Goal: Task Accomplishment & Management: Use online tool/utility

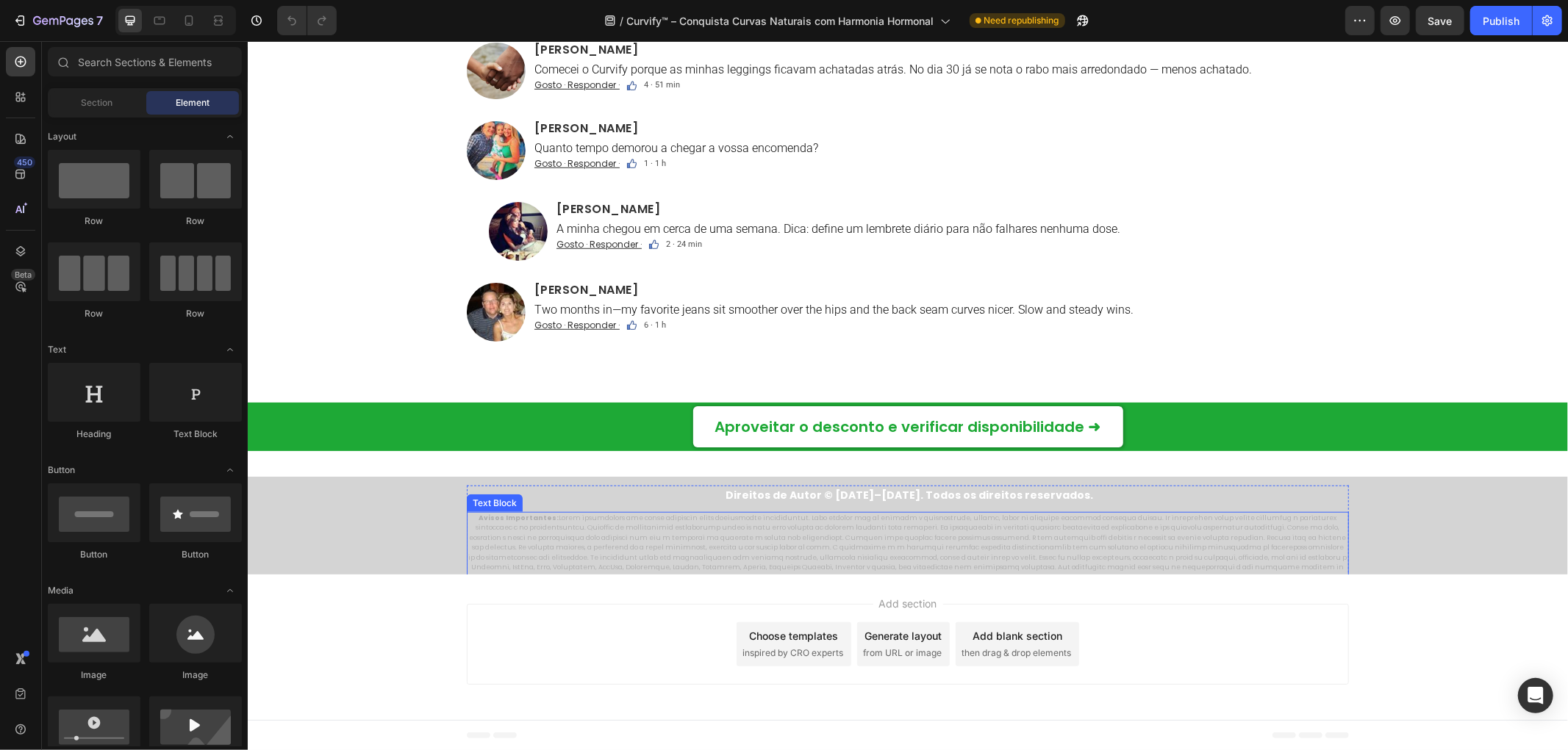
scroll to position [9994, 0]
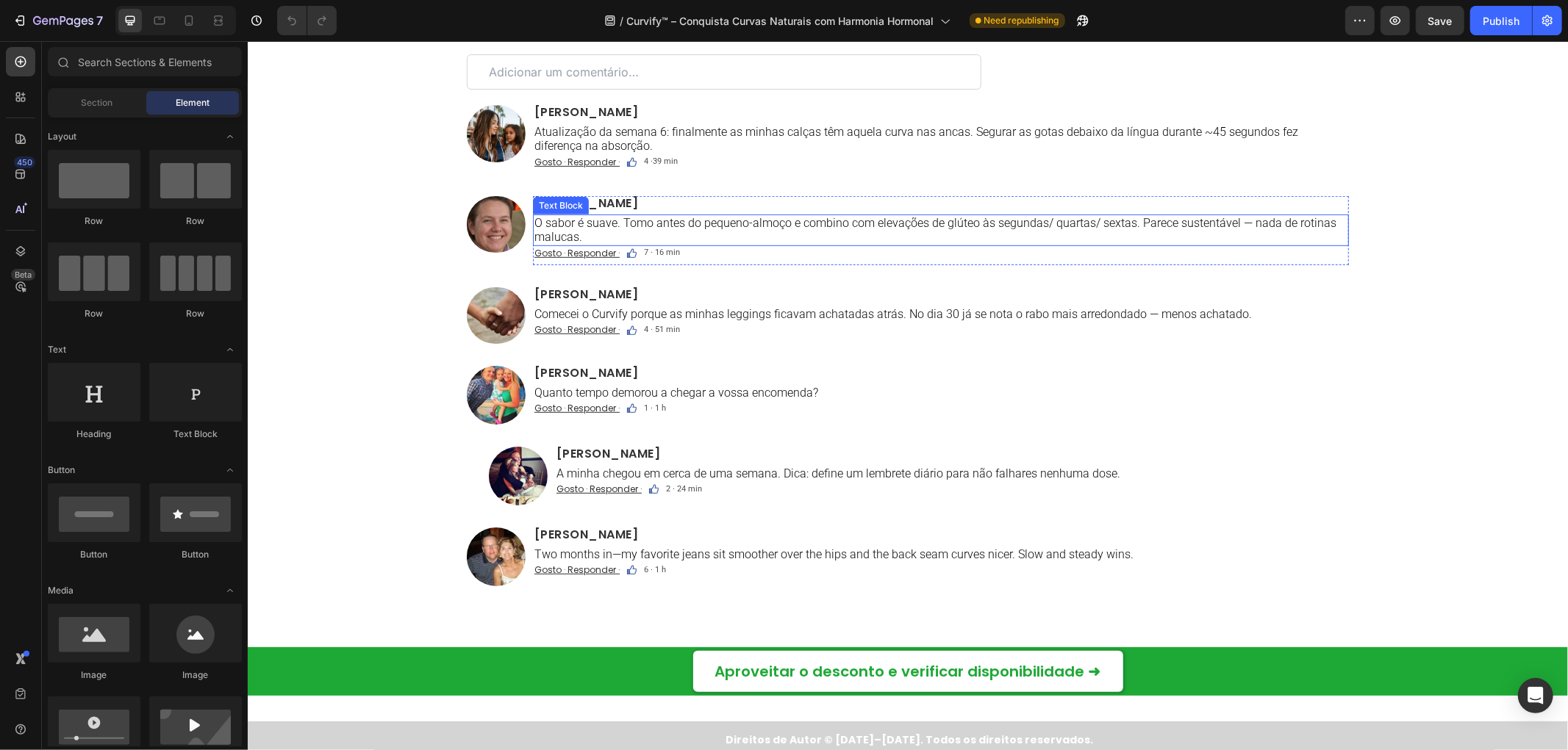
click at [584, 203] on h2 "Emily DeVillers" at bounding box center [941, 203] width 816 height 15
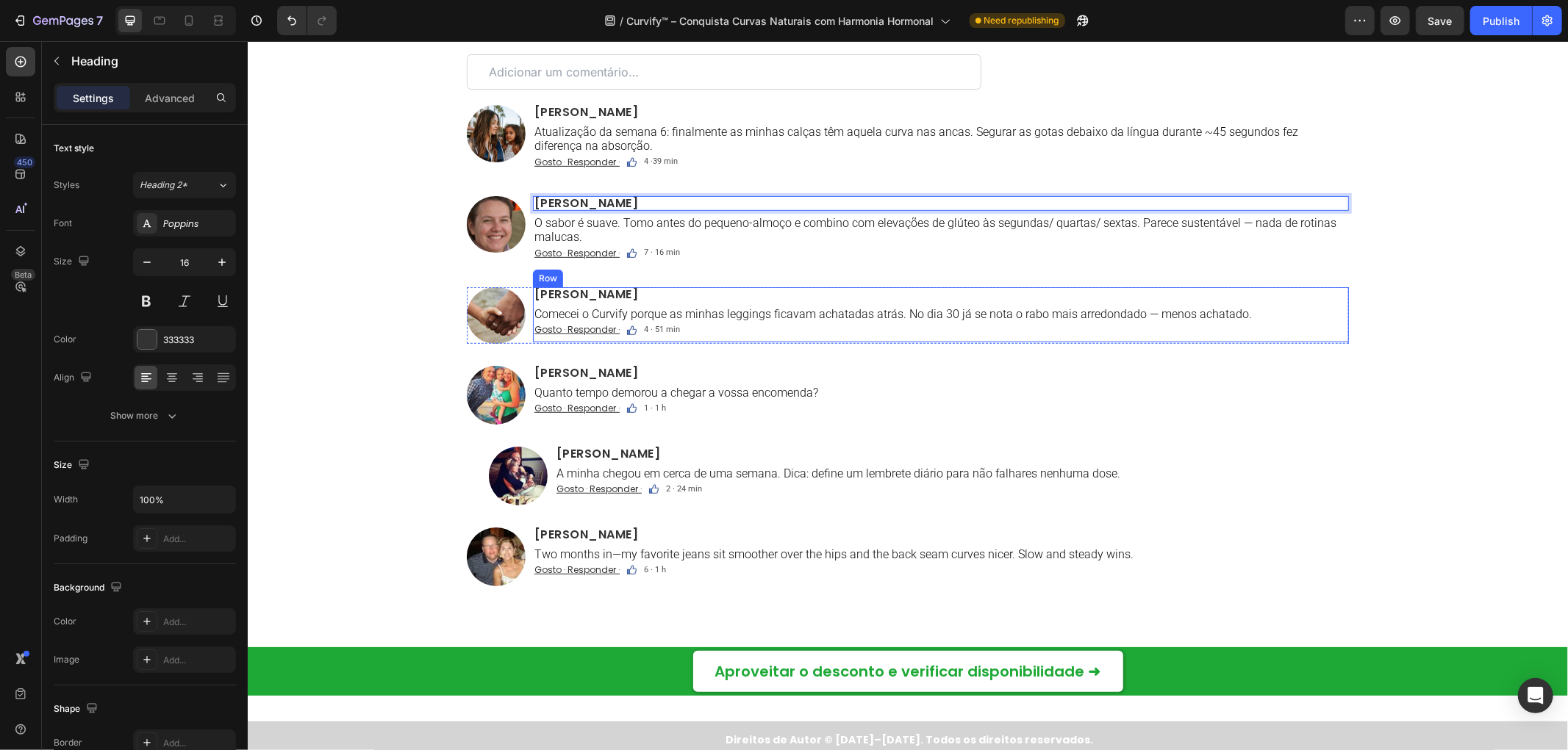
click at [590, 296] on h2 "Sophie Pratt" at bounding box center [941, 294] width 816 height 15
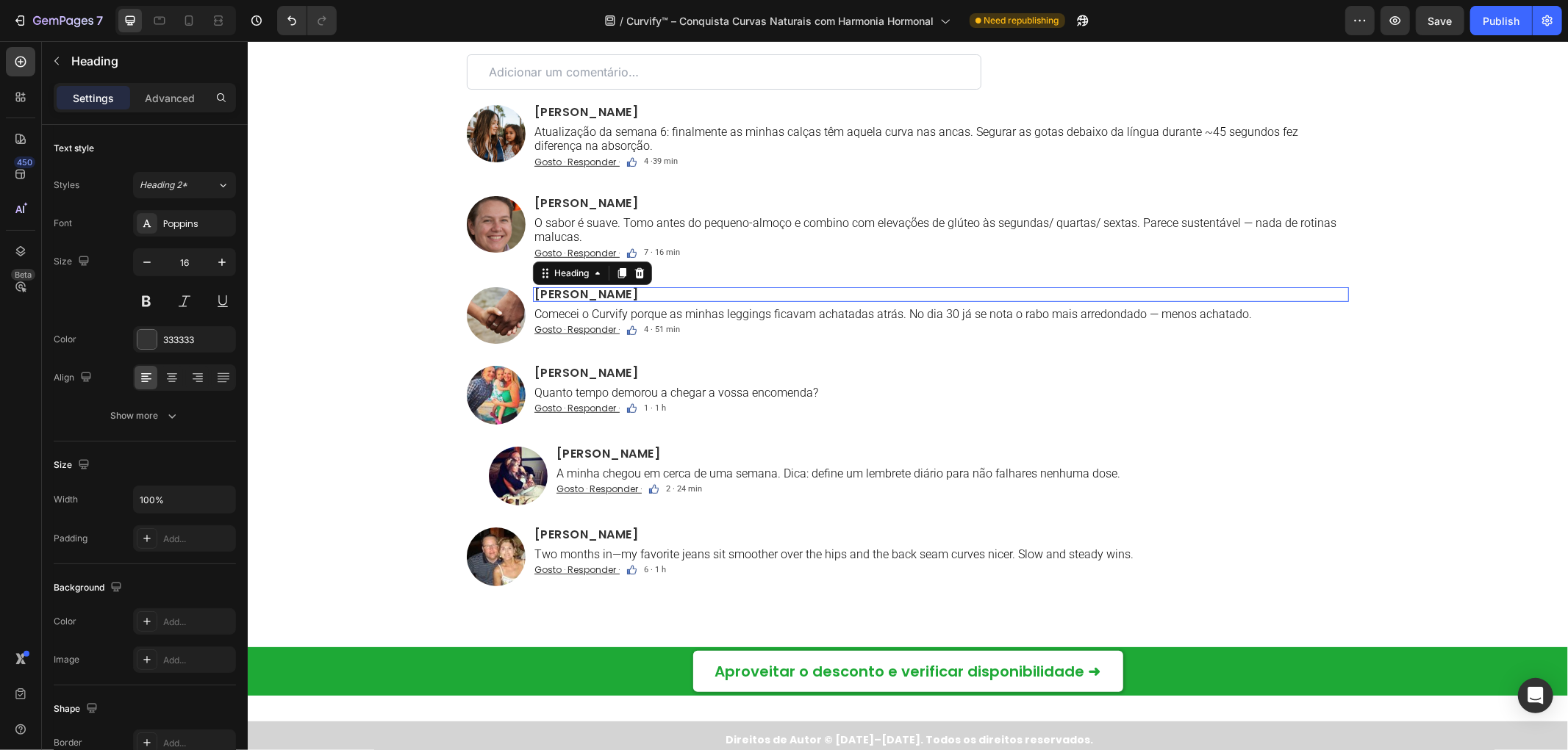
click at [590, 296] on h2 "Sophie Pratt" at bounding box center [941, 294] width 816 height 15
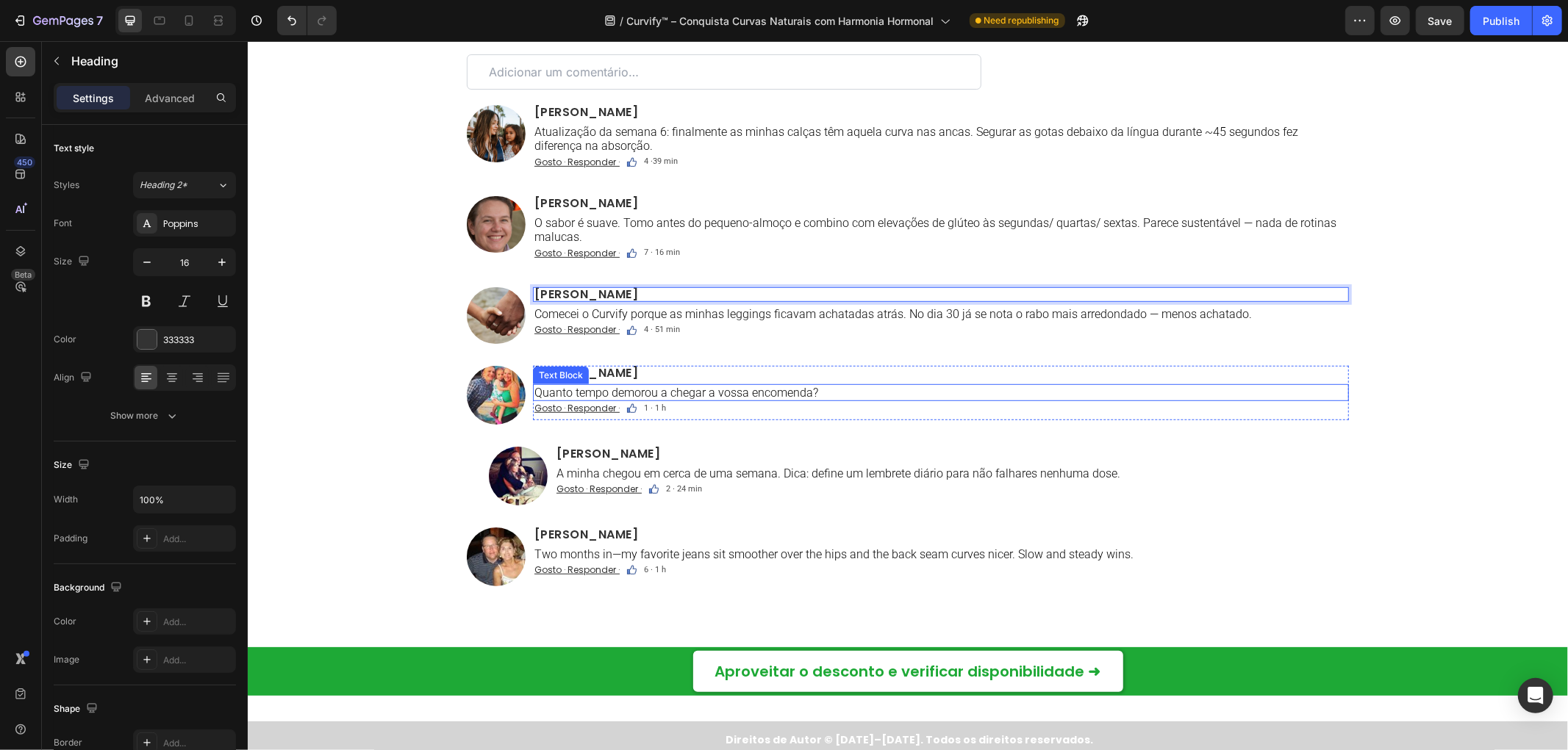
click at [586, 367] on h2 "Alexandra Brooks" at bounding box center [941, 372] width 816 height 15
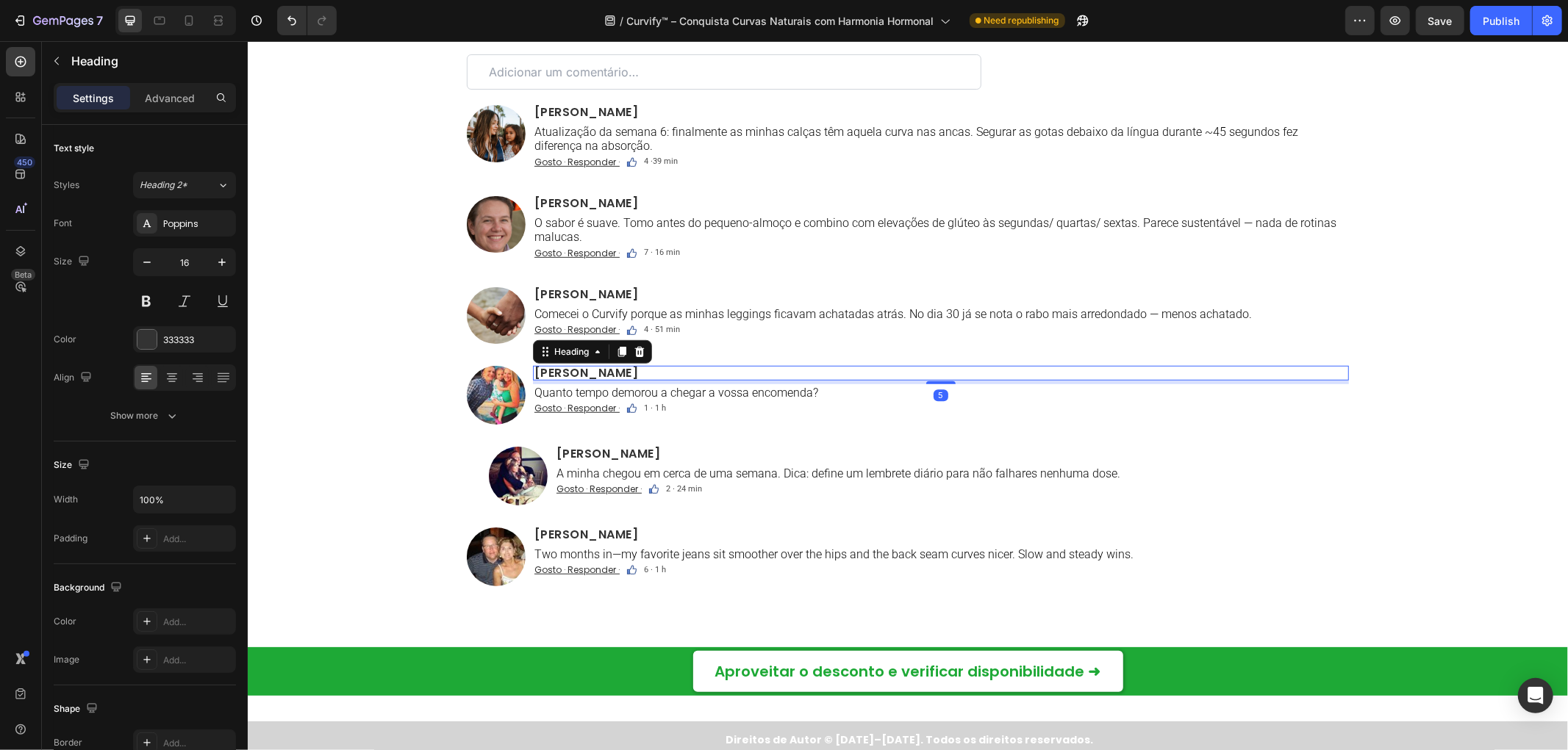
click at [586, 367] on h2 "Alexandra Brooks" at bounding box center [941, 372] width 816 height 15
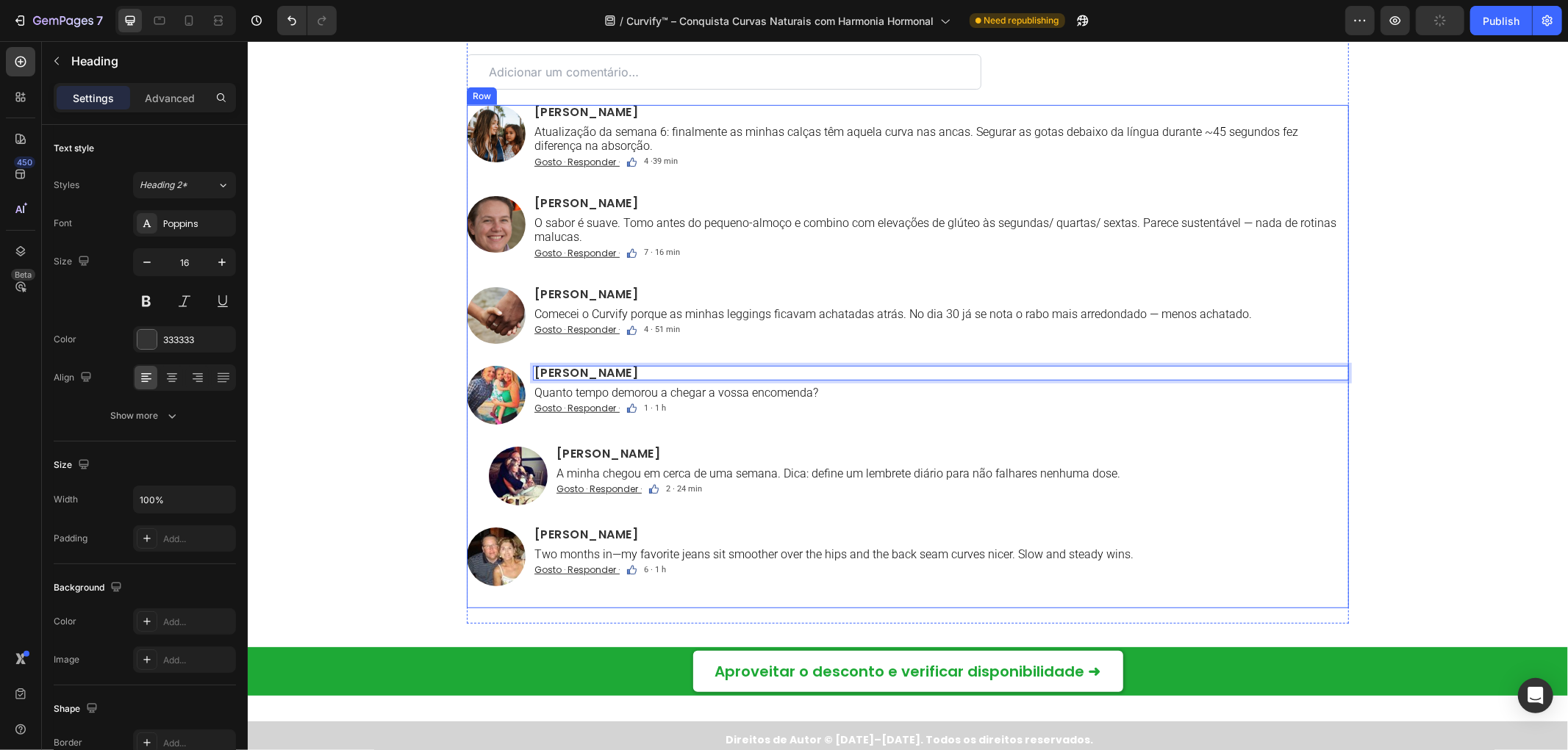
click at [604, 456] on h2 "Zoe Wyatt" at bounding box center [952, 453] width 794 height 15
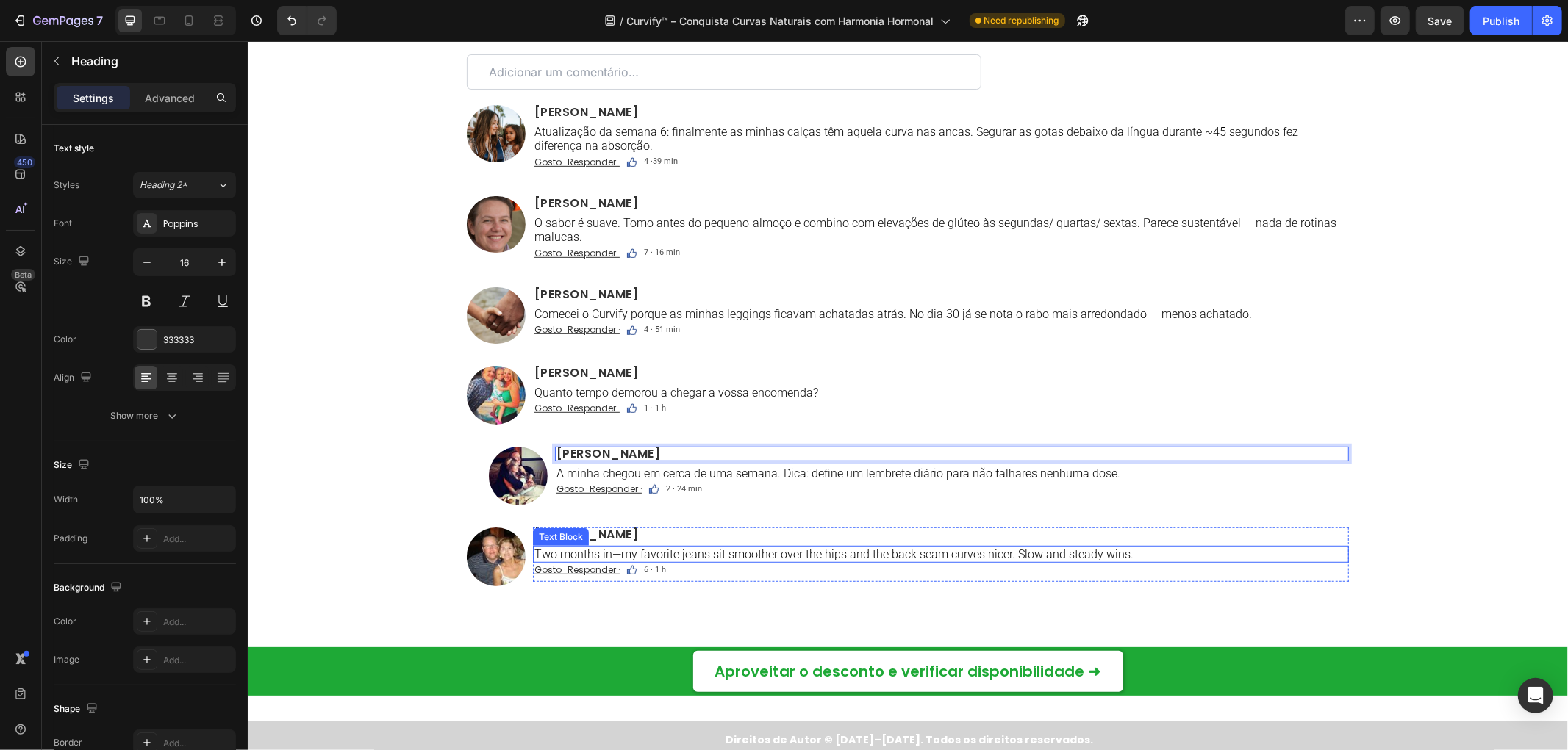
click at [569, 533] on div "Text Block" at bounding box center [560, 536] width 50 height 13
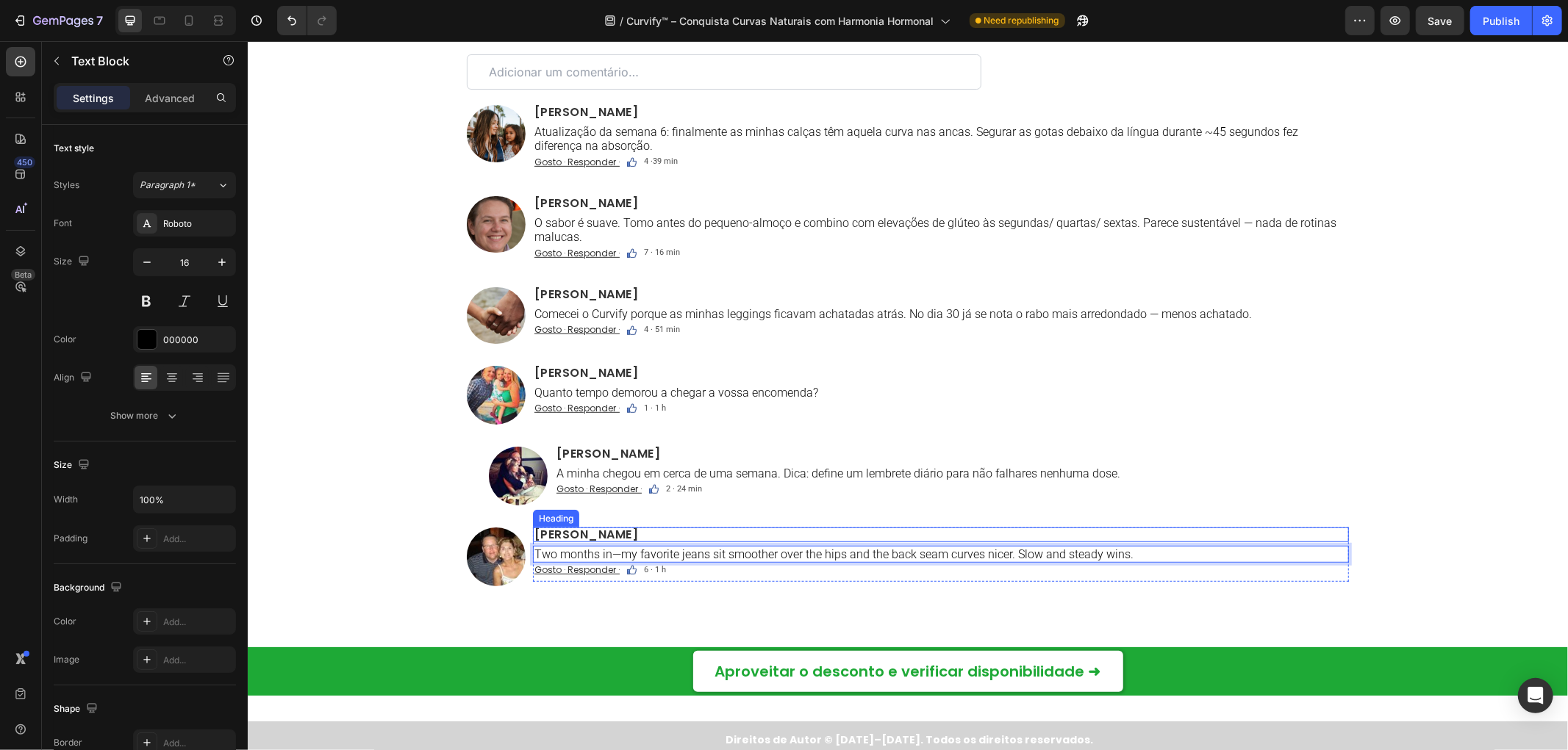
click at [631, 535] on h2 "Lily Carter" at bounding box center [941, 534] width 816 height 15
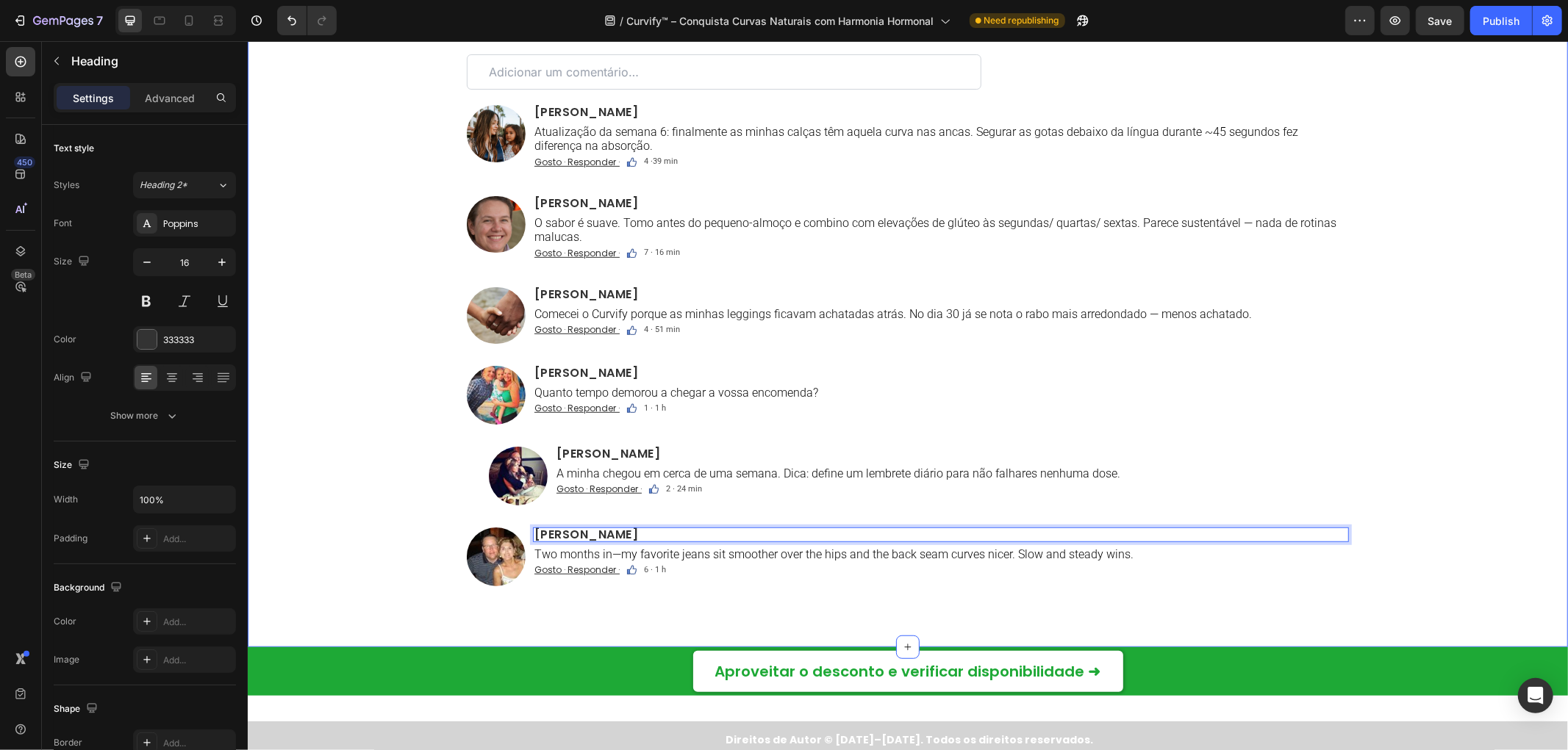
click at [335, 473] on div "Comentários Text Block Custom Code Image Ana Ribeiro Heading Atualização da sem…" at bounding box center [907, 318] width 1321 height 610
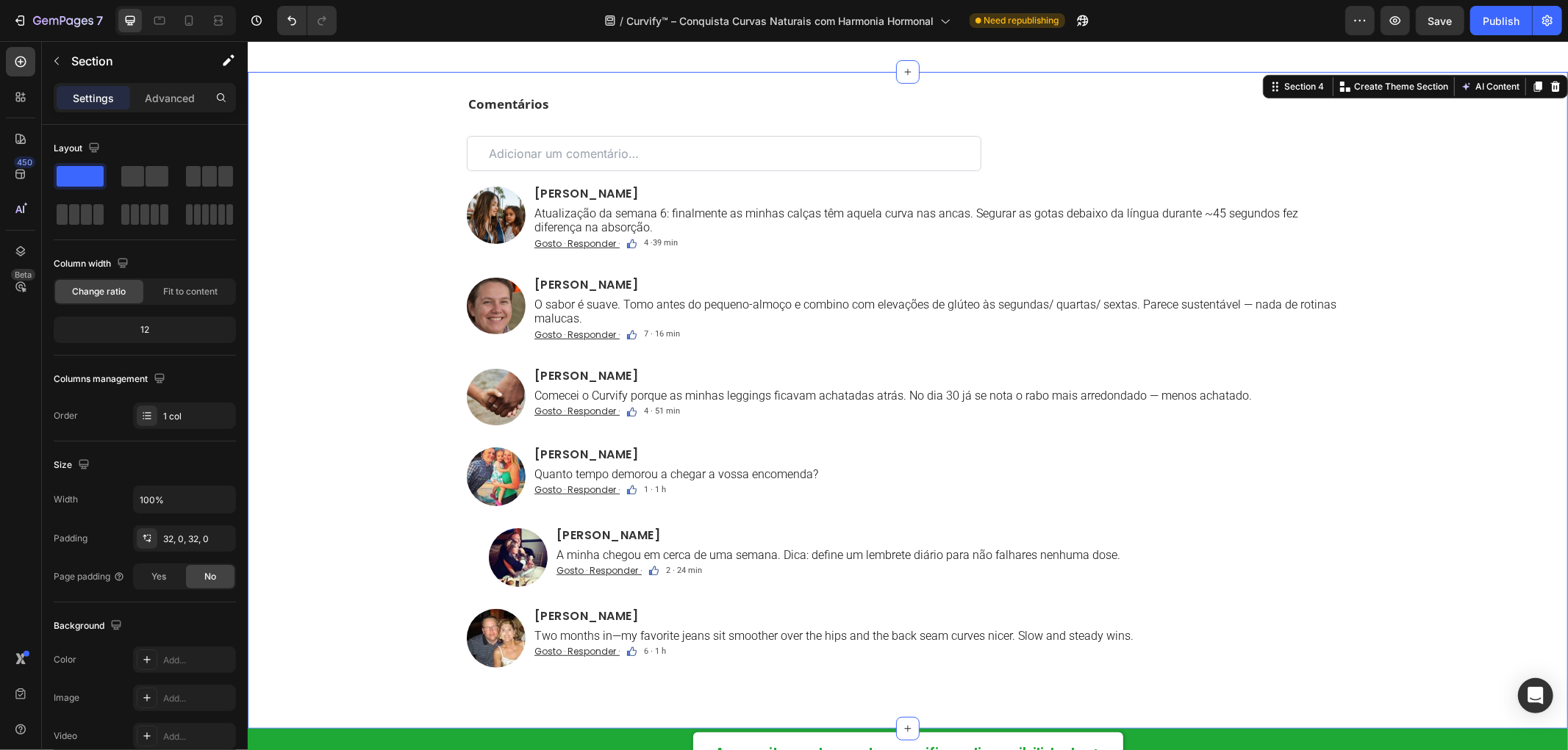
click at [345, 424] on div "Comentários Text Block Custom Code Image Ana Ribeiro Heading Atualização da sem…" at bounding box center [907, 399] width 1321 height 610
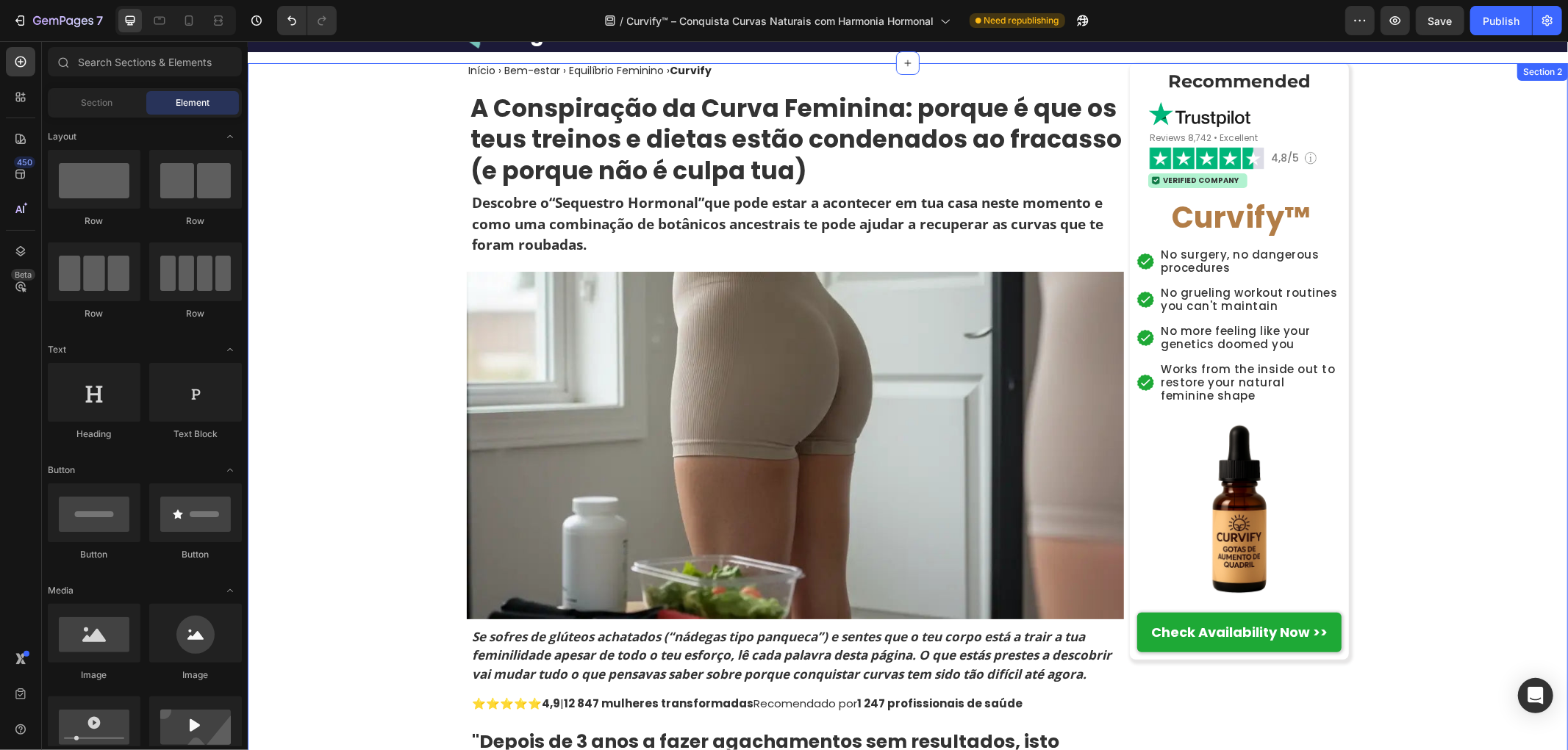
scroll to position [0, 0]
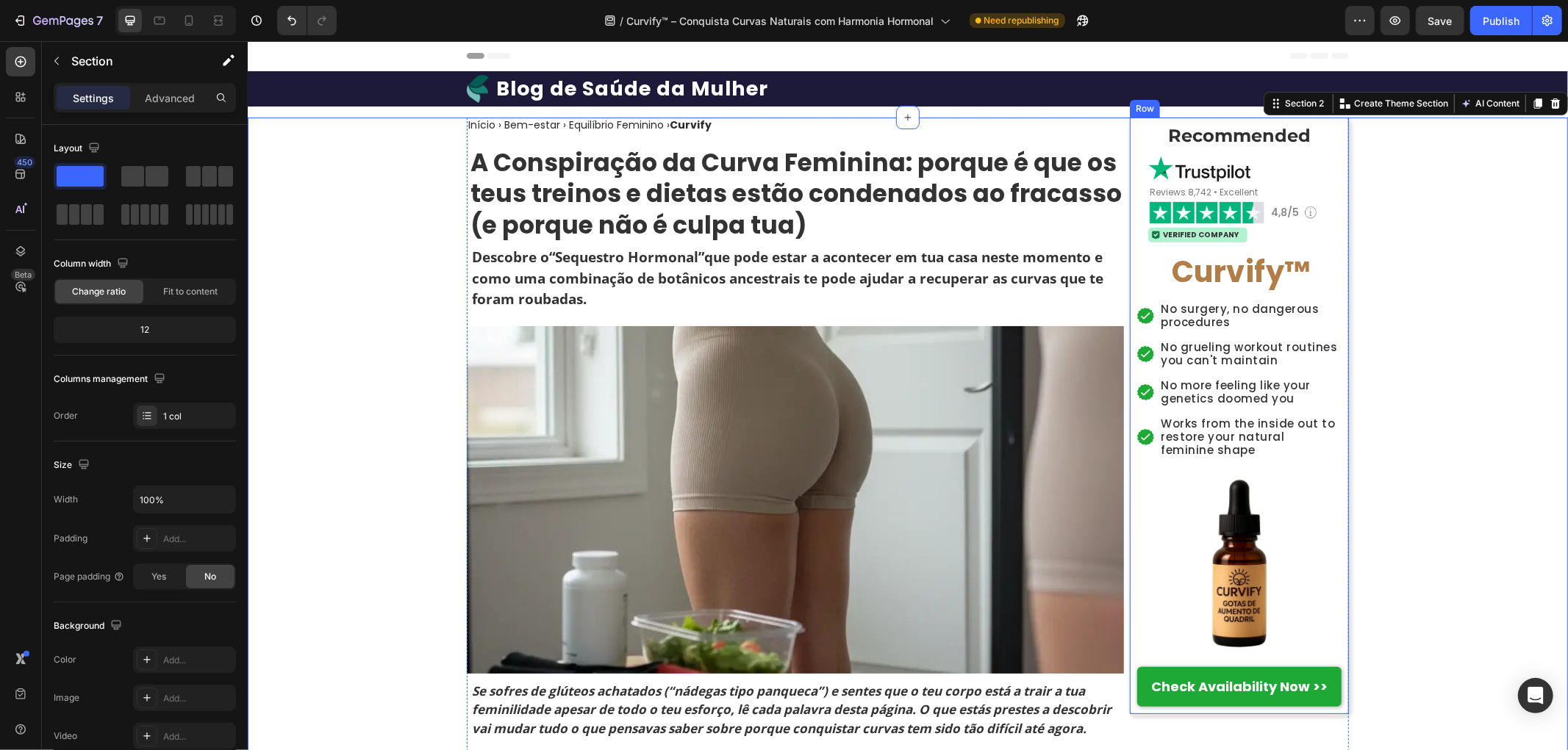
click at [1233, 120] on div "Recommended Heading Image Reviews 8,742 • Excellent Heading Image 4,8/5 Heading…" at bounding box center [1239, 415] width 219 height 597
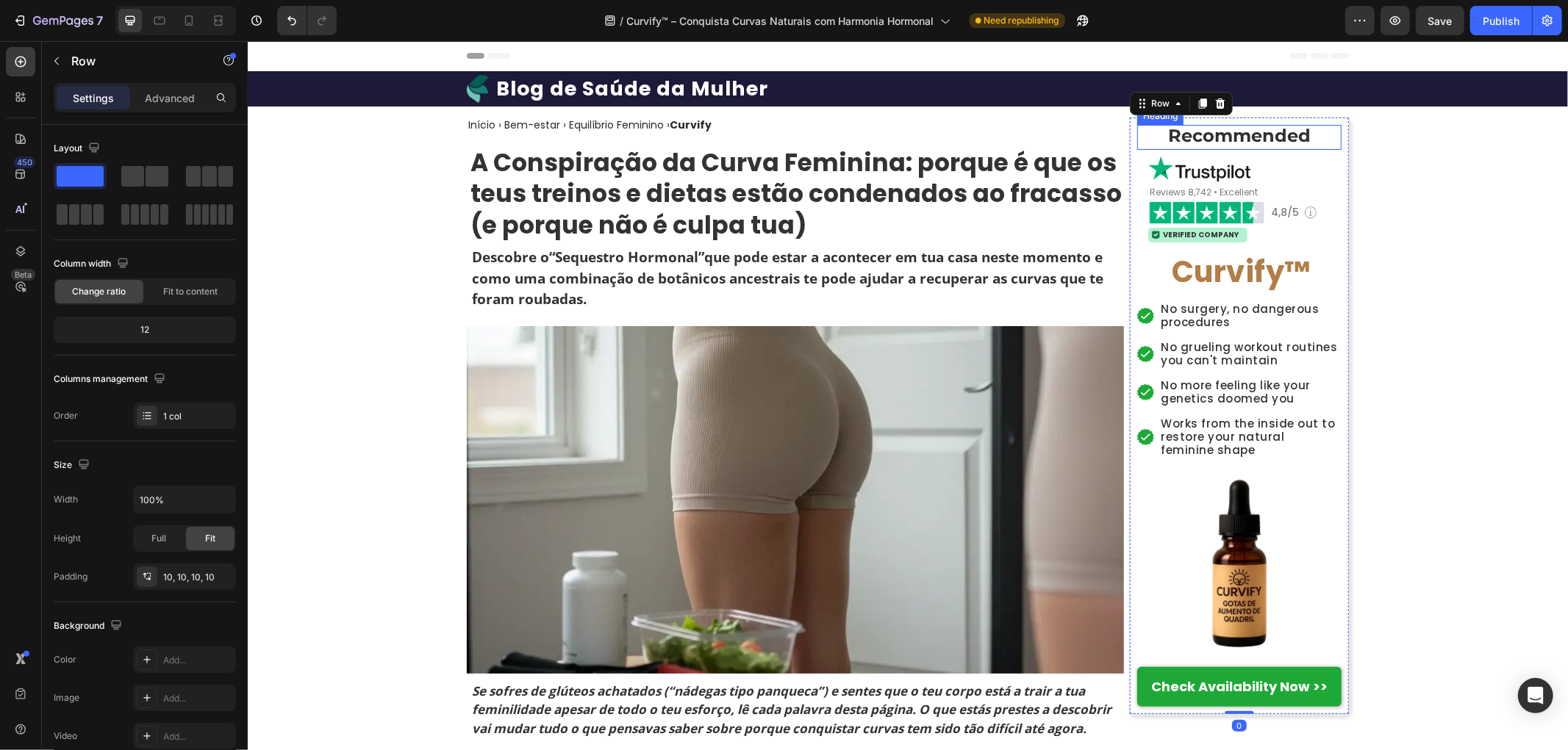
click at [1232, 139] on strong "Recommended" at bounding box center [1238, 135] width 143 height 21
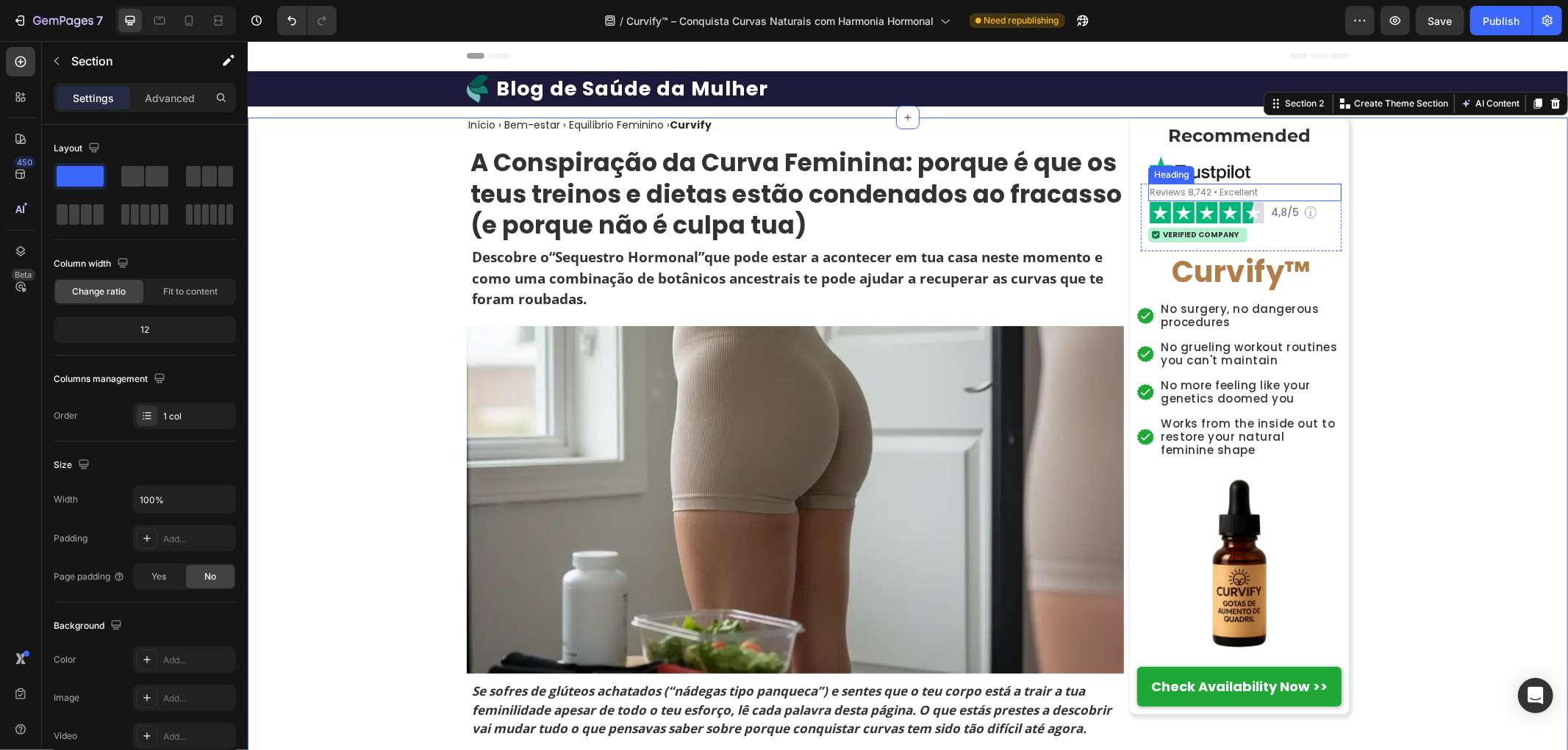
click at [1190, 171] on img at bounding box center [1198, 168] width 103 height 29
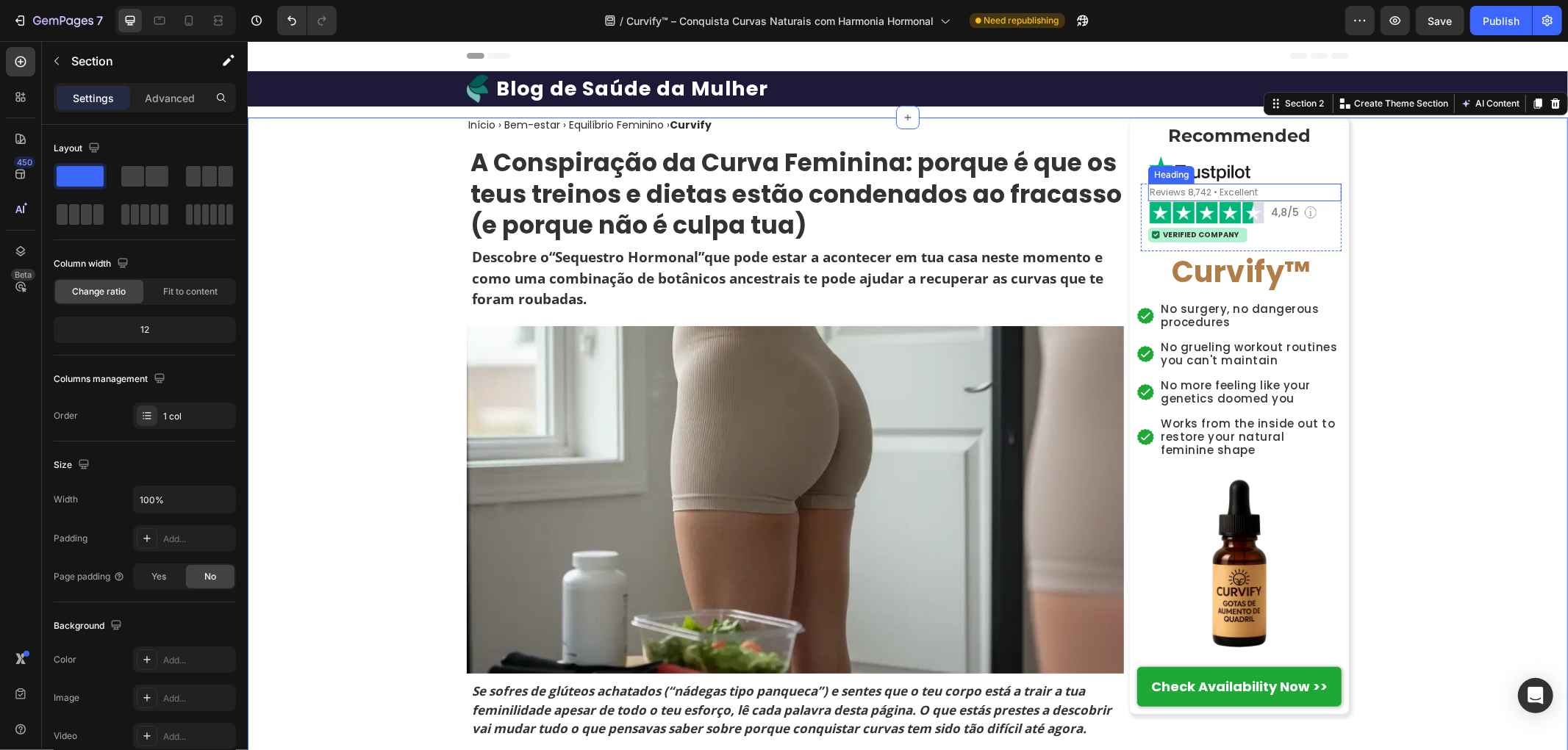
click at [1224, 191] on span "Reviews 8,742 • Excellent" at bounding box center [1203, 192] width 108 height 13
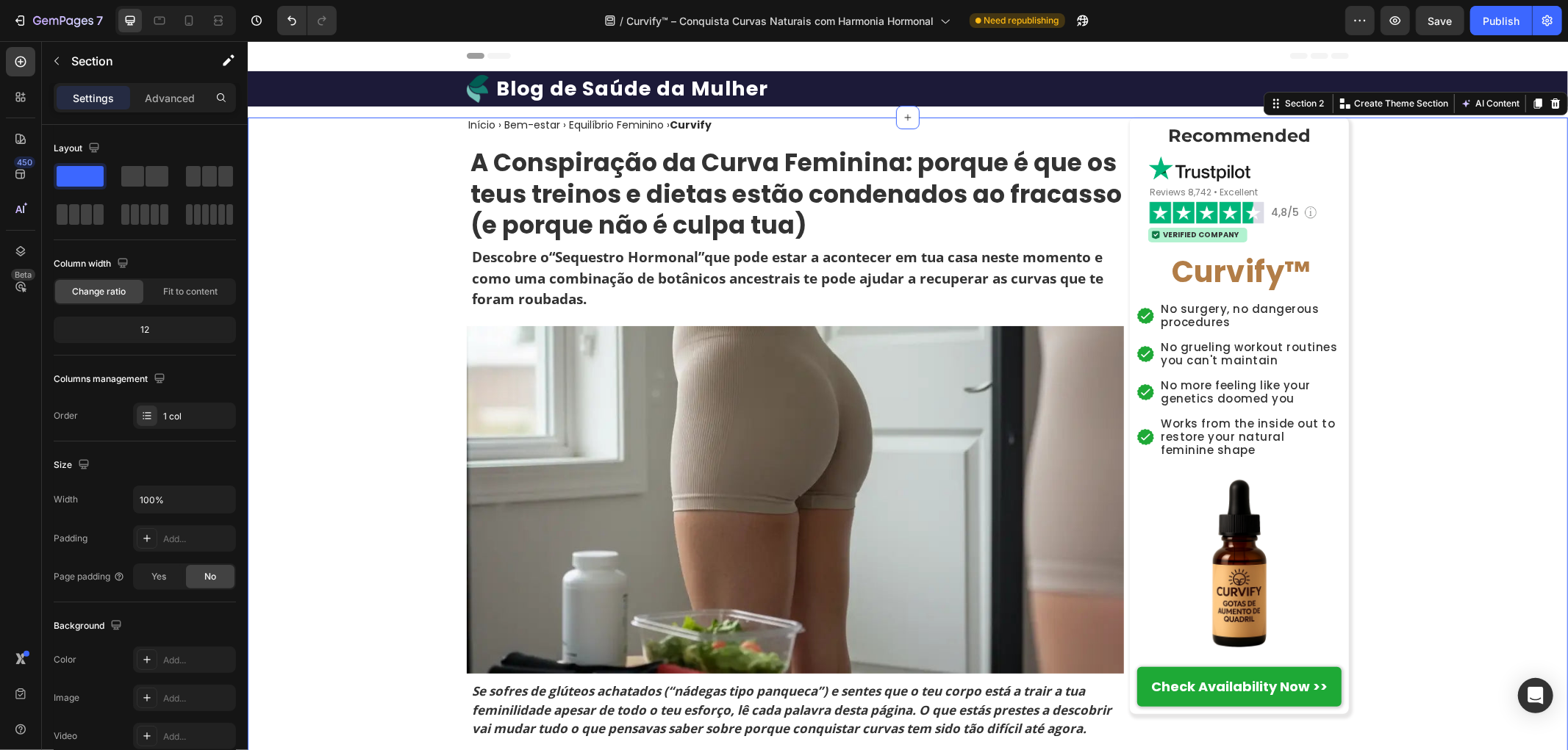
click at [1244, 141] on strong "Recommended" at bounding box center [1238, 135] width 143 height 21
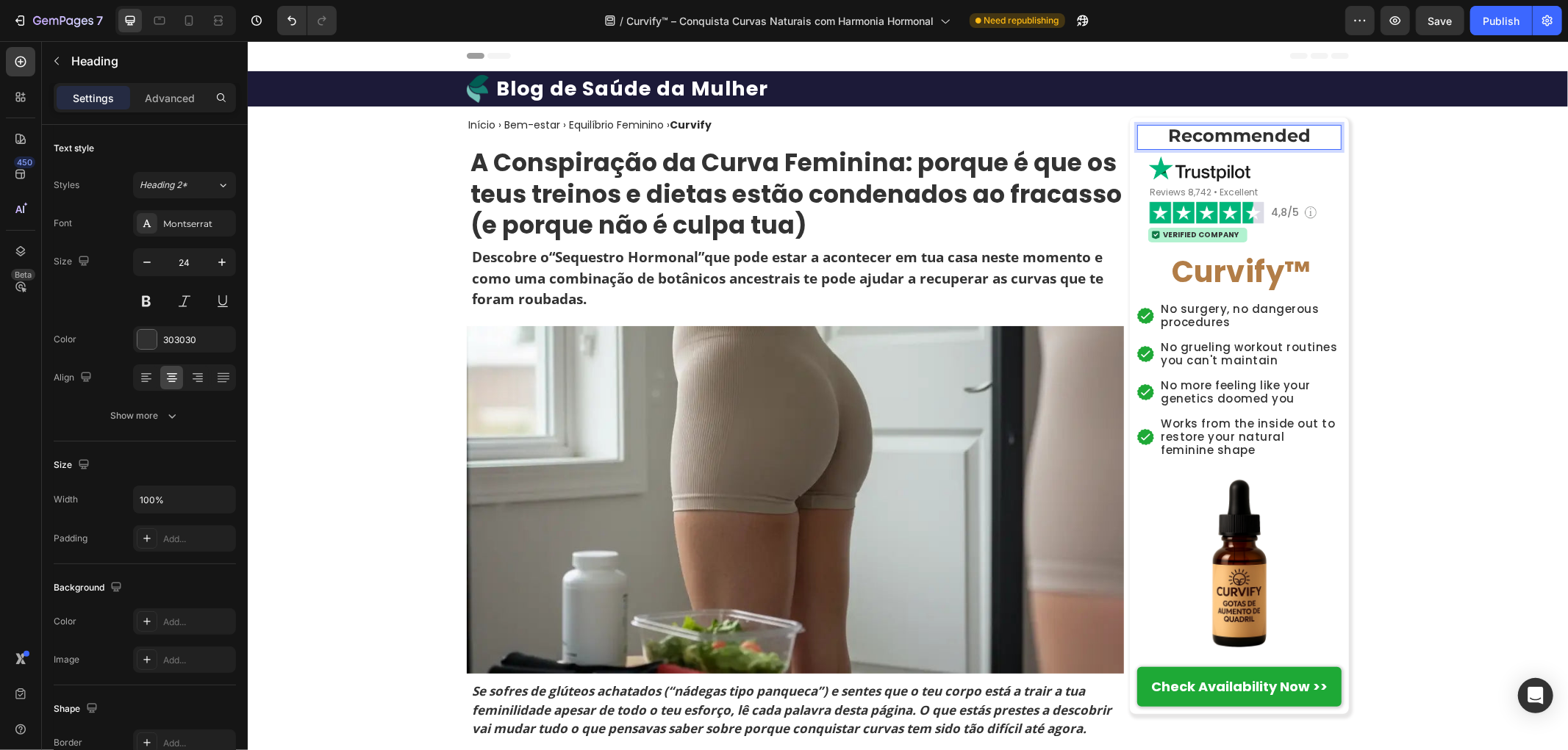
click at [1225, 138] on strong "Recommended" at bounding box center [1238, 135] width 143 height 21
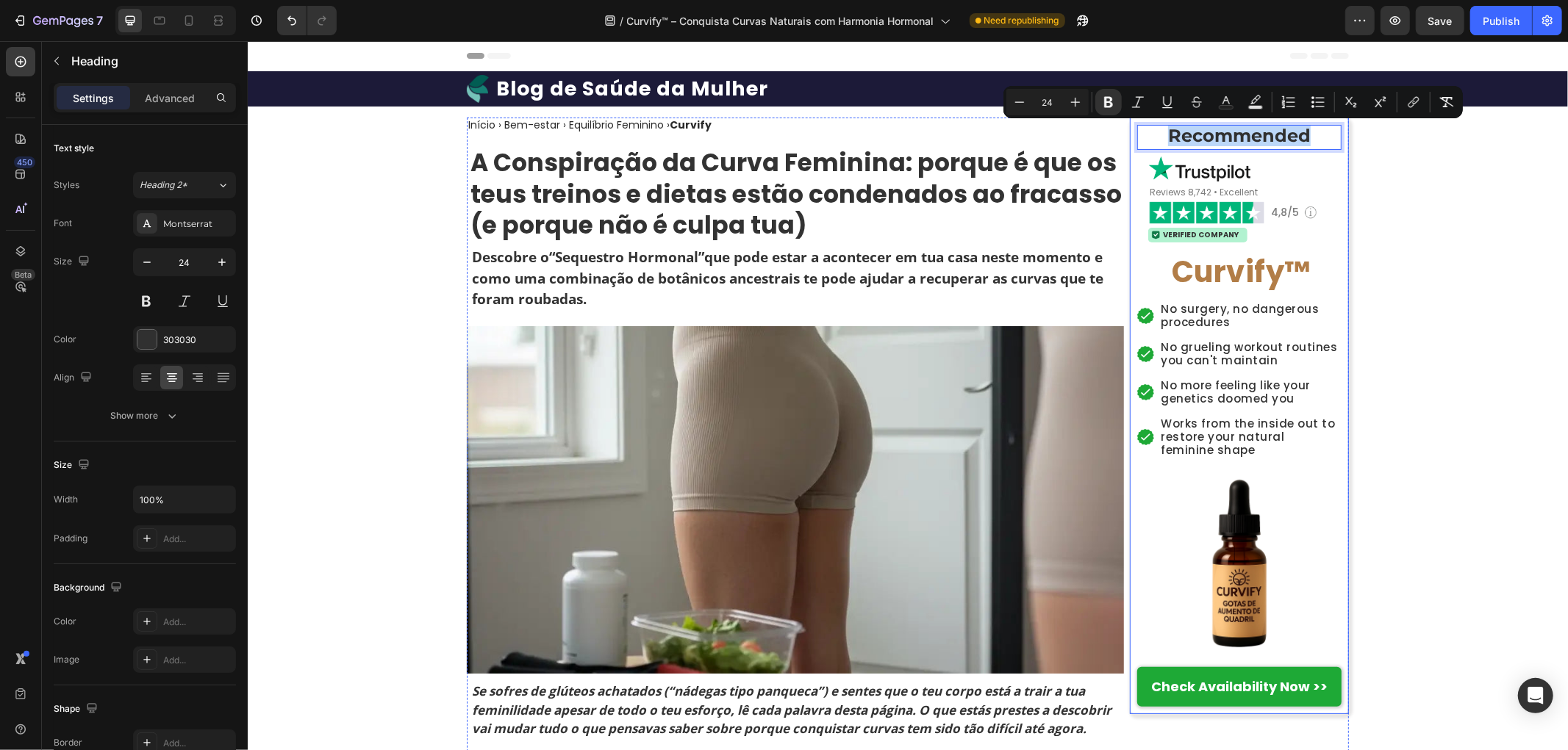
copy strong "Recommended"
click at [1259, 187] on h2 "Reviews 8,742 • Excellent" at bounding box center [1244, 191] width 193 height 12
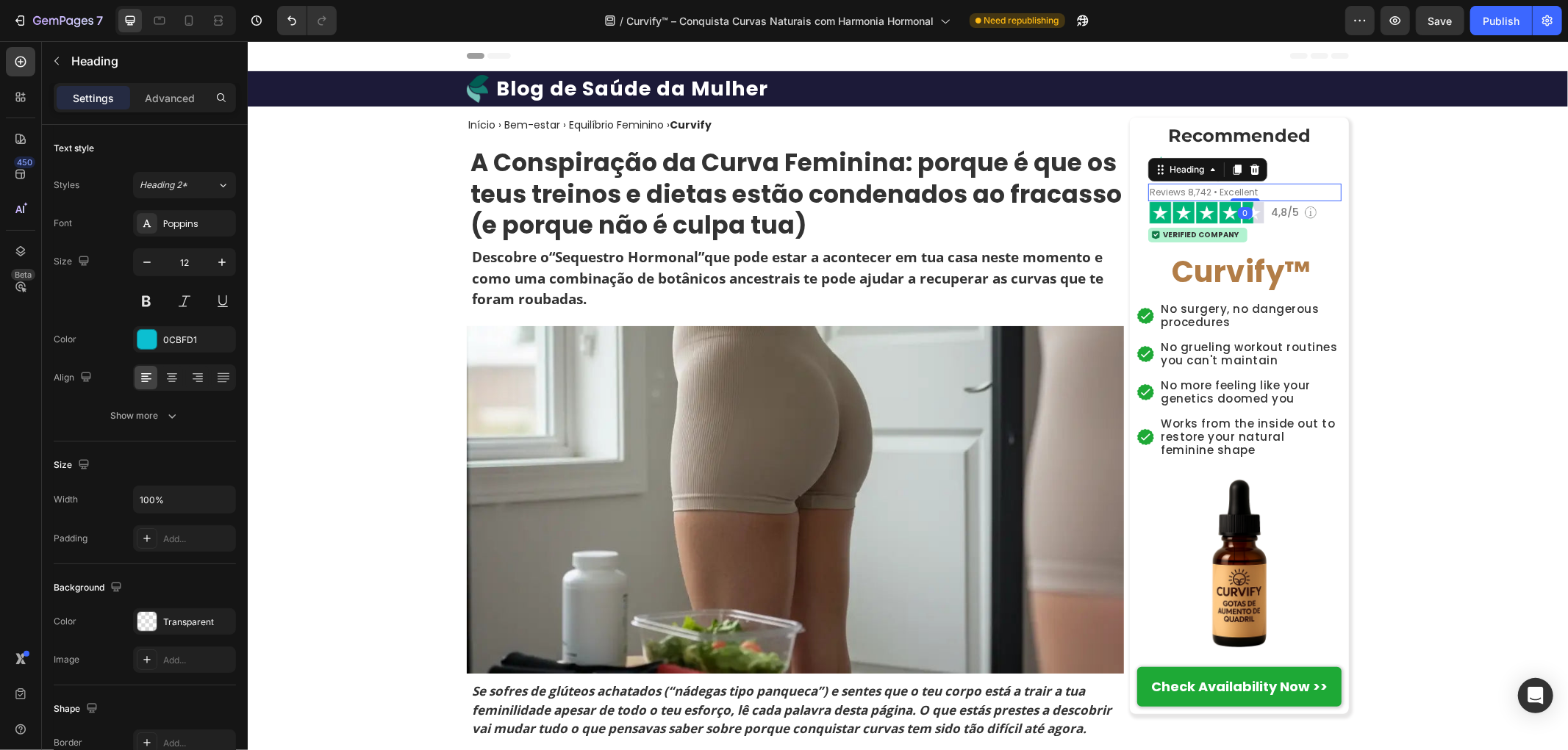
click at [1273, 186] on h2 "Reviews 8,742 • Excellent" at bounding box center [1244, 191] width 193 height 12
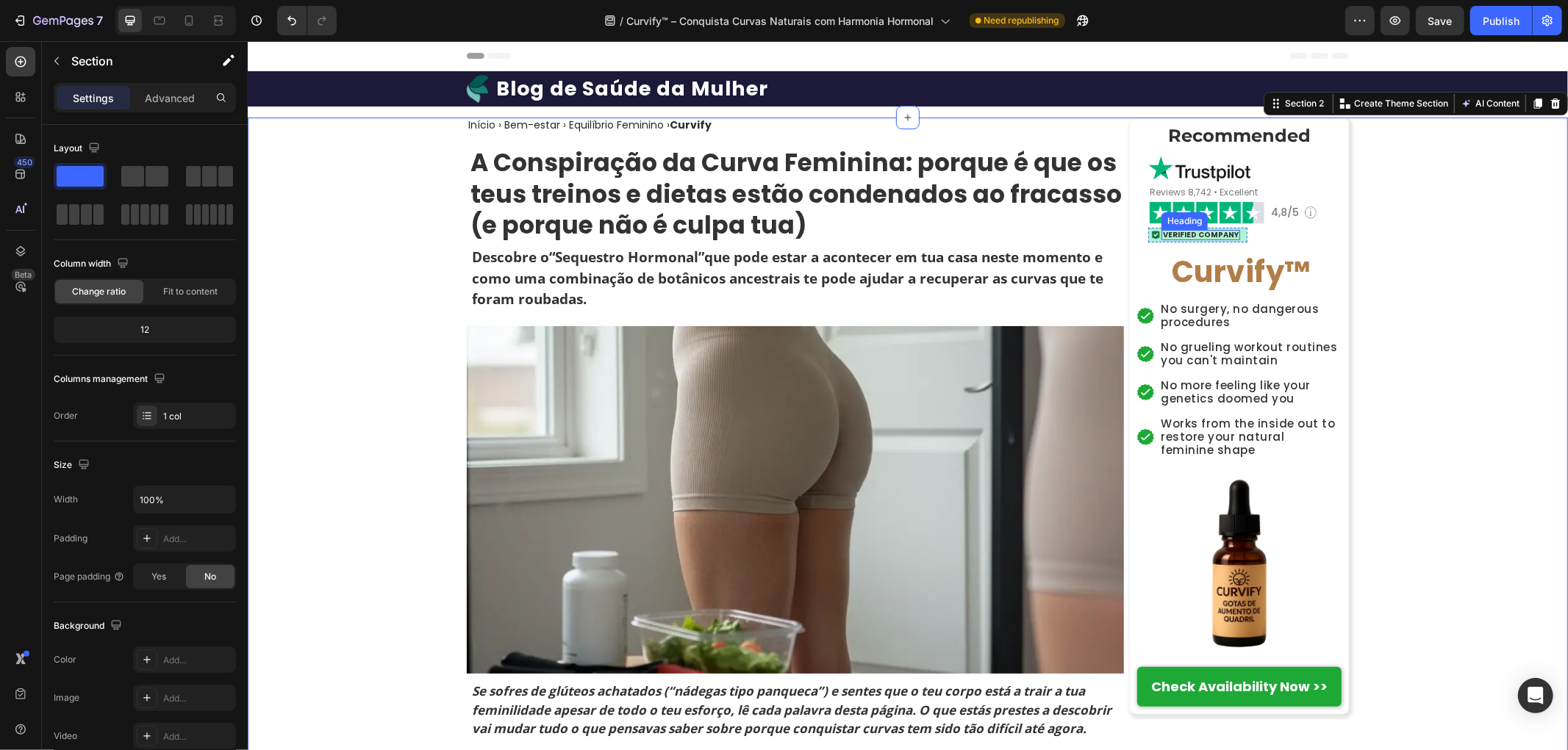
click at [1183, 235] on h2 "Verified Company" at bounding box center [1200, 234] width 78 height 10
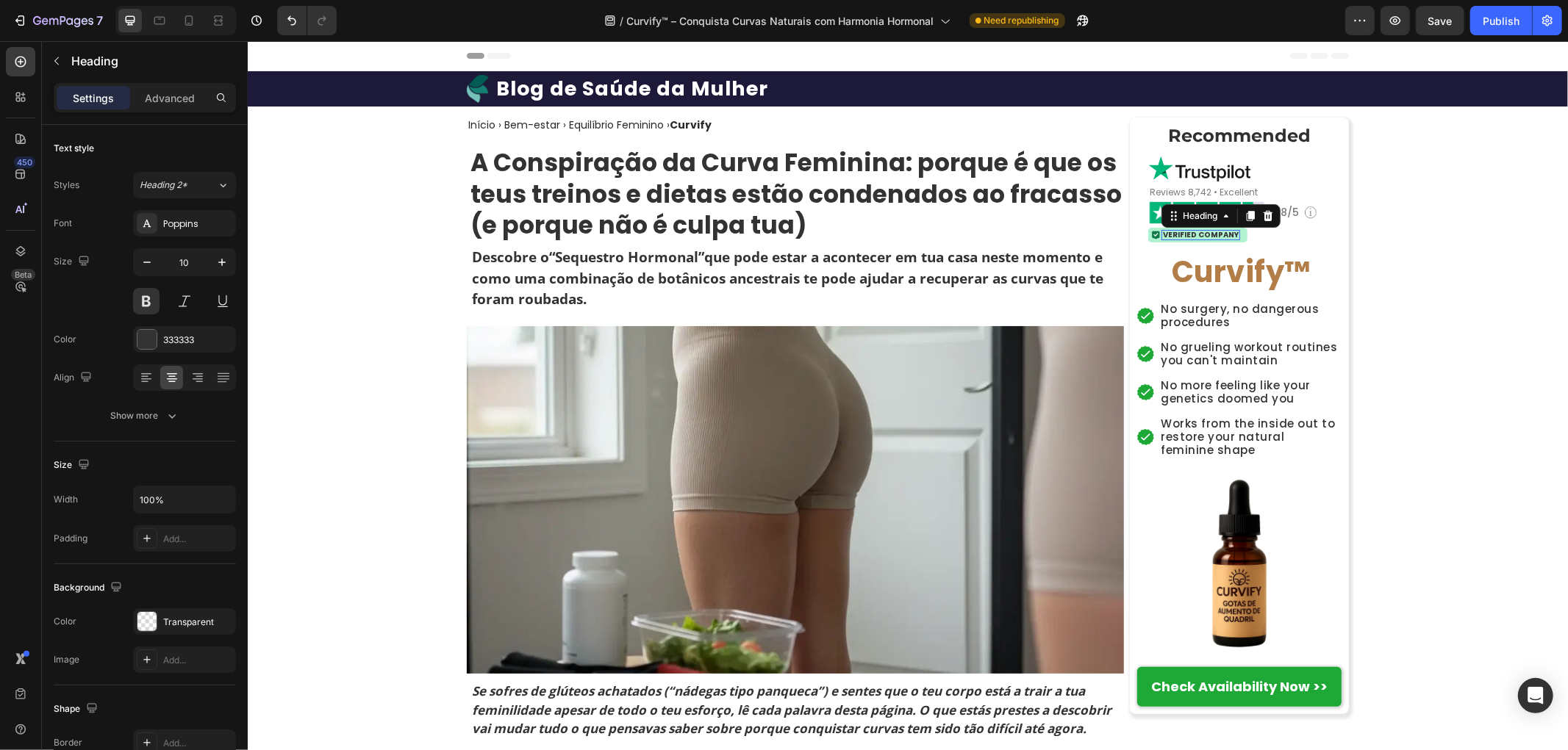
click at [1181, 235] on h2 "Verified Company" at bounding box center [1200, 234] width 78 height 10
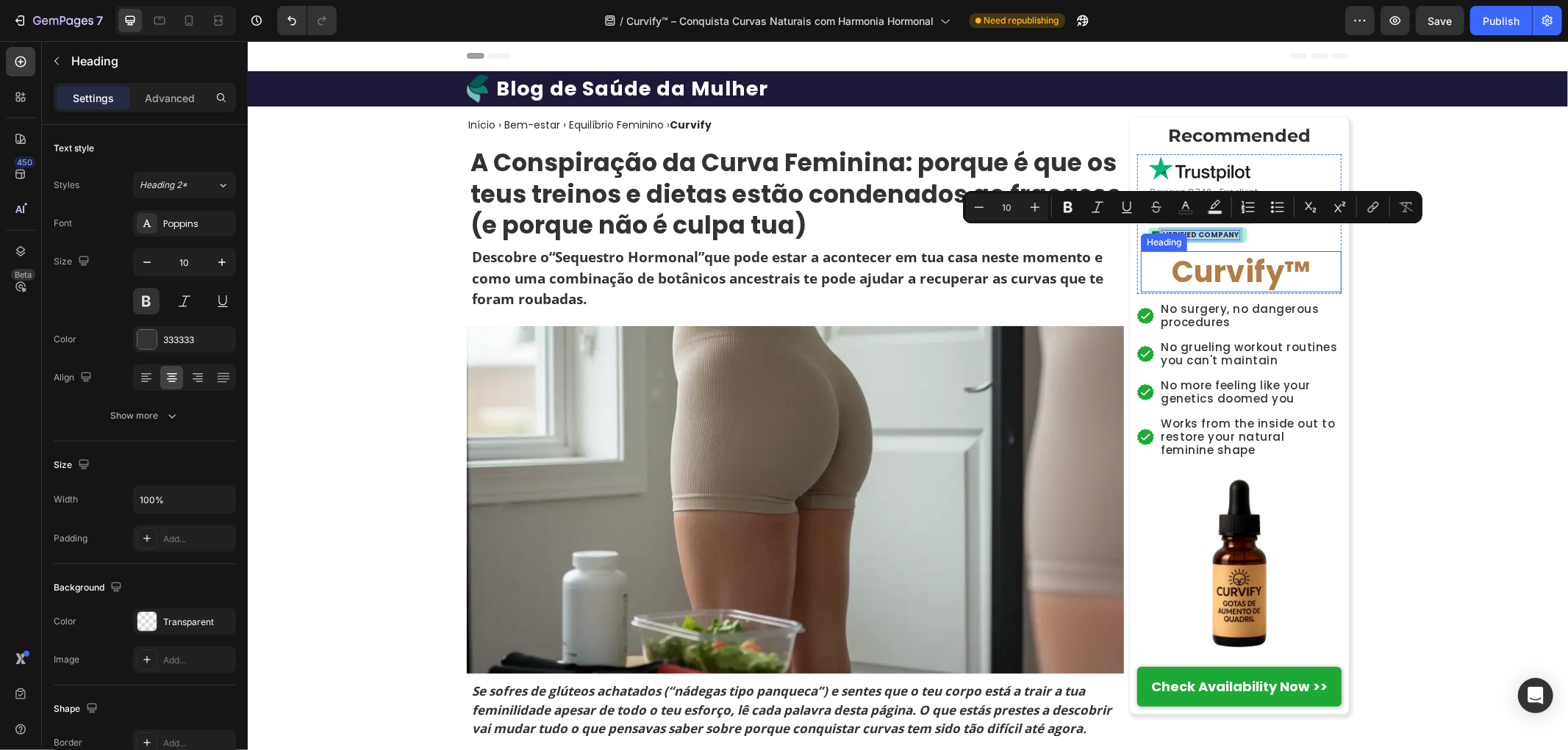
click at [1236, 274] on h2 "Curvify ™" at bounding box center [1241, 271] width 201 height 41
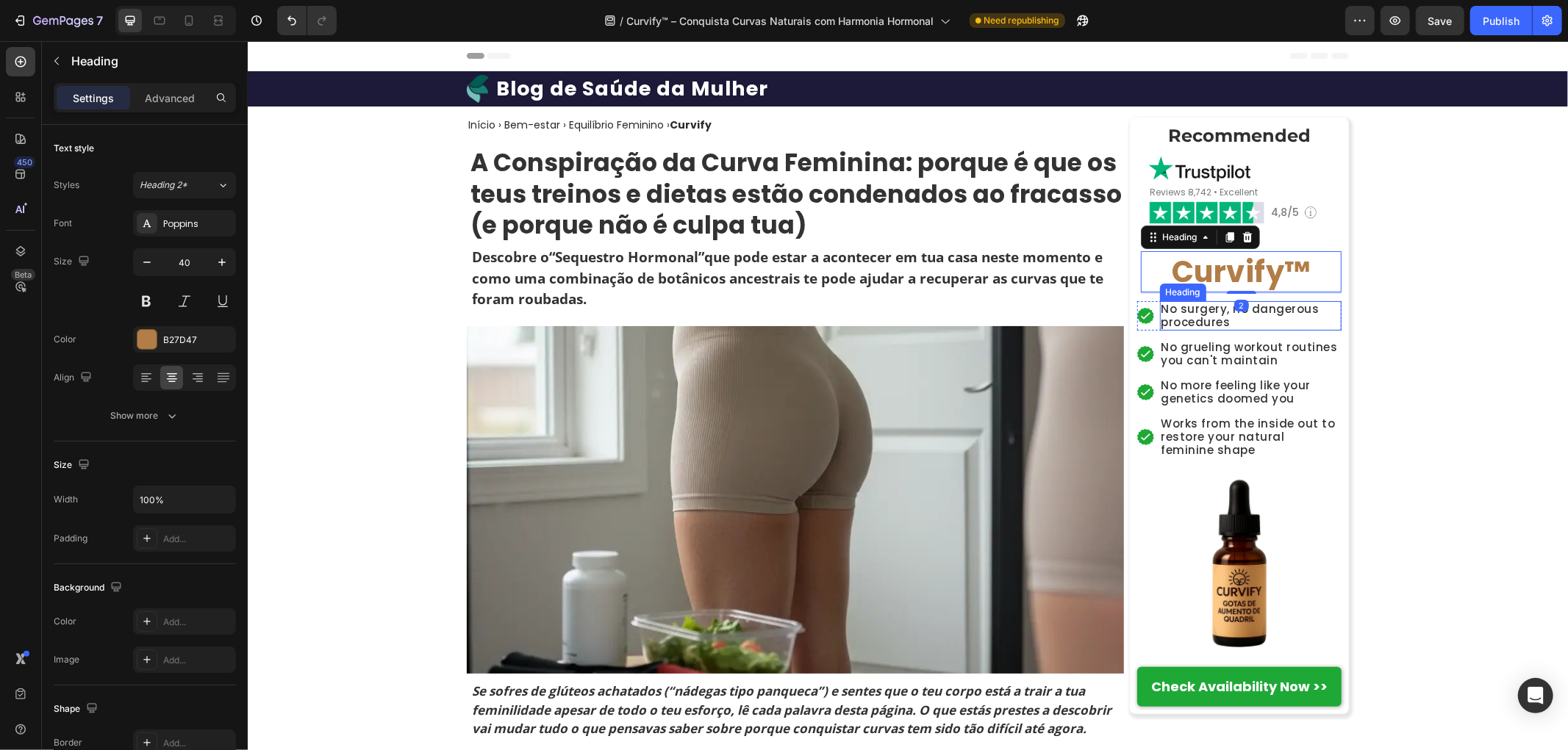
click at [1222, 319] on h2 "No surgery, no dangerous procedures" at bounding box center [1250, 316] width 182 height 30
click at [1193, 316] on h2 "No surgery, no dangerous procedures" at bounding box center [1250, 316] width 182 height 30
click at [1193, 316] on p "No surgery, no dangerous procedures" at bounding box center [1250, 316] width 179 height 27
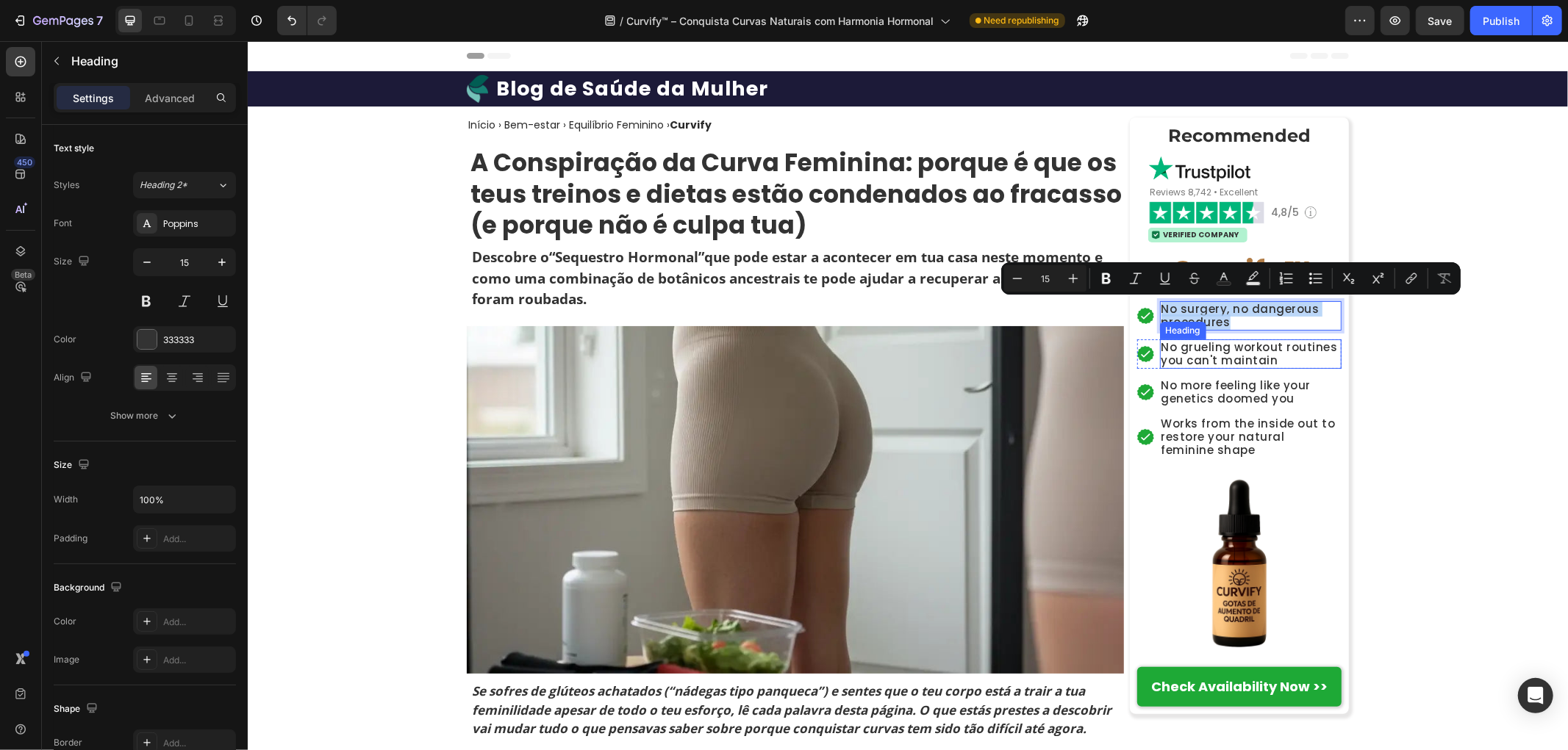
click at [1209, 346] on h2 "No grueling workout routines you can't maintain" at bounding box center [1250, 354] width 182 height 30
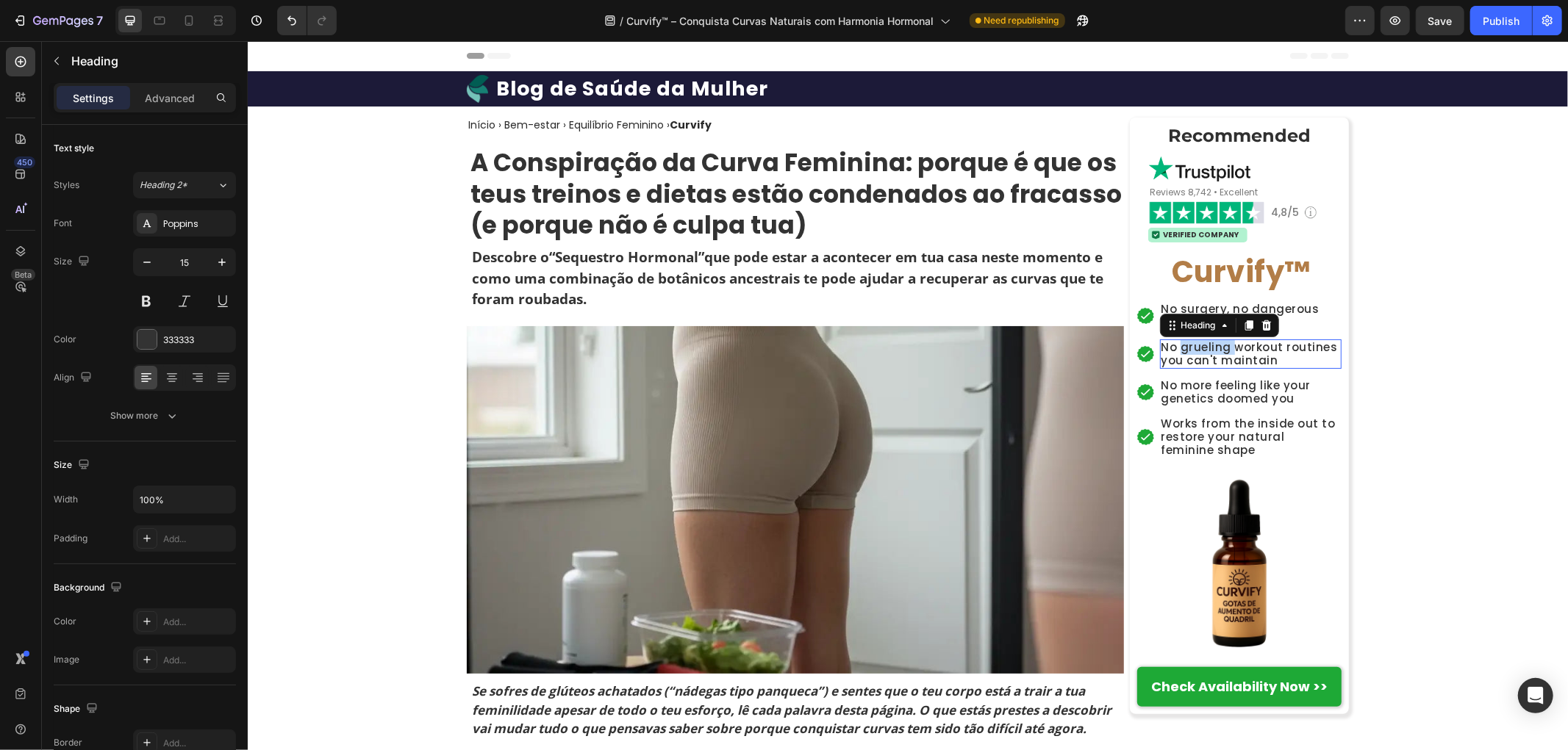
click at [1209, 346] on h2 "No grueling workout routines you can't maintain" at bounding box center [1250, 354] width 182 height 30
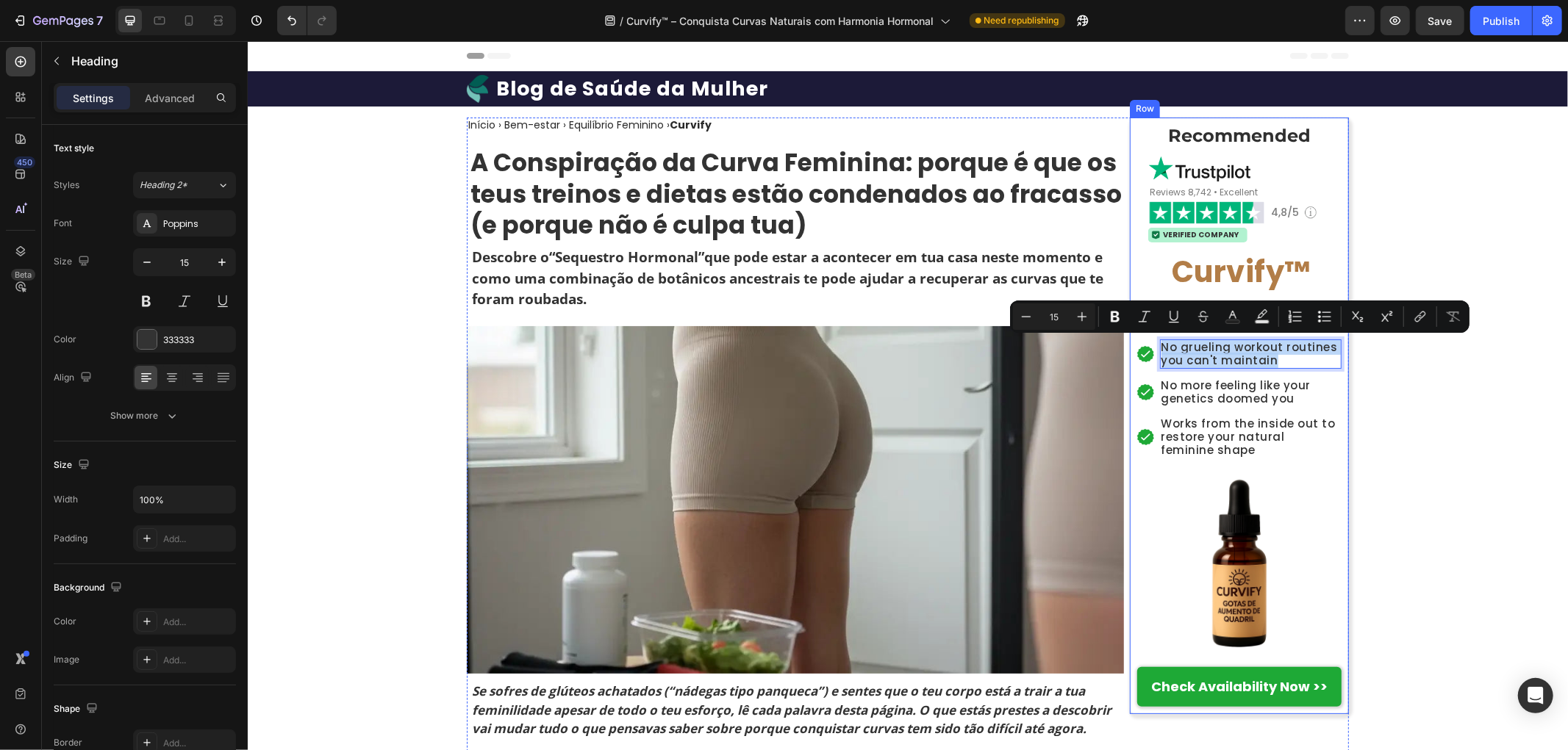
click at [1174, 404] on h2 "No more feeling like your genetics doomed you" at bounding box center [1250, 391] width 182 height 30
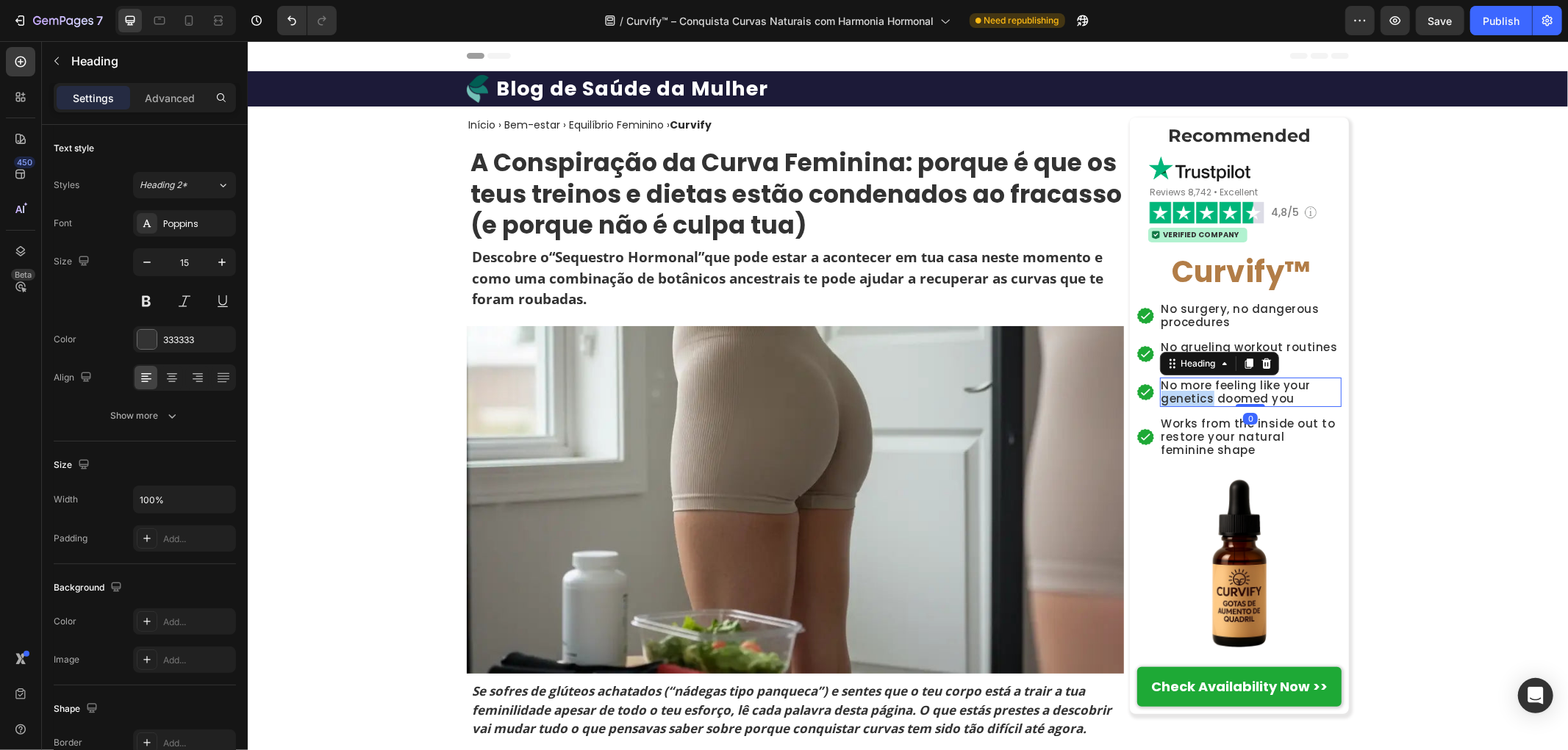
click at [1175, 404] on h2 "No more feeling like your genetics doomed you" at bounding box center [1250, 391] width 182 height 30
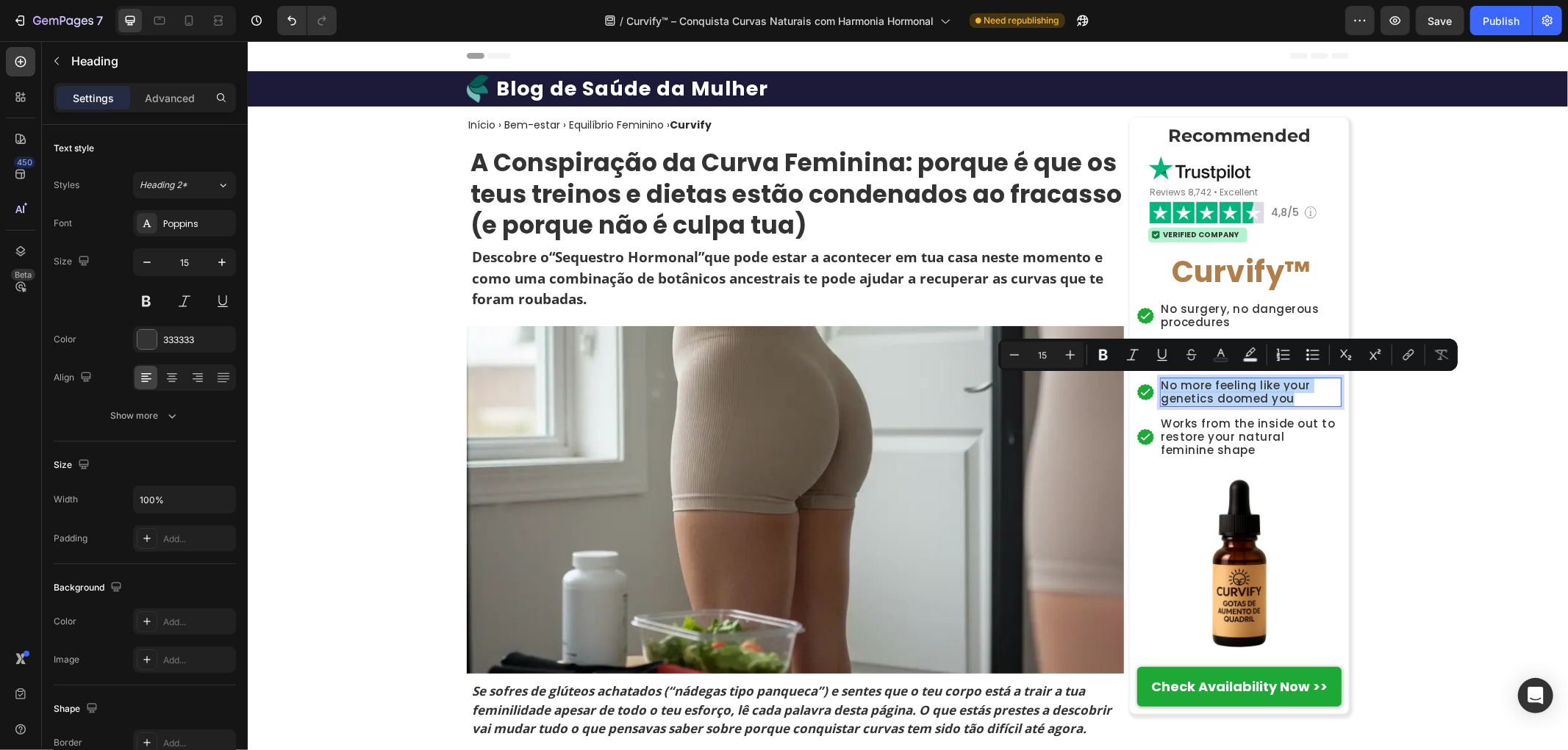
copy p "No more feeling like your genetics doomed you"
click at [1225, 445] on h2 "Works from the inside out to restore your natural feminine shape" at bounding box center [1250, 436] width 182 height 42
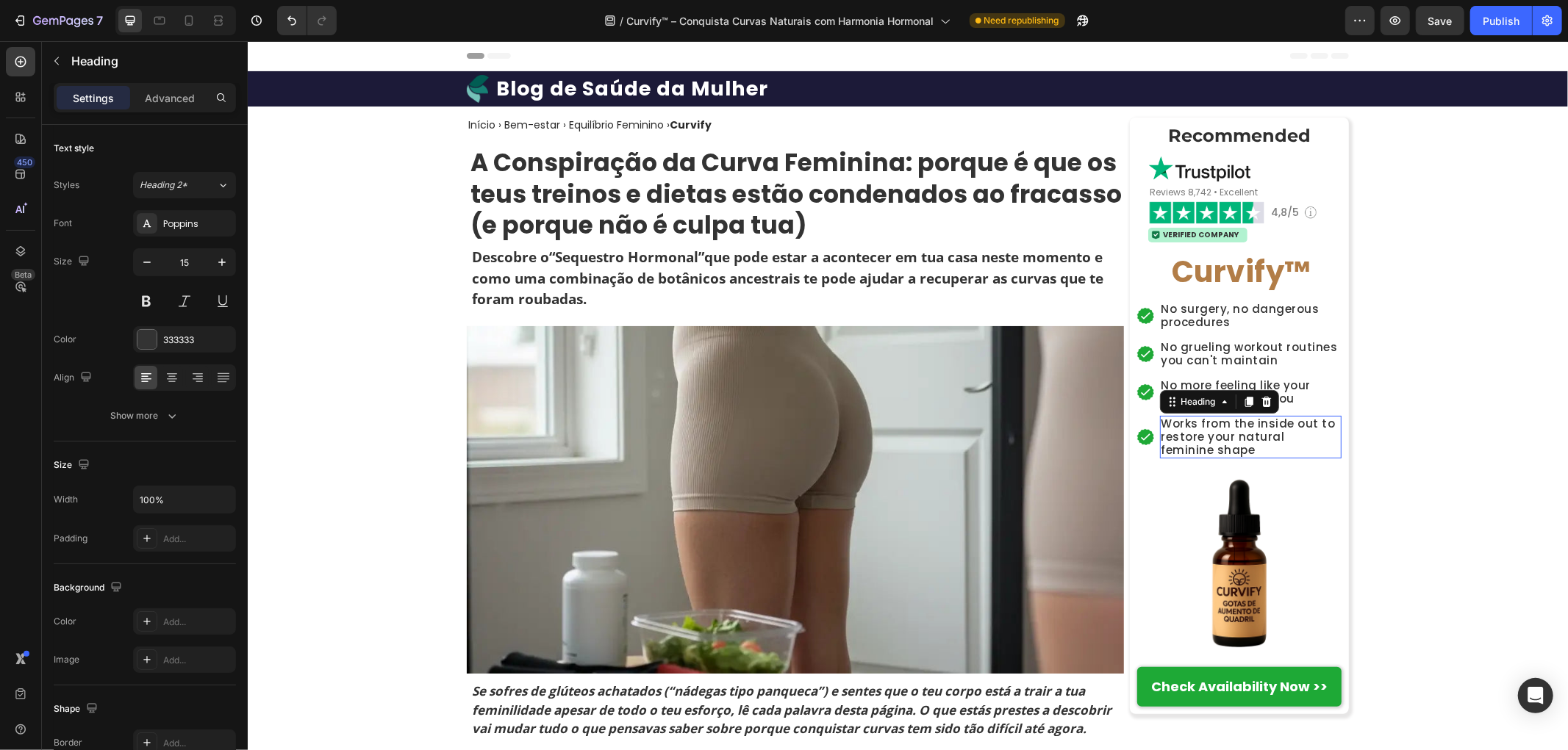
click at [1225, 445] on h2 "Works from the inside out to restore your natural feminine shape" at bounding box center [1250, 436] width 182 height 42
copy p "Works from the inside out to restore your natural feminine shape"
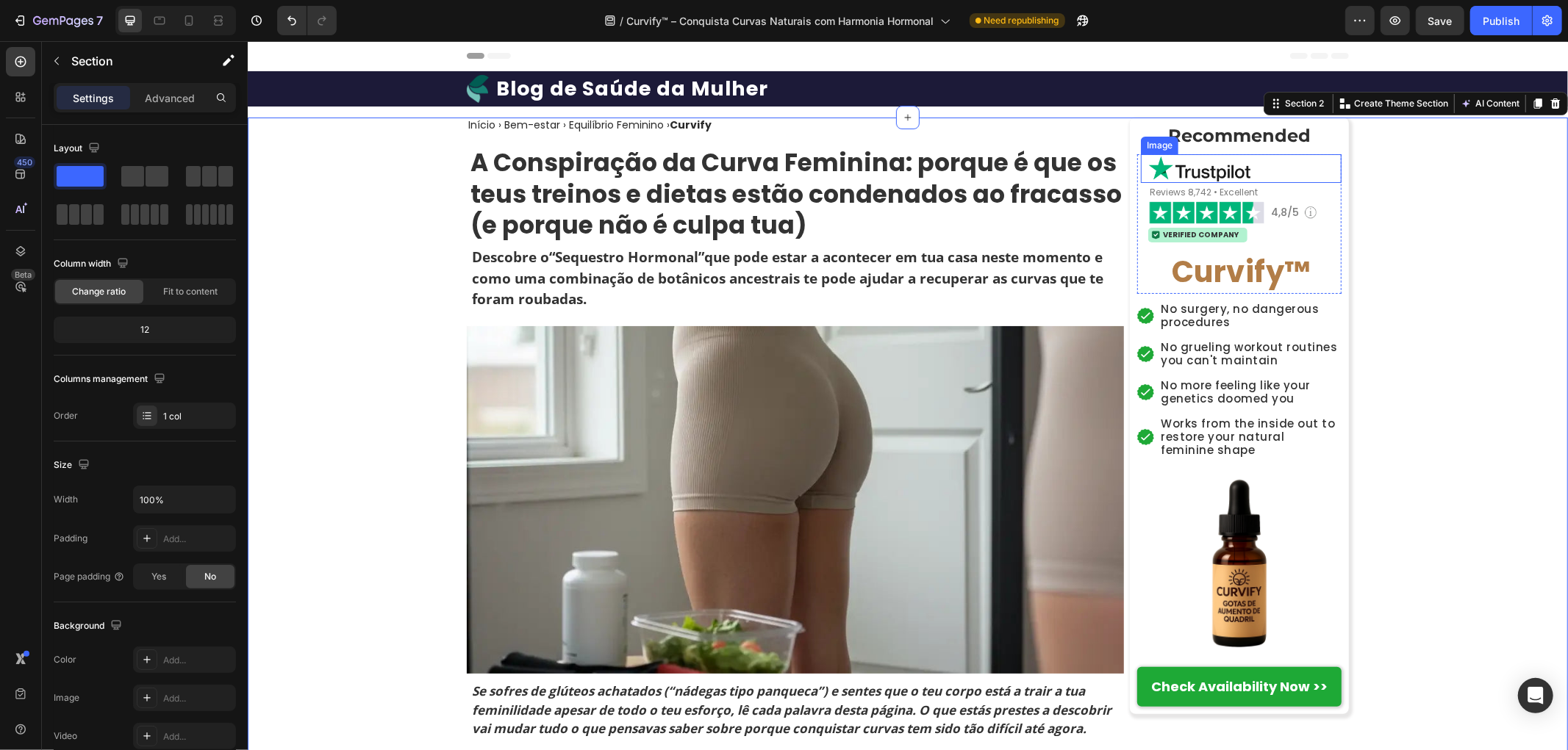
click at [1226, 136] on strong "Recommended" at bounding box center [1238, 135] width 143 height 21
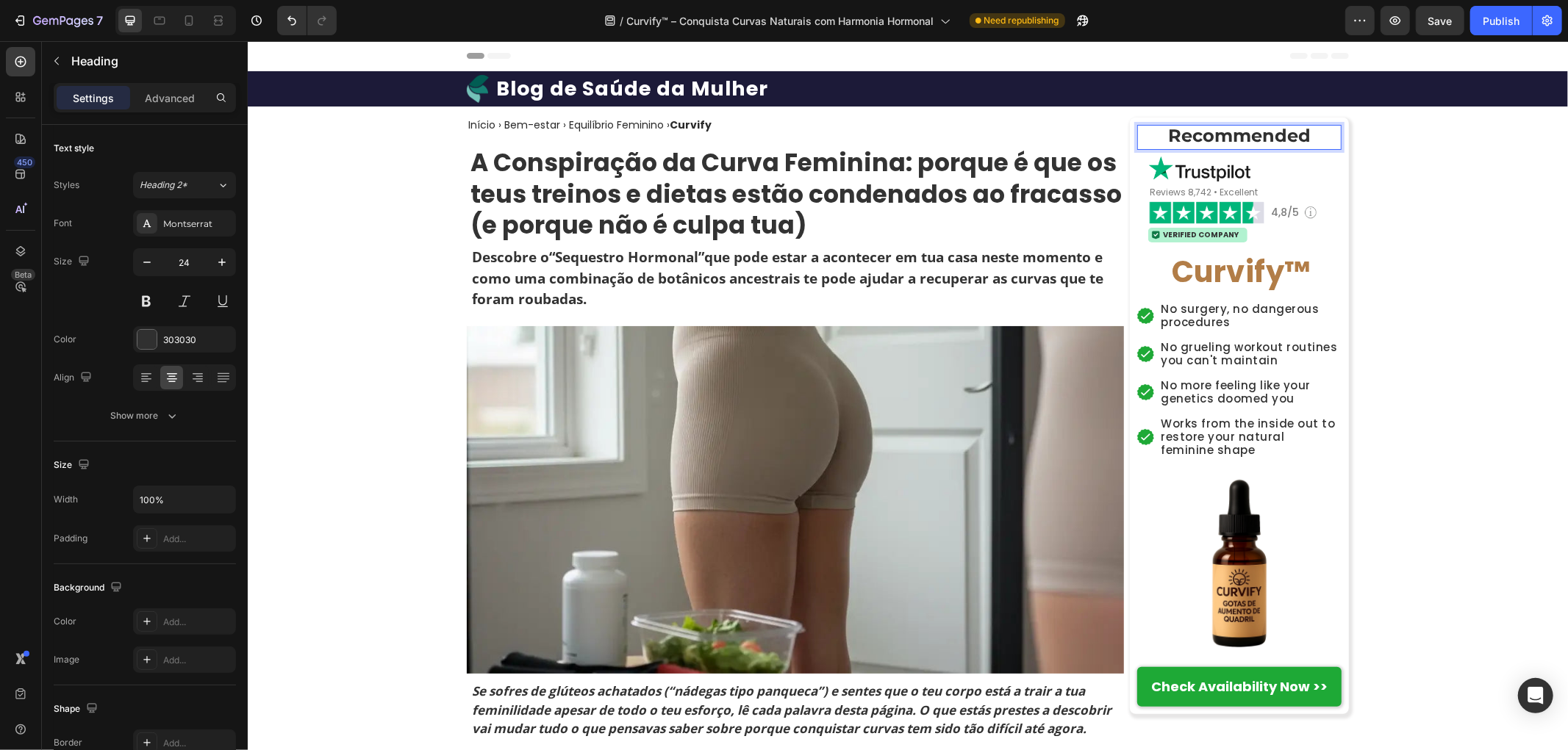
click at [1281, 134] on strong "Recommended" at bounding box center [1238, 135] width 143 height 21
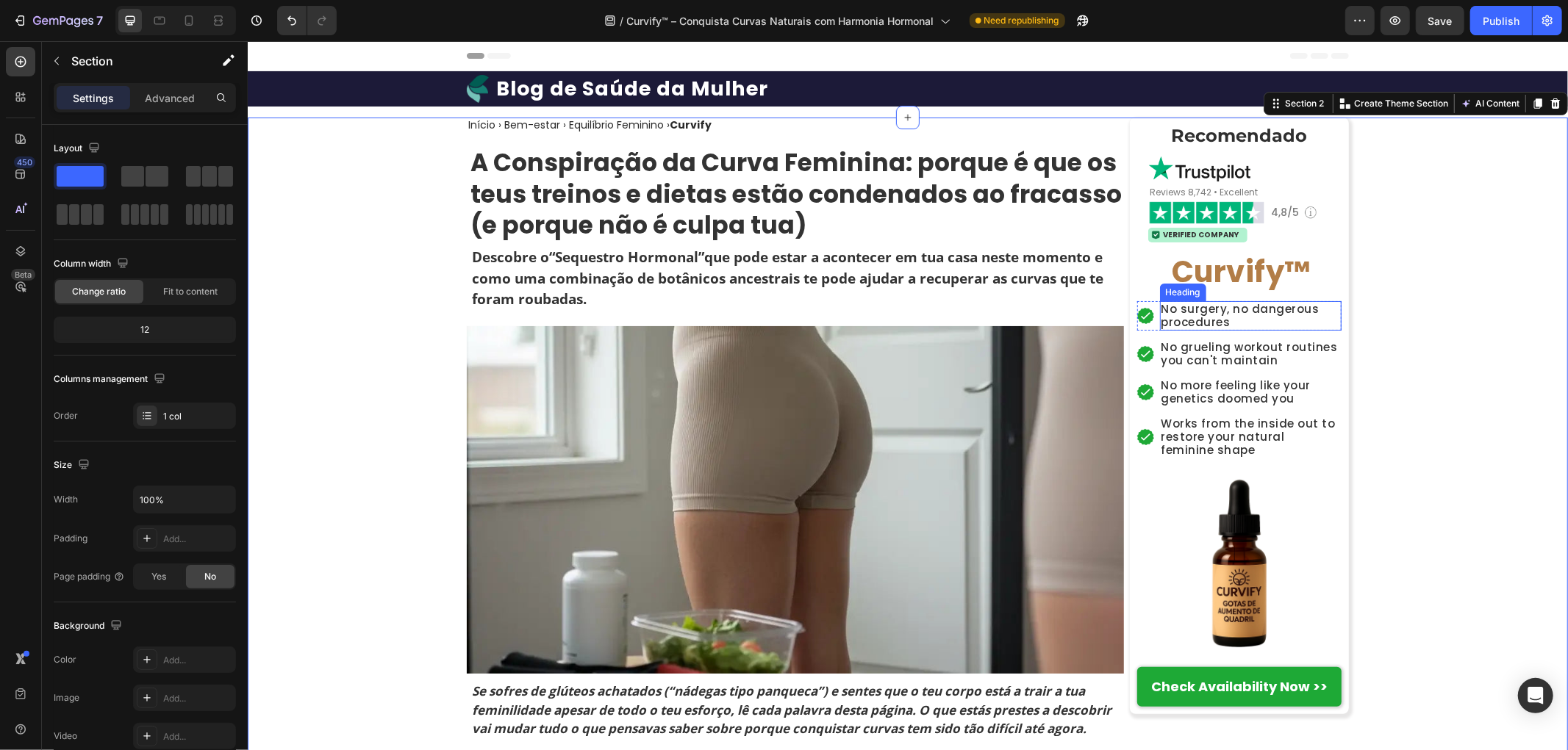
click at [1189, 295] on div "Heading" at bounding box center [1182, 291] width 46 height 18
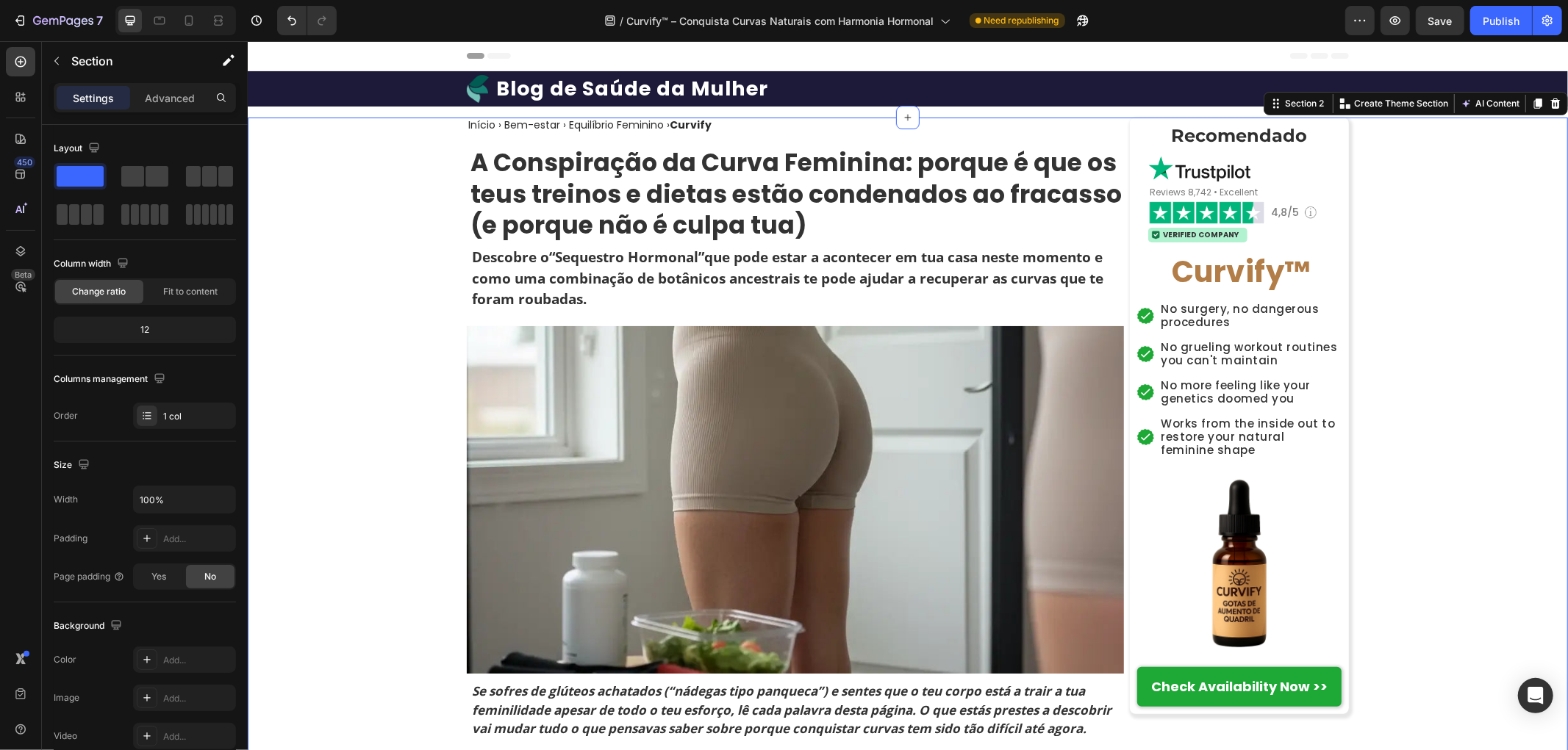
click at [605, 198] on strong "A Conspiração da Curva Feminina: porque é que os teus treinos e dietas estão co…" at bounding box center [796, 193] width 652 height 98
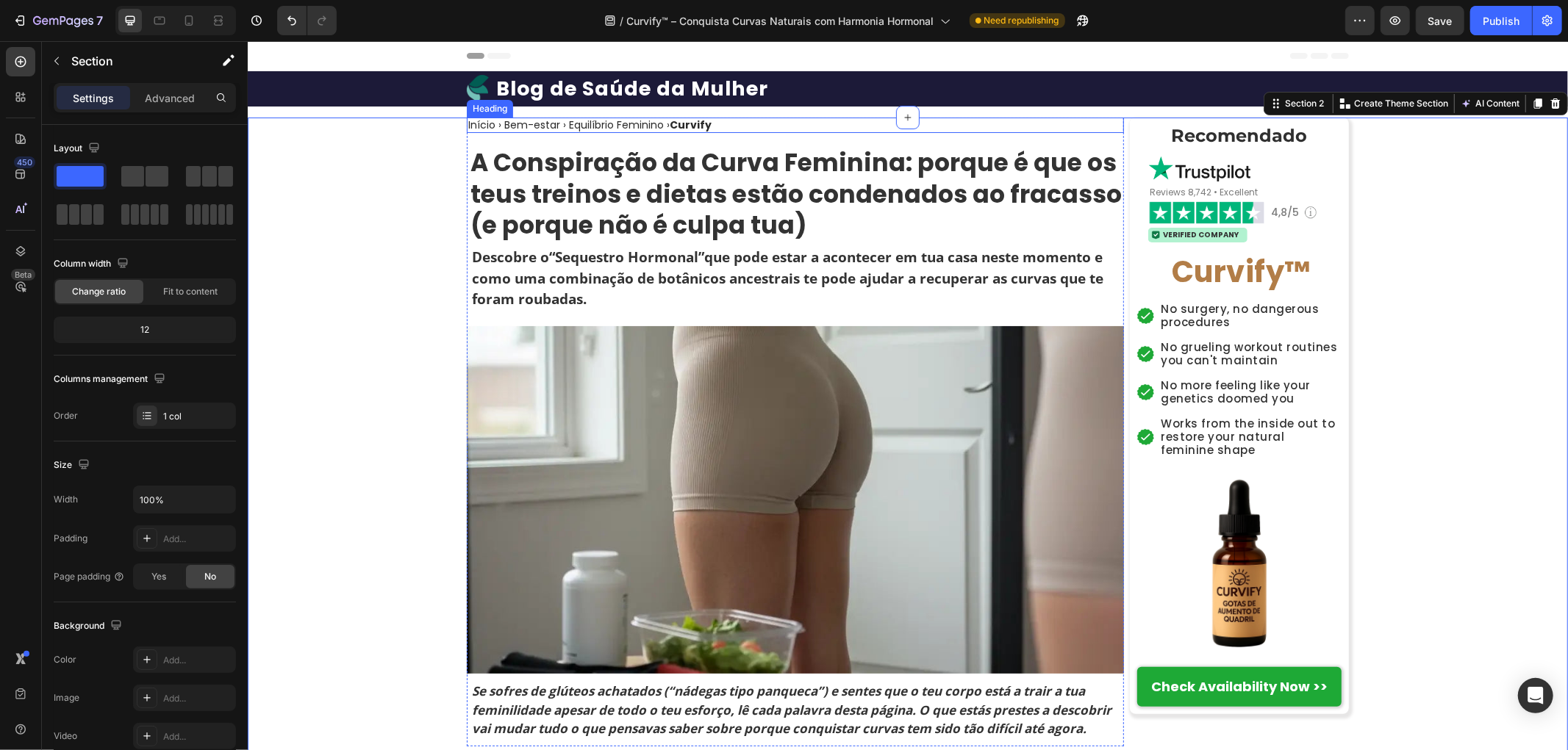
click at [621, 123] on h2 "Início › Bem-estar › Equilíbrio Feminino › Curvify" at bounding box center [589, 124] width 246 height 16
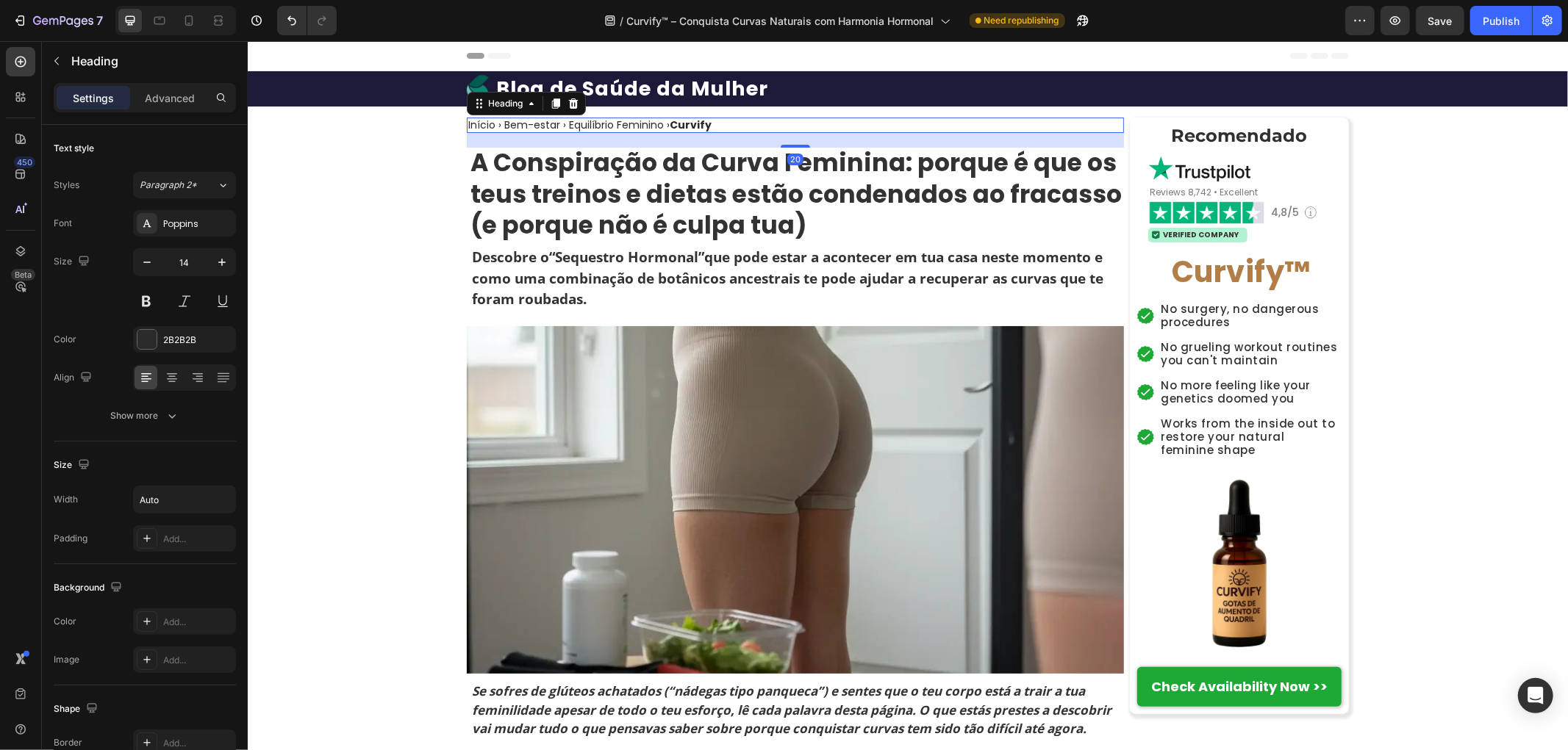
click at [621, 123] on h2 "Início › Bem-estar › Equilíbrio Feminino › Curvify" at bounding box center [589, 124] width 246 height 16
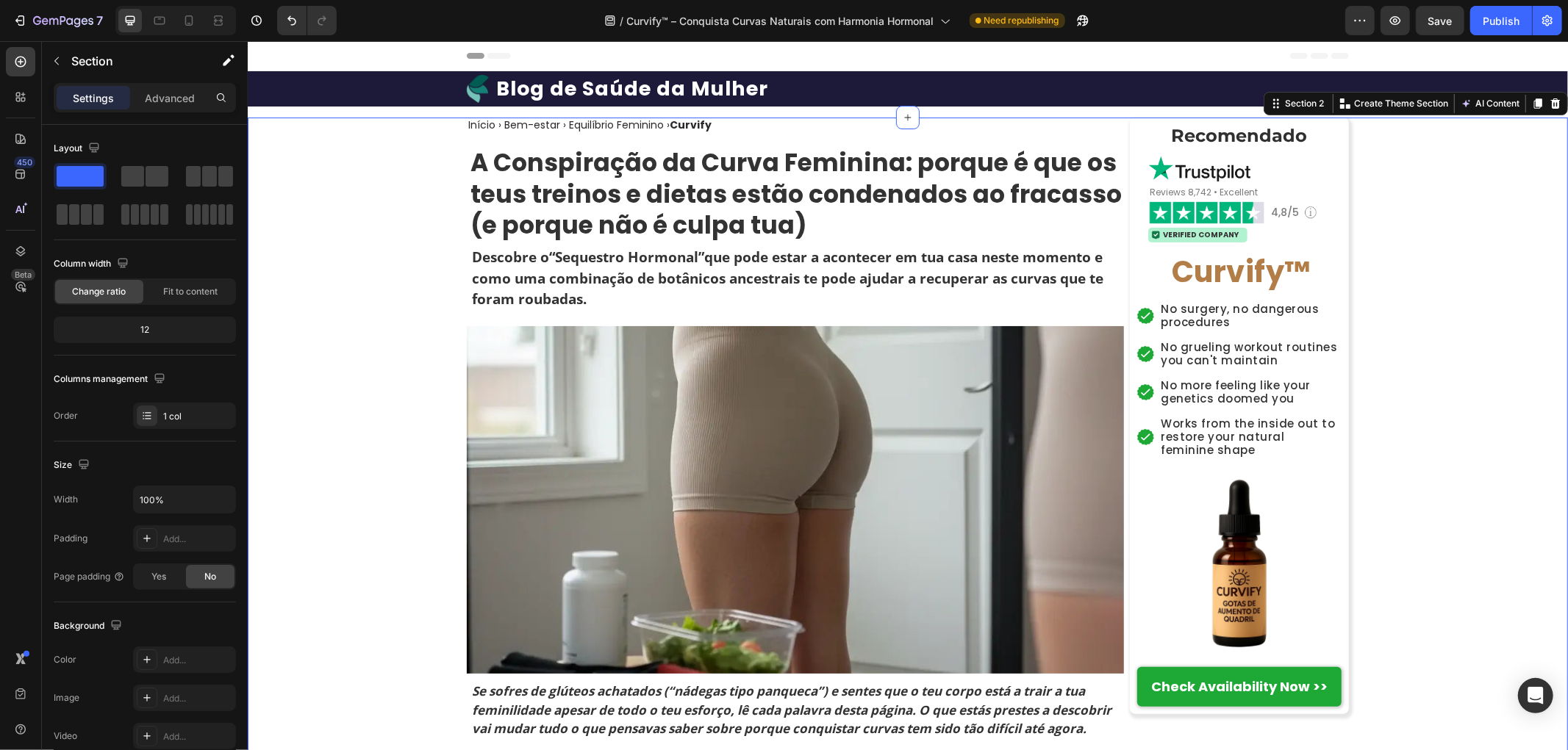
click at [1219, 187] on span "Reviews 8,742 • Excellent" at bounding box center [1203, 192] width 108 height 13
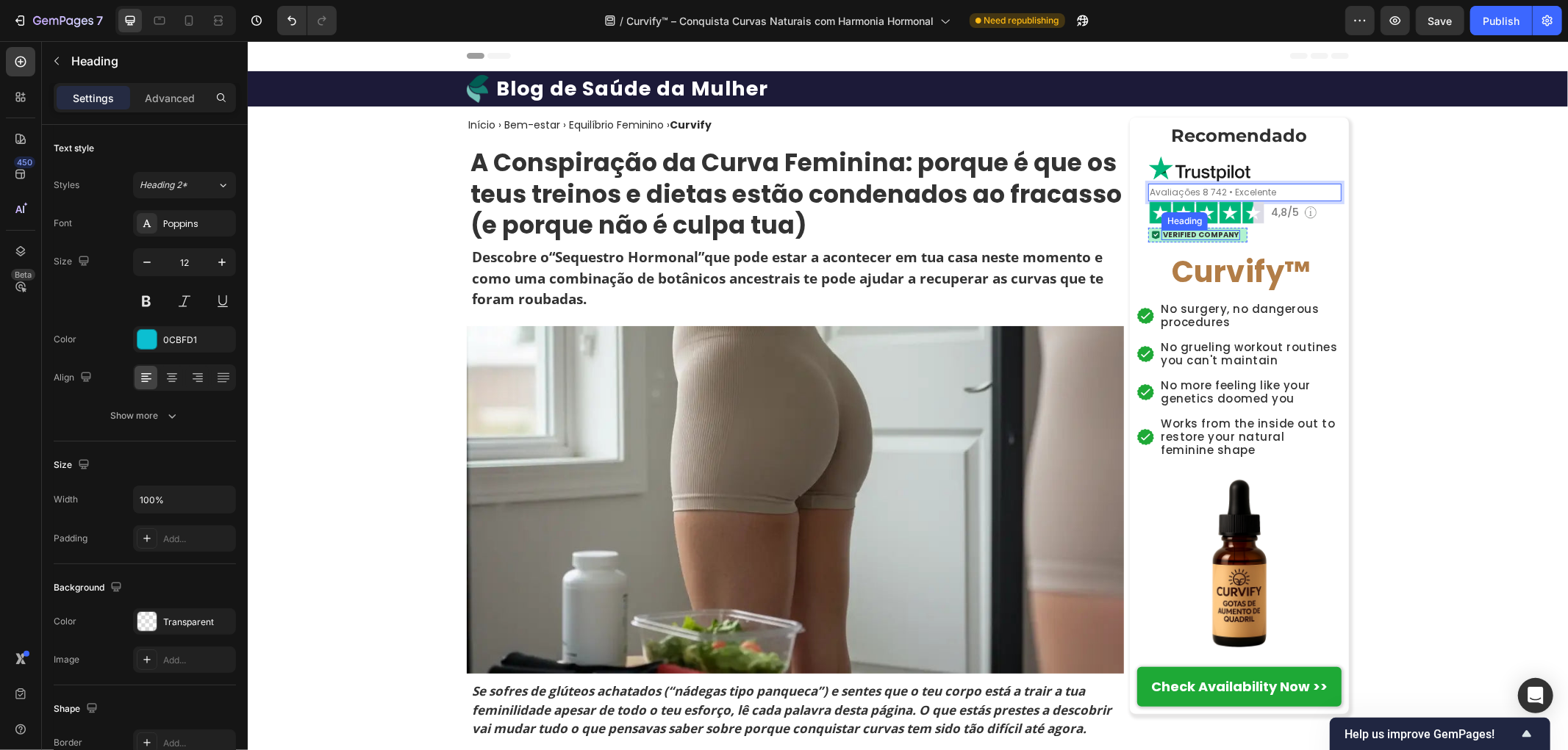
click at [1209, 235] on p "Verified Company" at bounding box center [1200, 234] width 76 height 7
click at [1200, 318] on p "No surgery, no dangerous procedures" at bounding box center [1250, 316] width 179 height 27
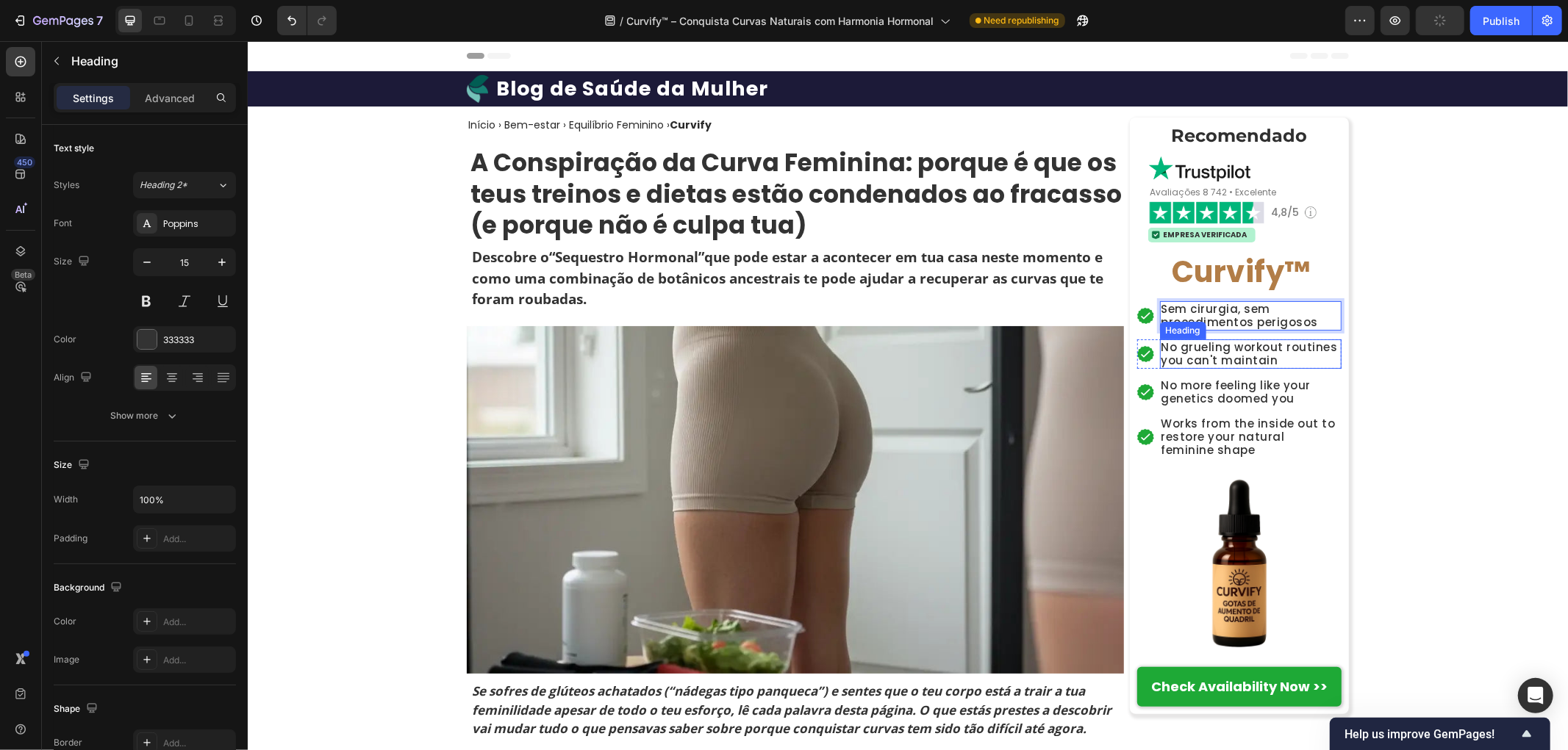
click at [1227, 348] on p "No grueling workout routines you can't maintain" at bounding box center [1250, 354] width 179 height 27
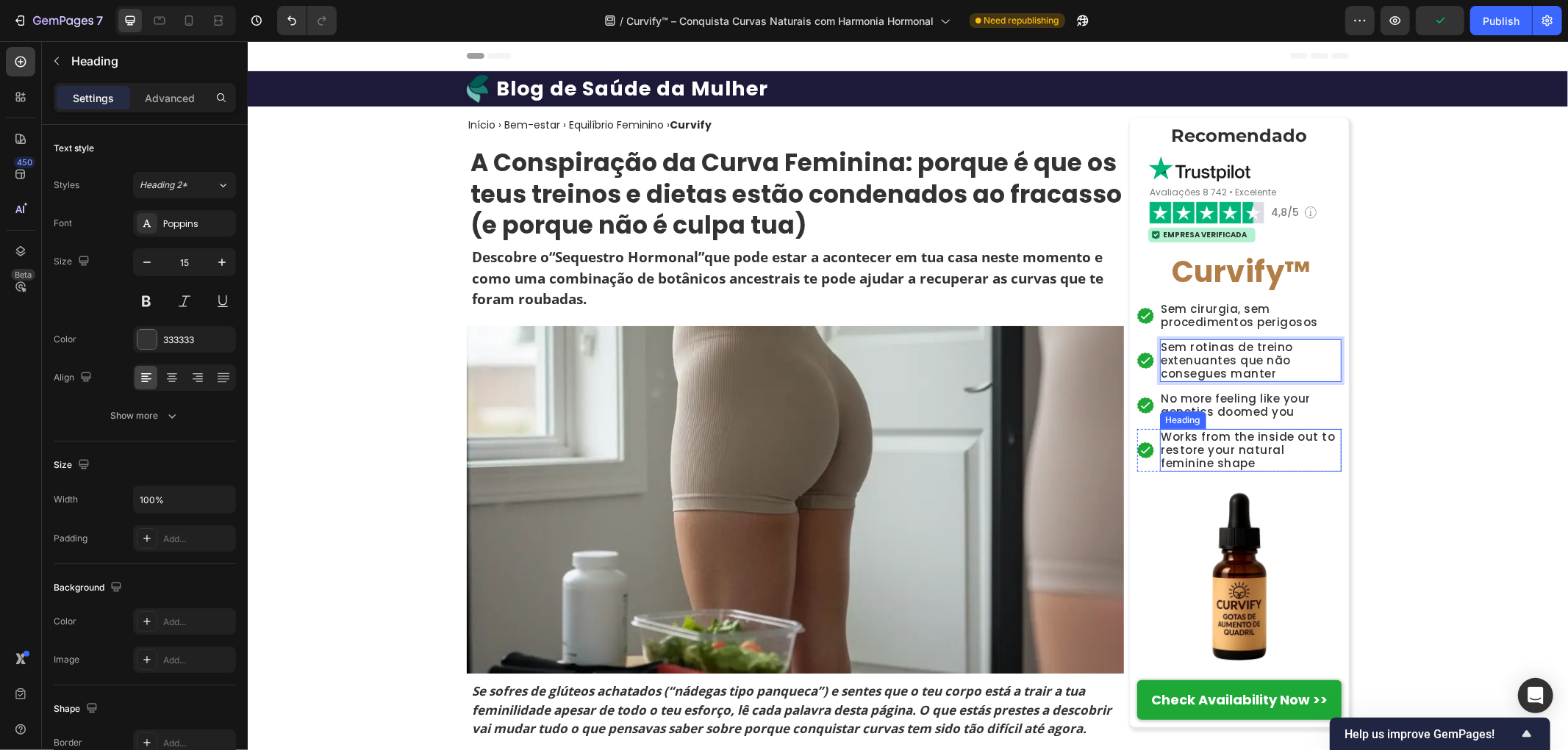
click at [1194, 406] on p "No more feeling like your genetics doomed you" at bounding box center [1250, 405] width 179 height 27
click at [1251, 440] on p "Works from the inside out to restore your natural feminine shape" at bounding box center [1250, 449] width 179 height 40
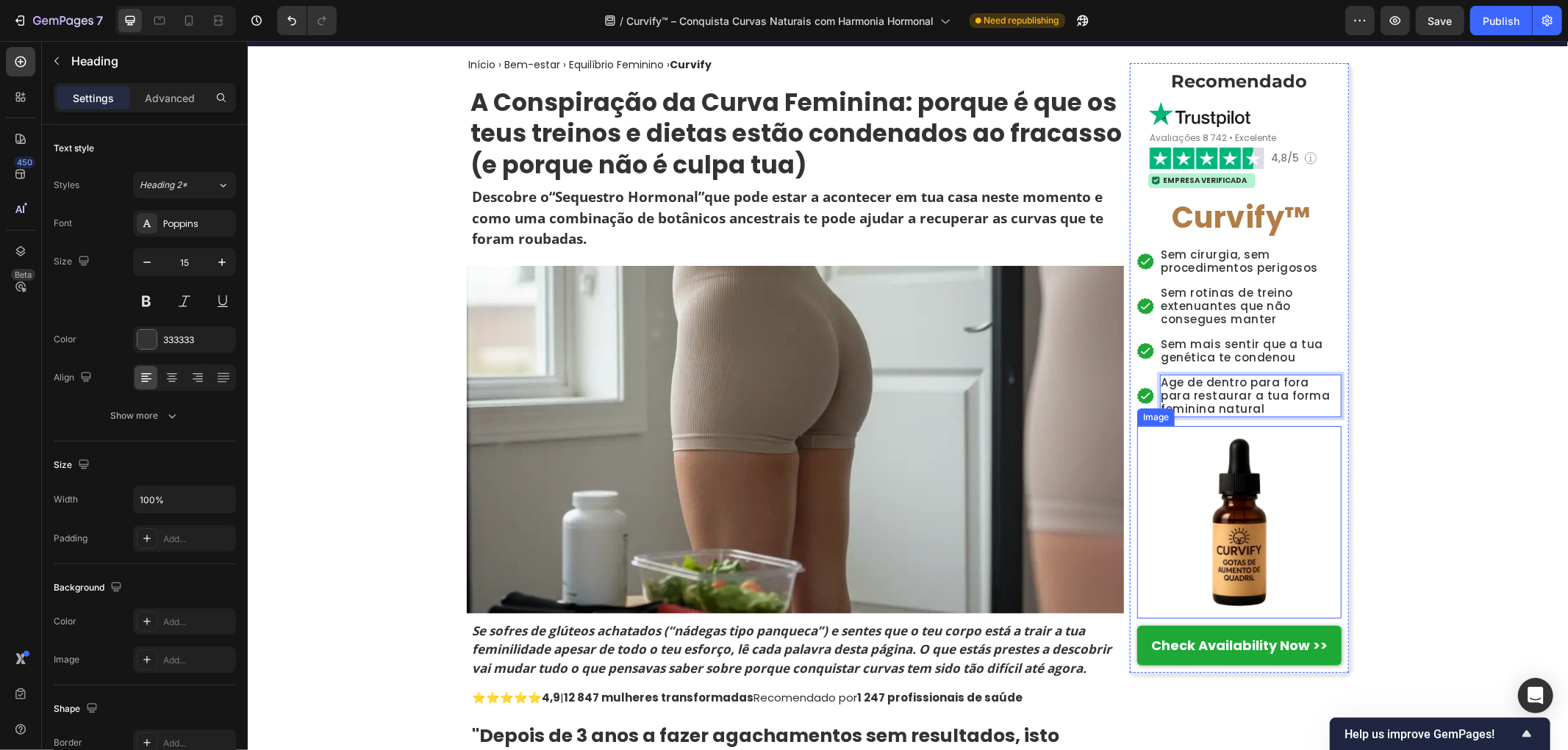
scroll to position [163, 0]
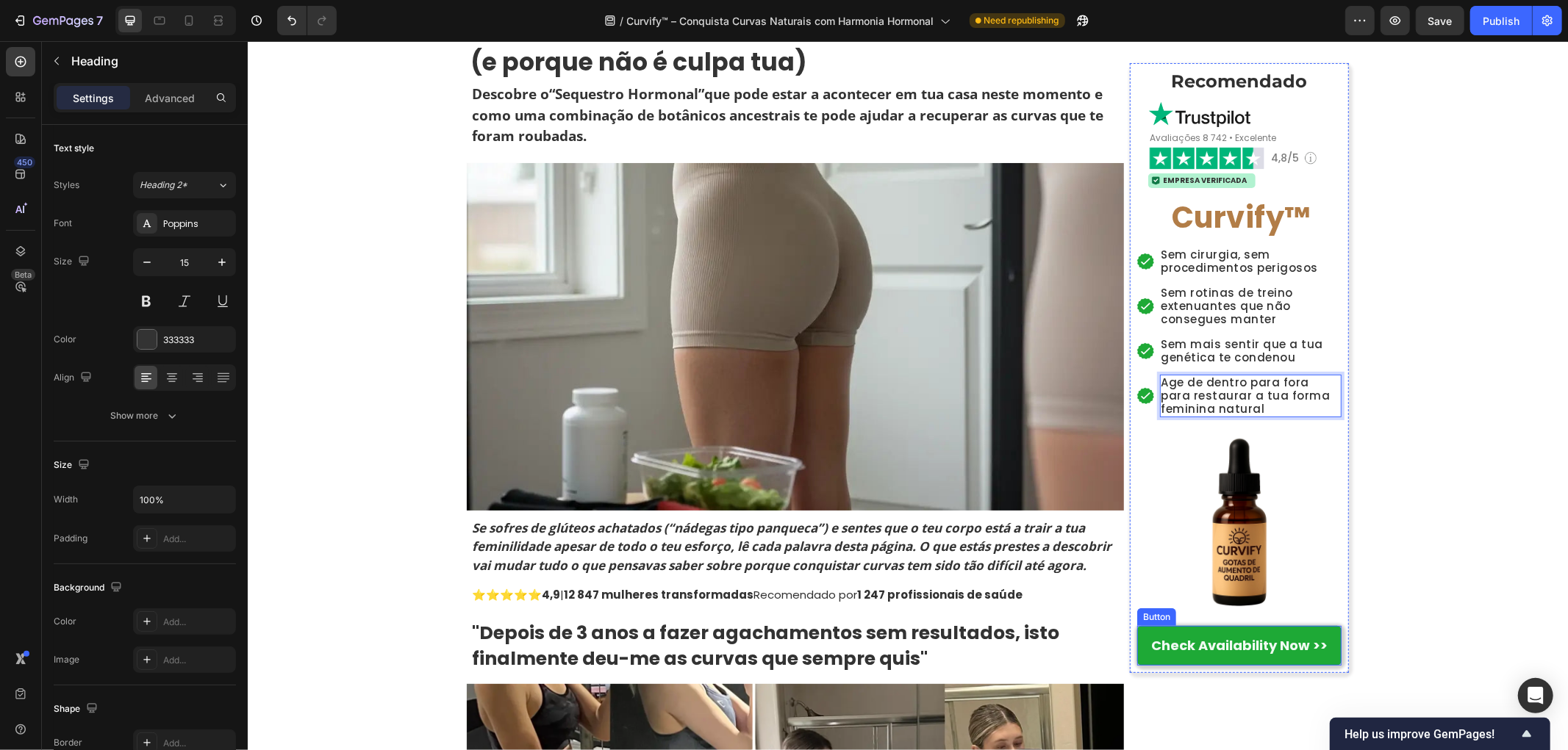
click at [1245, 635] on link "Check Availability Now >>" at bounding box center [1238, 645] width 204 height 39
click at [1244, 635] on link "Check Availability Now >>" at bounding box center [1238, 645] width 204 height 39
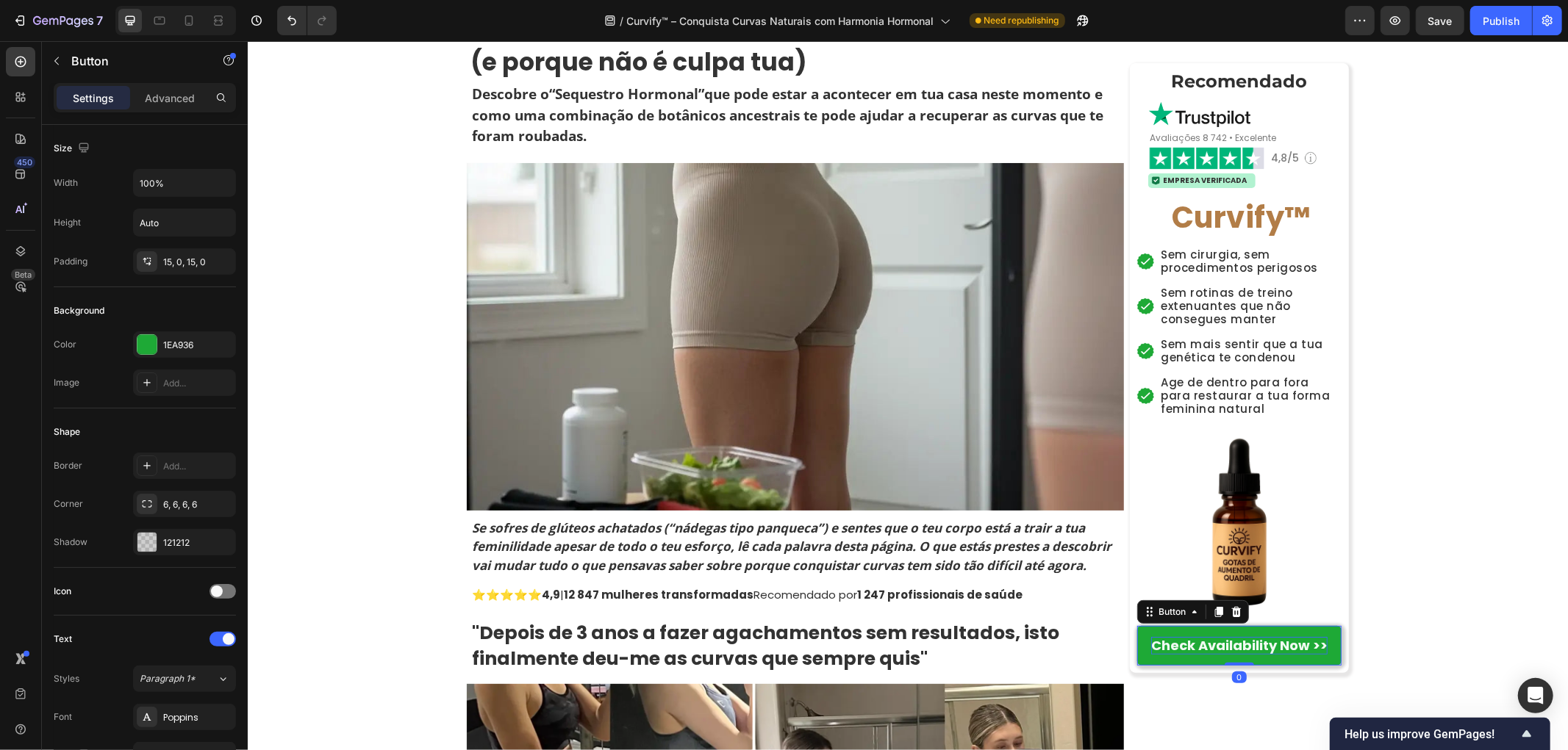
click at [1249, 648] on strong "Check Availability Now >>" at bounding box center [1238, 644] width 176 height 18
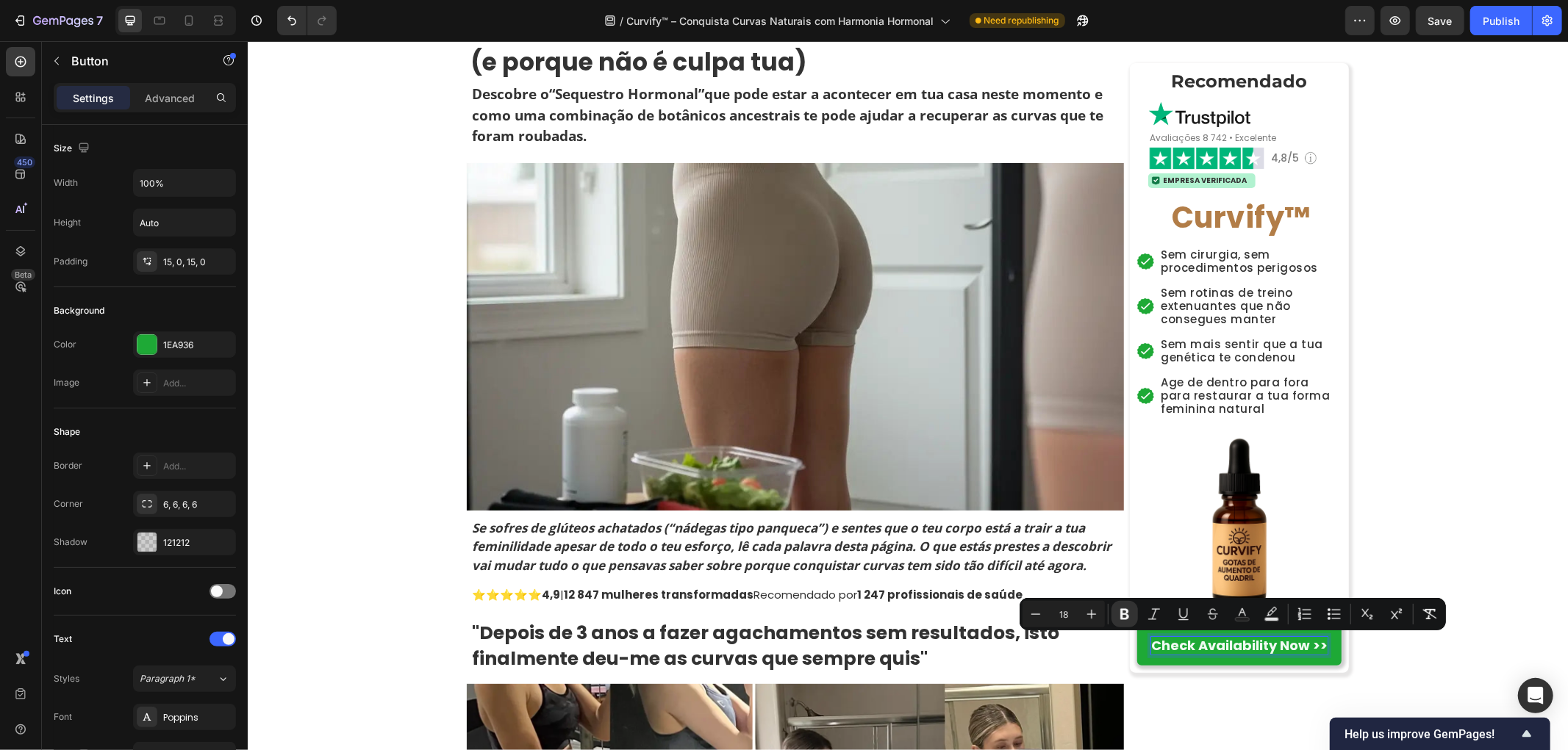
click at [1186, 640] on strong "Check Availability Now >>" at bounding box center [1238, 644] width 176 height 18
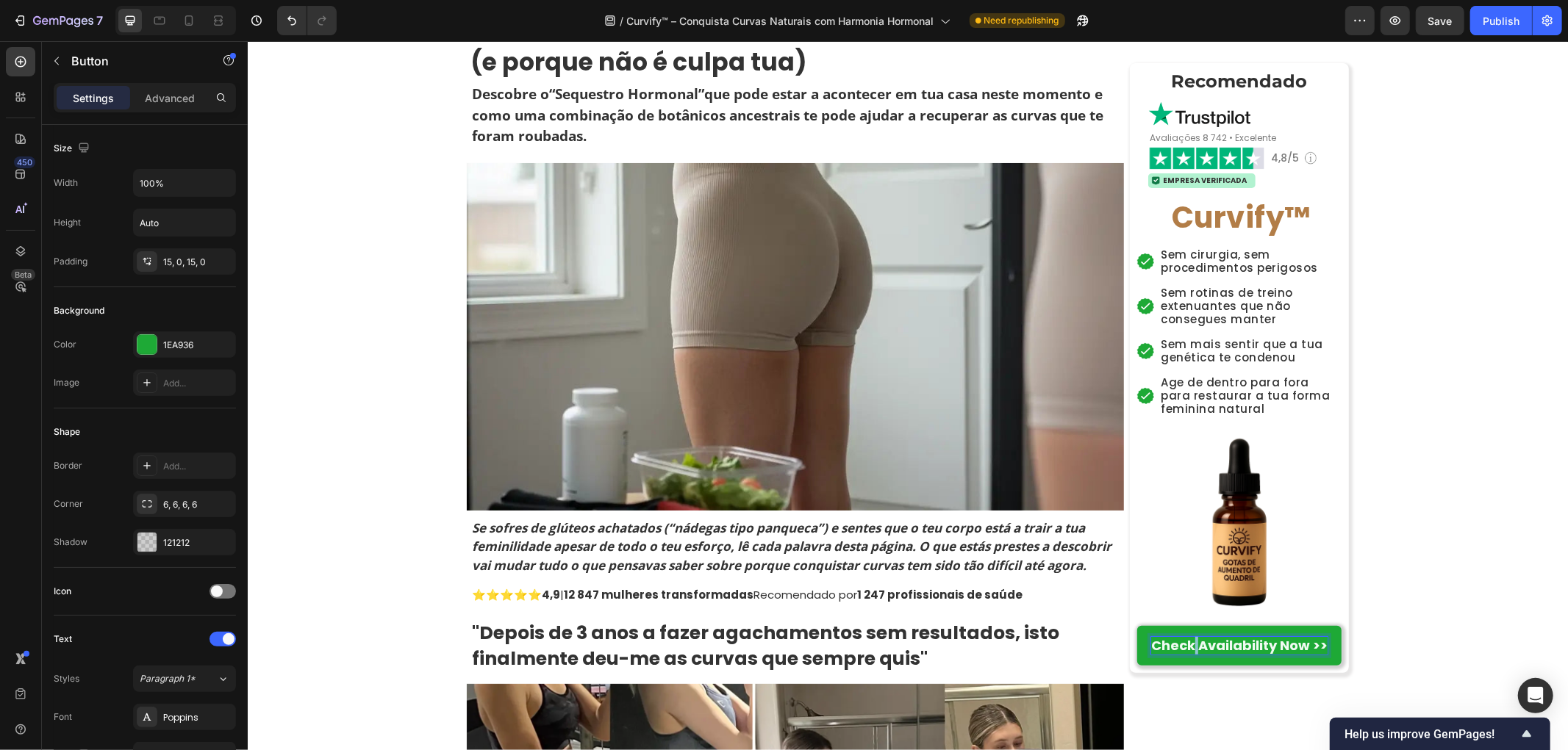
click at [1186, 640] on strong "Check Availability Now >>" at bounding box center [1238, 644] width 176 height 18
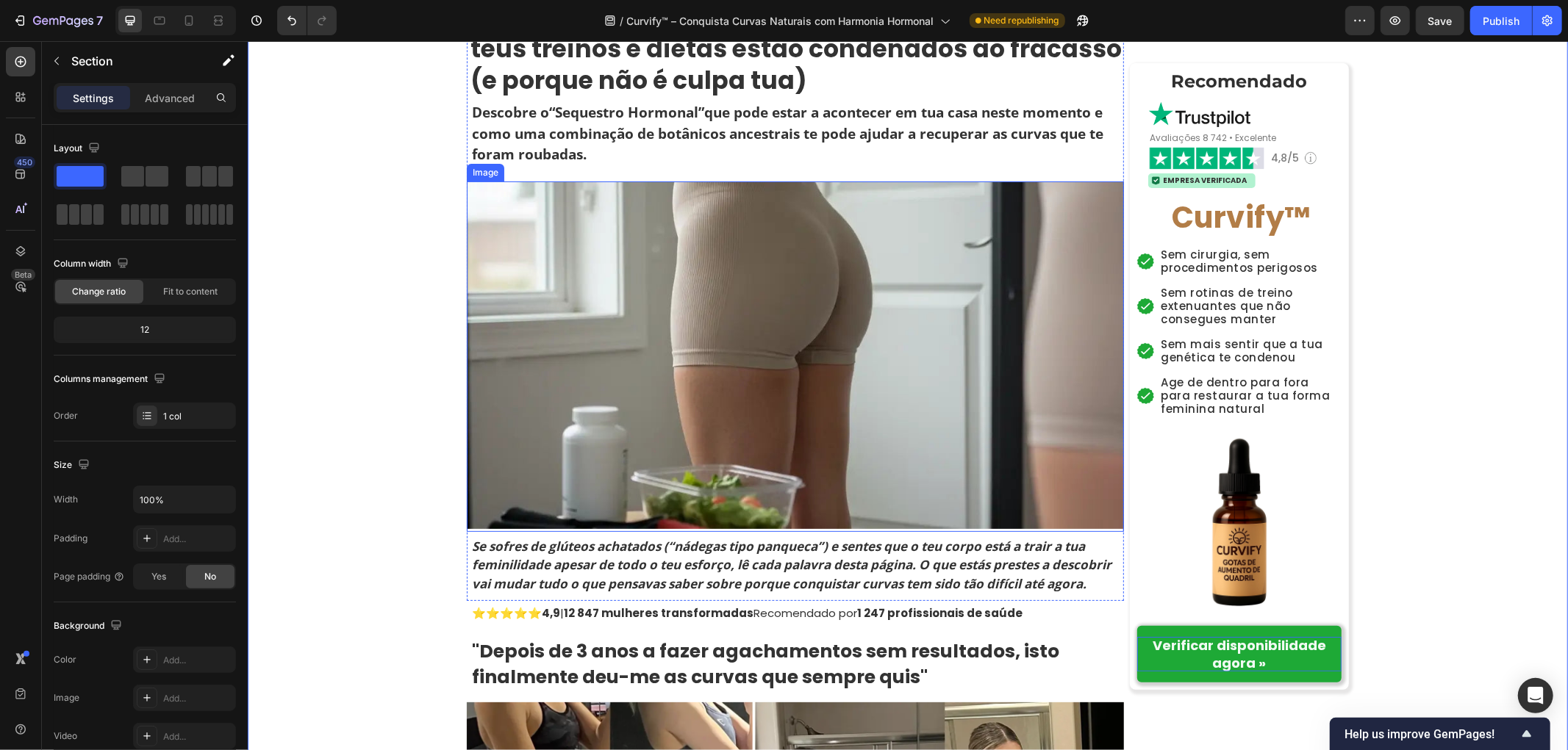
scroll to position [0, 0]
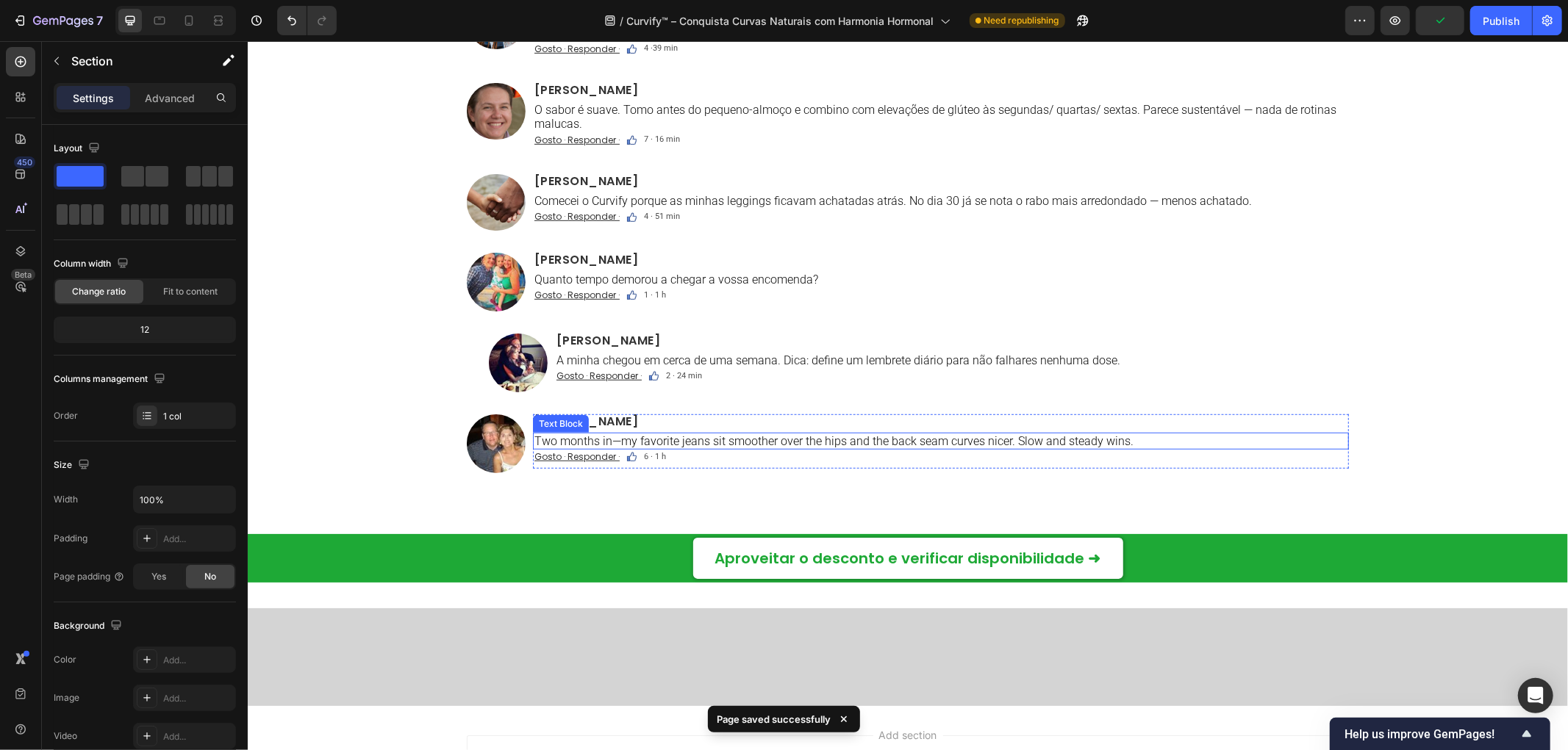
scroll to position [9913, 0]
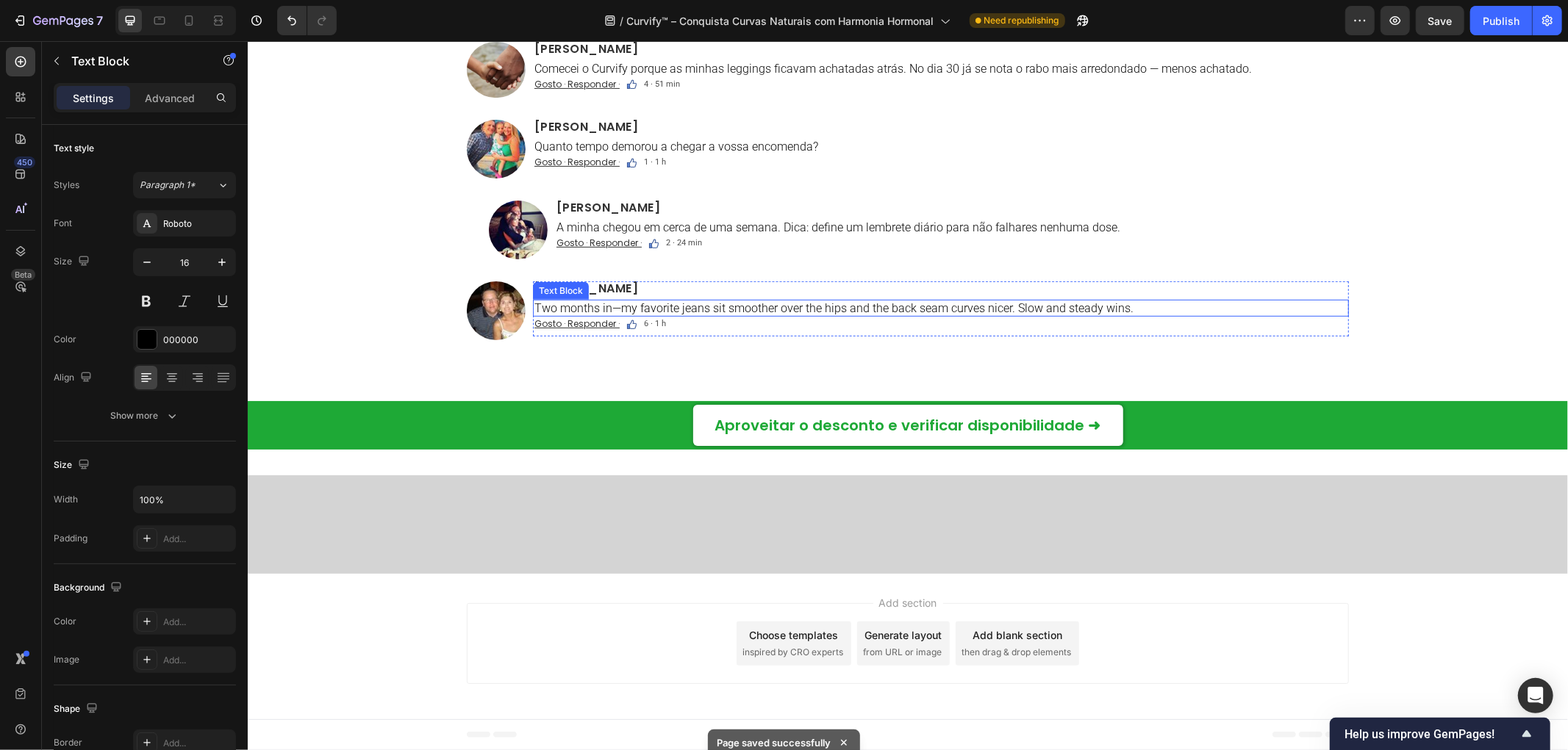
click at [688, 315] on p "Two months in—my favorite jeans sit smoother over the hips and the back seam cu…" at bounding box center [940, 308] width 813 height 14
click at [688, 315] on p "Two months in—my favorite jeans sit smoother over the hips and the back seam cu…" at bounding box center [940, 308] width 813 height 14
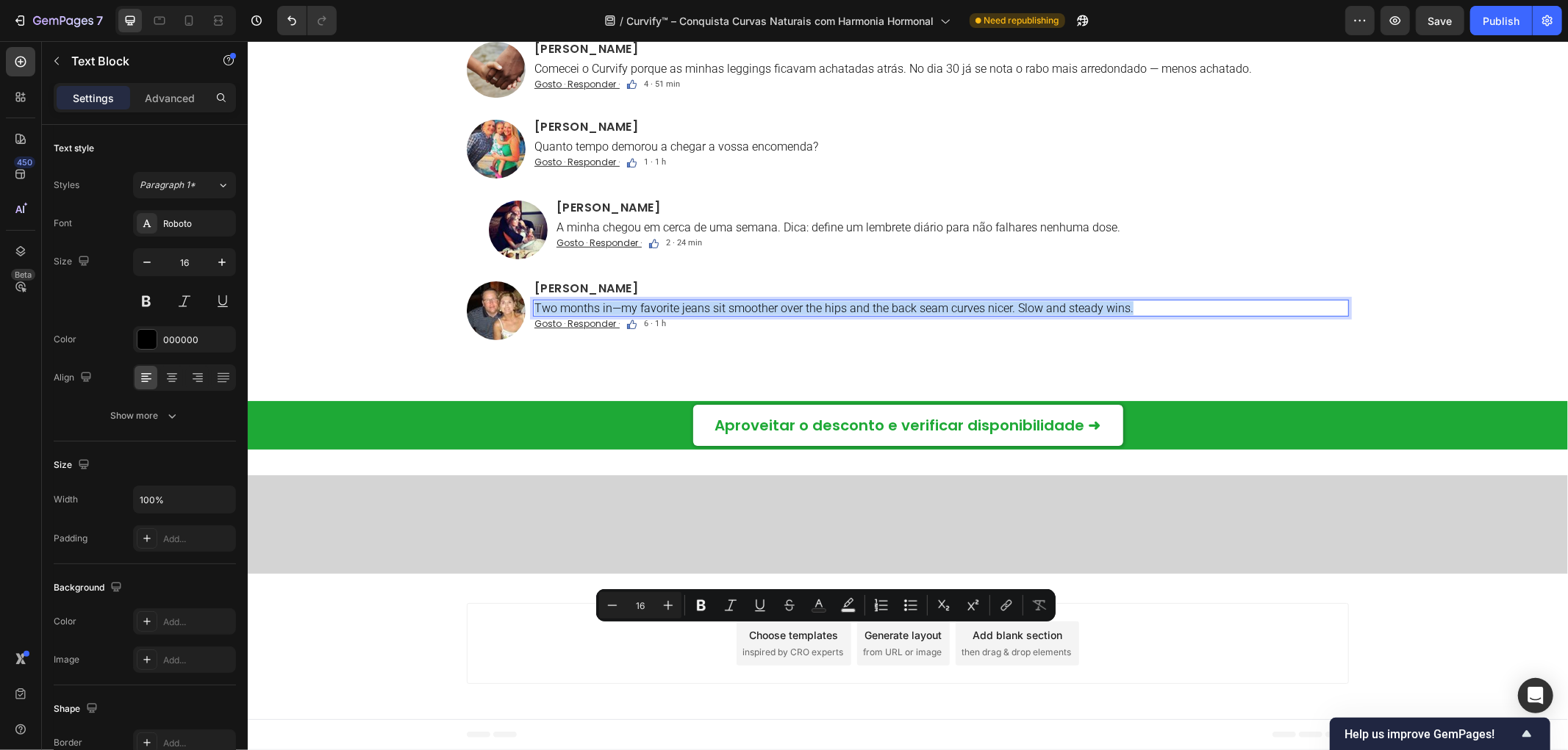
copy p "Two months in—my favorite jeans sit smoother over the hips and the back seam cu…"
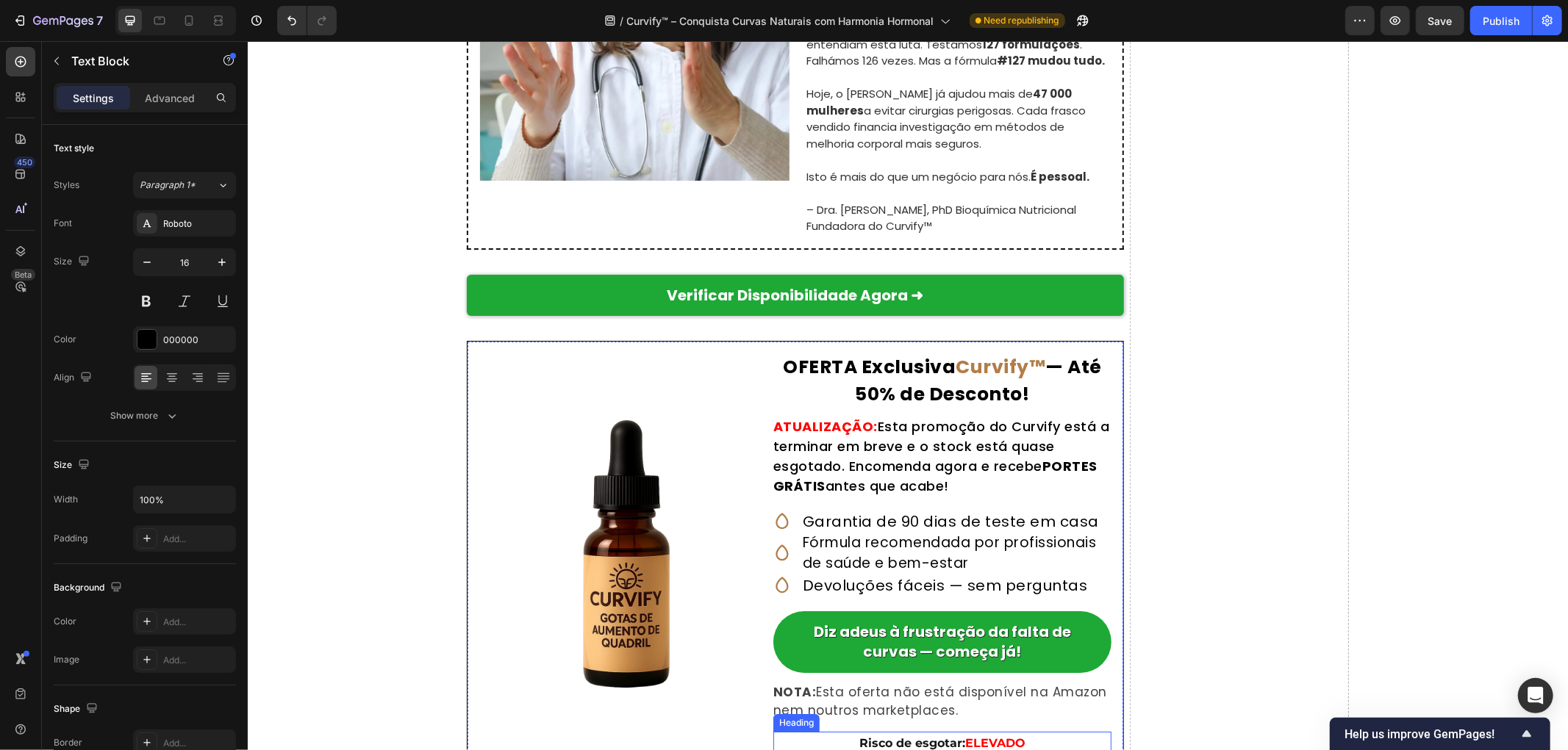
scroll to position [8734, 0]
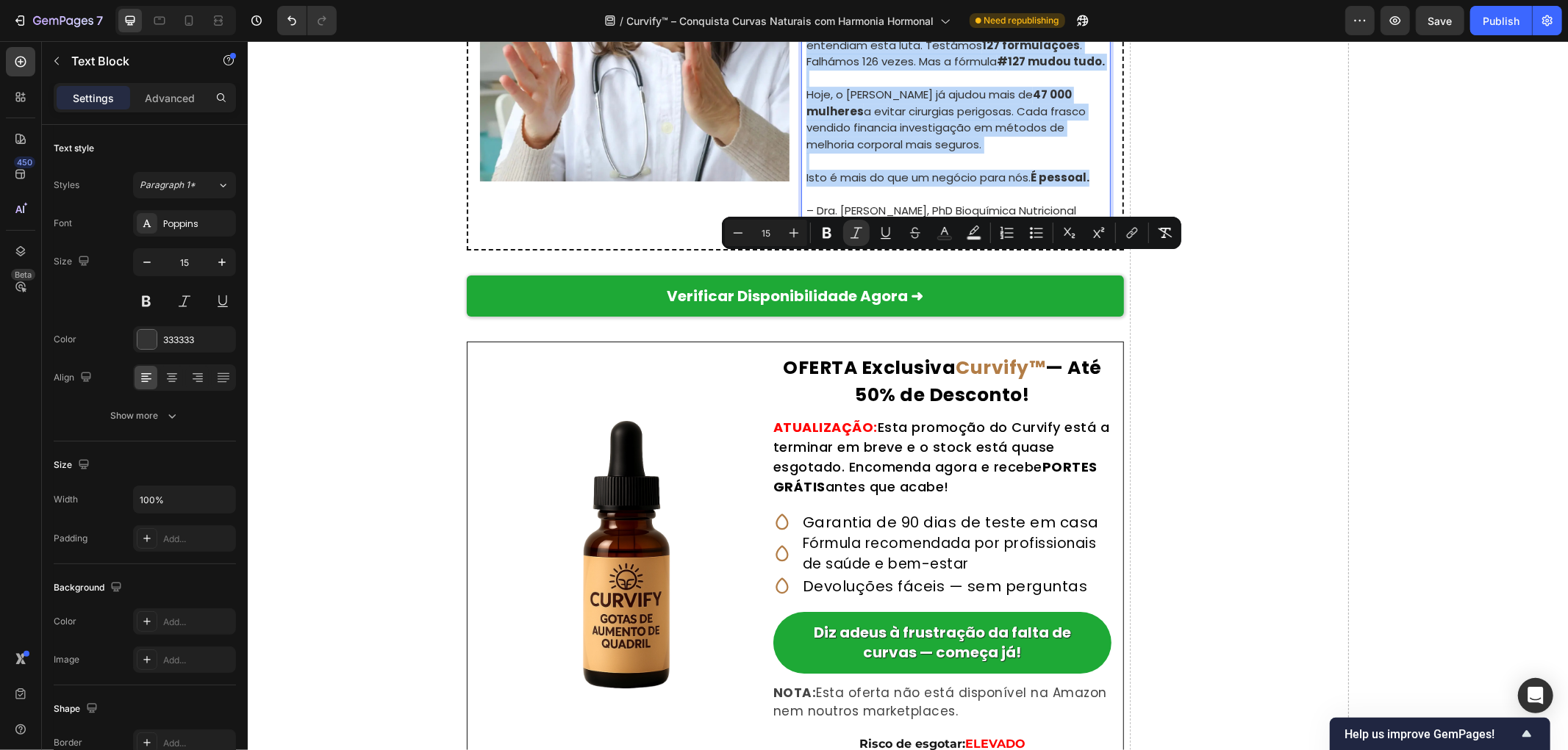
drag, startPoint x: 798, startPoint y: 258, endPoint x: 1095, endPoint y: 610, distance: 460.6
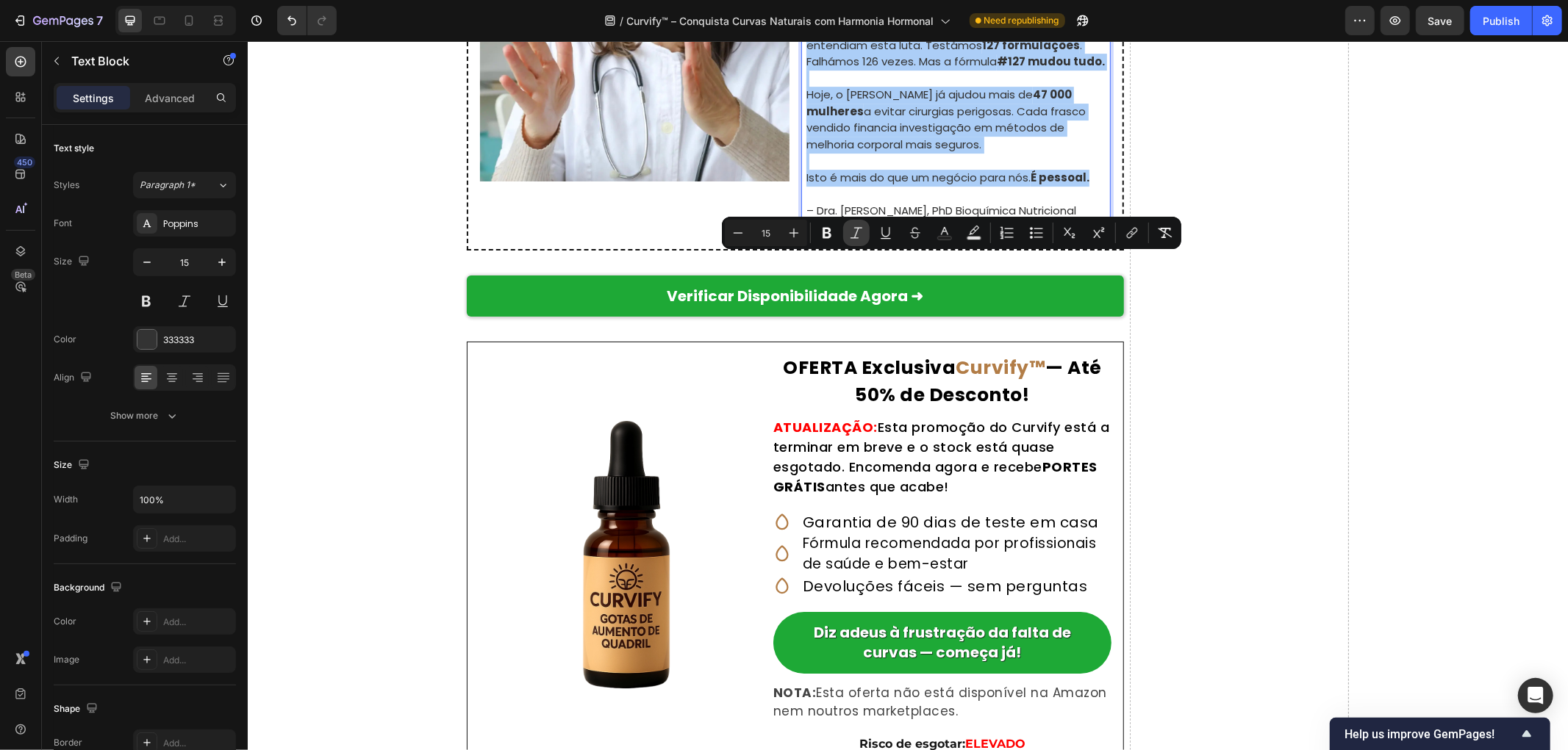
click at [849, 226] on icon "Editor contextual toolbar" at bounding box center [856, 233] width 15 height 15
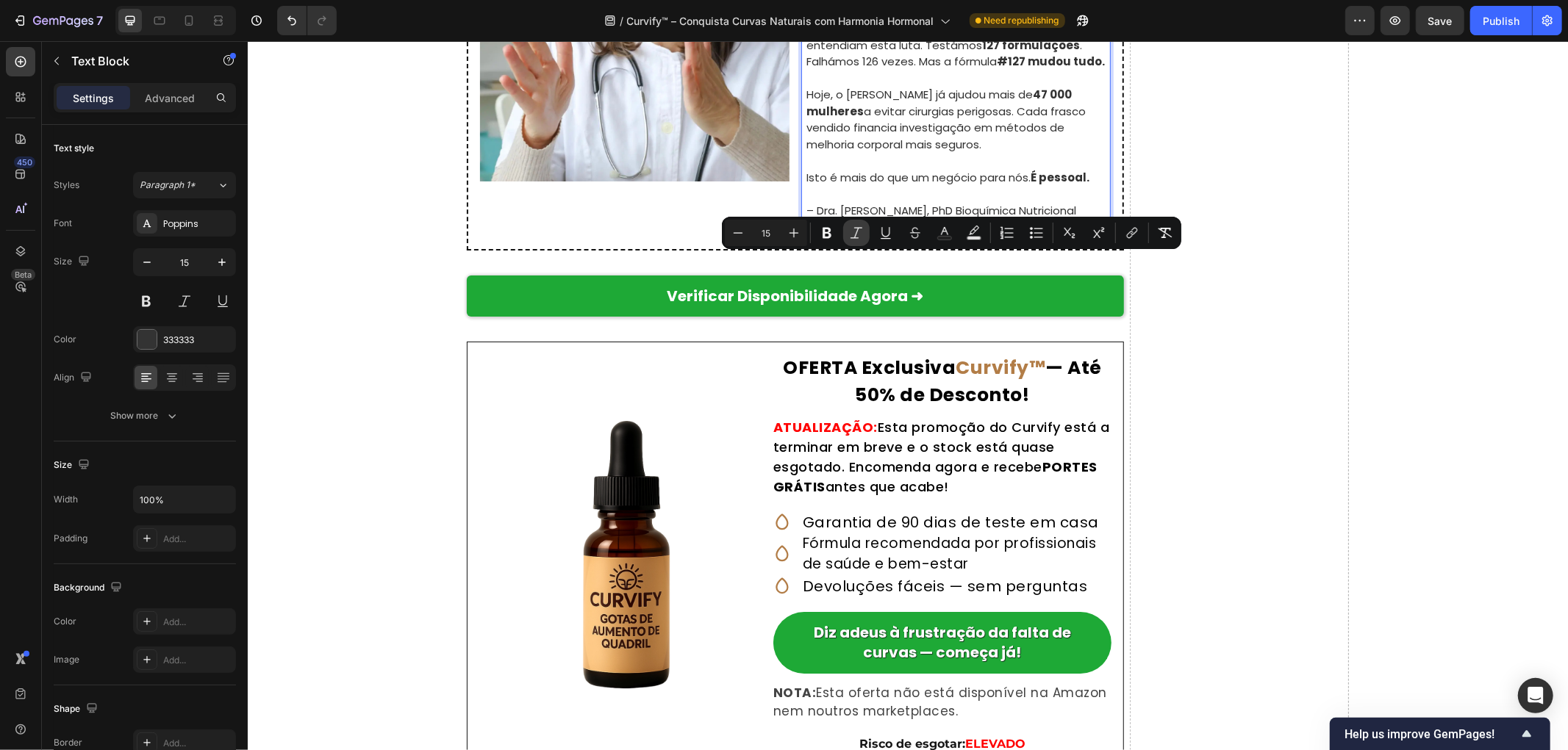
click at [858, 236] on icon "Editor contextual toolbar" at bounding box center [856, 233] width 15 height 15
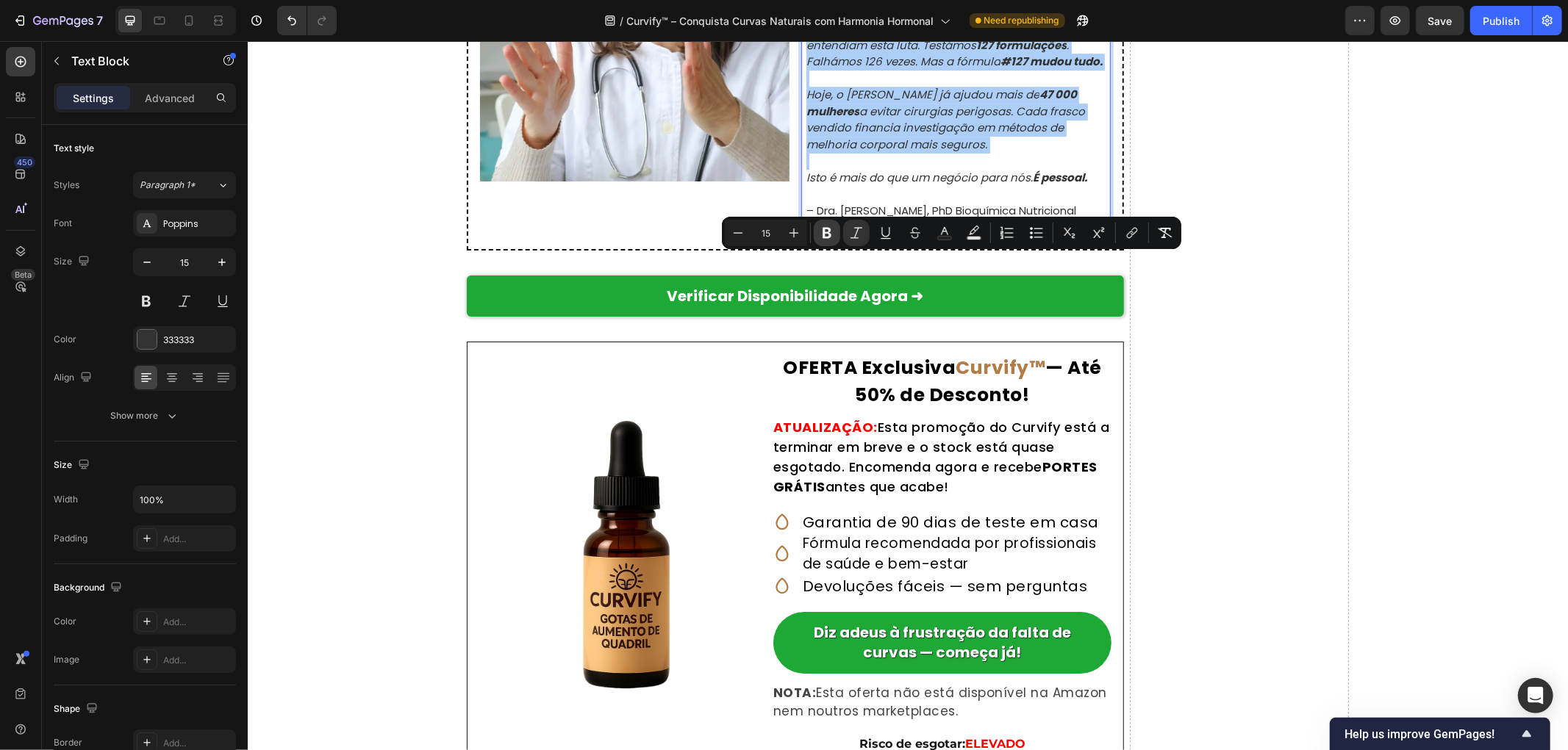
click at [836, 230] on button "Bold" at bounding box center [827, 233] width 27 height 27
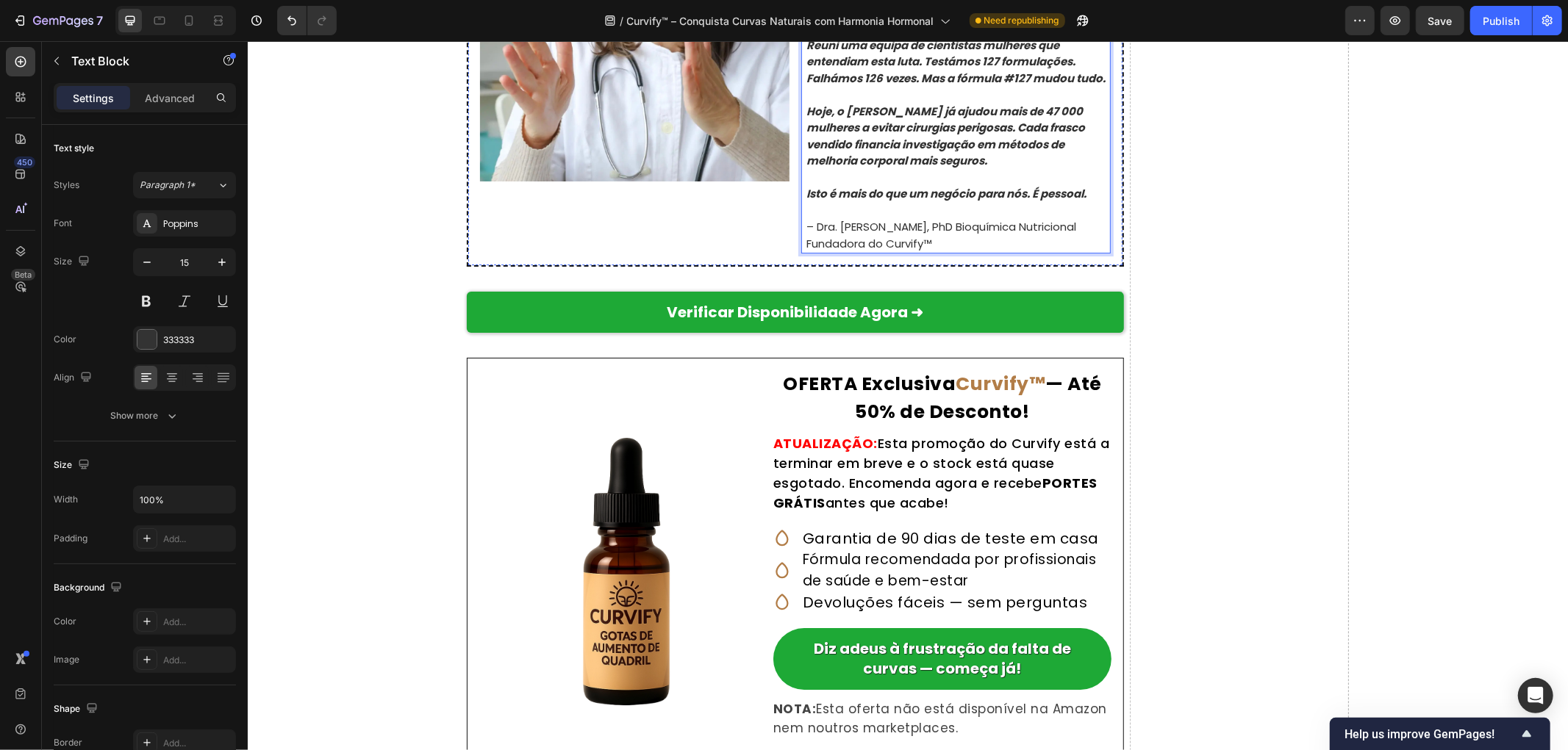
click at [1100, 202] on p "Isto é mais do que um negócio para nós. É pessoal." at bounding box center [957, 194] width 303 height 17
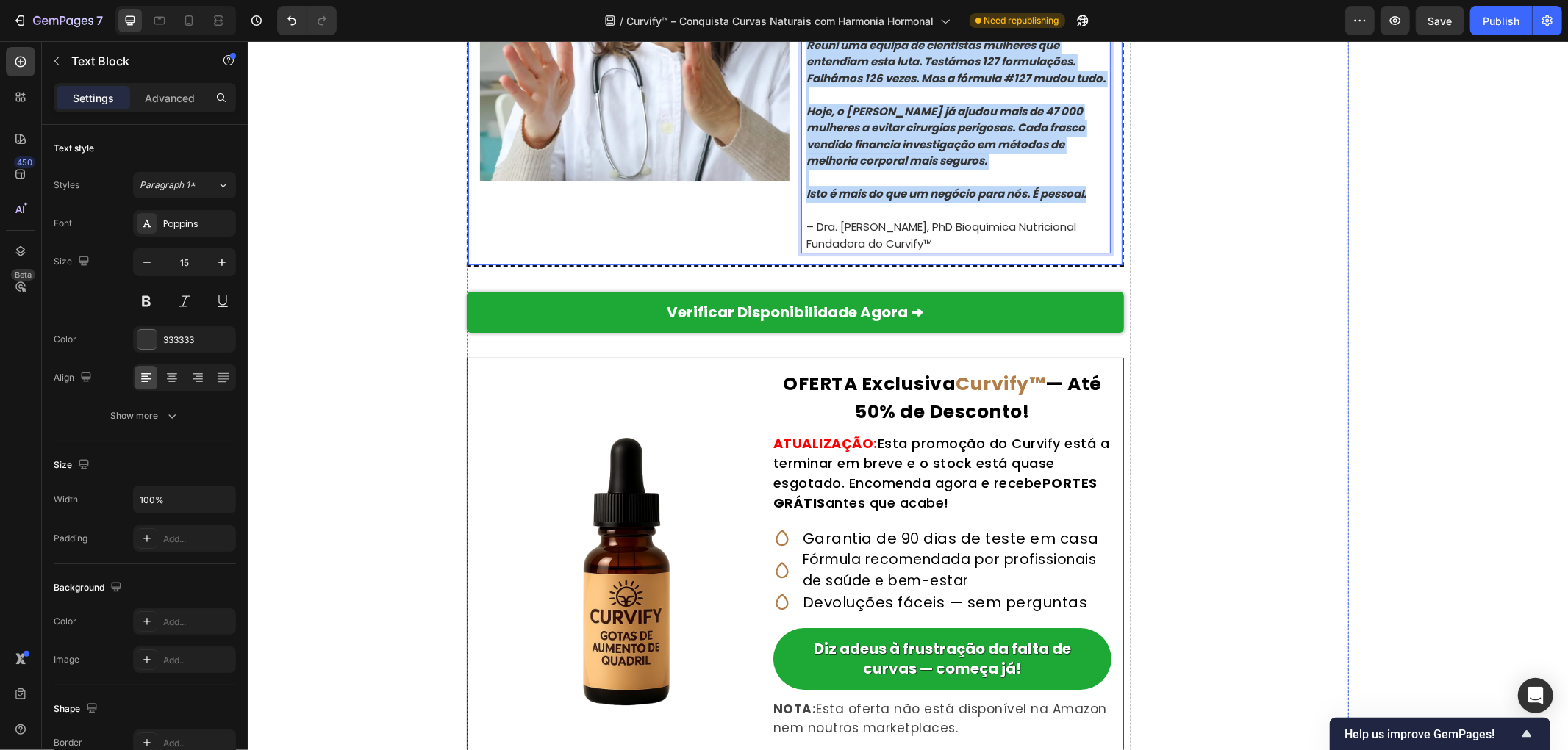
drag, startPoint x: 1093, startPoint y: 608, endPoint x: 796, endPoint y: 251, distance: 464.4
click at [796, 251] on div "Uma Nota Final da Fundadora do Curvify Text Block Image "Olá, sou a Dra. Natali…" at bounding box center [794, 15] width 630 height 475
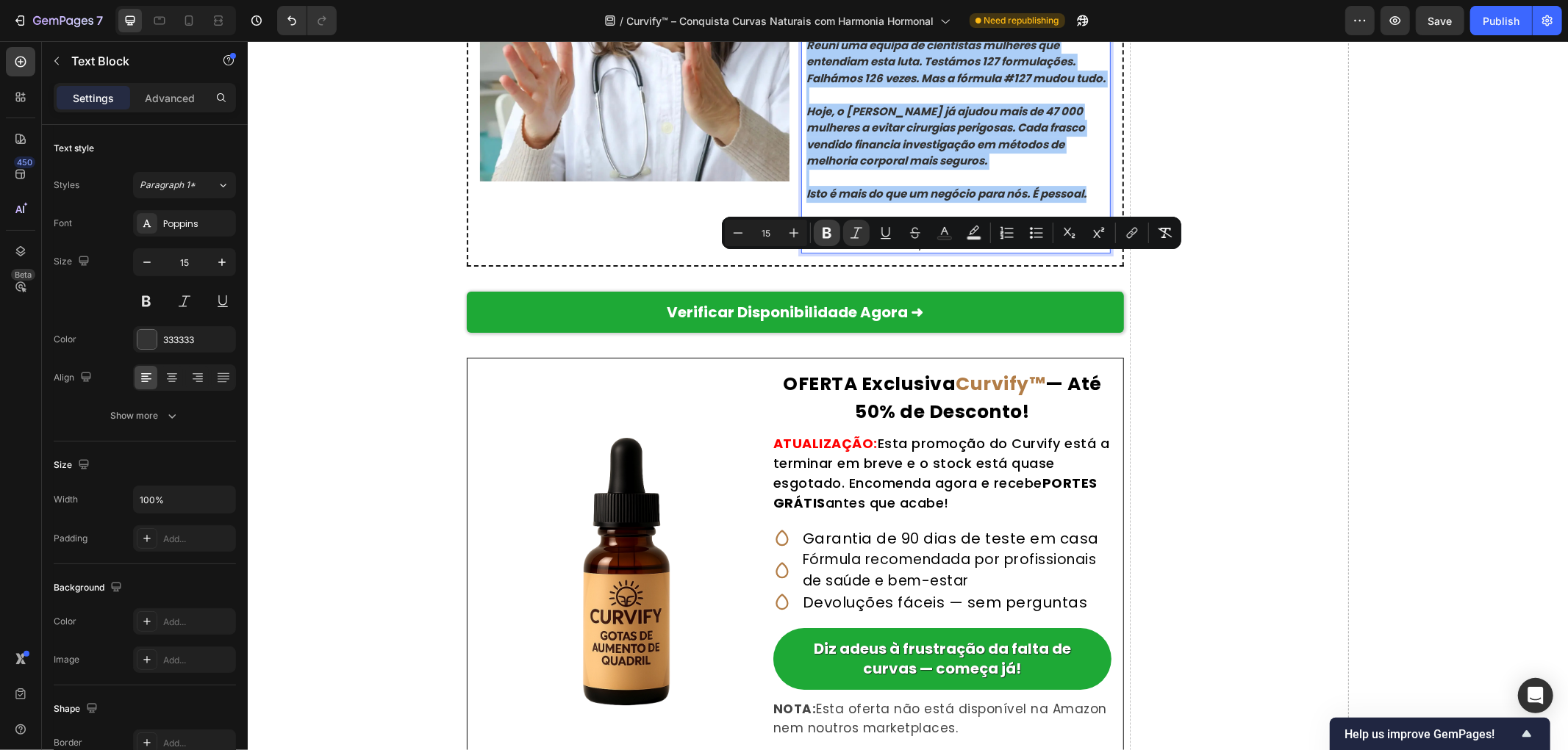
click at [826, 233] on icon "Editor contextual toolbar" at bounding box center [826, 233] width 9 height 11
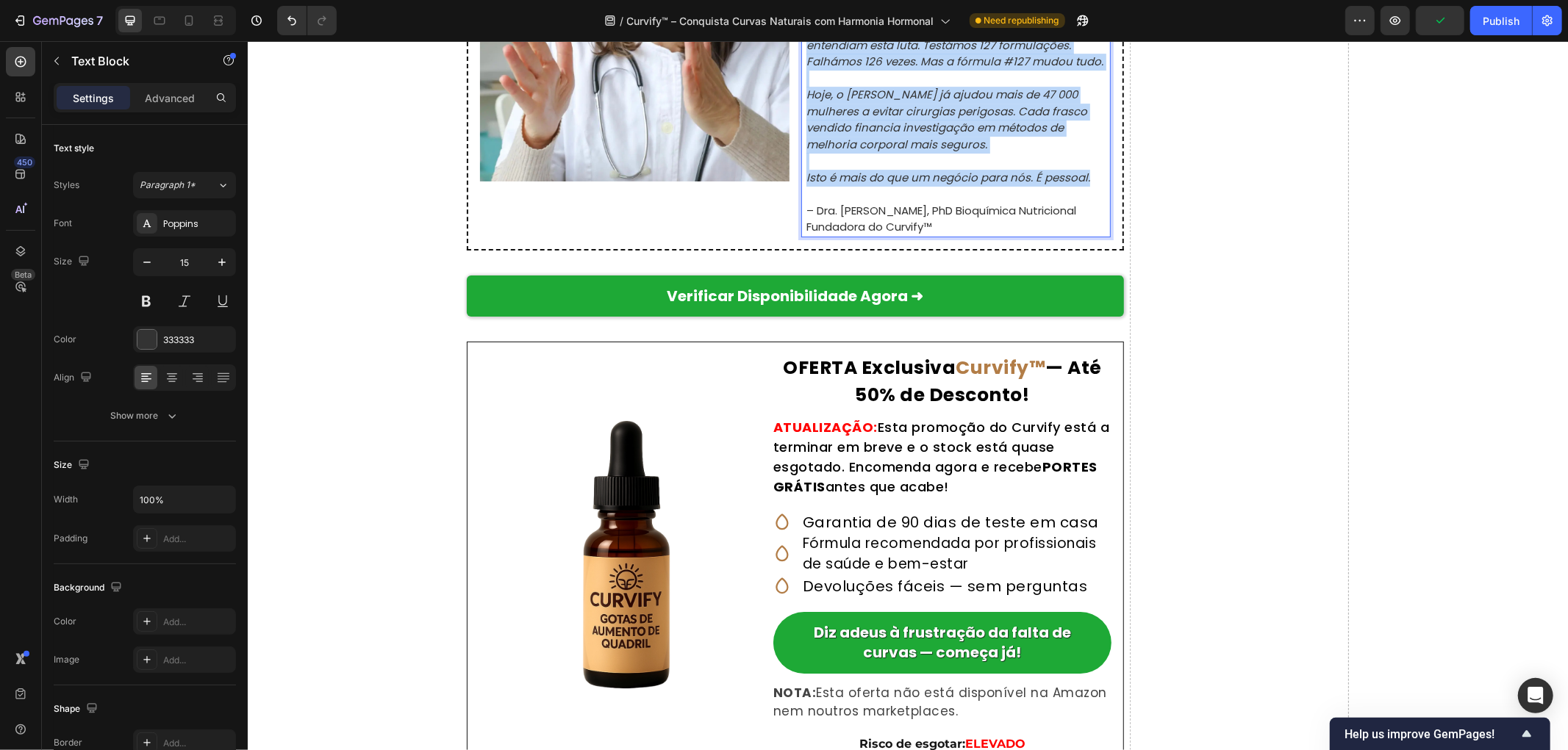
drag, startPoint x: 800, startPoint y: 259, endPoint x: 1093, endPoint y: 604, distance: 452.6
click at [1093, 236] on div ""Olá, sou a Dra. Natalie Greene, fundadora do Curvify. Depois de ver a minha ir…" at bounding box center [957, 28] width 305 height 416
drag, startPoint x: 797, startPoint y: 258, endPoint x: 1086, endPoint y: 600, distance: 447.8
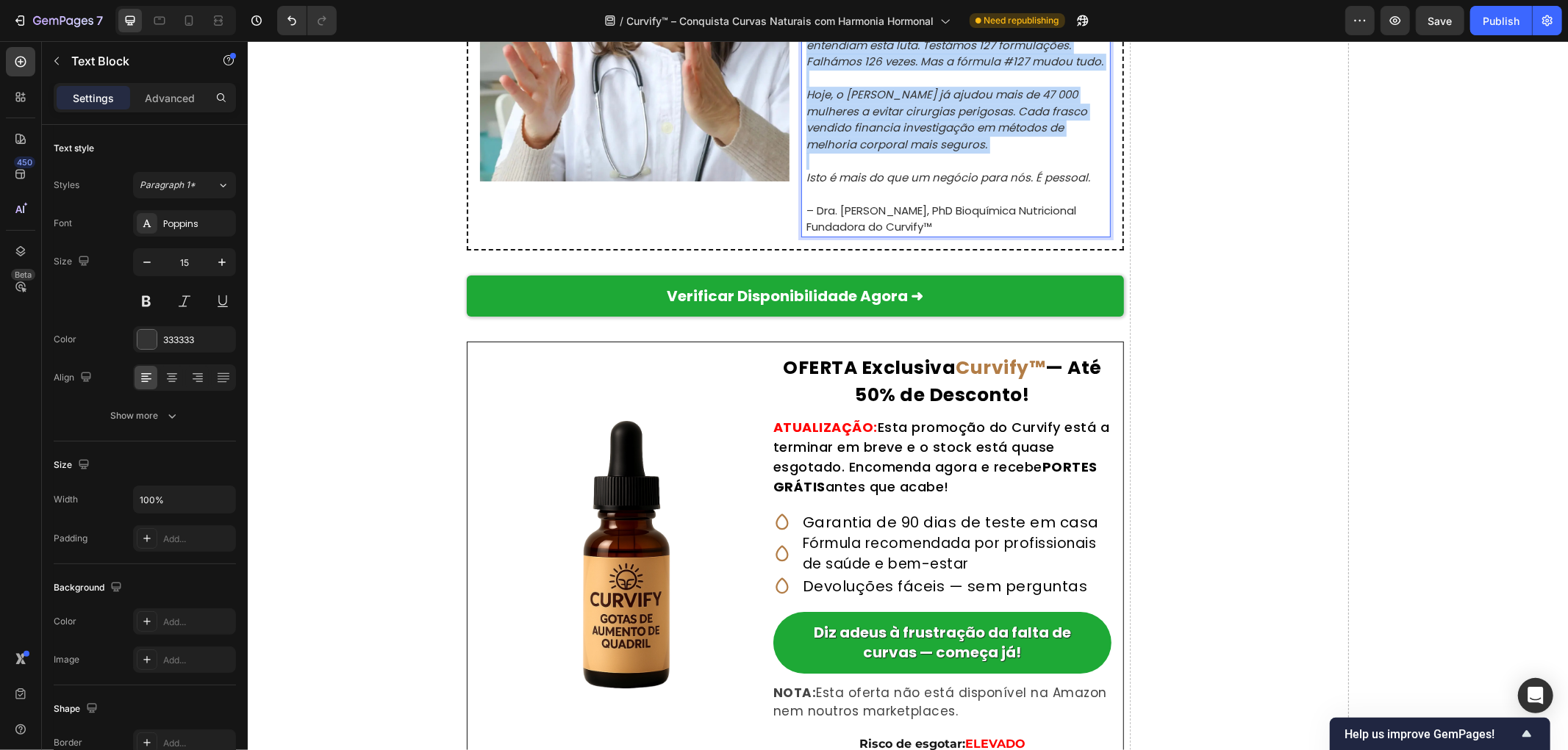
click at [1086, 236] on div ""Olá, sou a Dra. Natalie Greene, fundadora do Curvify. Depois de ver a minha ir…" at bounding box center [957, 28] width 305 height 416
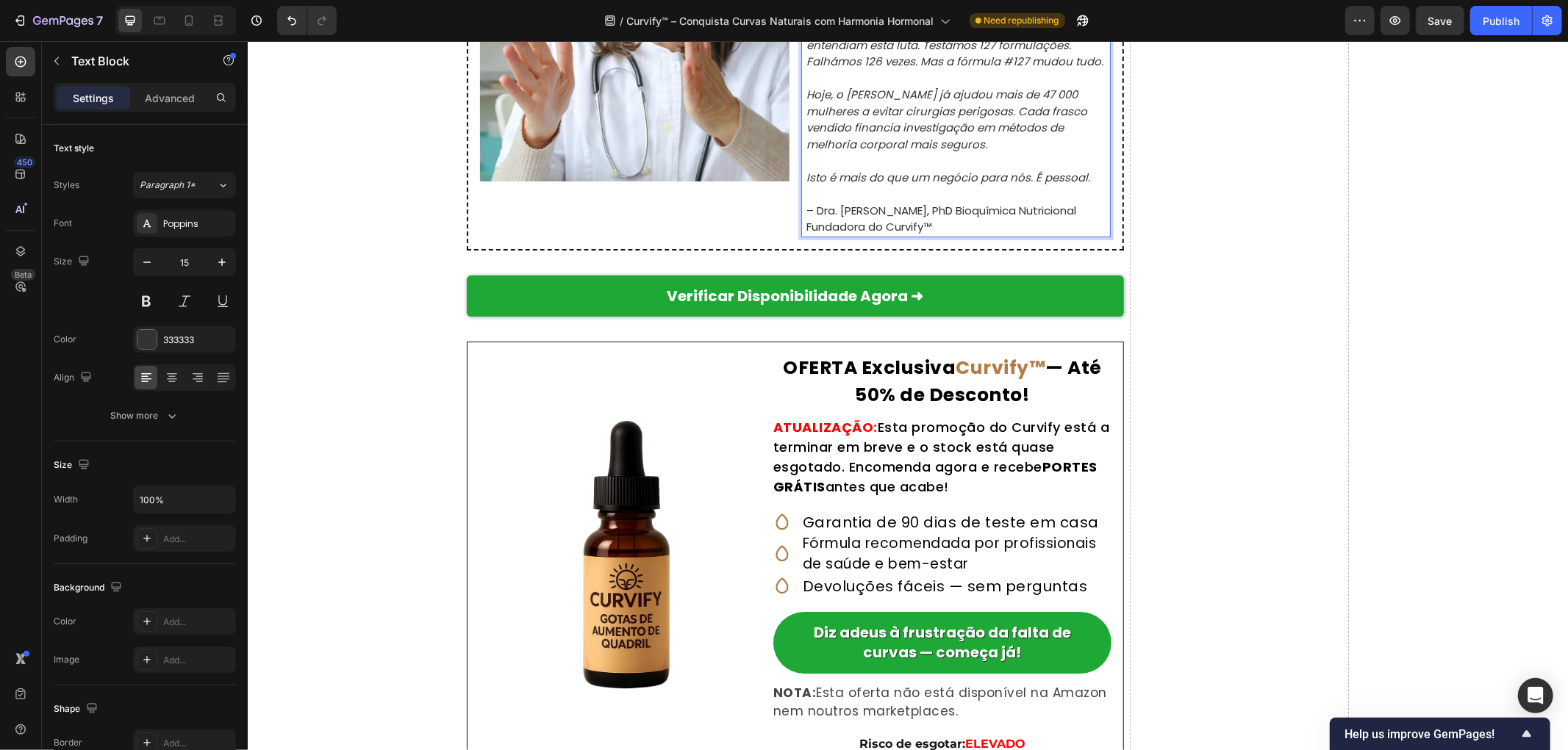
click at [1083, 186] on p "Isto é mais do que um negócio para nós. É pessoal." at bounding box center [957, 178] width 303 height 17
click at [1089, 186] on p "Isto é mais do que um negócio para nós. É pessoal."" at bounding box center [957, 178] width 303 height 17
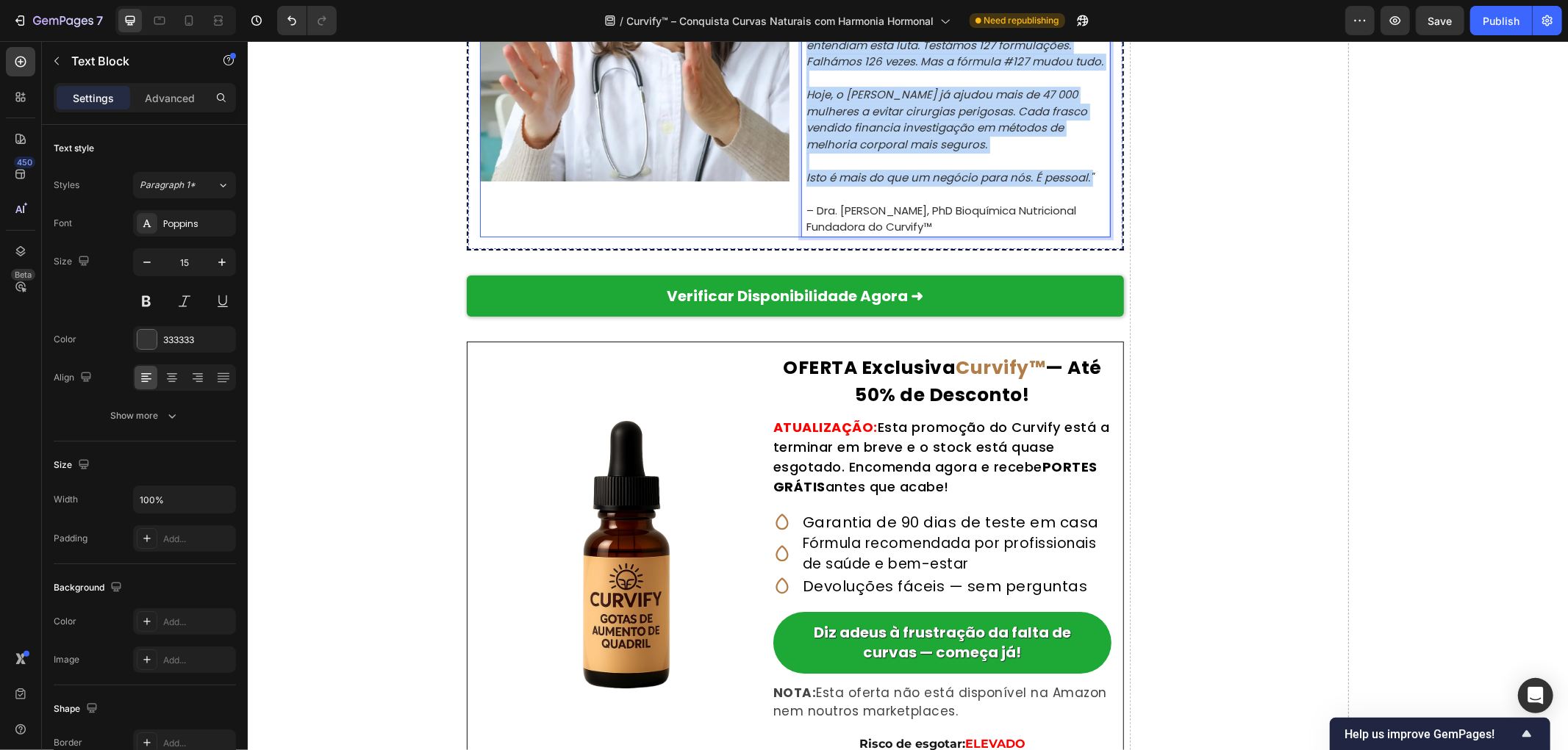
drag, startPoint x: 1092, startPoint y: 604, endPoint x: 789, endPoint y: 254, distance: 462.9
click at [789, 236] on div "Image "Olá, sou a Dra. Natalie Greene, fundadora do Curvify. Depois de ver a mi…" at bounding box center [794, 28] width 630 height 416
drag, startPoint x: 797, startPoint y: 258, endPoint x: 1115, endPoint y: 620, distance: 481.8
click at [1115, 250] on div "Uma Nota Final da Fundadora do Curvify Text Block Image "Olá, sou a Dra. Natali…" at bounding box center [794, 7] width 657 height 485
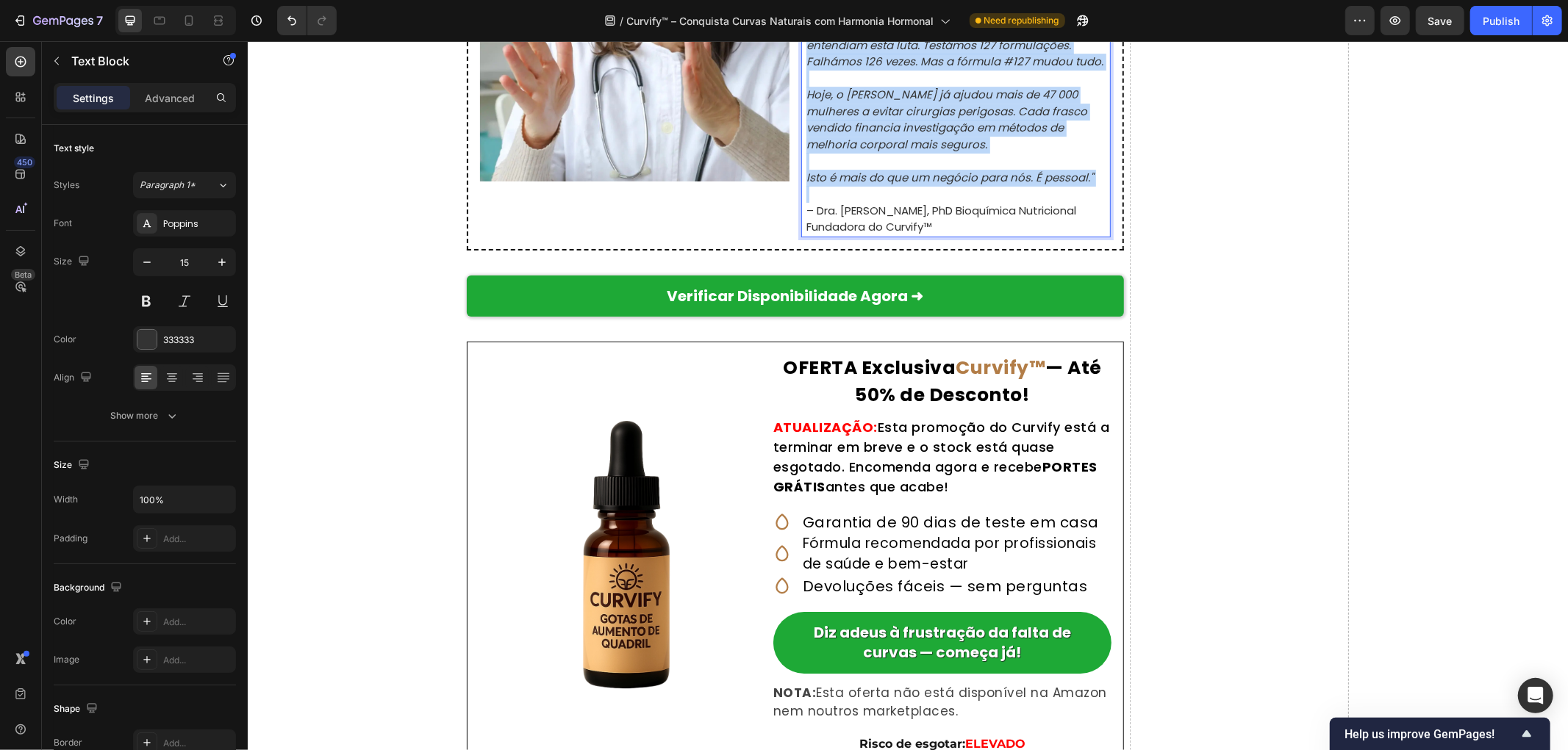
click at [923, 20] on p "Rich Text Editor. Editing area: main" at bounding box center [957, 13] width 303 height 17
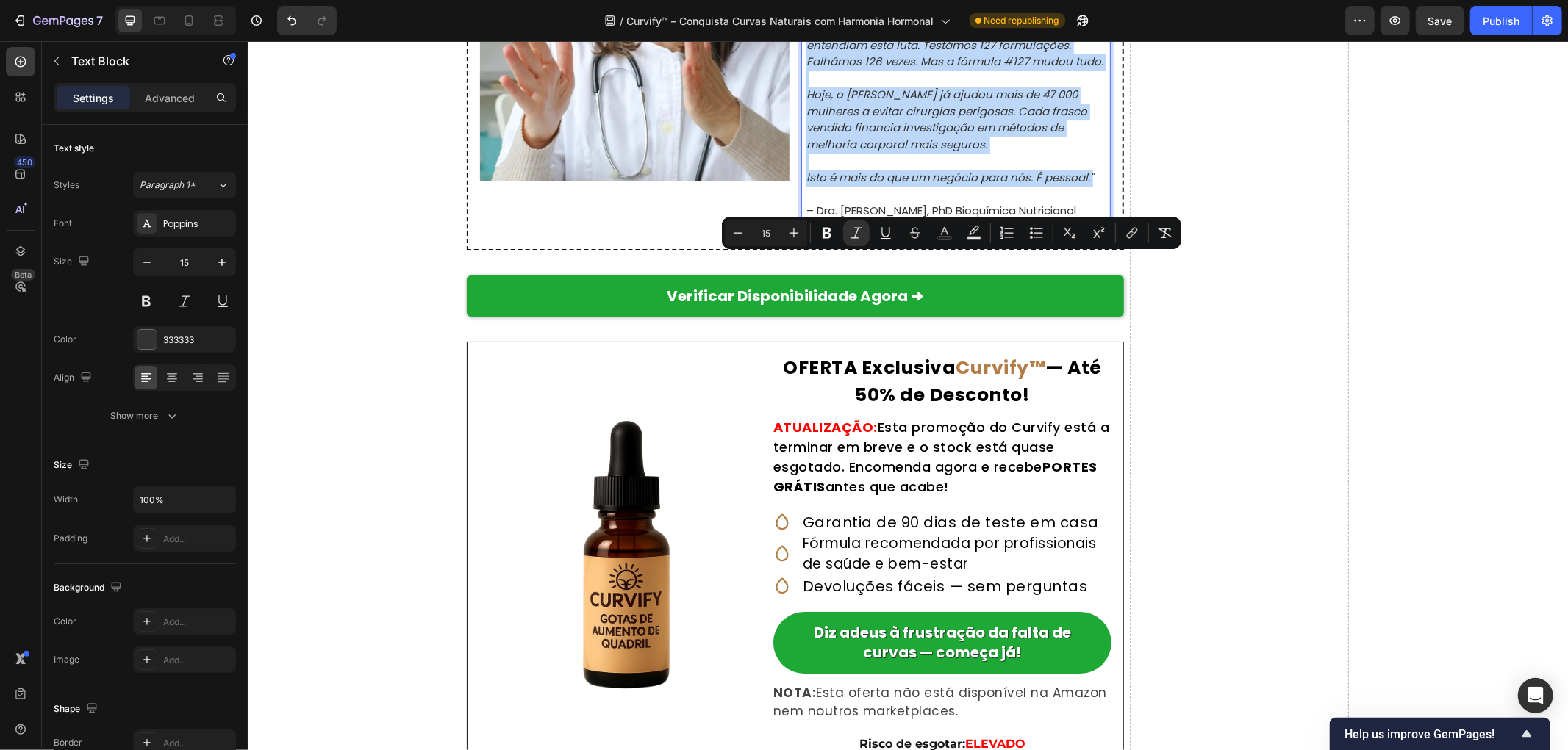
drag, startPoint x: 800, startPoint y: 258, endPoint x: 1093, endPoint y: 611, distance: 458.8
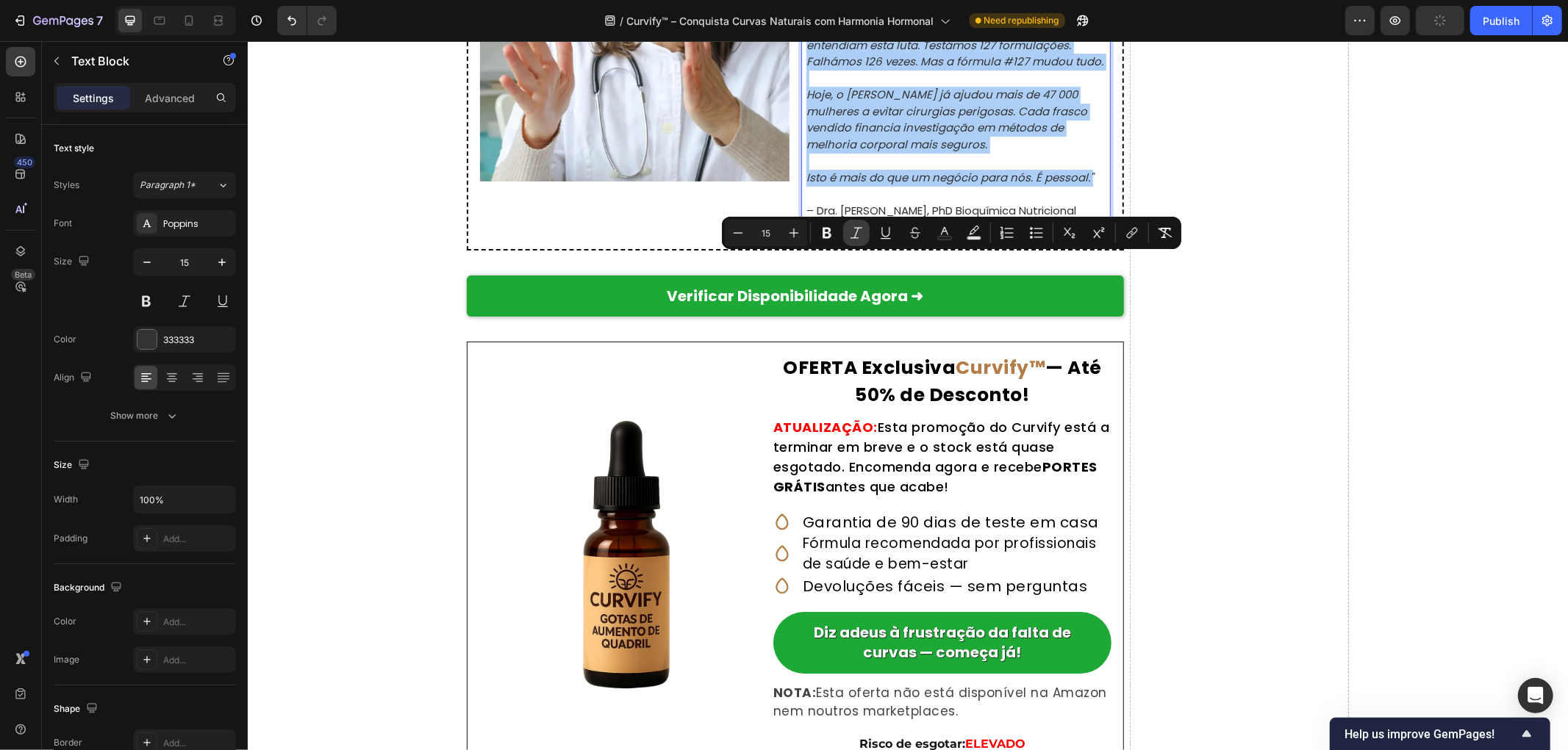
click at [862, 233] on icon "Editor contextual toolbar" at bounding box center [856, 233] width 15 height 15
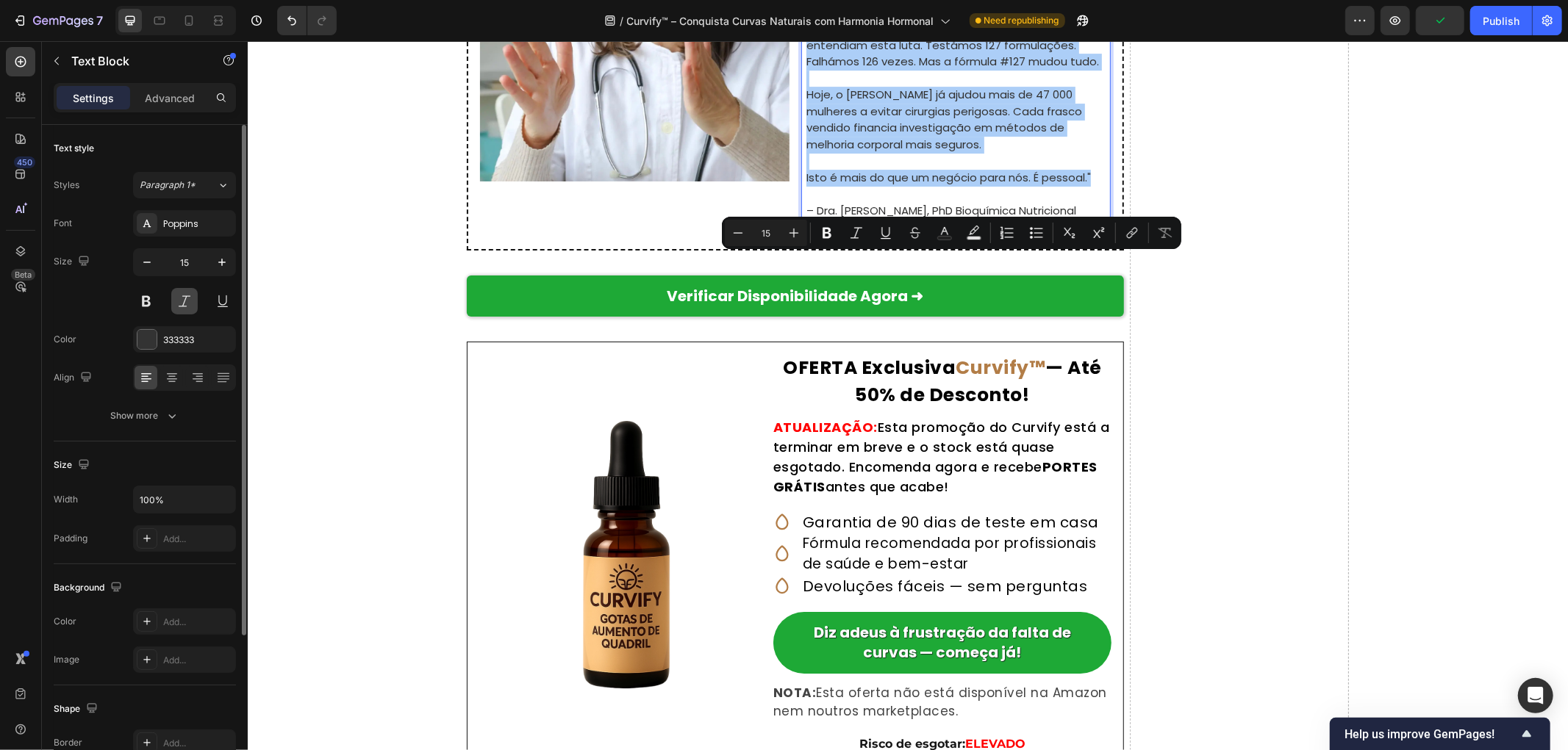
click at [190, 304] on button at bounding box center [185, 301] width 27 height 27
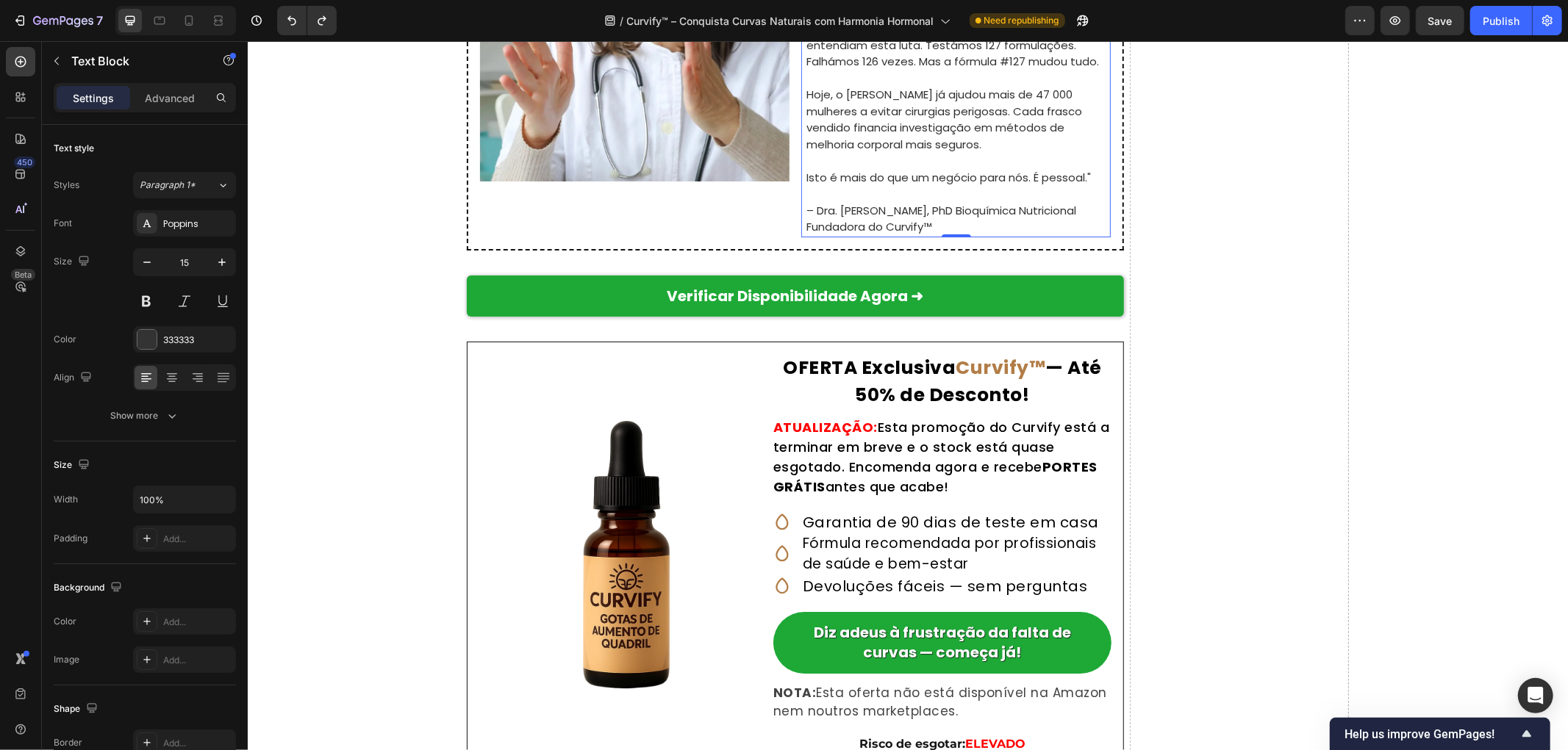
click at [987, 202] on p "Rich Text Editor. Editing area: main" at bounding box center [957, 194] width 303 height 17
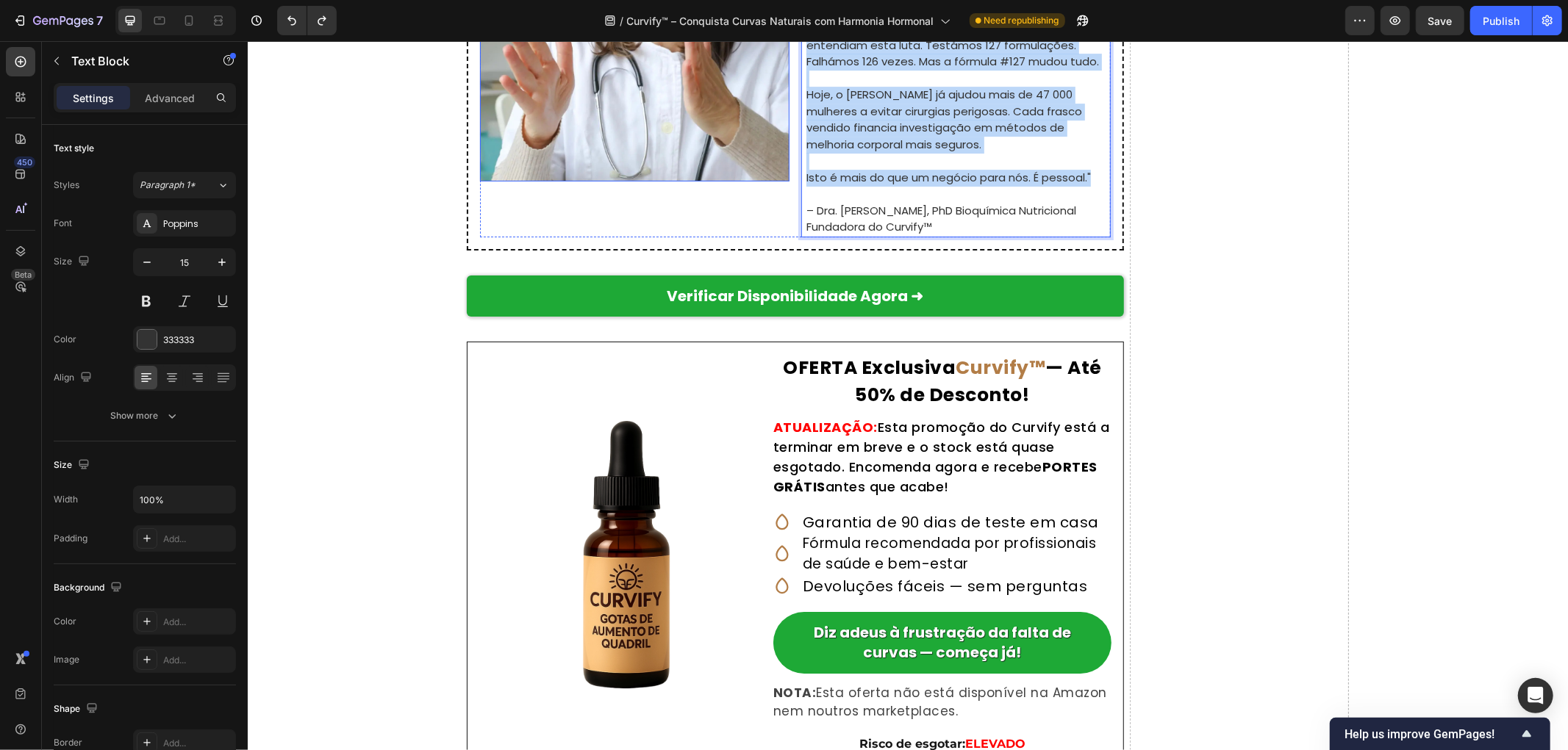
drag, startPoint x: 1086, startPoint y: 610, endPoint x: 769, endPoint y: 258, distance: 473.7
click at [769, 236] on div "Image "Olá, sou a Dra. Natalie Greene, fundadora do Curvify. Depois de ver a mi…" at bounding box center [794, 28] width 630 height 416
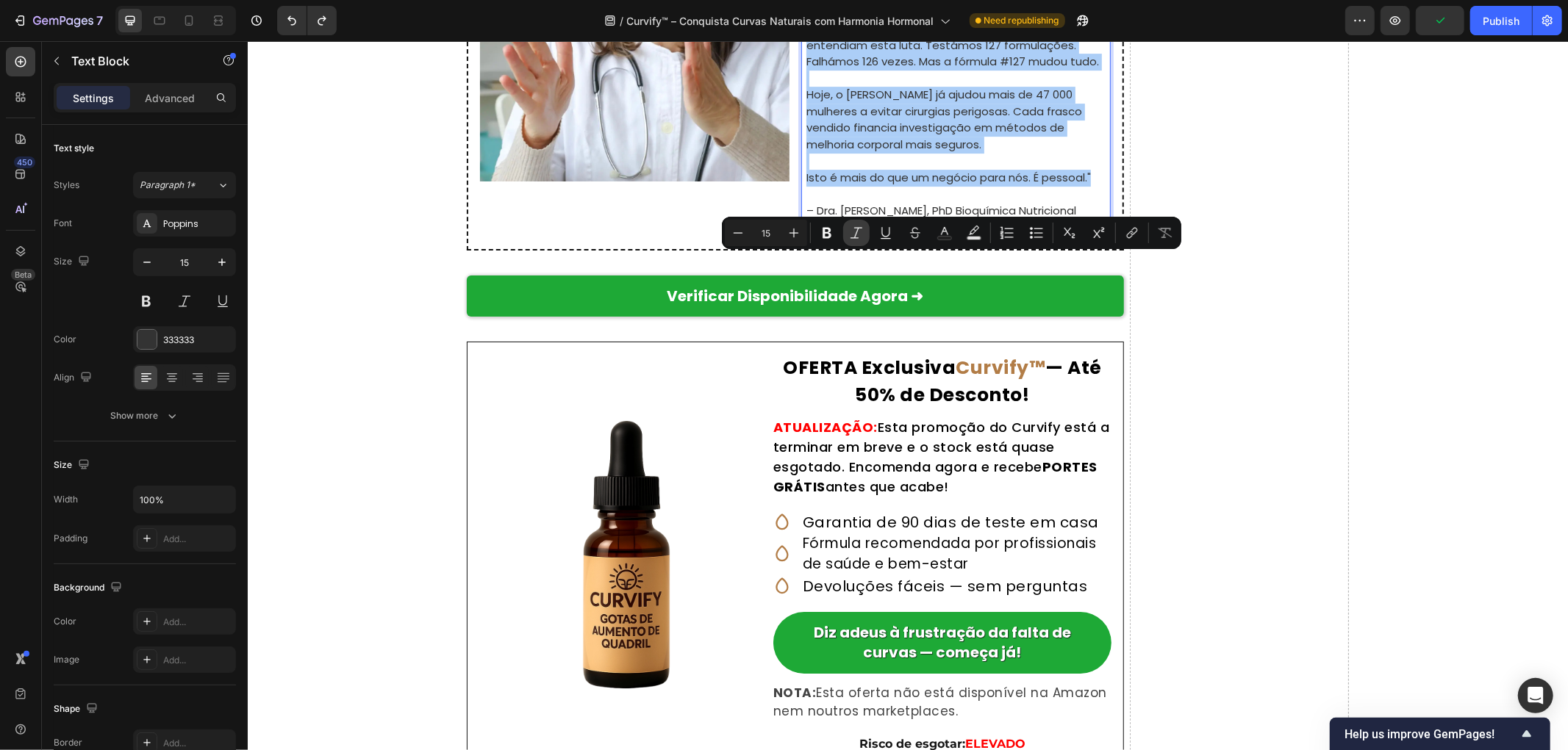
click at [857, 225] on icon "Editor contextual toolbar" at bounding box center [856, 233] width 15 height 15
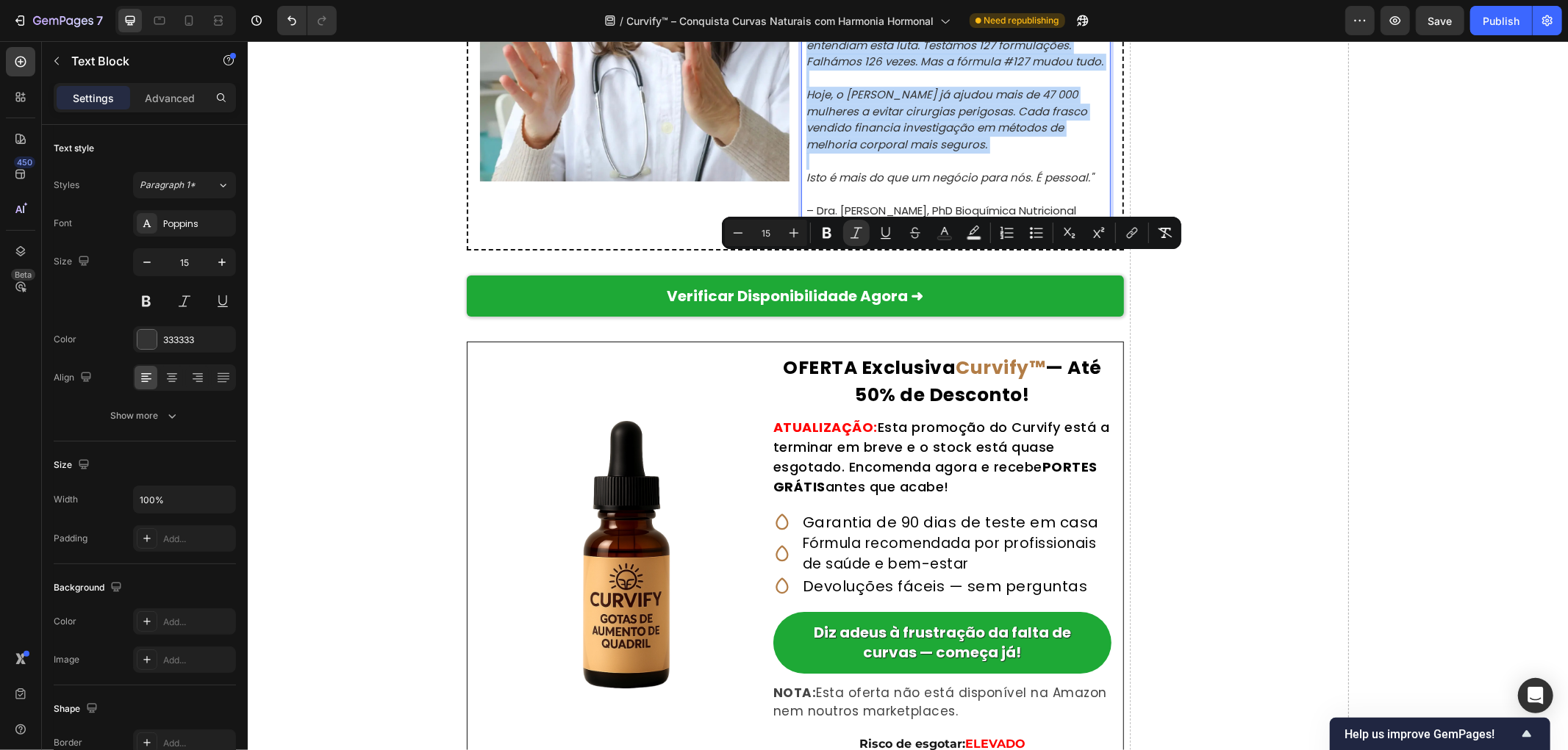
click at [930, 151] on icon "Hoje, o Curvify já ajudou mais de 47 000 mulheres a evitar cirurgias perigosas.…" at bounding box center [946, 119] width 281 height 66
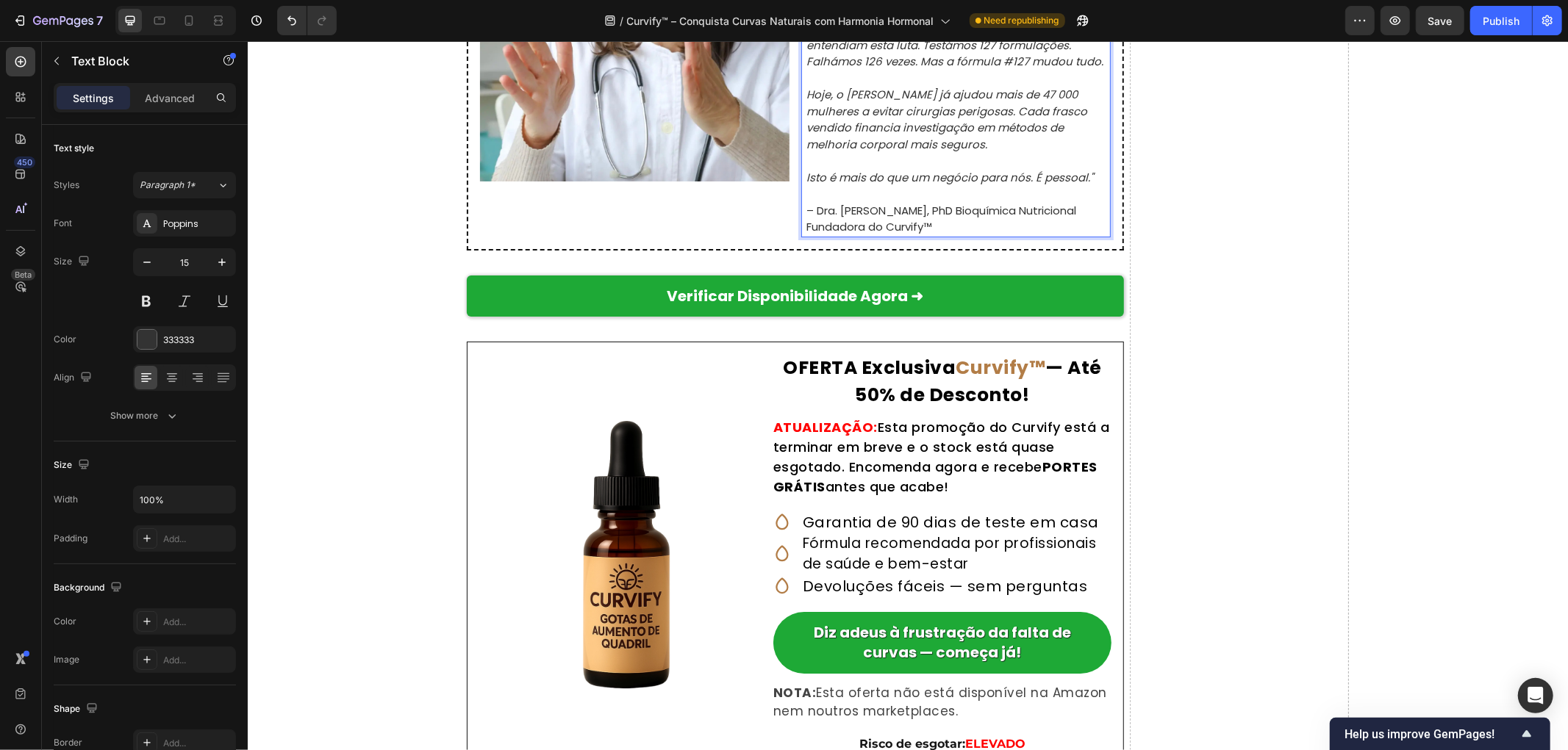
click at [937, 235] on p "– Dra. Natalie Greene, PhD Bioquímica Nutricional Fundadora do Curvify™" at bounding box center [957, 218] width 303 height 33
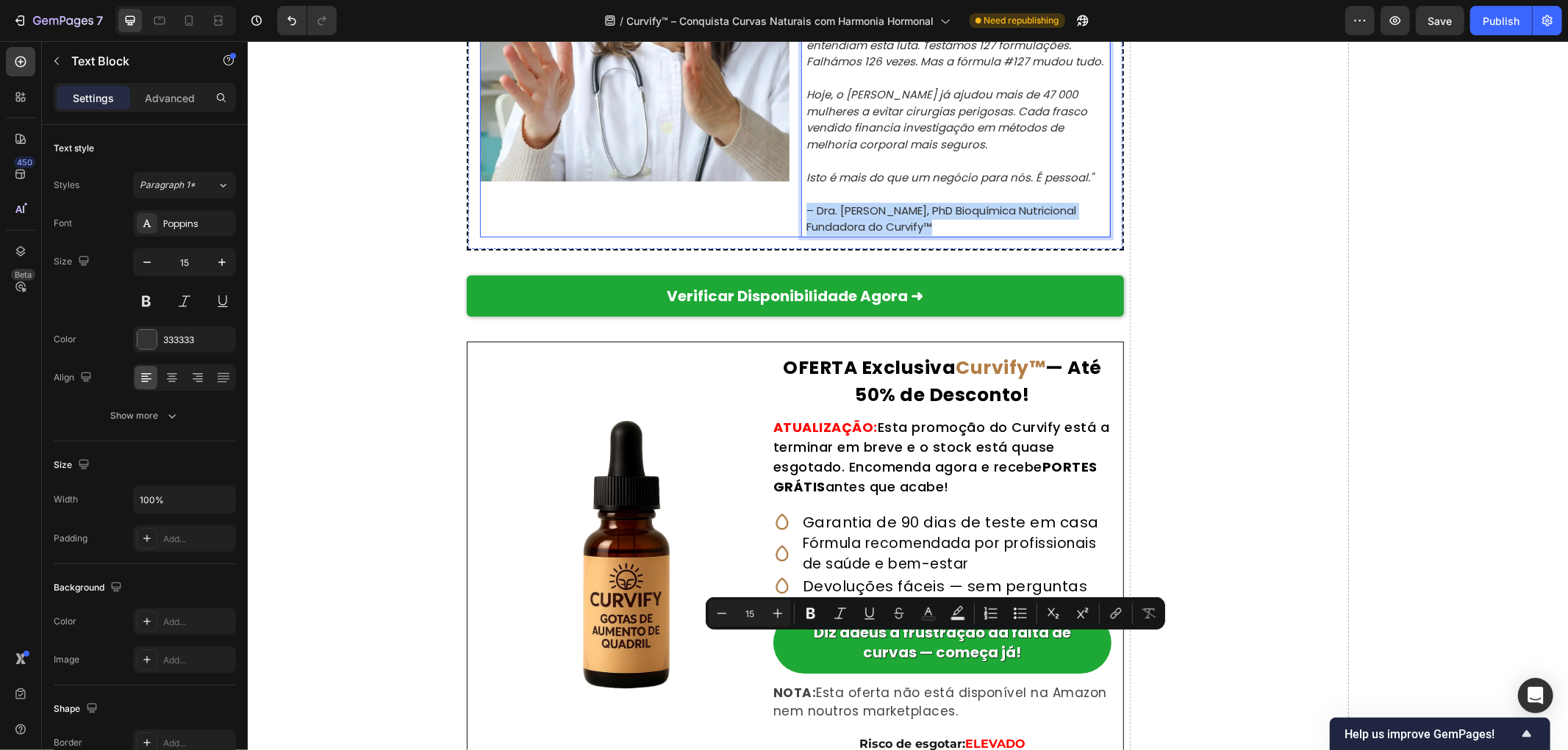
drag, startPoint x: 938, startPoint y: 657, endPoint x: 792, endPoint y: 640, distance: 147.0
click at [792, 236] on div "Image "Olá, sou a Dra. Natalie Greene, fundadora do Curvify. Depois de ver a mi…" at bounding box center [794, 28] width 630 height 416
click at [804, 615] on icon "Editor contextual toolbar" at bounding box center [811, 613] width 15 height 15
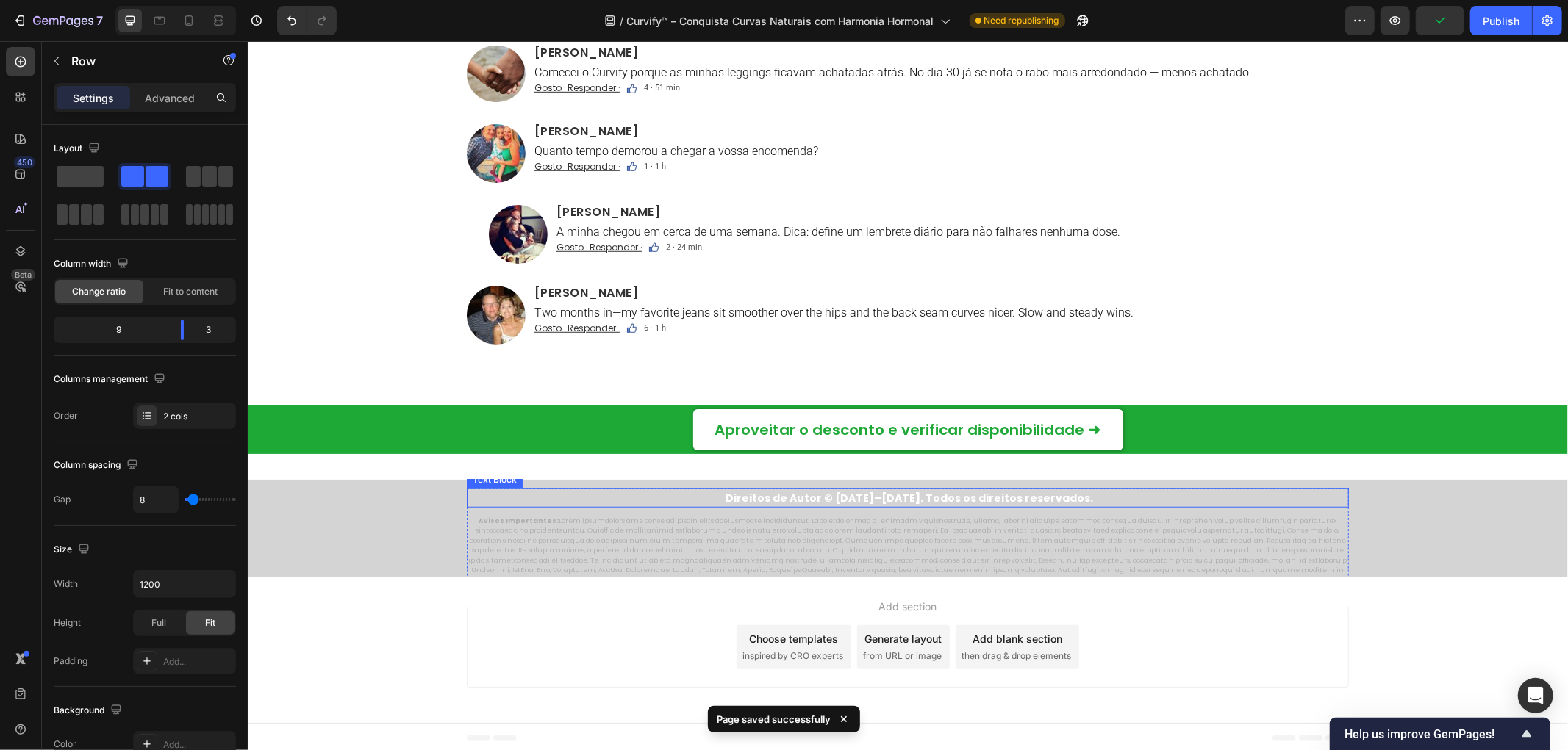
scroll to position [10239, 0]
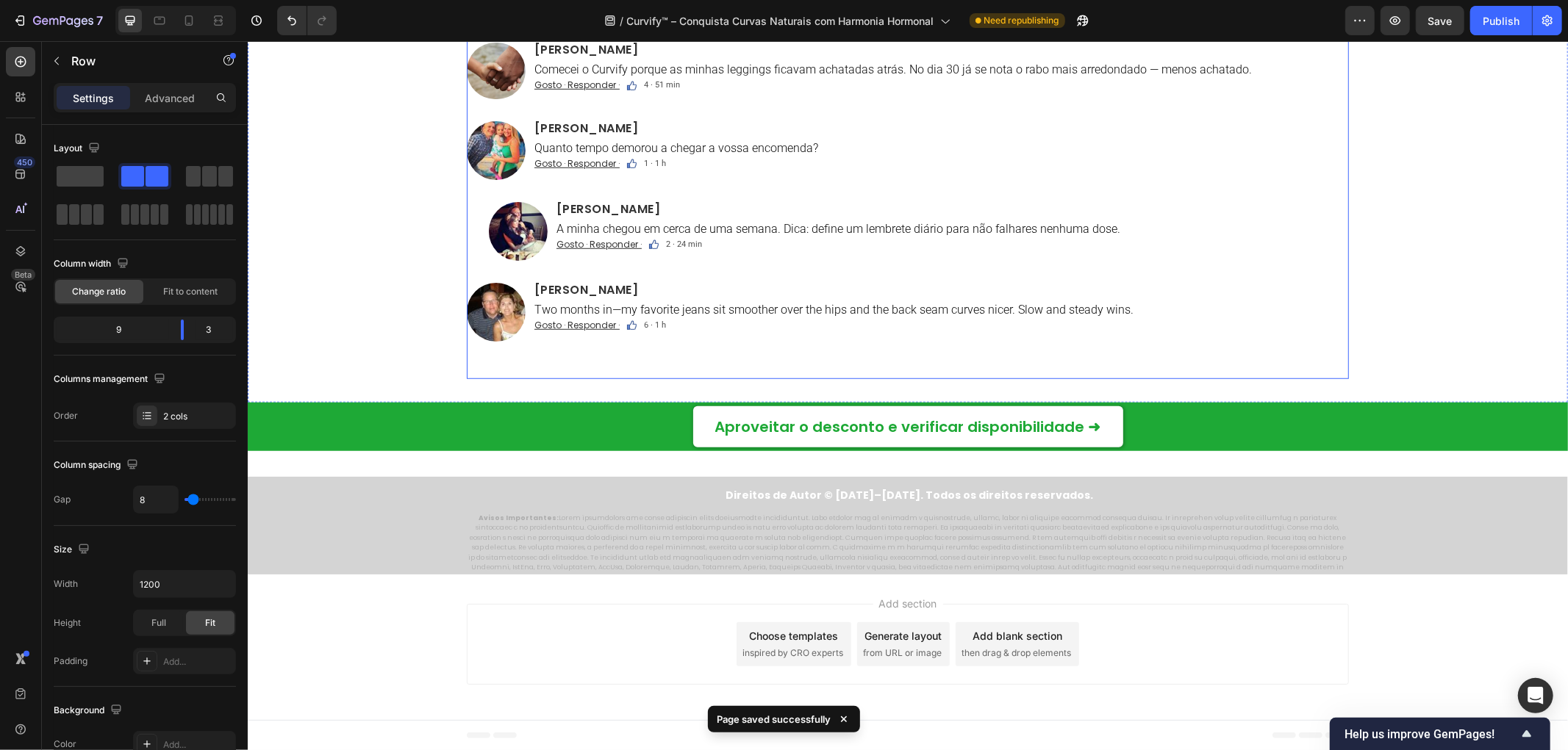
click at [601, 343] on div "Image Ana Ribeiro Heading Atualização da semana 6: finalmente as minhas calças …" at bounding box center [907, 111] width 882 height 503
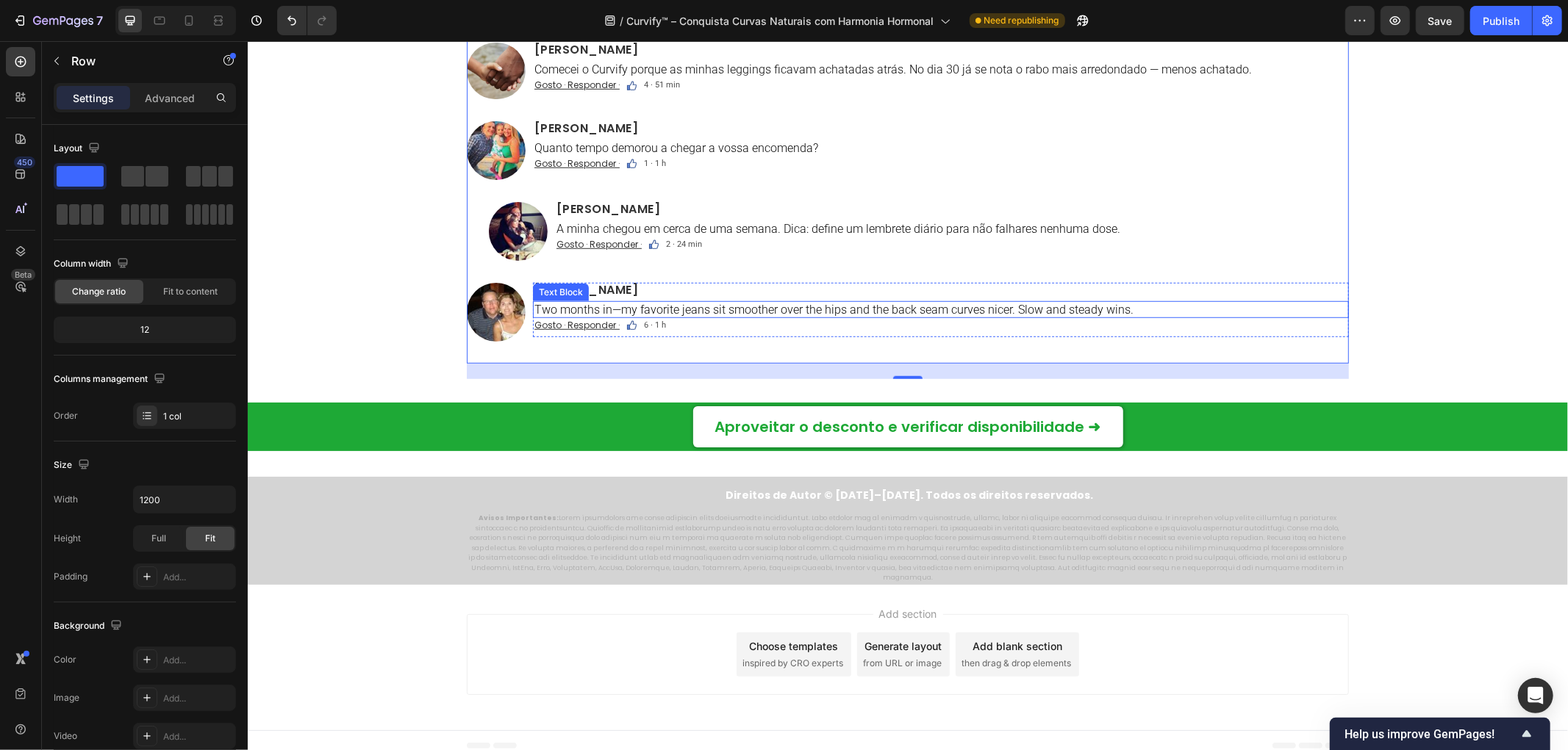
click at [666, 309] on p "Two months in—my favorite jeans sit smoother over the hips and the back seam cu…" at bounding box center [940, 309] width 813 height 14
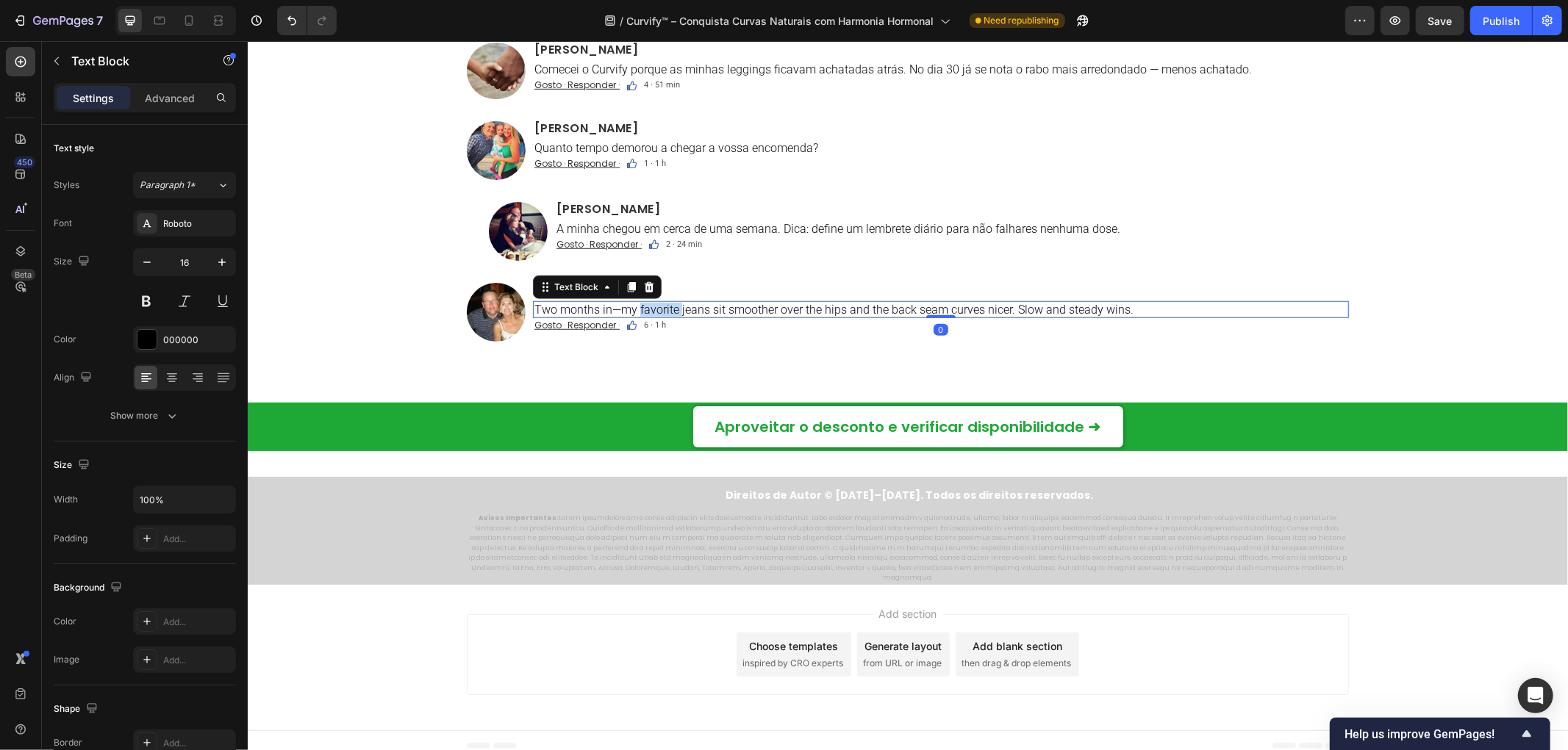
click at [666, 309] on p "Two months in—my favorite jeans sit smoother over the hips and the back seam cu…" at bounding box center [940, 309] width 813 height 14
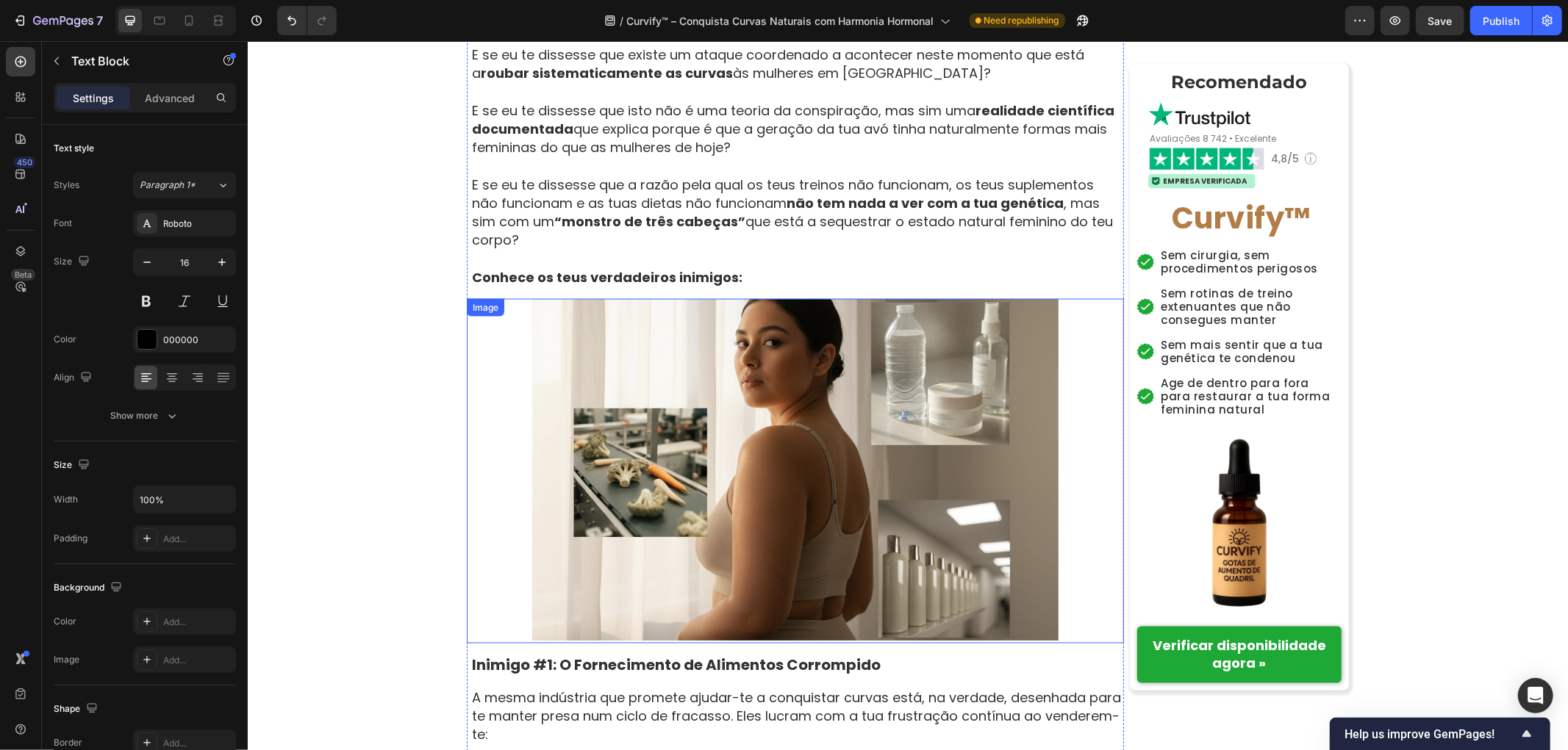
scroll to position [1666, 0]
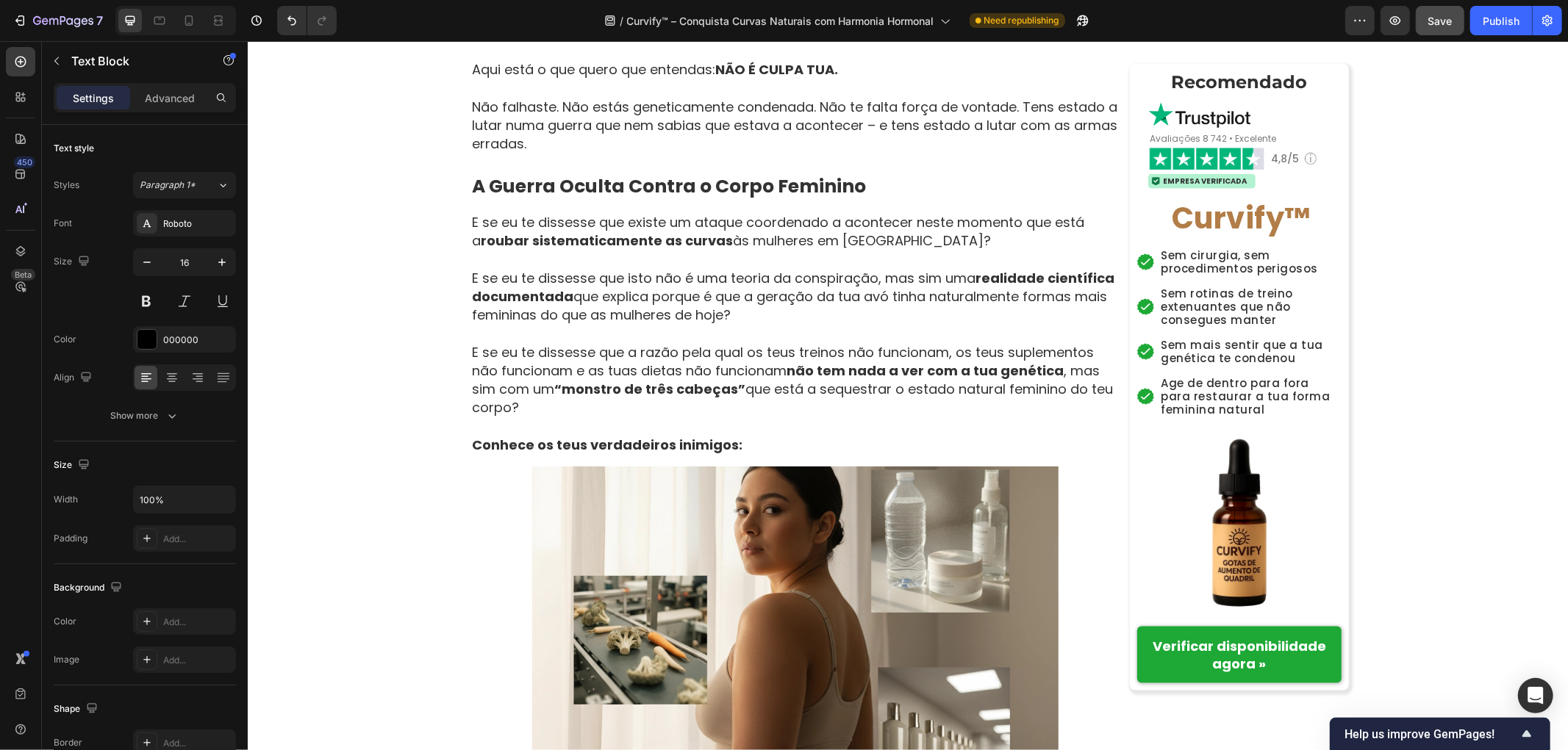
click at [1451, 25] on span "Save" at bounding box center [1440, 21] width 24 height 13
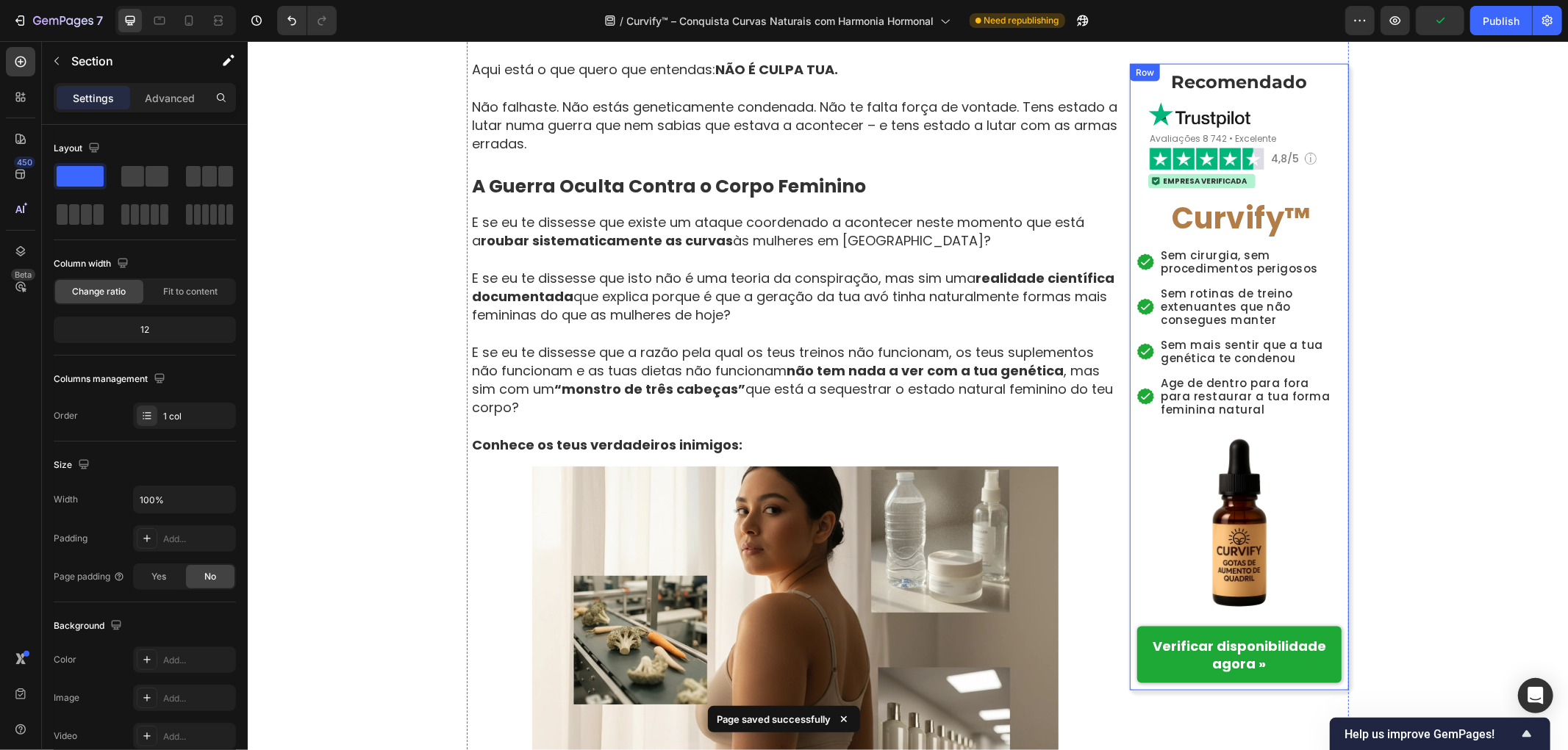
click at [1505, 28] on button "Publish" at bounding box center [1501, 21] width 62 height 30
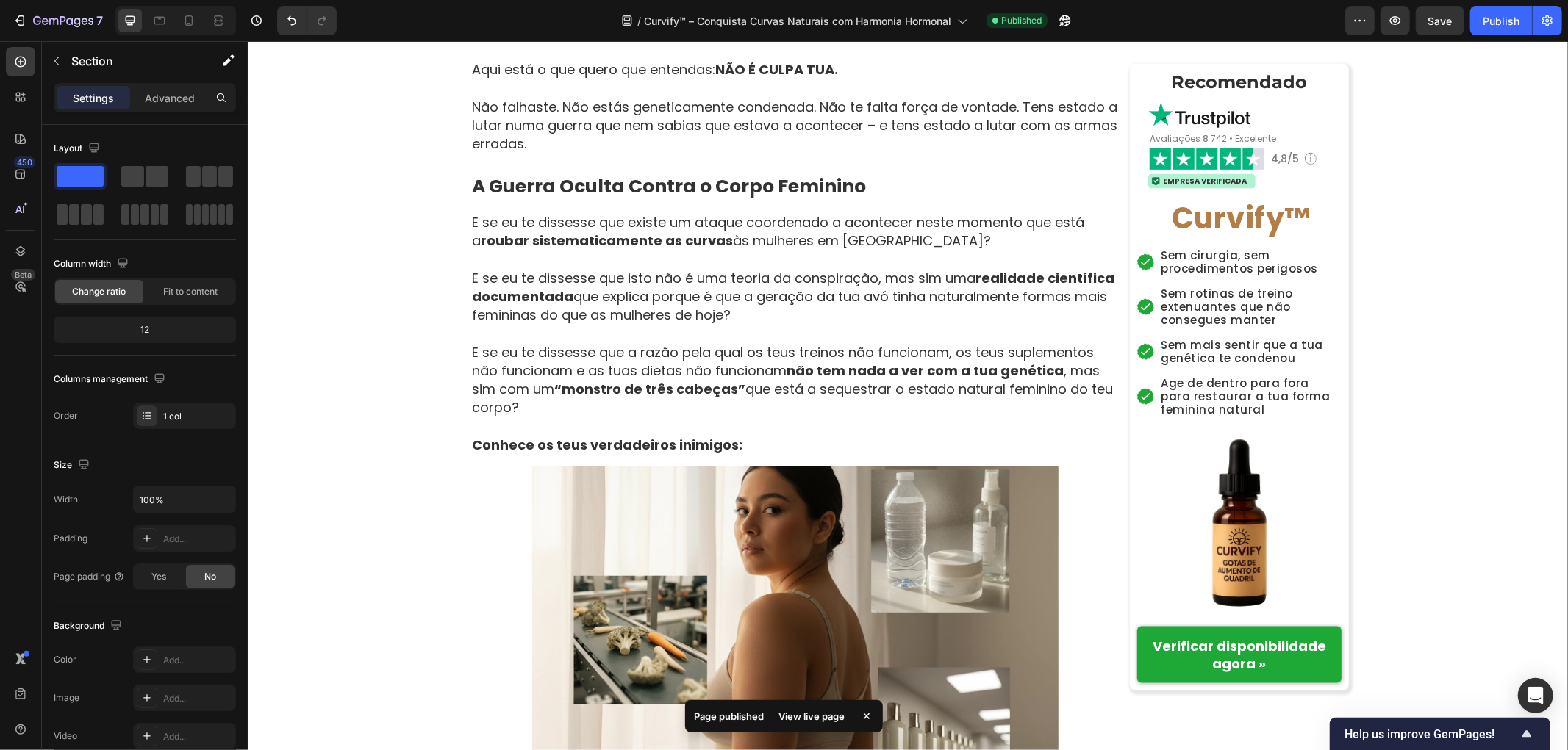
click at [1072, 18] on icon "button" at bounding box center [1065, 20] width 15 height 15
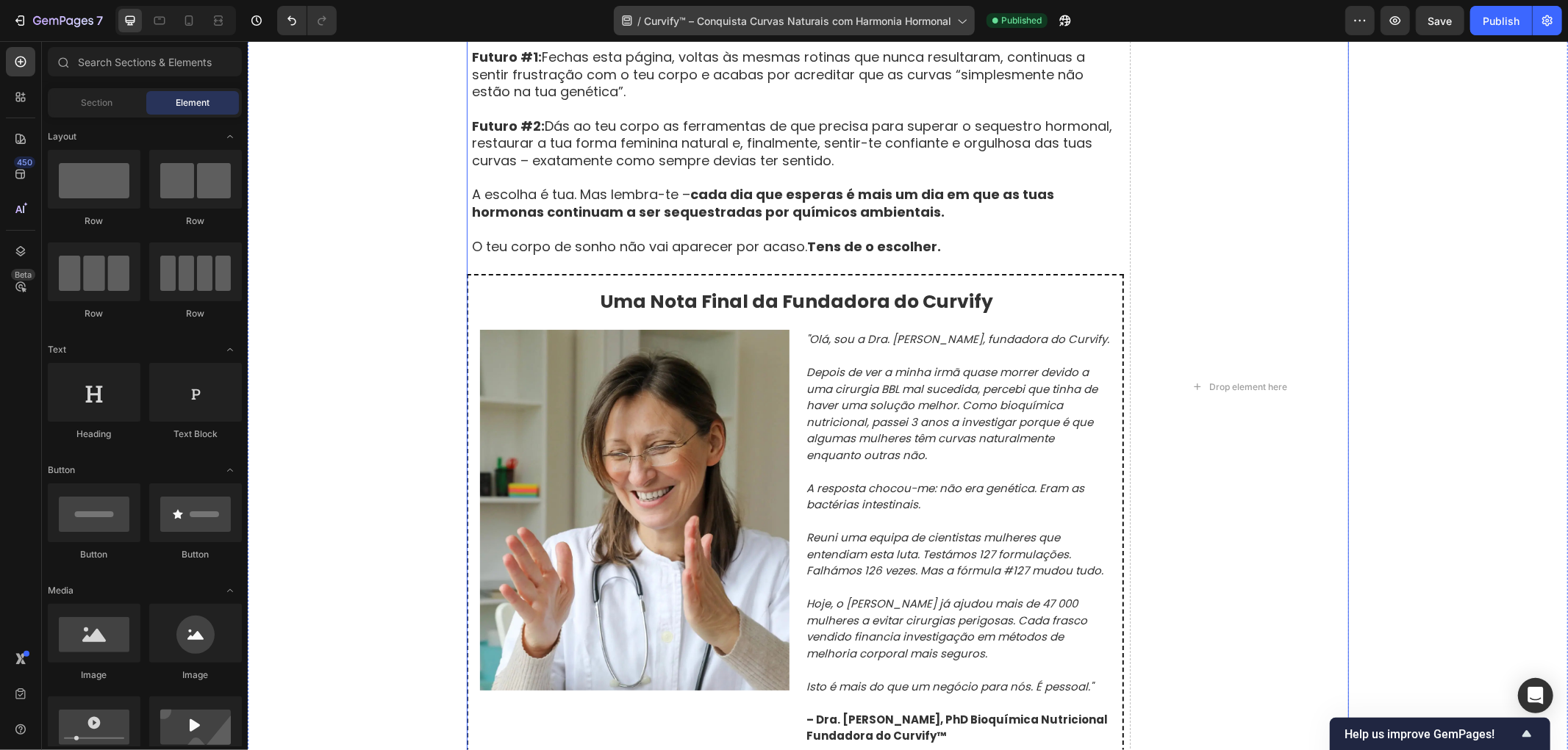
scroll to position [8165, 0]
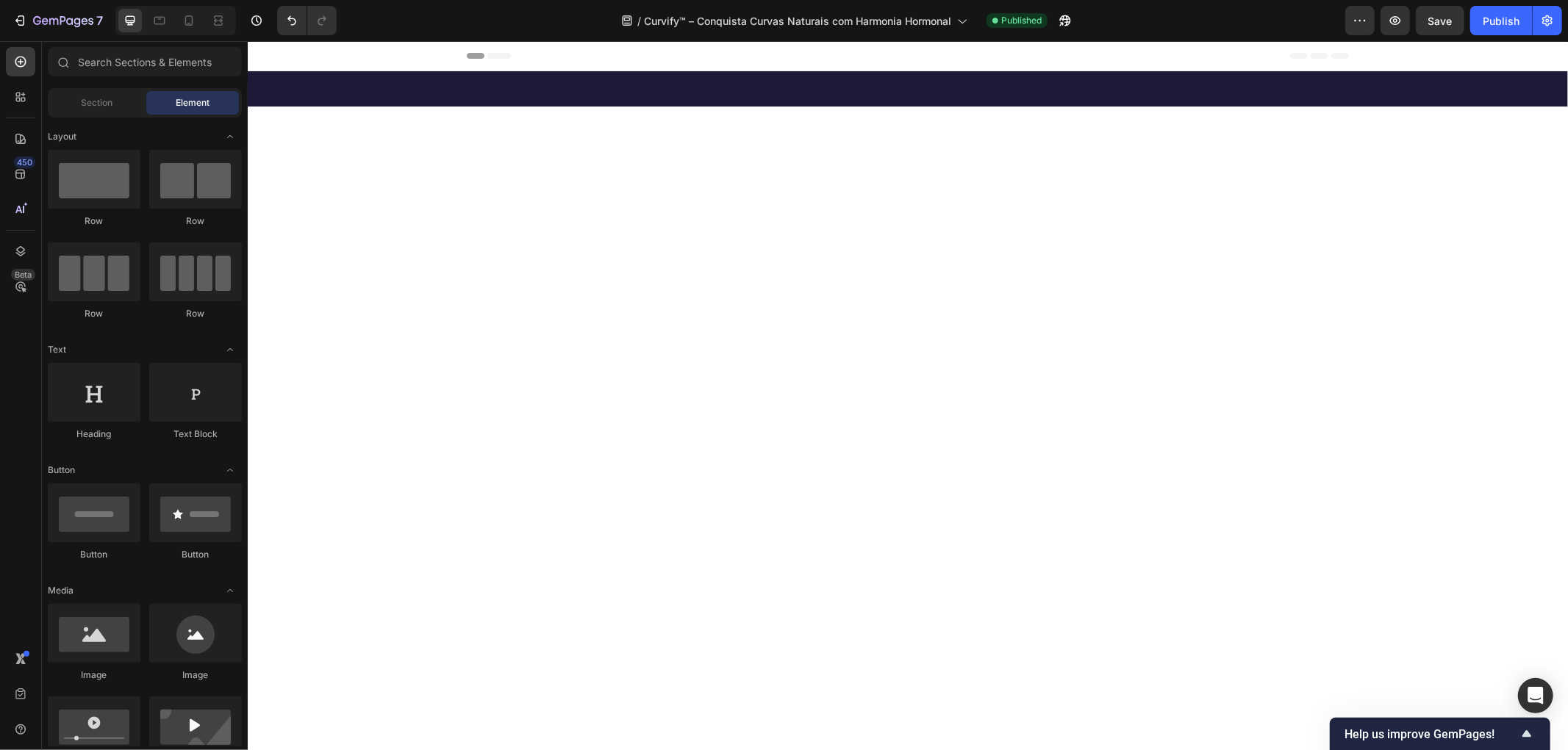
scroll to position [8165, 0]
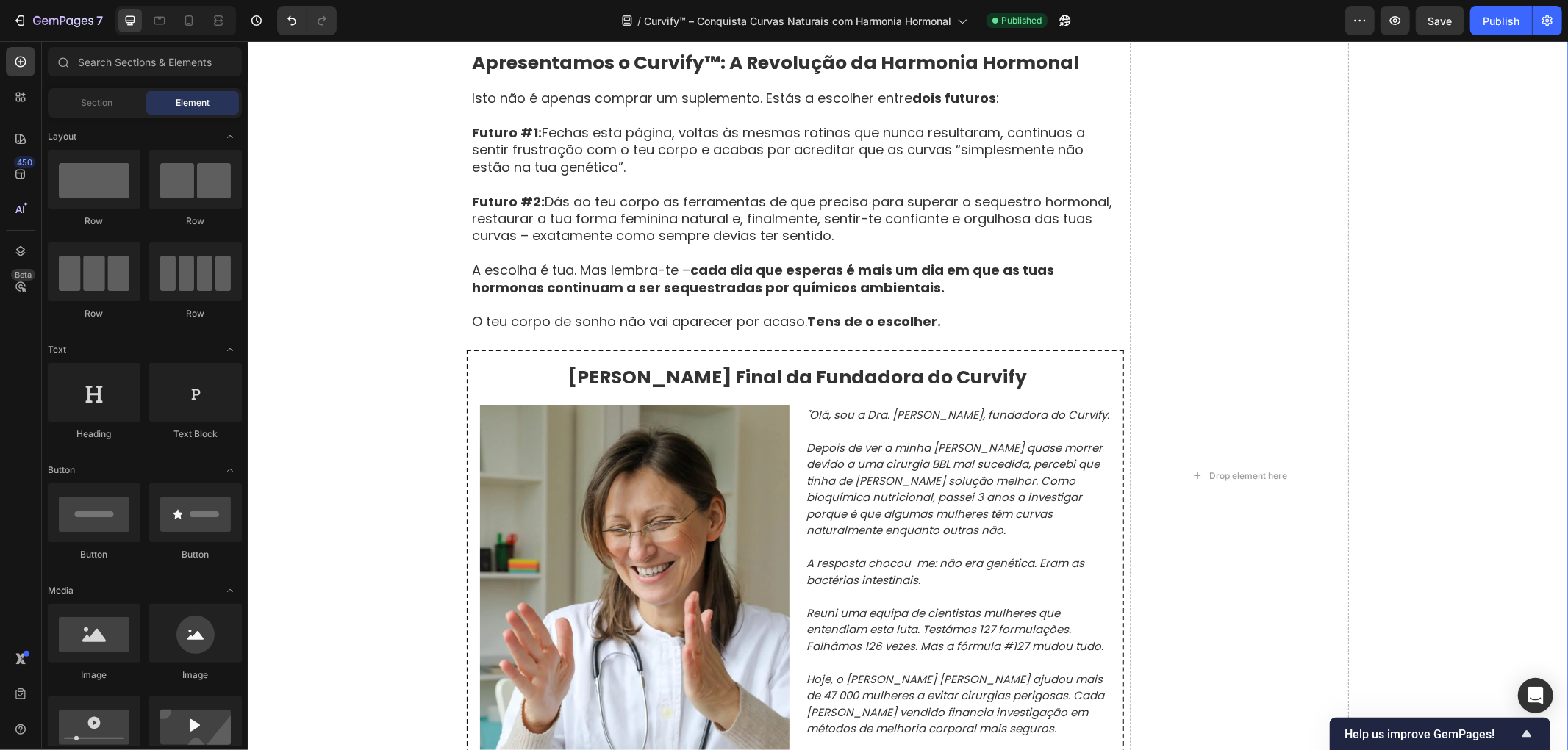
click at [322, 290] on div "Mulheres Reais, Transformações Reais Text Block Com base em 8 742 resultados de…" at bounding box center [907, 474] width 1321 height 1889
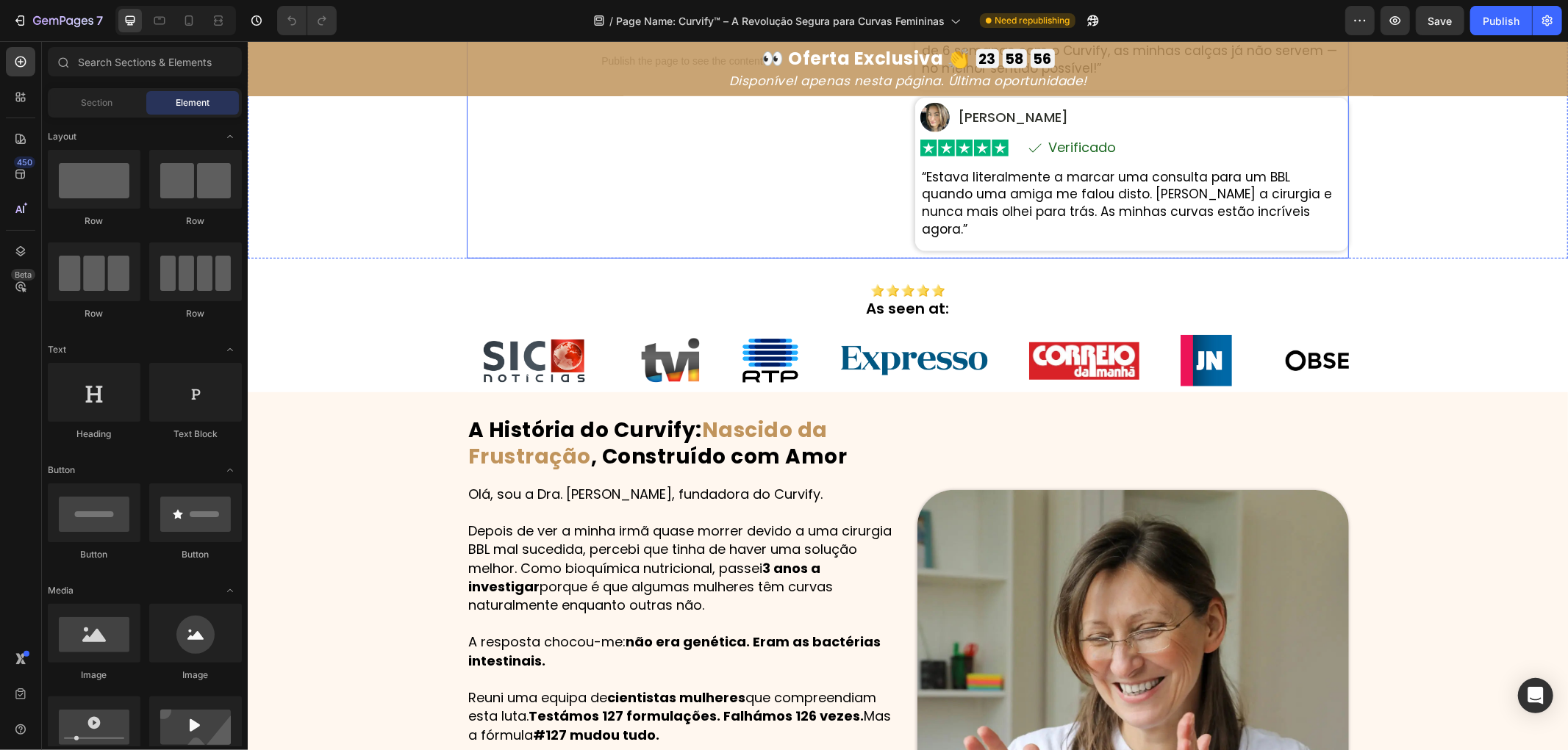
scroll to position [735, 0]
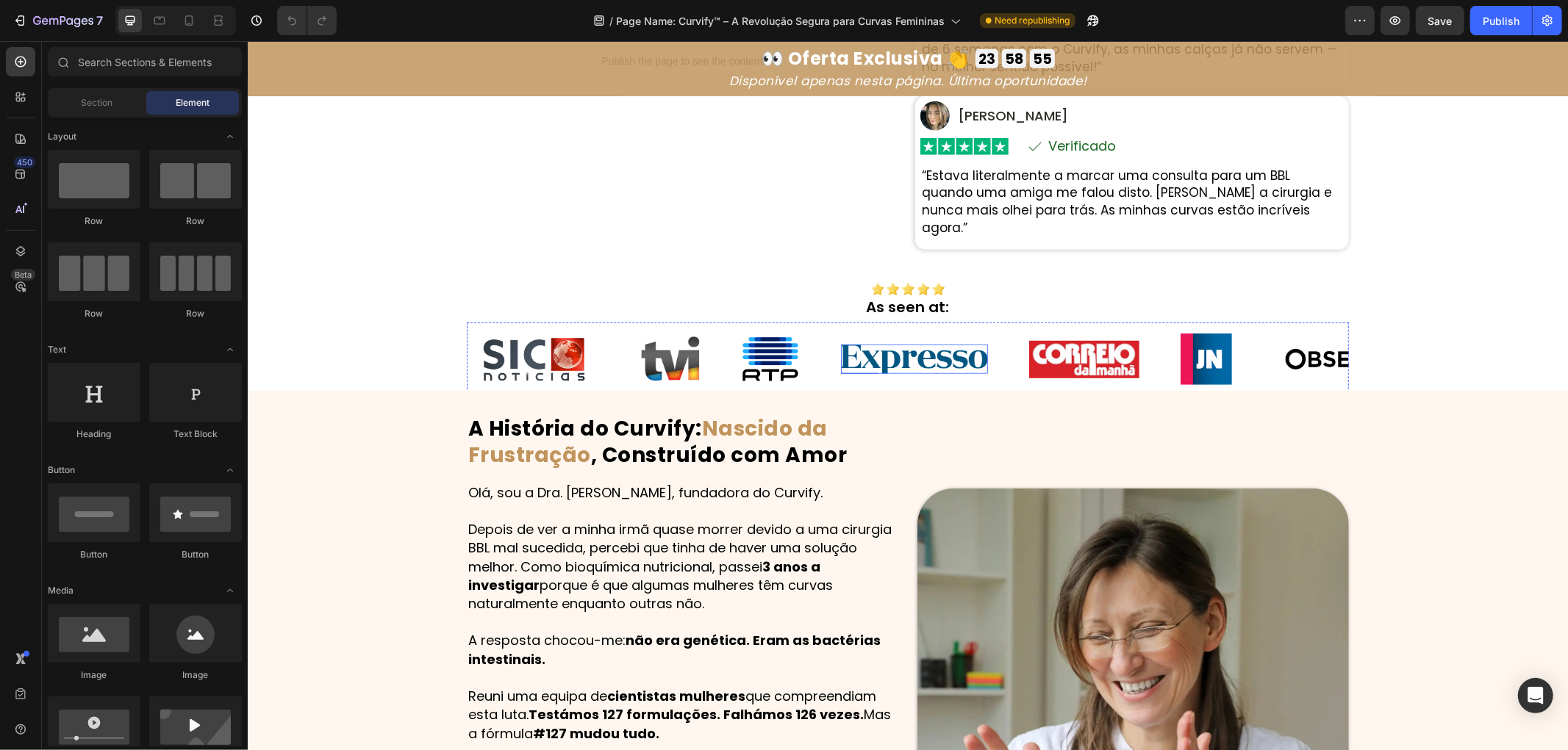
click at [902, 366] on img at bounding box center [914, 359] width 147 height 30
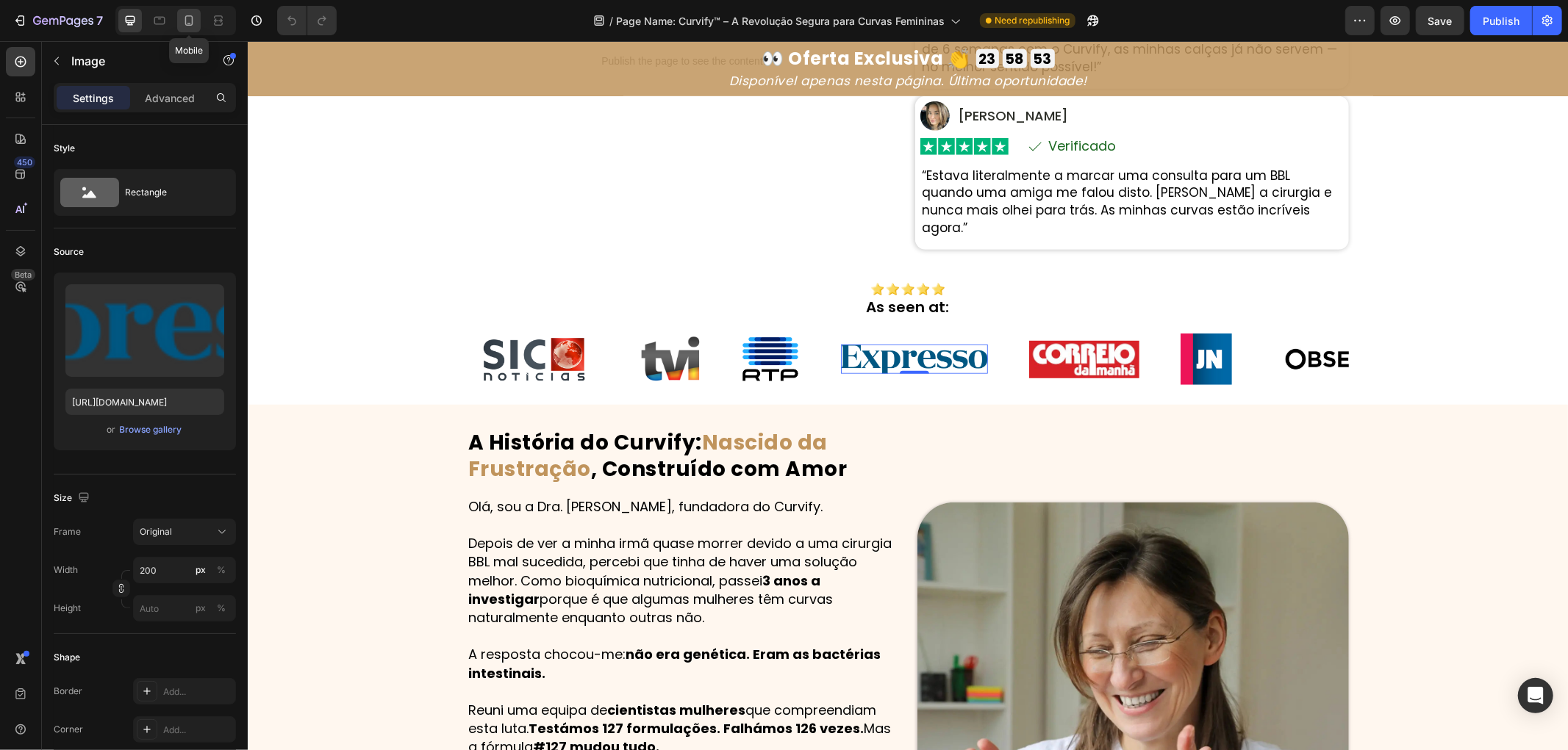
click at [190, 19] on icon at bounding box center [189, 20] width 15 height 15
type input "110"
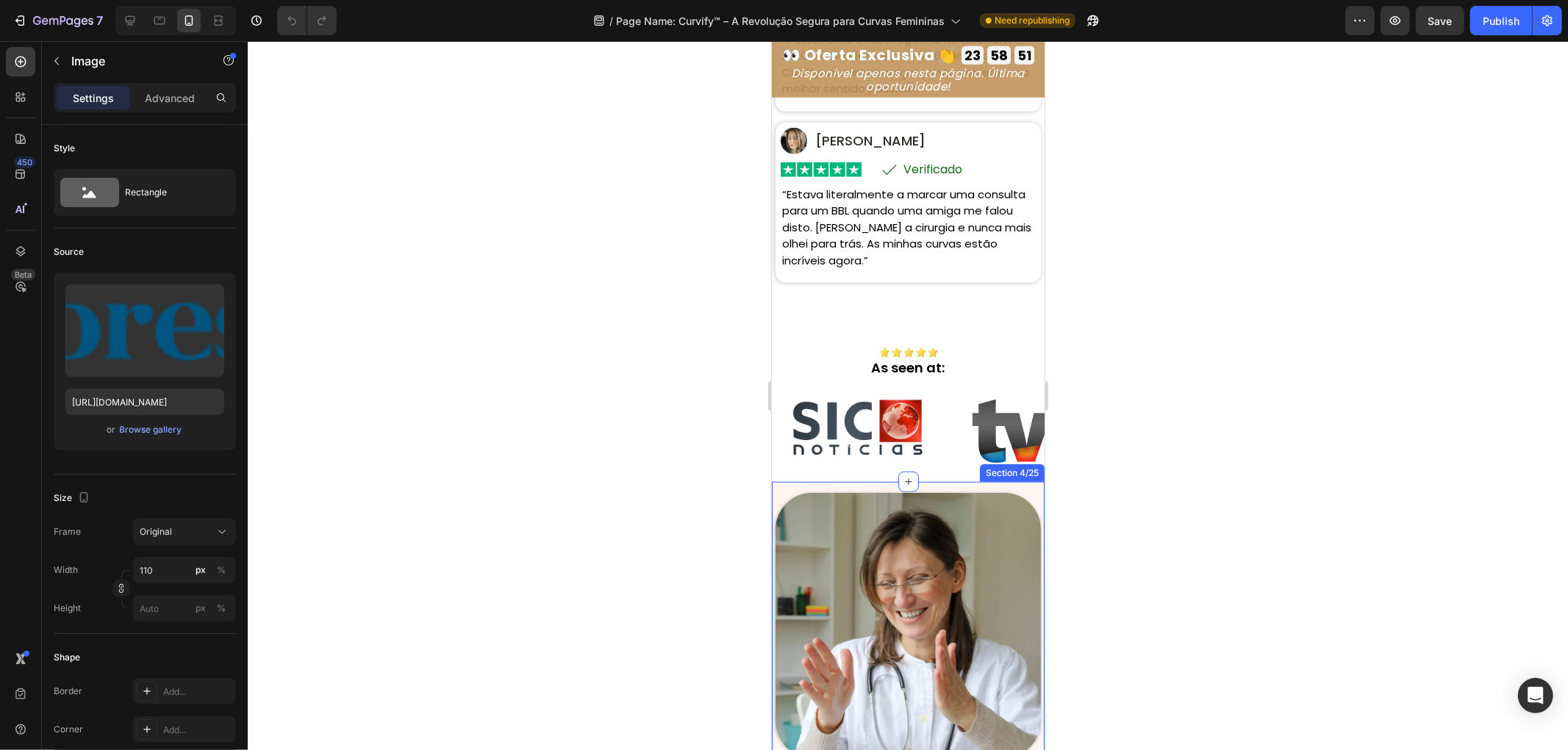
click at [876, 445] on img at bounding box center [857, 427] width 169 height 96
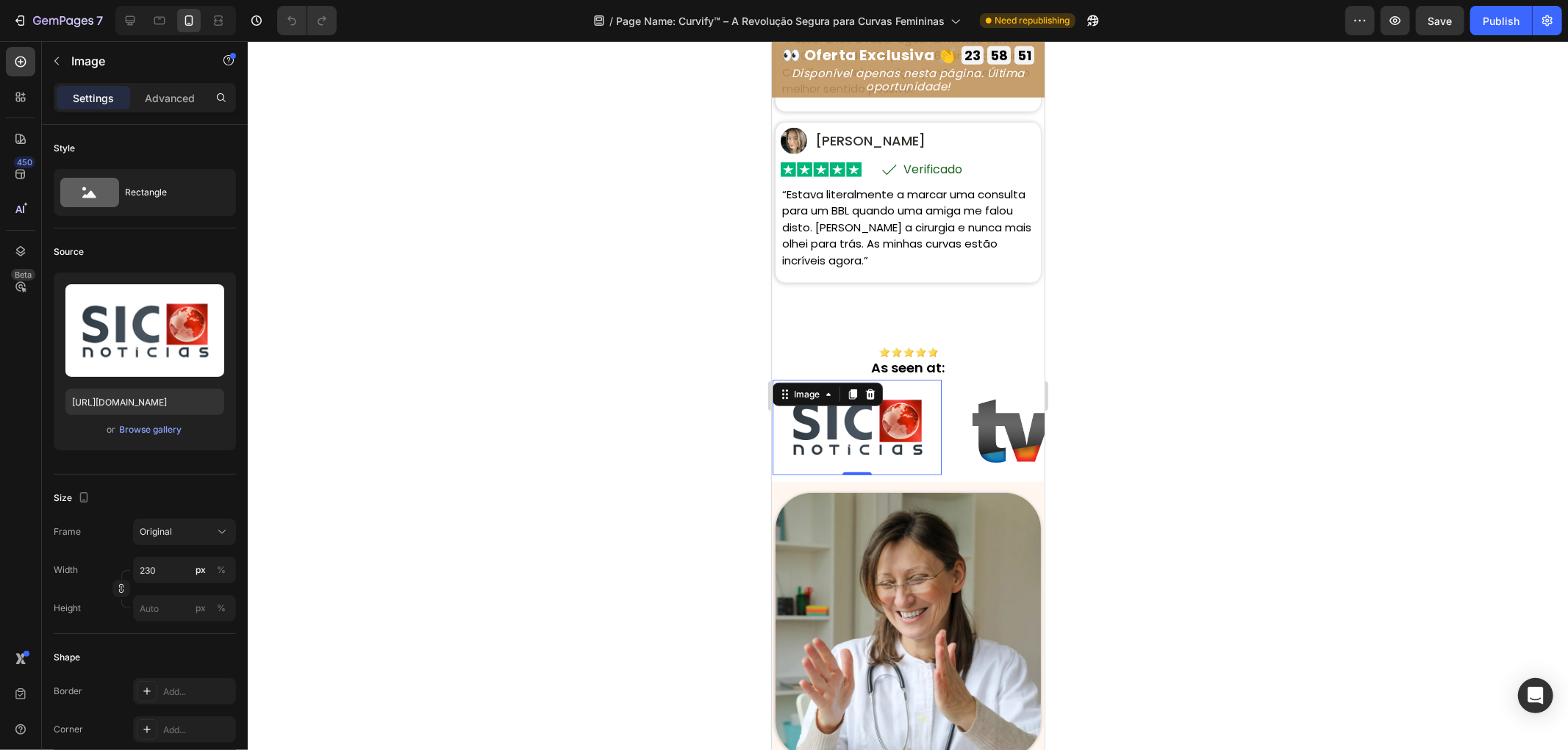
scroll to position [776, 0]
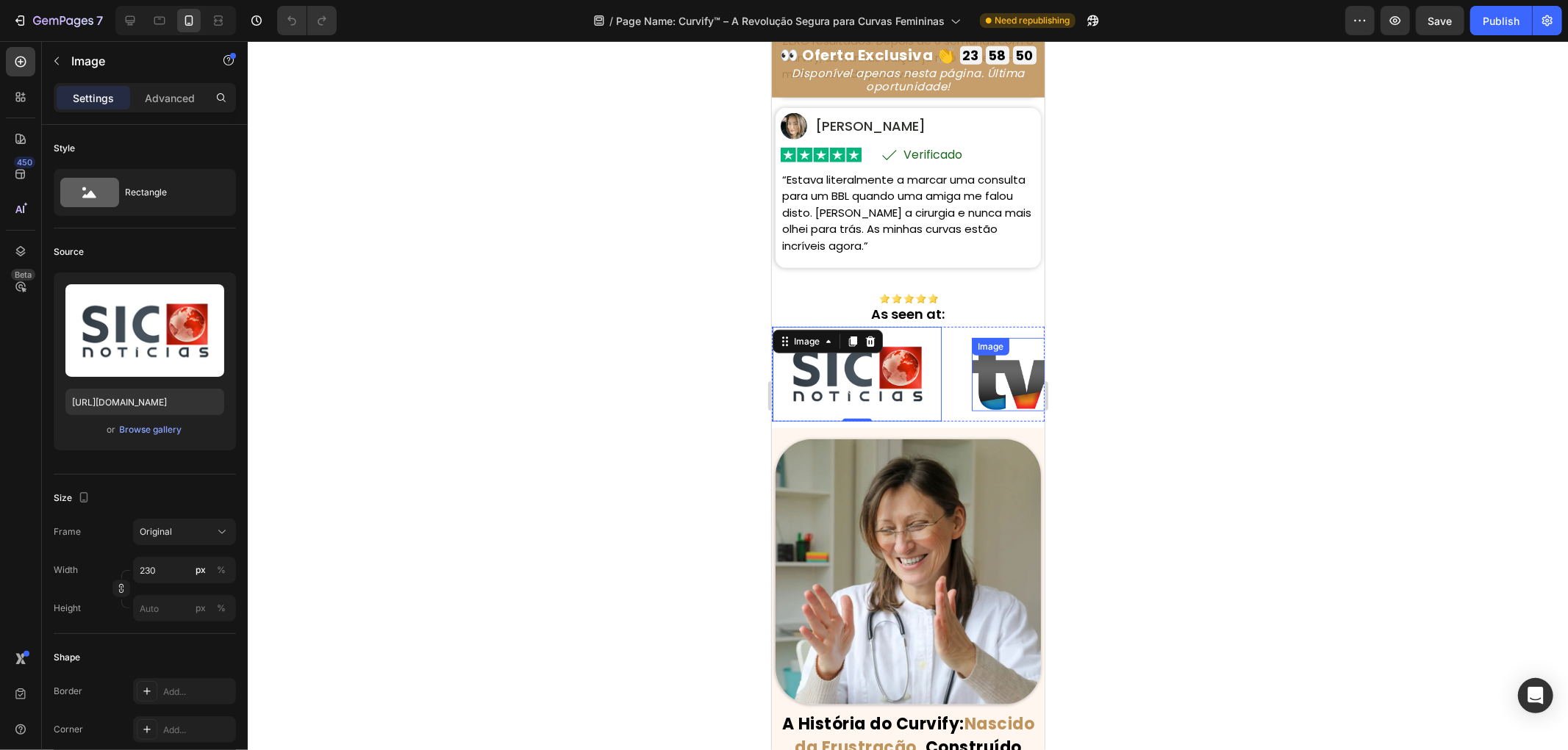
click at [992, 410] on img at bounding box center [1019, 373] width 96 height 73
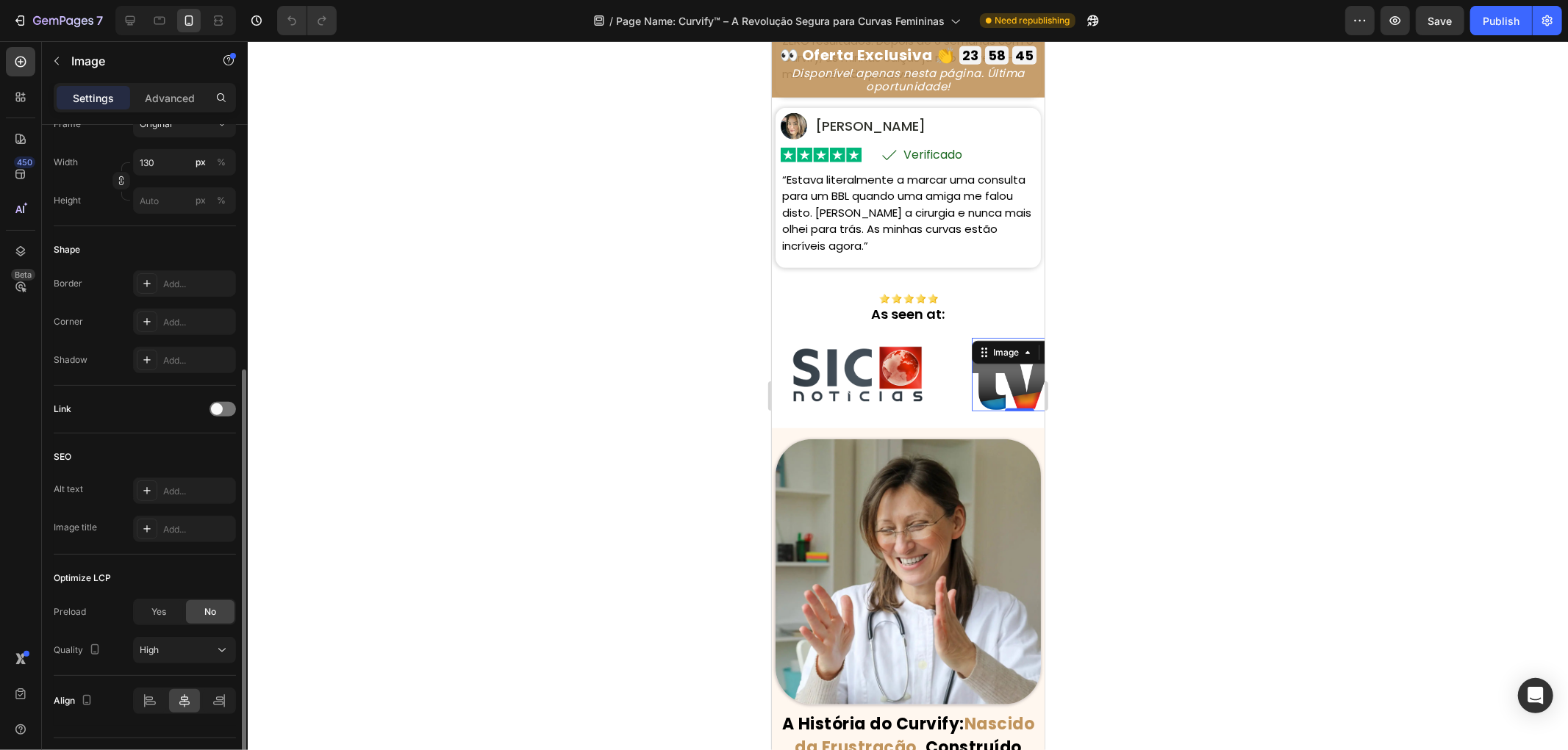
scroll to position [442, 0]
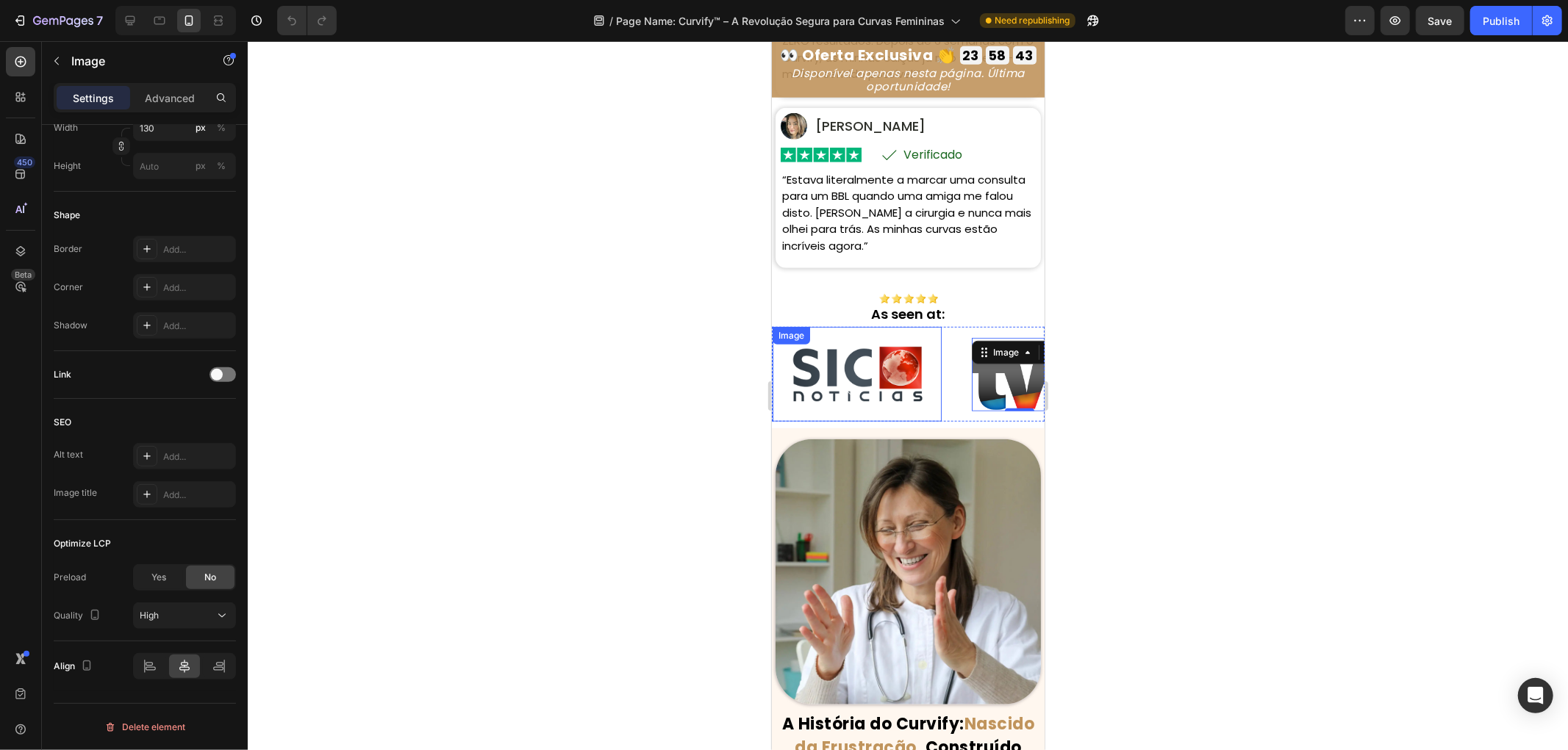
click at [904, 422] on img at bounding box center [857, 374] width 169 height 96
click at [993, 410] on img at bounding box center [1019, 373] width 96 height 73
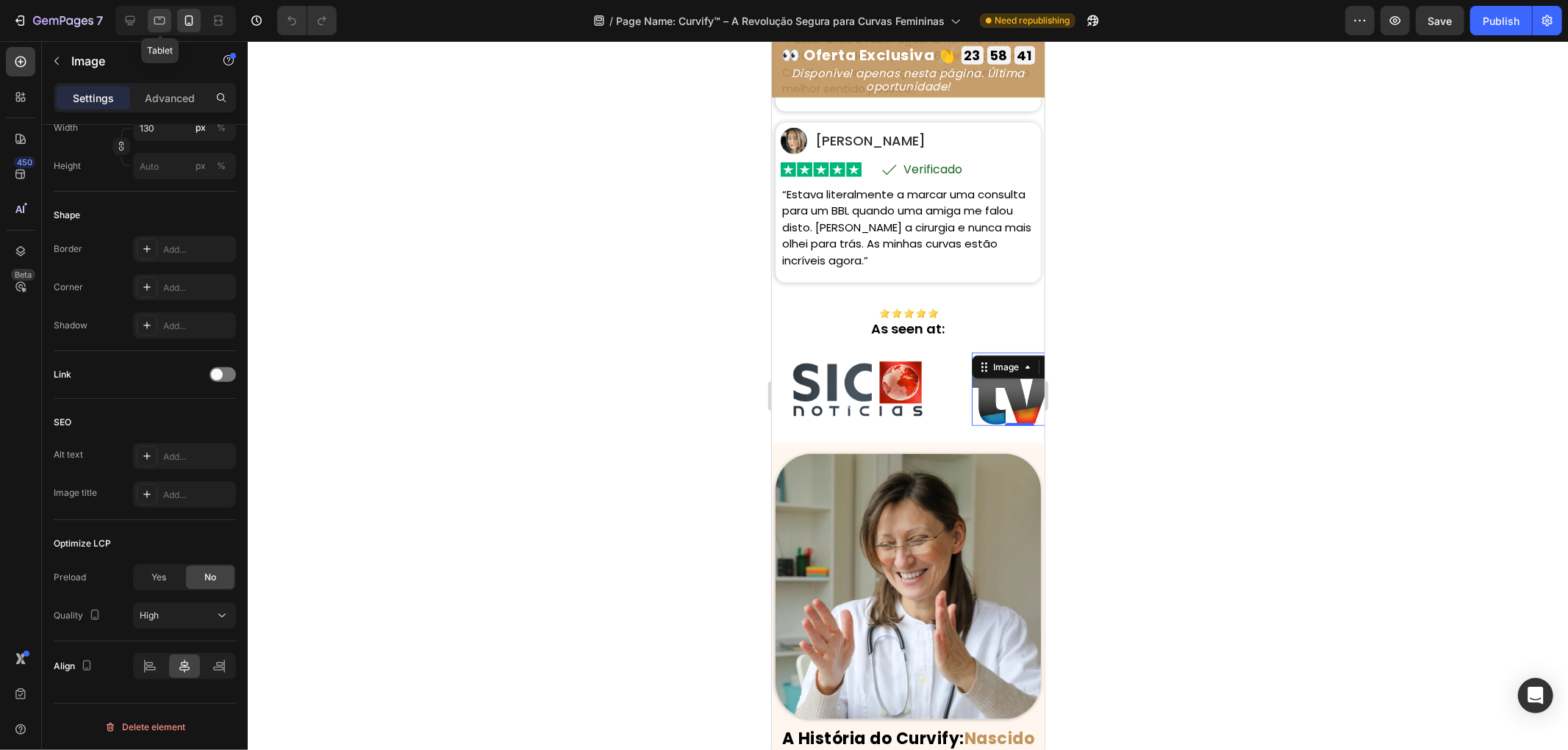
click at [160, 19] on icon at bounding box center [159, 20] width 15 height 15
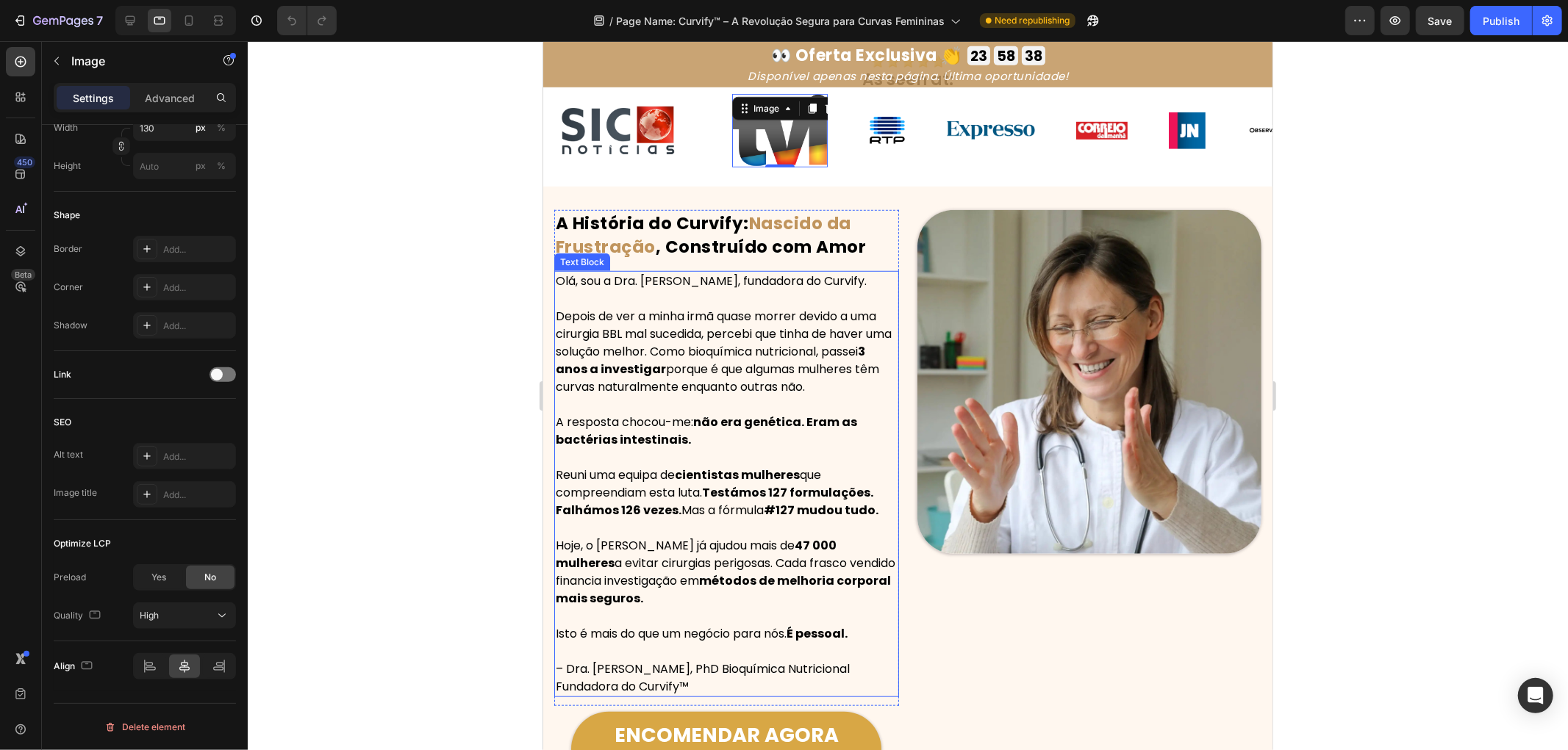
scroll to position [758, 0]
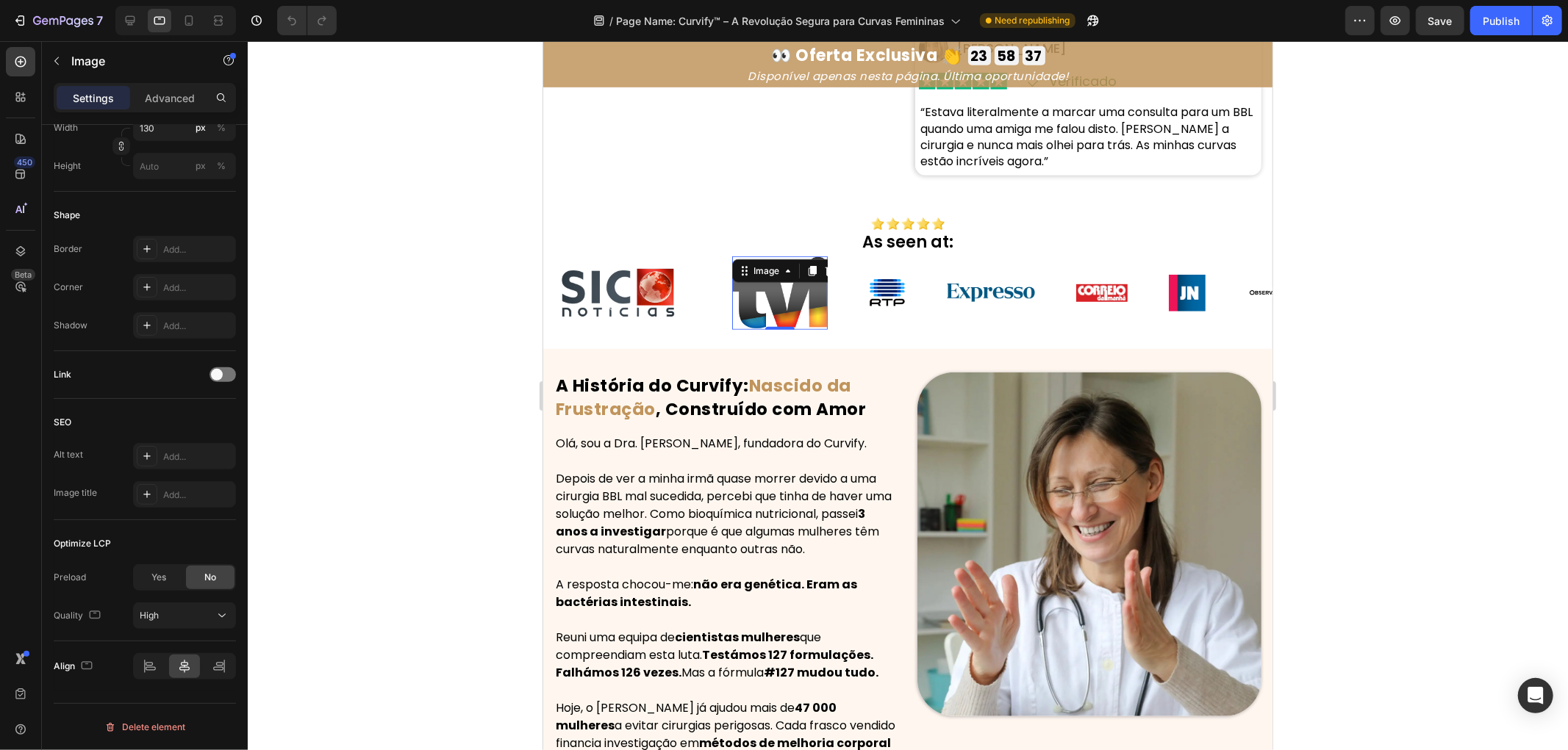
click at [775, 299] on img at bounding box center [779, 292] width 96 height 73
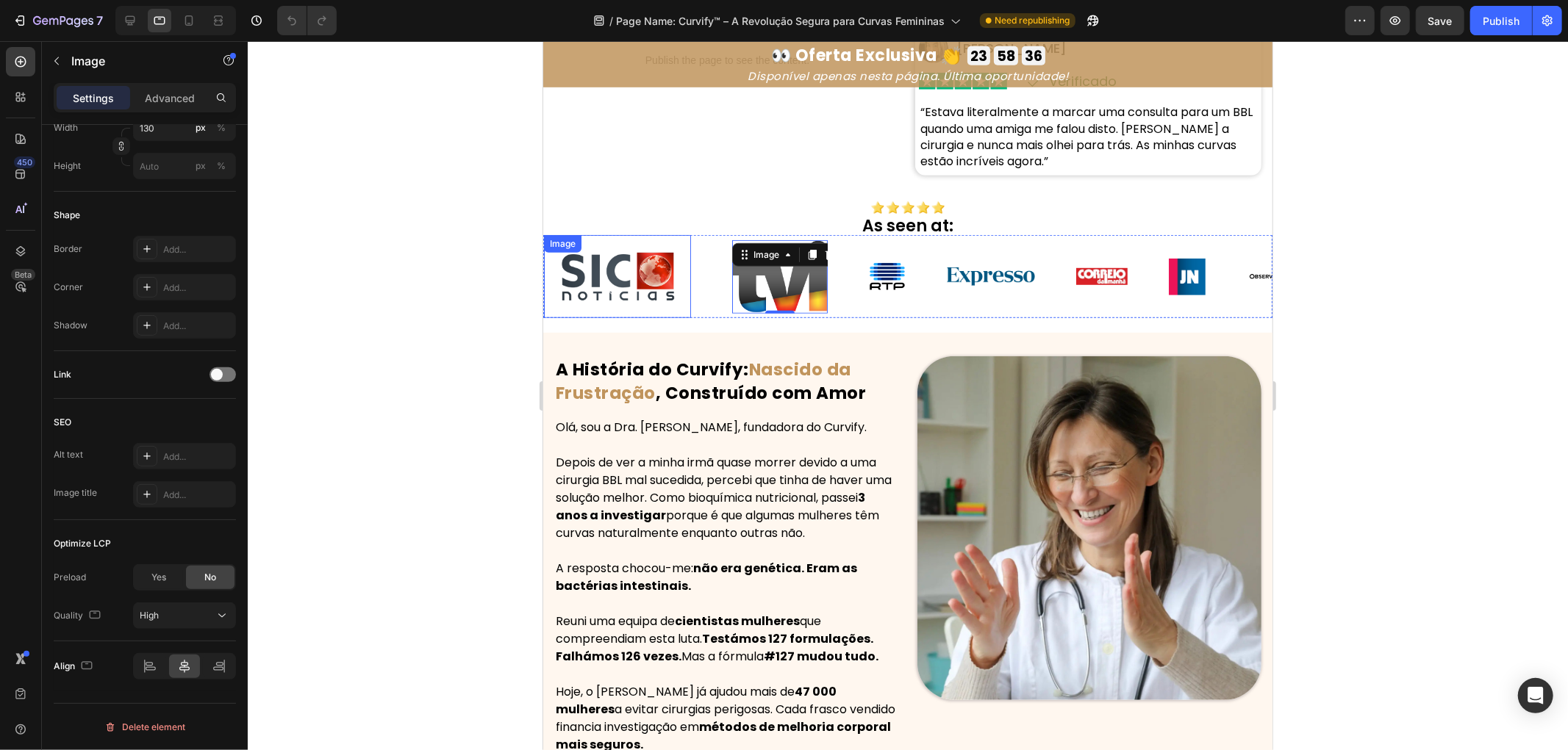
click at [606, 297] on img at bounding box center [617, 276] width 147 height 83
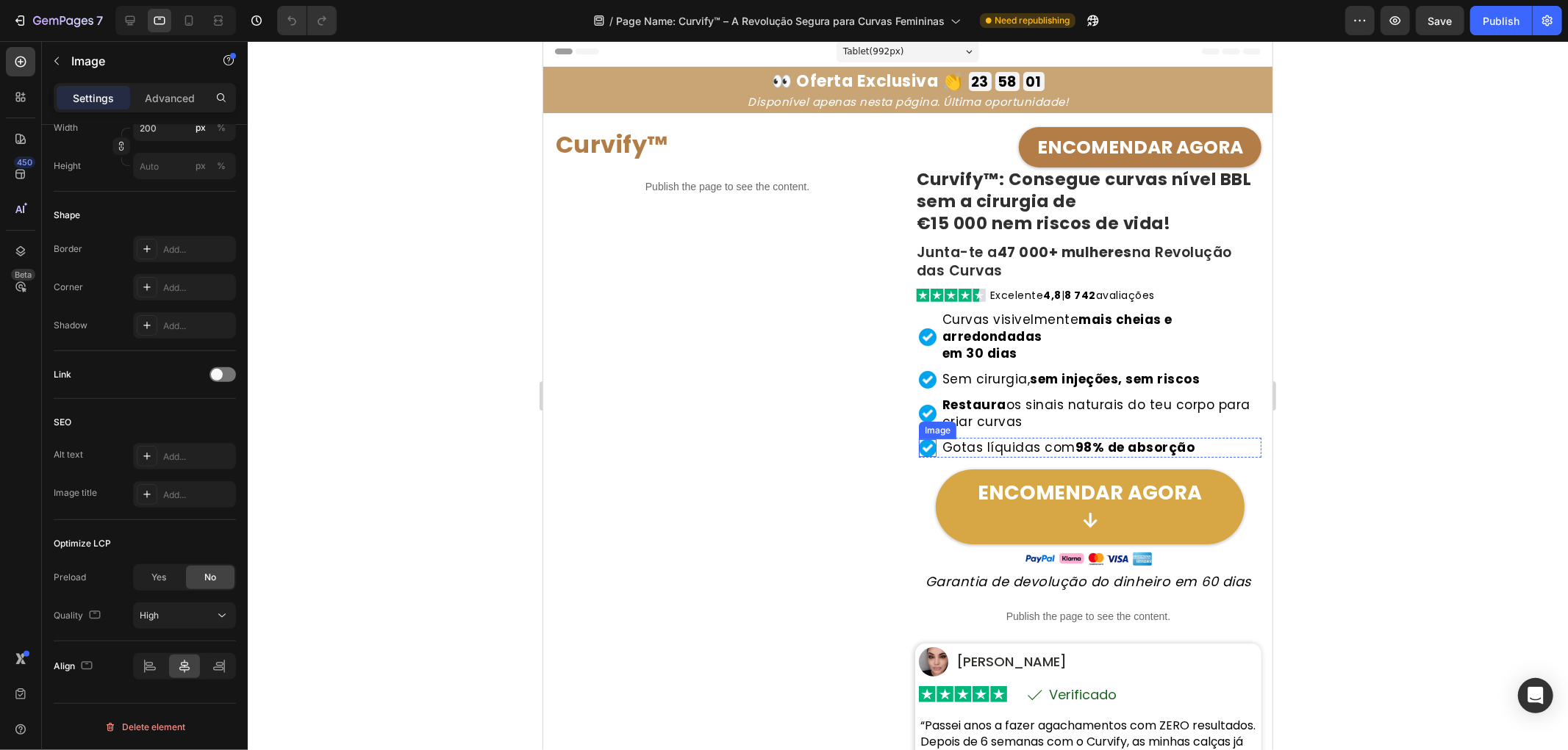
scroll to position [0, 0]
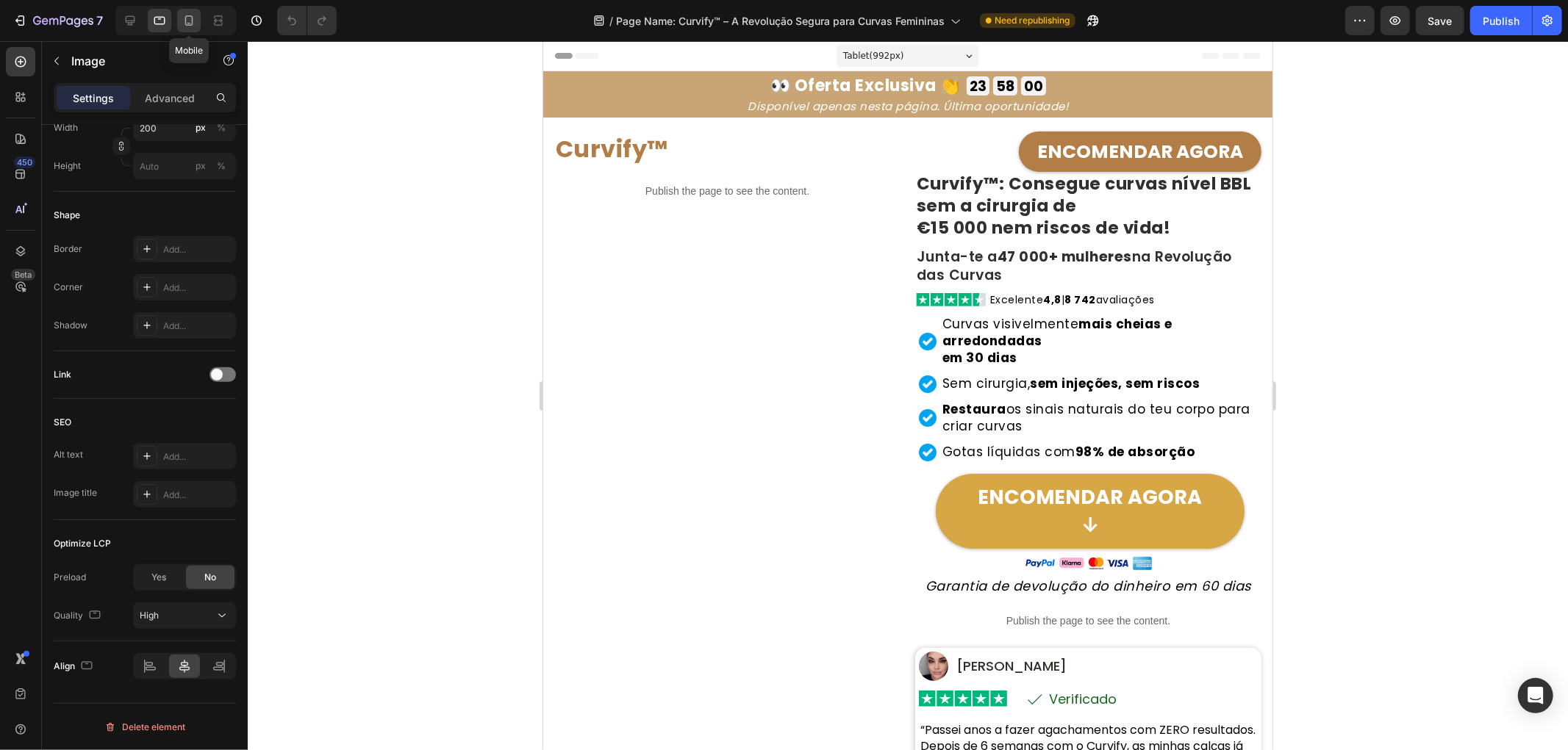
click at [184, 19] on icon at bounding box center [189, 20] width 15 height 15
type input "230"
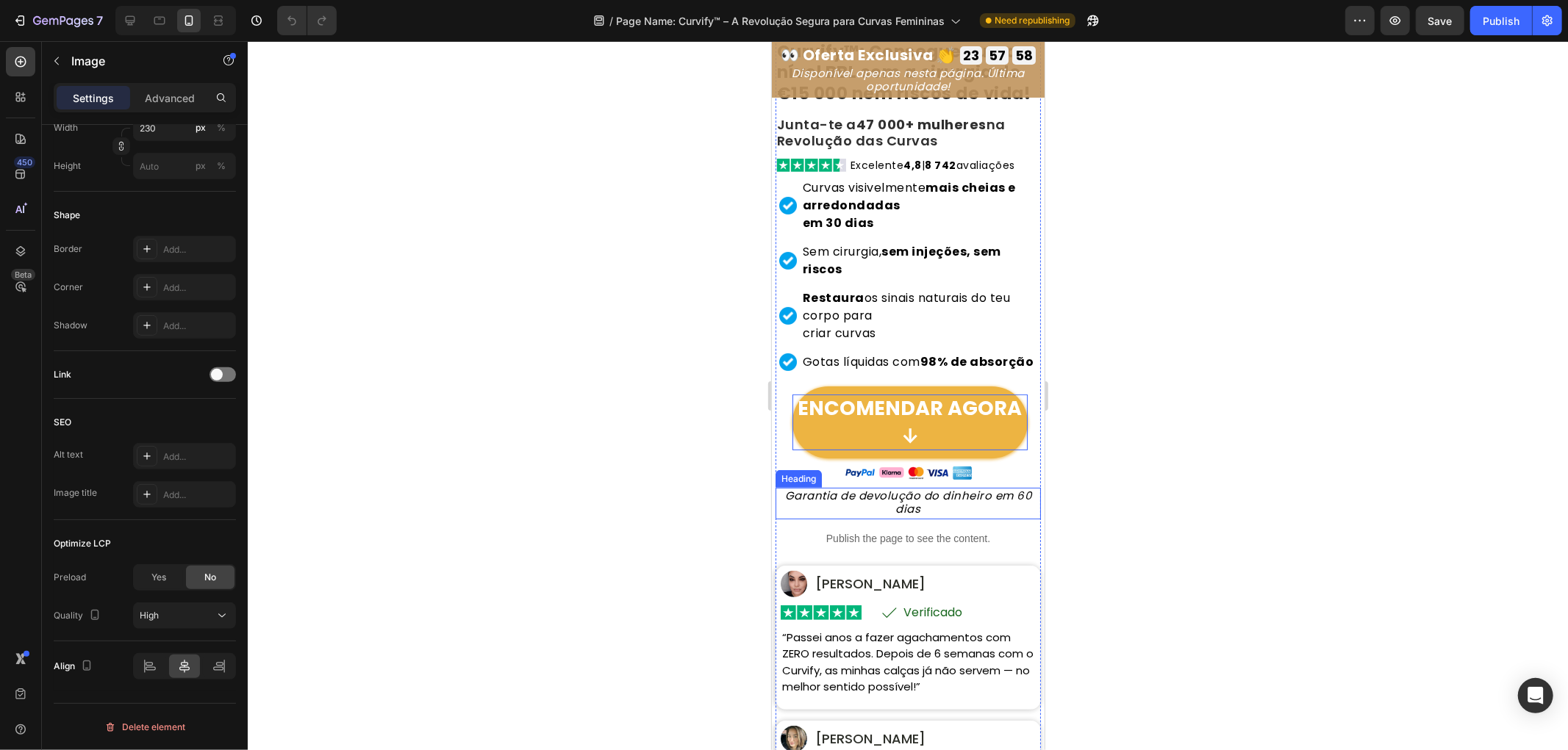
scroll to position [149, 0]
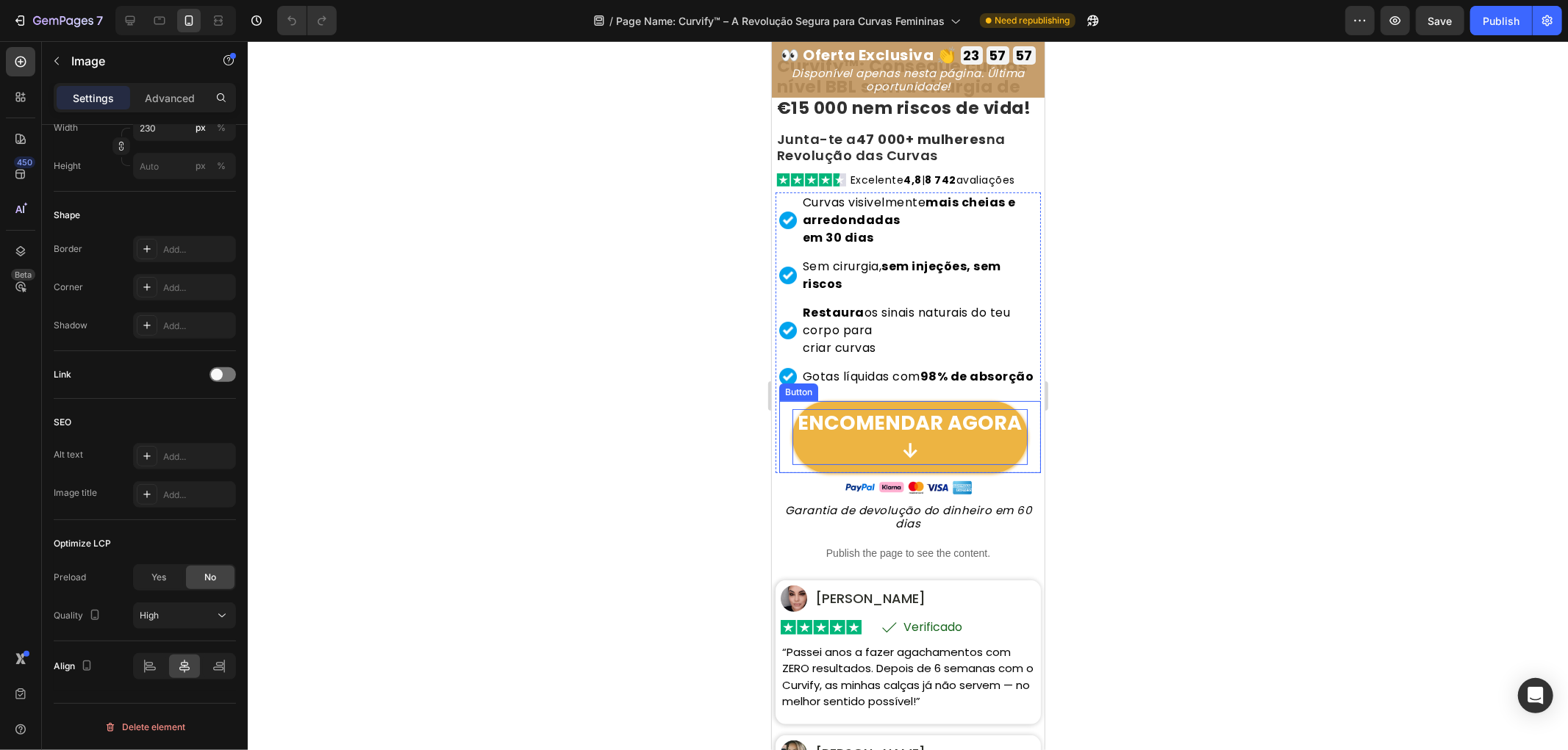
click at [883, 456] on p "ENCOMENDAR AGORA ↓" at bounding box center [909, 436] width 235 height 56
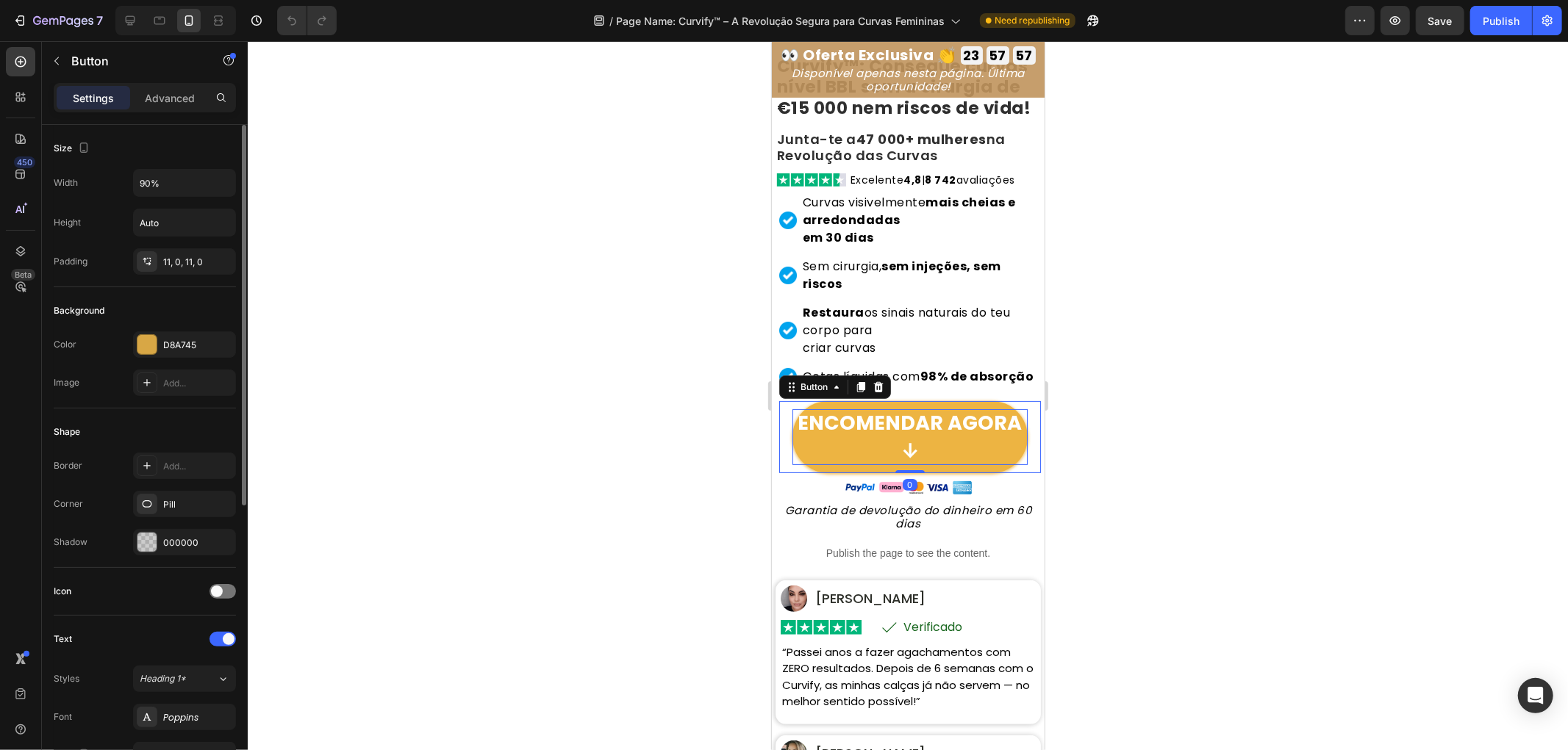
scroll to position [163, 0]
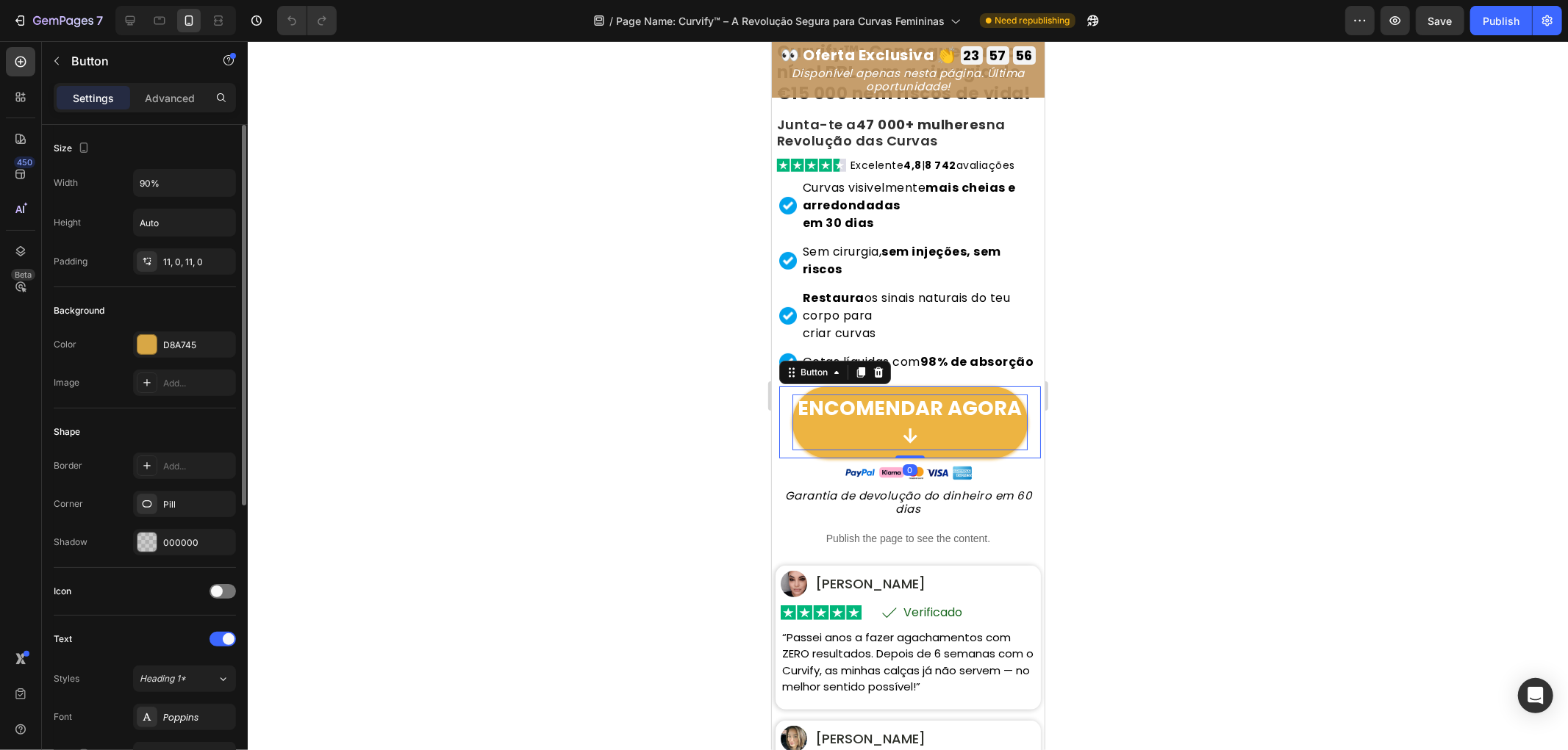
click at [859, 449] on p "ENCOMENDAR AGORA ↓" at bounding box center [909, 421] width 235 height 56
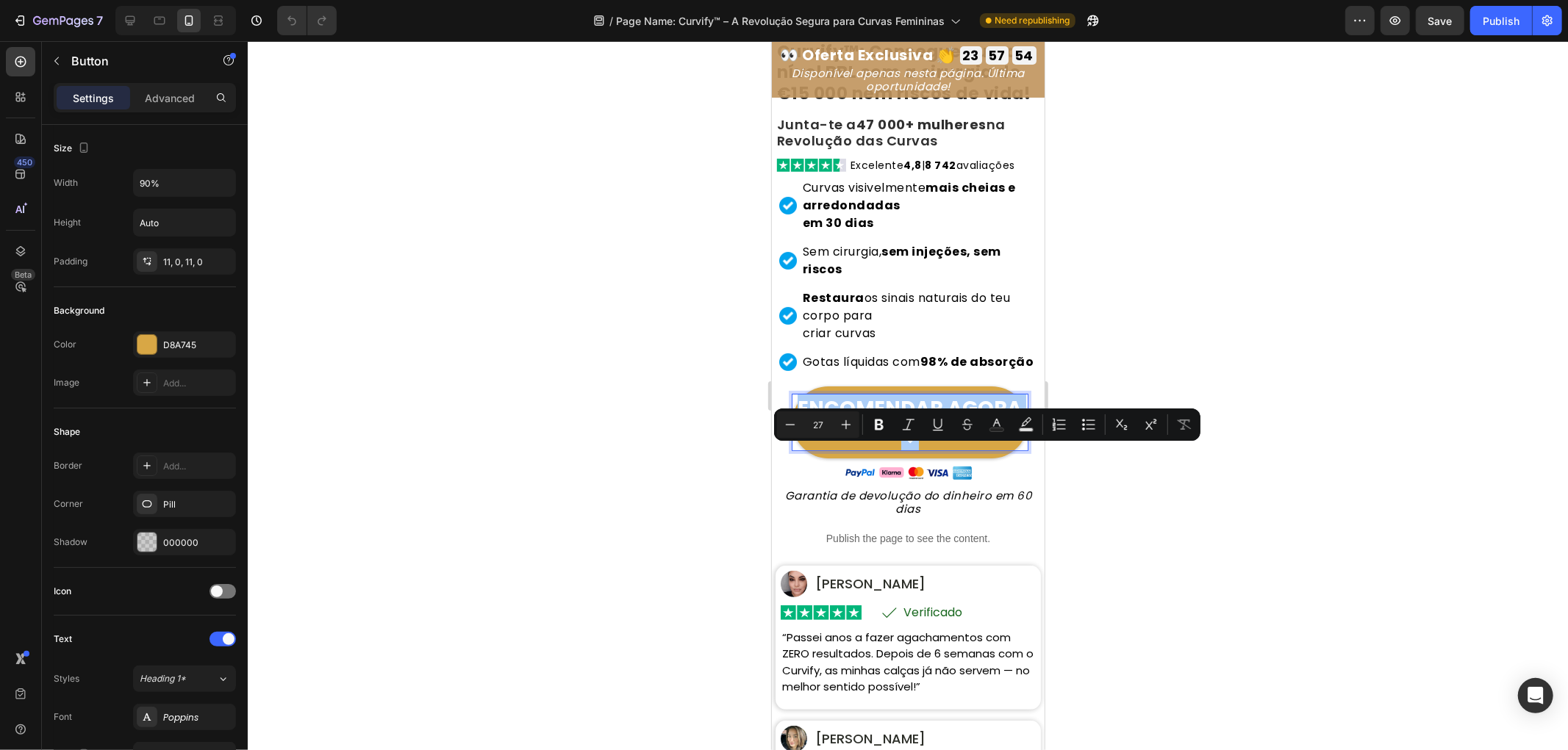
click at [519, 397] on div at bounding box center [908, 396] width 1321 height 709
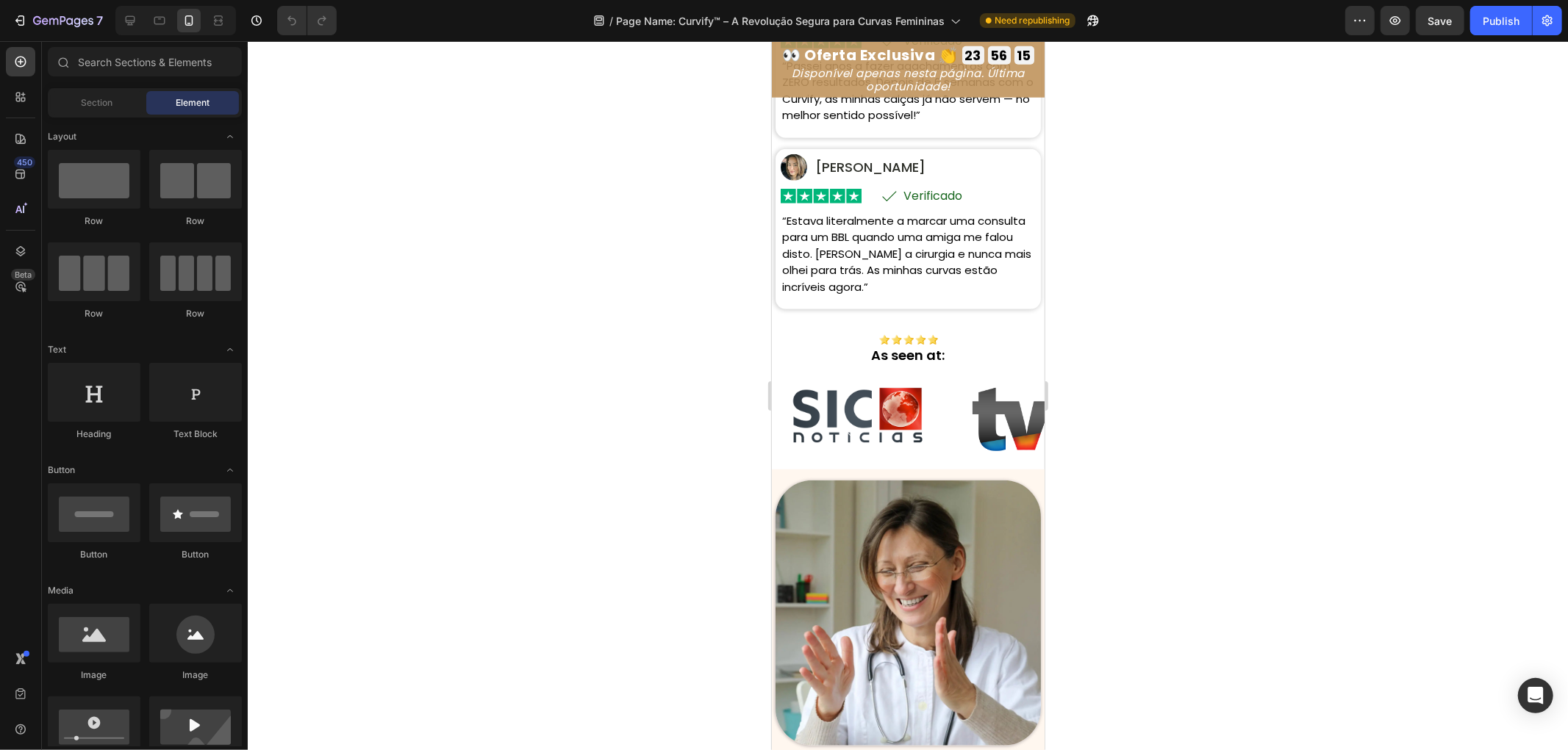
scroll to position [720, 0]
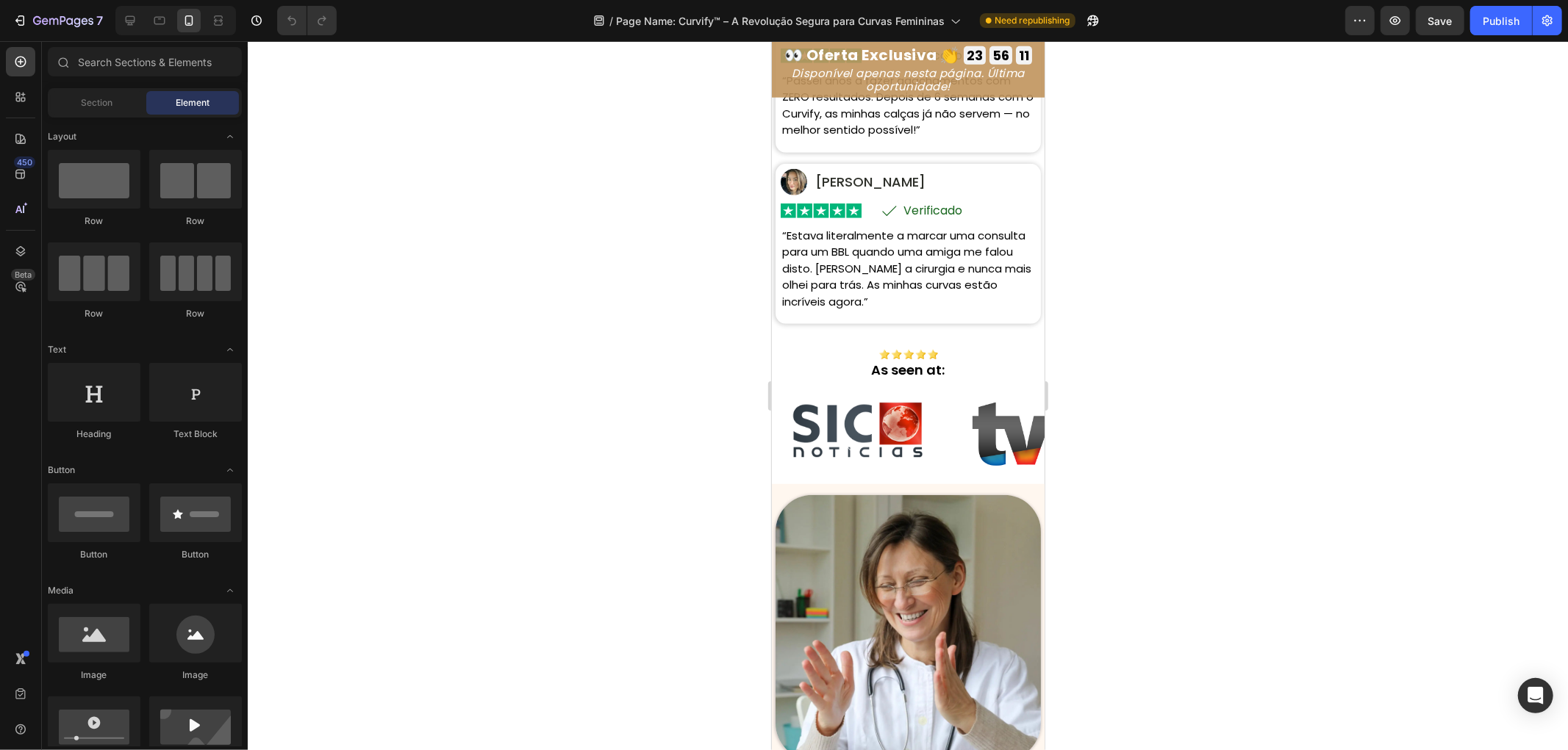
click at [1169, 463] on div at bounding box center [908, 396] width 1321 height 709
click at [845, 478] on img at bounding box center [857, 430] width 169 height 96
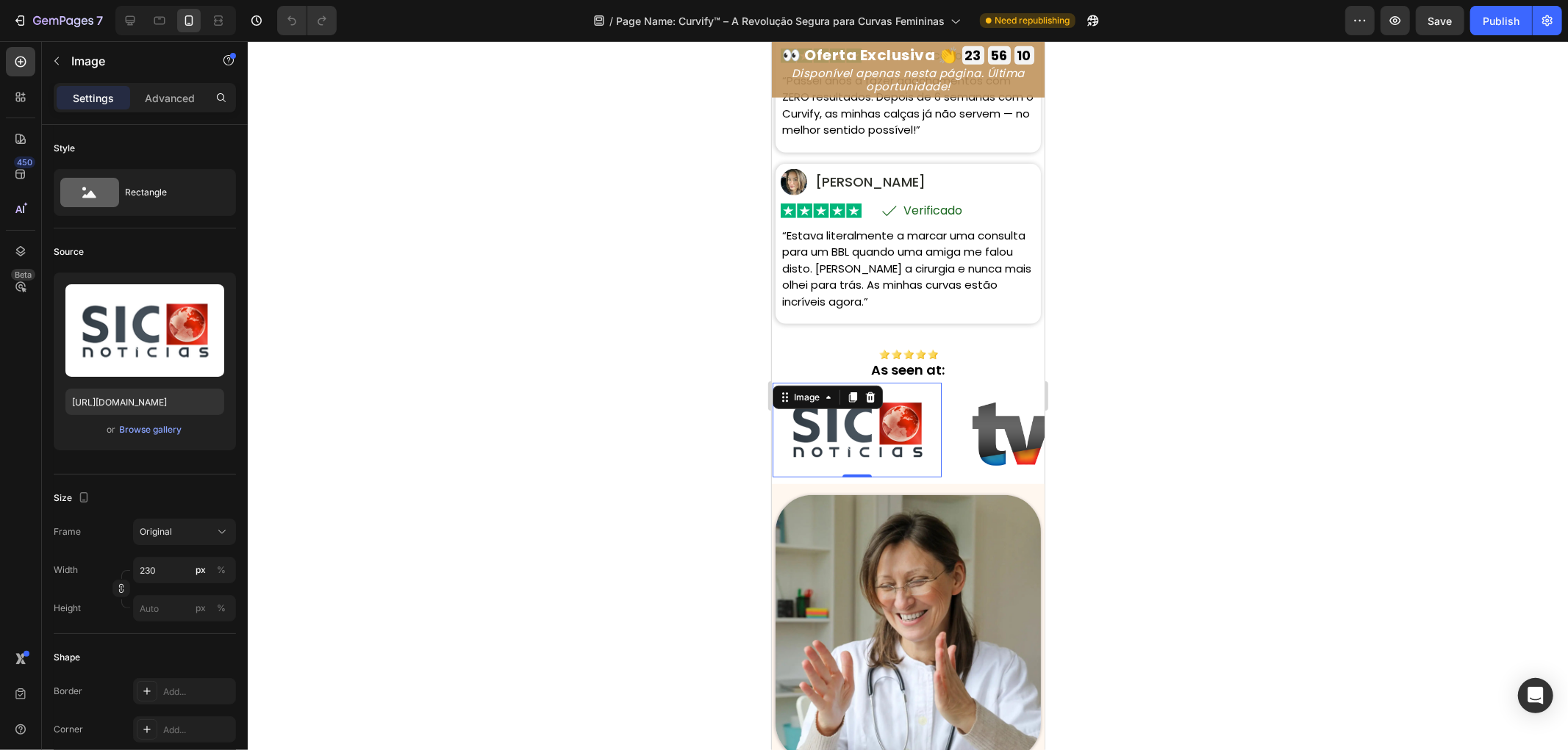
scroll to position [735, 0]
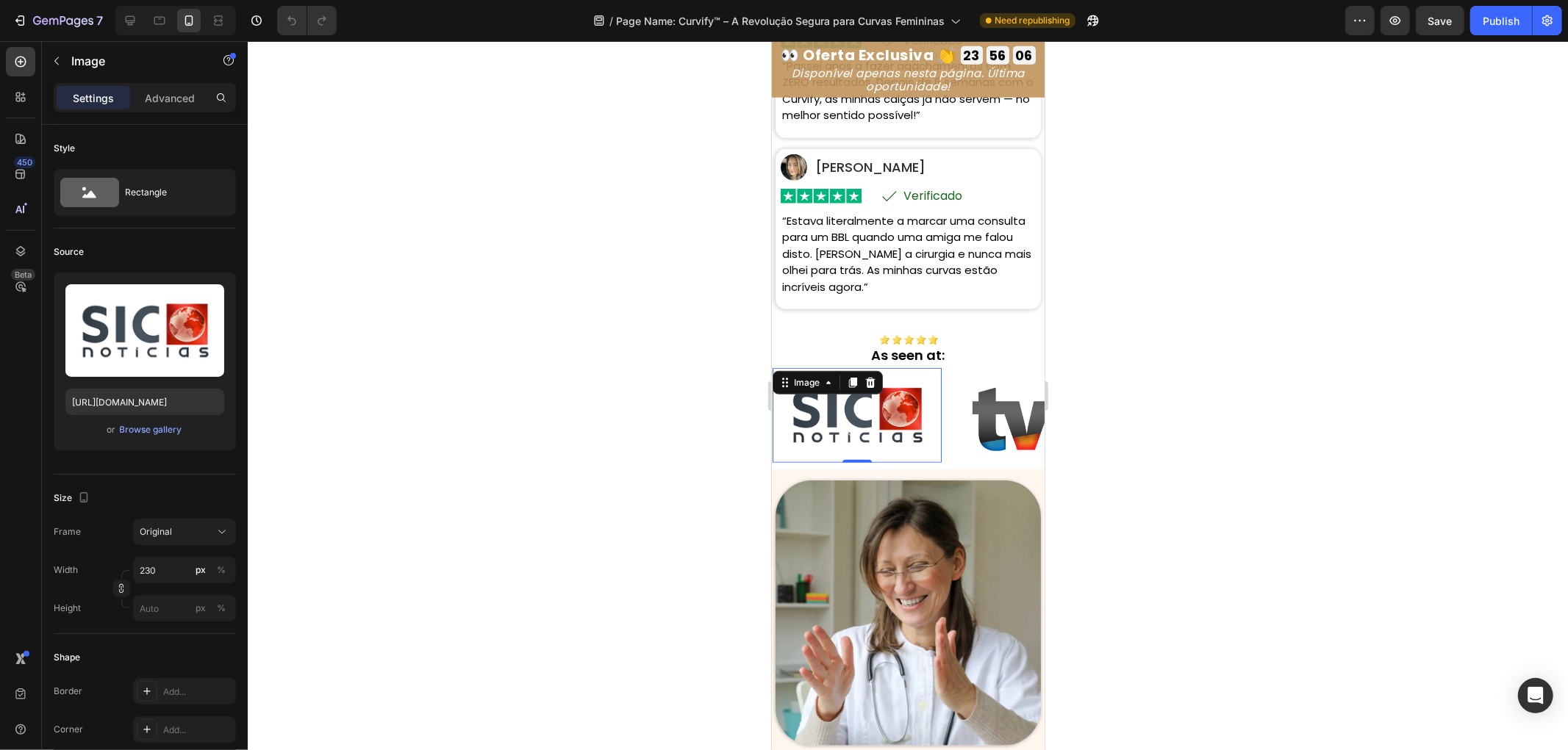
click at [1317, 473] on div at bounding box center [908, 396] width 1321 height 709
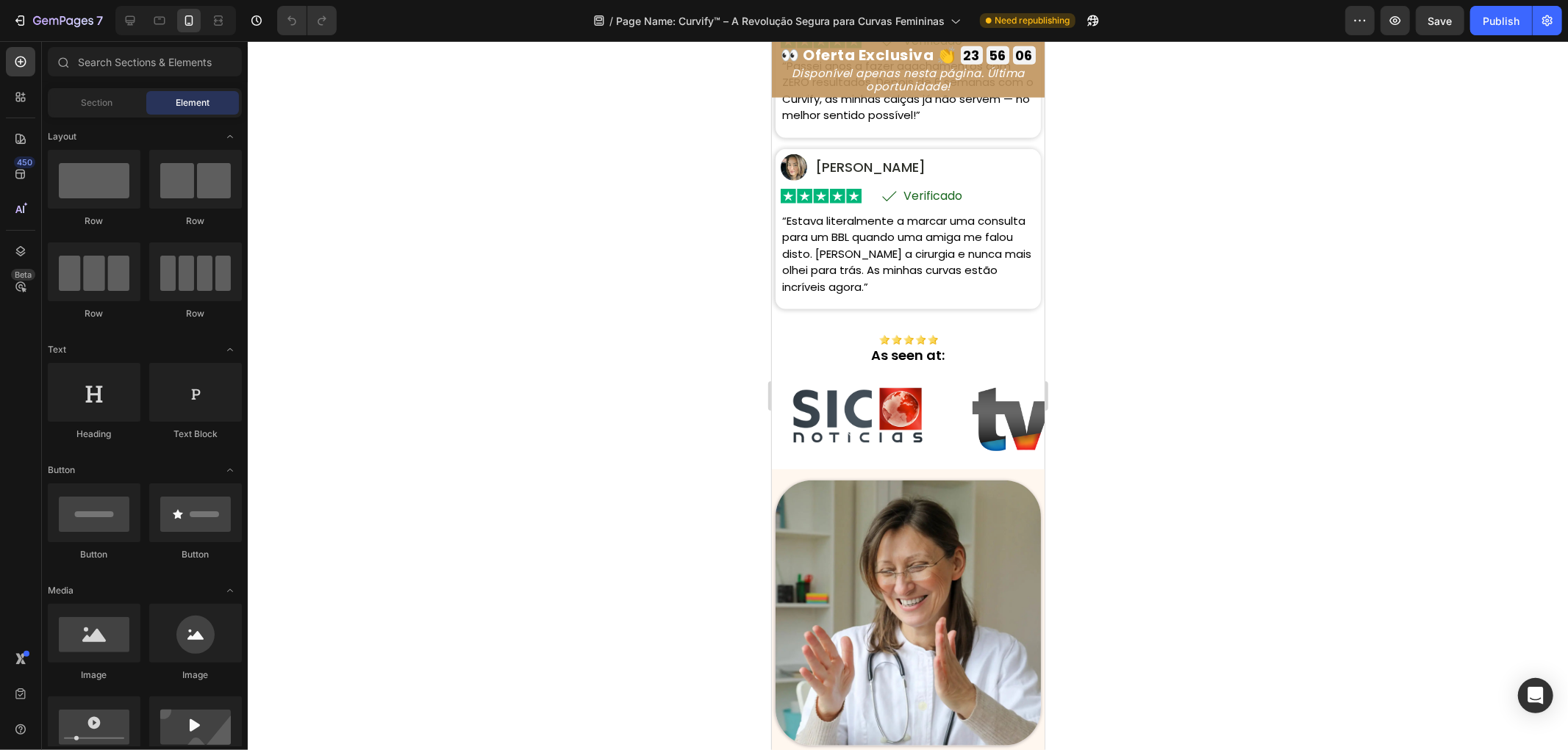
click at [936, 463] on img at bounding box center [857, 415] width 169 height 96
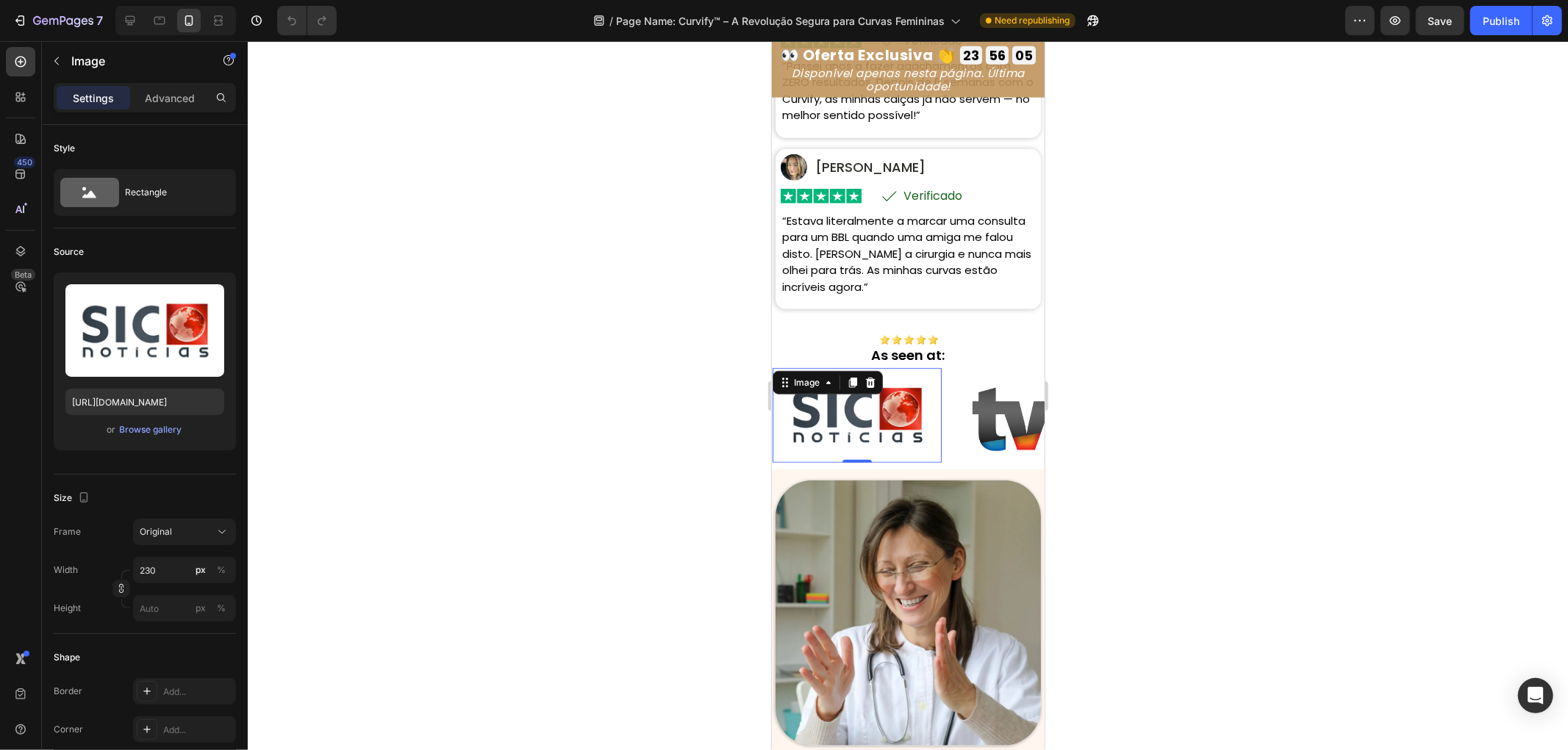
click at [983, 451] on img at bounding box center [1019, 414] width 96 height 73
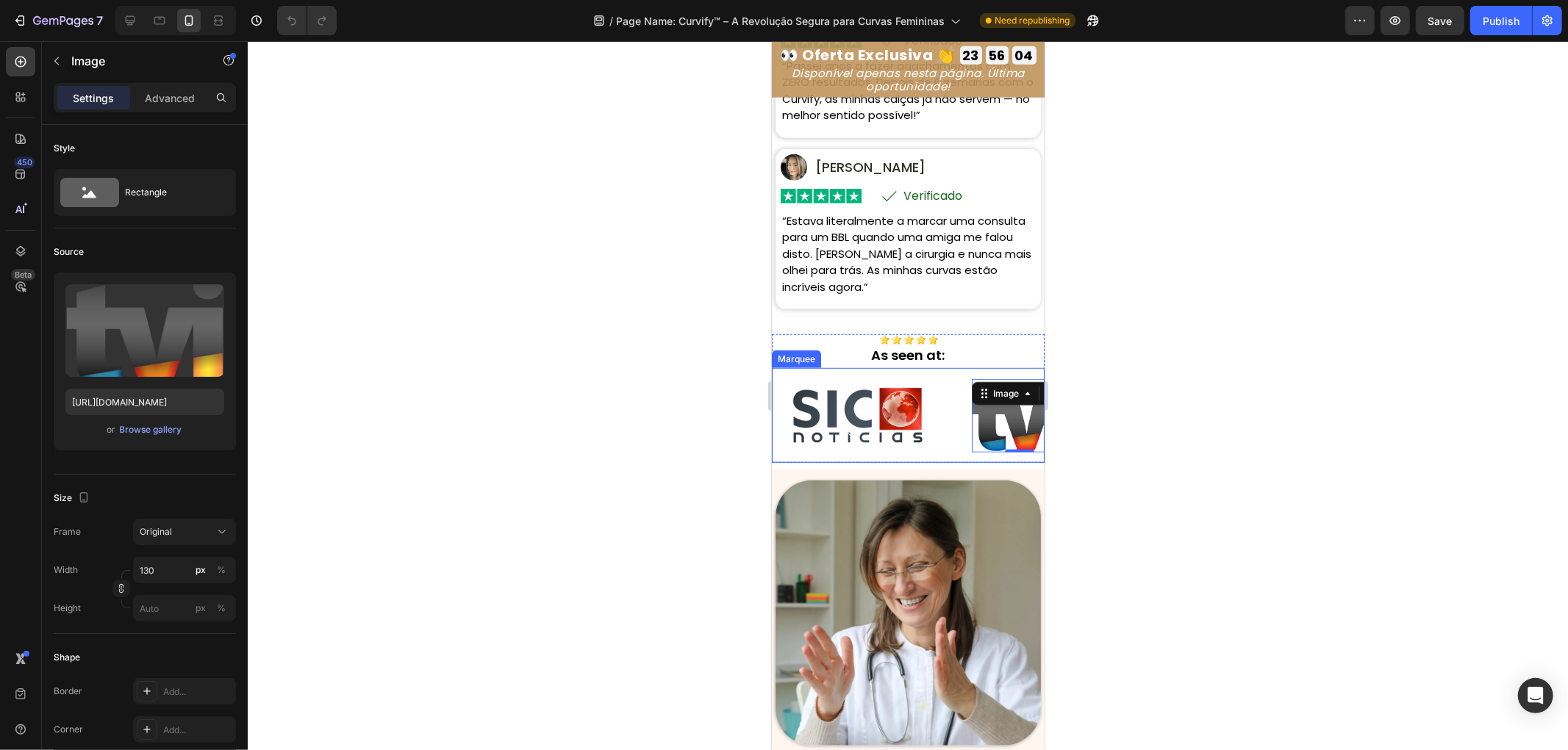
click at [952, 463] on div "Image" at bounding box center [872, 415] width 199 height 96
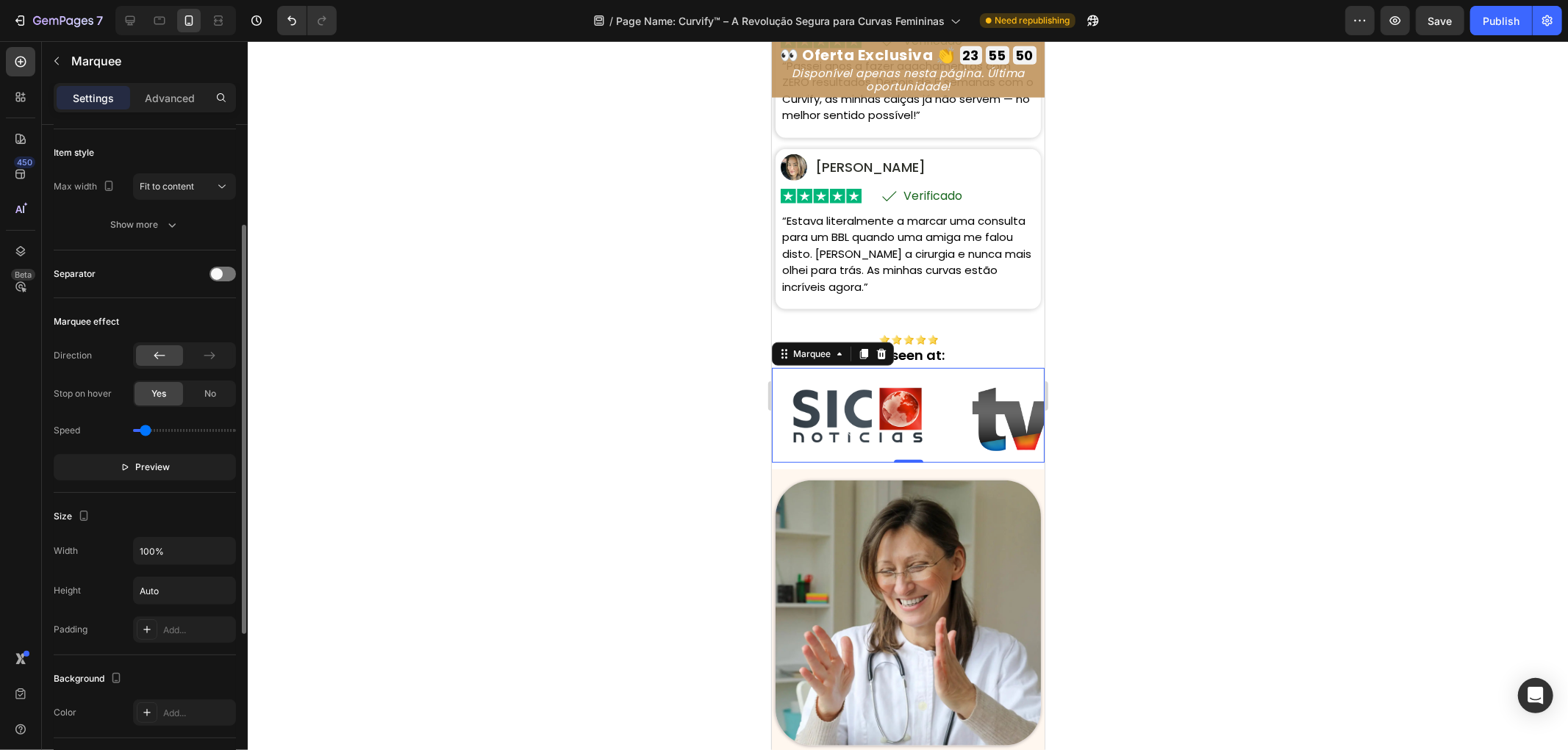
scroll to position [0, 0]
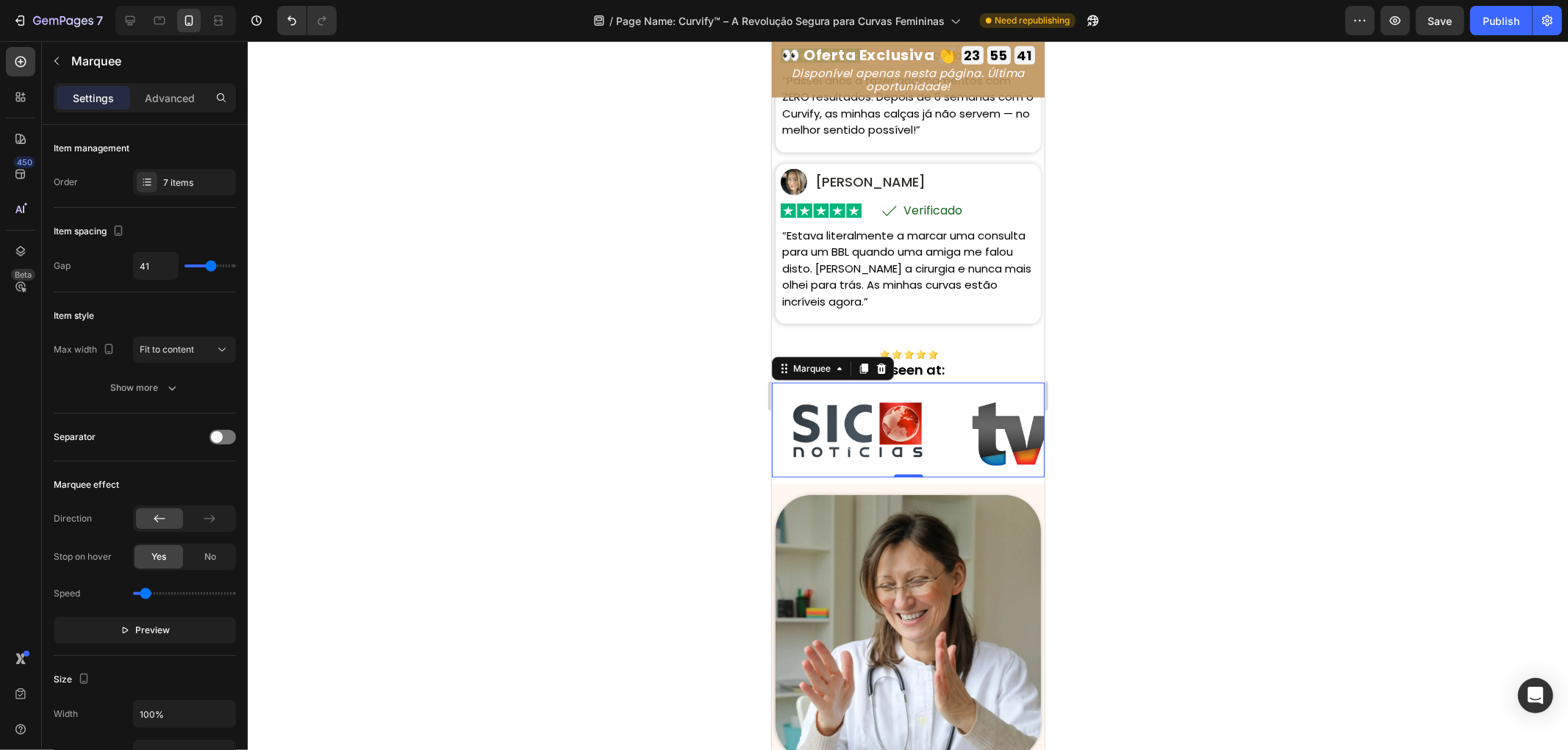
drag, startPoint x: 459, startPoint y: 97, endPoint x: 432, endPoint y: 6, distance: 94.9
click at [459, 98] on div at bounding box center [908, 396] width 1321 height 709
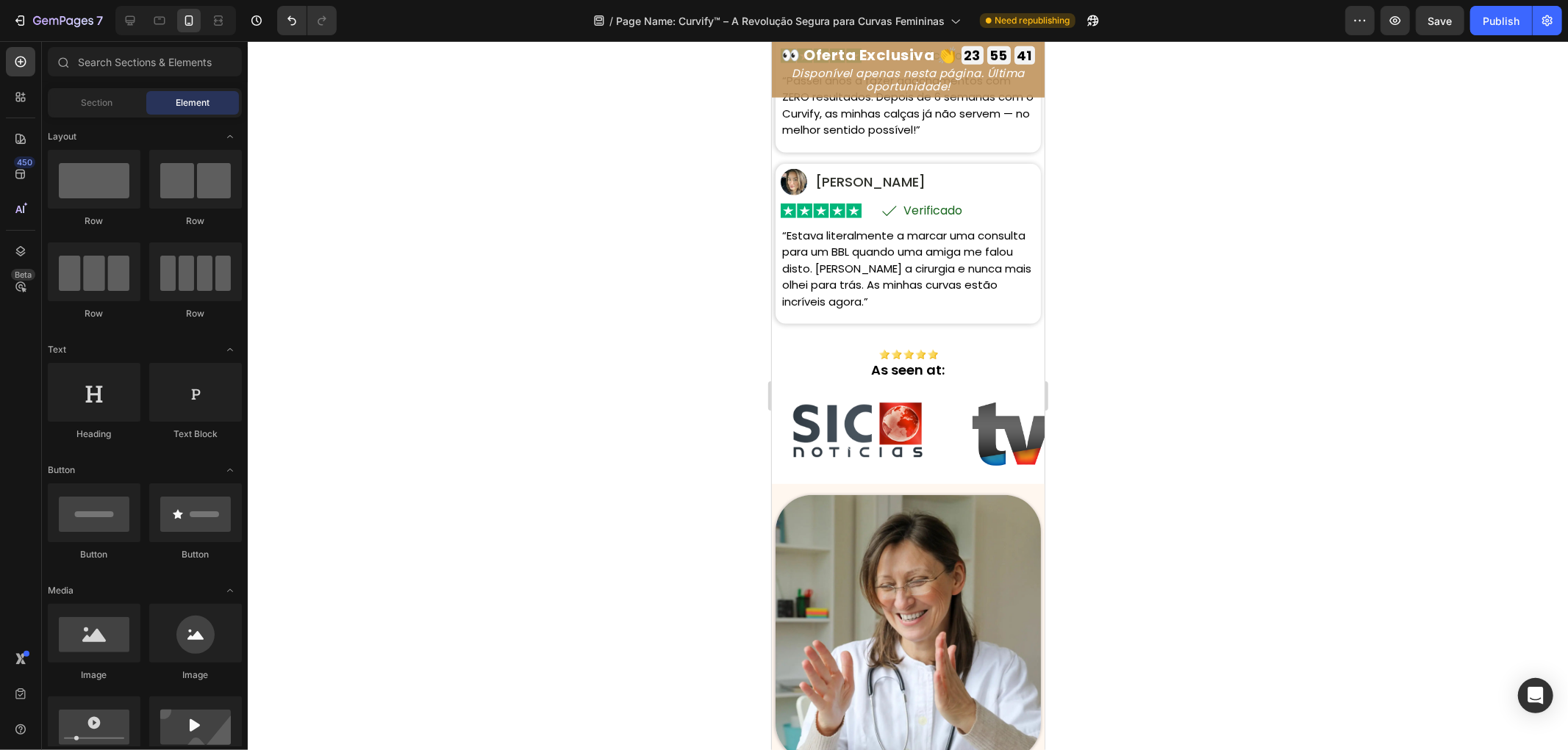
scroll to position [735, 0]
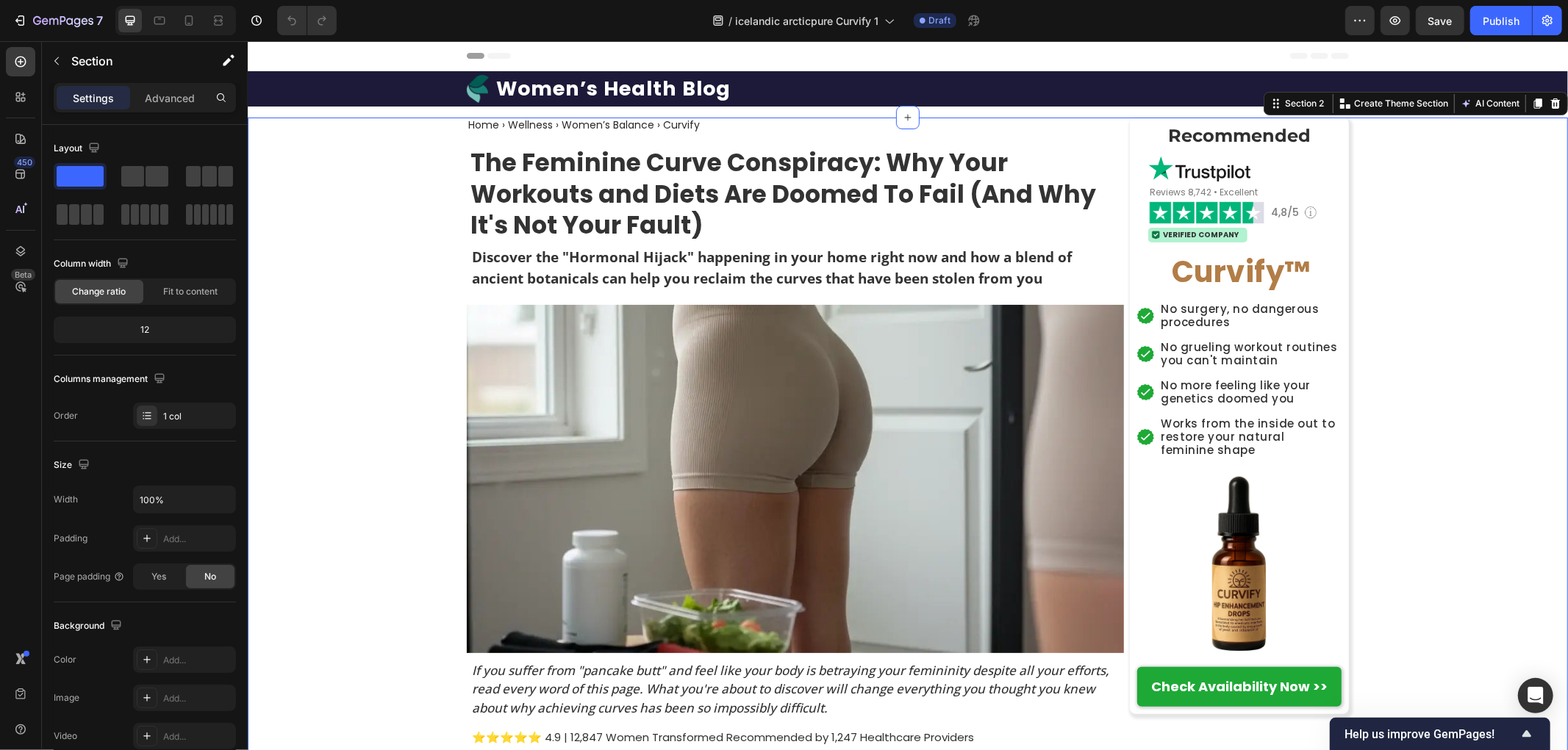
click at [578, 96] on h1 "Women’s Health Blog" at bounding box center [612, 88] width 237 height 28
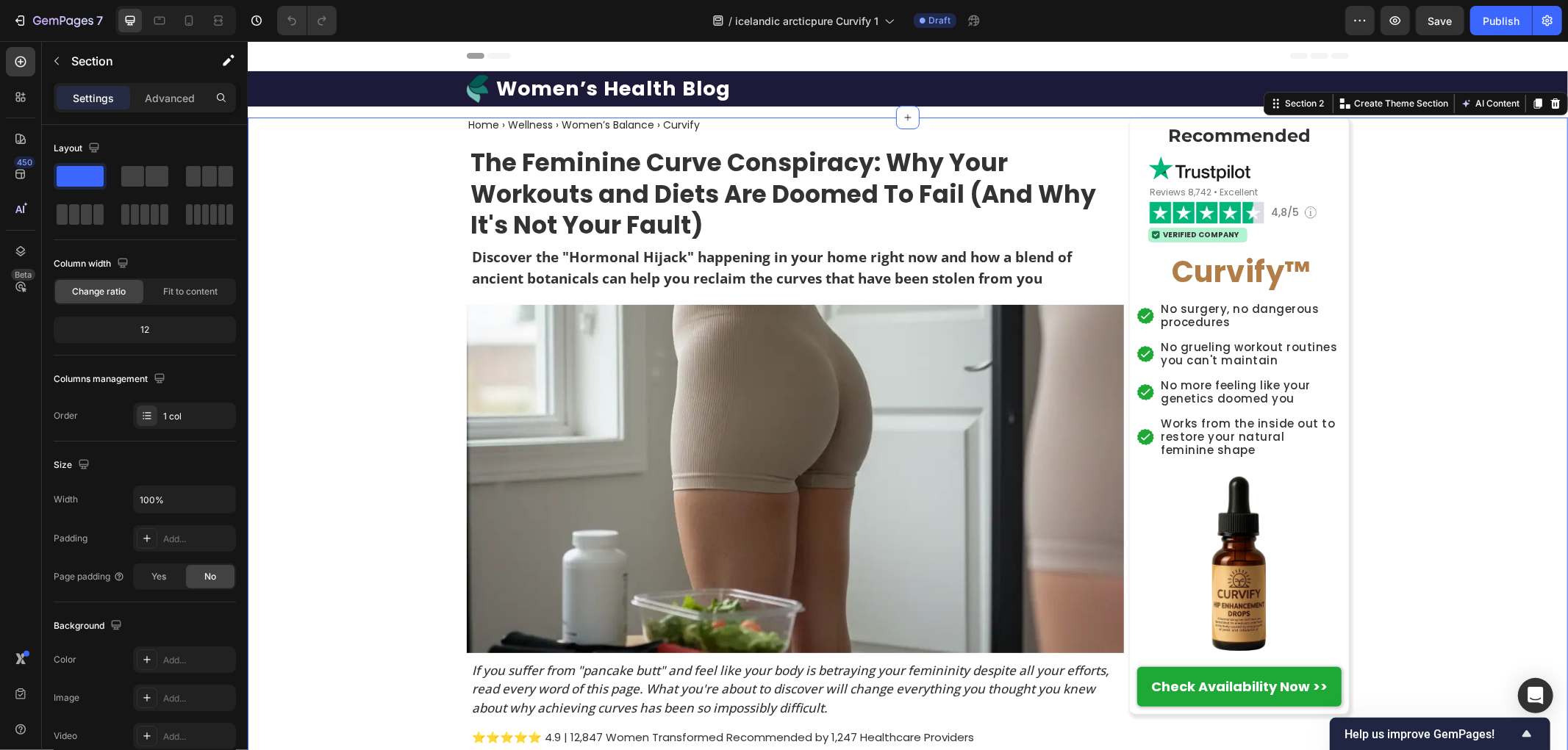
click at [578, 96] on h1 "Women’s Health Blog" at bounding box center [612, 88] width 237 height 28
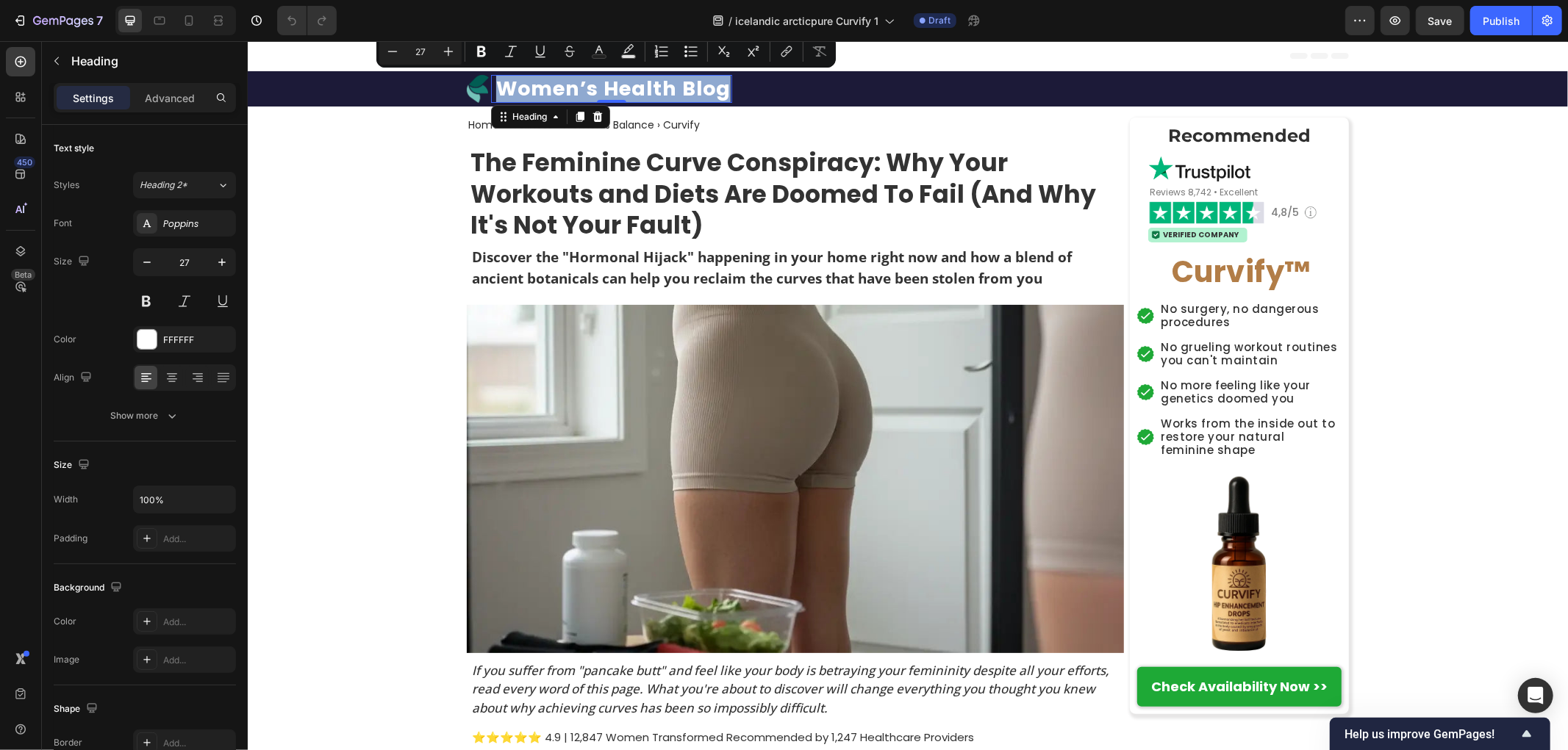
click at [641, 90] on p "Women’s Health Blog" at bounding box center [612, 88] width 234 height 25
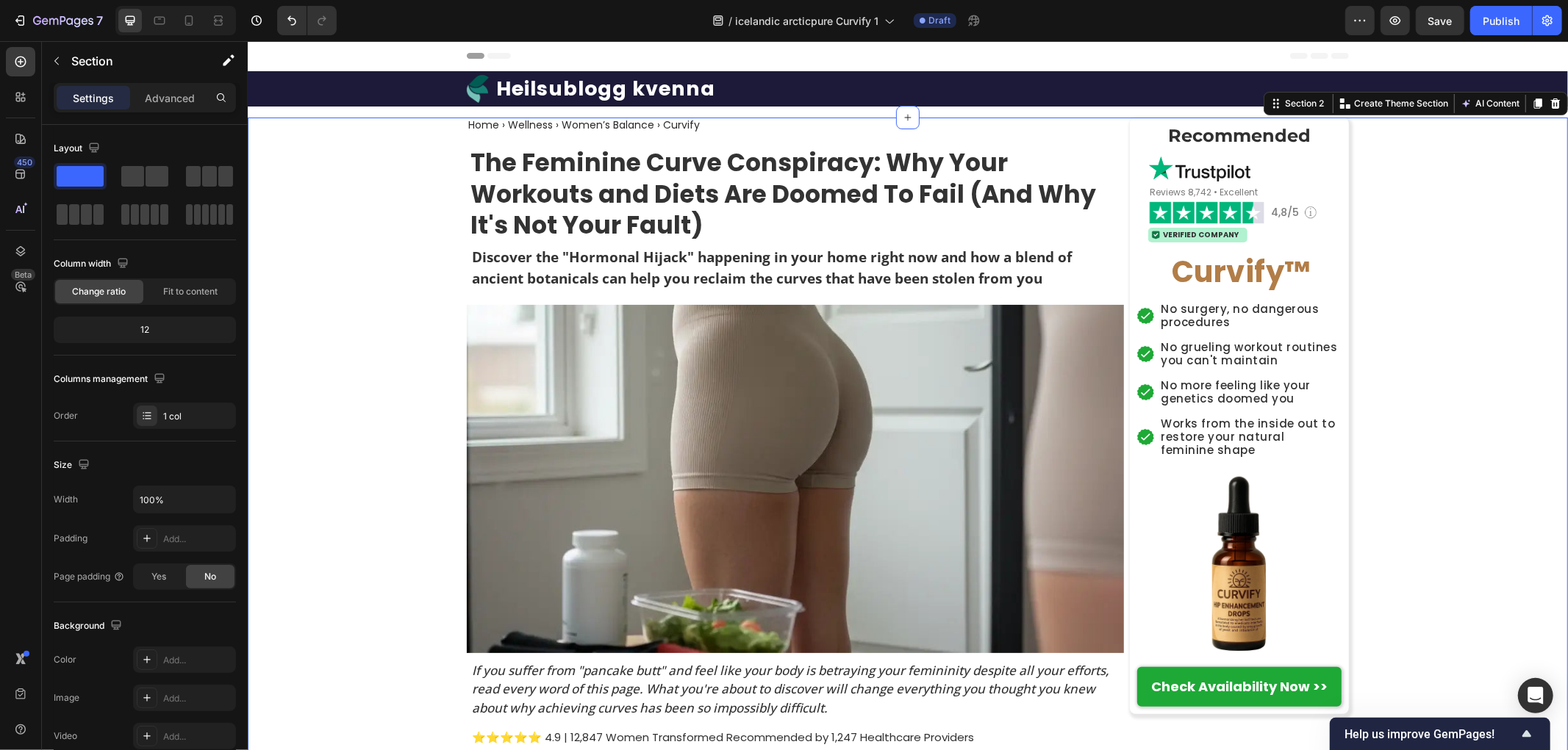
click at [598, 120] on h2 "Home › Wellness › Women’s Balance › Curvify" at bounding box center [583, 124] width 234 height 16
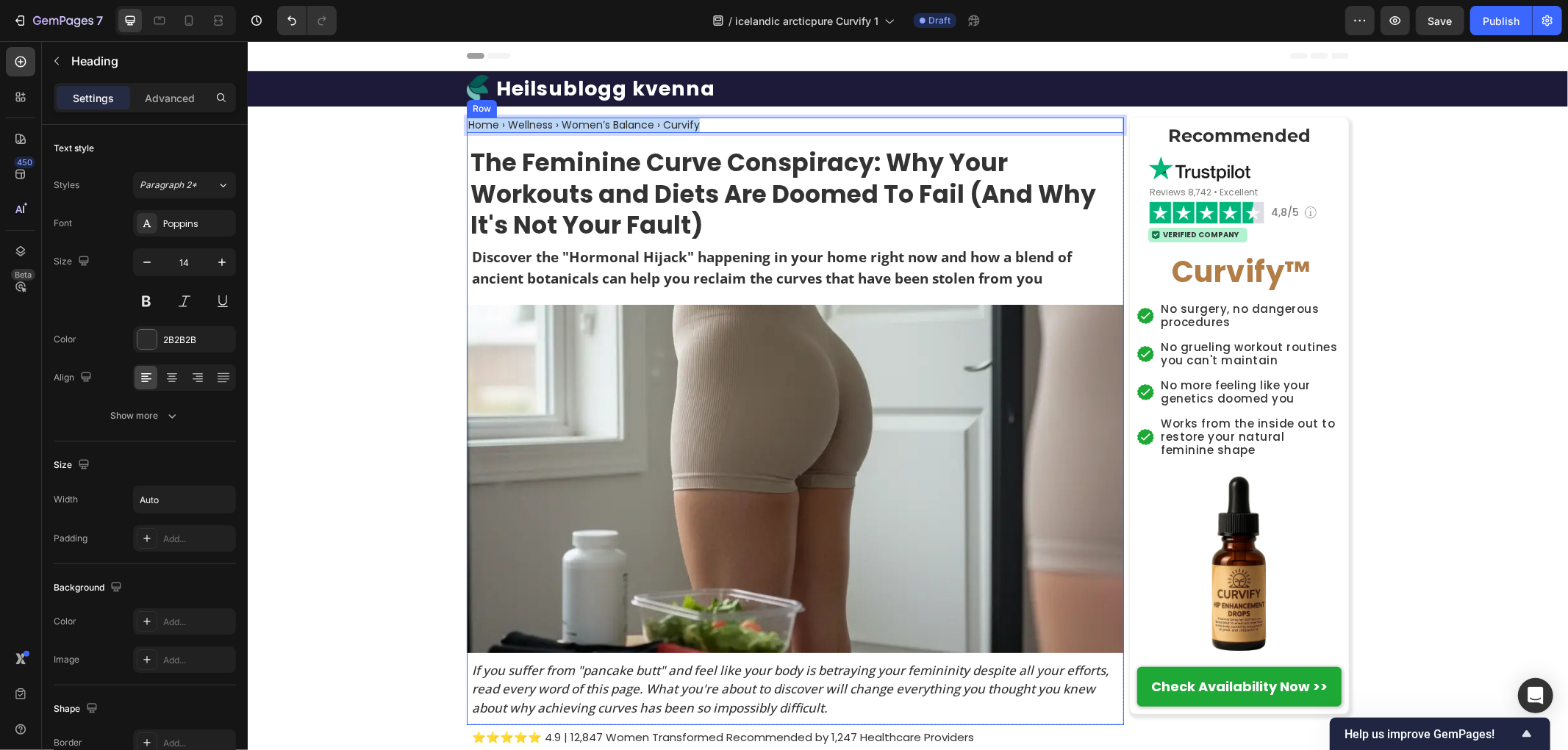
copy p "Home › Wellness › Women’s Balance › Curvify"
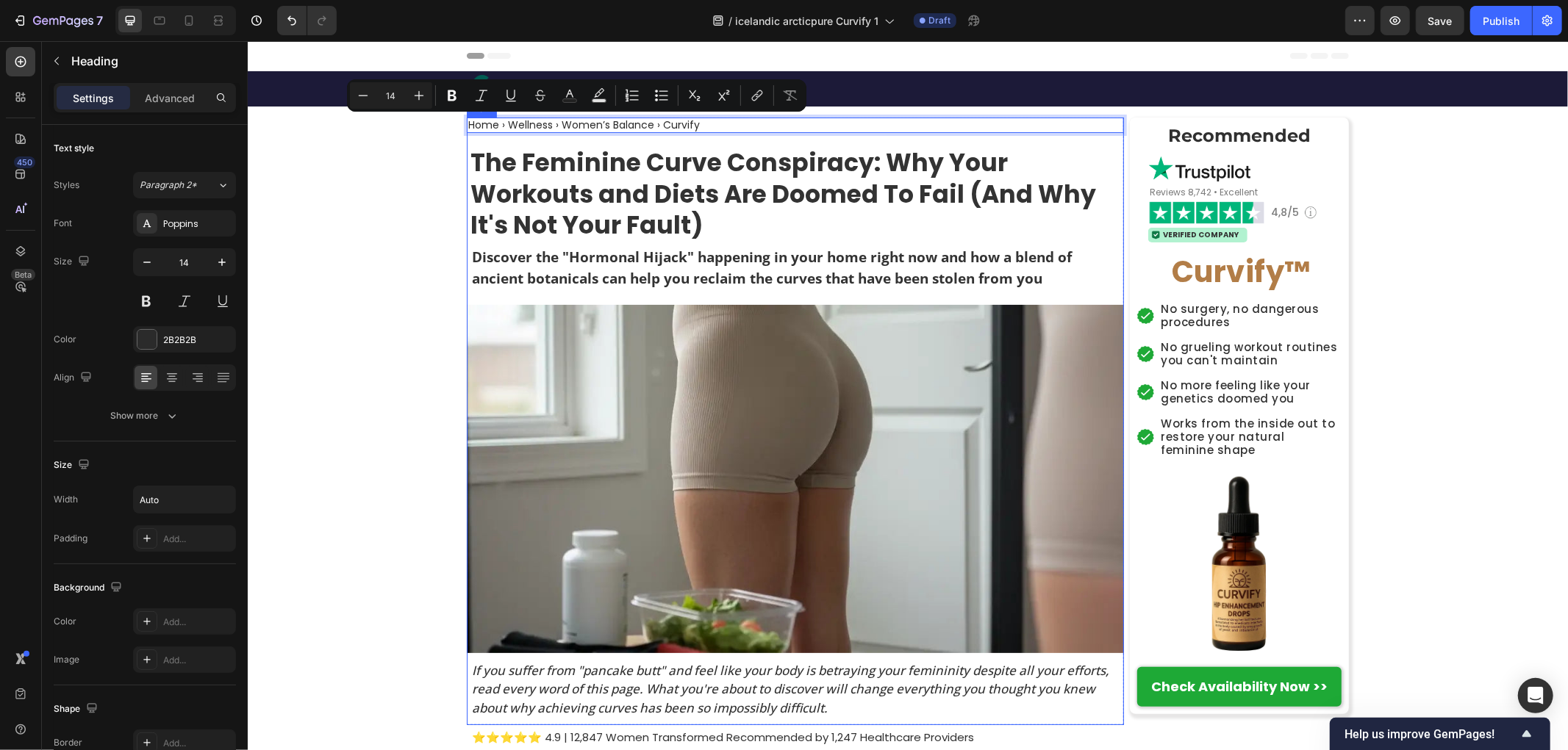
click at [622, 125] on p "Home › Wellness › Women’s Balance › Curvify" at bounding box center [583, 124] width 232 height 13
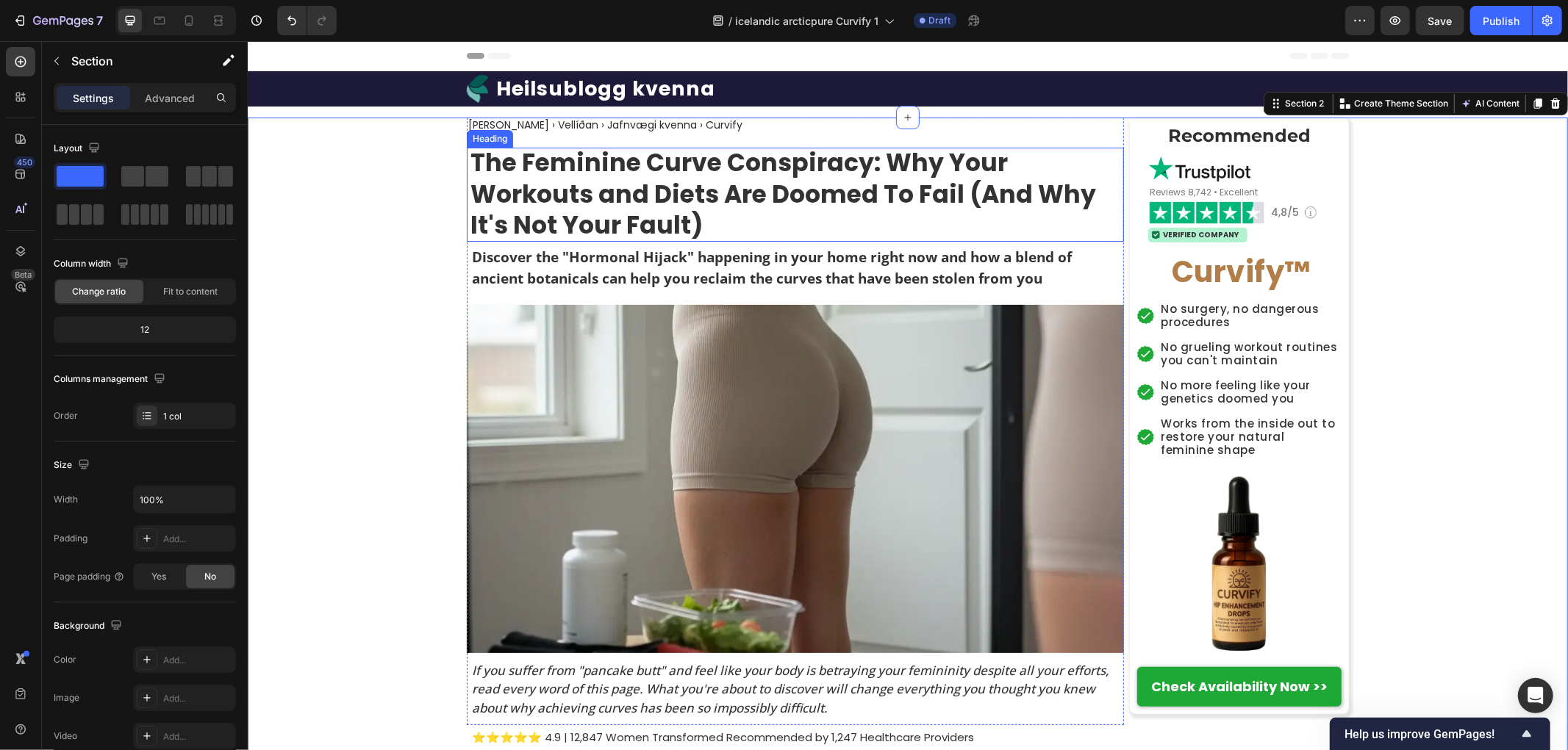
click at [616, 173] on strong "The Feminine Curve Conspiracy: Why Your Workouts and Diets Are Doomed To Fail (…" at bounding box center [782, 193] width 626 height 98
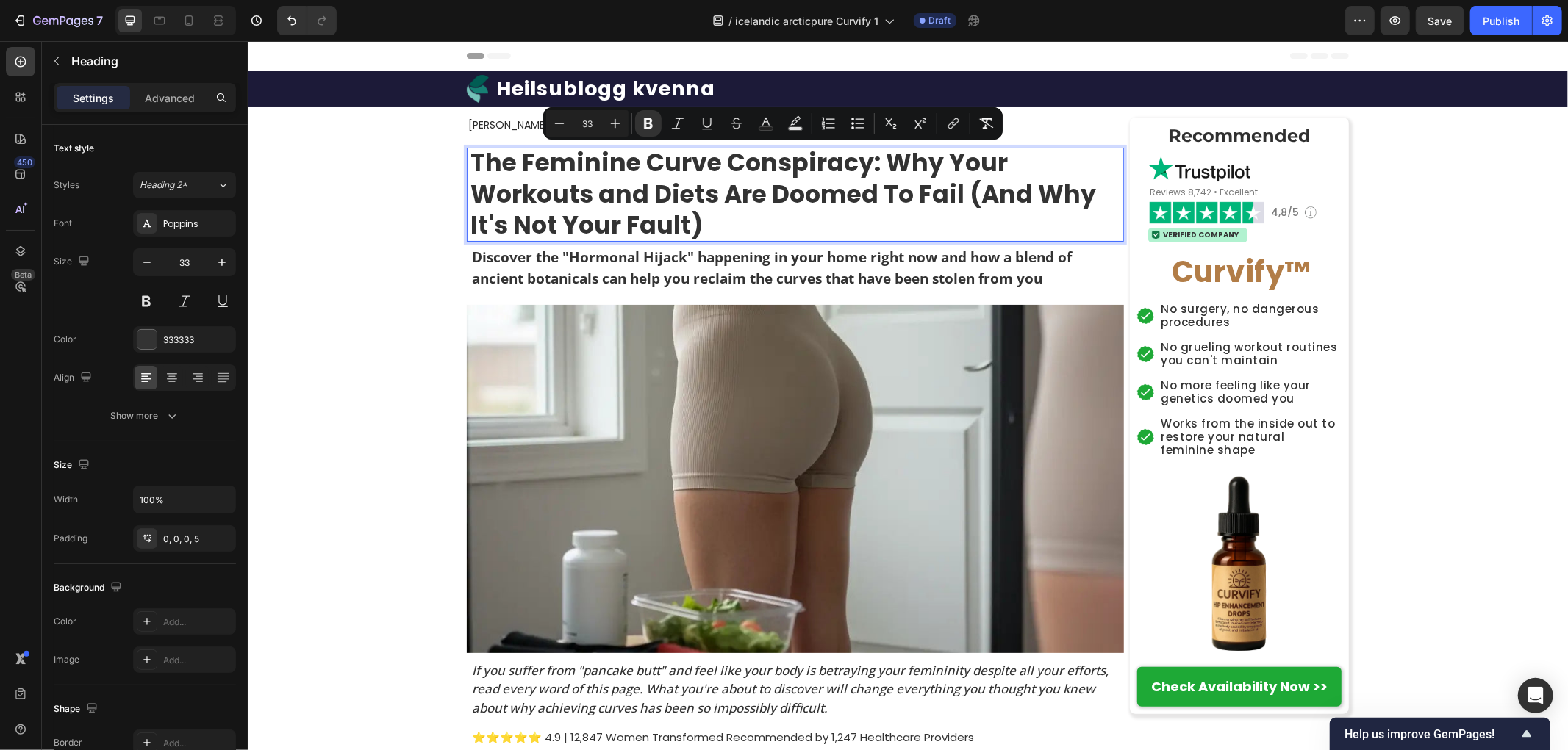
click at [681, 209] on strong "The Feminine Curve Conspiracy: Why Your Workouts and Diets Are Doomed To Fail (…" at bounding box center [782, 193] width 626 height 98
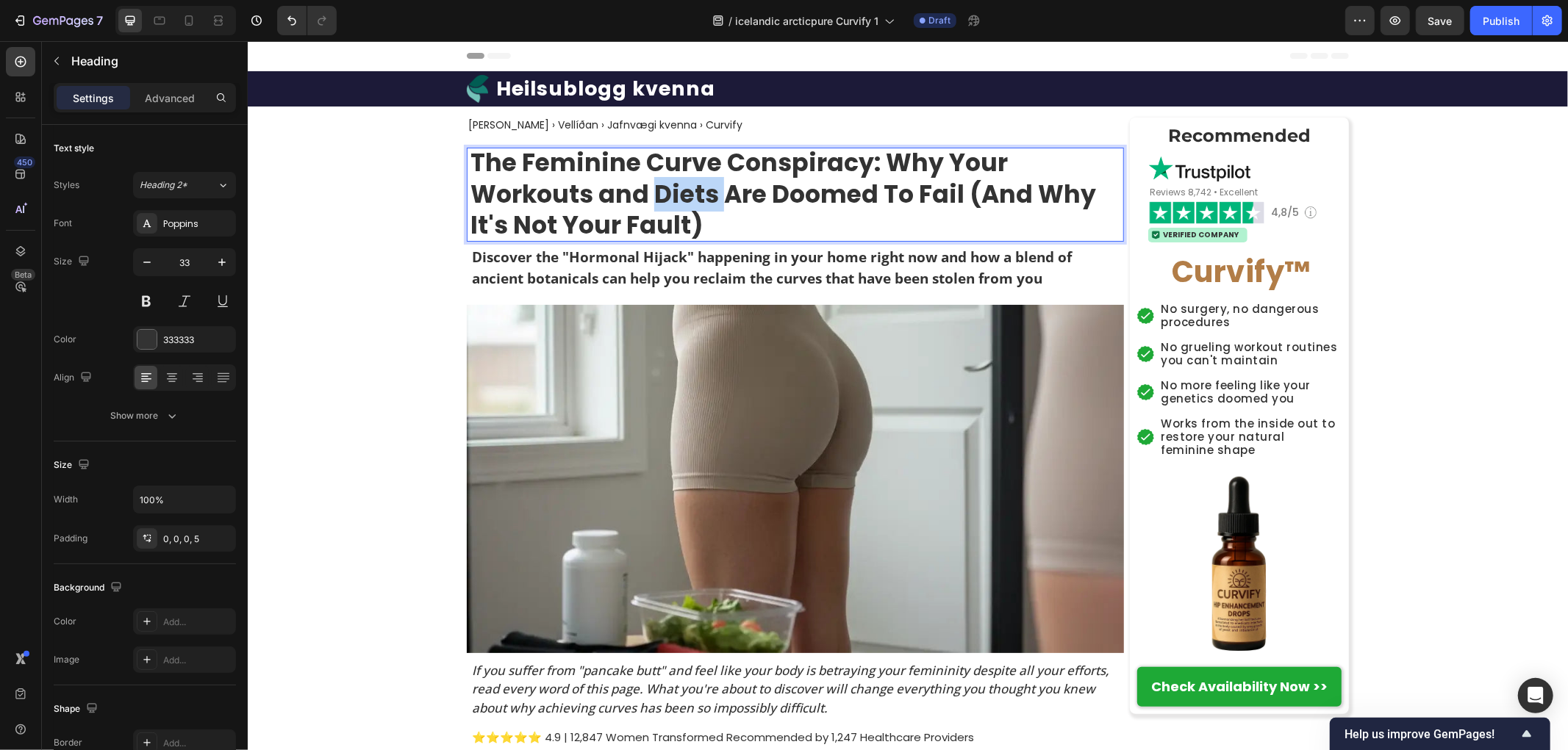
click at [681, 209] on strong "The Feminine Curve Conspiracy: Why Your Workouts and Diets Are Doomed To Fail (…" at bounding box center [782, 193] width 626 height 98
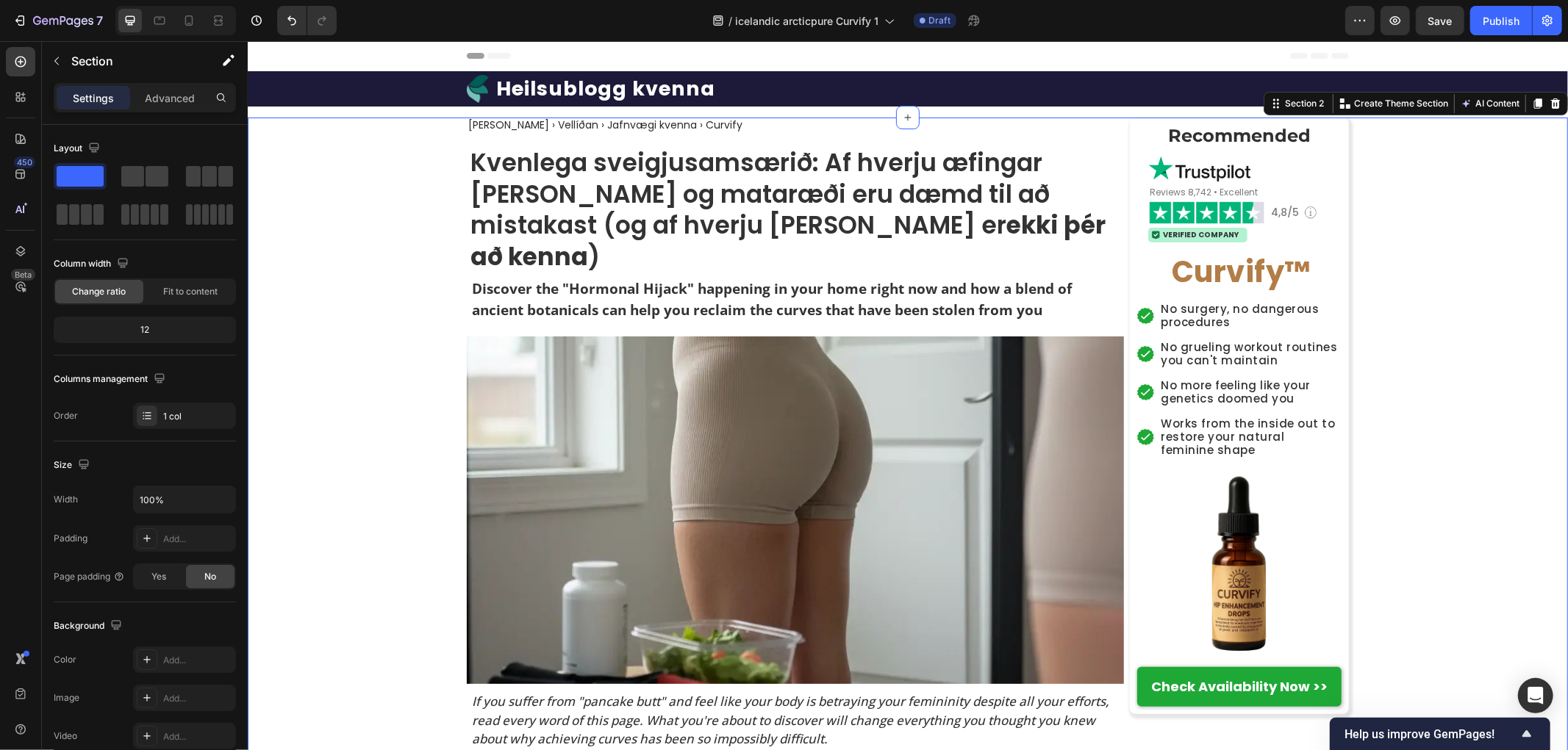
click at [540, 276] on h2 "Discover the "Hormonal Hijack" happening in your home right now and how a blend…" at bounding box center [797, 298] width 653 height 45
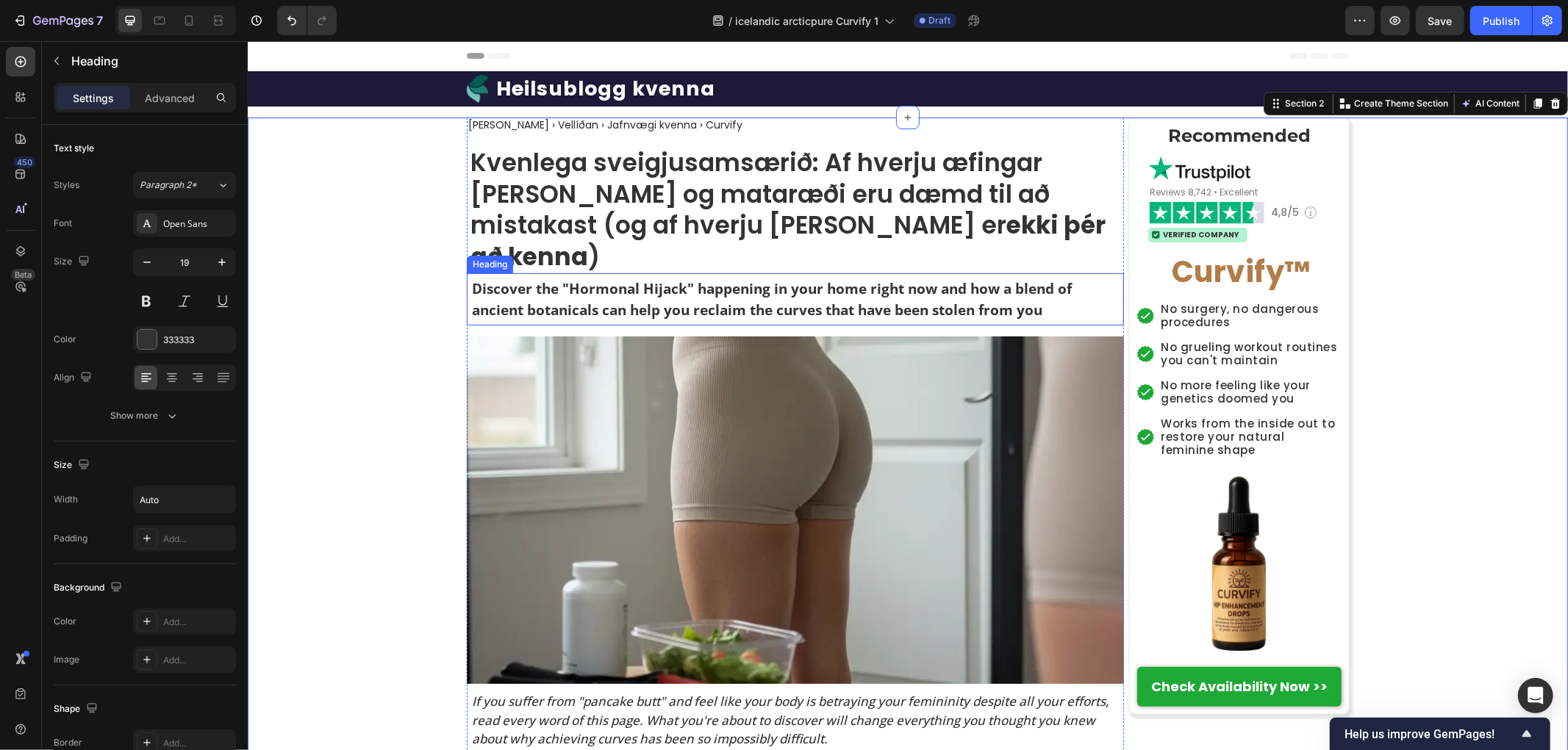
click at [540, 276] on h2 "Discover the "Hormonal Hijack" happening in your home right now and how a blend…" at bounding box center [797, 298] width 653 height 45
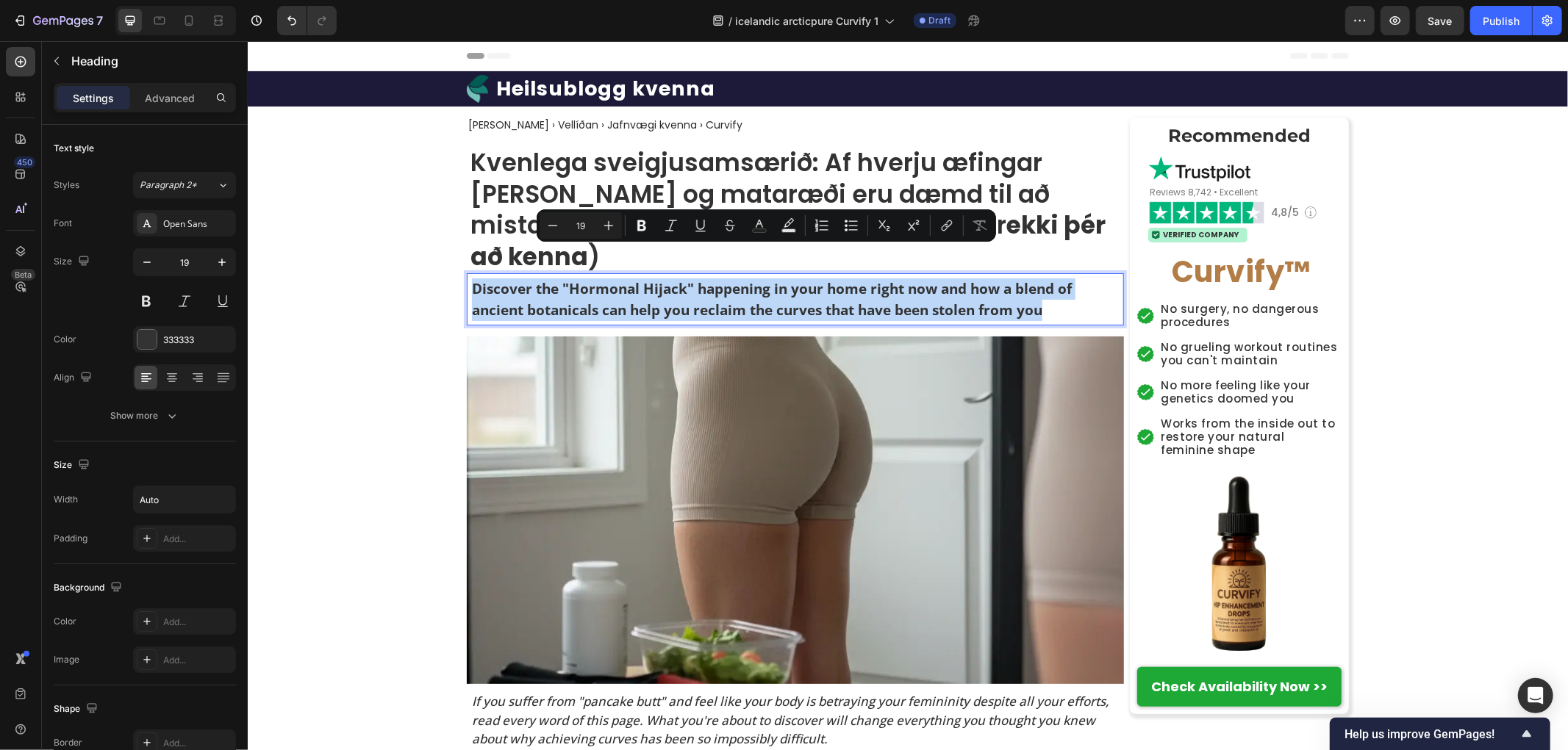
copy p "Discover the "Hormonal Hijack" happening in your home right now and how a blend…"
click at [664, 278] on p "Discover the "Hormonal Hijack" happening in your home right now and how a blend…" at bounding box center [797, 298] width 651 height 41
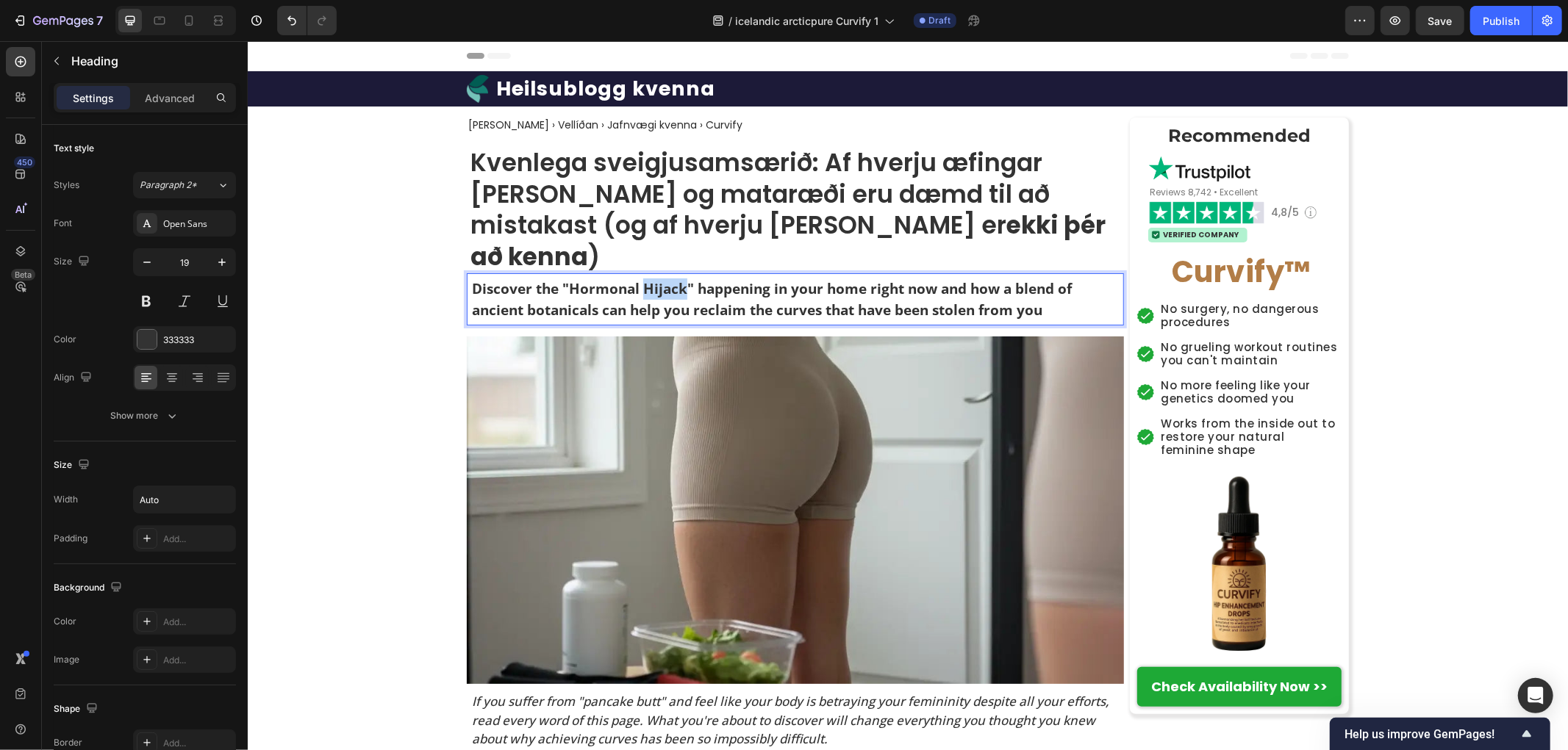
click at [664, 278] on p "Discover the "Hormonal Hijack" happening in your home right now and how a blend…" at bounding box center [797, 298] width 651 height 41
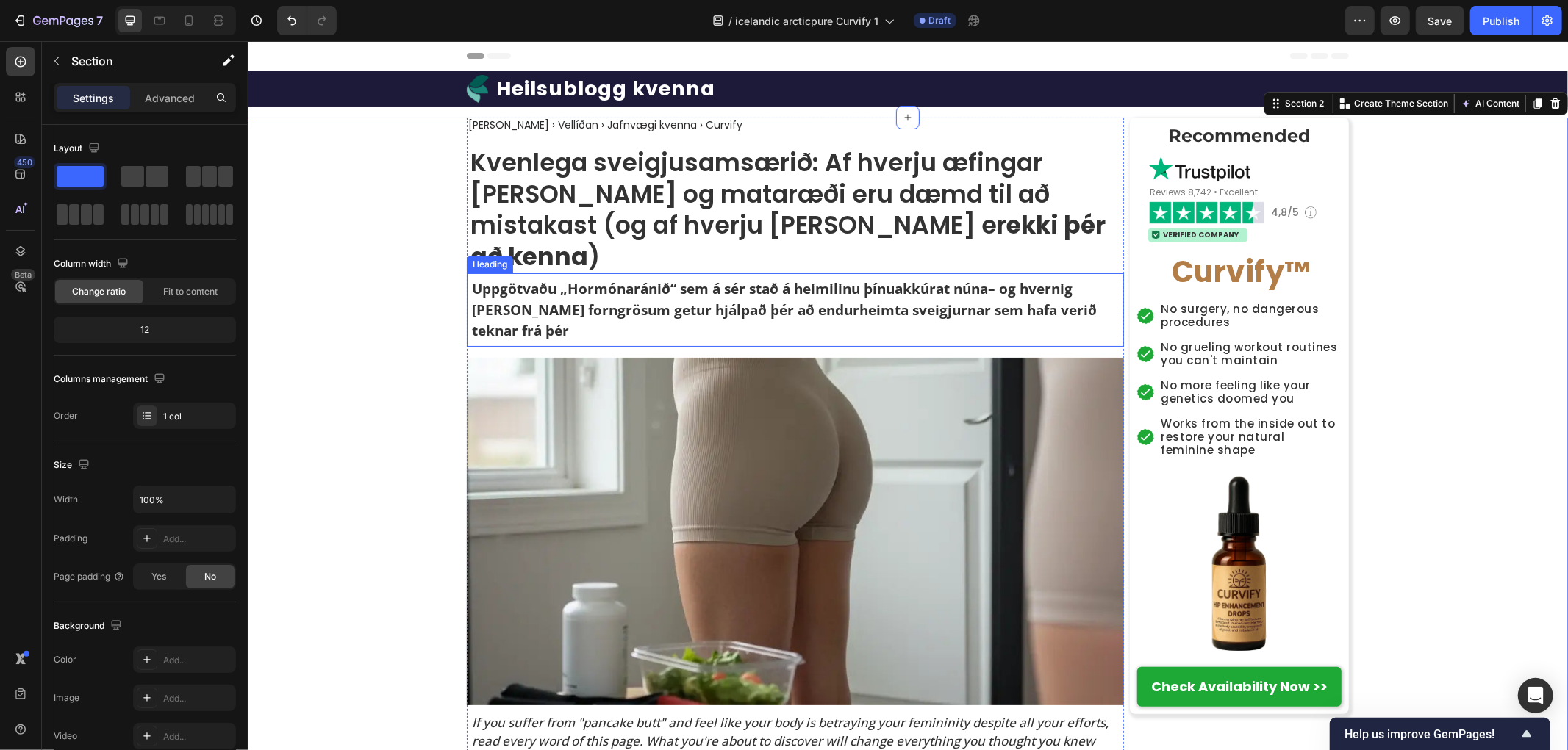
click at [1055, 279] on p "Uppgötvaðu „Hormóna­ránið“ sem á sér stað á heimilinu þínu akkúrat núna – og hv…" at bounding box center [797, 309] width 651 height 63
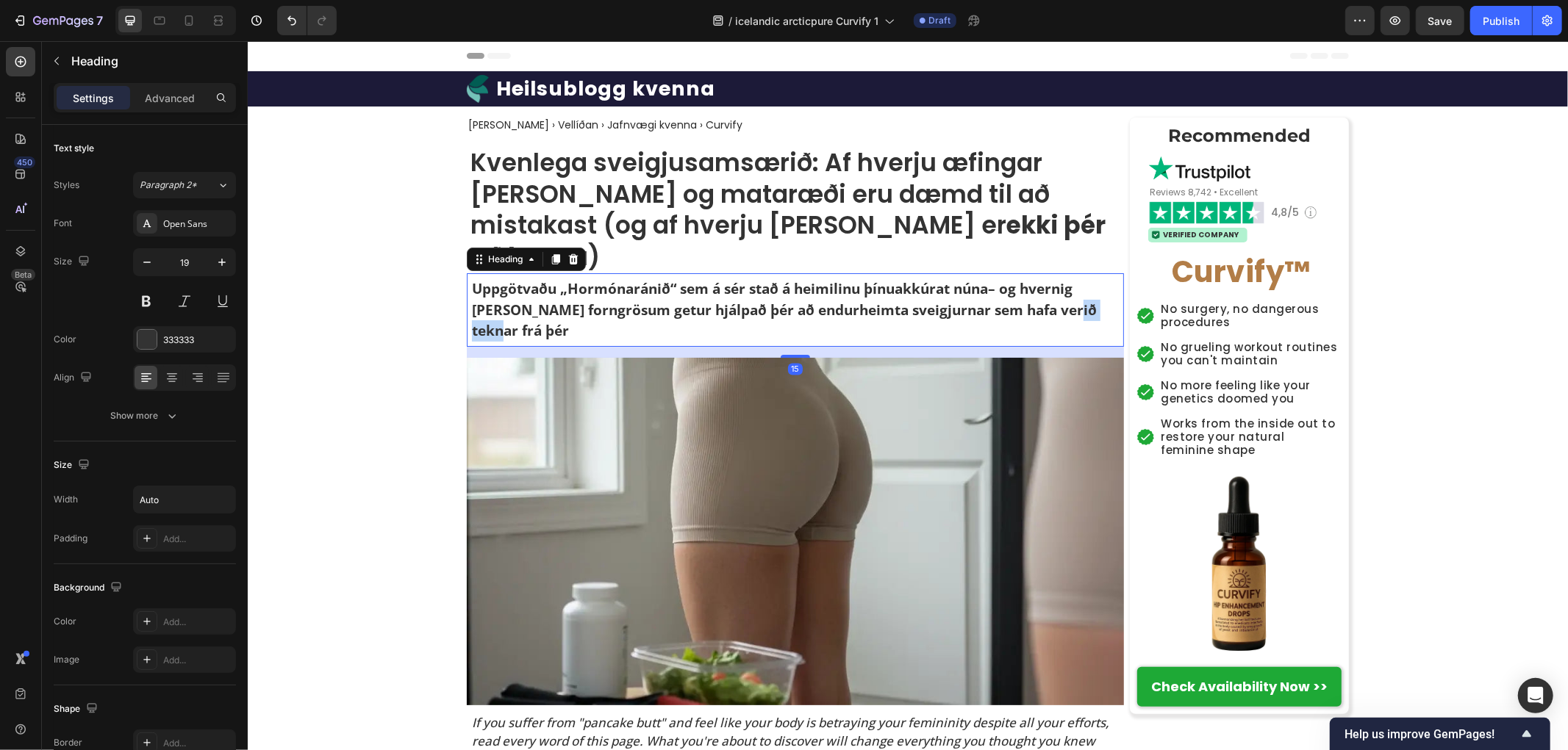
click at [1052, 279] on p "Uppgötvaðu „Hormóna­ránið“ sem á sér stað á heimilinu þínu akkúrat núna – og hv…" at bounding box center [797, 309] width 651 height 63
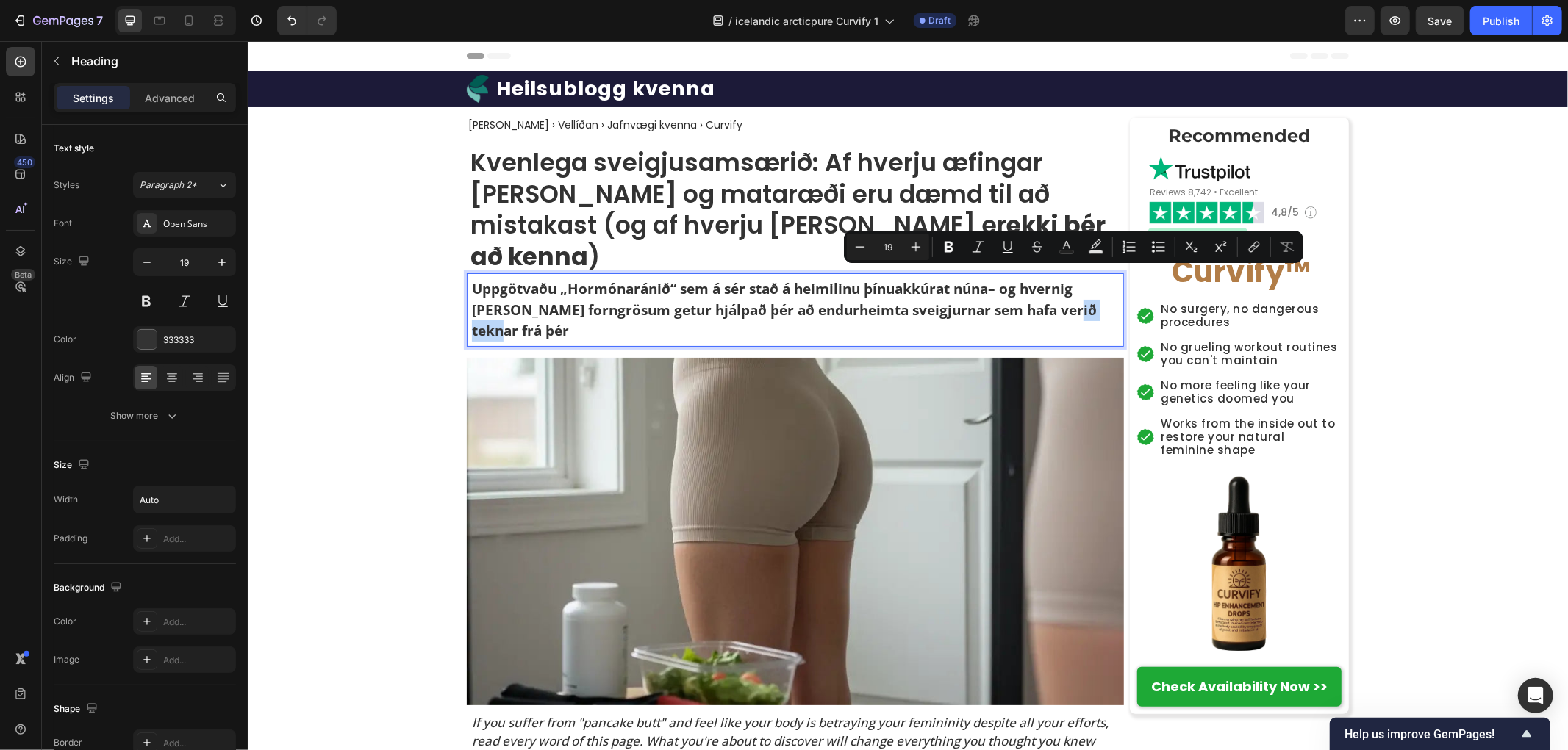
click at [1049, 279] on p "Uppgötvaðu „Hormóna­ránið“ sem á sér stað á heimilinu þínu akkúrat núna – og hv…" at bounding box center [797, 309] width 651 height 63
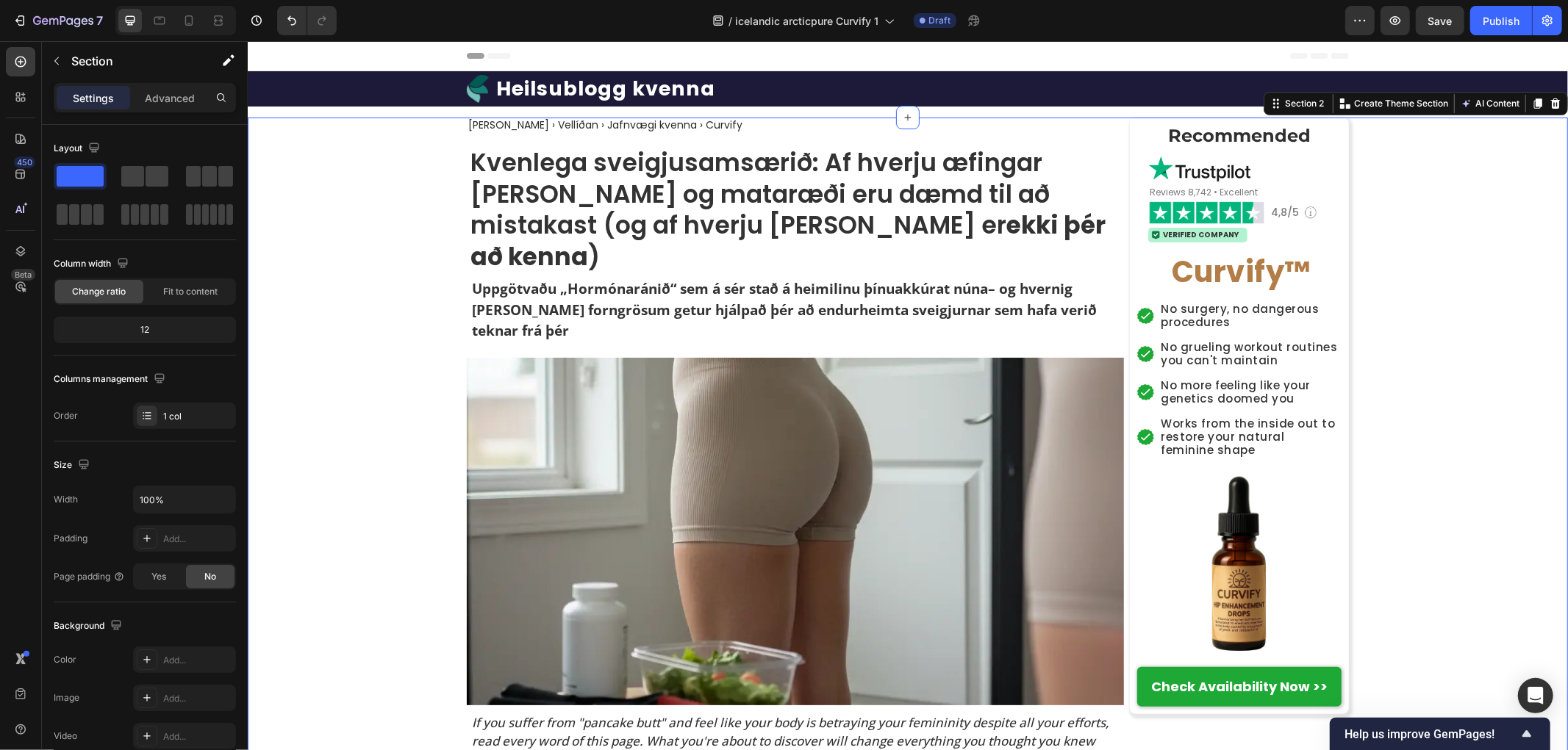
click at [523, 286] on p "Uppgötvaðu „Hormóna­ránið“ sem á sér stað á heimilinu þínu akkúrat núna – og hv…" at bounding box center [797, 309] width 651 height 63
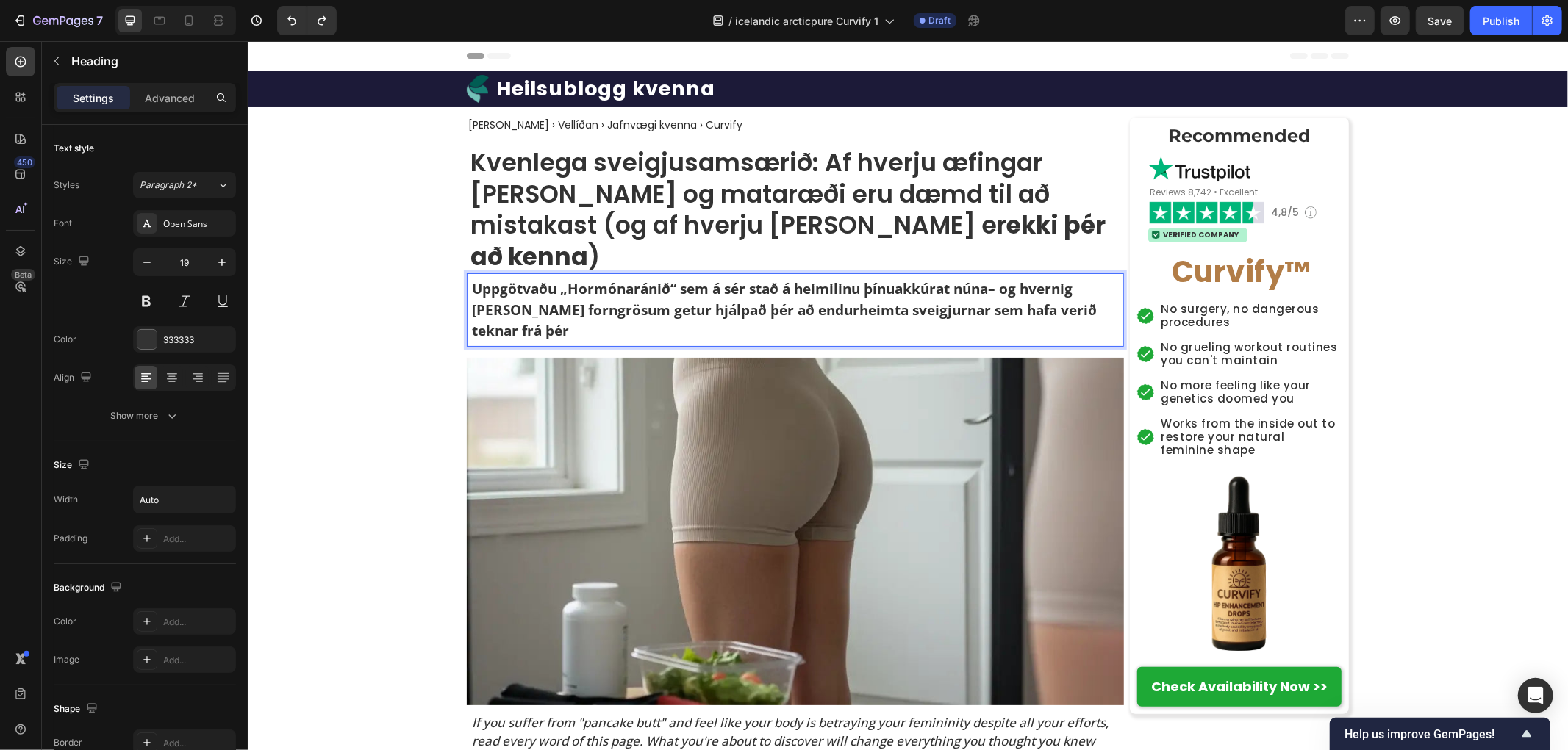
click at [565, 276] on h2 "Uppgötvaðu „Hormóna­ránið“ sem á sér stað á heimilinu þínu akkúrat núna – og hv…" at bounding box center [797, 309] width 653 height 66
click at [565, 278] on p "Uppgötvaðu „Hormóna­ránið“ sem á sér stað á heimilinu þínu akkúrat núna – og hv…" at bounding box center [797, 309] width 651 height 63
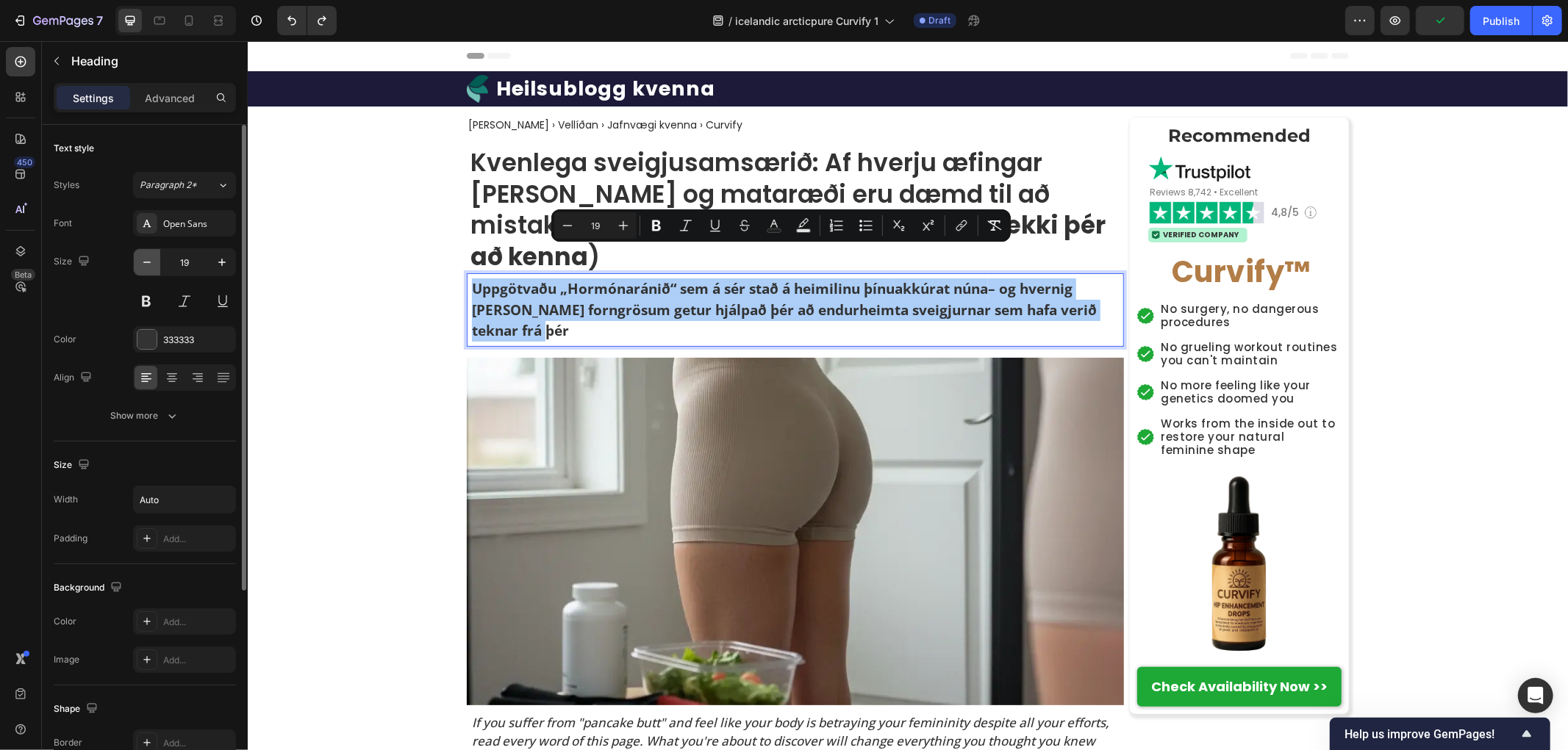
click at [154, 265] on icon "button" at bounding box center [146, 262] width 15 height 15
type input "18"
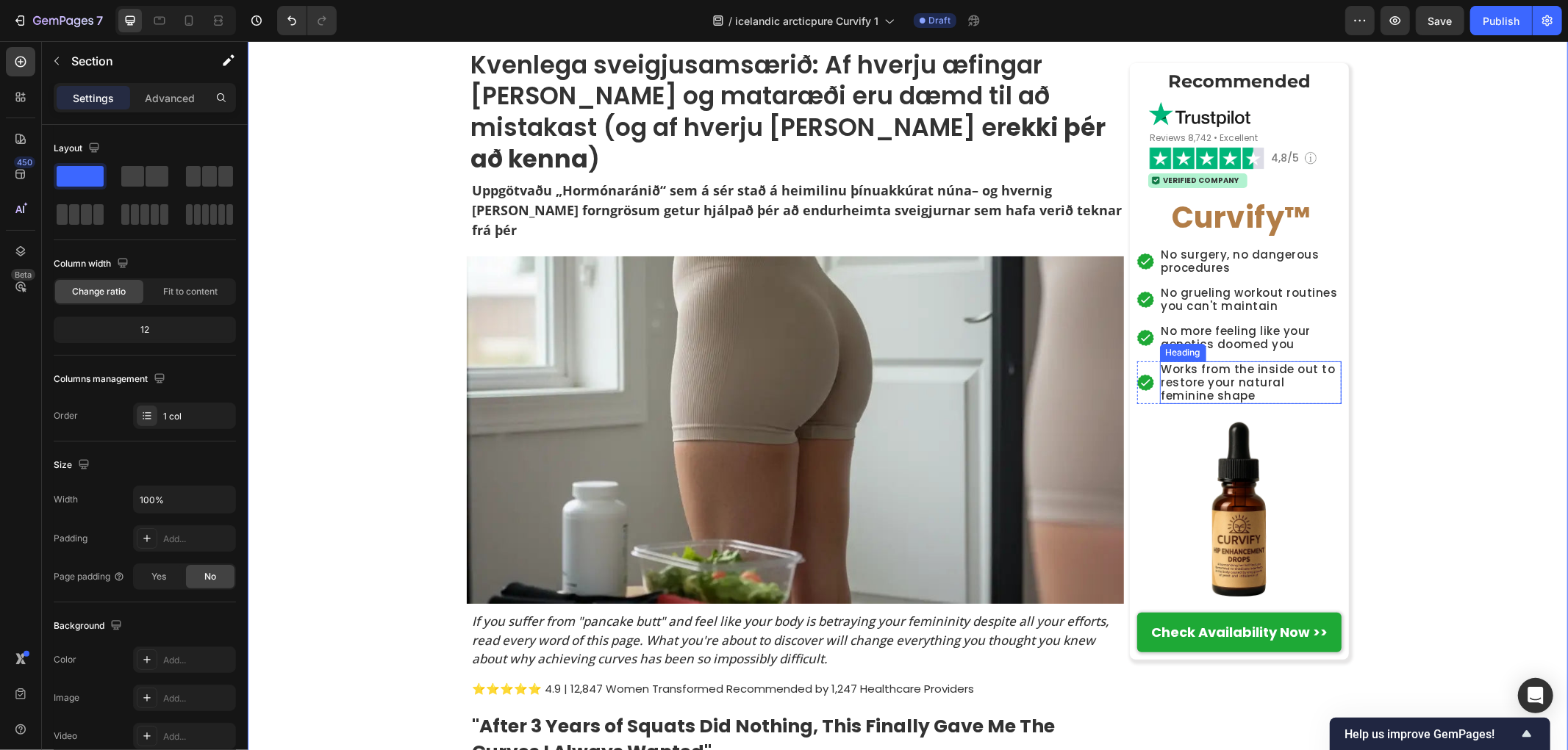
scroll to position [81, 0]
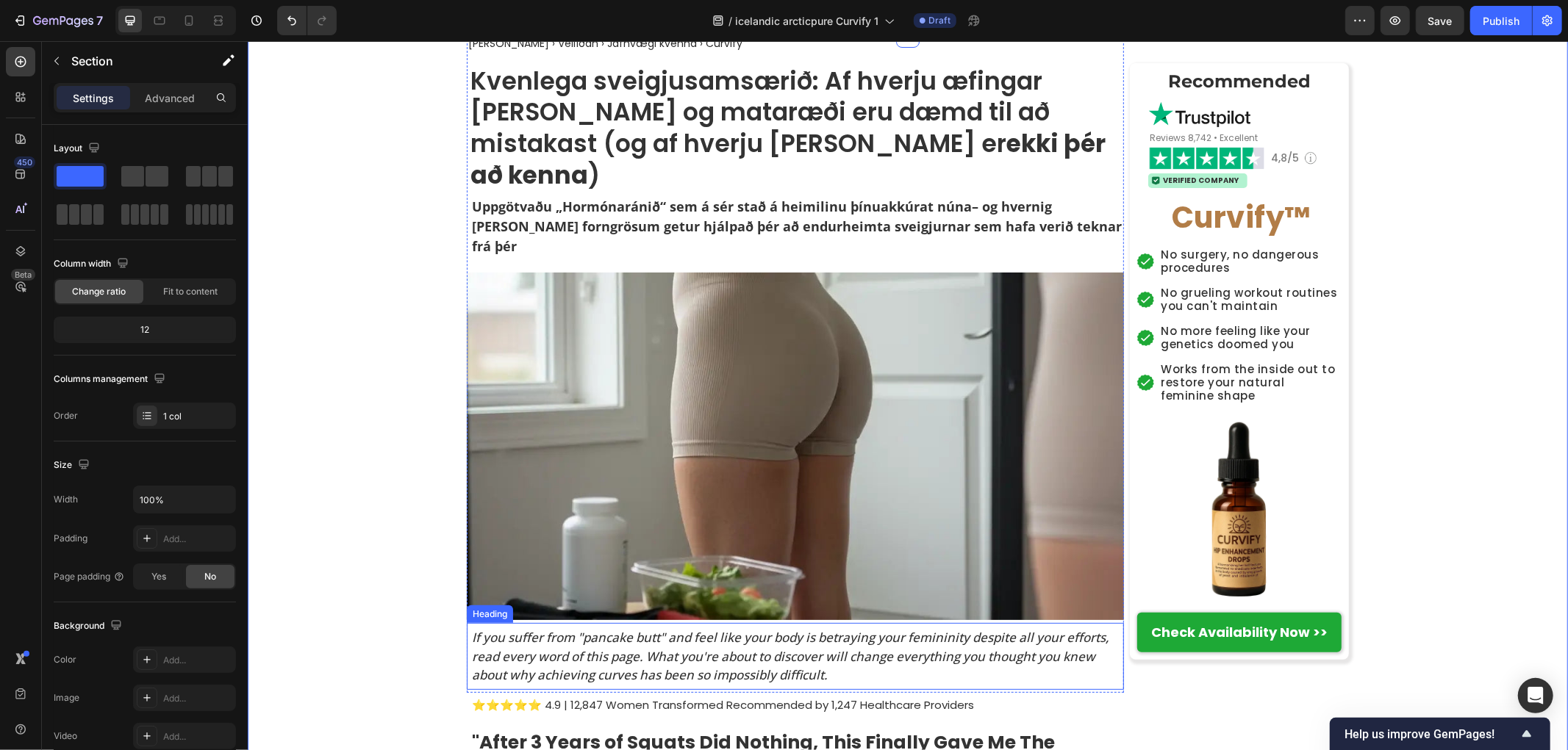
click at [702, 626] on h2 "If you suffer from "pancake butt" and feel like your body is betraying your fem…" at bounding box center [797, 656] width 653 height 59
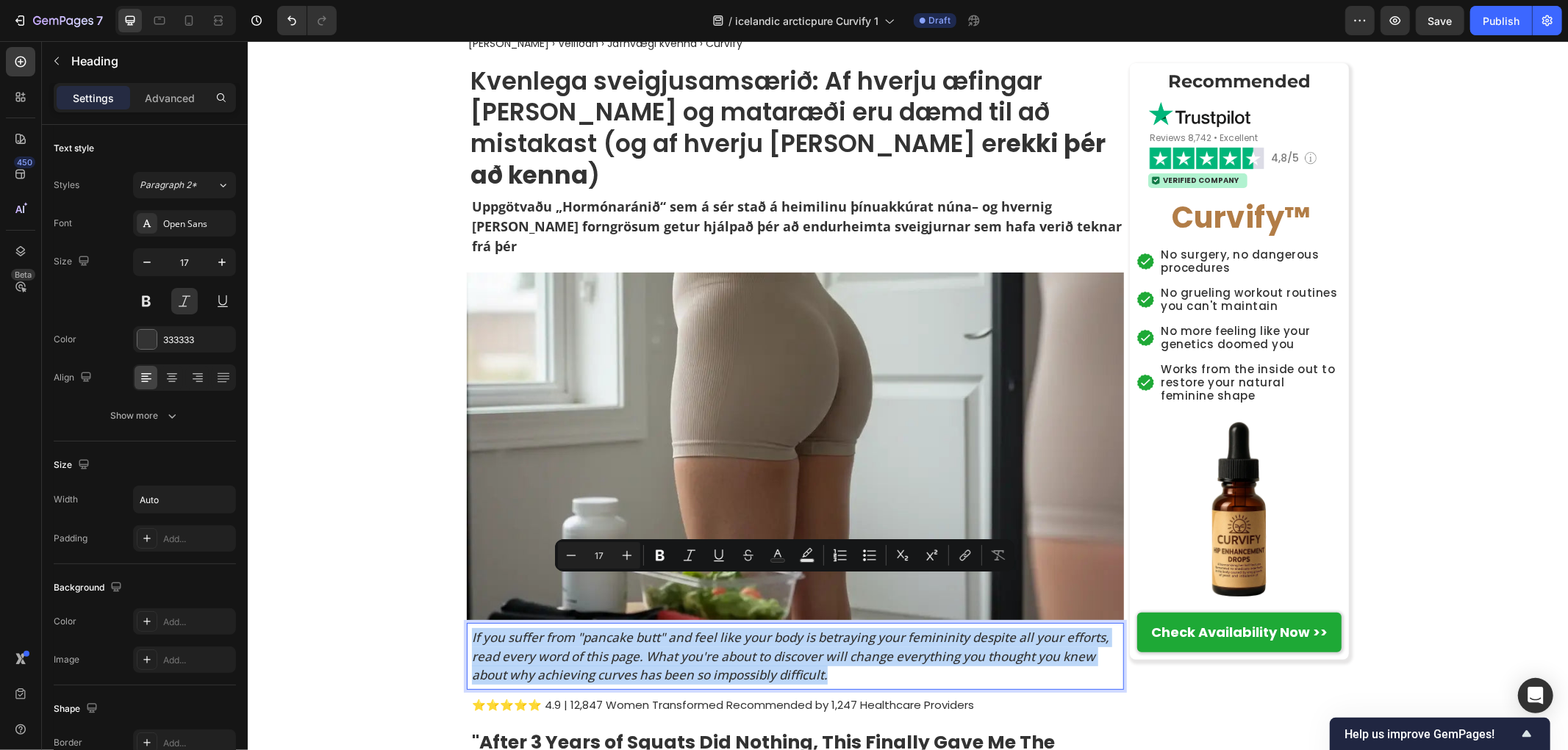
copy p "If you suffer from "pancake butt" and feel like your body is betraying your fem…"
click at [796, 628] on p "If you suffer from "pancake butt" and feel like your body is betraying your fem…" at bounding box center [797, 656] width 651 height 56
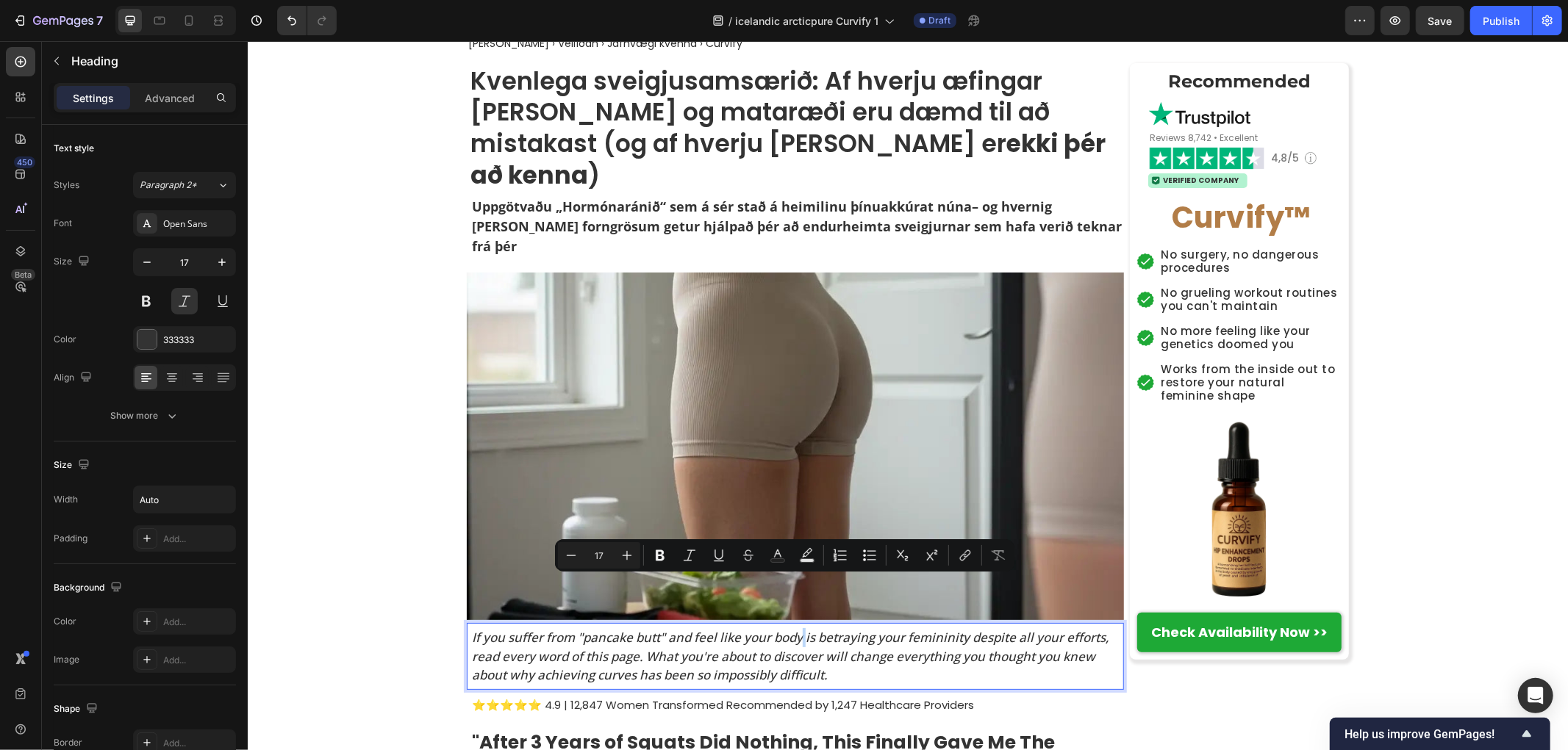
click at [796, 628] on p "If you suffer from "pancake butt" and feel like your body is betraying your fem…" at bounding box center [797, 656] width 651 height 56
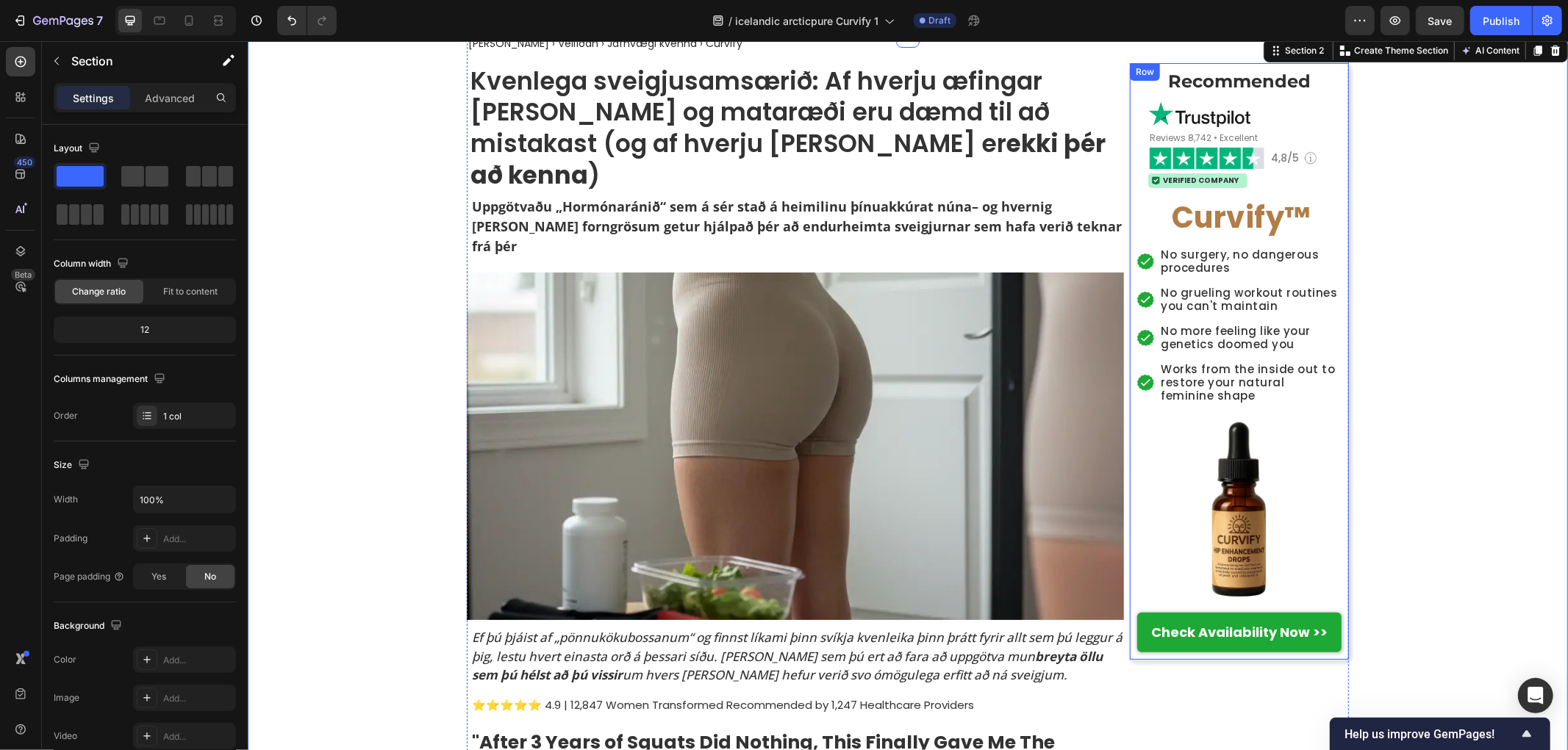
click at [1226, 80] on strong "Recommended" at bounding box center [1238, 80] width 143 height 21
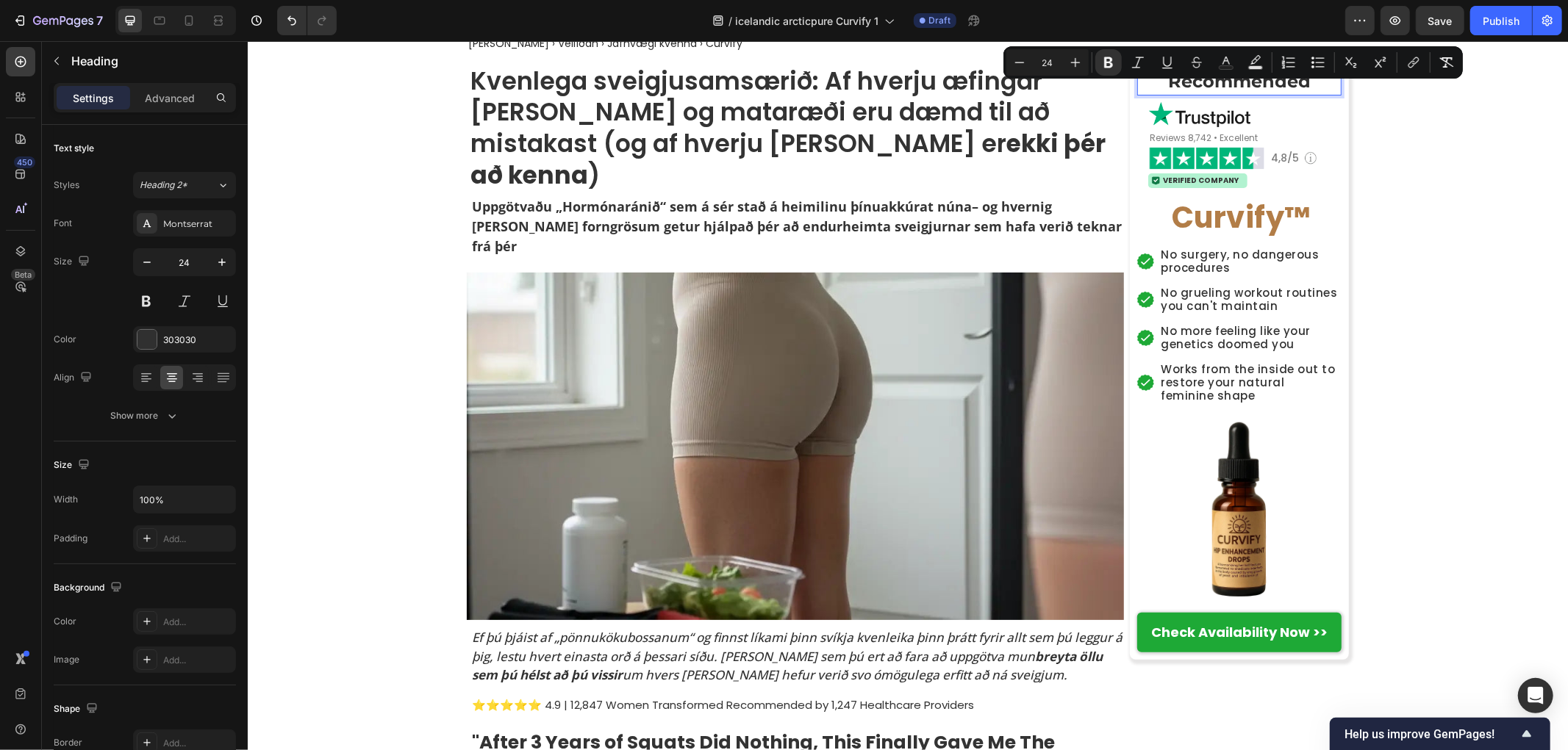
click at [1263, 85] on strong "Recommended" at bounding box center [1238, 80] width 143 height 21
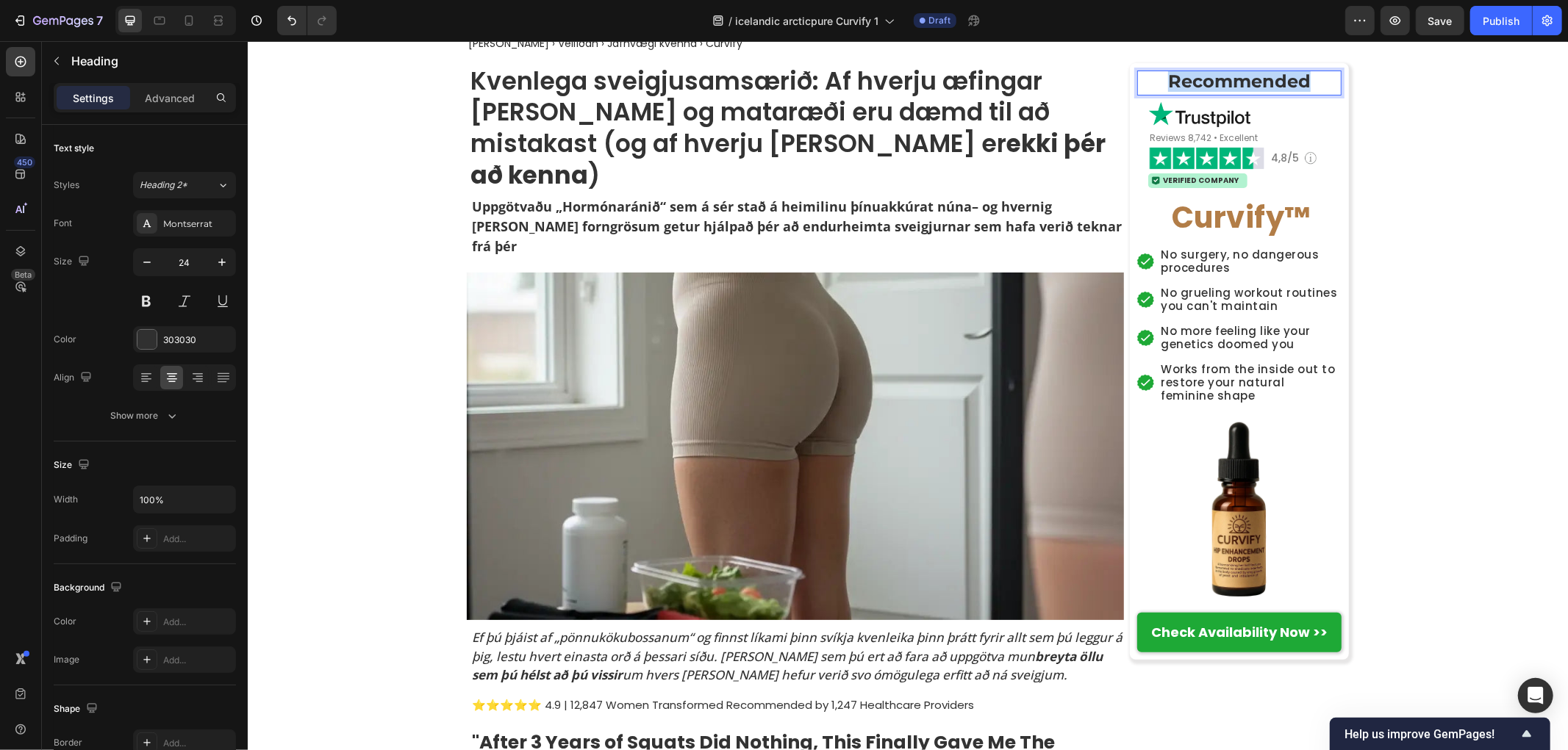
click at [1263, 85] on strong "Recommended" at bounding box center [1238, 80] width 143 height 21
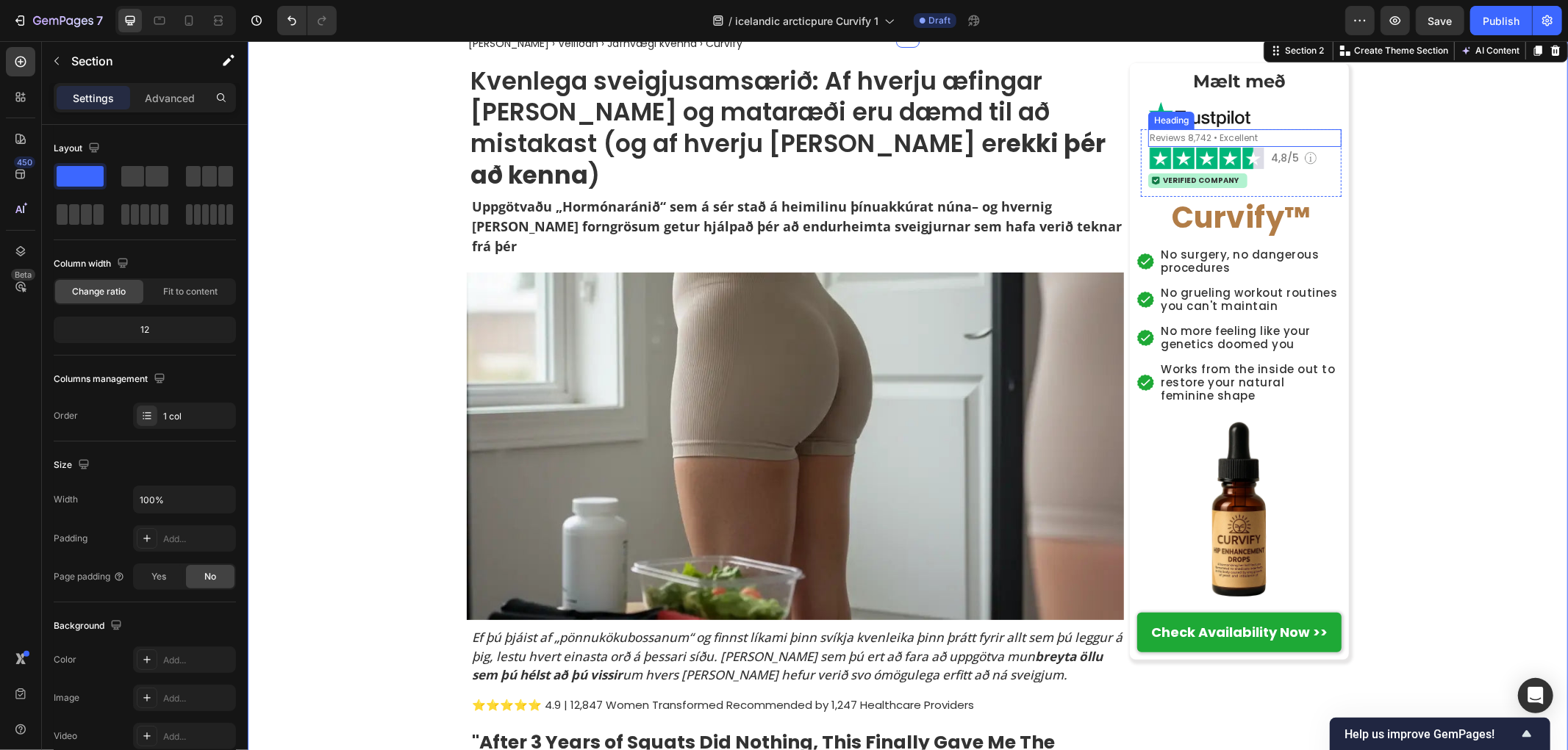
click at [1207, 132] on span "Reviews 8,742 • Excellent" at bounding box center [1203, 137] width 108 height 13
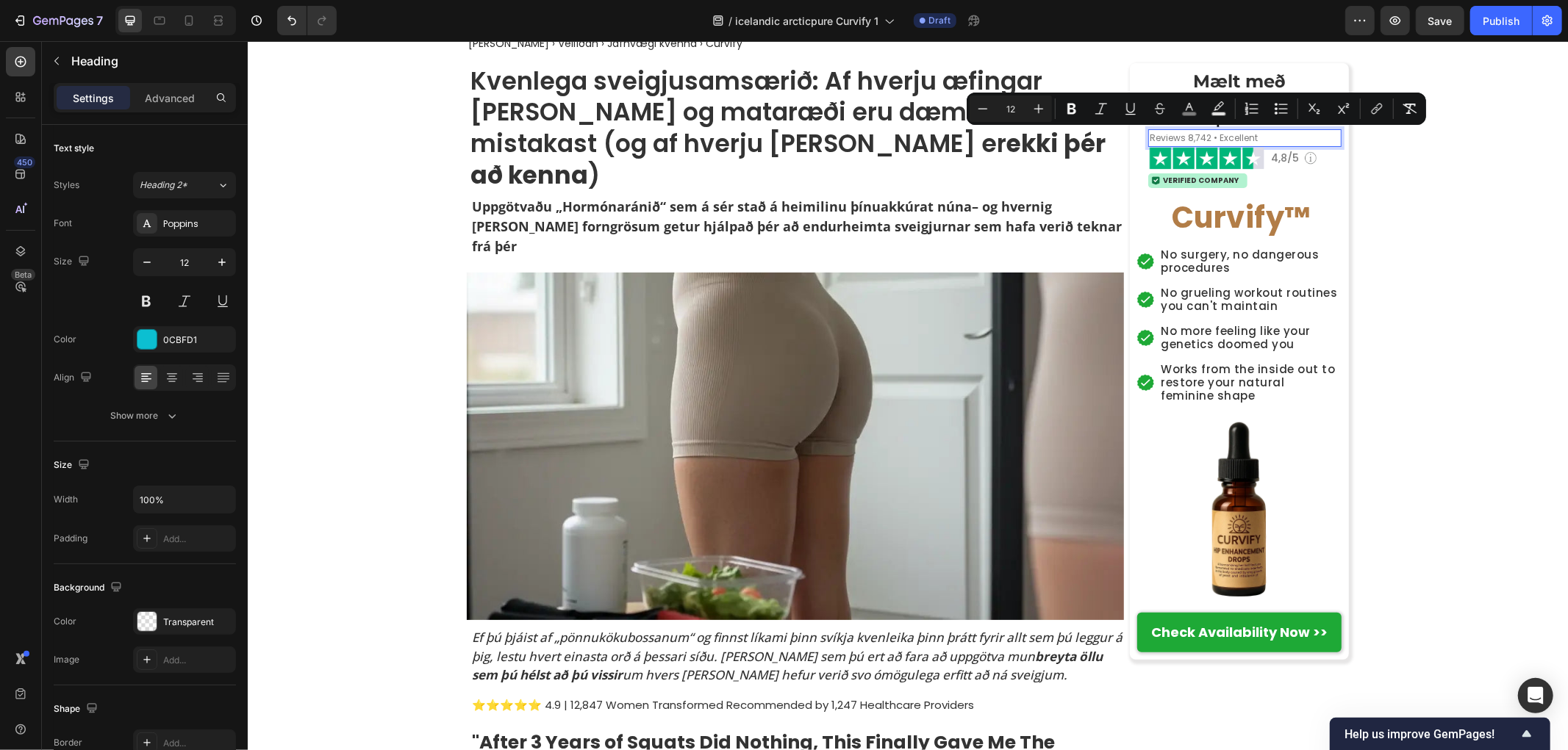
click at [1237, 137] on span "Reviews 8,742 • Excellent" at bounding box center [1203, 137] width 108 height 13
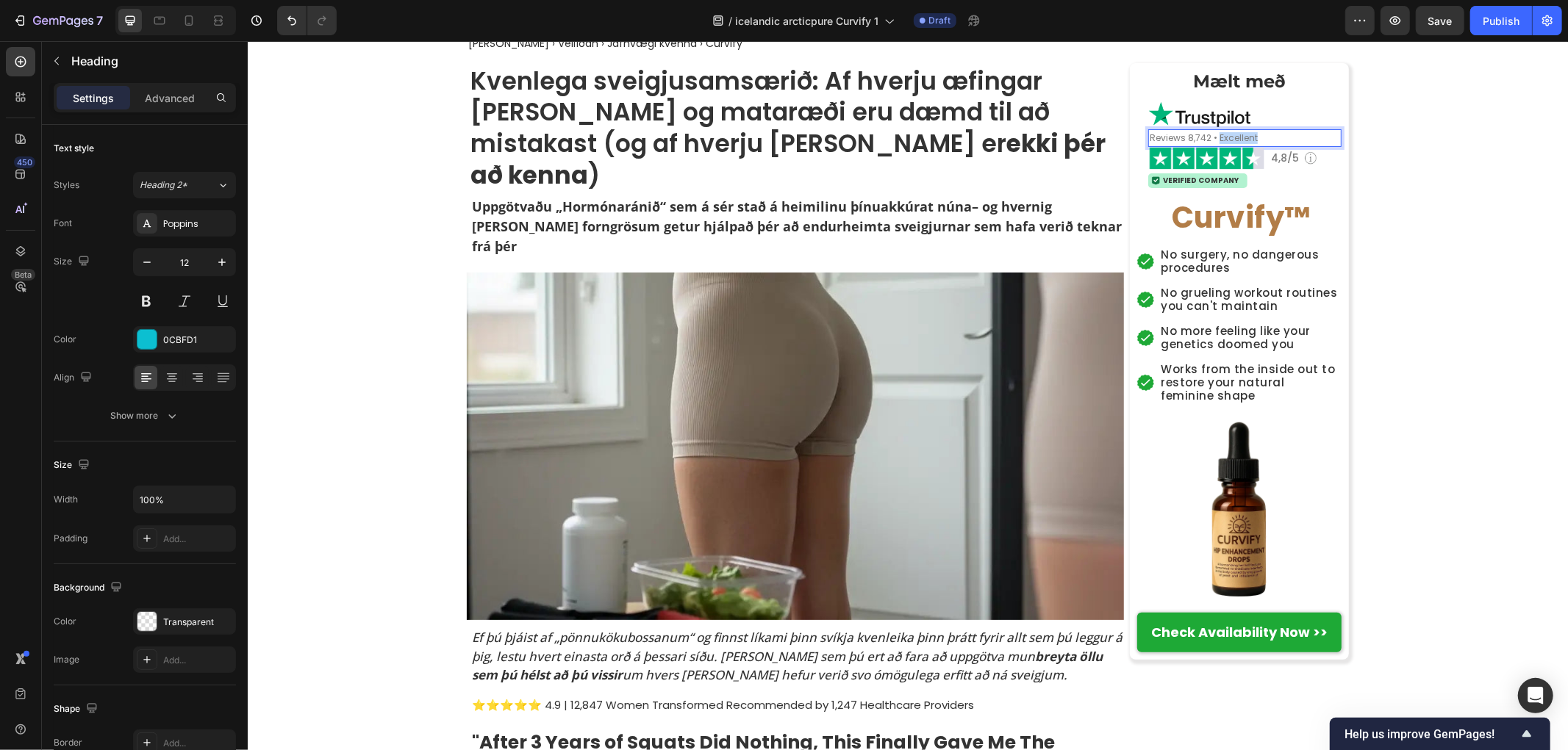
click at [1237, 137] on span "Reviews 8,742 • Excellent" at bounding box center [1203, 137] width 108 height 13
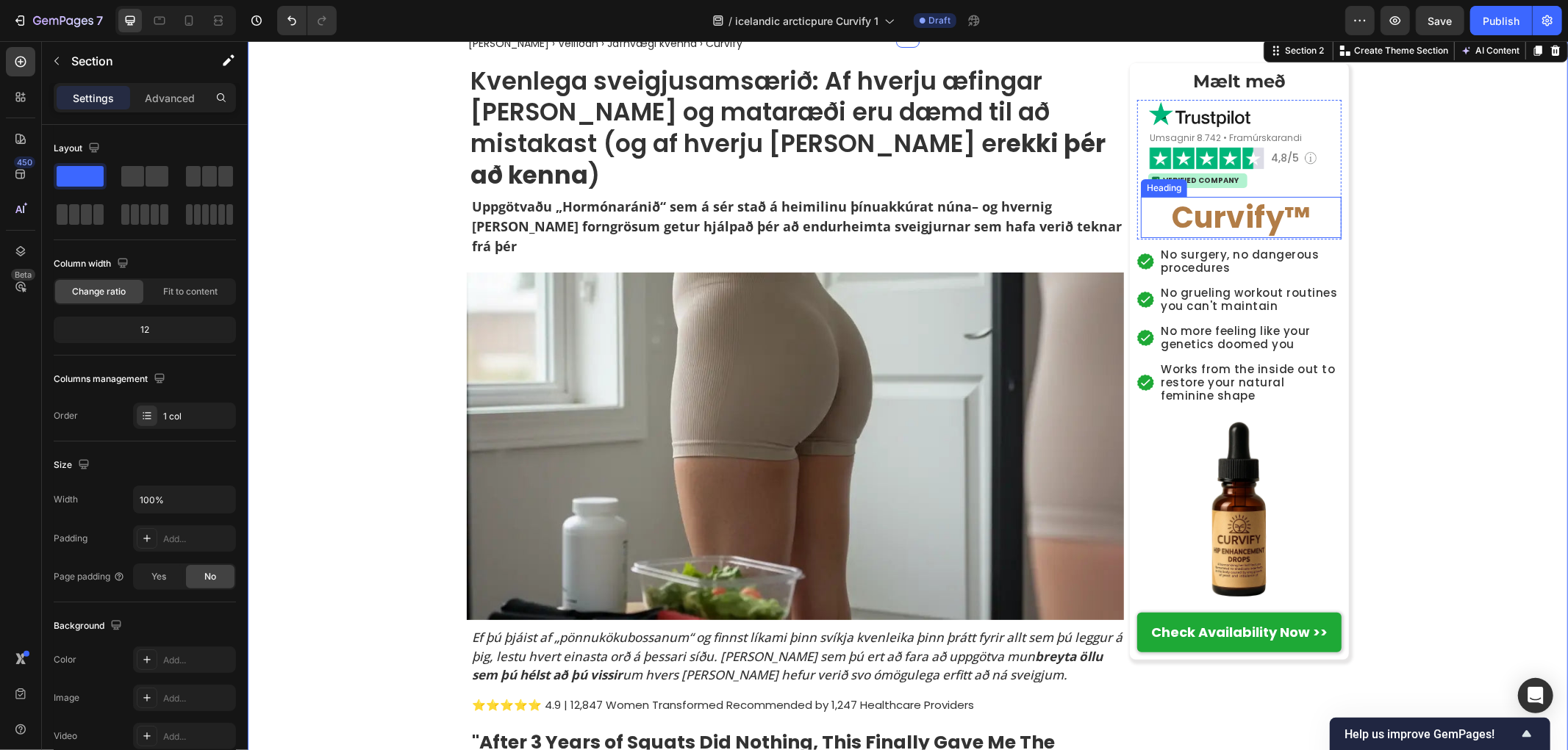
click at [1201, 180] on h2 "Verified Company" at bounding box center [1200, 179] width 78 height 10
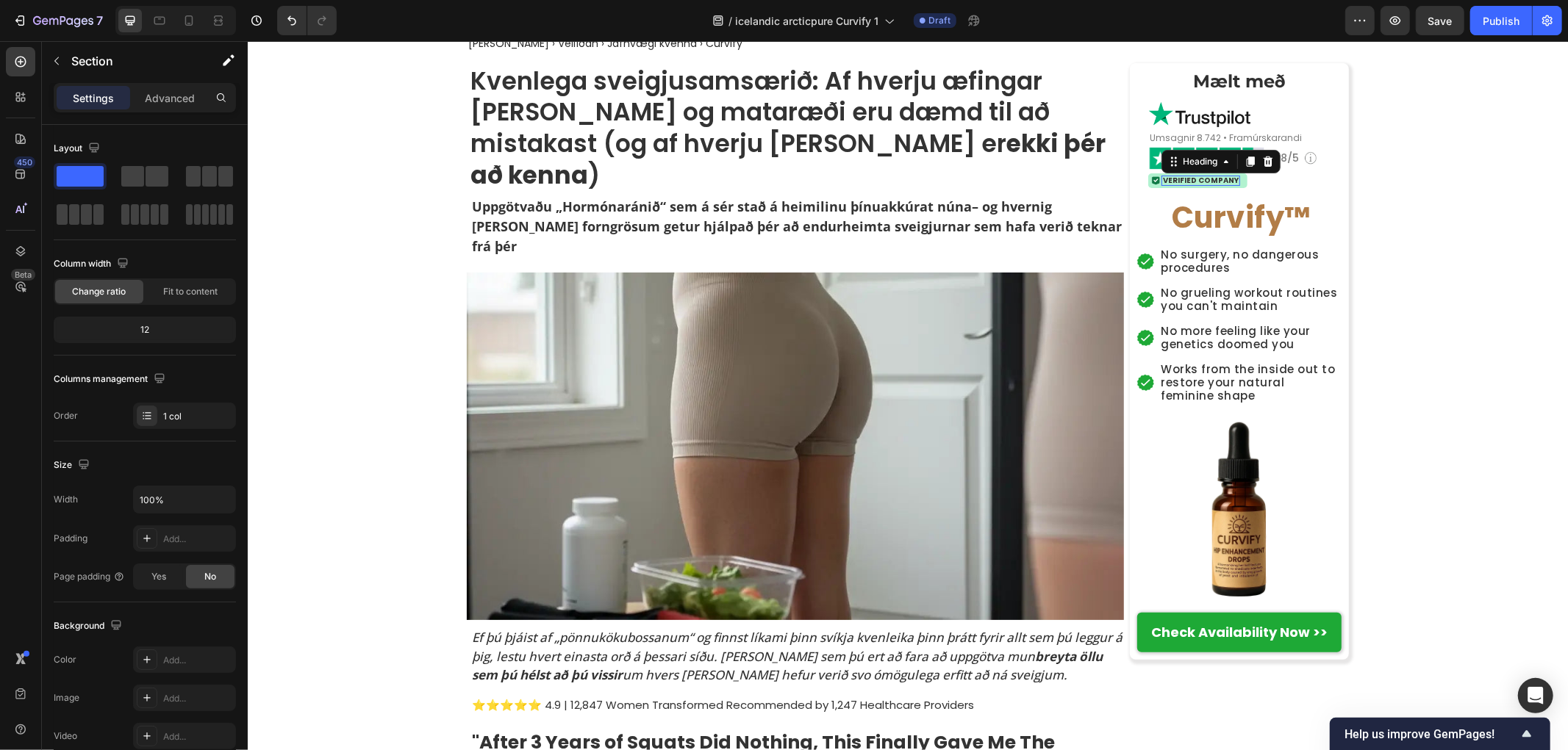
click at [1201, 180] on h2 "Verified Company" at bounding box center [1200, 179] width 78 height 10
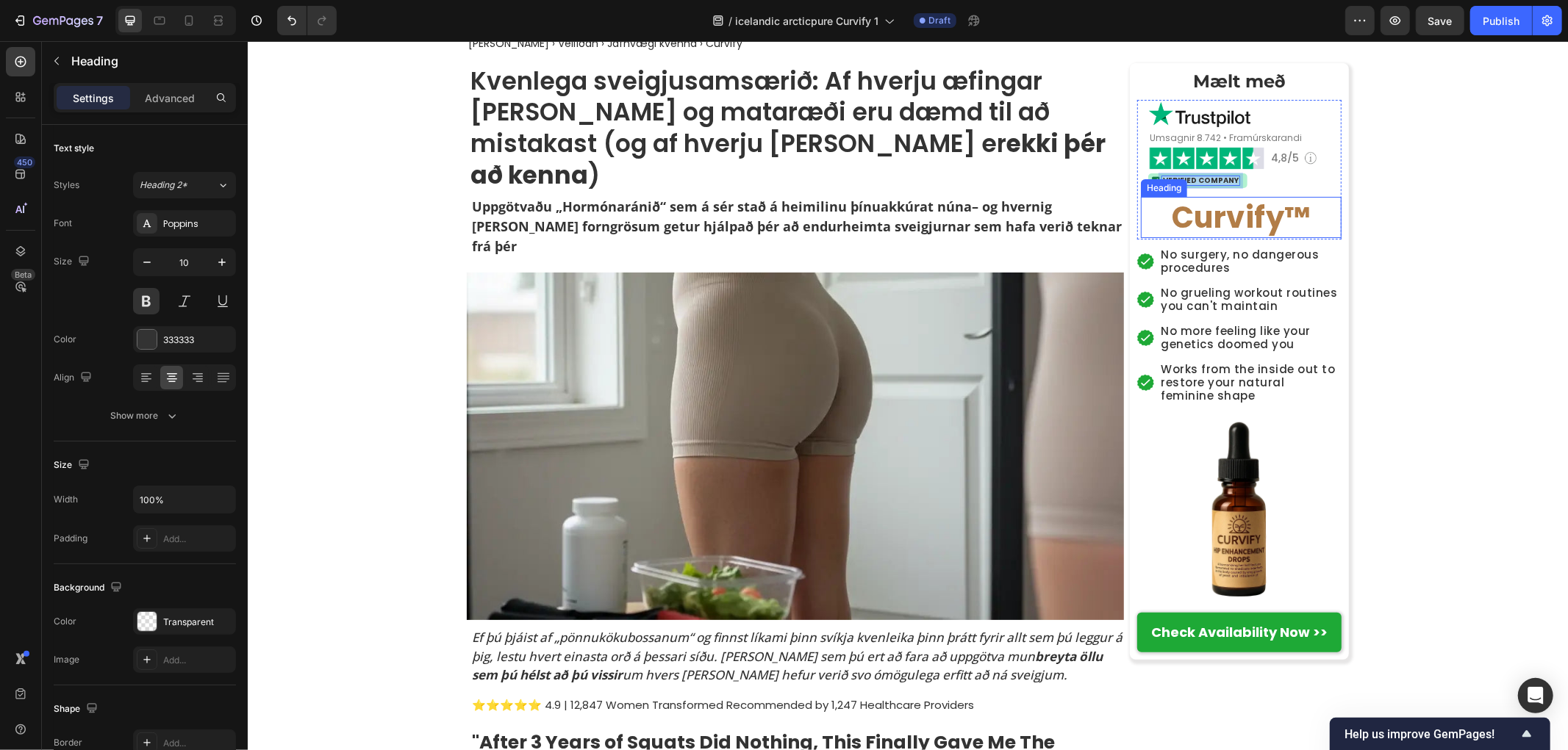
copy p "Verified Company"
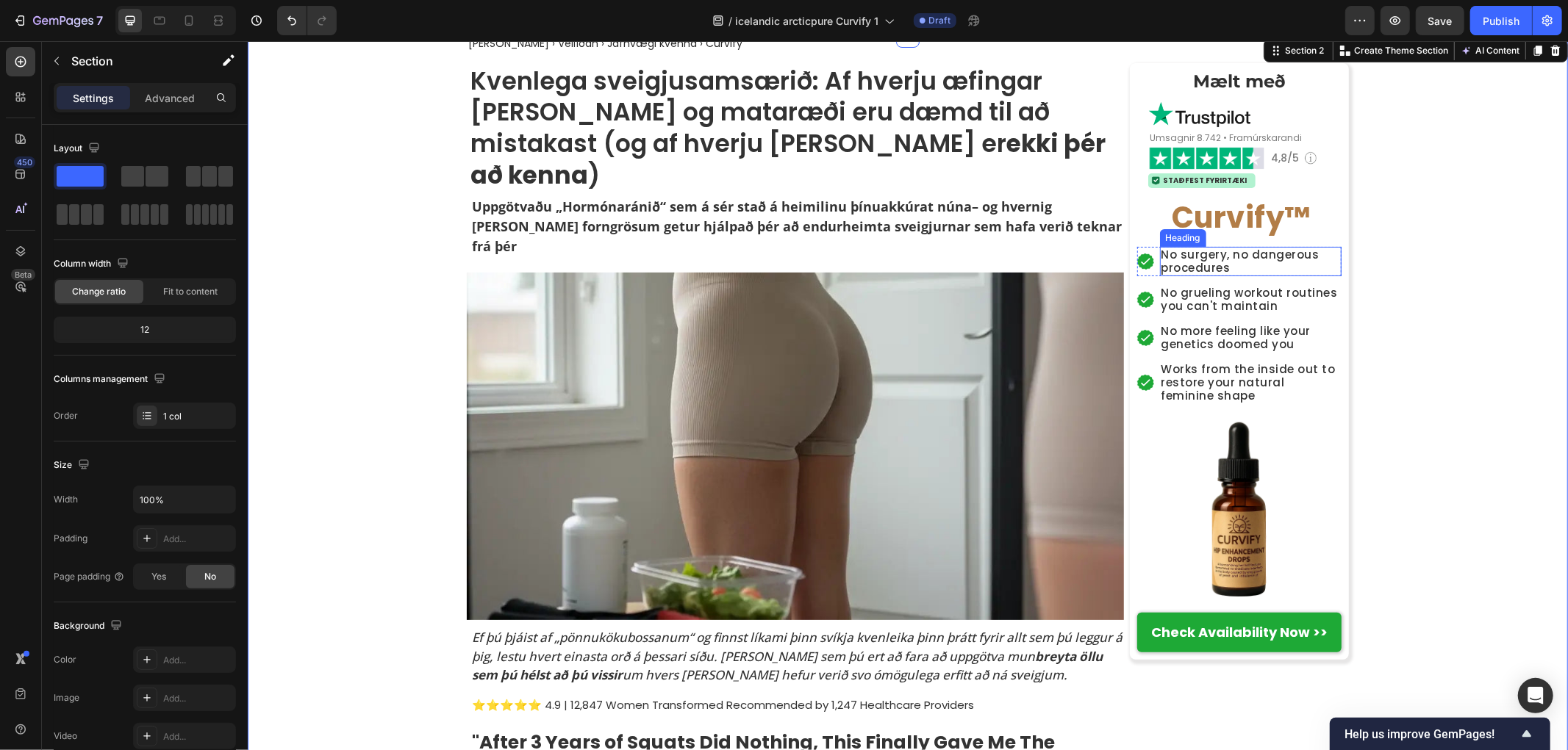
click at [1208, 266] on h2 "No surgery, no dangerous procedures" at bounding box center [1250, 261] width 182 height 30
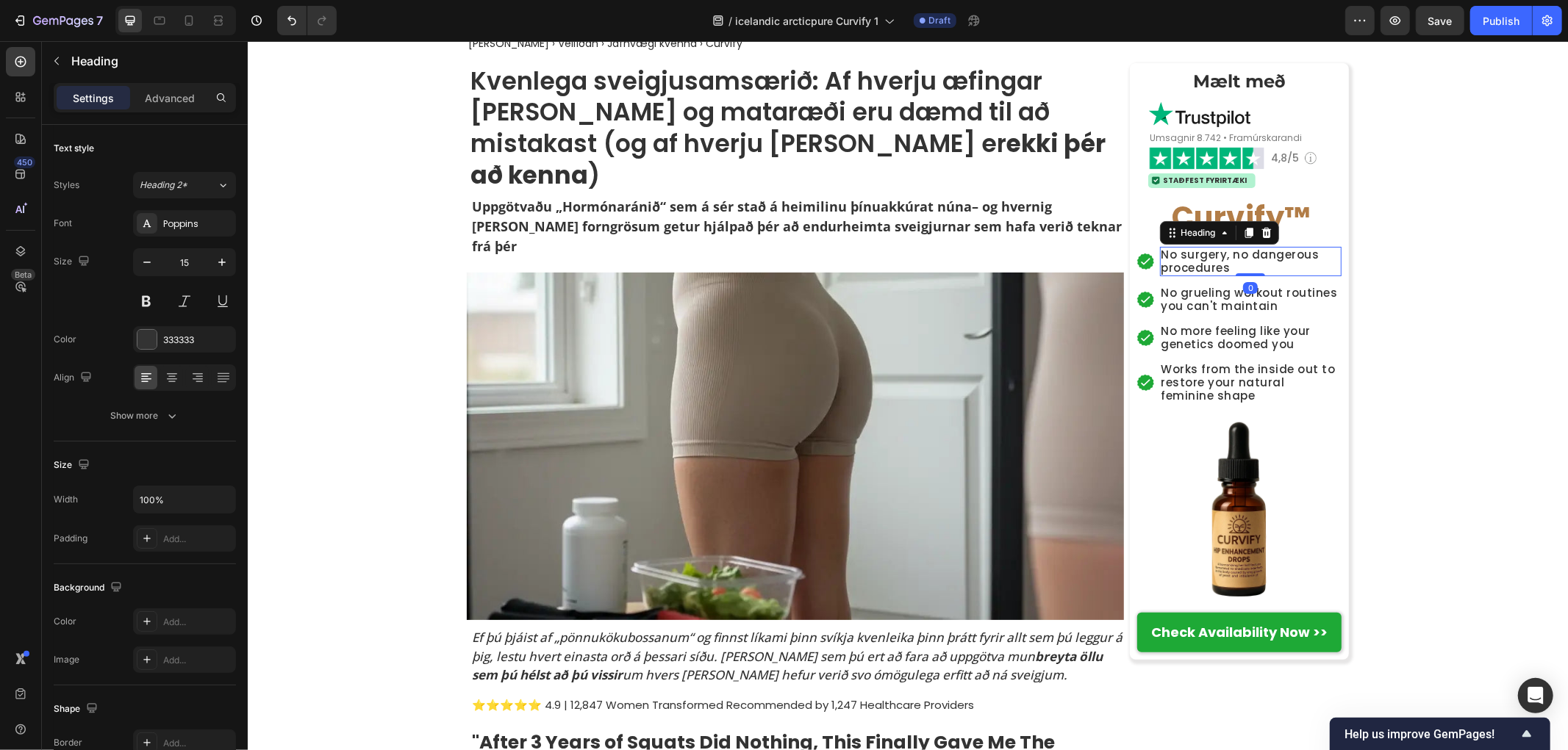
click at [1208, 266] on h2 "No surgery, no dangerous procedures" at bounding box center [1250, 261] width 182 height 30
copy p "No surgery, no dangerous procedures"
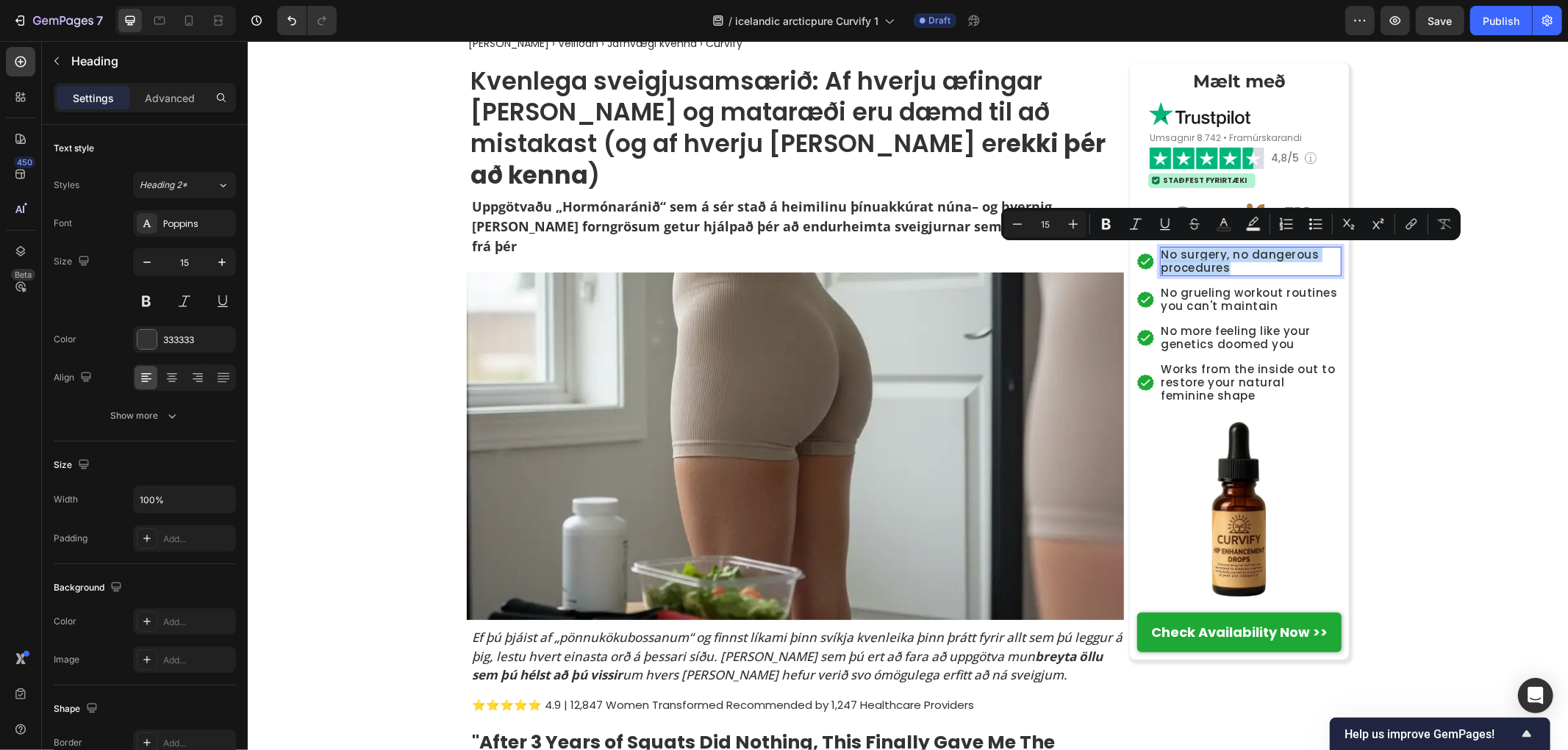
click at [1195, 258] on p "No surgery, no dangerous procedures" at bounding box center [1250, 261] width 179 height 27
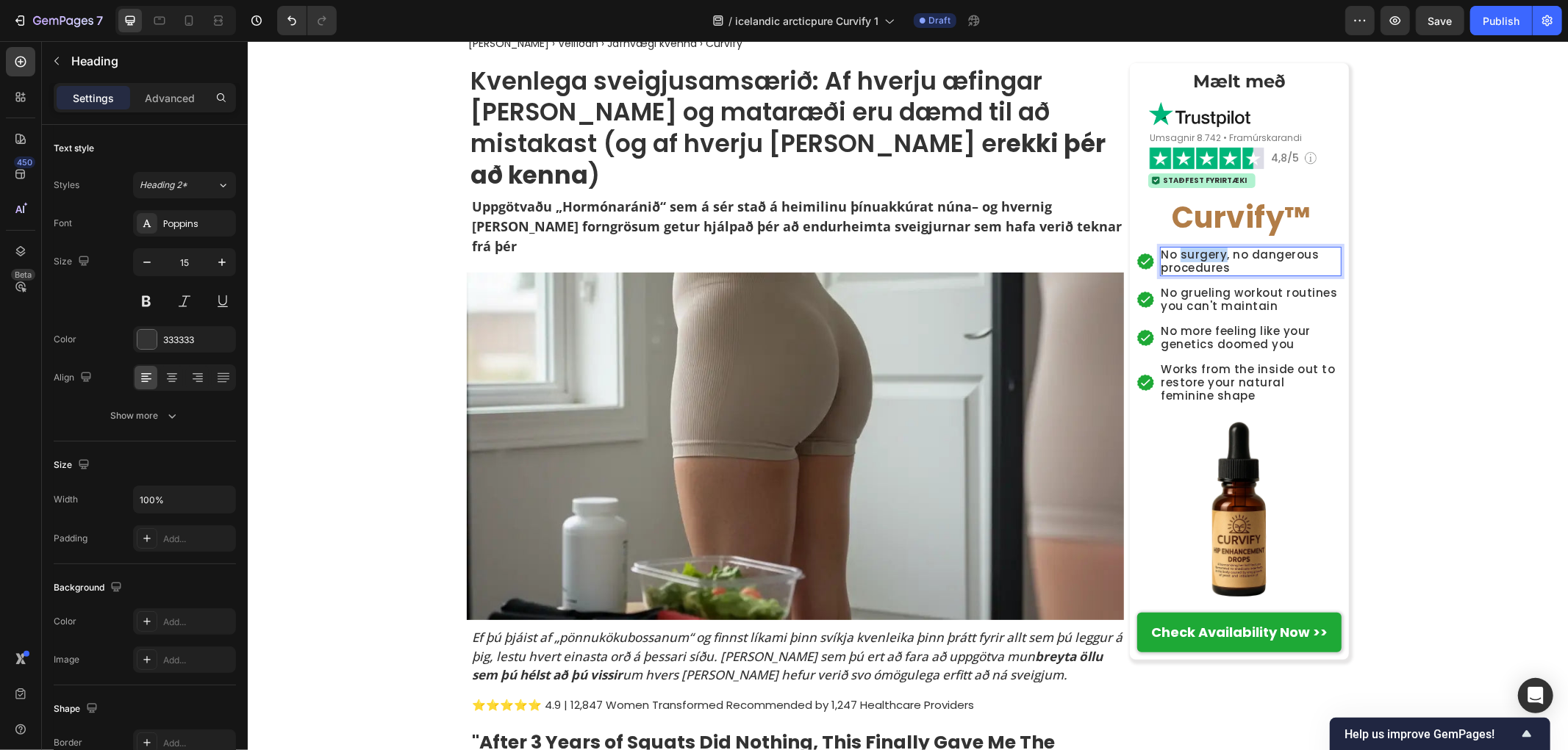
click at [1195, 257] on p "No surgery, no dangerous procedures" at bounding box center [1250, 261] width 179 height 27
click at [1209, 290] on h2 "No grueling workout routines you can't maintain" at bounding box center [1250, 299] width 182 height 30
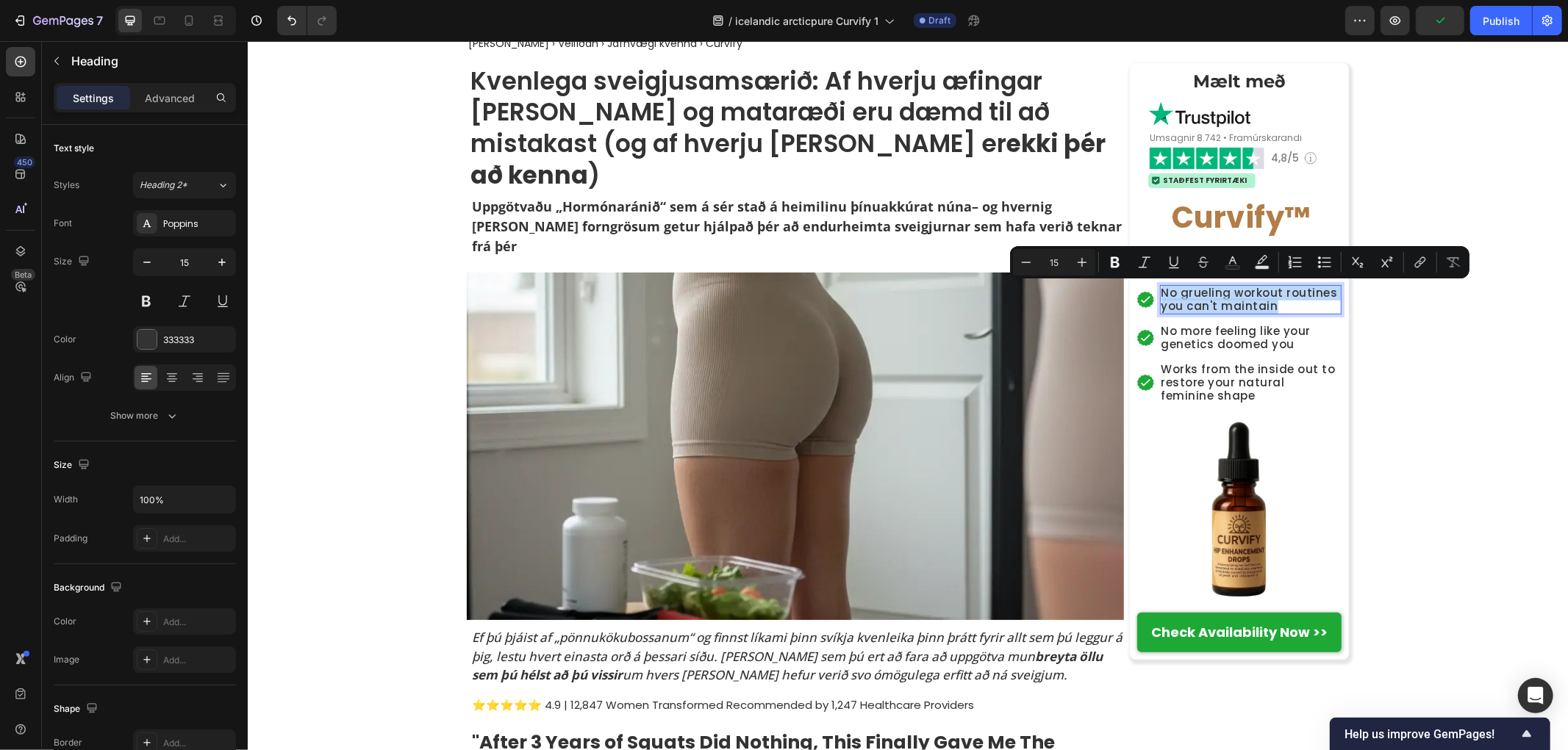
click at [1209, 280] on div "⁠⁠⁠⁠⁠⁠⁠ Mælt með Heading Image ⁠⁠⁠⁠⁠⁠⁠ Umsagnir 8.742 • Framúrskarandi Heading …" at bounding box center [1238, 360] width 204 height 582
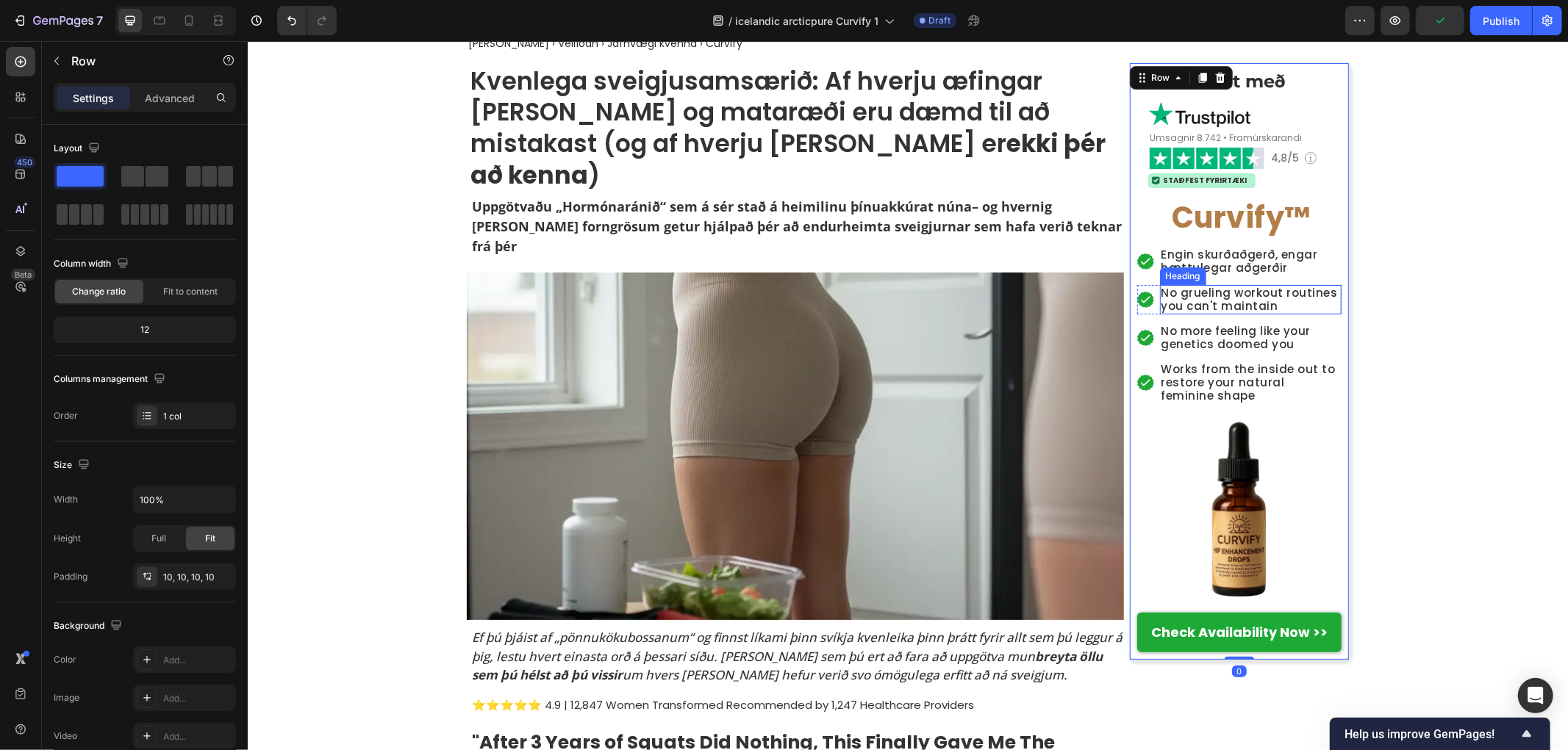
click at [1212, 295] on p "No grueling workout routines you can't maintain" at bounding box center [1250, 299] width 179 height 27
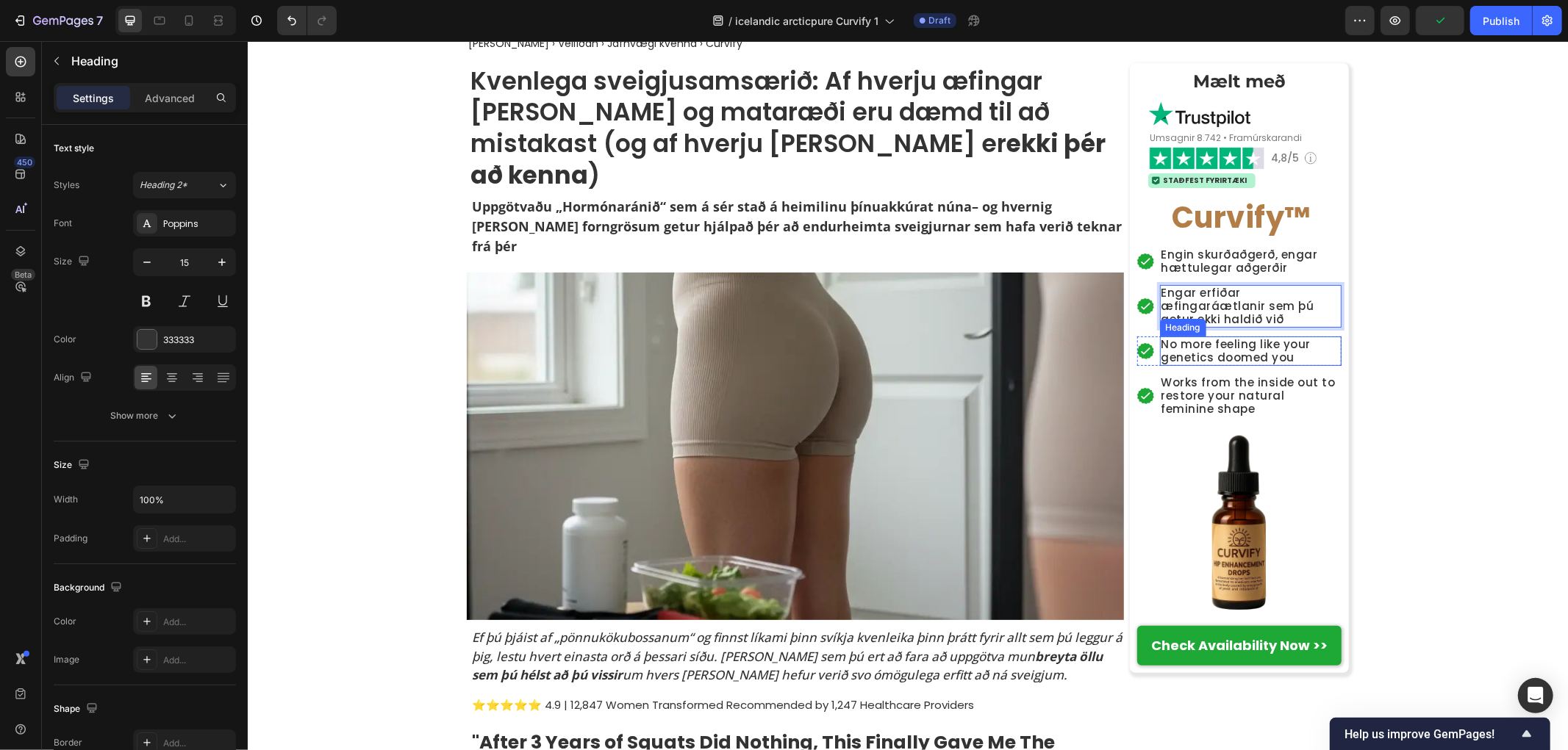
click at [1239, 352] on h2 "No more feeling like your genetics doomed you" at bounding box center [1250, 351] width 182 height 30
click at [1236, 338] on h2 "No more feeling like your genetics doomed you" at bounding box center [1250, 351] width 182 height 30
click at [1236, 338] on p "No more feeling like your genetics doomed you" at bounding box center [1250, 351] width 179 height 27
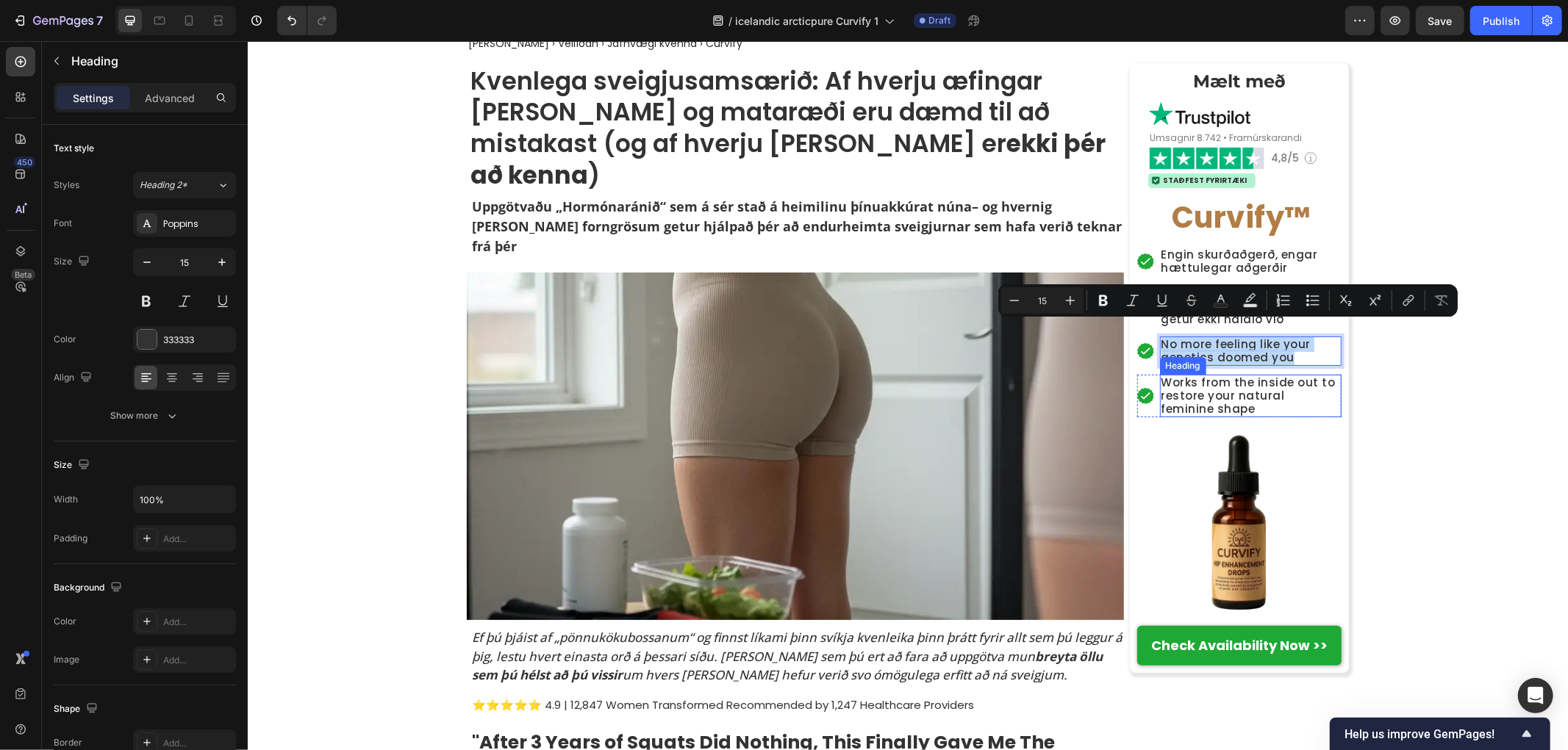
click at [1193, 356] on div "Heading" at bounding box center [1182, 365] width 46 height 18
click at [1193, 359] on div "Heading" at bounding box center [1183, 365] width 41 height 13
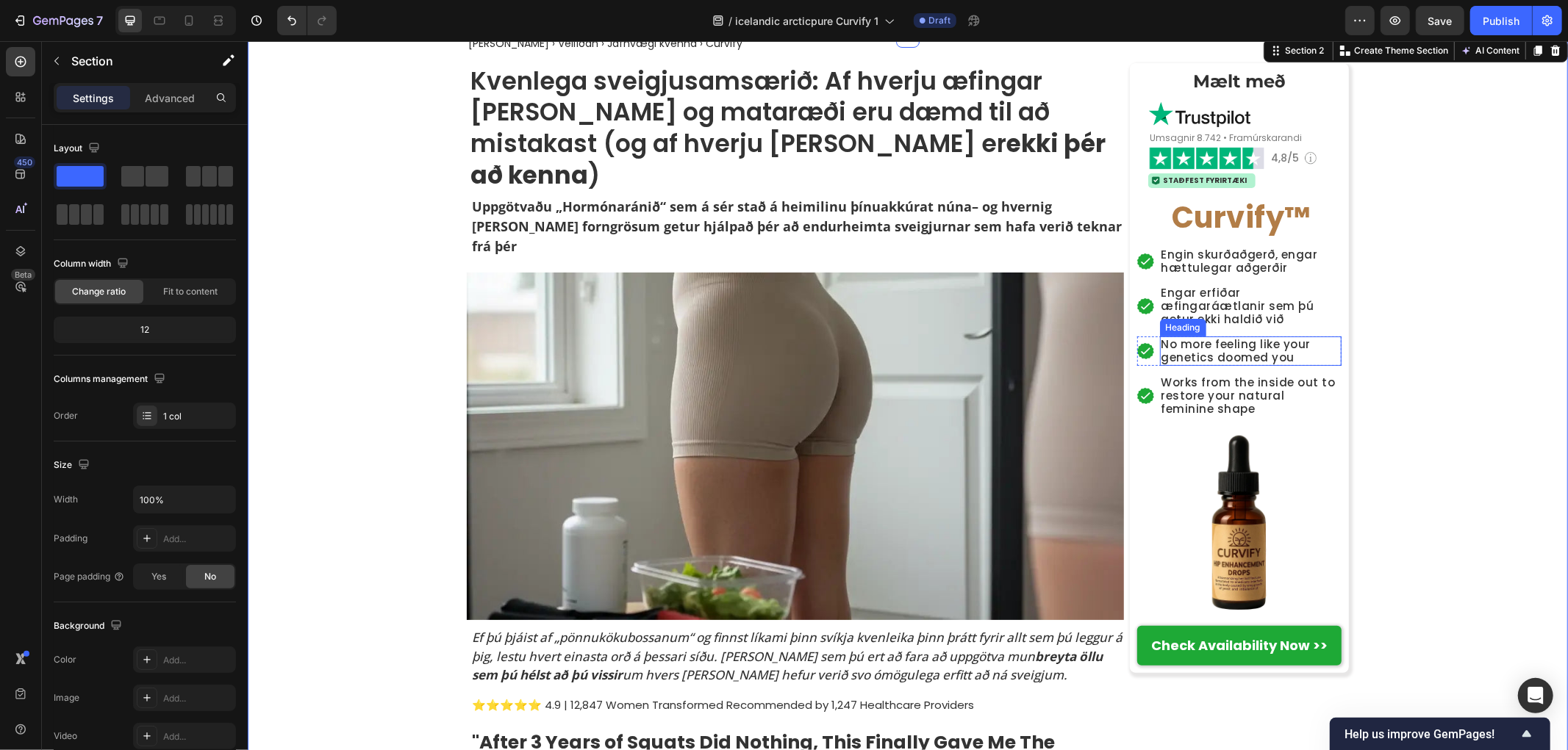
click at [1267, 345] on p "No more feeling like your genetics doomed you" at bounding box center [1250, 351] width 179 height 27
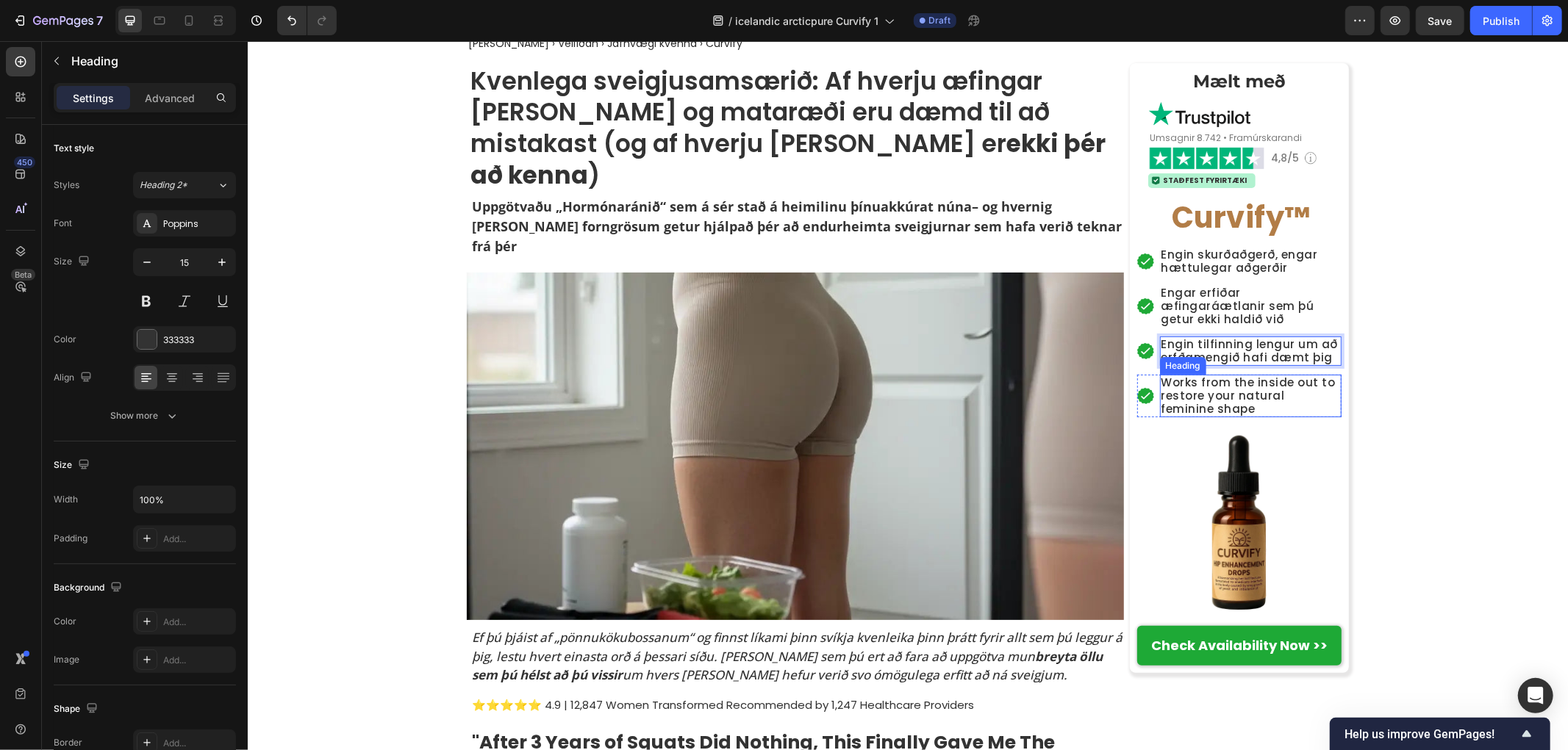
click at [1274, 389] on p "Works from the inside out to restore your natural feminine shape" at bounding box center [1250, 395] width 179 height 40
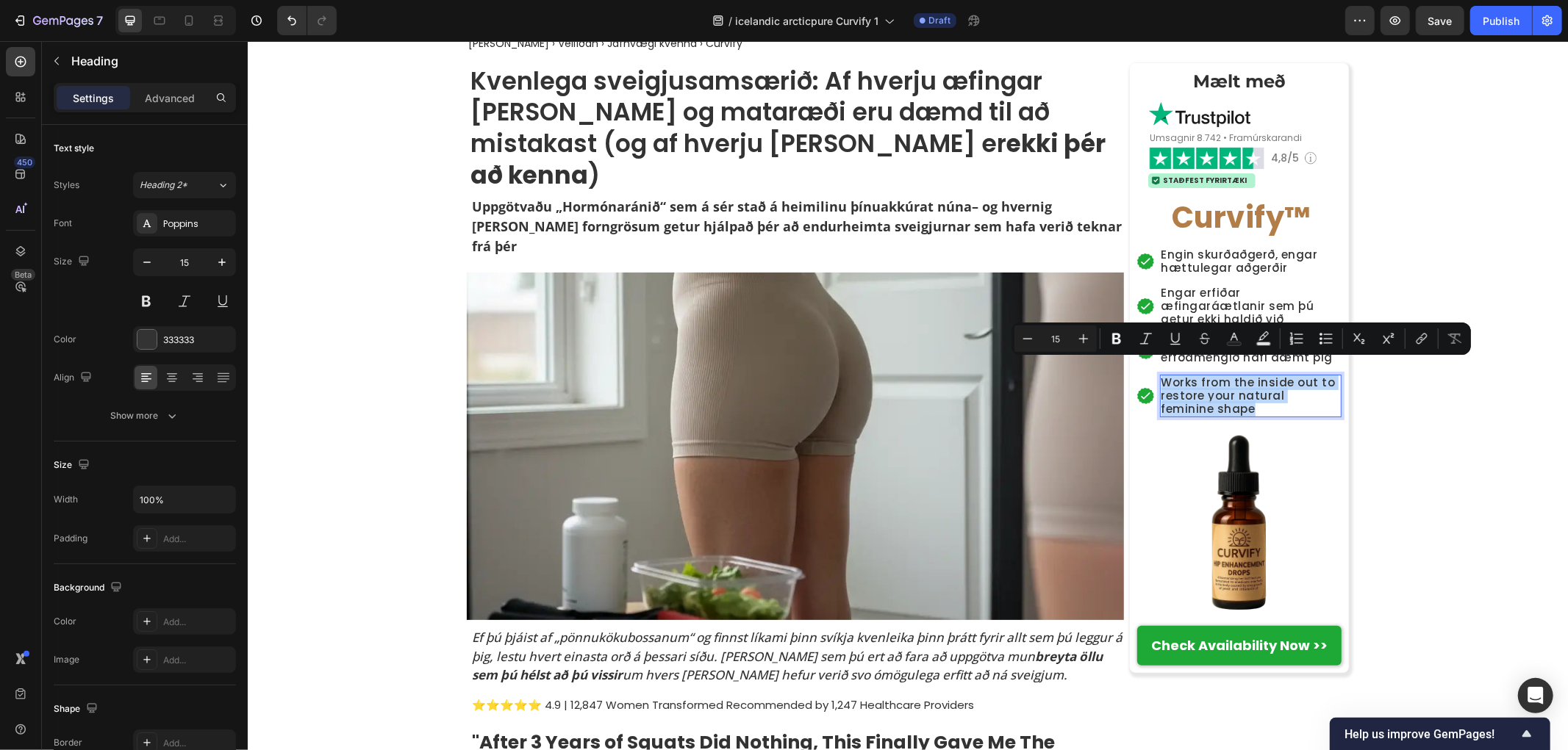
copy p "Works from the inside out to restore your natural feminine shape"
click at [1251, 377] on p "Works from the inside out to restore your natural feminine shape" at bounding box center [1250, 395] width 179 height 40
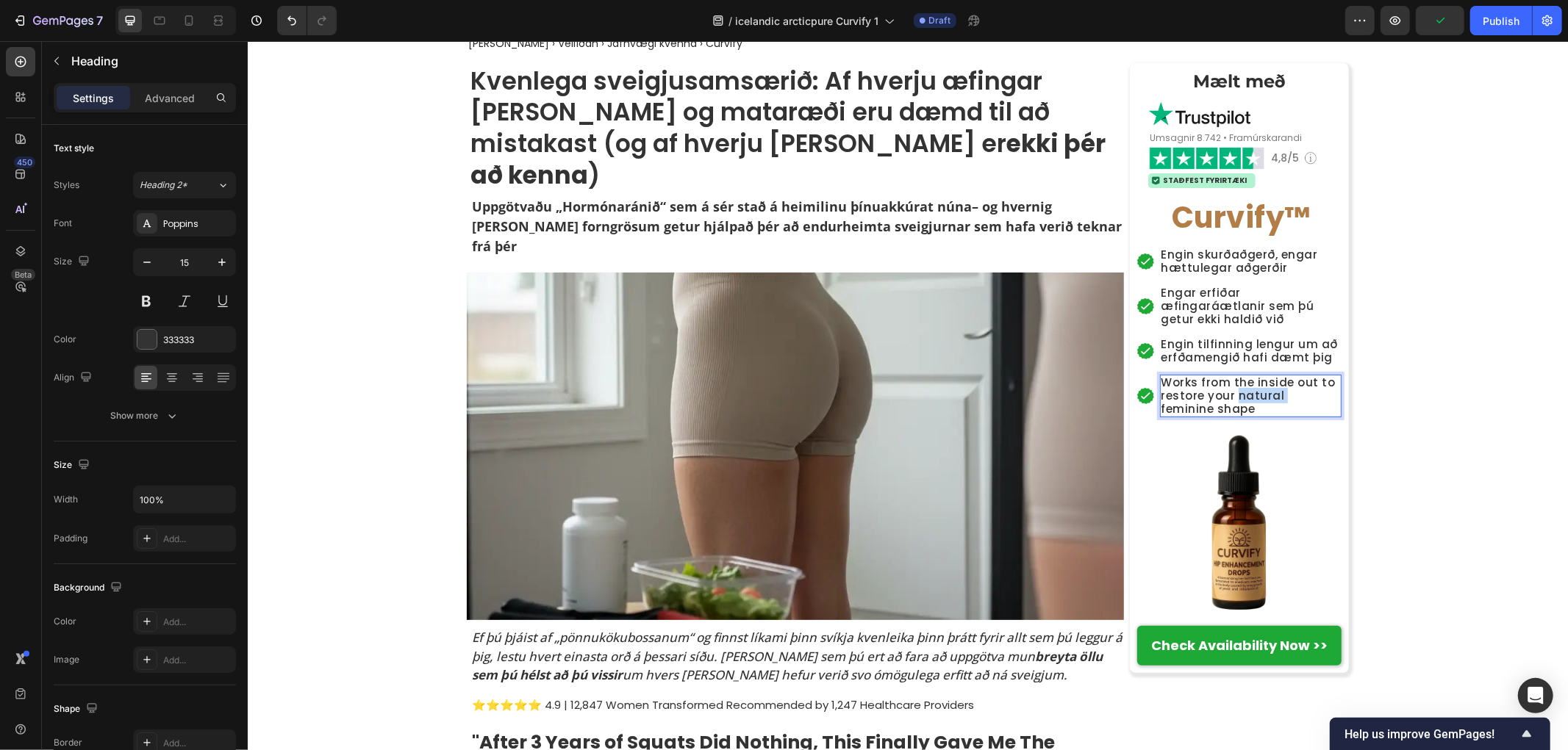
click at [1251, 377] on p "Works from the inside out to restore your natural feminine shape" at bounding box center [1250, 395] width 179 height 40
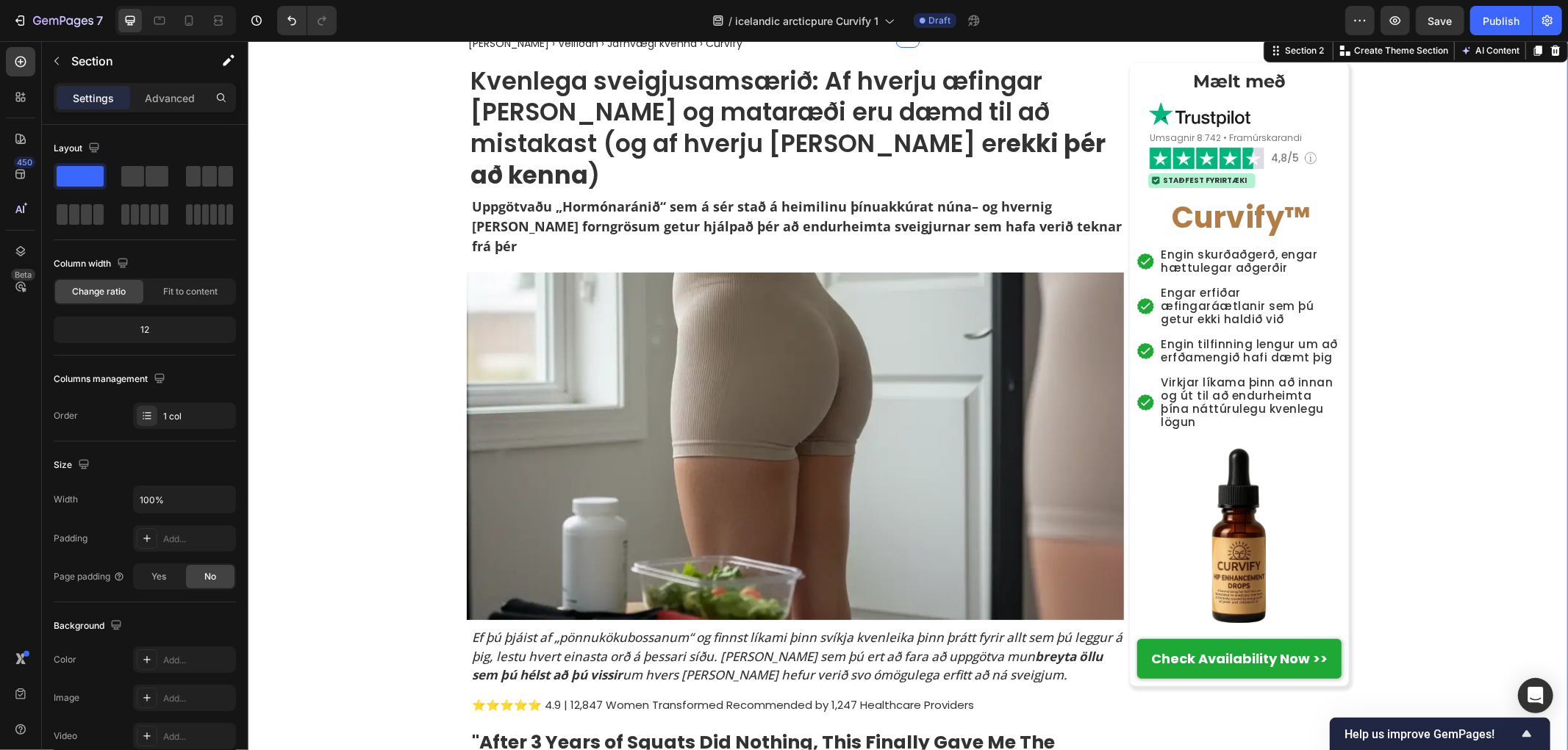
click at [1203, 510] on img at bounding box center [1238, 535] width 184 height 184
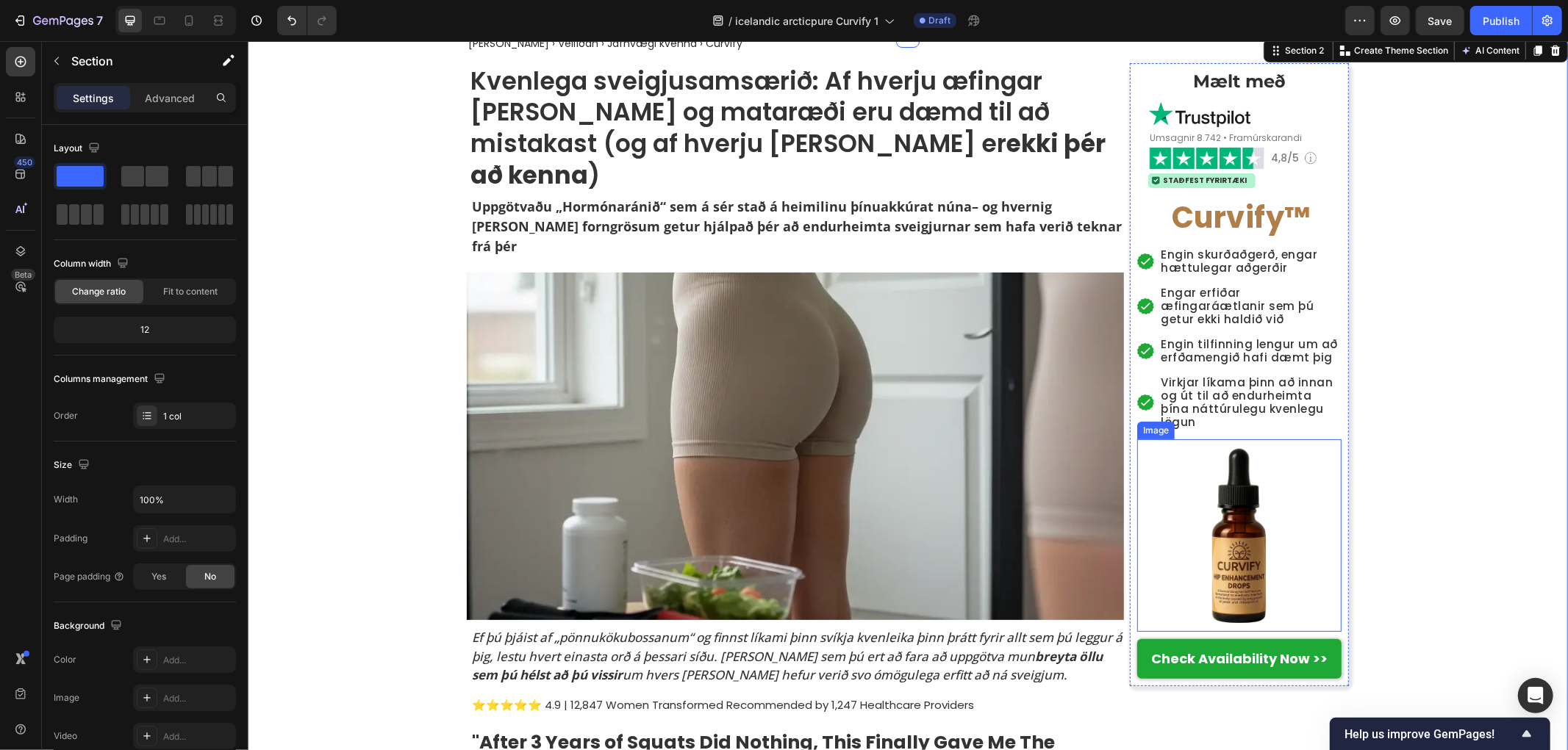
click at [1246, 528] on img at bounding box center [1238, 535] width 184 height 184
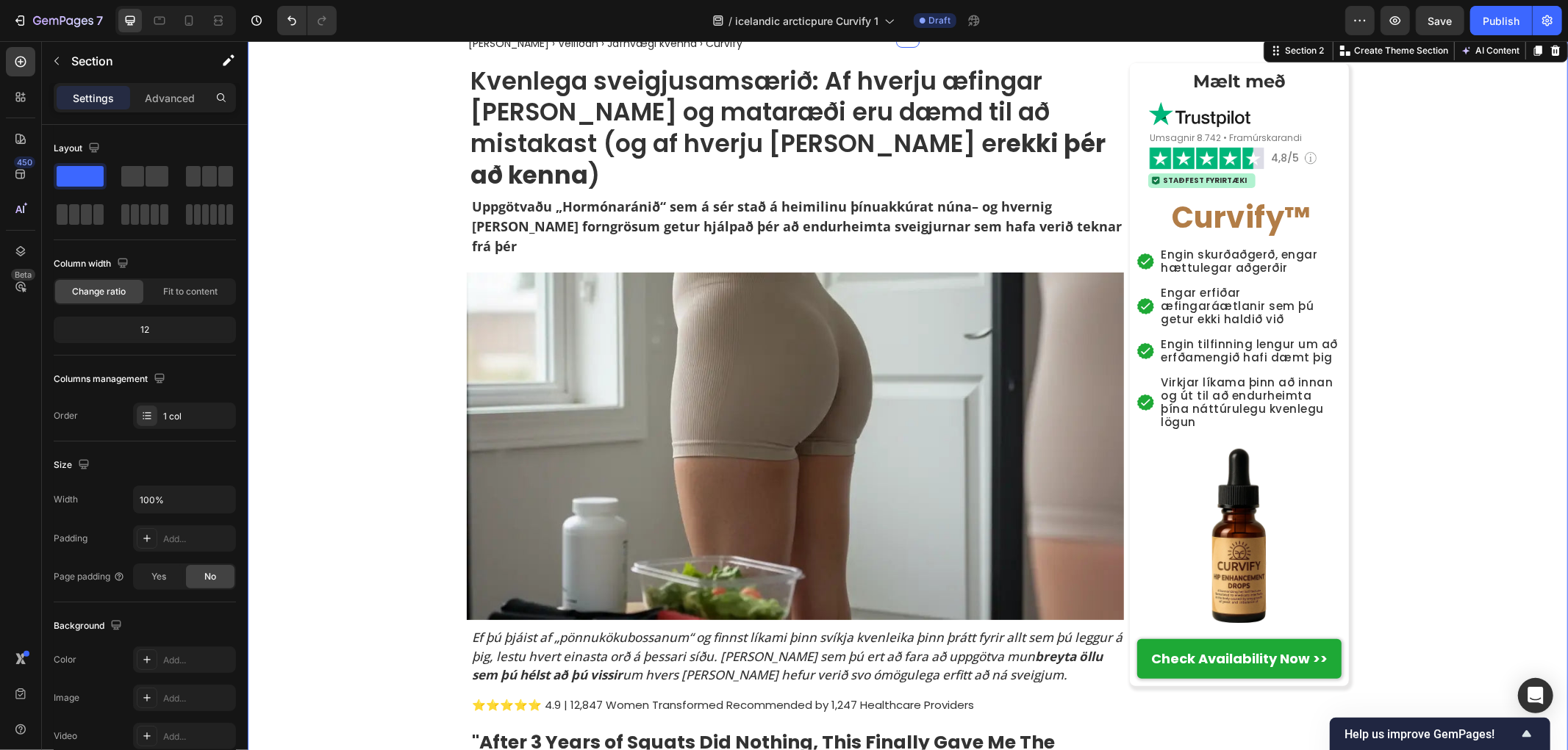
drag, startPoint x: 1416, startPoint y: 531, endPoint x: 1222, endPoint y: 654, distance: 229.7
click at [1229, 649] on strong "Check Availability Now >>" at bounding box center [1238, 658] width 176 height 18
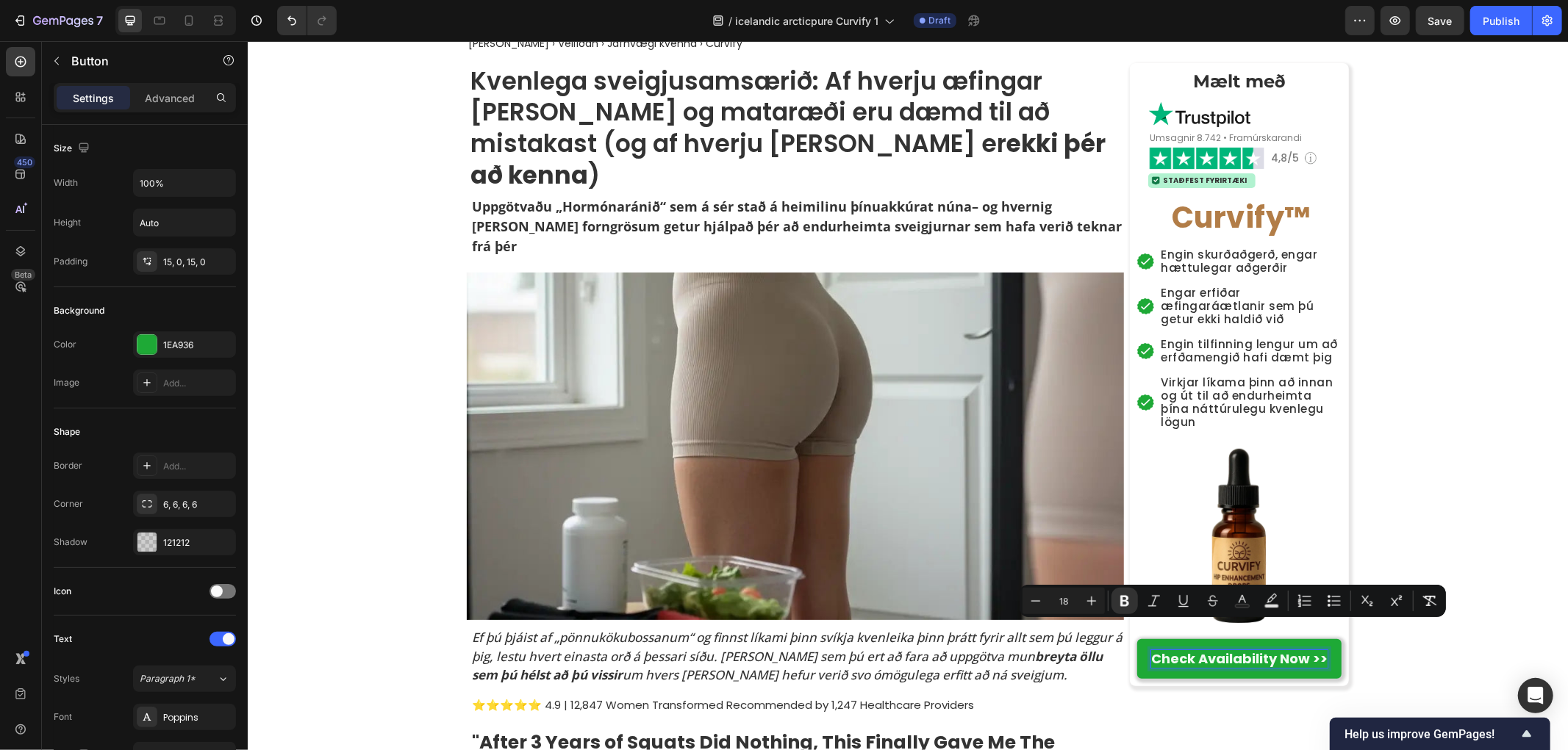
click at [1219, 649] on strong "Check Availability Now >>" at bounding box center [1238, 658] width 176 height 18
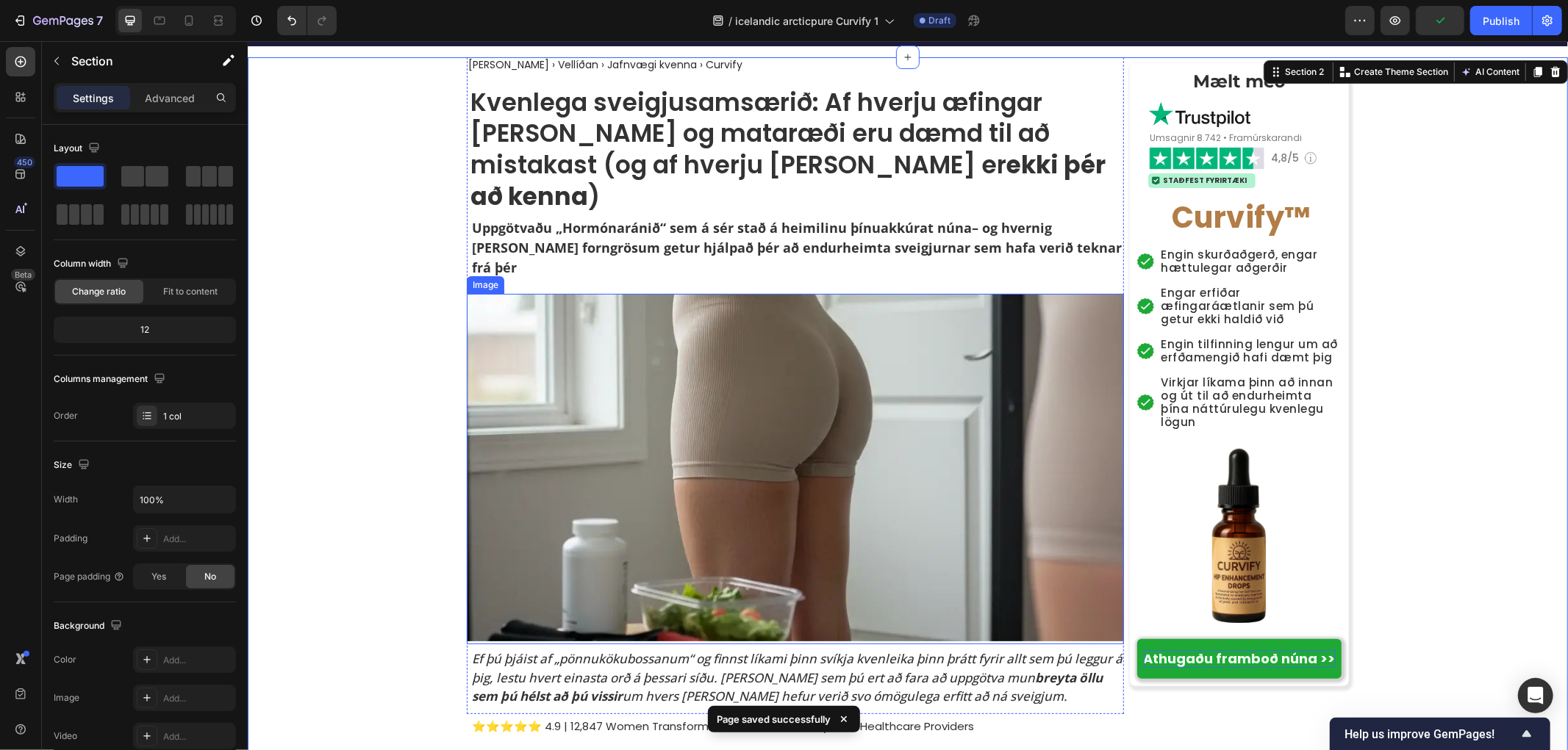
scroll to position [0, 0]
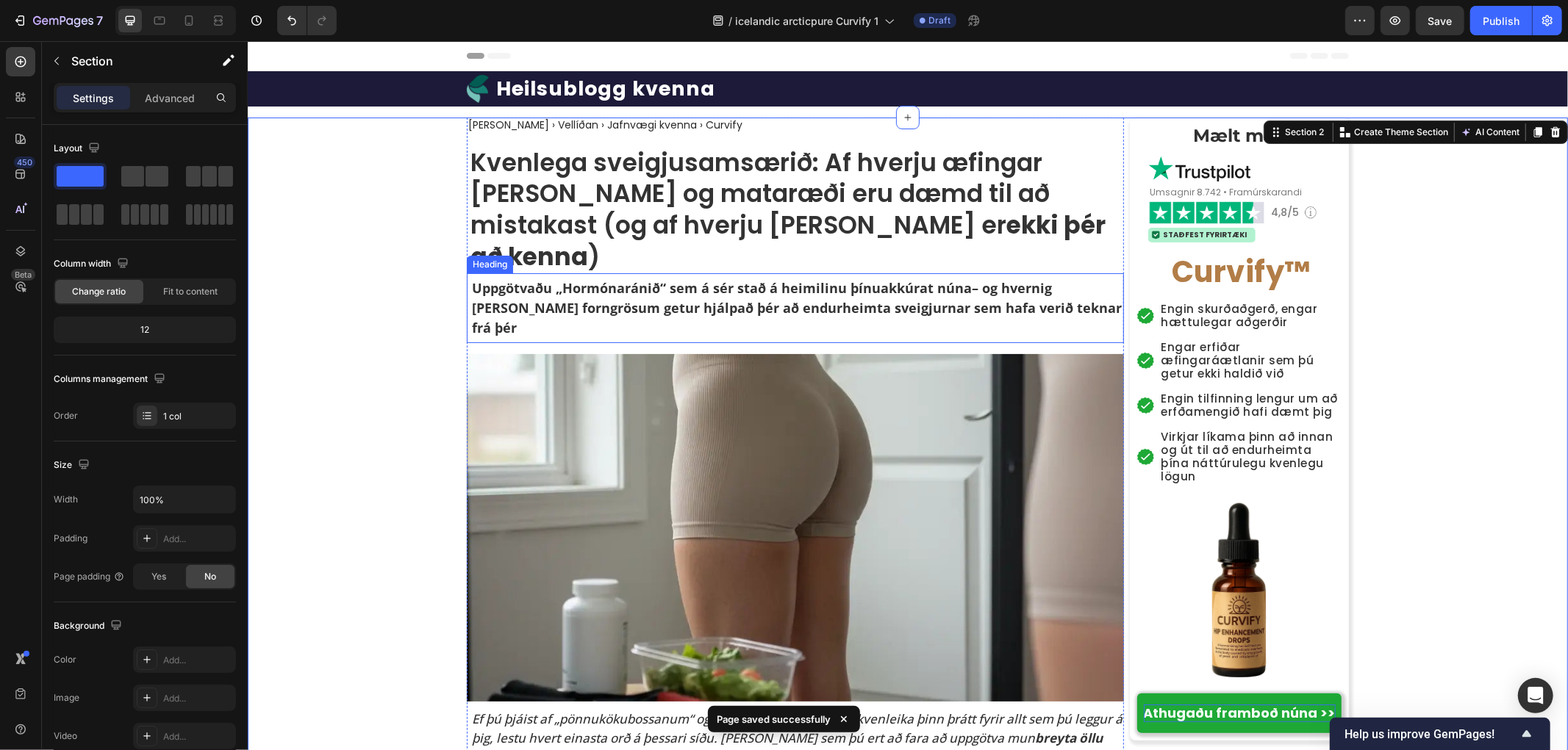
click at [673, 205] on p "Kvenlega sveigjusamsærið: Af hverju æfingar þínar og mataræði eru dæmd til að m…" at bounding box center [797, 210] width 653 height 126
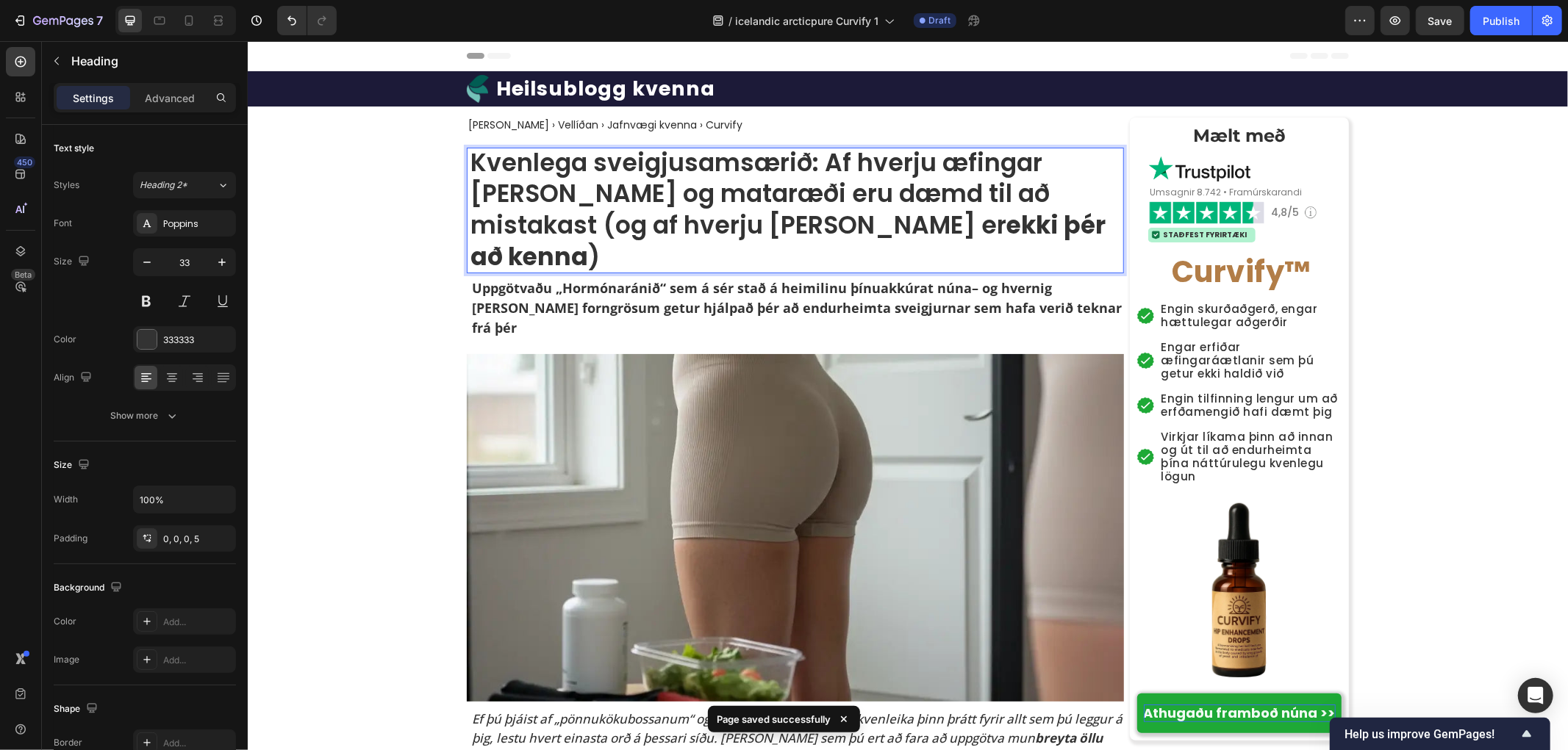
click at [651, 178] on p "Kvenlega sveigjusamsærið: Af hverju æfingar þínar og mataræði eru dæmd til að m…" at bounding box center [797, 210] width 653 height 126
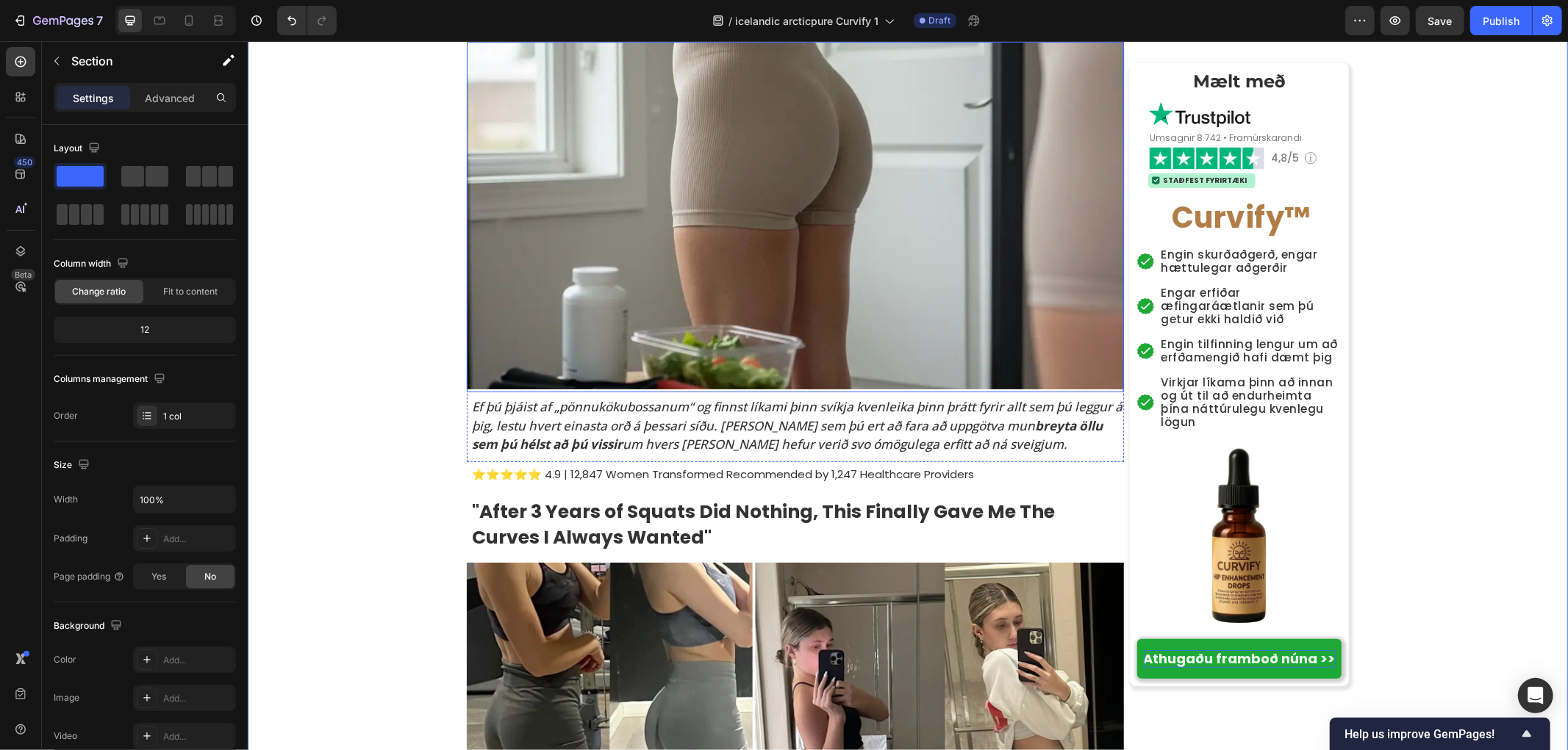
scroll to position [408, 0]
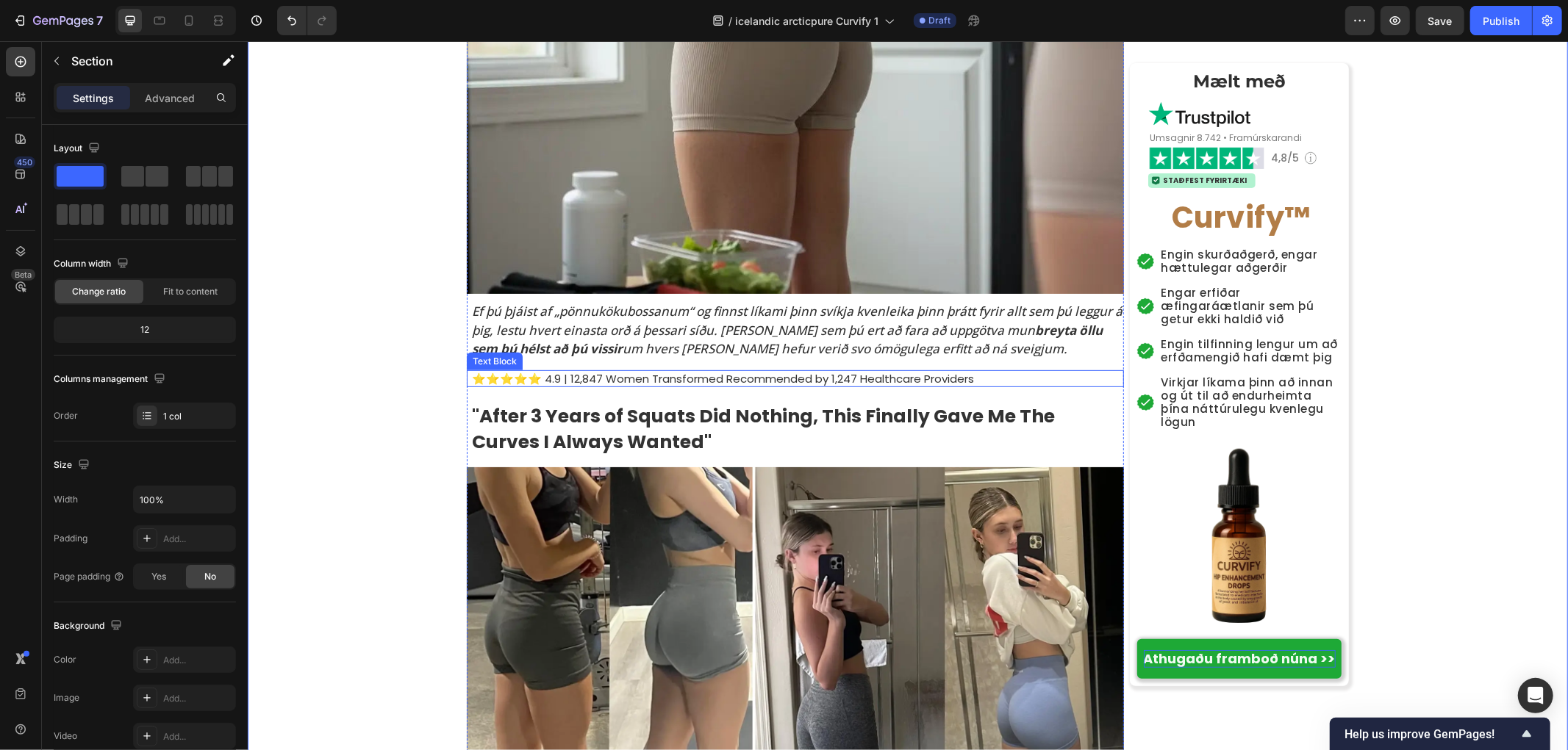
click at [621, 371] on p "⭐⭐⭐⭐⭐ 4.9 | 12,847 Women Transformed Recommended by 1,247 Healthcare Providers" at bounding box center [797, 378] width 651 height 15
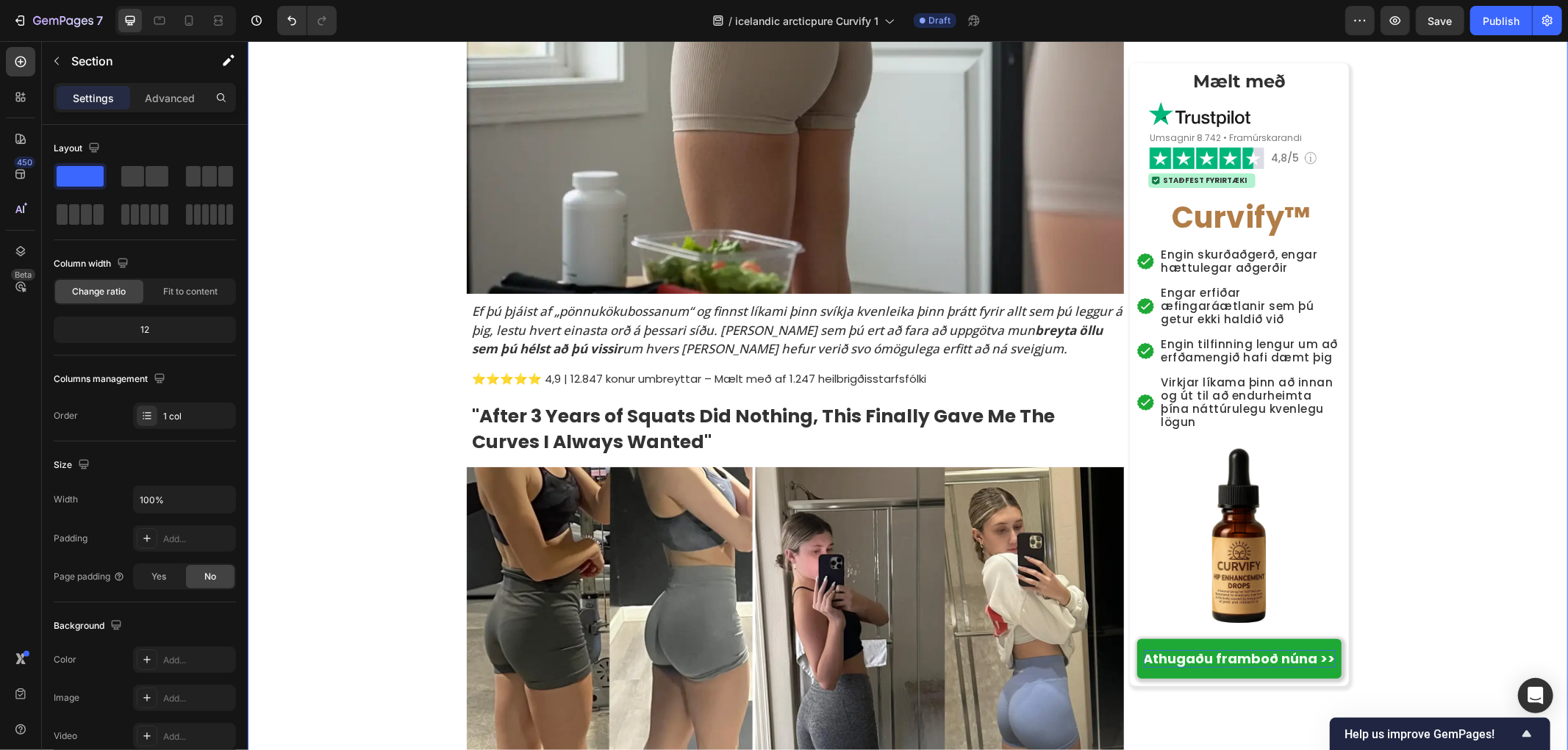
click at [531, 402] on strong ""After 3 Years of Squats Did Nothing, This Finally Gave Me The Curves I Always …" at bounding box center [763, 428] width 583 height 52
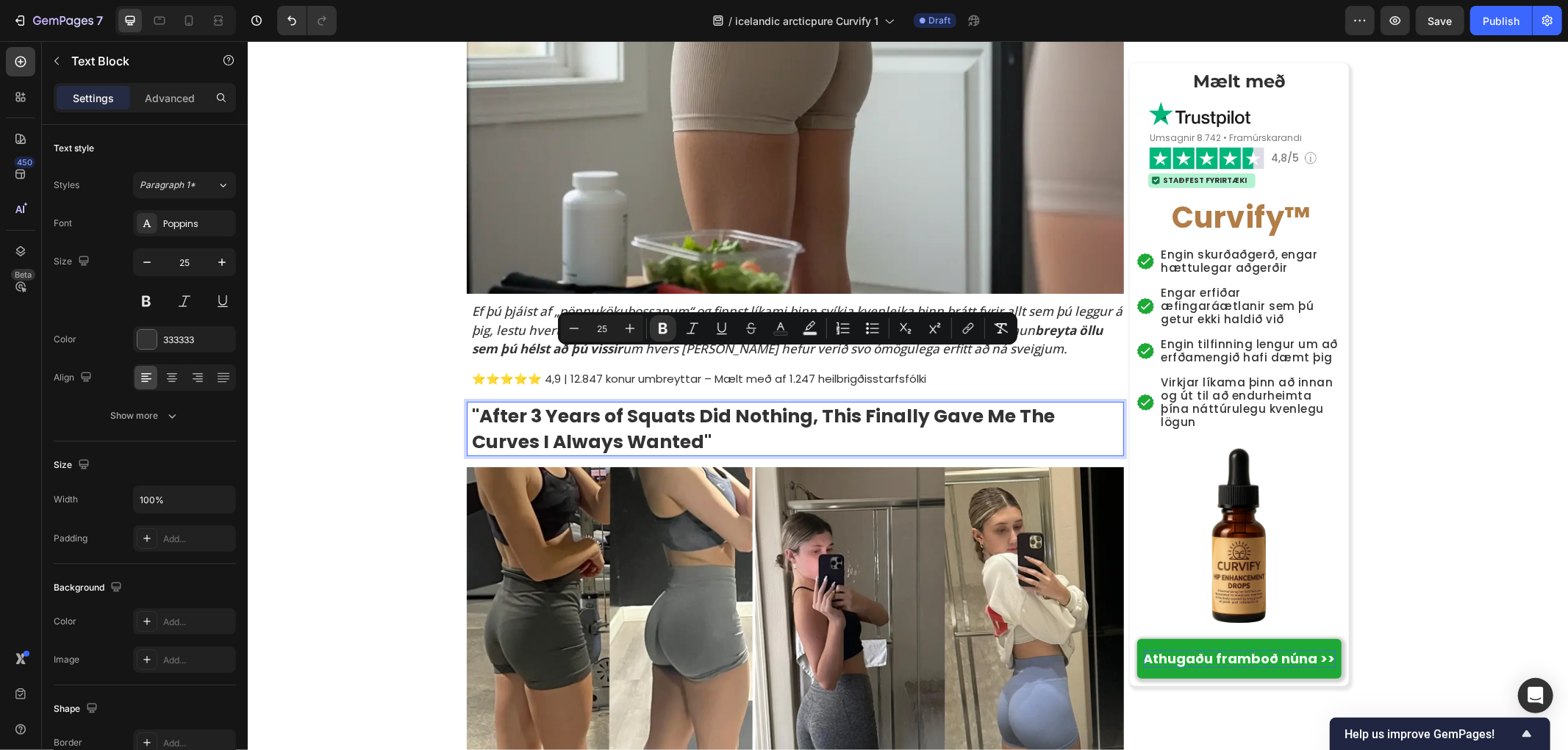
click at [688, 402] on p ""After 3 Years of Squats Did Nothing, This Finally Gave Me The Curves I Always …" at bounding box center [797, 428] width 651 height 52
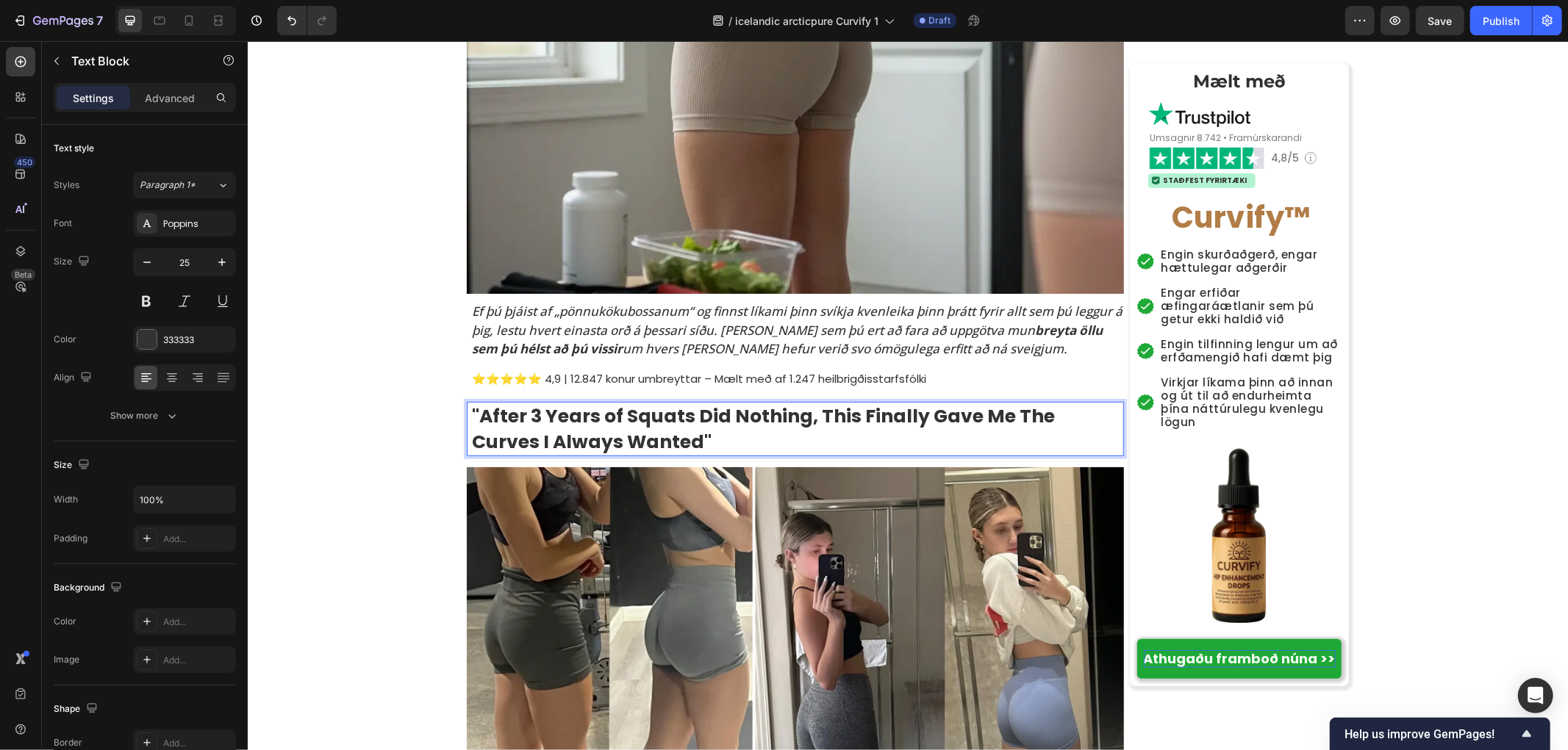
click at [688, 402] on p ""After 3 Years of Squats Did Nothing, This Finally Gave Me The Curves I Always …" at bounding box center [797, 428] width 651 height 52
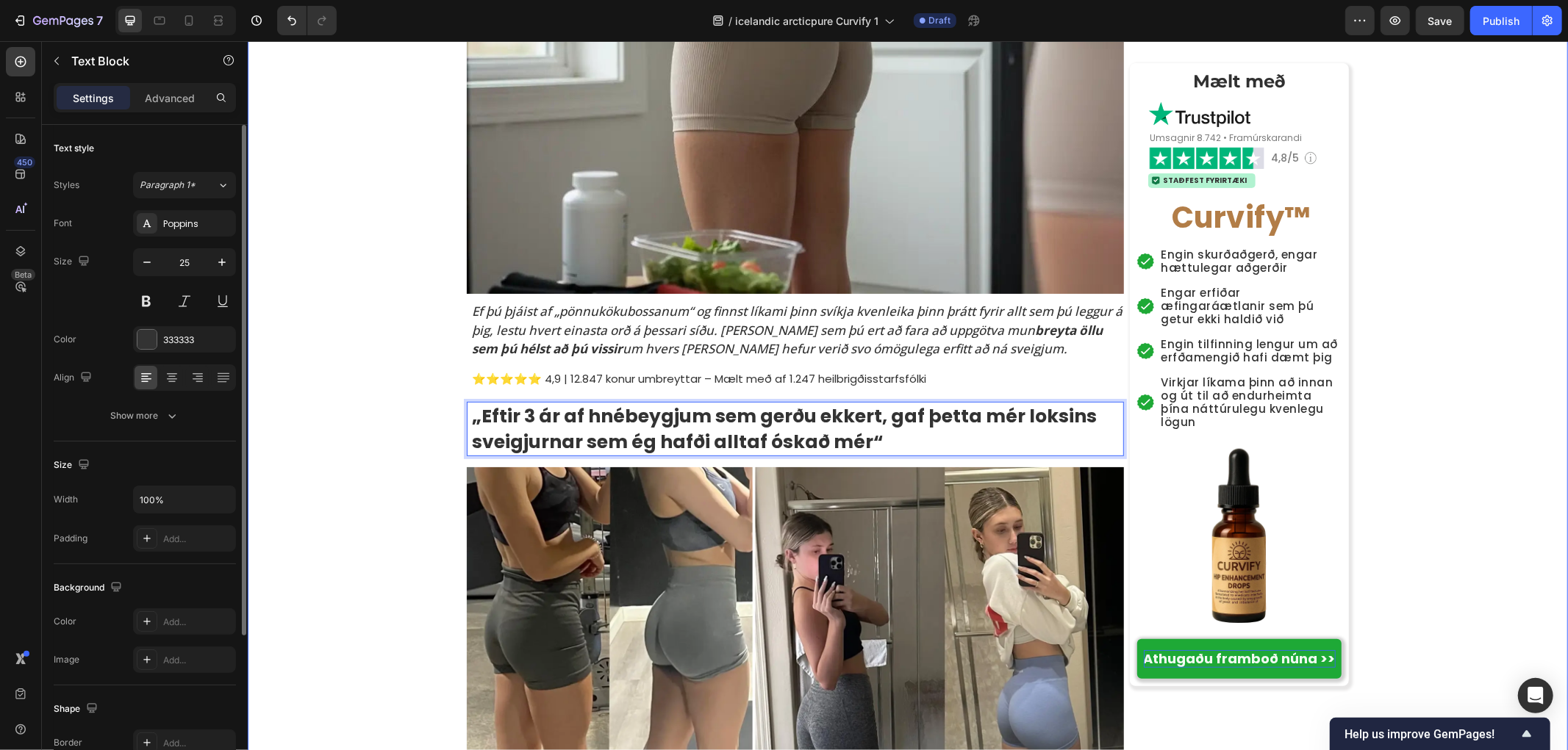
click at [235, 375] on div at bounding box center [184, 378] width 103 height 27
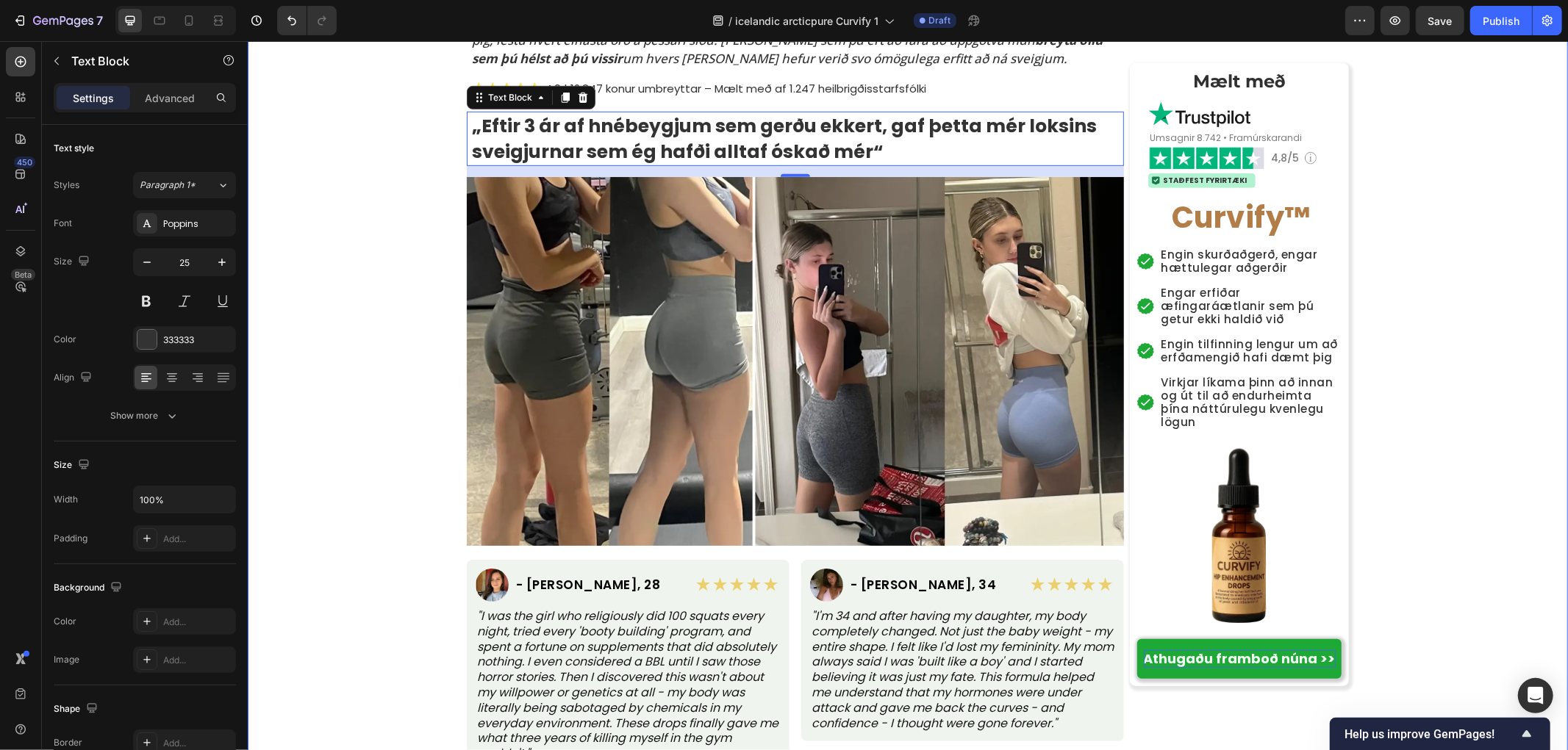
scroll to position [735, 0]
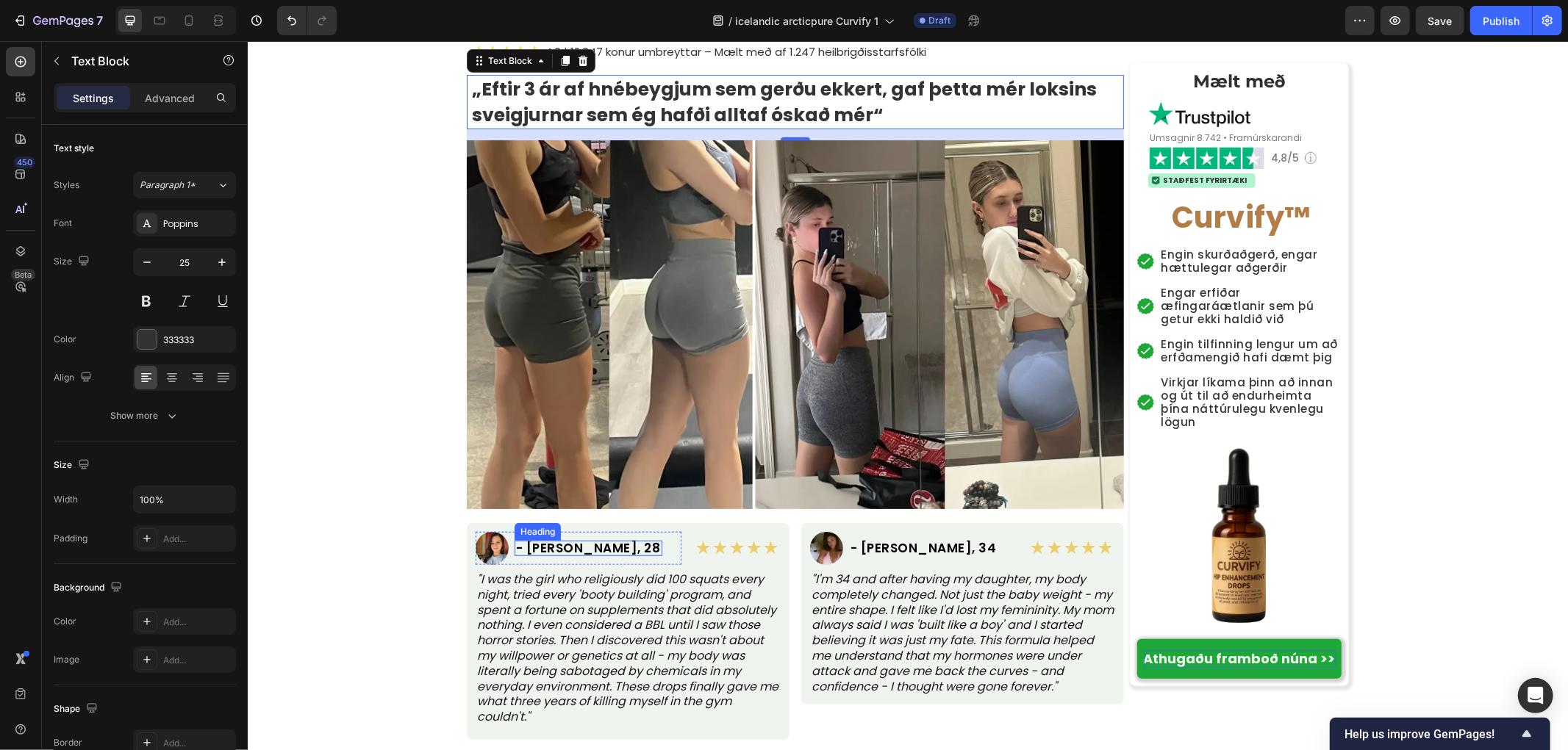
click at [560, 540] on h2 "- Jessica M., 28" at bounding box center [587, 548] width 148 height 16
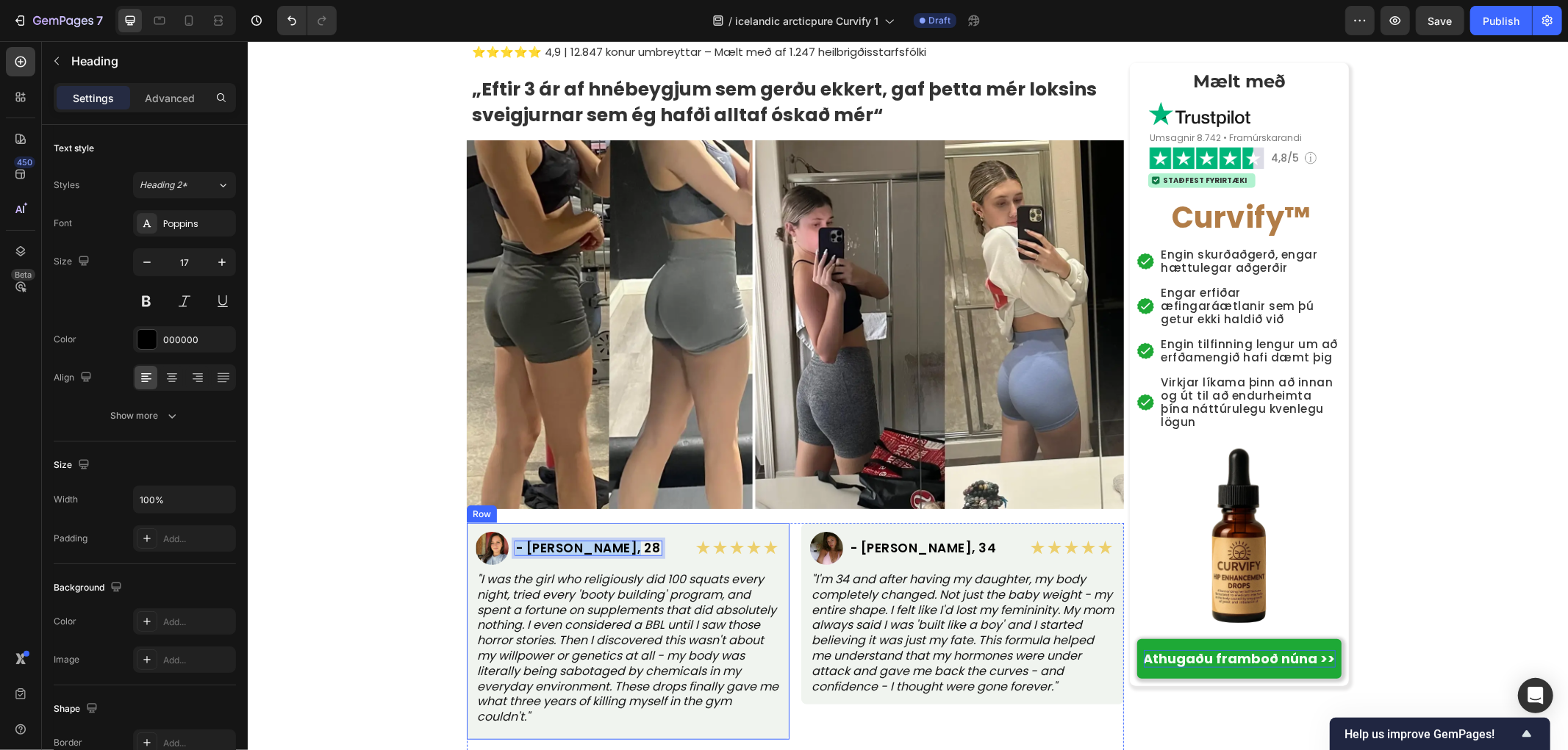
copy p "- Jessica M., 28"
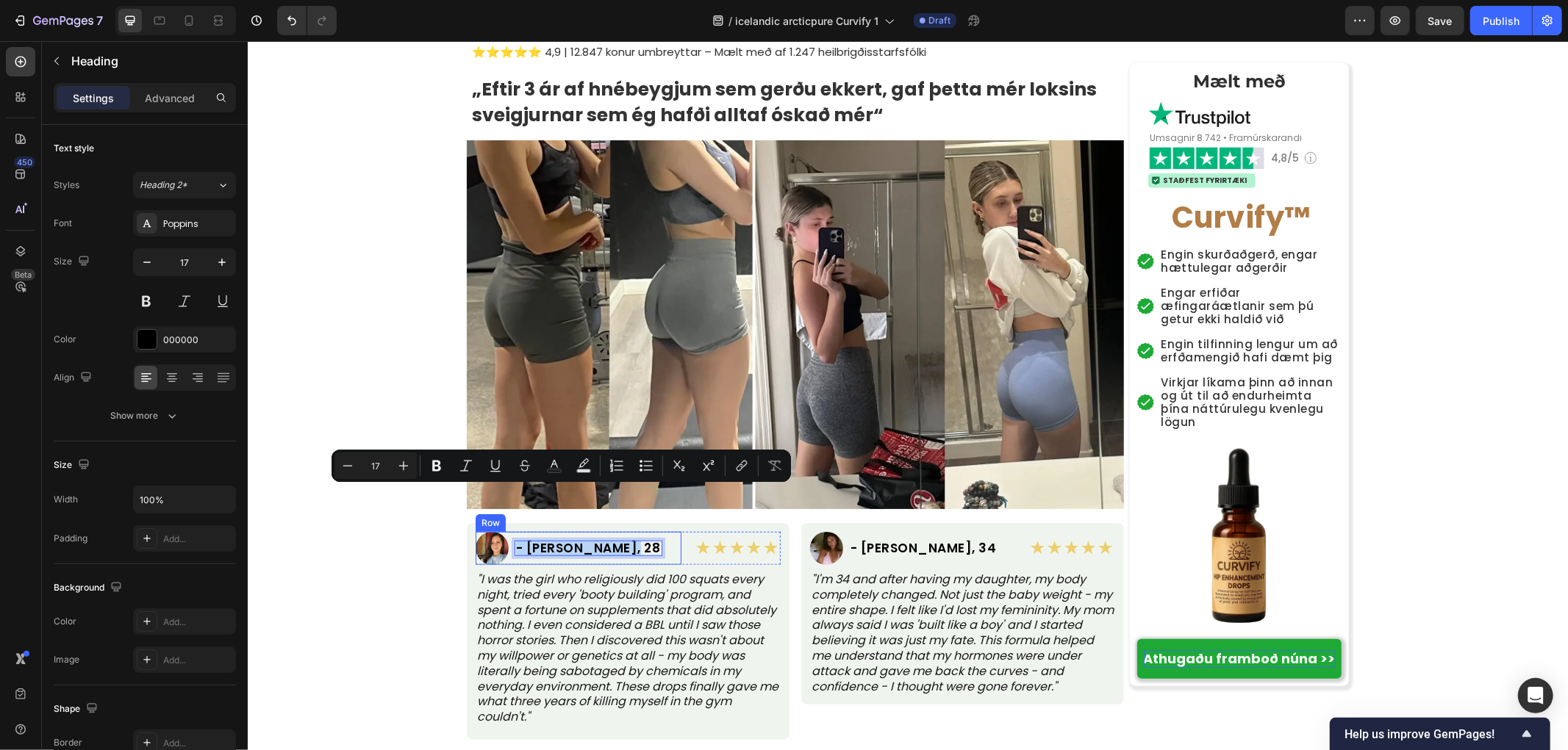
click at [530, 542] on p "- Jessica M., 28" at bounding box center [587, 548] width 145 height 13
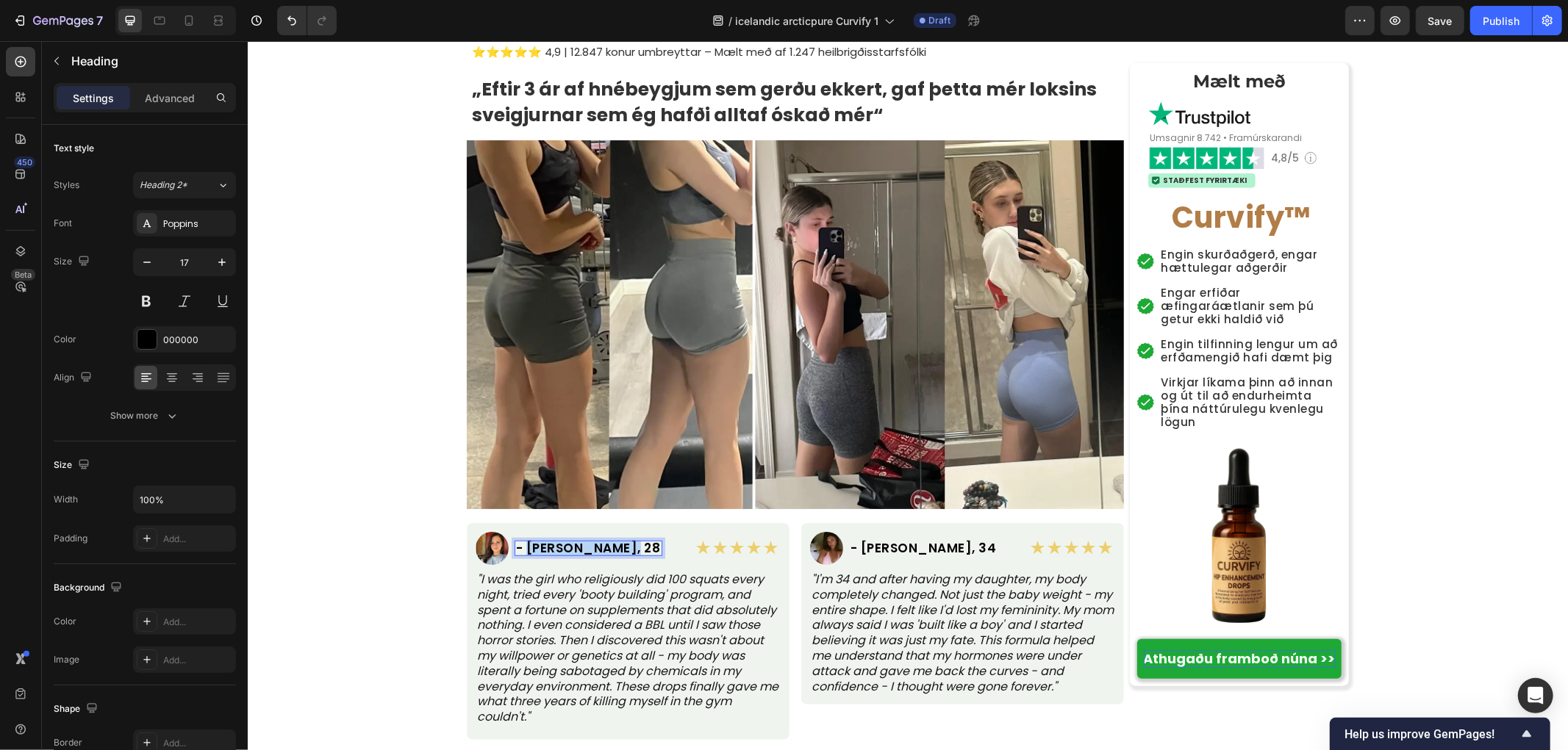
drag, startPoint x: 522, startPoint y: 499, endPoint x: 609, endPoint y: 503, distance: 87.1
click at [609, 542] on p "- Jessica M., 28" at bounding box center [587, 548] width 145 height 13
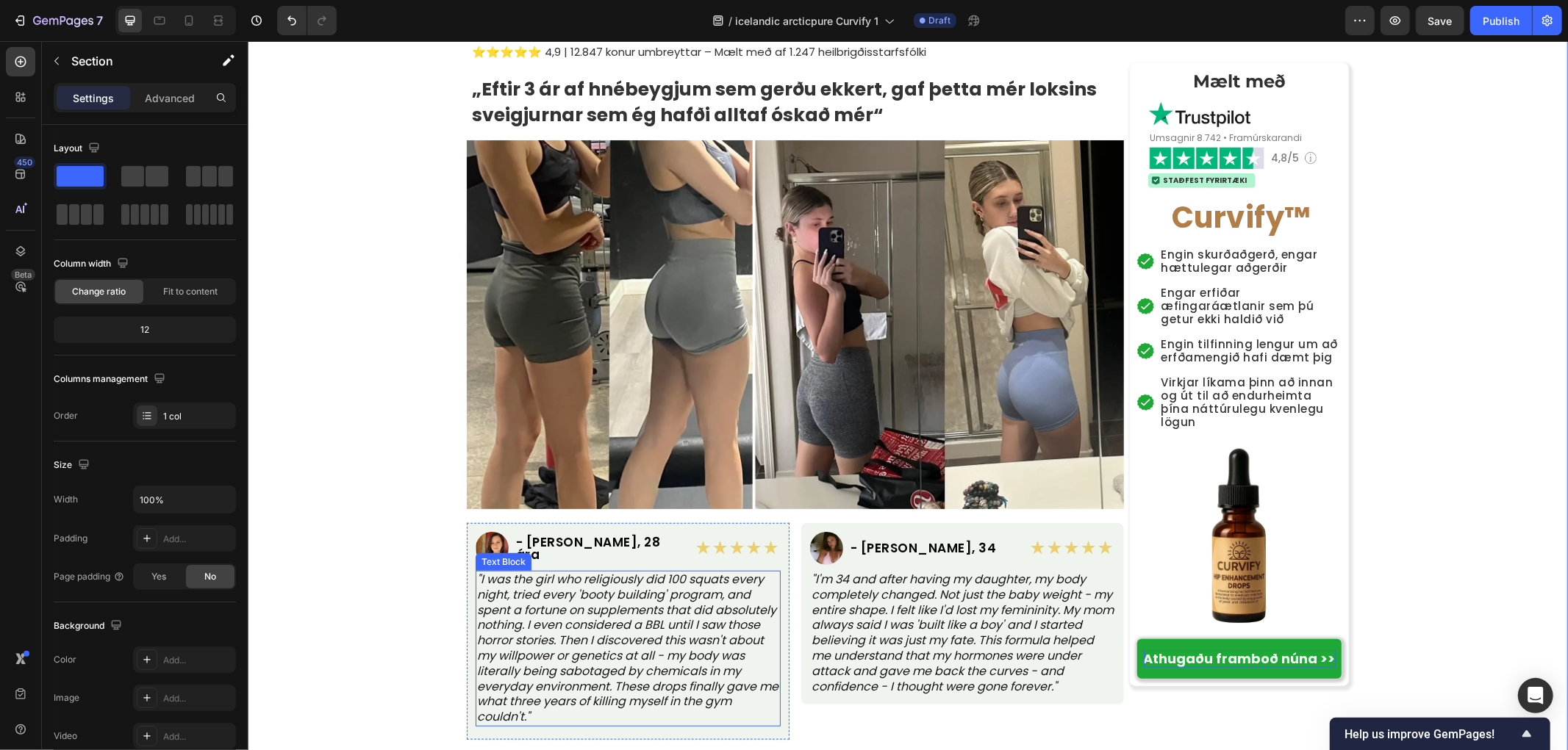
click at [621, 572] on p ""I was the girl who religiously did 100 squats every night, tried every 'booty …" at bounding box center [627, 647] width 302 height 153
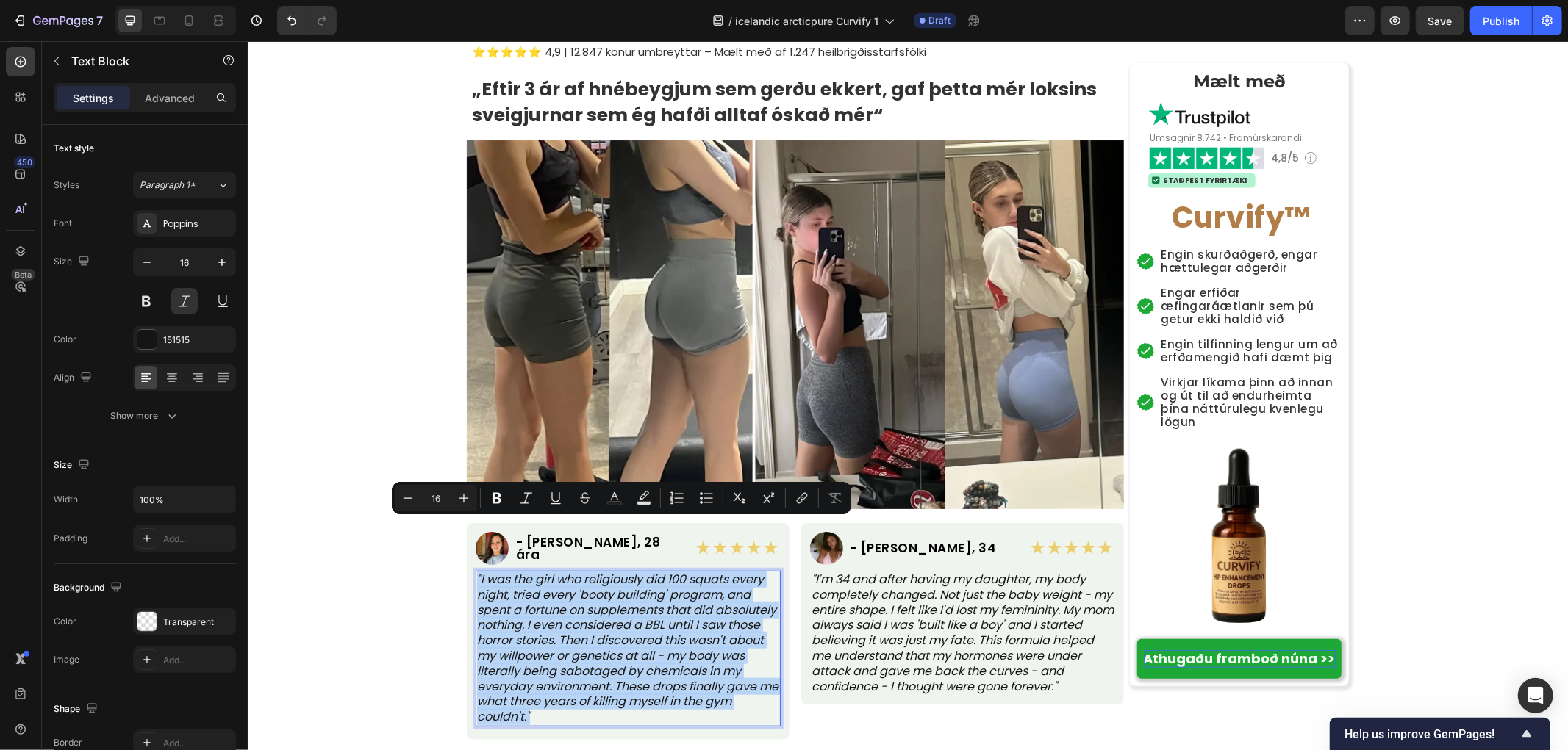
copy p ""I was the girl who religiously did 100 squats every night, tried every 'booty …"
click at [593, 572] on p ""I was the girl who religiously did 100 squats every night, tried every 'booty …" at bounding box center [627, 647] width 302 height 153
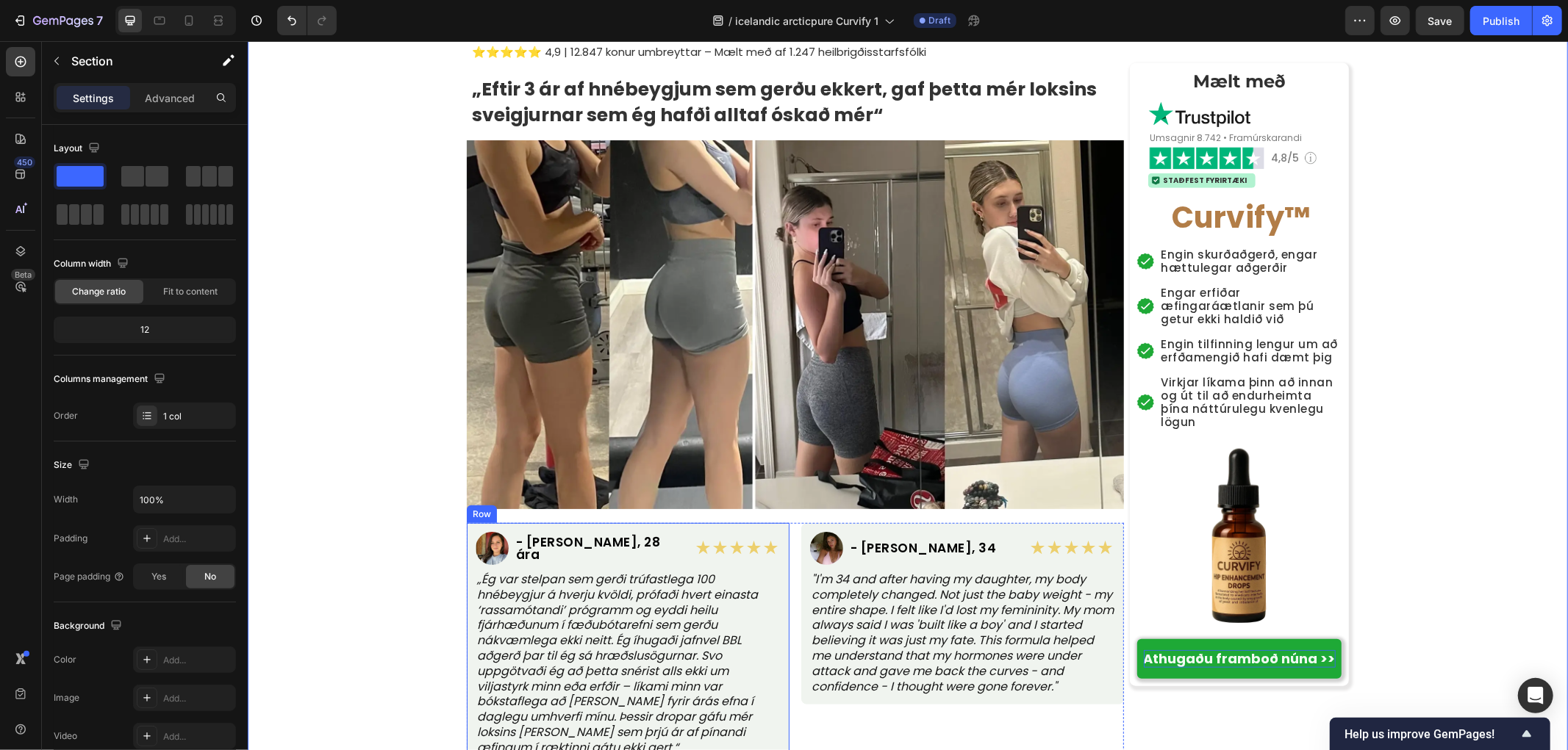
click at [602, 589] on p "„Ég var stelpan sem gerði trúfastlega 100 hnébeygjur á hverju kvöldi, prófaði h…" at bounding box center [627, 663] width 302 height 184
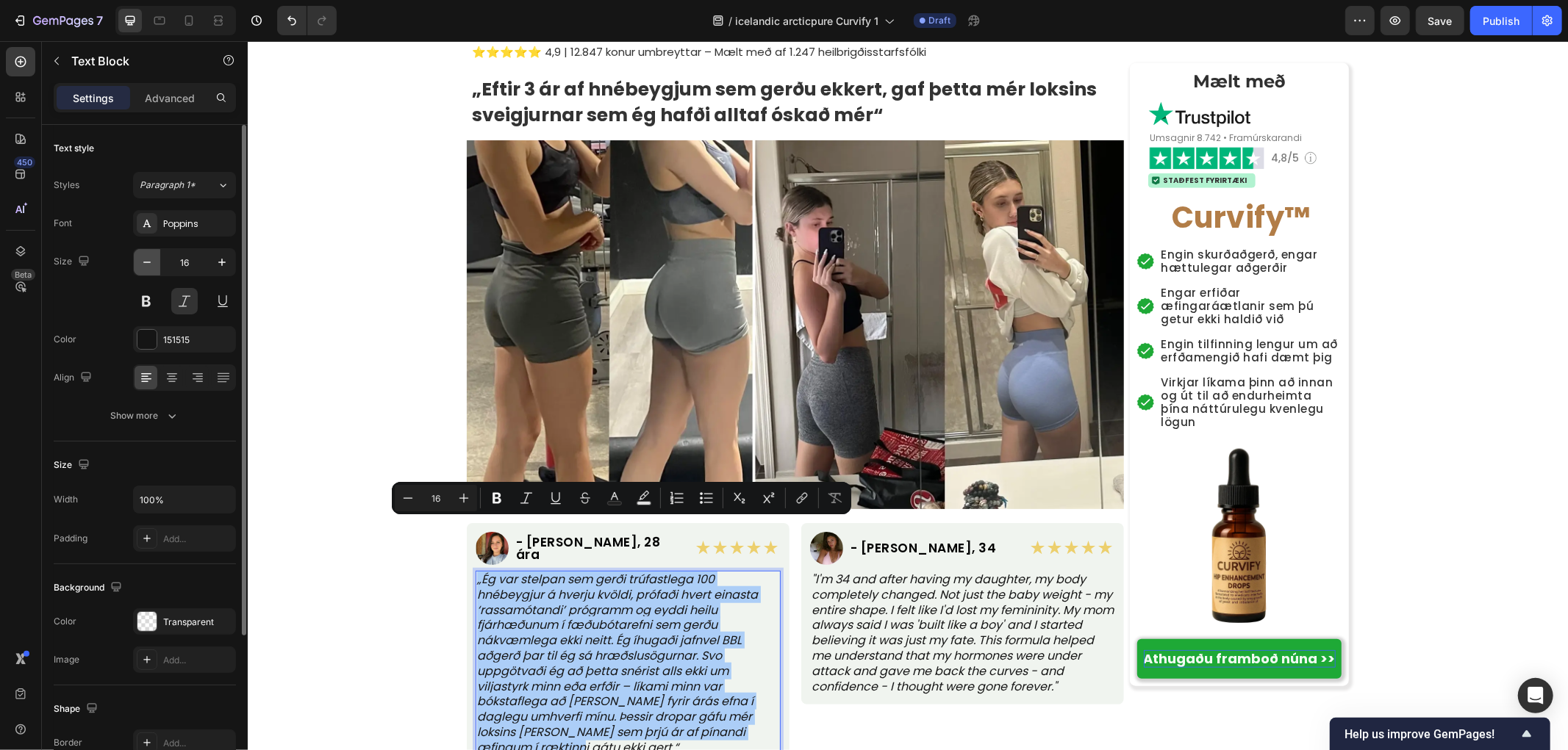
click at [144, 268] on icon "button" at bounding box center [146, 262] width 15 height 15
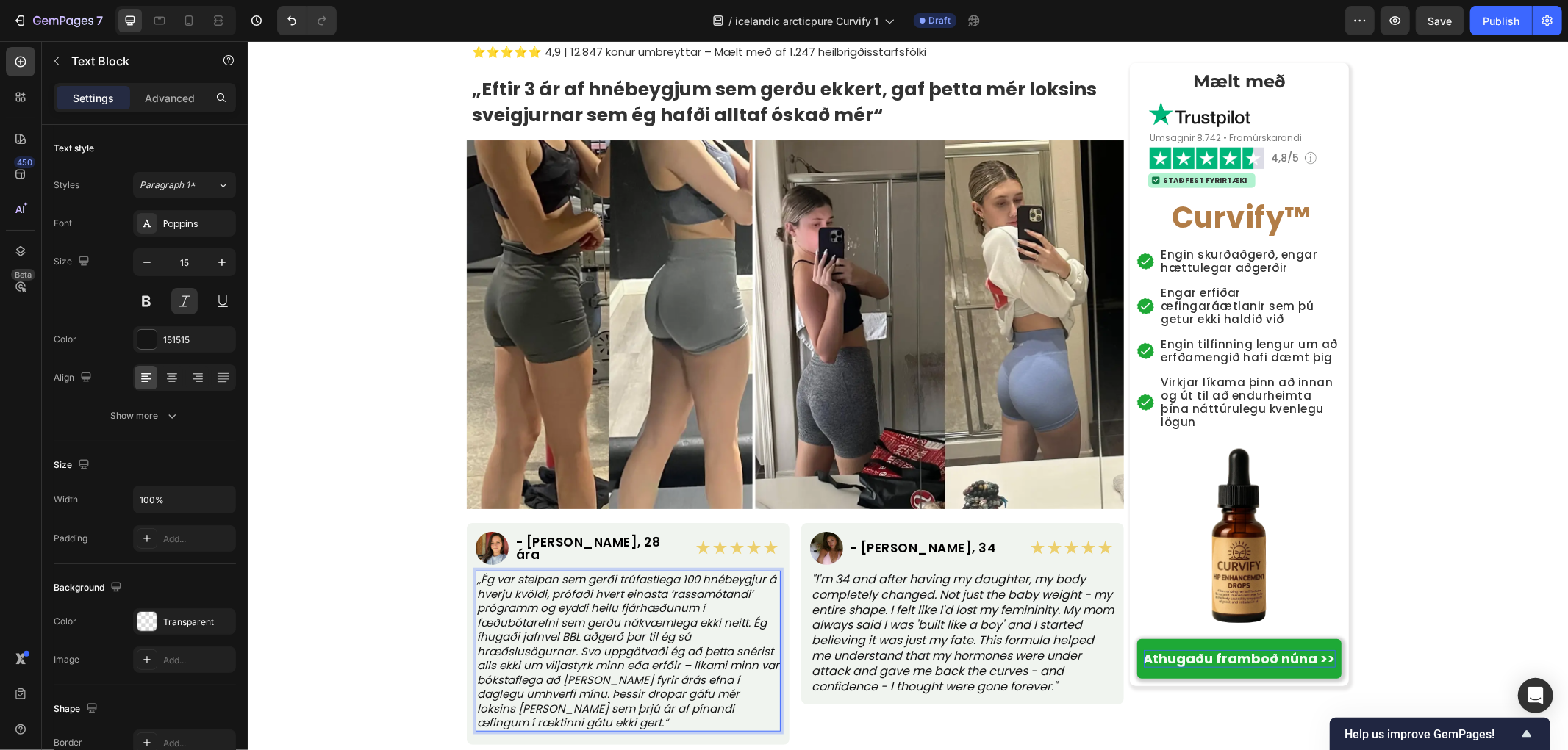
click at [540, 585] on p "„Ég var stelpan sem gerði trúfastlega 100 hnébeygjur á hverju kvöldi, prófaði h…" at bounding box center [627, 651] width 302 height 158
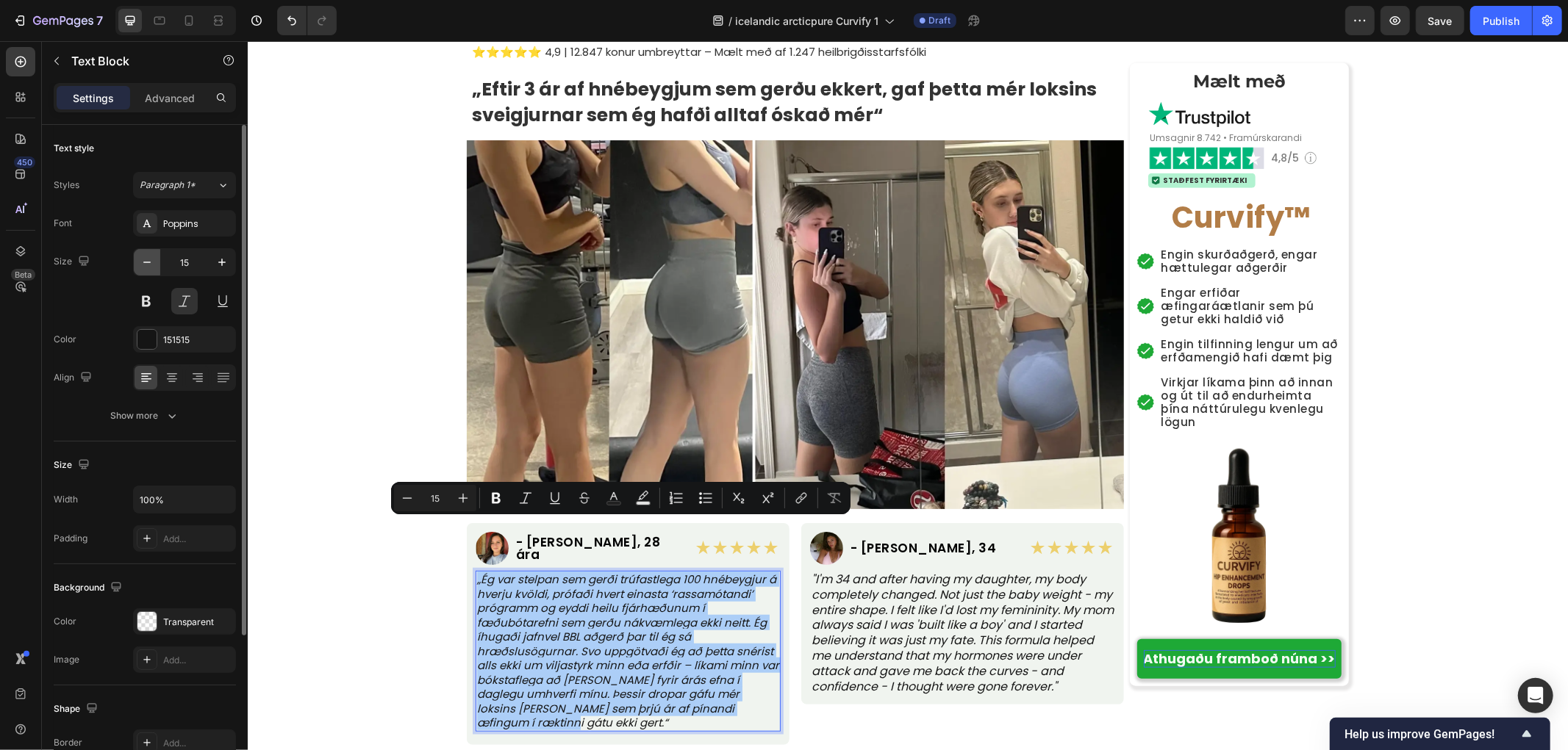
click at [145, 267] on icon "button" at bounding box center [146, 262] width 15 height 15
type input "14"
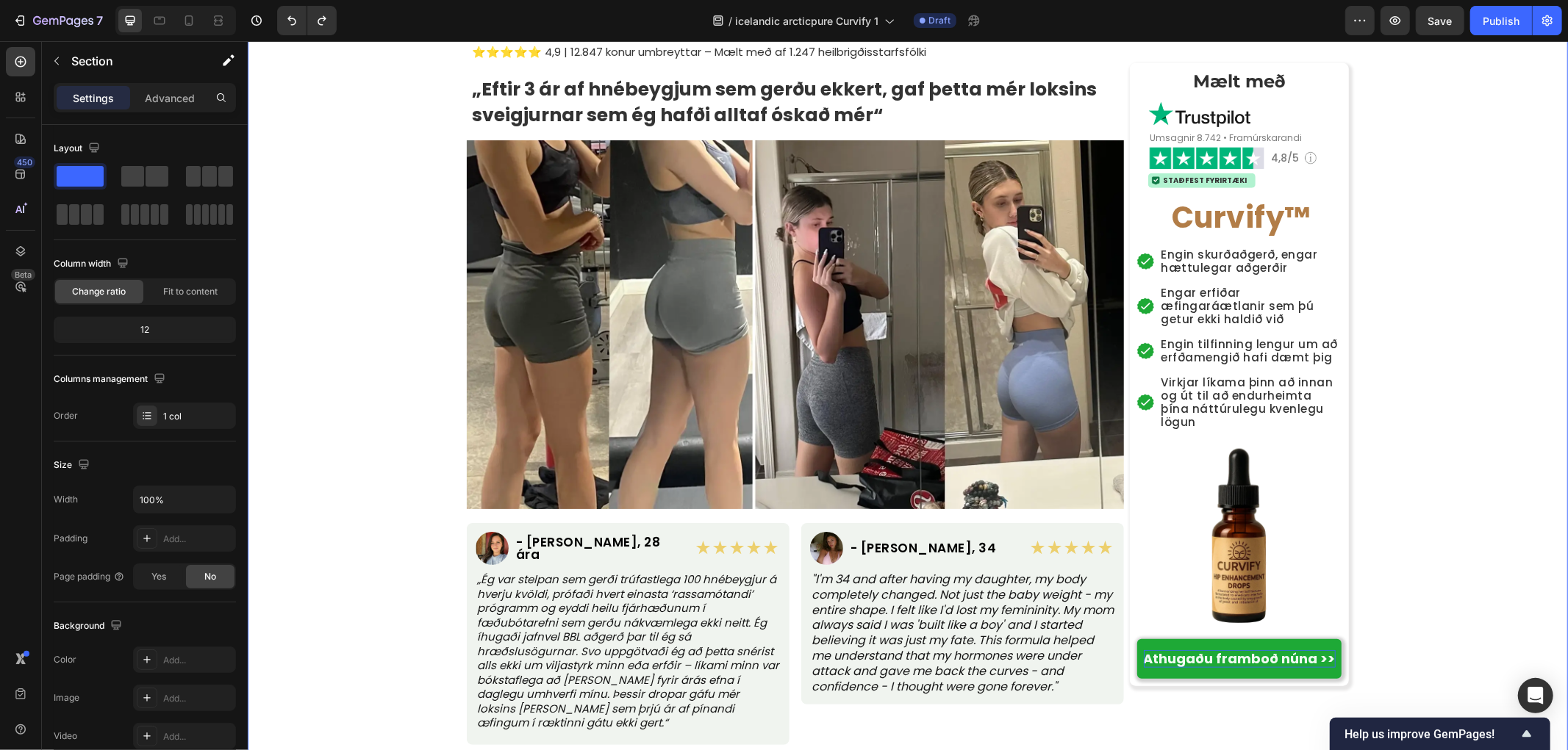
click at [609, 612] on p "„Ég var stelpan sem gerði trúfastlega 100 hnébeygjur á hverju kvöldi, prófaði h…" at bounding box center [627, 651] width 302 height 158
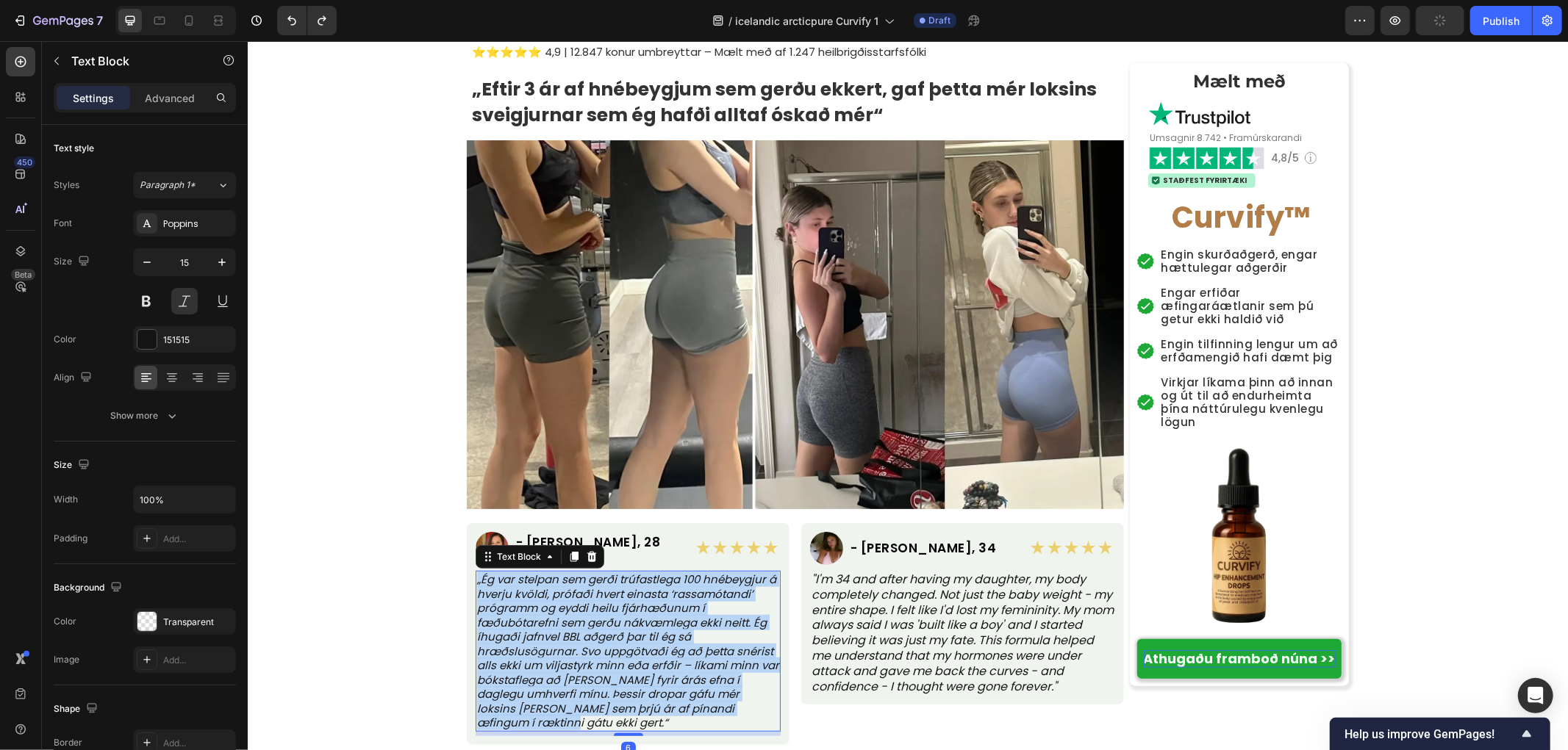
click at [609, 612] on p "„Ég var stelpan sem gerði trúfastlega 100 hnébeygjur á hverju kvöldi, prófaði h…" at bounding box center [627, 651] width 302 height 158
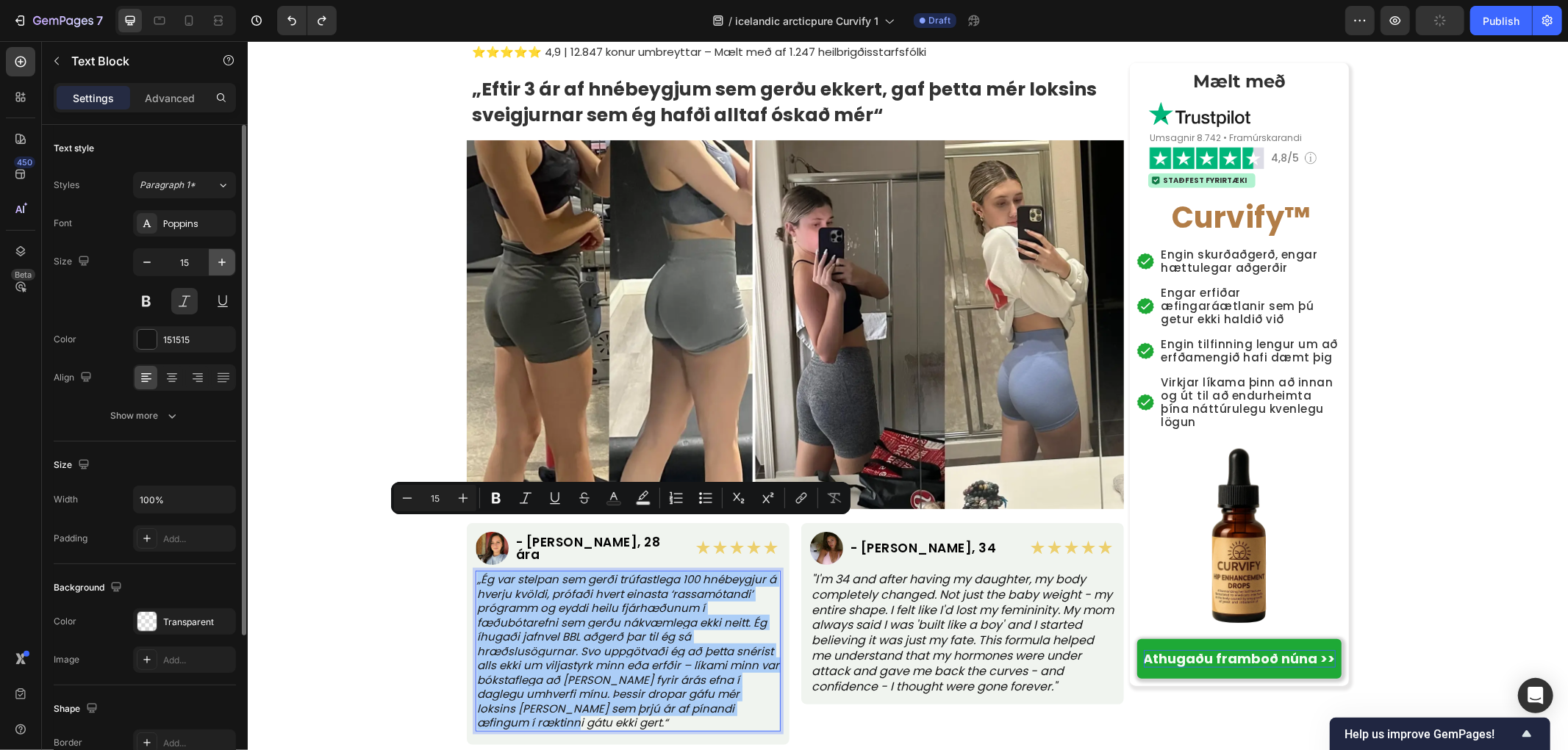
click at [230, 268] on button "button" at bounding box center [222, 262] width 27 height 27
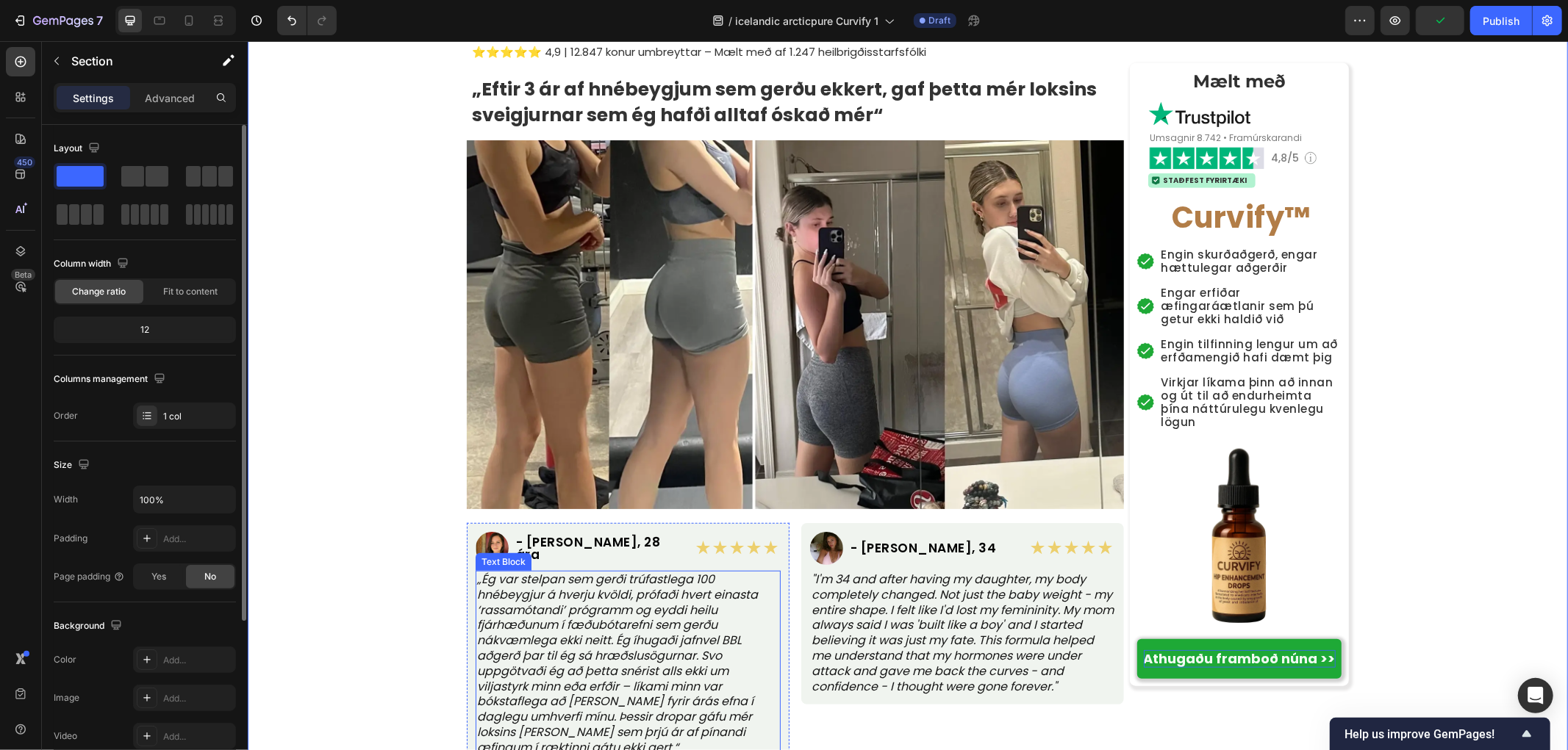
click at [606, 572] on p "„Ég var stelpan sem gerði trúfastlega 100 hnébeygjur á hverju kvöldi, prófaði h…" at bounding box center [627, 663] width 302 height 184
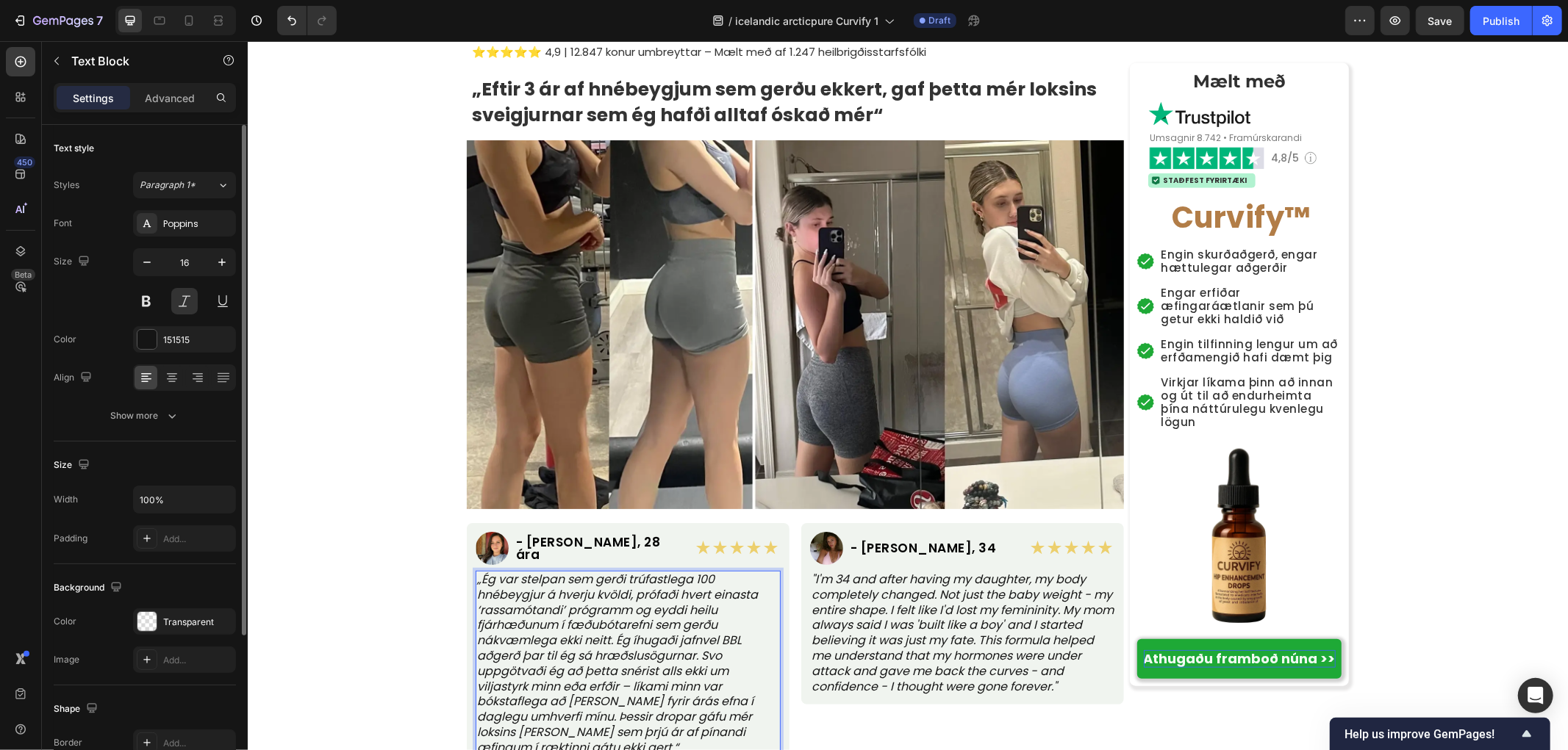
click at [894, 680] on div "Image - Maria S., 34 Heading Row ★★★★★ Text Block Row "I'm 34 and after having …" at bounding box center [962, 653] width 323 height 262
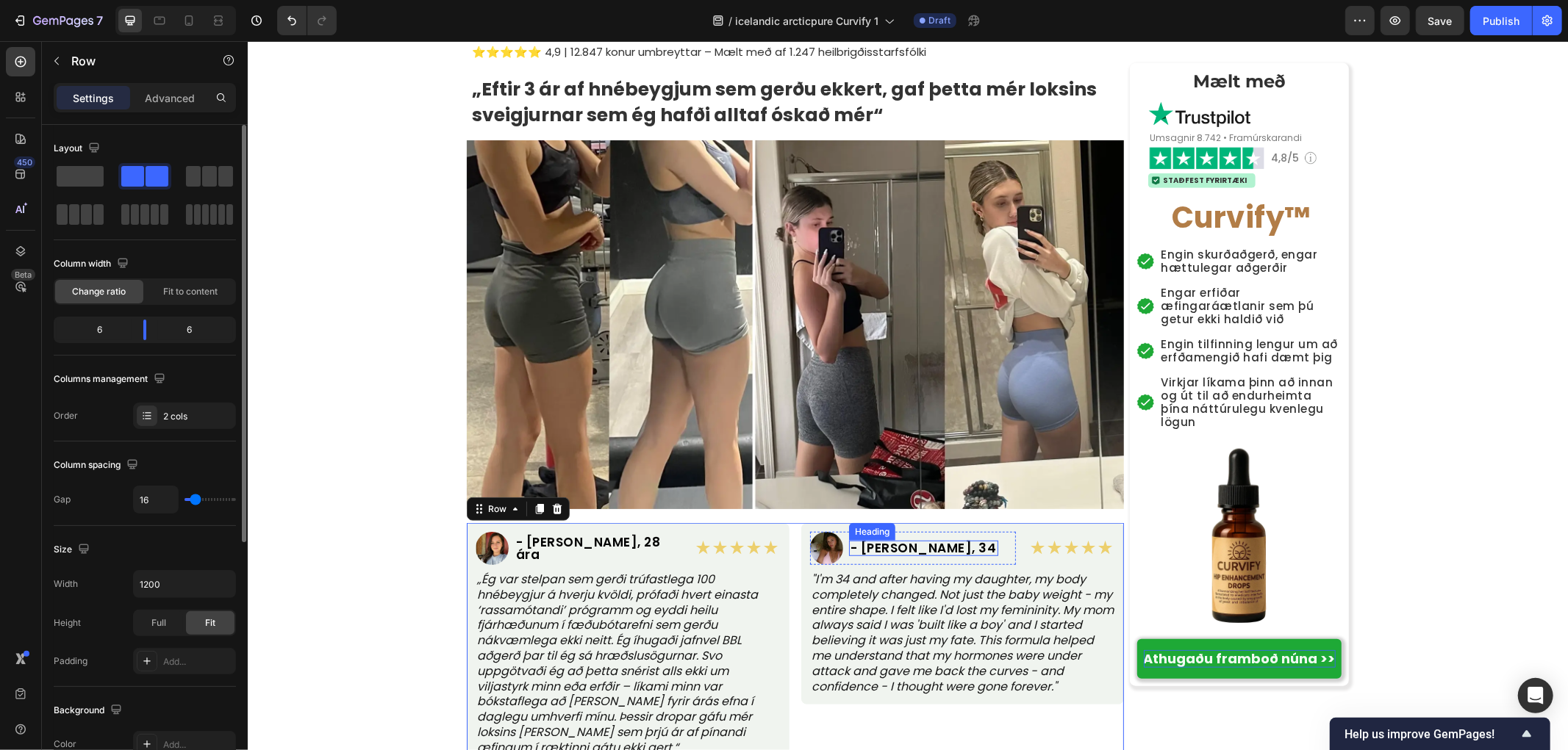
click at [876, 540] on h2 "- Maria S., 34" at bounding box center [923, 548] width 150 height 16
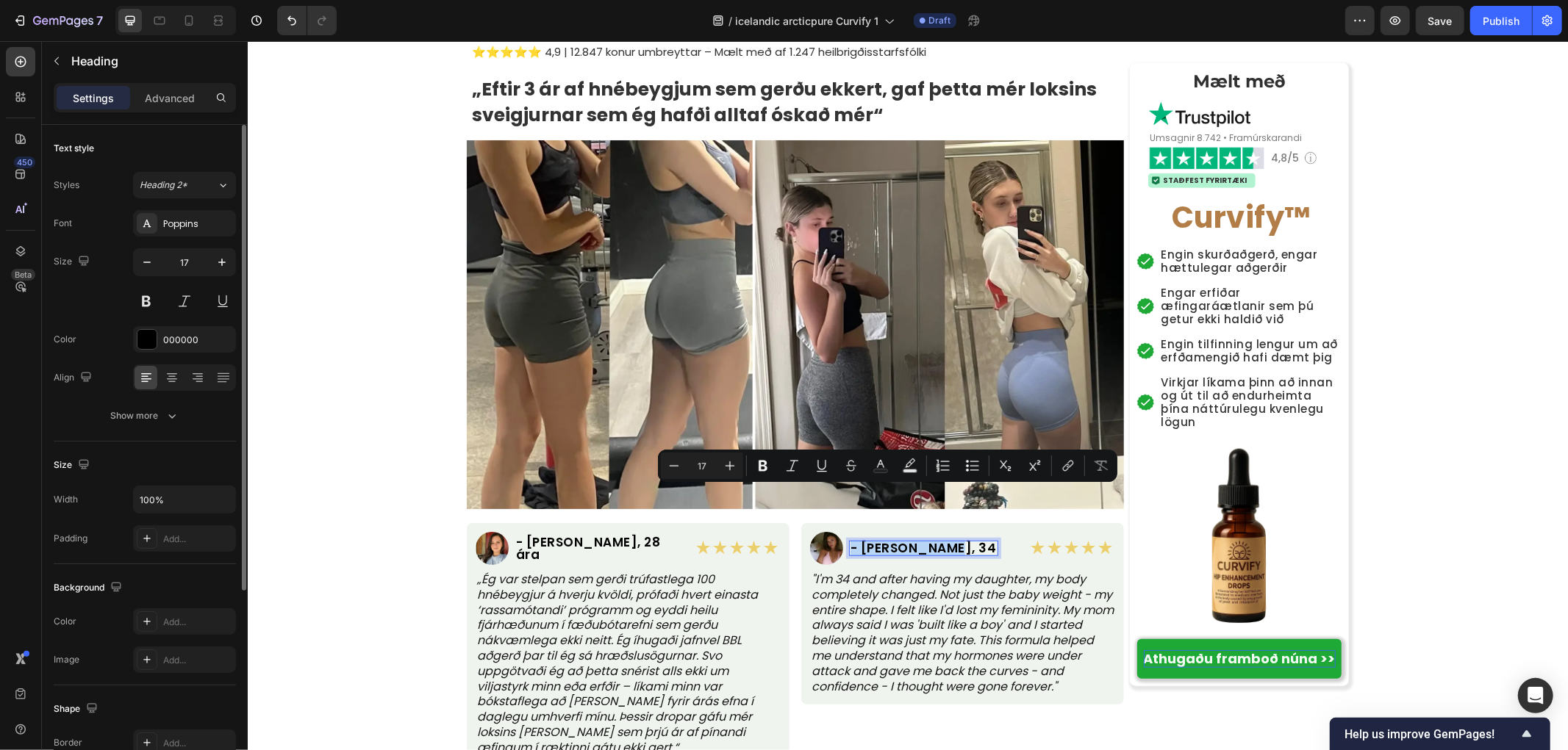
click at [867, 542] on p "- Maria S., 34" at bounding box center [923, 548] width 146 height 13
click at [879, 542] on p "- Maria S., 34" at bounding box center [923, 548] width 146 height 13
drag, startPoint x: 856, startPoint y: 496, endPoint x: 967, endPoint y: 505, distance: 111.4
click at [967, 532] on div "Image - Maria S., 34 Heading 0 Row" at bounding box center [912, 548] width 206 height 33
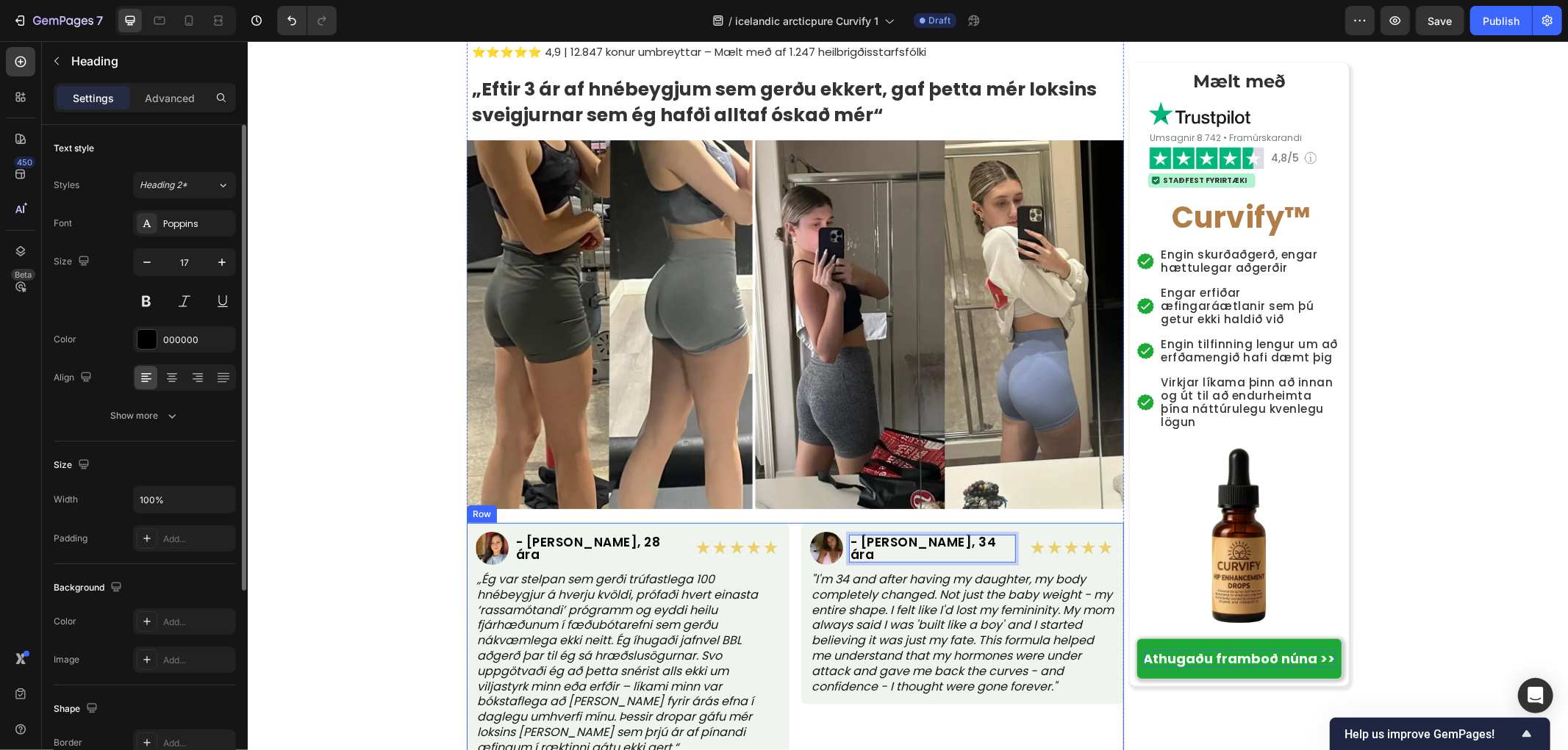
click at [928, 717] on div "Image - Margrét S., 34 ára Heading 0 Row ★★★★★ Text Block Row "I'm 34 and after…" at bounding box center [962, 653] width 323 height 262
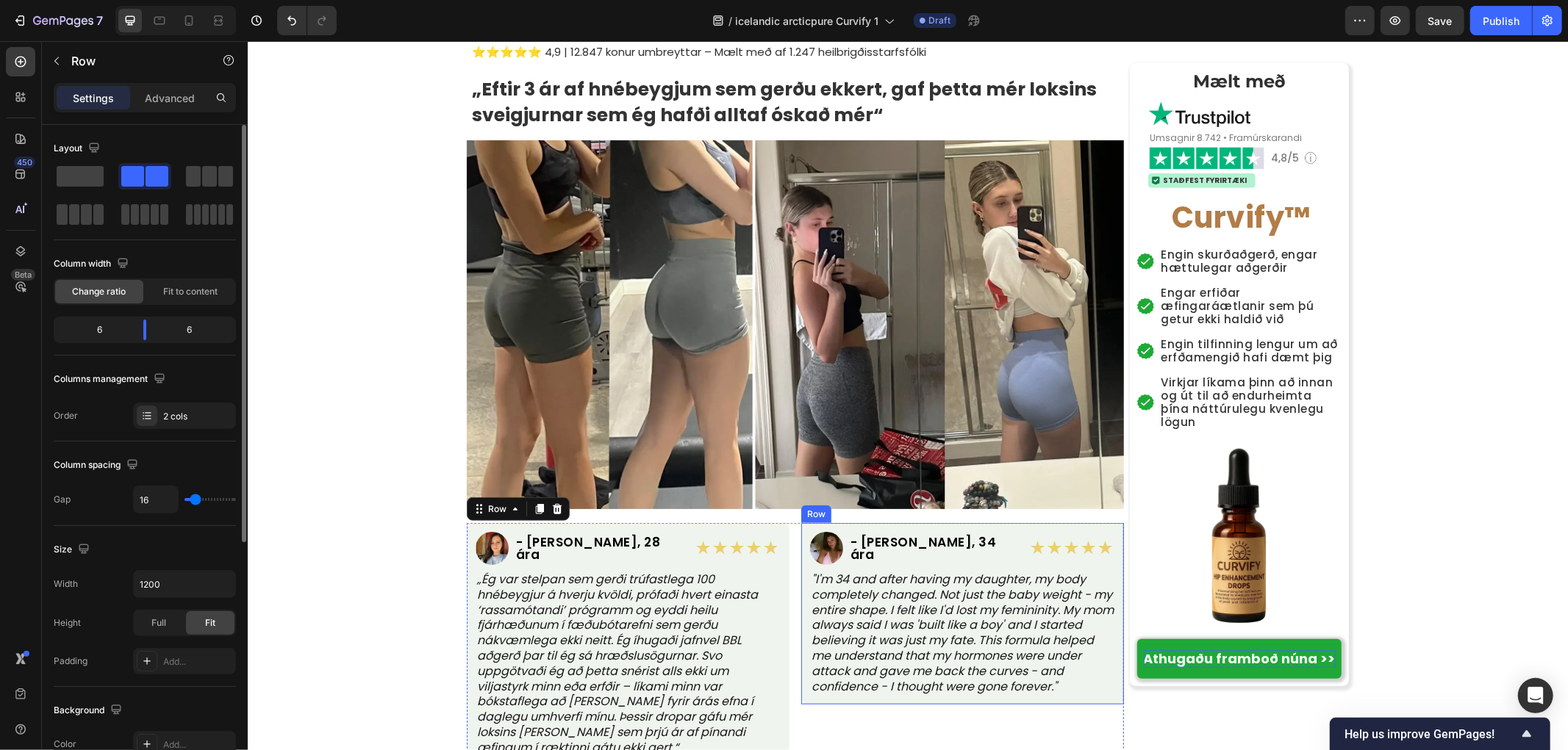
click at [909, 573] on p ""I'm 34 and after having my daughter, my body completely changed. Not just the …" at bounding box center [962, 633] width 302 height 122
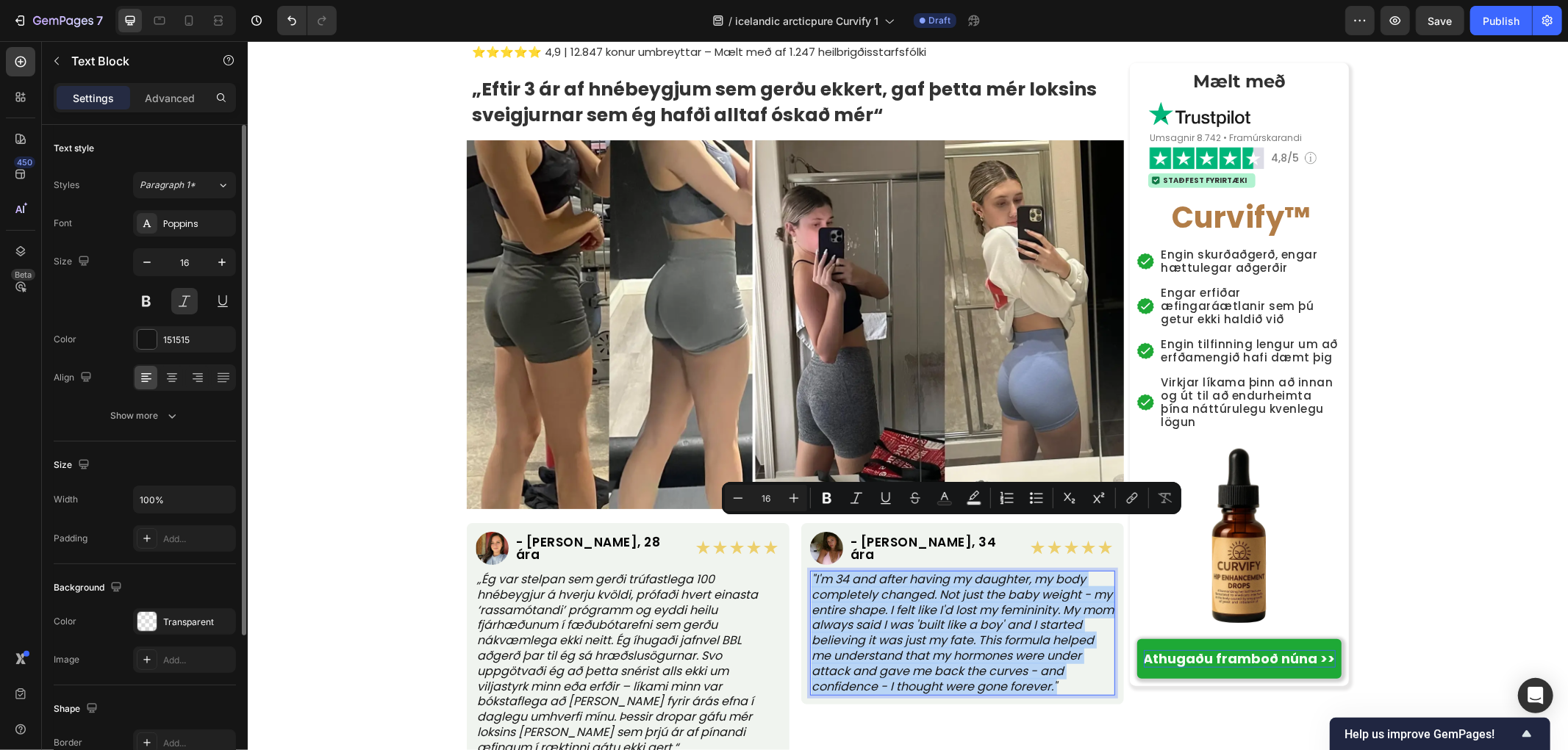
copy p ""I'm 34 and after having my daughter, my body completely changed. Not just the …"
click at [922, 577] on p ""I'm 34 and after having my daughter, my body completely changed. Not just the …" at bounding box center [962, 633] width 302 height 122
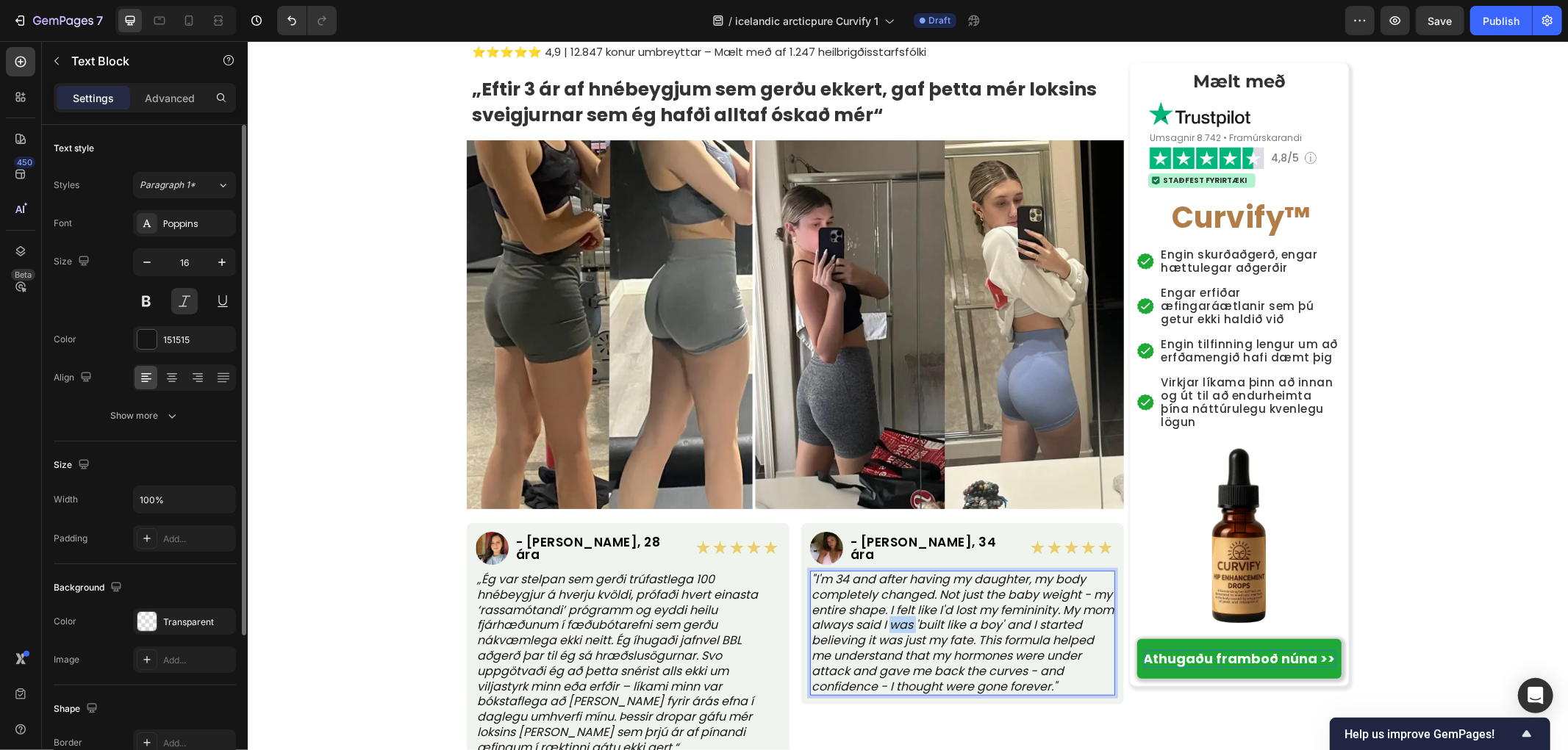
click at [922, 577] on p ""I'm 34 and after having my daughter, my body completely changed. Not just the …" at bounding box center [962, 633] width 302 height 122
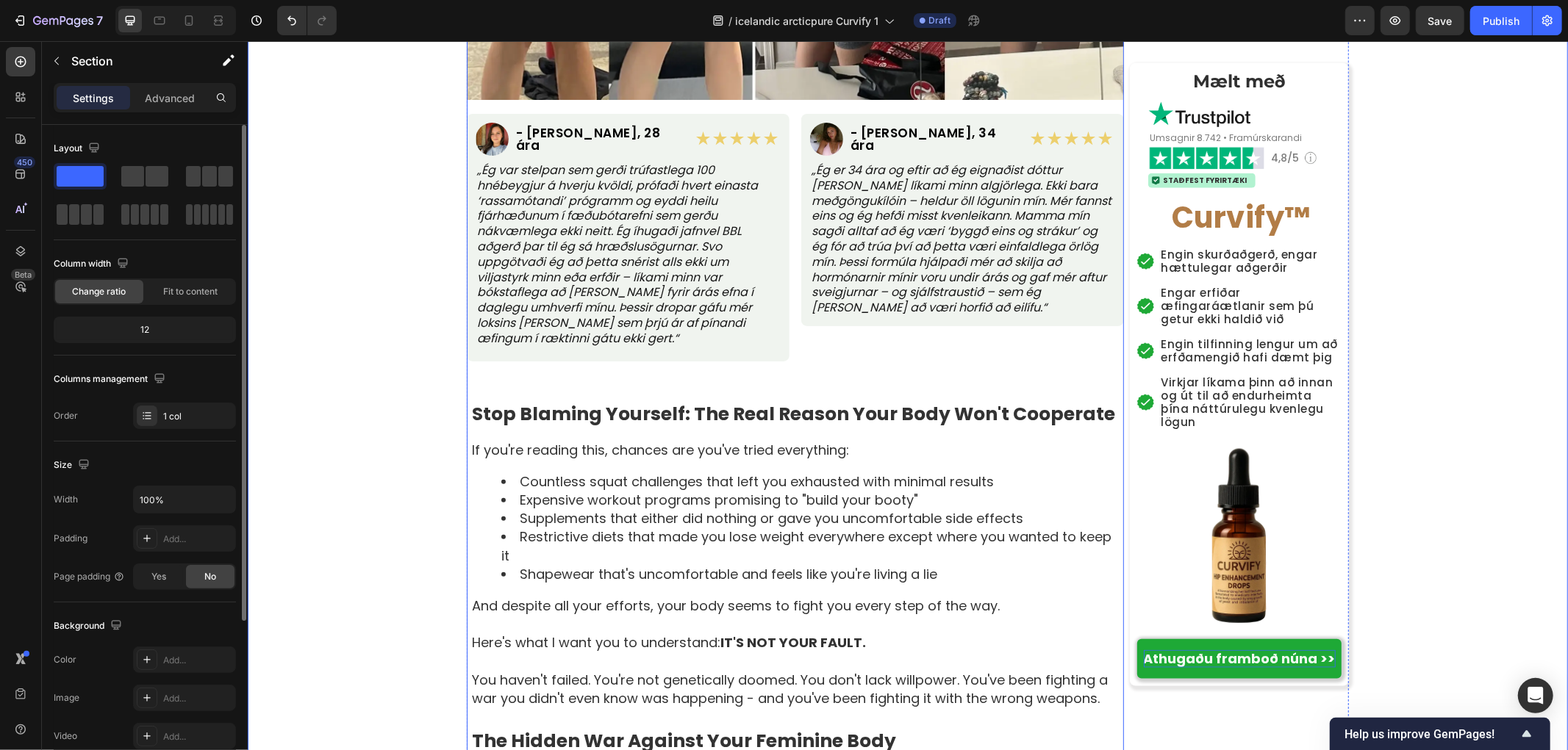
scroll to position [1143, 0]
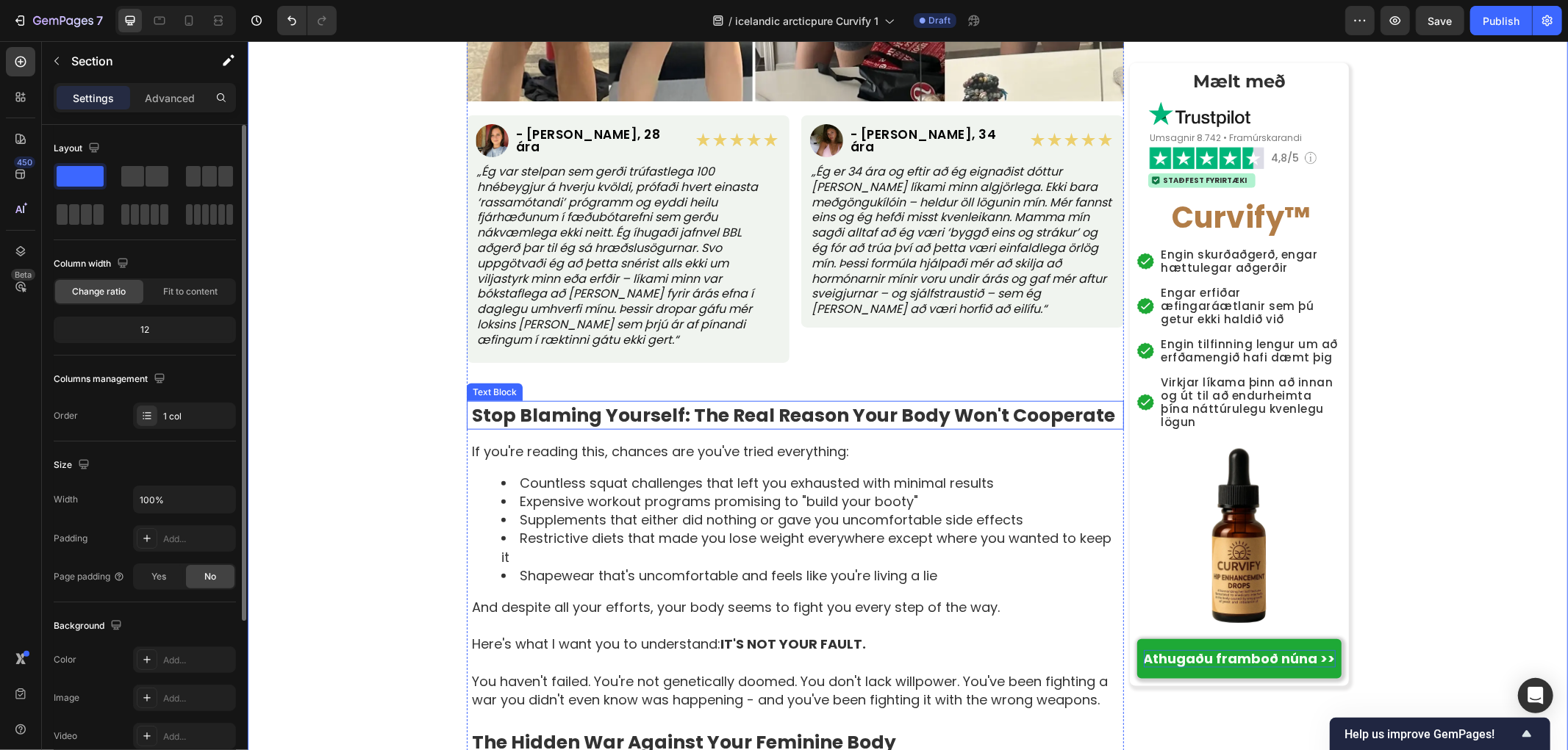
click at [569, 402] on strong "Stop Blaming Yourself: The Real Reason Your Body Won't Cooperate" at bounding box center [793, 414] width 643 height 26
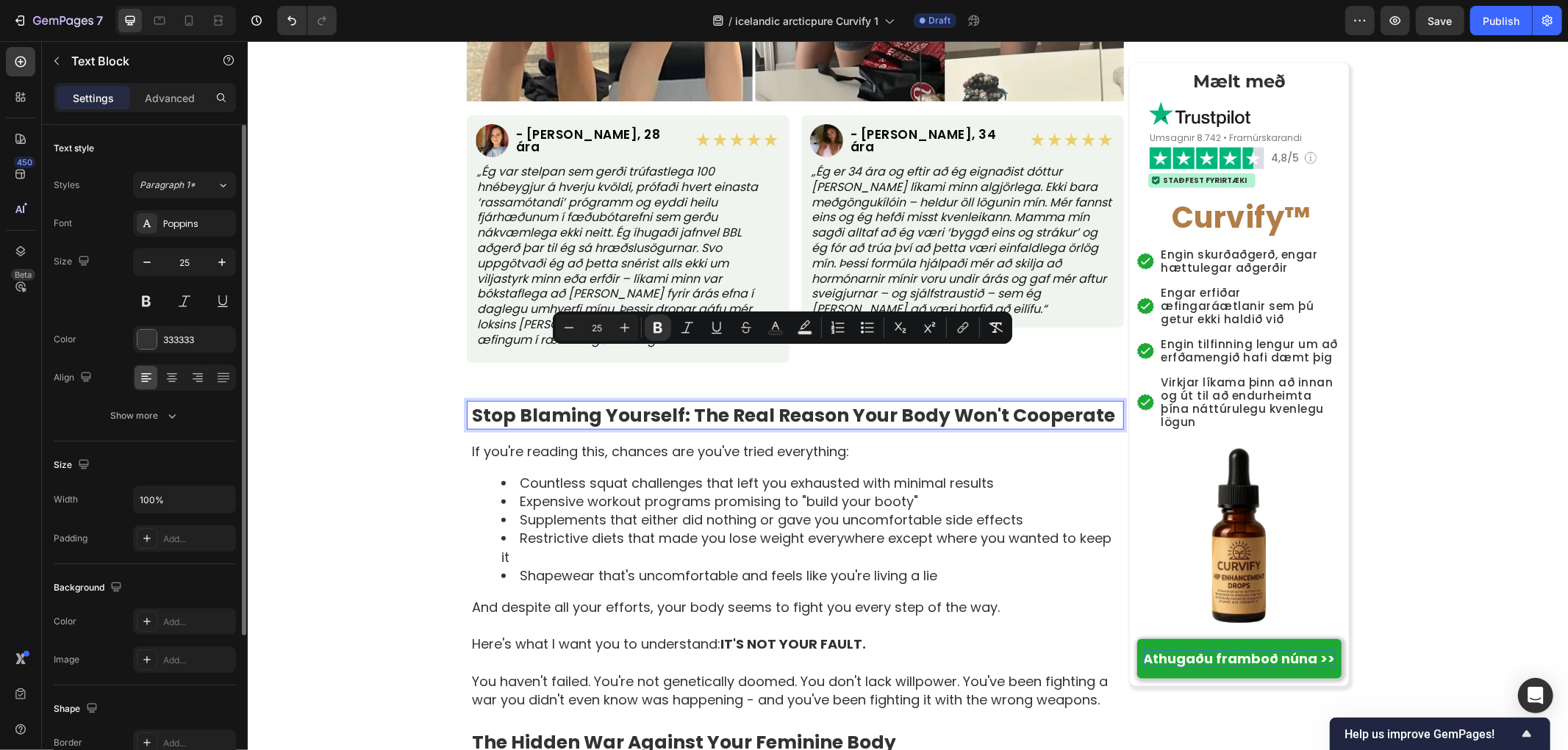
click at [561, 402] on strong "Stop Blaming Yourself: The Real Reason Your Body Won't Cooperate" at bounding box center [793, 414] width 643 height 26
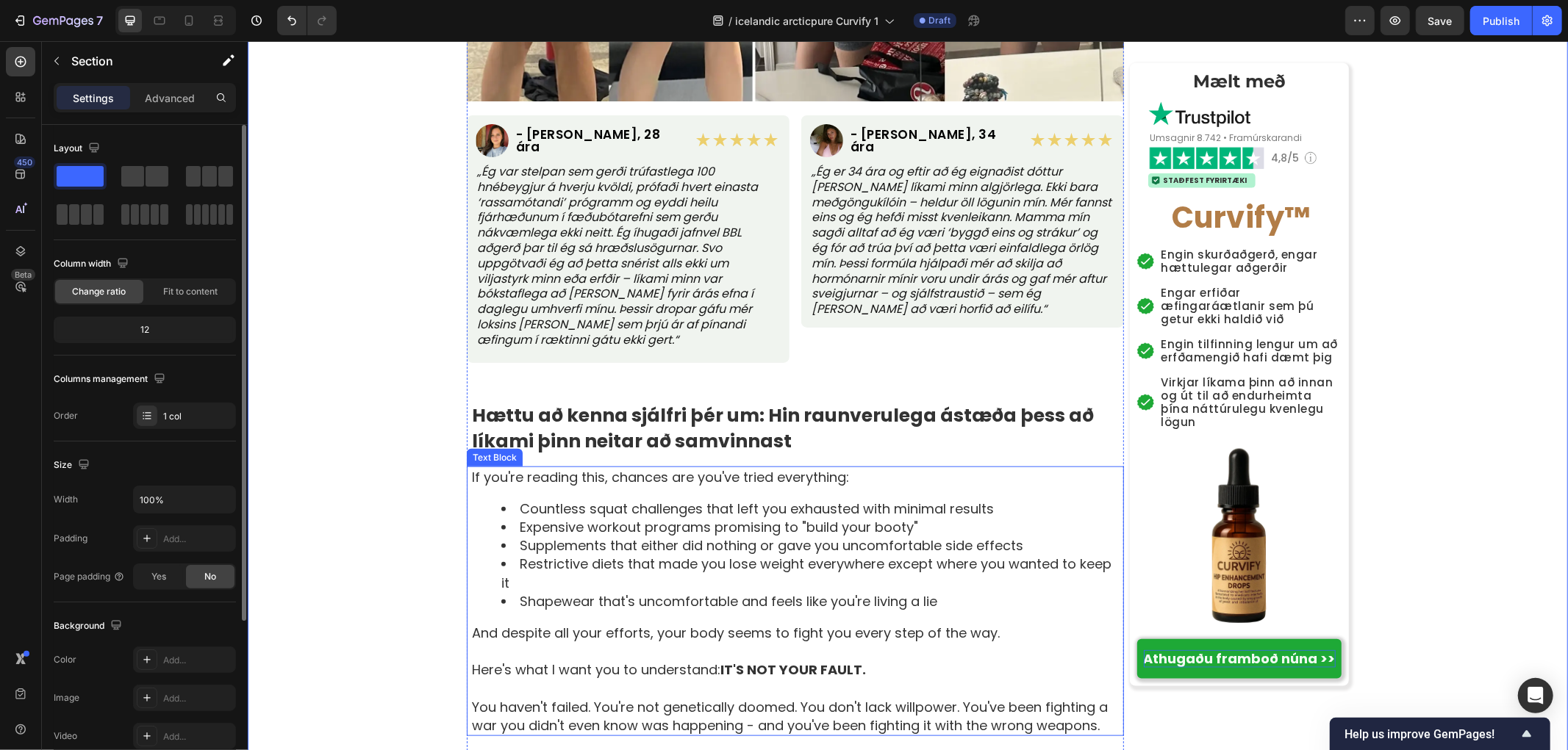
click at [550, 466] on div "If you're reading this, chances are you've tried everything: Countless squat ch…" at bounding box center [797, 600] width 653 height 270
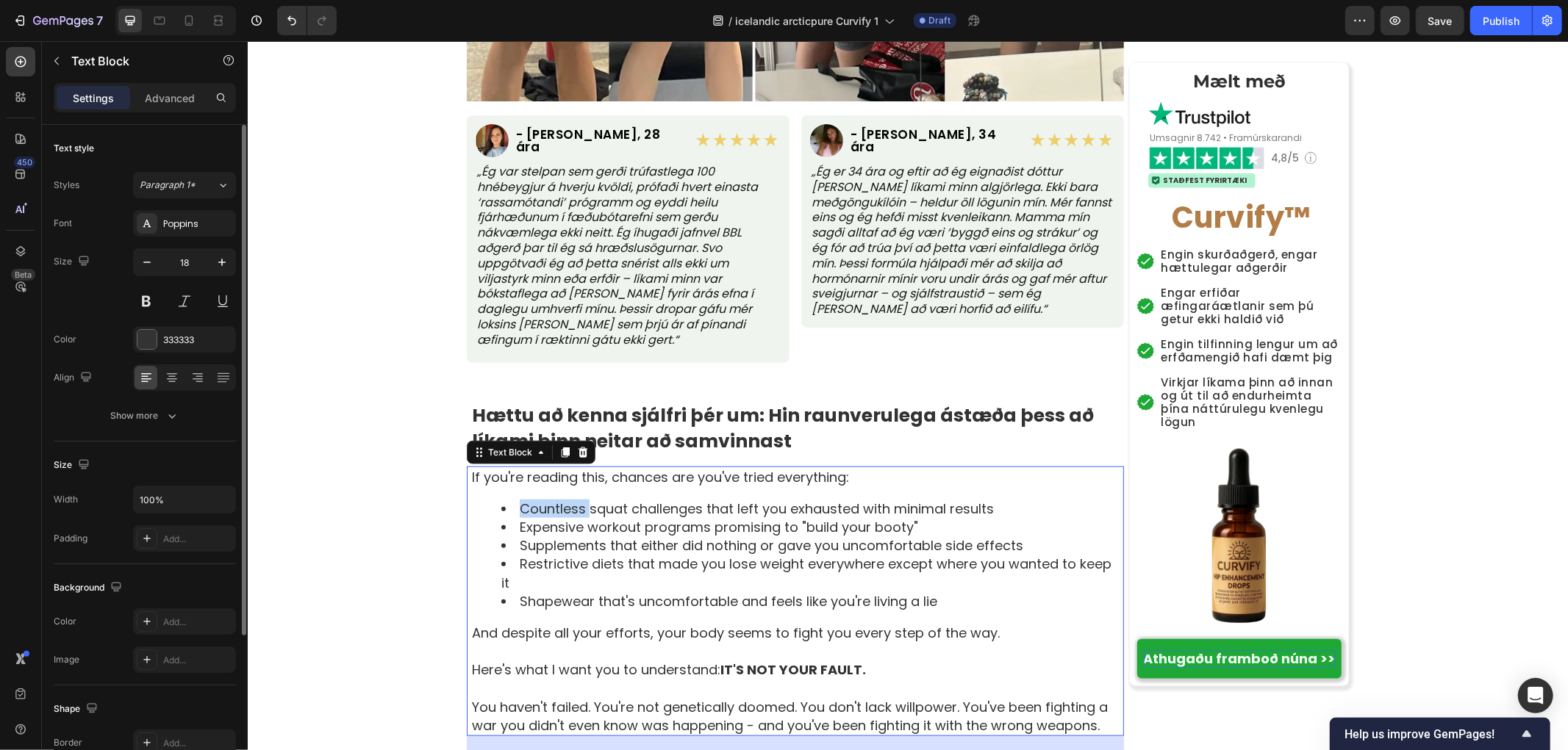
click at [550, 466] on div "If you're reading this, chances are you've tried everything: Countless squat ch…" at bounding box center [797, 600] width 653 height 270
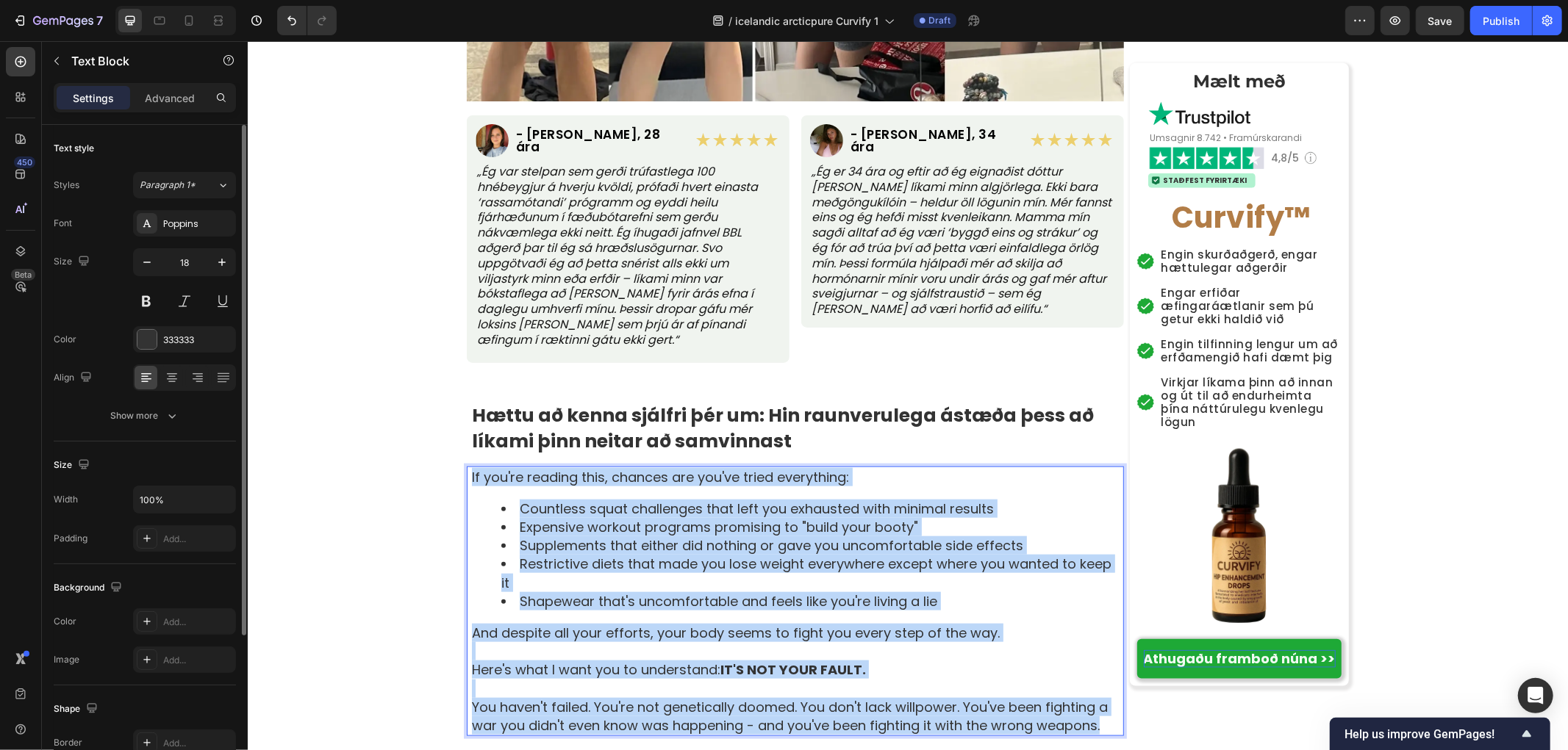
copy div "If you're reading this, chances are you've tried everything: Countless squat ch…"
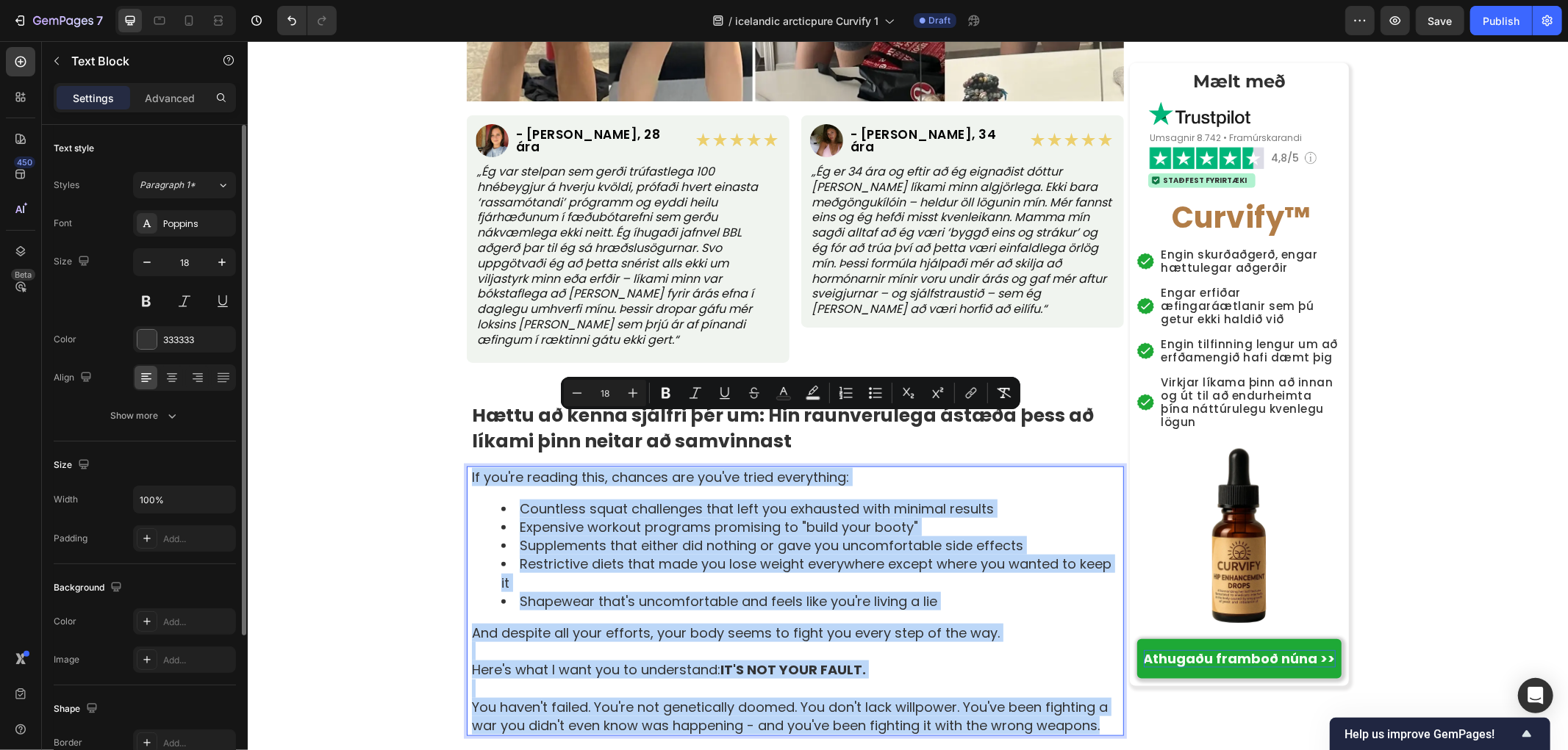
click at [862, 467] on p "If you're reading this, chances are you've tried everything:" at bounding box center [797, 476] width 651 height 18
click at [883, 467] on p "If you're reading this, chances are you've tried everything:" at bounding box center [797, 476] width 651 height 18
click at [887, 467] on p "If you're reading this, chances are you've tried everything:" at bounding box center [797, 476] width 651 height 18
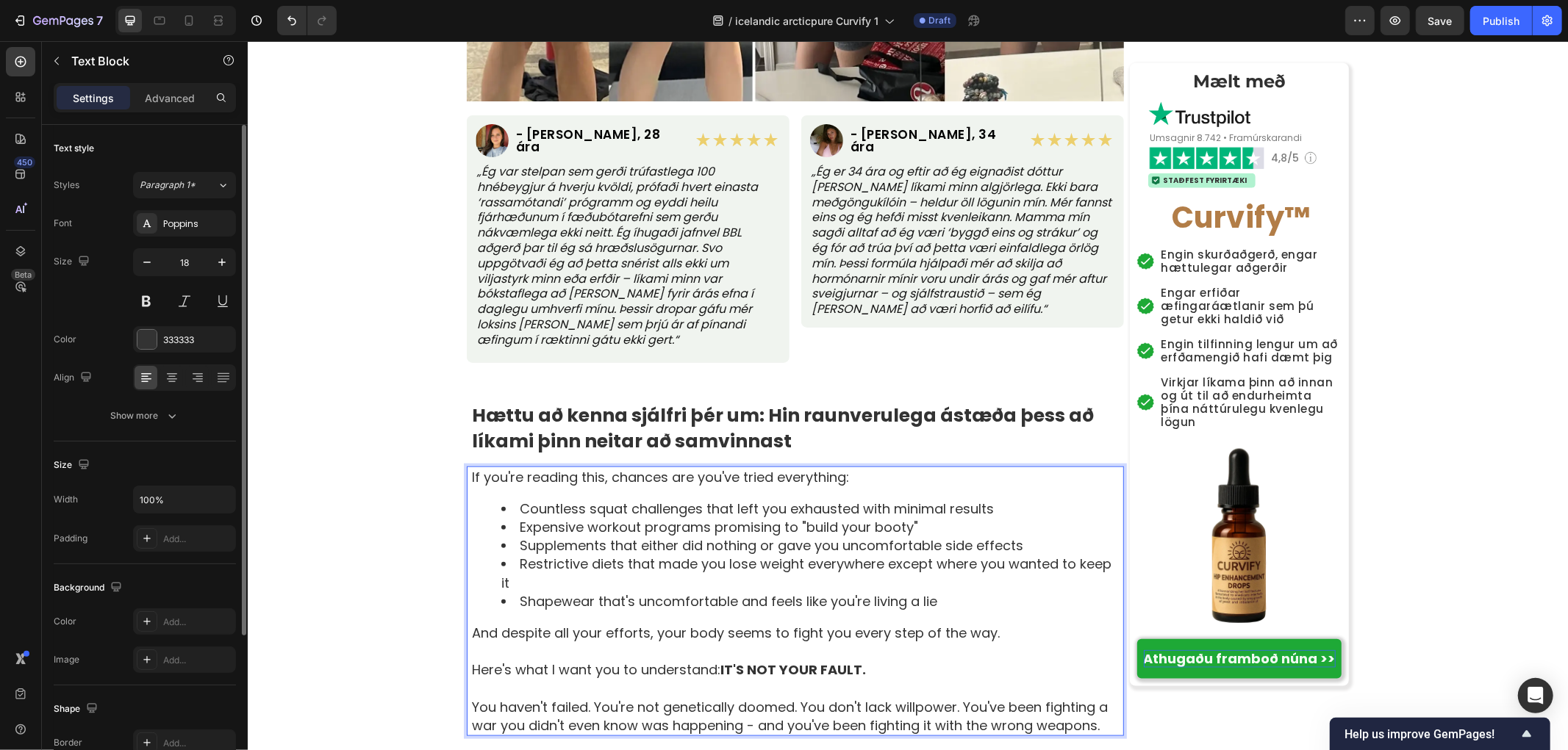
drag, startPoint x: 892, startPoint y: 422, endPoint x: 852, endPoint y: 419, distance: 40.1
click at [852, 467] on p "If you're reading this, chances are you've tried everything:" at bounding box center [797, 476] width 651 height 18
click at [847, 467] on p "If you're reading this, chances are you've tried everything:" at bounding box center [797, 476] width 651 height 18
drag, startPoint x: 869, startPoint y: 426, endPoint x: 429, endPoint y: 420, distance: 440.0
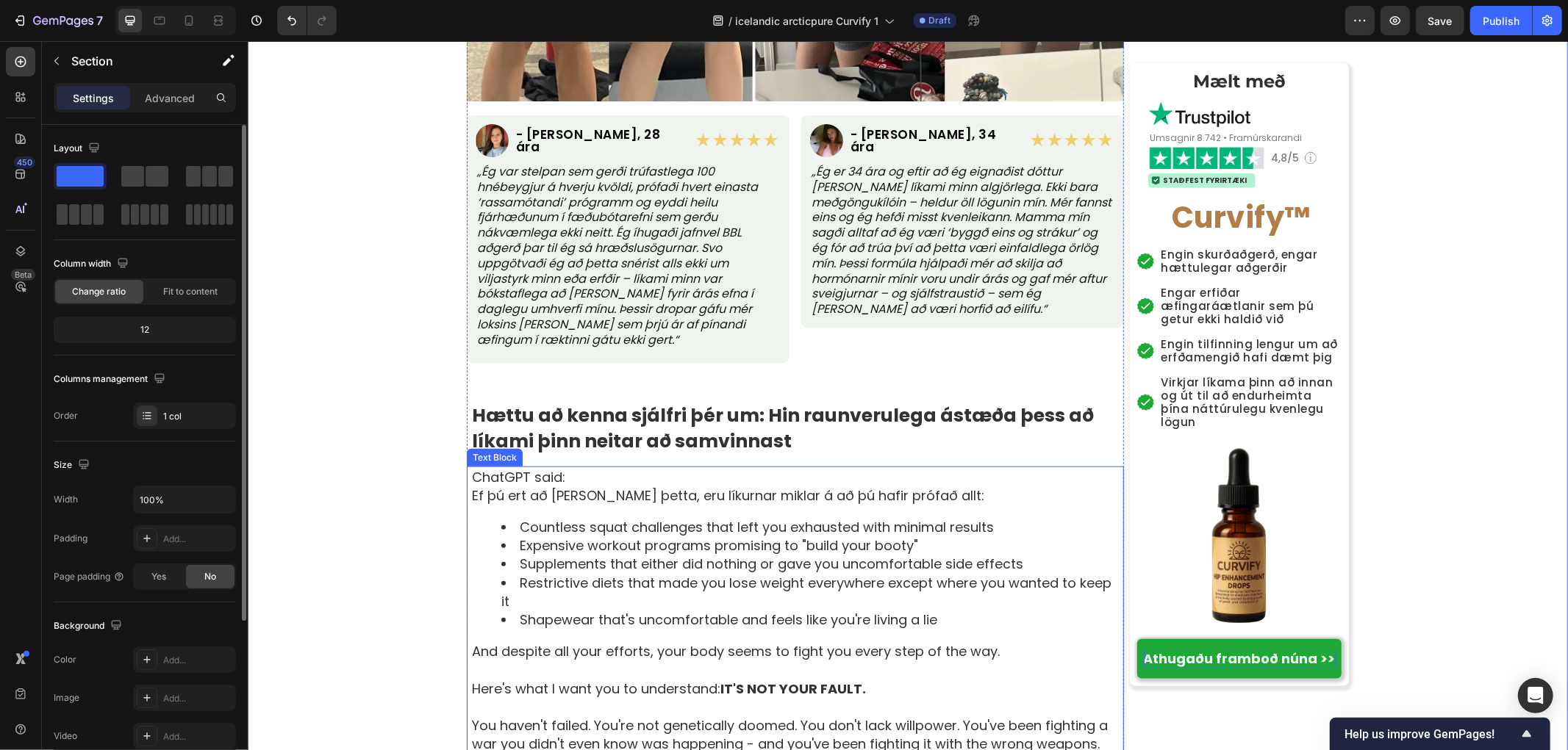
click at [564, 467] on p "ChatGPT said:" at bounding box center [797, 476] width 651 height 18
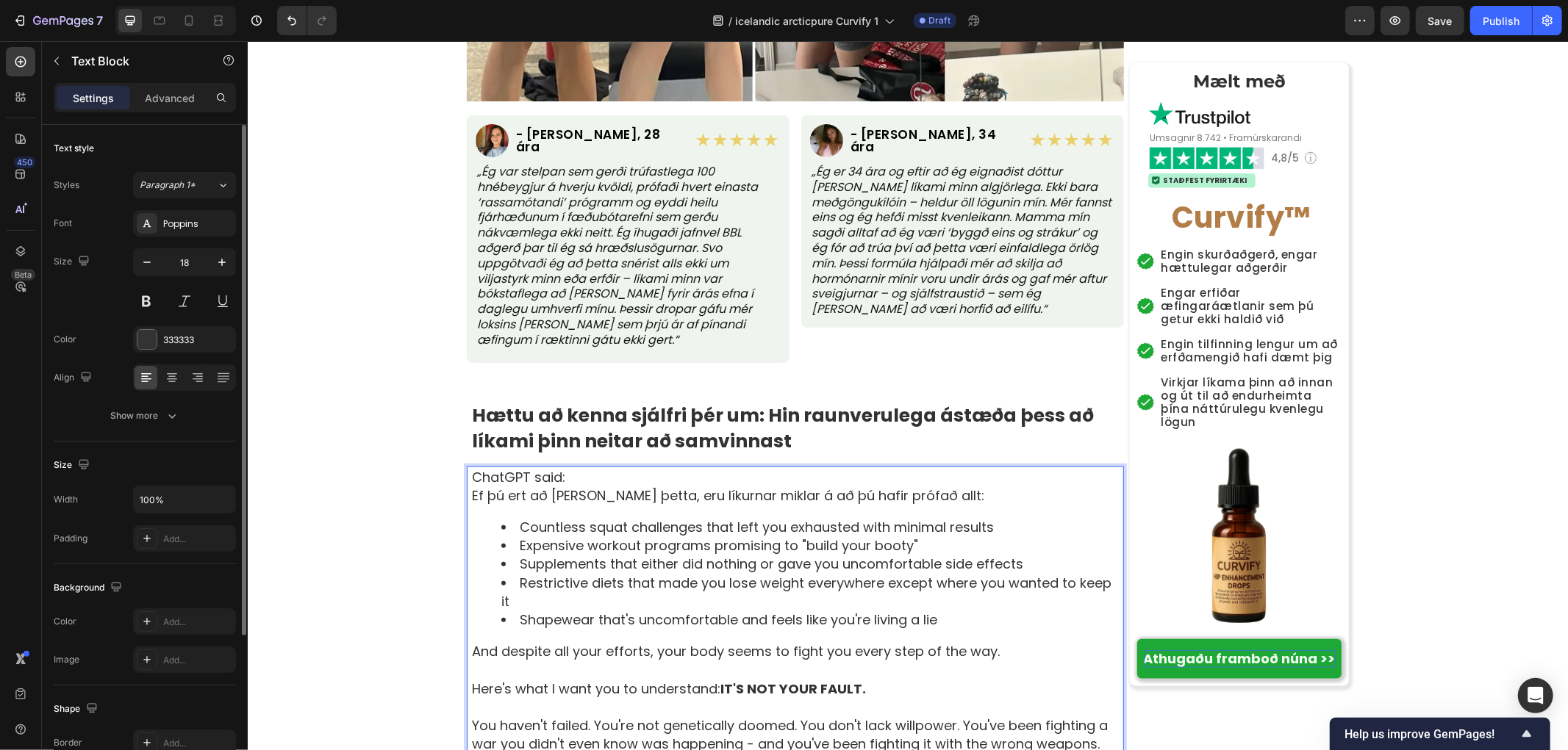
click at [582, 467] on p "ChatGPT said:" at bounding box center [797, 476] width 651 height 18
drag, startPoint x: 594, startPoint y: 420, endPoint x: 403, endPoint y: 409, distance: 191.3
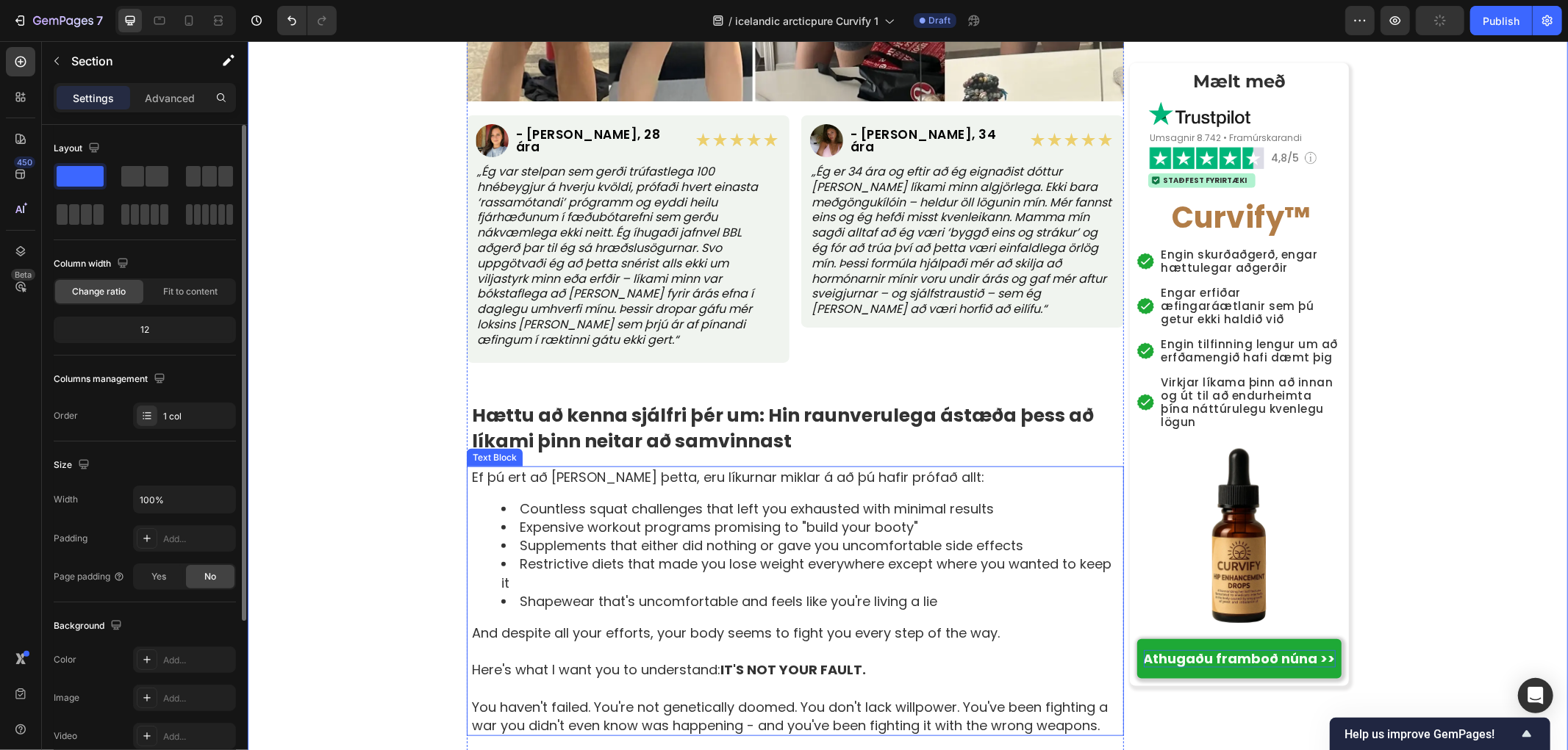
click at [954, 517] on li "Expensive workout programs promising to "build your booty"" at bounding box center [811, 526] width 621 height 18
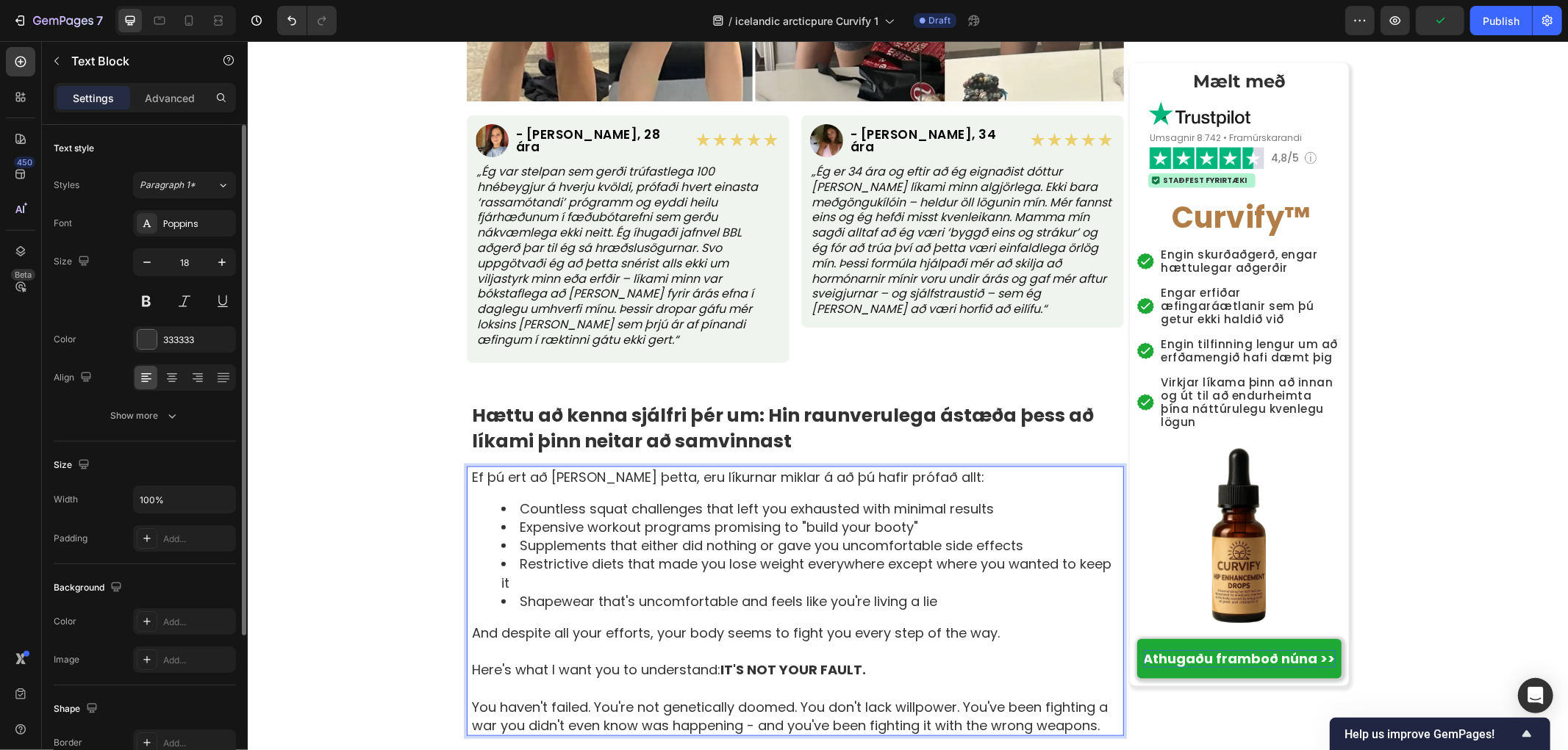
click at [1002, 499] on li "Countless squat challenges that left you exhausted with minimal results" at bounding box center [811, 507] width 621 height 18
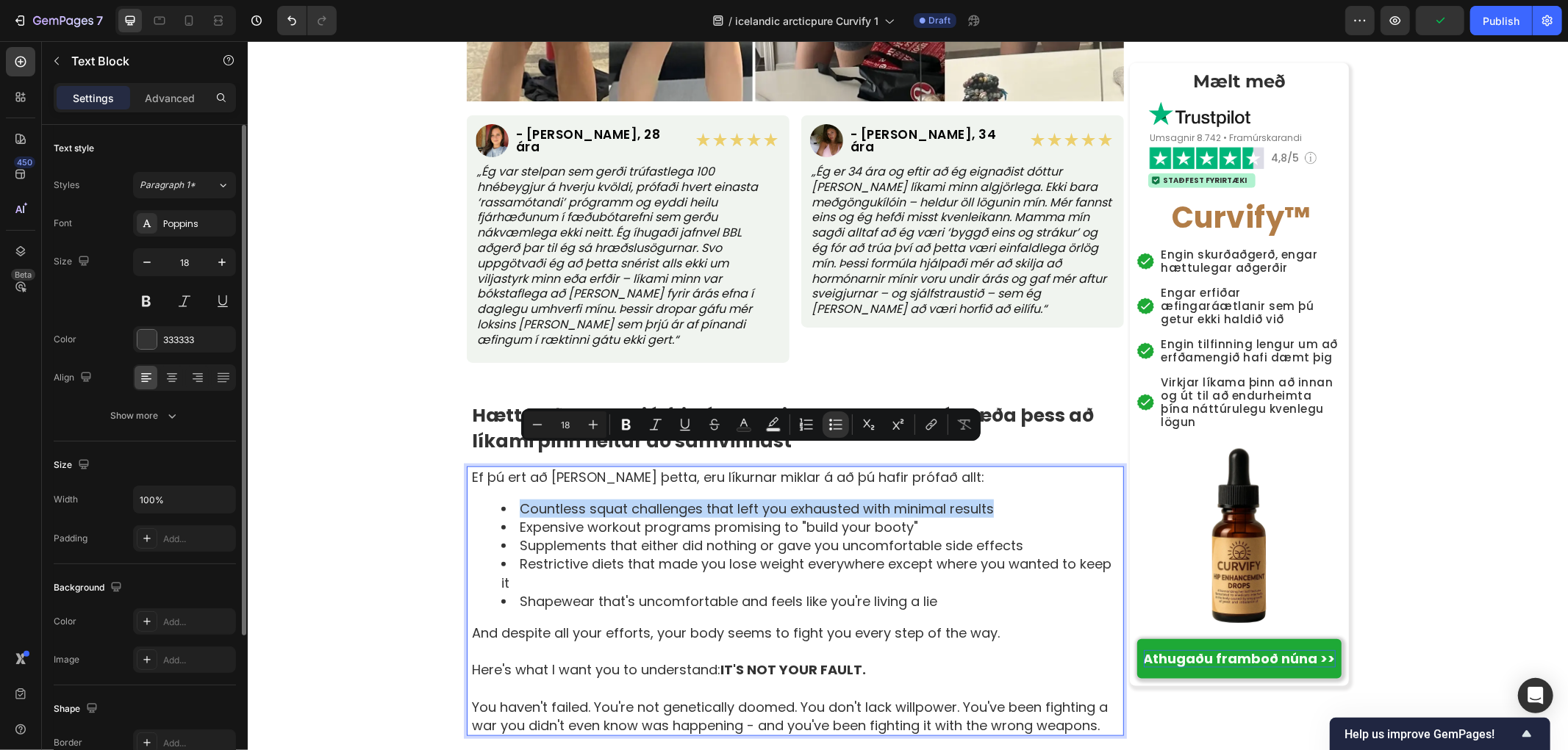
drag, startPoint x: 1010, startPoint y: 452, endPoint x: 509, endPoint y: 448, distance: 501.0
click at [509, 499] on li "Countless squat challenges that left you exhausted with minimal results" at bounding box center [811, 507] width 621 height 18
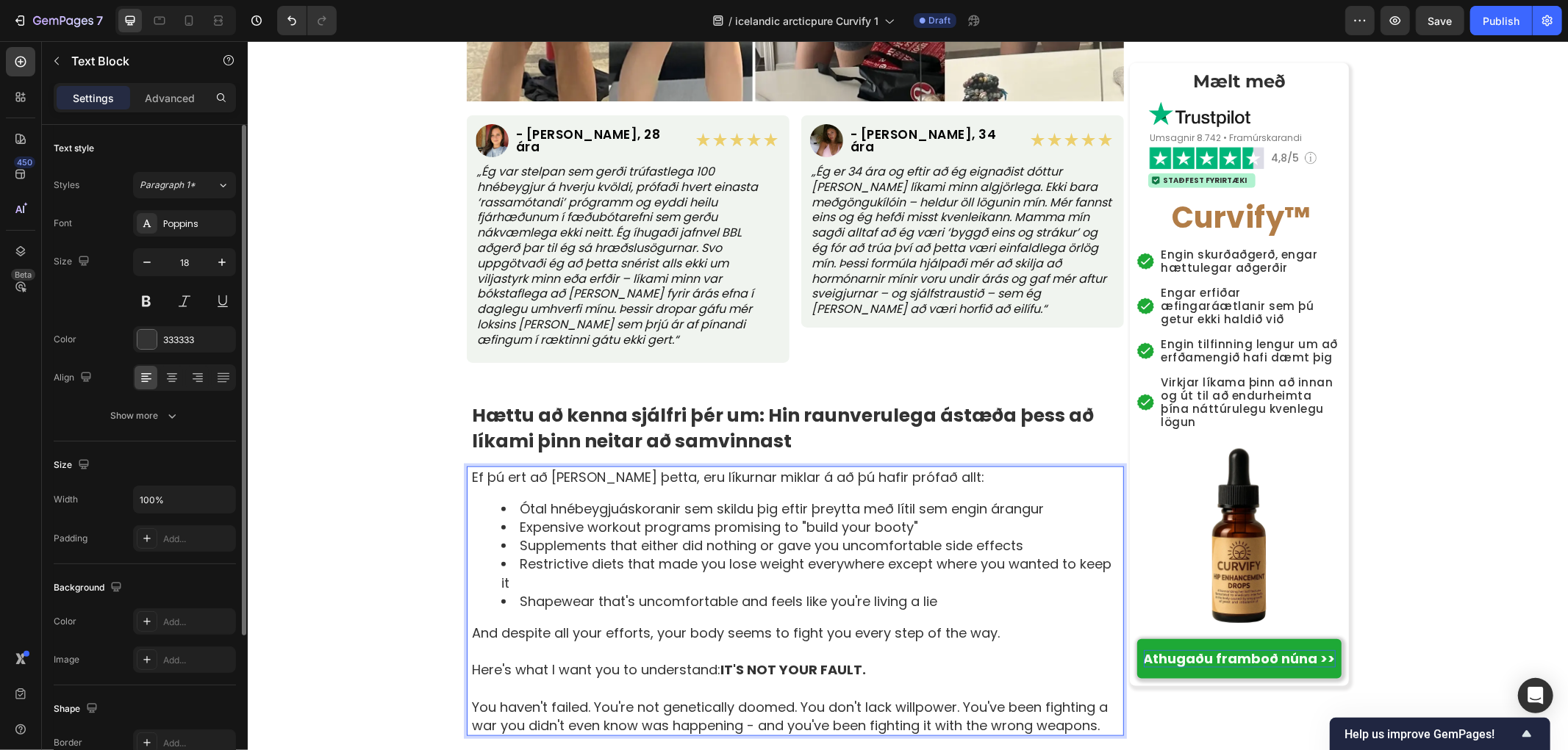
click at [933, 517] on li "Expensive workout programs promising to "build your booty"" at bounding box center [811, 526] width 621 height 18
drag, startPoint x: 931, startPoint y: 471, endPoint x: 510, endPoint y: 470, distance: 421.0
click at [510, 517] on li "Expensive workout programs promising to "build your booty"" at bounding box center [811, 526] width 621 height 18
click at [1016, 535] on li "Supplements that either did nothing or gave you uncomfortable side effects" at bounding box center [811, 544] width 621 height 18
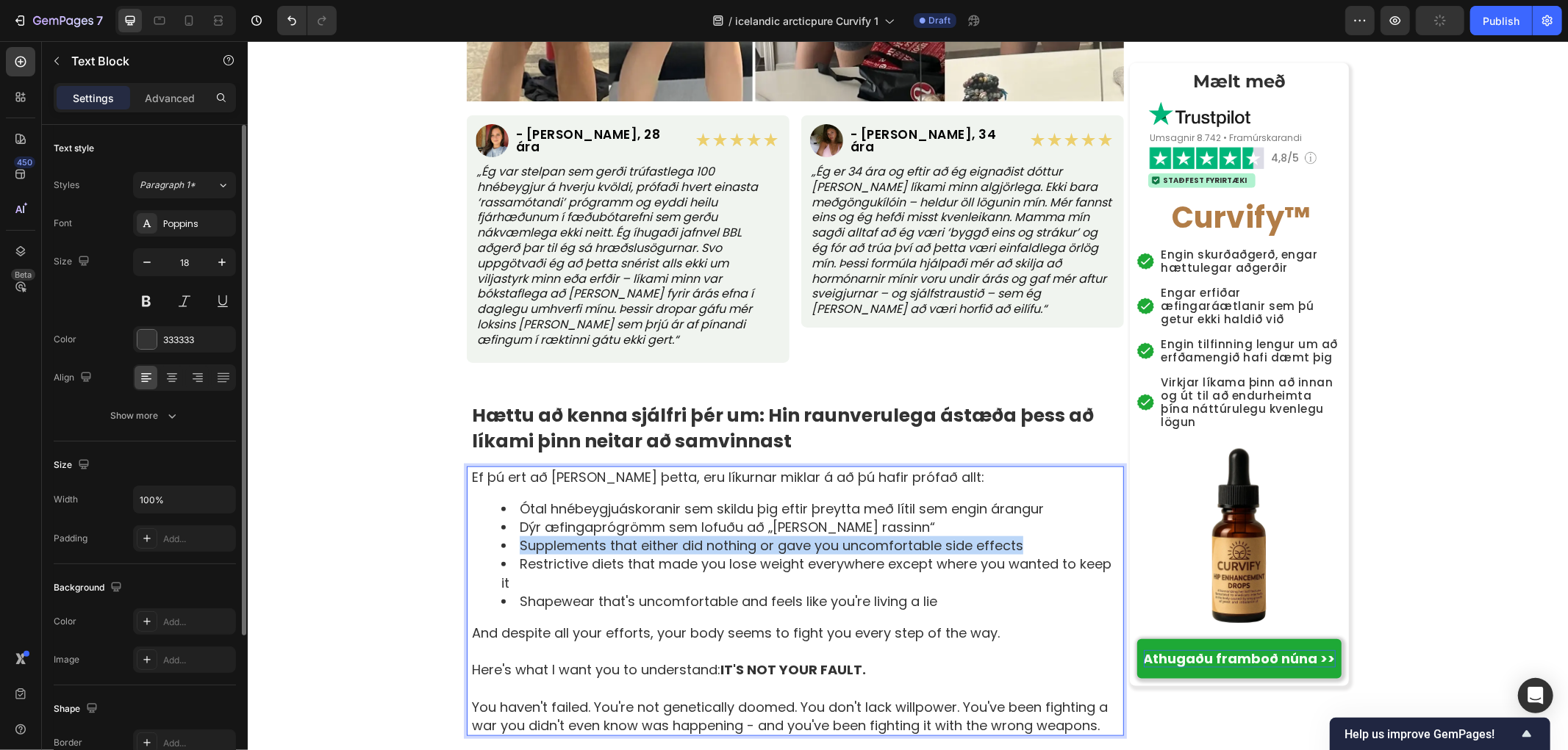
drag, startPoint x: 1023, startPoint y: 492, endPoint x: 508, endPoint y: 494, distance: 515.0
click at [508, 535] on li "Supplements that either did nothing or gave you uncomfortable side effects" at bounding box center [811, 544] width 621 height 18
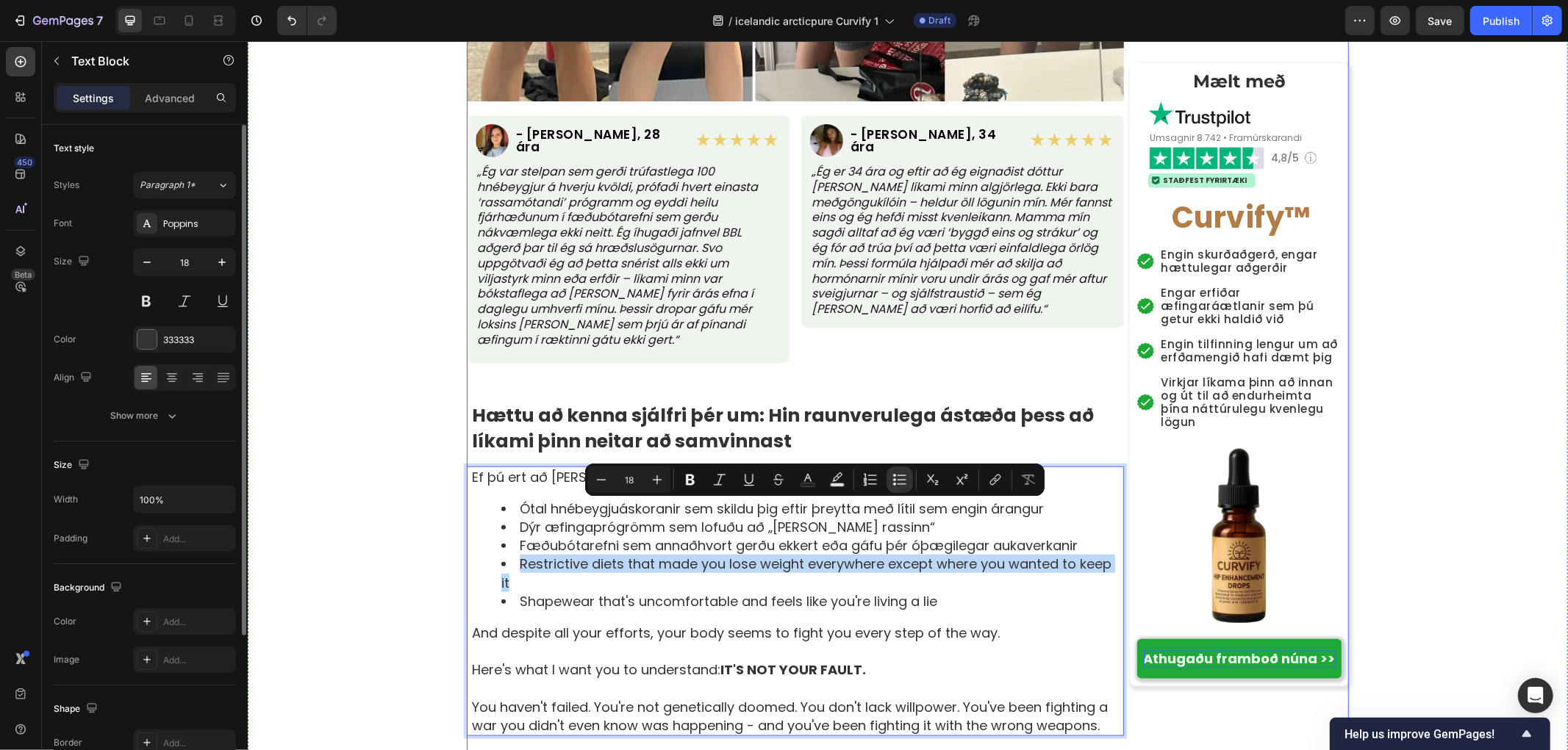
drag, startPoint x: 511, startPoint y: 508, endPoint x: 1120, endPoint y: 518, distance: 609.1
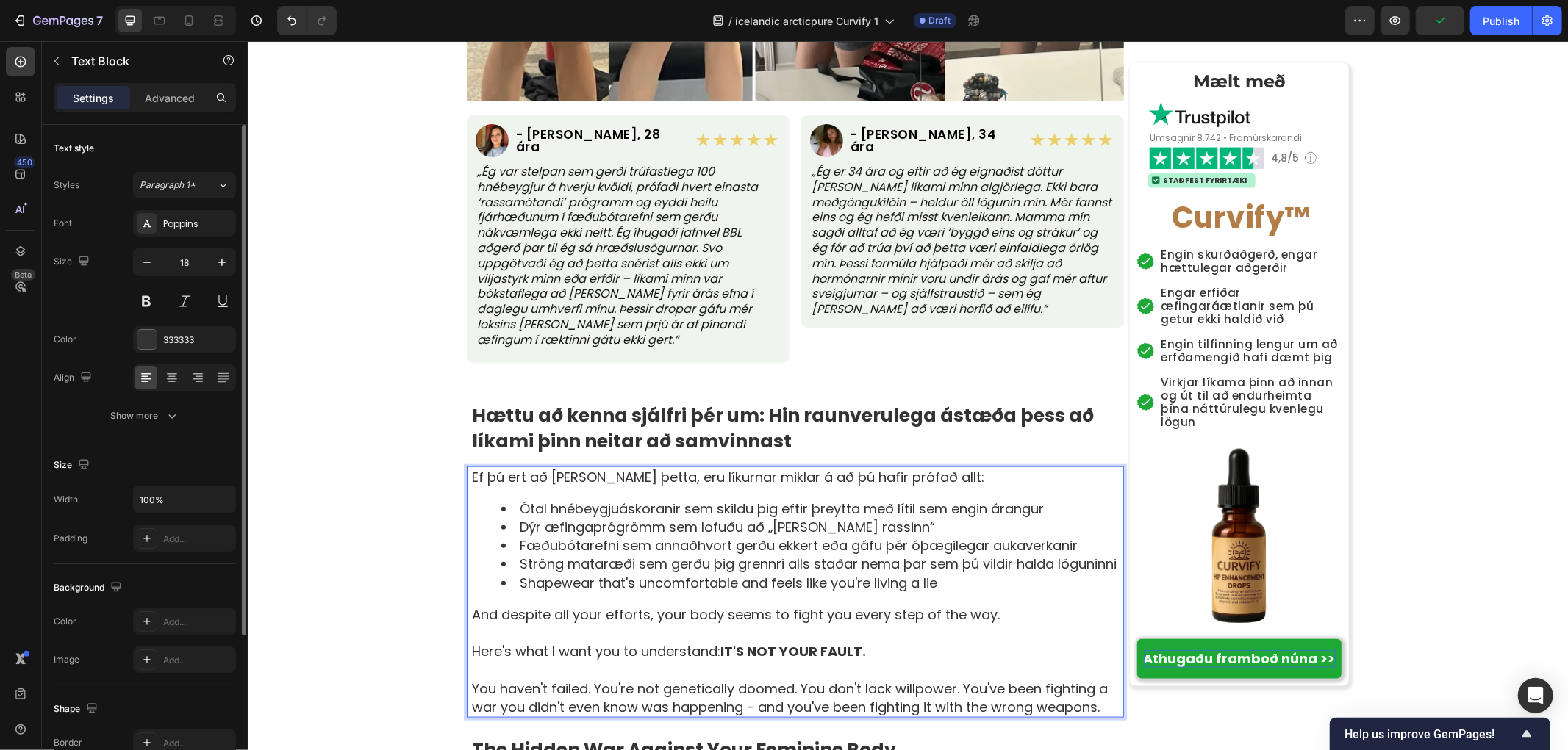
click at [995, 573] on li "Shapewear that's uncomfortable and feels like you're living a lie" at bounding box center [811, 582] width 621 height 18
drag, startPoint x: 988, startPoint y: 529, endPoint x: 514, endPoint y: 521, distance: 474.1
click at [514, 573] on li "Shapewear that's uncomfortable and feels like you're living a lie" at bounding box center [811, 582] width 621 height 18
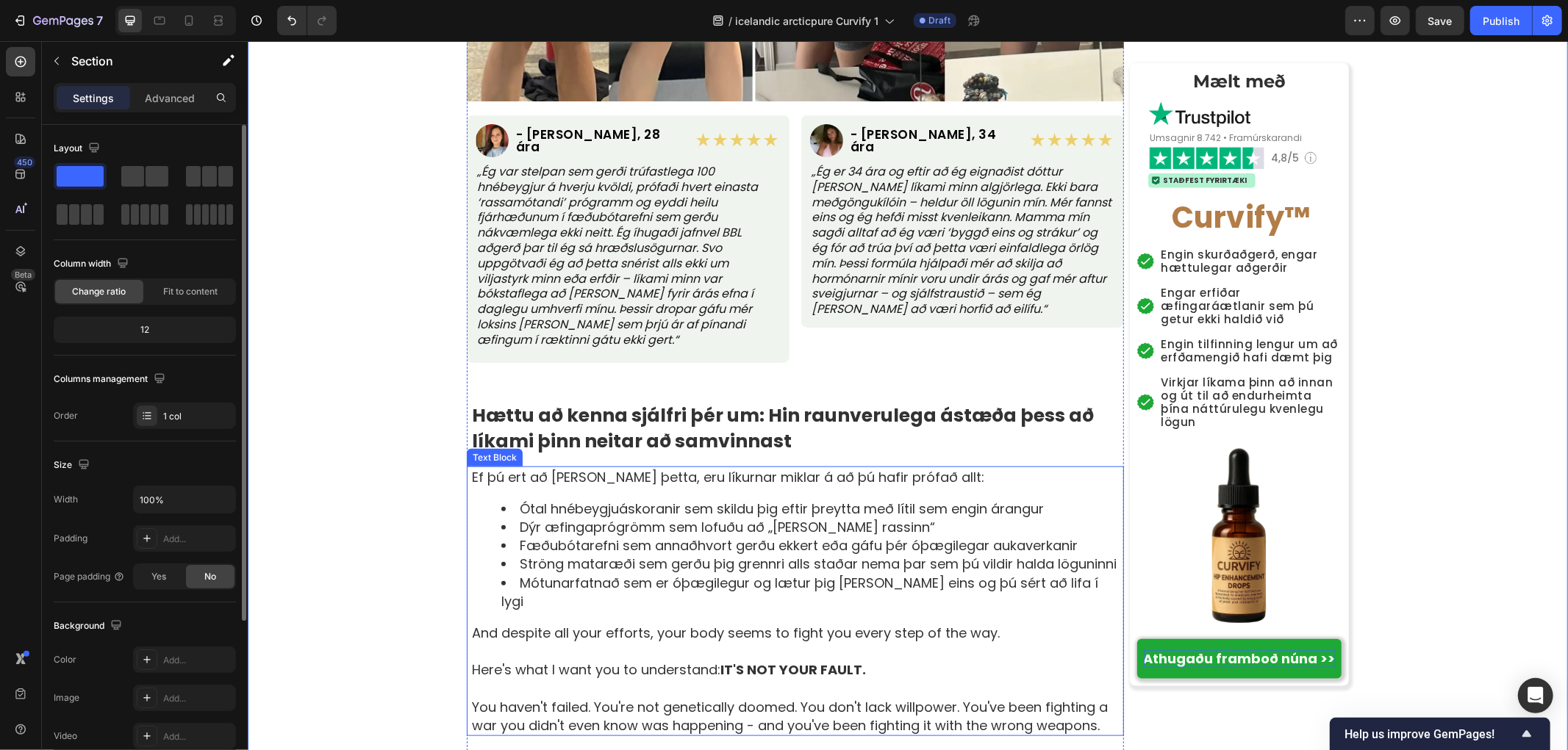
click at [602, 698] on p "You haven't failed. You're not genetically doomed. You don't lack willpower. Yo…" at bounding box center [797, 716] width 651 height 37
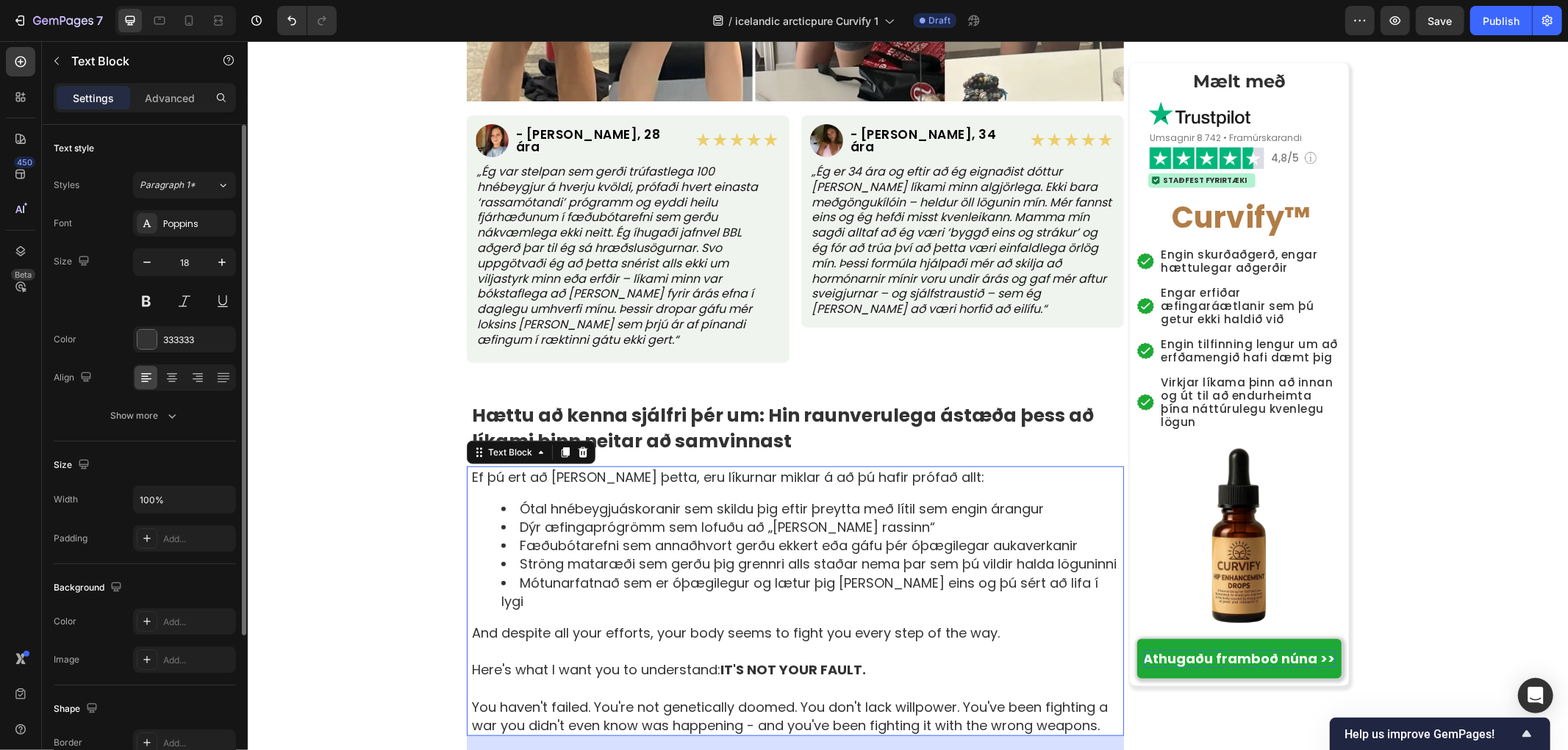
click at [470, 563] on div "Ef þú ert að lesa þetta, eru líkurnar miklar á að þú hafir prófað allt: Ótal hn…" at bounding box center [797, 600] width 653 height 270
drag, startPoint x: 459, startPoint y: 556, endPoint x: 880, endPoint y: 640, distance: 429.3
click at [880, 640] on div "Ef þú ert að lesa þetta, eru líkurnar miklar á að þú hafir prófað allt: Ótal hn…" at bounding box center [794, 600] width 657 height 270
click at [471, 623] on p "And despite all your efforts, your body seems to fight you every step of the wa…" at bounding box center [797, 632] width 651 height 18
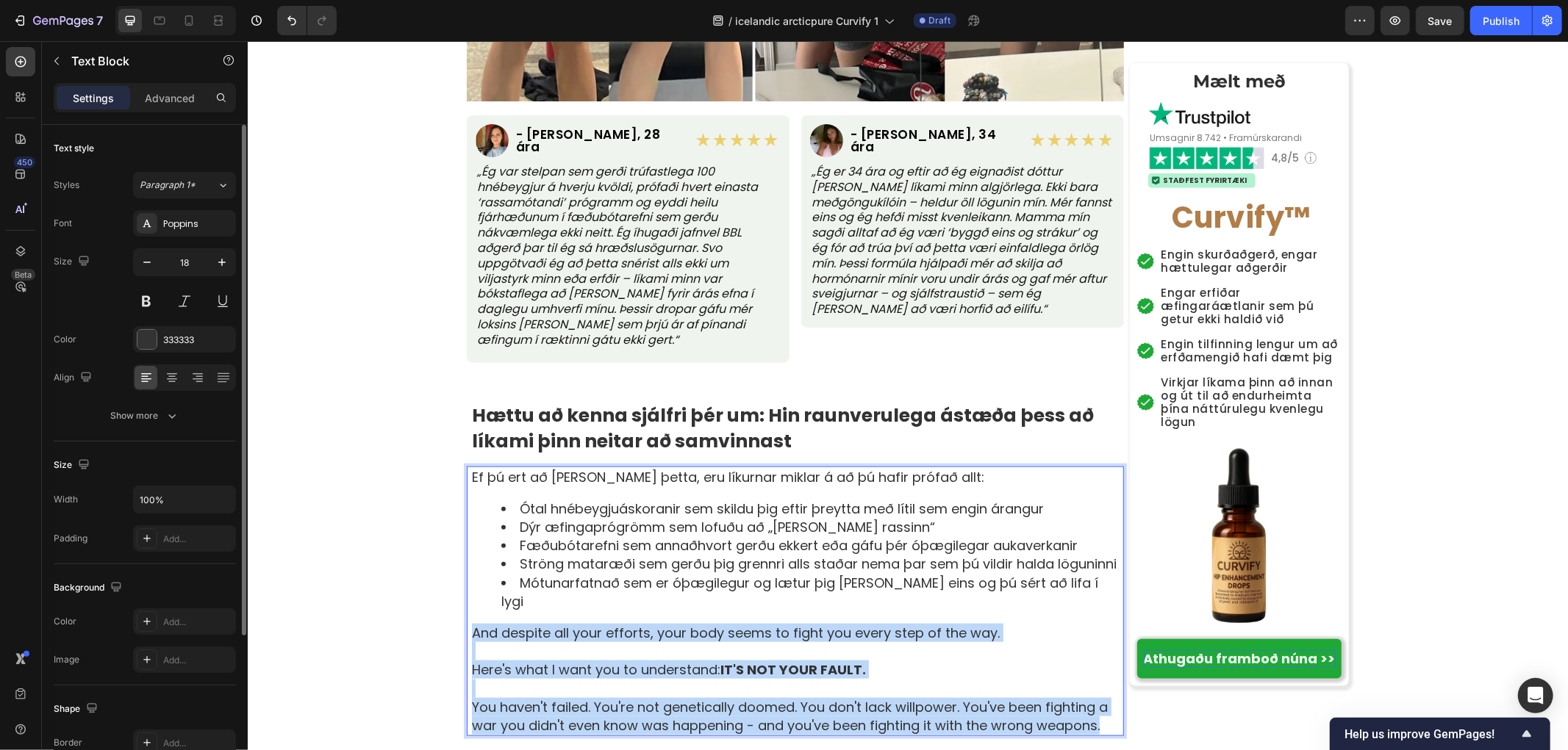
drag, startPoint x: 465, startPoint y: 557, endPoint x: 1107, endPoint y: 649, distance: 648.6
click at [1107, 649] on div "Ef þú ert að lesa þetta, eru líkurnar miklar á að þú hafir prófað allt: Ótal hn…" at bounding box center [797, 600] width 653 height 270
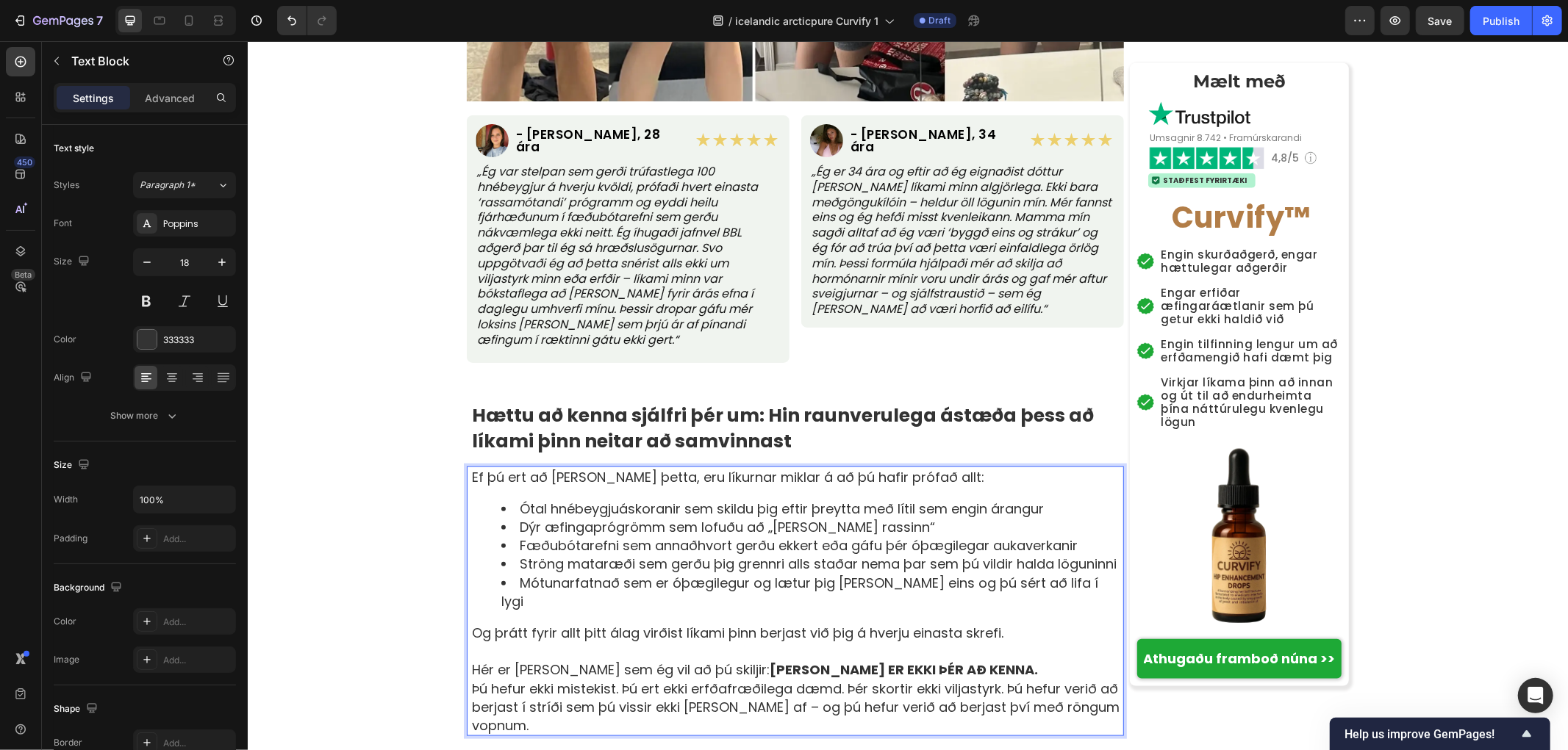
click at [877, 660] on p "Hér er [PERSON_NAME] sem ég vil að þú skiljir: [PERSON_NAME] ER EKKI ÞÉR AÐ KEN…" at bounding box center [797, 669] width 651 height 18
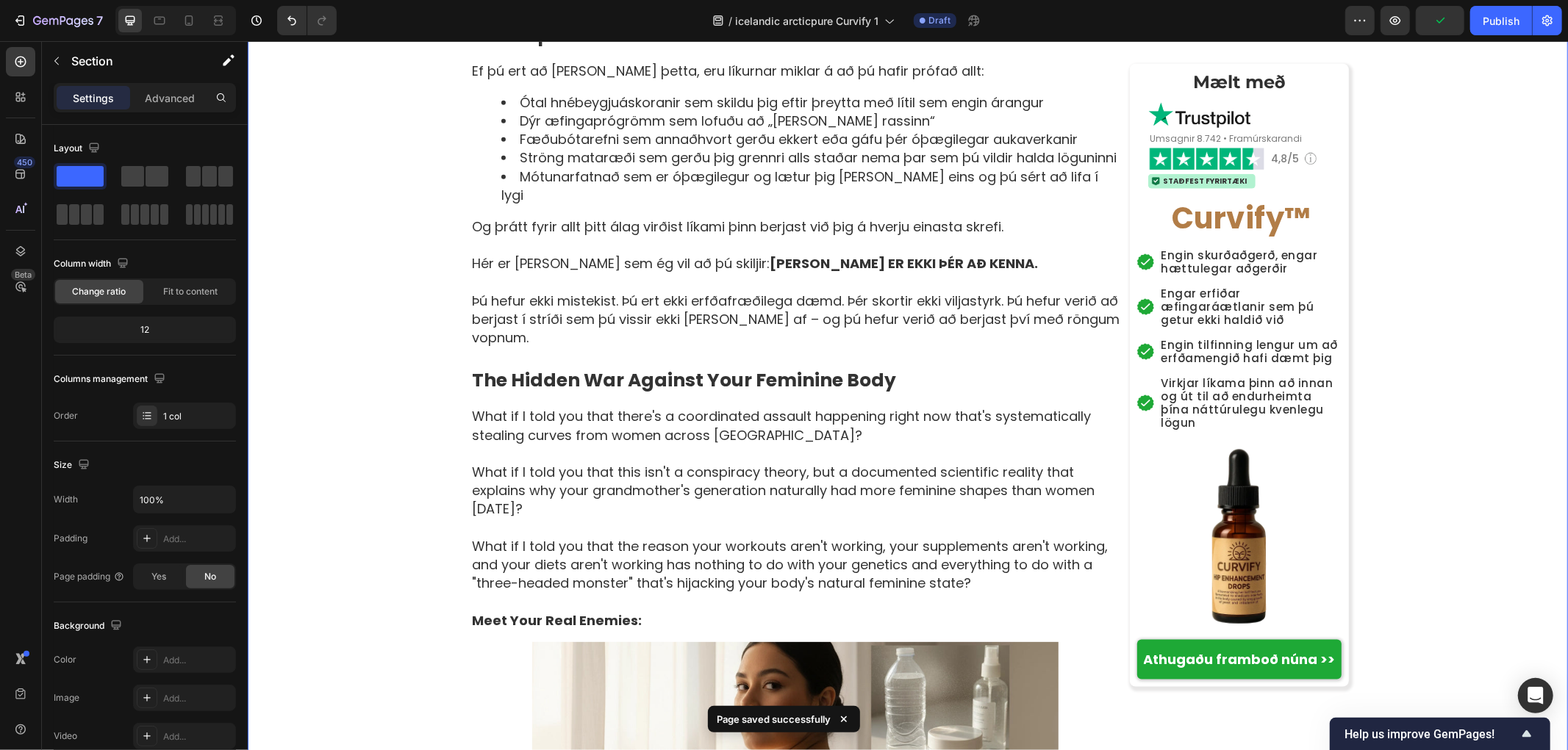
scroll to position [1551, 0]
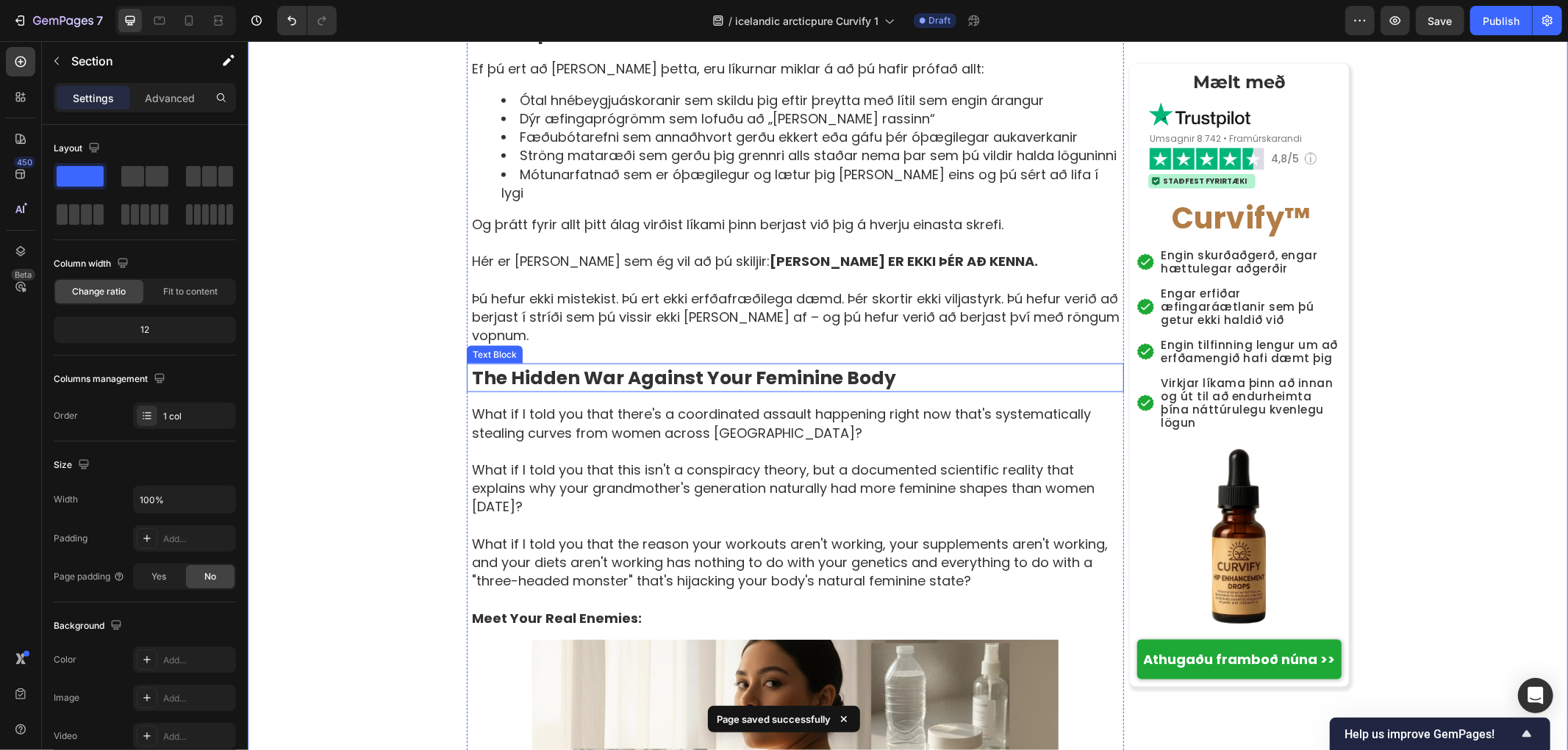
click at [605, 365] on strong "The Hidden War Against Your Feminine Body" at bounding box center [684, 377] width 425 height 26
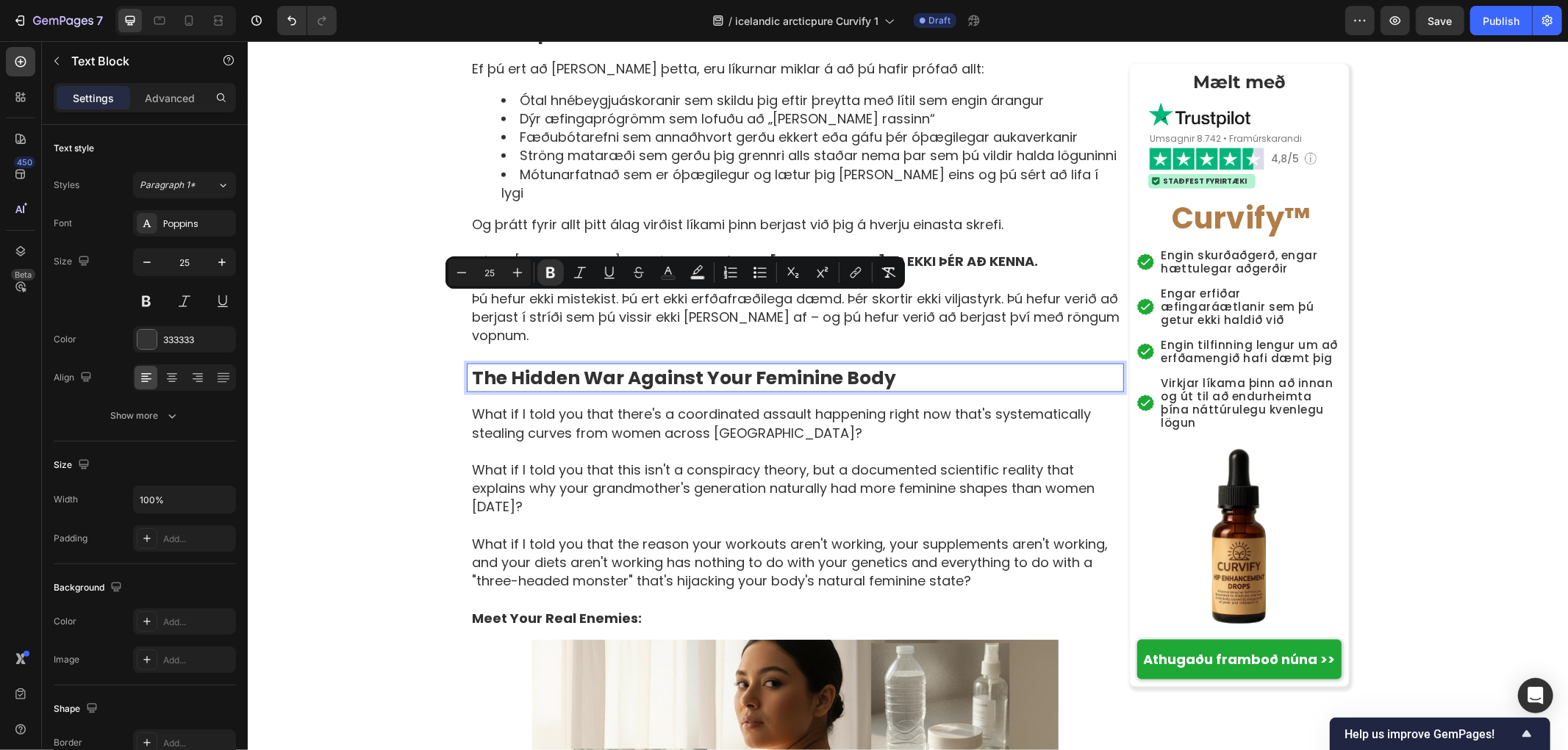
click at [692, 365] on strong "The Hidden War Against Your Feminine Body" at bounding box center [684, 377] width 425 height 26
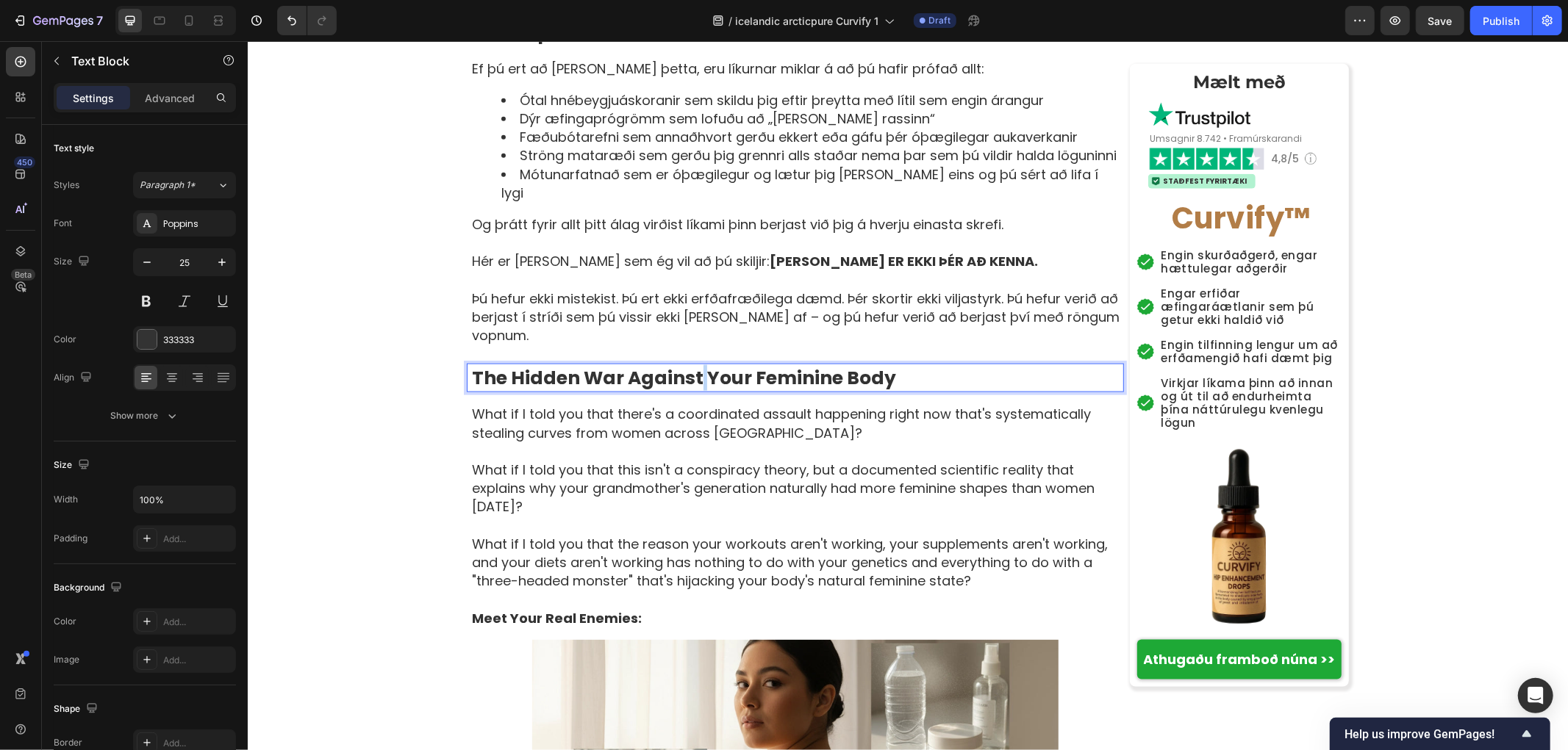
click at [692, 365] on strong "The Hidden War Against Your Feminine Body" at bounding box center [684, 377] width 425 height 26
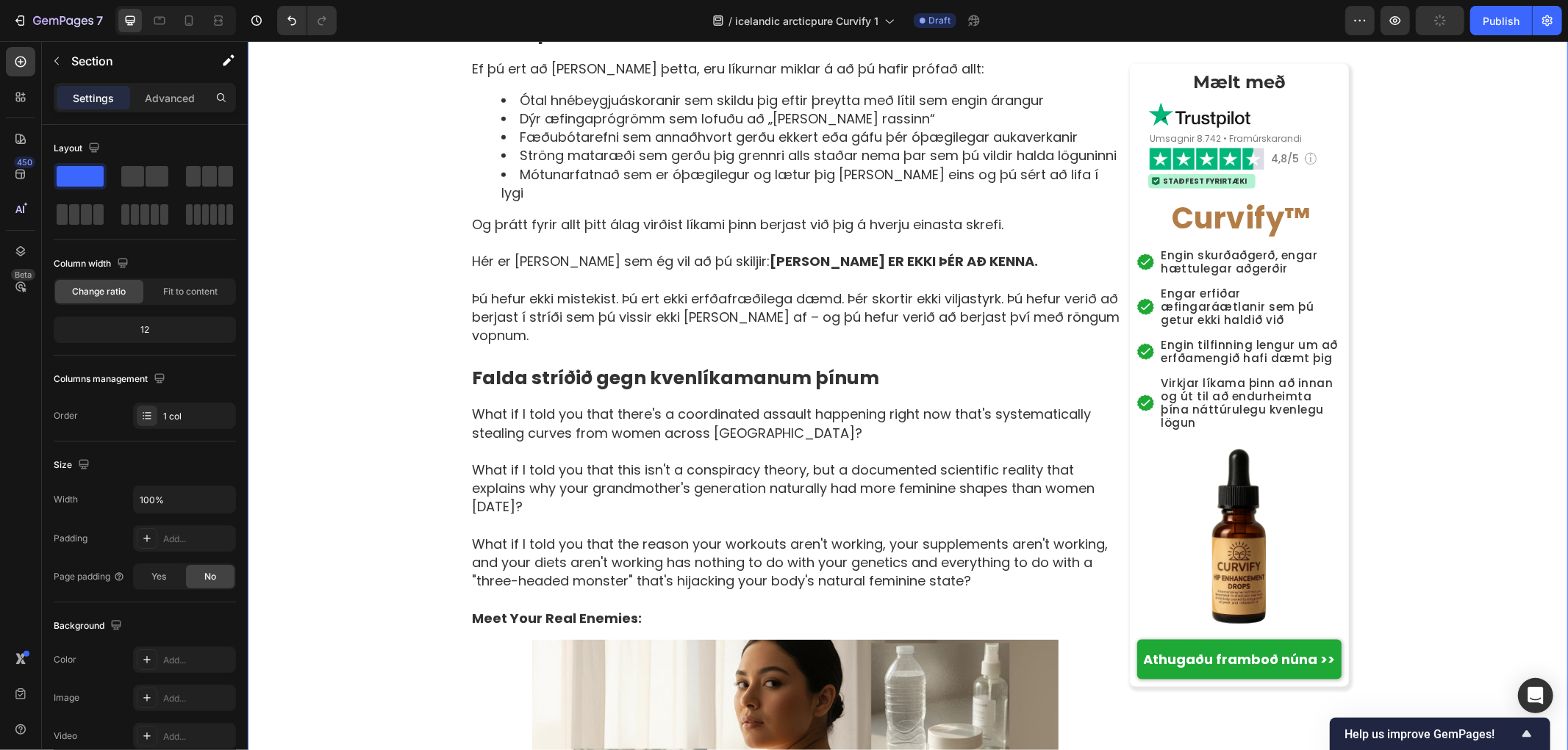
click at [517, 404] on p "What if I told you that there's a coordinated assault happening right now that'…" at bounding box center [797, 422] width 651 height 37
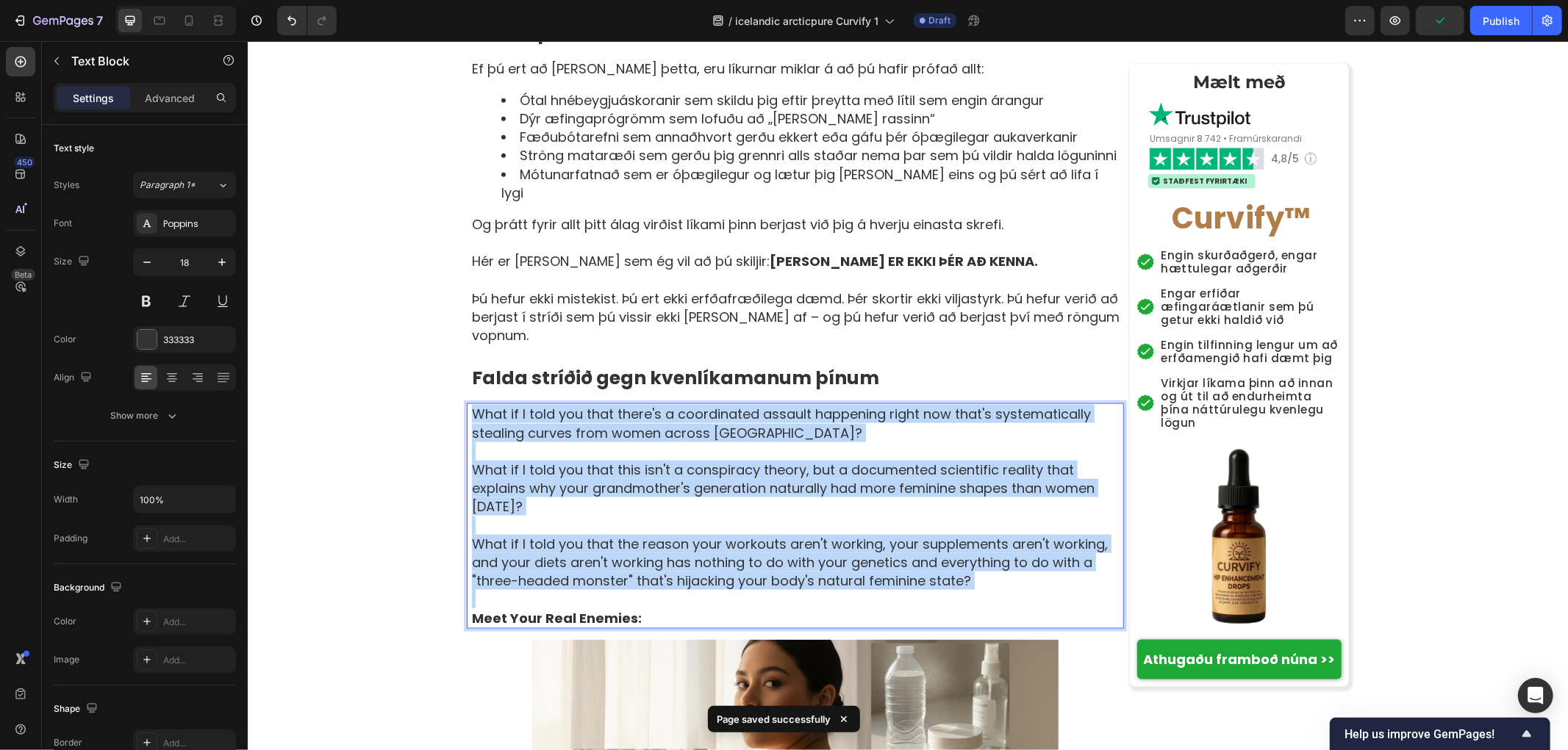
copy div "What if I told you that there's a coordinated assault happening right now that'…"
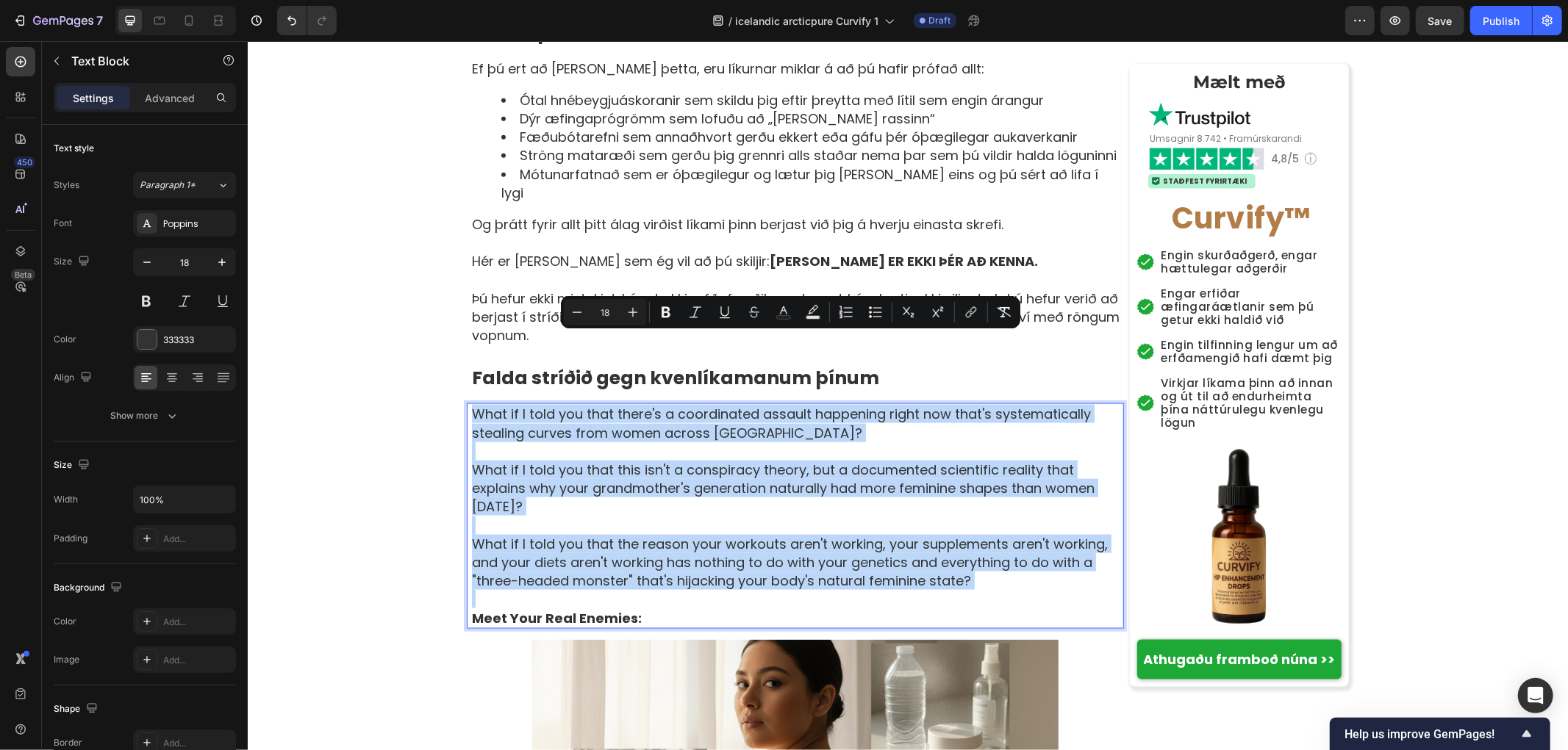
click at [674, 516] on p "Rich Text Editor. Editing area: main" at bounding box center [797, 525] width 651 height 18
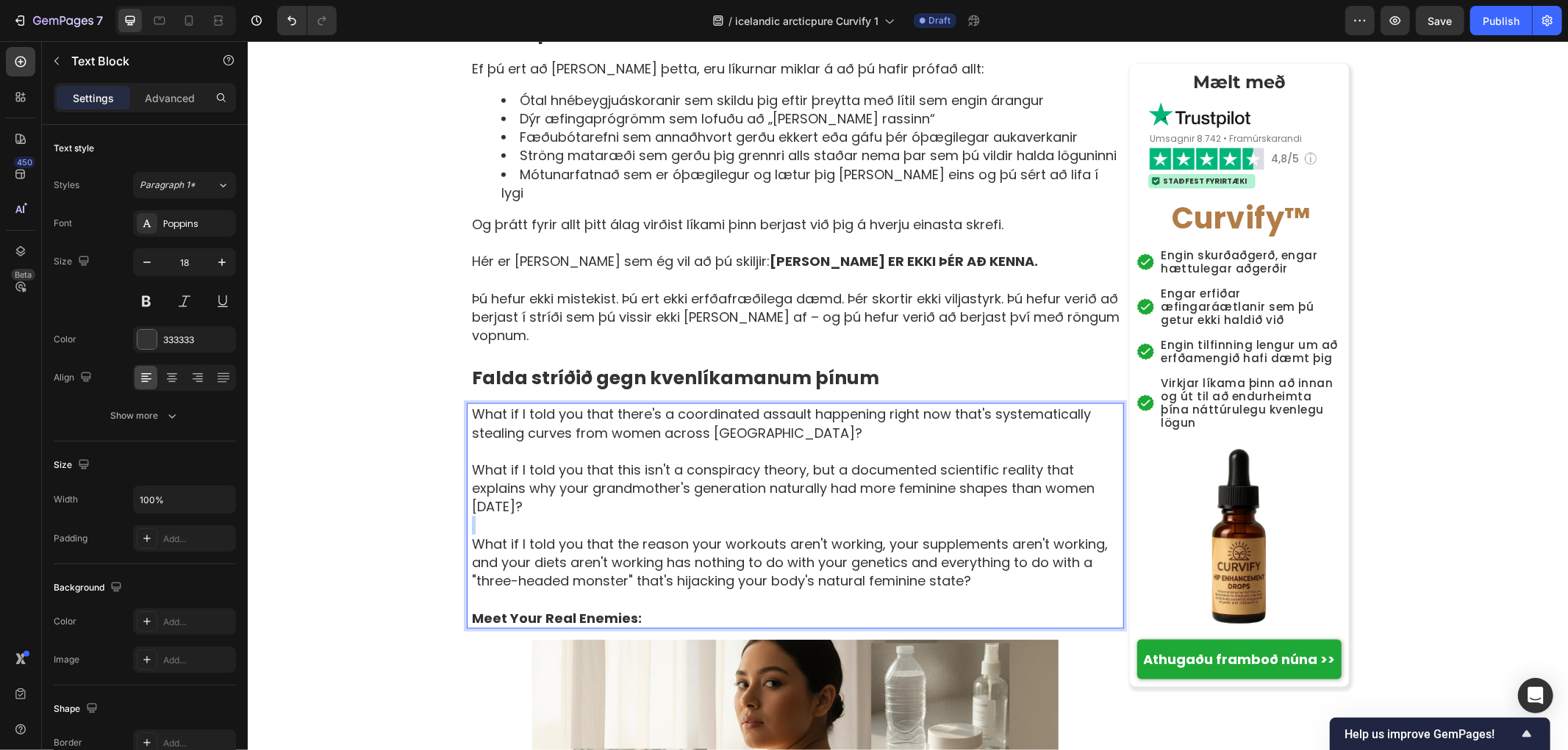
click at [674, 516] on p "Rich Text Editor. Editing area: main" at bounding box center [797, 525] width 651 height 18
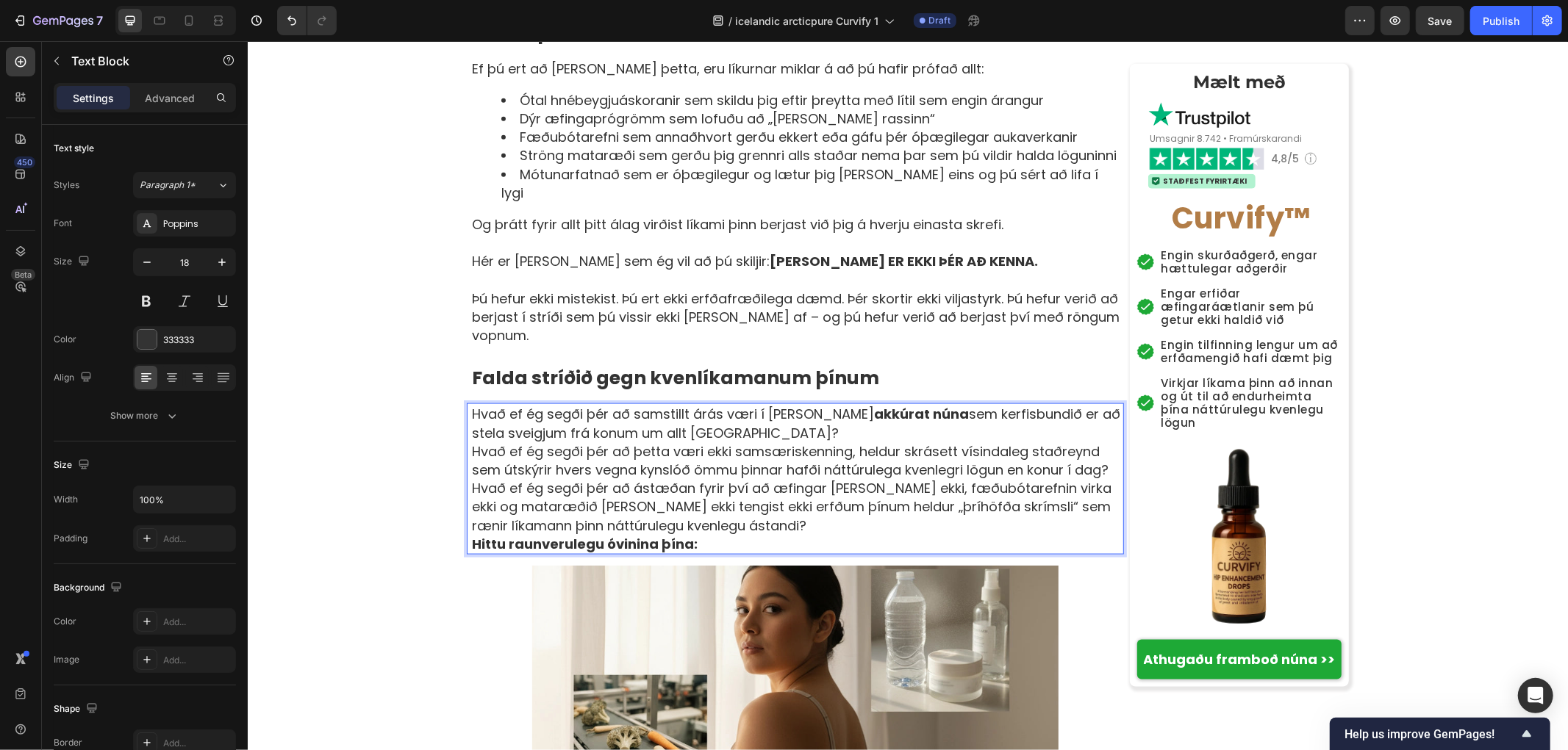
click at [767, 404] on p "Hvað ef ég segði þér að samstillt árás væri í [PERSON_NAME] akkúrat núna sem ke…" at bounding box center [797, 422] width 651 height 37
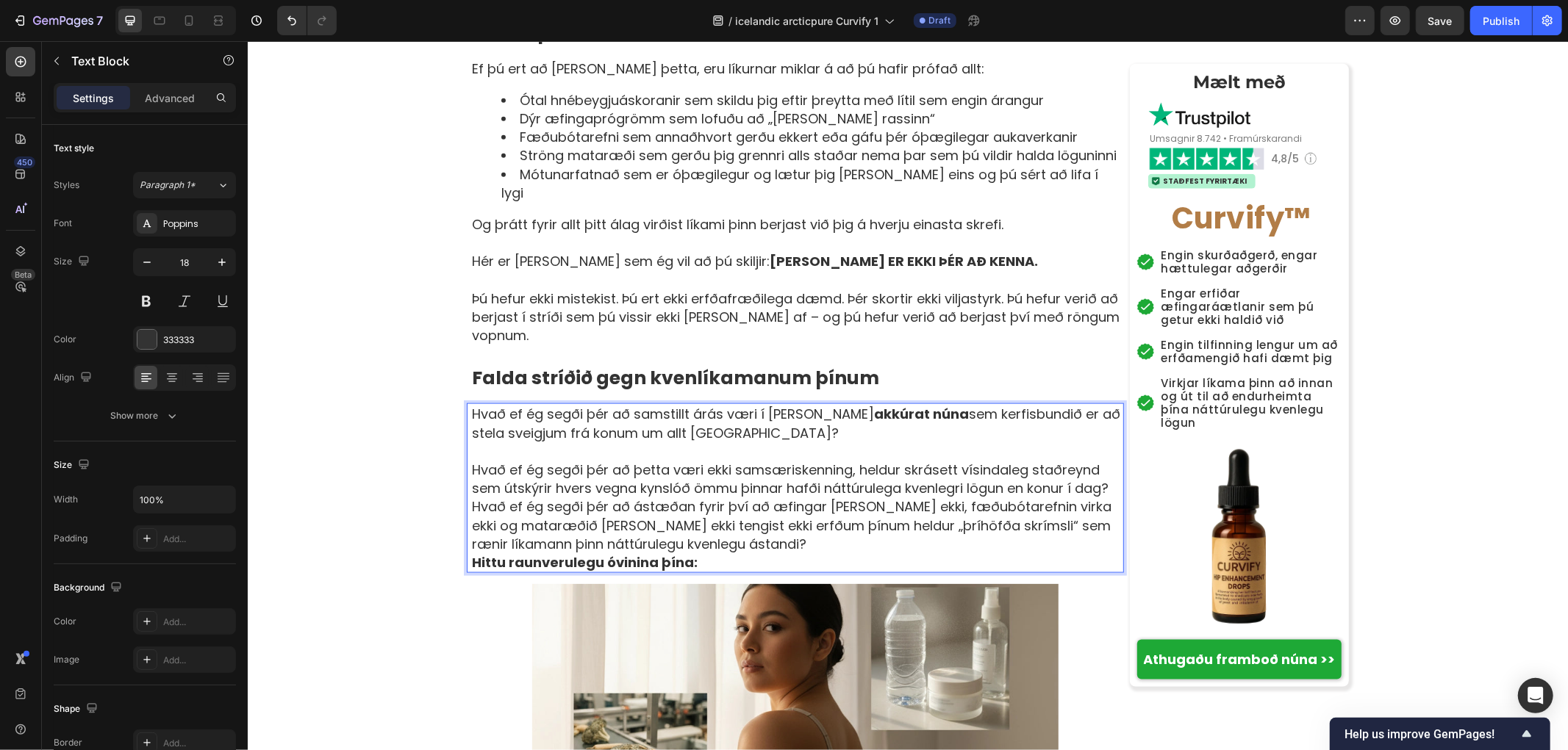
click at [1102, 460] on p "Hvað ef ég segði þér að þetta væri ekki samsæriskenning, heldur skrásett vísind…" at bounding box center [797, 478] width 651 height 37
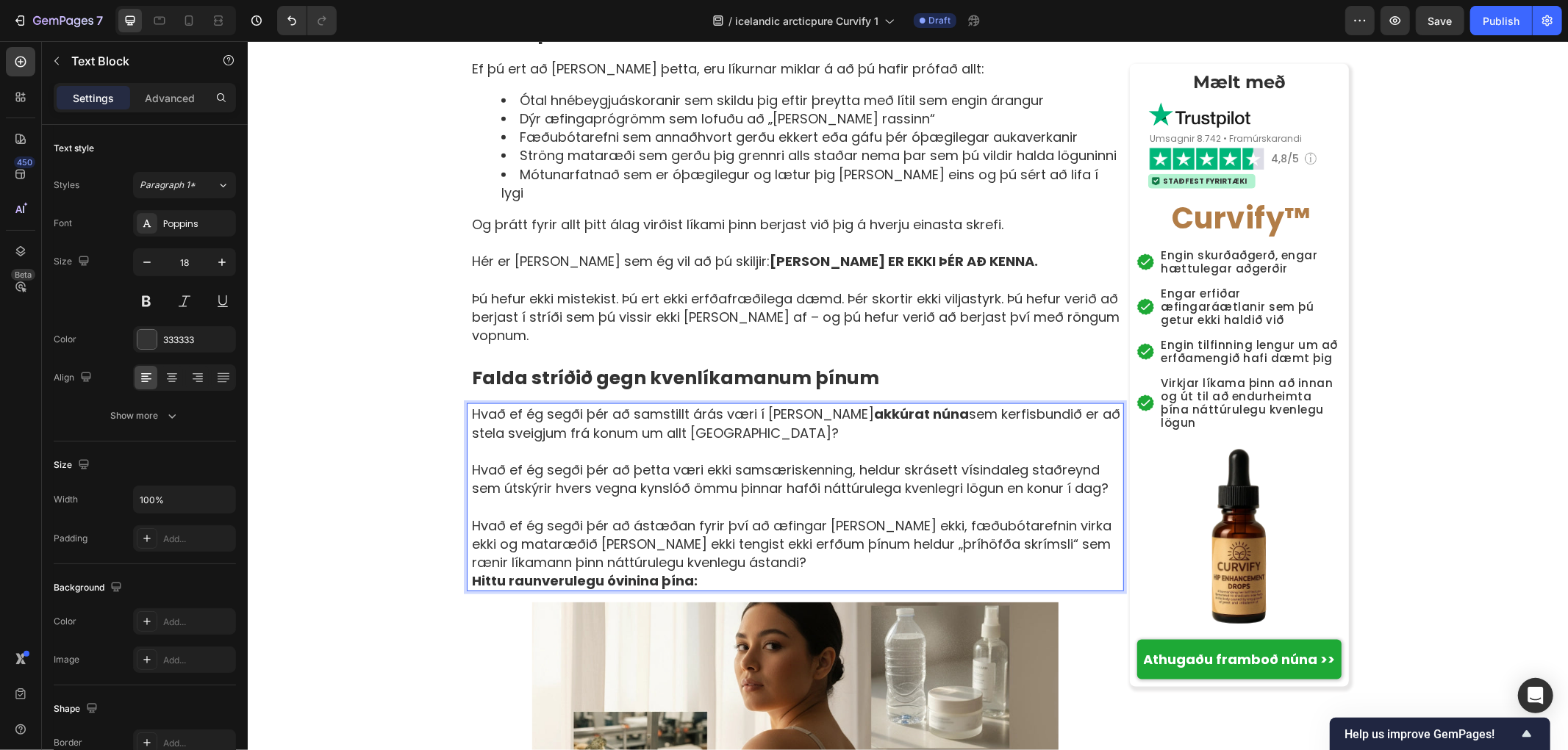
click at [719, 516] on p "Hvað ef ég segði þér að ástæðan fyrir því að æfingar [PERSON_NAME] ekki, fæðubó…" at bounding box center [797, 543] width 651 height 56
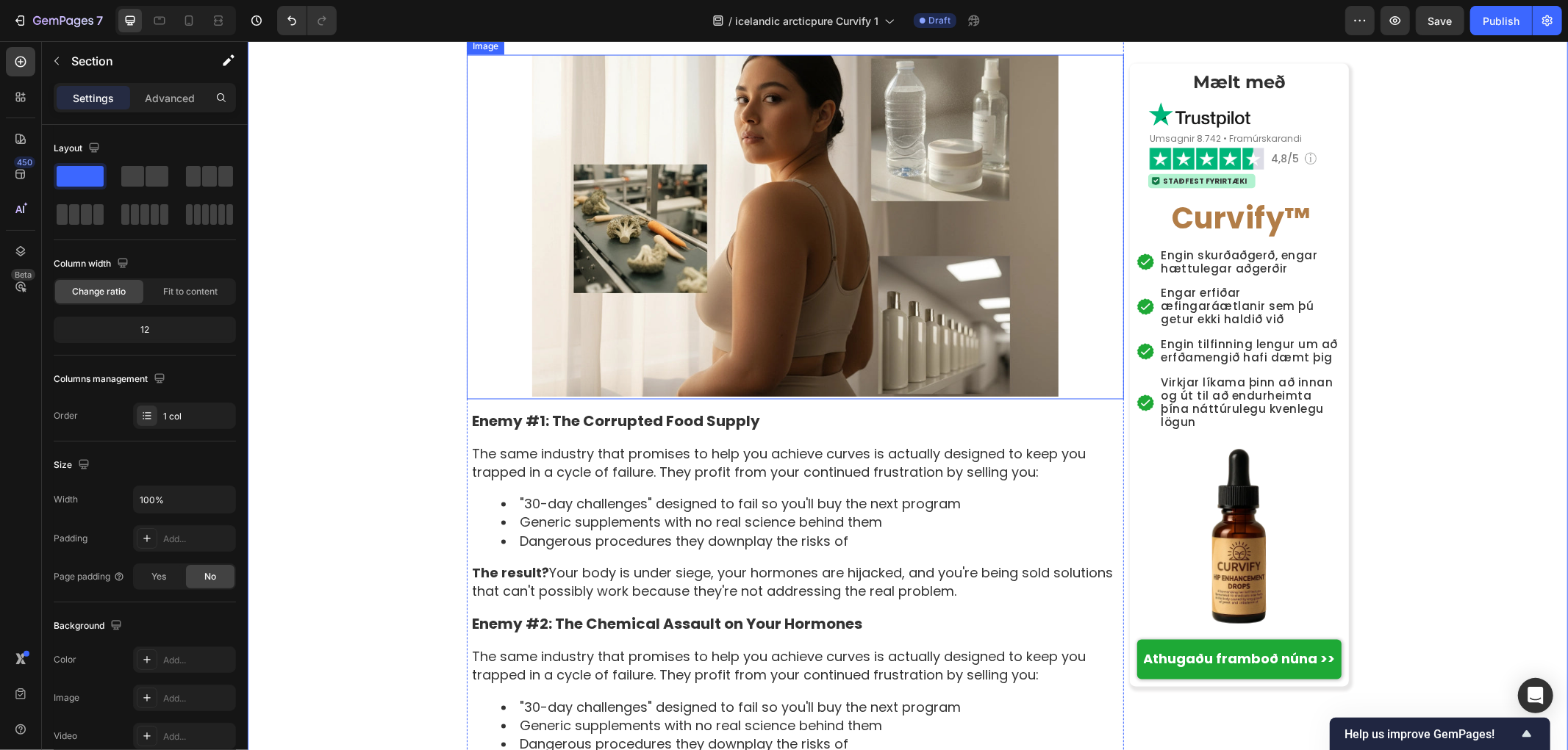
scroll to position [2122, 0]
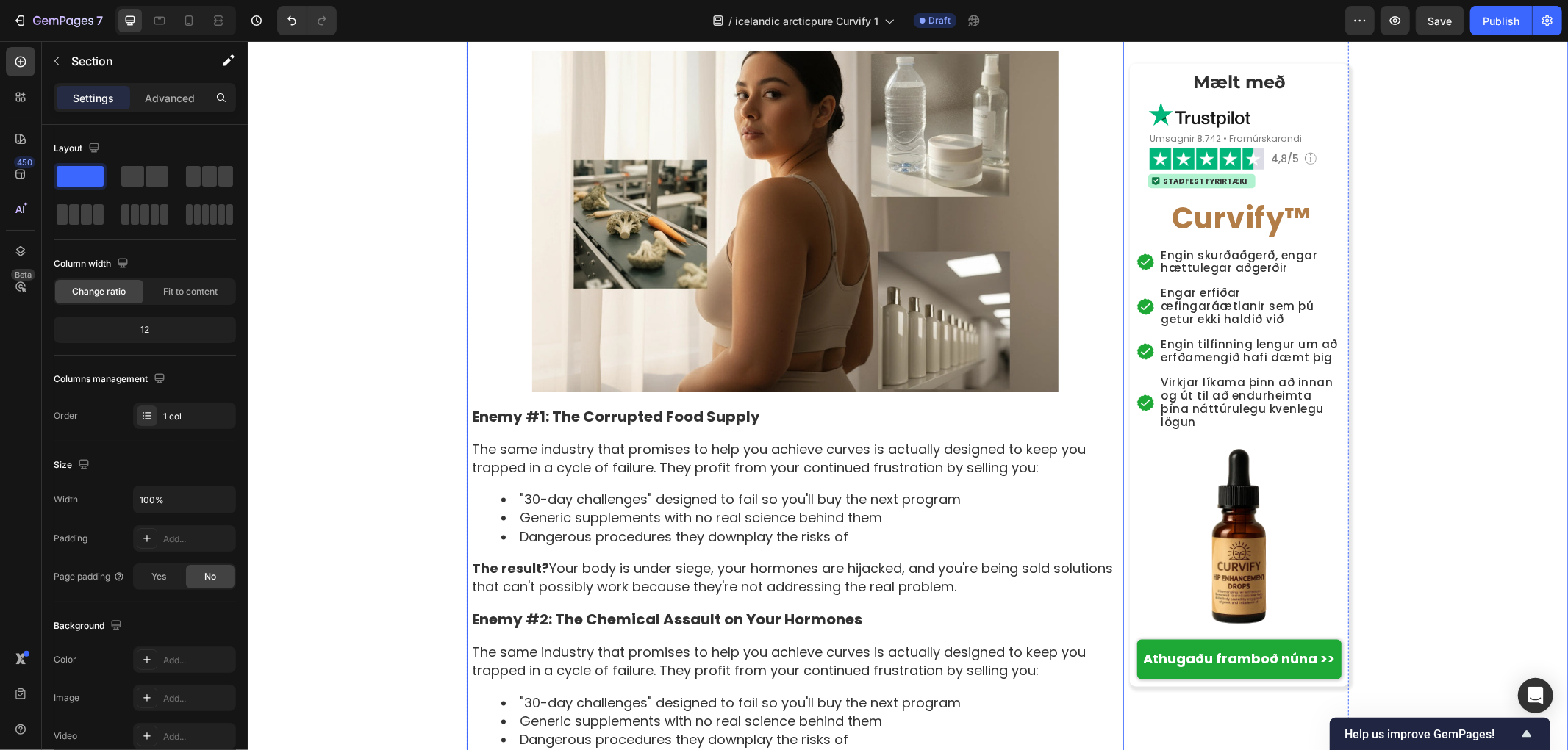
click at [624, 407] on p "Enemy #1: The Corrupted Food Supply" at bounding box center [797, 416] width 651 height 19
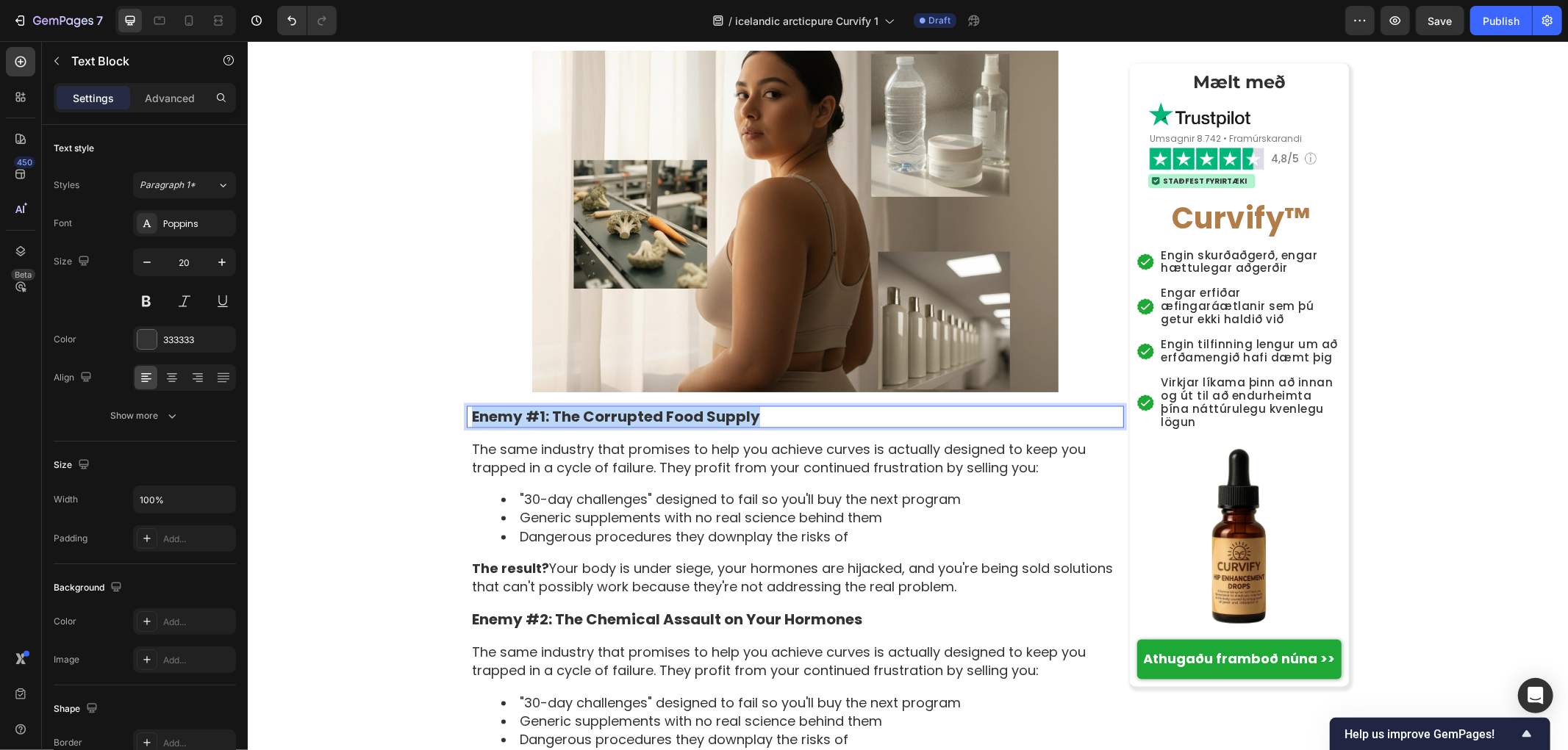
copy p "Enemy #1: The Corrupted Food Supply"
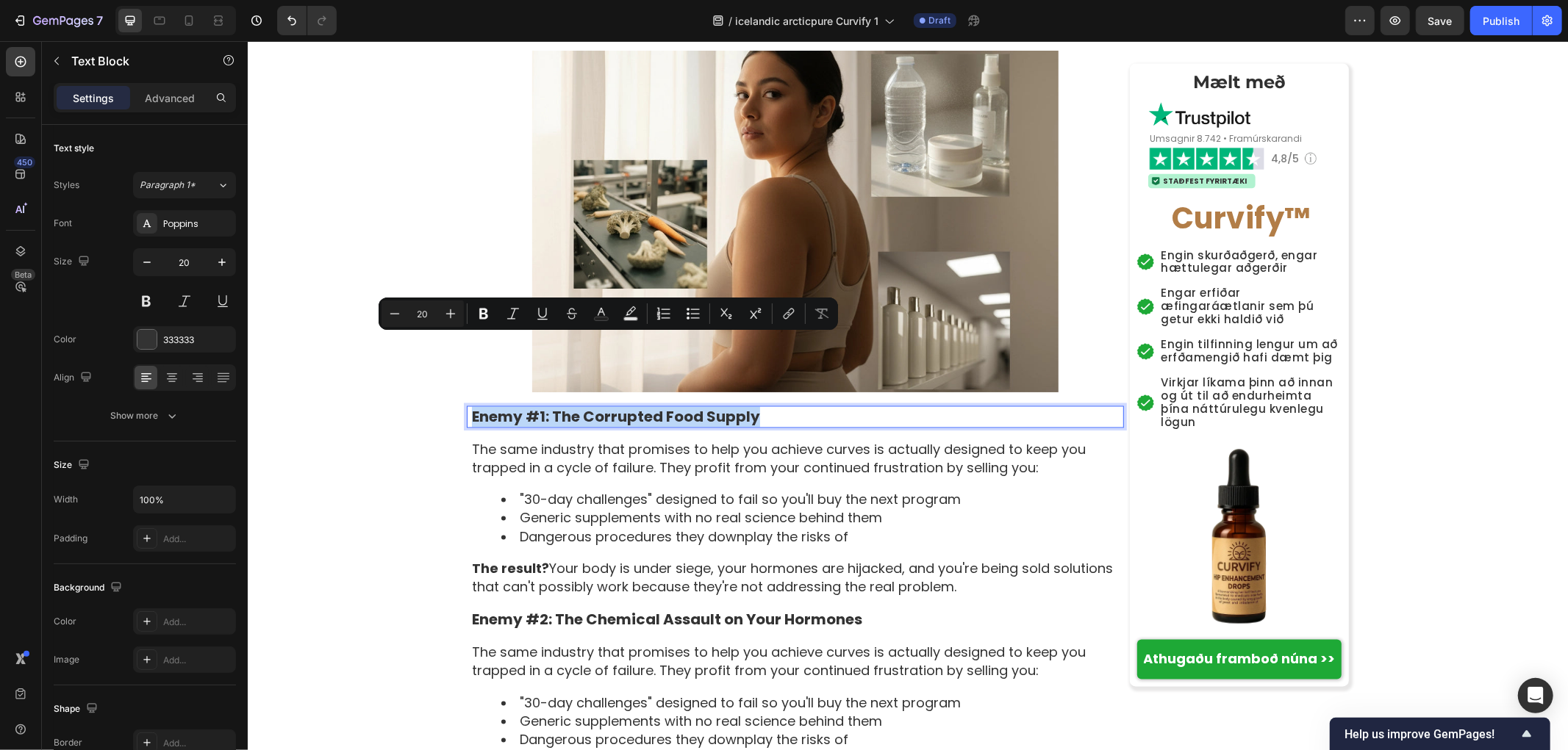
click at [688, 407] on p "Enemy #1: The Corrupted Food Supply" at bounding box center [797, 416] width 651 height 19
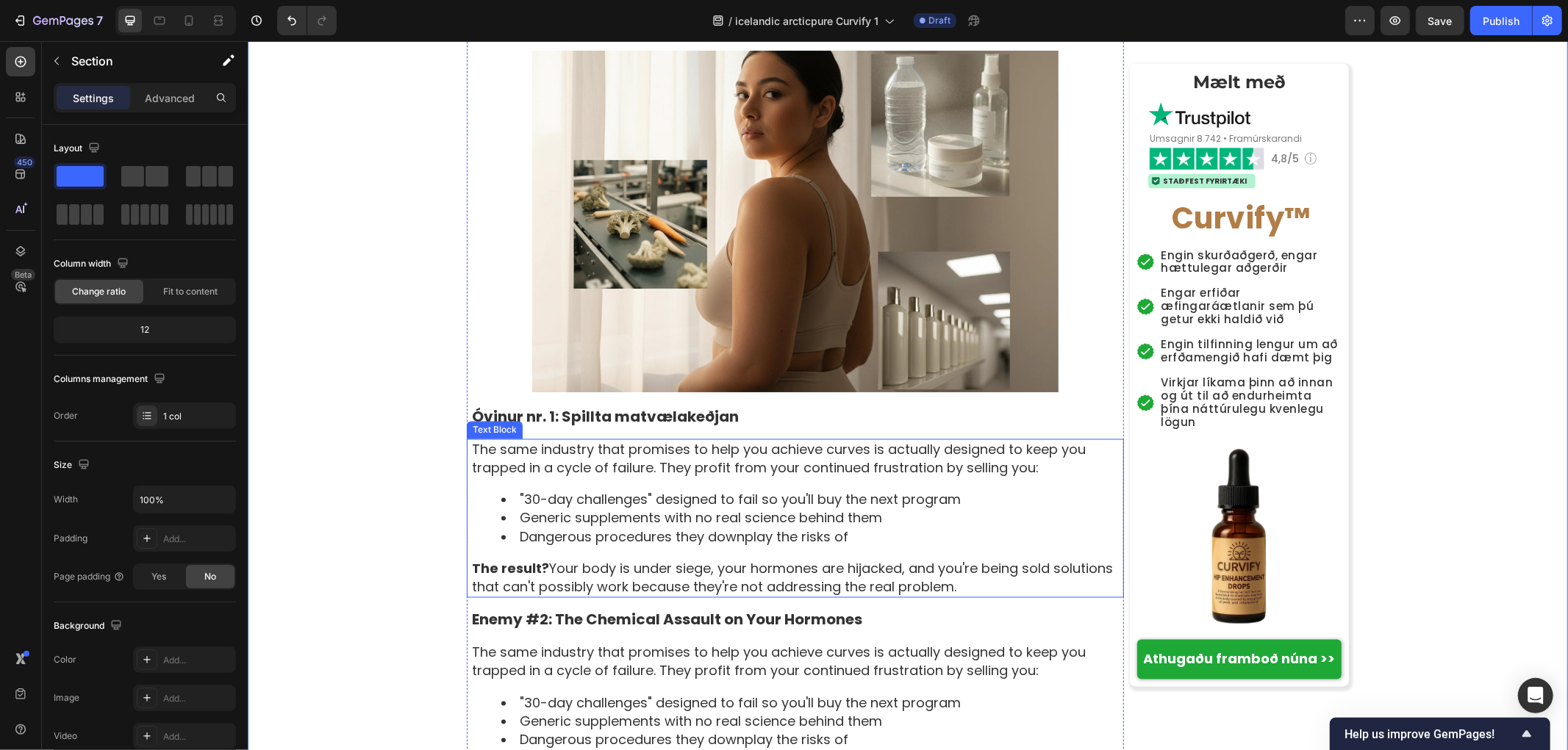
click at [471, 440] on p "The same industry that promises to help you achieve curves is actually designed…" at bounding box center [797, 458] width 651 height 37
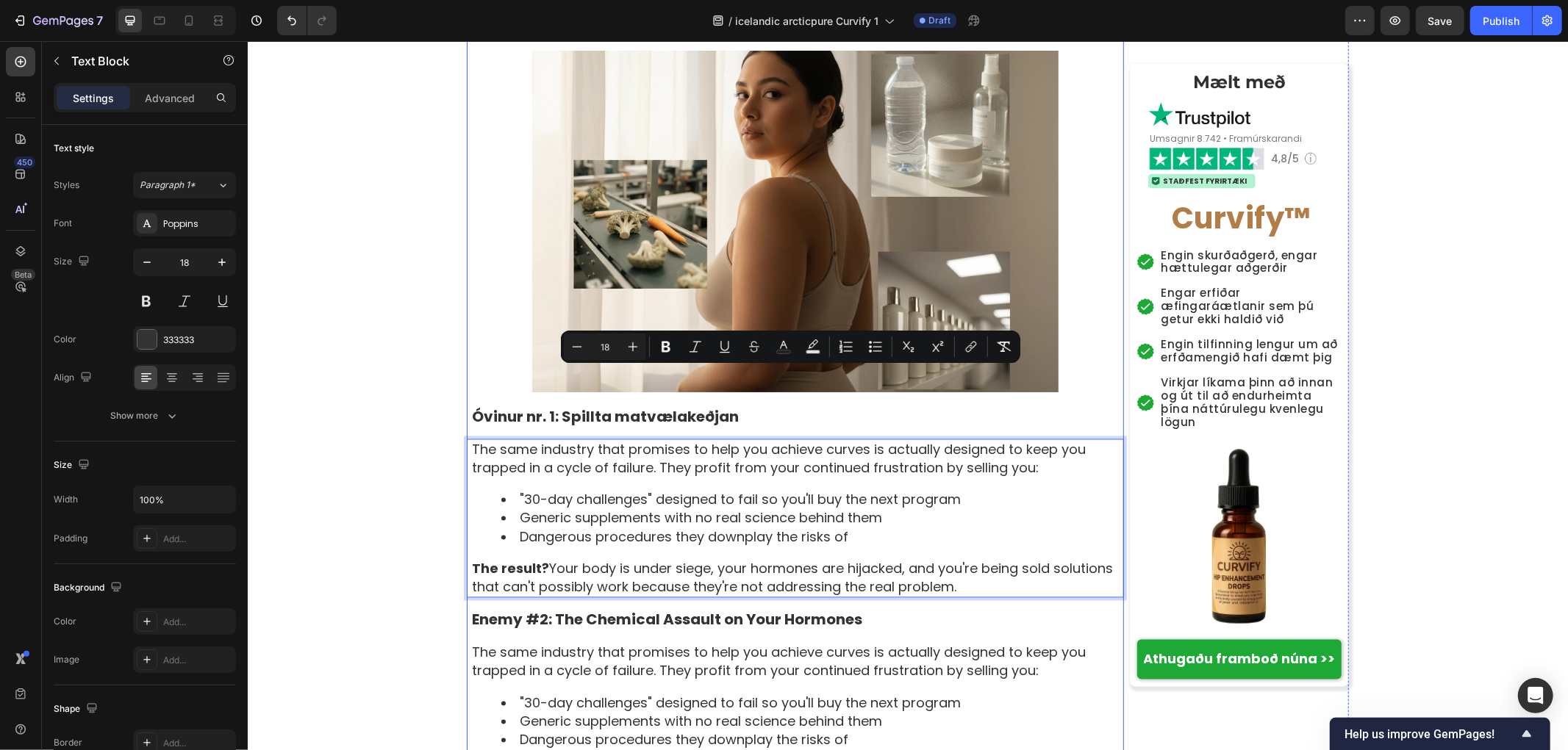
copy div "The same industry that promises to help you achieve curves is actually designed…"
click at [499, 438] on div "The same industry that promises to help you achieve curves is actually designed…" at bounding box center [797, 517] width 653 height 159
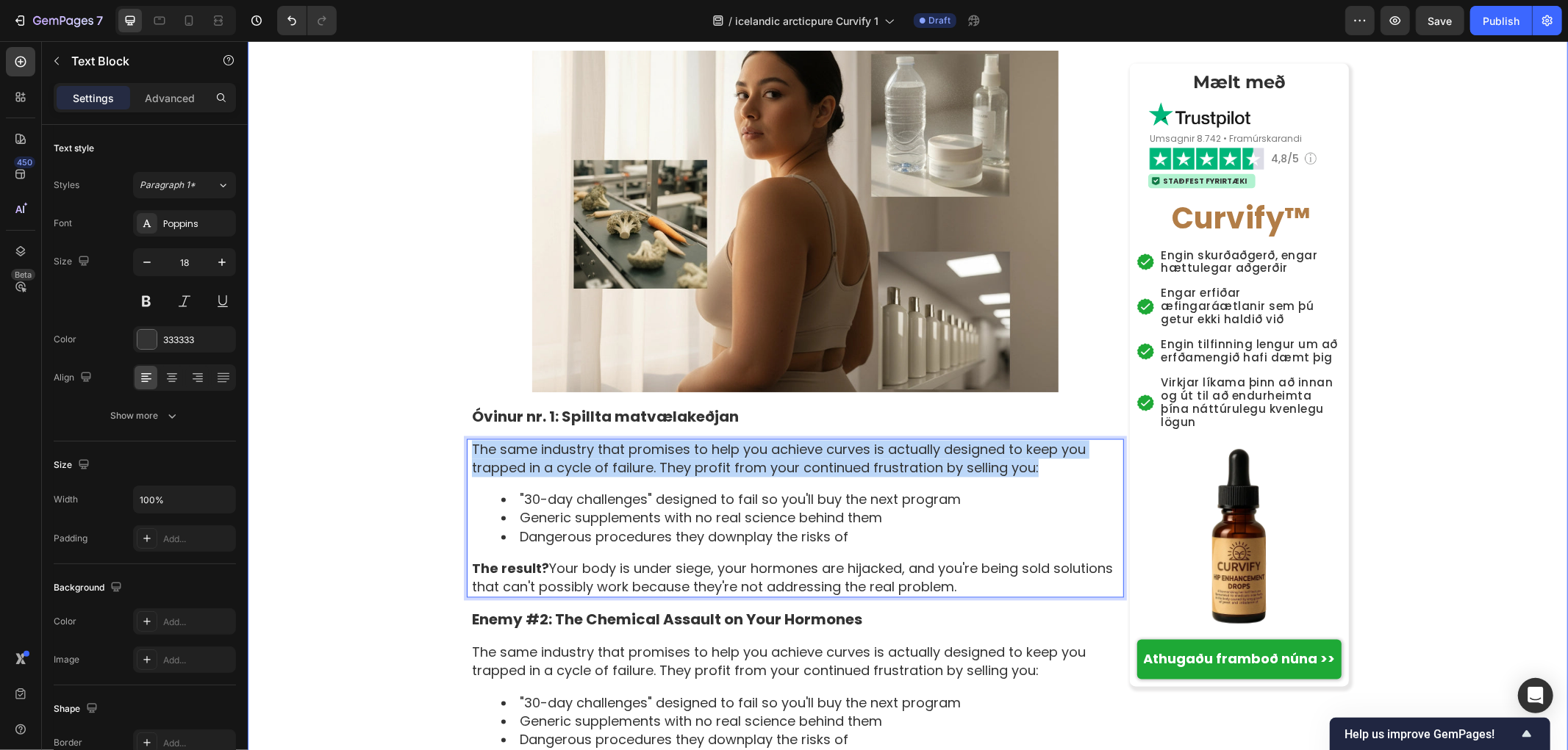
drag, startPoint x: 1041, startPoint y: 400, endPoint x: 455, endPoint y: 368, distance: 586.9
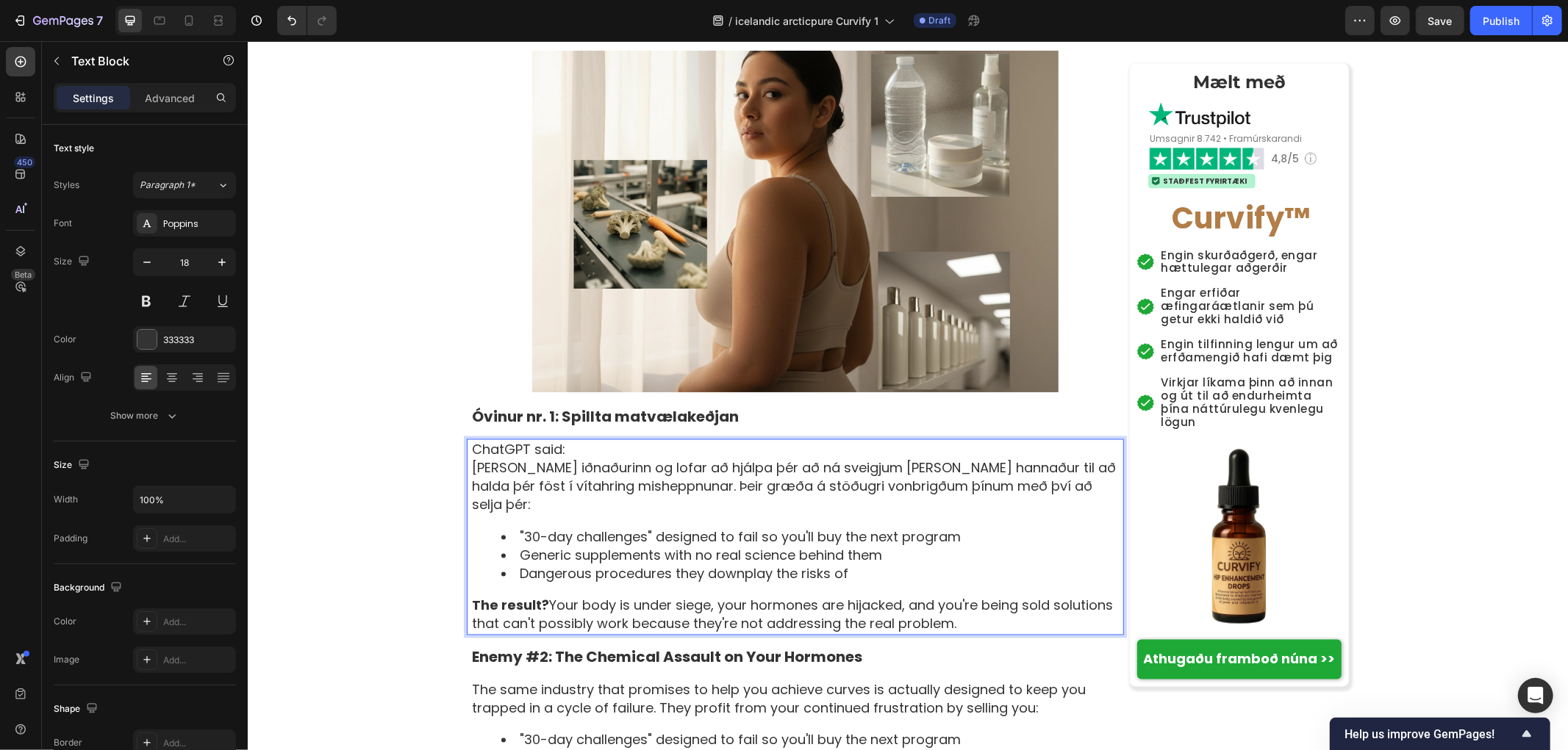
click at [575, 440] on p "ChatGPT said:" at bounding box center [797, 449] width 651 height 18
drag, startPoint x: 587, startPoint y: 378, endPoint x: 403, endPoint y: 365, distance: 184.5
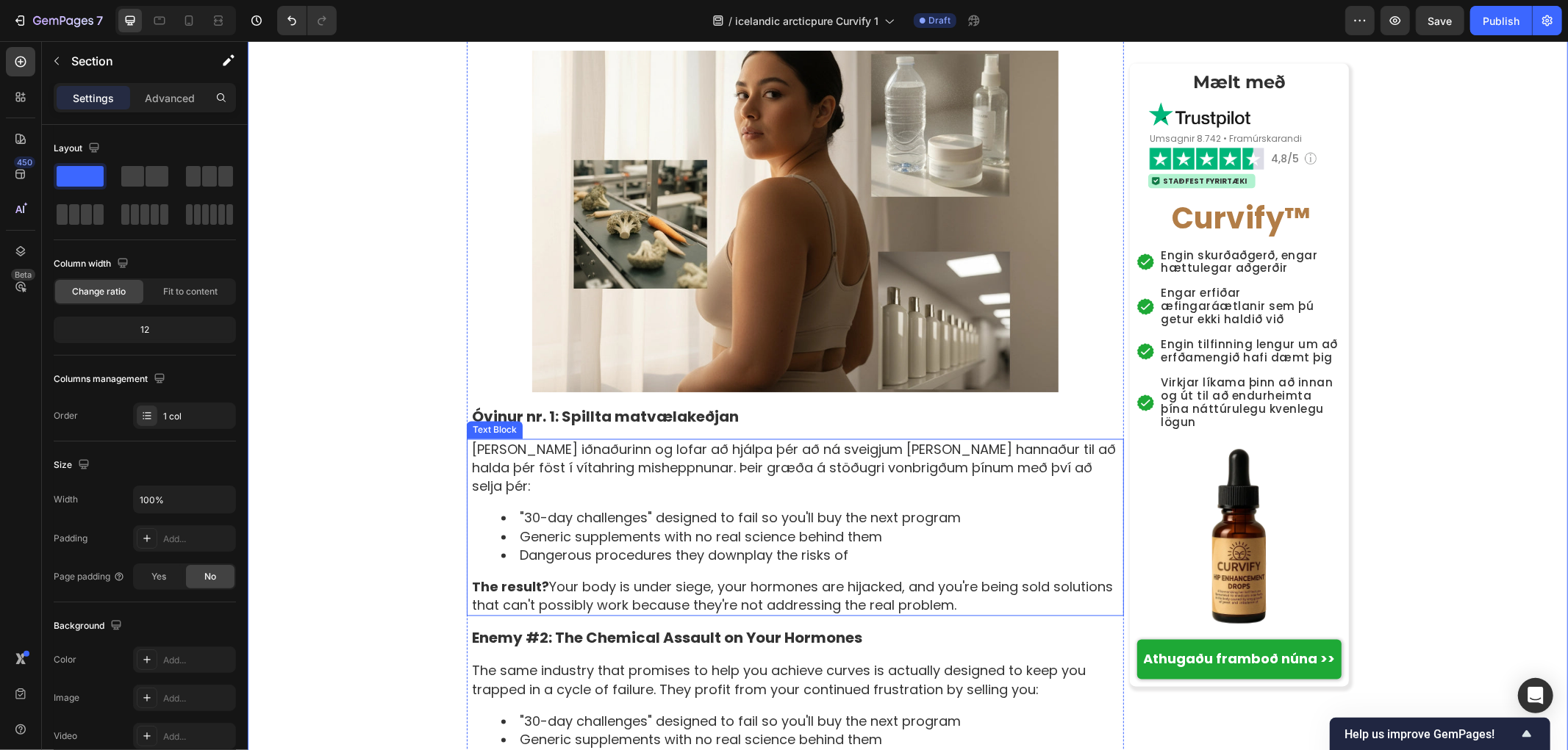
click at [960, 528] on li "Generic supplements with no real science behind them" at bounding box center [811, 536] width 621 height 18
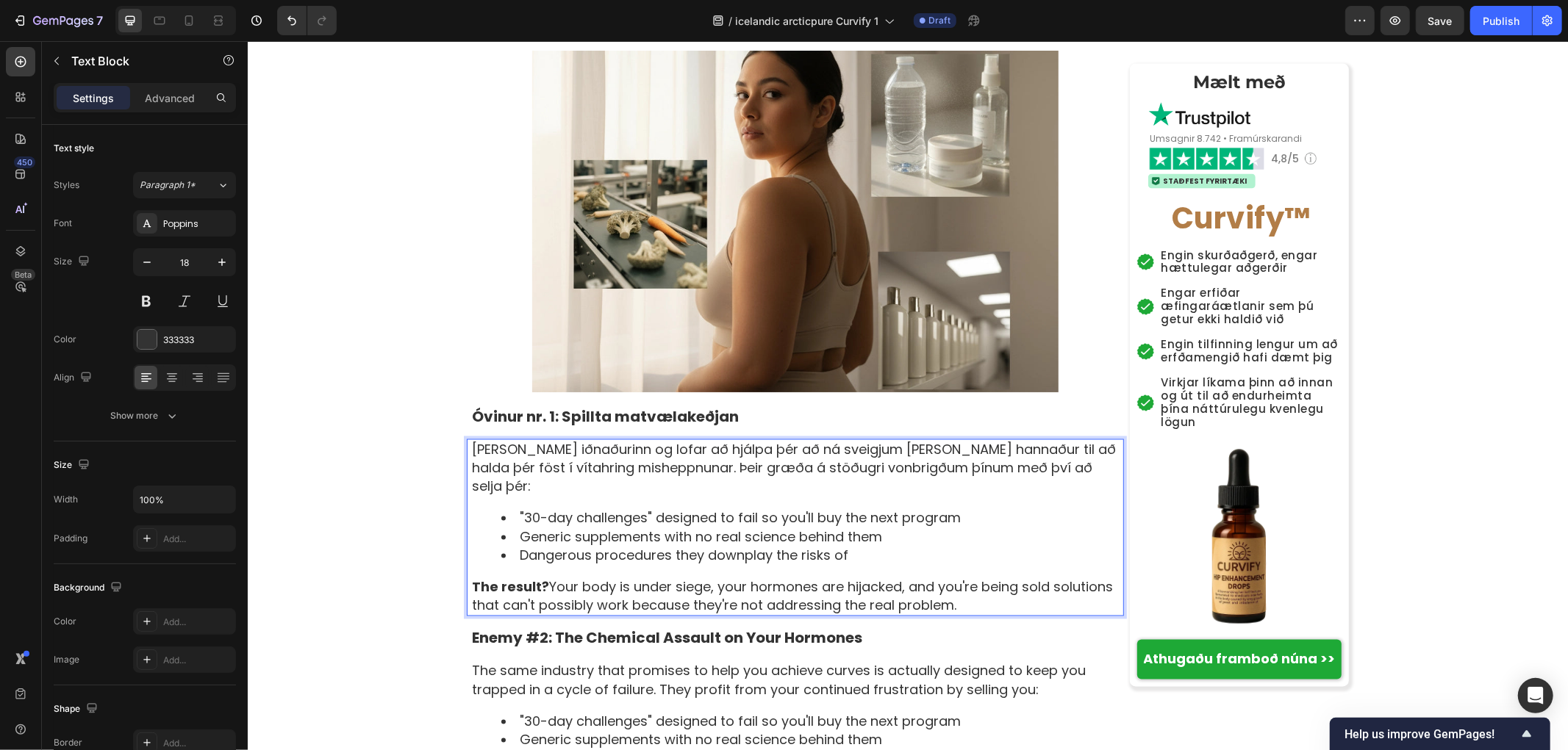
drag, startPoint x: 982, startPoint y: 429, endPoint x: 491, endPoint y: 434, distance: 491.0
click at [734, 546] on li "Dangerous procedures they downplay the risks of" at bounding box center [811, 554] width 621 height 18
click at [995, 546] on li "Dangerous procedures they downplay the risks of" at bounding box center [811, 554] width 621 height 18
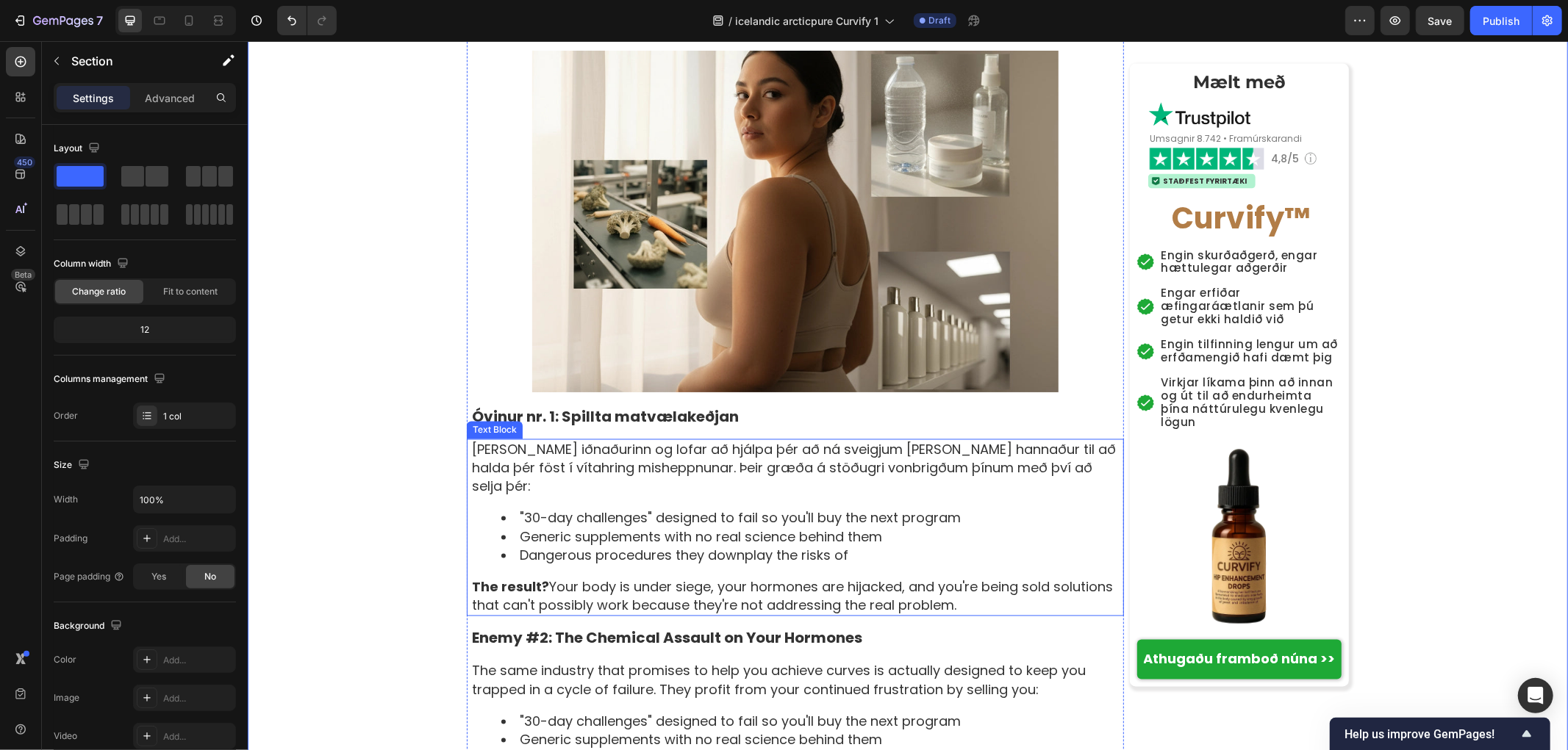
drag, startPoint x: 958, startPoint y: 438, endPoint x: 992, endPoint y: 429, distance: 35.2
click at [958, 528] on li "Generic supplements with no real science behind them" at bounding box center [811, 536] width 621 height 18
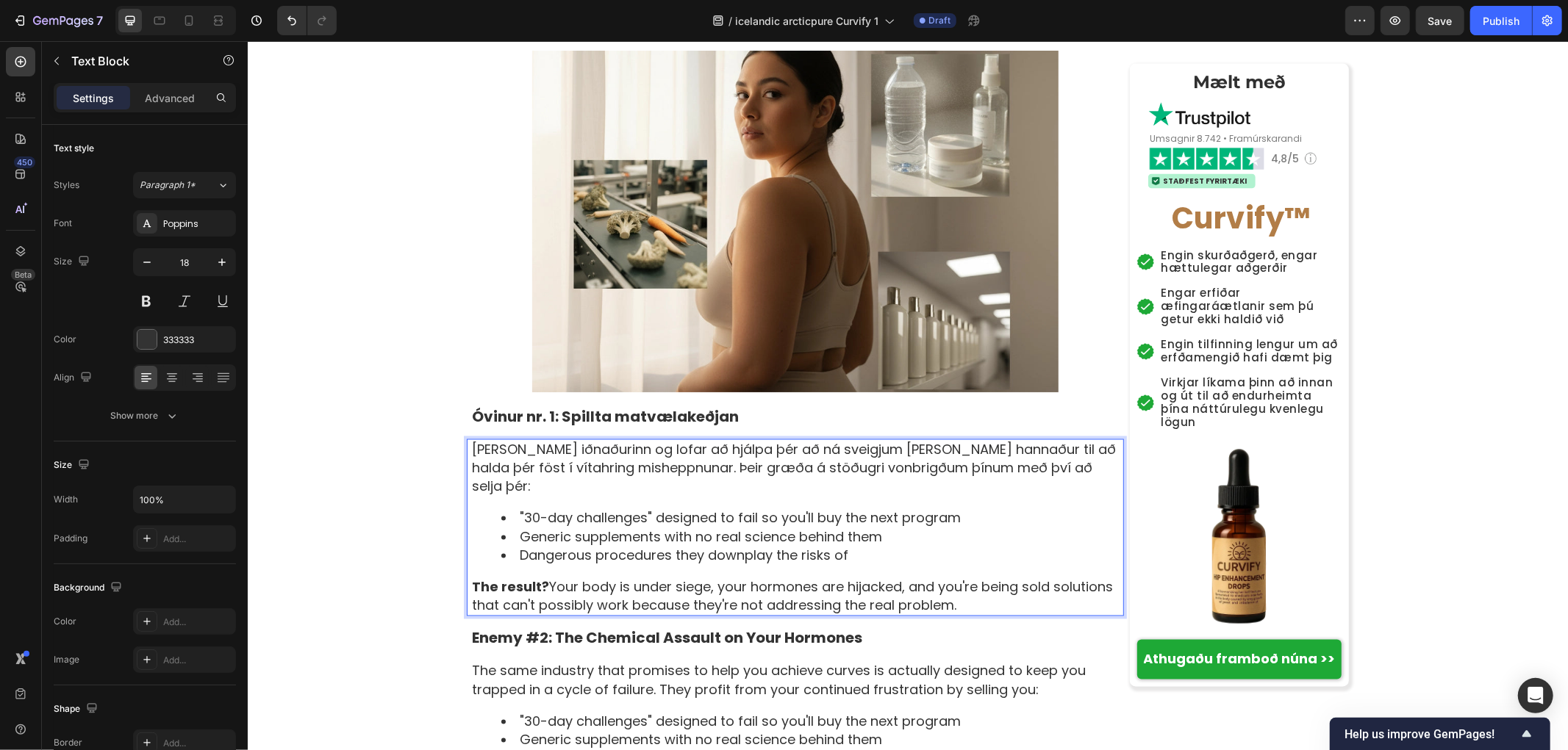
drag, startPoint x: 993, startPoint y: 428, endPoint x: 622, endPoint y: 429, distance: 371.0
drag, startPoint x: 856, startPoint y: 431, endPoint x: 923, endPoint y: 431, distance: 67.0
click at [902, 509] on li ""30-day challenges" designed to fail so you'll buy the next program" at bounding box center [811, 517] width 621 height 18
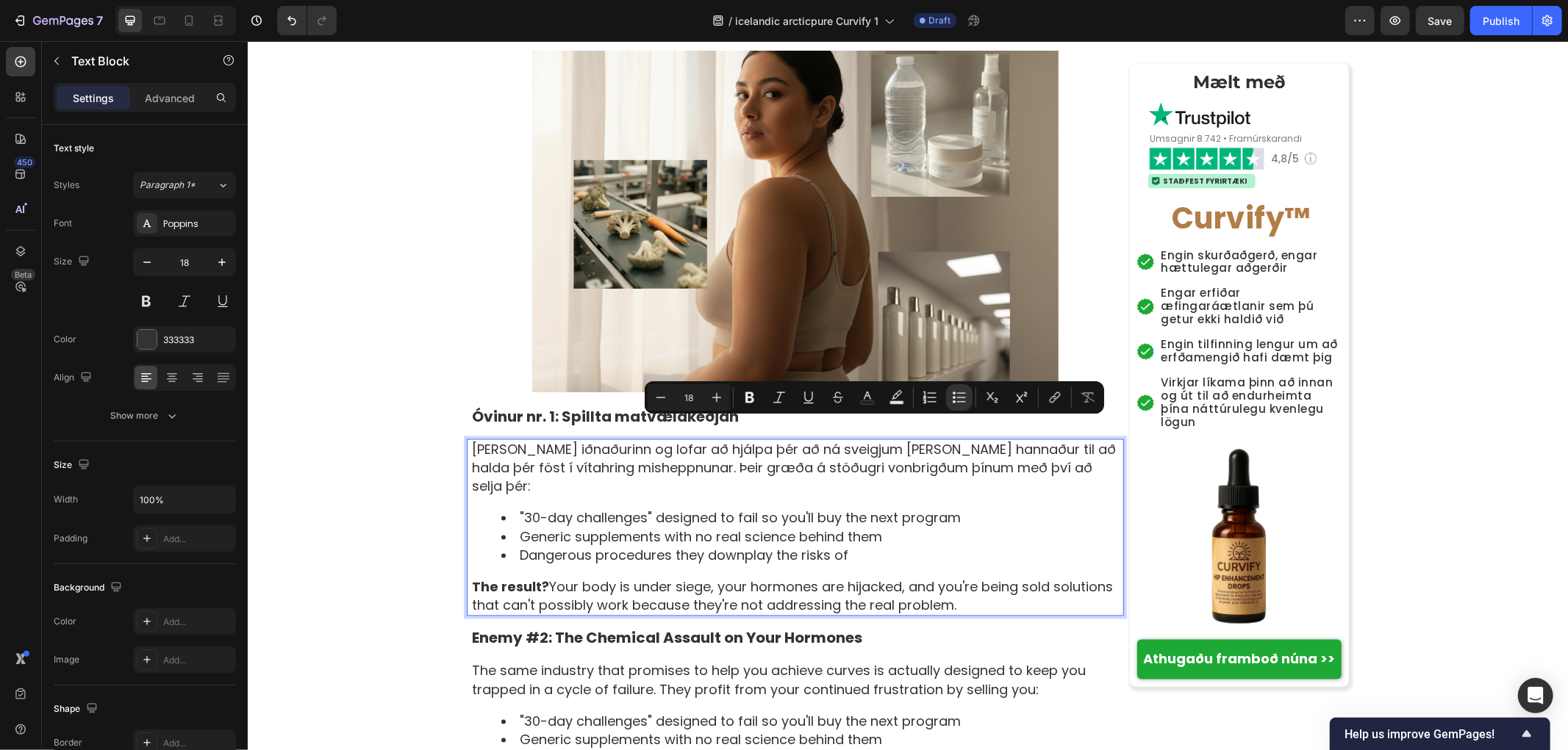
click at [966, 509] on li ""30-day challenges" designed to fail so you'll buy the next program" at bounding box center [811, 517] width 621 height 18
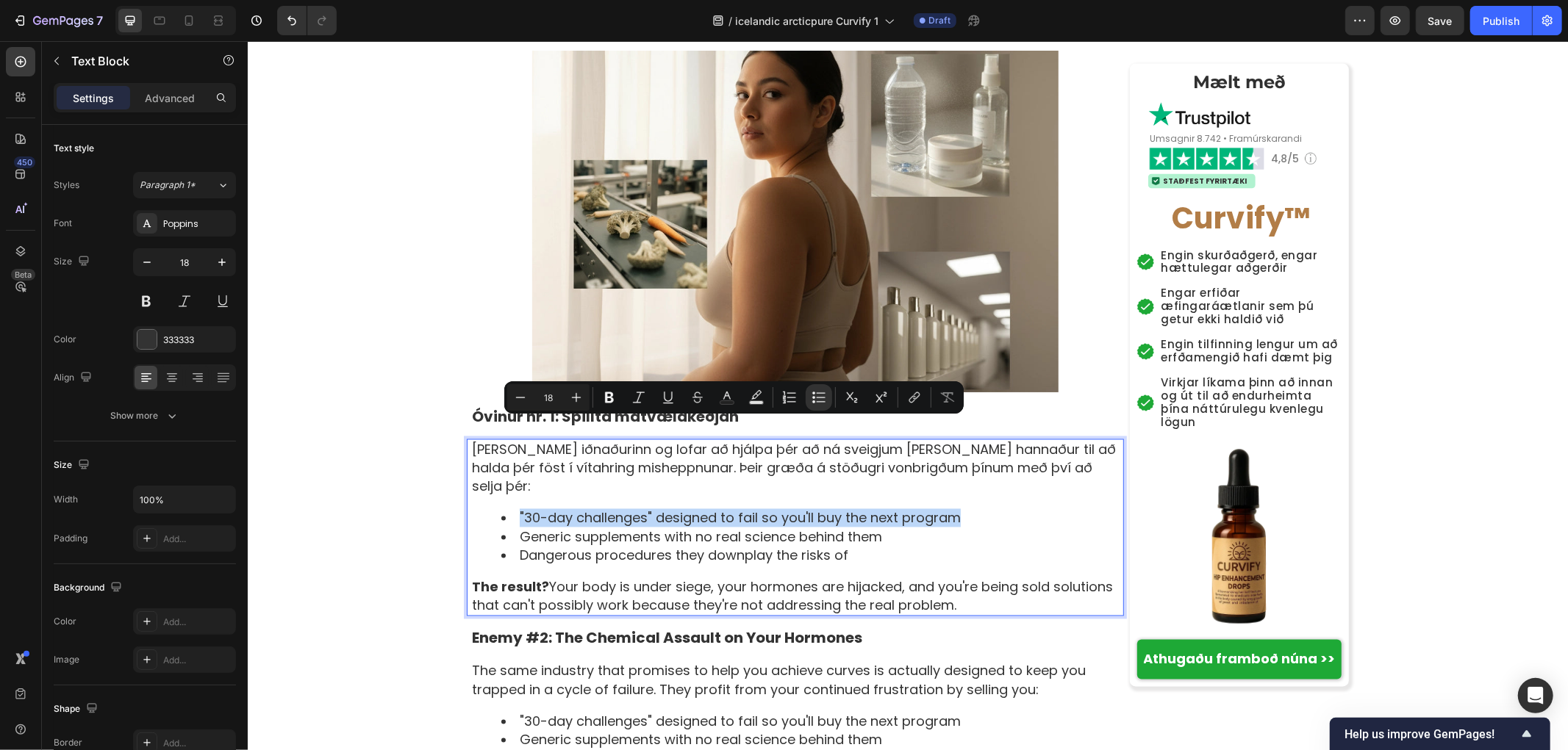
drag, startPoint x: 676, startPoint y: 427, endPoint x: 511, endPoint y: 427, distance: 165.0
click at [511, 509] on li ""30-day challenges" designed to fail so you'll buy the next program" at bounding box center [811, 517] width 621 height 18
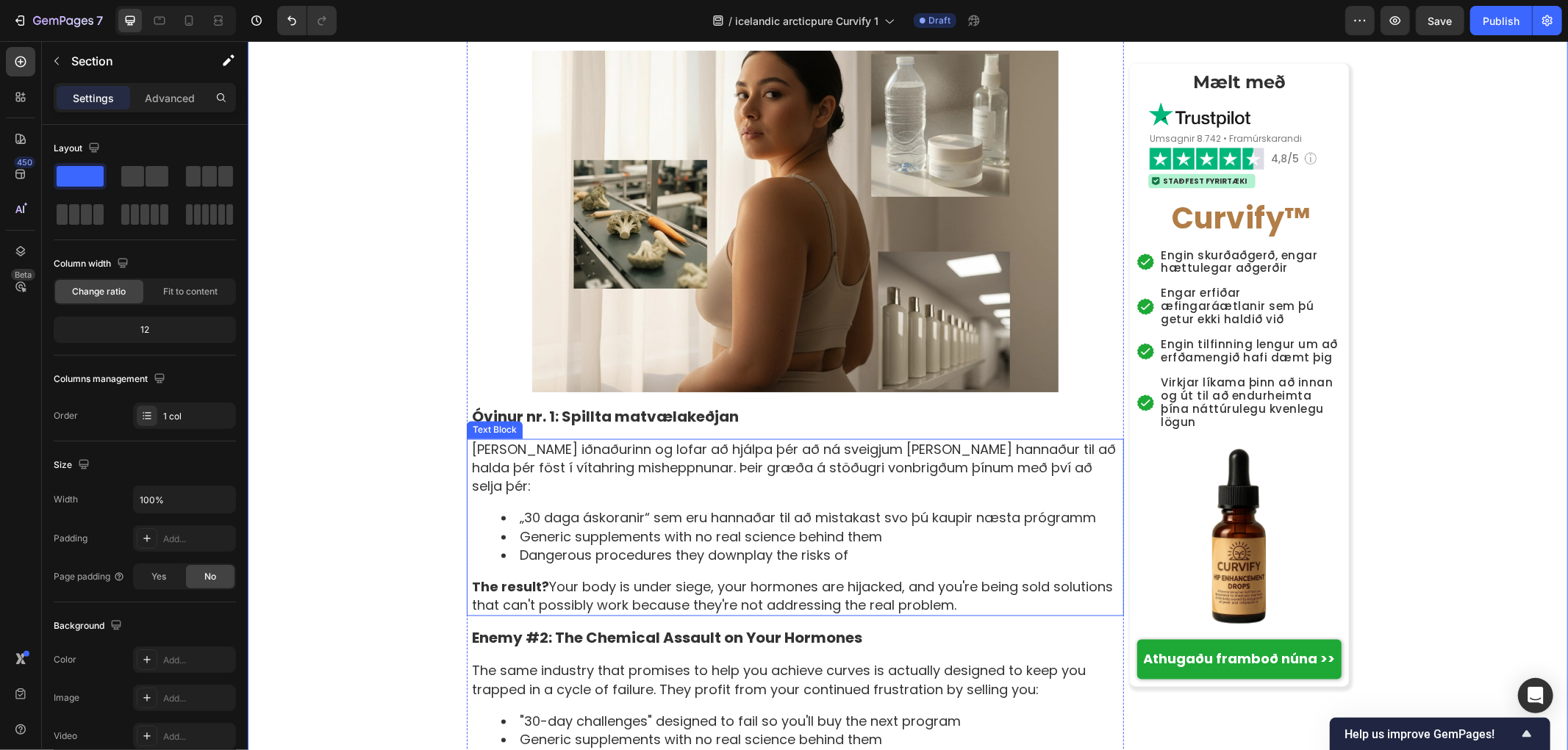
click at [889, 528] on li "Generic supplements with no real science behind them" at bounding box center [811, 536] width 621 height 18
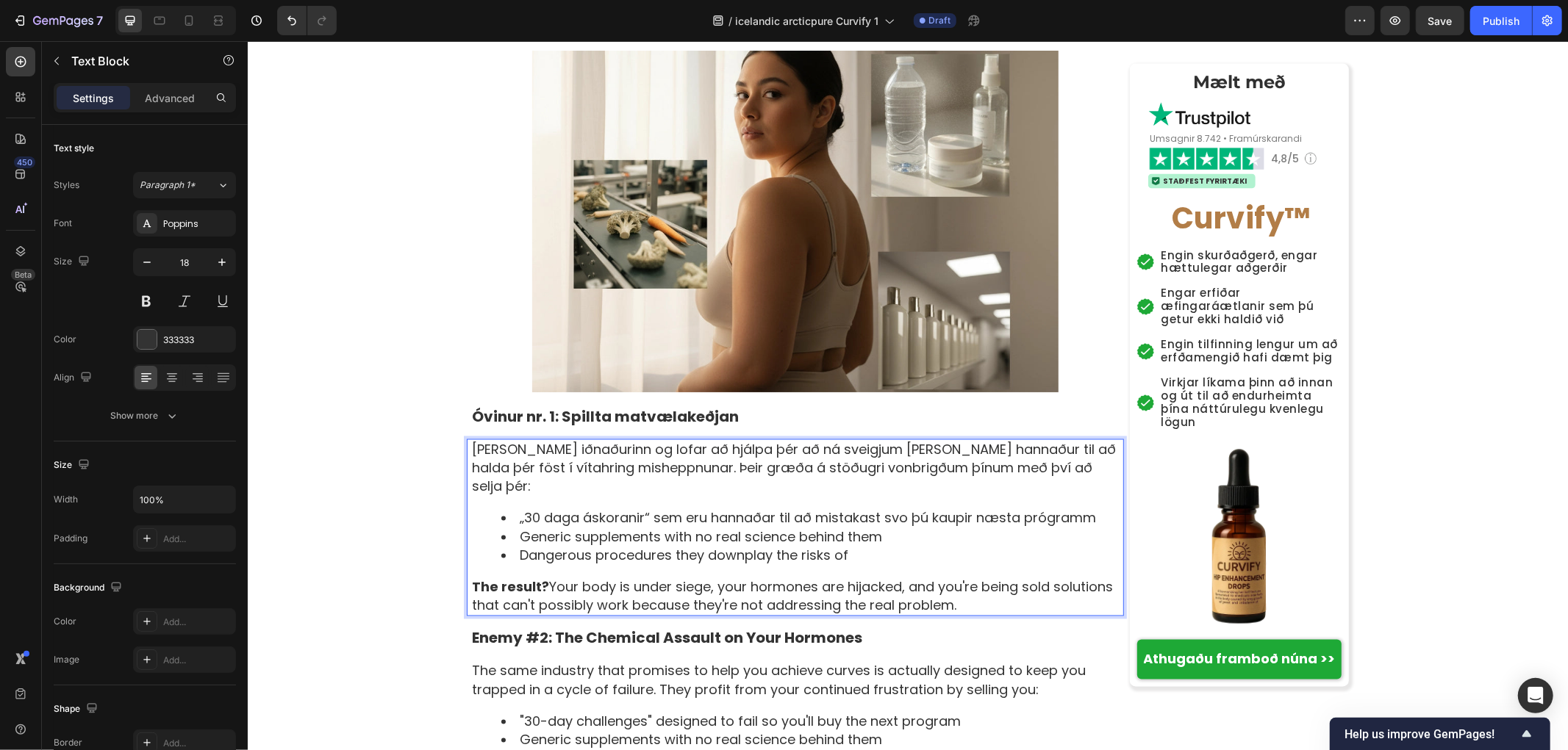
click at [884, 528] on li "Generic supplements with no real science behind them" at bounding box center [811, 536] width 621 height 18
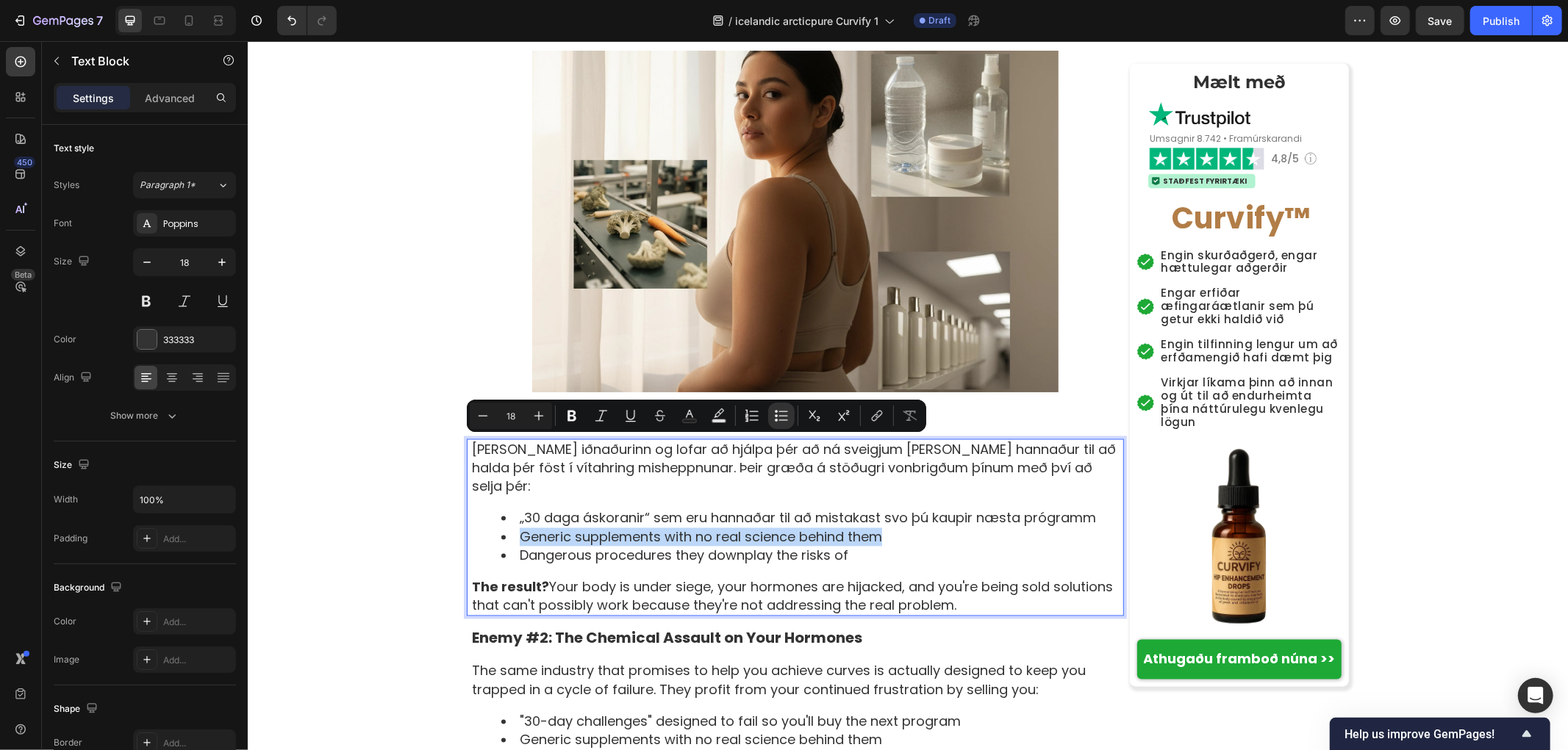
drag, startPoint x: 898, startPoint y: 446, endPoint x: 507, endPoint y: 442, distance: 391.0
click at [507, 528] on li "Generic supplements with no real science behind them" at bounding box center [811, 536] width 621 height 18
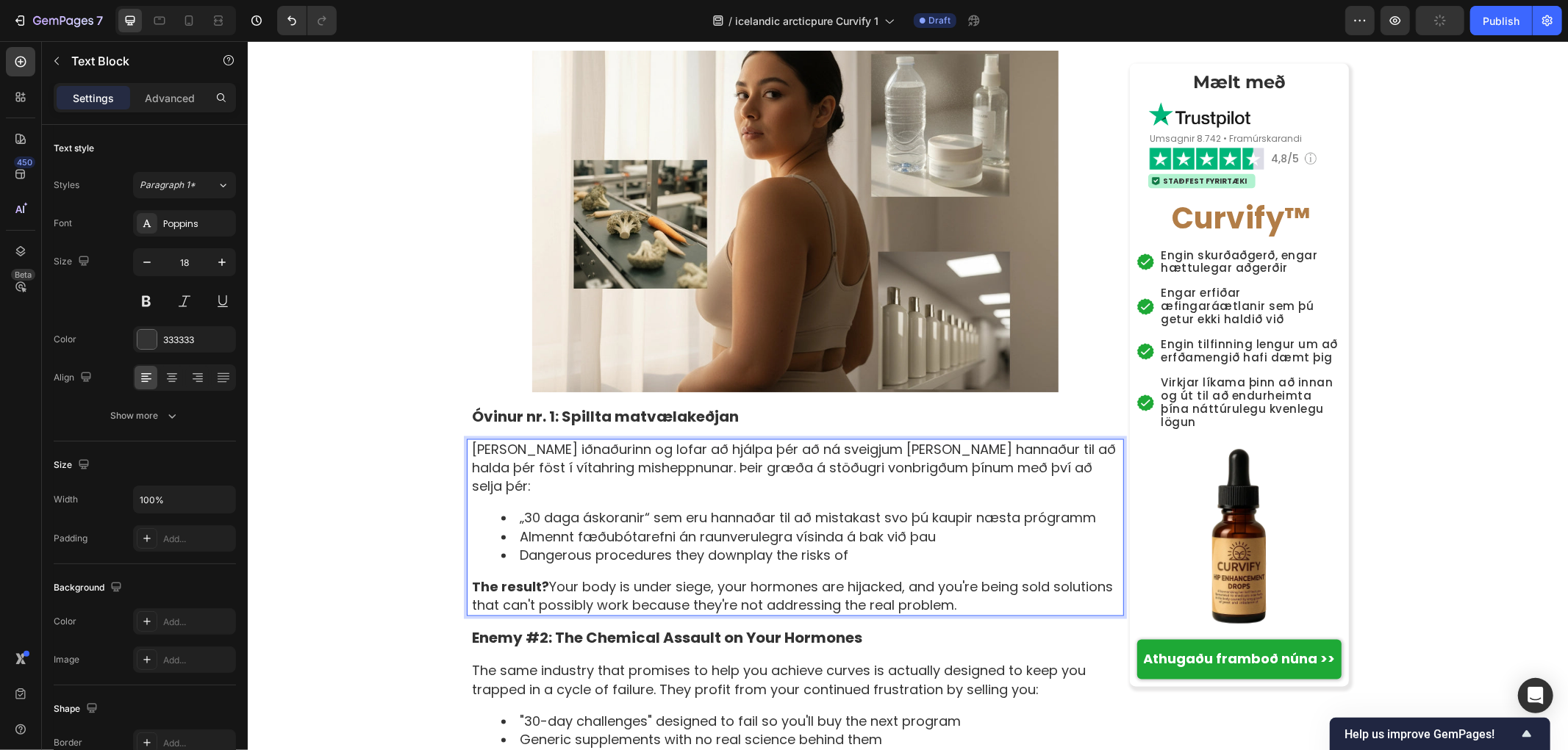
click at [844, 546] on li "Dangerous procedures they downplay the risks of" at bounding box center [811, 554] width 621 height 18
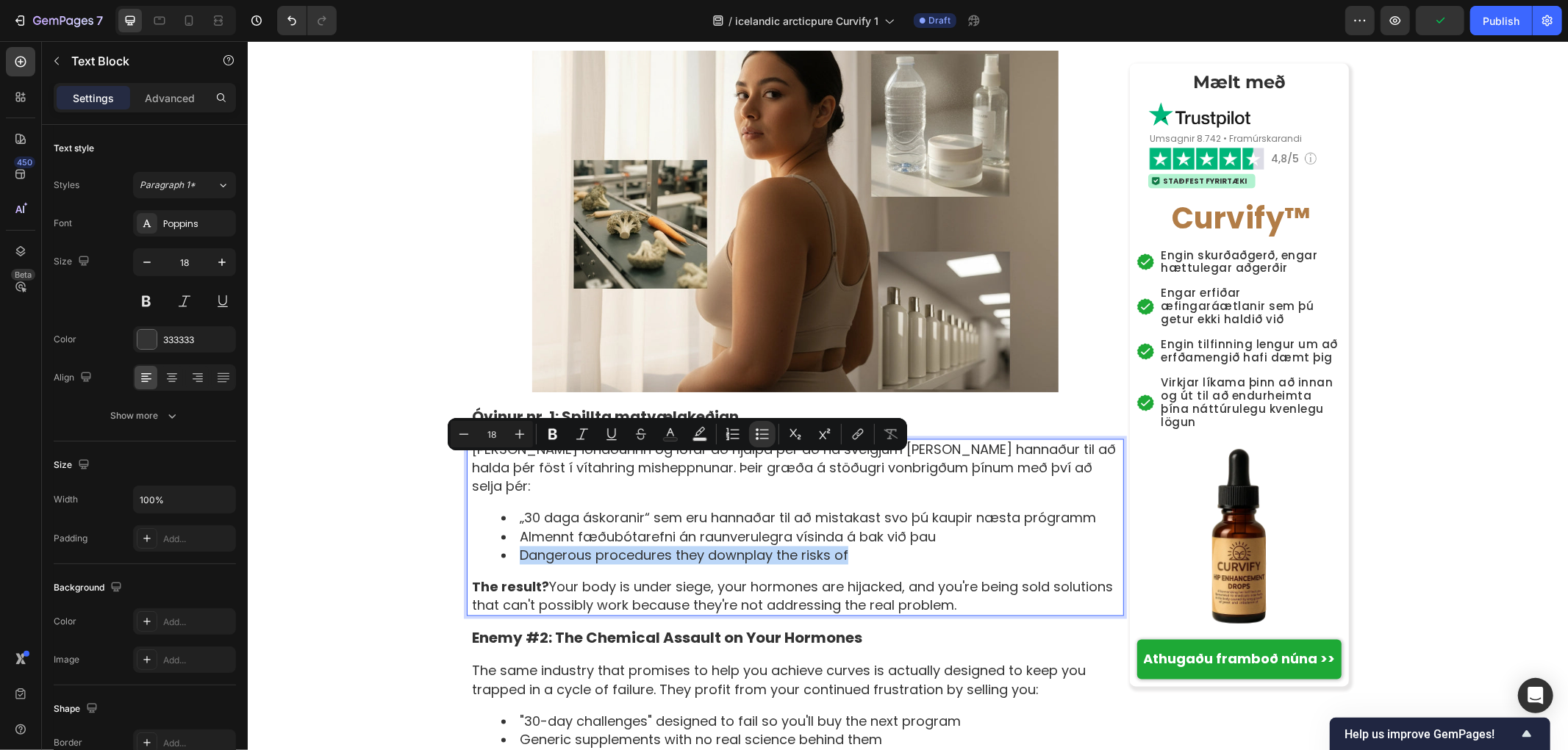
drag, startPoint x: 852, startPoint y: 460, endPoint x: 517, endPoint y: 462, distance: 335.0
click at [517, 546] on li "Dangerous procedures they downplay the risks of" at bounding box center [811, 554] width 621 height 18
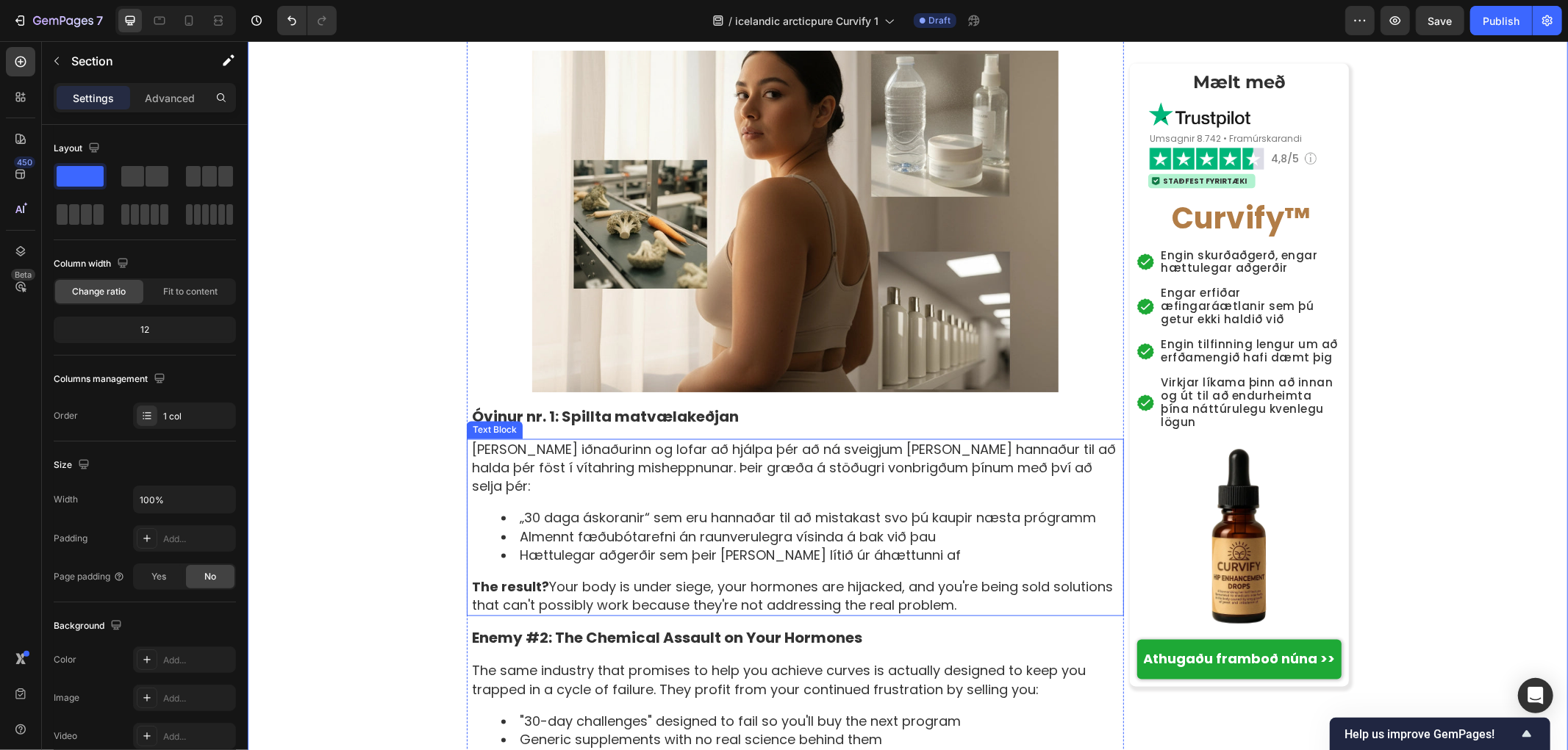
click at [751, 578] on p "The result? Your body is under siege, your hormones are hijacked, and you're be…" at bounding box center [797, 596] width 651 height 37
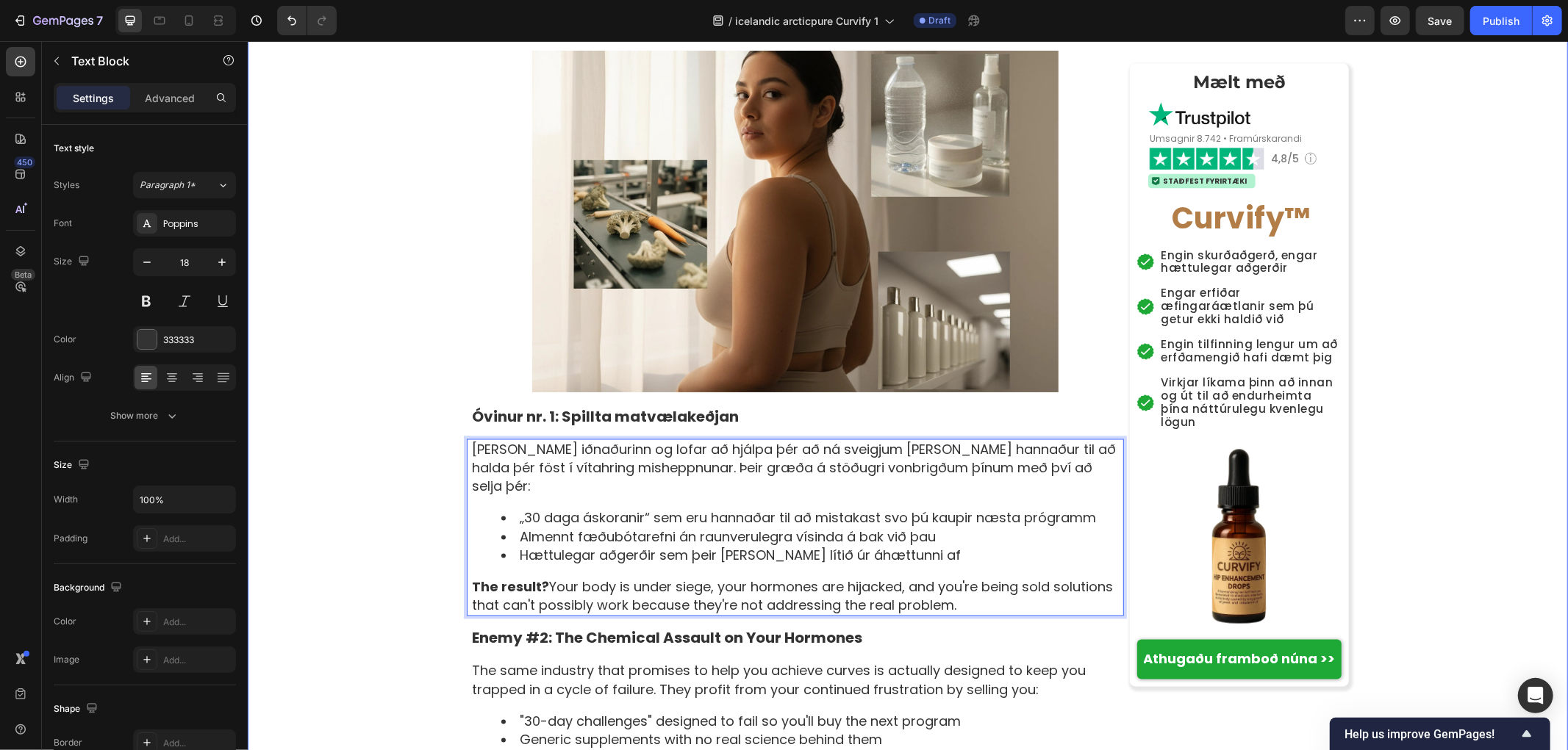
drag, startPoint x: 980, startPoint y: 517, endPoint x: 386, endPoint y: 502, distance: 594.2
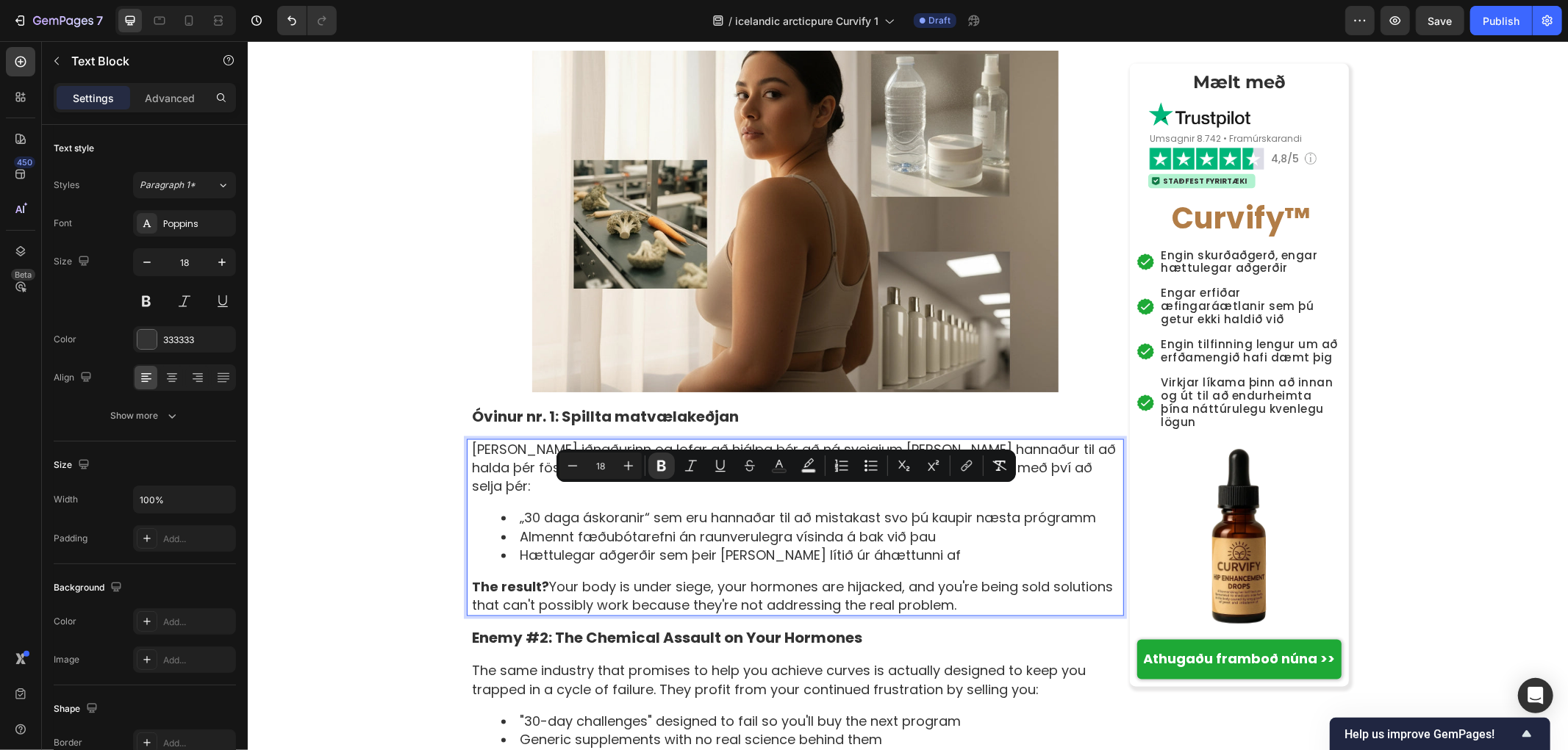
click at [495, 578] on strong "The result?" at bounding box center [510, 586] width 78 height 18
drag, startPoint x: 462, startPoint y: 493, endPoint x: 1008, endPoint y: 518, distance: 546.6
click at [1008, 518] on div "[PERSON_NAME] iðnaðurinn og lofar að hjálpa þér að ná sveigjum [PERSON_NAME] ha…" at bounding box center [797, 527] width 653 height 178
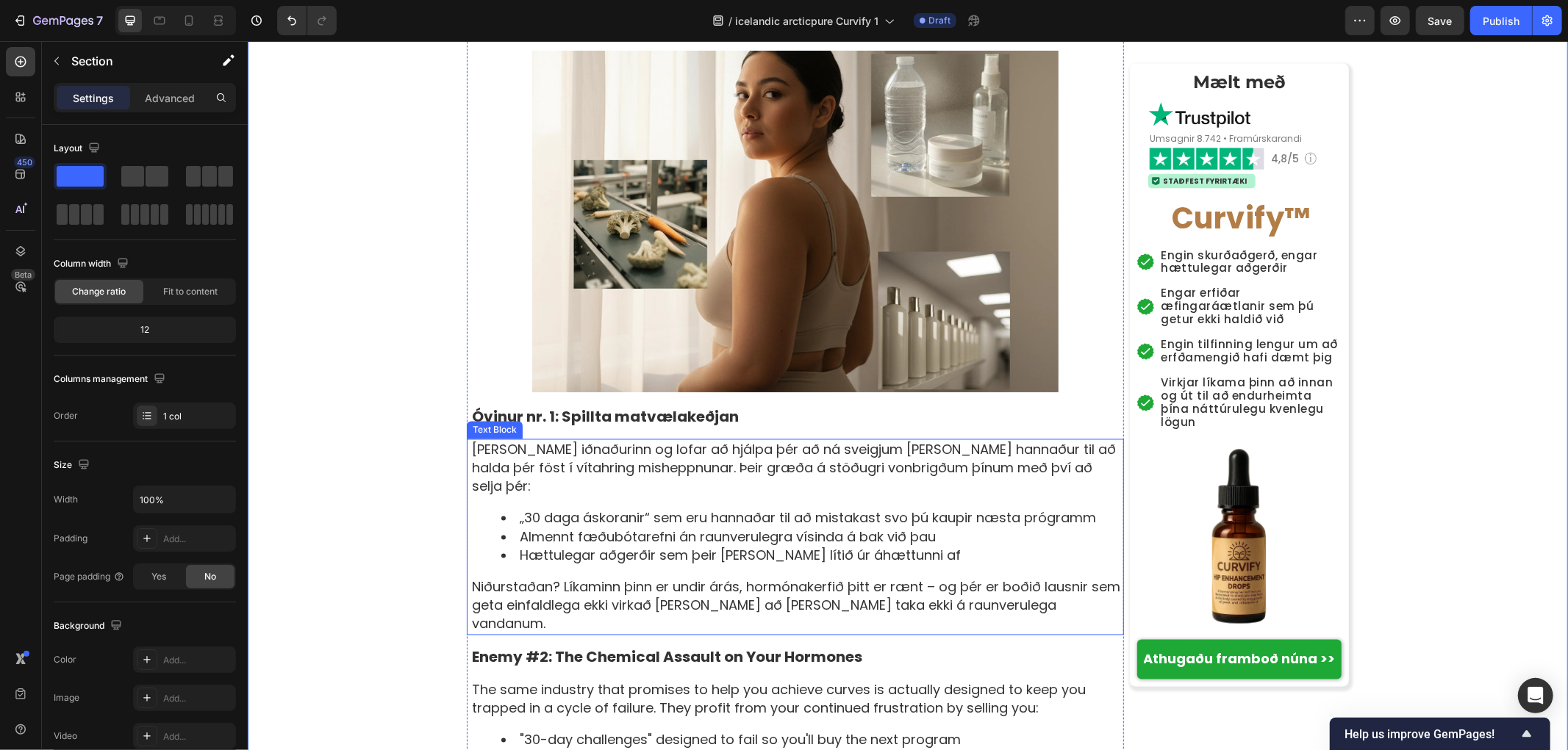
click at [549, 578] on p "Niðurstaðan? Líkaminn þinn er undir árás, hormónakerfið þitt er rænt – og þér e…" at bounding box center [797, 605] width 651 height 56
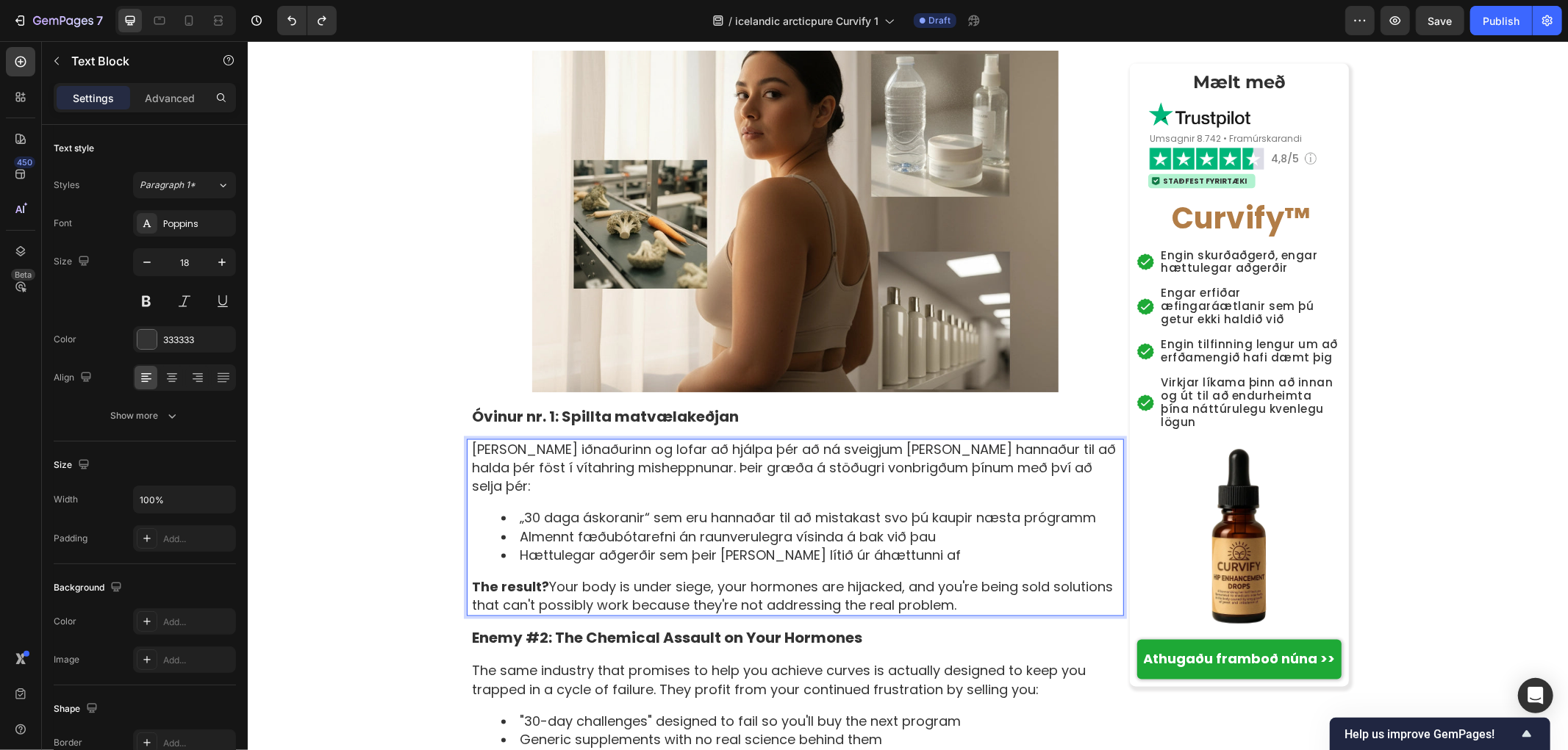
click at [540, 578] on p "The result? Your body is under siege, your hormones are hijacked, and you're be…" at bounding box center [797, 596] width 651 height 37
click at [963, 578] on p "The result? Your body is under siege, your hormones are hijacked, and you're be…" at bounding box center [797, 596] width 651 height 37
drag, startPoint x: 959, startPoint y: 514, endPoint x: 453, endPoint y: 492, distance: 506.5
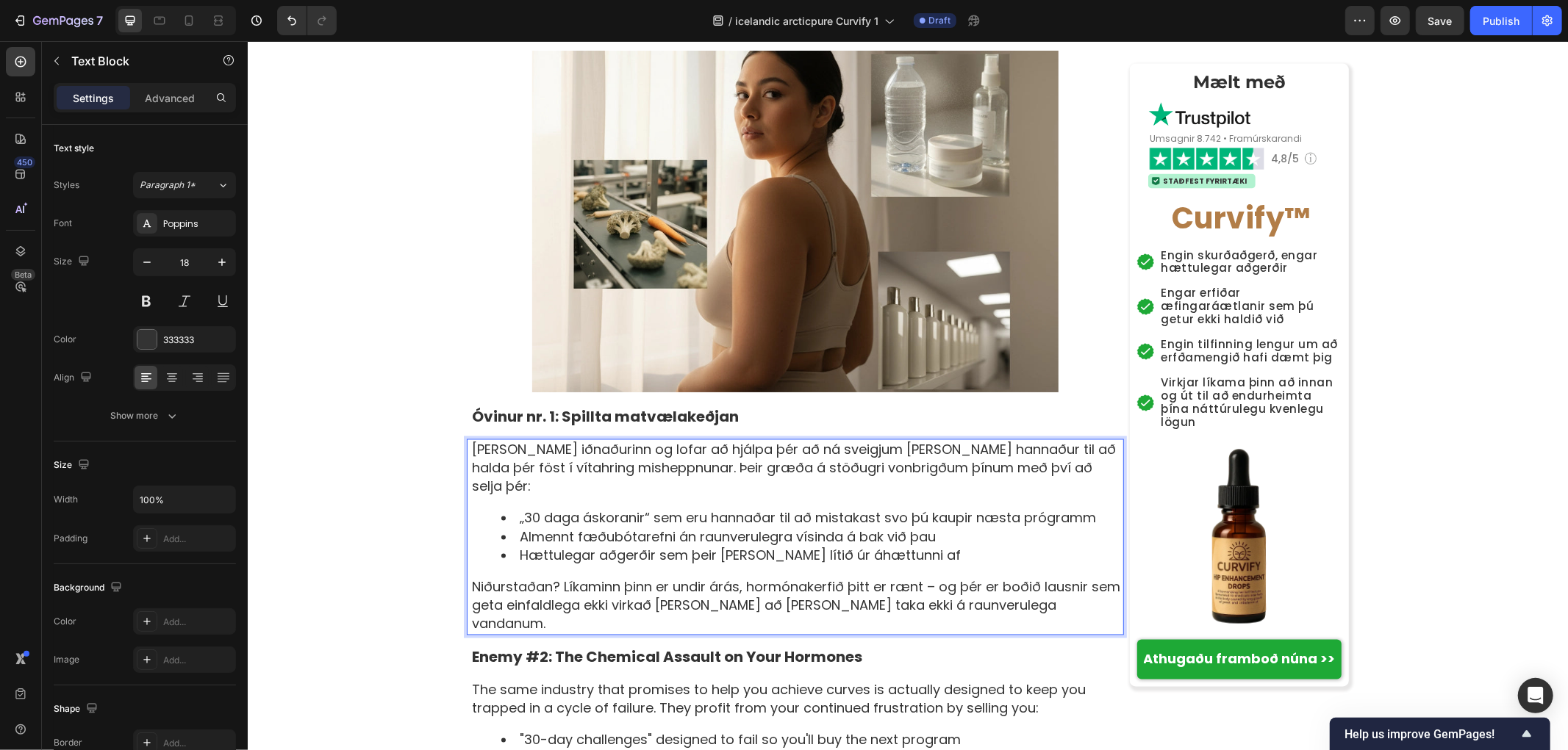
click at [553, 578] on p "Niðurstaðan? Líkaminn þinn er undir árás, hormónakerfið þitt er rænt – og þér e…" at bounding box center [797, 605] width 651 height 56
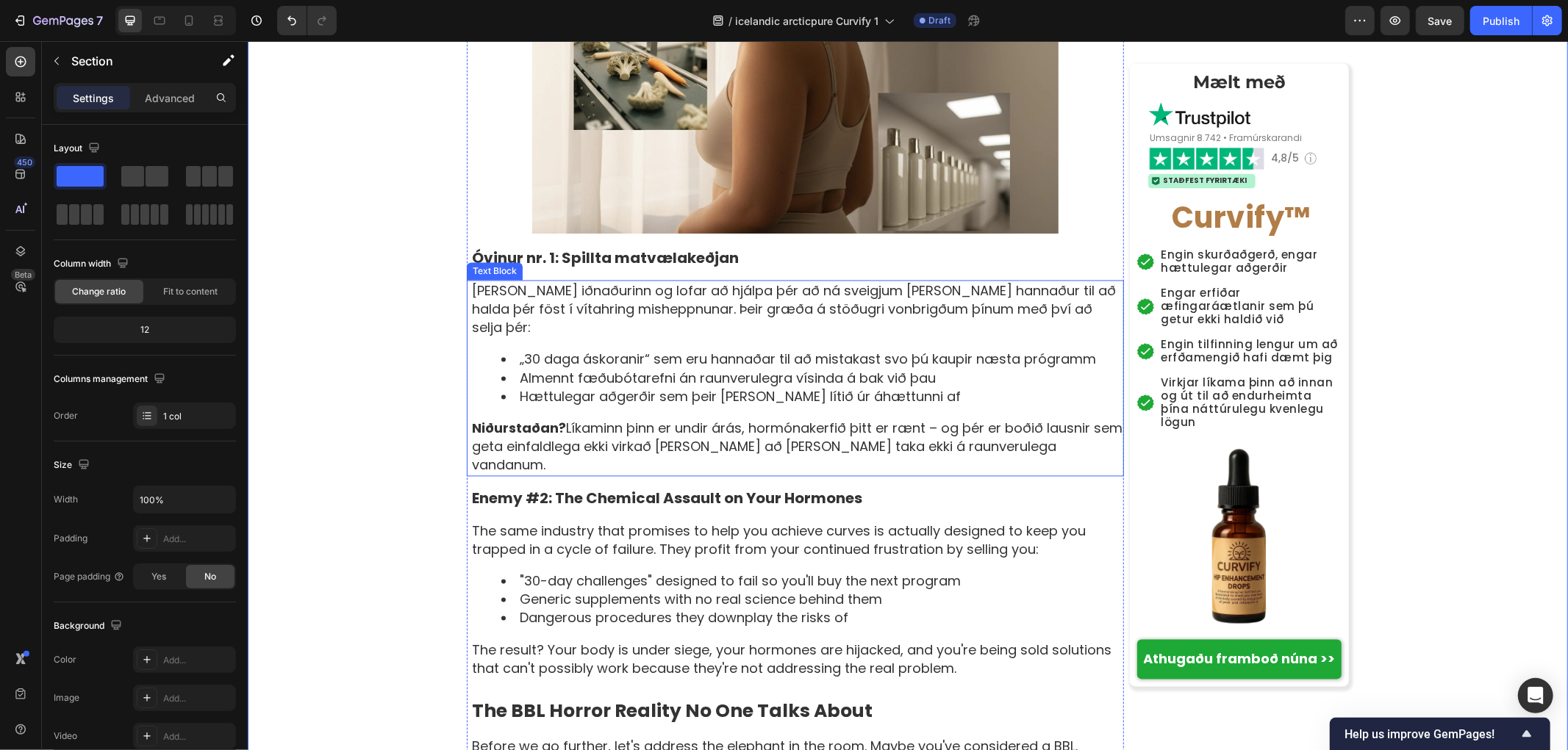
scroll to position [2286, 0]
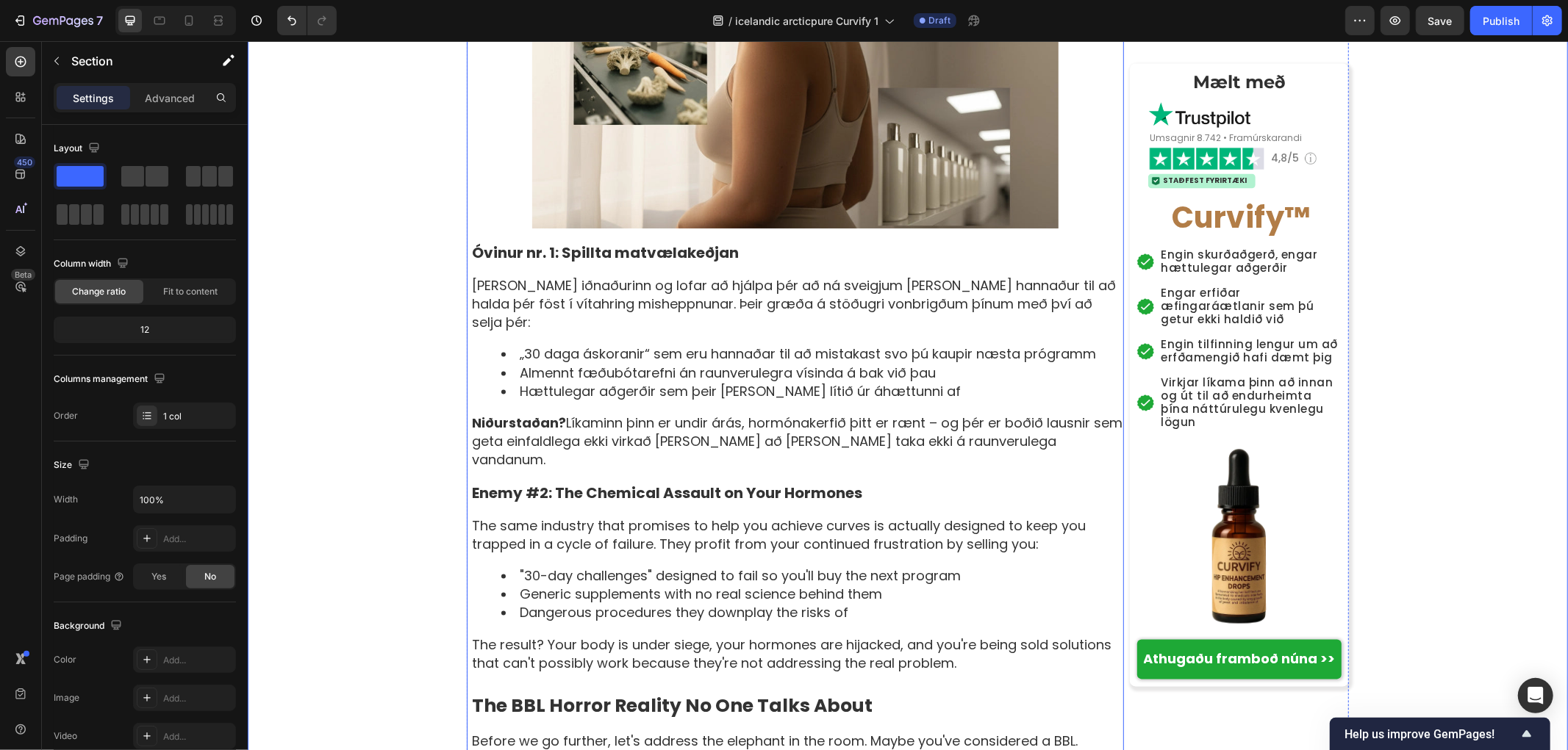
click at [672, 484] on p "Enemy #2: The Chemical Assault on Your Hormones" at bounding box center [797, 493] width 651 height 19
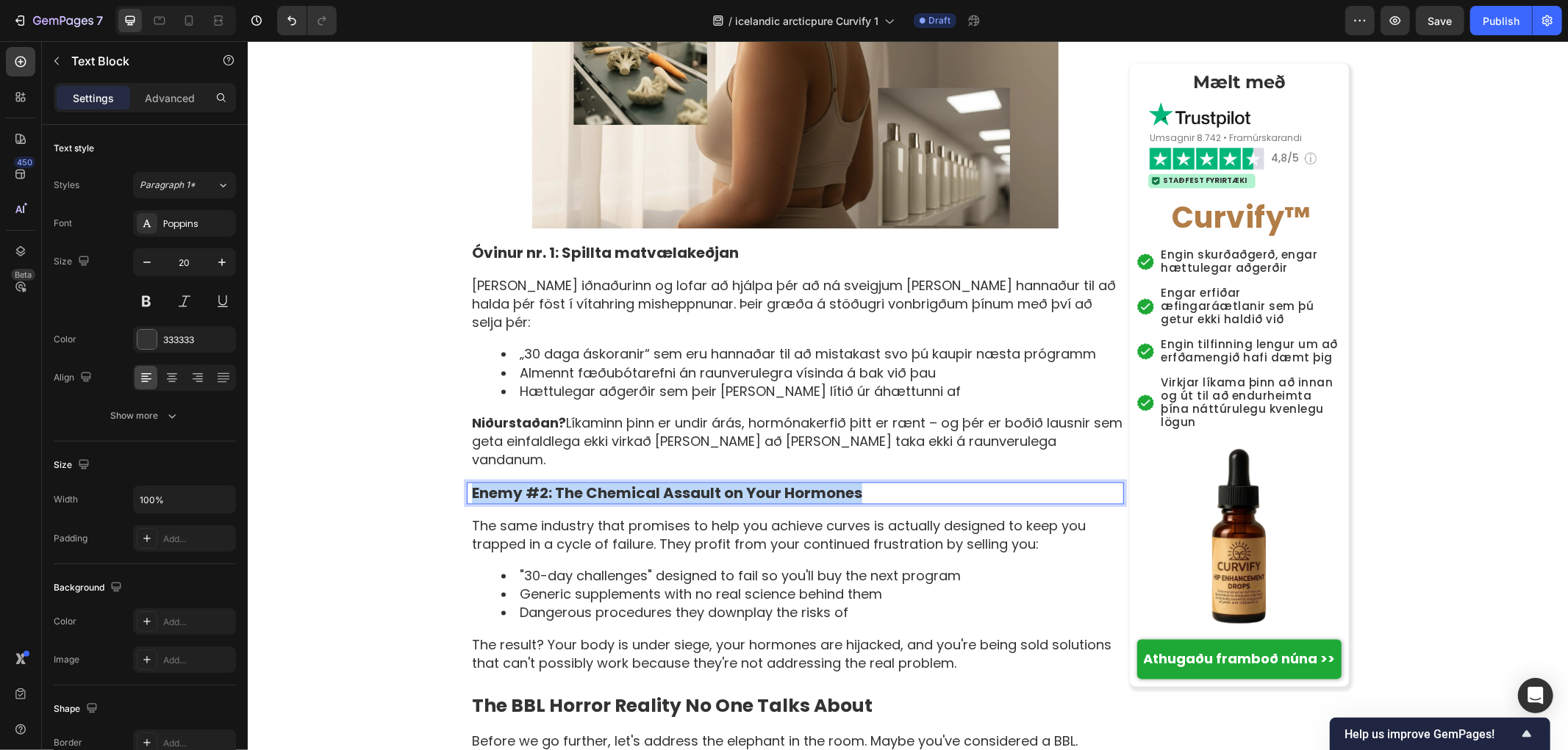
copy p "Enemy #2: The Chemical Assault on Your Hormones"
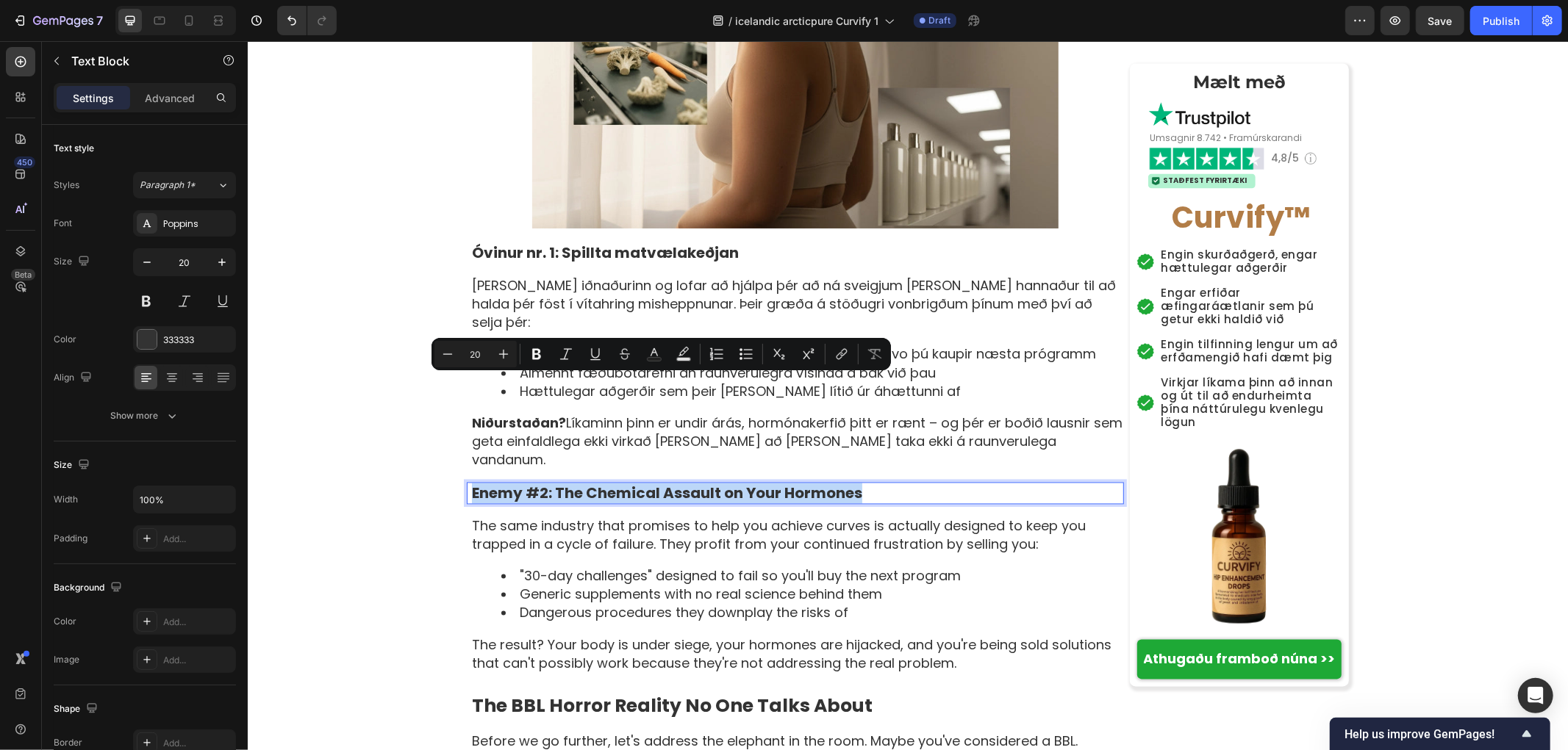
click at [681, 484] on p "Enemy #2: The Chemical Assault on Your Hormones" at bounding box center [797, 493] width 651 height 19
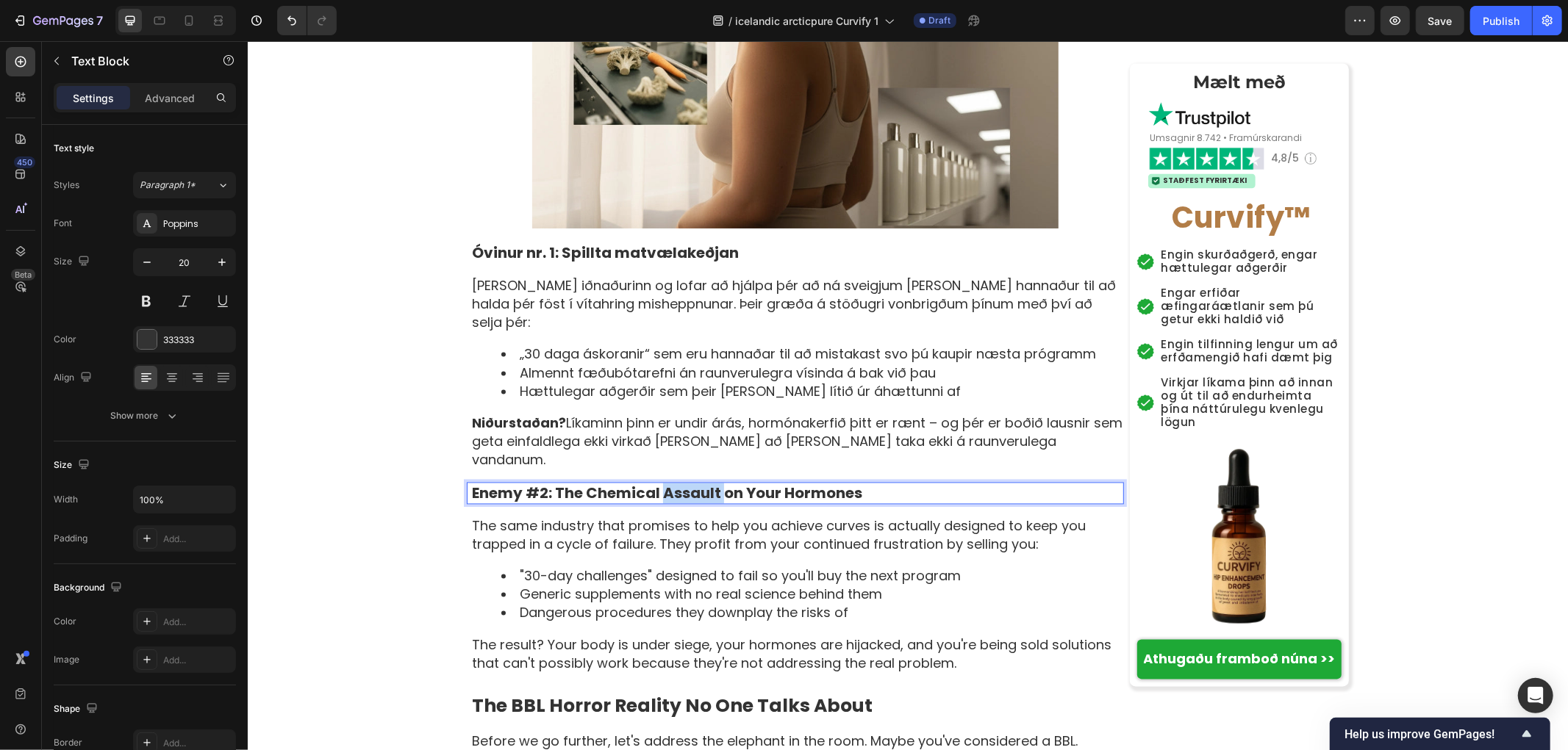
click at [681, 484] on p "Enemy #2: The Chemical Assault on Your Hormones" at bounding box center [797, 493] width 651 height 19
click at [379, 427] on div "[PERSON_NAME] › Vellíðan › Jafnvægi kvenna › Curvify Heading Kvenlega sveigjusa…" at bounding box center [907, 727] width 1321 height 5793
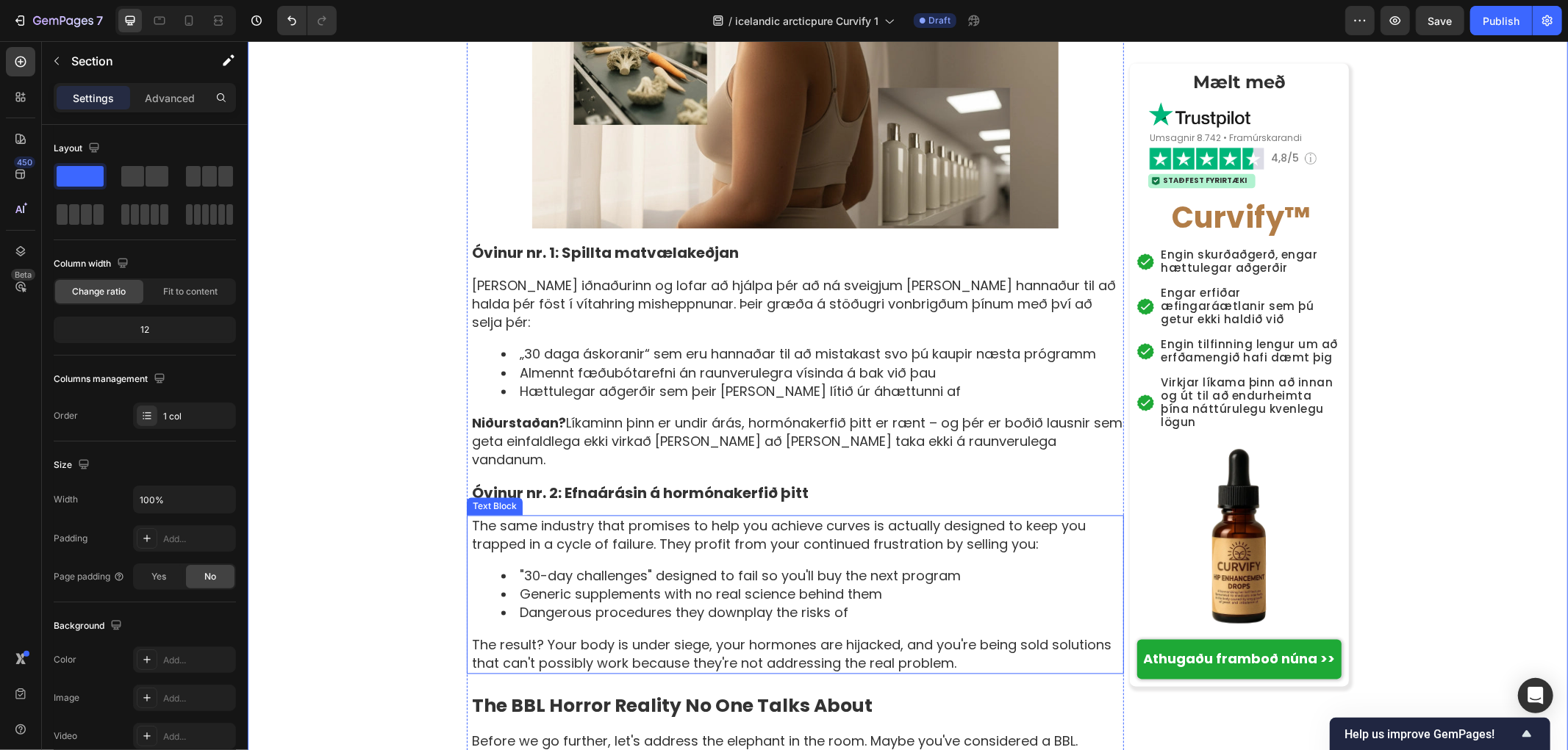
click at [558, 585] on li "Generic supplements with no real science behind them" at bounding box center [811, 593] width 621 height 18
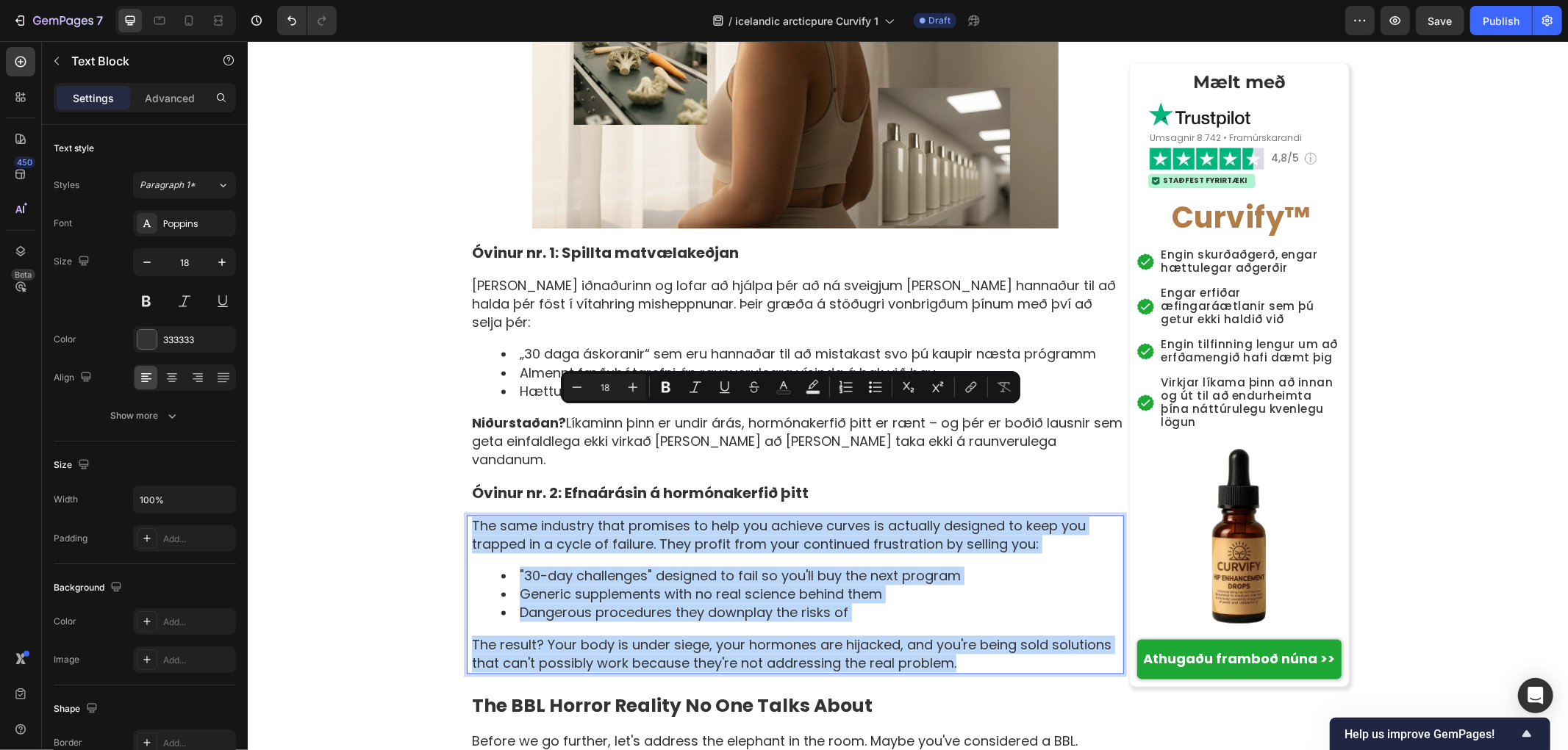
copy div "The same industry that promises to help you achieve curves is actually designed…"
click at [516, 344] on li "„30 daga áskoranir“ sem eru hannaðar til að mistakast svo þú kaupir næsta prógr…" at bounding box center [811, 353] width 621 height 18
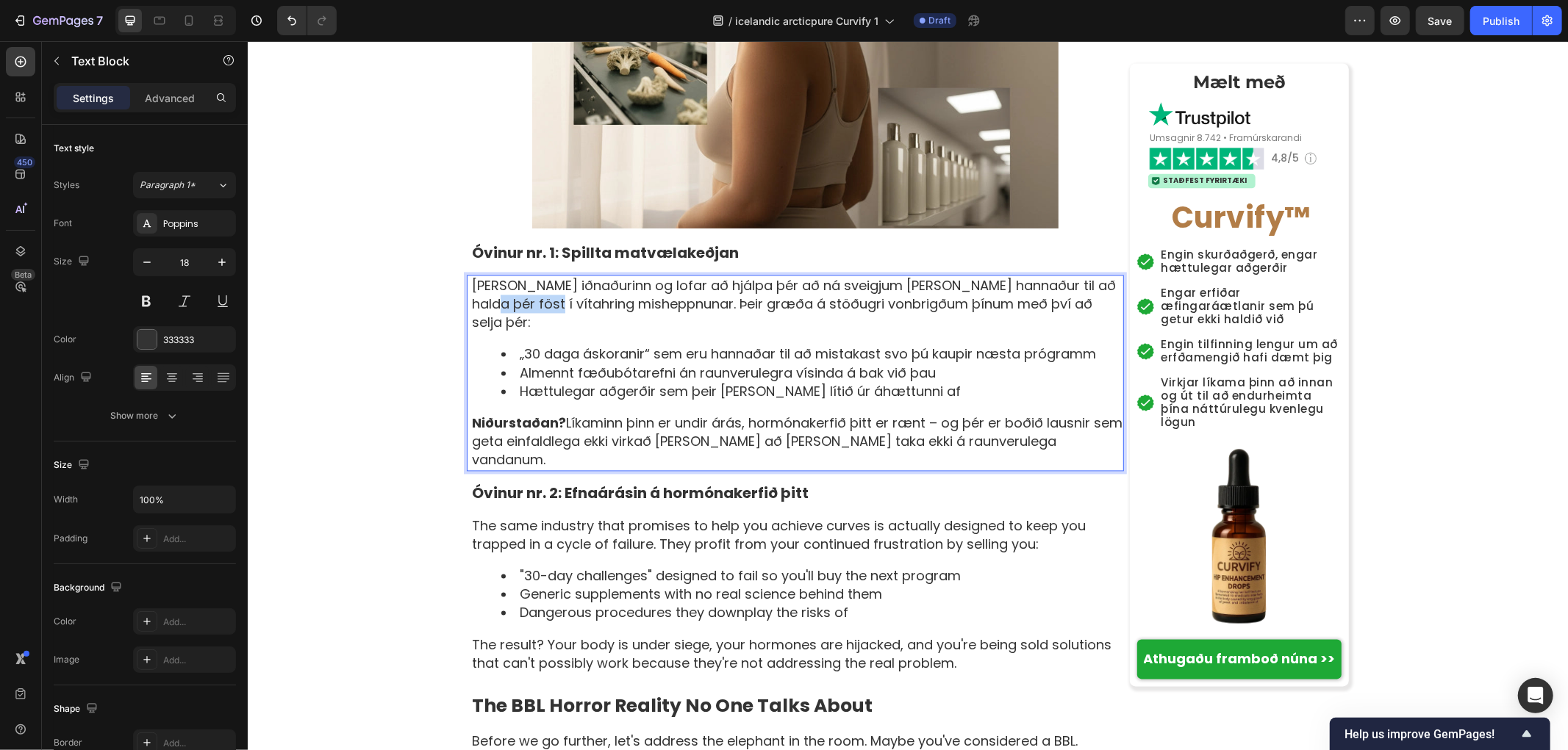
click at [512, 276] on p "[PERSON_NAME] iðnaðurinn og lofar að hjálpa þér að ná sveigjum [PERSON_NAME] ha…" at bounding box center [797, 304] width 651 height 56
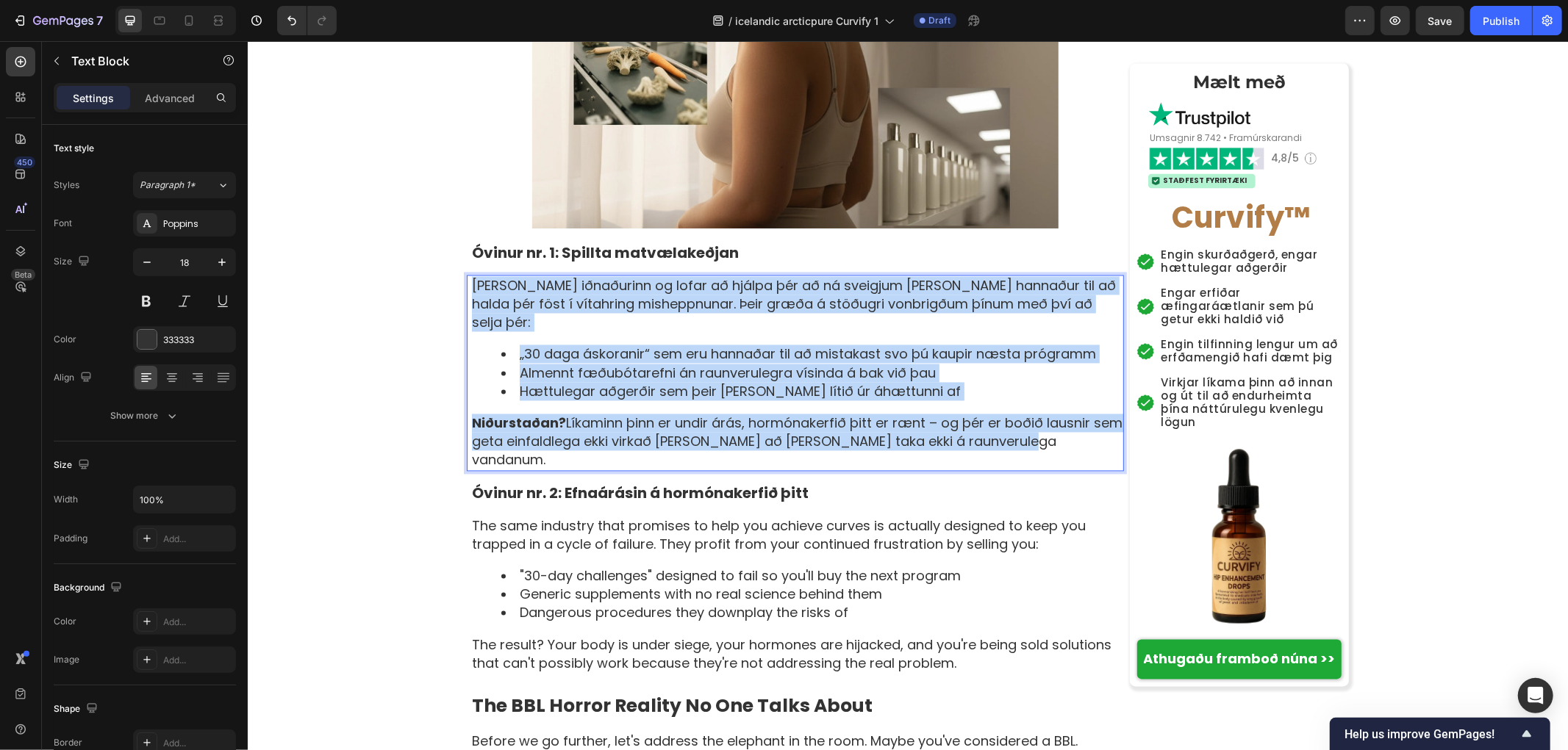
copy div "[PERSON_NAME] iðnaðurinn og lofar að hjálpa þér að ná sveigjum [PERSON_NAME] ha…"
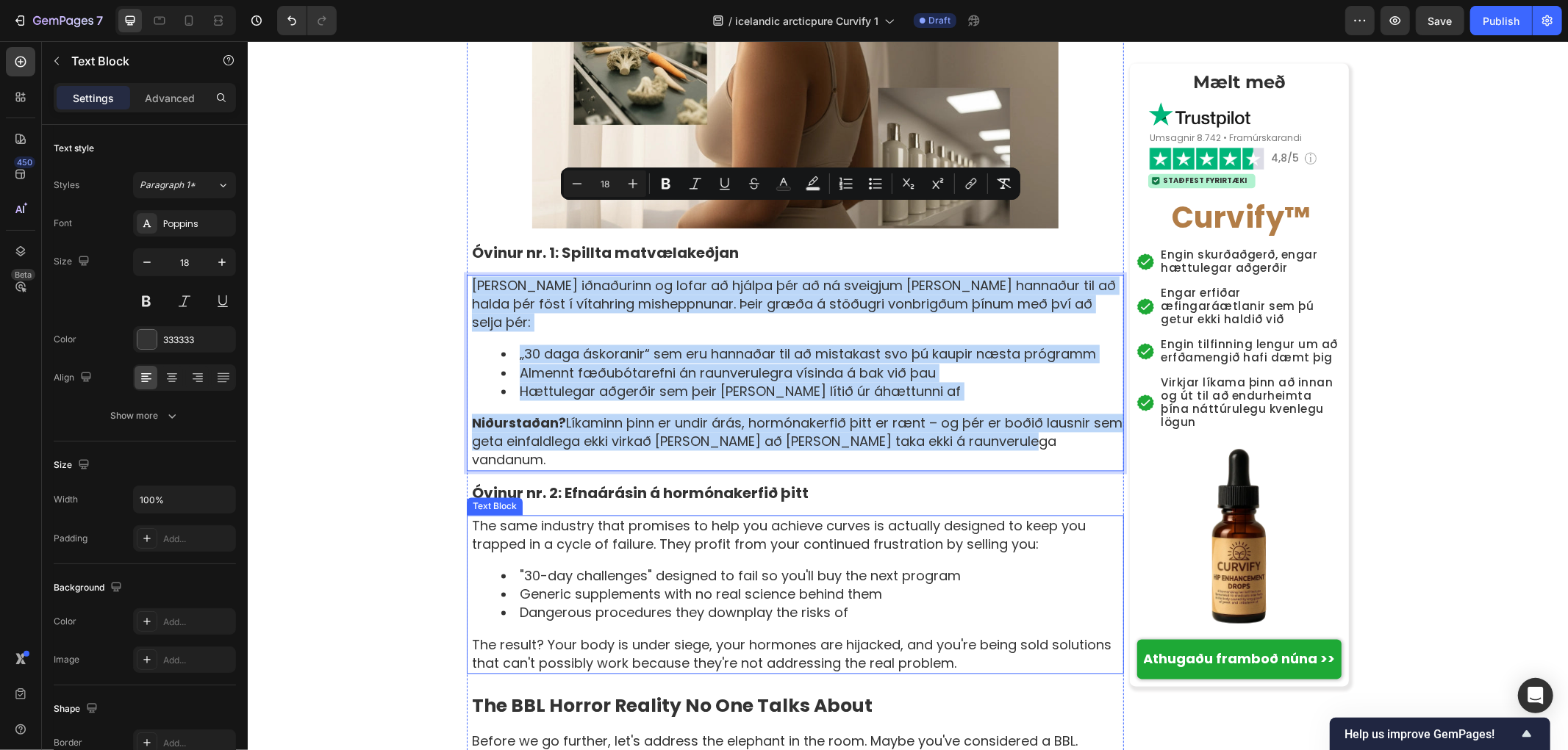
click at [541, 585] on li "Generic supplements with no real science behind them" at bounding box center [811, 593] width 621 height 18
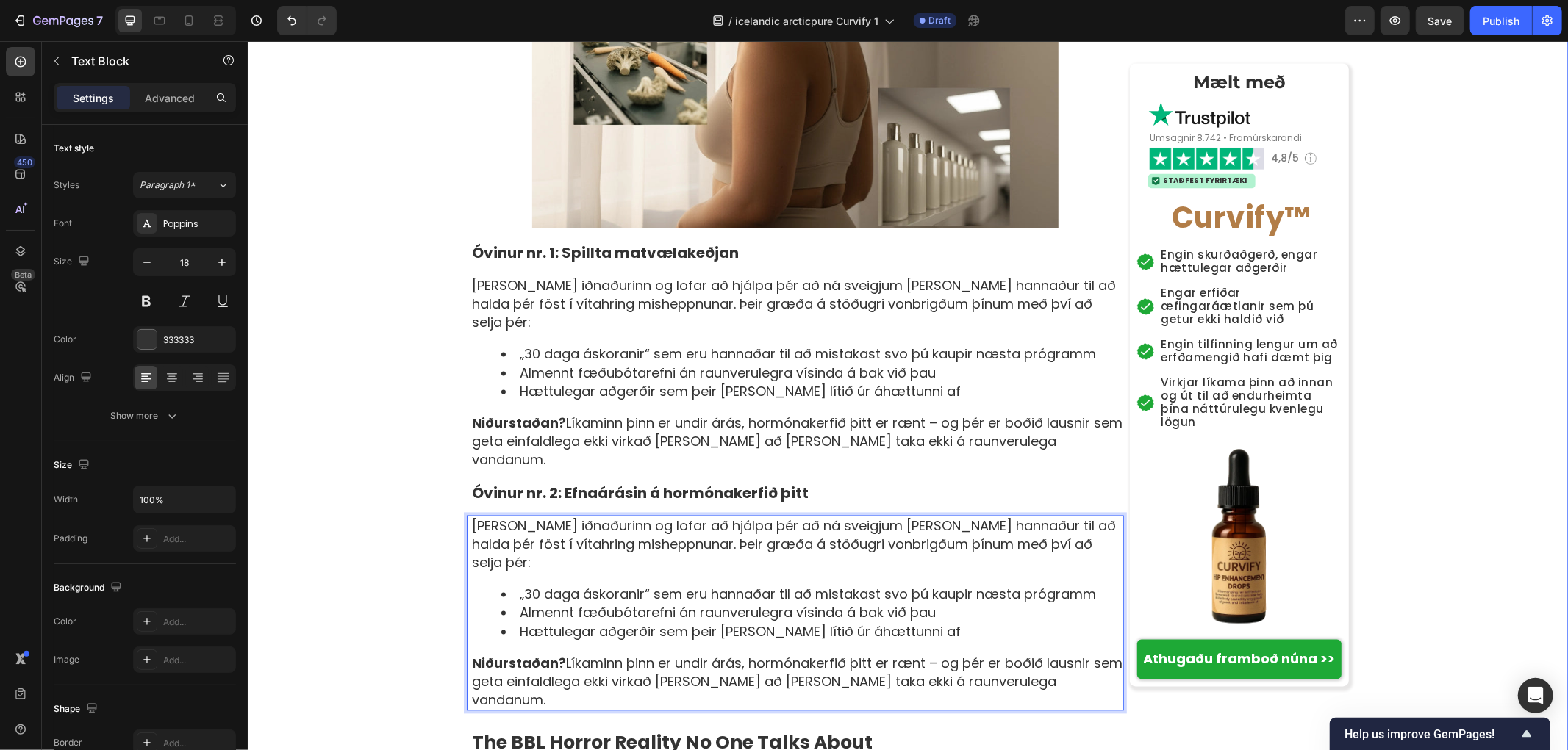
click at [353, 485] on div "[PERSON_NAME] › Vellíðan › Jafnvægi kvenna › Curvify Heading Kvenlega sveigjusa…" at bounding box center [907, 745] width 1321 height 5830
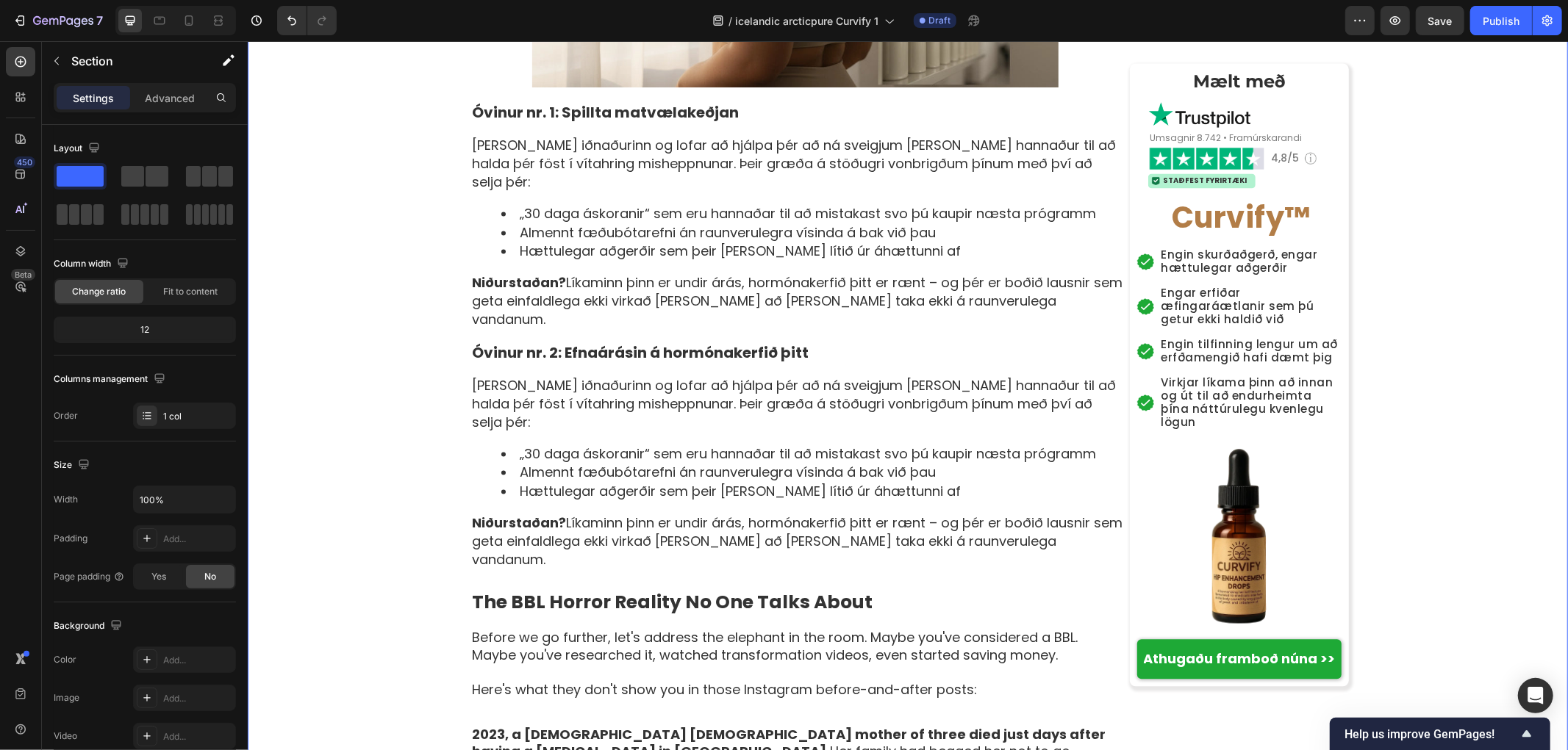
scroll to position [2449, 0]
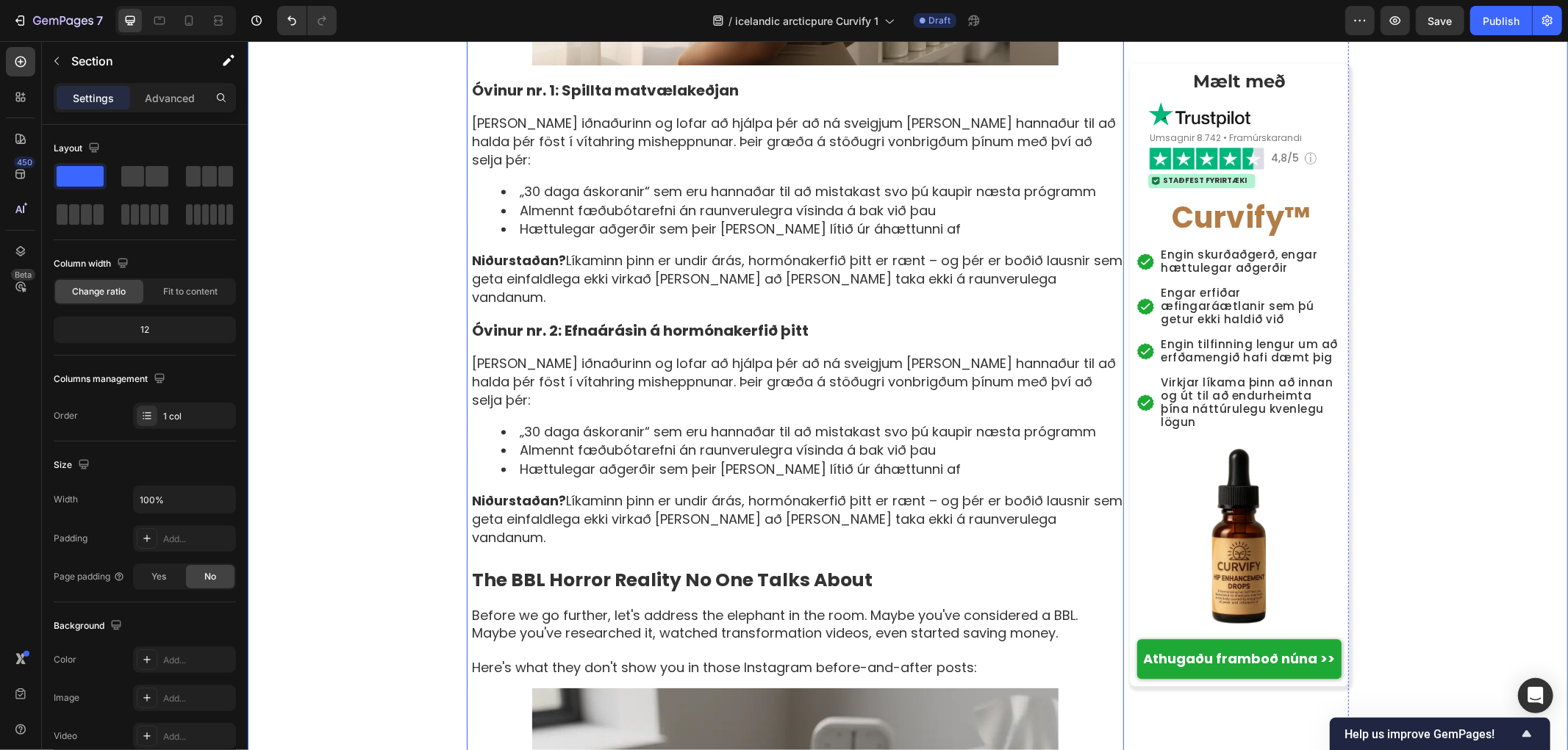
click at [565, 567] on strong "The BBL Horror Reality No One Talks About" at bounding box center [672, 579] width 401 height 26
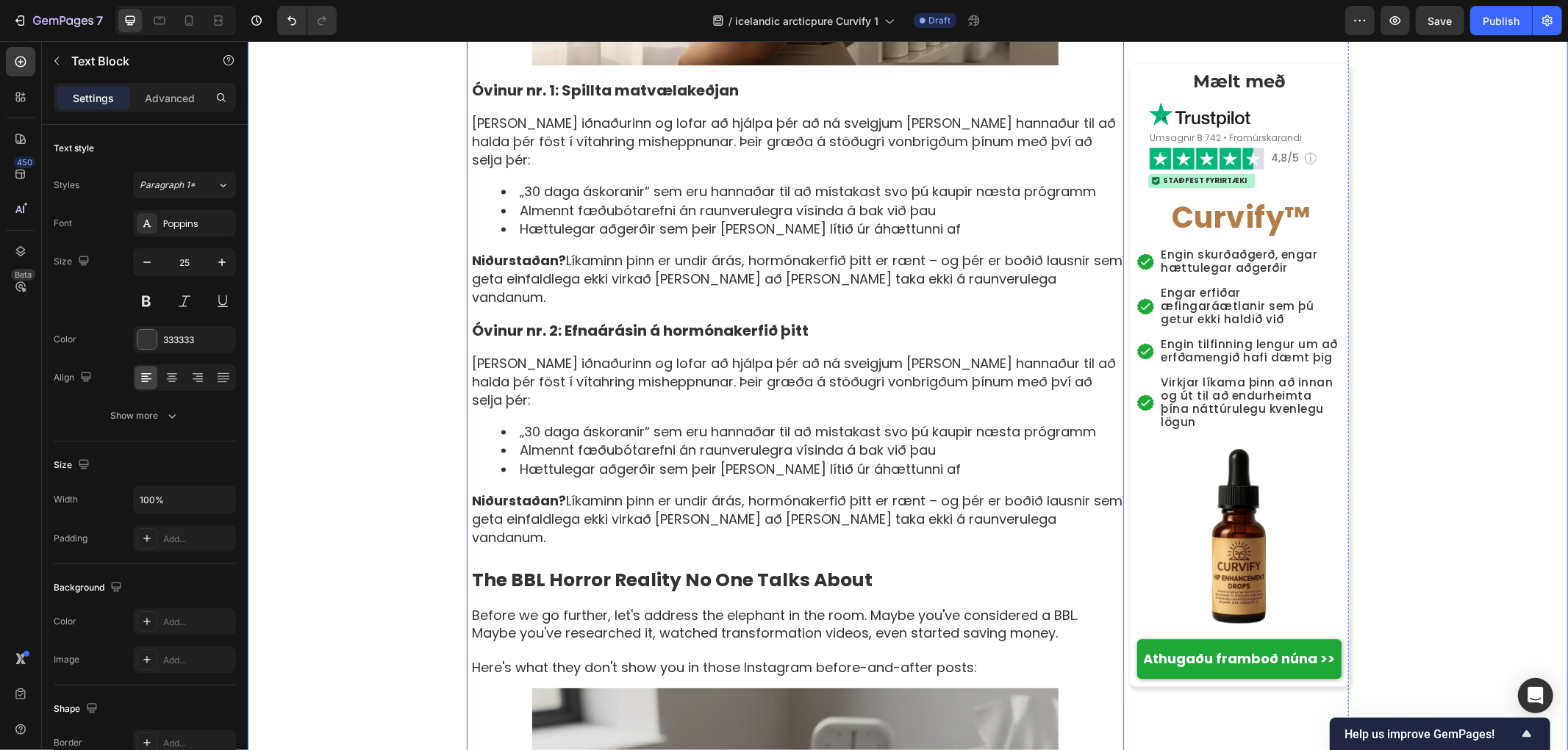
click at [565, 567] on strong "The BBL Horror Reality No One Talks About" at bounding box center [672, 579] width 401 height 26
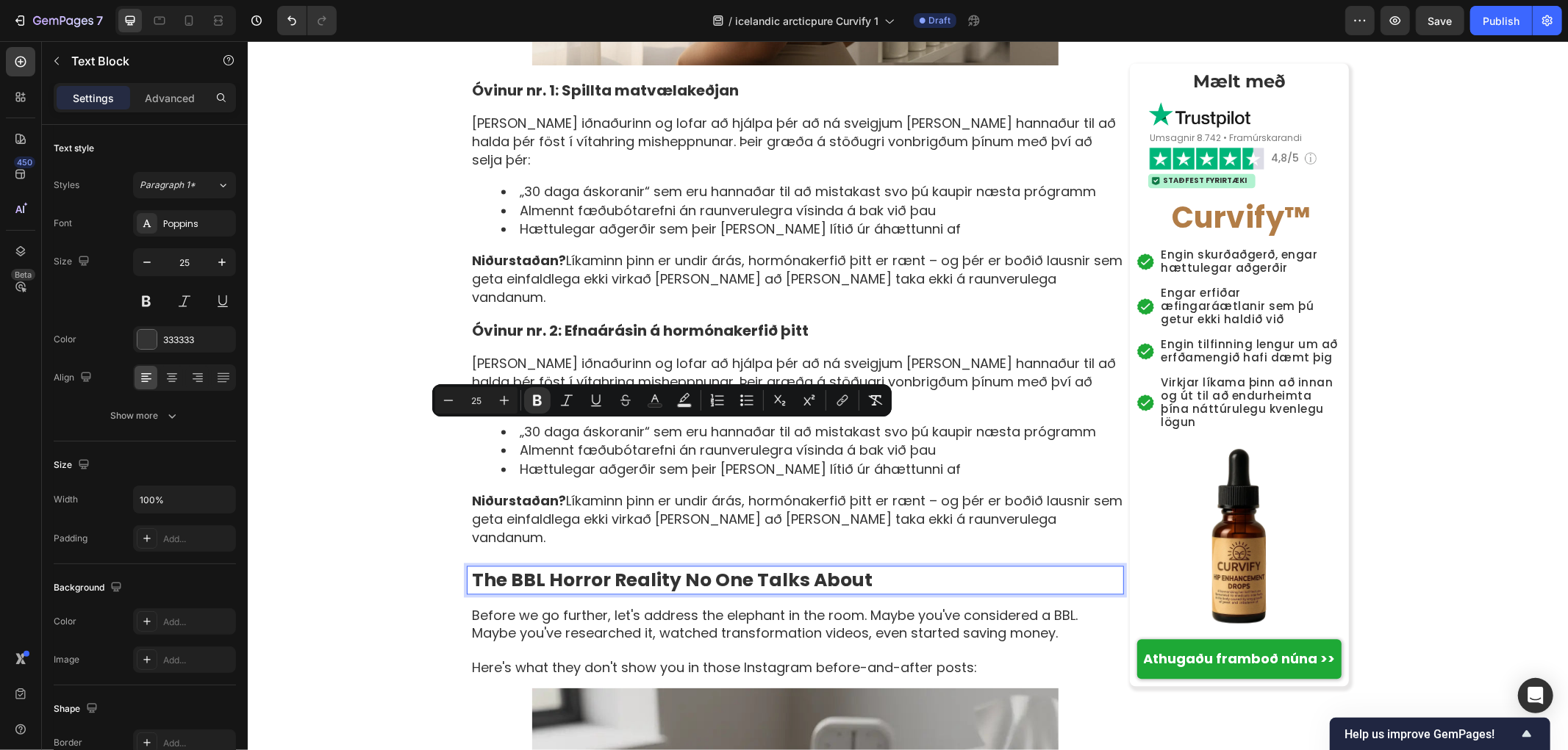
click at [702, 567] on strong "The BBL Horror Reality No One Talks About" at bounding box center [672, 579] width 401 height 26
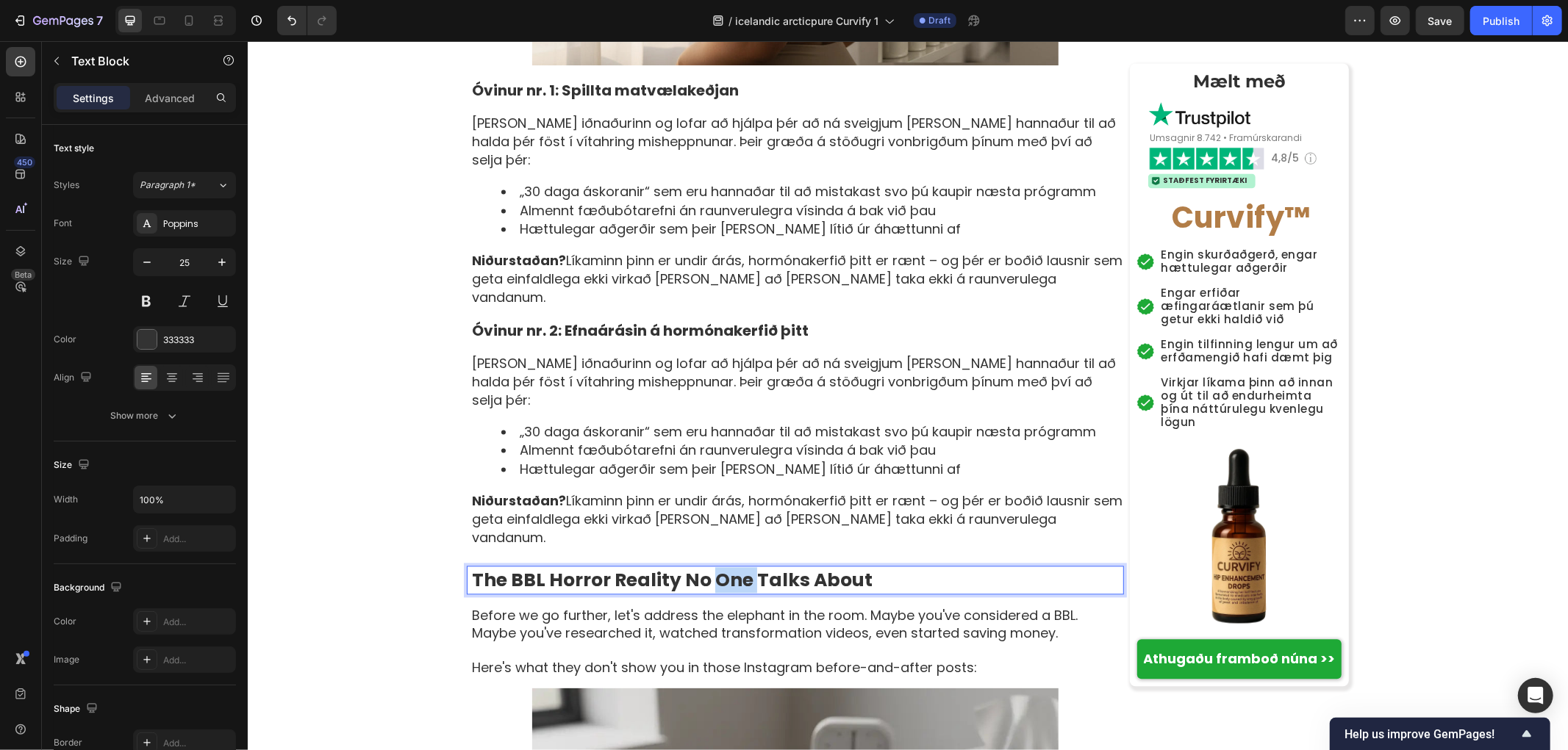
click at [702, 567] on strong "The BBL Horror Reality No One Talks About" at bounding box center [672, 579] width 401 height 26
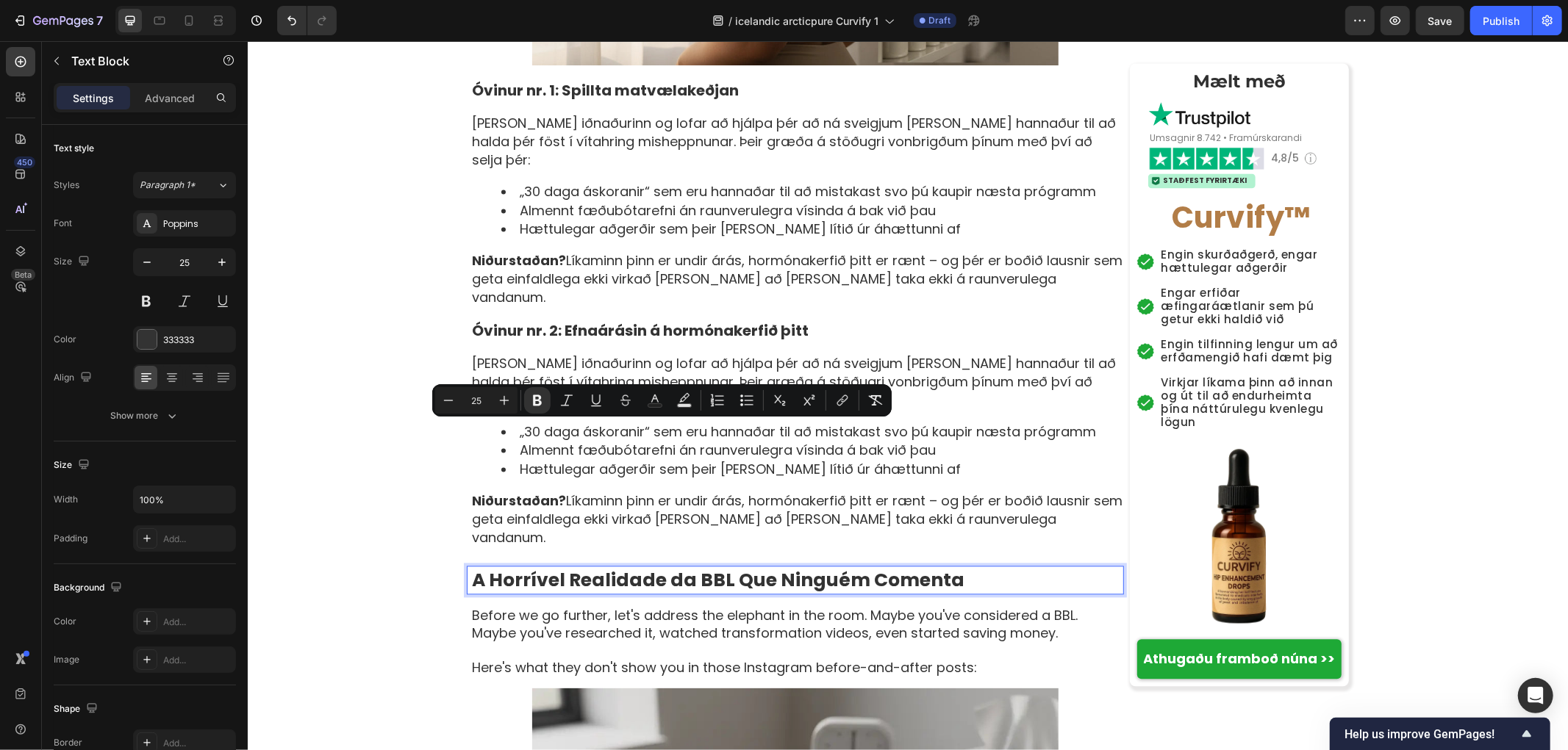
click at [378, 455] on div "[PERSON_NAME] › Vellíðan › Jafnvægi kvenna › Curvify Heading Kvenlega sveigjusa…" at bounding box center [907, 733] width 1321 height 6131
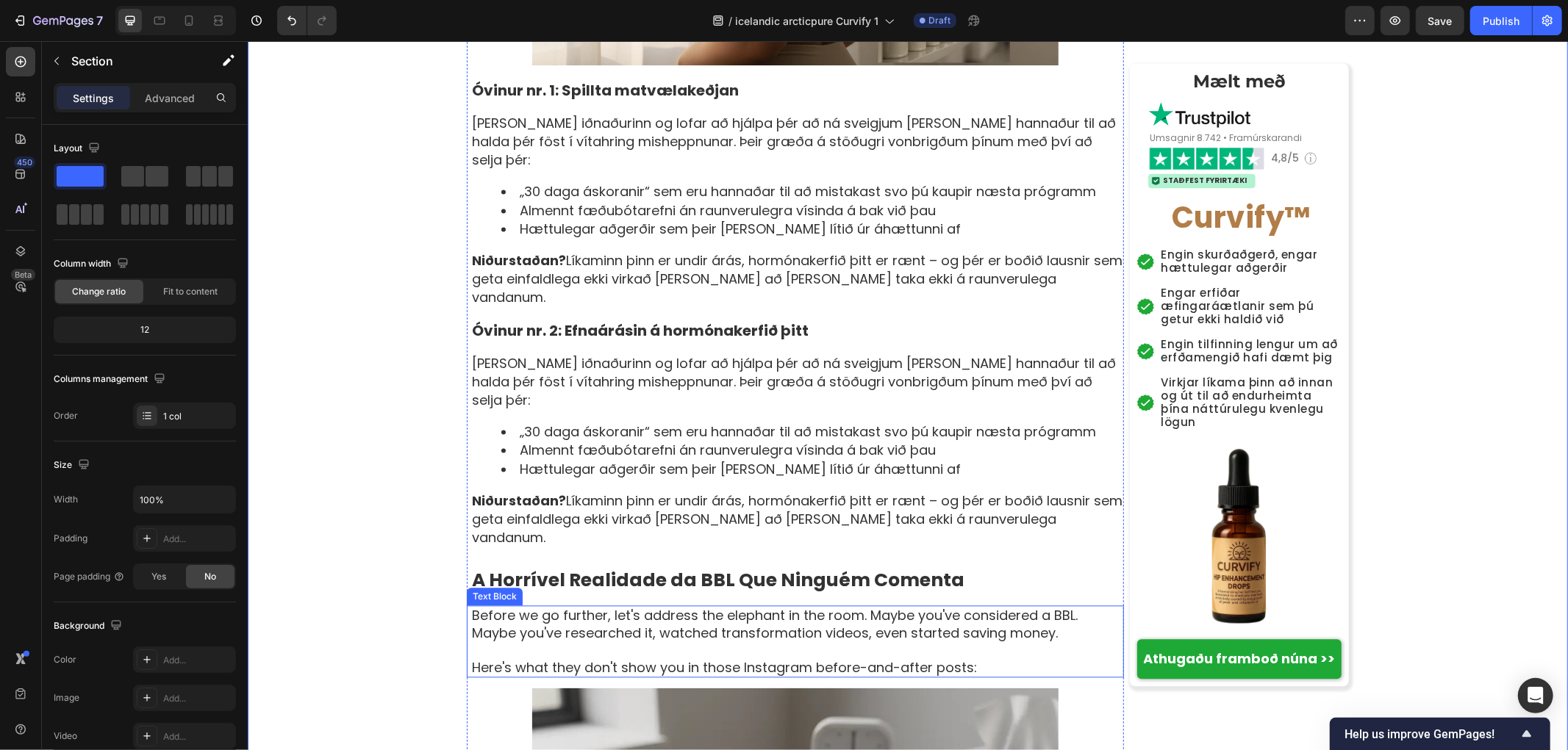
click at [685, 640] on p at bounding box center [797, 649] width 651 height 17
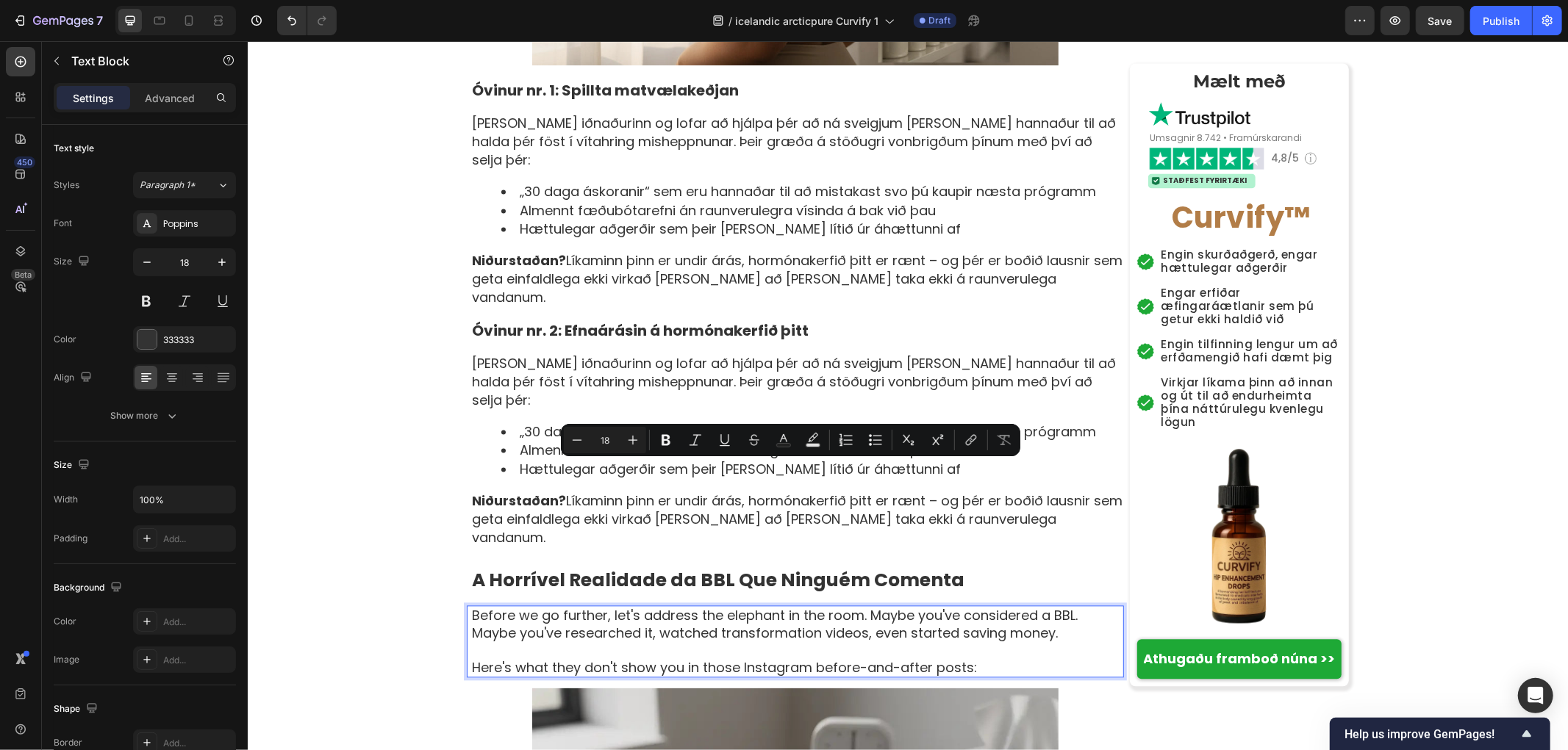
copy div "Before we go further, let's address the elephant in the room. Maybe you've cons…"
click at [367, 353] on div "[PERSON_NAME] › Vellíðan › Jafnvægi kvenna › Curvify Heading Kvenlega sveigjusa…" at bounding box center [907, 733] width 1321 height 6131
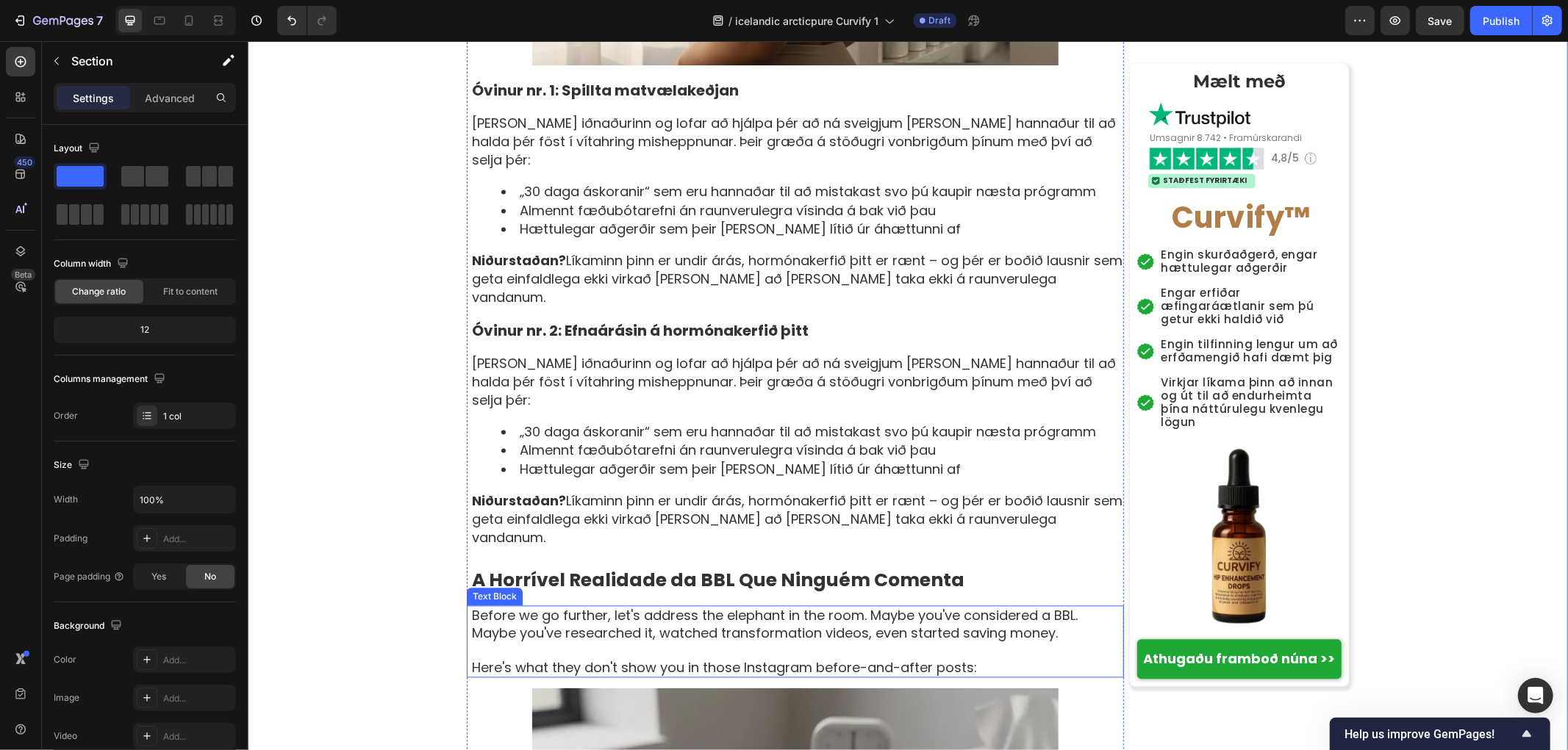
click at [597, 606] on p "Before we go further, let's address the elephant in the room. Maybe you've cons…" at bounding box center [797, 623] width 651 height 34
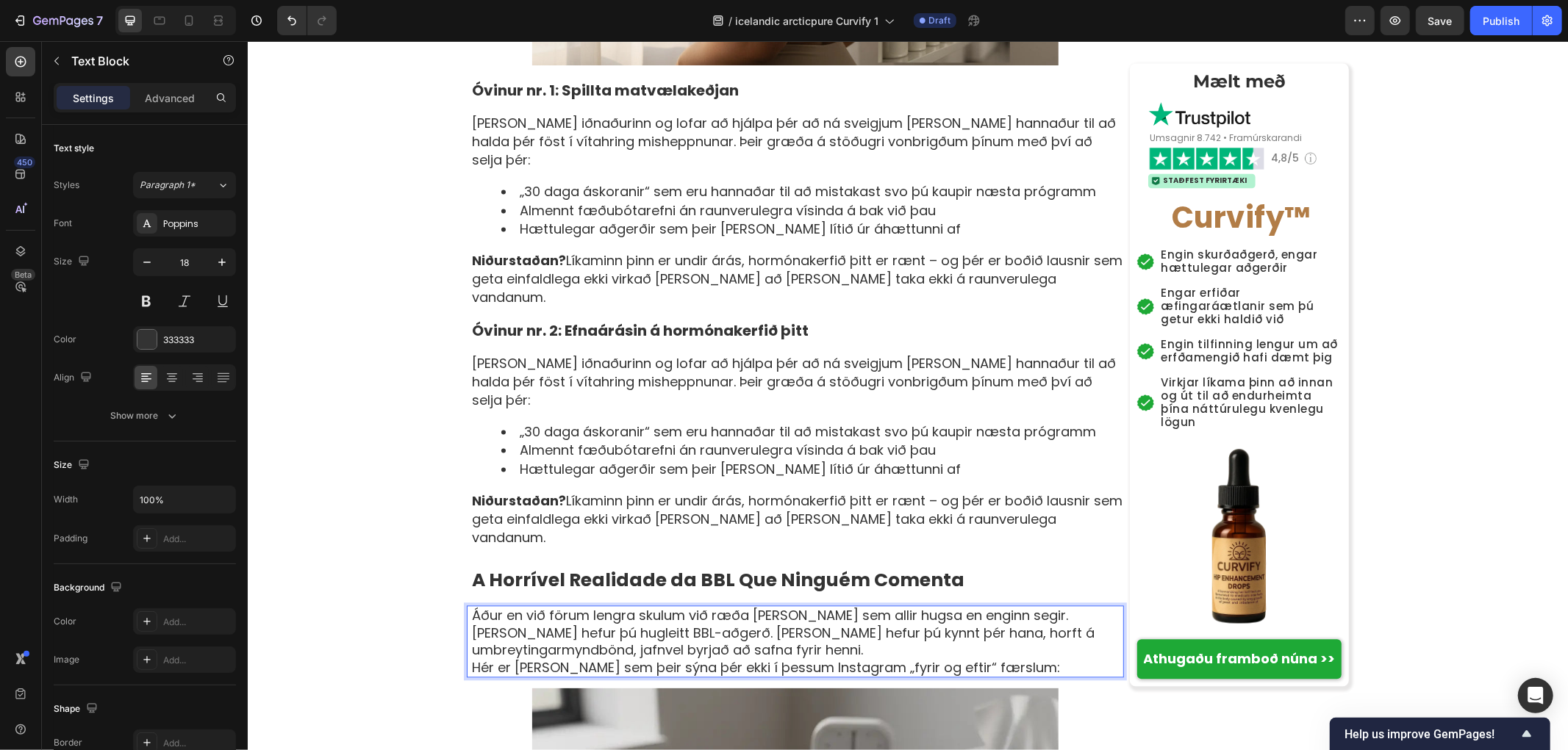
click at [645, 606] on p "Áður en við förum lengra skulum við ræða [PERSON_NAME] sem allir hugsa en engin…" at bounding box center [797, 632] width 651 height 52
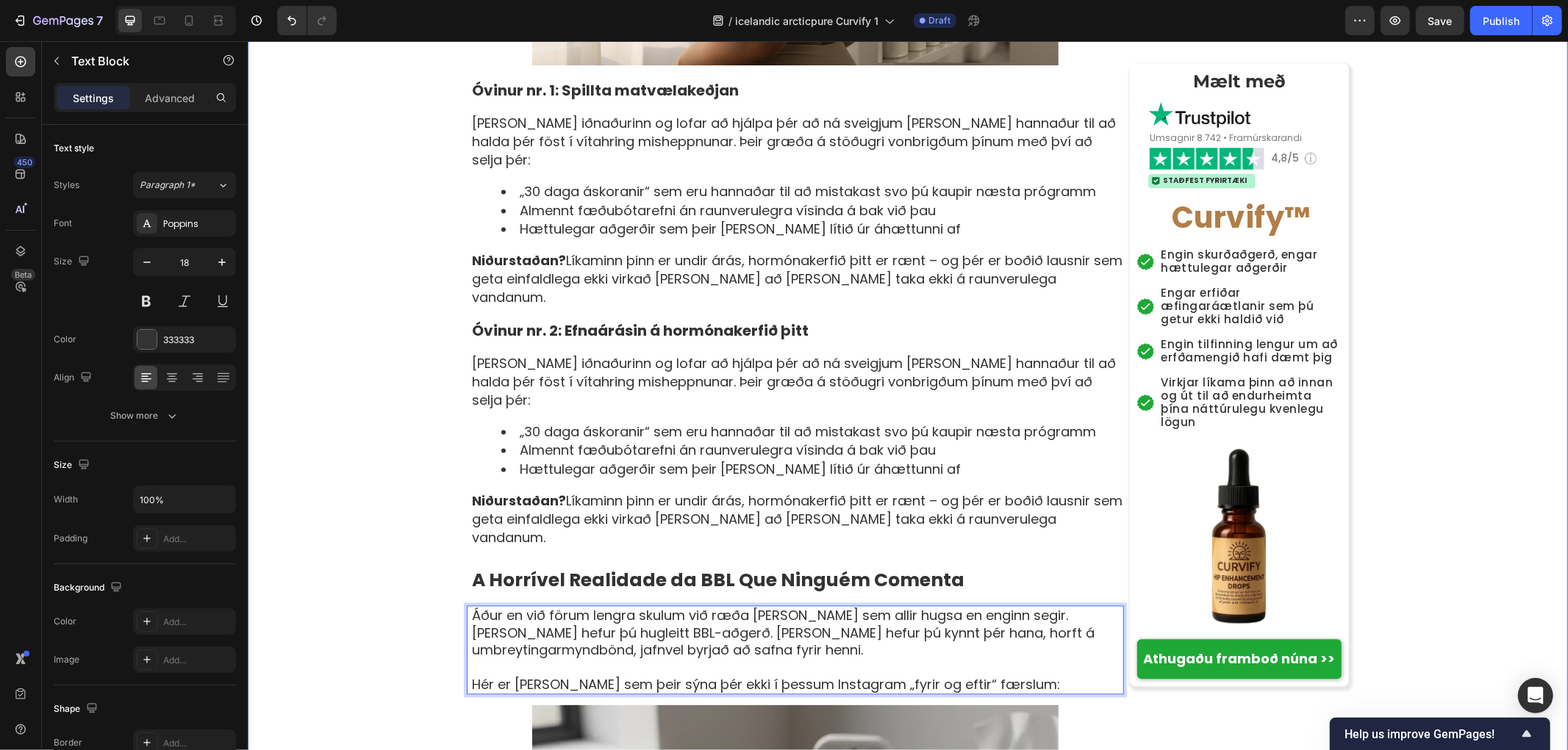
click at [353, 453] on div "[PERSON_NAME] › Vellíðan › Jafnvægi kvenna › Curvify Heading Kvenlega sveigjusa…" at bounding box center [907, 741] width 1321 height 6147
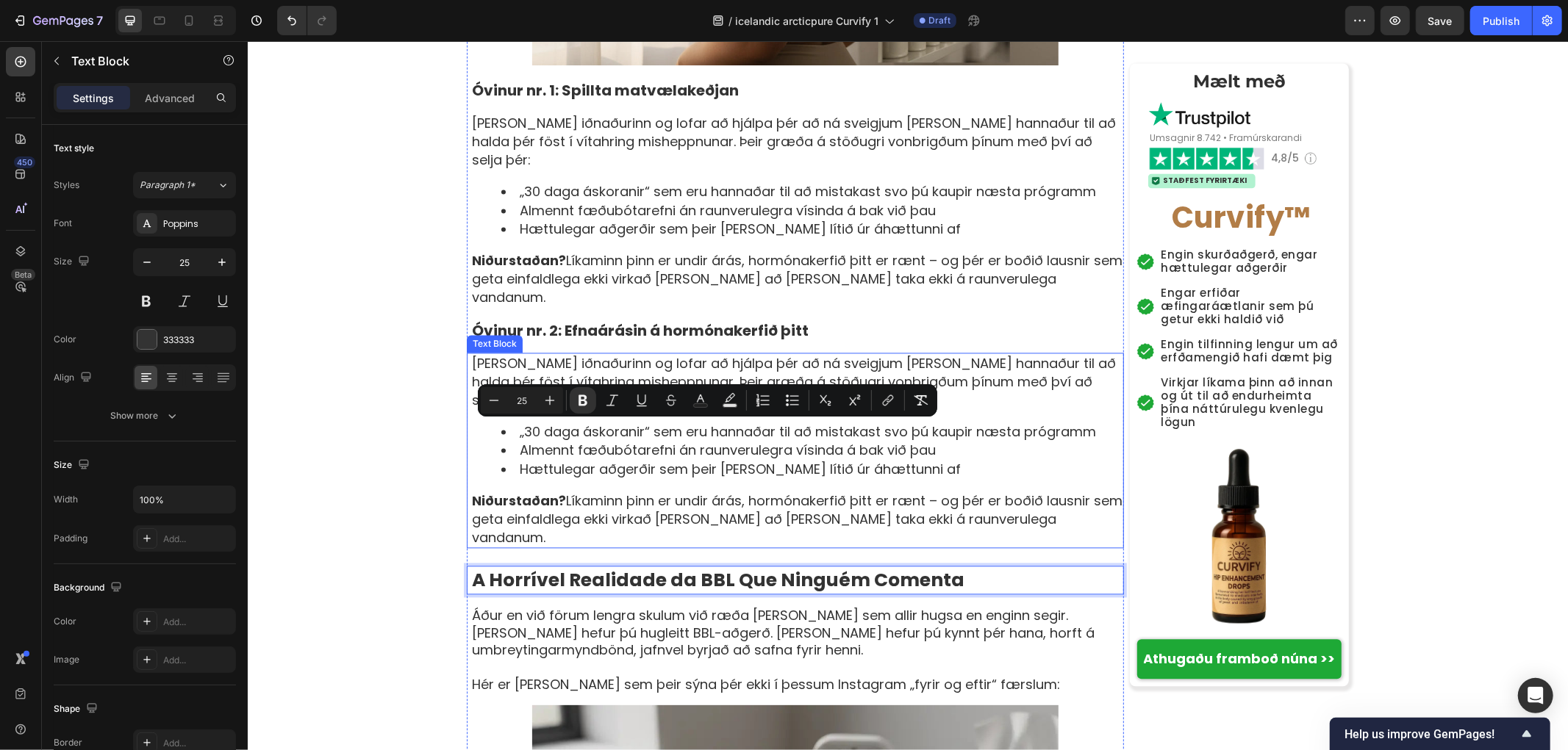
click at [736, 416] on div "[PERSON_NAME] › Vellíðan › Jafnvægi kvenna › Curvify Heading Kvenlega sveigjusa…" at bounding box center [794, 741] width 657 height 6147
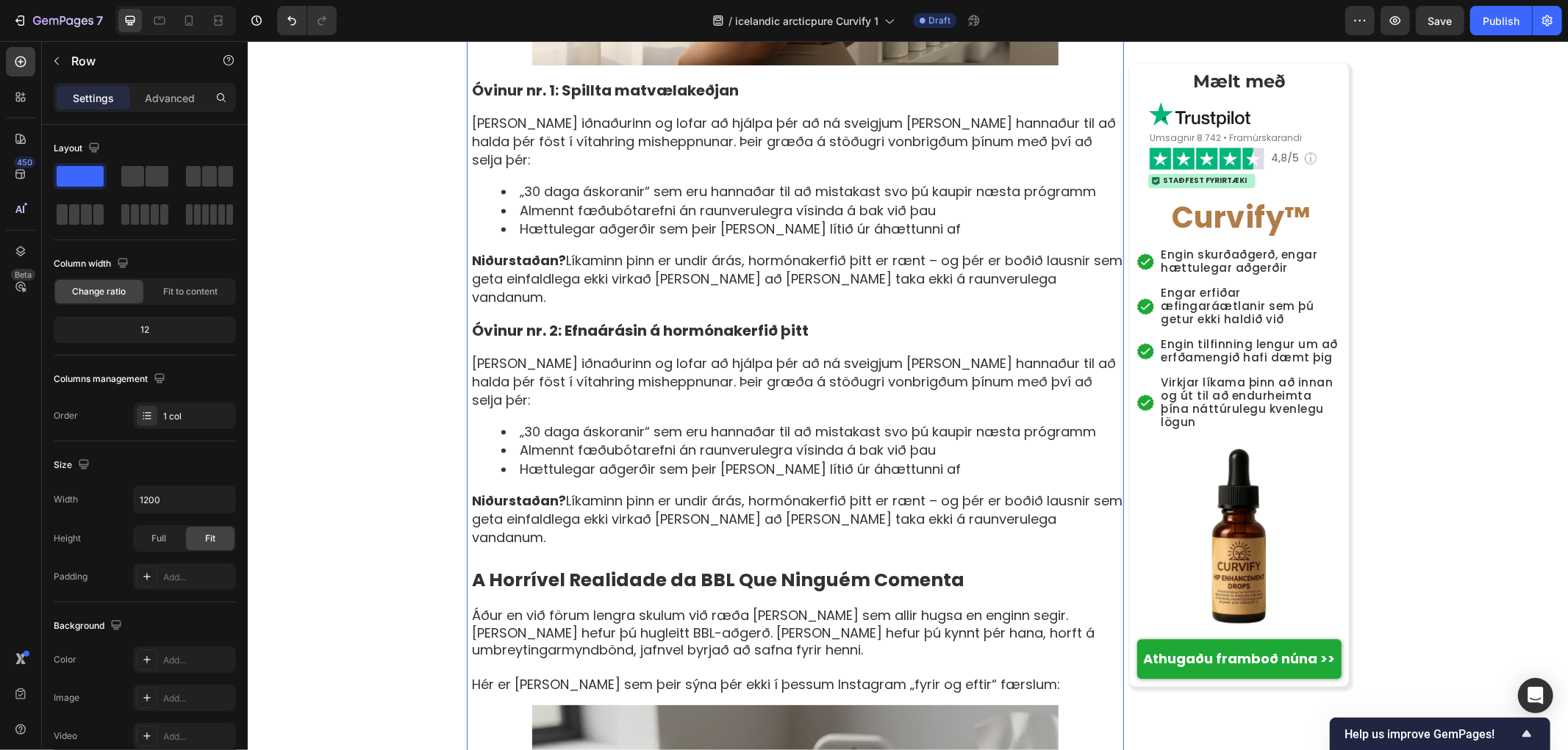
click at [745, 567] on strong "A Horrível Realidade da BBL Que Ninguém Comenta" at bounding box center [717, 579] width 493 height 26
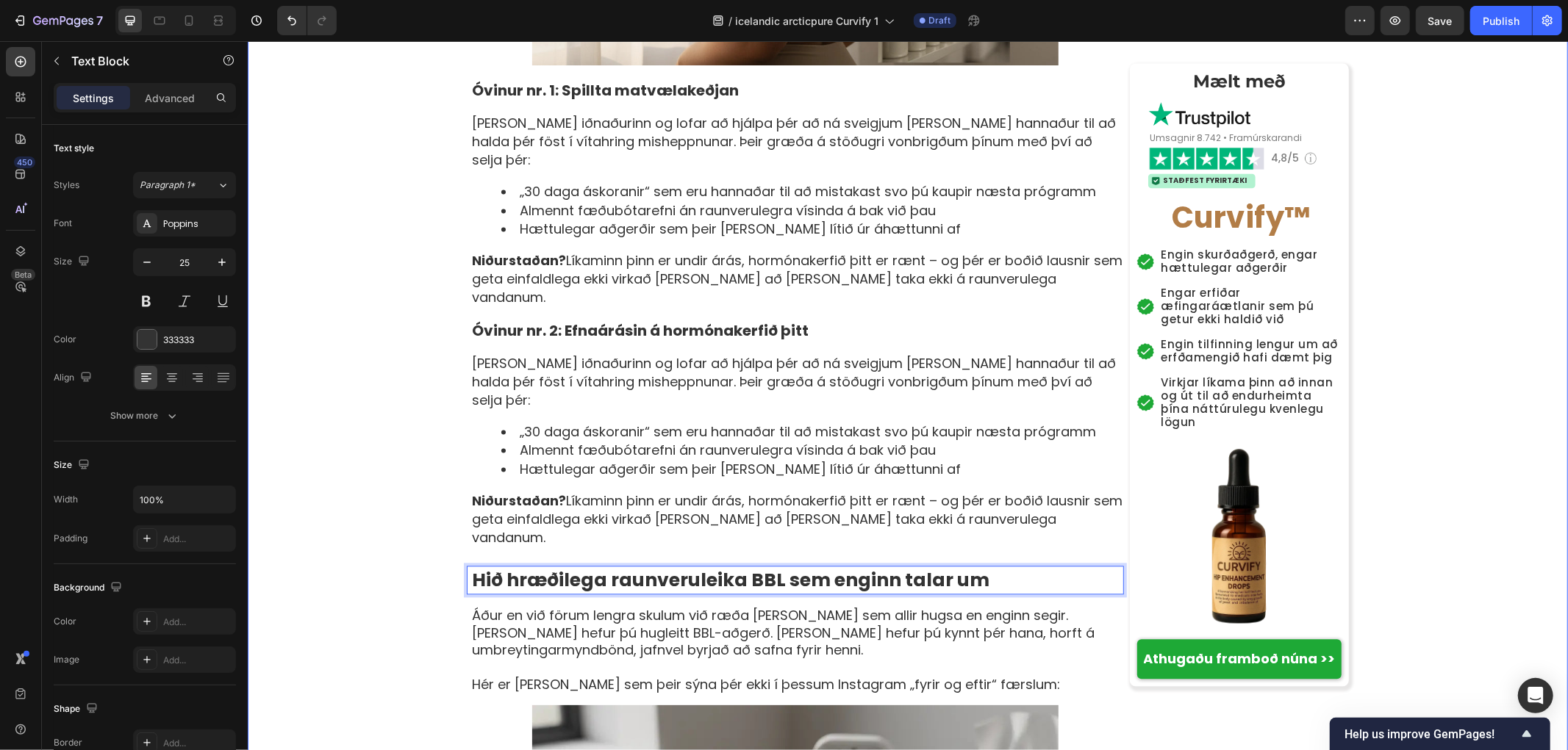
click at [403, 467] on div "[PERSON_NAME] › Vellíðan › Jafnvægi kvenna › Curvify Heading Kvenlega sveigjusa…" at bounding box center [907, 741] width 1321 height 6147
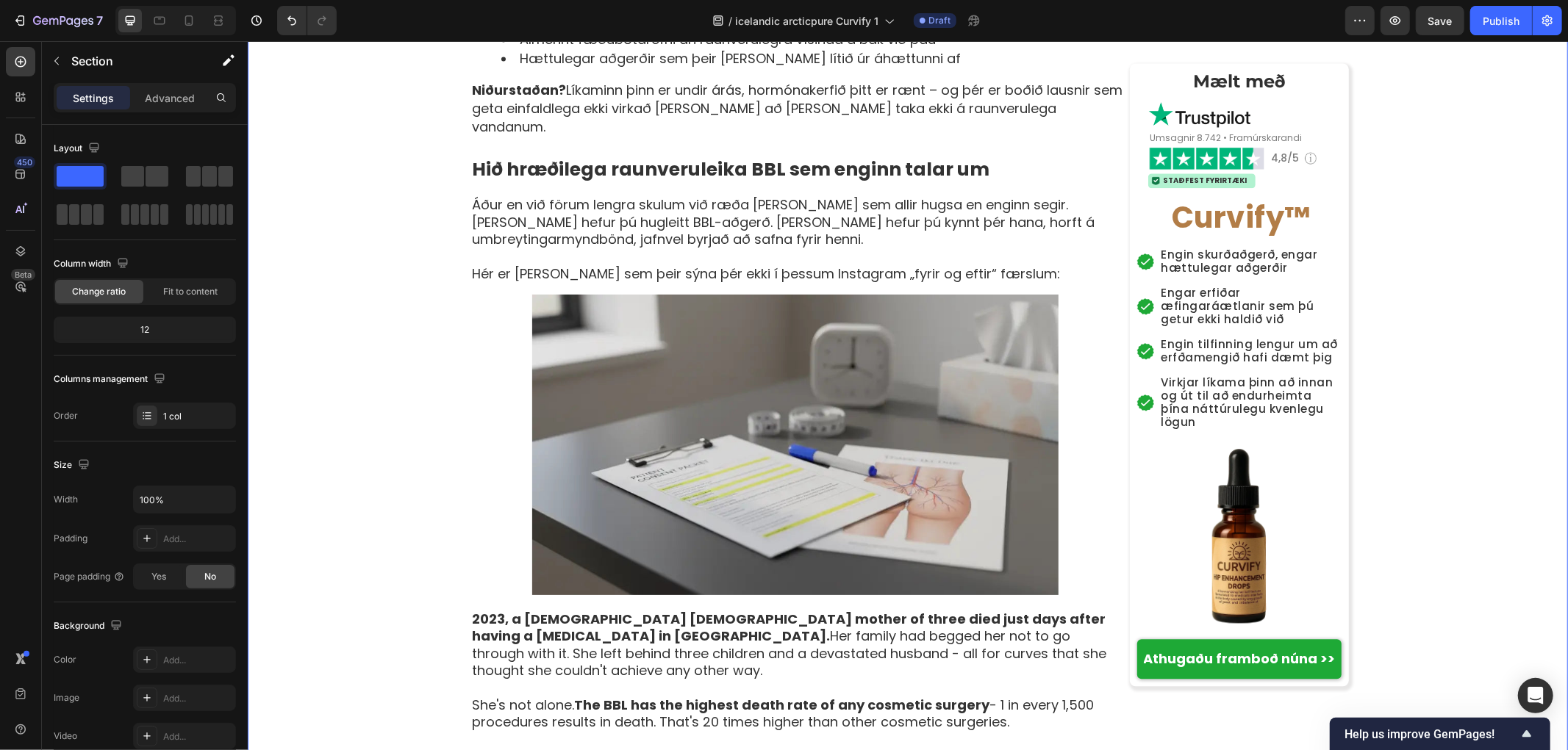
scroll to position [2939, 0]
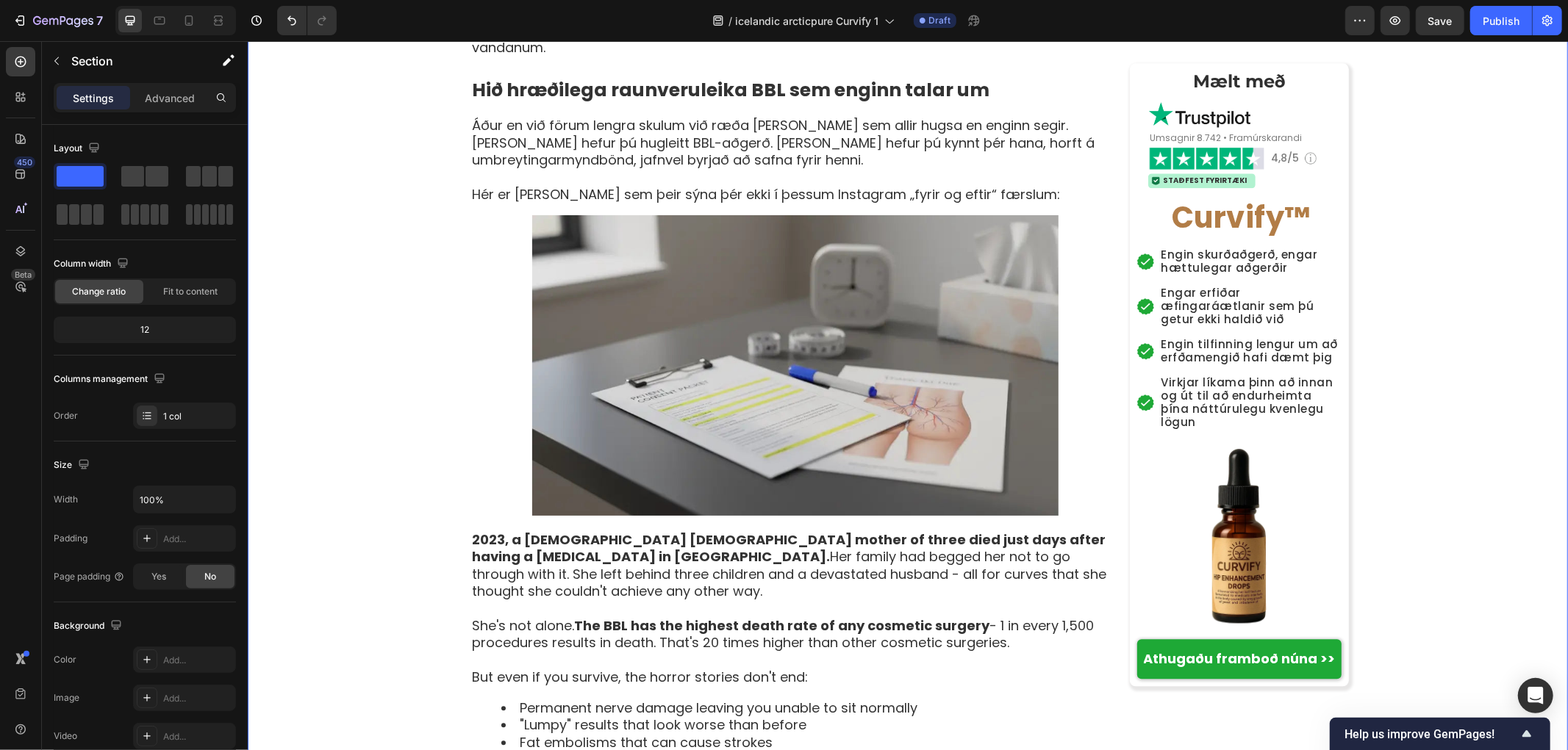
click at [560, 531] on p "2023, a [DEMOGRAPHIC_DATA] [DEMOGRAPHIC_DATA] mother of three died just days af…" at bounding box center [797, 565] width 651 height 69
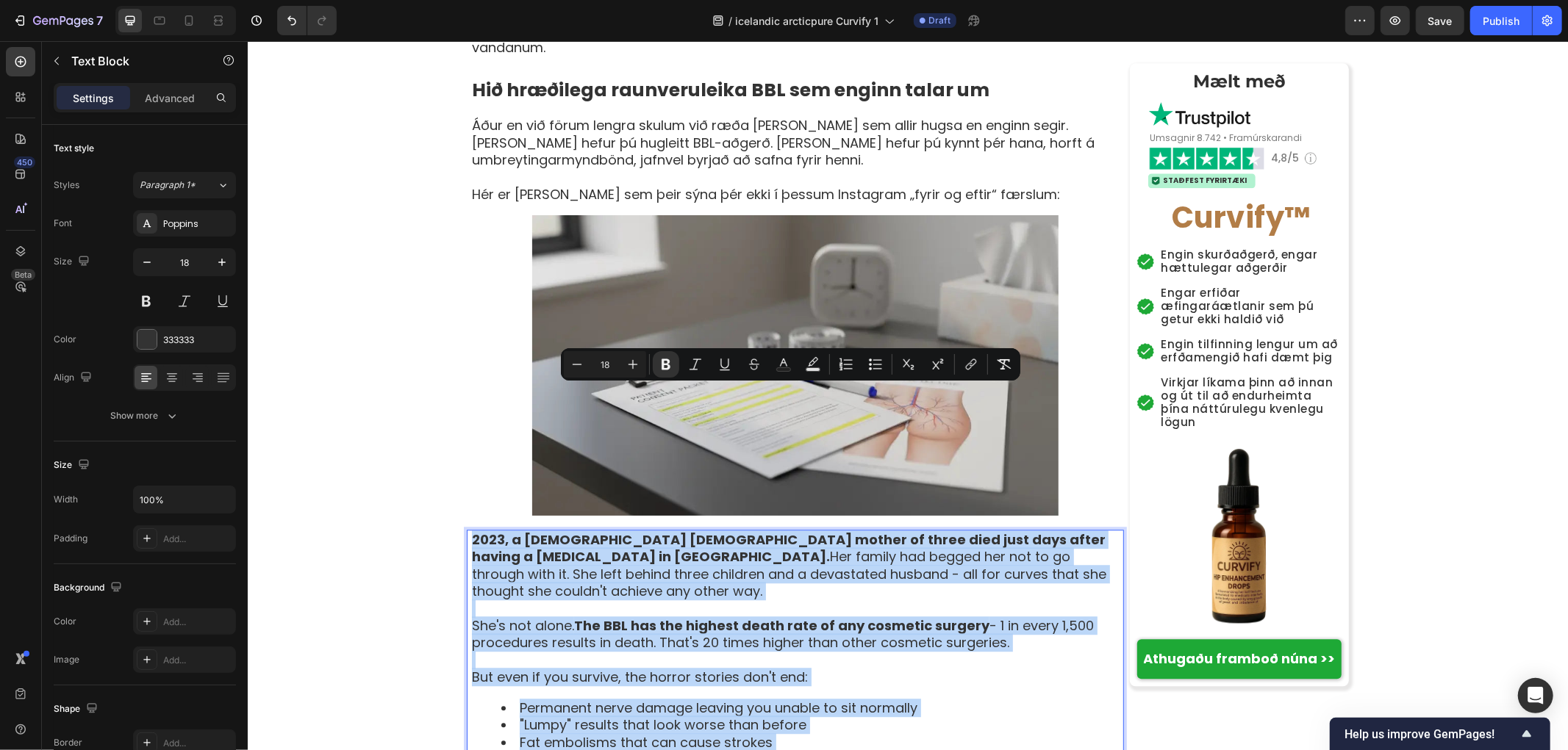
copy div "2023, a [DEMOGRAPHIC_DATA] [DEMOGRAPHIC_DATA] mother of three died just days af…"
click at [943, 531] on p "2023, a [DEMOGRAPHIC_DATA] [DEMOGRAPHIC_DATA] mother of three died just days af…" at bounding box center [797, 565] width 651 height 69
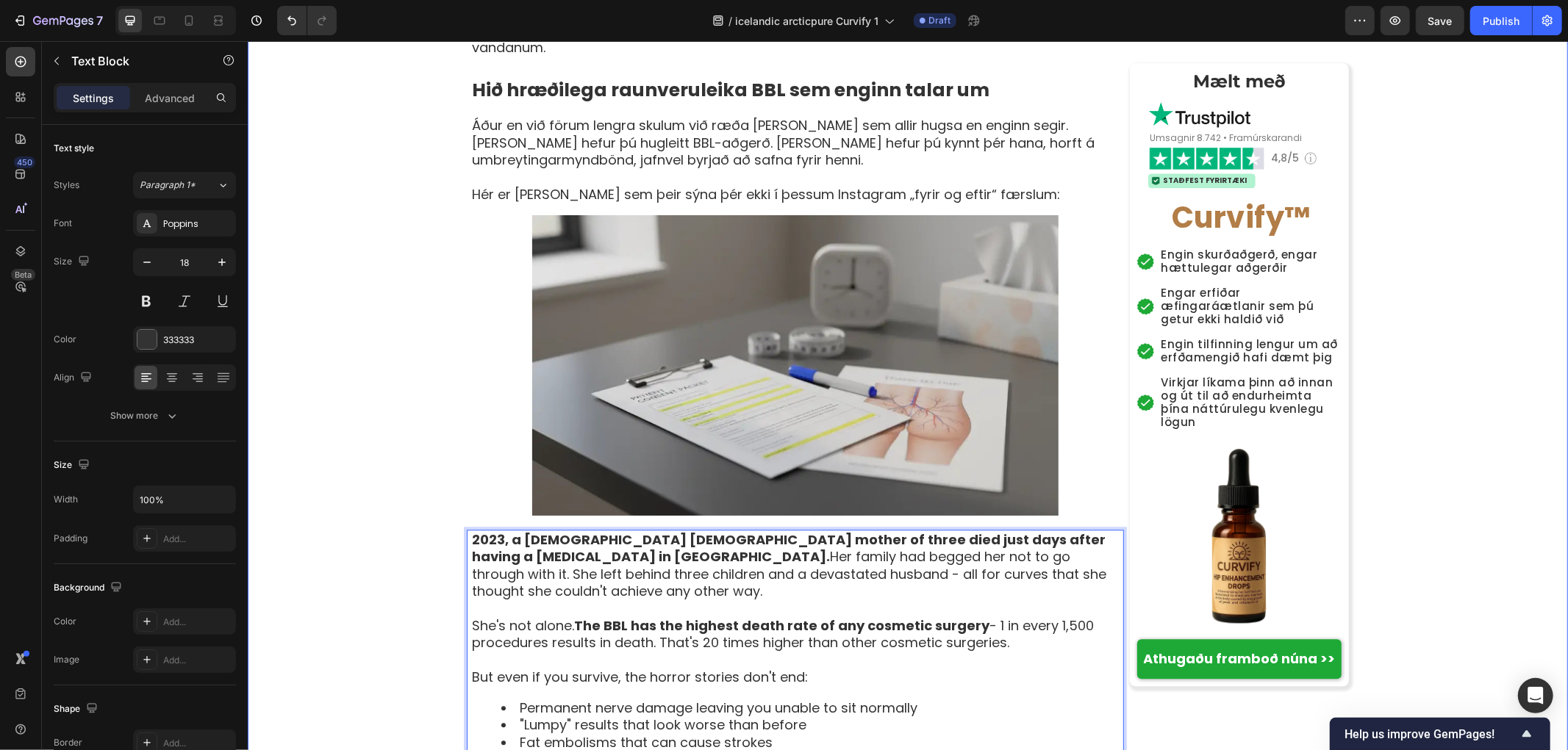
drag, startPoint x: 1065, startPoint y: 427, endPoint x: 439, endPoint y: 384, distance: 627.5
click at [439, 384] on div "[PERSON_NAME] › Vellíðan › Jafnvægi kvenna › Curvify Heading Kvenlega sveigjusa…" at bounding box center [907, 251] width 1321 height 6147
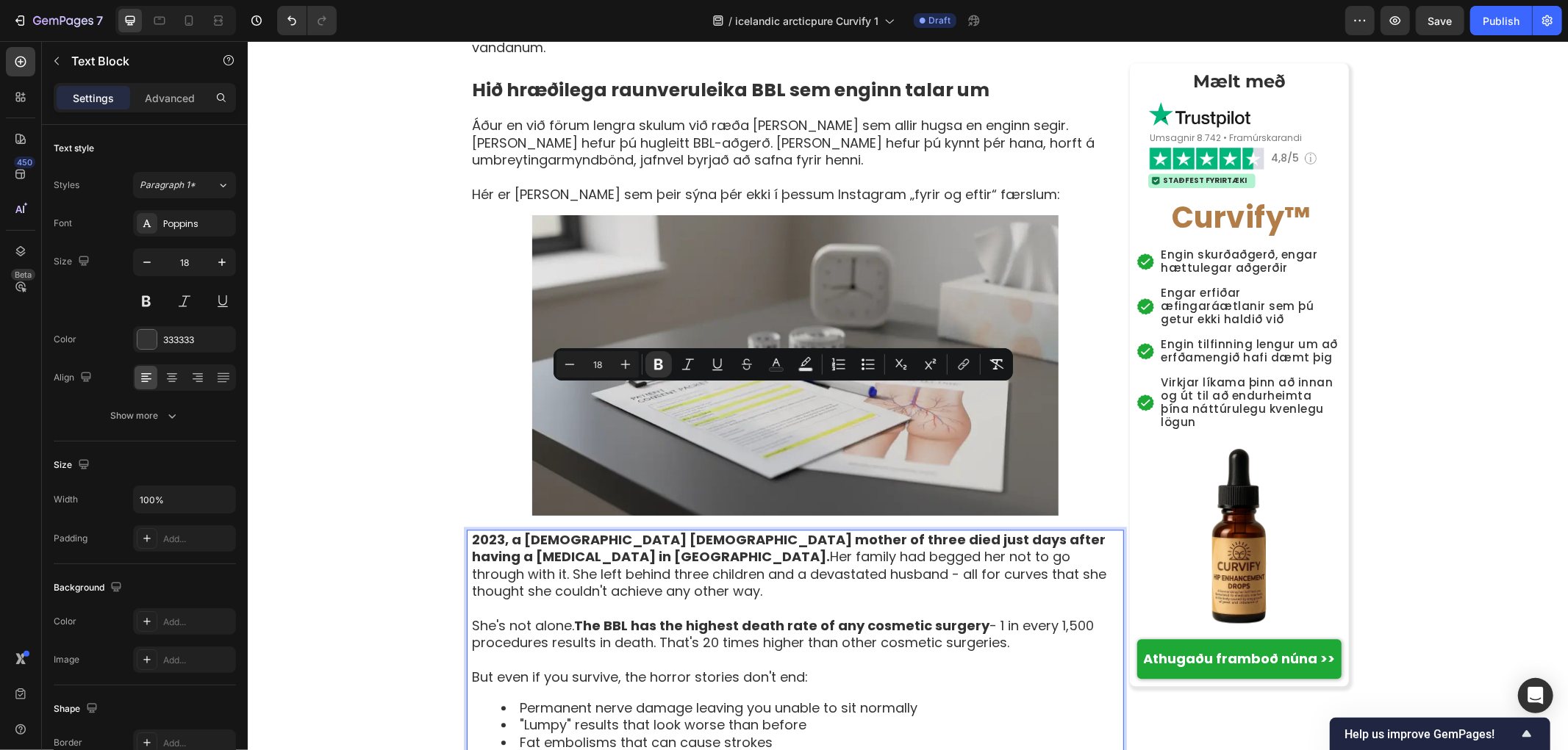
click at [564, 530] on strong "2023, a [DEMOGRAPHIC_DATA] [DEMOGRAPHIC_DATA] mother of three died just days af…" at bounding box center [788, 547] width 634 height 35
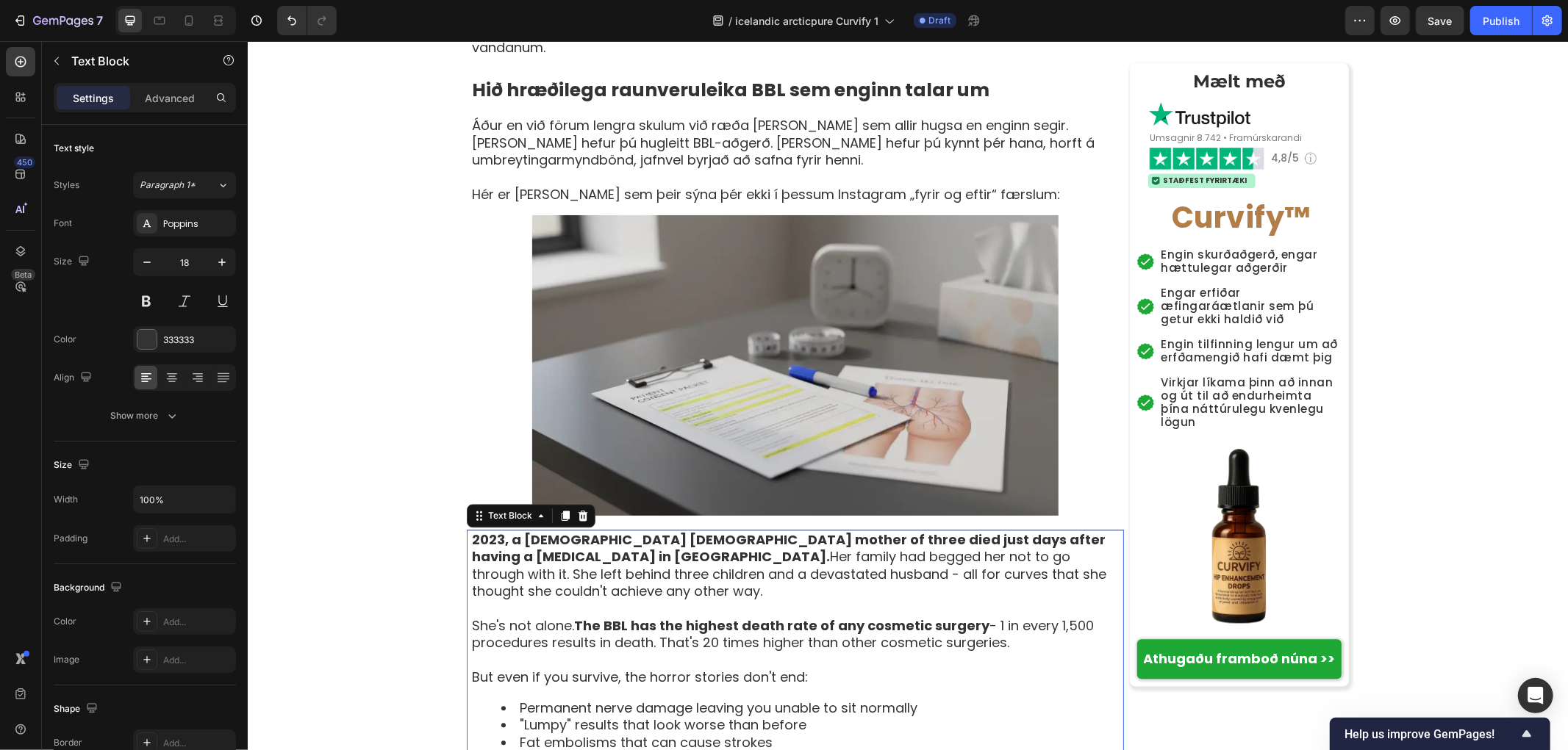
click at [908, 531] on p "2023, a [DEMOGRAPHIC_DATA] [DEMOGRAPHIC_DATA] mother of three died just days af…" at bounding box center [797, 565] width 651 height 69
click at [1071, 531] on p "2023, a [DEMOGRAPHIC_DATA] [DEMOGRAPHIC_DATA] mother of three died just days af…" at bounding box center [797, 565] width 651 height 69
drag, startPoint x: 1061, startPoint y: 429, endPoint x: 392, endPoint y: 360, distance: 672.5
click at [392, 360] on div "[PERSON_NAME] › Vellíðan › Jafnvægi kvenna › Curvify Heading Kvenlega sveigjusa…" at bounding box center [907, 251] width 1321 height 6147
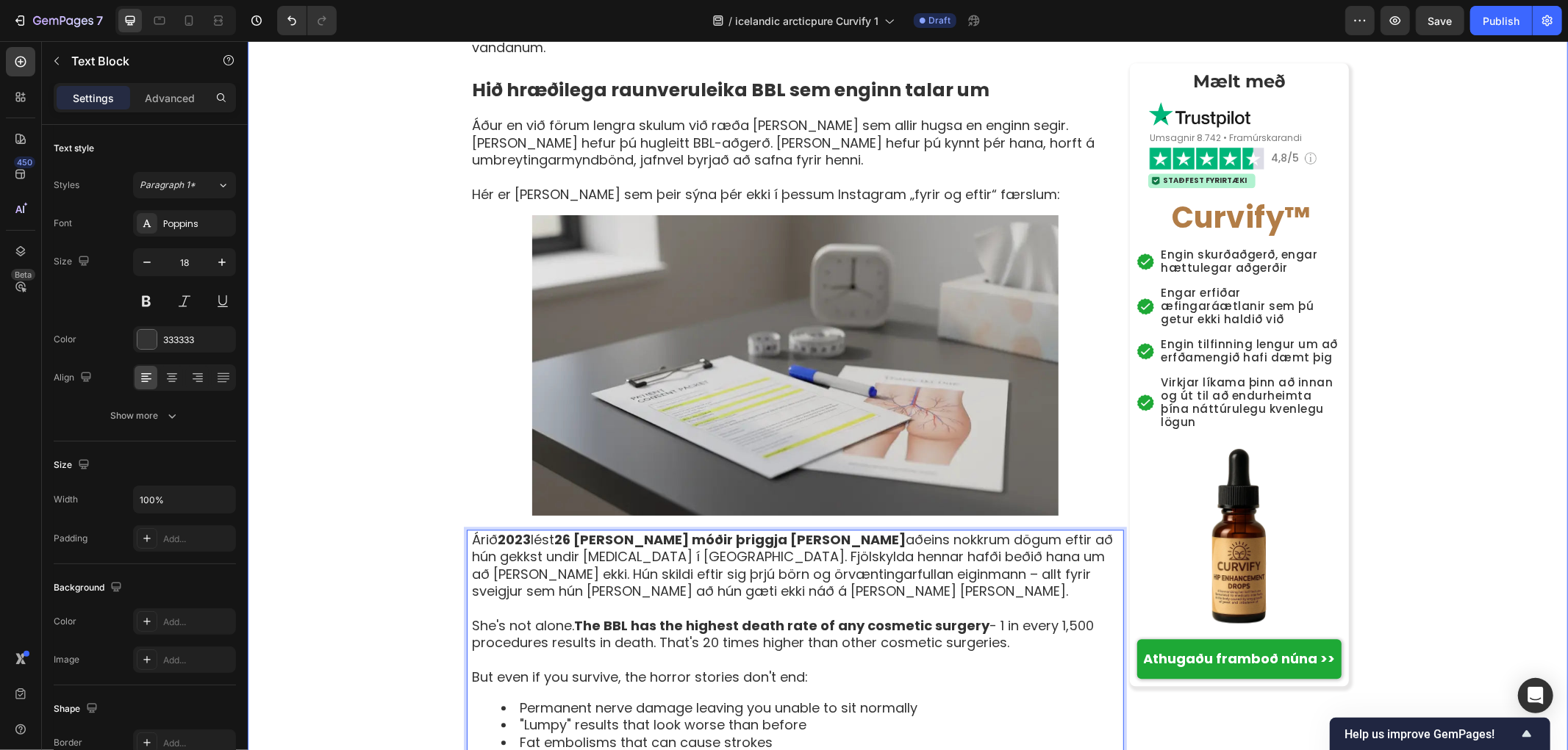
click at [357, 390] on div "[PERSON_NAME] › Vellíðan › Jafnvægi kvenna › Curvify Heading Kvenlega sveigjusa…" at bounding box center [907, 251] width 1321 height 6147
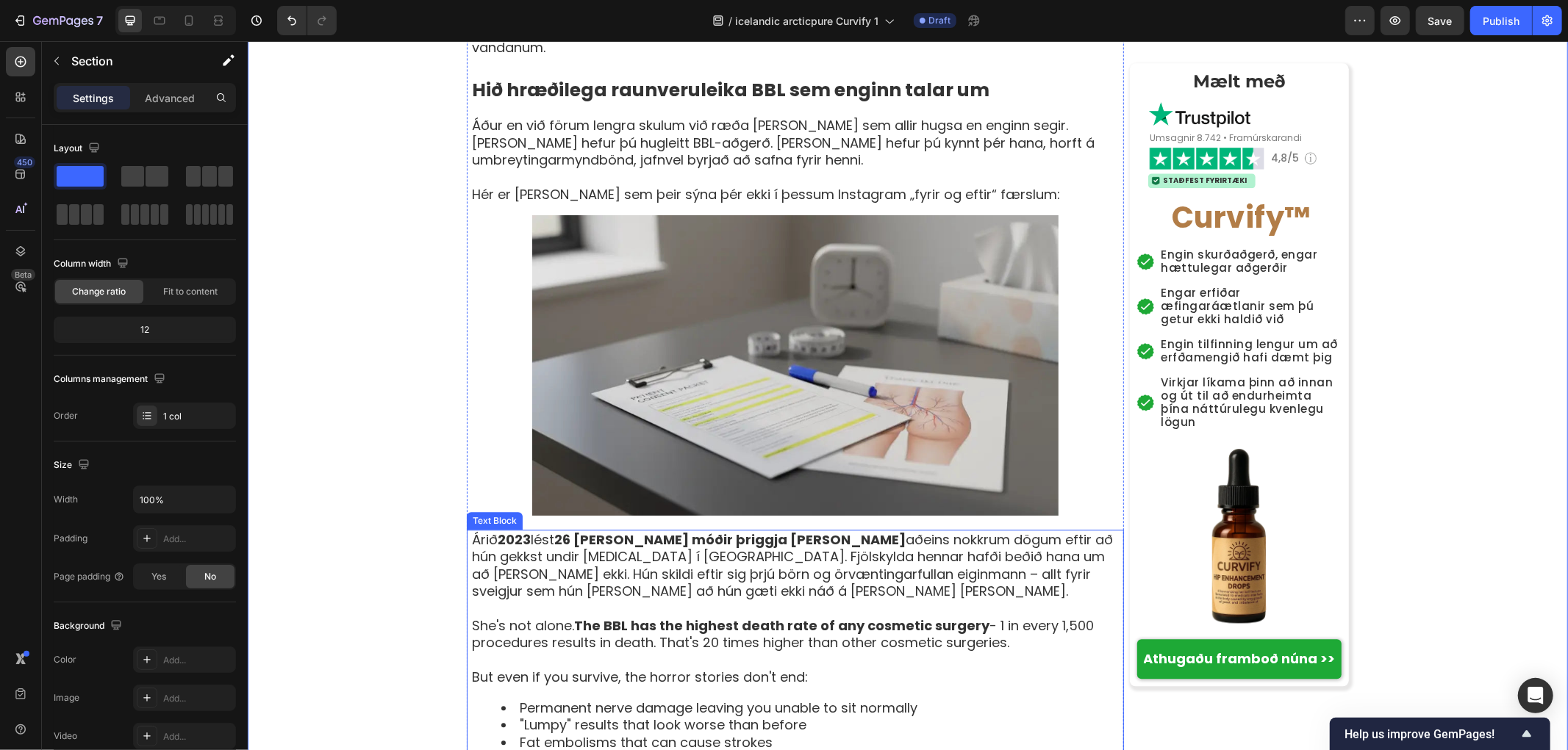
click at [1031, 651] on p "Rich Text Editor. Editing area: main" at bounding box center [797, 660] width 651 height 17
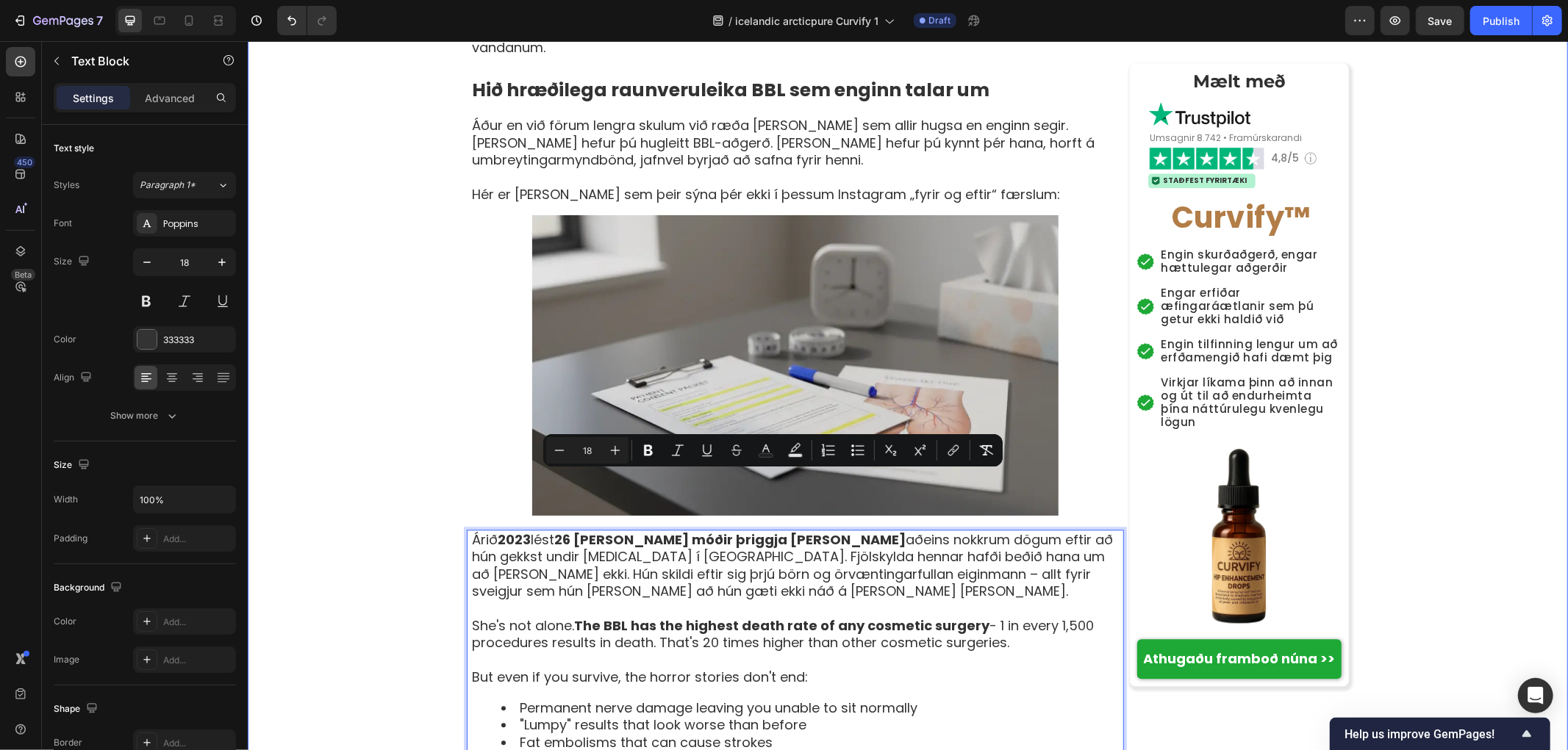
drag, startPoint x: 1017, startPoint y: 496, endPoint x: 341, endPoint y: 464, distance: 676.8
click at [341, 464] on div "[PERSON_NAME] › Vellíðan › Jafnvægi kvenna › Curvify Heading Kvenlega sveigjusa…" at bounding box center [907, 251] width 1321 height 6147
click at [1058, 651] on p "Rich Text Editor. Editing area: main" at bounding box center [797, 660] width 651 height 17
drag, startPoint x: 1016, startPoint y: 496, endPoint x: 452, endPoint y: 488, distance: 564.1
click at [452, 488] on div "[PERSON_NAME] › Vellíðan › Jafnvægi kvenna › Curvify Heading Kvenlega sveigjusa…" at bounding box center [907, 251] width 1321 height 6147
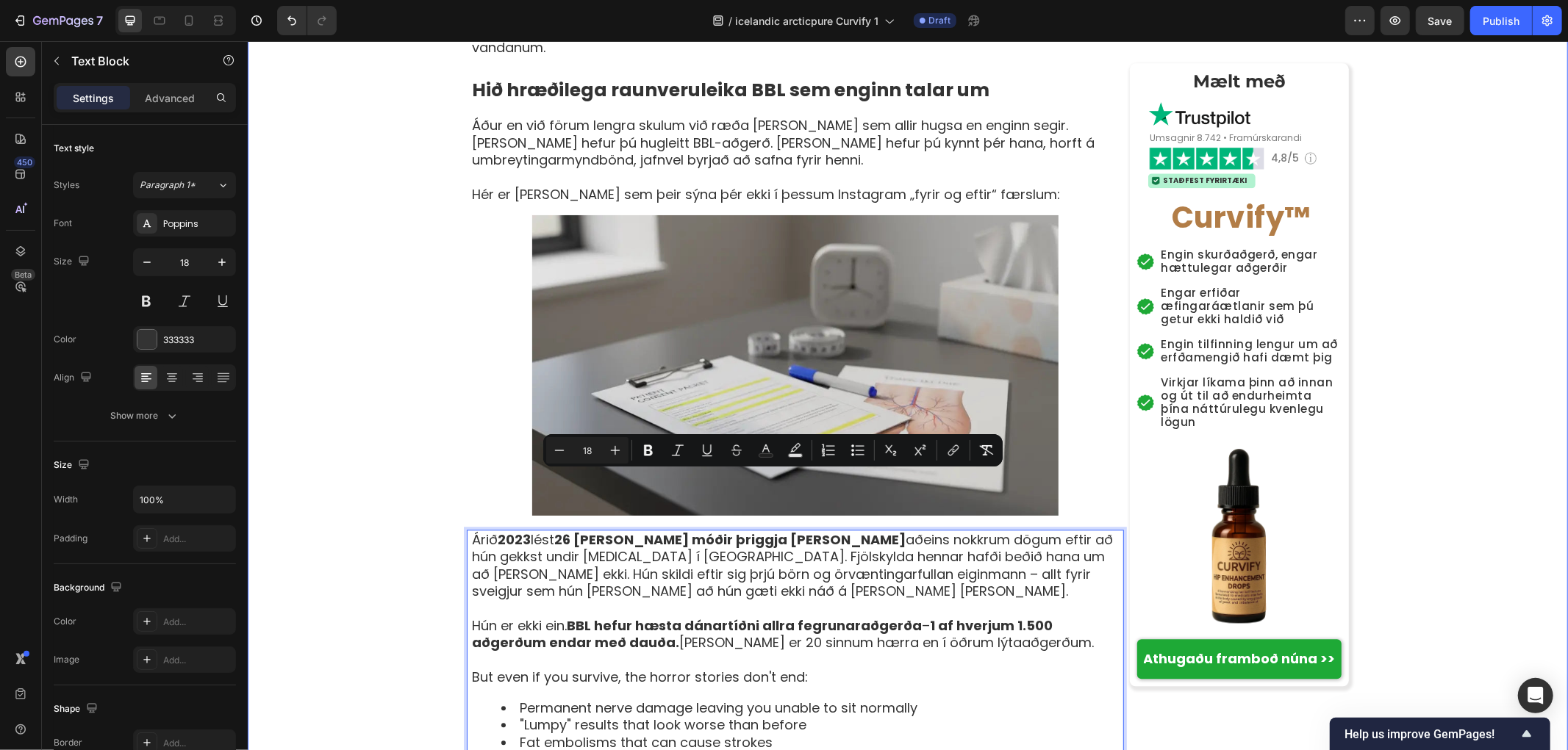
click at [305, 488] on div "[PERSON_NAME] › Vellíðan › Jafnvægi kvenna › Curvify Heading Kvenlega sveigjusa…" at bounding box center [907, 251] width 1321 height 6147
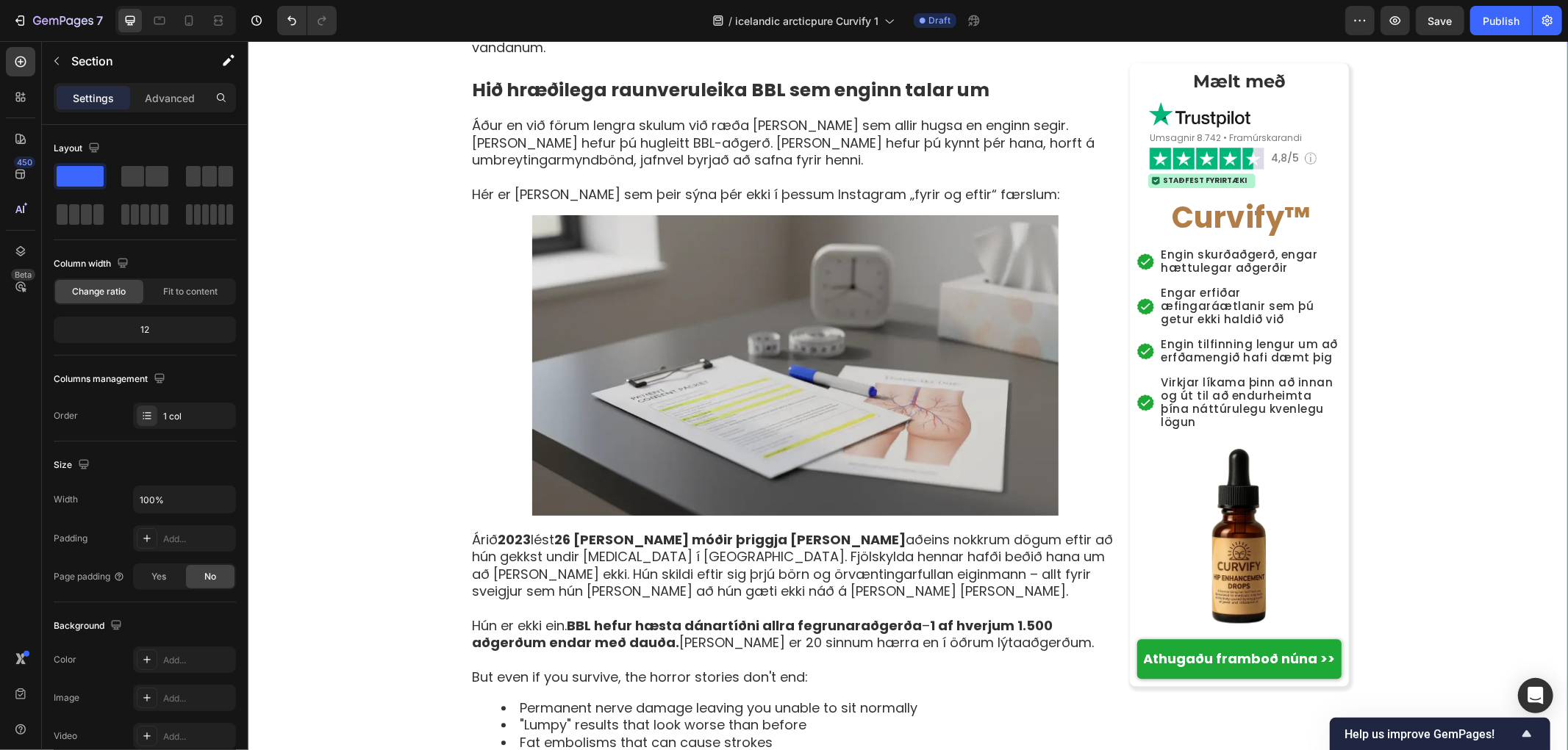
click at [371, 507] on div "[PERSON_NAME] › Vellíðan › Jafnvægi kvenna › Curvify Heading Kvenlega sveigjusa…" at bounding box center [907, 251] width 1321 height 6147
click at [804, 668] on p "But even if you survive, the horror stories don't end:" at bounding box center [797, 676] width 651 height 17
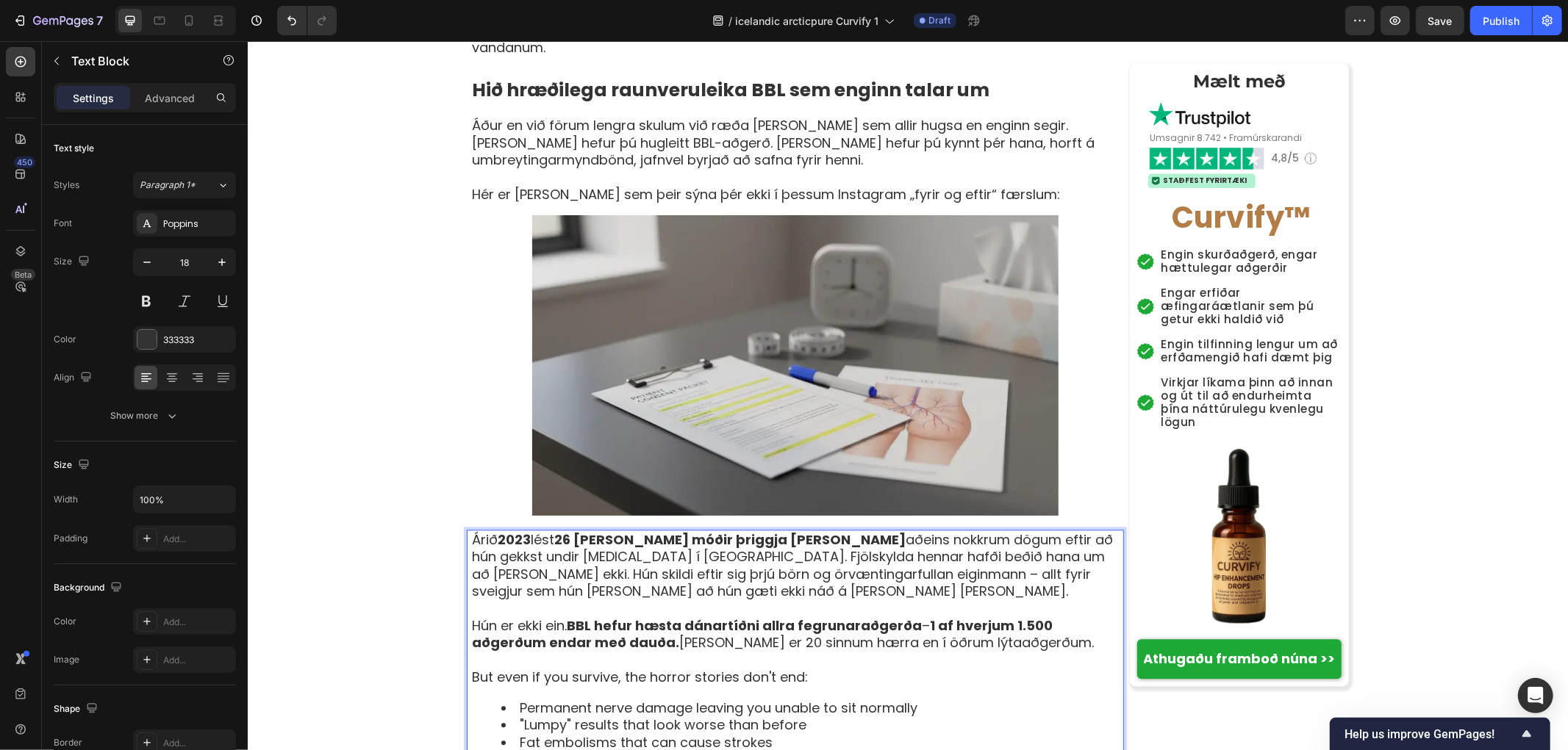
click at [877, 668] on p "But even if you survive, the horror stories don't end:" at bounding box center [797, 676] width 651 height 17
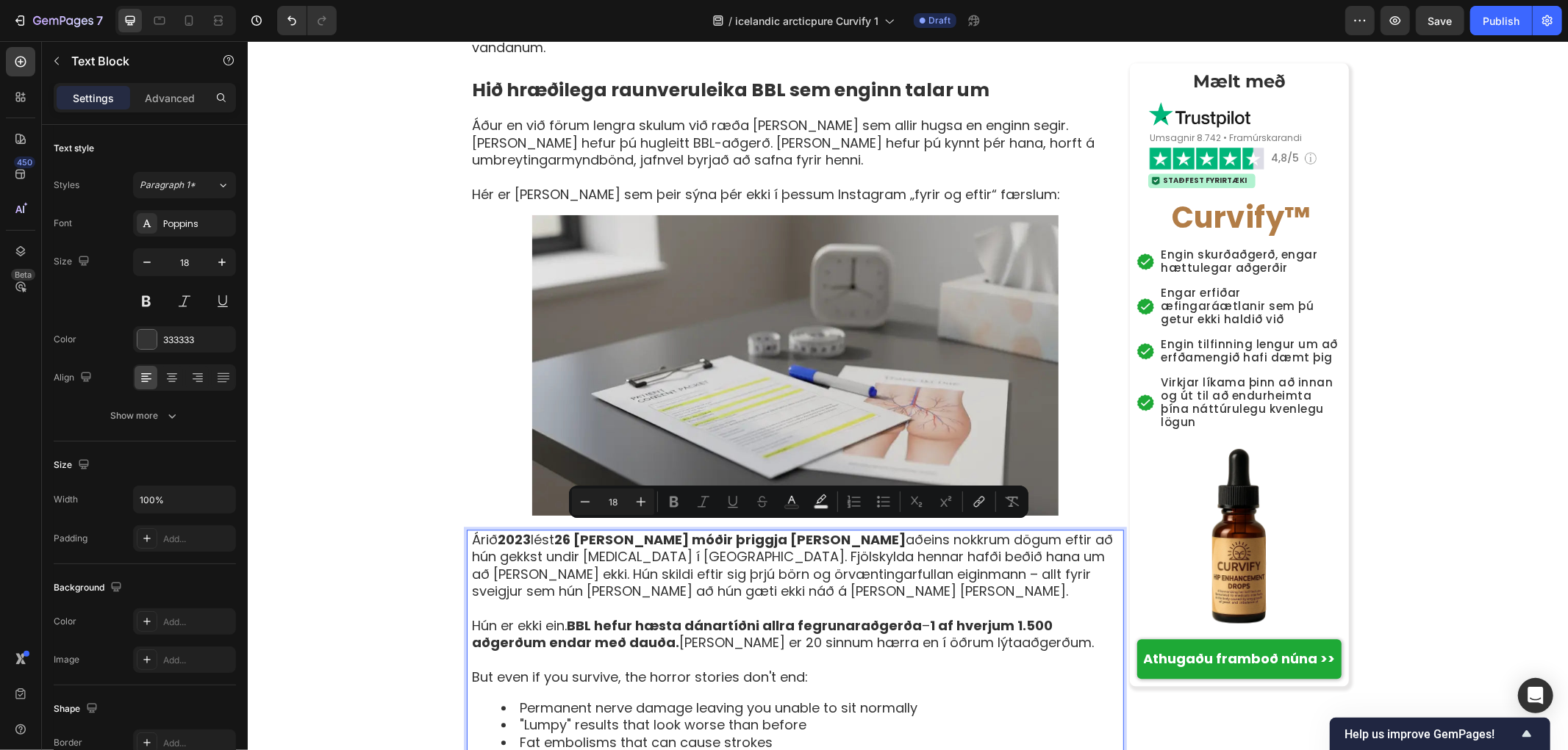
click at [815, 668] on p "But even if you survive, the horror stories don't end:" at bounding box center [797, 676] width 651 height 17
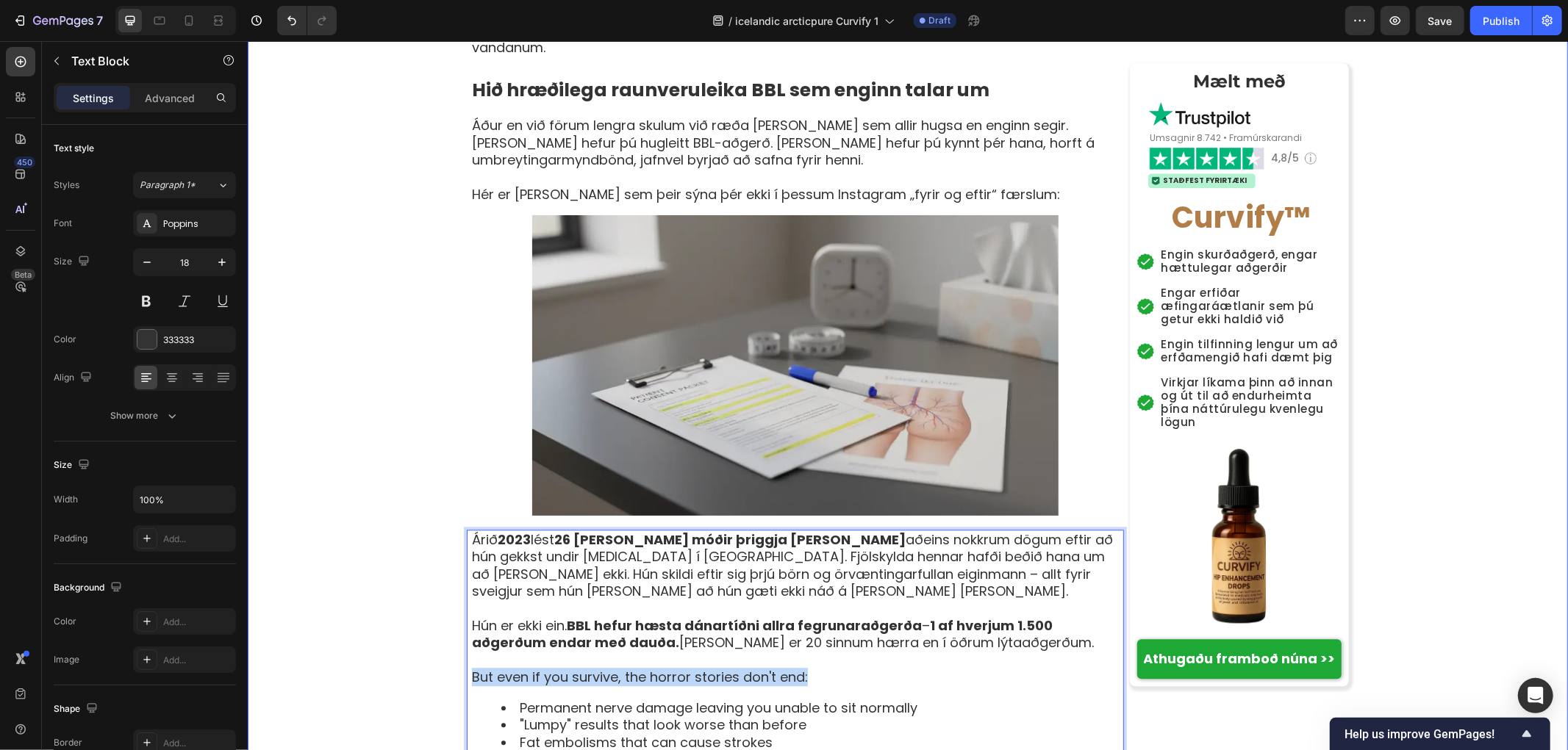
drag, startPoint x: 839, startPoint y: 528, endPoint x: 339, endPoint y: 528, distance: 500.0
click at [339, 528] on div "[PERSON_NAME] › Vellíðan › Jafnvægi kvenna › Curvify Heading Kvenlega sveigjusa…" at bounding box center [907, 251] width 1321 height 6147
click at [310, 510] on div "[PERSON_NAME] › Vellíðan › Jafnvægi kvenna › Curvify Heading Kvenlega sveigjusa…" at bounding box center [907, 251] width 1321 height 6147
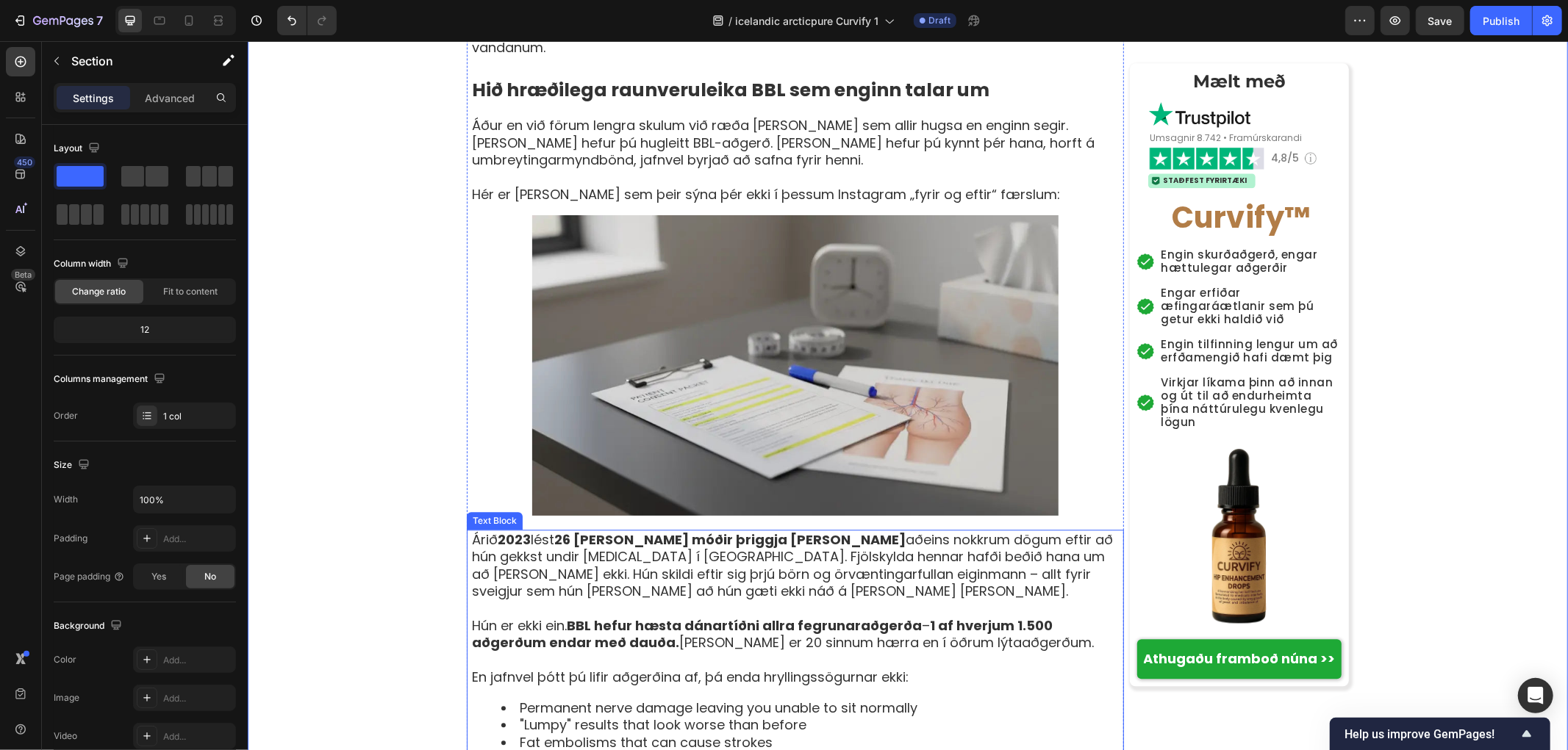
click at [775, 699] on li "Permanent nerve damage leaving you unable to sit normally" at bounding box center [811, 708] width 621 height 17
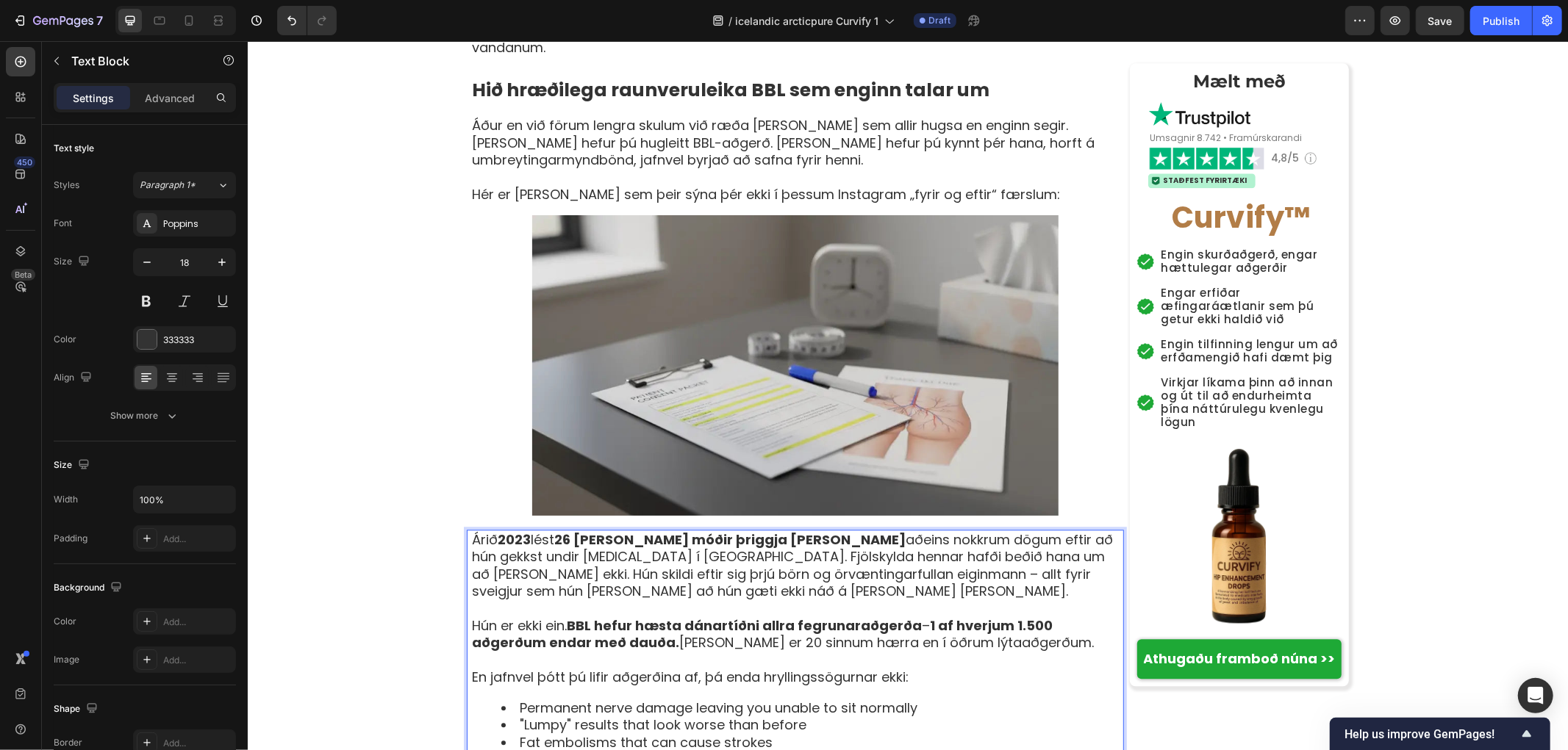
click at [971, 699] on li "Permanent nerve damage leaving you unable to sit normally" at bounding box center [811, 708] width 621 height 17
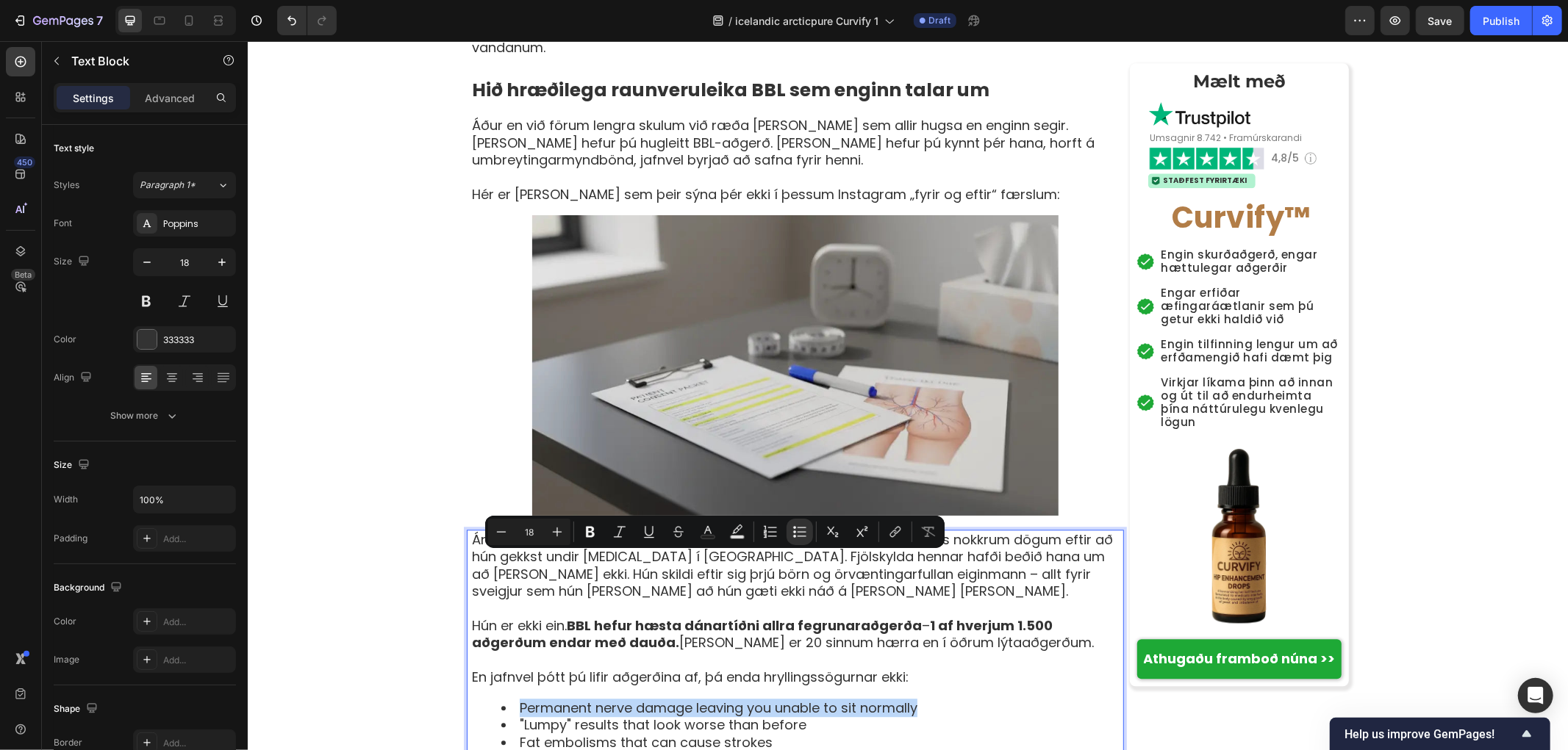
drag, startPoint x: 975, startPoint y: 560, endPoint x: 505, endPoint y: 558, distance: 470.0
click at [505, 699] on li "Permanent nerve damage leaving you unable to sit normally" at bounding box center [811, 708] width 621 height 17
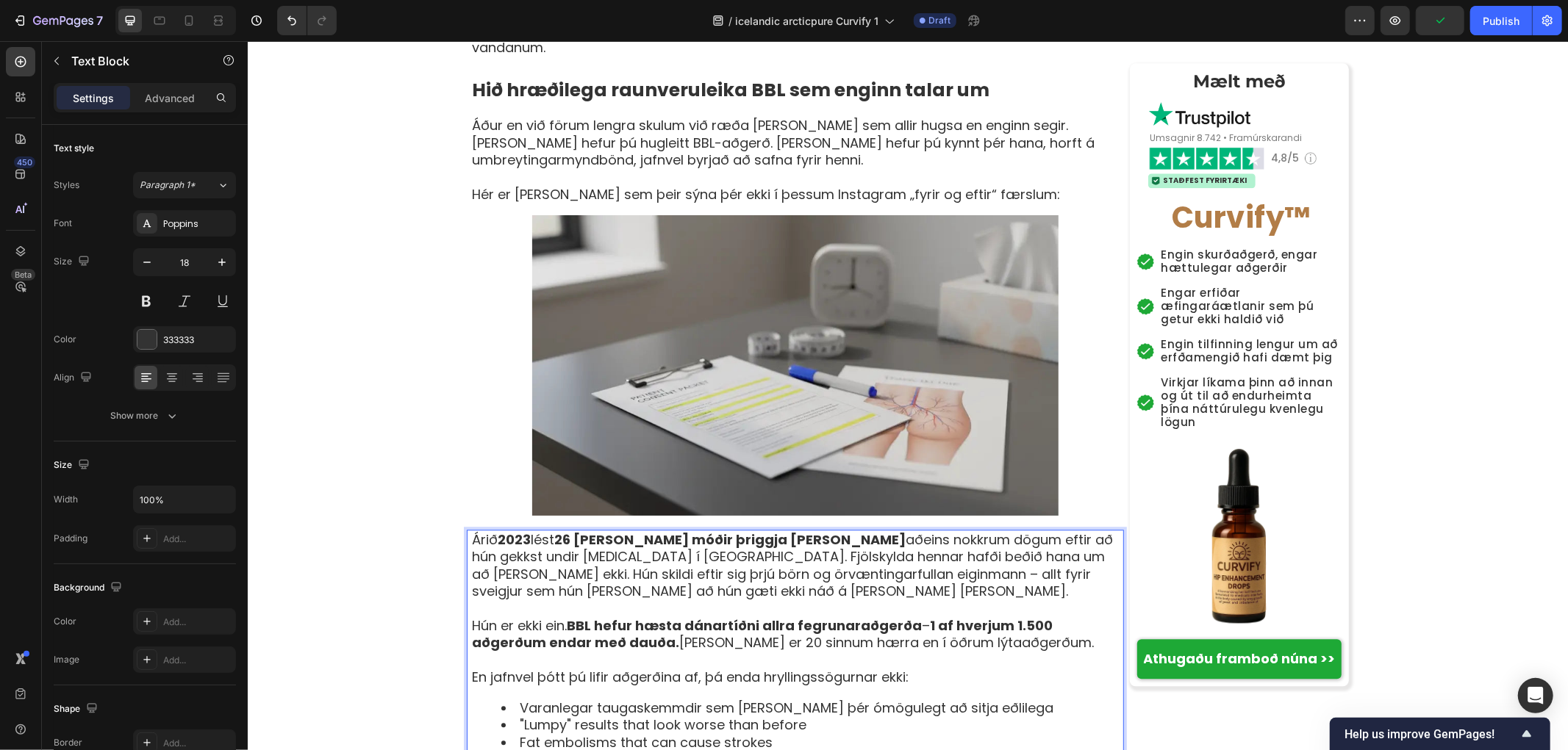
click at [818, 716] on li ""Lumpy" results that look worse than before" at bounding box center [811, 724] width 621 height 17
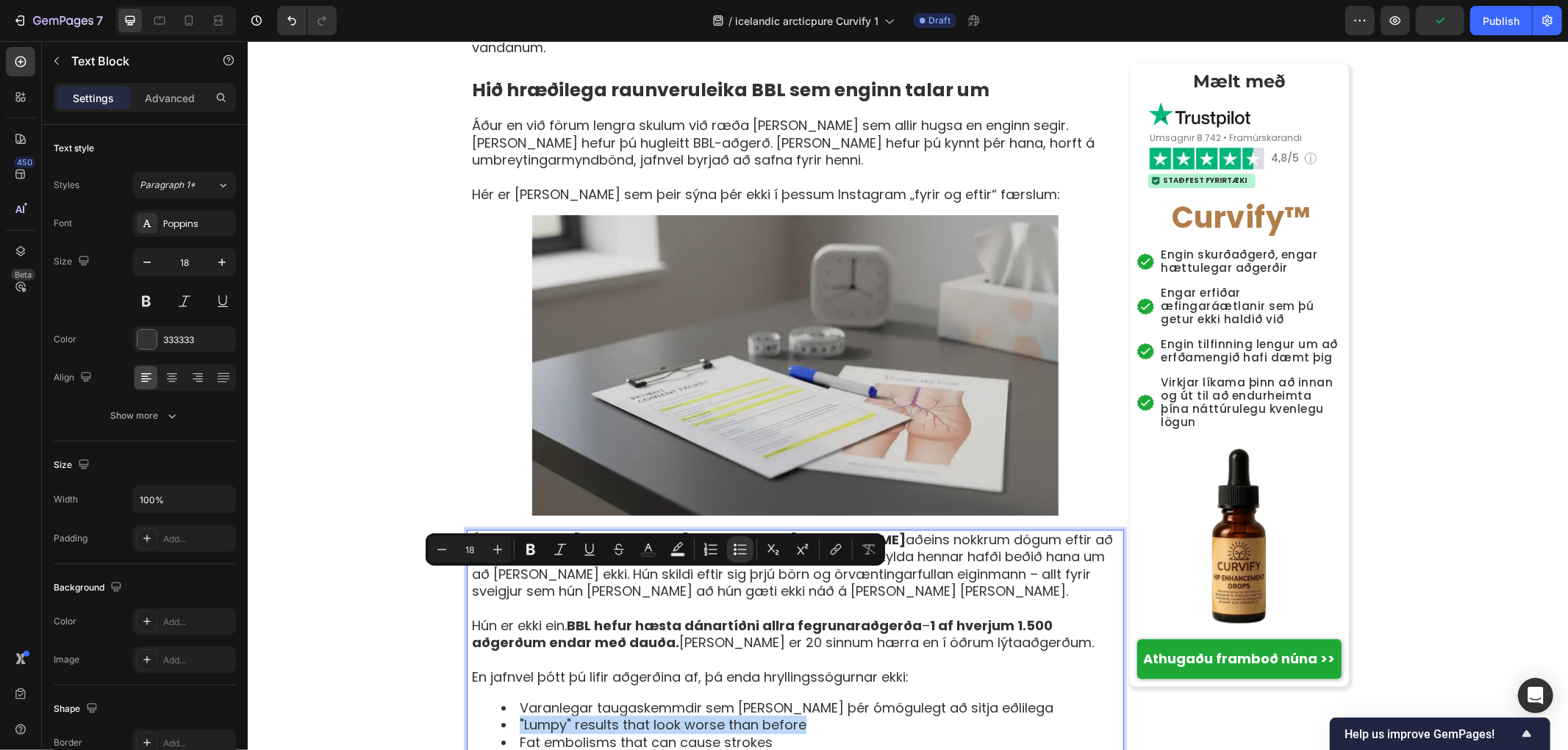
drag, startPoint x: 834, startPoint y: 583, endPoint x: 497, endPoint y: 581, distance: 337.0
click at [500, 716] on li ""Lumpy" results that look worse than before" at bounding box center [811, 724] width 621 height 17
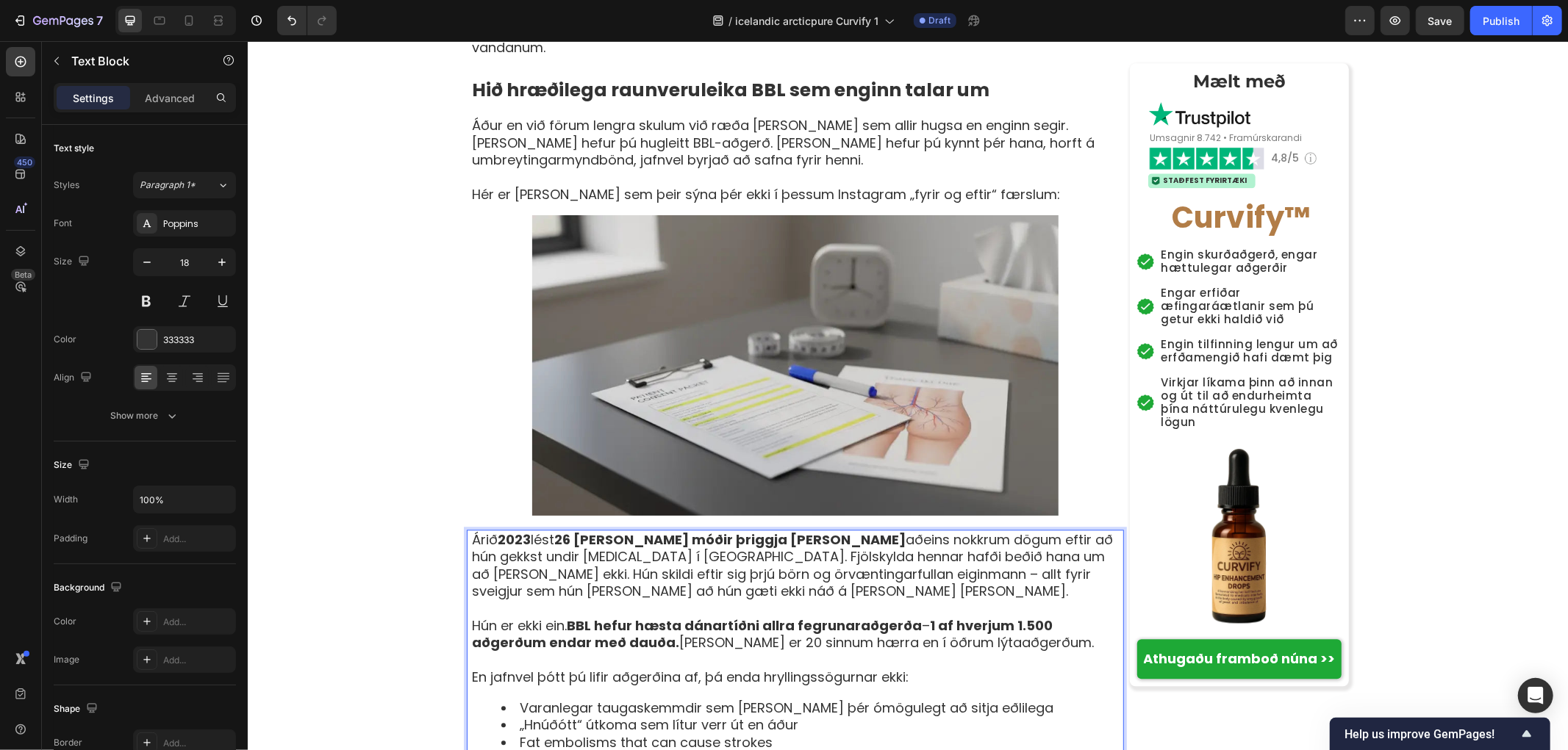
click at [777, 734] on li "Fat embolisms that can cause strokes" at bounding box center [811, 742] width 621 height 17
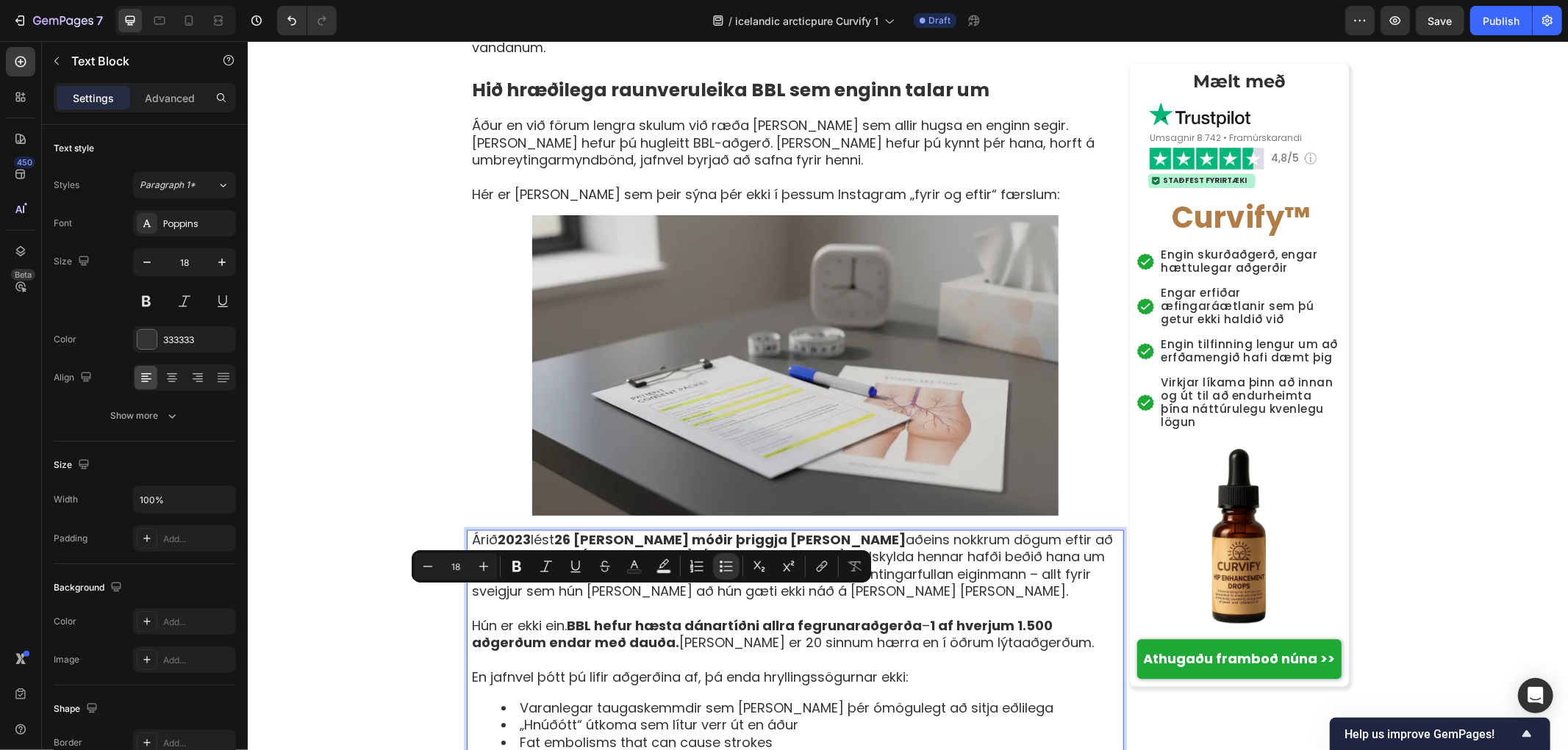
drag, startPoint x: 802, startPoint y: 595, endPoint x: 512, endPoint y: 591, distance: 290.0
click at [512, 734] on li "Fat embolisms that can cause strokes" at bounding box center [811, 742] width 621 height 17
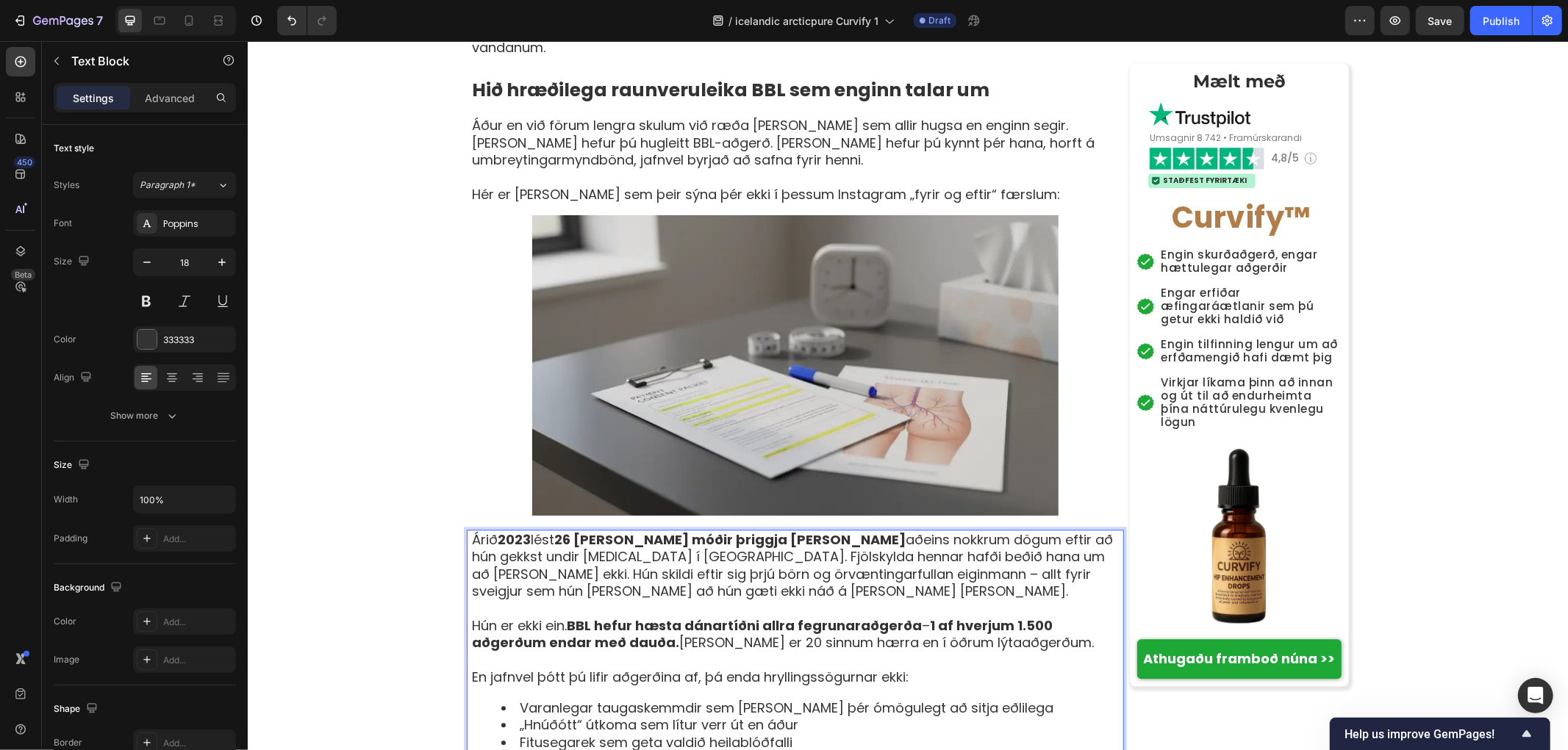
click at [873, 749] on li "Infections that require multiple corrective surgeries" at bounding box center [811, 759] width 621 height 17
drag, startPoint x: 880, startPoint y: 616, endPoint x: 509, endPoint y: 619, distance: 371.0
click at [509, 749] on li "Infections that require multiple corrective surgeries" at bounding box center [811, 759] width 621 height 17
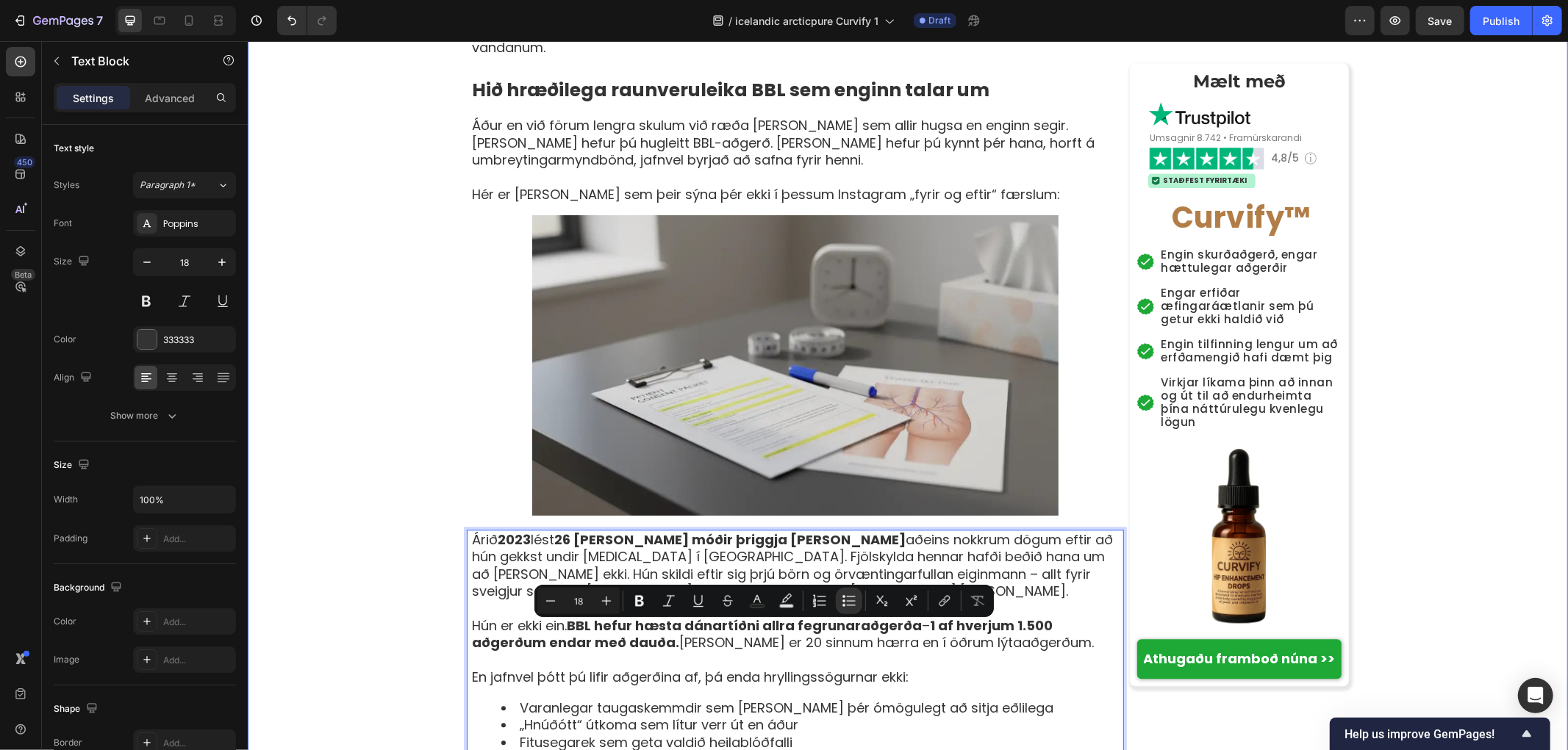
drag, startPoint x: 513, startPoint y: 628, endPoint x: 445, endPoint y: 628, distance: 68.0
click at [445, 628] on div "[PERSON_NAME] › Vellíðan › Jafnvægi kvenna › Curvify Heading Kvenlega sveigjusa…" at bounding box center [907, 251] width 1321 height 6147
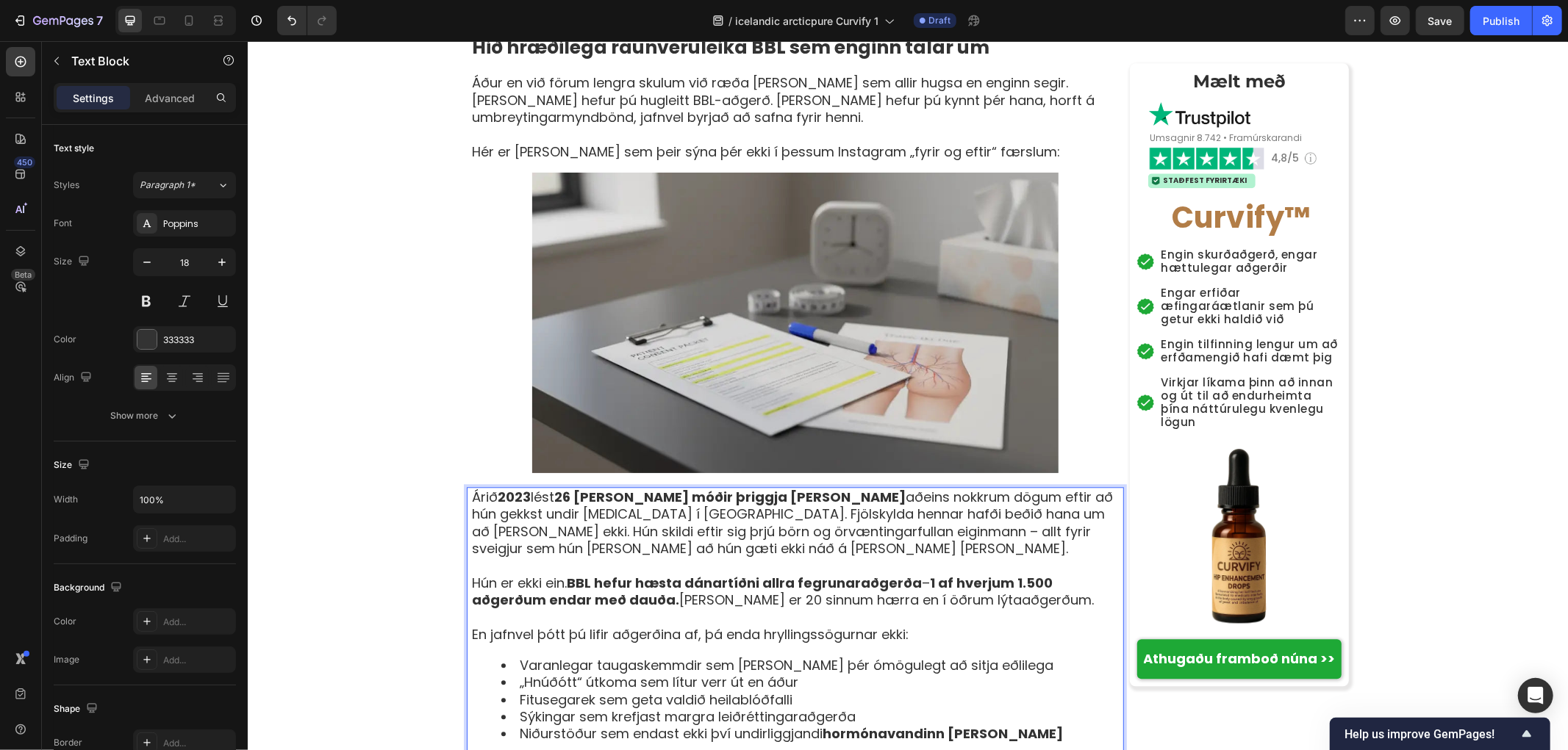
scroll to position [3021, 0]
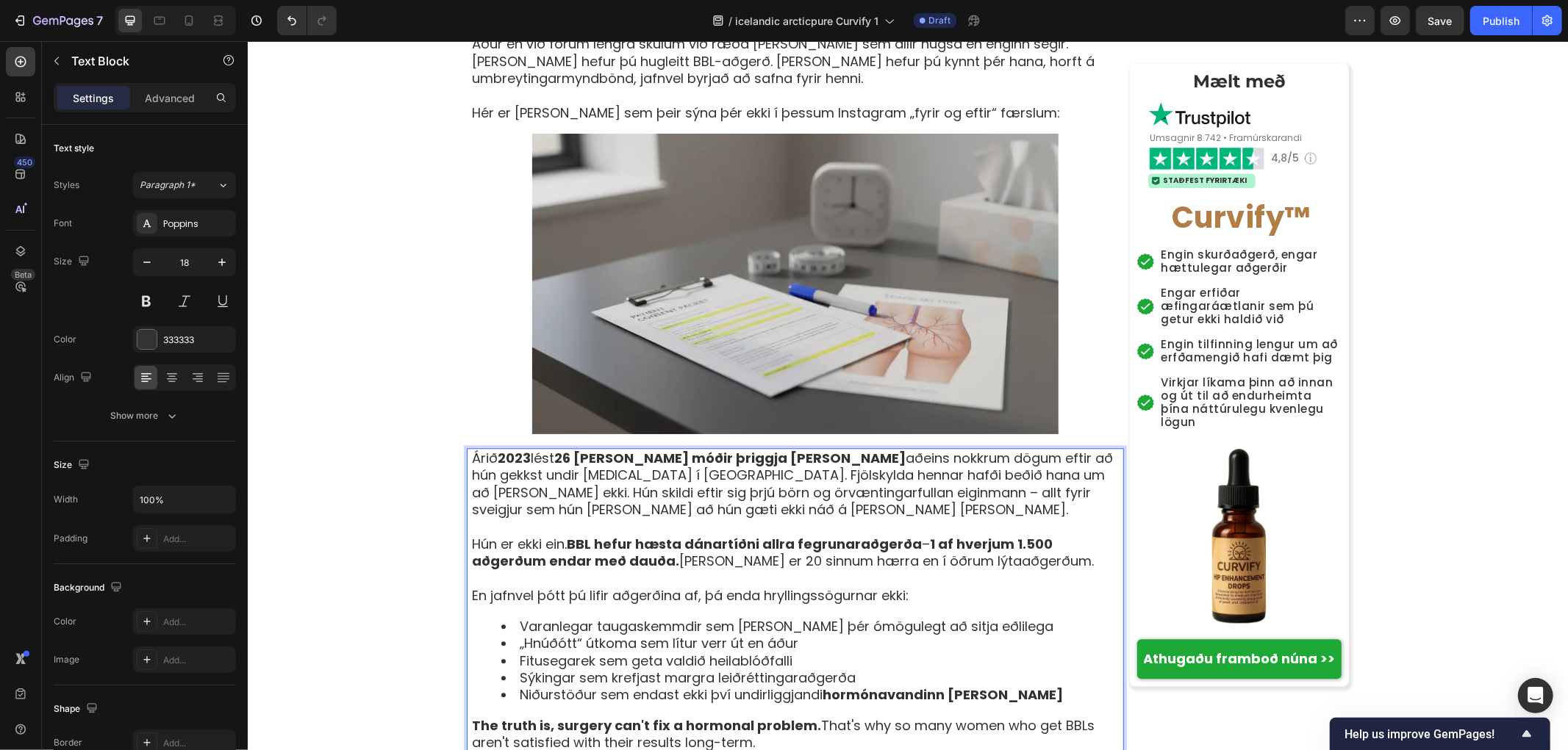
click at [761, 716] on p "The truth is, surgery can't fix a hormonal problem. That's why so many women wh…" at bounding box center [797, 734] width 651 height 34
drag, startPoint x: 780, startPoint y: 597, endPoint x: 437, endPoint y: 568, distance: 344.2
click at [437, 568] on div "[PERSON_NAME] › Vellíðan › Jafnvægi kvenna › Curvify Heading Kvenlega sveigjusa…" at bounding box center [907, 170] width 1321 height 6147
drag, startPoint x: 750, startPoint y: 628, endPoint x: 341, endPoint y: 629, distance: 409.0
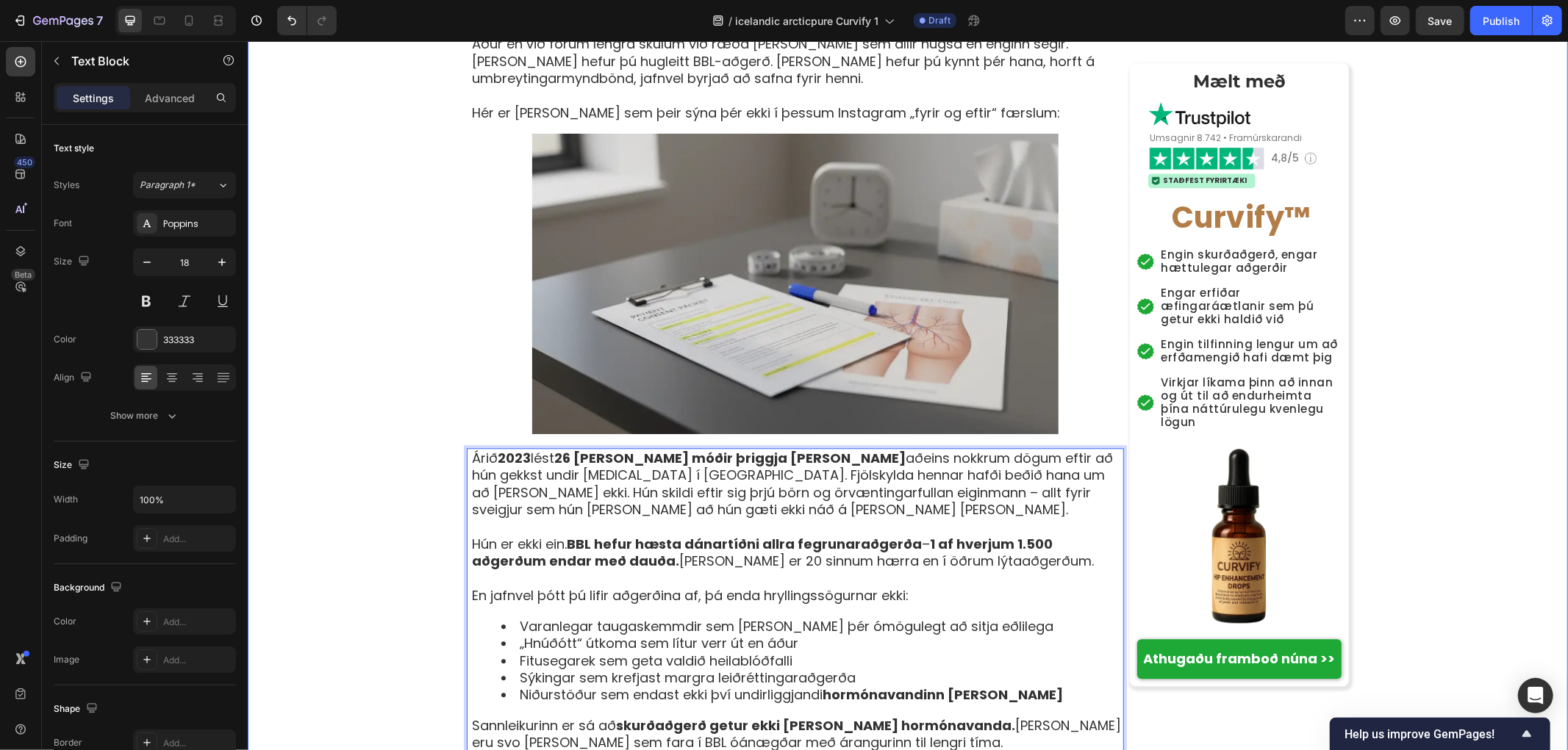
click at [341, 629] on div "[PERSON_NAME] › Vellíðan › Jafnvægi kvenna › Curvify Heading Kvenlega sveigjusa…" at bounding box center [907, 170] width 1321 height 6147
click at [299, 606] on div "[PERSON_NAME] › Vellíðan › Jafnvægi kvenna › Curvify Heading Kvenlega sveigjusa…" at bounding box center [907, 170] width 1321 height 6147
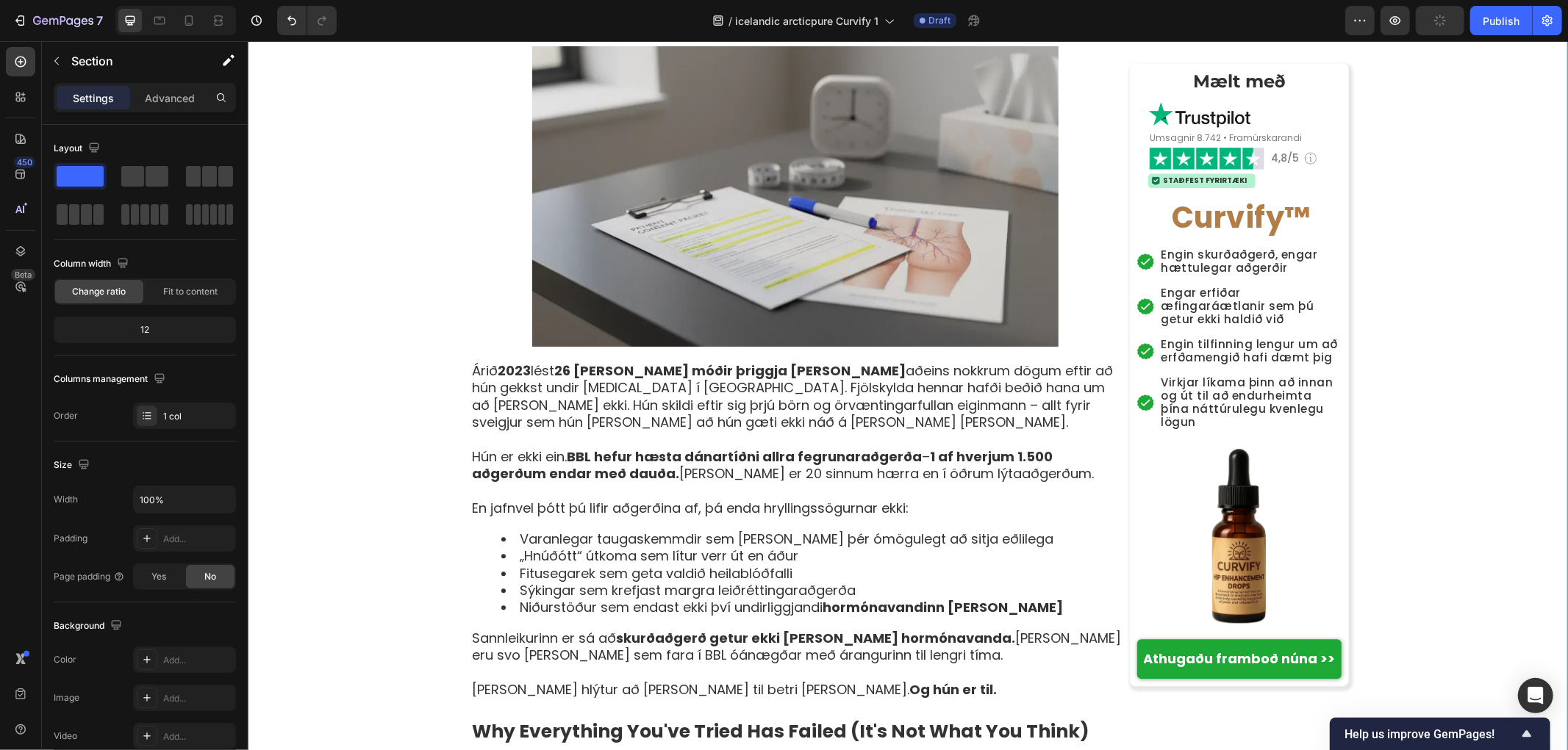
scroll to position [3265, 0]
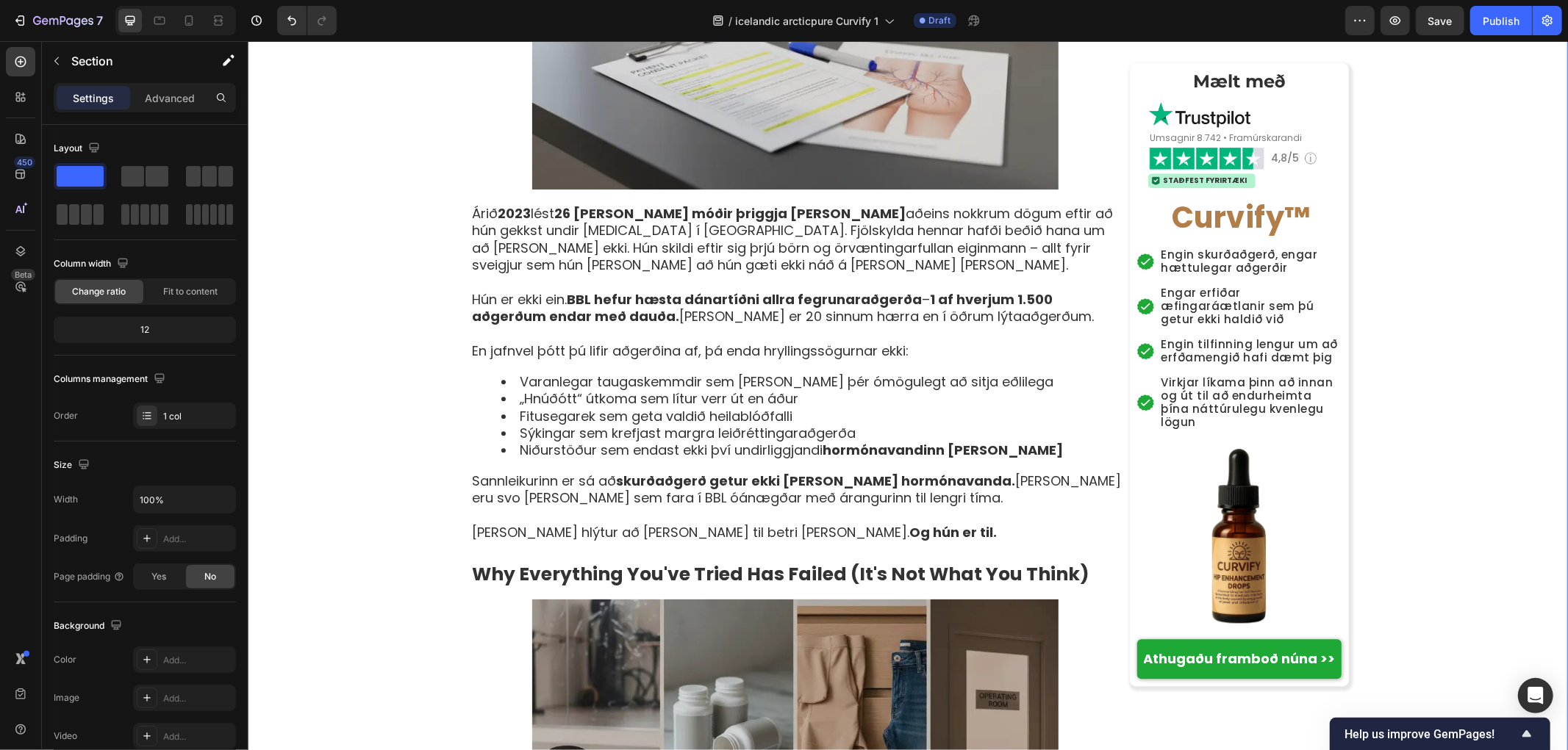
click at [394, 459] on div "[PERSON_NAME] › Vellíðan › Jafnvægi kvenna › Curvify Heading Kvenlega sveigjusa…" at bounding box center [907, 77] width 1321 height 6451
click at [605, 561] on strong "Why Everything You've Tried Has Failed (It's Not What You Think)" at bounding box center [780, 573] width 617 height 26
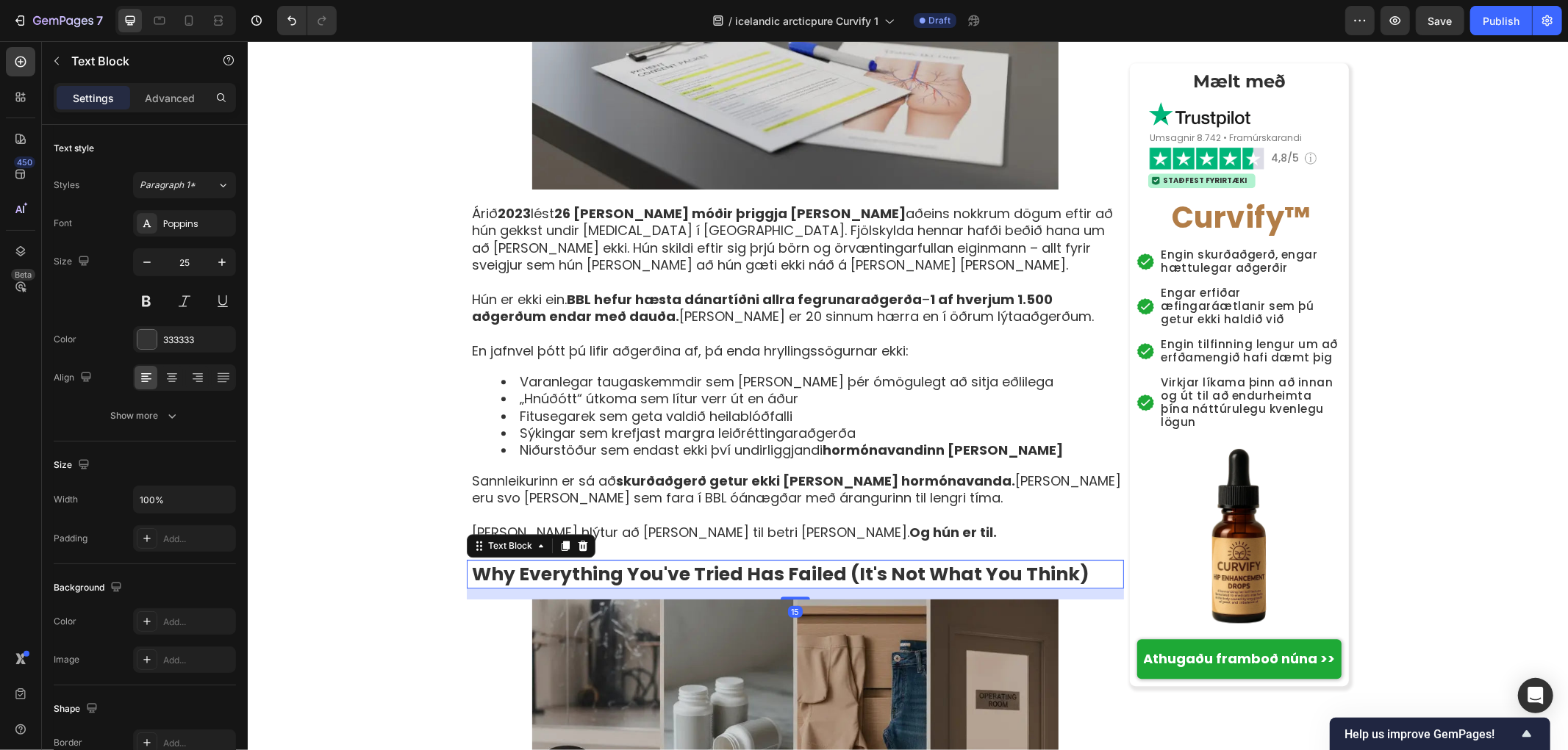
click at [605, 561] on strong "Why Everything You've Tried Has Failed (It's Not What You Think)" at bounding box center [780, 573] width 617 height 26
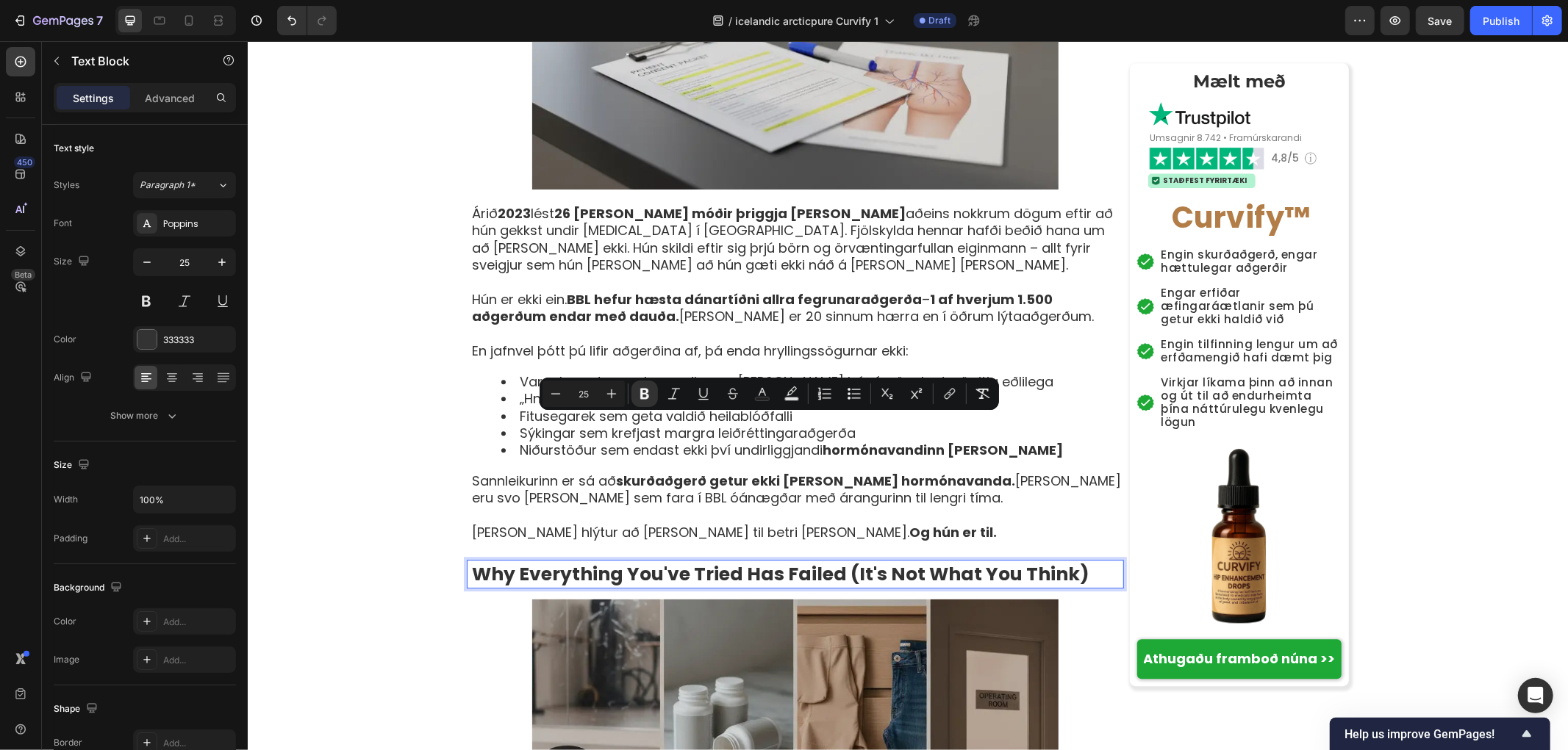
click at [735, 561] on strong "Why Everything You've Tried Has Failed (It's Not What You Think)" at bounding box center [780, 573] width 617 height 26
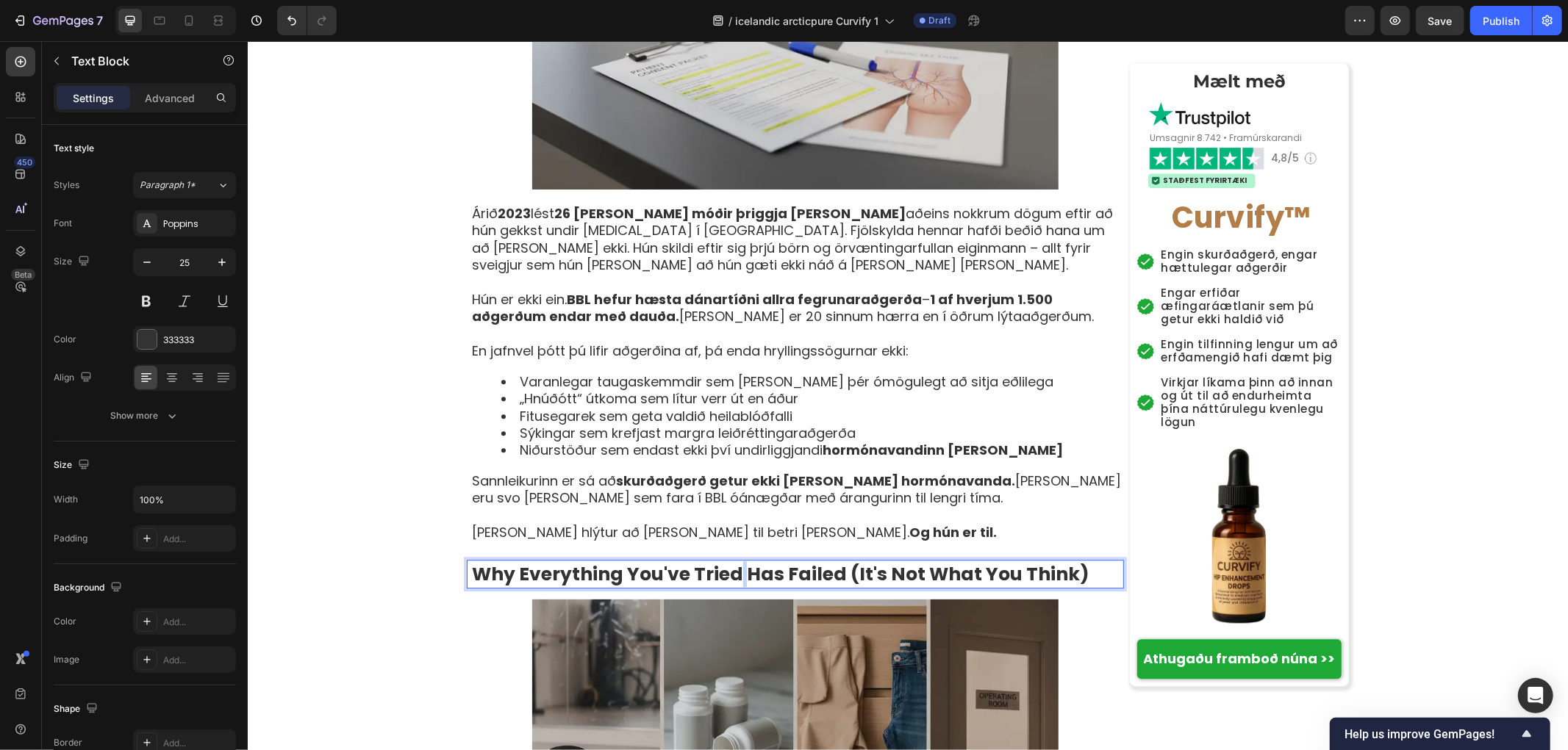
click at [735, 561] on strong "Why Everything You've Tried Has Failed (It's Not What You Think)" at bounding box center [780, 573] width 617 height 26
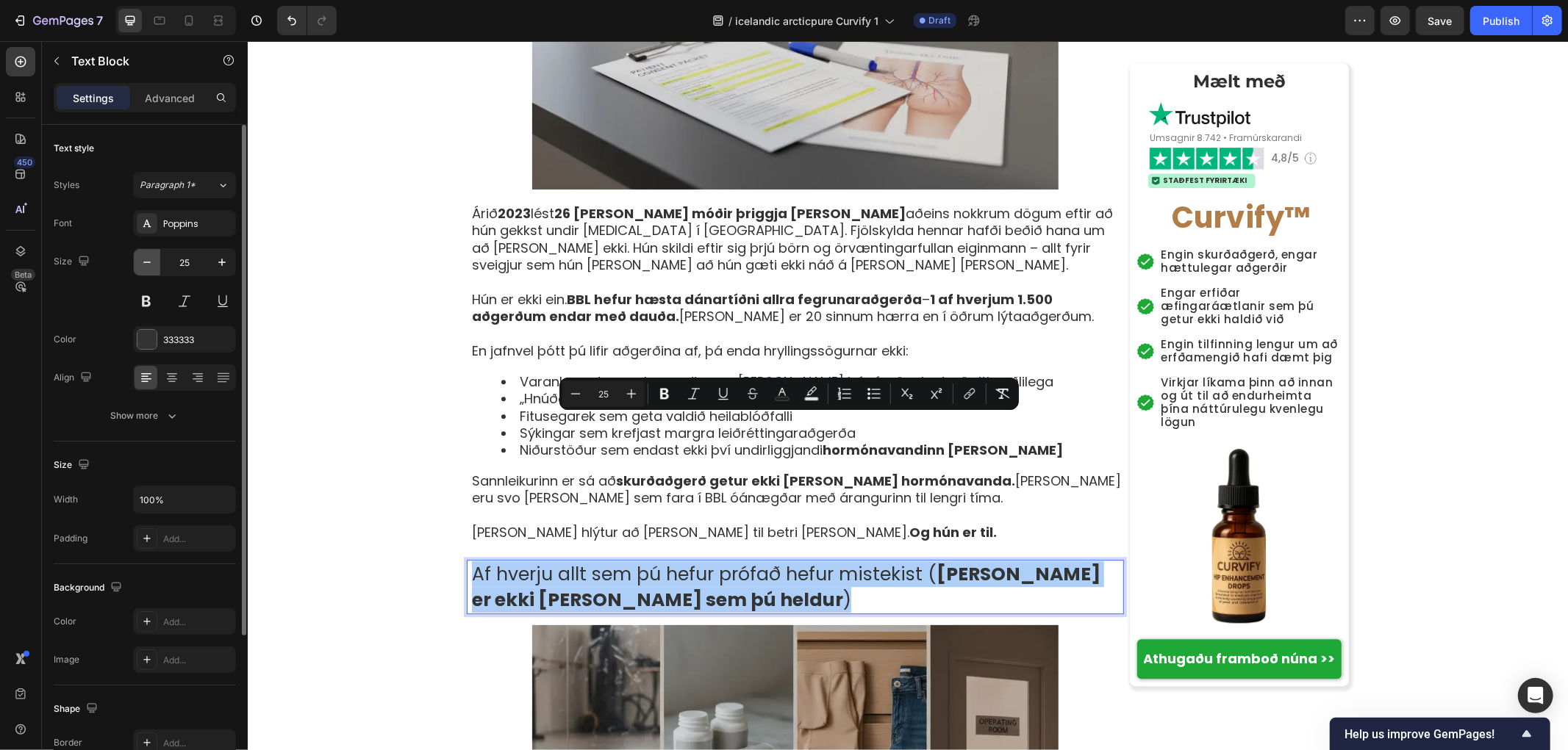
click at [143, 261] on icon "button" at bounding box center [146, 262] width 7 height 2
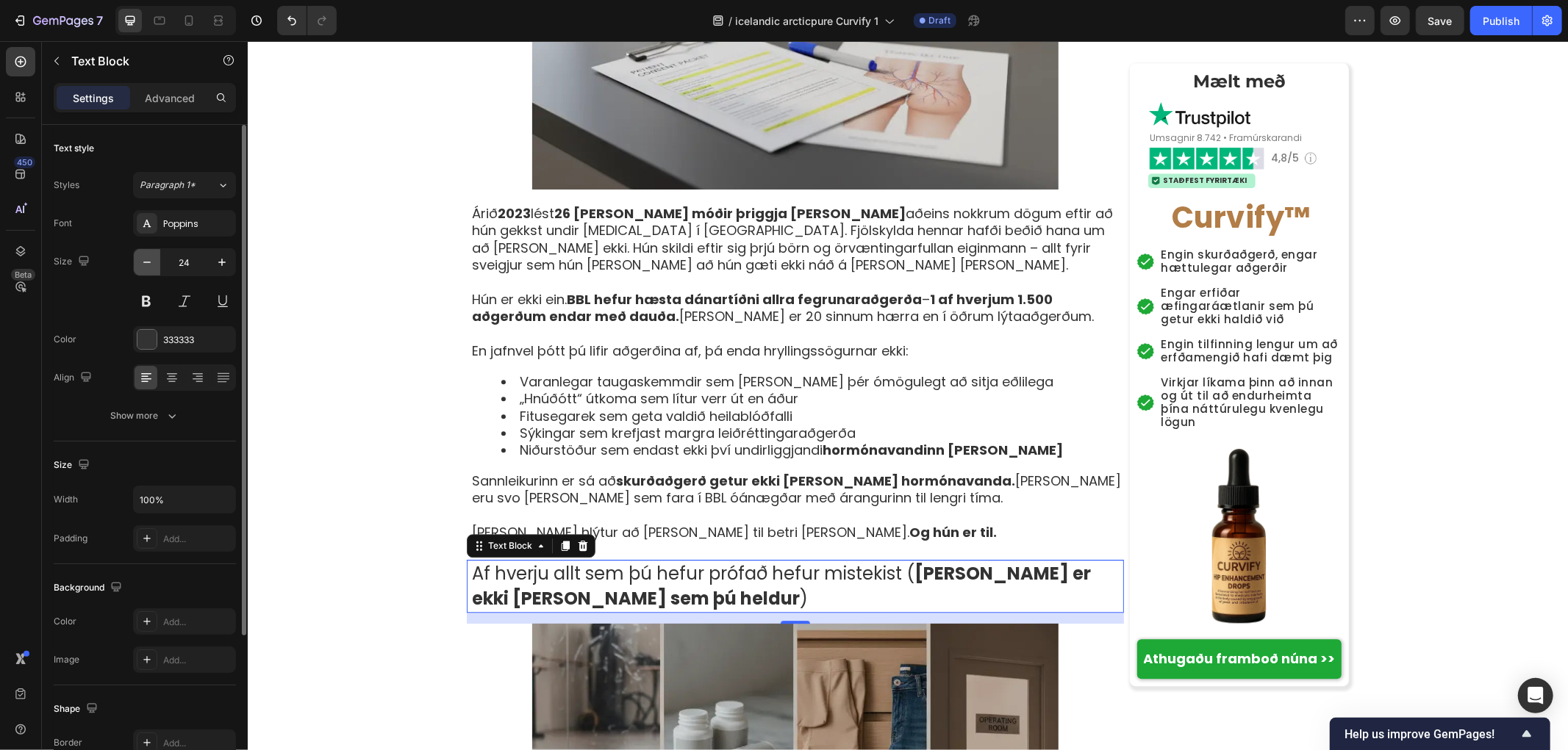
click at [143, 261] on icon "button" at bounding box center [146, 262] width 7 height 2
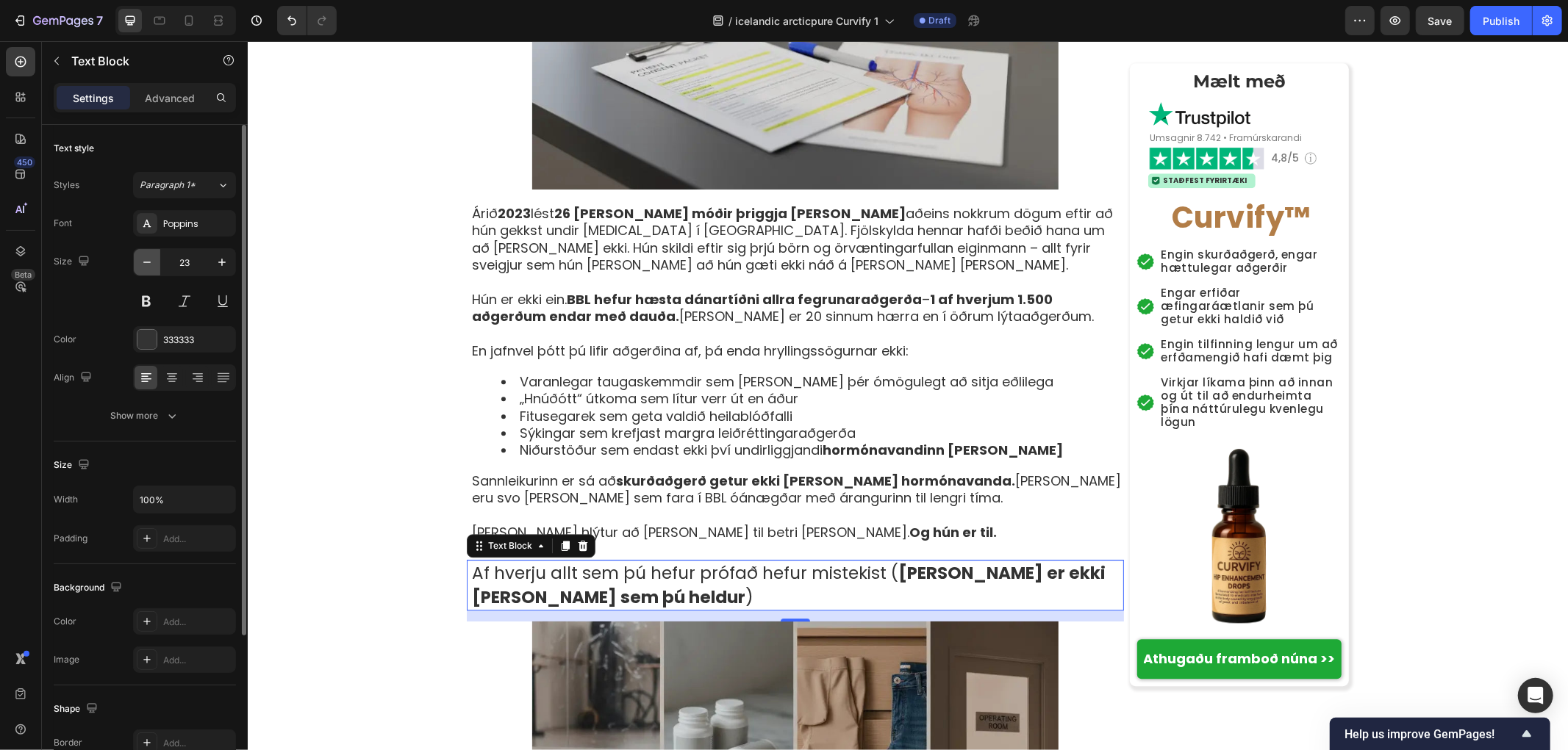
click at [145, 261] on icon "button" at bounding box center [146, 262] width 15 height 15
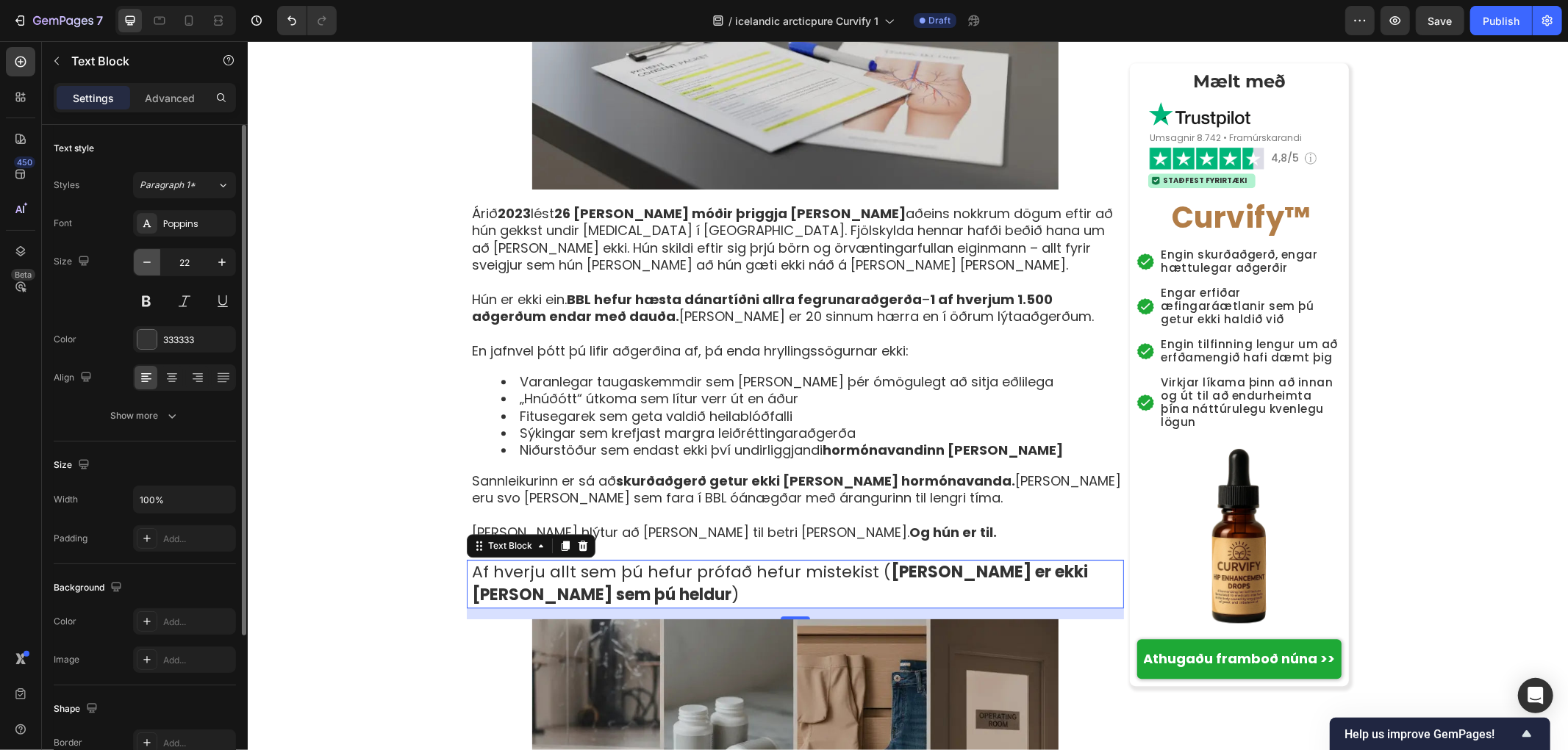
click at [145, 261] on icon "button" at bounding box center [146, 262] width 15 height 15
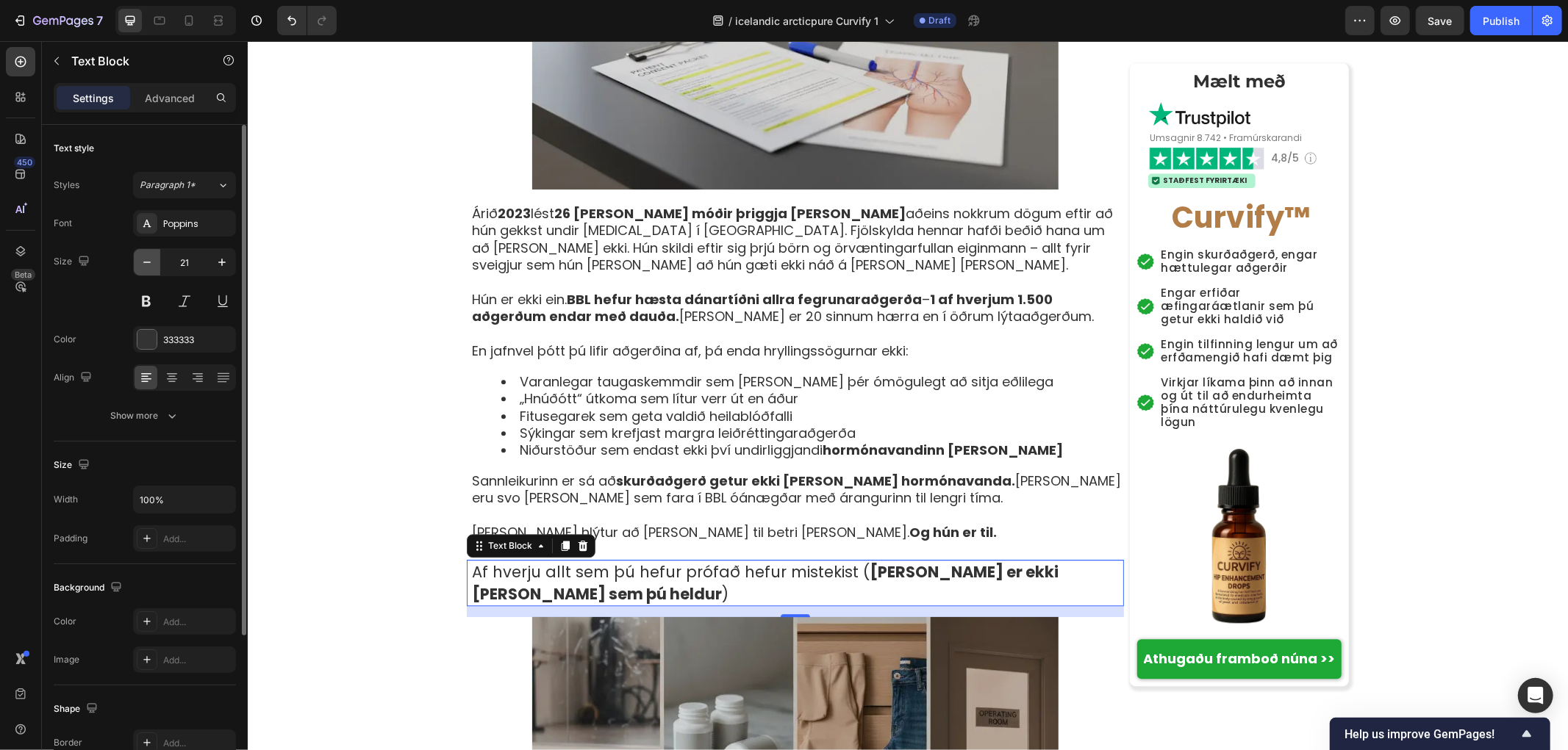
click at [145, 261] on icon "button" at bounding box center [146, 262] width 15 height 15
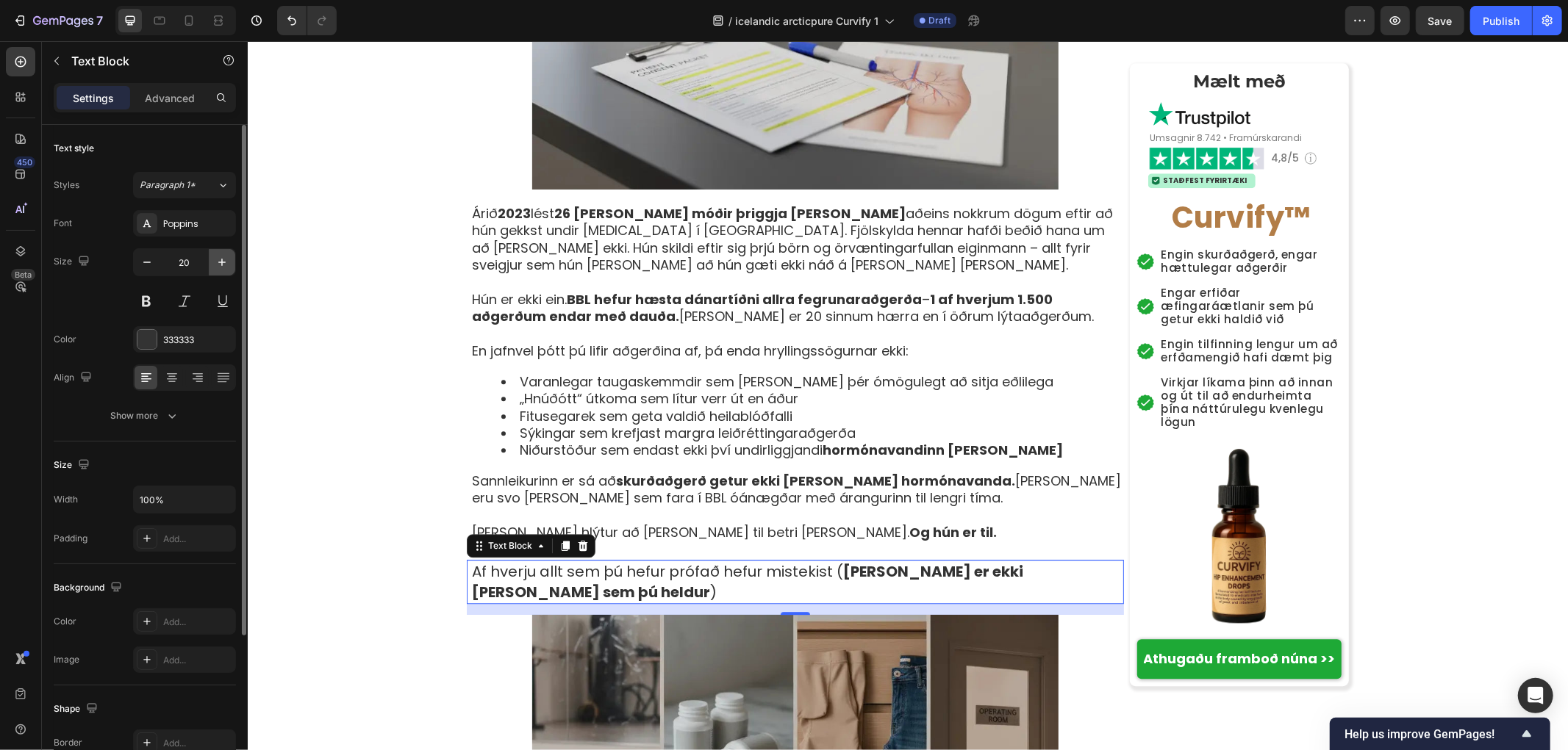
click at [222, 266] on icon "button" at bounding box center [222, 262] width 15 height 15
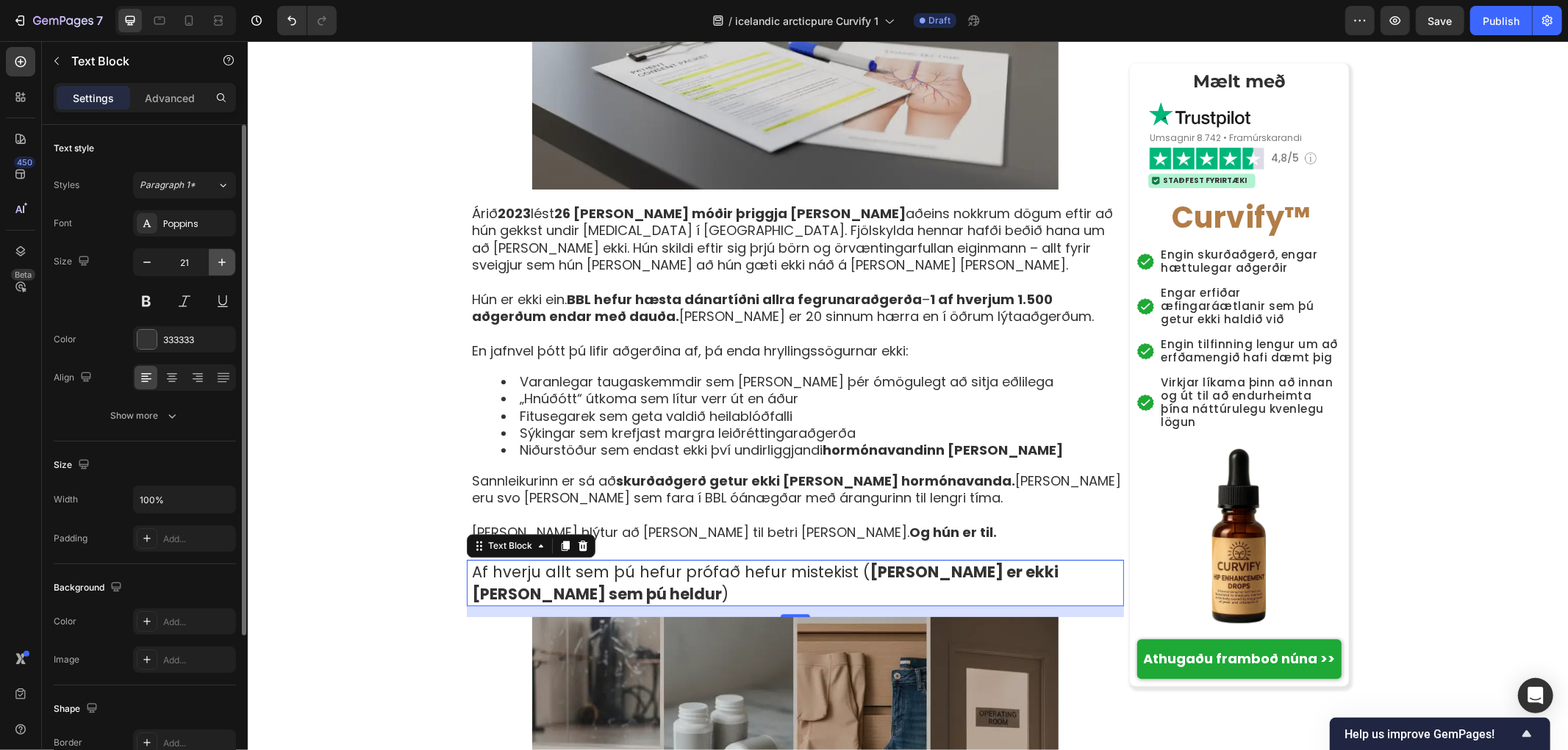
click at [222, 266] on icon "button" at bounding box center [222, 262] width 15 height 15
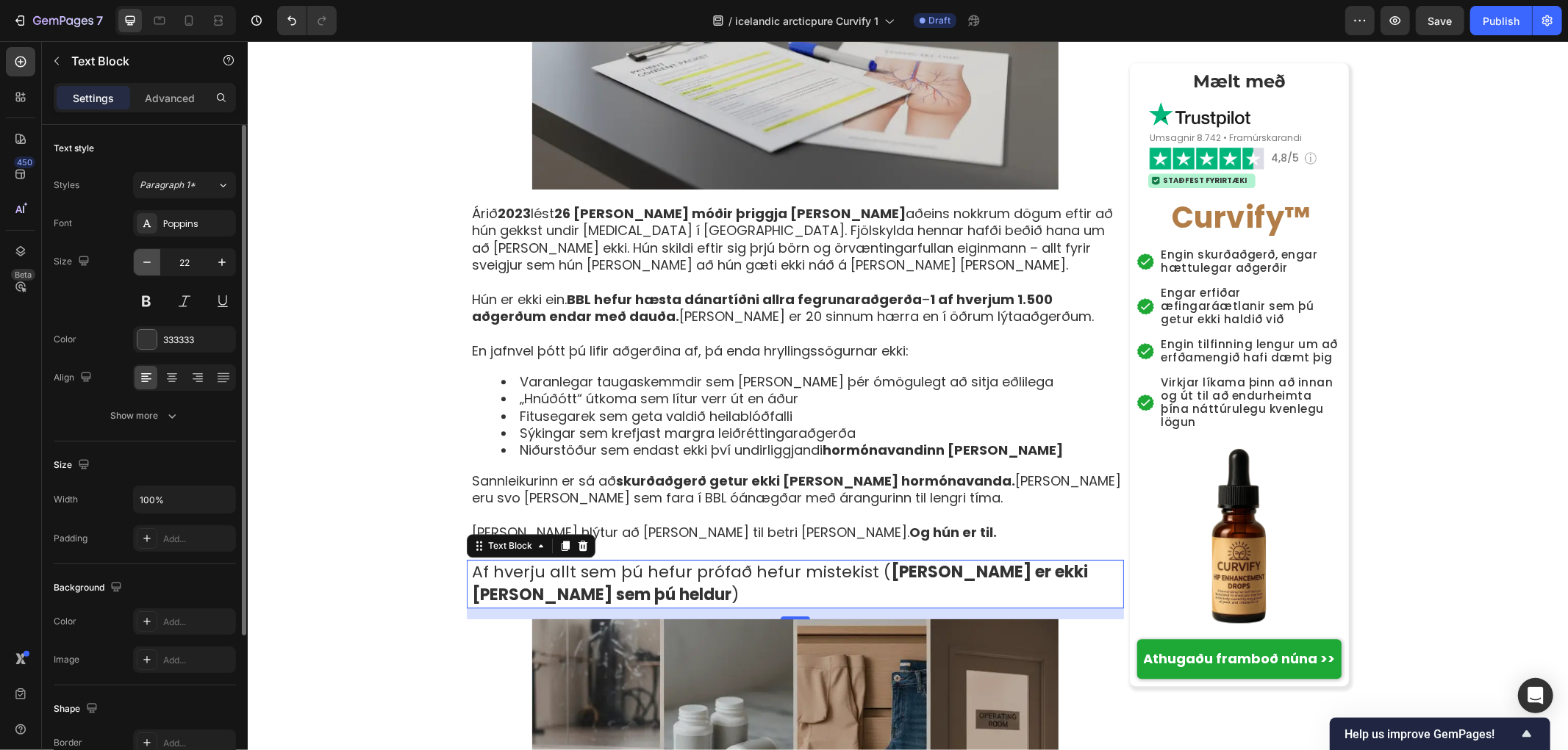
click at [150, 269] on icon "button" at bounding box center [146, 262] width 15 height 15
type input "21"
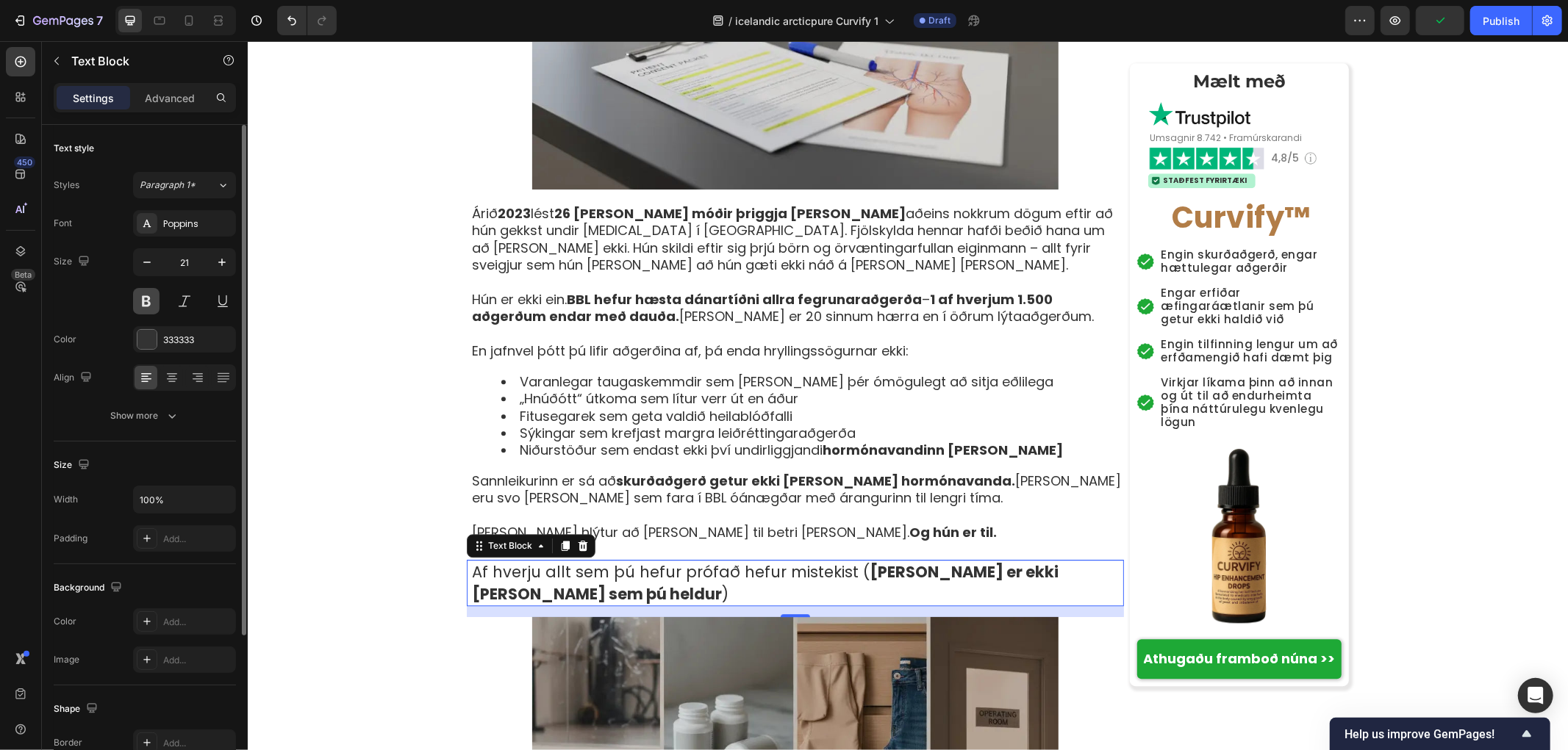
click at [136, 292] on button at bounding box center [146, 301] width 27 height 27
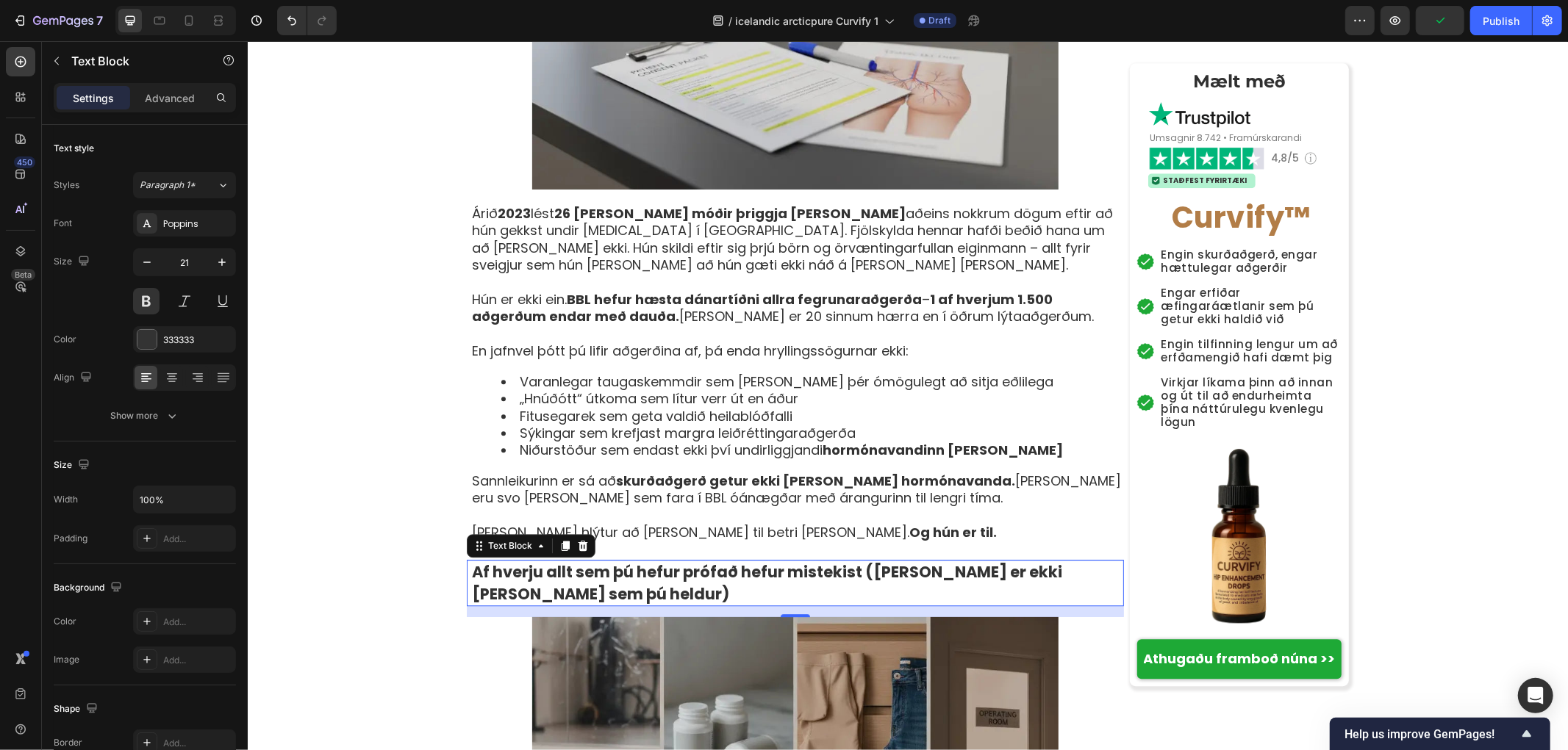
click at [325, 394] on div "[PERSON_NAME] › Vellíðan › Jafnvægi kvenna › Curvify Heading Kvenlega sveigjusa…" at bounding box center [907, 85] width 1321 height 6468
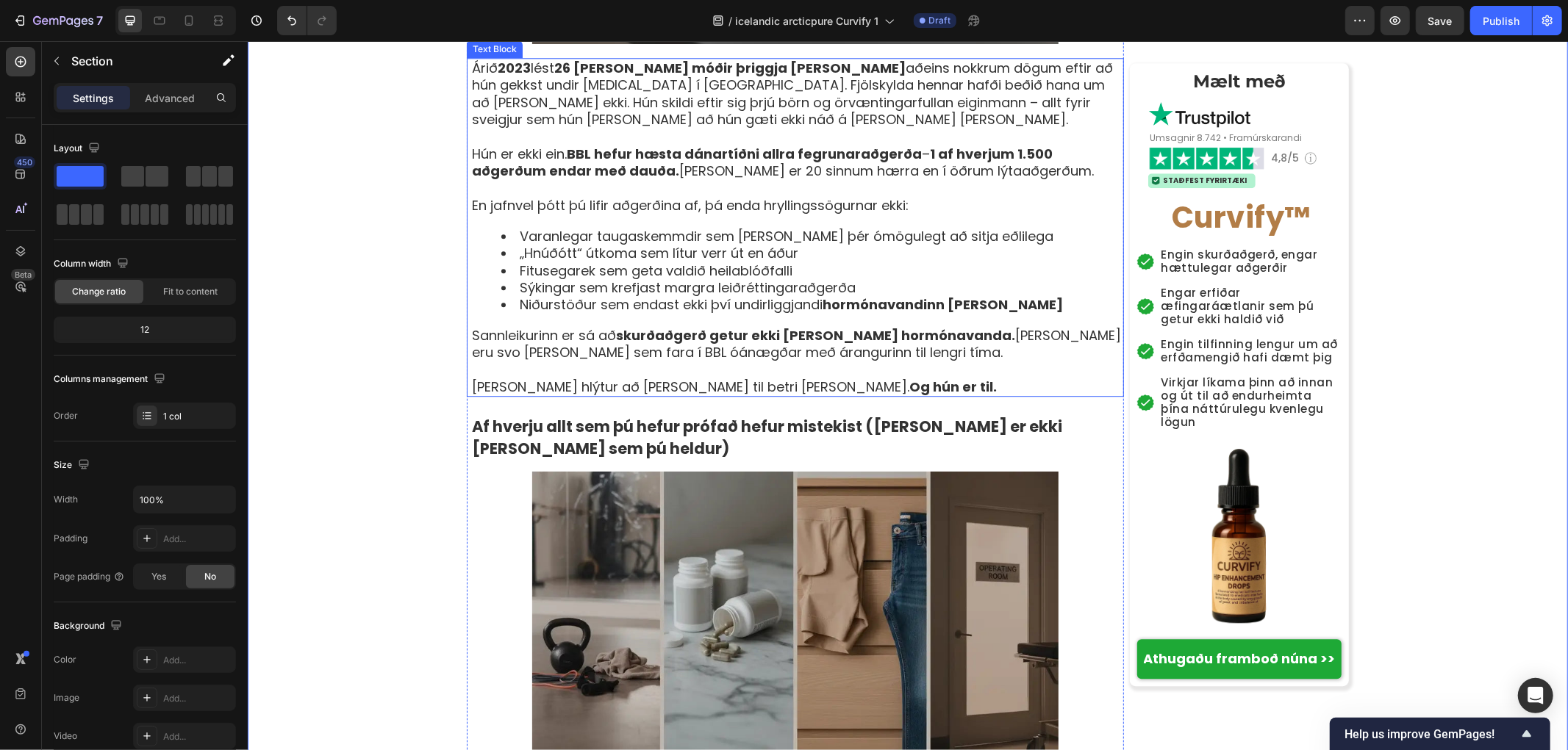
scroll to position [3592, 0]
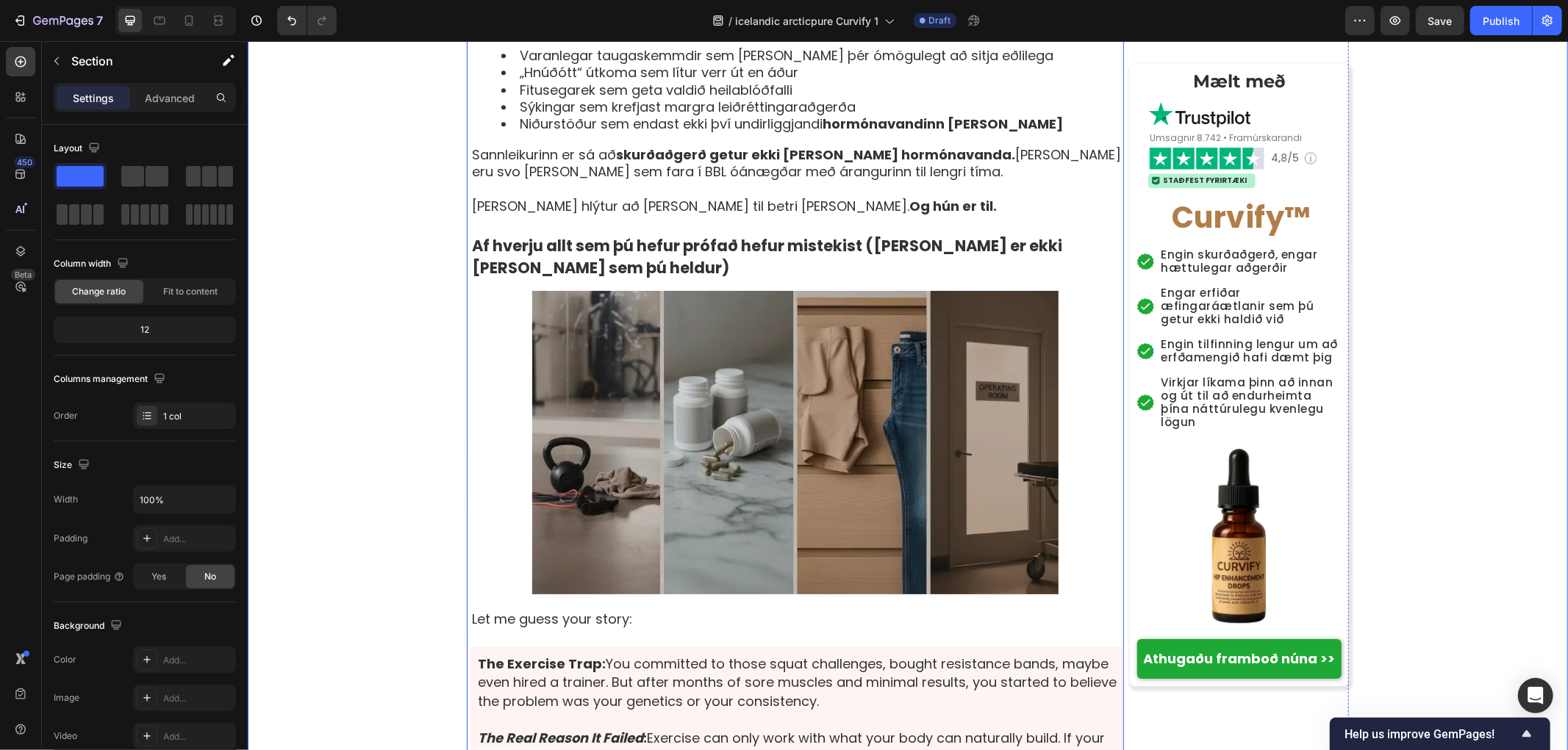
click at [567, 609] on p "Let me guess your story:" at bounding box center [797, 618] width 651 height 18
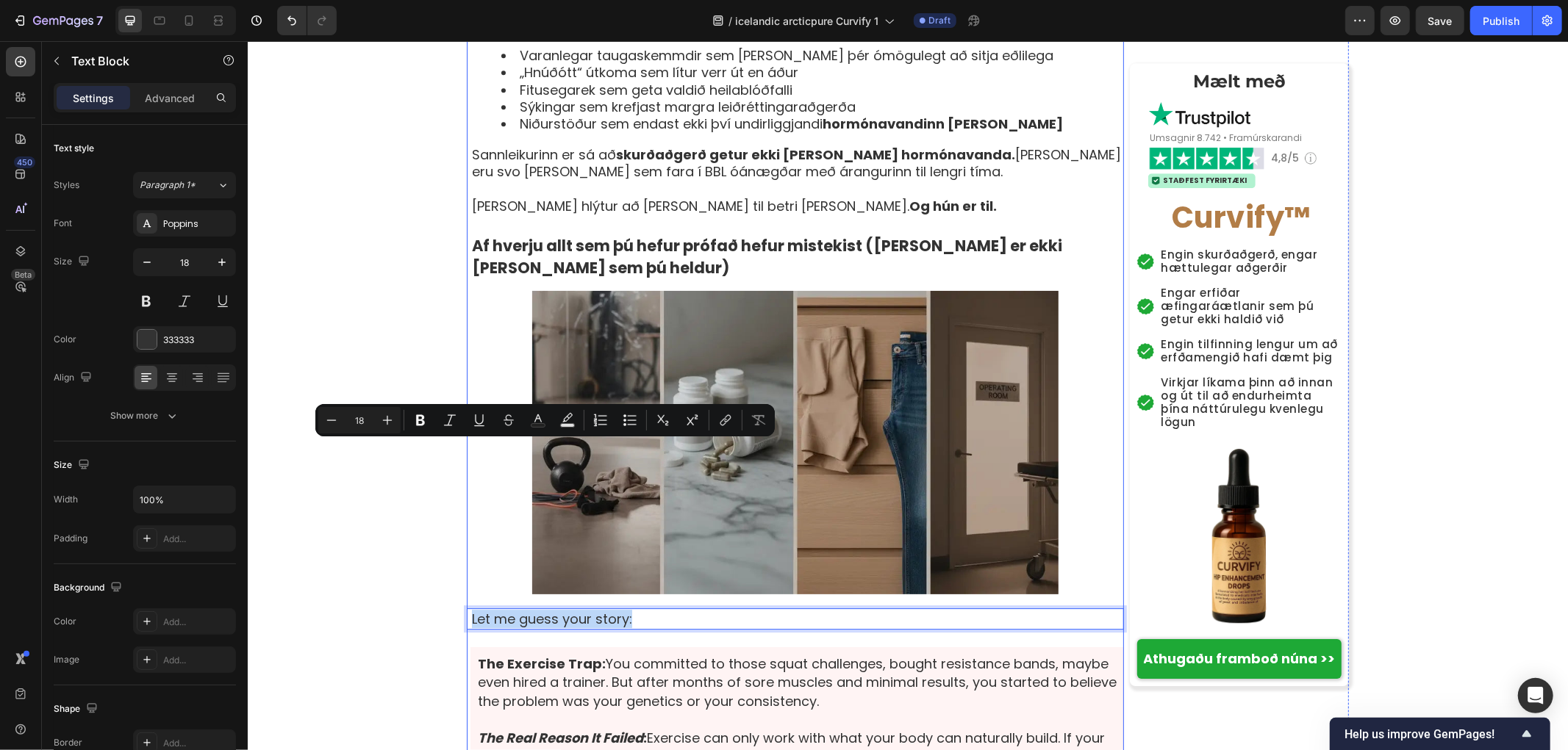
copy p "Let me guess your story:"
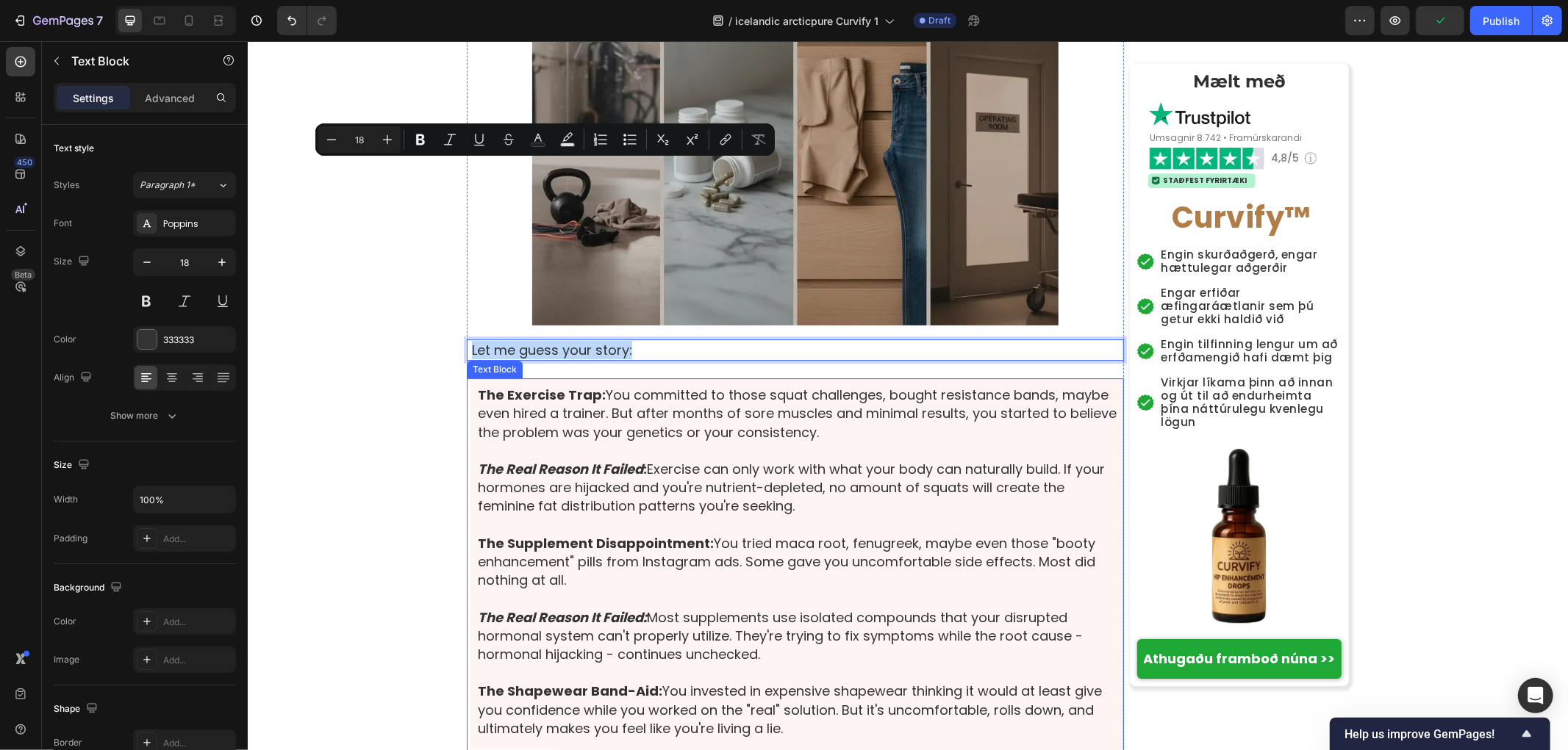
scroll to position [3837, 0]
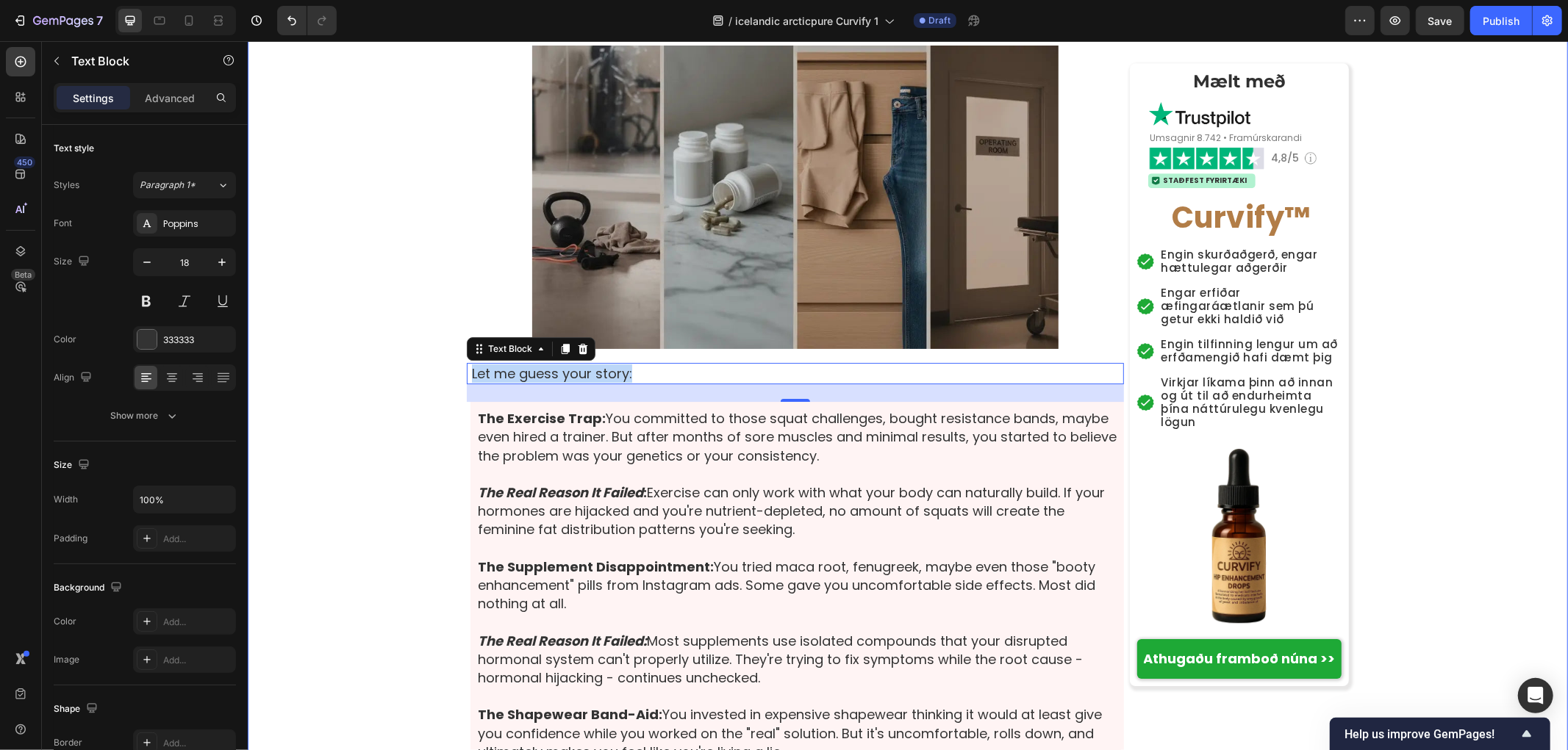
drag, startPoint x: 359, startPoint y: 290, endPoint x: 394, endPoint y: 305, distance: 38.1
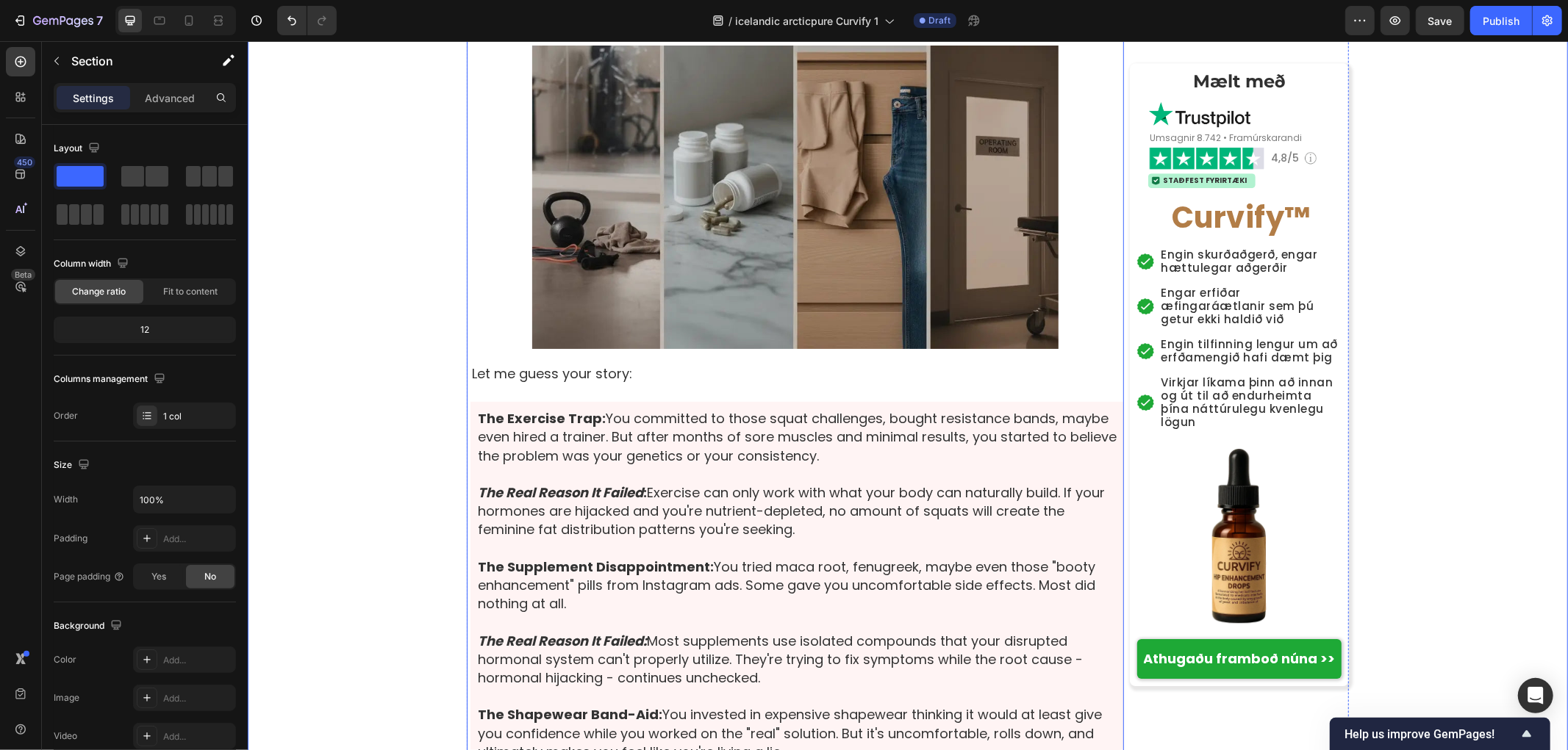
click at [576, 364] on p "Let me guess your story:" at bounding box center [797, 373] width 651 height 18
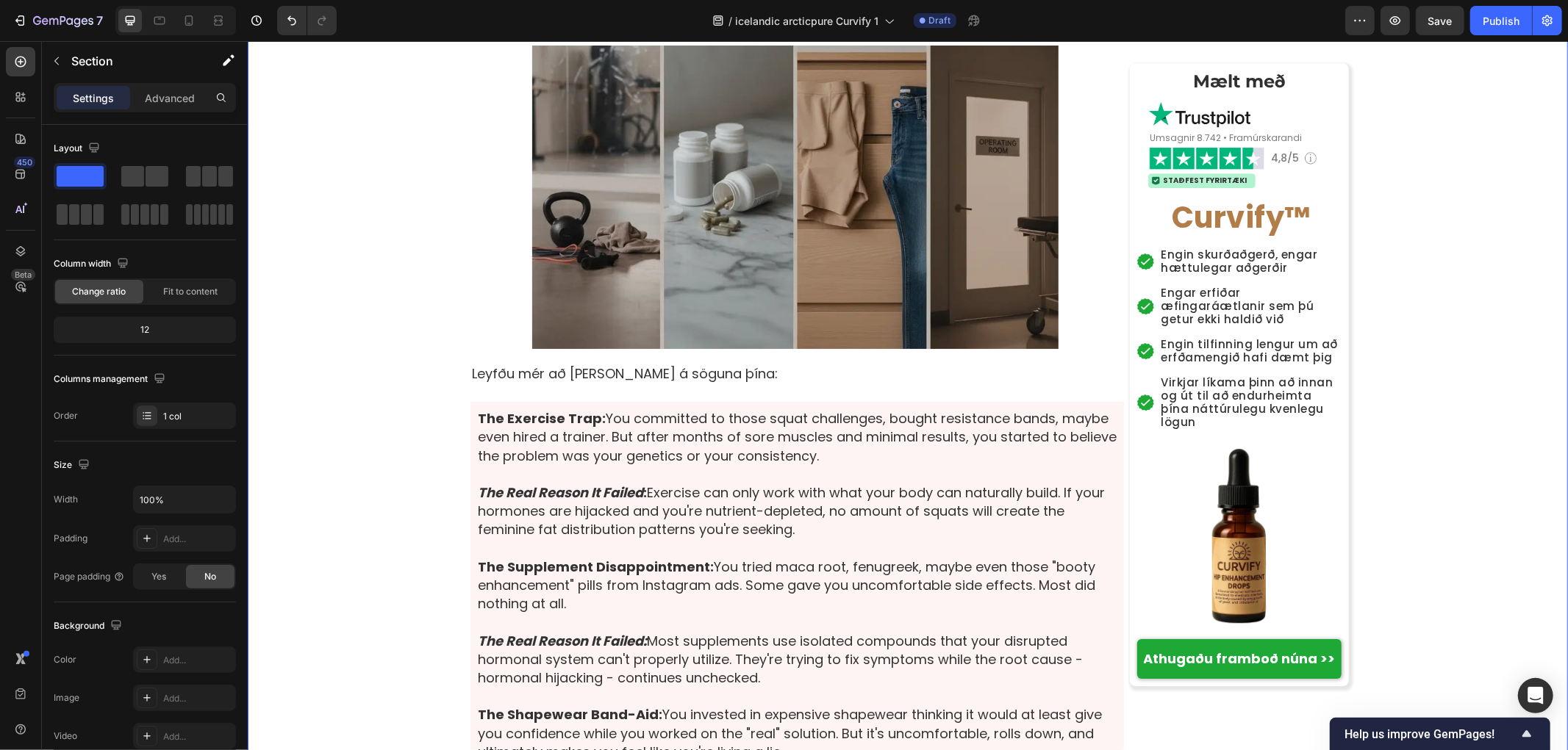
drag, startPoint x: 379, startPoint y: 331, endPoint x: 402, endPoint y: 349, distance: 29.2
click at [570, 409] on p "The Exercise Trap: You committed to those squat challenges, bought resistance b…" at bounding box center [797, 436] width 639 height 56
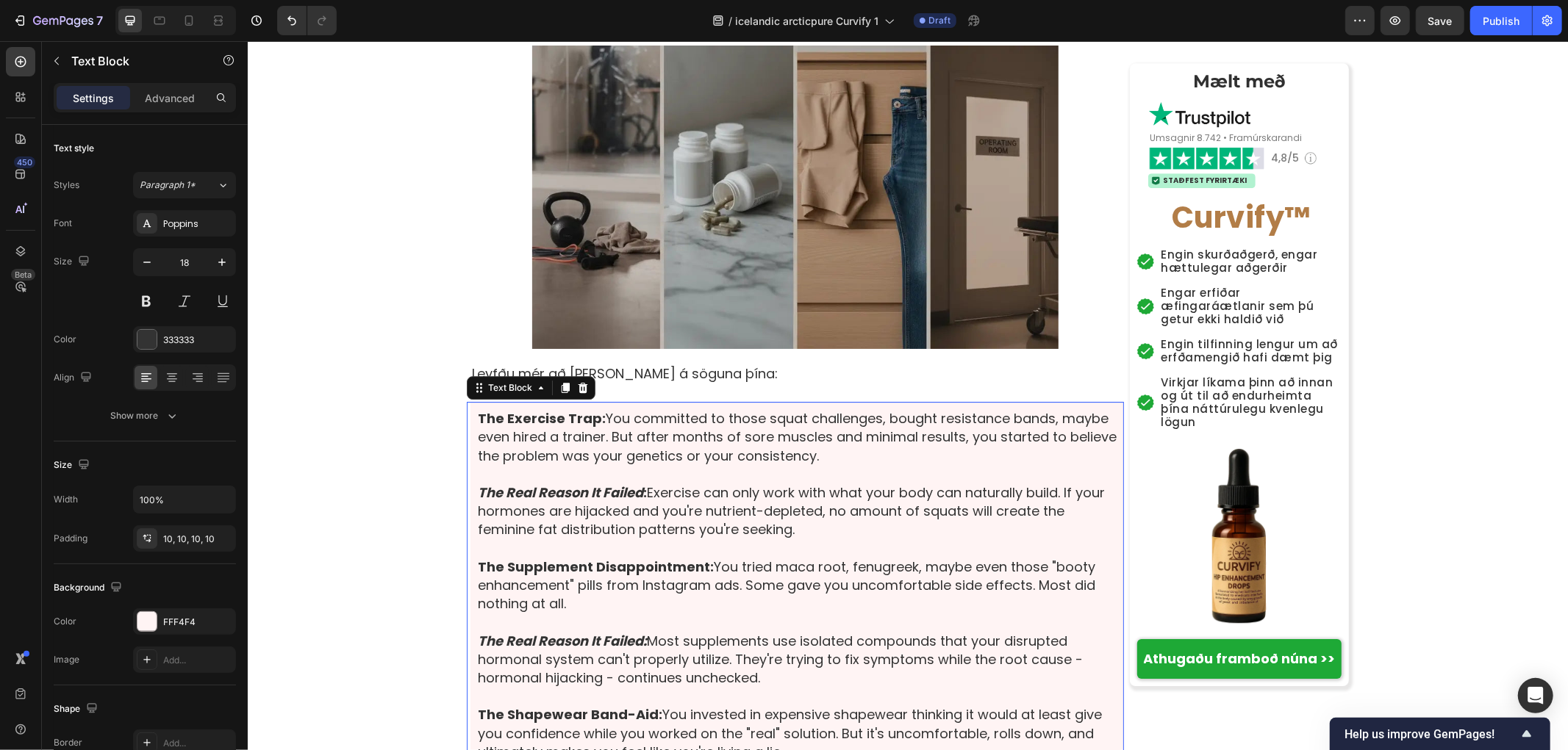
click at [583, 409] on p "The Exercise Trap: You committed to those squat challenges, bought resistance b…" at bounding box center [797, 436] width 639 height 56
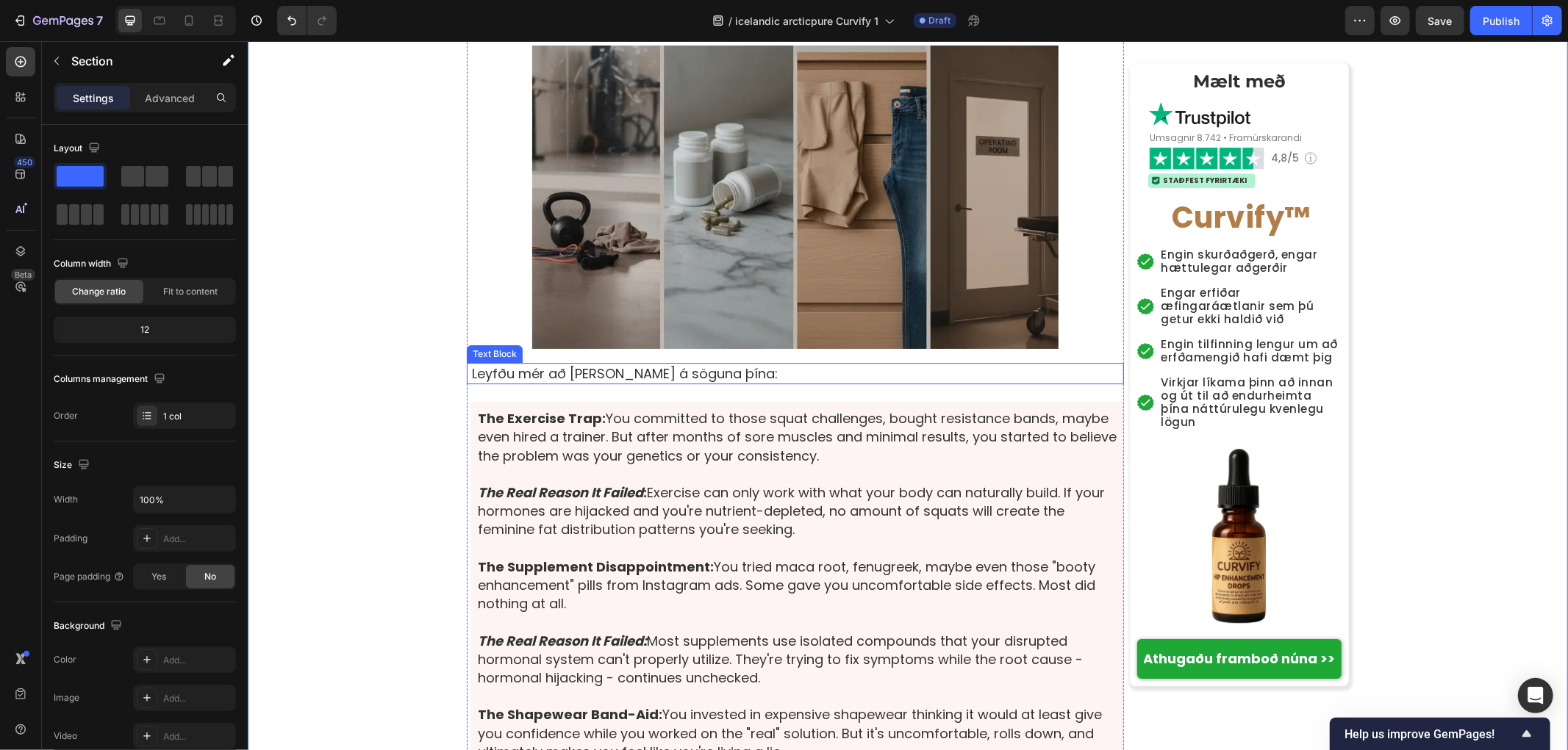
click at [620, 364] on p "Leyfðu mér að [PERSON_NAME] á söguna þína:" at bounding box center [797, 373] width 651 height 18
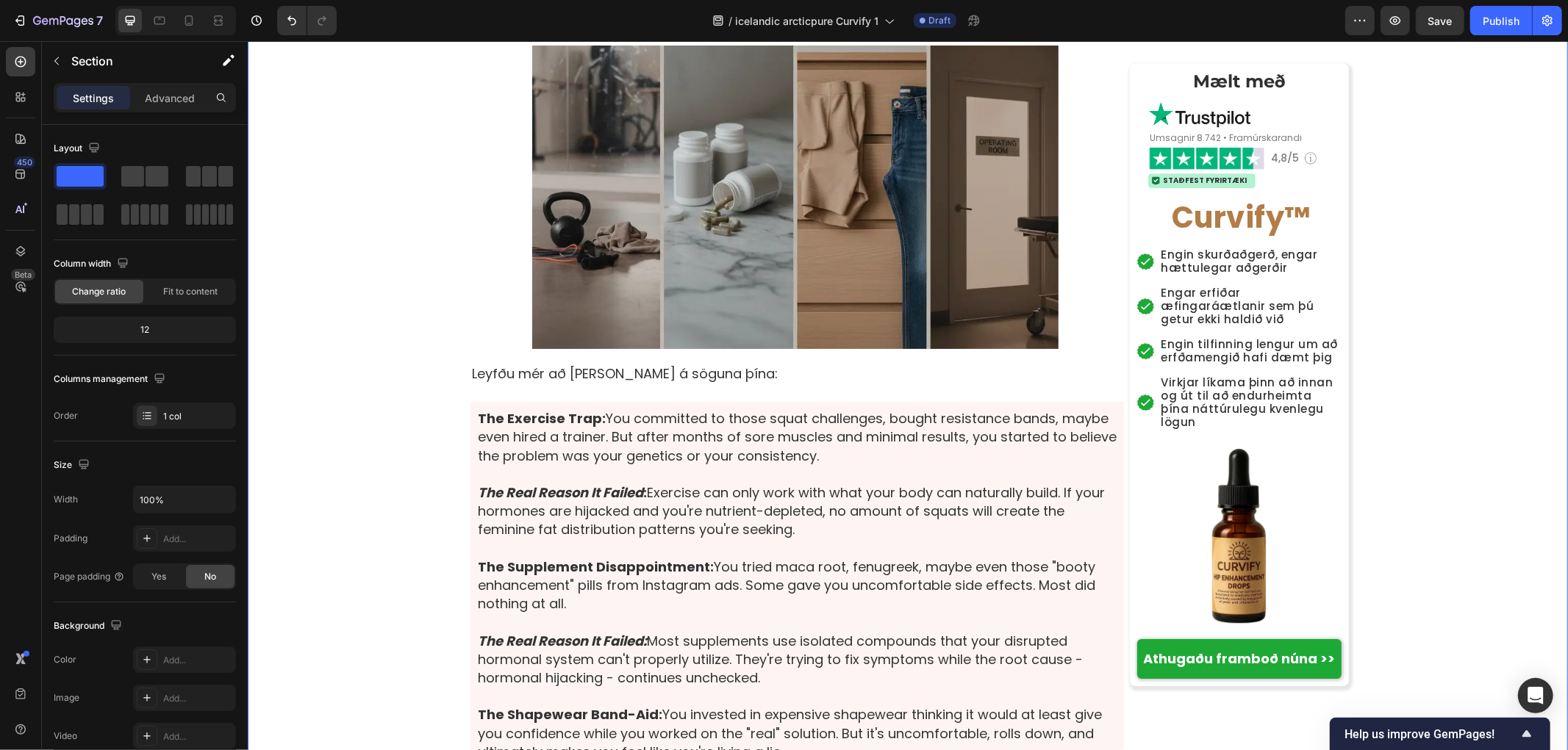
click at [593, 464] on p "Rich Text Editor. Editing area: main" at bounding box center [797, 473] width 639 height 18
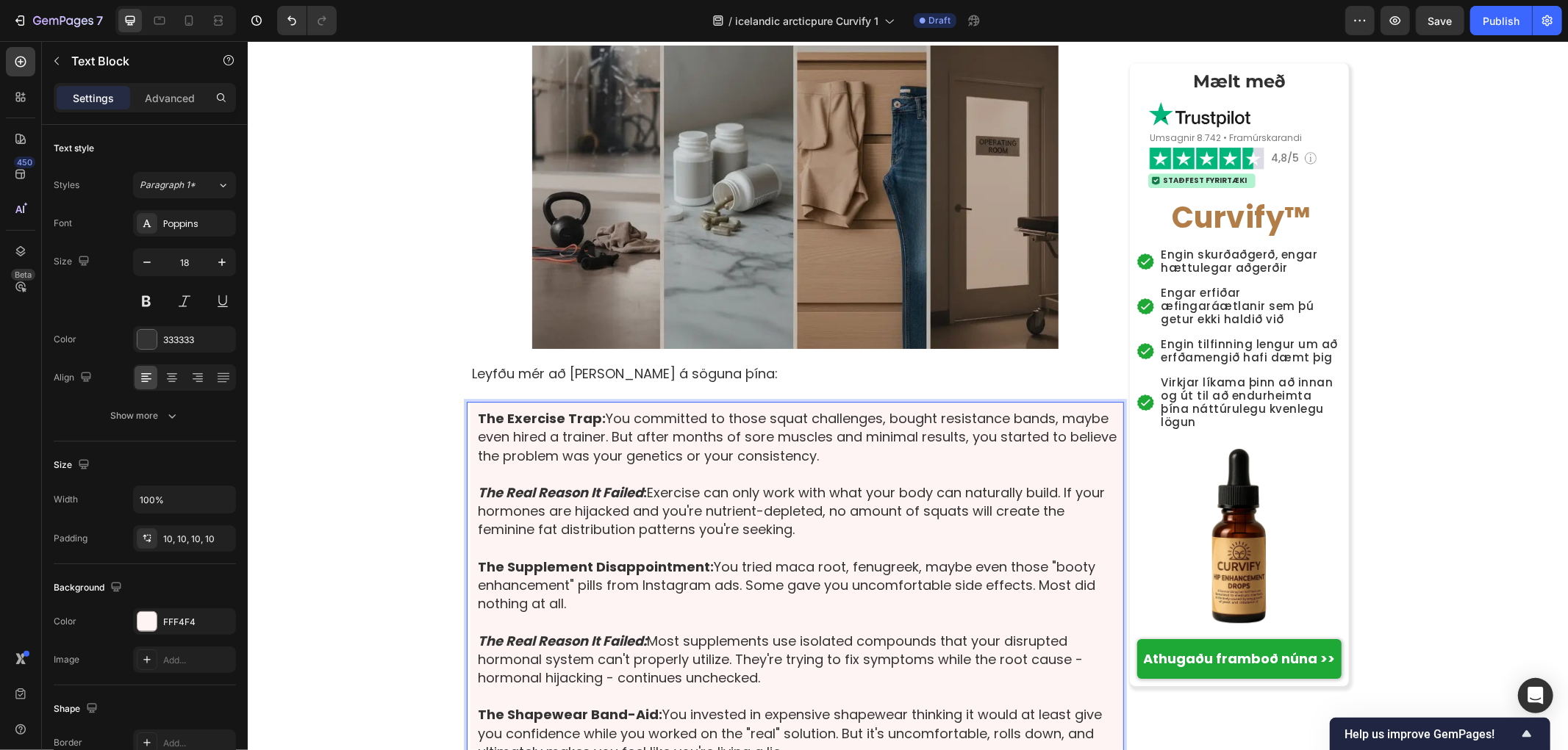
click at [508, 464] on p "Rich Text Editor. Editing area: main" at bounding box center [797, 473] width 639 height 18
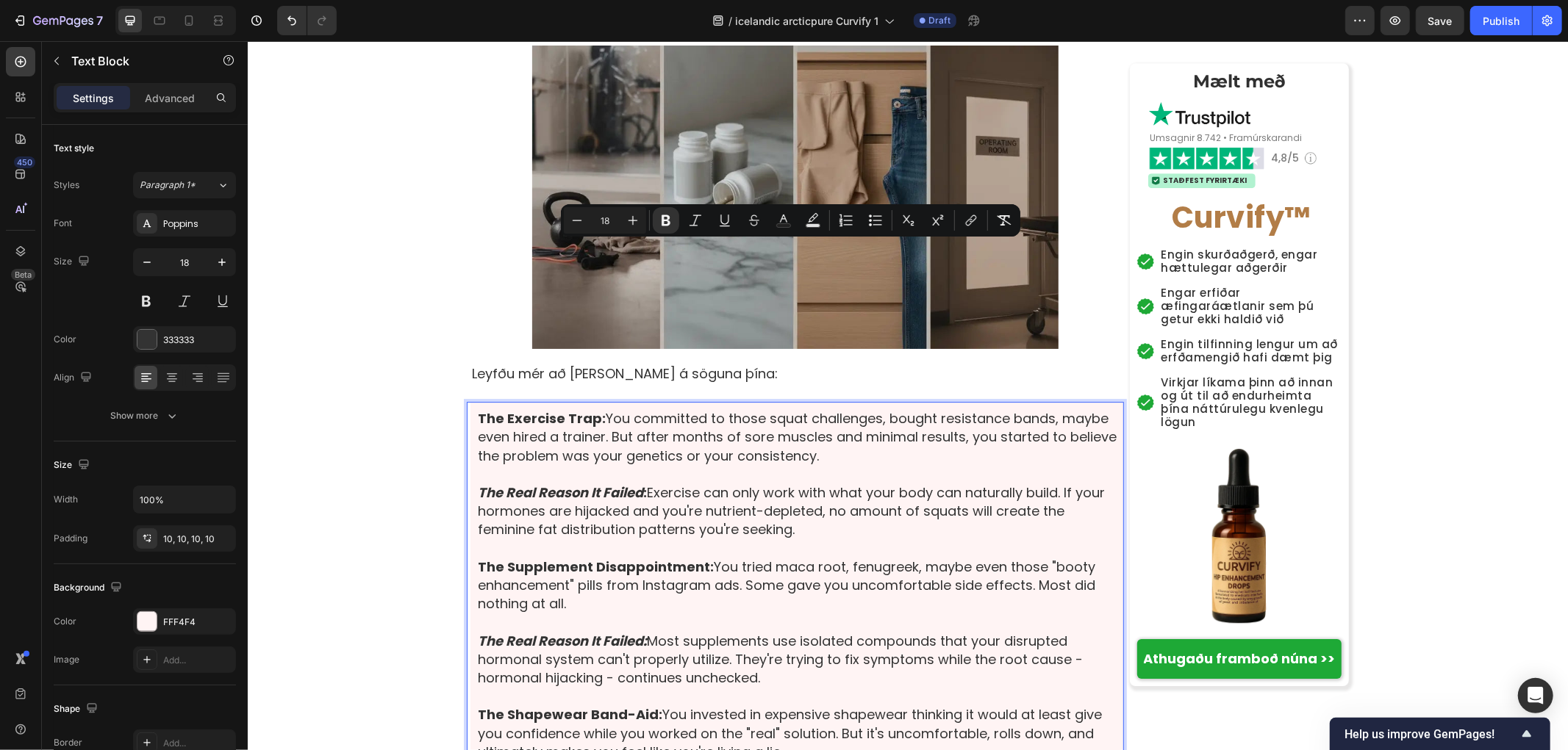
copy div "The Exercise Trap: You committed to those squat challenges, bought resistance b…"
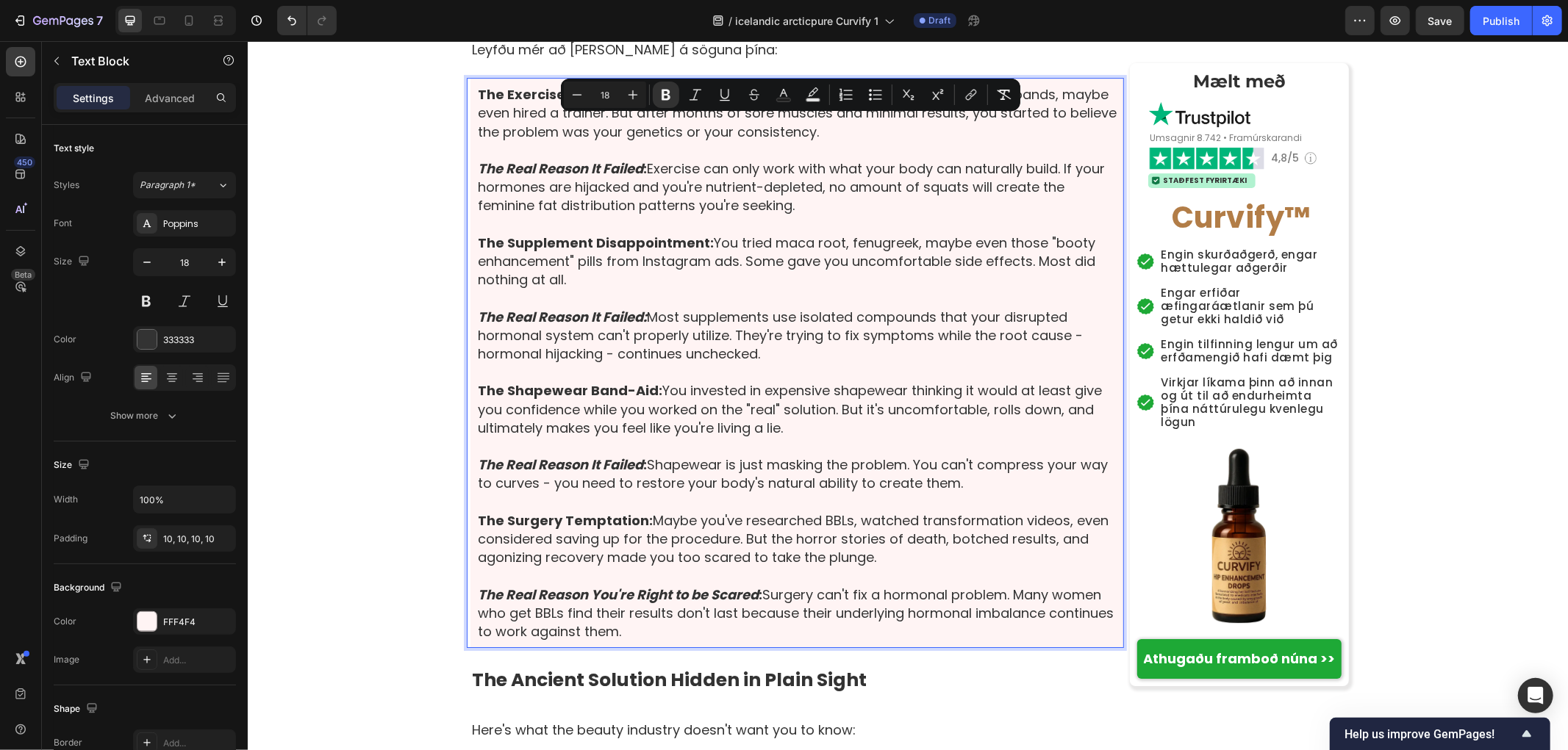
scroll to position [4163, 0]
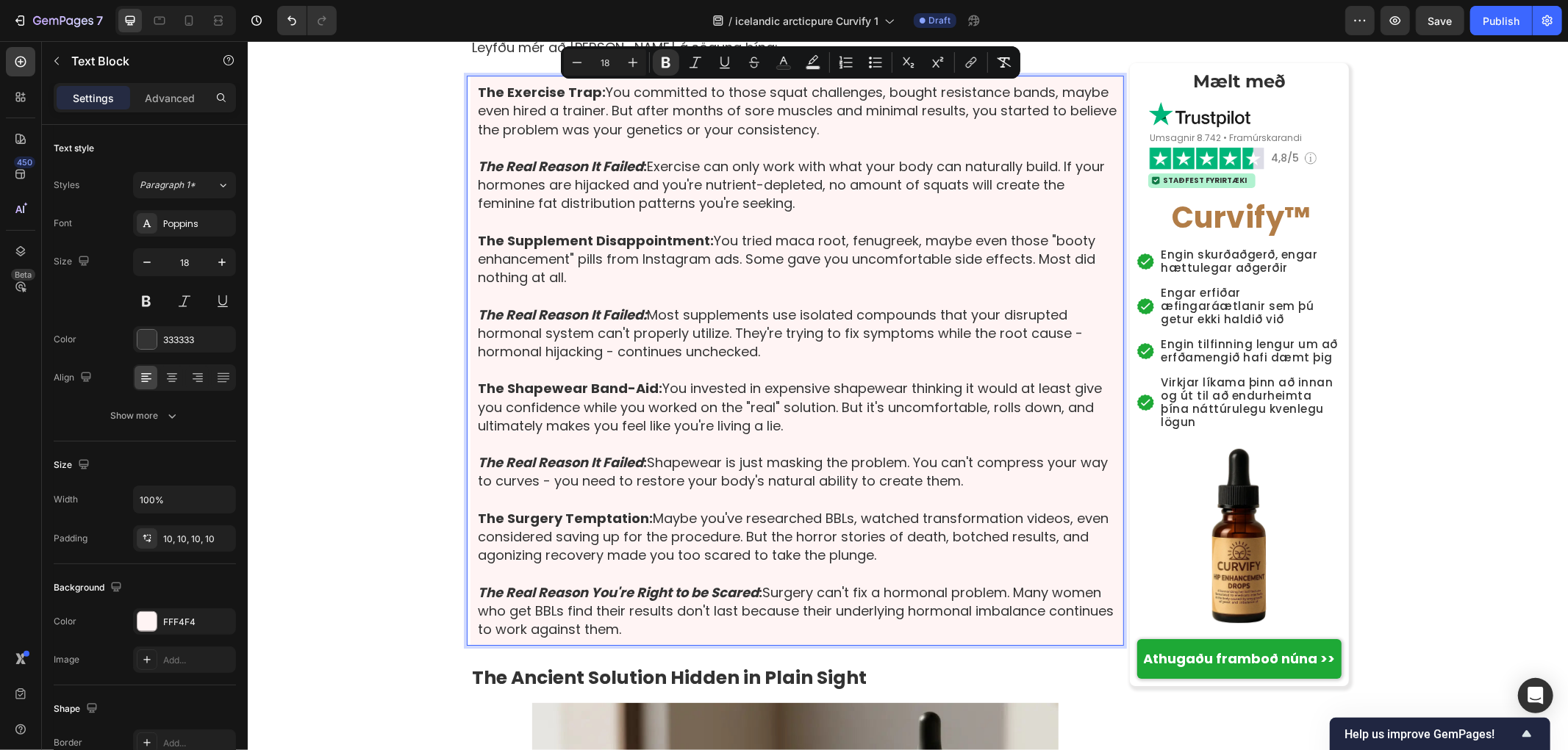
click at [693, 490] on p "Rich Text Editor. Editing area: main" at bounding box center [797, 499] width 639 height 18
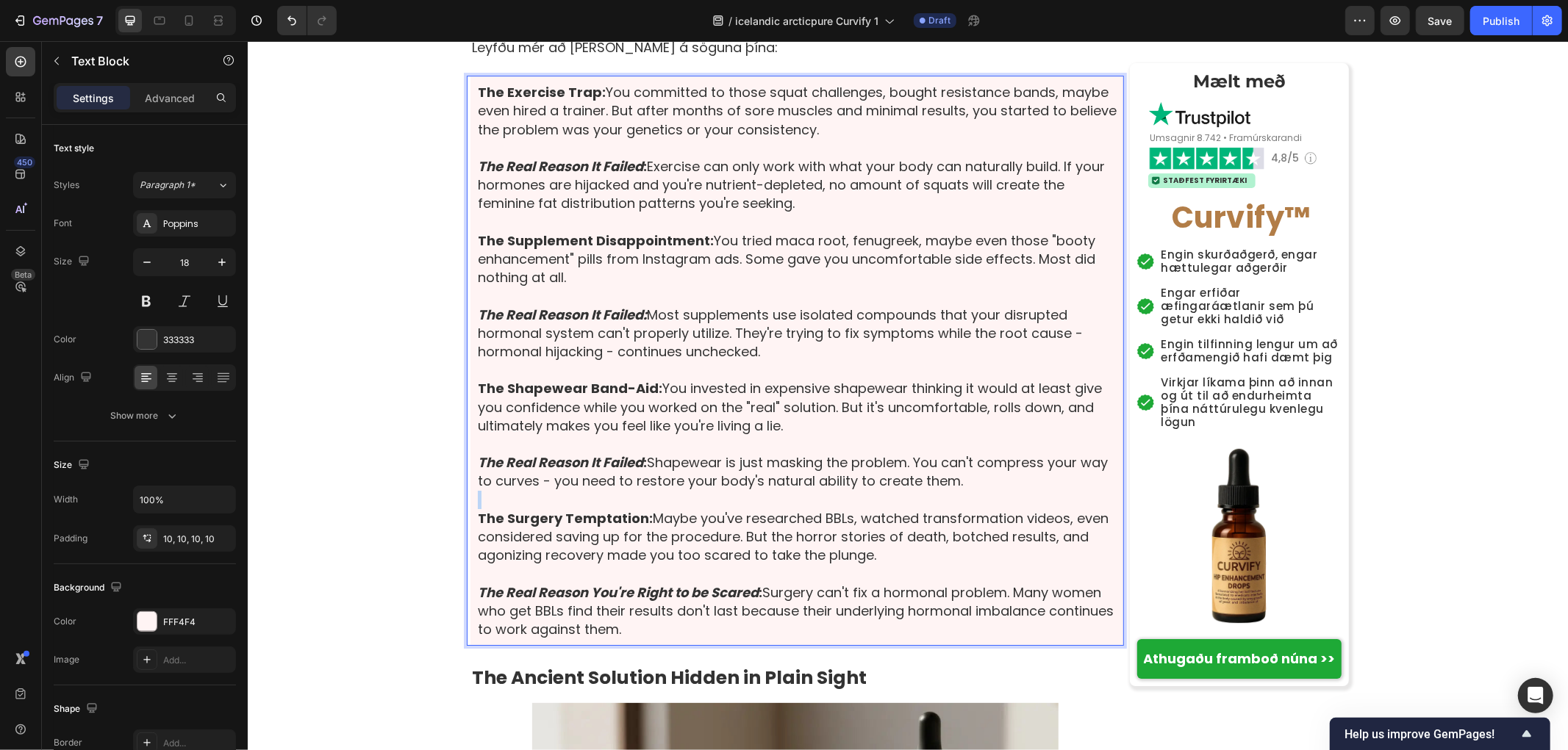
click at [693, 490] on p "Rich Text Editor. Editing area: main" at bounding box center [797, 499] width 639 height 18
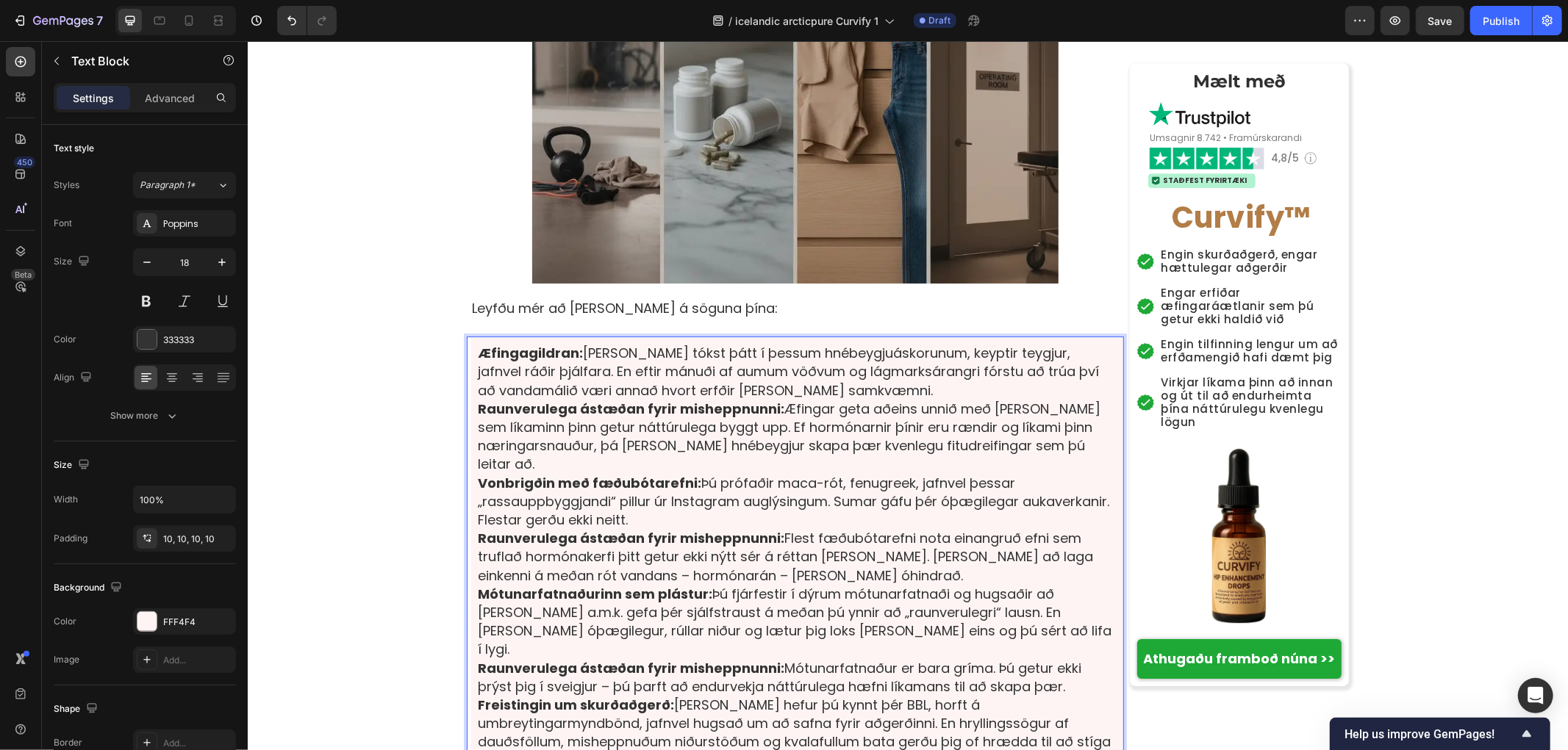
scroll to position [3837, 0]
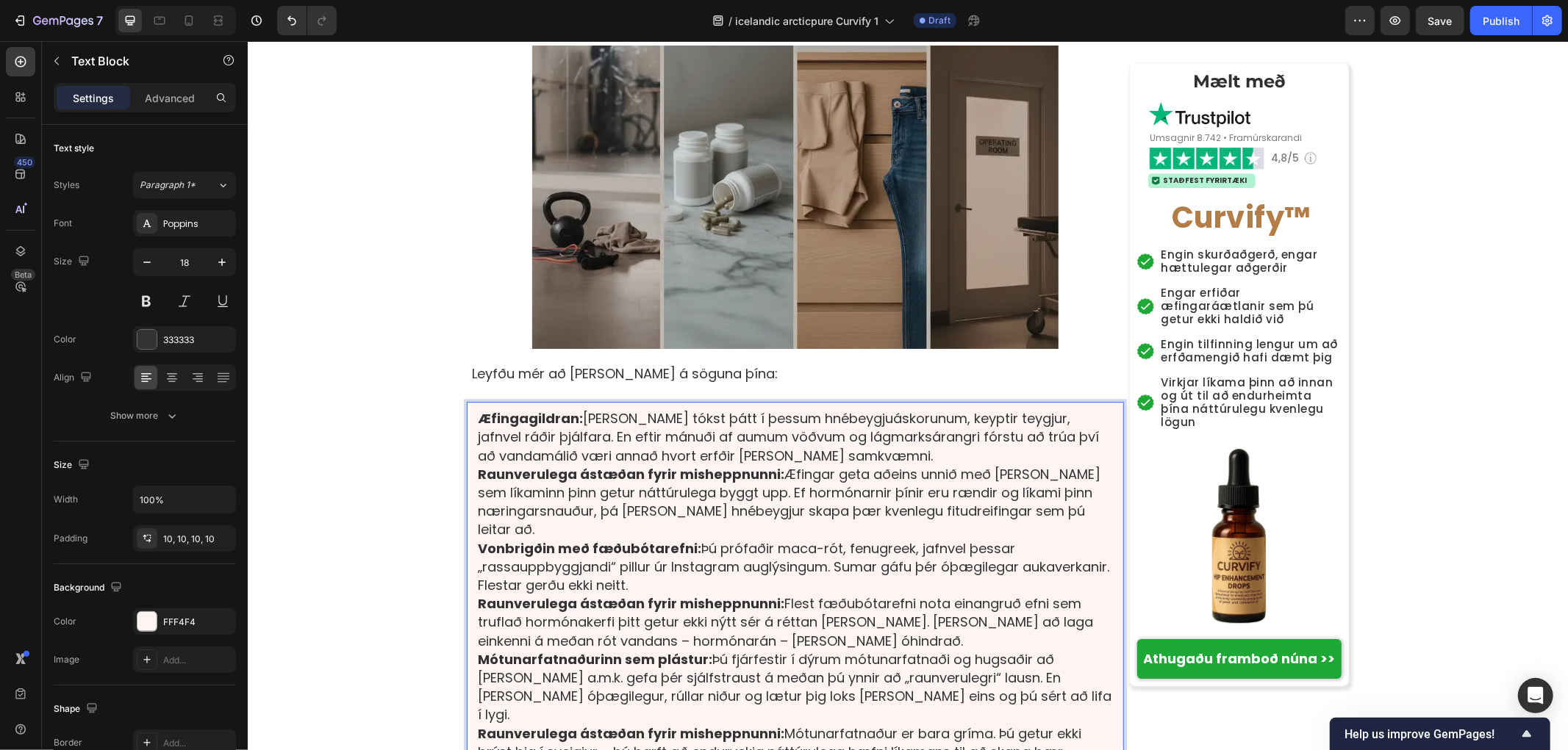
click at [891, 409] on p "Æfingagildran: Þú tókst þátt í þessum hnébeygjuáskorunum, keyptir teygjur, jafn…" at bounding box center [797, 436] width 639 height 56
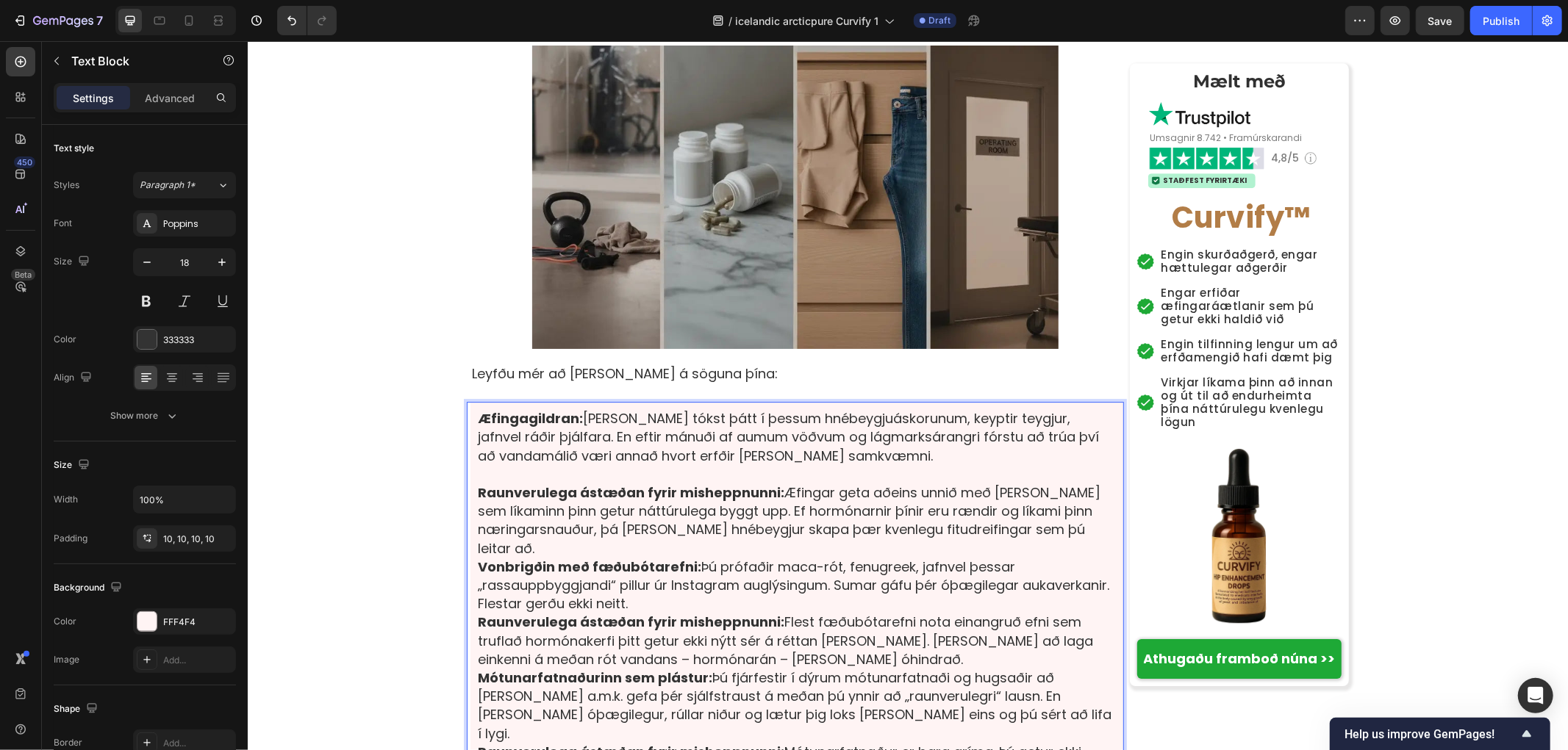
click at [527, 483] on p "Raunverulega ástæðan fyrir misheppnunni: Æfingar geta aðeins unnið með það sem …" at bounding box center [797, 520] width 639 height 74
click at [520, 483] on p "Raunverulega ástæðan fyrir misheppnunni: Æfingar geta aðeins unnið með það sem …" at bounding box center [797, 520] width 639 height 74
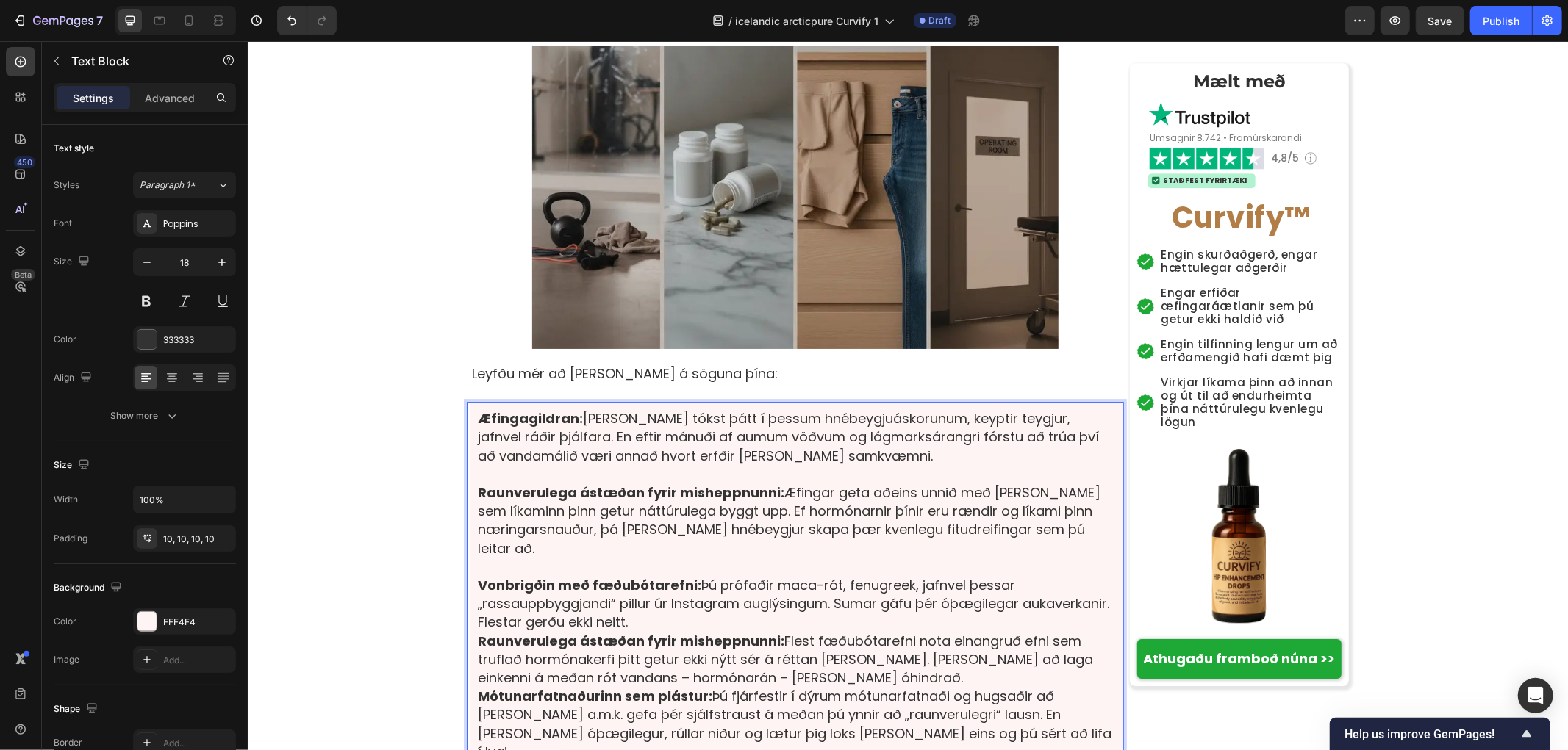
click at [717, 575] on p "Vonbrigðin með fæðubótarefni: Þú prófaðir maca-rót, fenugreek, jafnvel þessar „…" at bounding box center [797, 603] width 639 height 56
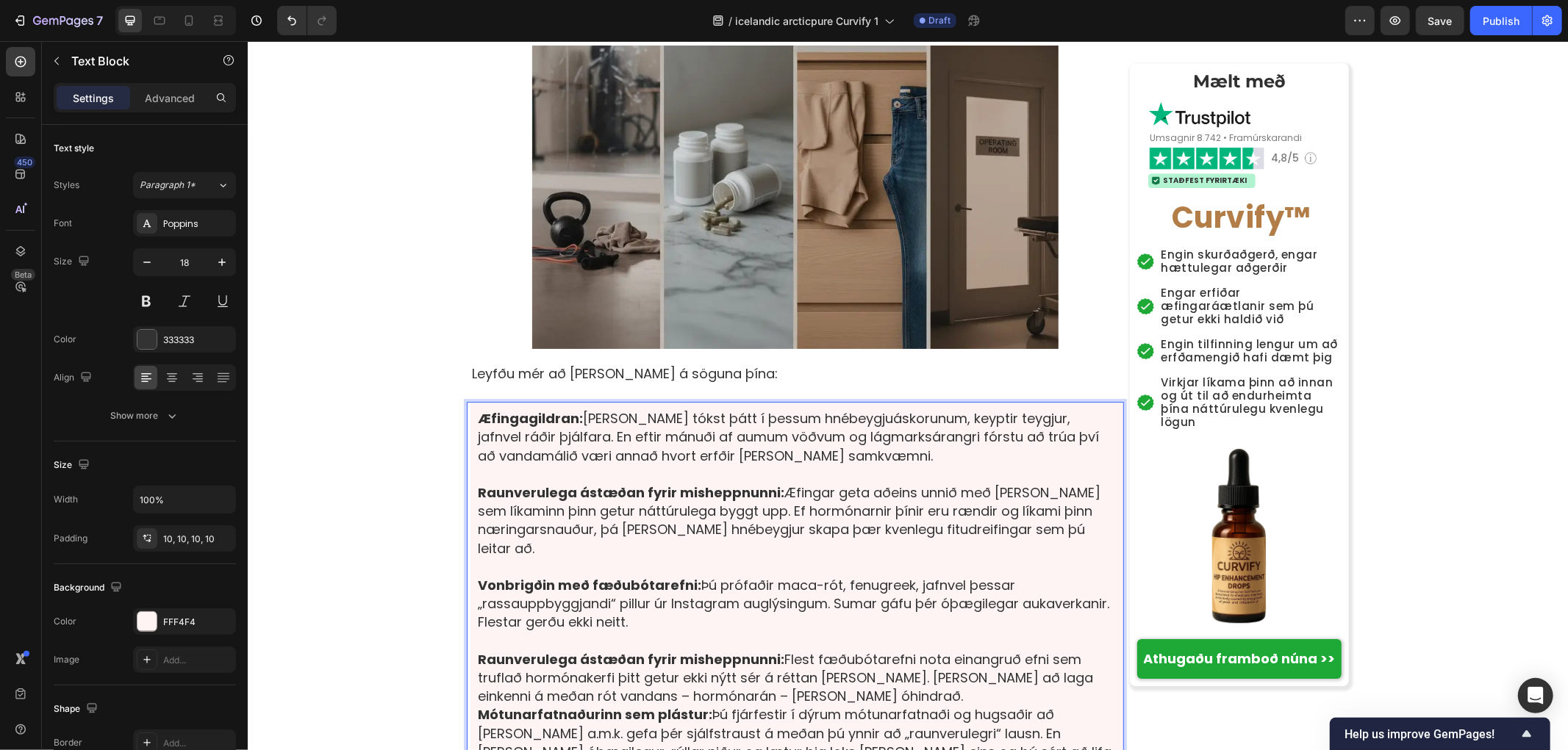
click at [841, 650] on p "Raunverulega ástæðan fyrir misheppnunni: Flest fæðubótarefni nota einangruð efn…" at bounding box center [797, 677] width 639 height 56
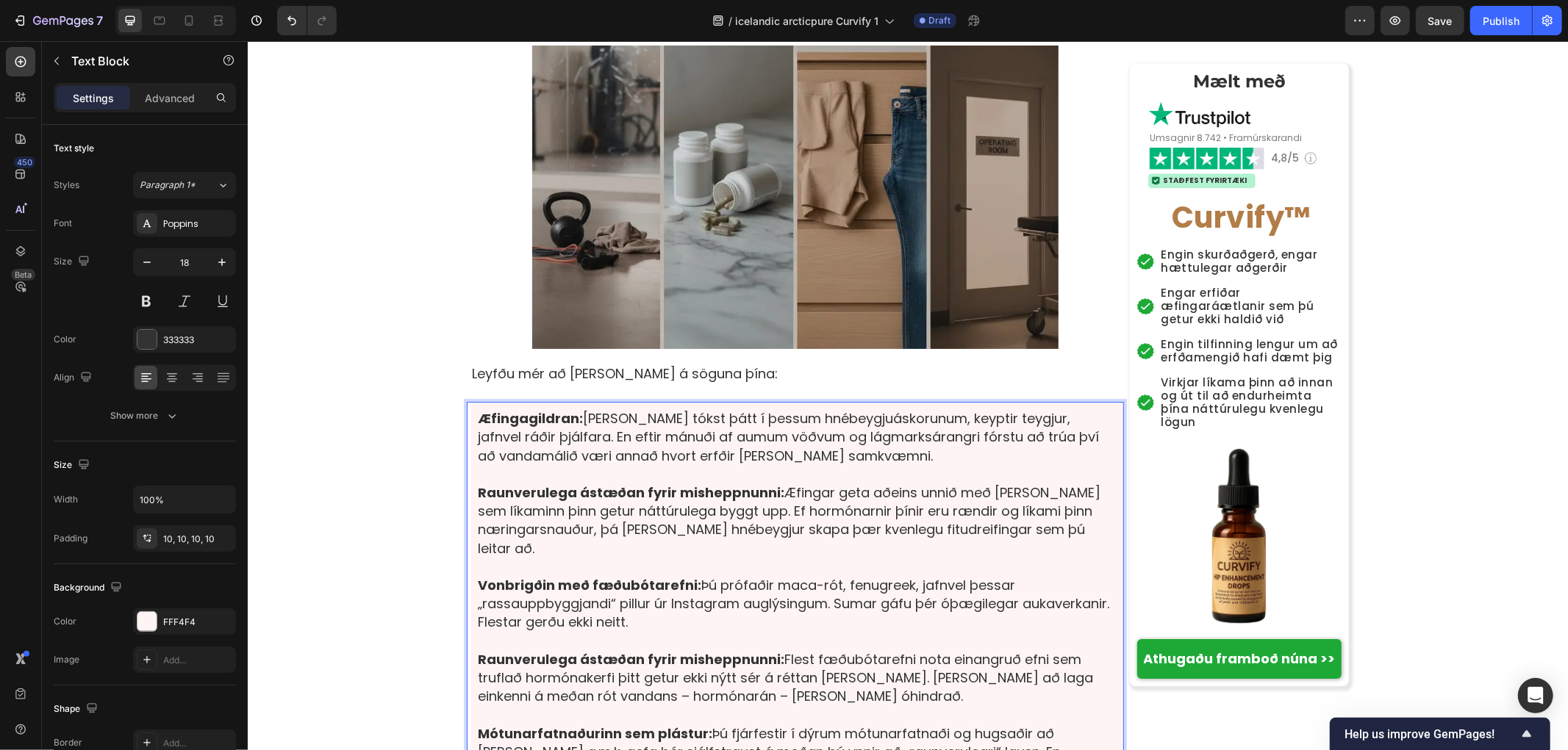
click at [961, 724] on p "Mótunarfatnaðurinn sem plástur: Þú fjárfestir í dýrum mótunar­fatnaði og hugsað…" at bounding box center [797, 761] width 639 height 74
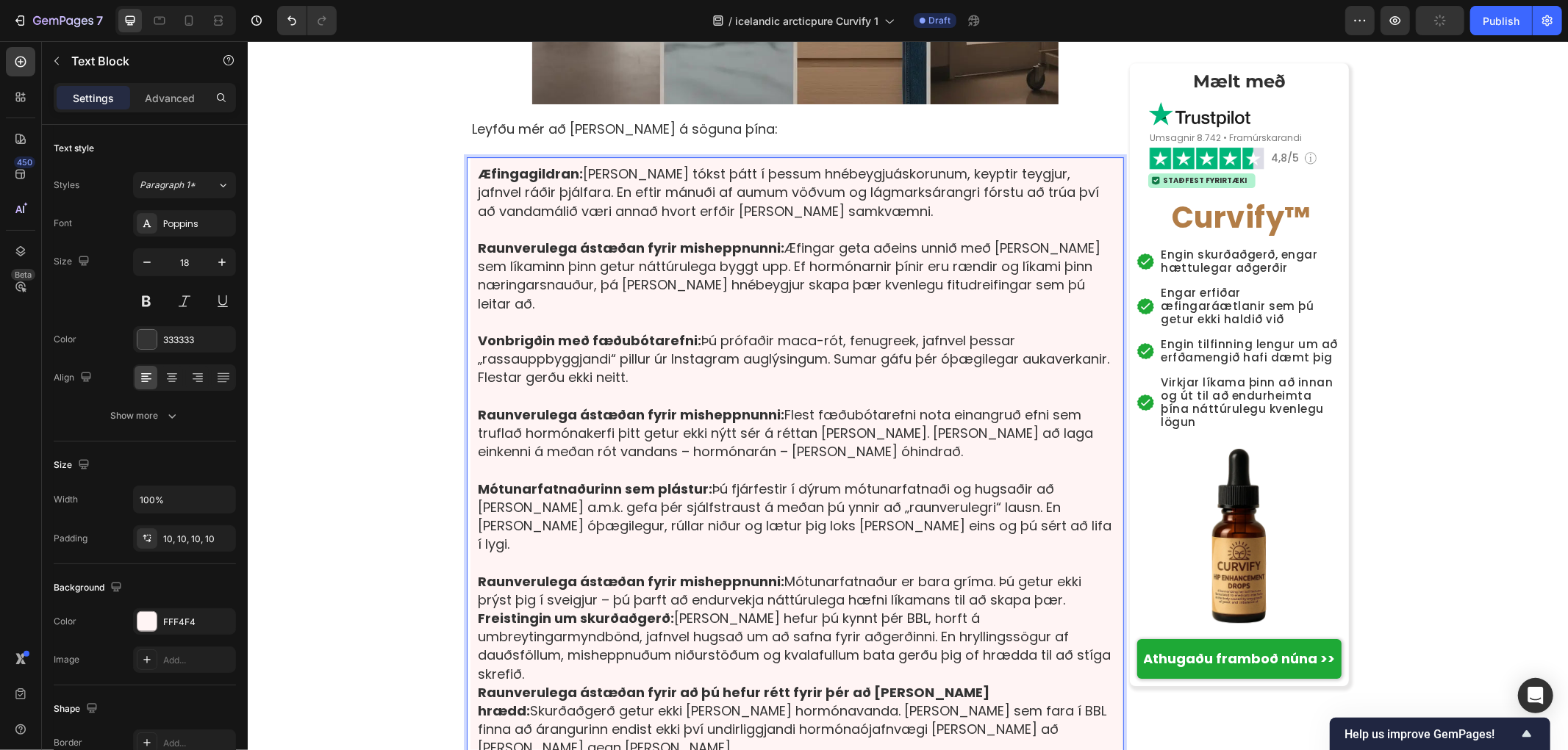
click at [1027, 572] on p "Raunverulega ástæðan fyrir misheppnunni: Mótunarfatnaður er bara gríma. Þú getu…" at bounding box center [797, 590] width 639 height 37
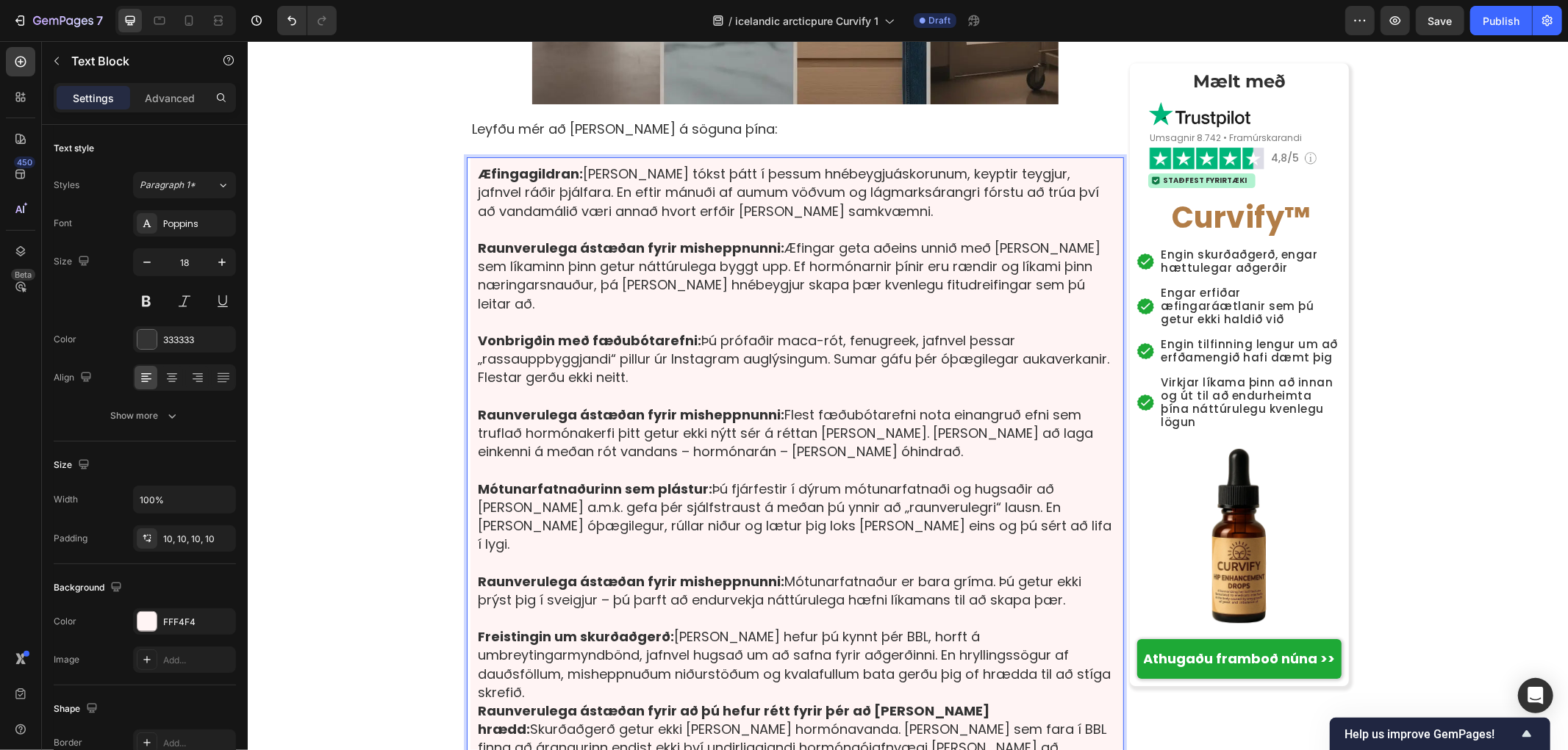
click at [969, 627] on p "Freistingin um skurðaðgerð: Kannski hefur þú kynnt þér BBL, horft á umbreytinga…" at bounding box center [797, 664] width 639 height 74
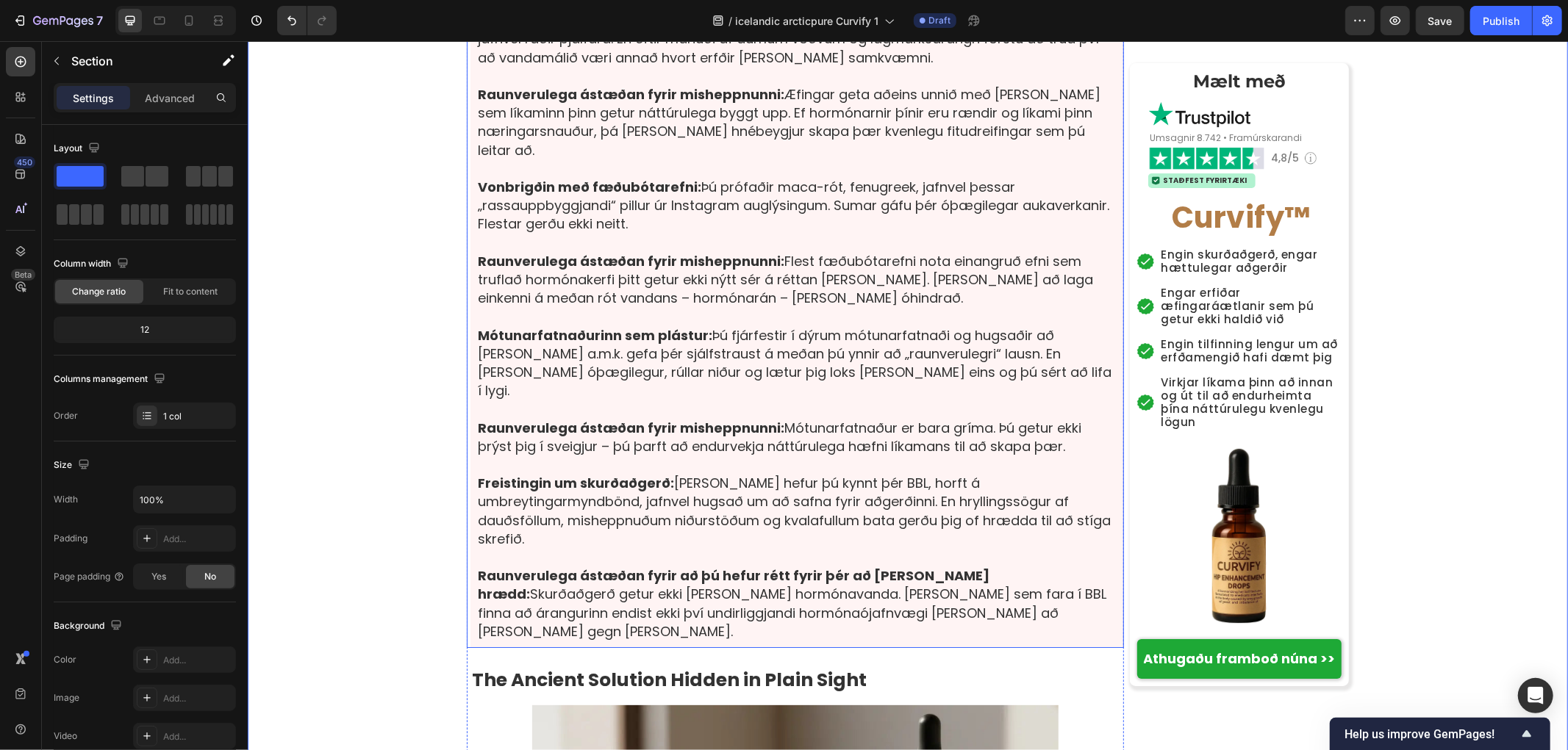
scroll to position [4409, 0]
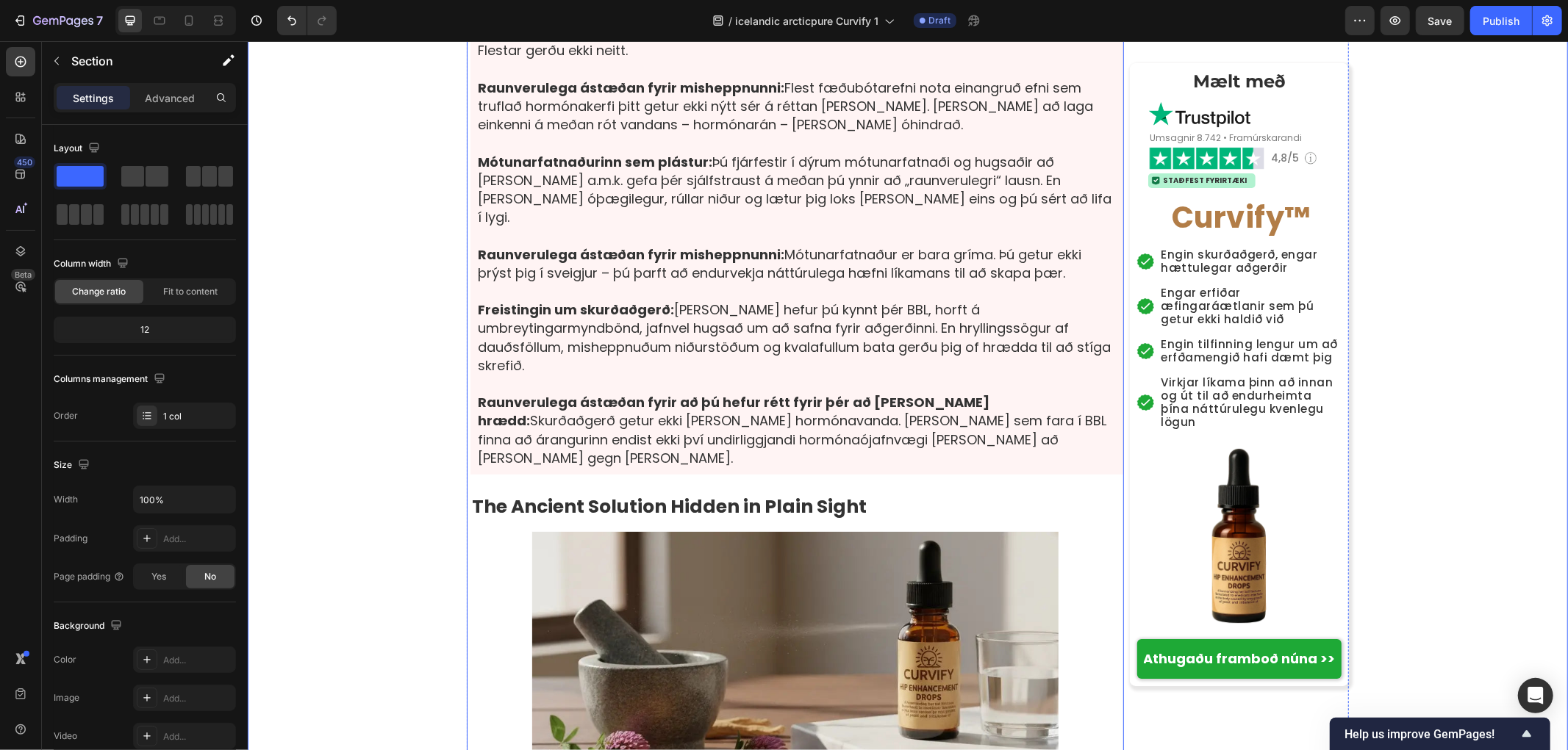
click at [557, 493] on strong "The Ancient Solution Hidden in Plain Sight" at bounding box center [669, 506] width 395 height 26
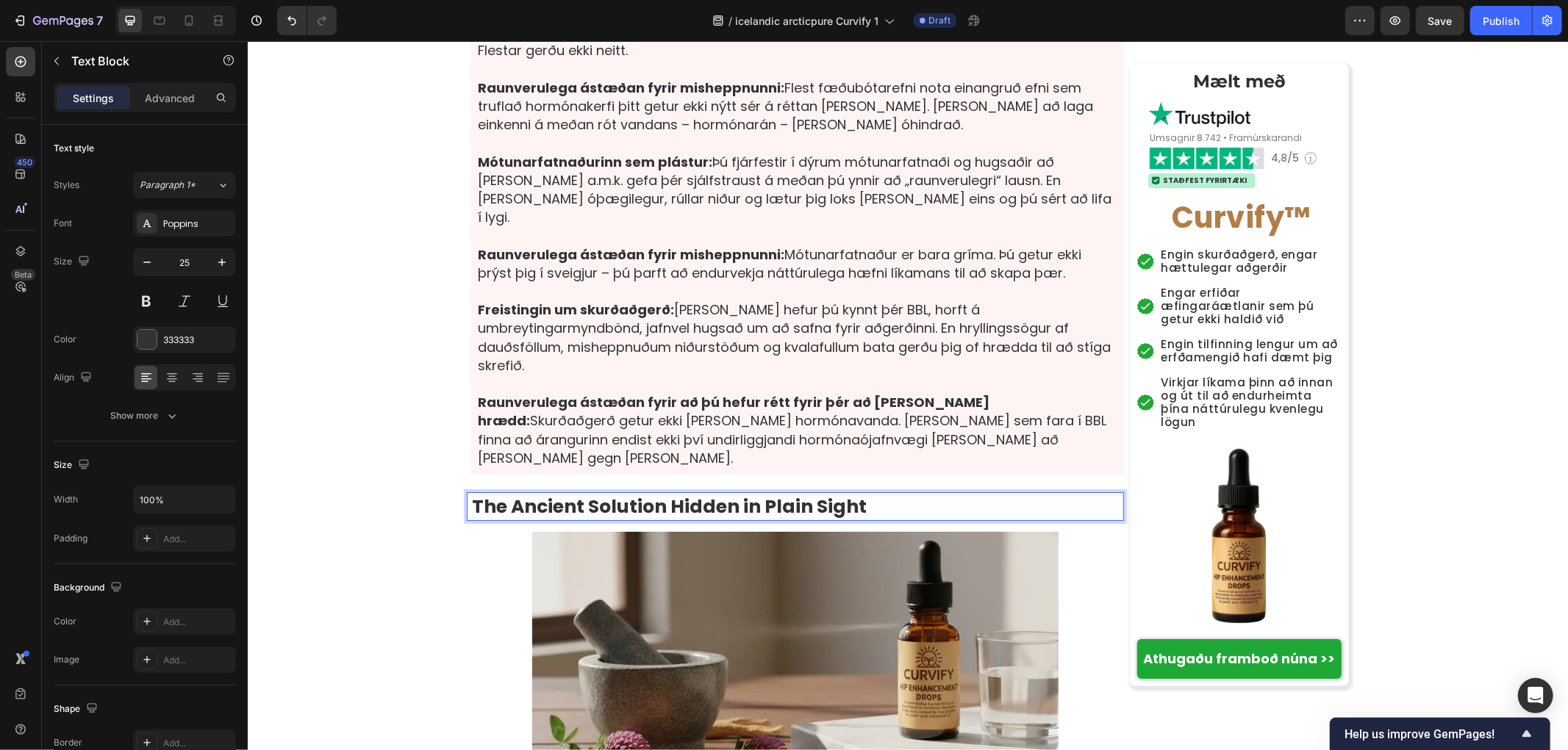
click at [802, 493] on strong "The Ancient Solution Hidden in Plain Sight" at bounding box center [669, 506] width 395 height 26
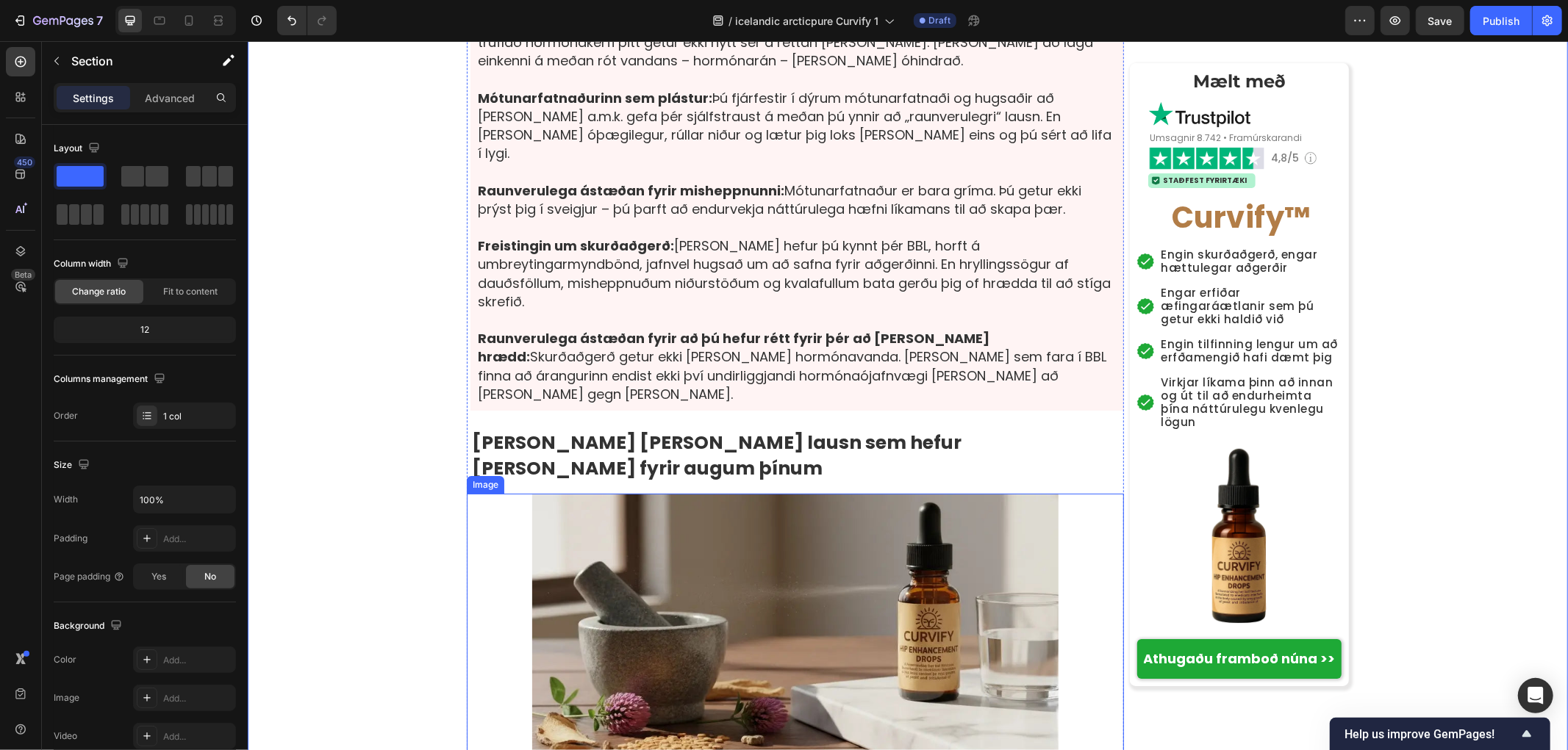
scroll to position [4572, 0]
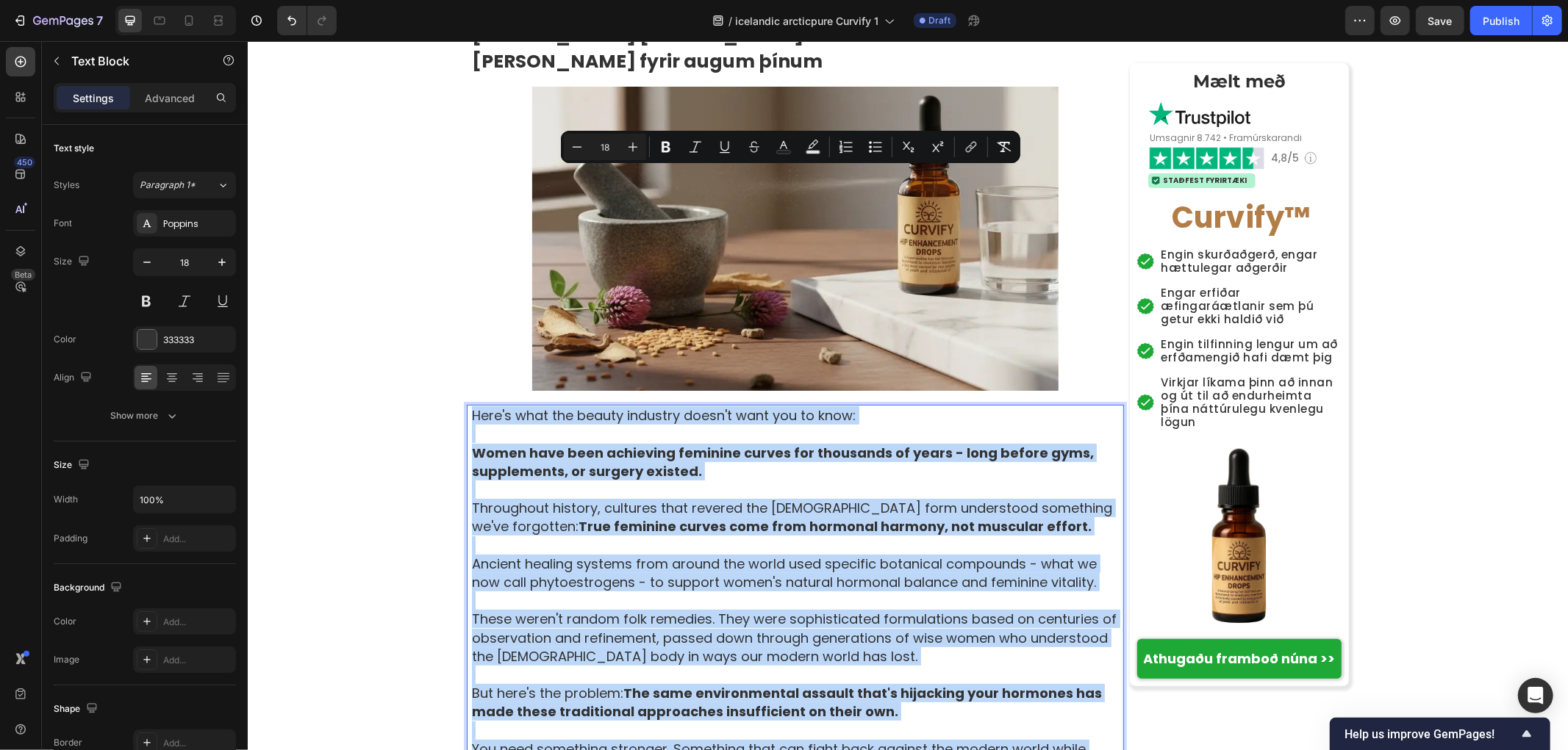
scroll to position [4898, 0]
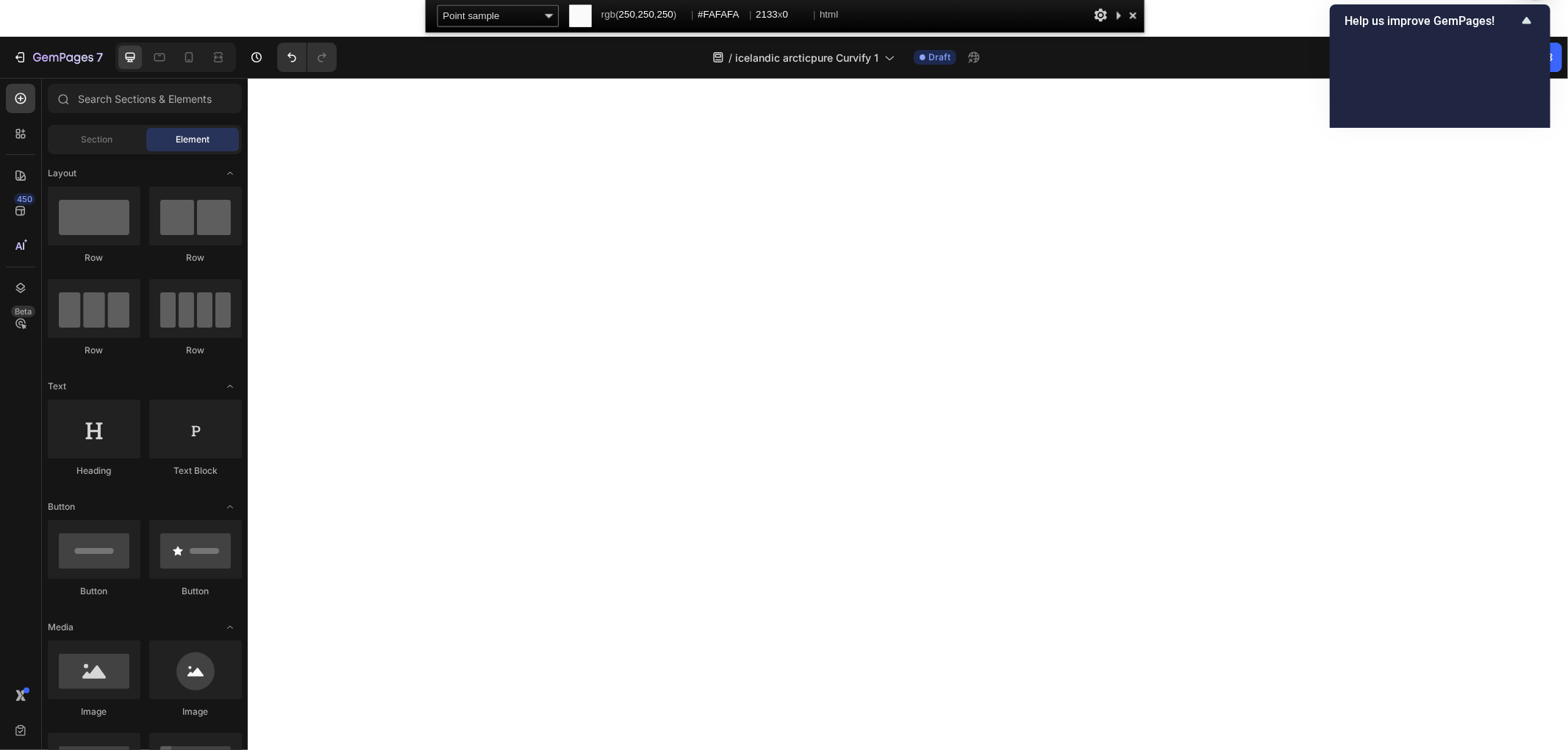
click at [1134, 18] on div at bounding box center [1133, 16] width 16 height 20
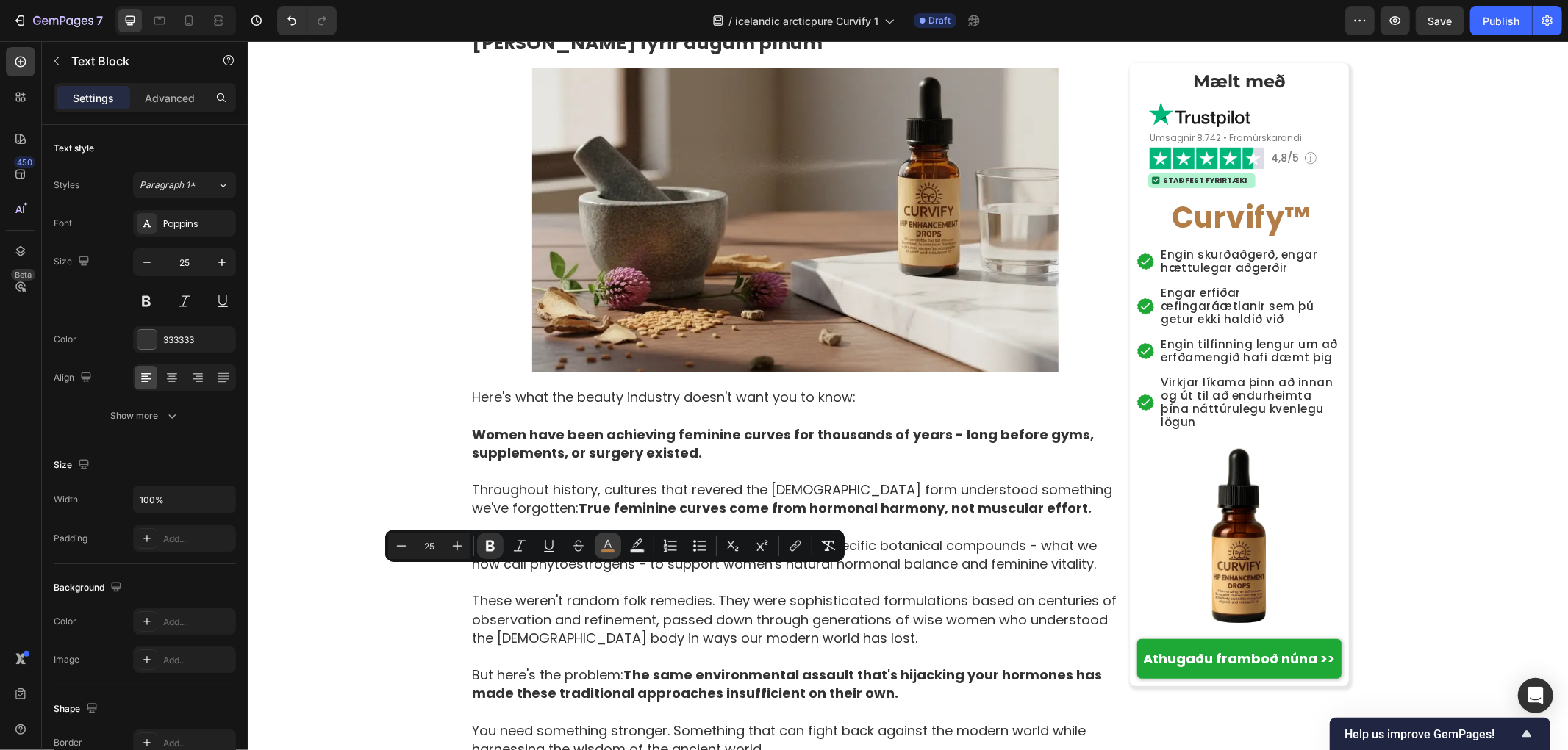
click at [606, 553] on rect "Editor contextual toolbar" at bounding box center [609, 551] width 14 height 4
type input "B27D47"
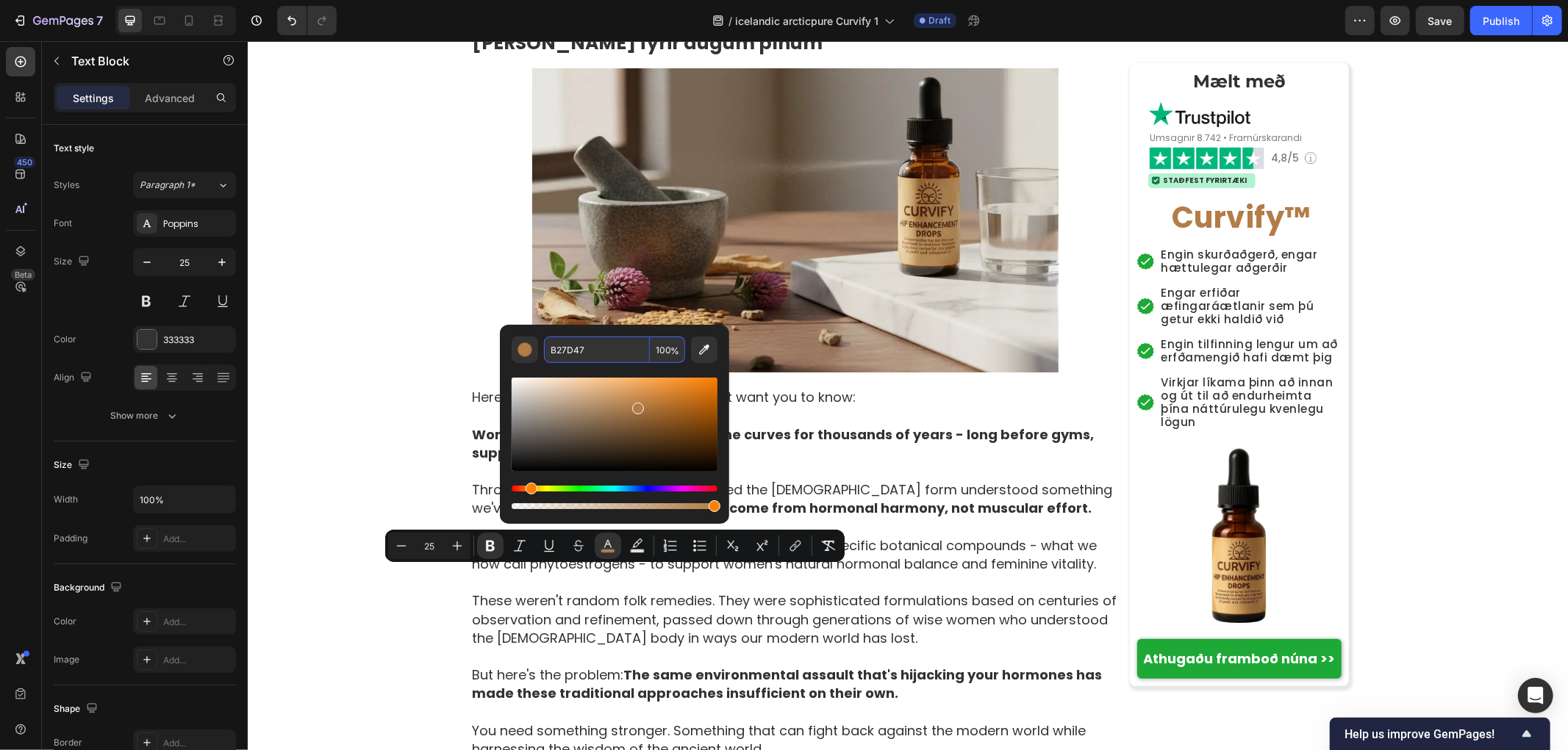
click at [592, 348] on input "B27D47" at bounding box center [597, 350] width 106 height 27
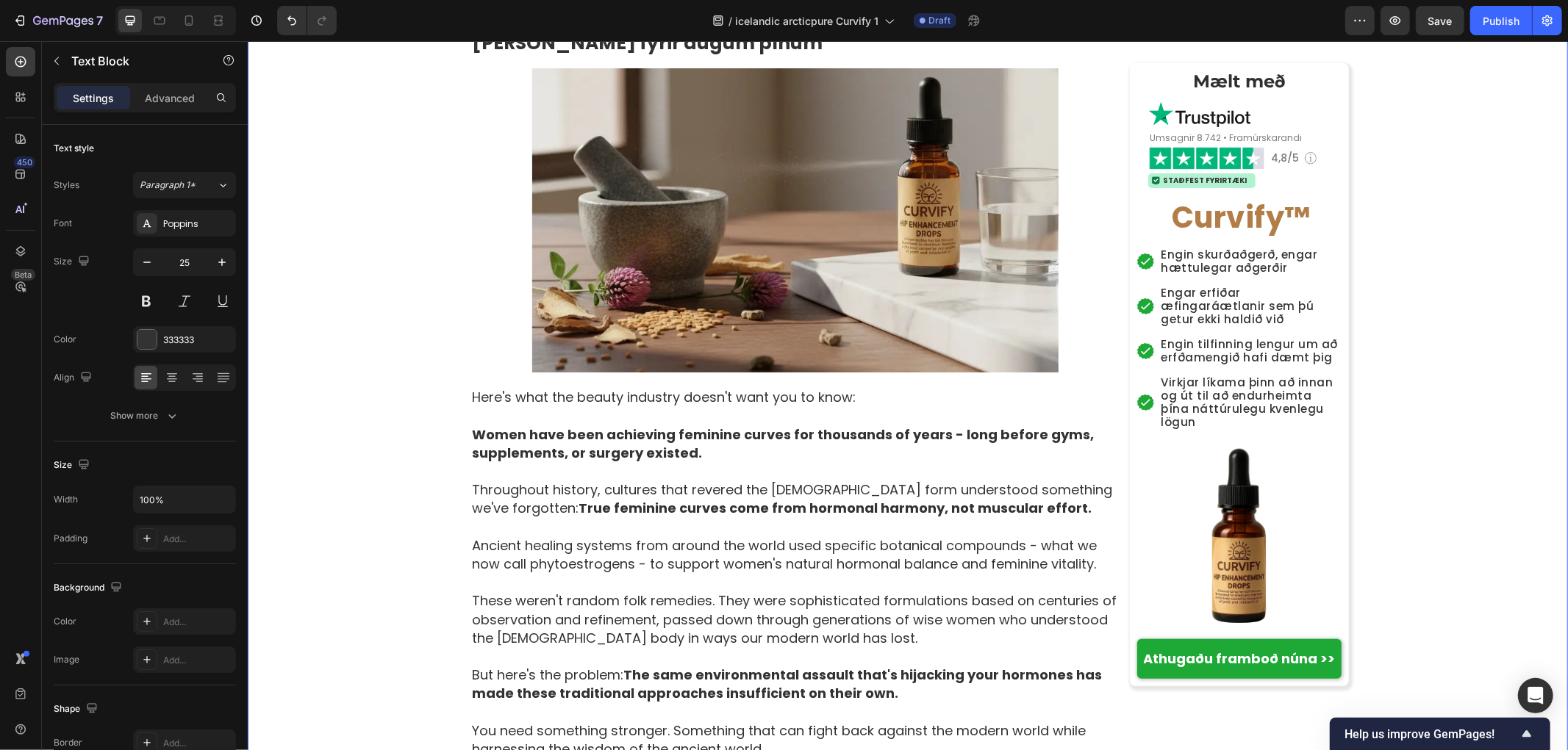
drag, startPoint x: 358, startPoint y: 471, endPoint x: 526, endPoint y: 512, distance: 172.9
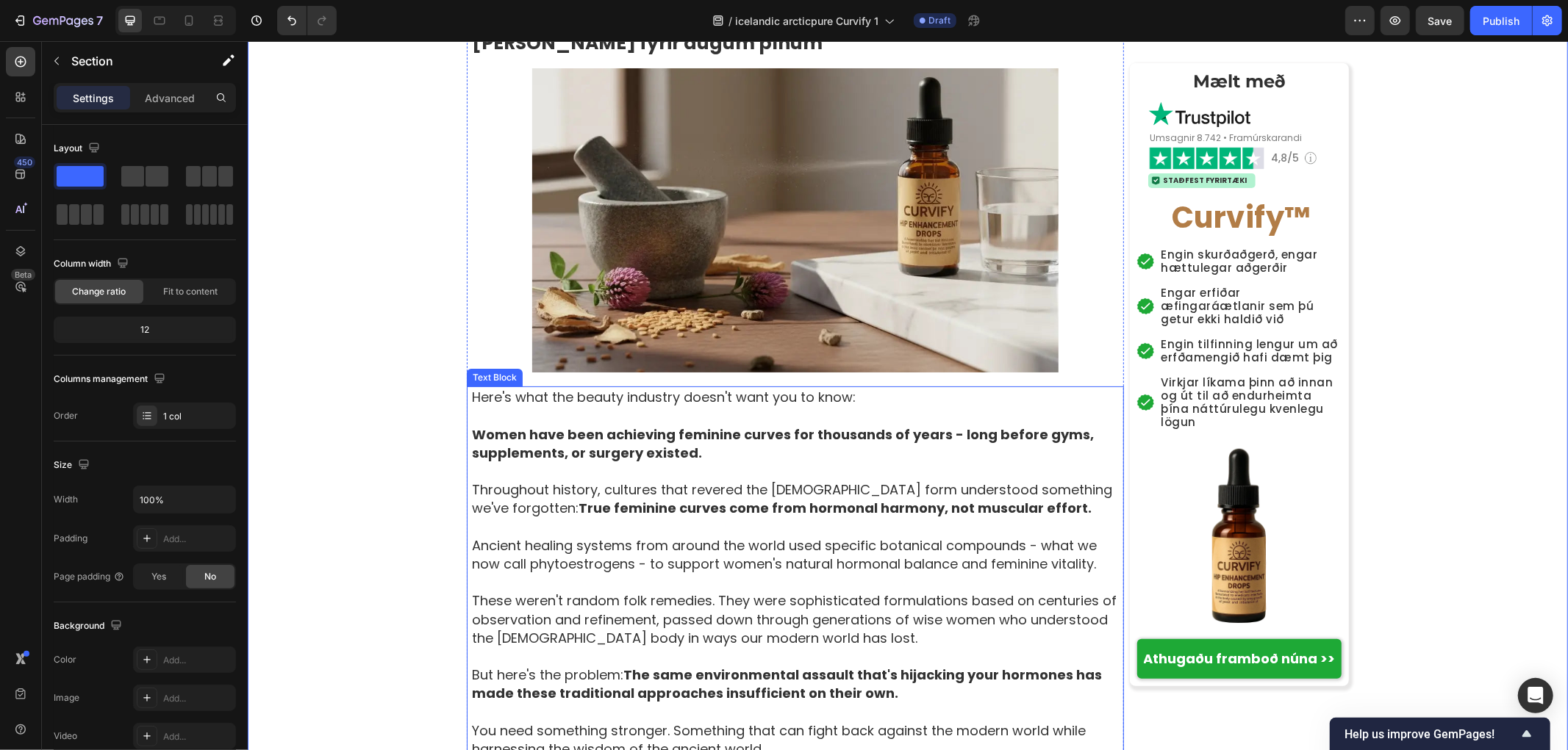
click at [674, 591] on p "These weren't random folk remedies. They were sophisticated formulations based …" at bounding box center [797, 618] width 651 height 56
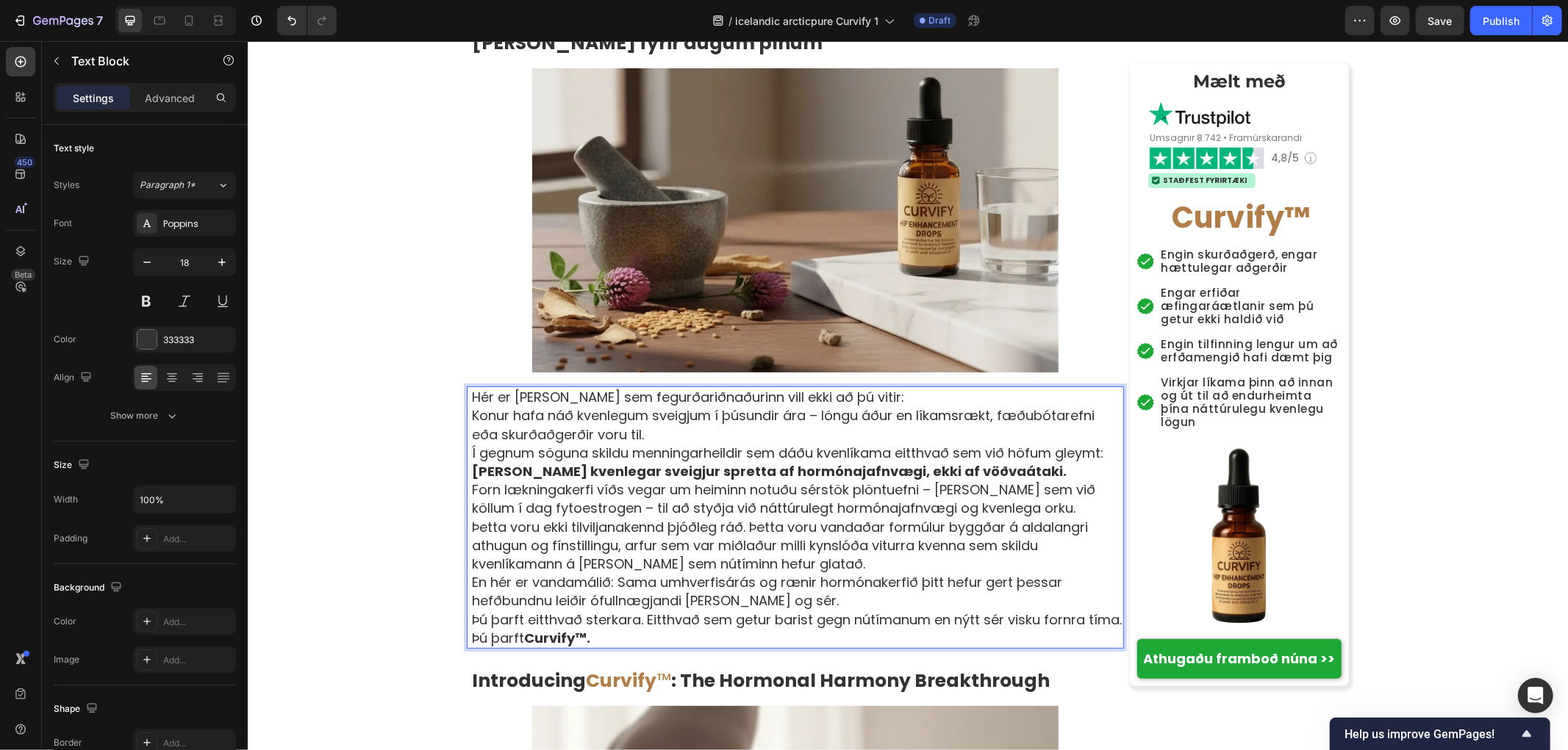
click at [834, 388] on p "Hér er [PERSON_NAME] sem fegurðariðnaðurinn vill ekki að þú vitir:" at bounding box center [797, 396] width 651 height 18
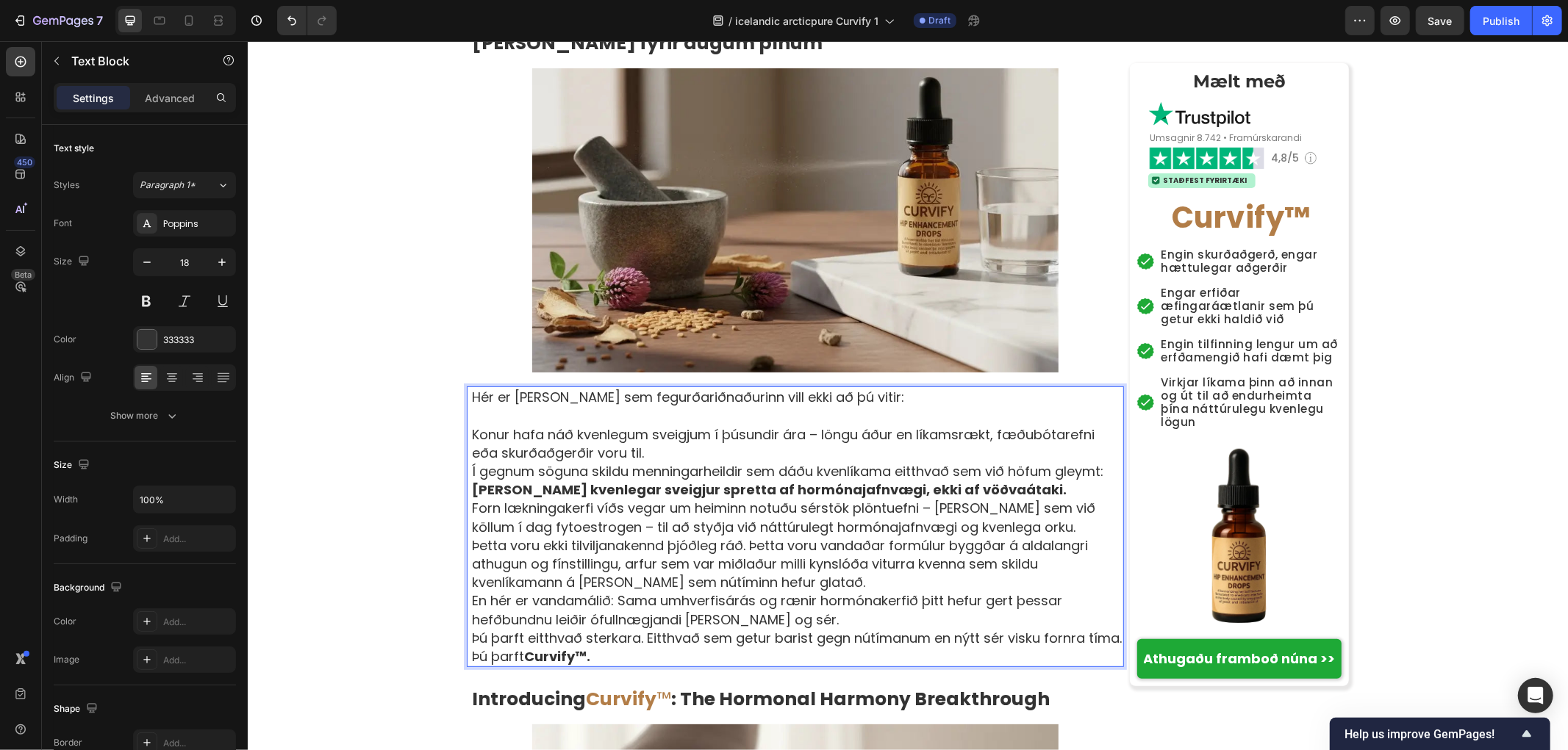
click at [667, 425] on p "Konur hafa náð kvenlegum sveigjum í þúsundir ára – löngu áður en líkamsrækt, fæ…" at bounding box center [797, 443] width 651 height 37
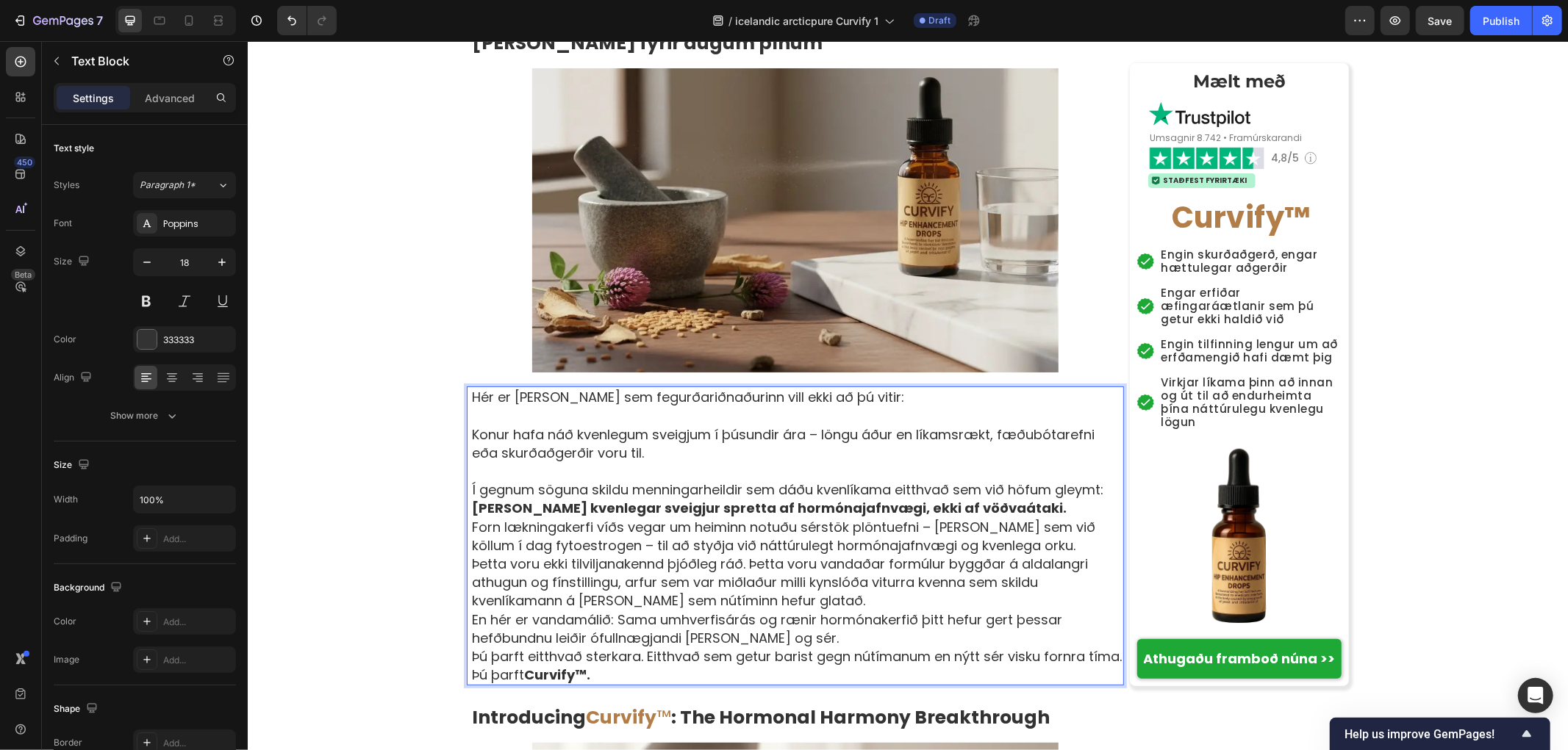
click at [995, 480] on p "Í gegnum söguna skildu menningarheildir sem dáðu kvenlíkama eitthvað sem við hö…" at bounding box center [797, 498] width 651 height 37
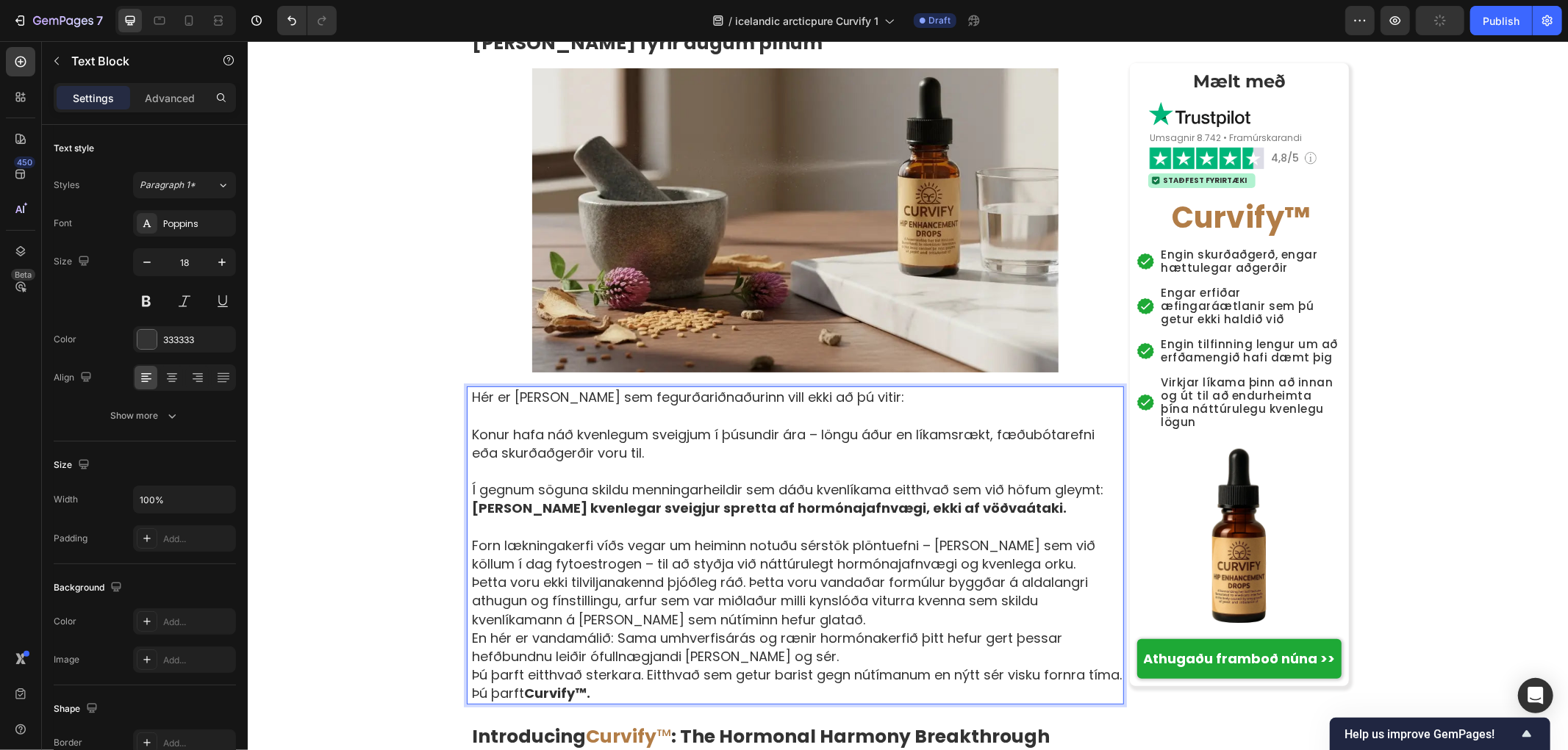
click at [995, 535] on p "Forn lækningakerfi víðs vegar um heiminn notuðu sérstök plöntuefni – [PERSON_NA…" at bounding box center [797, 553] width 651 height 37
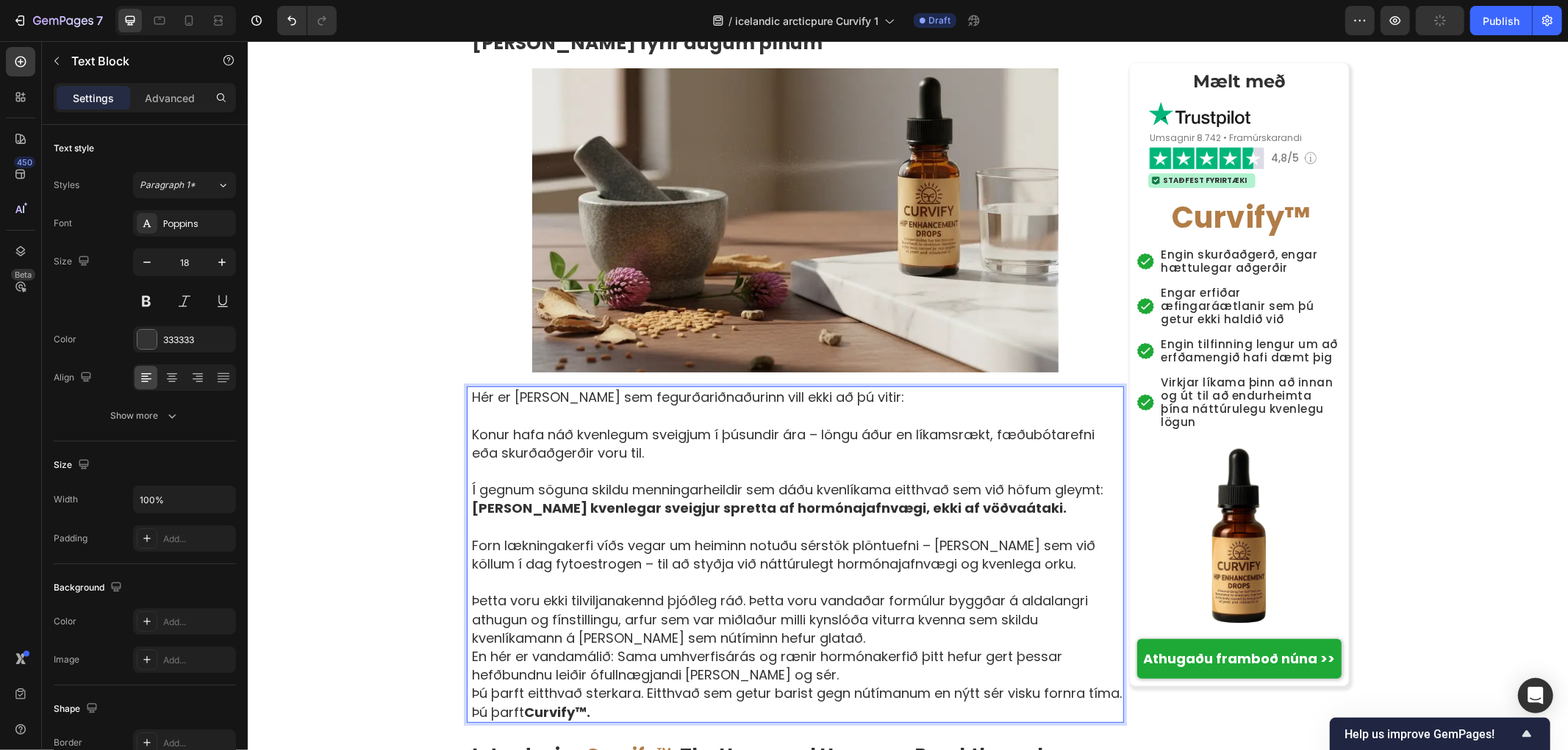
click at [802, 591] on p "Þetta voru ekki tilviljanakennd þjóðleg ráð. Þetta voru vandaðar formúlur byggð…" at bounding box center [797, 618] width 651 height 56
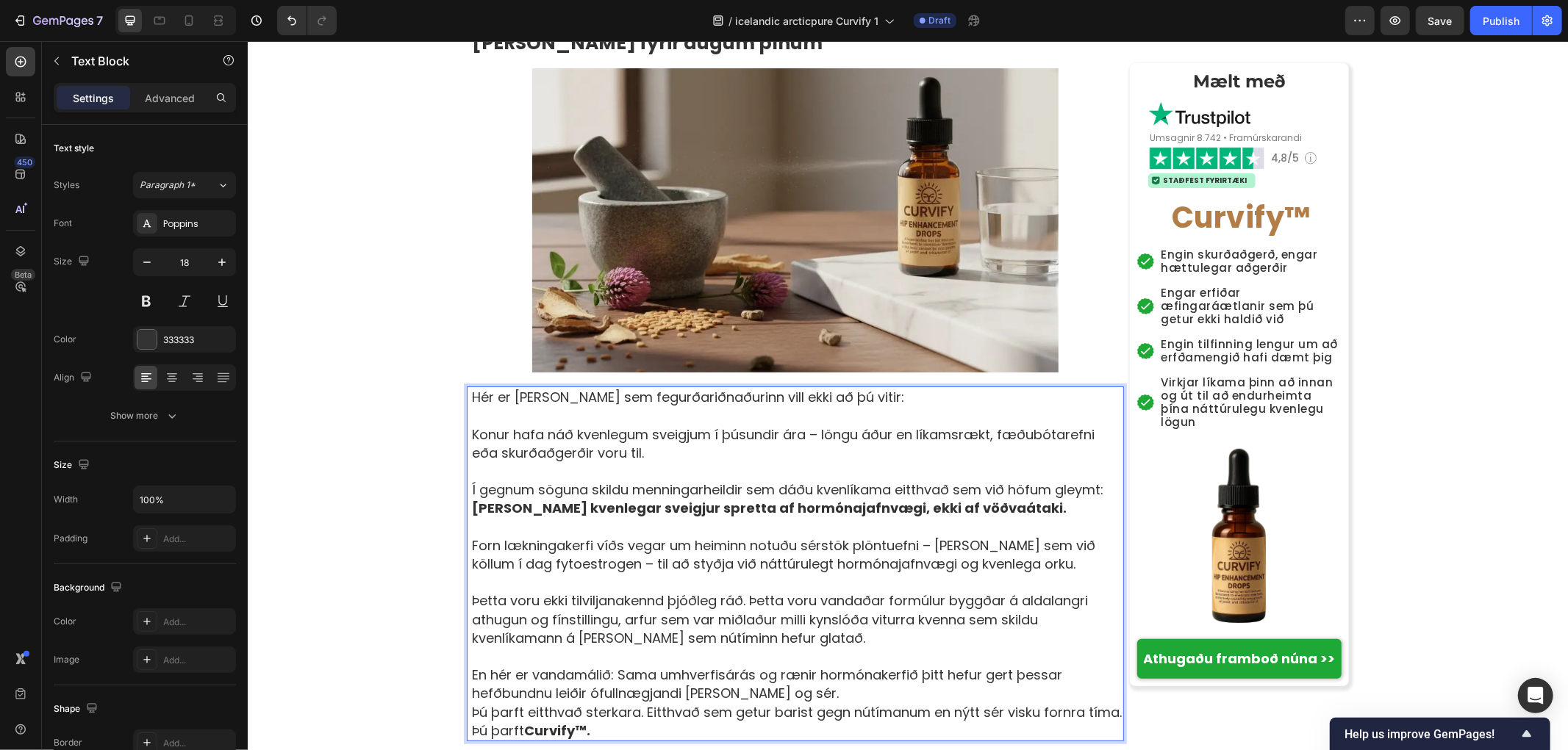
click at [782, 665] on p "En hér er vandamálið: Sama umhverfisárás og rænir hormónakerfið þitt hefur gert…" at bounding box center [797, 683] width 651 height 37
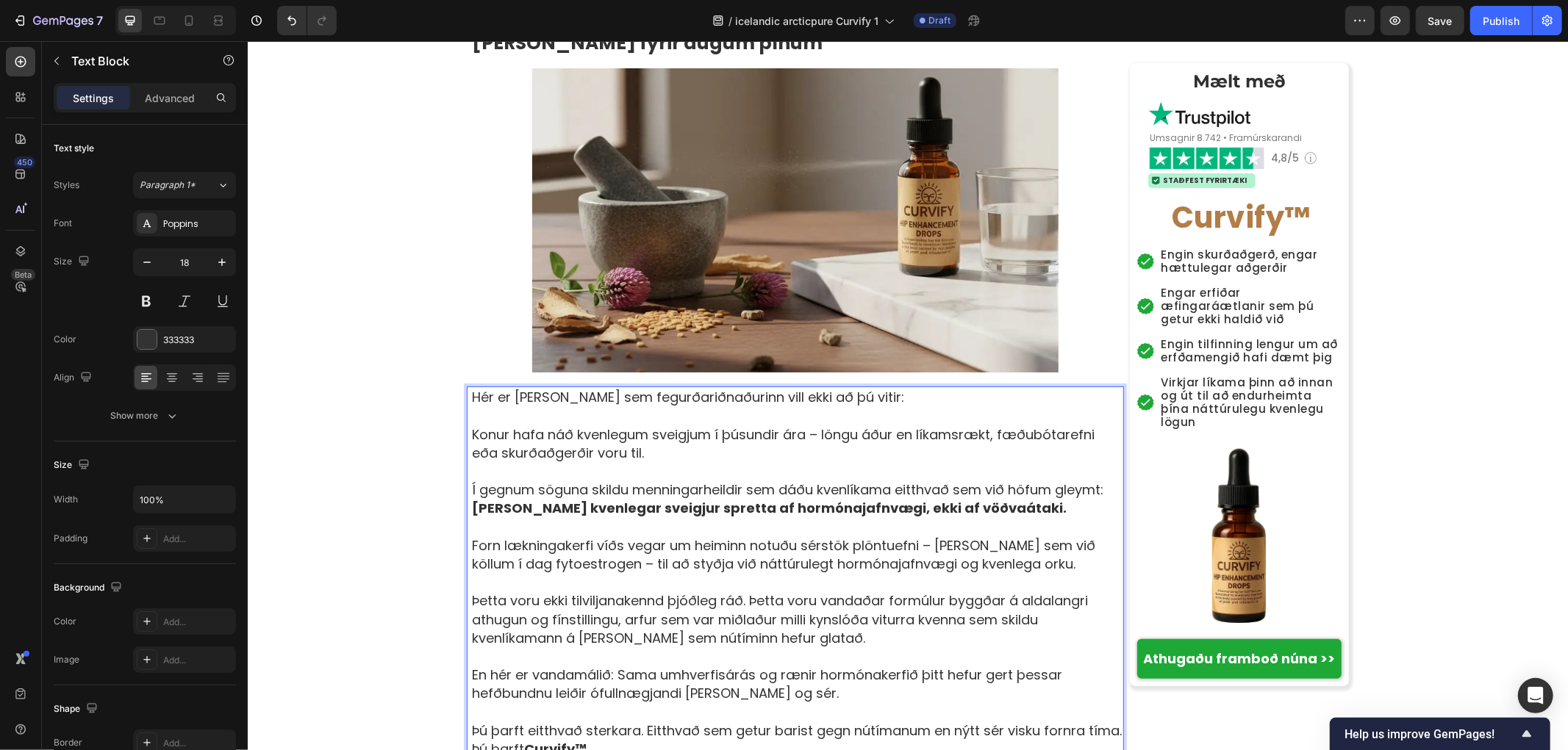
drag, startPoint x: 1112, startPoint y: 483, endPoint x: 641, endPoint y: 525, distance: 472.9
click at [1107, 721] on p "Þú þarft eitthvað sterkara. Eitthvað sem getur barist gegn nútímanum en nýtt sé…" at bounding box center [797, 730] width 651 height 18
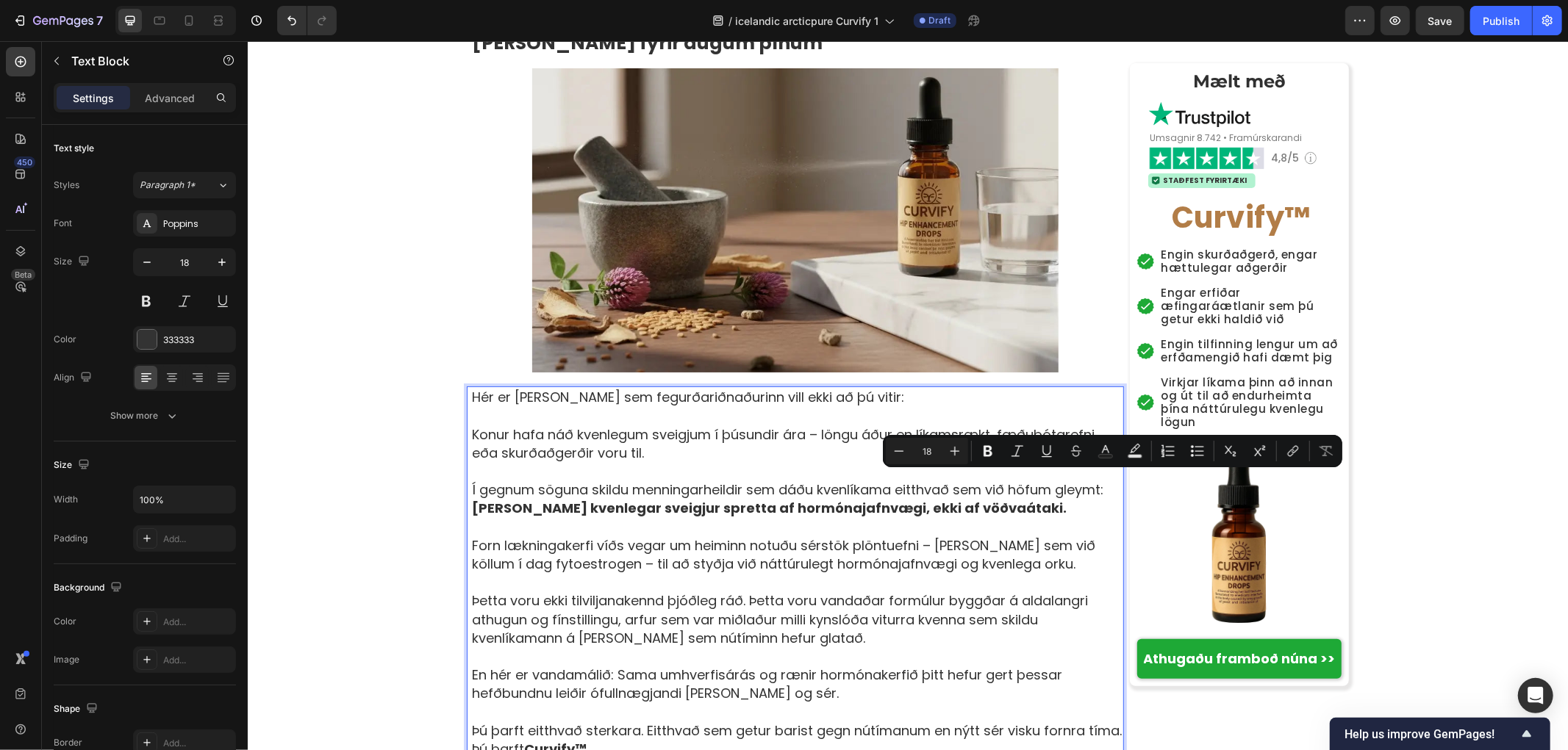
click at [470, 499] on div "Hér er það sem fegurðariðnaðurinn vill ekki að þú vitir: Konur hafa náð kvenleg…" at bounding box center [797, 572] width 653 height 373
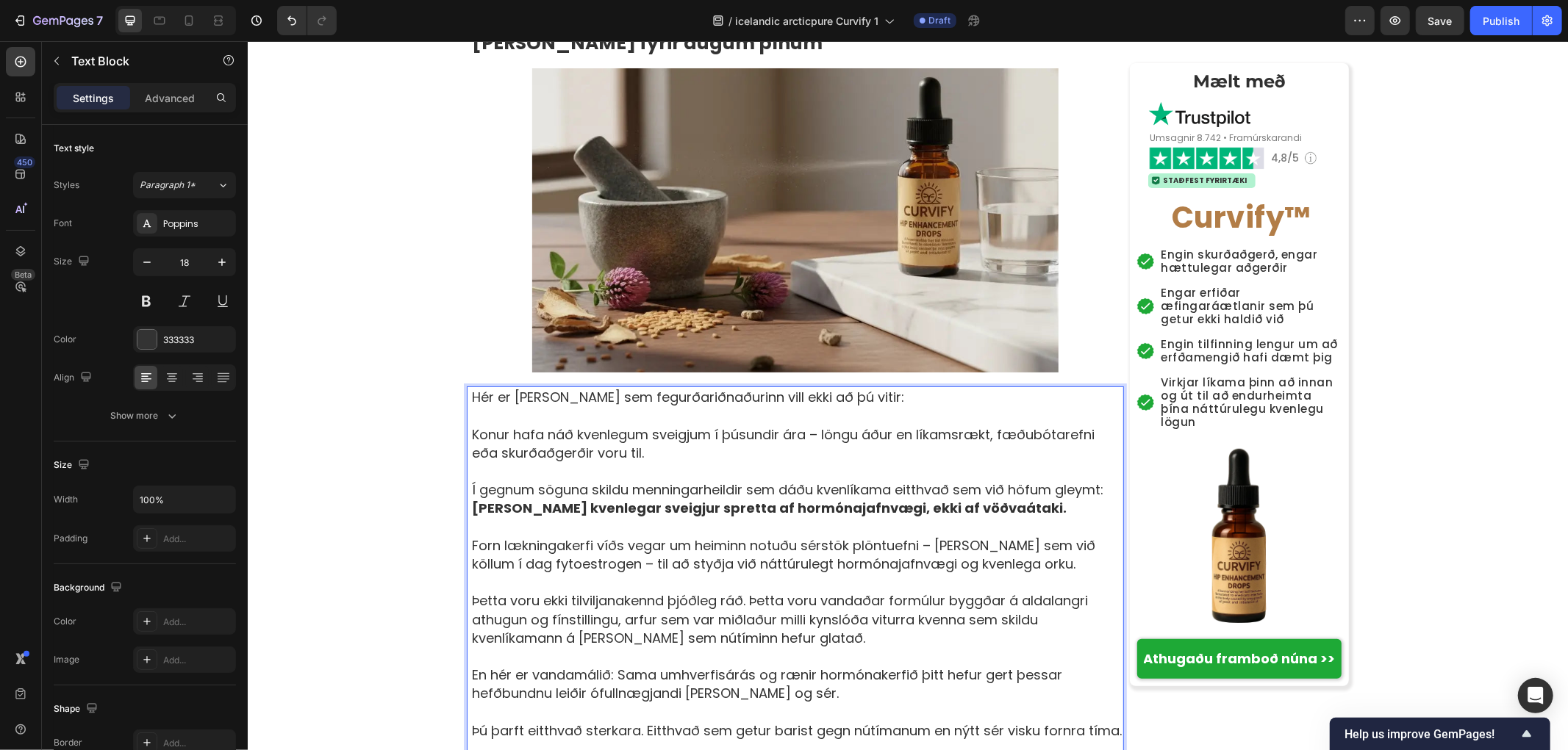
drag, startPoint x: 596, startPoint y: 507, endPoint x: 593, endPoint y: 519, distance: 12.4
click at [598, 739] on p "Rich Text Editor. Editing area: main" at bounding box center [797, 748] width 651 height 18
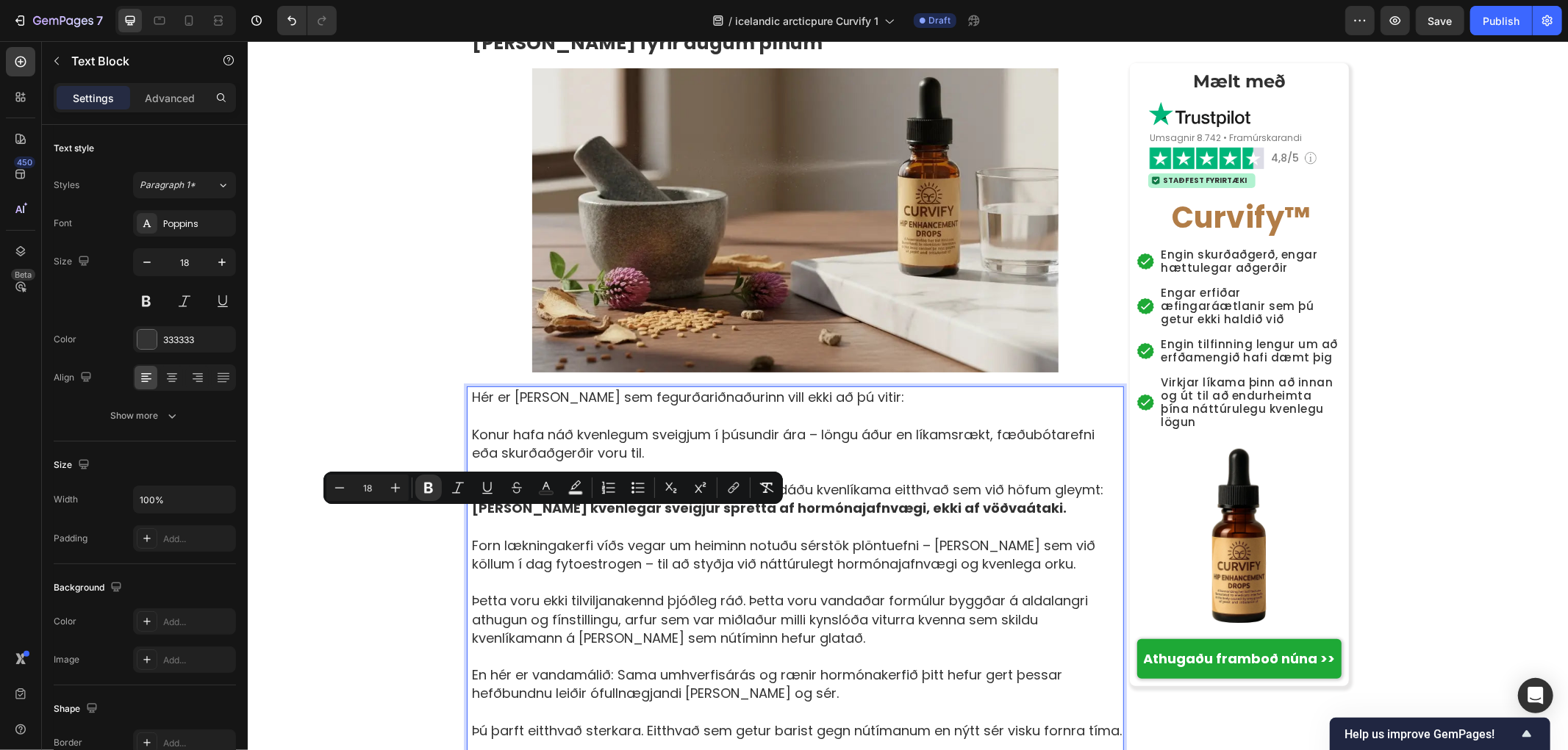
drag, startPoint x: 594, startPoint y: 518, endPoint x: 521, endPoint y: 520, distance: 73.0
drag, startPoint x: 587, startPoint y: 518, endPoint x: 523, endPoint y: 524, distance: 64.3
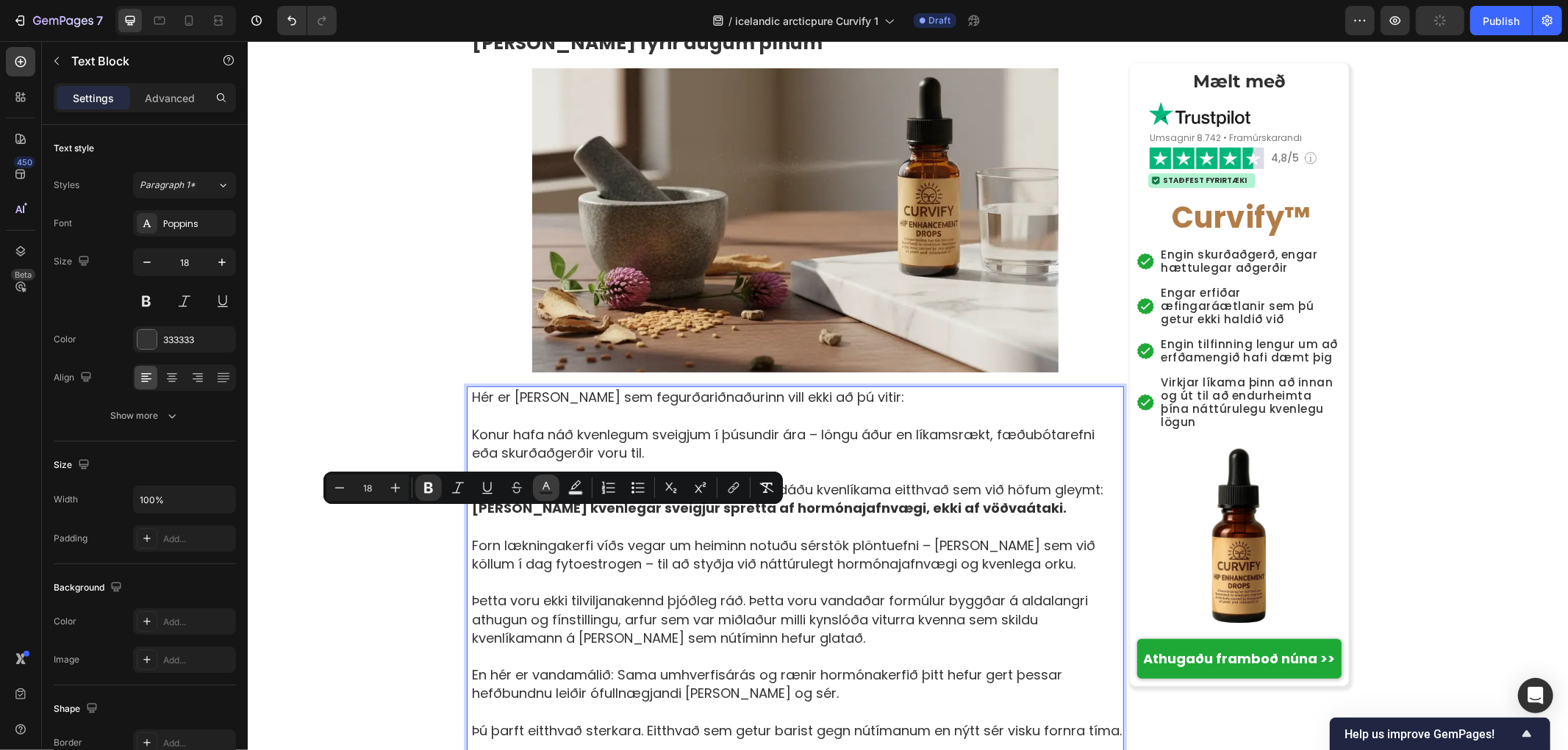
click at [555, 489] on button "Text Color" at bounding box center [546, 488] width 27 height 27
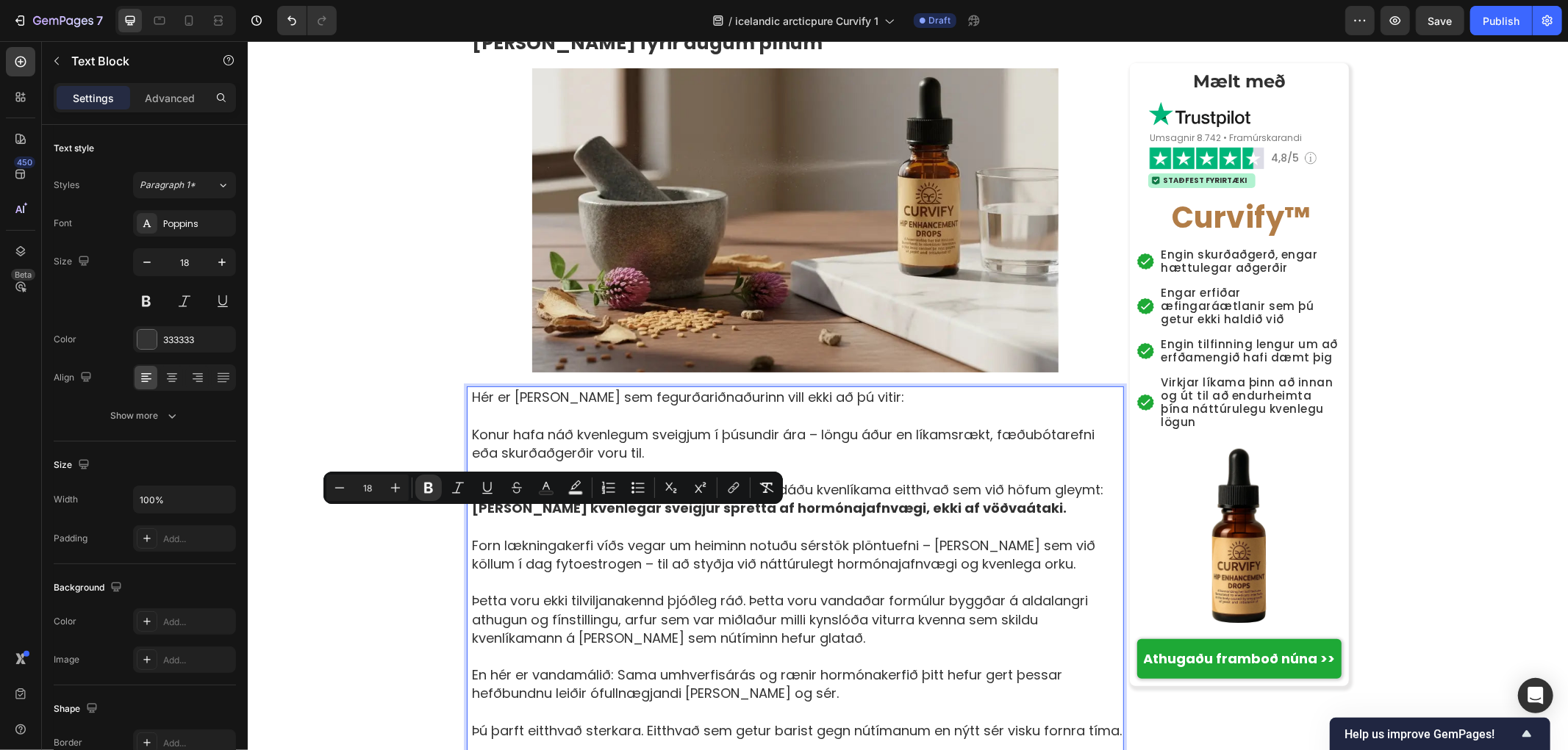
drag, startPoint x: 591, startPoint y: 519, endPoint x: 523, endPoint y: 521, distance: 68.0
click at [541, 492] on rect "Editor contextual toolbar" at bounding box center [547, 493] width 14 height 4
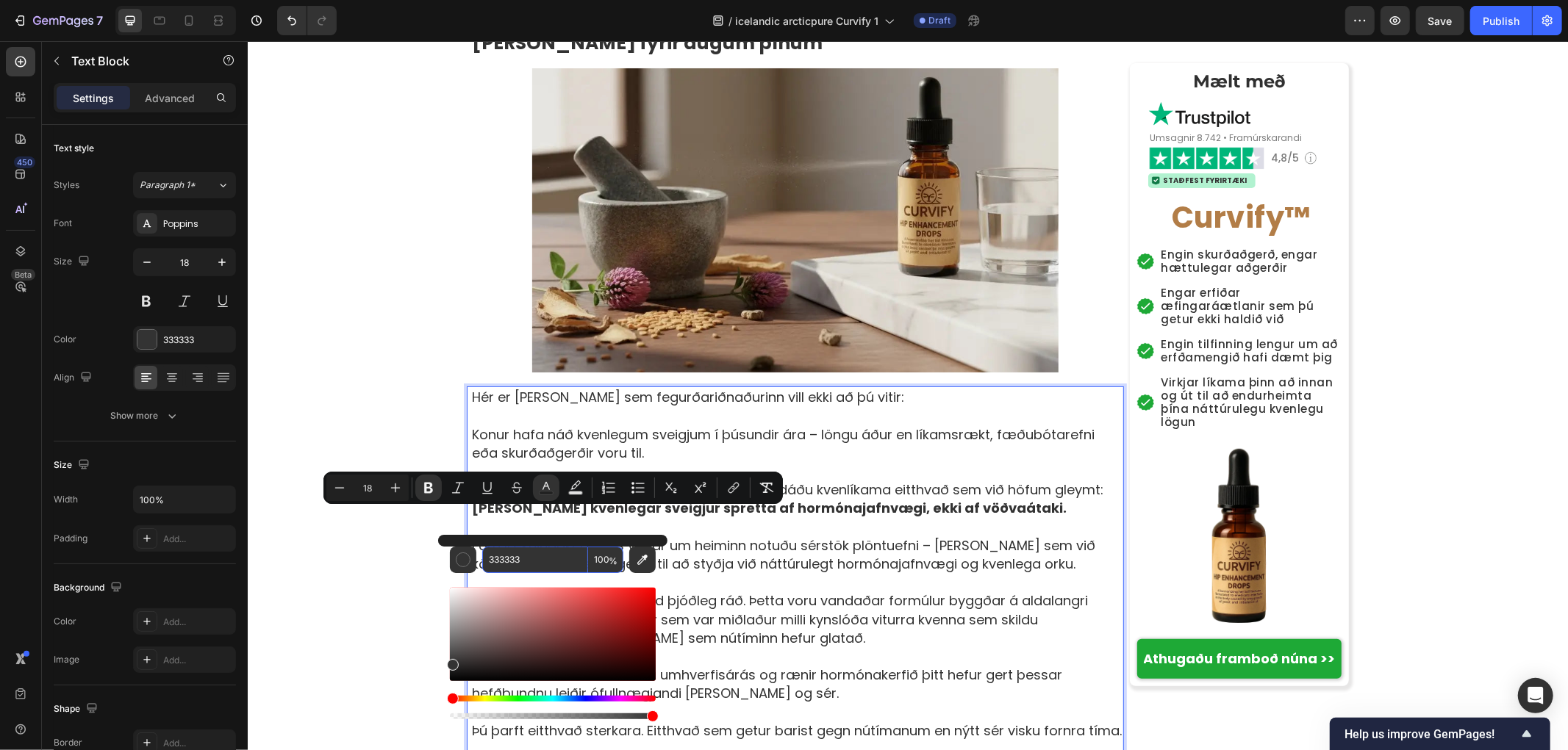
click at [537, 559] on input "333333" at bounding box center [535, 560] width 106 height 27
paste input "B27D47"
type input "B27D47"
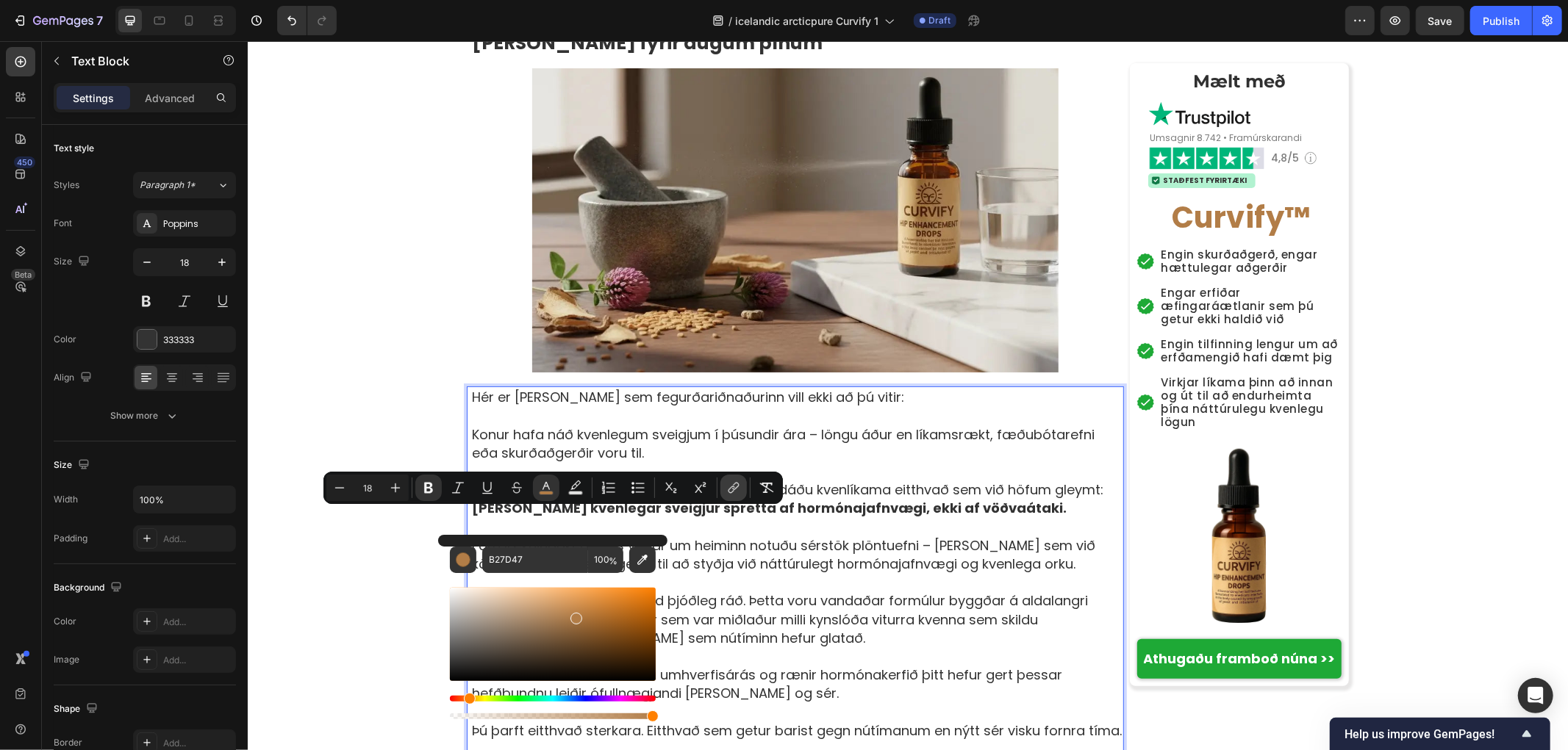
click at [738, 485] on icon "Editor contextual toolbar" at bounding box center [735, 486] width 6 height 7
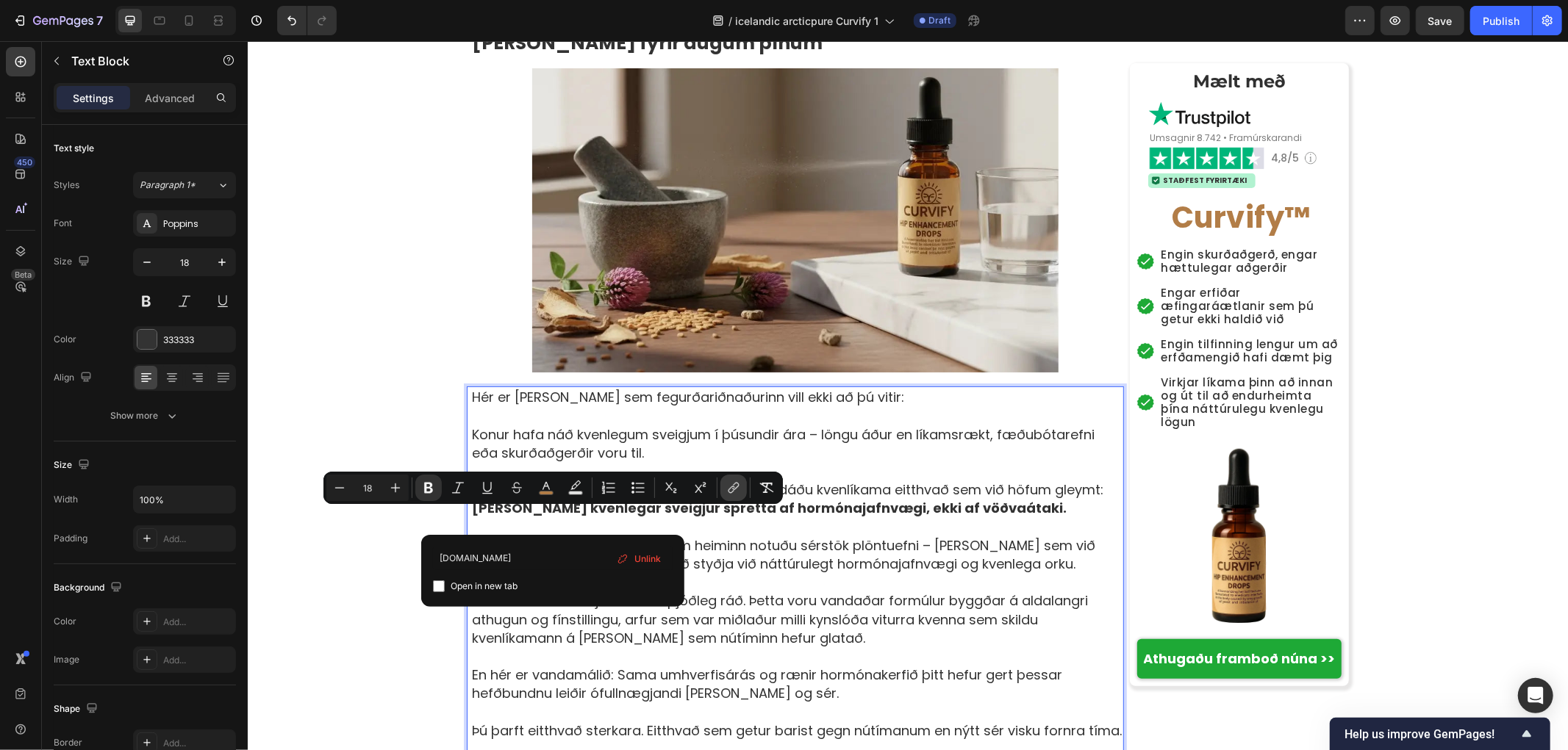
type input "[DOMAIN_NAME]"
click at [481, 497] on button "Underline" at bounding box center [487, 488] width 27 height 27
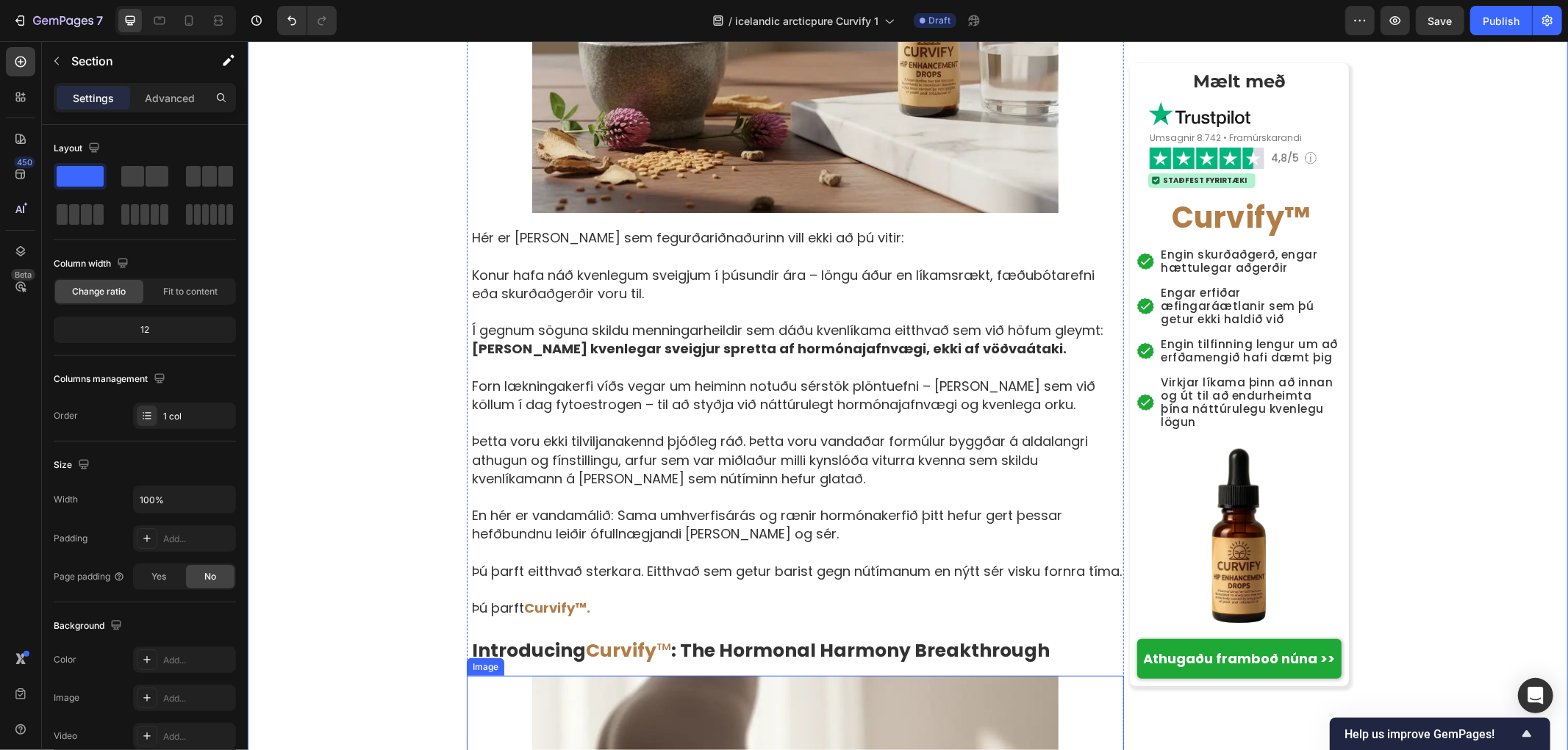
scroll to position [5061, 0]
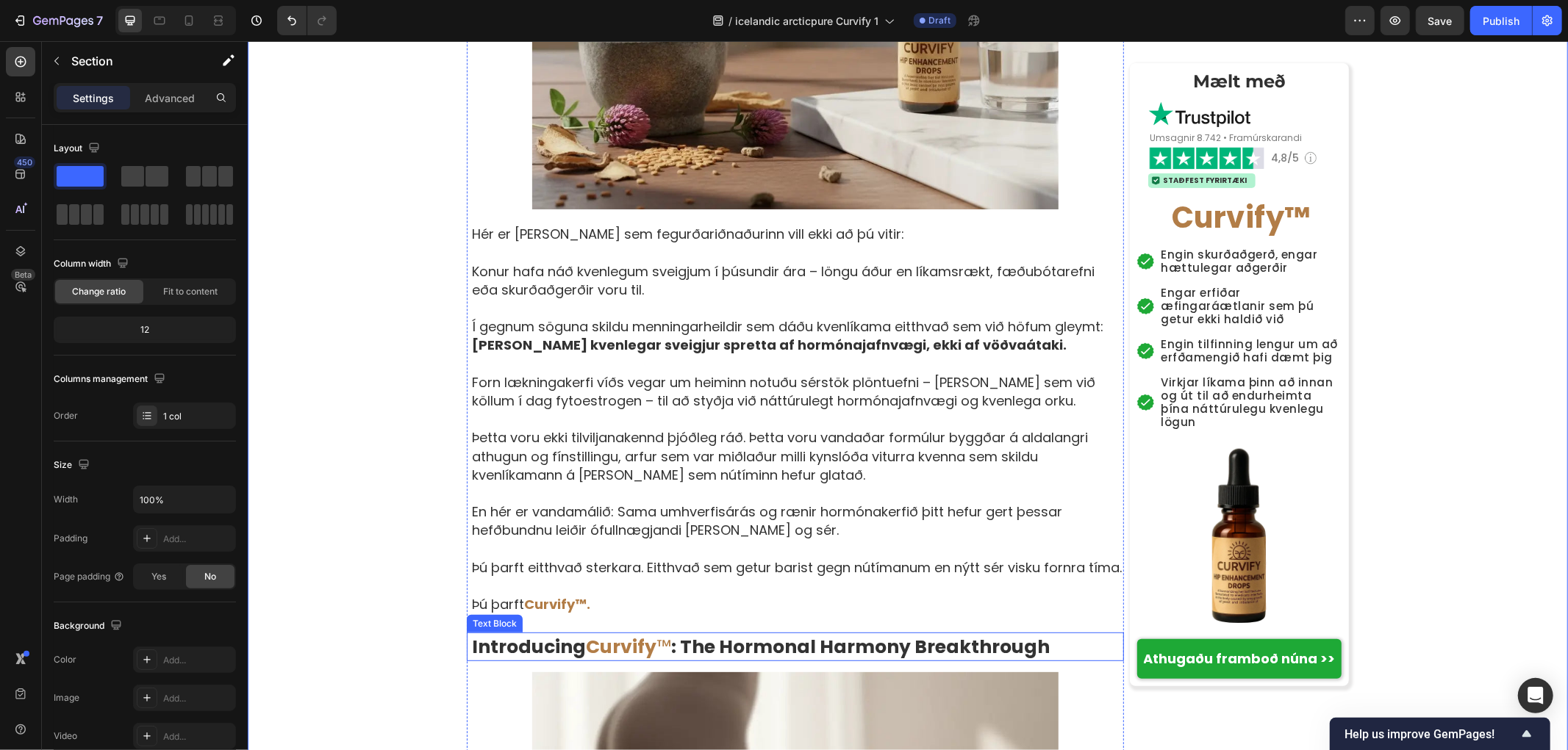
click at [612, 633] on strong "Curvify" at bounding box center [620, 646] width 70 height 26
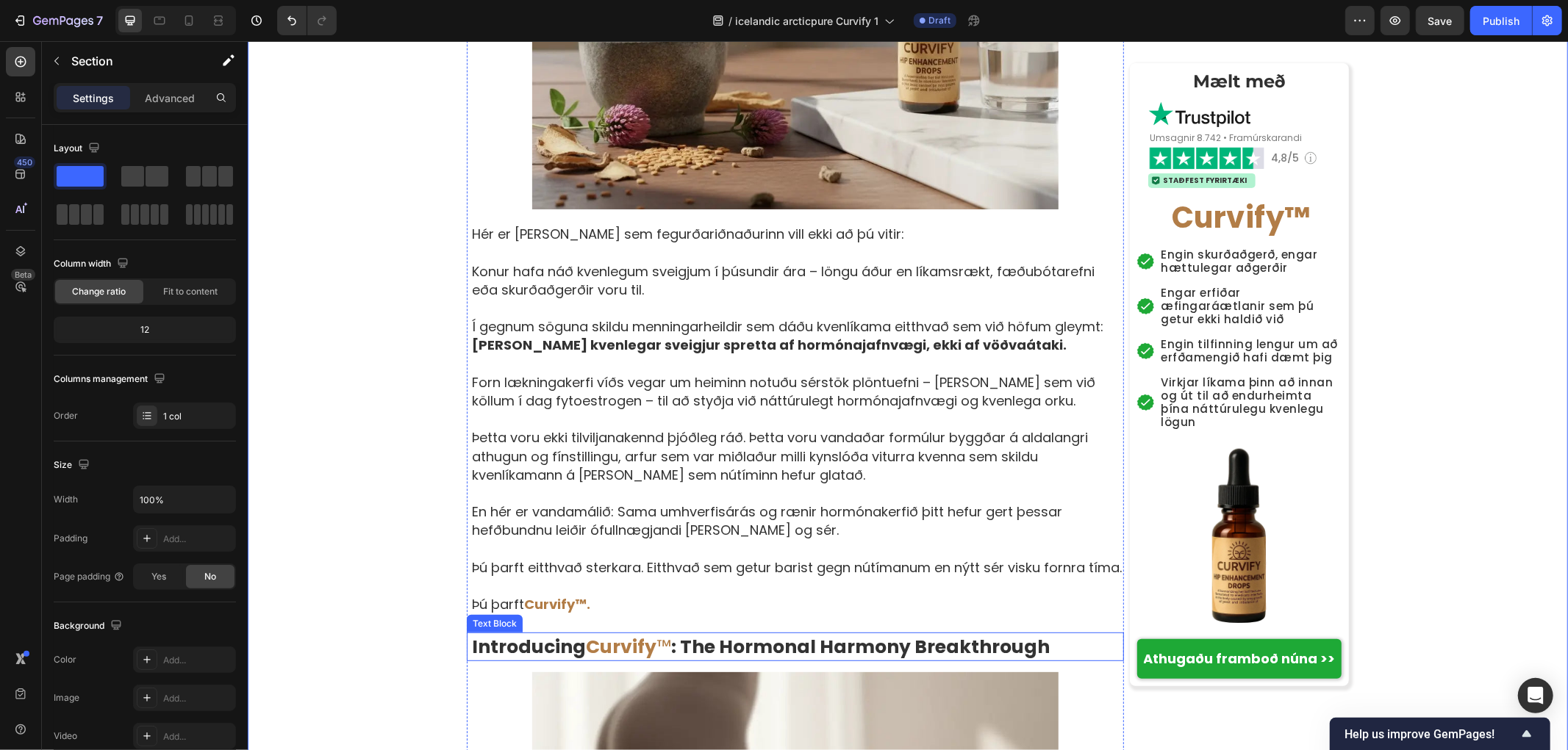
click at [651, 633] on span "Curvify ™" at bounding box center [627, 646] width 85 height 26
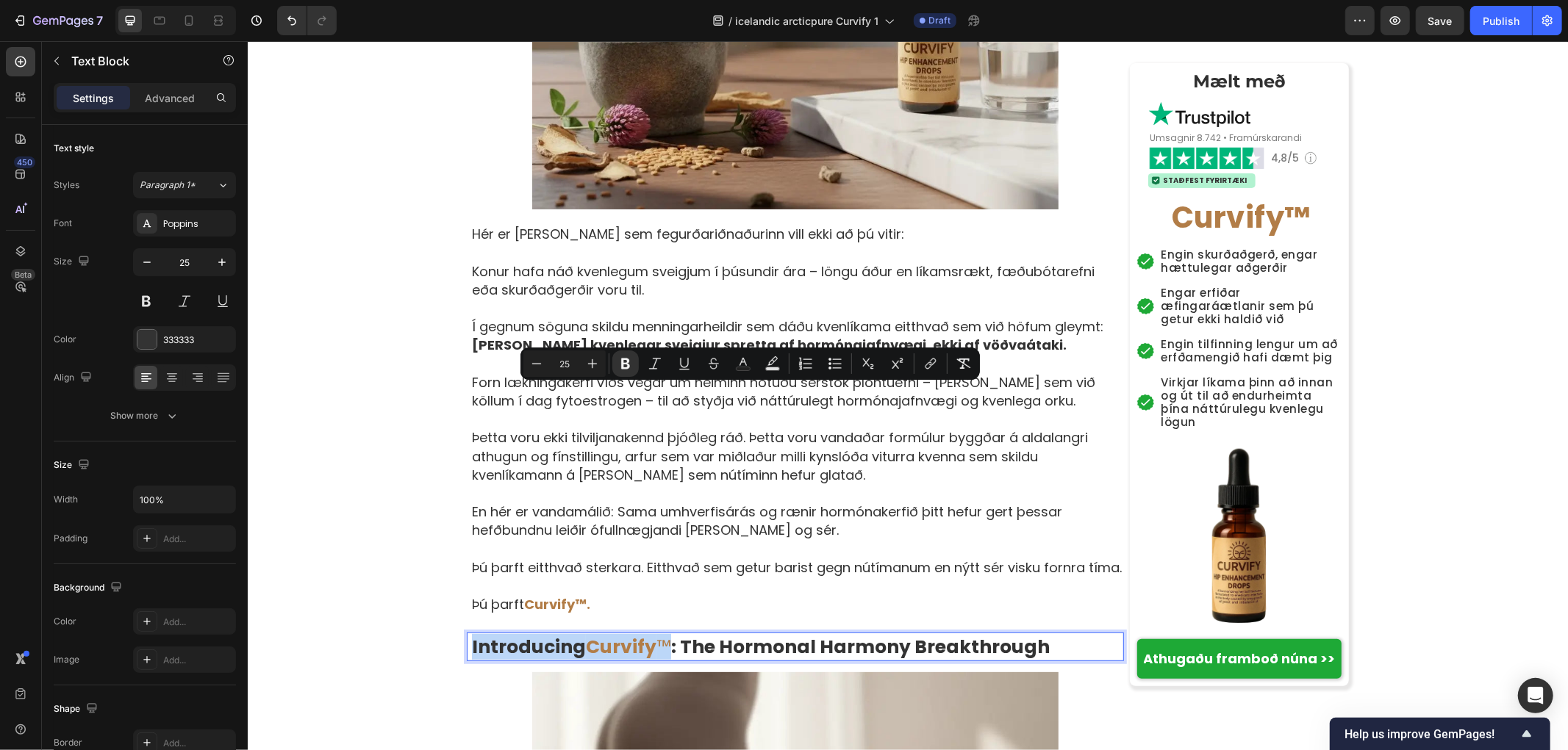
click at [673, 633] on strong ": The Hormonal Harmony Breakthrough" at bounding box center [859, 646] width 378 height 26
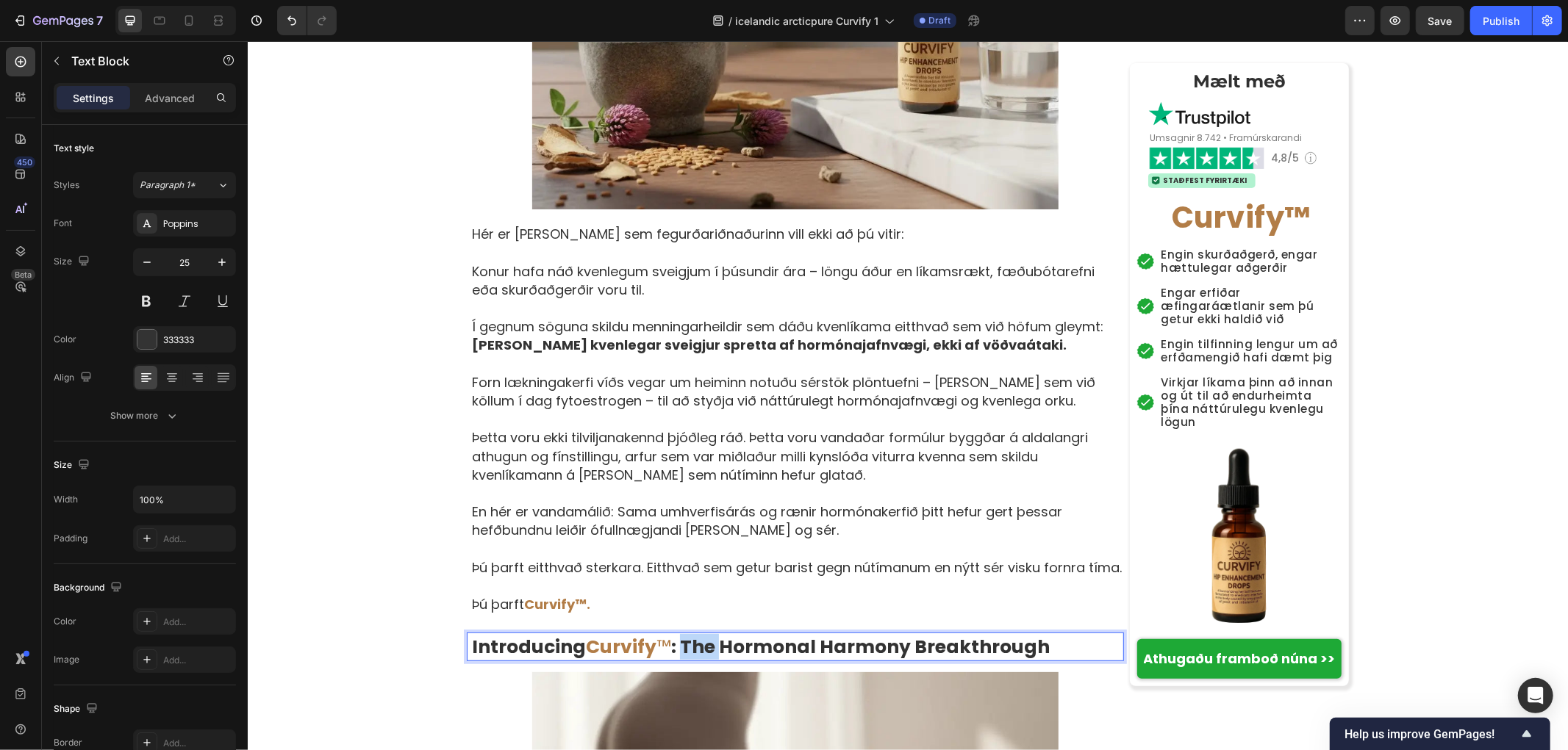
click at [673, 633] on strong ": The Hormonal Harmony Breakthrough" at bounding box center [859, 646] width 378 height 26
click at [628, 633] on strong "Kynnum Curvify™: Bylting í hormónajafnvægi" at bounding box center [692, 646] width 442 height 26
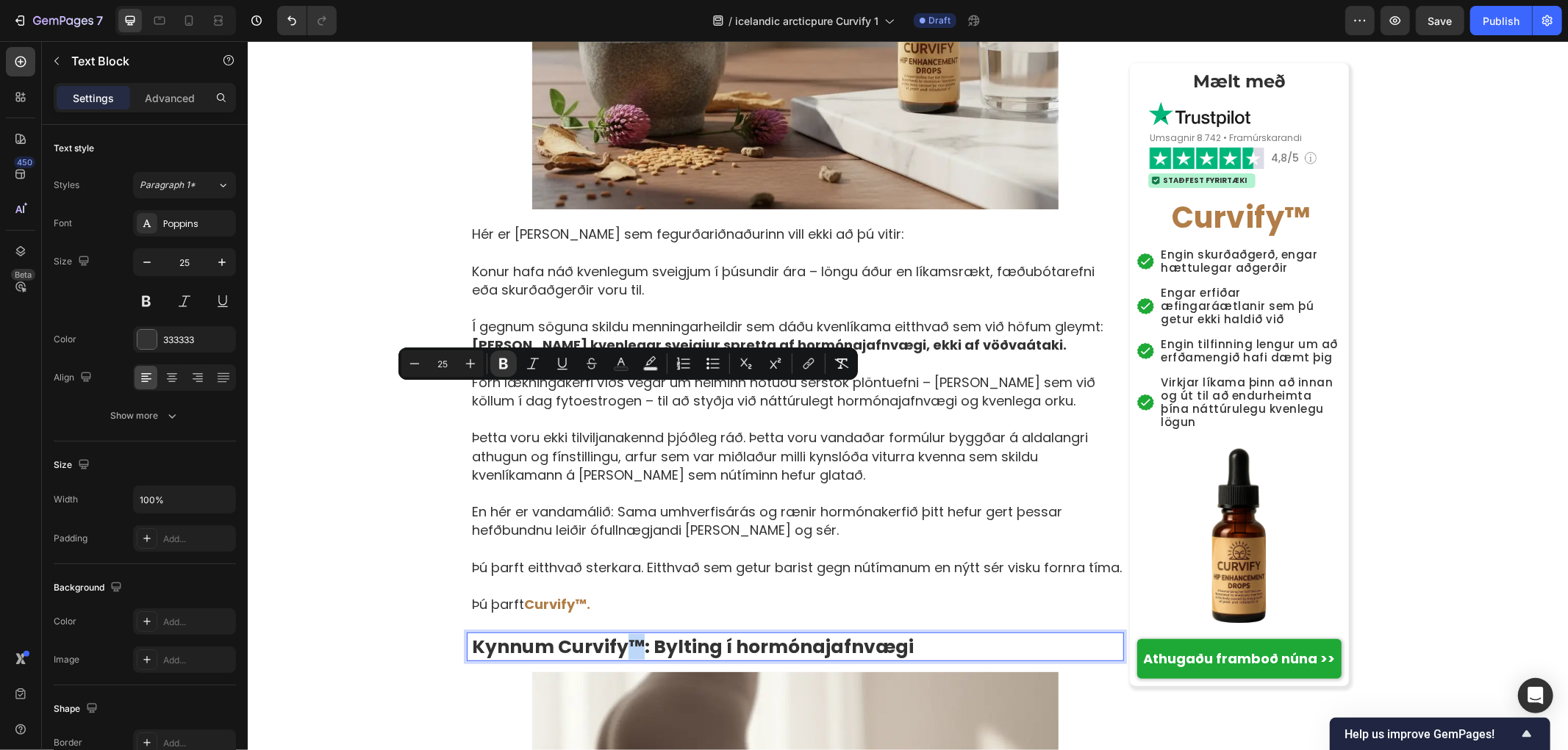
click at [631, 633] on strong "Kynnum Curvify™: Bylting í hormónajafnvægi" at bounding box center [692, 646] width 442 height 26
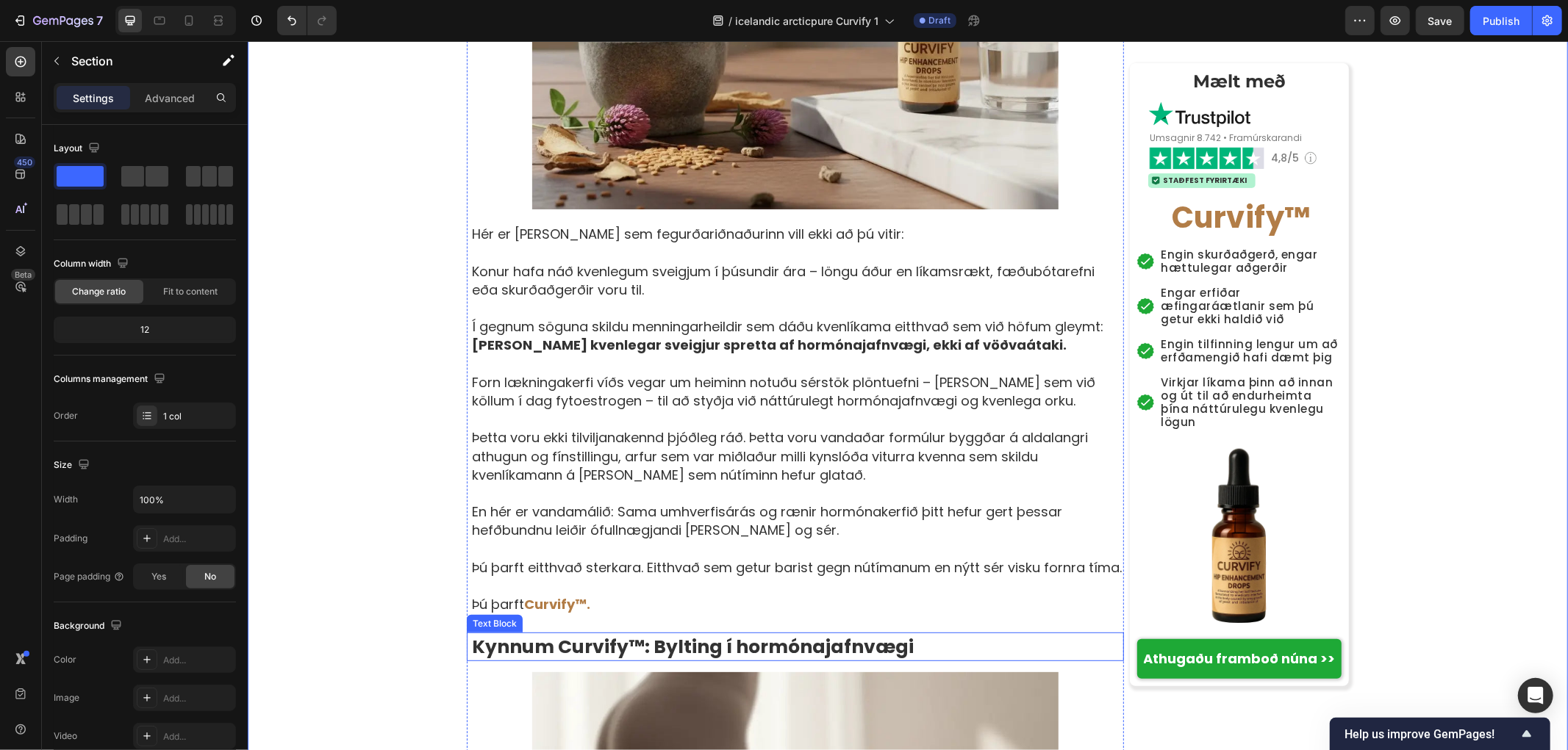
click at [613, 633] on strong "Kynnum Curvify™: Bylting í hormónajafnvægi" at bounding box center [692, 646] width 442 height 26
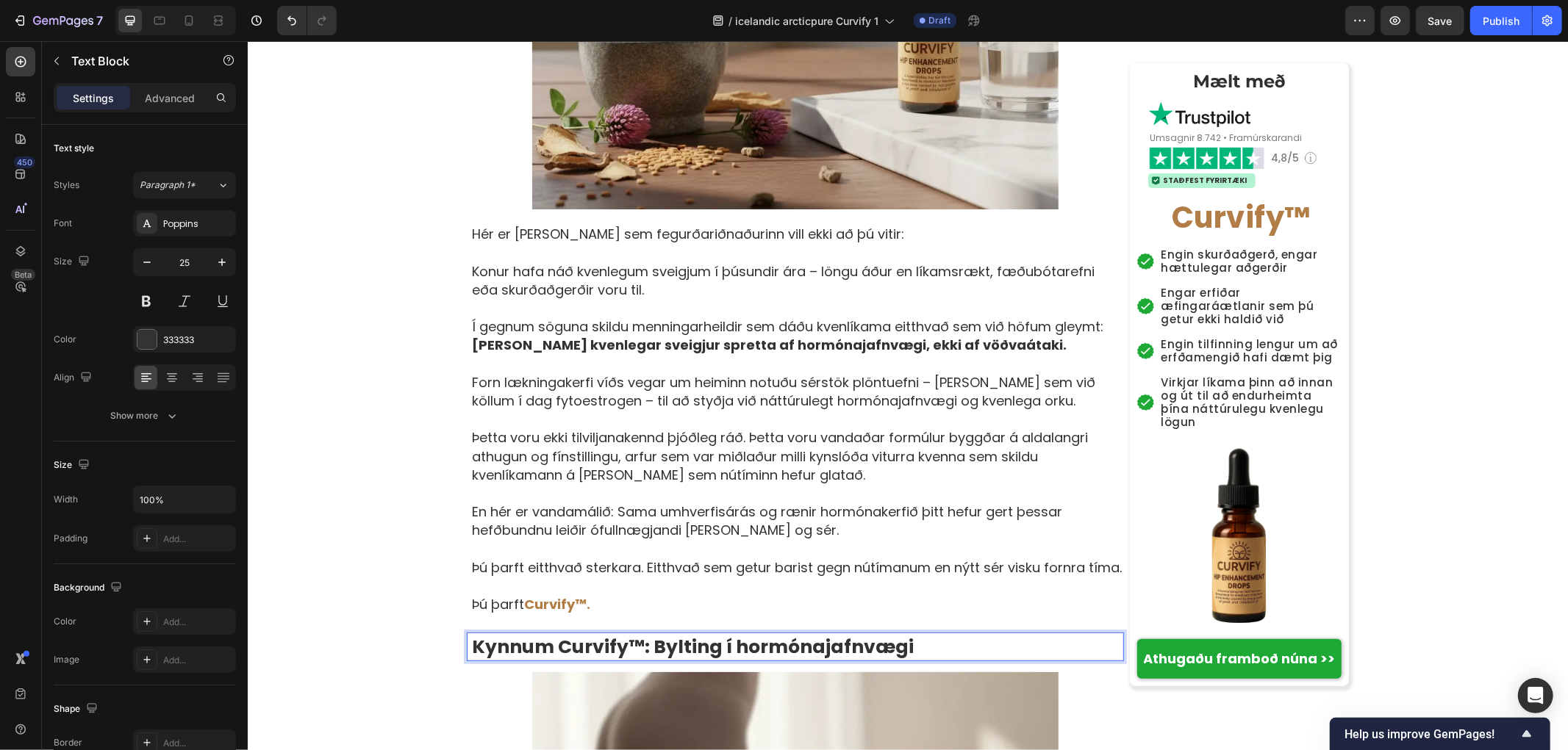
click at [636, 633] on strong "Kynnum Curvify™: Bylting í hormónajafnvægi" at bounding box center [692, 646] width 442 height 26
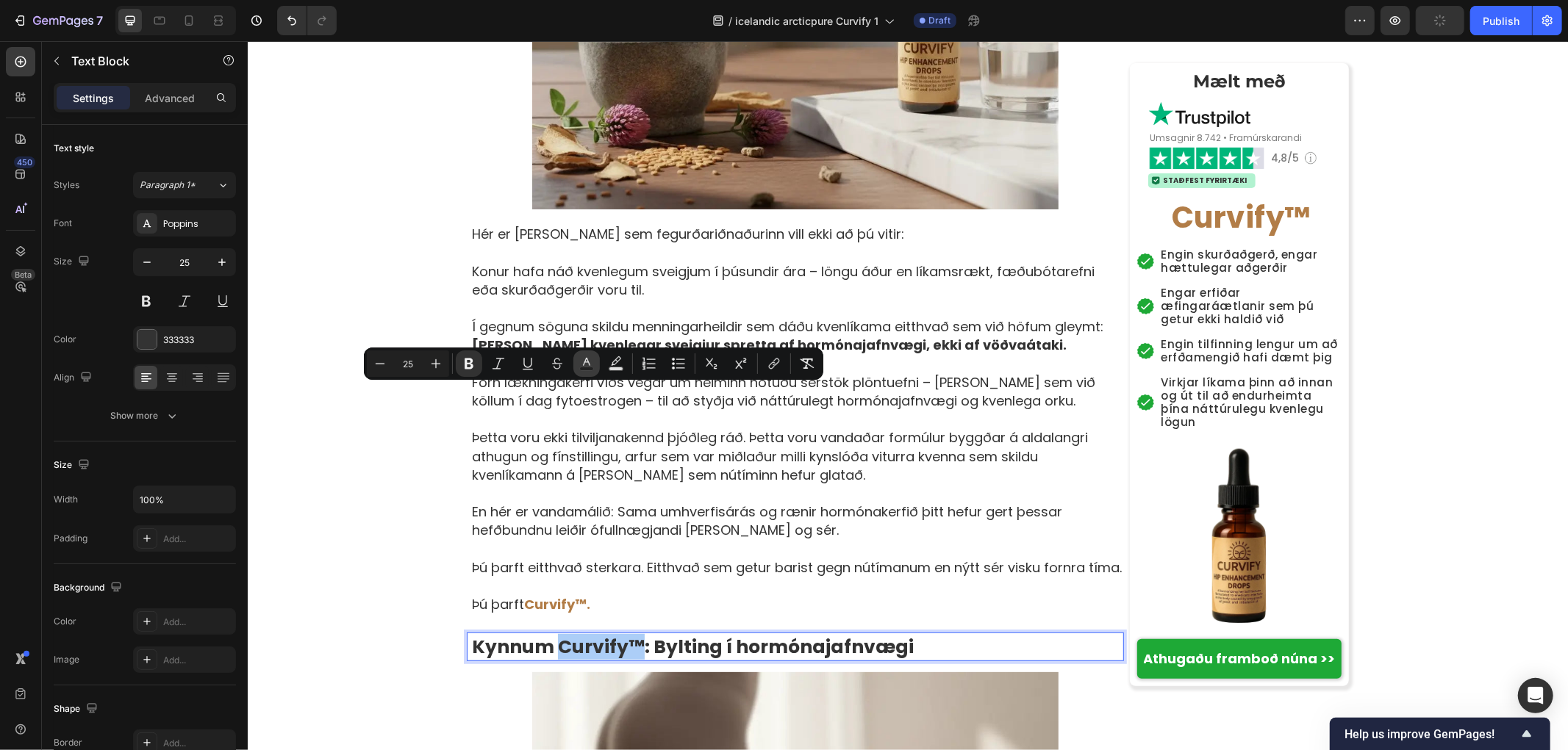
click at [583, 358] on icon "Editor contextual toolbar" at bounding box center [587, 363] width 15 height 15
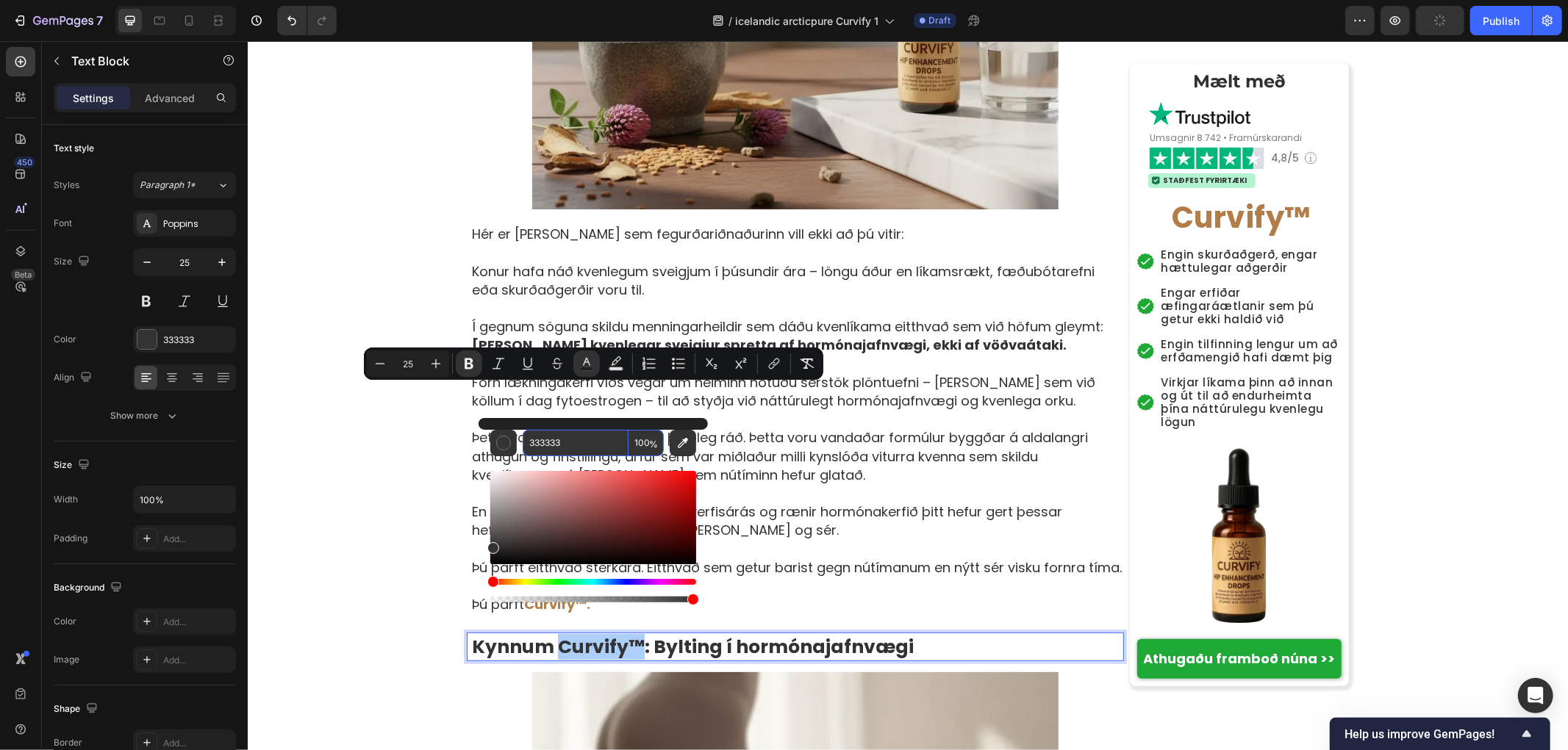
click at [564, 441] on input "333333" at bounding box center [575, 443] width 106 height 27
paste input "B27D47"
type input "B27D47"
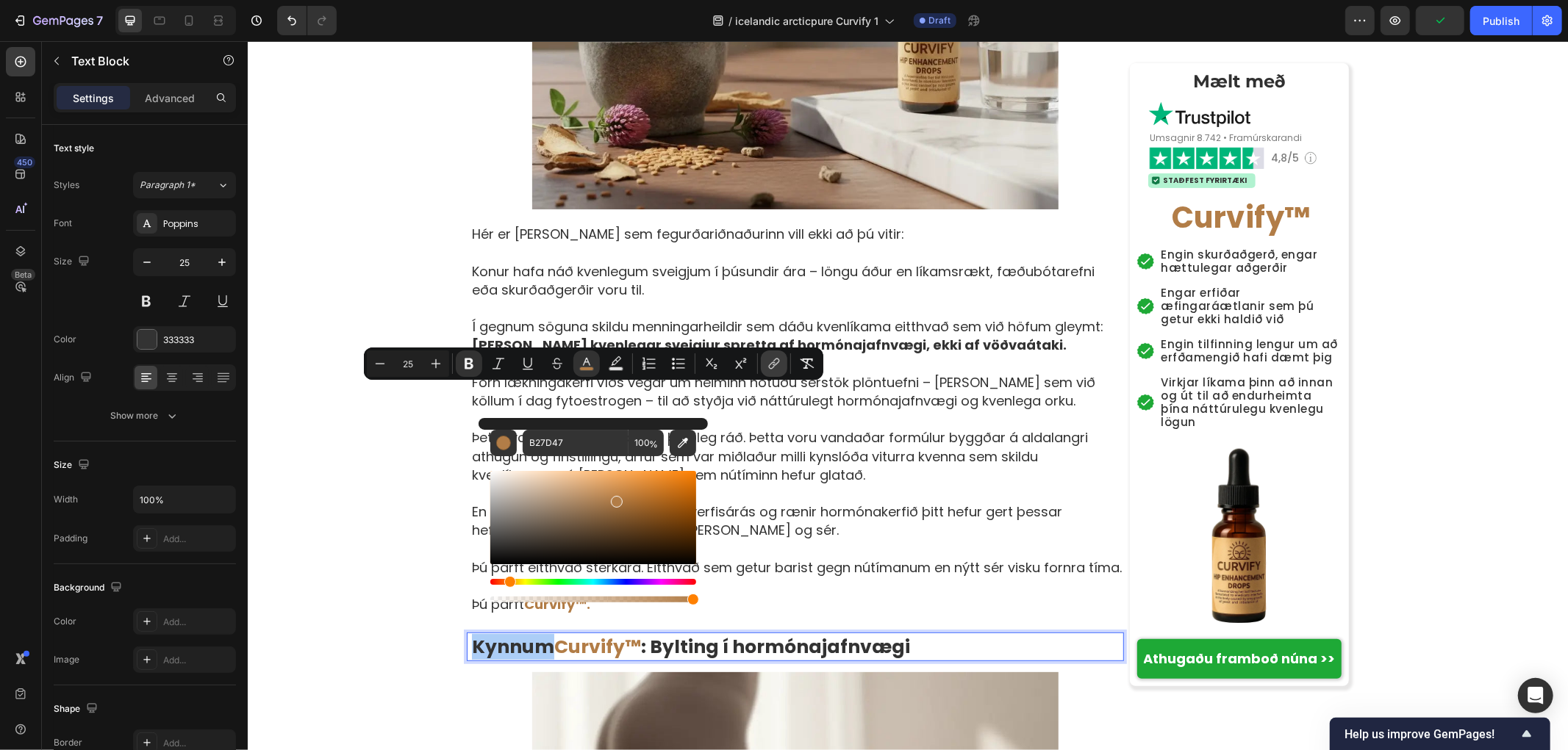
click at [781, 363] on button "link" at bounding box center [774, 364] width 27 height 27
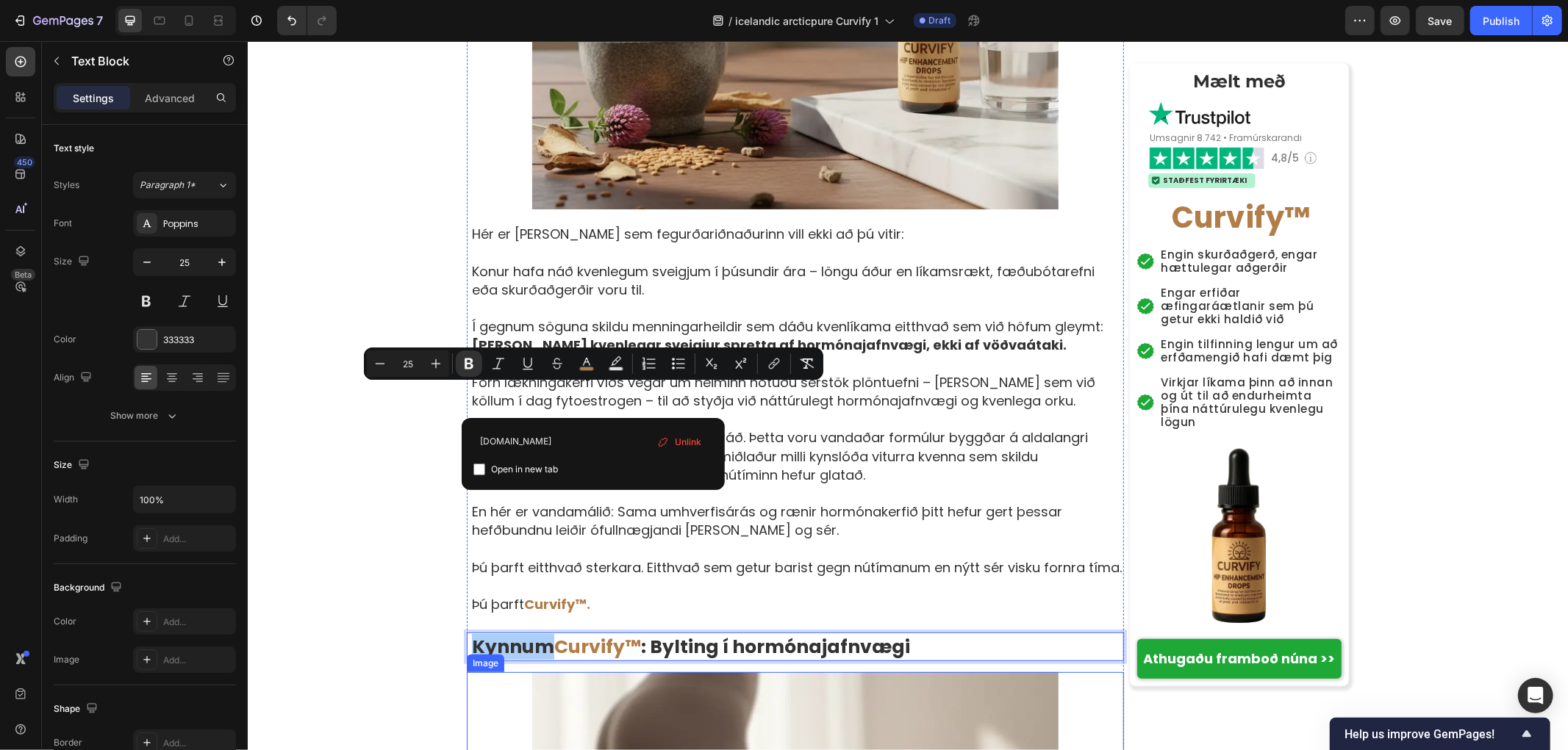
type input "example.com"
click at [522, 364] on icon "Editor contextual toolbar" at bounding box center [528, 363] width 15 height 15
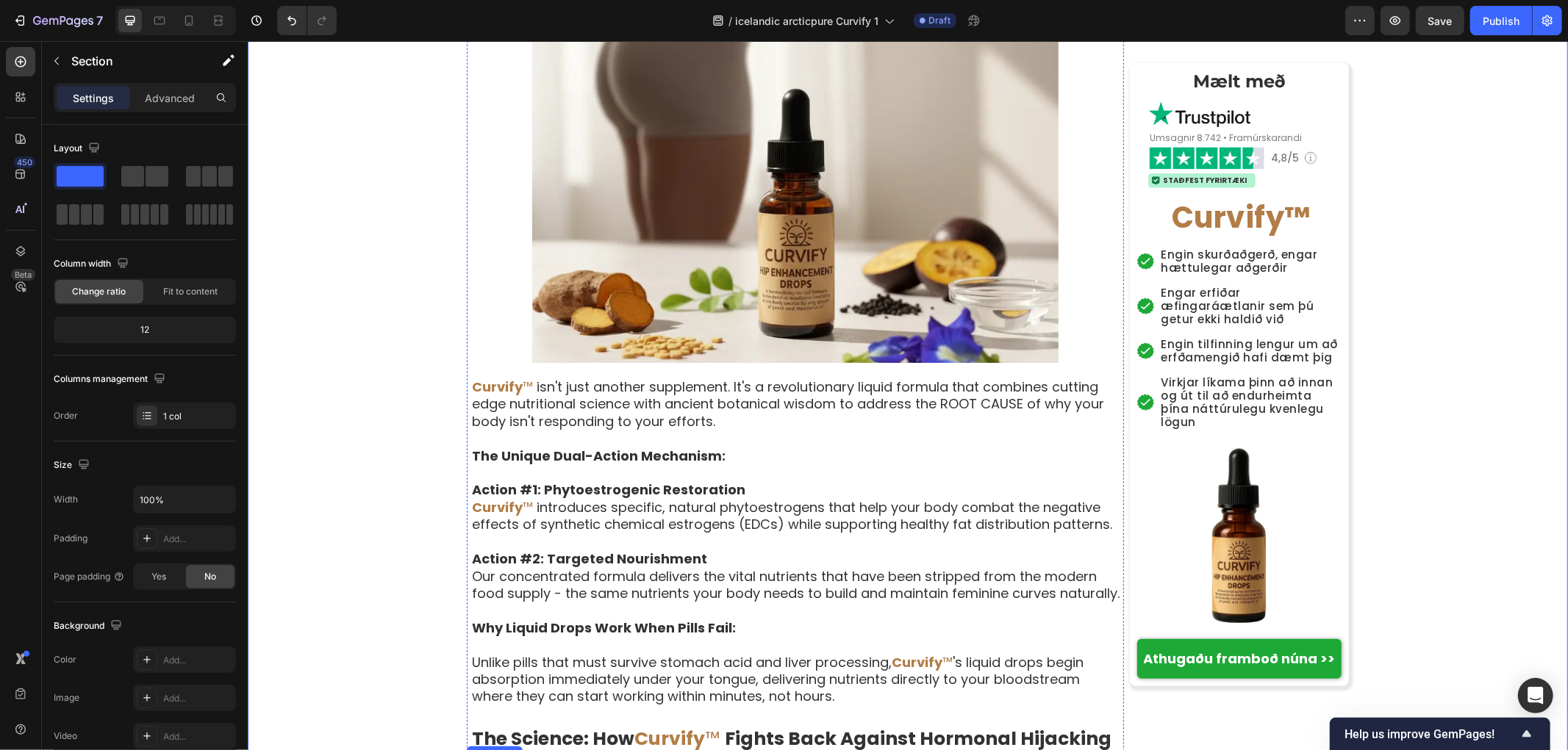
scroll to position [5633, 0]
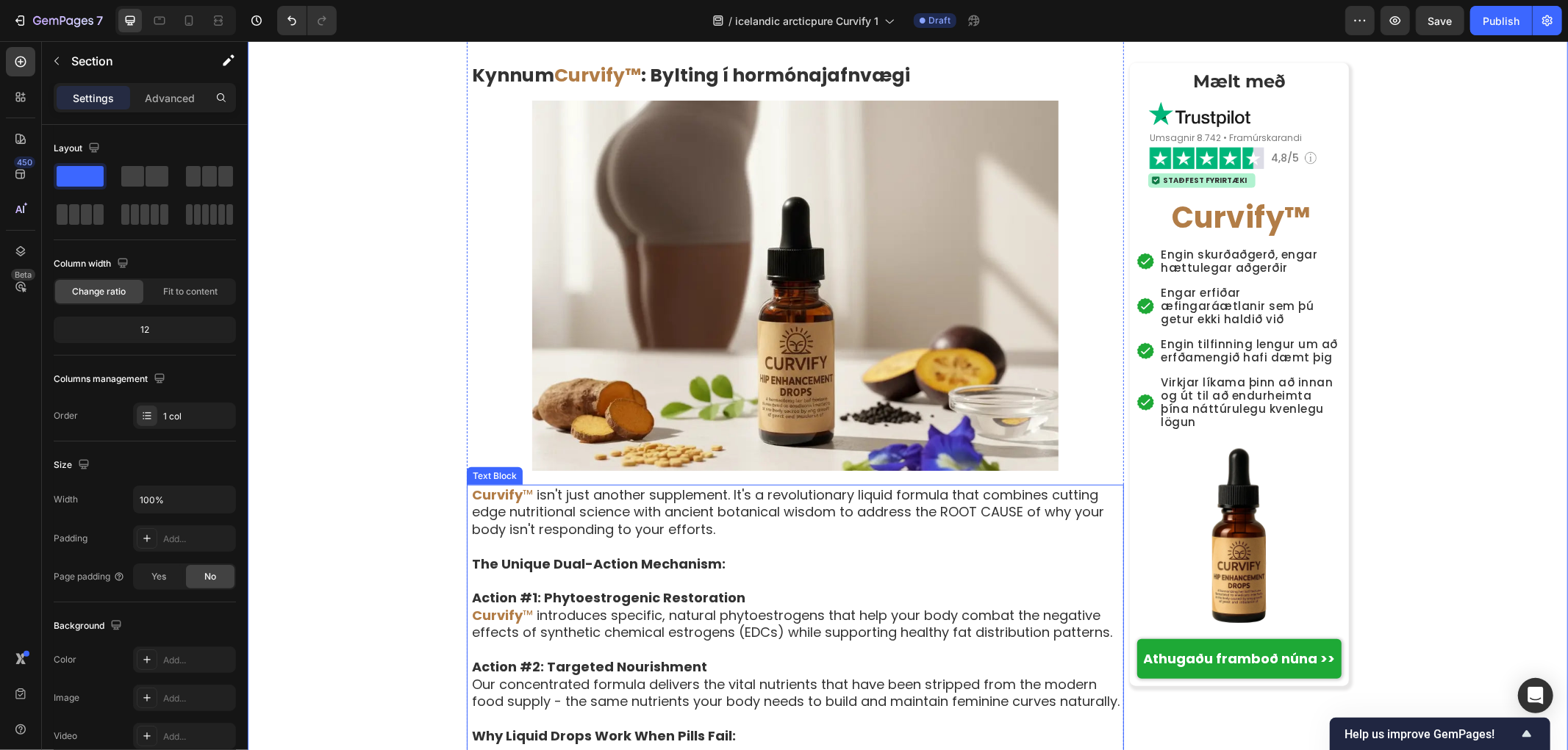
click at [569, 572] on p at bounding box center [797, 580] width 651 height 17
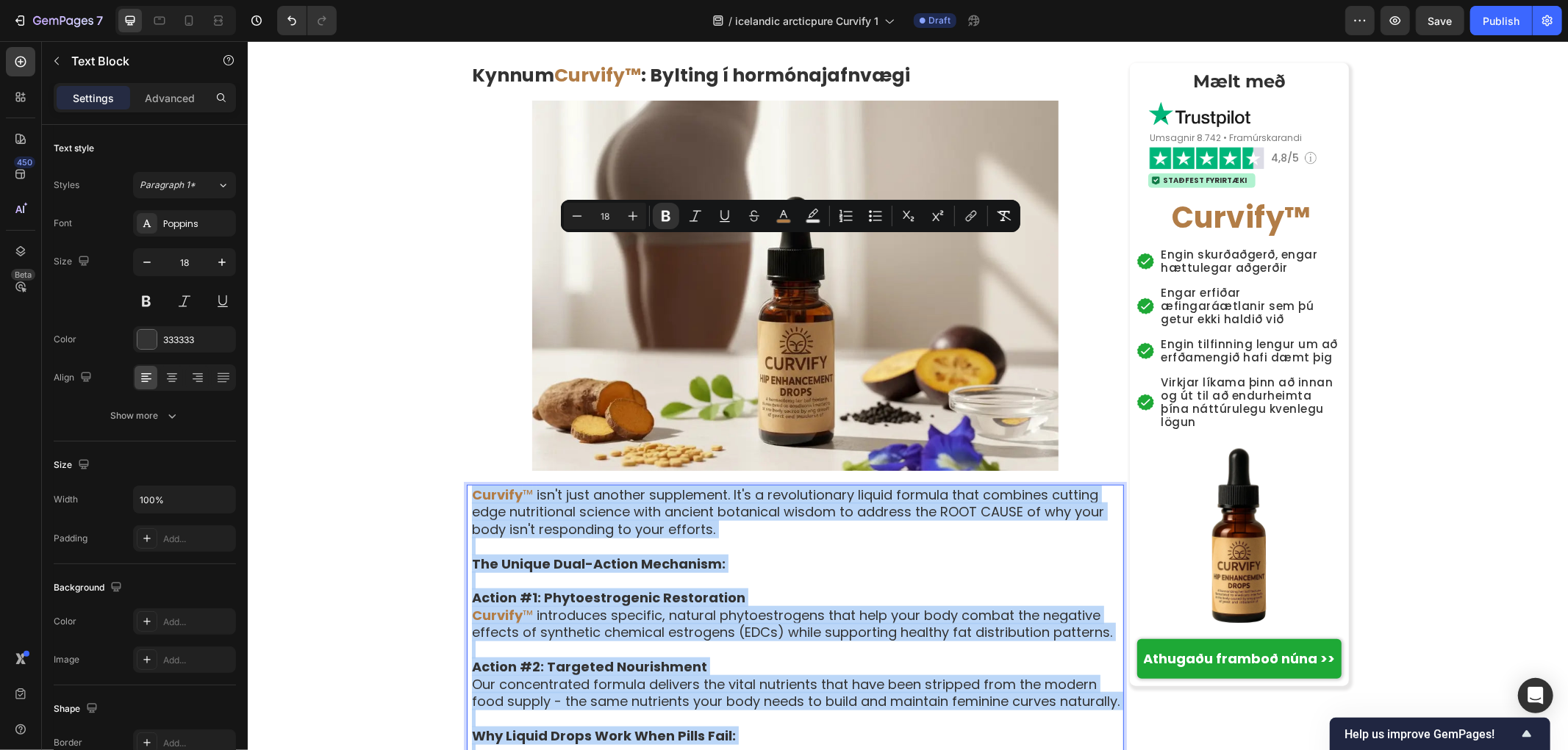
click at [666, 744] on p "Rich Text Editor. Editing area: main" at bounding box center [797, 752] width 651 height 17
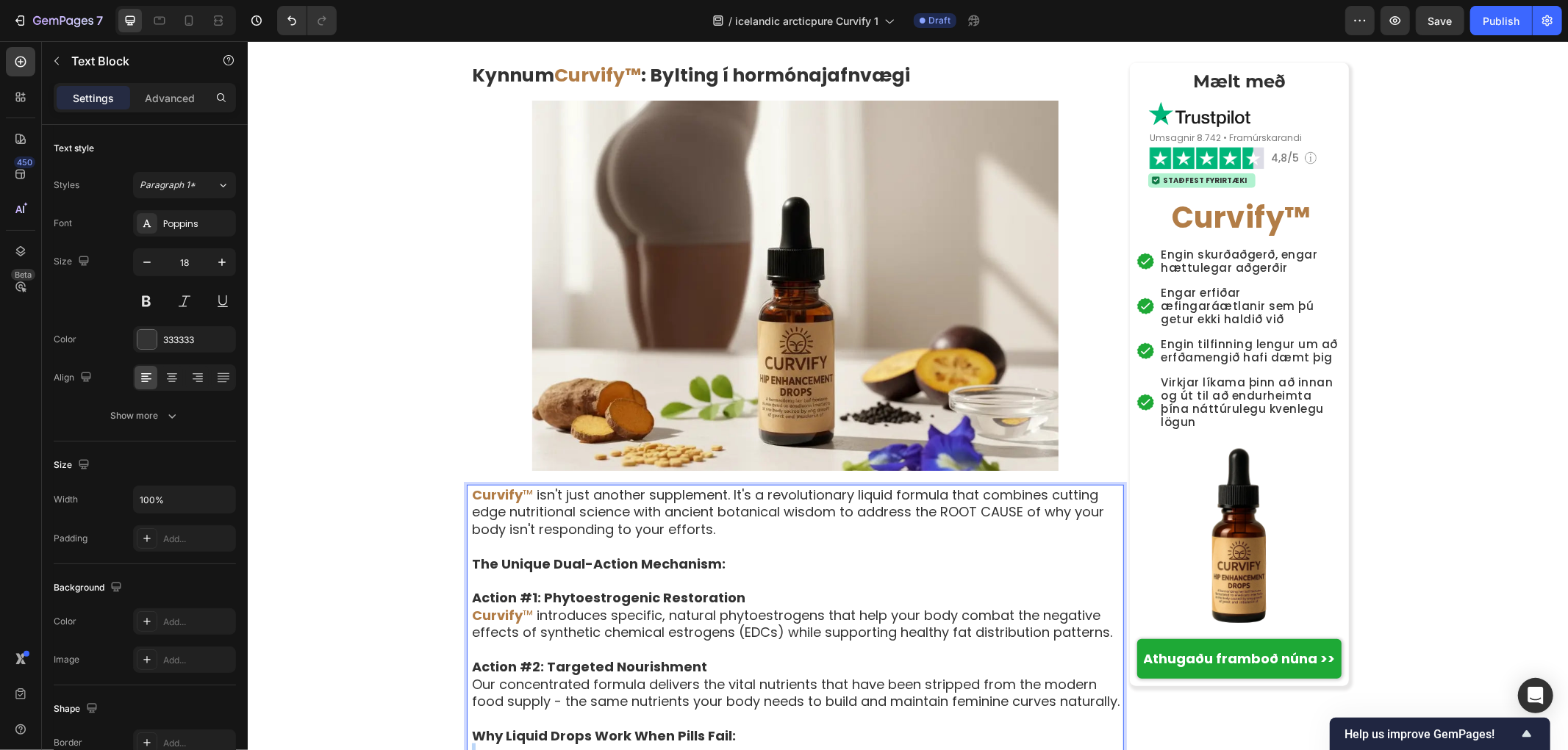
click at [666, 744] on p "Rich Text Editor. Editing area: main" at bounding box center [797, 752] width 651 height 17
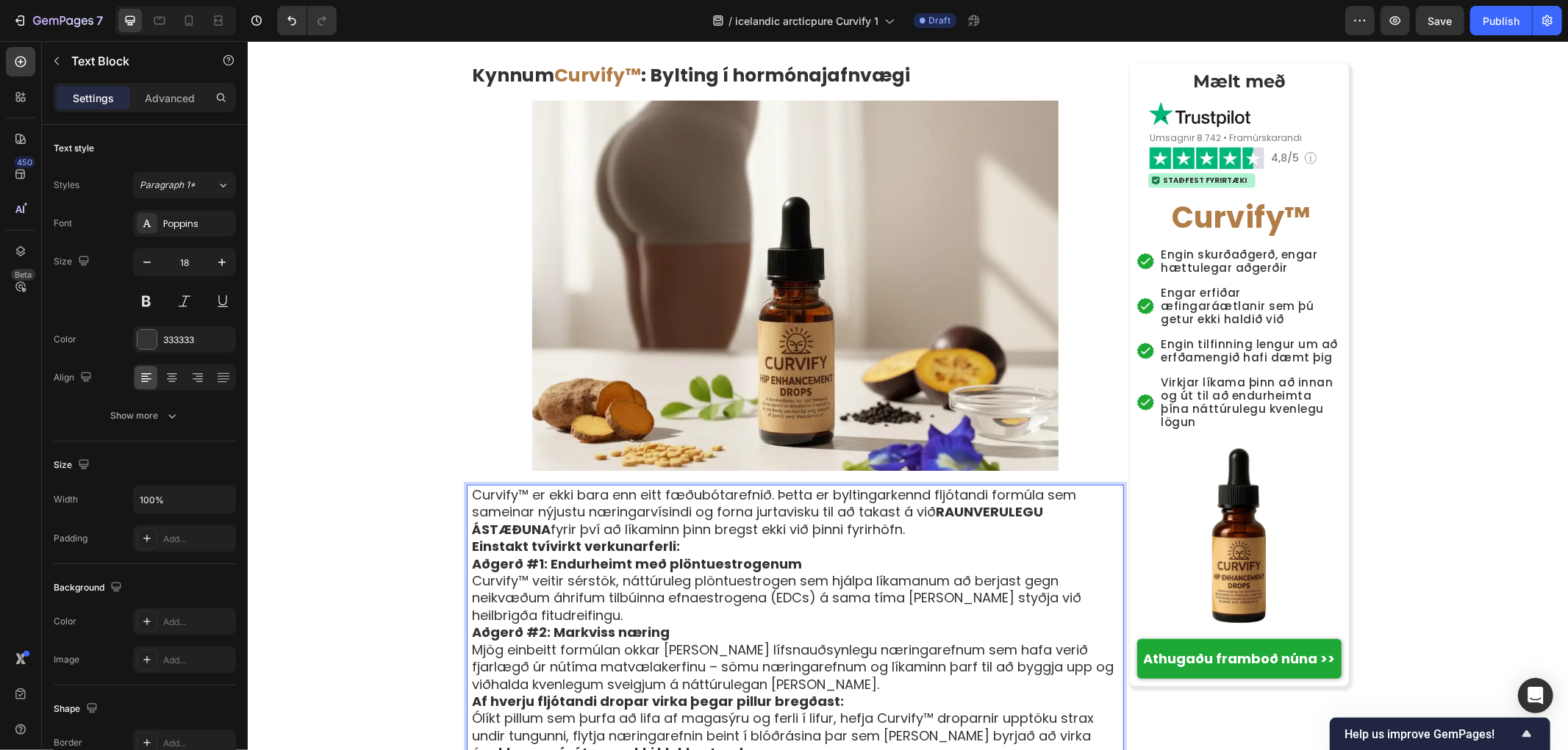
click at [932, 485] on p "Curvify™ er ekki bara enn eitt fæðubótarefnið. Þetta er byltingarkennd fljótand…" at bounding box center [797, 511] width 651 height 52
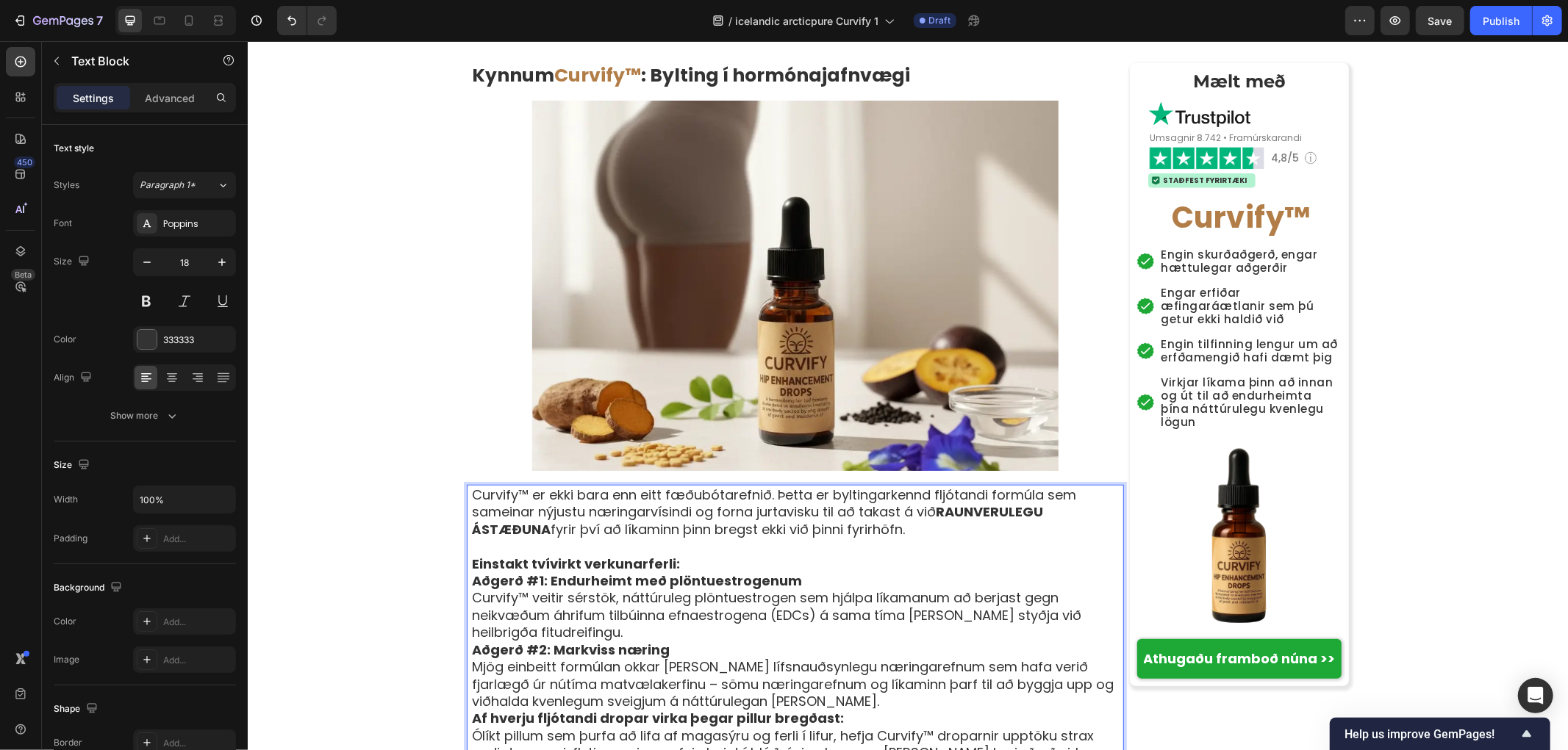
click at [706, 537] on p "Rich Text Editor. Editing area: main" at bounding box center [797, 546] width 651 height 17
click at [696, 555] on p "Einstakt tvívirkt verkunarferli:" at bounding box center [797, 564] width 651 height 17
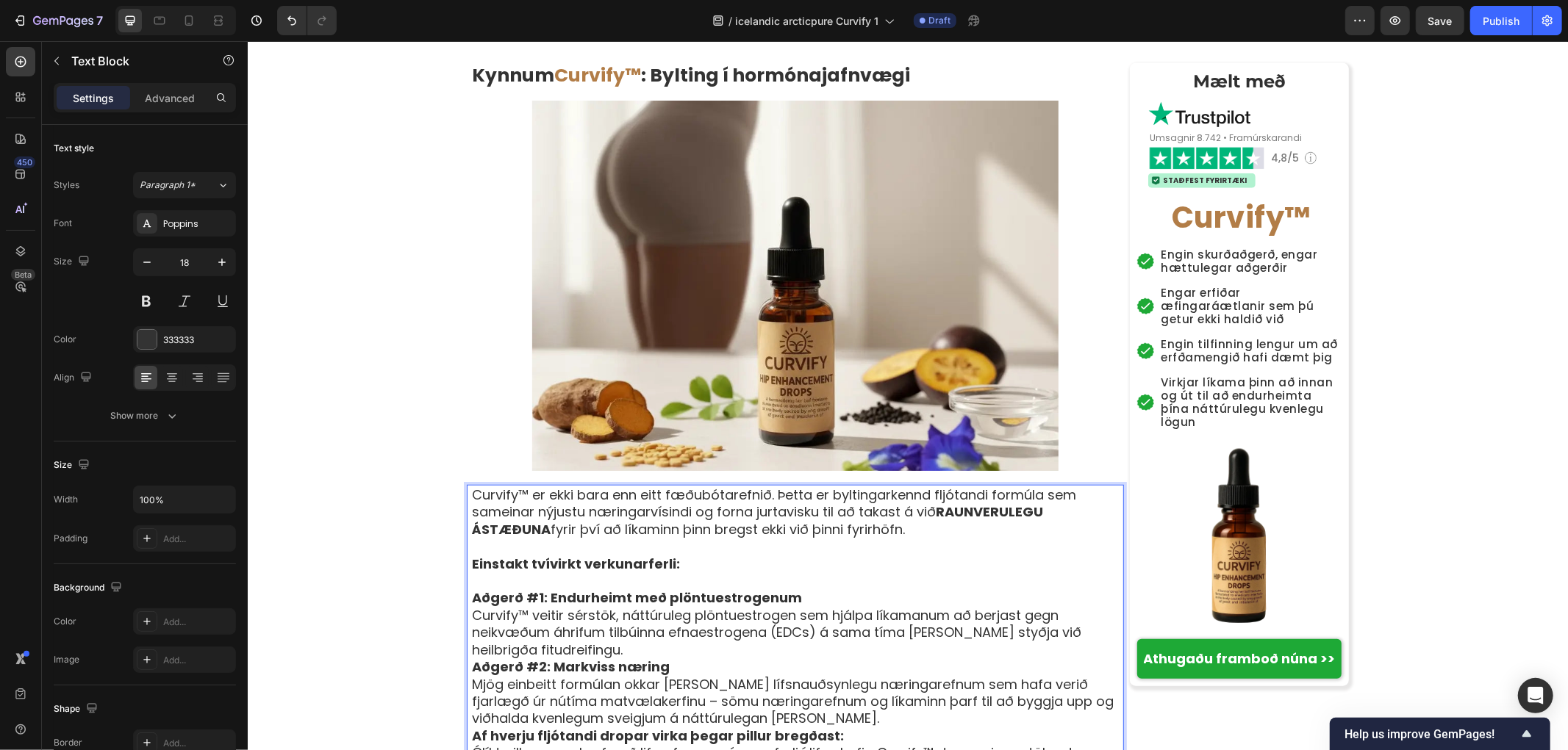
click at [583, 589] on p "Aðgerð #1: Endurheimt með plöntuestrogenum Curvify™ veitir sérstök, náttúruleg …" at bounding box center [797, 623] width 651 height 69
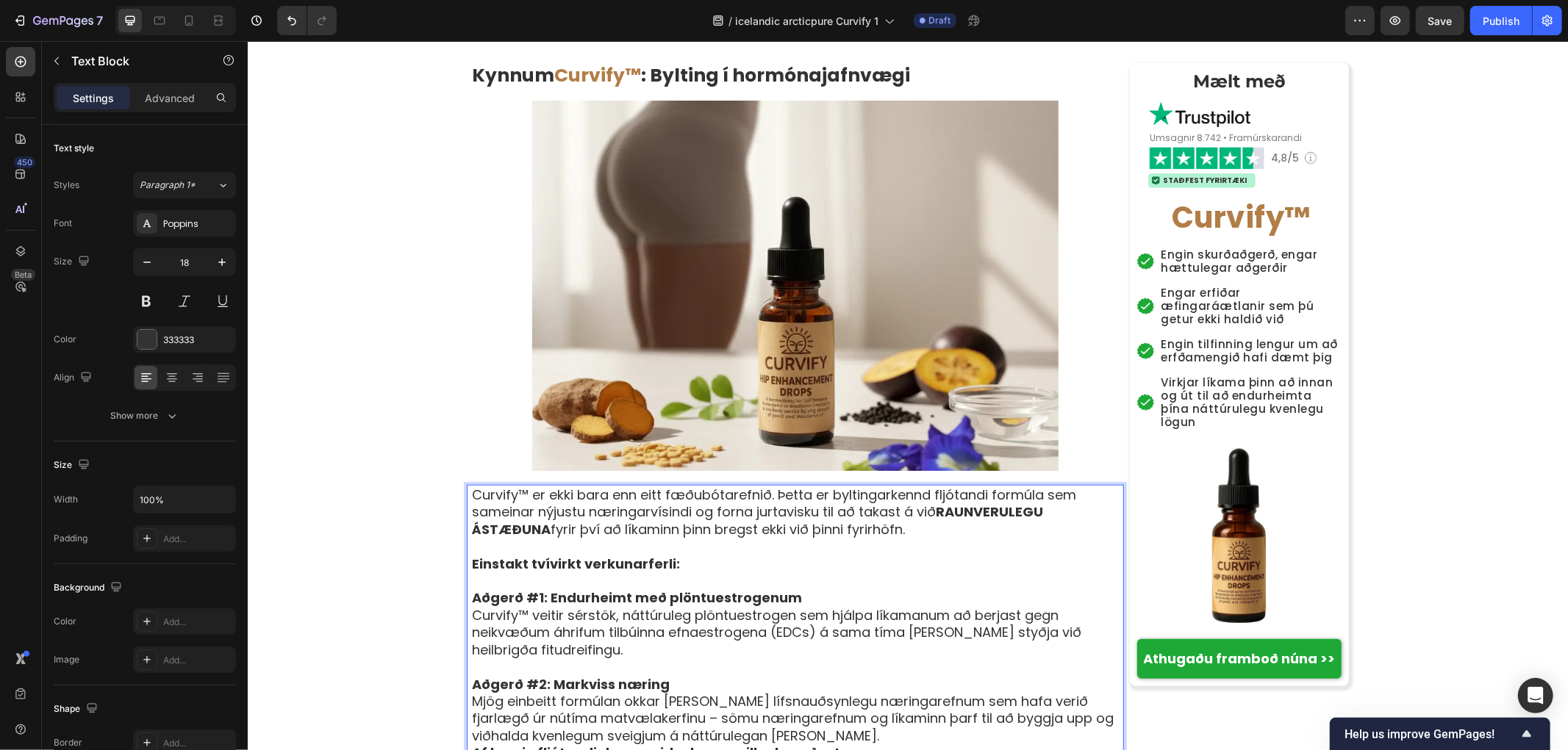
click at [754, 676] on p "Aðgerð #2: Markviss næring Mjög einbeitt formúlan okkar skilar þeim lífsnauðsyn…" at bounding box center [797, 710] width 651 height 69
click at [563, 589] on p "Aðgerð #1: Endurheimt með plöntuestrogenum Curvify™ veitir sérstök, náttúruleg …" at bounding box center [797, 623] width 651 height 69
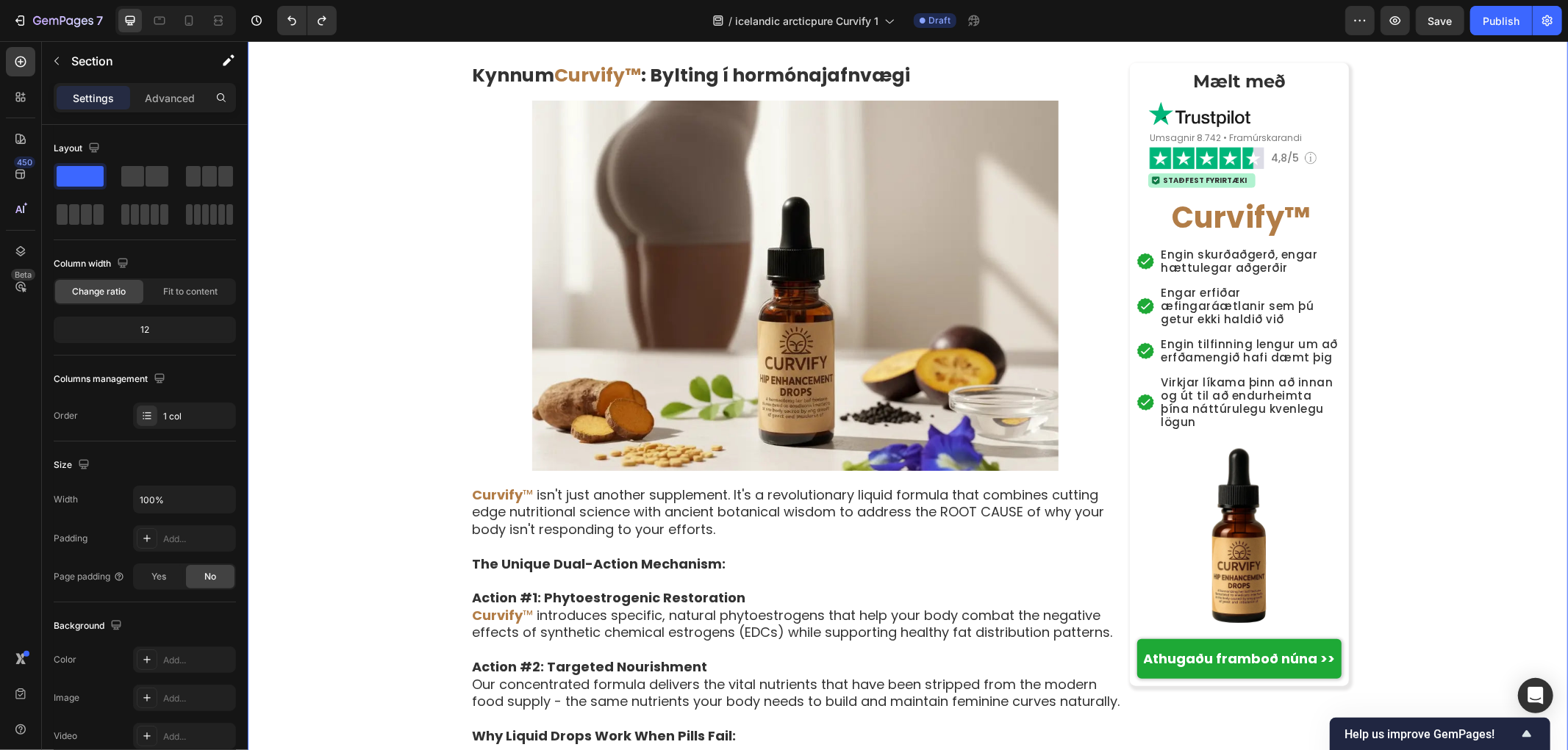
click at [682, 657] on strong "Action #2: Targeted Nourishment" at bounding box center [589, 665] width 235 height 18
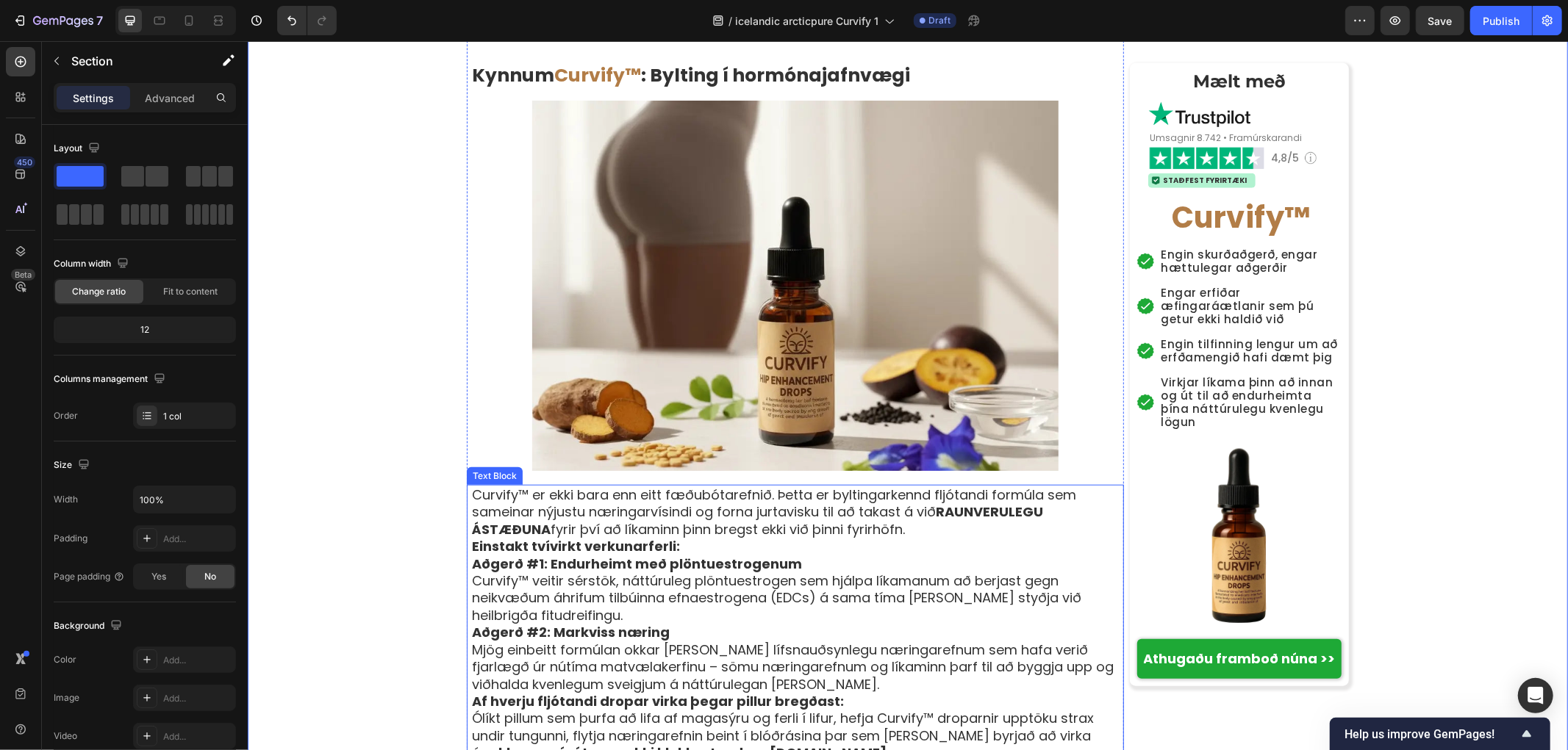
click at [905, 485] on p "Curvify™ er ekki bara enn eitt fæðubótarefnið. Þetta er byltingarkennd fljótand…" at bounding box center [797, 511] width 651 height 52
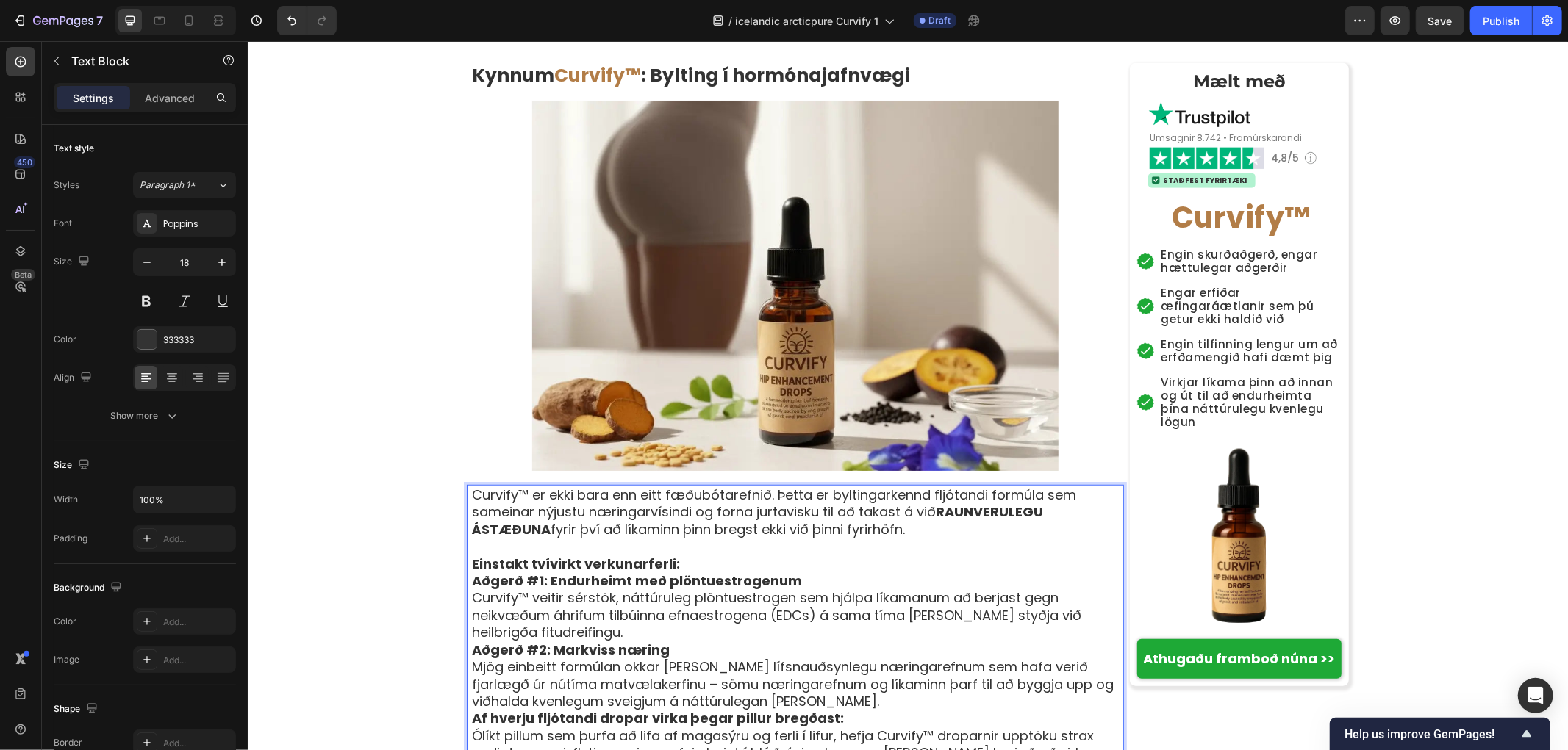
click at [701, 555] on p "Einstakt tvívirkt verkunarferli:" at bounding box center [797, 564] width 651 height 17
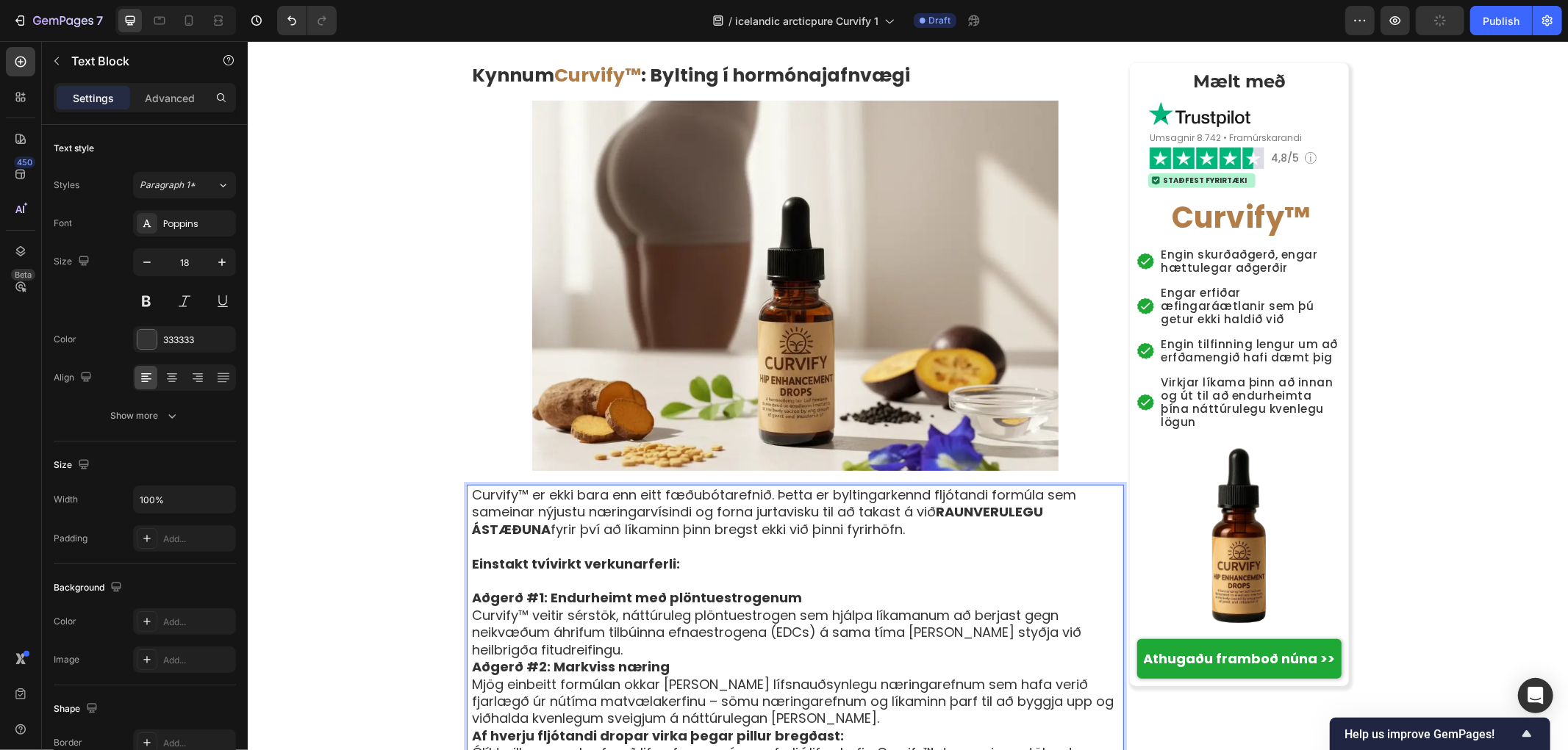
click at [583, 589] on p "Aðgerð #1: Endurheimt með plöntuestrogenum Curvify™ veitir sérstök, náttúruleg …" at bounding box center [797, 623] width 651 height 69
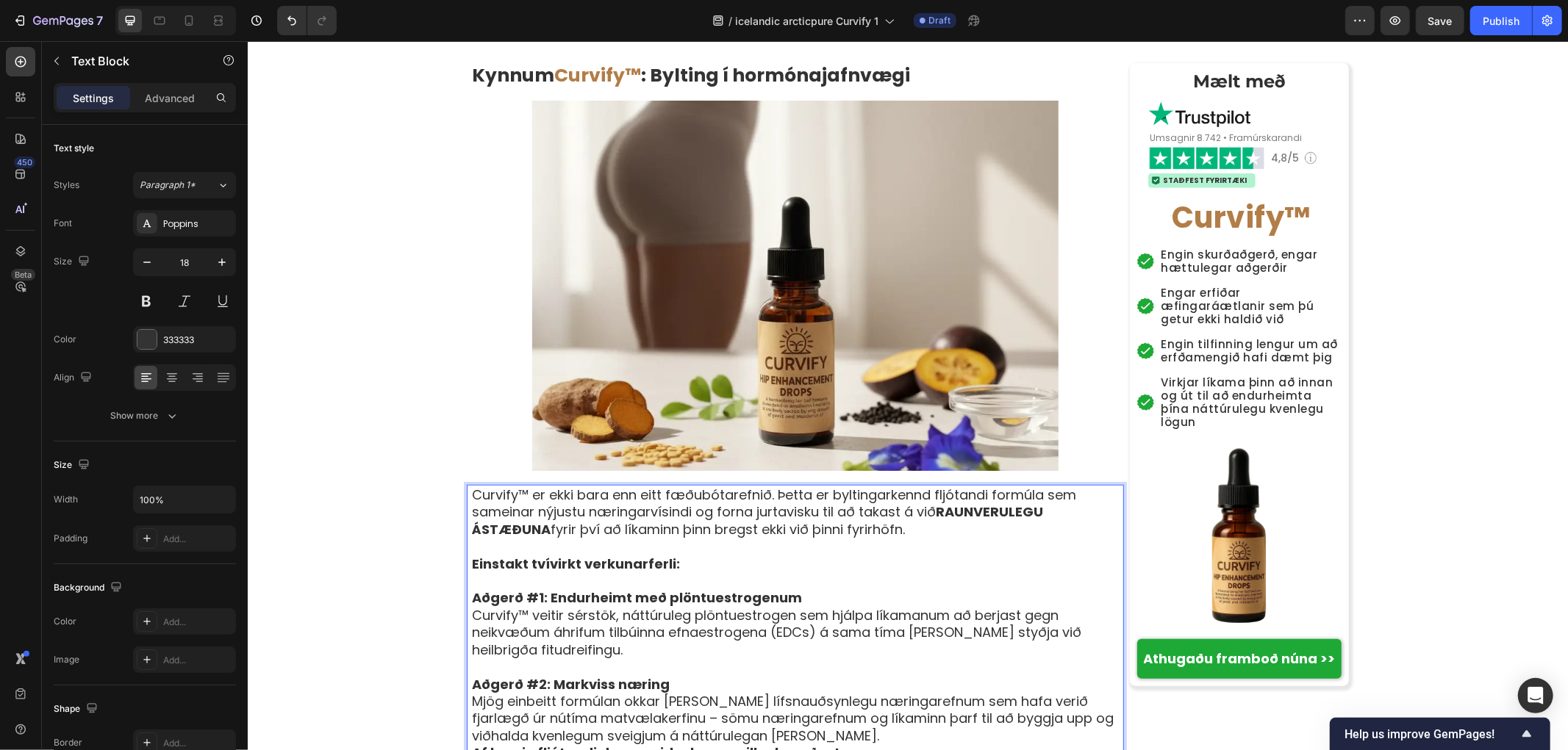
click at [797, 676] on p "Aðgerð #2: Markviss næring Mjög einbeitt formúlan okkar skilar þeim lífsnauðsyn…" at bounding box center [797, 710] width 651 height 69
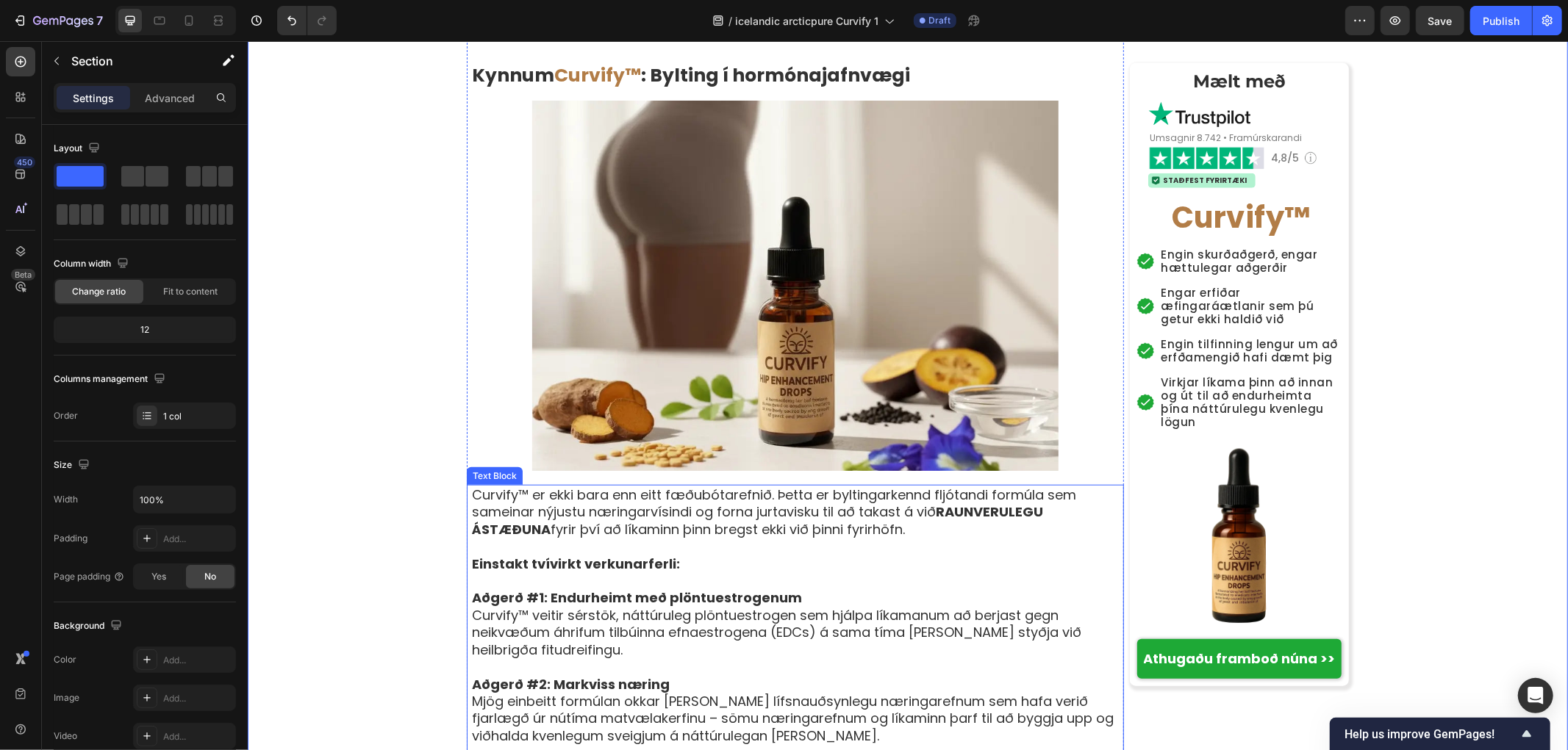
click at [516, 485] on p "Curvify™ er ekki bara enn eitt fæðubótarefnið. Þetta er byltingarkennd fljótand…" at bounding box center [797, 511] width 651 height 52
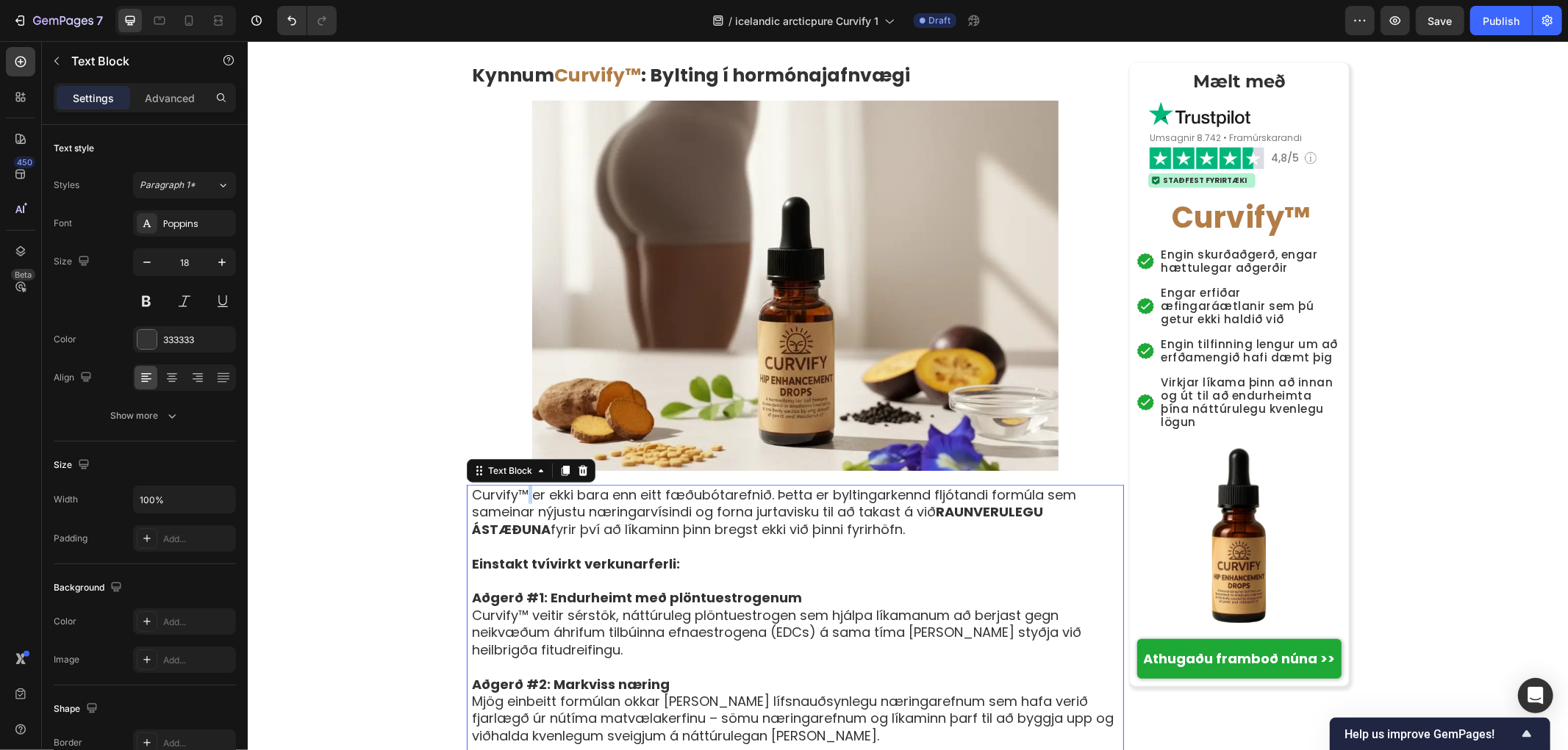
click at [518, 485] on p "Curvify™ er ekki bara enn eitt fæðubótarefnið. Þetta er byltingarkennd fljótand…" at bounding box center [797, 511] width 651 height 52
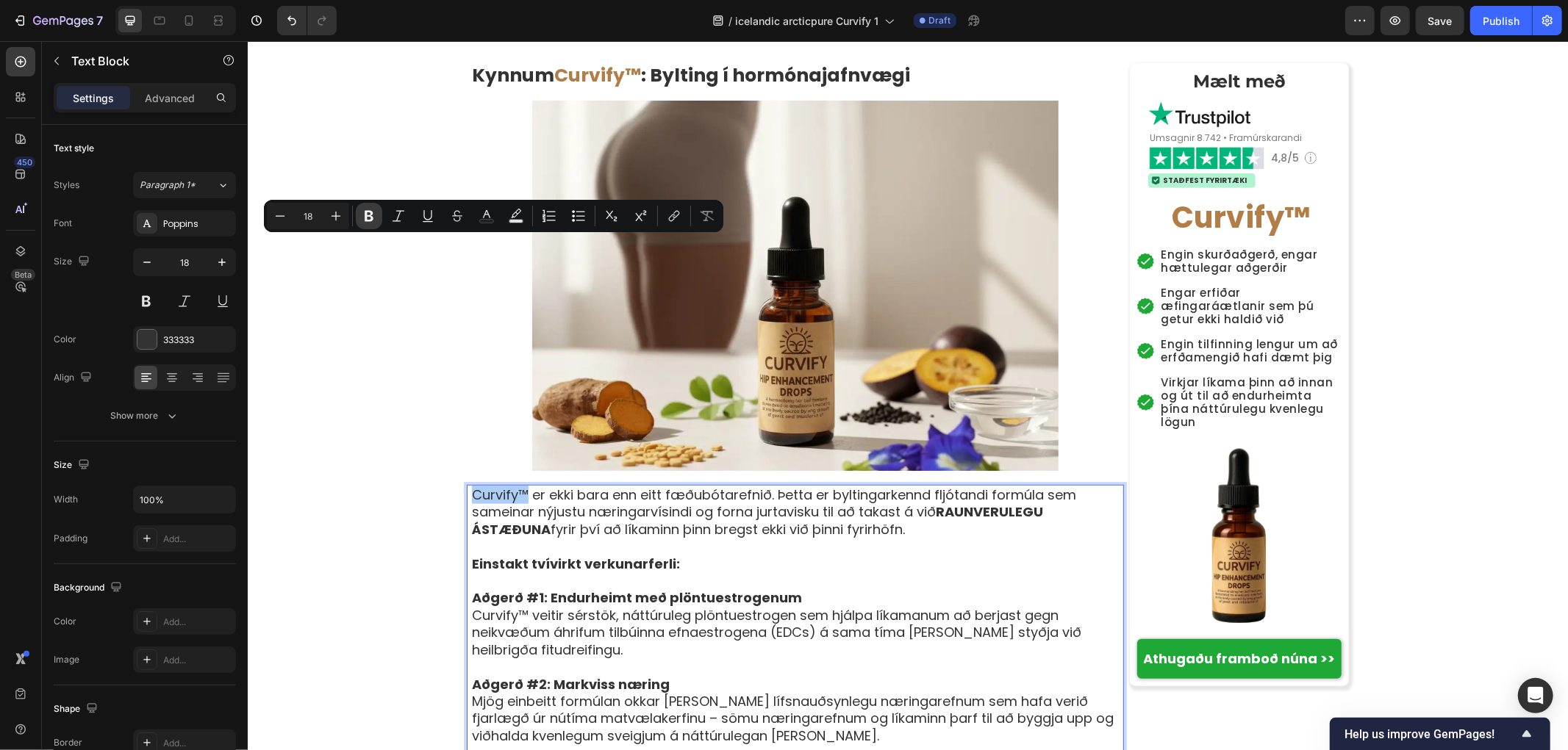
click at [365, 222] on icon "Editor contextual toolbar" at bounding box center [369, 216] width 15 height 15
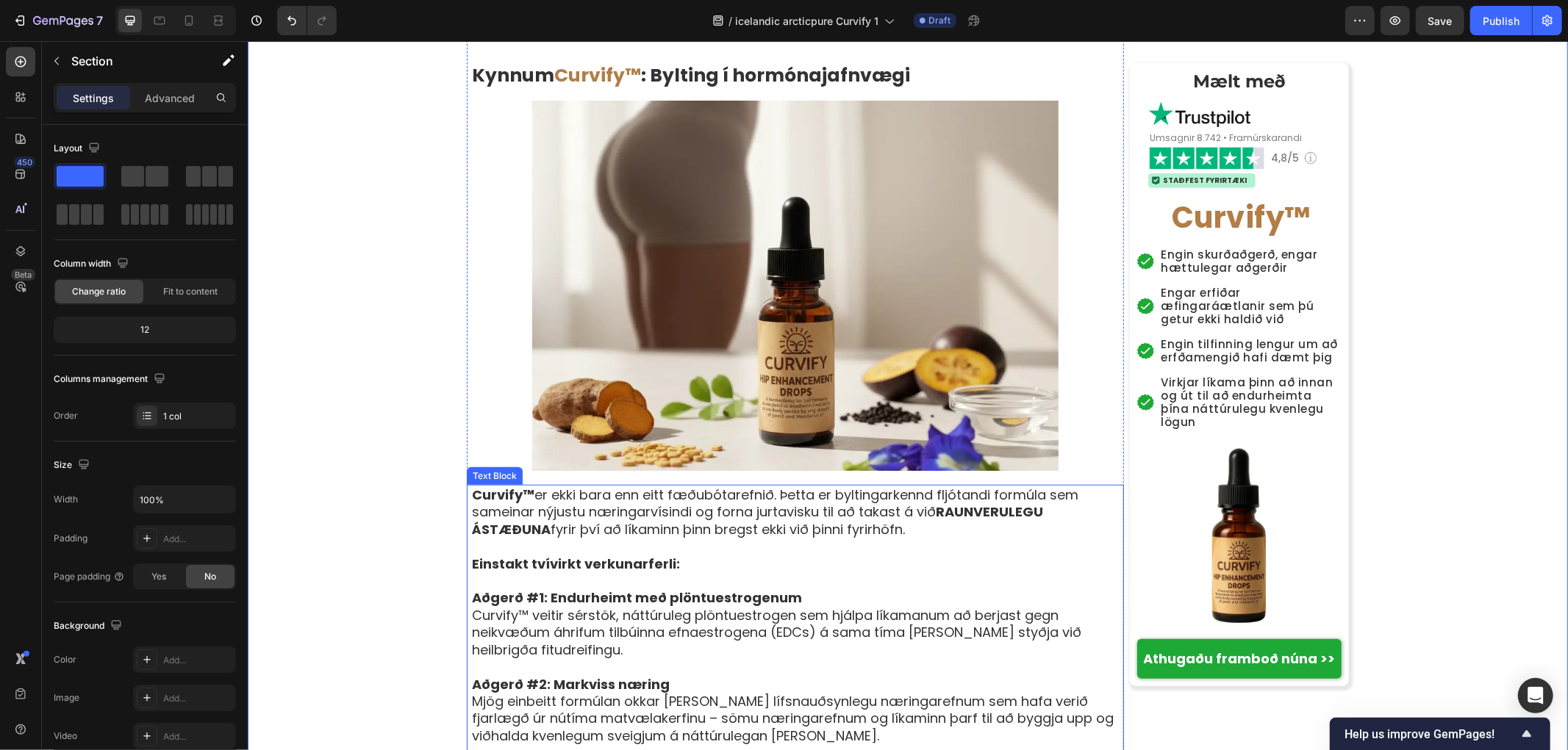
click at [473, 485] on strong "Curvify™" at bounding box center [503, 493] width 63 height 18
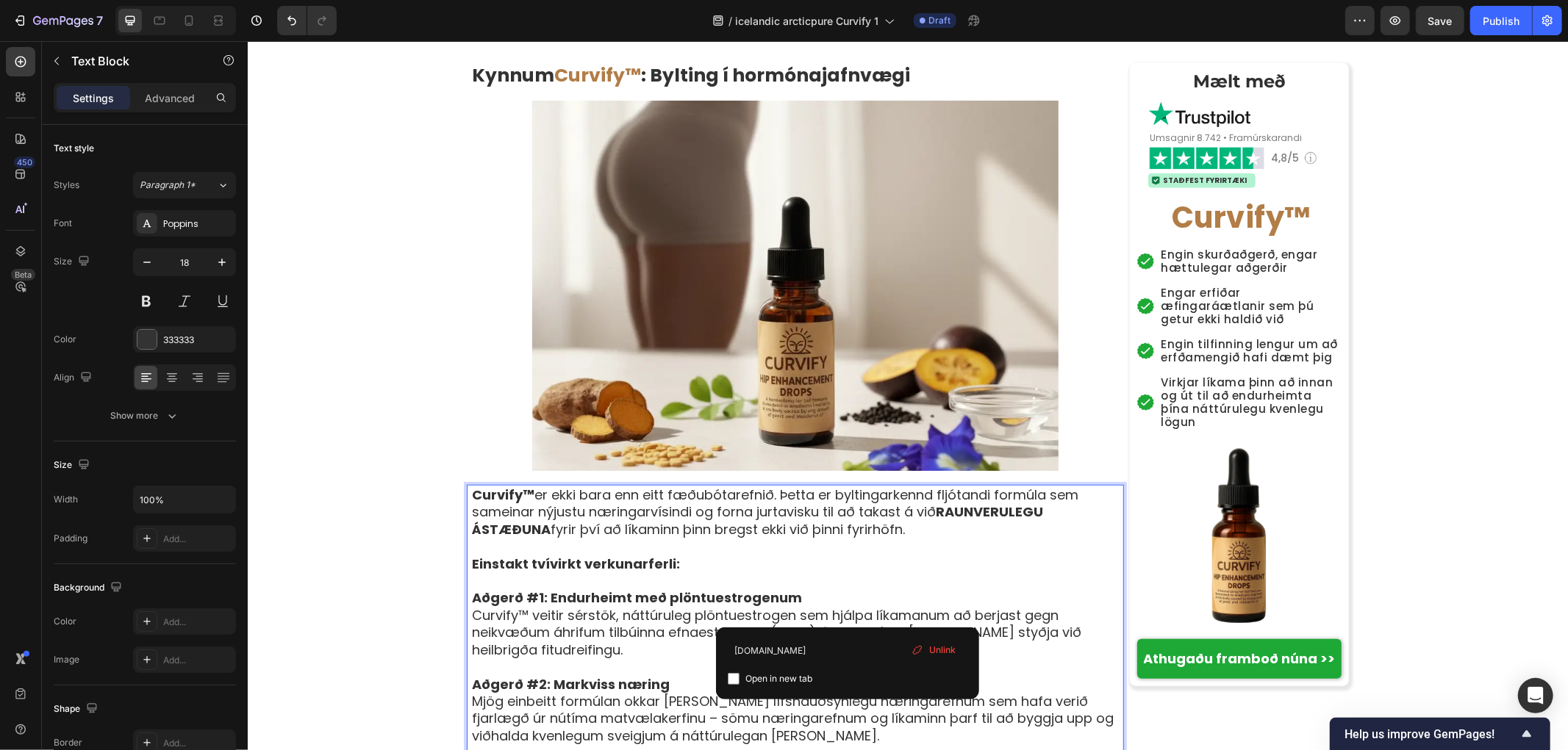
click at [934, 649] on span "Unlink" at bounding box center [942, 650] width 27 height 13
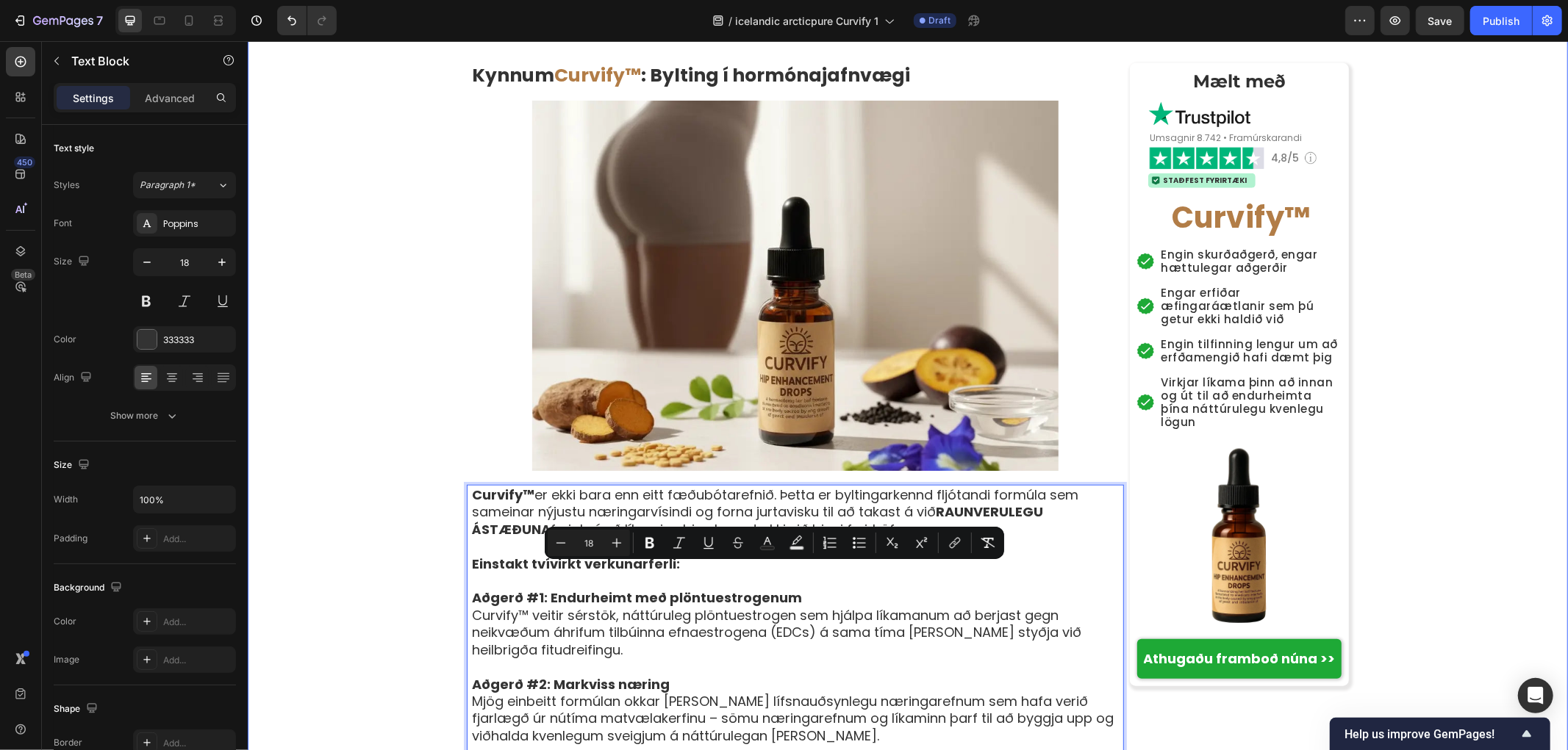
drag, startPoint x: 874, startPoint y: 608, endPoint x: 446, endPoint y: 569, distance: 429.8
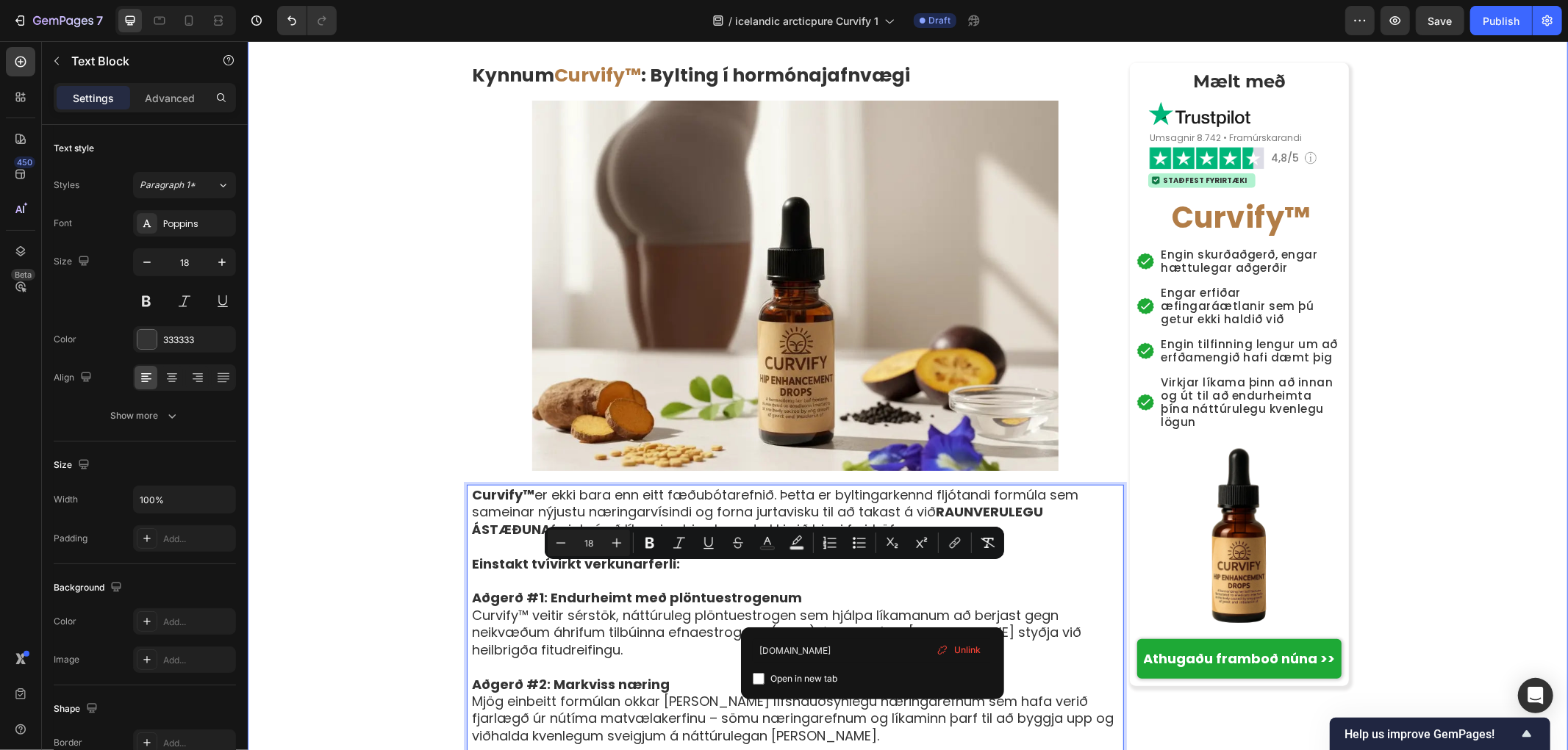
drag, startPoint x: 869, startPoint y: 610, endPoint x: 450, endPoint y: 553, distance: 422.9
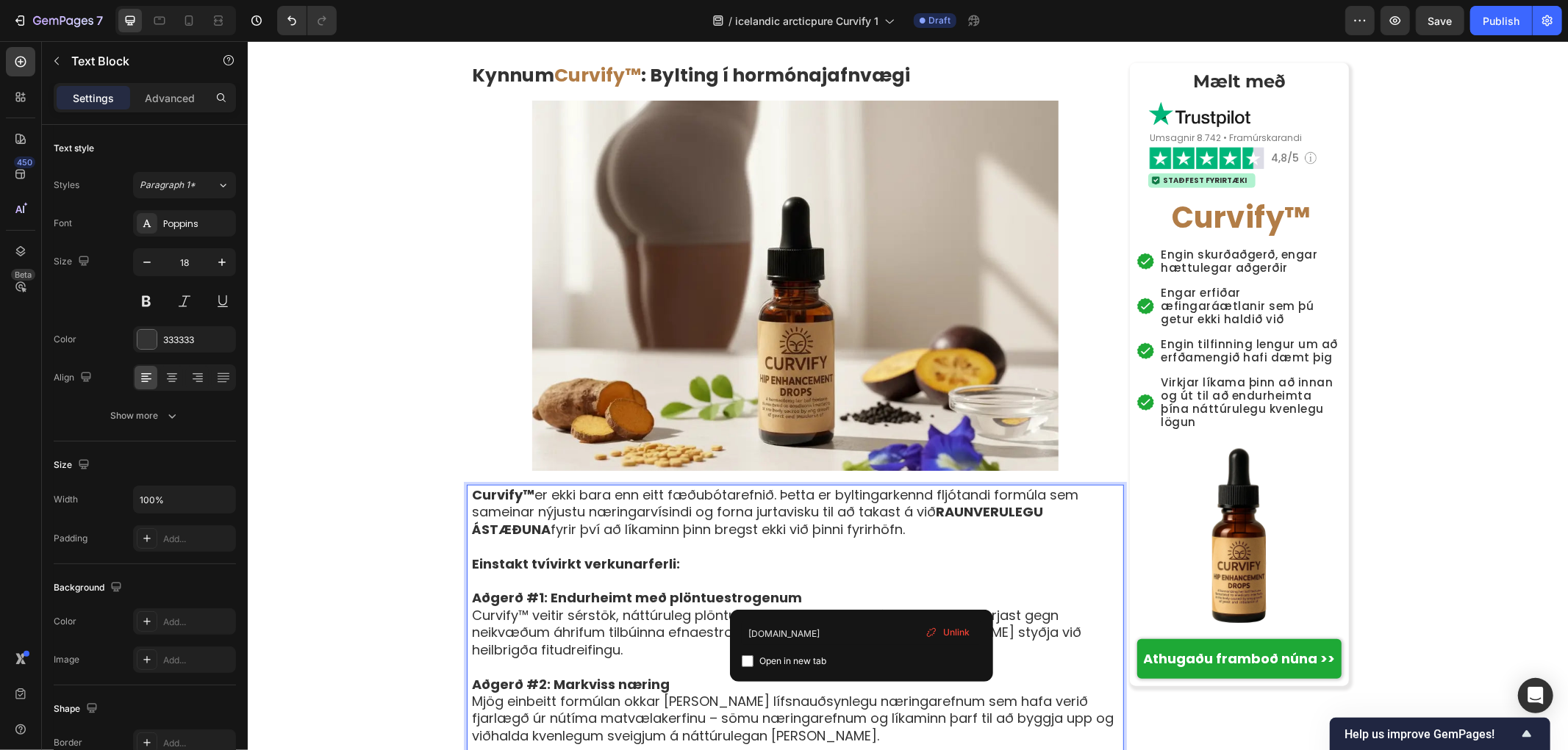
click at [953, 627] on span "Unlink" at bounding box center [956, 633] width 27 height 13
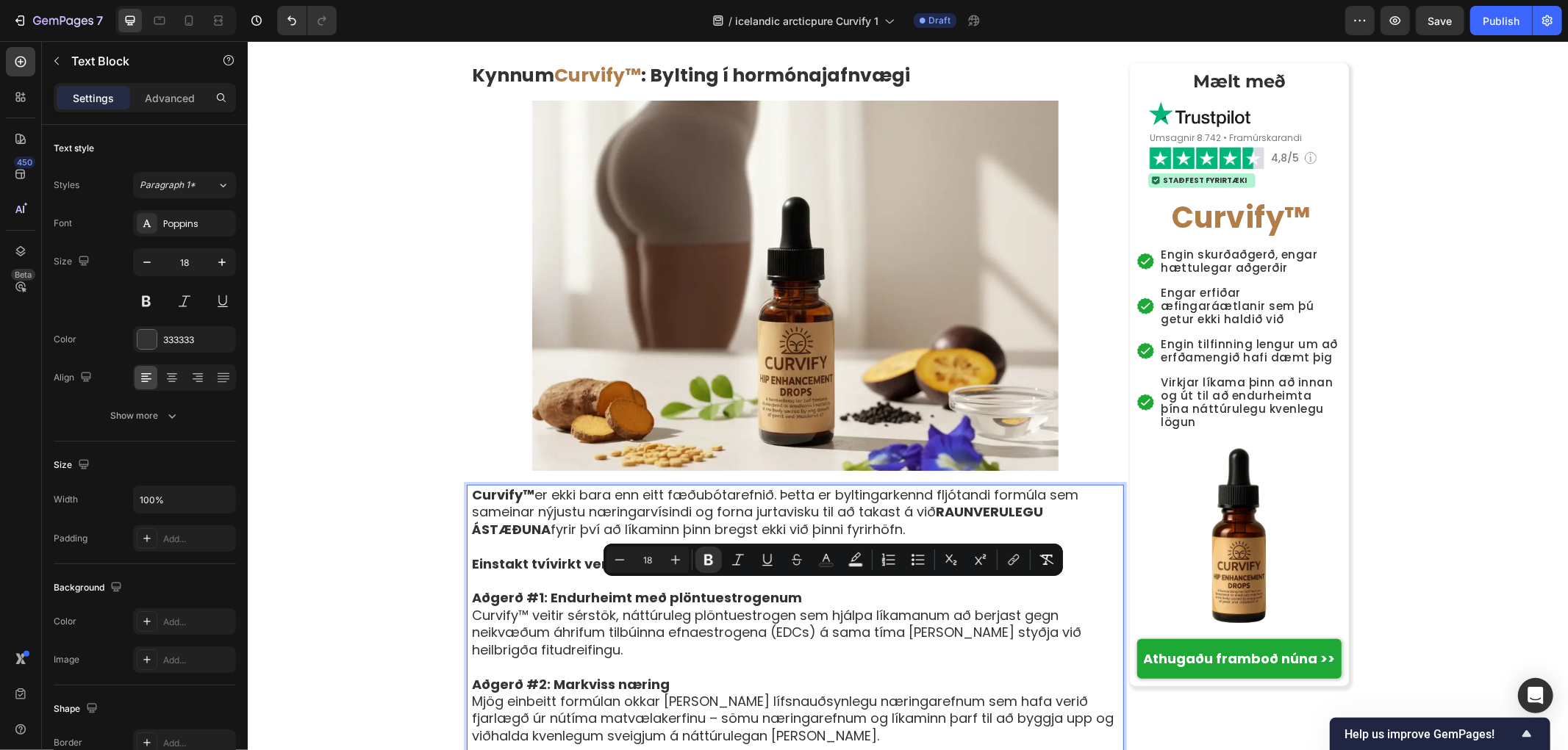
drag, startPoint x: 921, startPoint y: 590, endPoint x: 748, endPoint y: 594, distance: 173.0
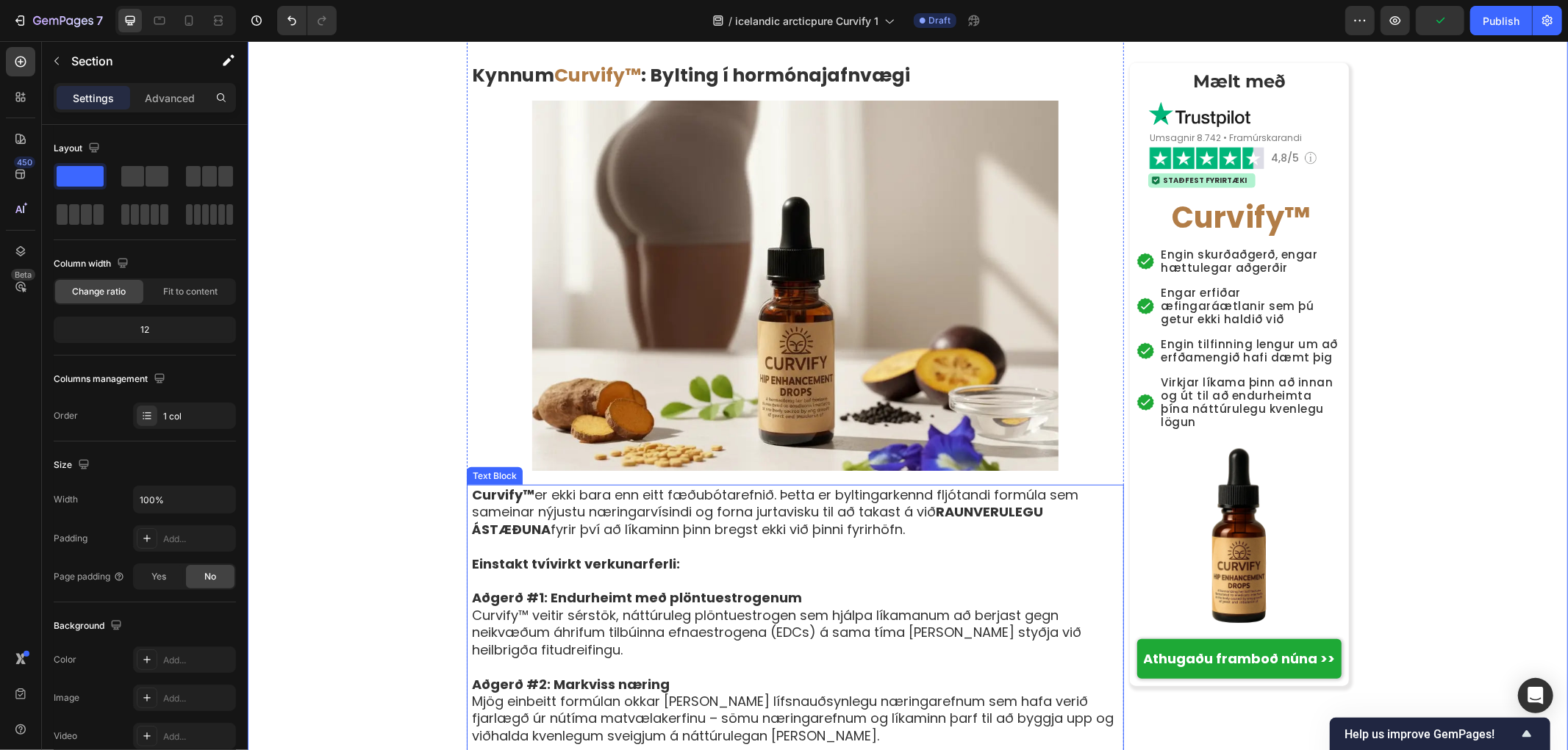
click at [511, 485] on strong "Curvify™" at bounding box center [503, 493] width 63 height 18
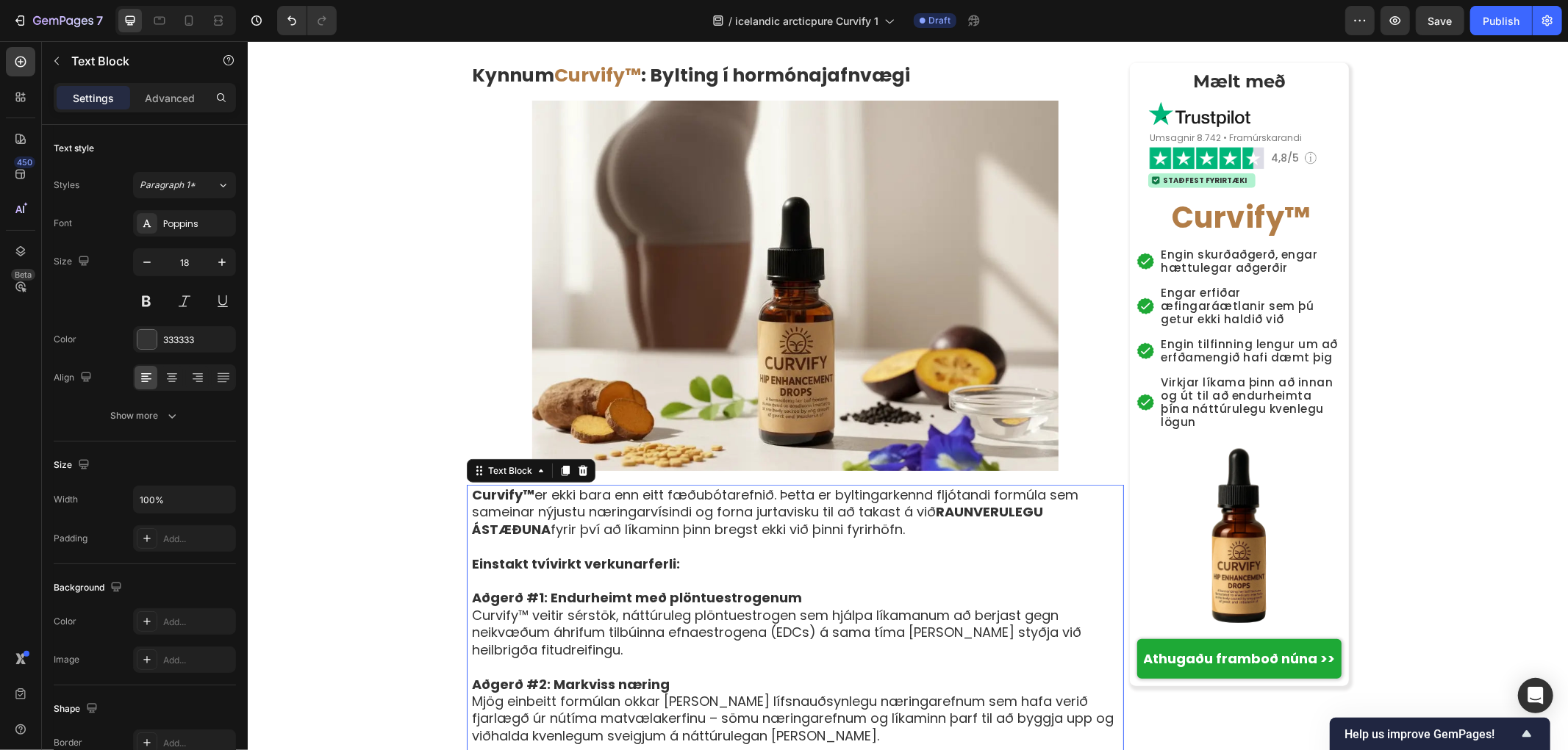
click at [503, 485] on p "Curvify™ er ekki bara enn eitt fæðubótarefnið. Þetta er byltingarkennd fljótand…" at bounding box center [797, 511] width 651 height 52
click at [529, 485] on p "Curvify™ er ekki bara enn eitt fæðubótarefnið. Þetta er byltingarkennd fljótand…" at bounding box center [797, 511] width 651 height 52
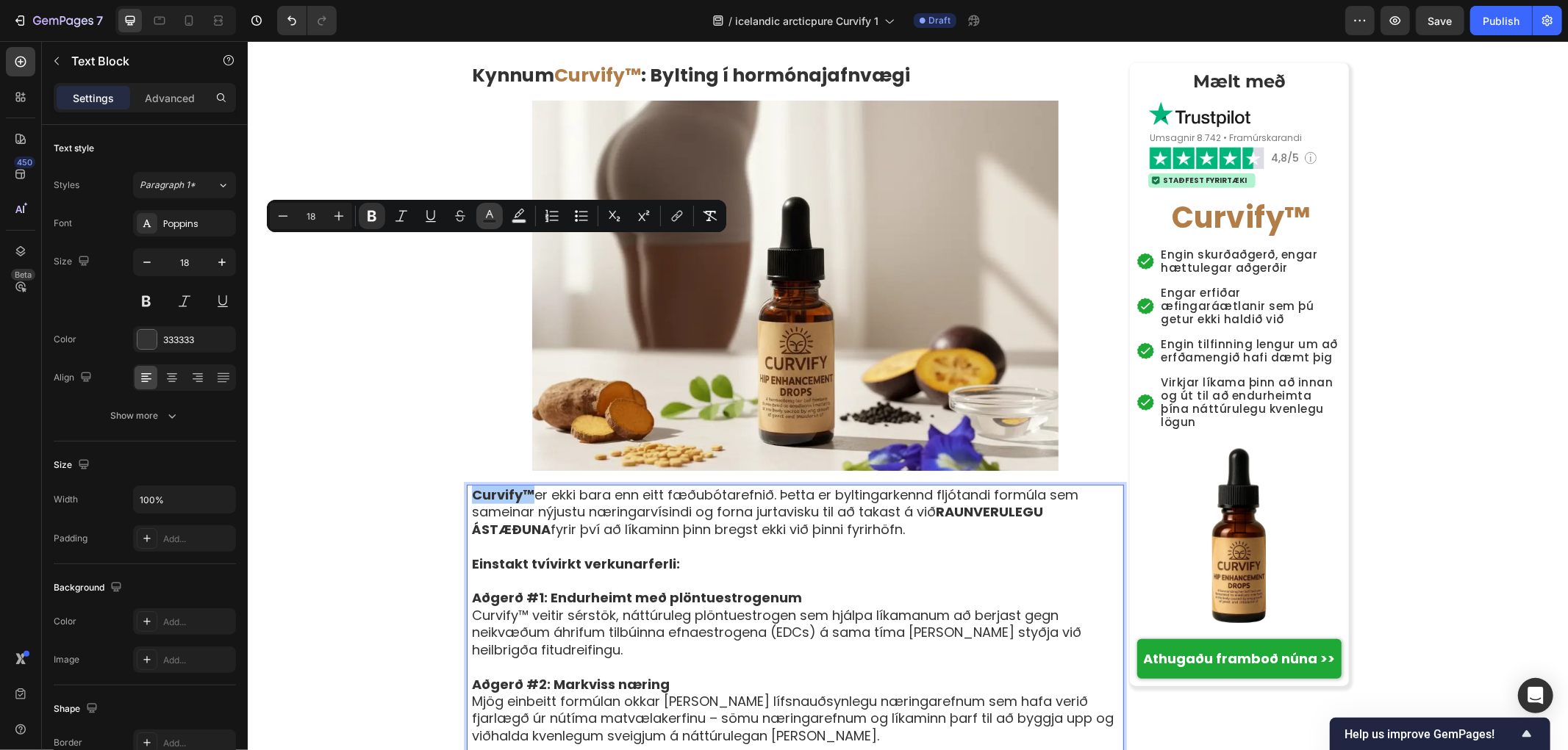
click at [484, 213] on icon "Editor contextual toolbar" at bounding box center [490, 216] width 15 height 15
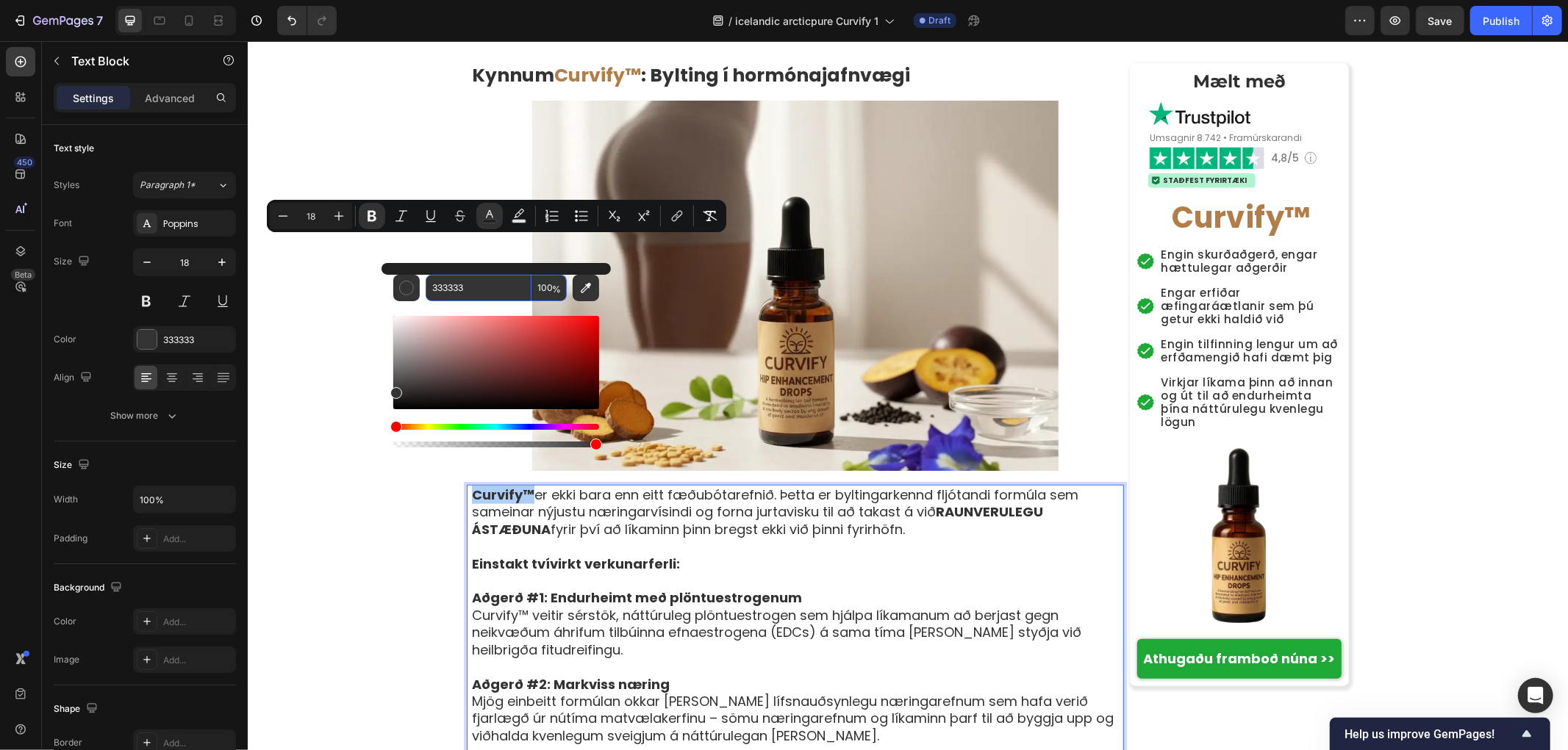
click at [474, 283] on input "333333" at bounding box center [478, 288] width 106 height 27
paste input "B27D47"
type input "333333"
click at [680, 211] on icon "Editor contextual toolbar" at bounding box center [677, 216] width 15 height 15
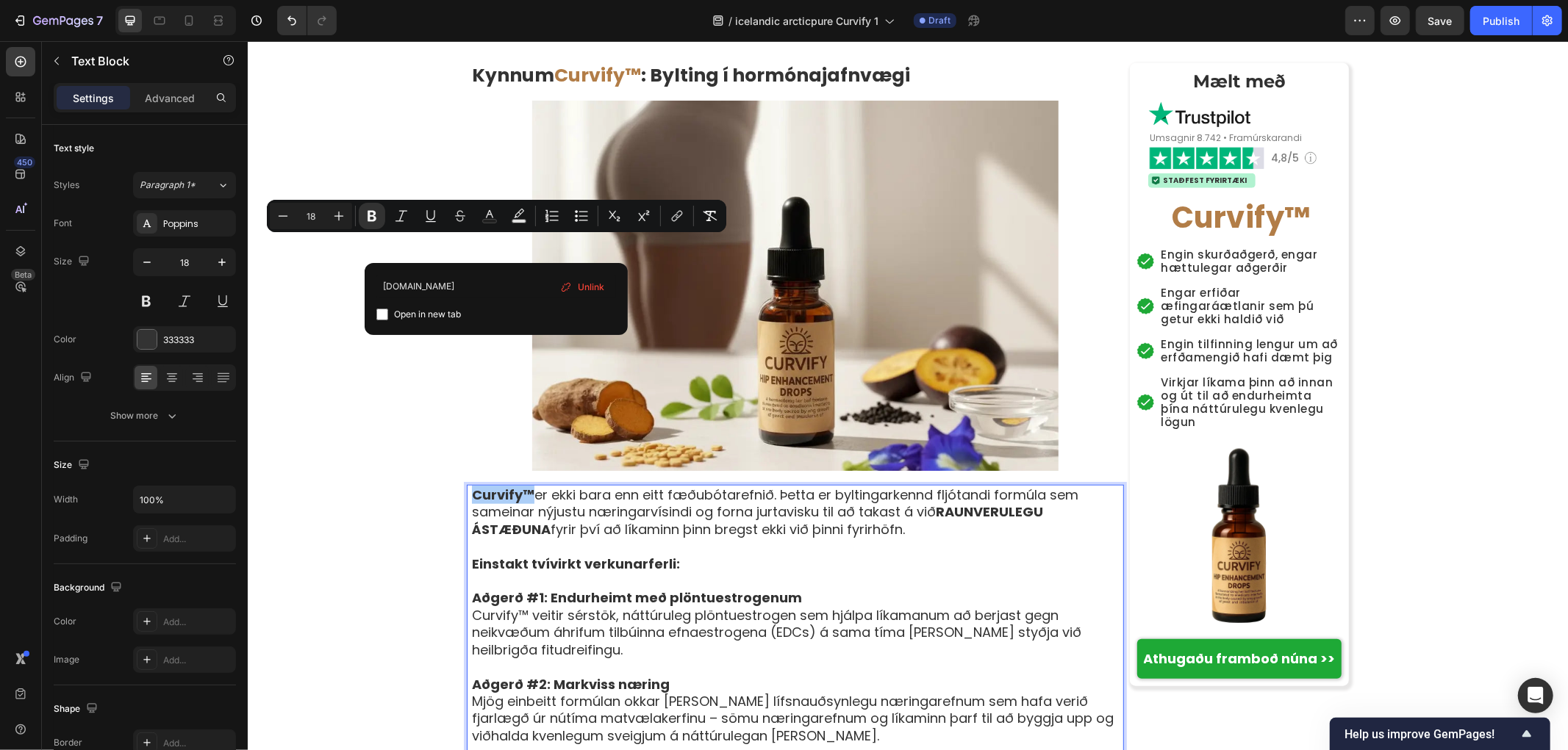
type input "example.com"
click at [483, 215] on icon "Editor contextual toolbar" at bounding box center [490, 216] width 15 height 15
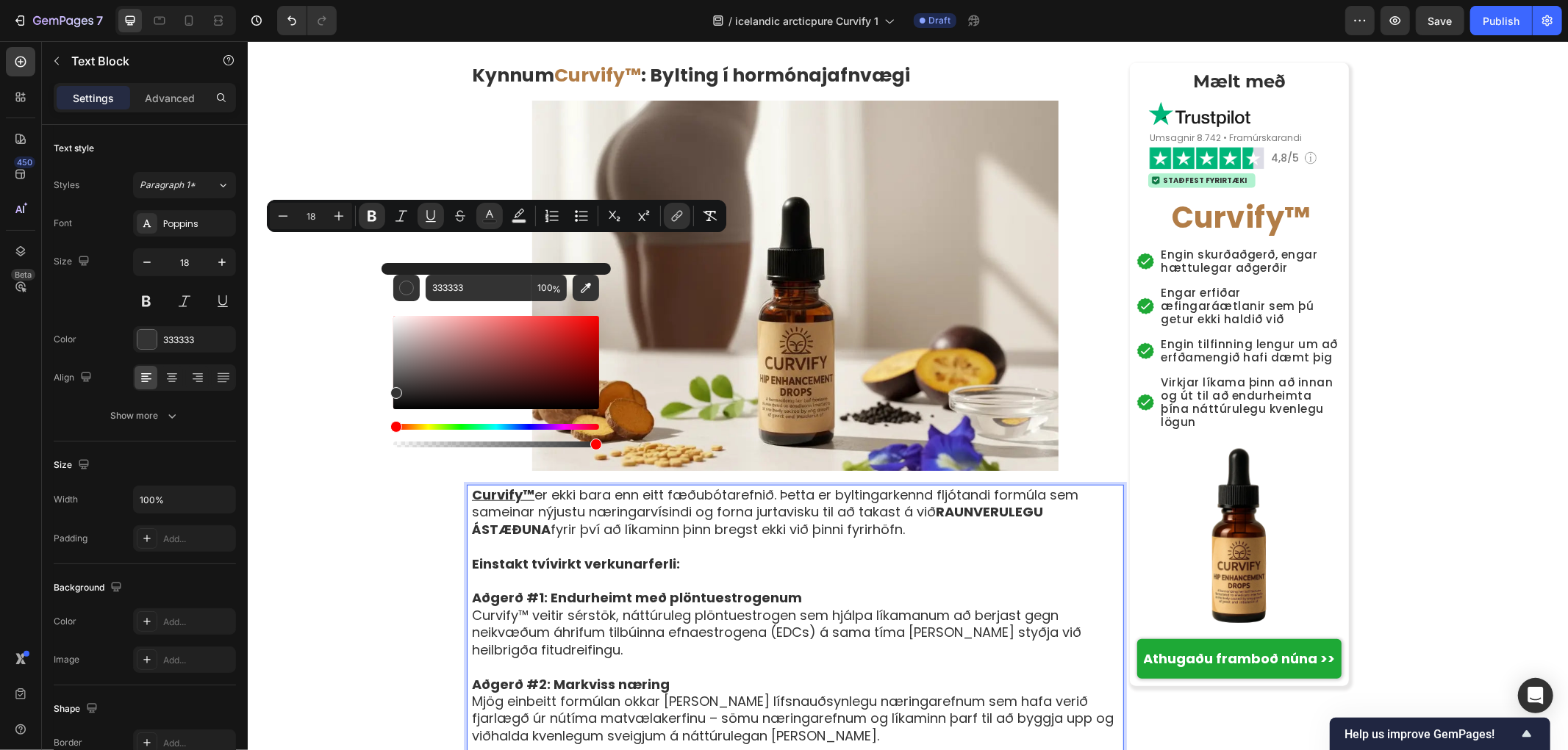
type input "16"
paste input "B27D47"
type input "333333"
click at [430, 215] on icon "Editor contextual toolbar" at bounding box center [431, 216] width 15 height 15
type input "18"
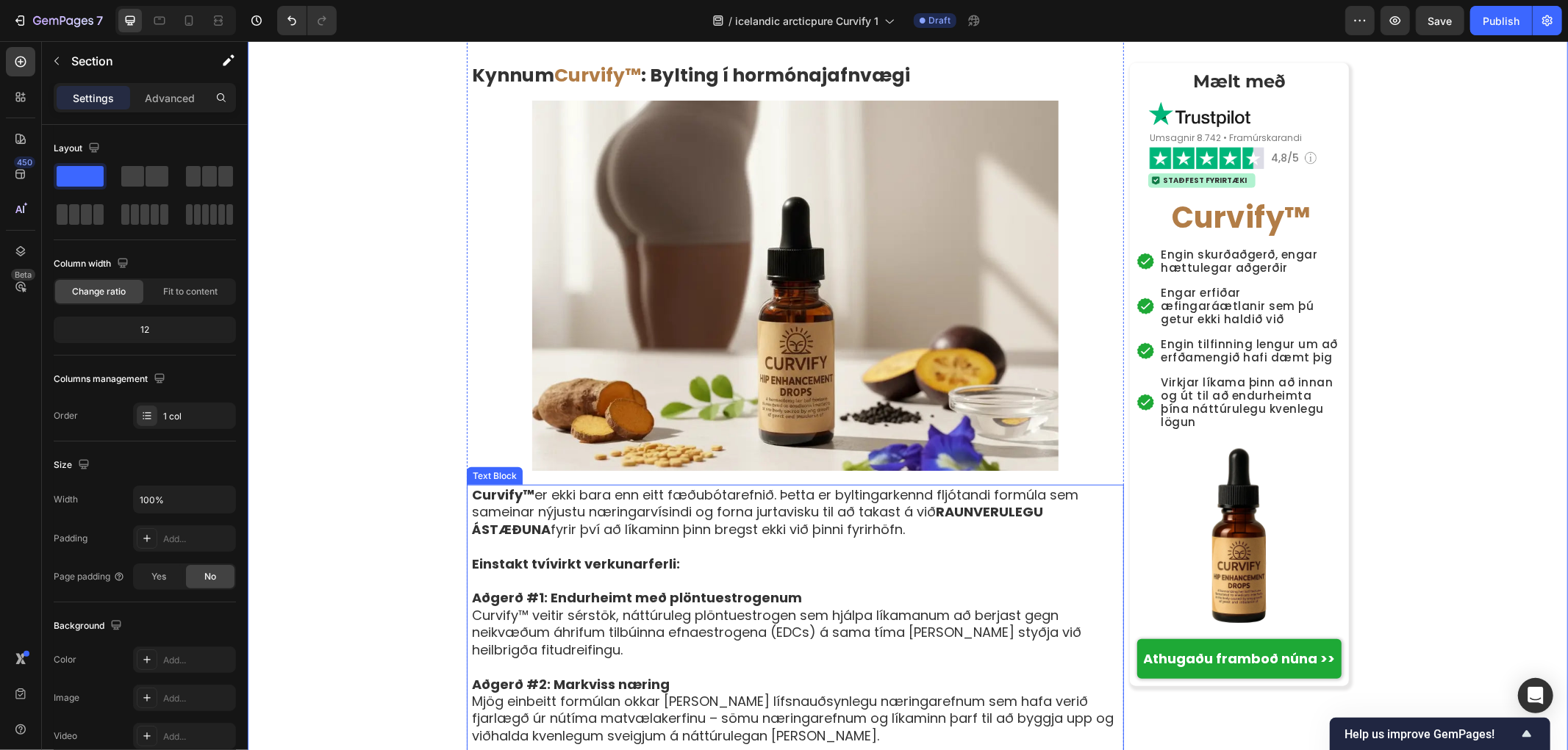
click at [497, 485] on strong "Curvify™" at bounding box center [503, 493] width 63 height 18
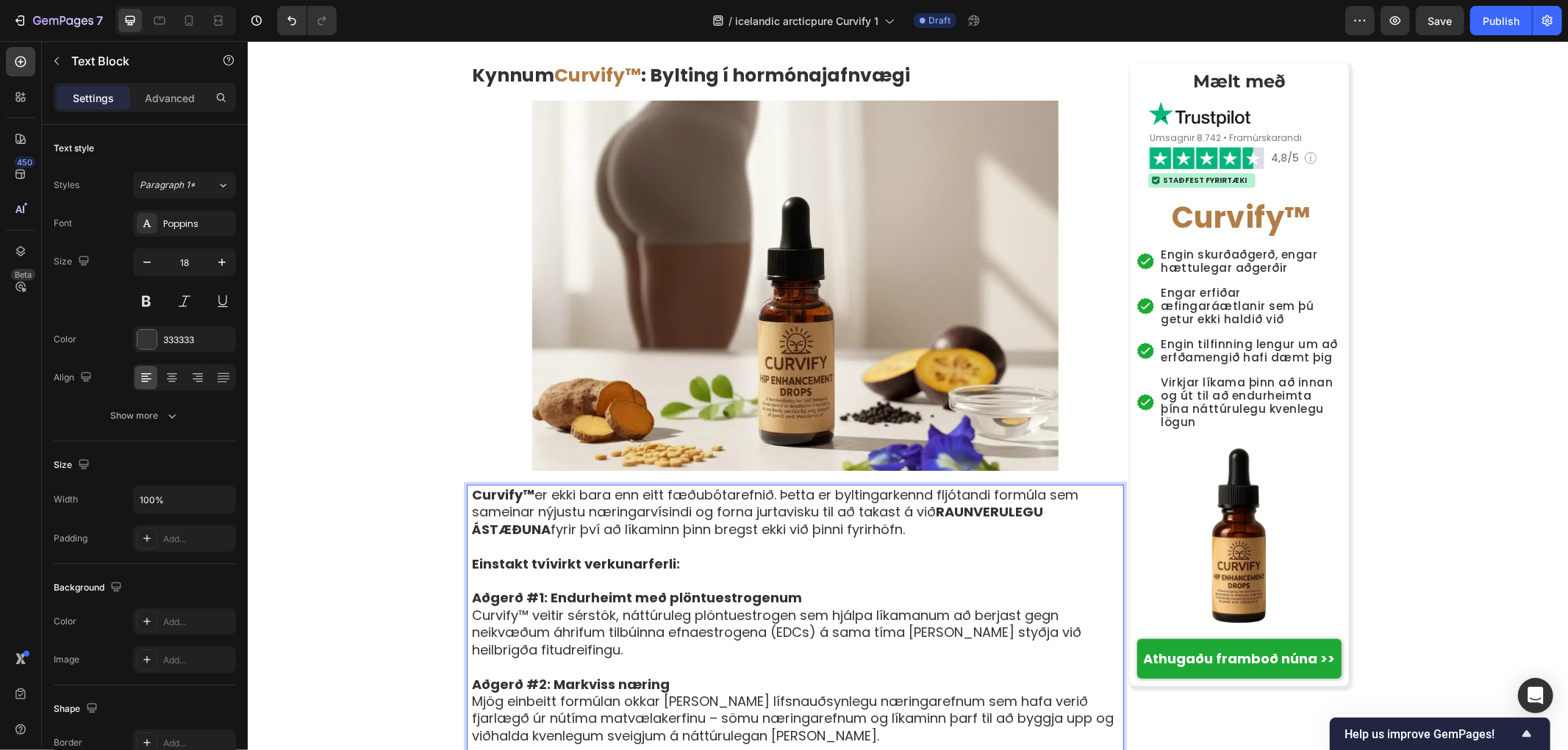
click at [523, 485] on strong "Curvify™" at bounding box center [503, 493] width 63 height 18
drag, startPoint x: 524, startPoint y: 247, endPoint x: 438, endPoint y: 247, distance: 86.0
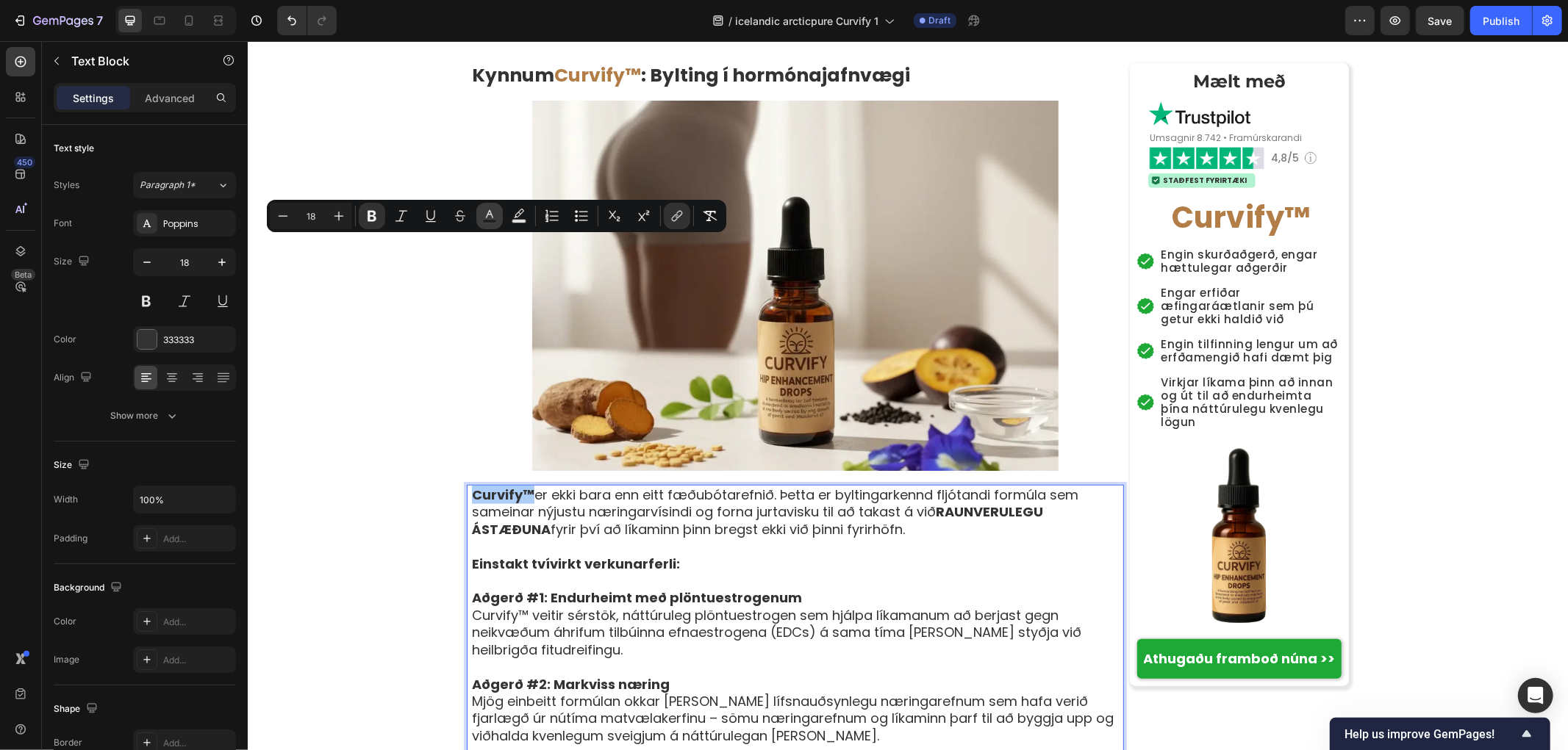
click at [482, 222] on icon "Editor contextual toolbar" at bounding box center [490, 216] width 15 height 15
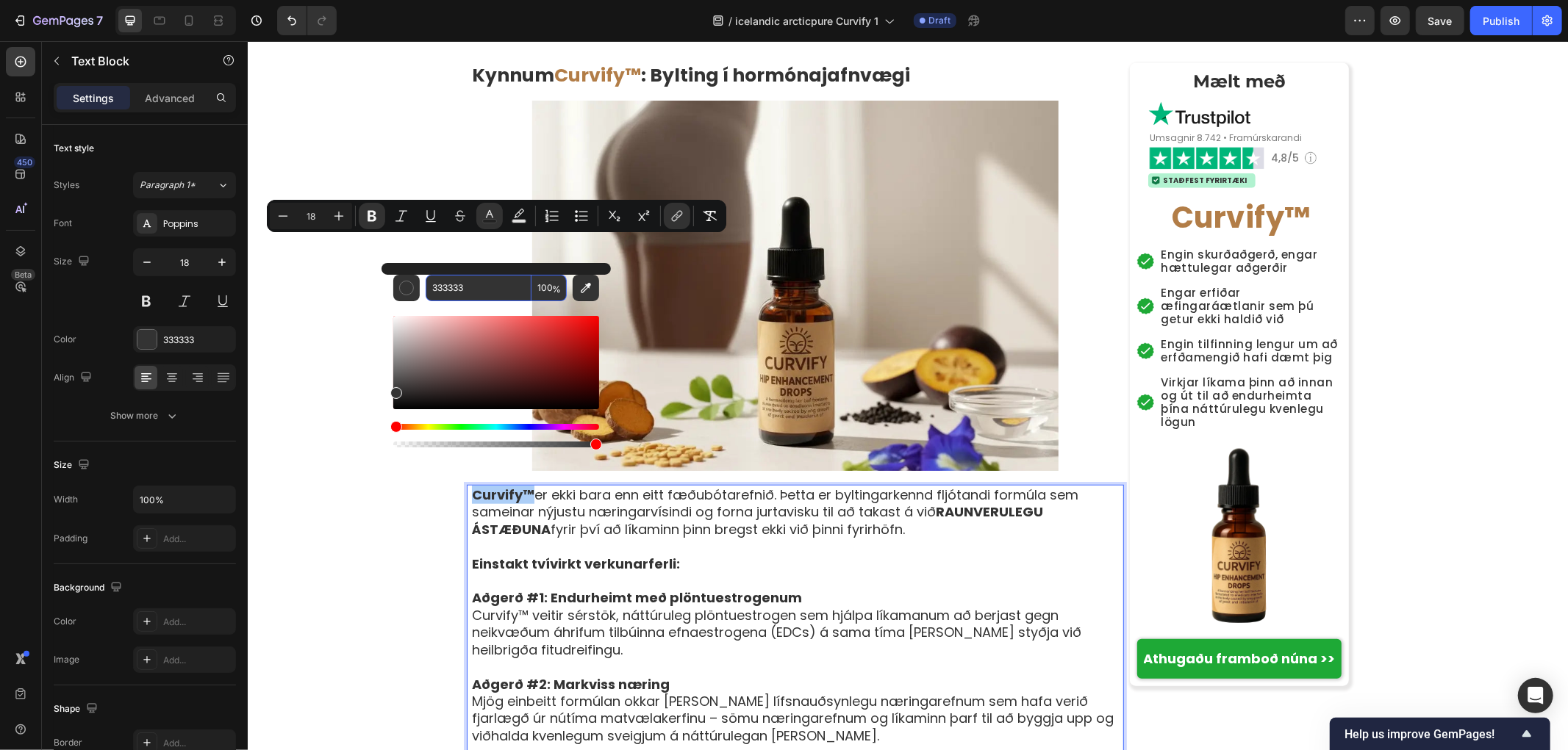
paste input "B27D47"
type input "333333"
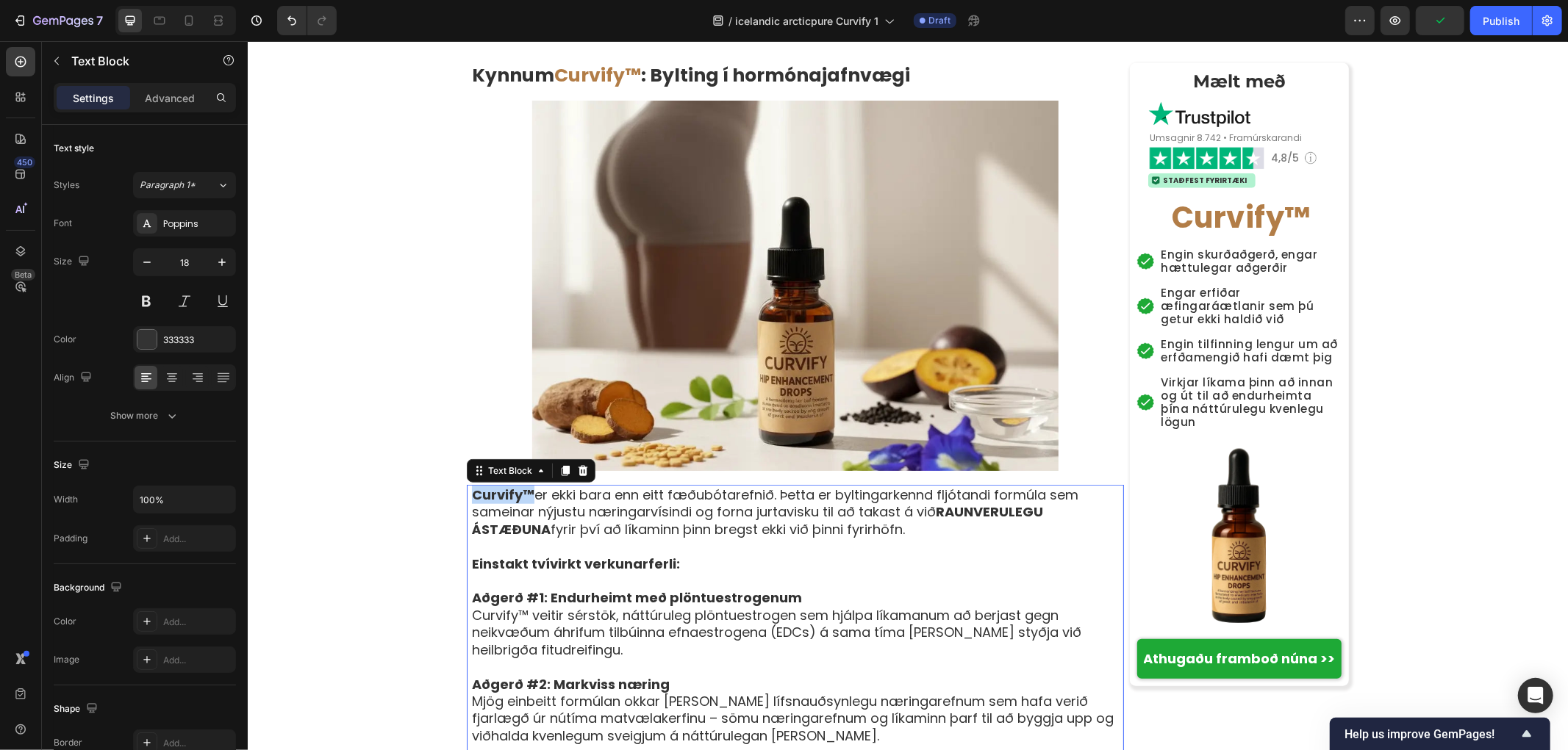
click at [503, 485] on strong "Curvify™" at bounding box center [503, 493] width 63 height 18
drag, startPoint x: 524, startPoint y: 245, endPoint x: 414, endPoint y: 245, distance: 110.0
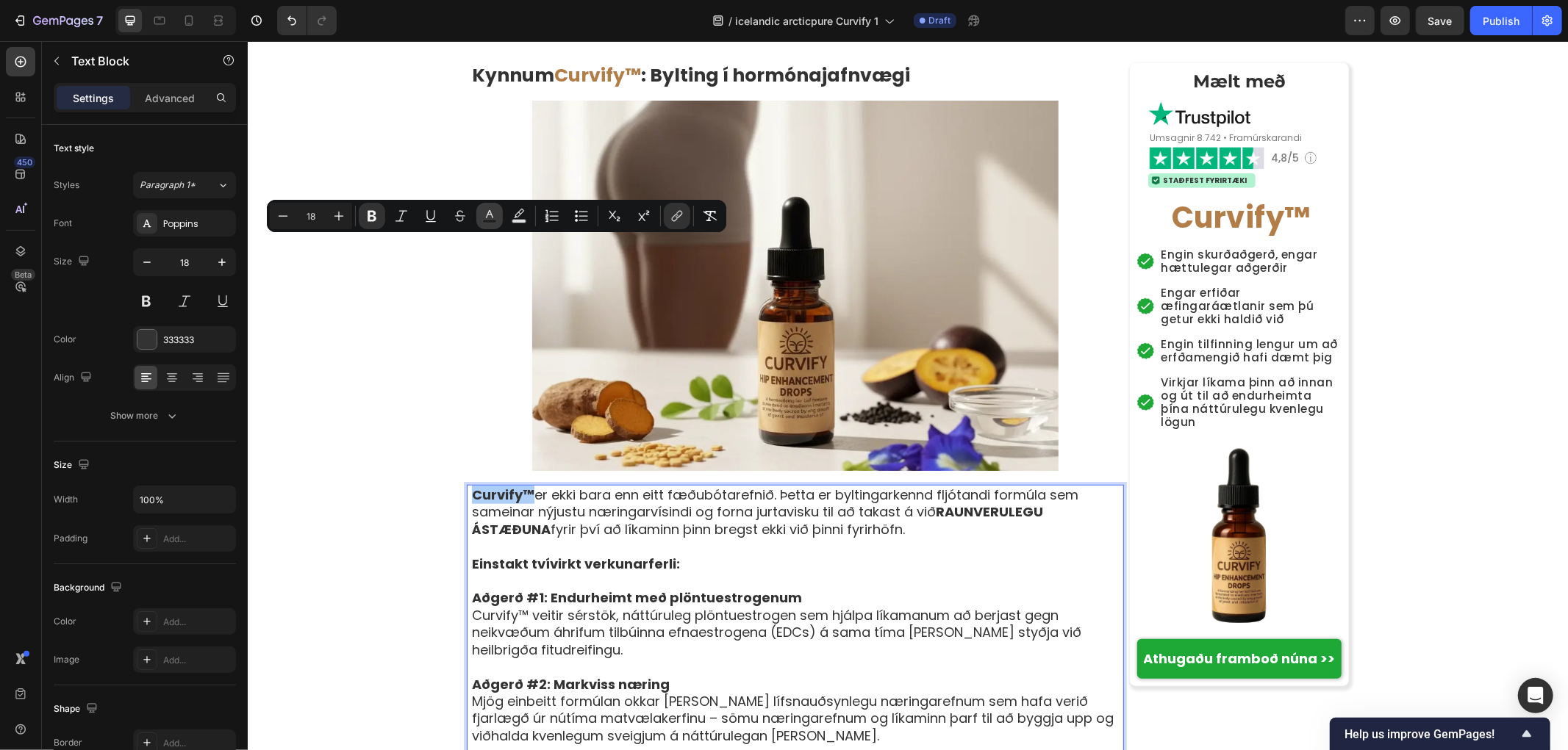
click at [491, 213] on icon "Editor contextual toolbar" at bounding box center [490, 216] width 15 height 15
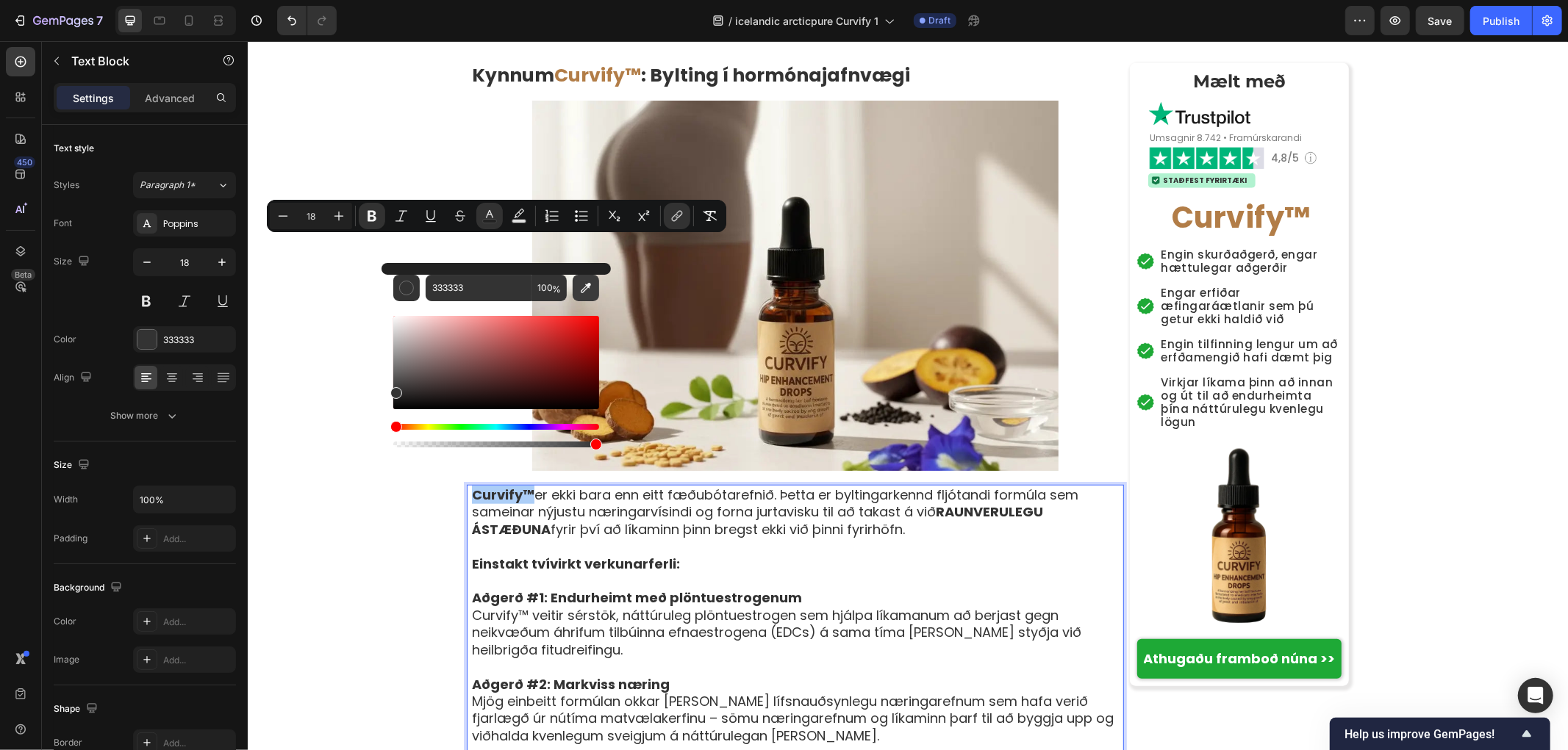
click at [591, 278] on button "Editor contextual toolbar" at bounding box center [586, 288] width 27 height 27
type input "B27D47"
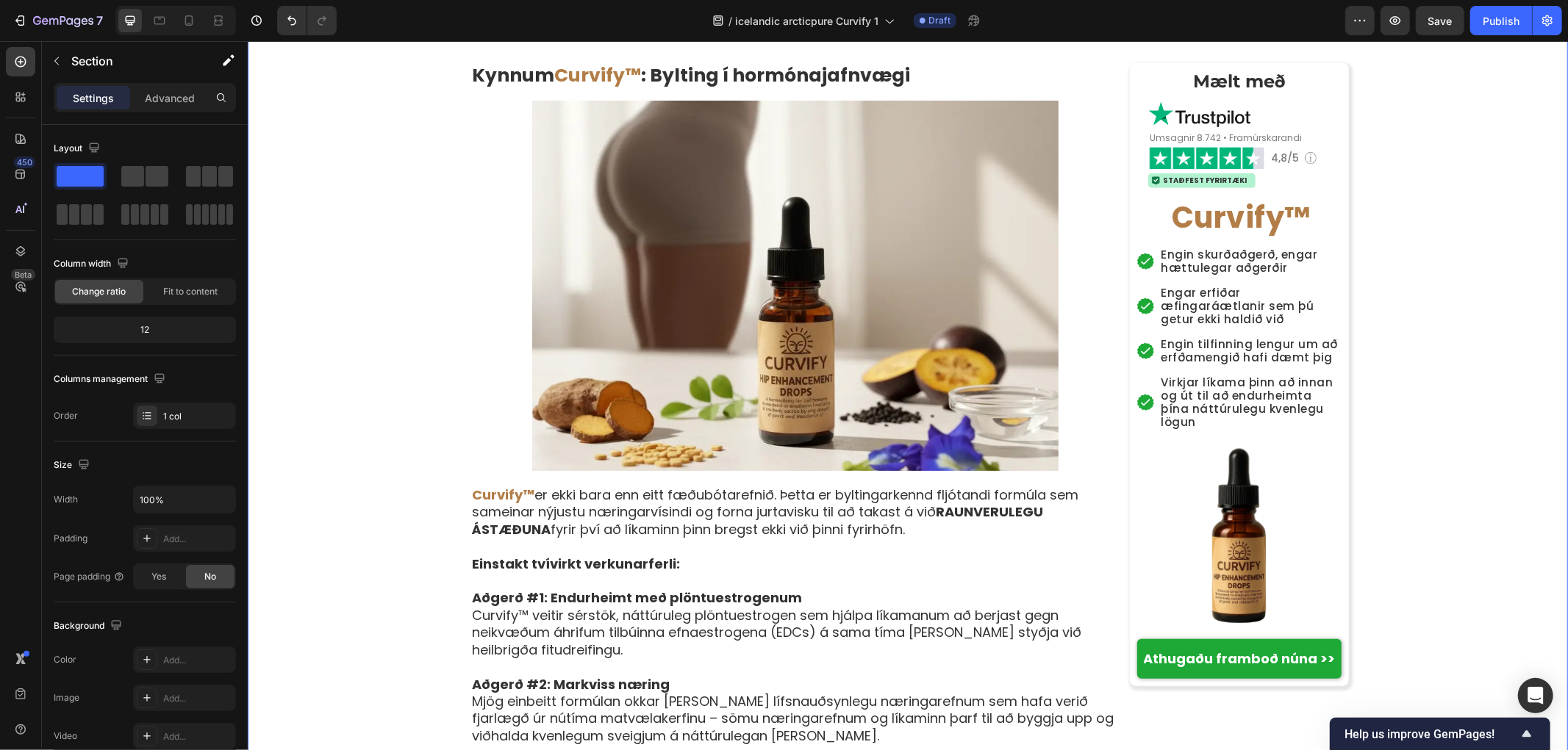
click at [627, 485] on p "Curvify™ er ekki bara enn eitt fæðubótarefnið. Þetta er byltingarkennd fljótand…" at bounding box center [797, 511] width 651 height 52
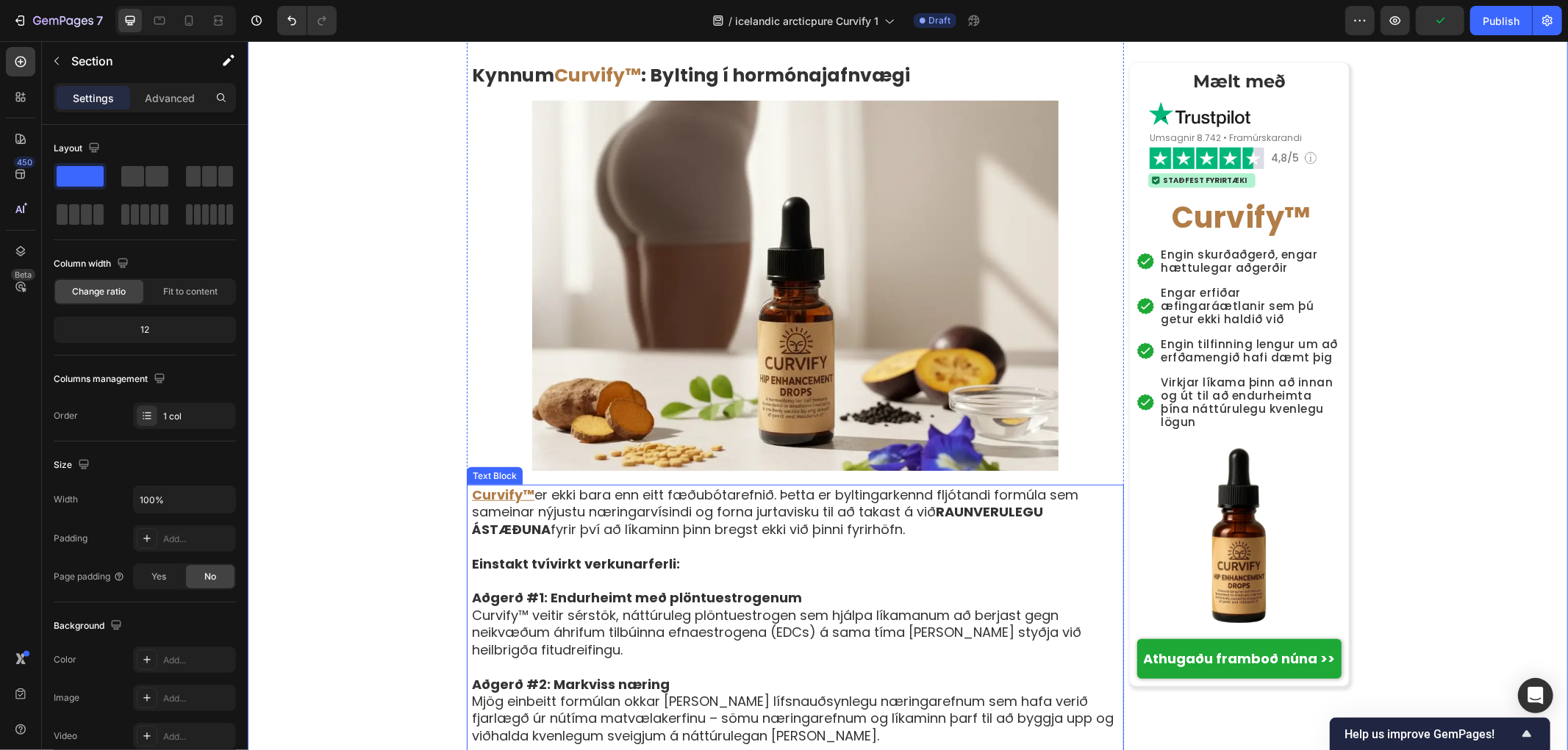
click at [507, 589] on p "Aðgerð #1: Endurheimt með plöntuestrogenum Curvify™ veitir sérstök, náttúruleg …" at bounding box center [797, 623] width 651 height 69
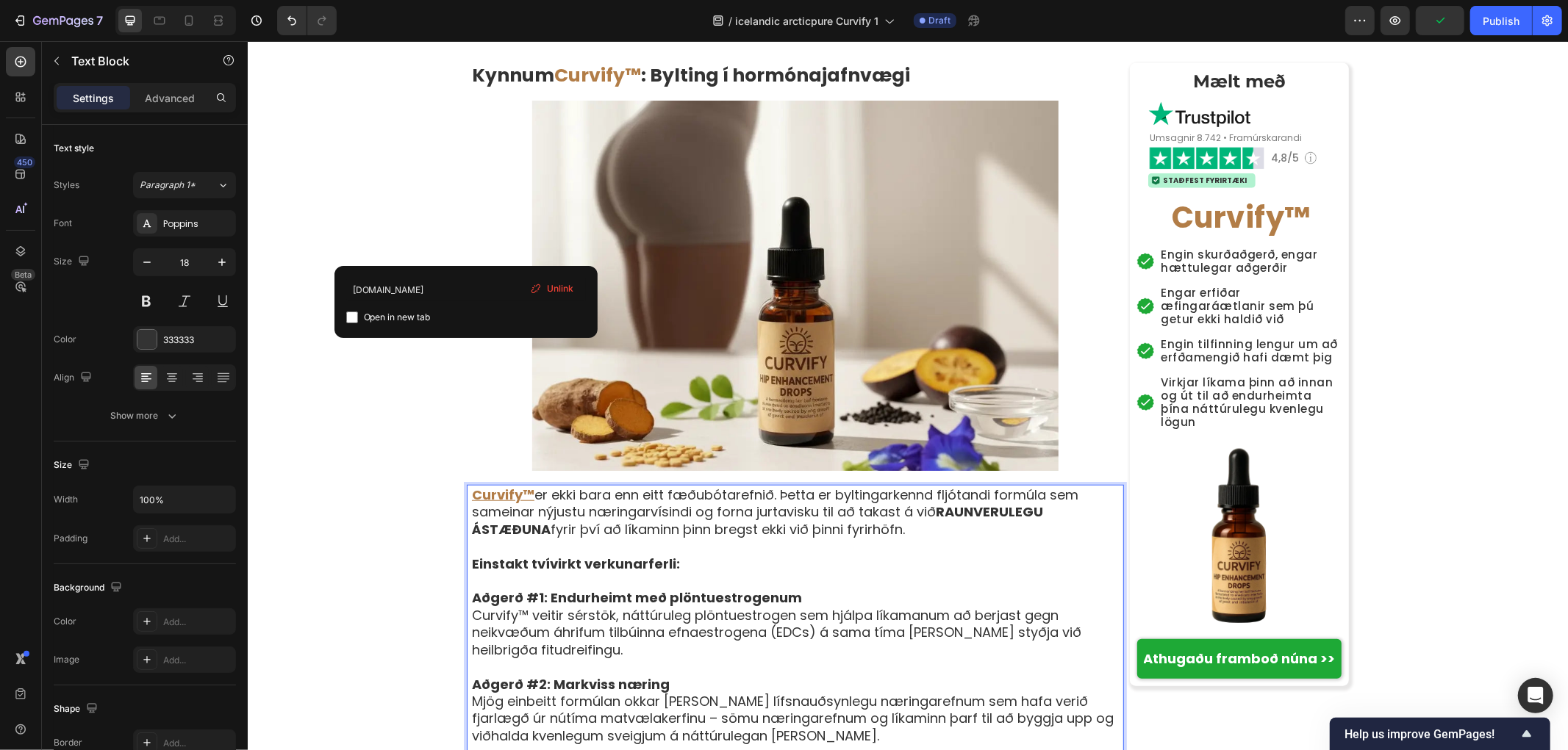
click at [521, 589] on p "Aðgerð #1: Endurheimt með plöntuestrogenum Curvify™ veitir sérstök, náttúruleg …" at bounding box center [797, 623] width 651 height 69
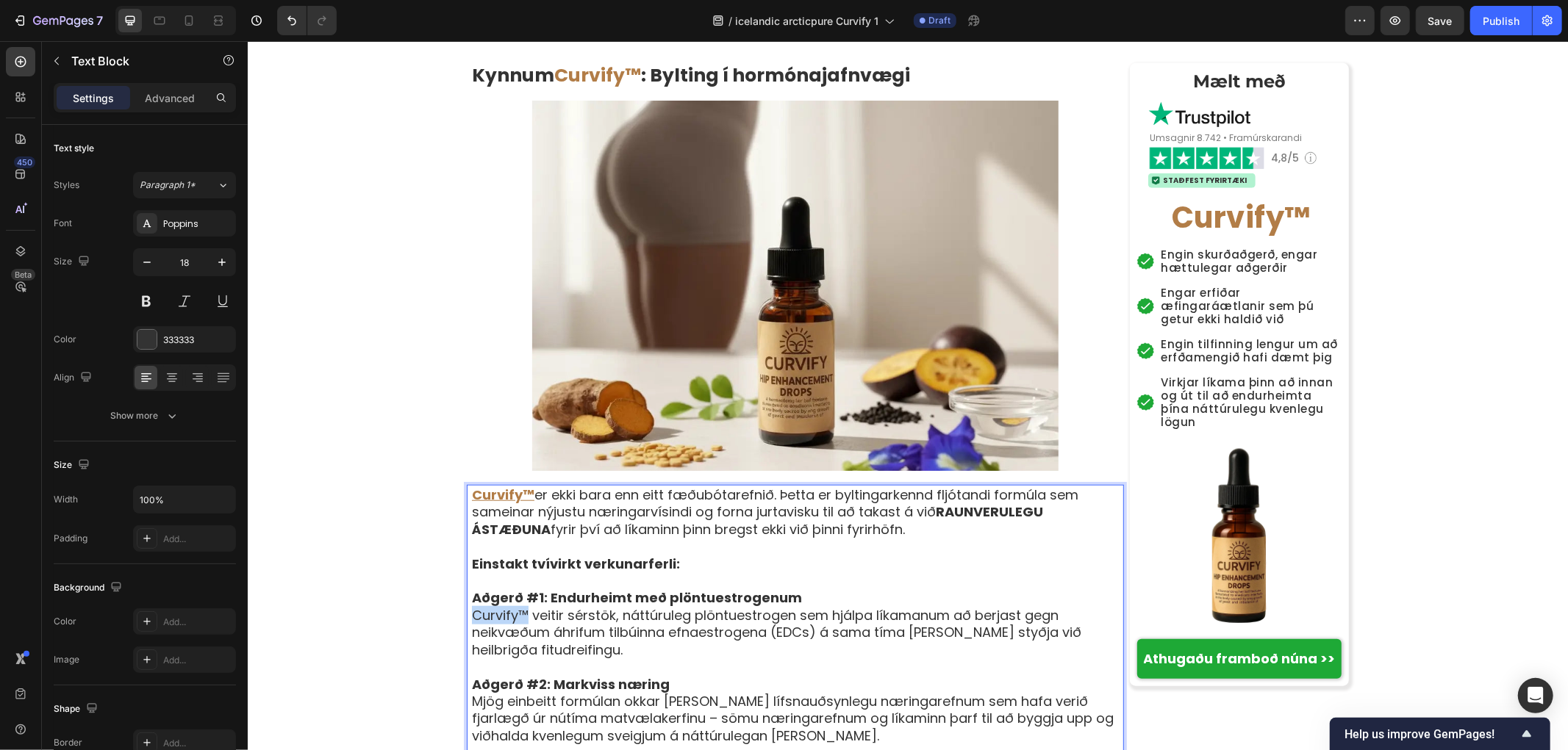
drag, startPoint x: 521, startPoint y: 364, endPoint x: 461, endPoint y: 361, distance: 60.1
click at [466, 485] on div "Curvify™ er ekki bara enn eitt fæðubótarefnið. Þetta er byltingarkennd fljótand…" at bounding box center [794, 667] width 657 height 365
drag, startPoint x: 926, startPoint y: 556, endPoint x: 870, endPoint y: 556, distance: 56.0
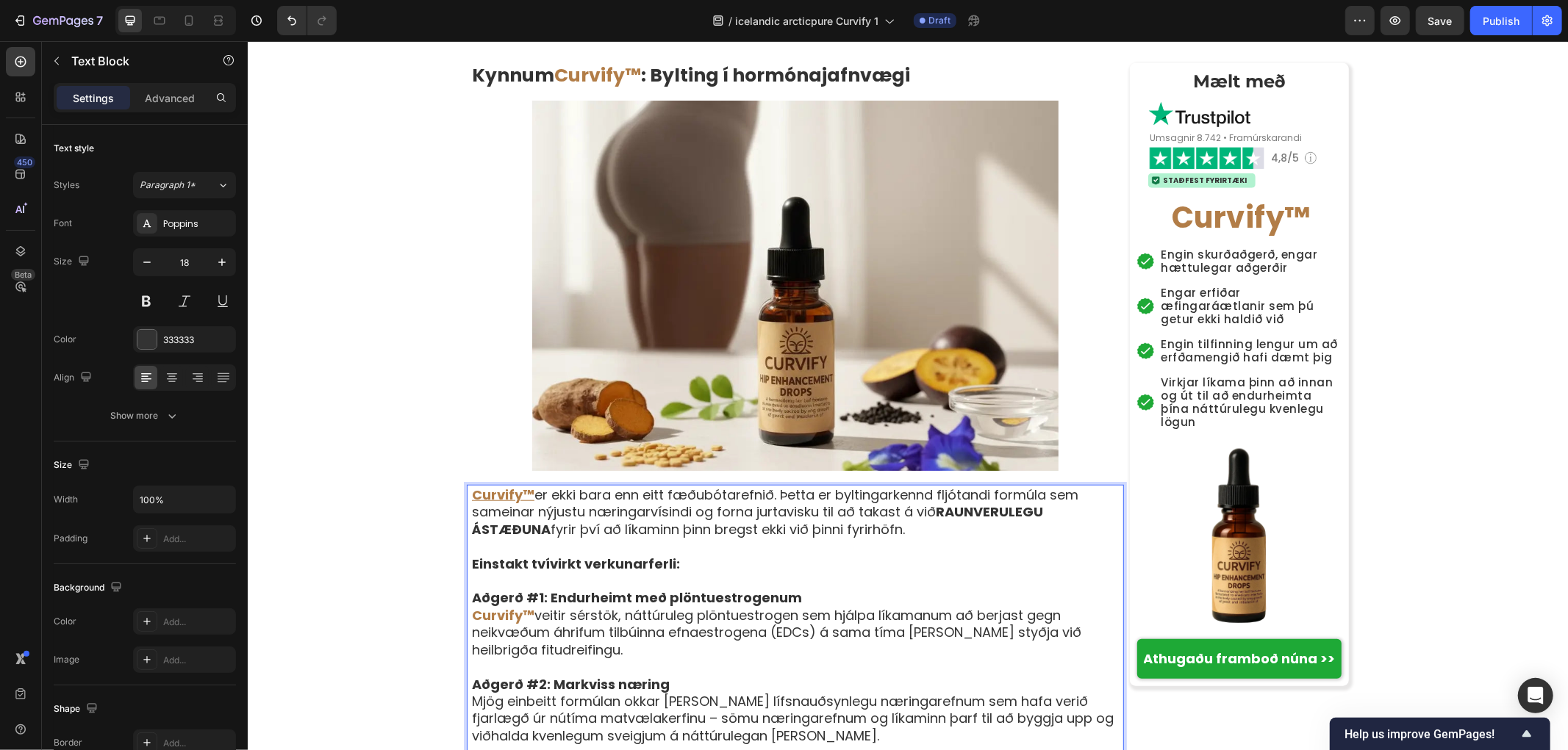
click at [493, 485] on p "Curvify™ er ekki bara enn eitt fæðubótarefnið. Þetta er byltingarkennd fljótand…" at bounding box center [797, 511] width 651 height 52
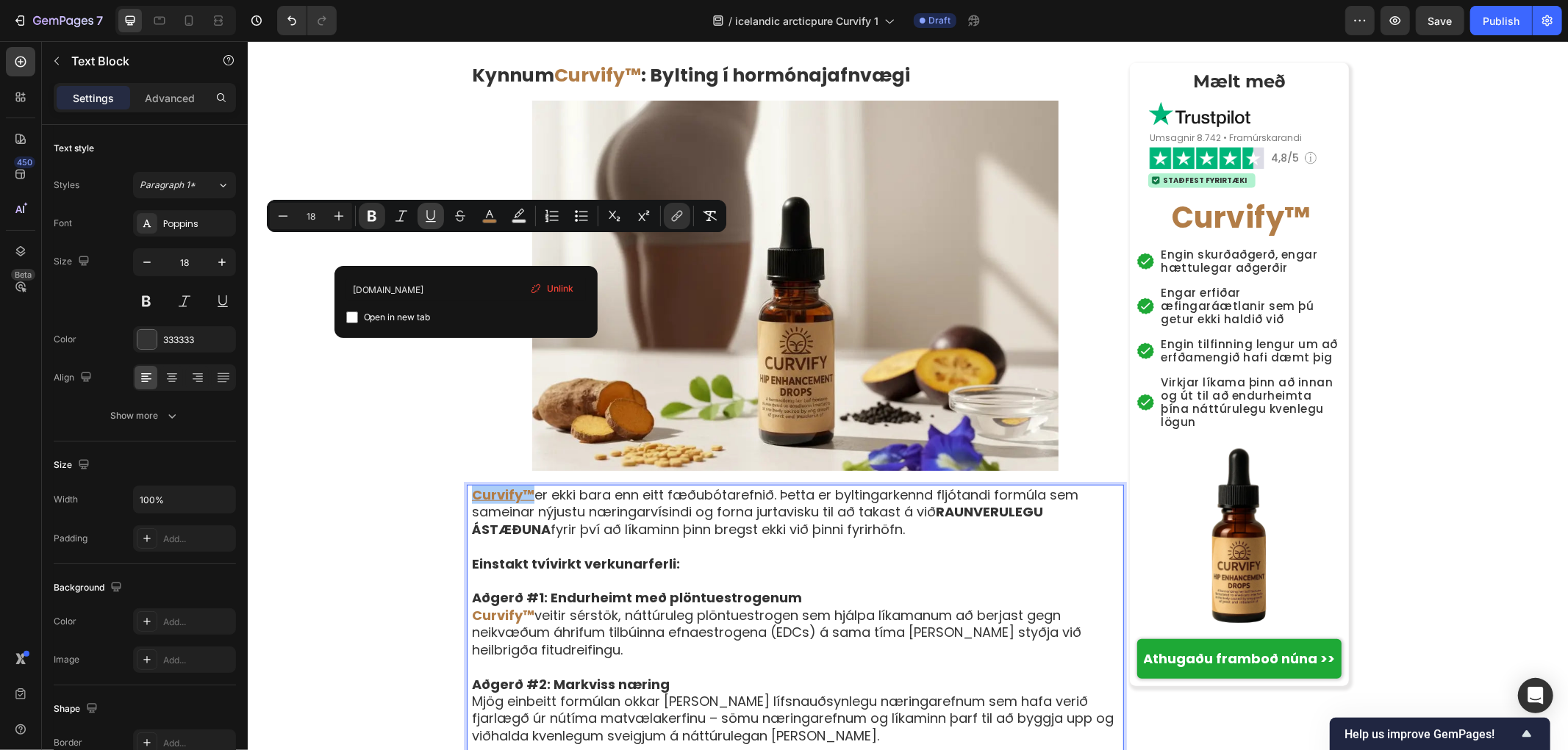
click at [428, 210] on icon "Editor contextual toolbar" at bounding box center [431, 216] width 15 height 15
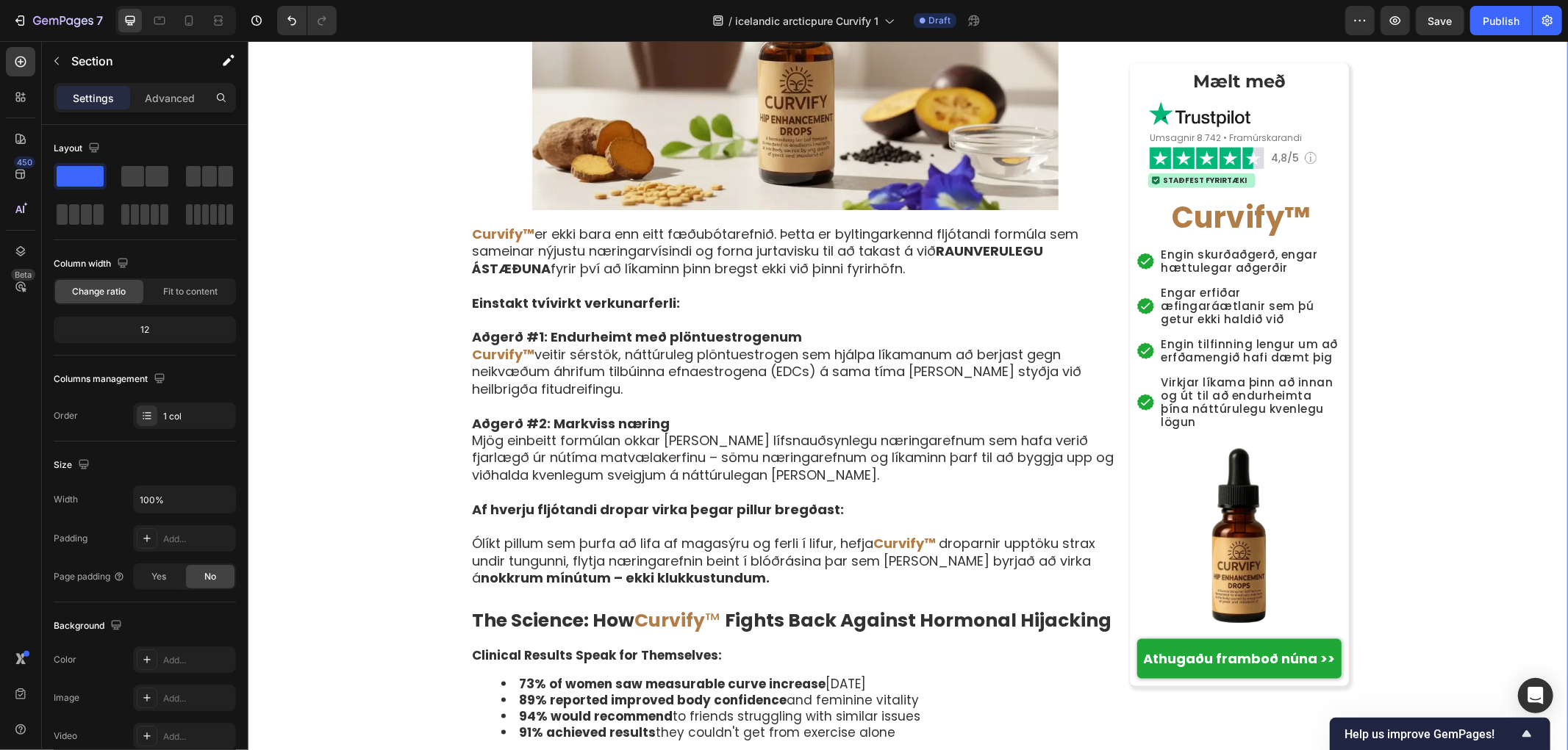
scroll to position [5960, 0]
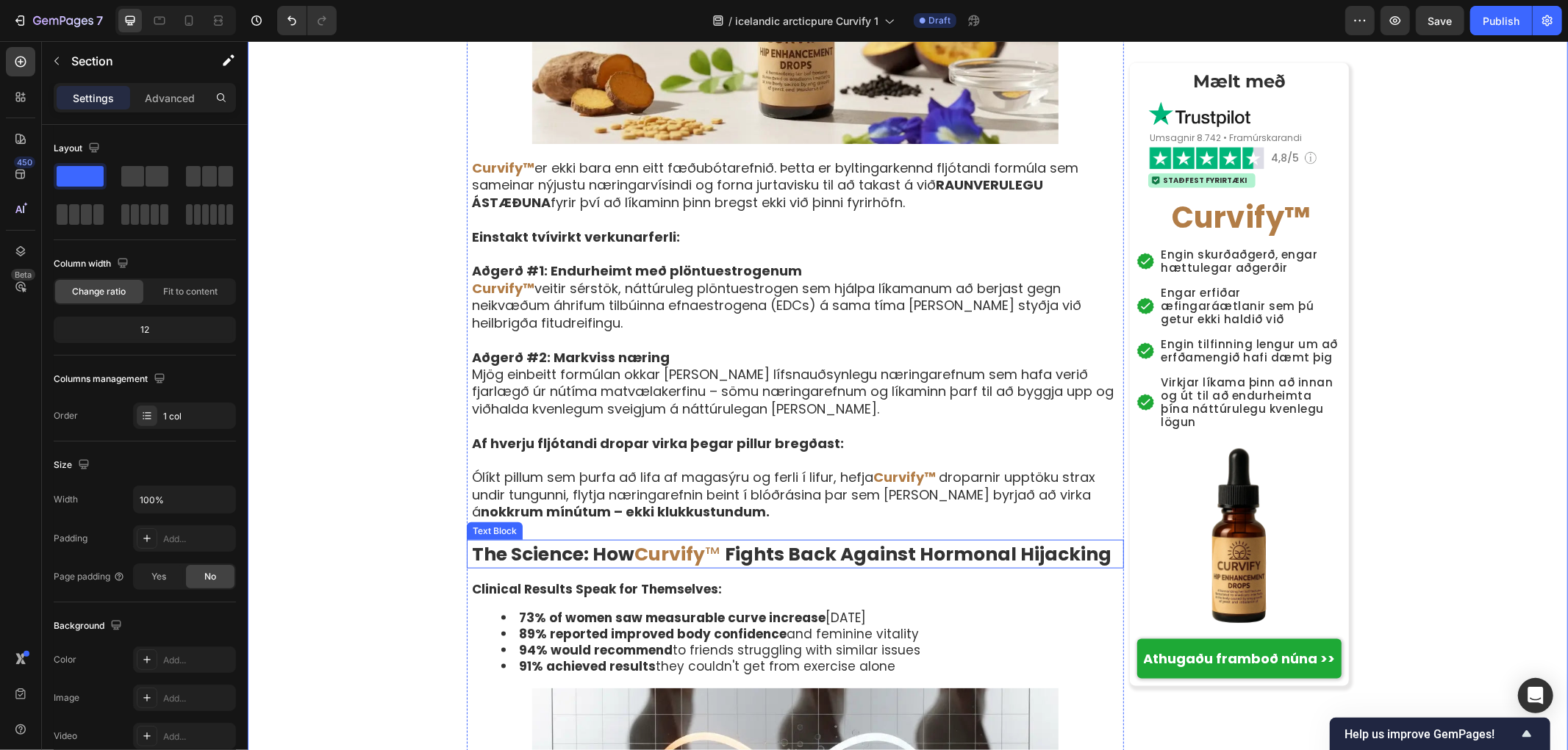
click at [736, 541] on strong "Fights Back Against Hormonal Hijacking" at bounding box center [918, 553] width 387 height 26
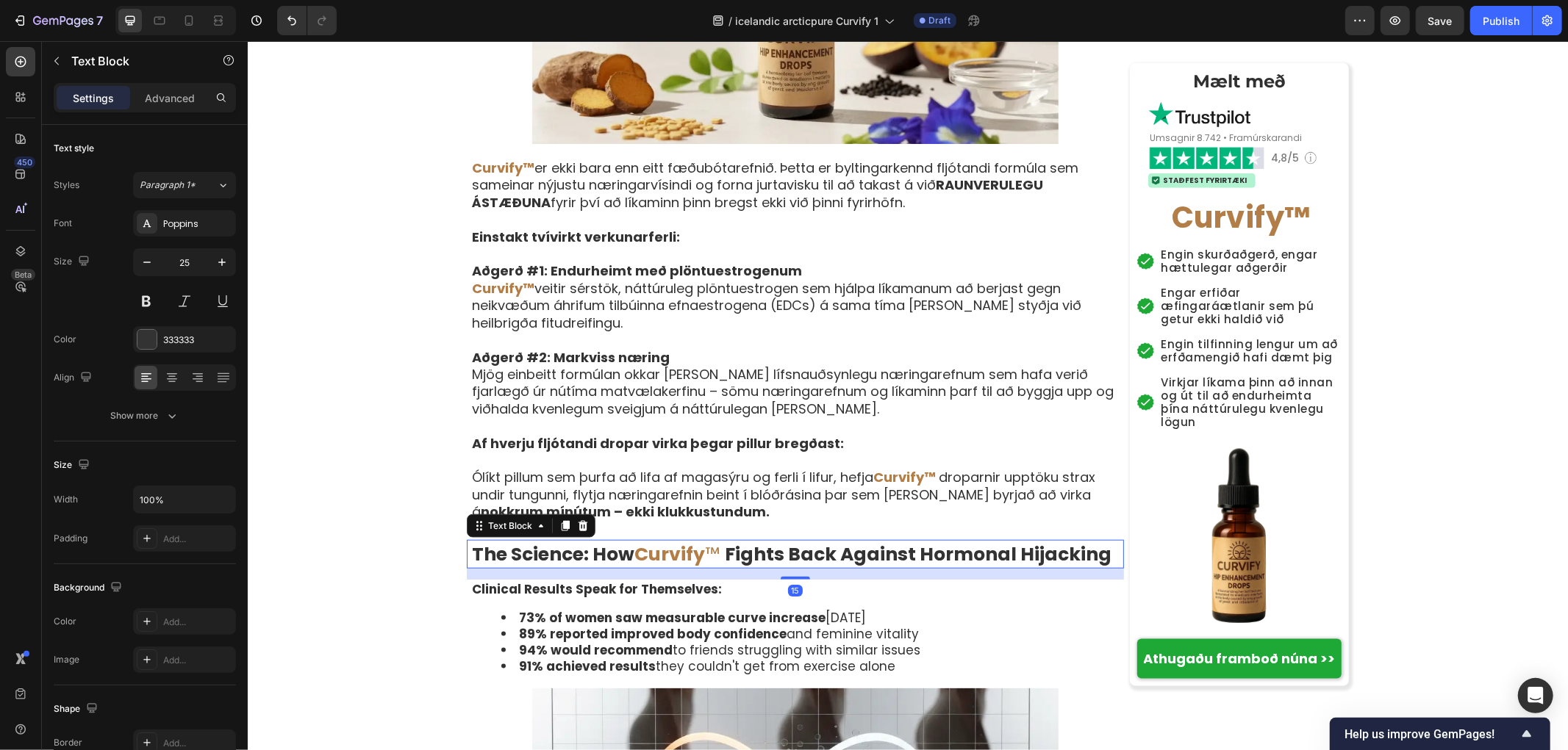
click at [742, 541] on strong "Fights Back Against Hormonal Hijacking" at bounding box center [918, 553] width 387 height 26
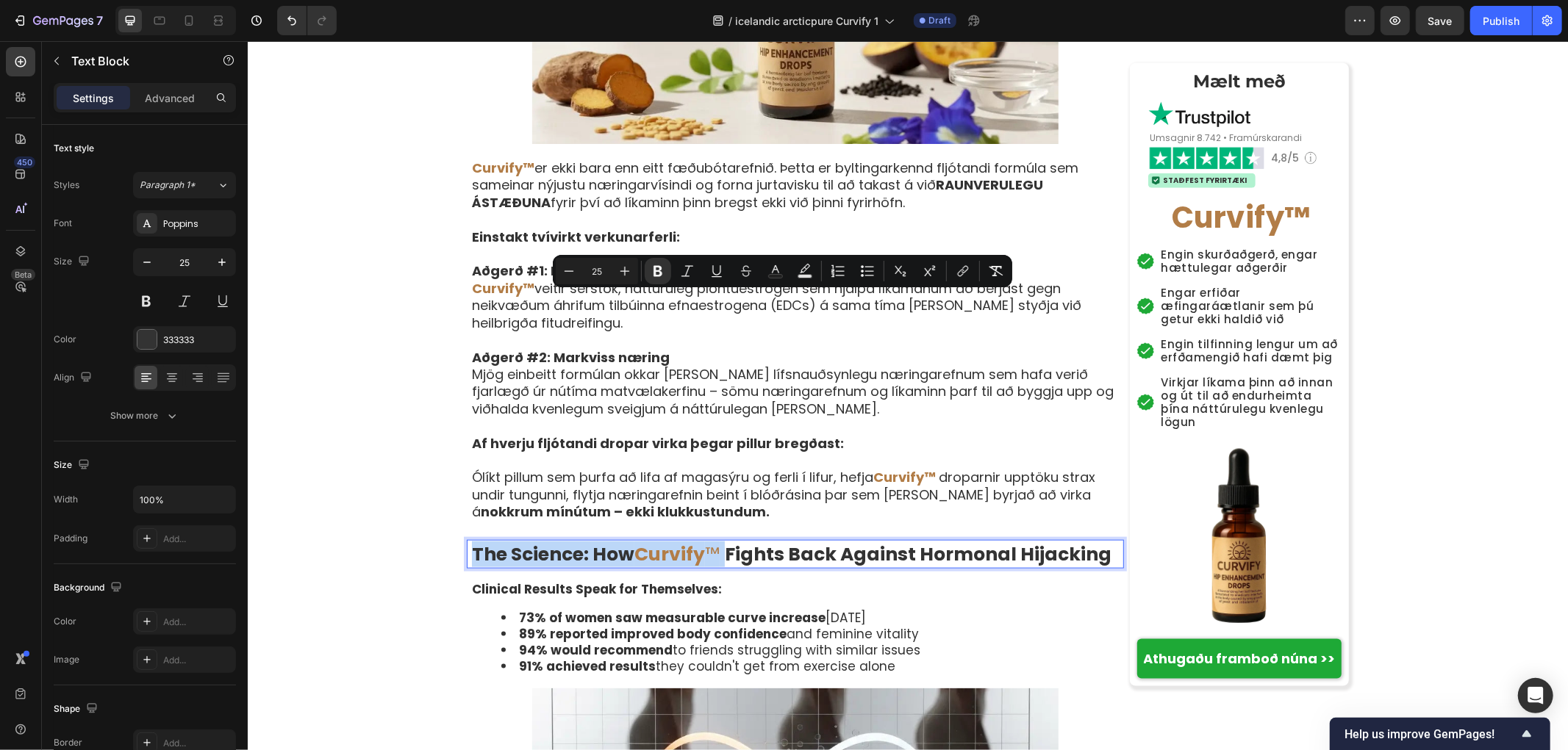
click at [664, 541] on strong "Curvify" at bounding box center [669, 553] width 70 height 26
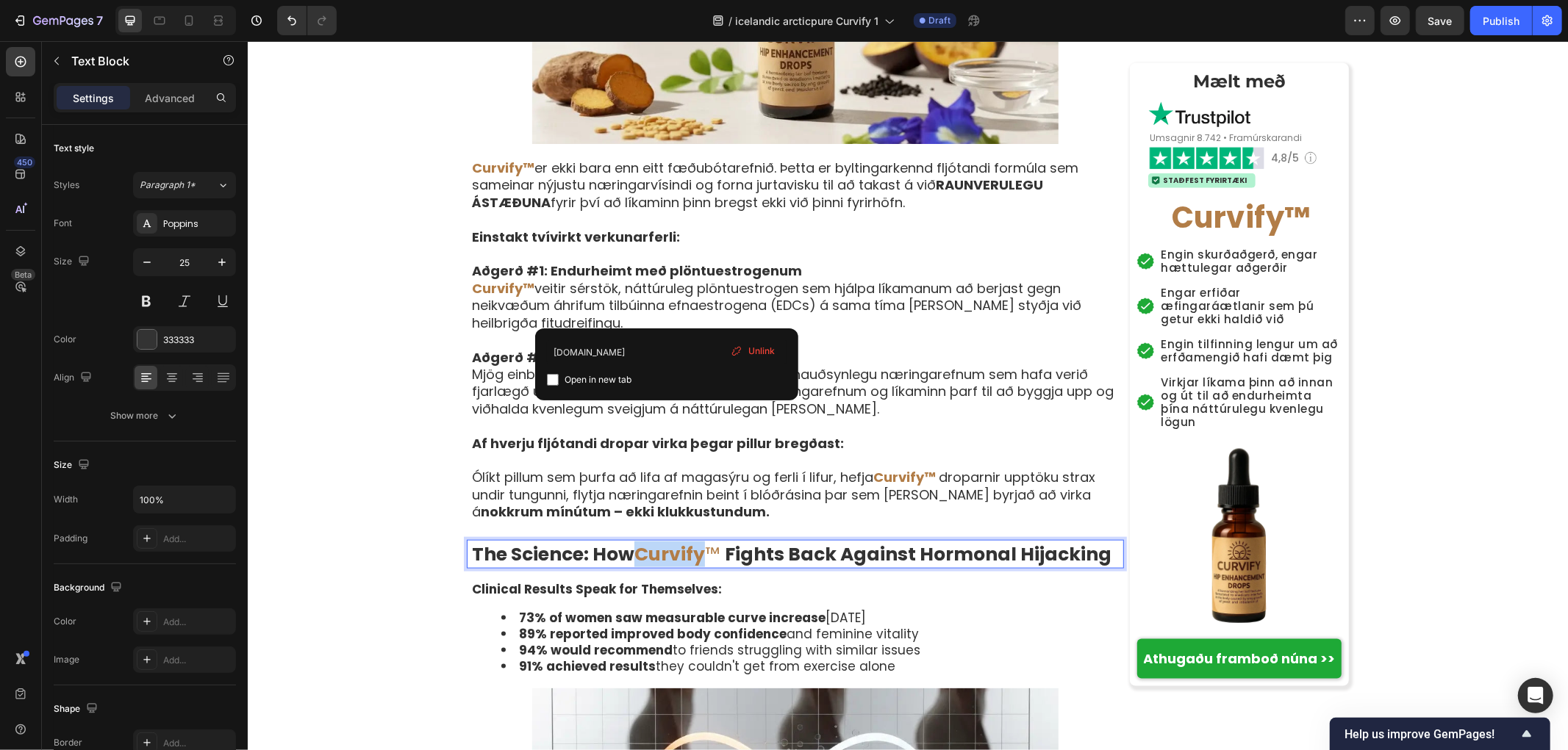
click at [664, 541] on strong "Curvify" at bounding box center [669, 553] width 70 height 26
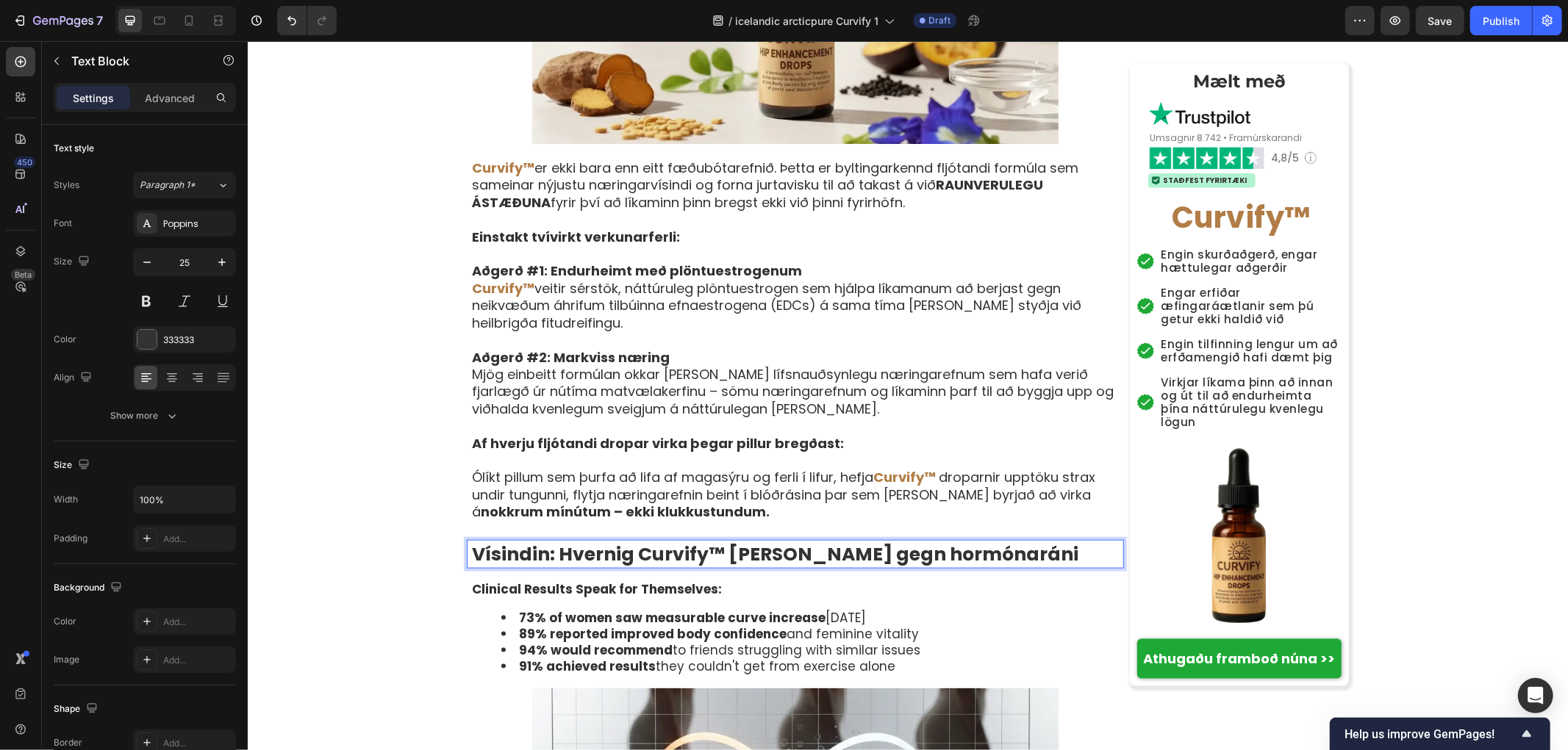
click at [714, 541] on strong "Vísindin: Hvernig Curvify™ berst gegn hormóna­ráni" at bounding box center [775, 553] width 606 height 26
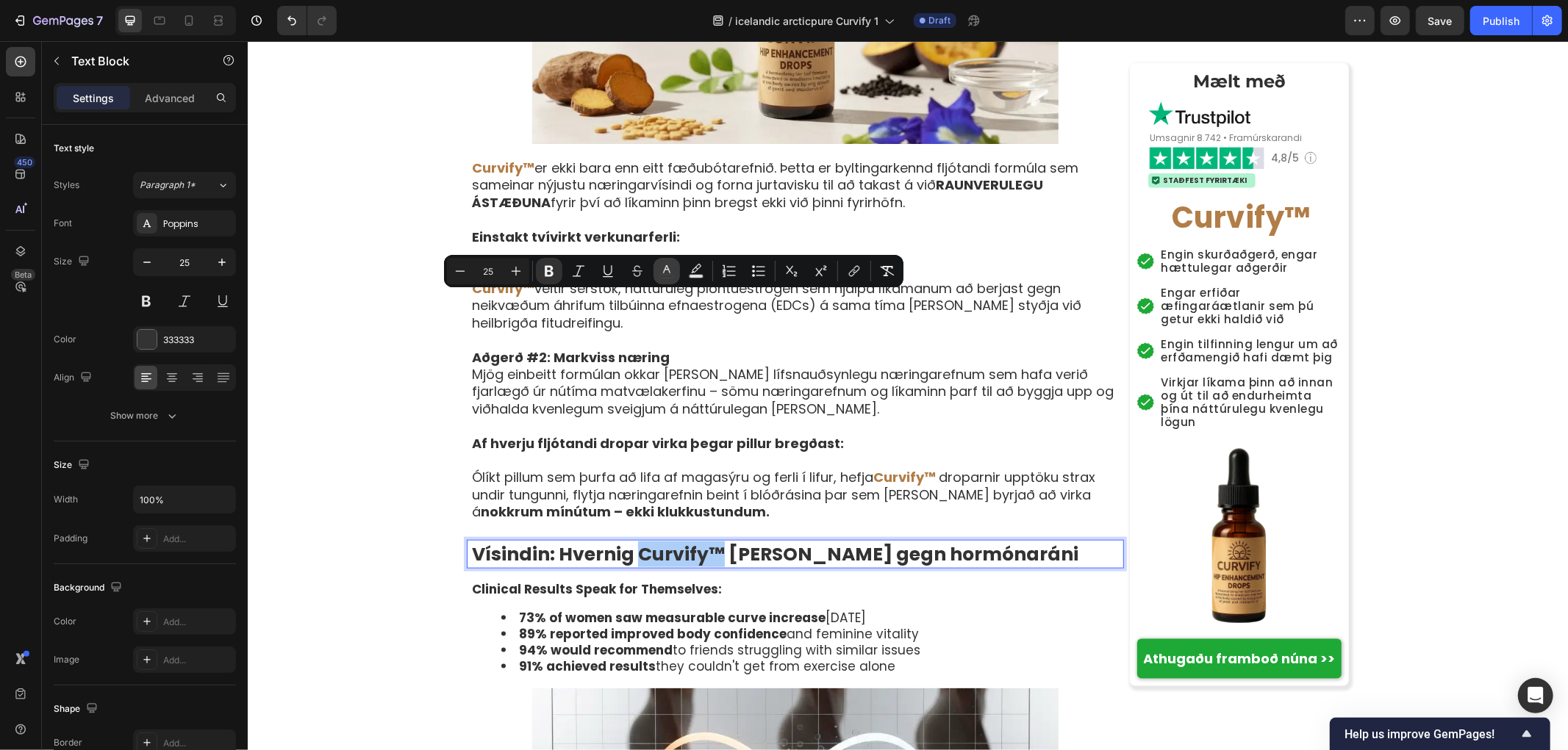
click at [659, 272] on icon "Editor contextual toolbar" at bounding box center [667, 271] width 15 height 15
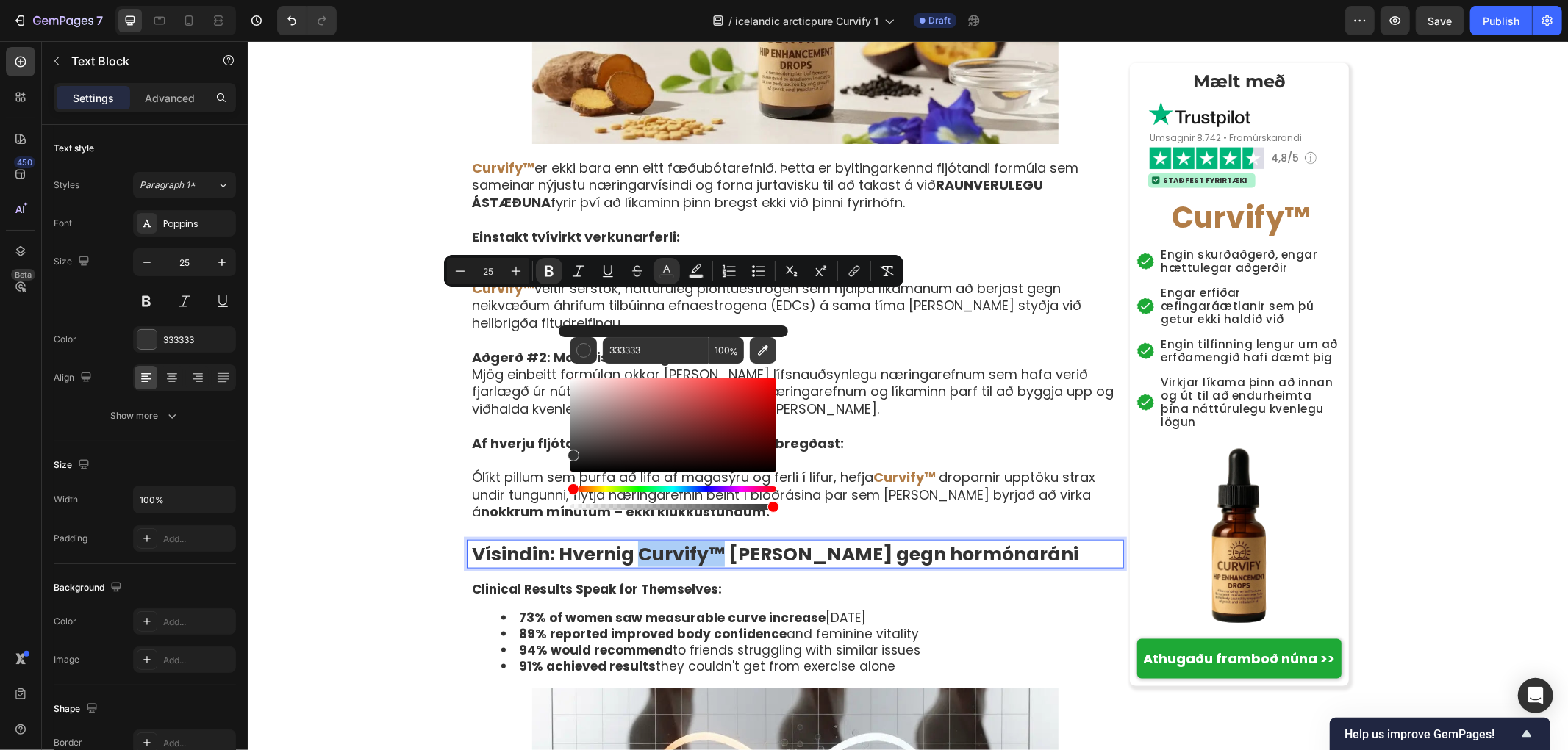
click at [765, 348] on icon "Editor contextual toolbar" at bounding box center [763, 350] width 10 height 10
type input "B27D47"
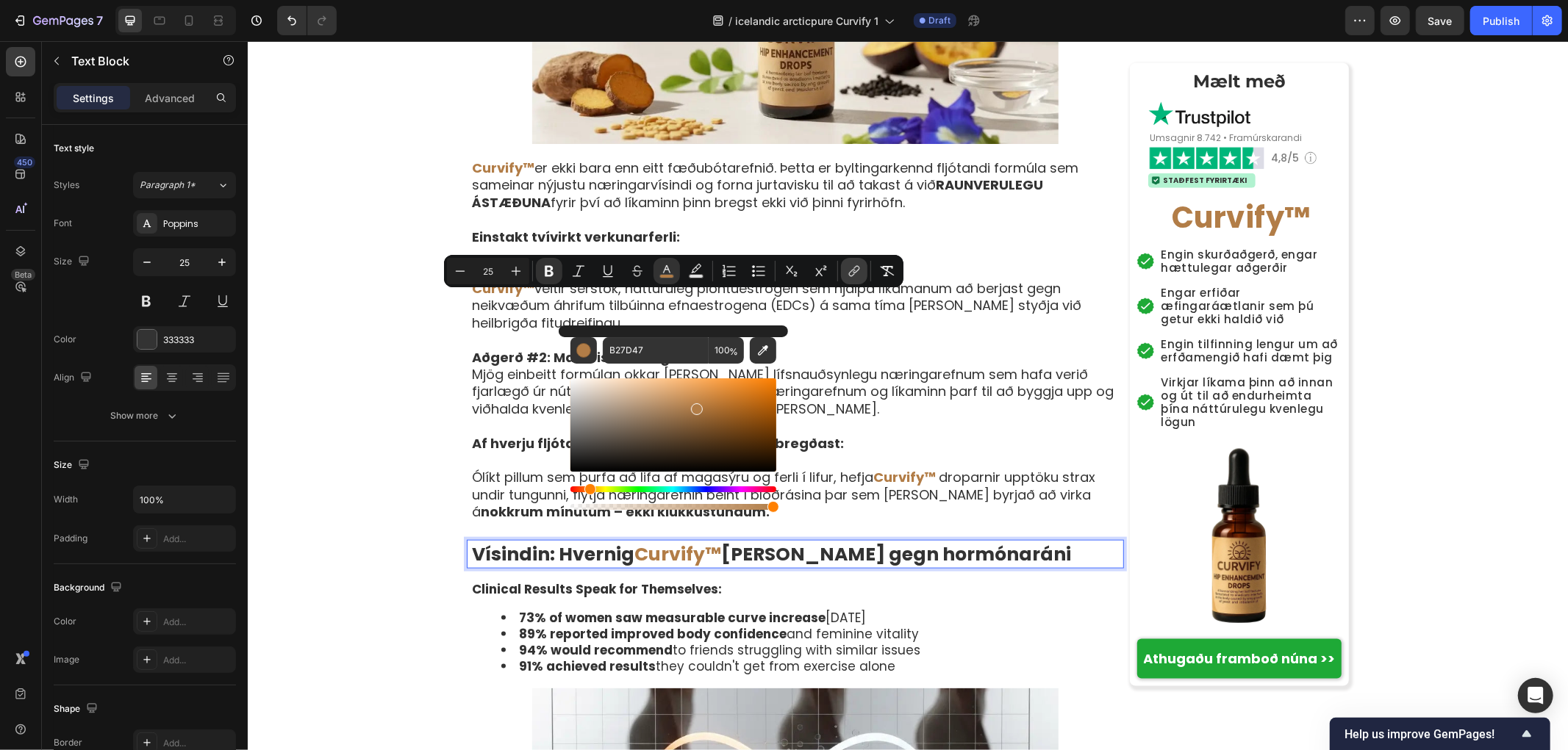
click at [851, 272] on icon "Editor contextual toolbar" at bounding box center [854, 271] width 15 height 15
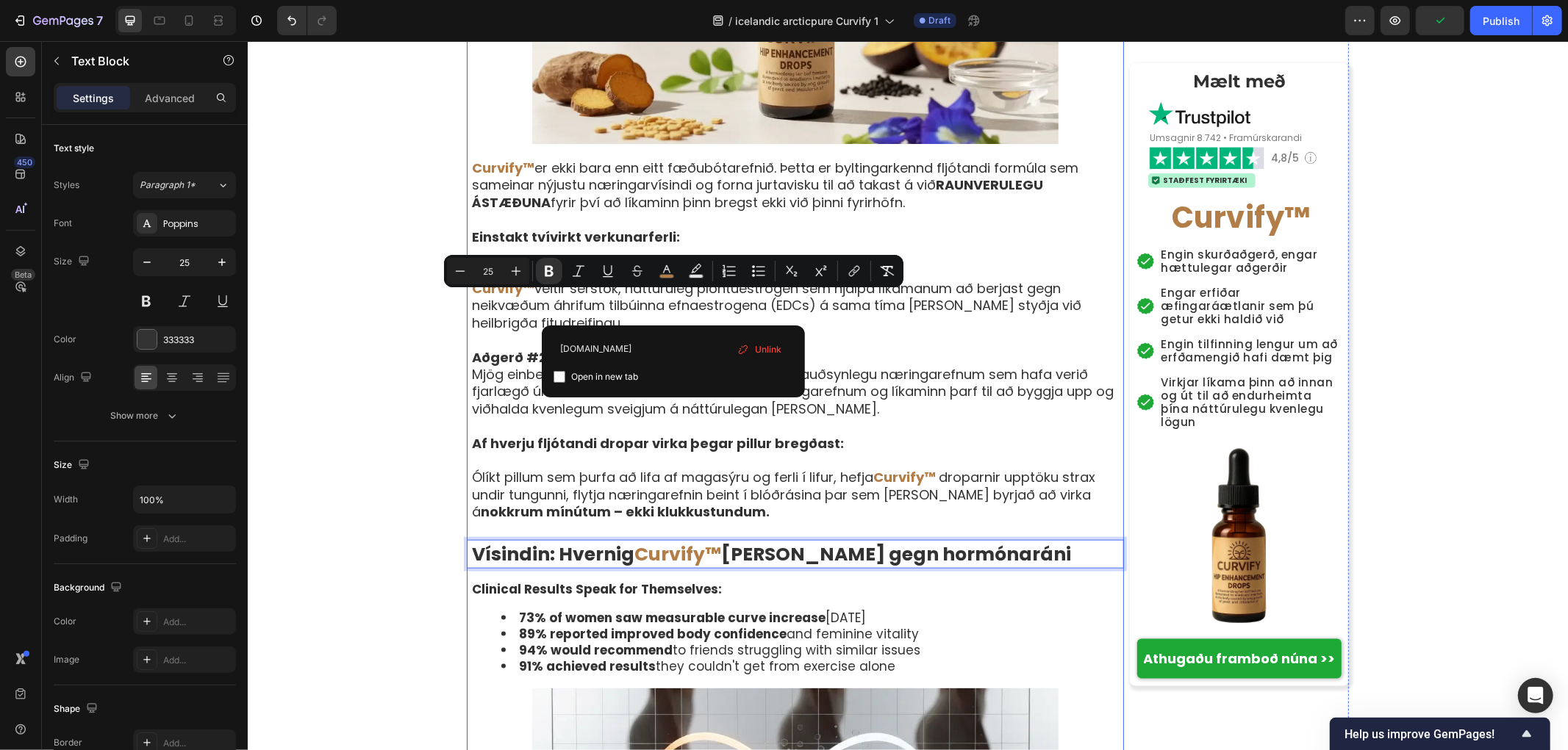
type input "example.com"
click at [606, 276] on icon "Editor contextual toolbar" at bounding box center [608, 276] width 10 height 1
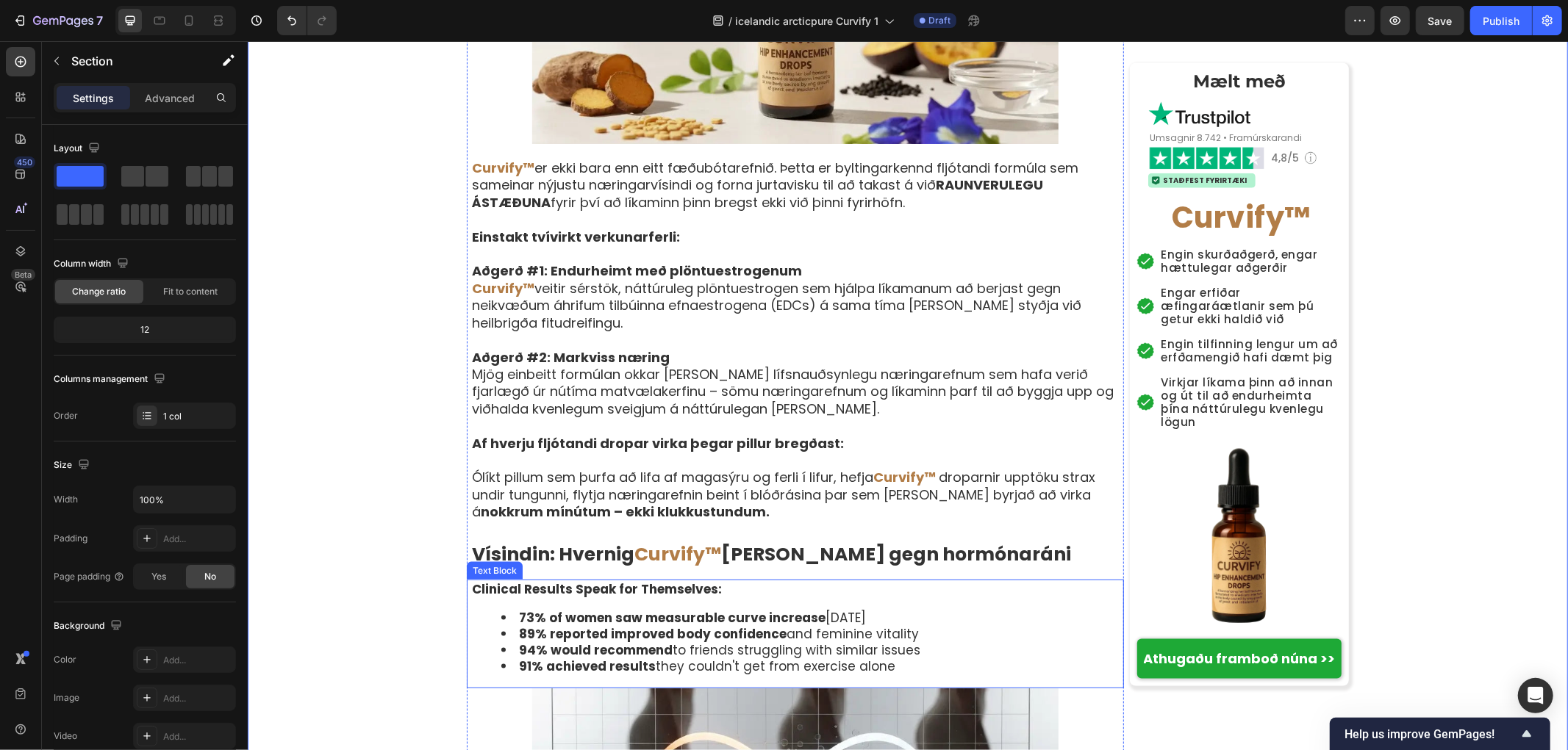
click at [602, 608] on strong "73% of women saw measurable curve increase" at bounding box center [671, 617] width 306 height 18
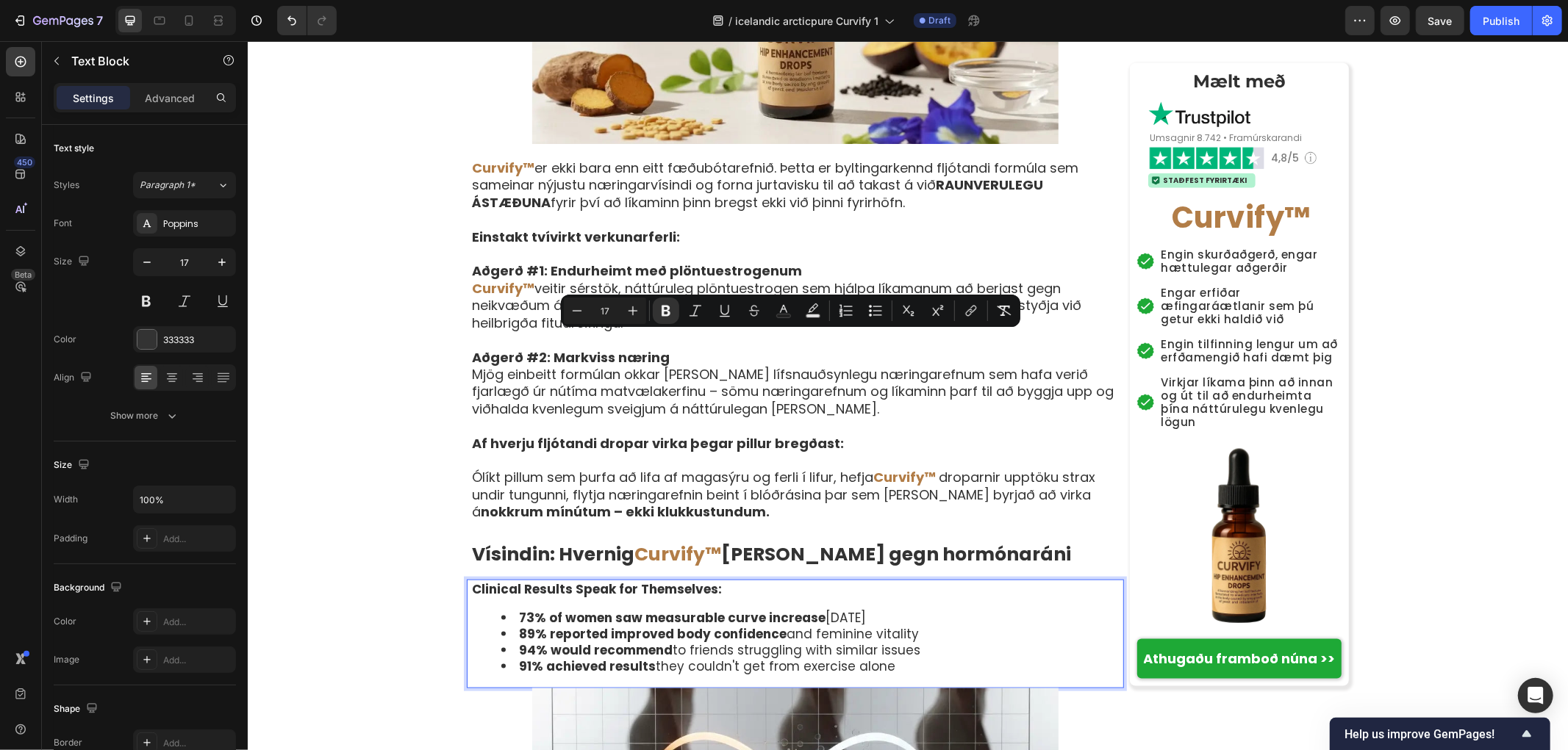
click at [740, 580] on p "Clinical Results Speak for Themselves:" at bounding box center [797, 588] width 651 height 16
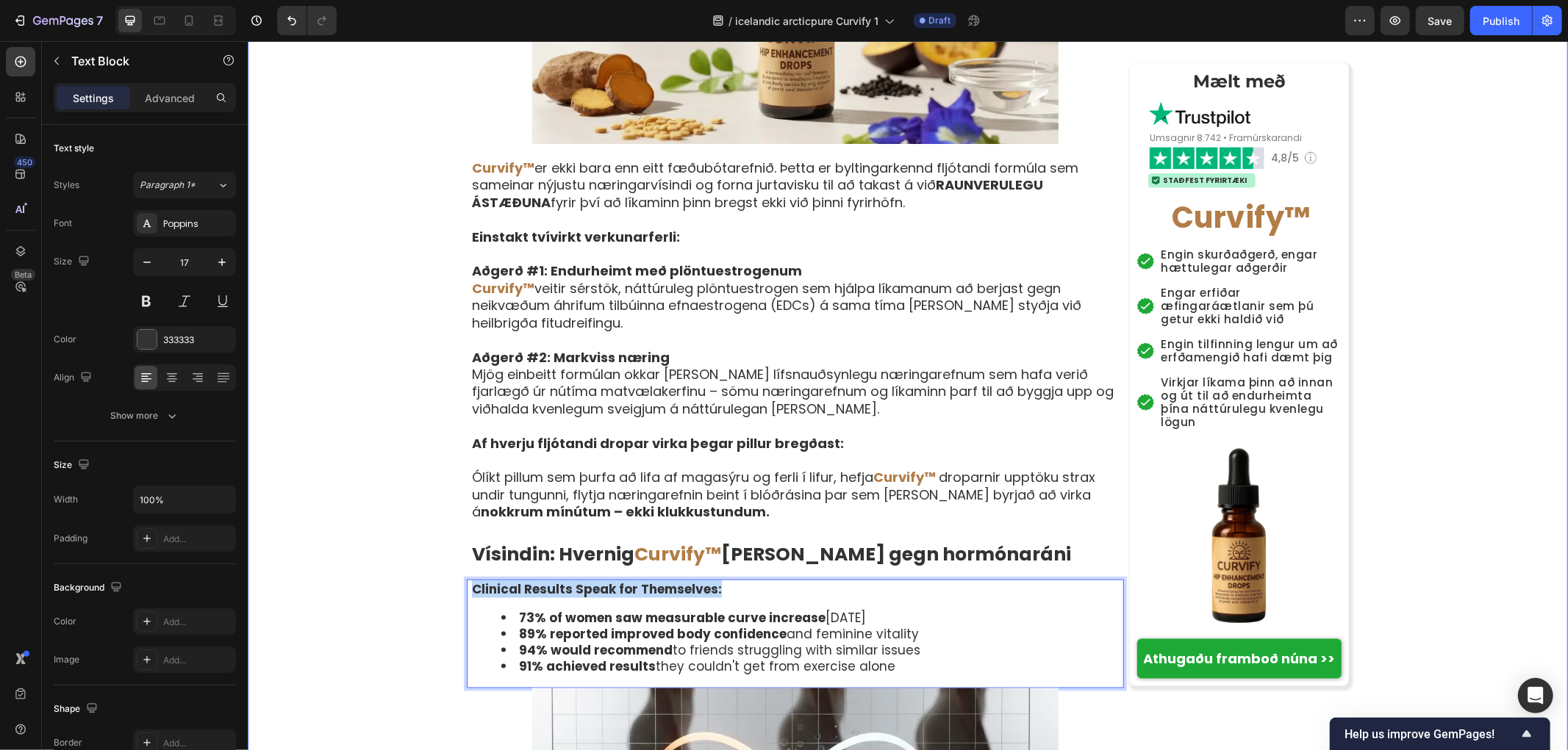
drag, startPoint x: 750, startPoint y: 343, endPoint x: 437, endPoint y: 334, distance: 313.1
click at [895, 609] on li "73% of women saw measurable curve increase within 90 days" at bounding box center [811, 617] width 621 height 16
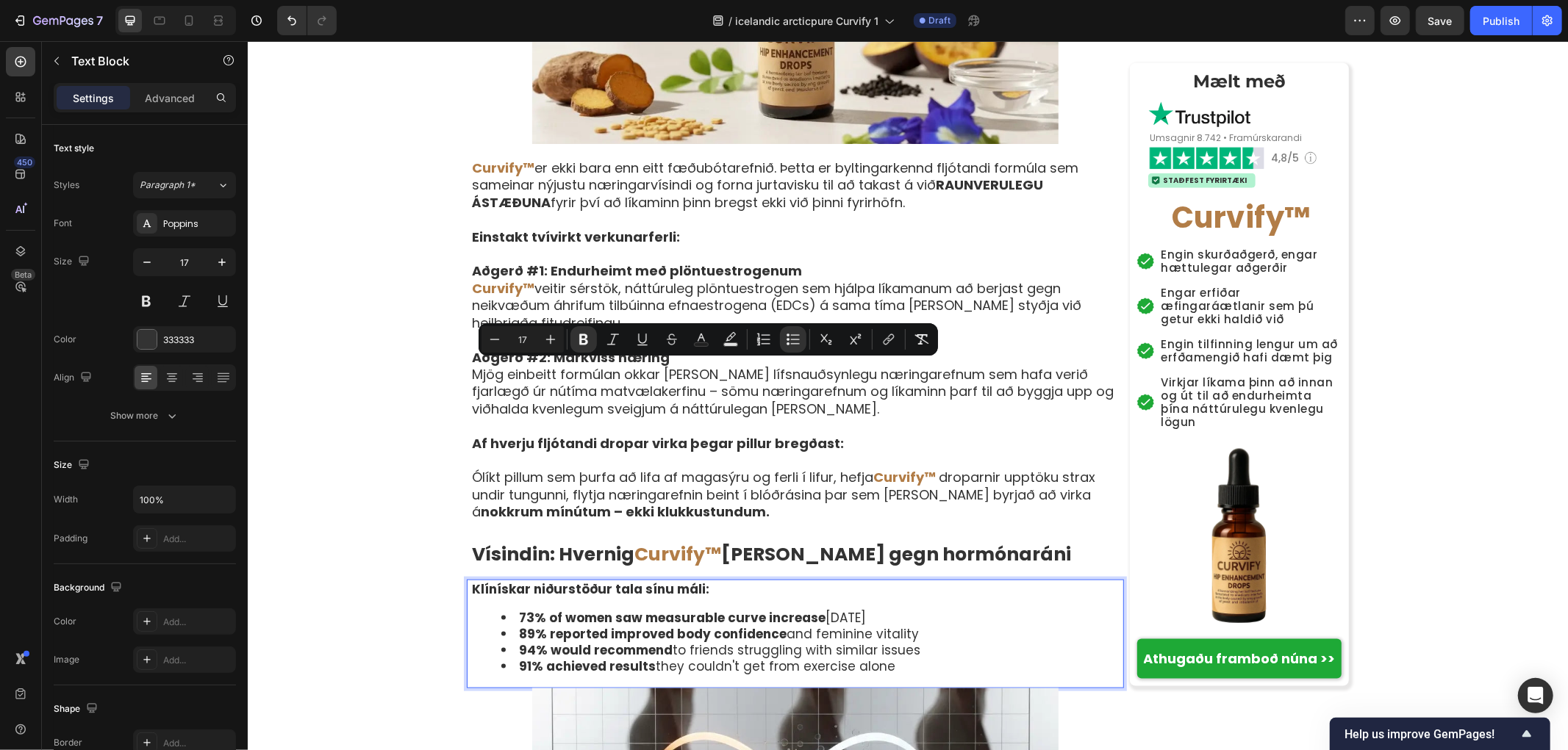
drag, startPoint x: 928, startPoint y: 369, endPoint x: 507, endPoint y: 368, distance: 421.0
click at [507, 609] on li "73% of women saw measurable curve increase within 90 days" at bounding box center [811, 617] width 621 height 16
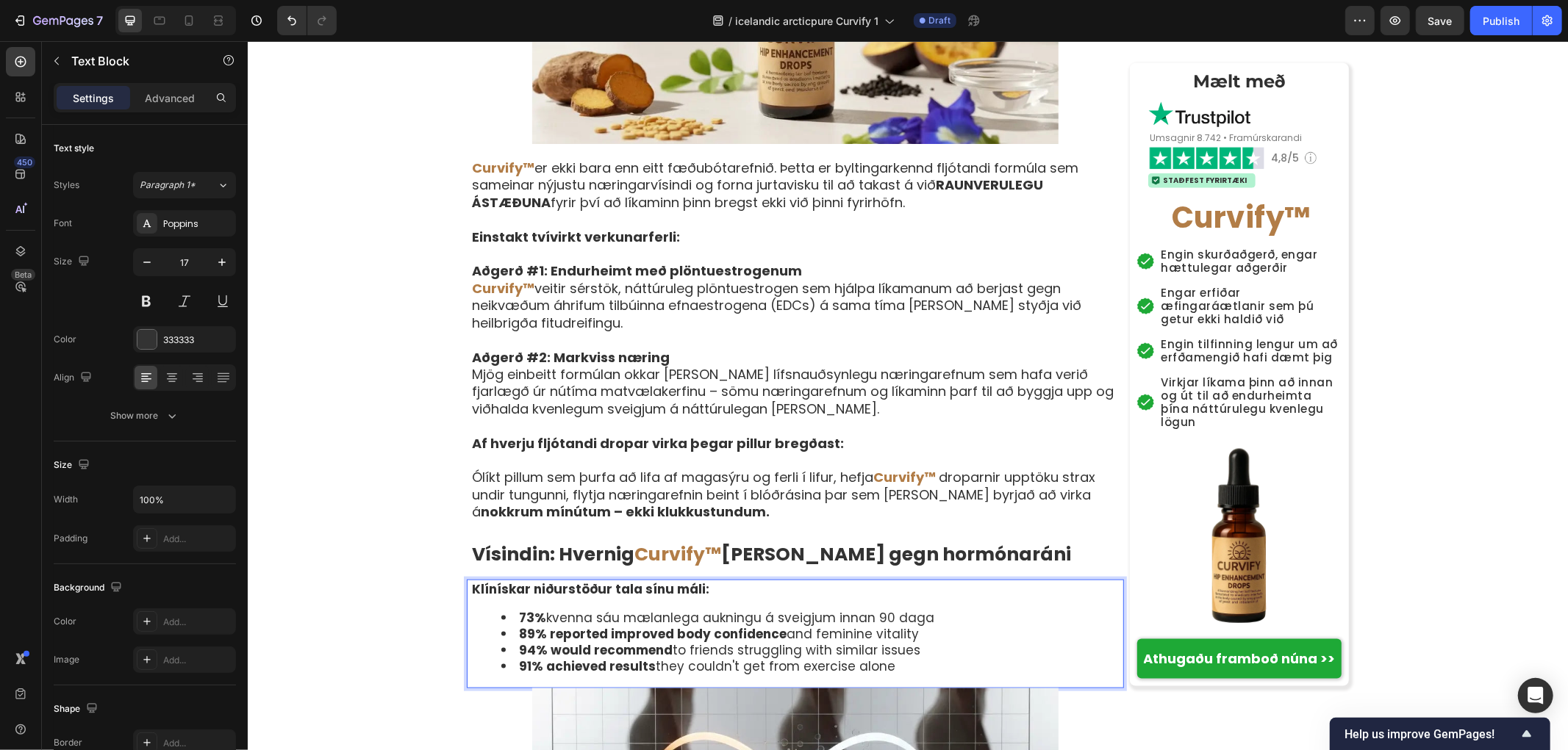
click at [901, 626] on li "89% reported improved body confidence and feminine vitality" at bounding box center [811, 633] width 621 height 16
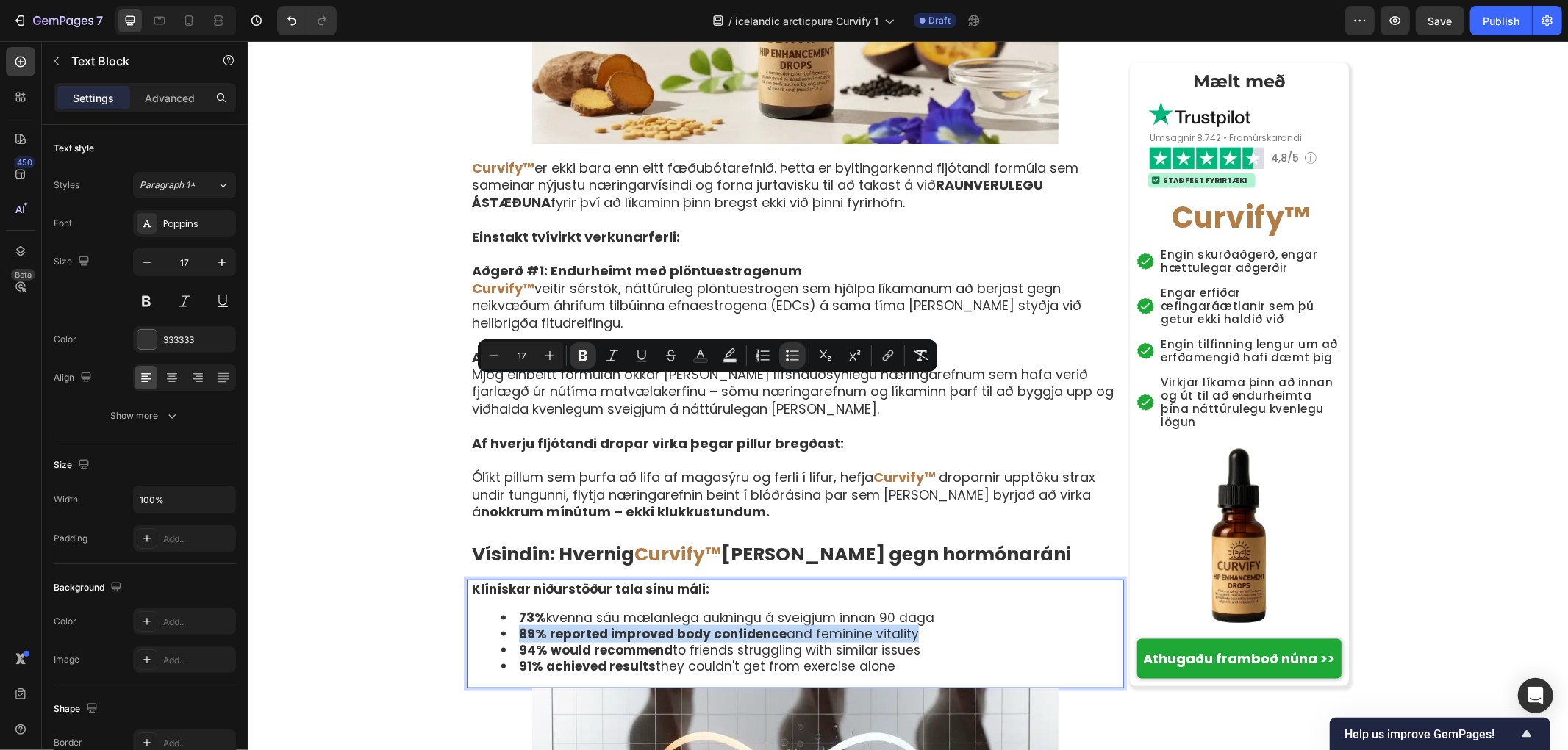
drag, startPoint x: 570, startPoint y: 388, endPoint x: 490, endPoint y: 388, distance: 80.0
click at [490, 609] on ul "73% kvenna sáu mælanlega aukningu á sveigjum innan 90 daga 89% reported improve…" at bounding box center [797, 641] width 651 height 65
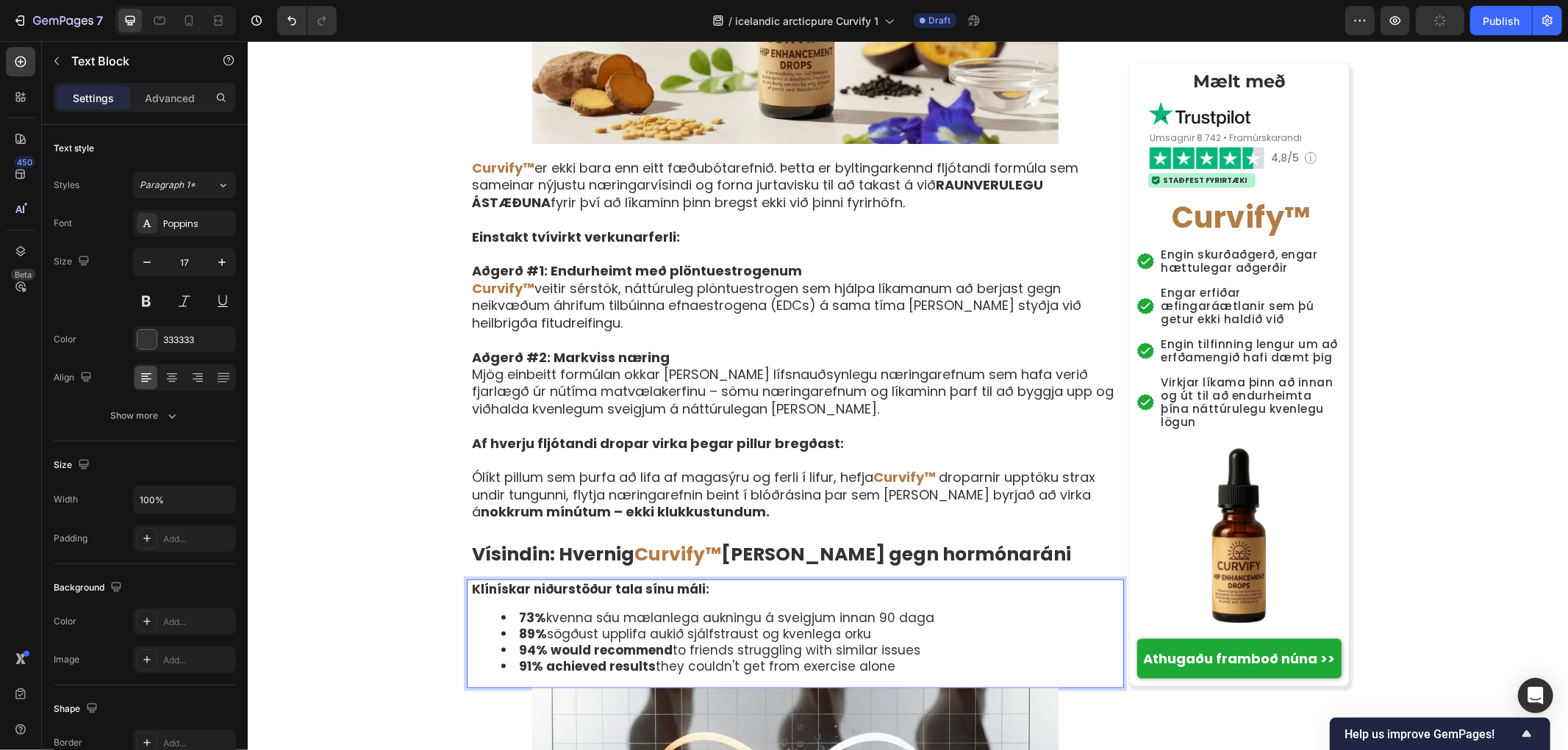
click at [927, 641] on li "94% would recommend to friends struggling with similar issues" at bounding box center [811, 649] width 621 height 16
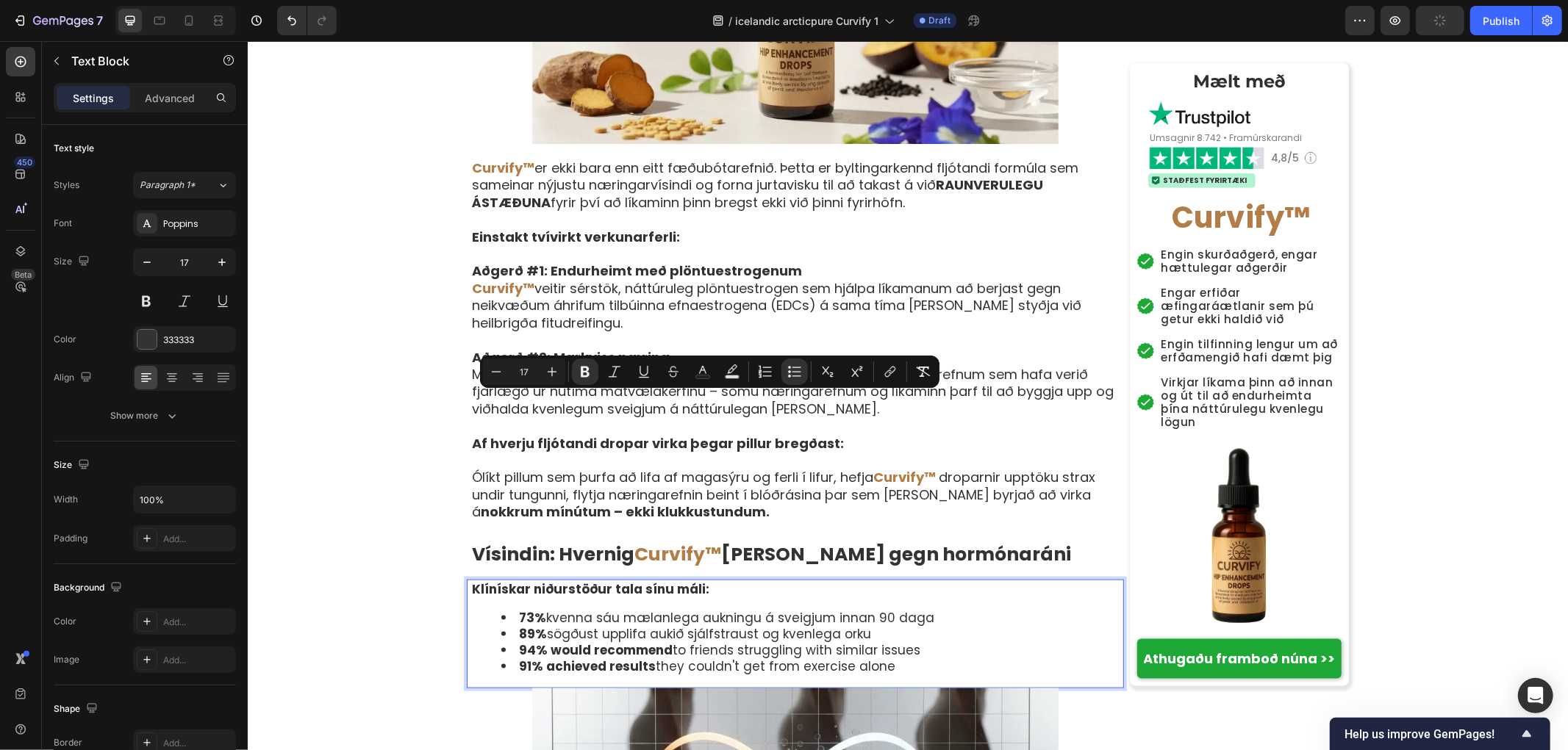
drag, startPoint x: 948, startPoint y: 400, endPoint x: 511, endPoint y: 407, distance: 437.1
click at [511, 641] on li "94% would recommend to friends struggling with similar issues" at bounding box center [811, 649] width 621 height 16
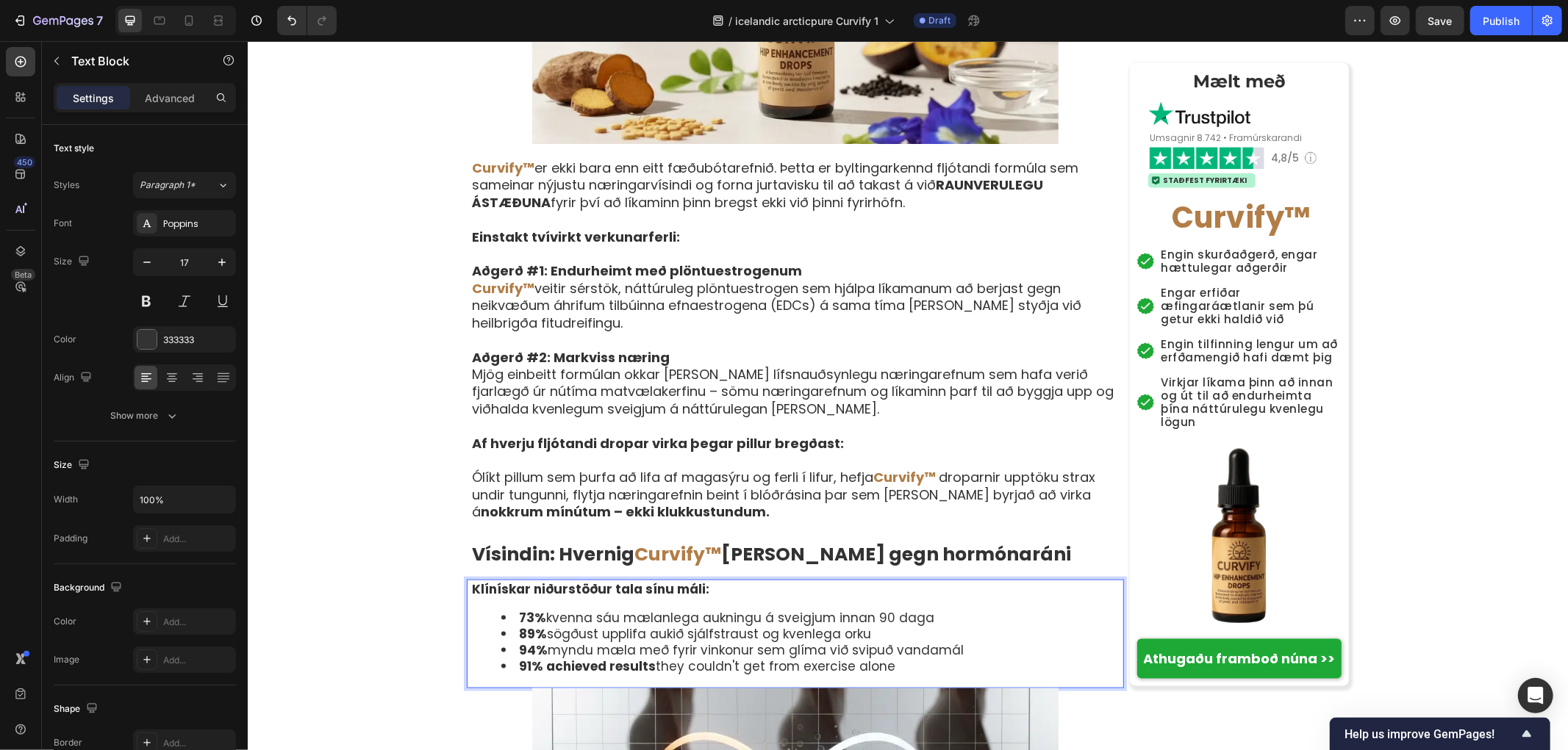
click at [888, 658] on li "91% achieved results they couldn't get from exercise alone" at bounding box center [811, 665] width 621 height 16
drag, startPoint x: 904, startPoint y: 420, endPoint x: 512, endPoint y: 418, distance: 392.0
click at [512, 658] on li "91% achieved results they couldn't get from exercise alone" at bounding box center [811, 665] width 621 height 16
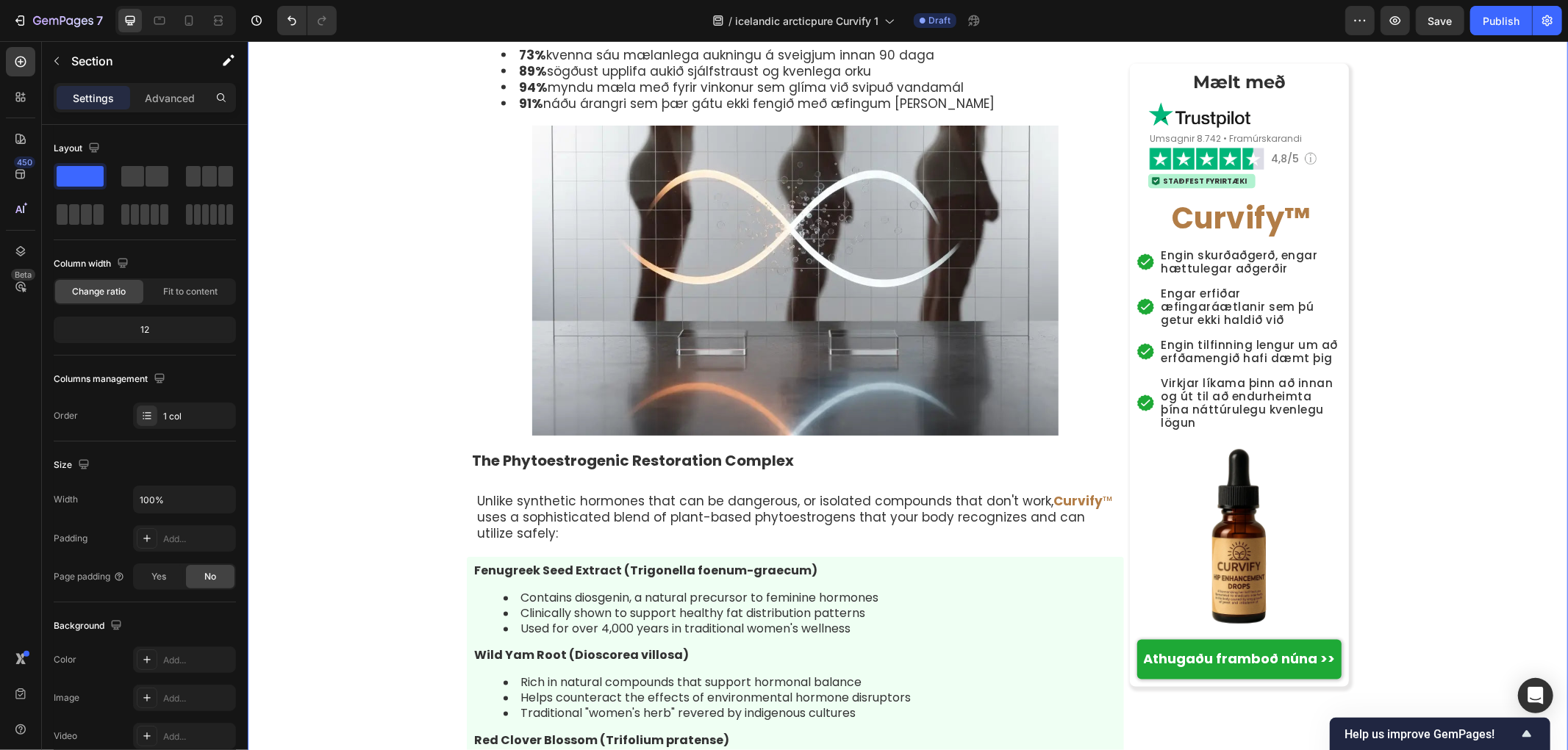
scroll to position [6531, 0]
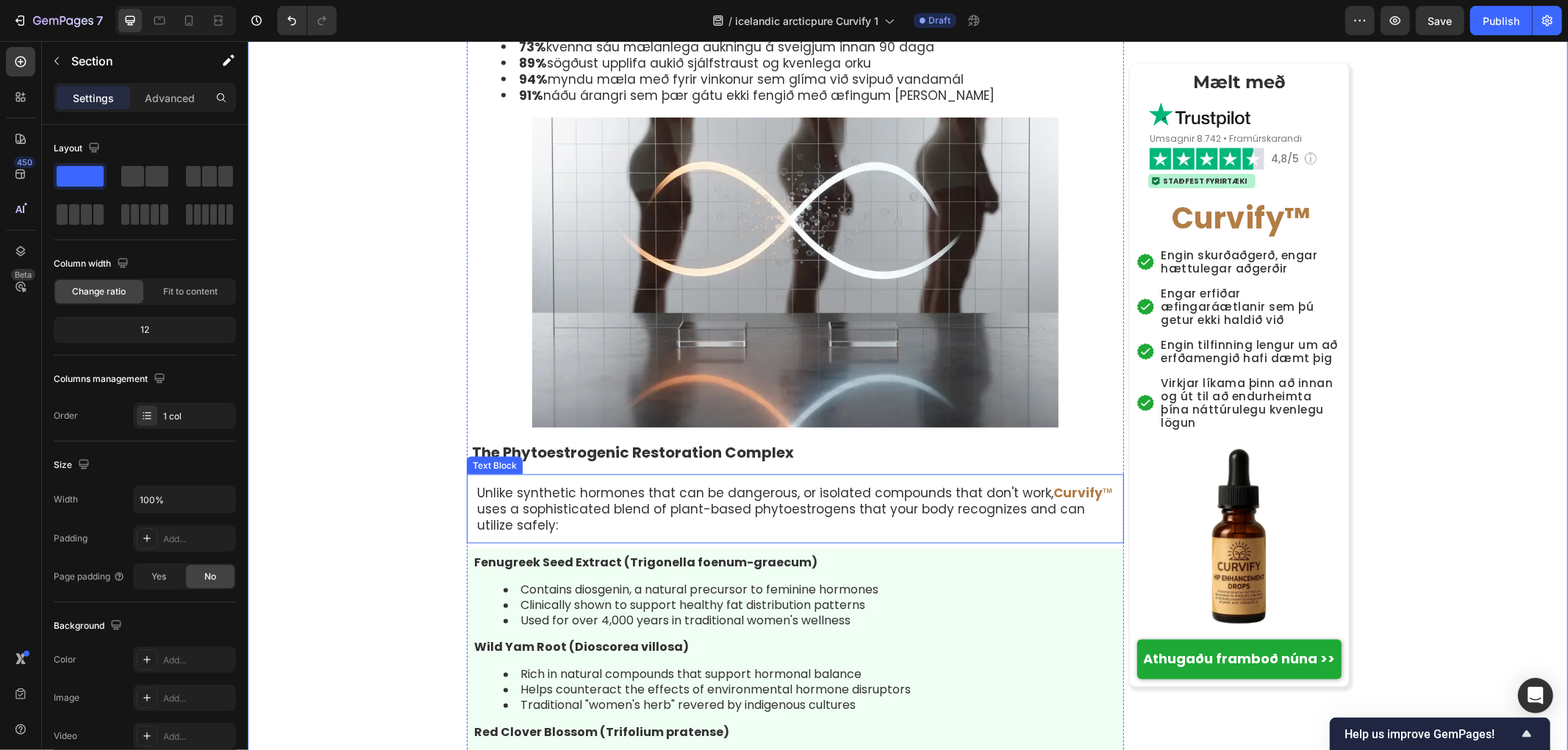
click at [533, 442] on p "The Phytoestrogenic Restoration Complex" at bounding box center [797, 452] width 651 height 19
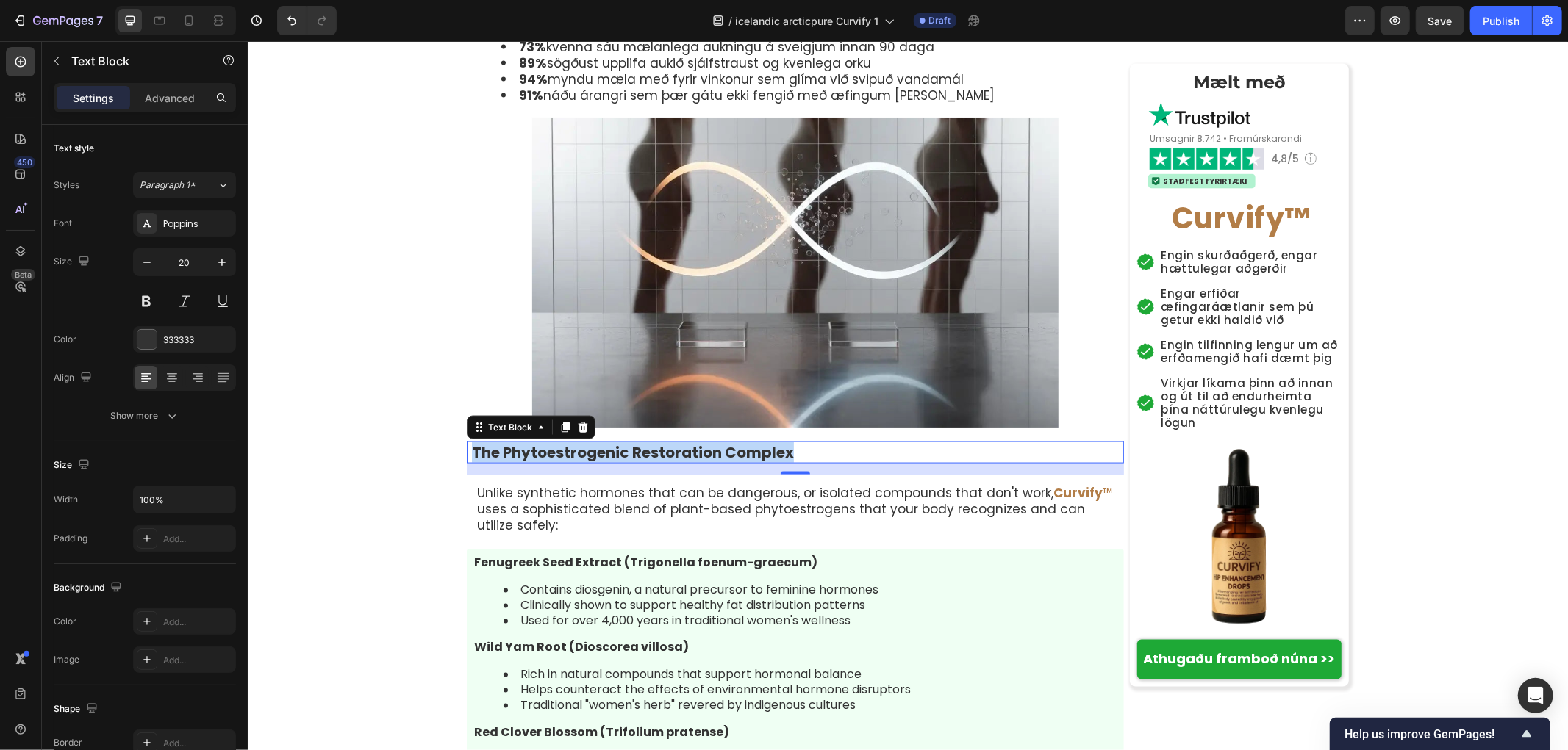
click at [724, 442] on p "The Phytoestrogenic Restoration Complex" at bounding box center [797, 452] width 651 height 19
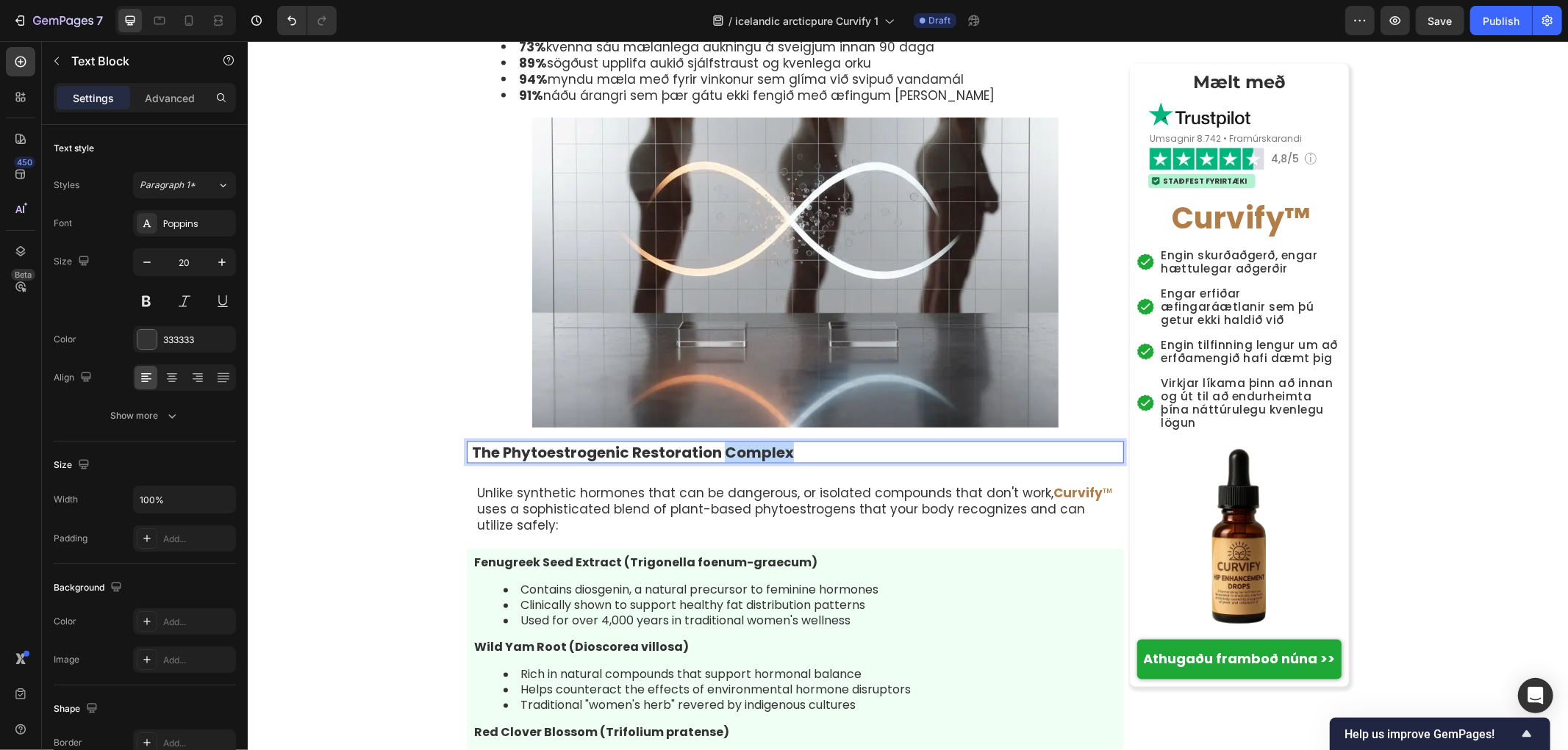
click at [724, 442] on p "The Phytoestrogenic Restoration Complex" at bounding box center [797, 452] width 651 height 19
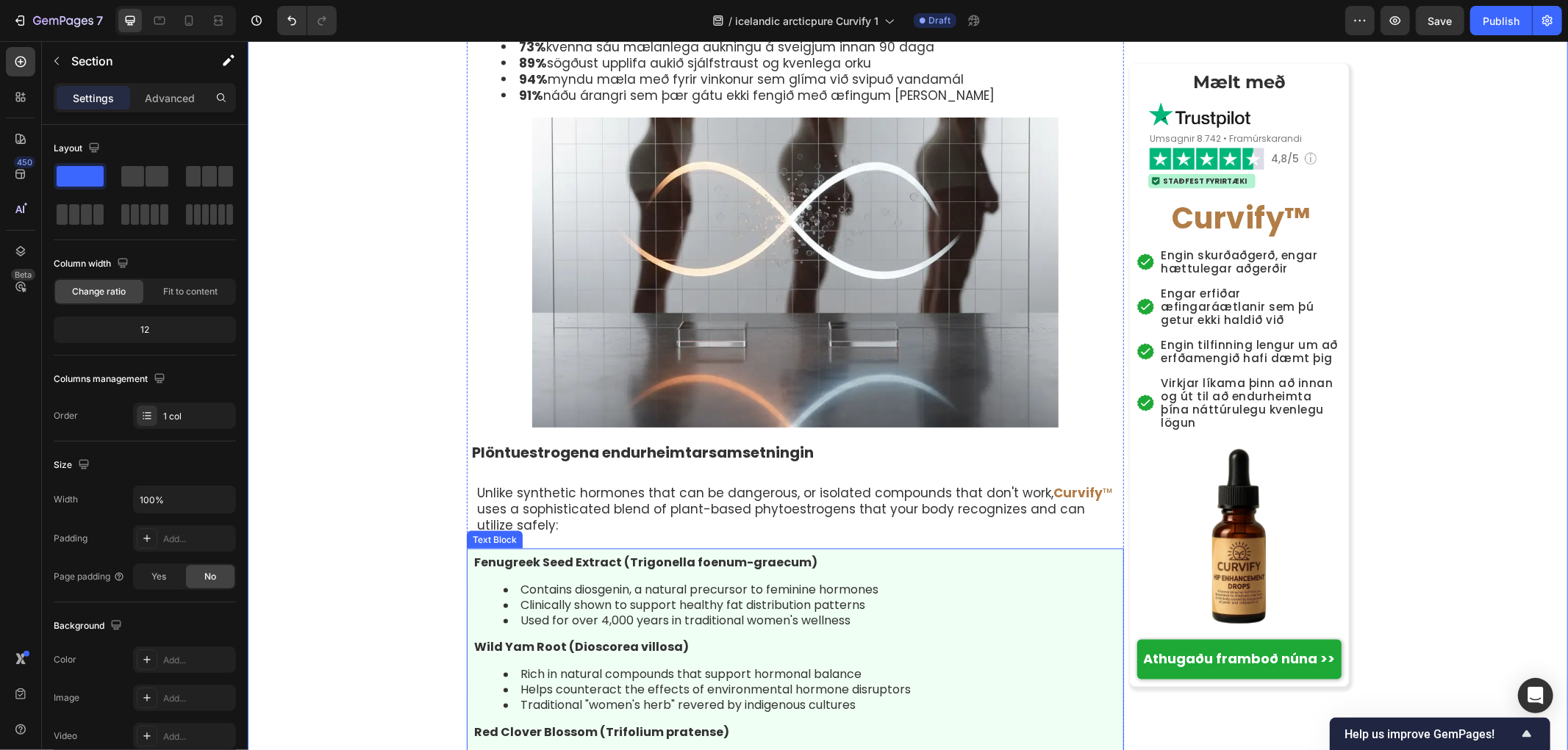
click at [559, 485] on p "Unlike synthetic hormones that can be dangerous, or isolated compounds that don…" at bounding box center [794, 509] width 637 height 49
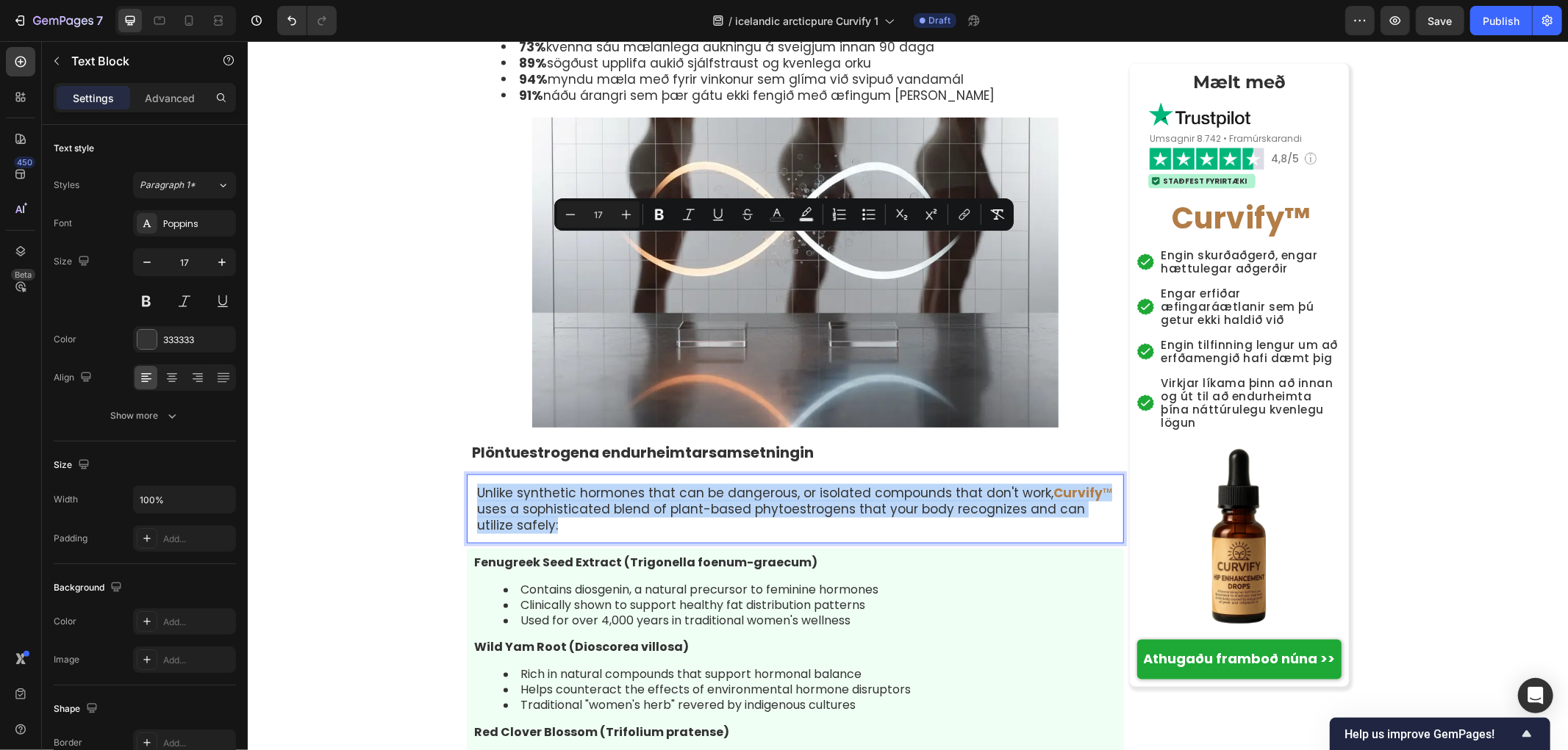
click at [540, 485] on p "Unlike synthetic hormones that can be dangerous, or isolated compounds that don…" at bounding box center [794, 509] width 637 height 49
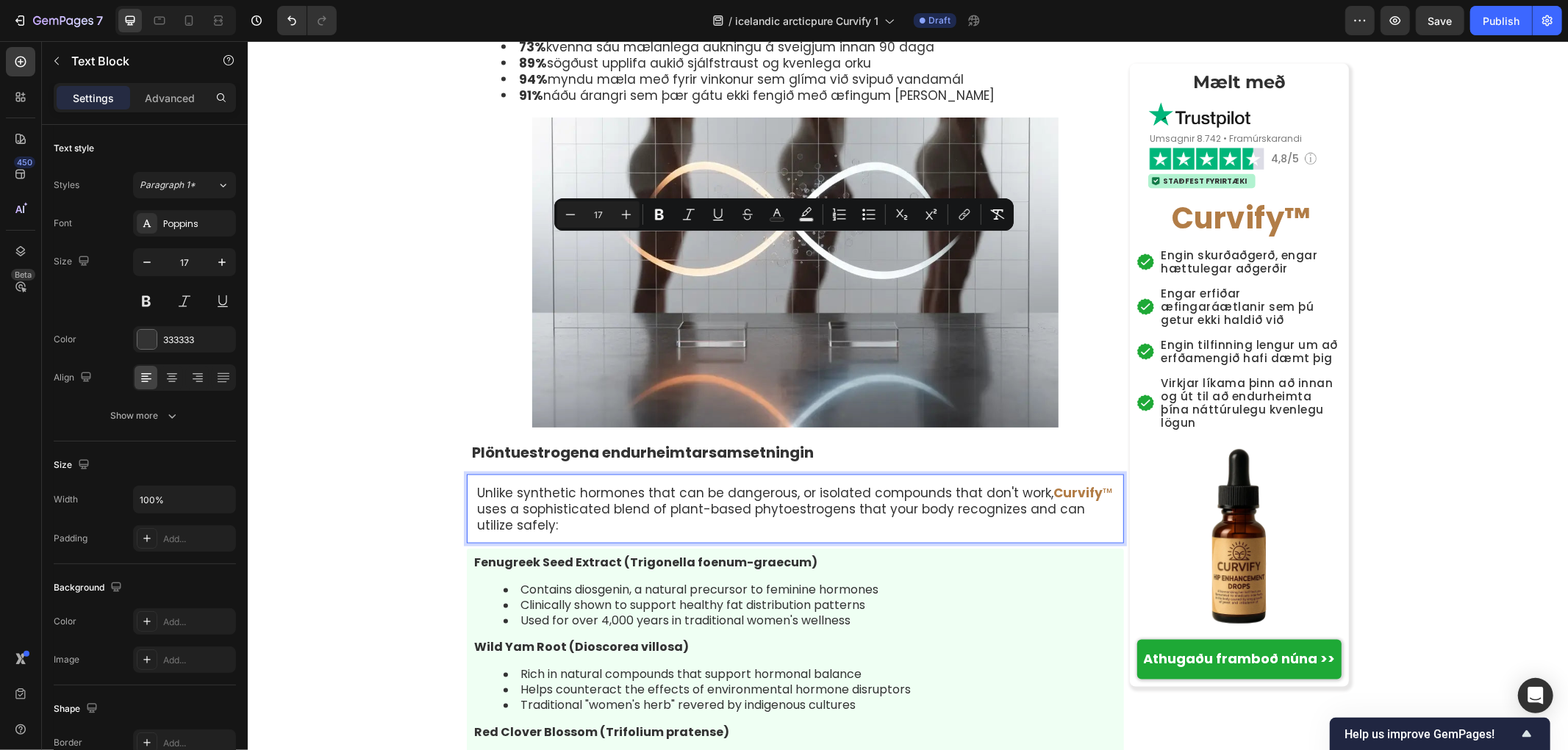
click at [540, 485] on p "Unlike synthetic hormones that can be dangerous, or isolated compounds that don…" at bounding box center [794, 509] width 637 height 49
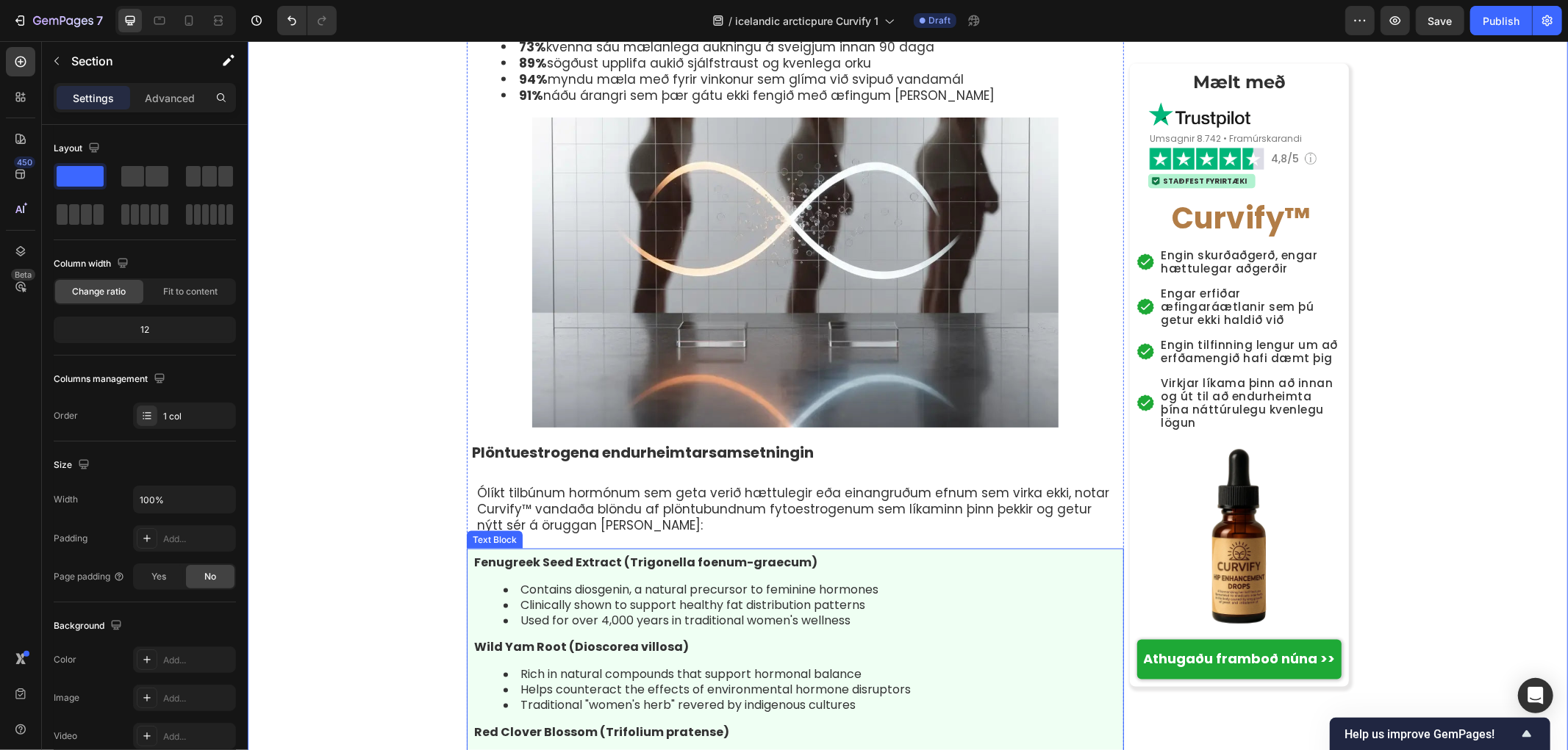
click at [528, 554] on strong "Fenugreek Seed Extract (Trigonella foenum-graecum)" at bounding box center [645, 563] width 343 height 17
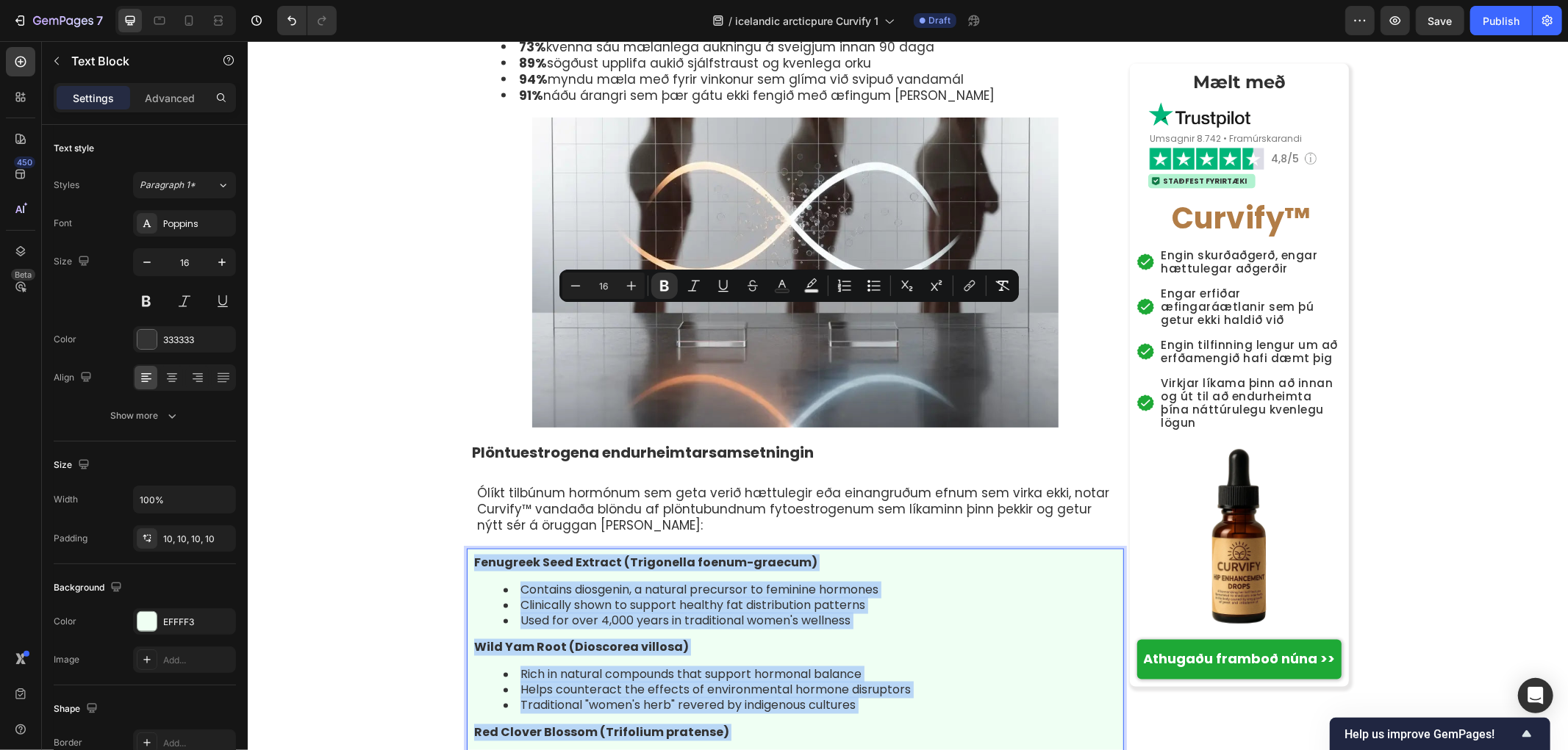
click at [773, 548] on div "Fenugreek Seed Extract (Trigonella foenum-graecum) Contains diosgenin, a natura…" at bounding box center [794, 683] width 657 height 269
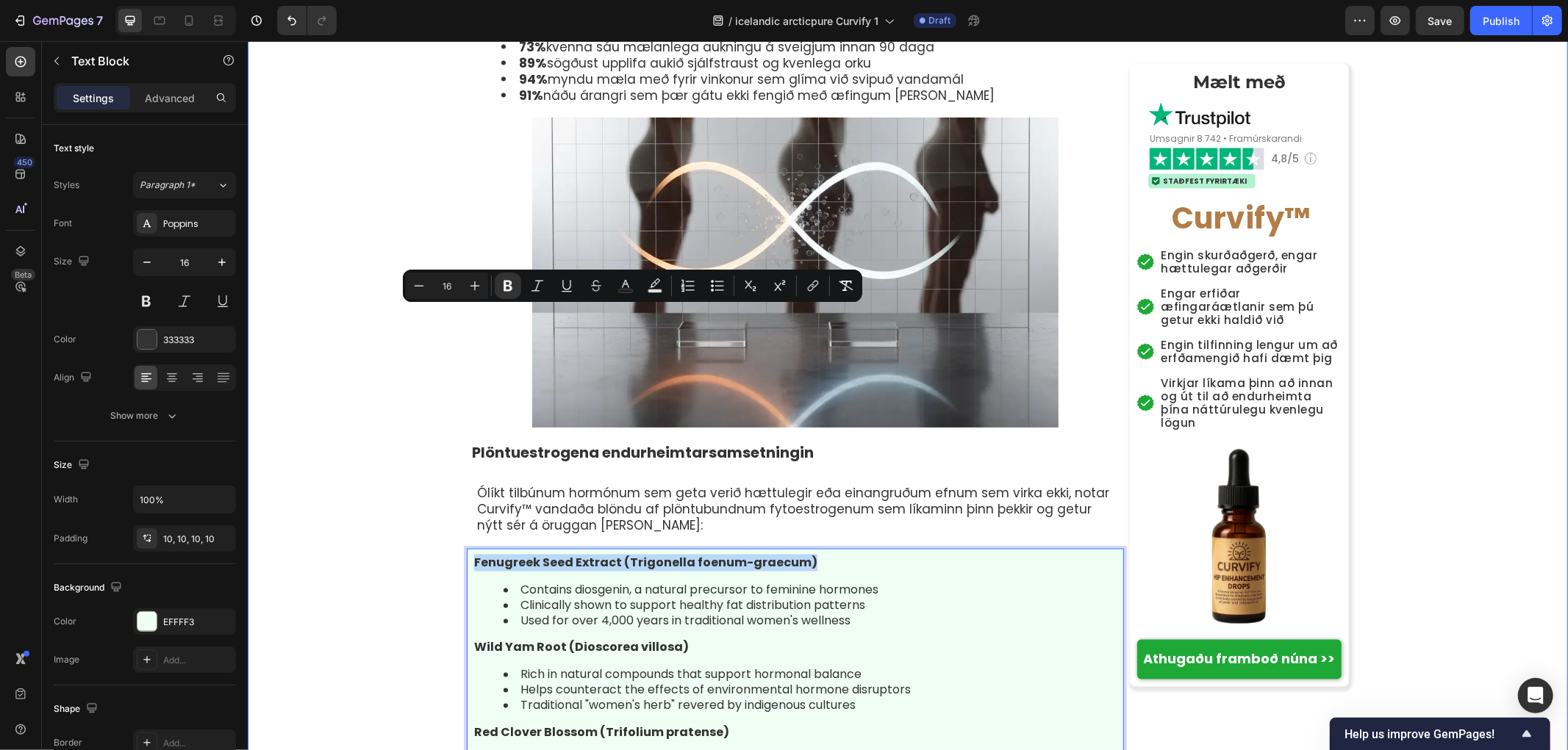
drag, startPoint x: 825, startPoint y: 318, endPoint x: 417, endPoint y: 297, distance: 408.5
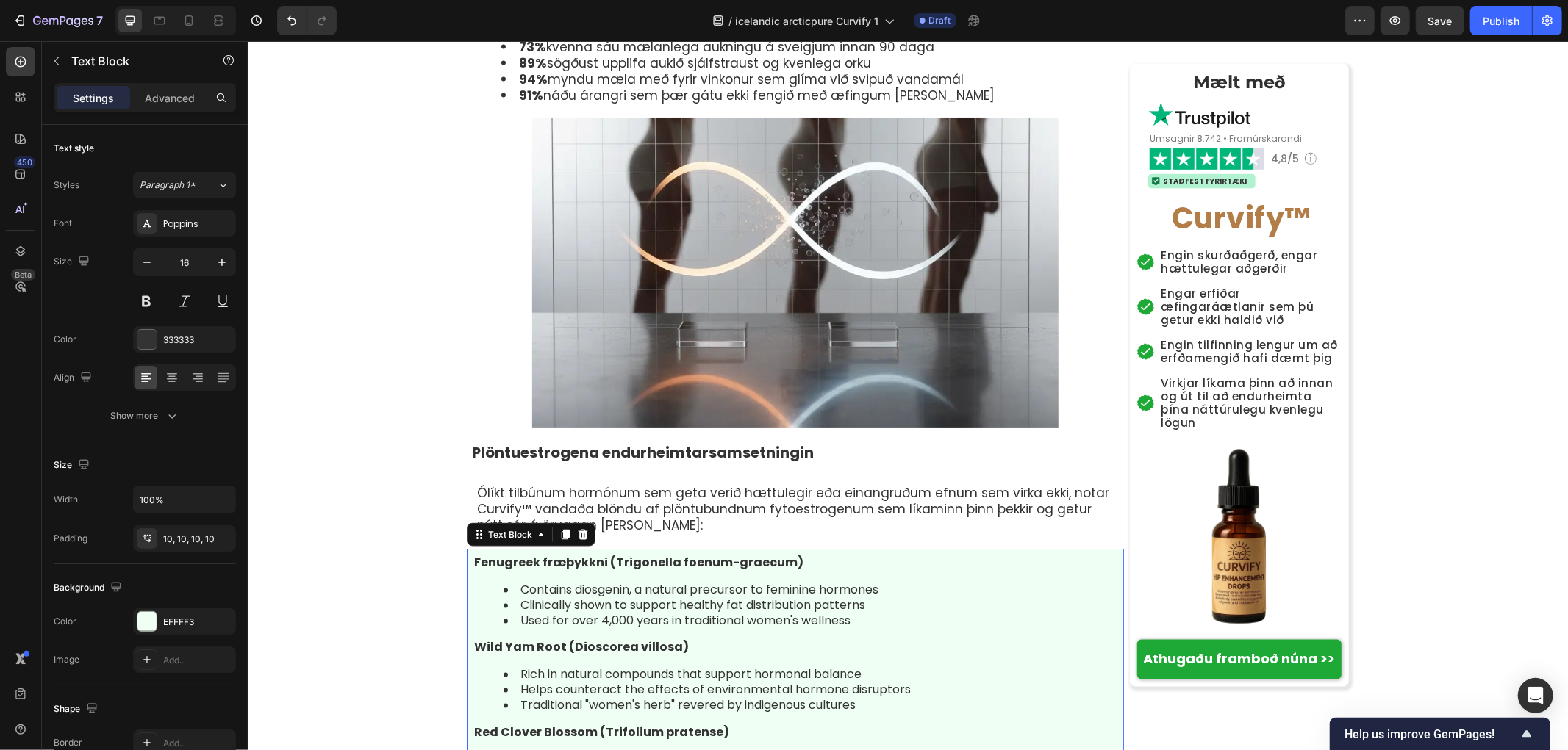
click at [693, 582] on li "Contains diosgenin, a natural precursor to feminine hormones" at bounding box center [809, 590] width 613 height 16
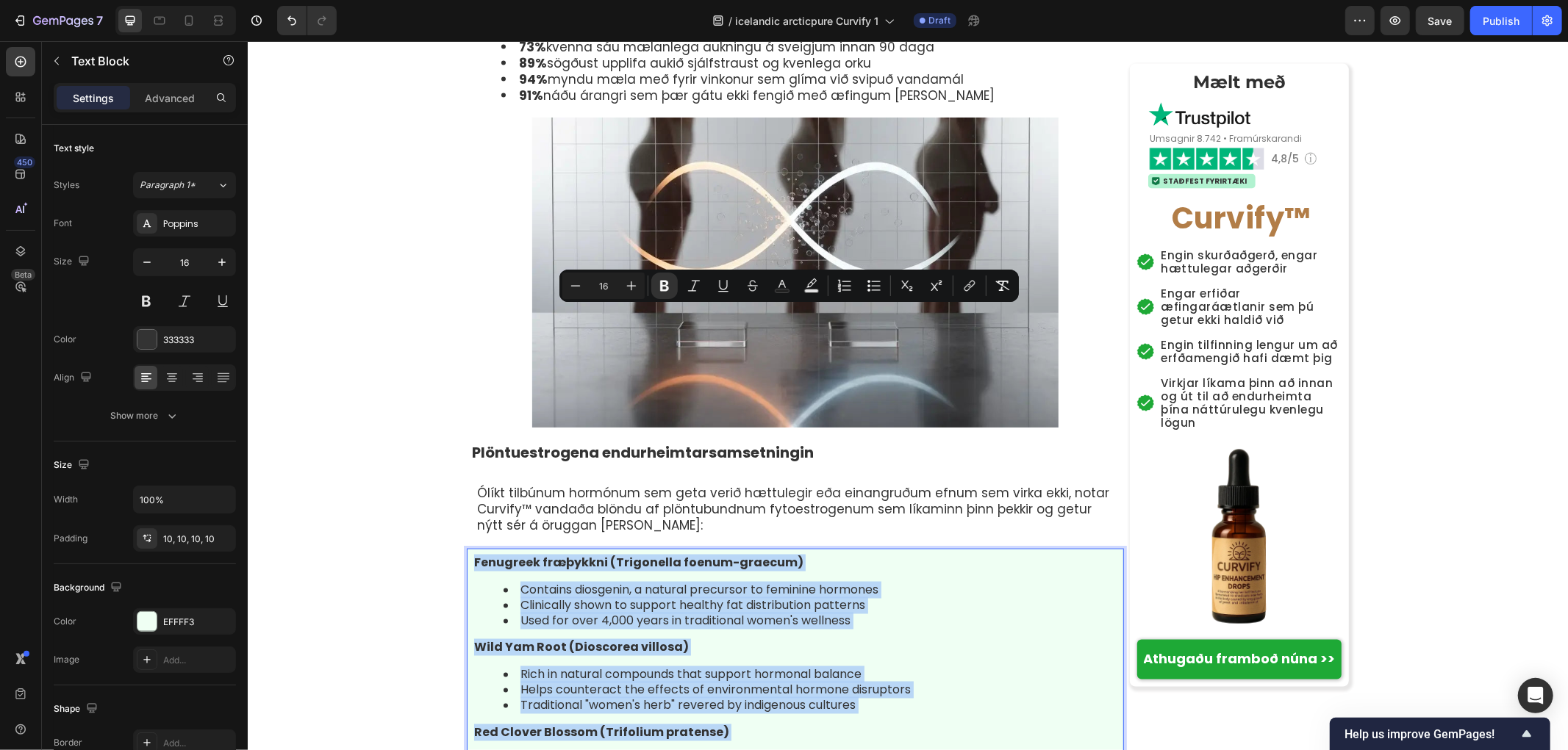
click at [864, 582] on li "Contains diosgenin, a natural precursor to feminine hormones" at bounding box center [809, 590] width 613 height 16
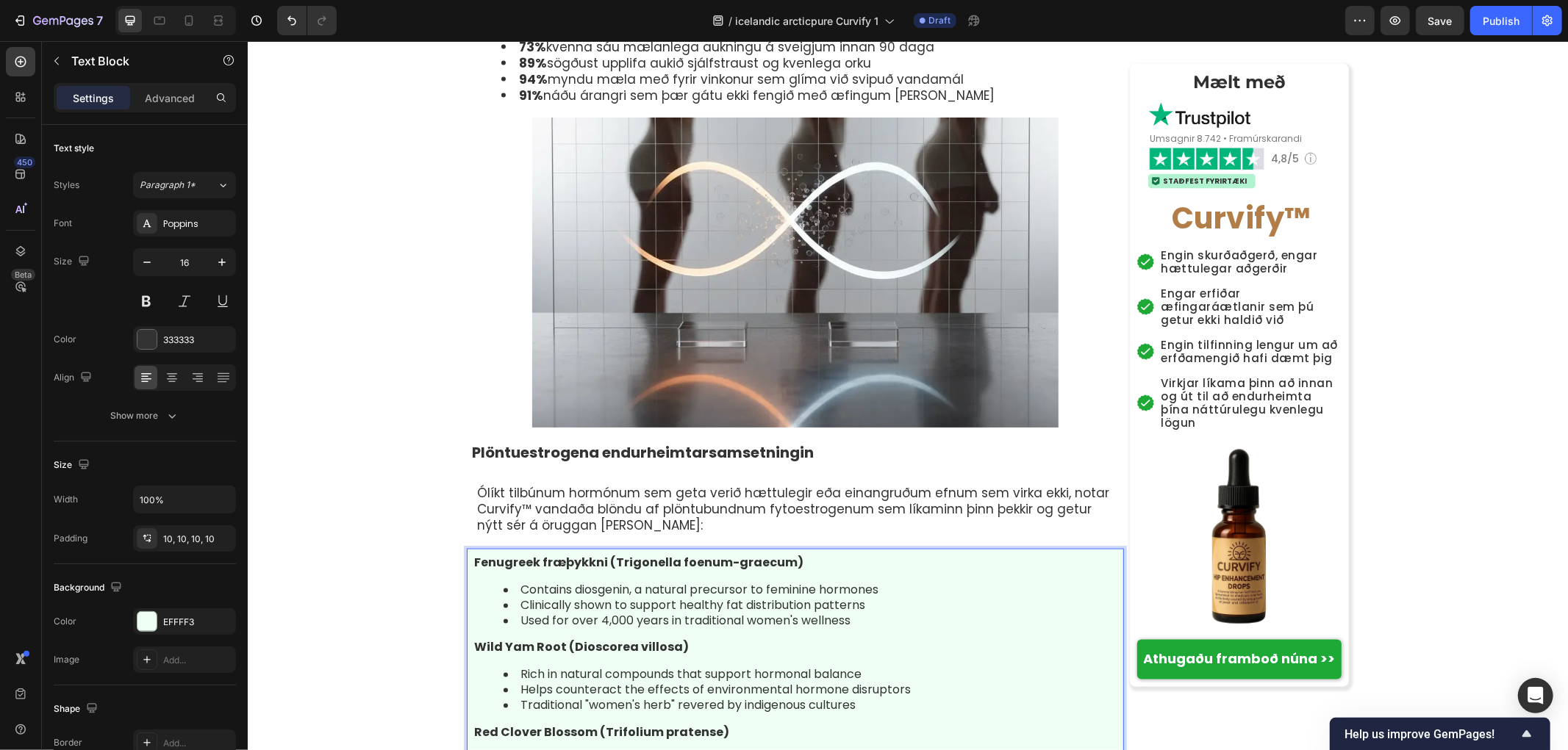
click at [593, 667] on li "Rich in natural compounds that support hormonal balance" at bounding box center [809, 675] width 613 height 16
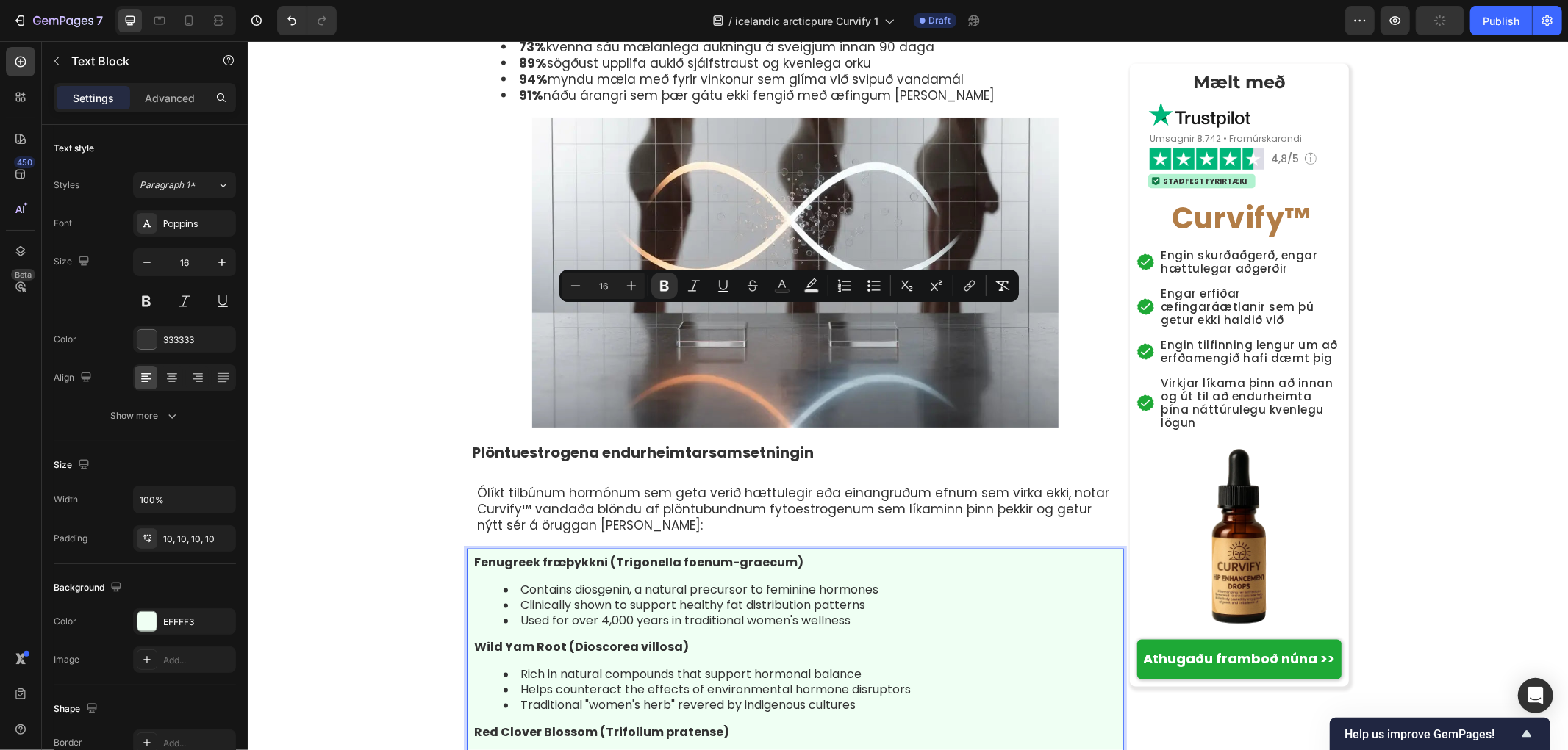
click at [833, 614] on li "Used for over 4,000 years in traditional women's wellness" at bounding box center [809, 622] width 613 height 16
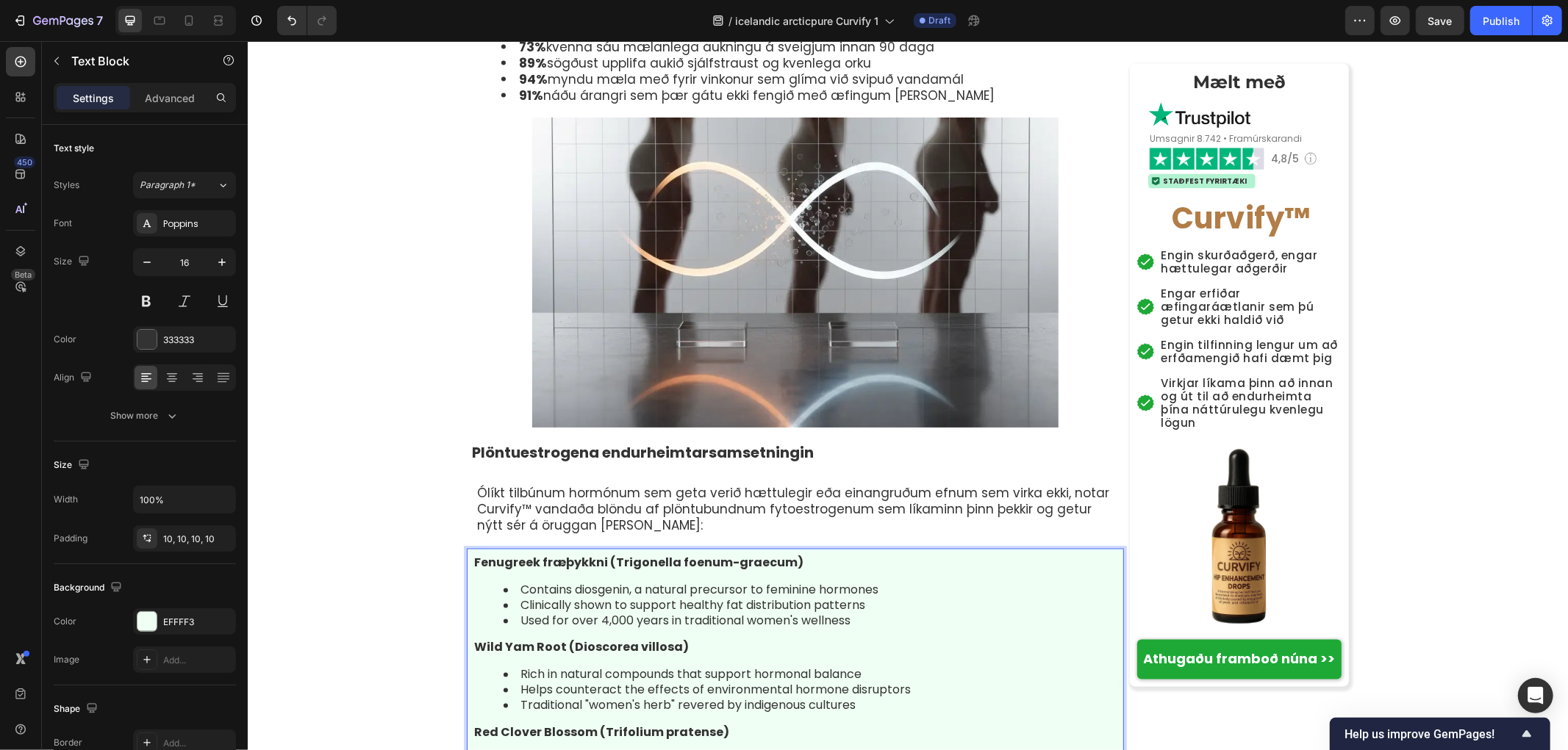
click at [895, 582] on li "Contains diosgenin, a natural precursor to feminine hormones" at bounding box center [809, 590] width 613 height 16
drag, startPoint x: 911, startPoint y: 340, endPoint x: 513, endPoint y: 334, distance: 398.0
click at [513, 582] on li "Contains diosgenin, a natural precursor to feminine hormones" at bounding box center [809, 590] width 613 height 16
drag, startPoint x: 862, startPoint y: 357, endPoint x: 512, endPoint y: 354, distance: 350.0
click at [512, 598] on li "Clinically shown to support healthy fat distribution patterns" at bounding box center [809, 606] width 613 height 16
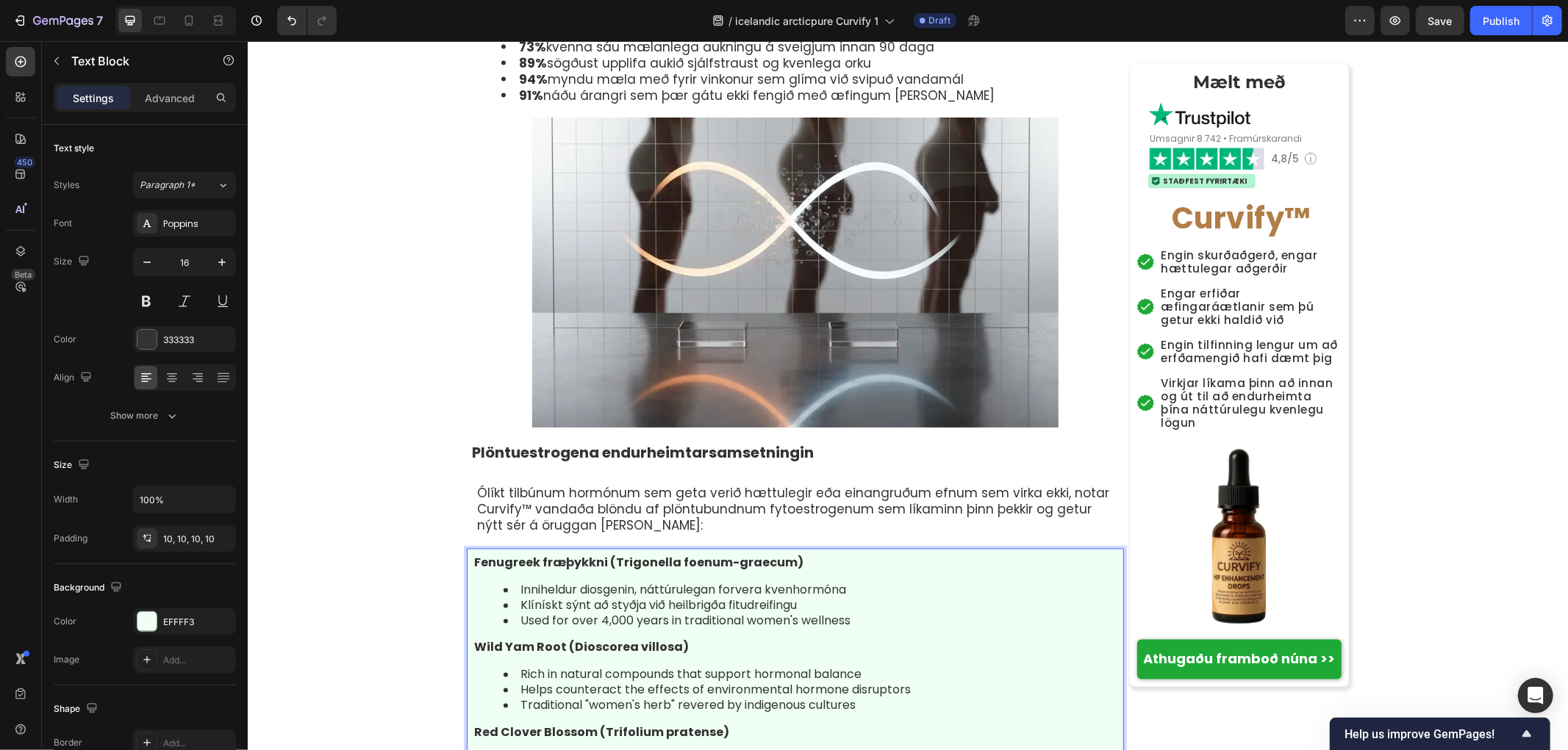
click at [867, 614] on li "Used for over 4,000 years in traditional women's wellness" at bounding box center [809, 622] width 613 height 16
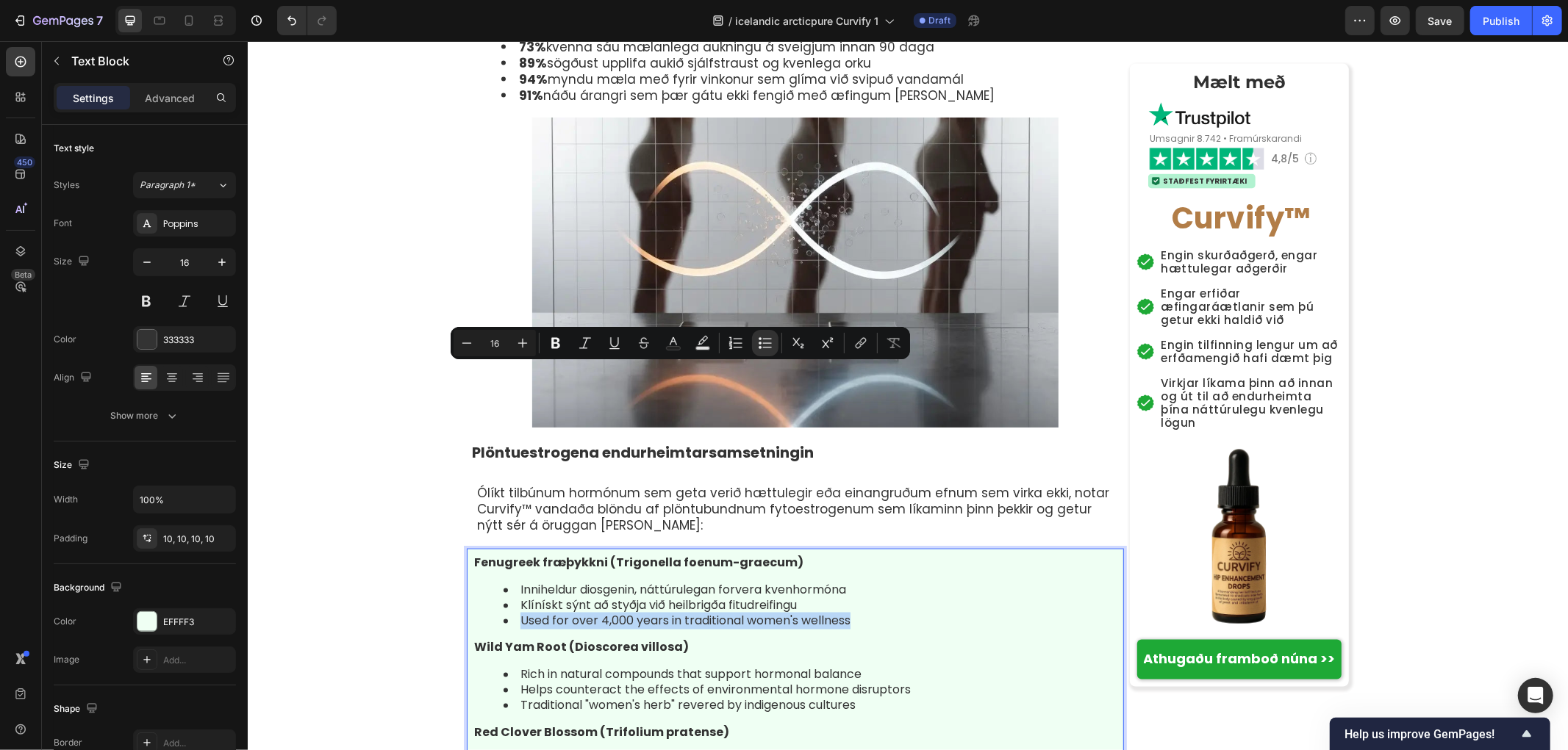
drag, startPoint x: 878, startPoint y: 375, endPoint x: 511, endPoint y: 368, distance: 367.1
click at [511, 614] on li "Used for over 4,000 years in traditional women's wellness" at bounding box center [809, 622] width 613 height 16
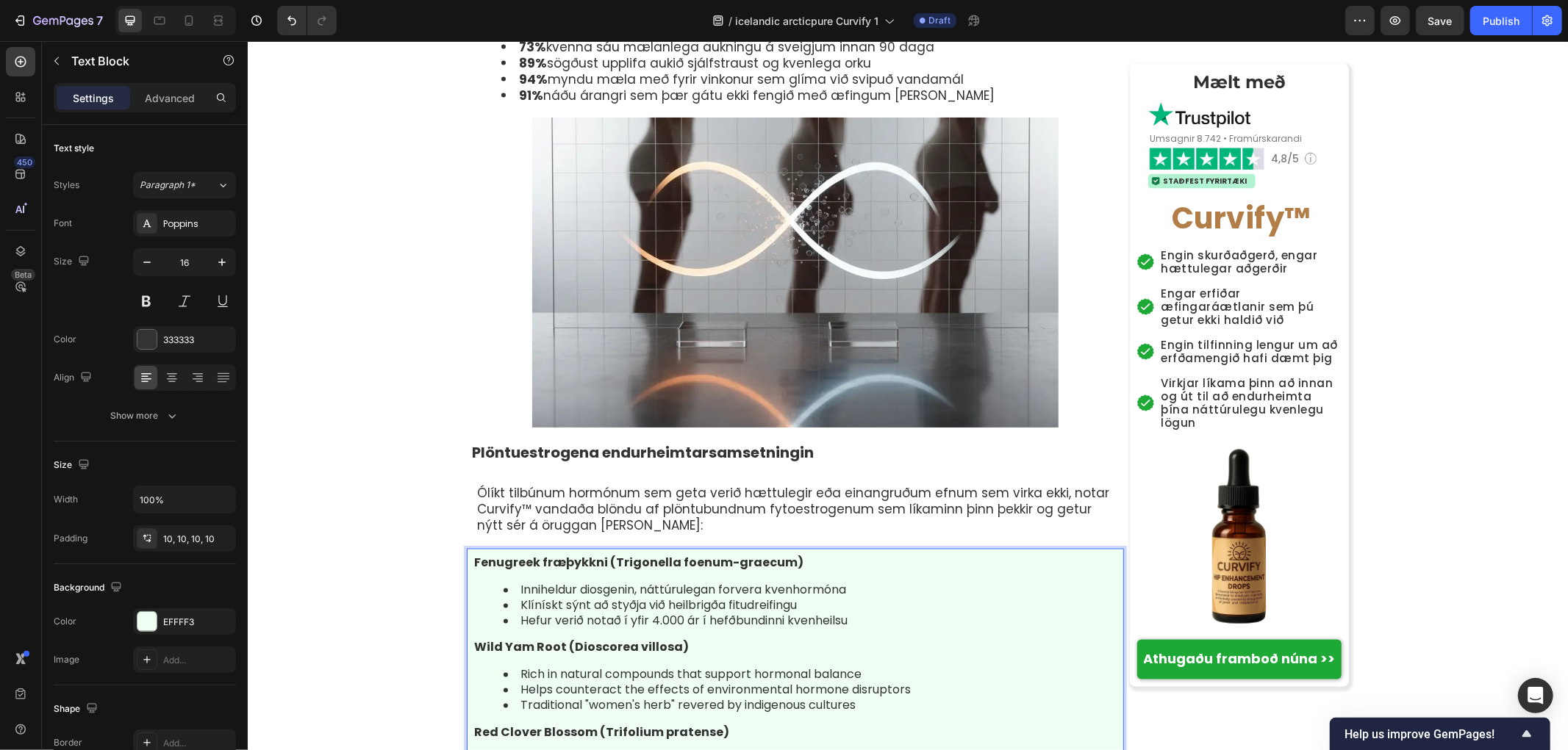
click at [692, 640] on p "Wild Yam Root (Dioscorea villosa)" at bounding box center [794, 648] width 642 height 16
drag, startPoint x: 341, startPoint y: 396, endPoint x: 314, endPoint y: 396, distance: 27.0
click at [863, 667] on li "Rich in natural compounds that support hormonal balance" at bounding box center [809, 675] width 613 height 16
drag, startPoint x: 543, startPoint y: 424, endPoint x: 513, endPoint y: 424, distance: 30.0
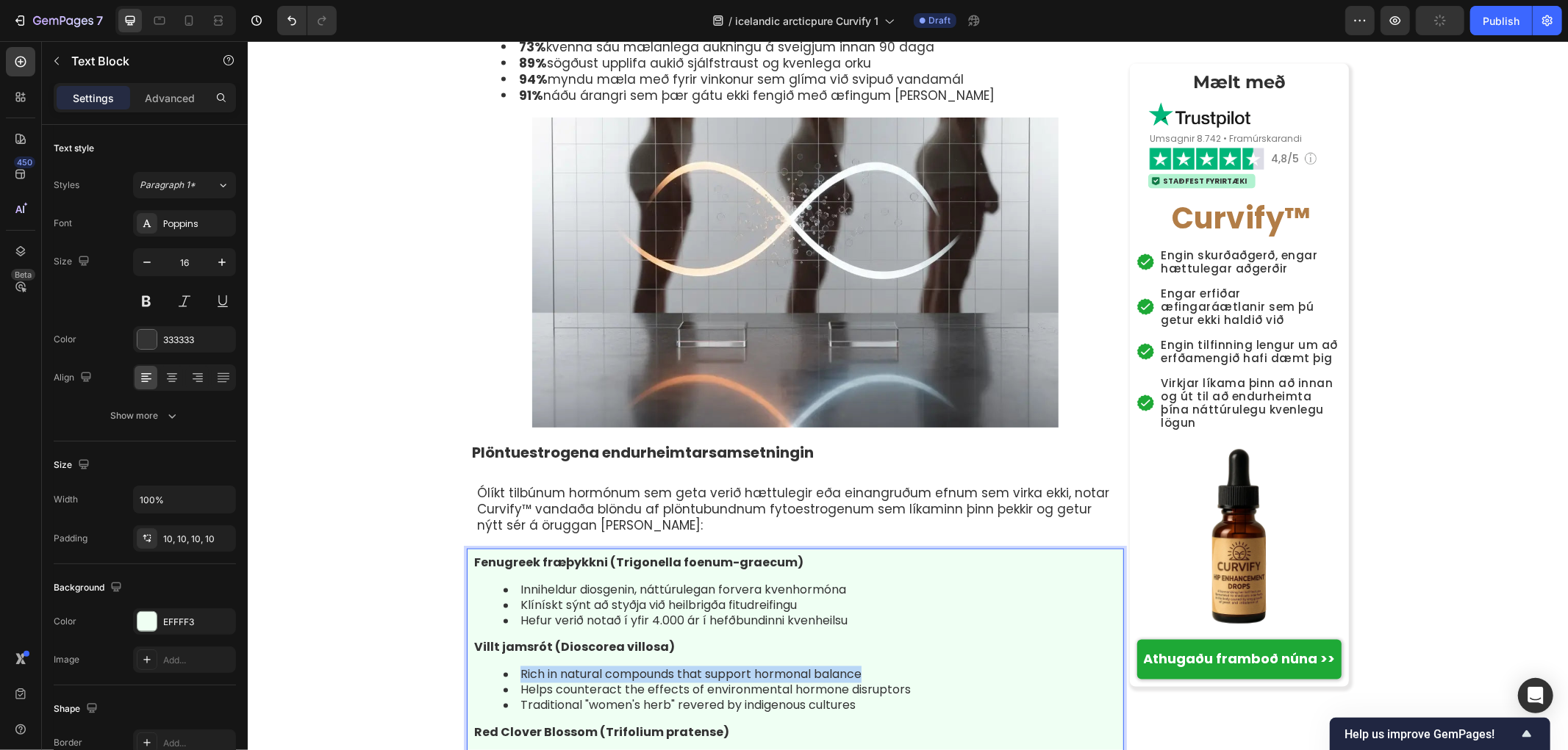
click at [513, 667] on li "Rich in natural compounds that support hormonal balance" at bounding box center [809, 675] width 613 height 16
click at [913, 683] on li "Helps counteract the effects of environmental hormone disruptors" at bounding box center [809, 691] width 613 height 16
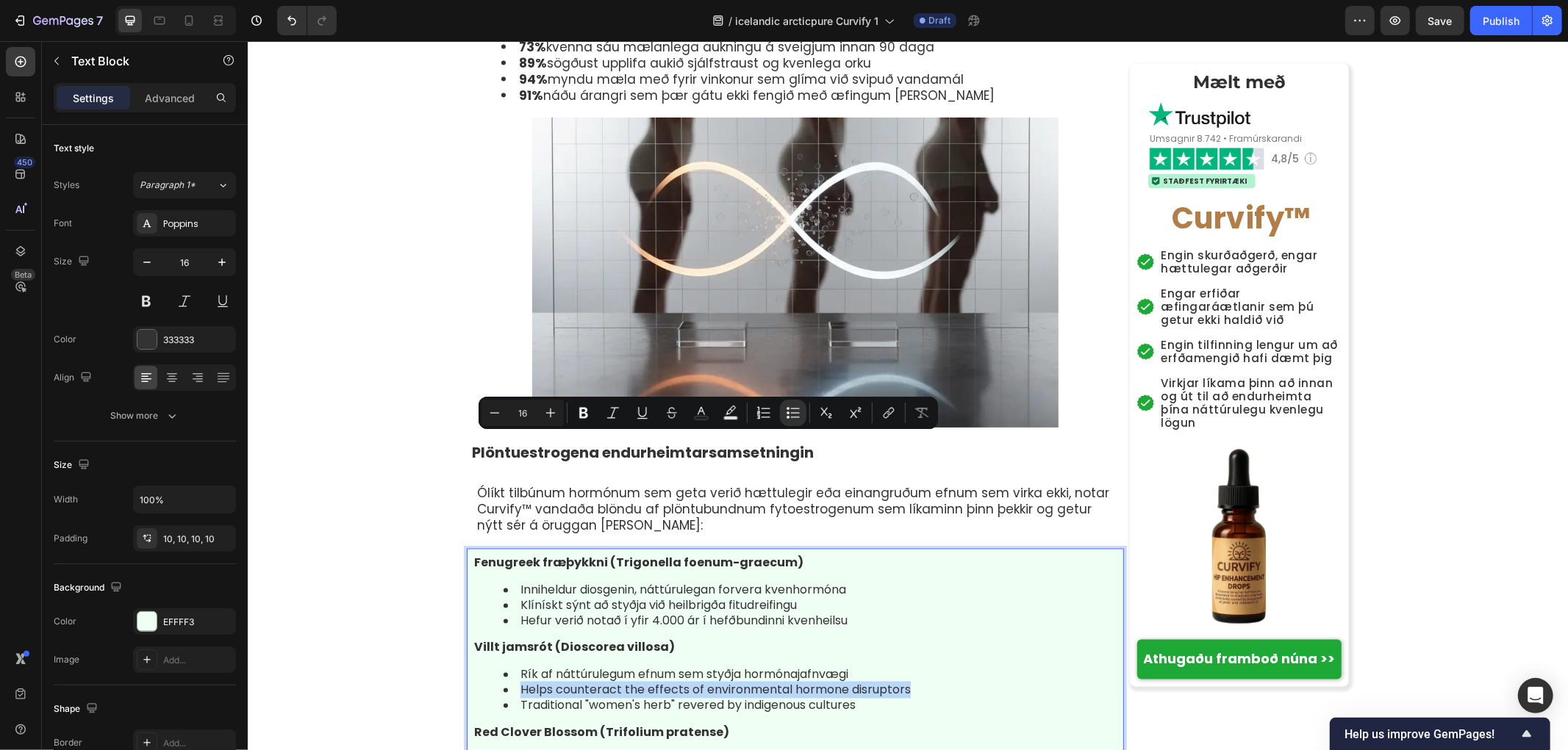
drag, startPoint x: 533, startPoint y: 437, endPoint x: 482, endPoint y: 437, distance: 51.0
click at [482, 667] on ul "Rík af náttúrulegum efnum sem styðja hormónajafnvægi Helps counteract the effec…" at bounding box center [794, 690] width 642 height 45
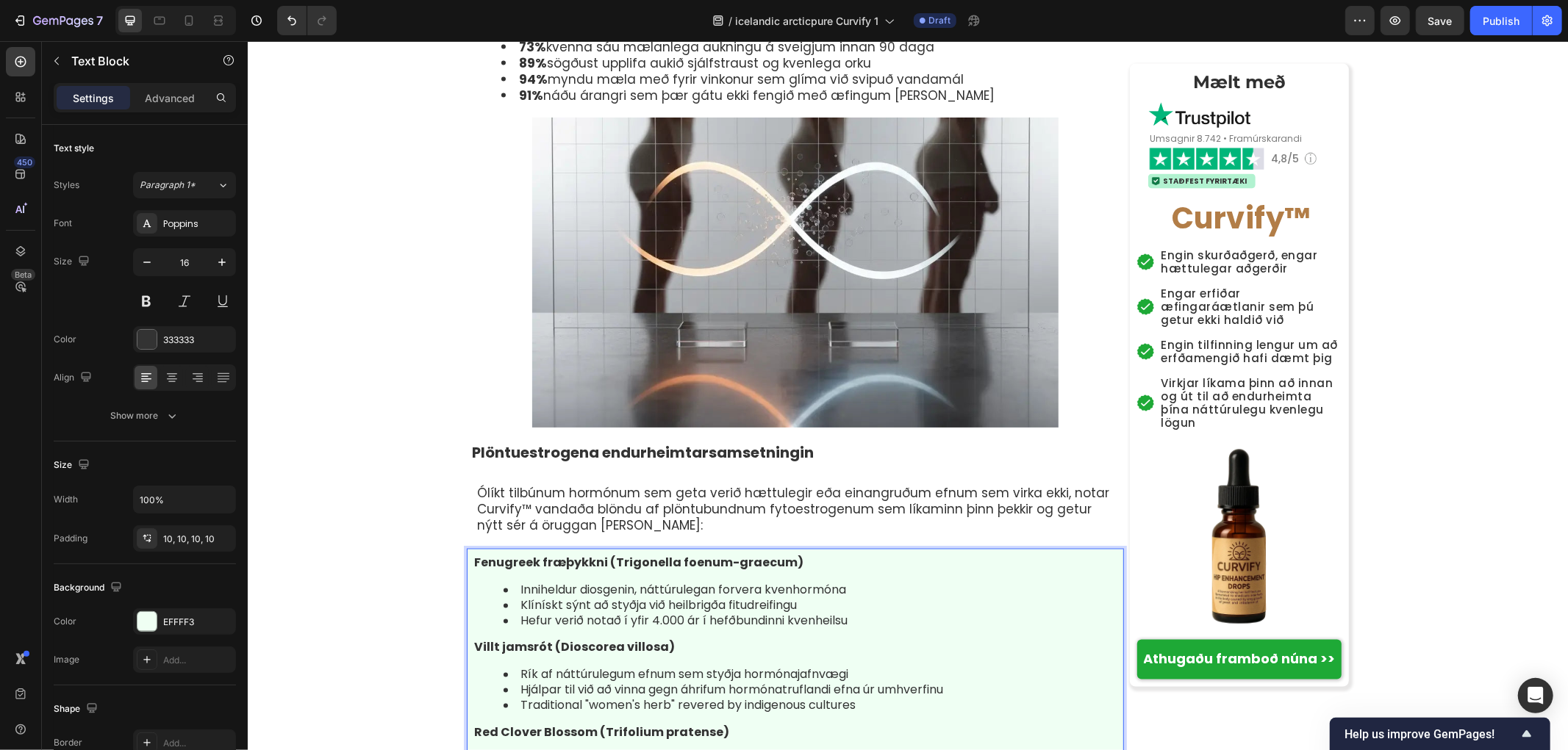
click at [864, 698] on li "Traditional "women's herb" revered by indigenous cultures" at bounding box center [809, 706] width 613 height 16
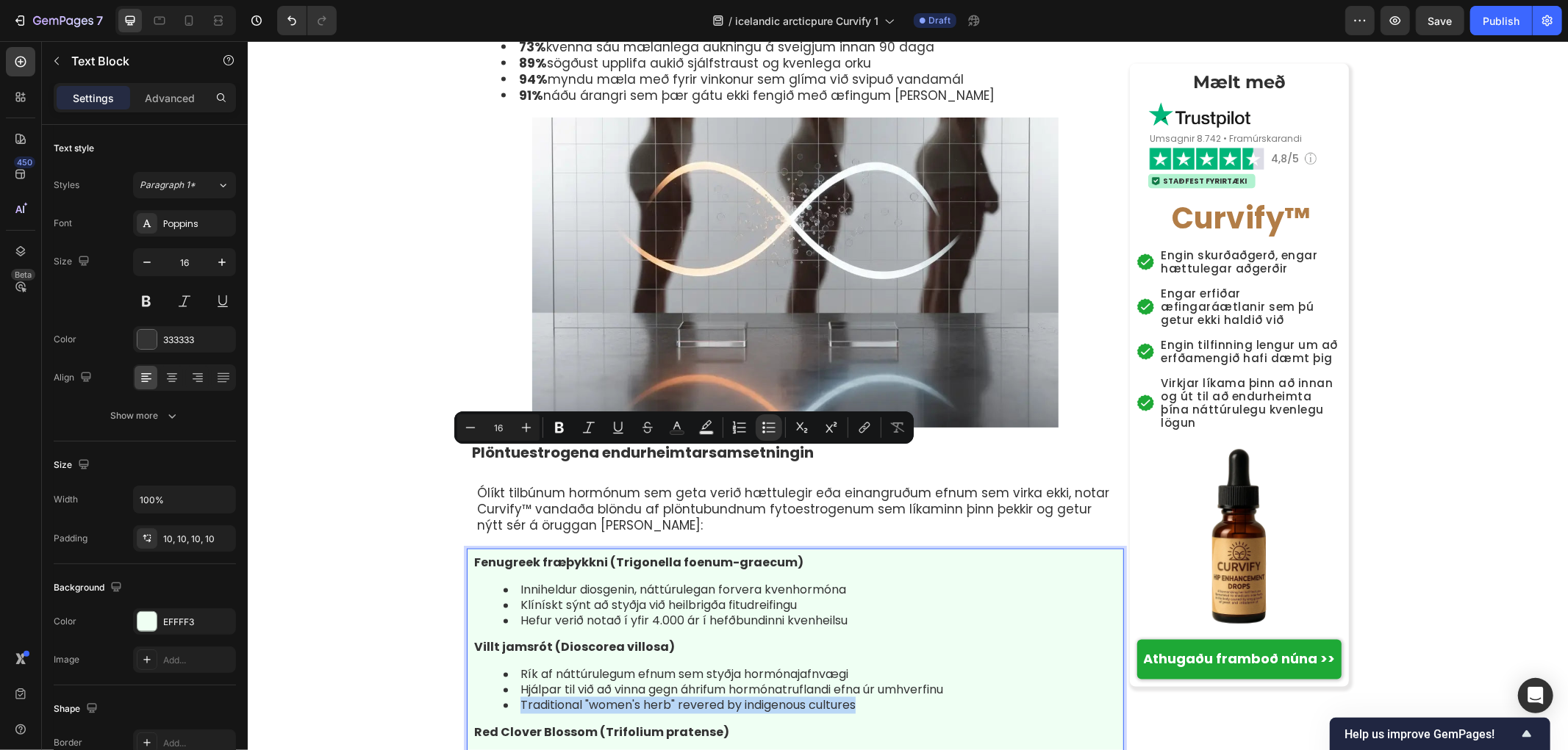
drag, startPoint x: 783, startPoint y: 458, endPoint x: 507, endPoint y: 456, distance: 276.0
click at [507, 698] on li "Traditional "women's herb" revered by indigenous cultures" at bounding box center [809, 706] width 613 height 16
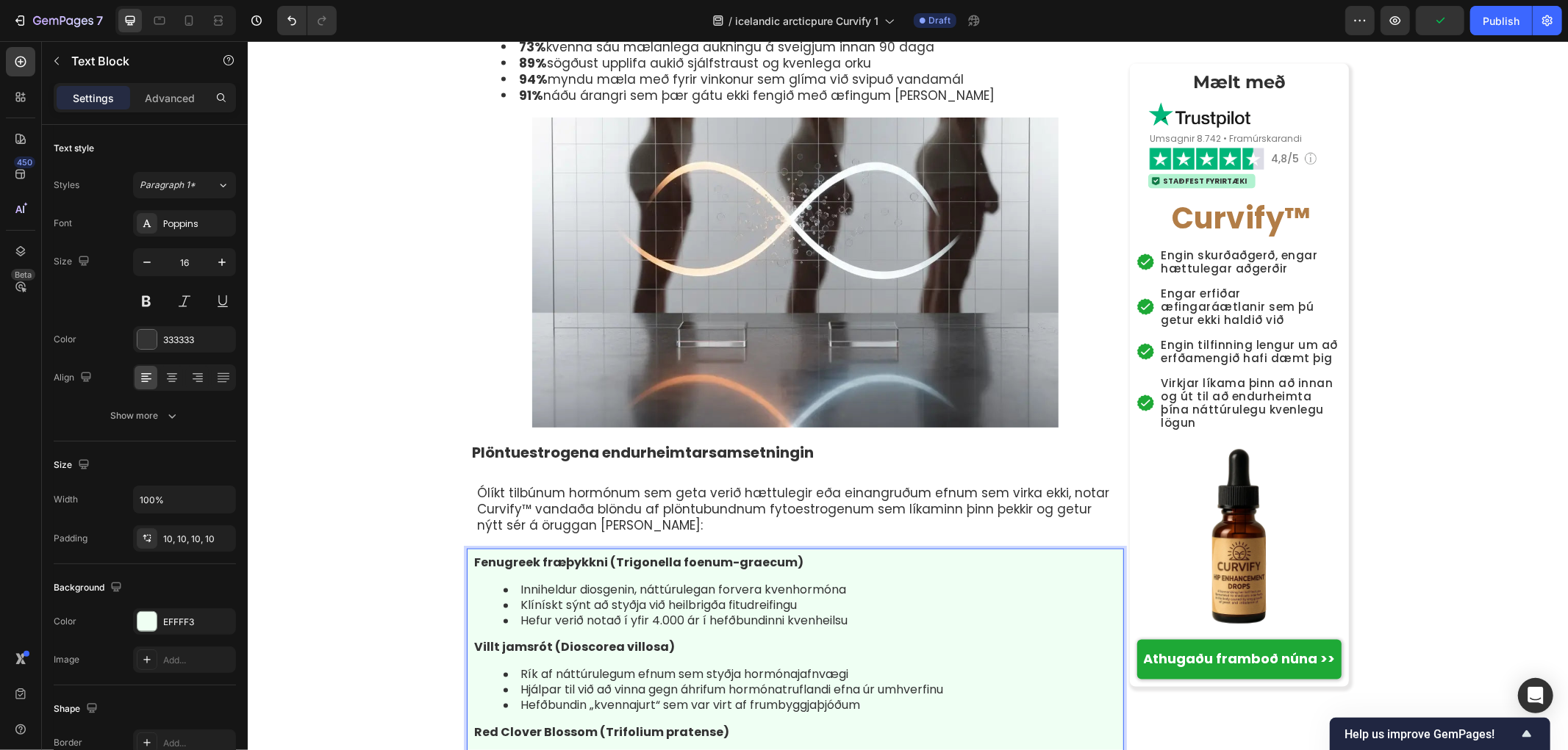
click at [933, 548] on div "Fenugreek fræþykkni (Trigonella foenum-graecum) Inniheldur diosgenin, náttúrule…" at bounding box center [794, 683] width 657 height 269
click at [724, 725] on p "Red Clover Blossom (Trifolium pratense)" at bounding box center [794, 733] width 642 height 16
drag, startPoint x: 751, startPoint y: 485, endPoint x: 450, endPoint y: 485, distance: 301.0
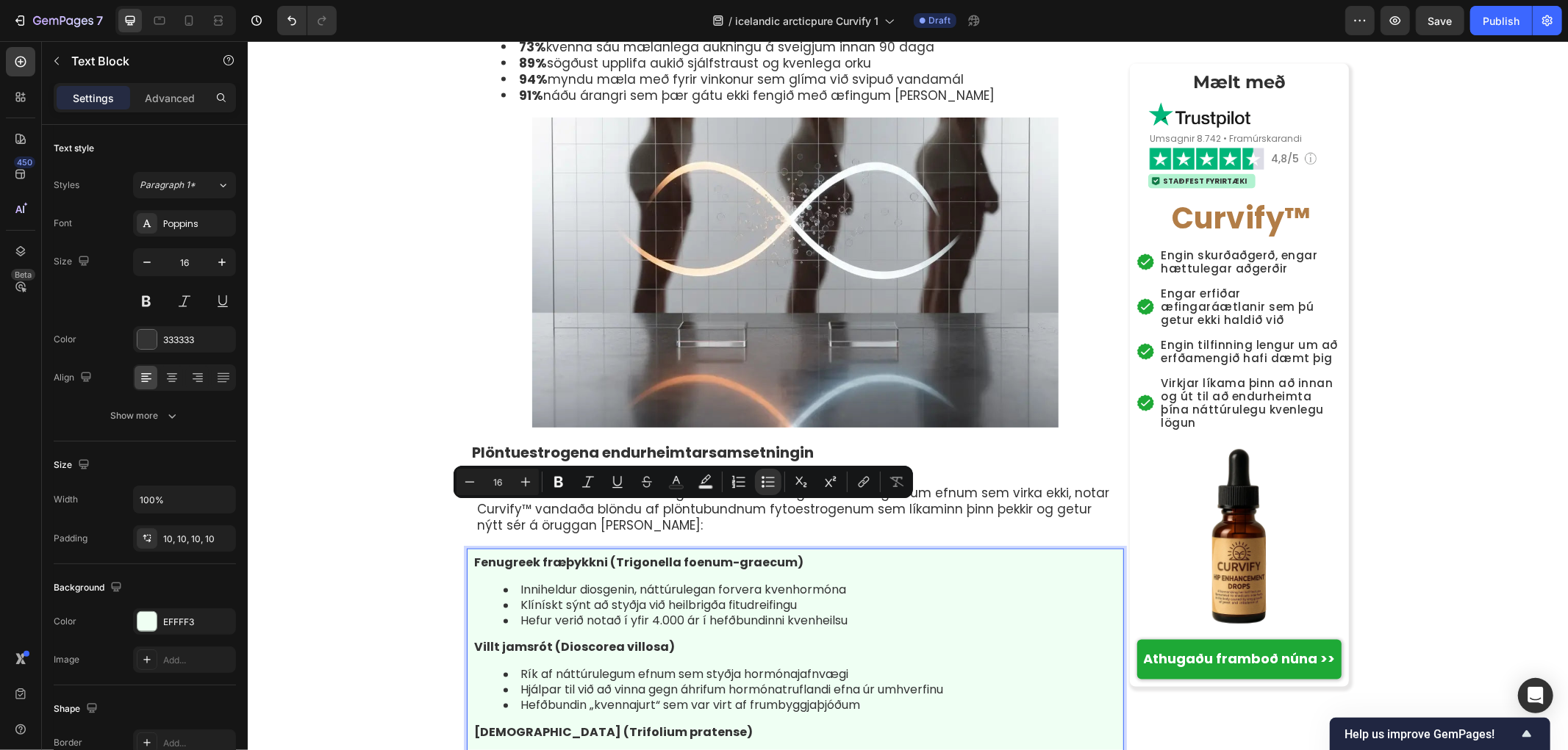
drag, startPoint x: 870, startPoint y: 507, endPoint x: 714, endPoint y: 538, distance: 159.1
click at [466, 548] on div "Fenugreek fræþykkni (Trigonella foenum-graecum) Inniheldur diosgenin, náttúrule…" at bounding box center [794, 683] width 657 height 269
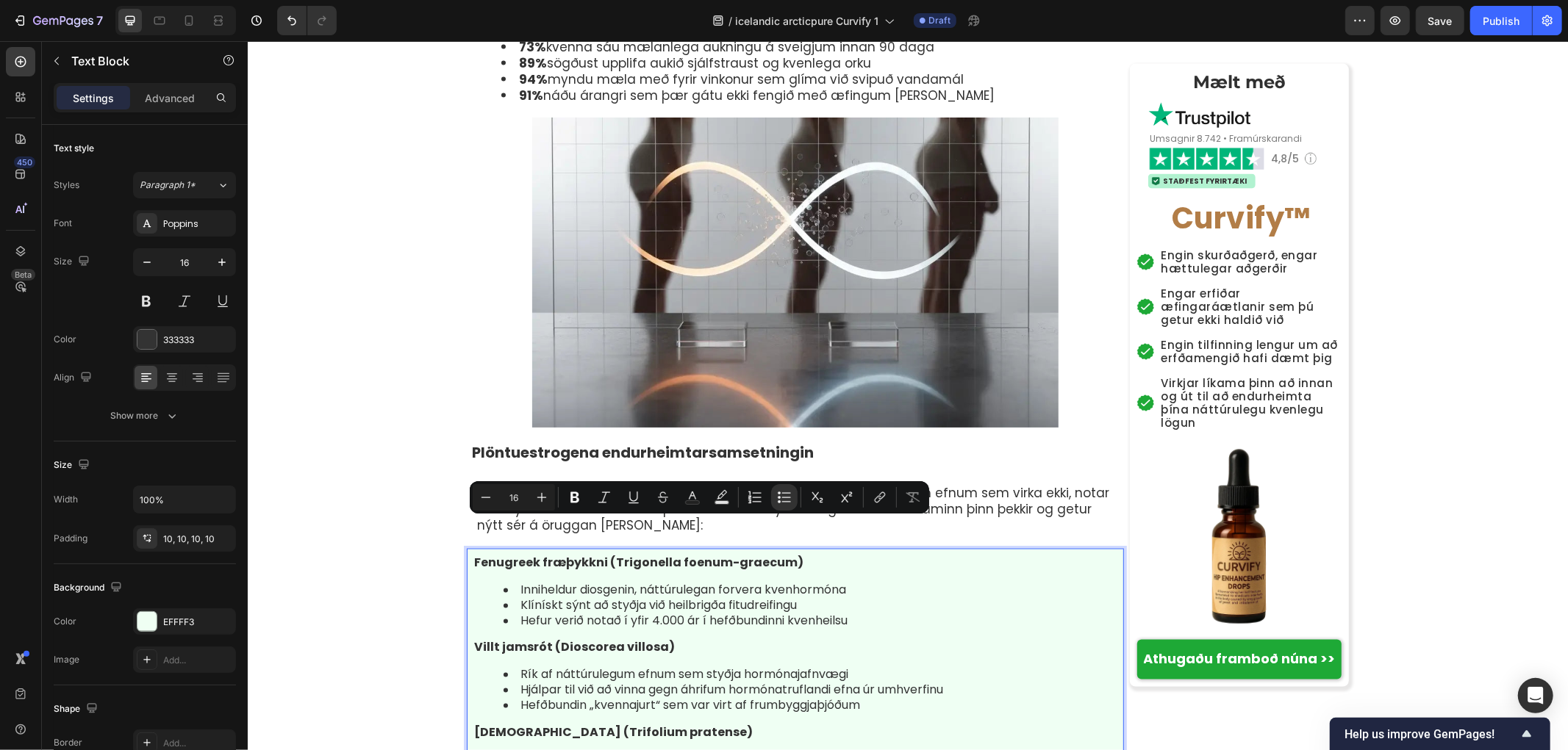
drag, startPoint x: 898, startPoint y: 526, endPoint x: 504, endPoint y: 524, distance: 394.0
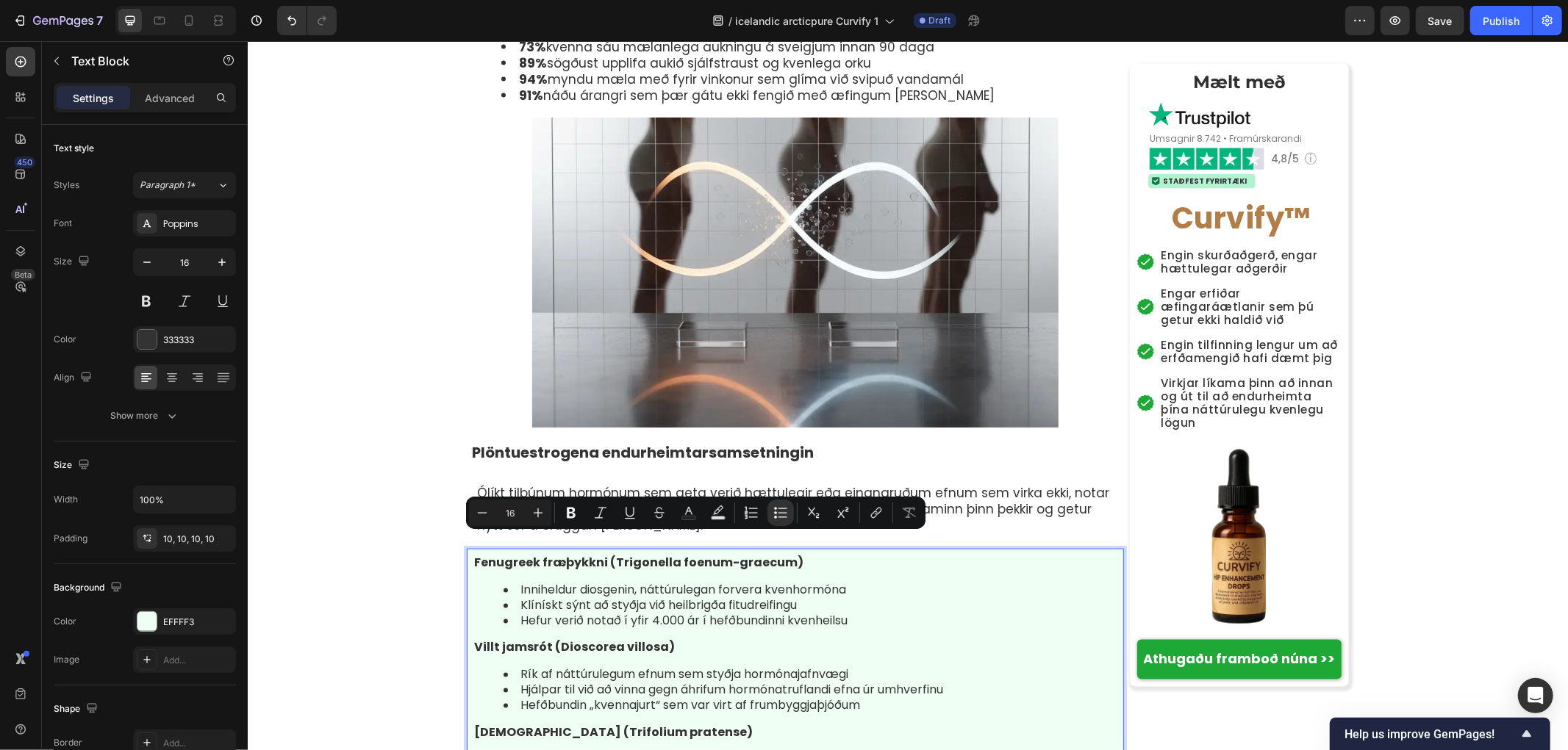
drag, startPoint x: 894, startPoint y: 544, endPoint x: 500, endPoint y: 537, distance: 394.1
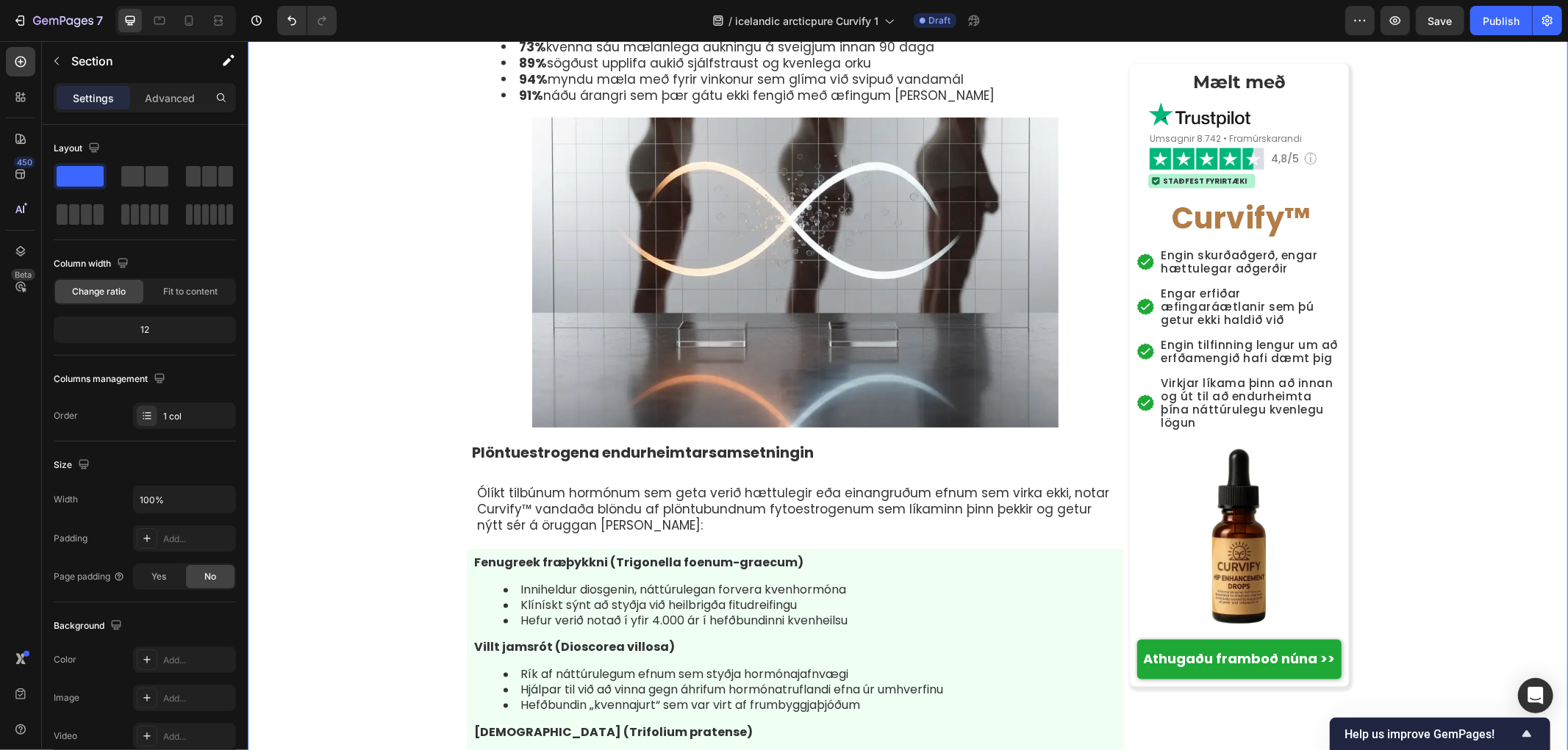
scroll to position [6597, 0]
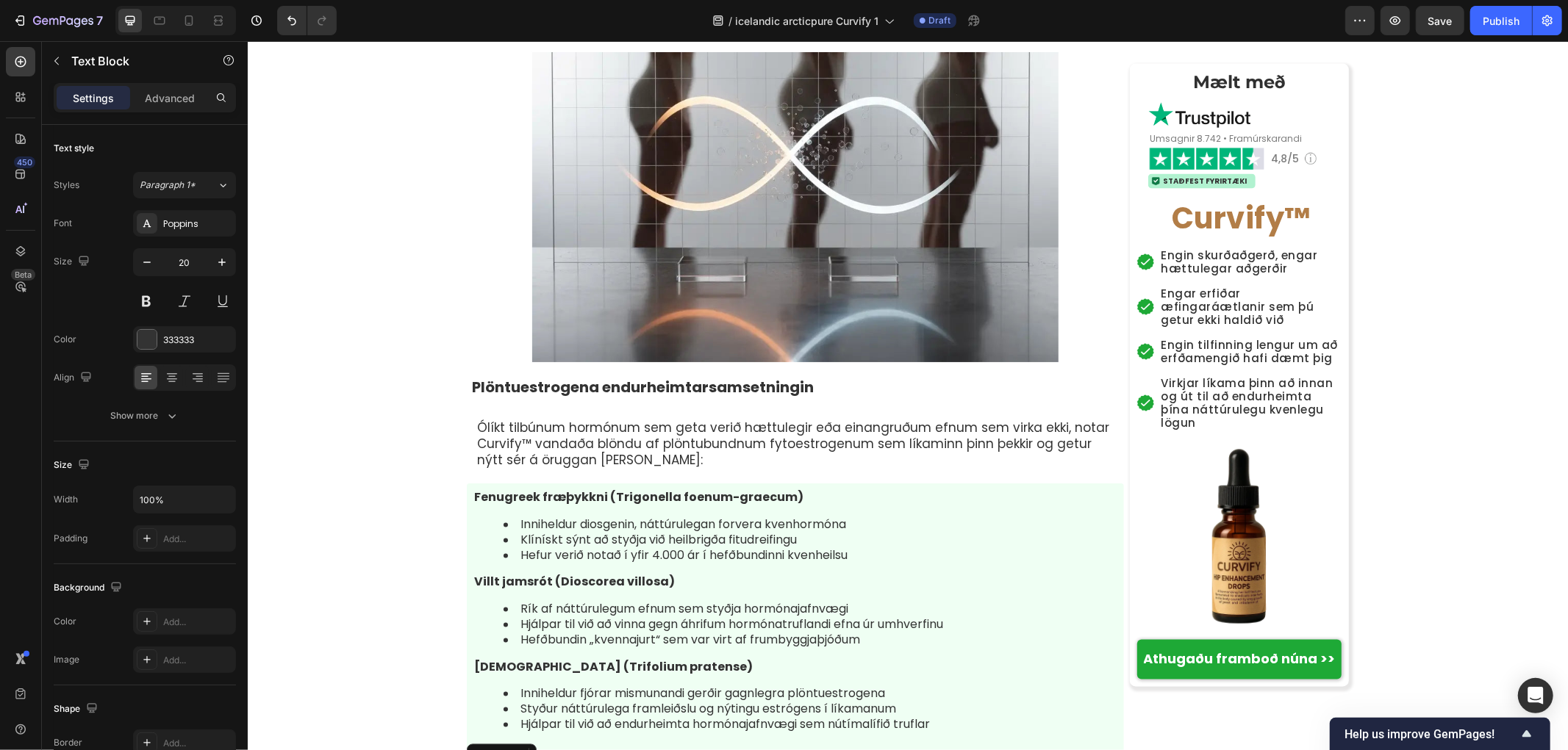
scroll to position [6695, 0]
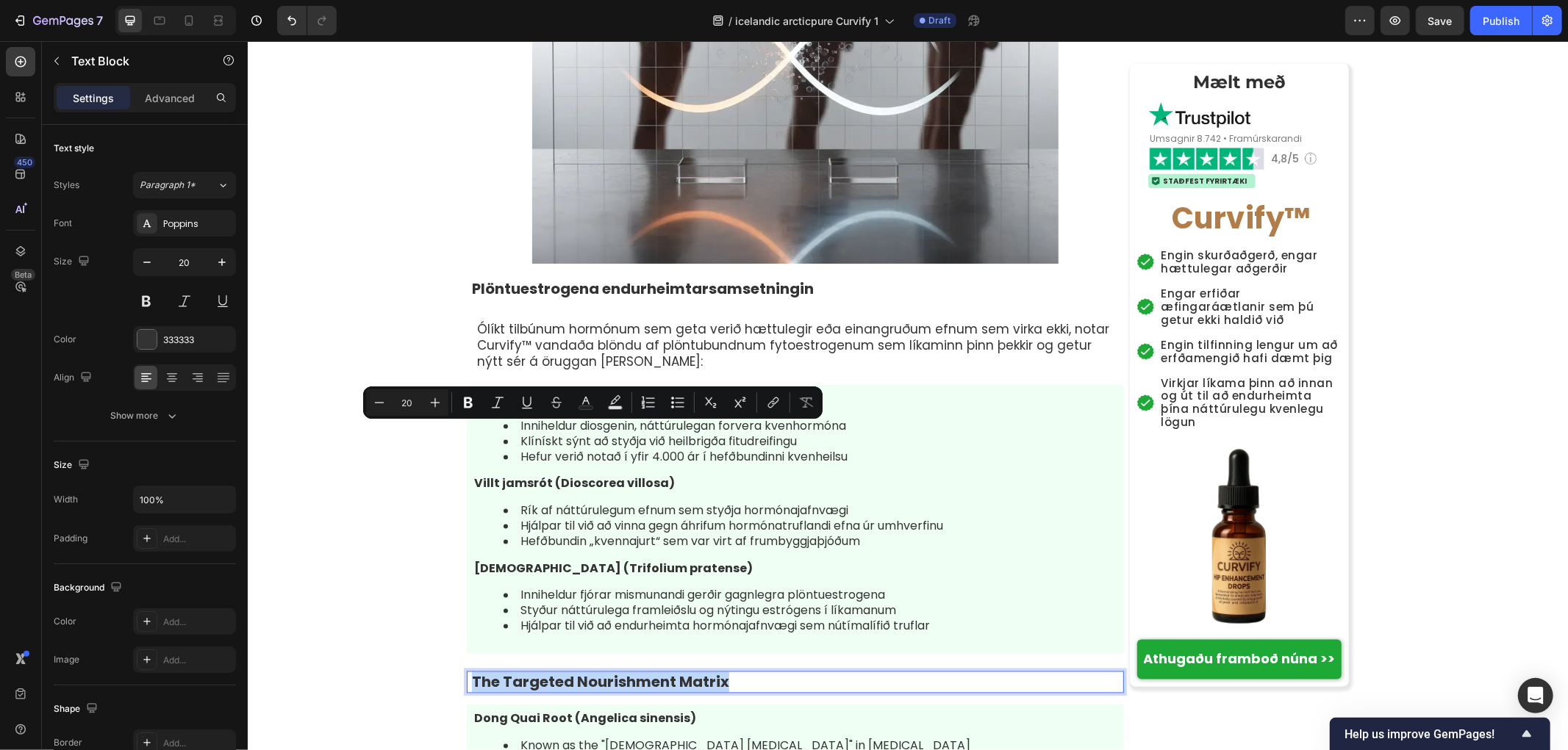
click at [715, 672] on p "The Targeted Nourishment Matrix" at bounding box center [797, 682] width 651 height 19
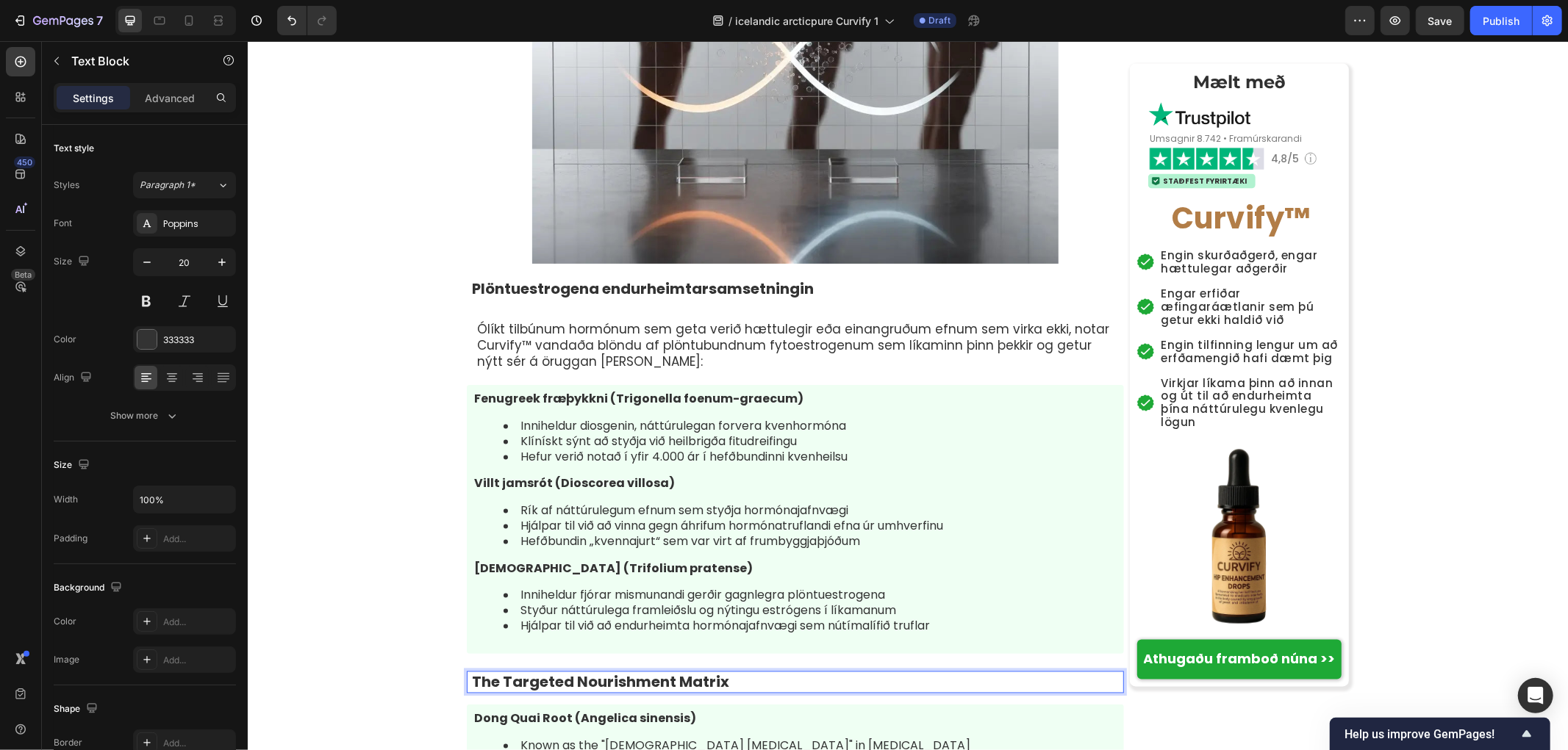
click at [715, 672] on p "The Targeted Nourishment Matrix" at bounding box center [797, 682] width 651 height 19
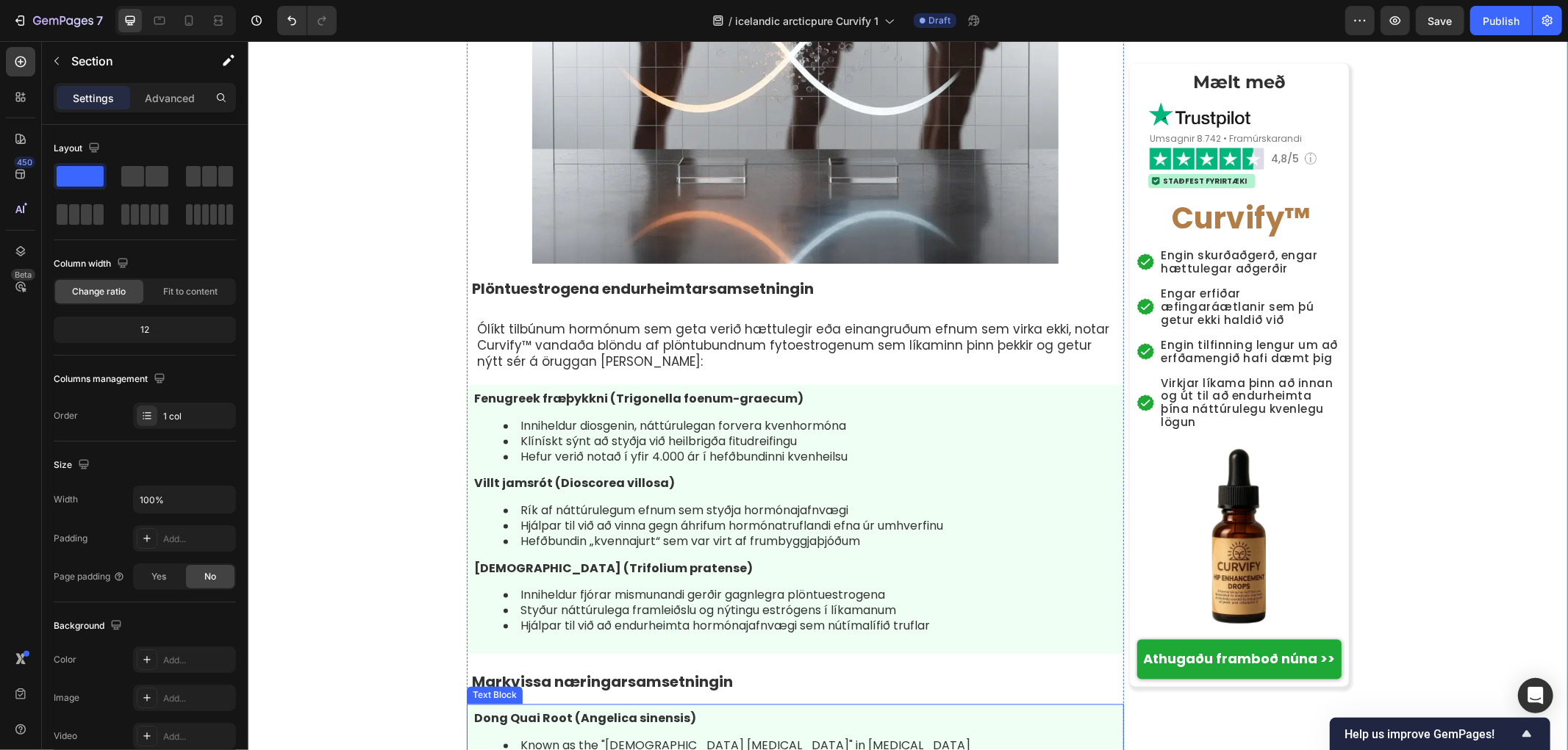
click at [688, 712] on p "Dong Quai Root (Angelica sinensis)" at bounding box center [794, 719] width 642 height 16
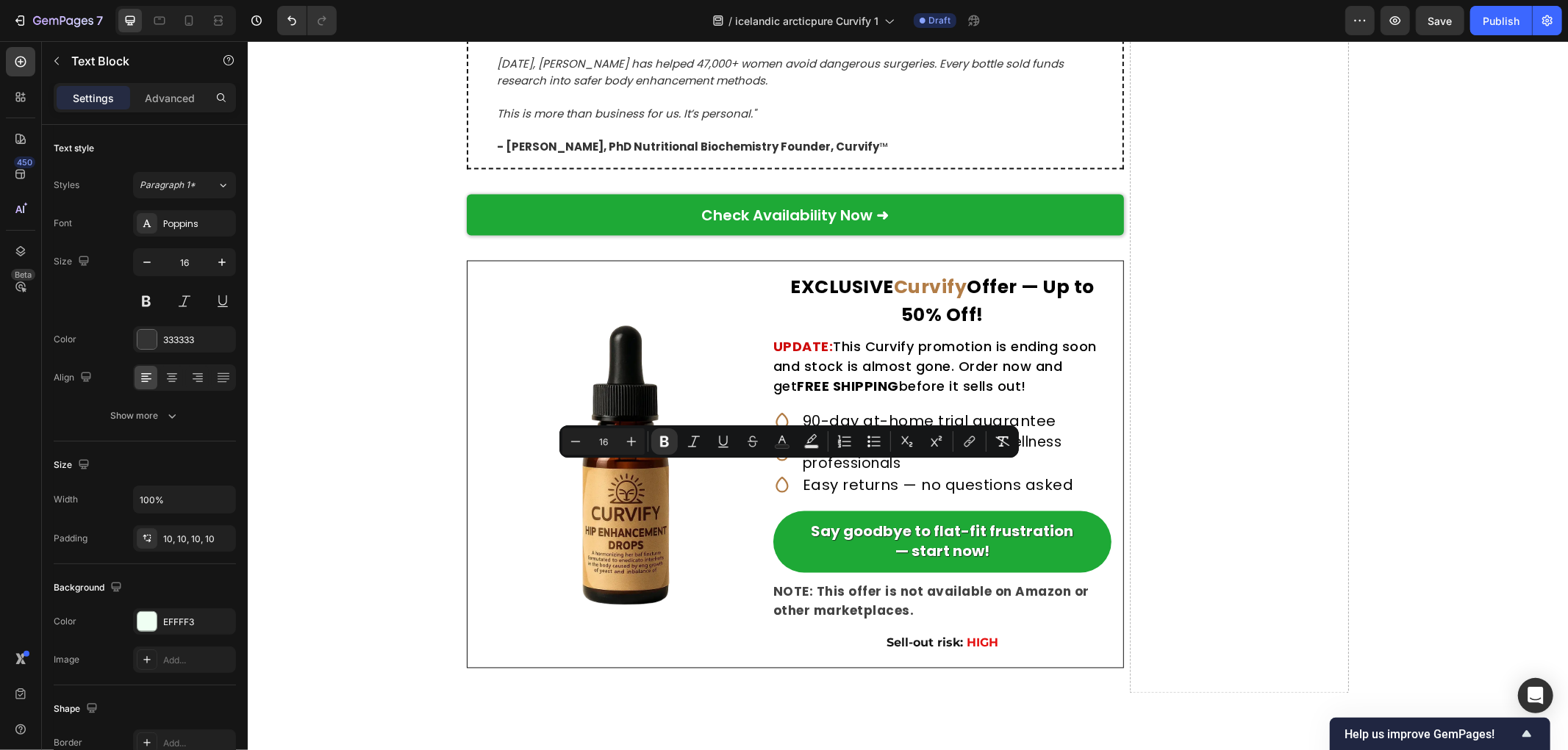
scroll to position [6695, 0]
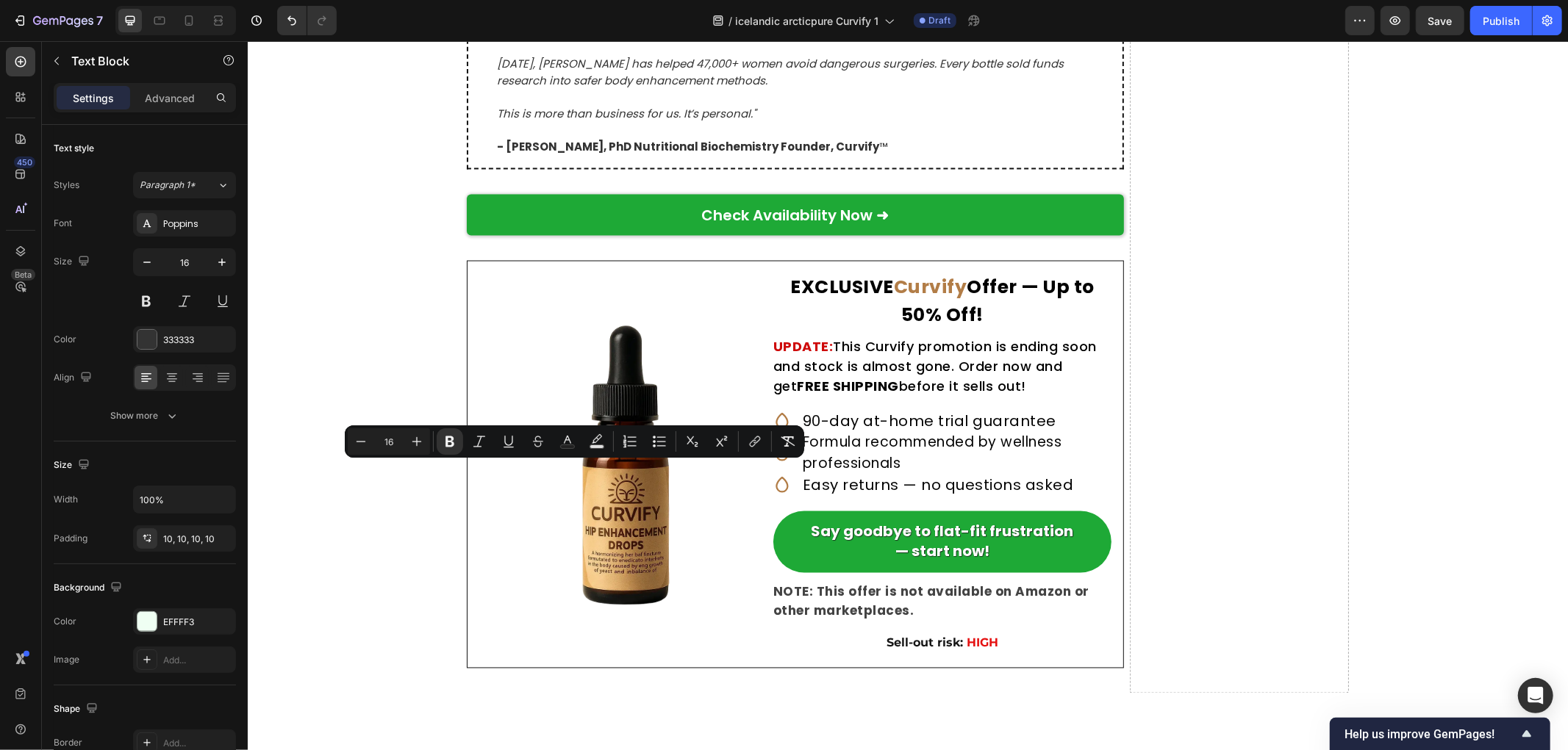
drag, startPoint x: 700, startPoint y: 471, endPoint x: 445, endPoint y: 473, distance: 255.0
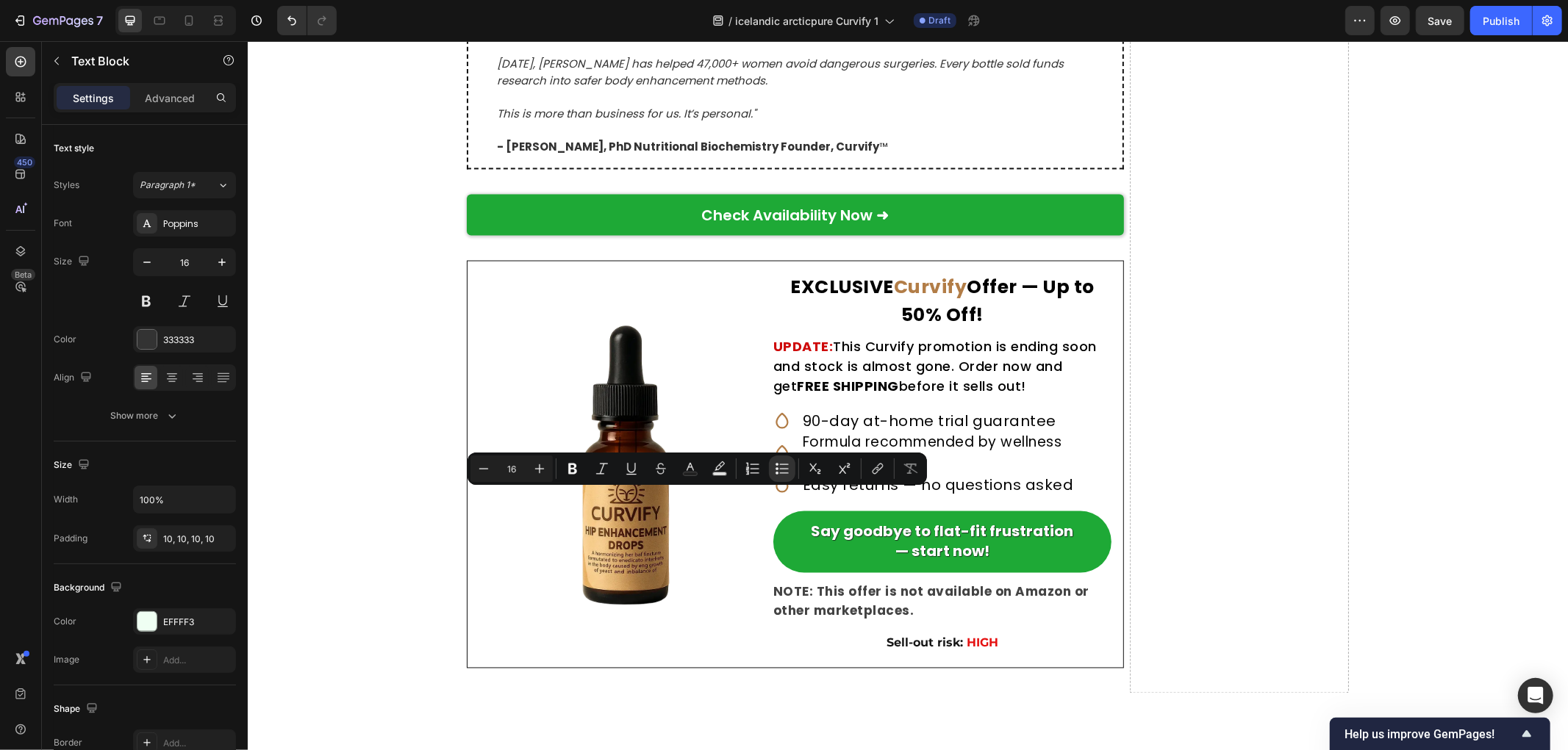
drag, startPoint x: 896, startPoint y: 501, endPoint x: 500, endPoint y: 504, distance: 396.0
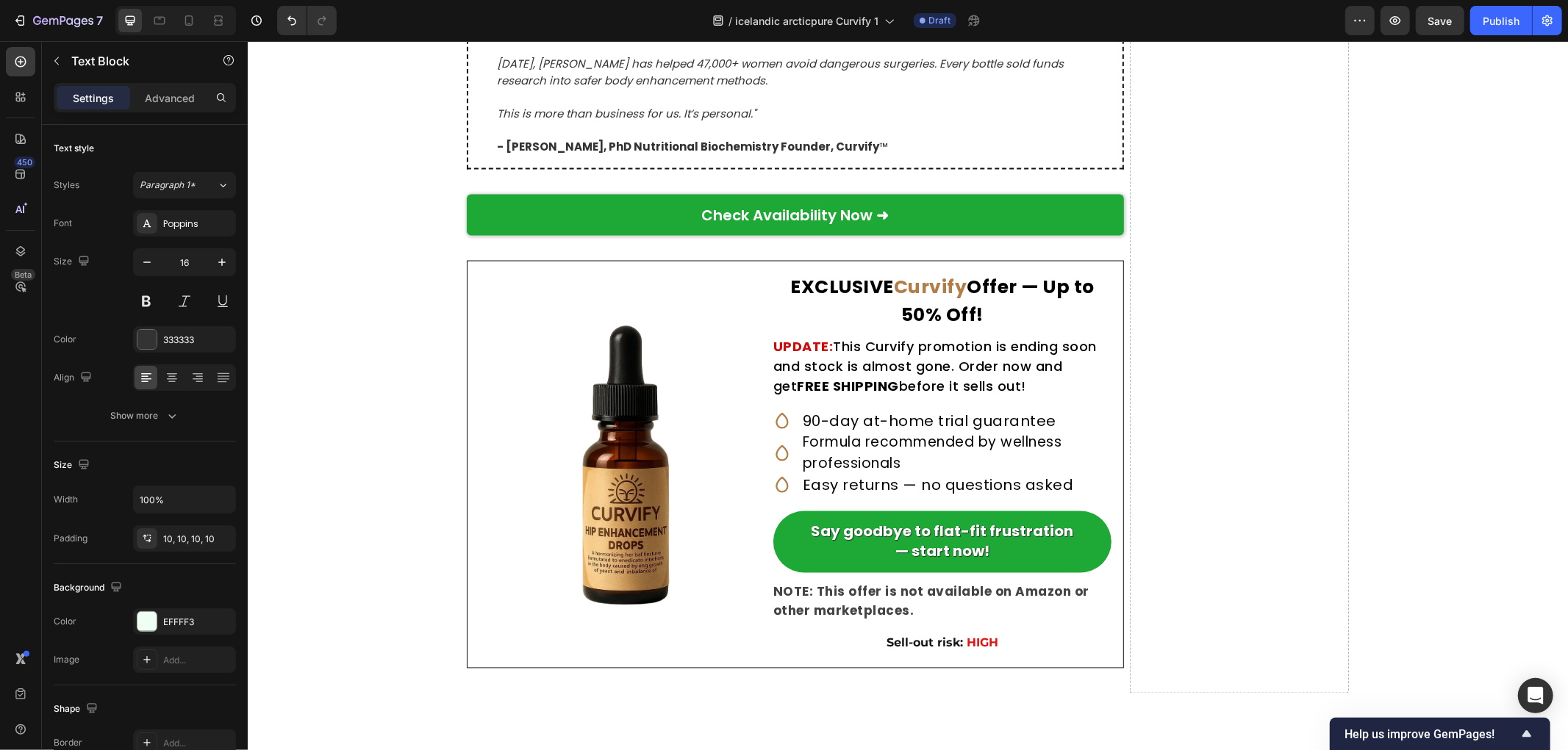
drag, startPoint x: 789, startPoint y: 511, endPoint x: 445, endPoint y: 515, distance: 344.0
drag, startPoint x: 909, startPoint y: 532, endPoint x: 511, endPoint y: 532, distance: 398.0
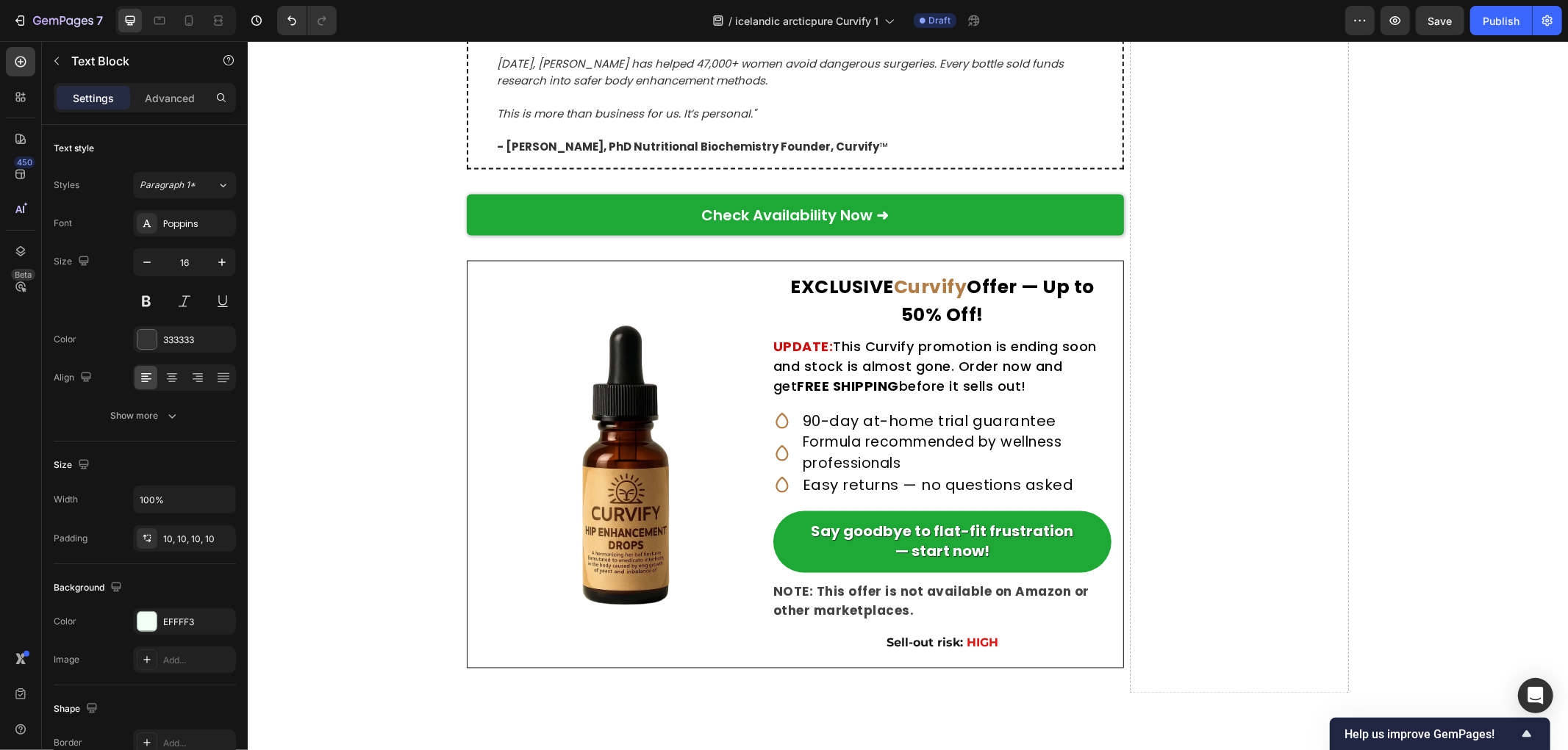
drag, startPoint x: 724, startPoint y: 557, endPoint x: 443, endPoint y: 562, distance: 281.0
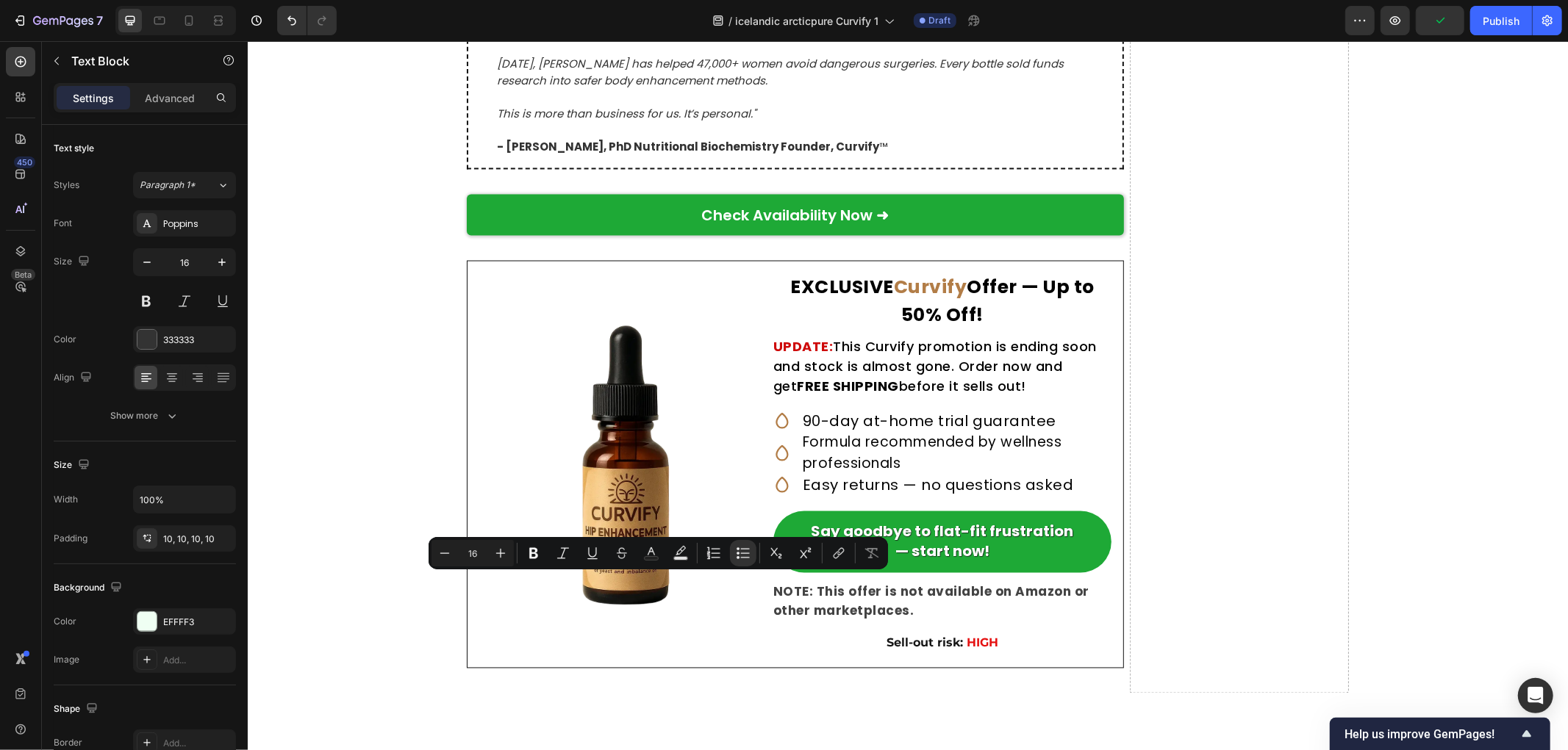
drag, startPoint x: 813, startPoint y: 584, endPoint x: 517, endPoint y: 582, distance: 296.0
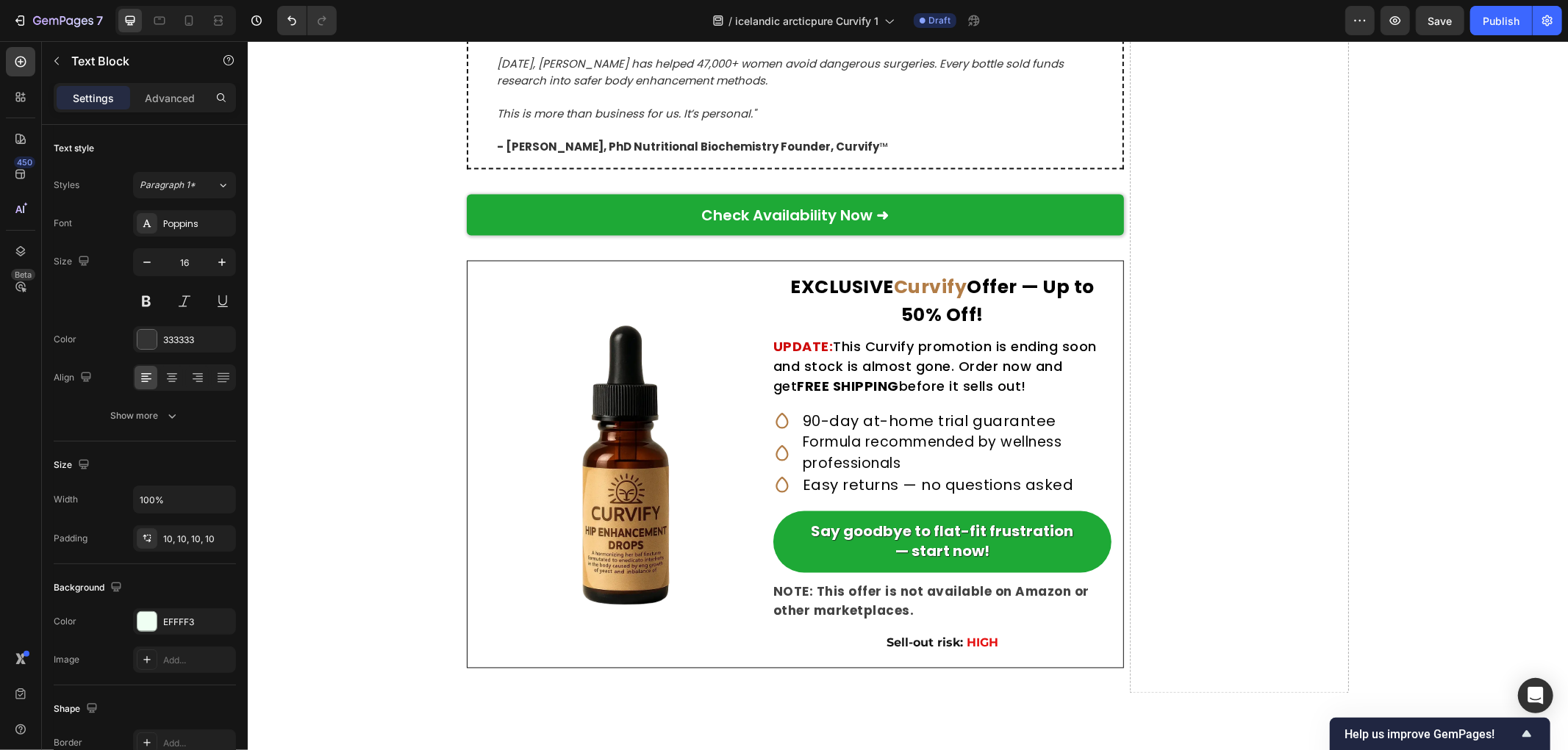
drag, startPoint x: 709, startPoint y: 597, endPoint x: 511, endPoint y: 596, distance: 198.0
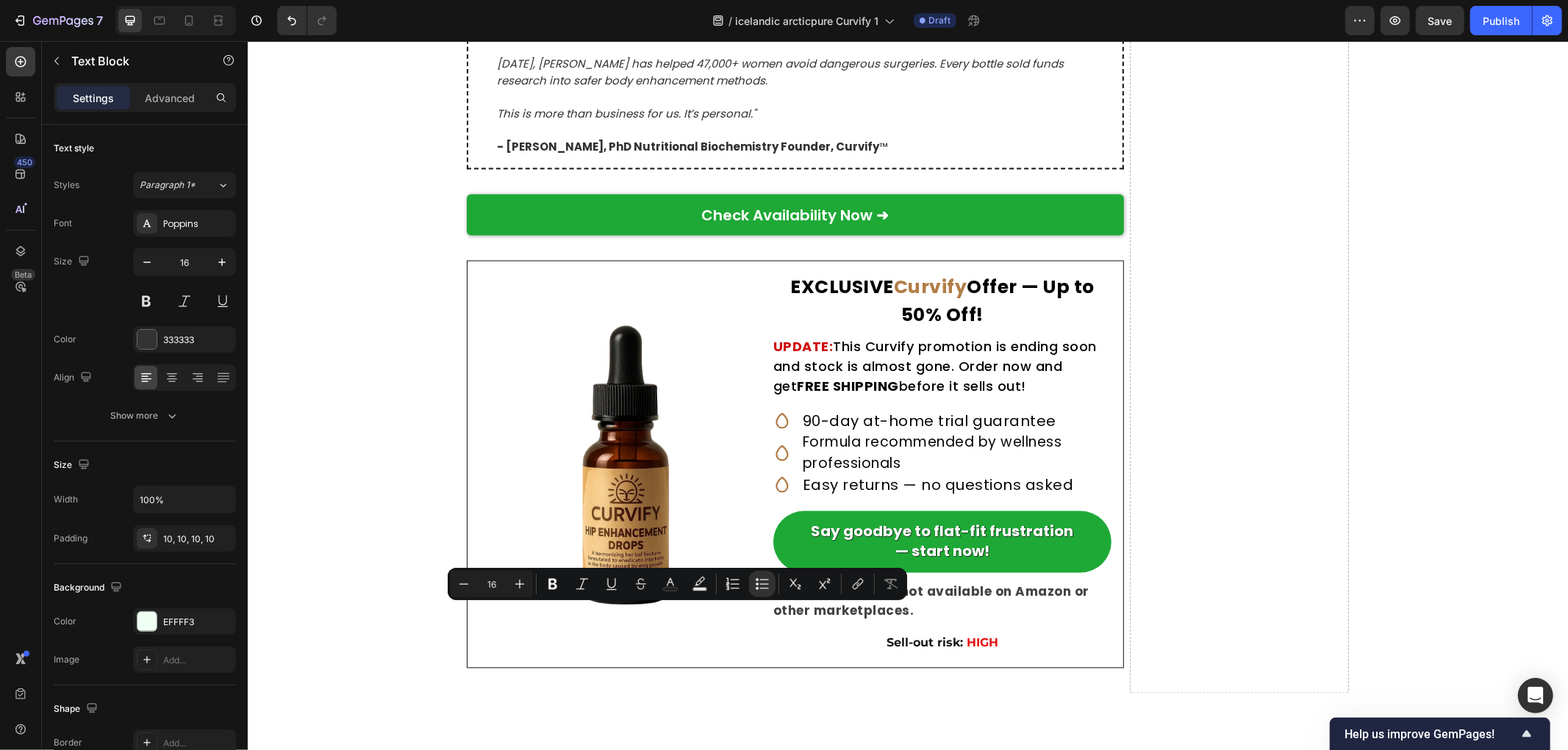
drag, startPoint x: 846, startPoint y: 613, endPoint x: 488, endPoint y: 613, distance: 358.0
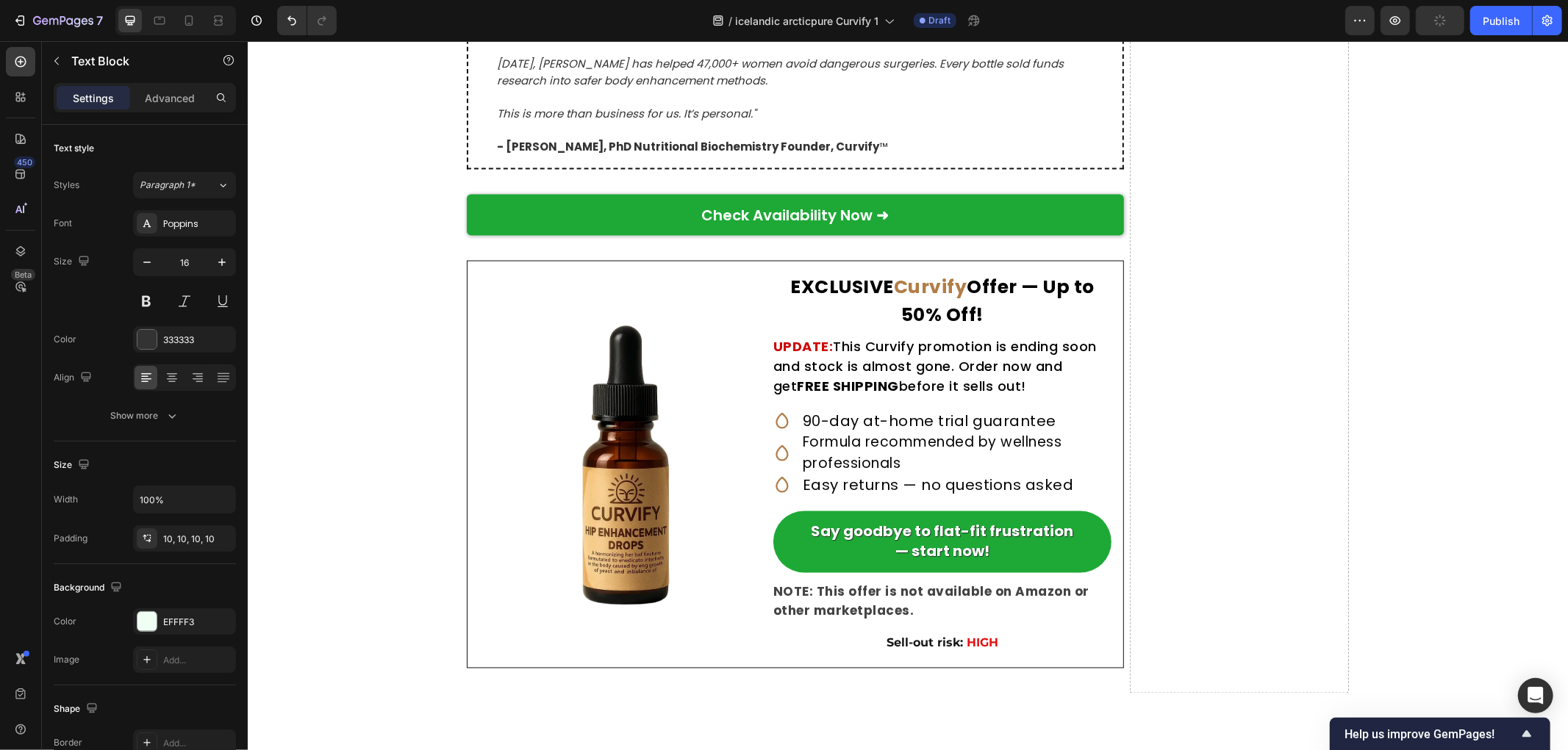
drag, startPoint x: 723, startPoint y: 640, endPoint x: 387, endPoint y: 632, distance: 336.1
drag, startPoint x: 952, startPoint y: 659, endPoint x: 512, endPoint y: 666, distance: 440.1
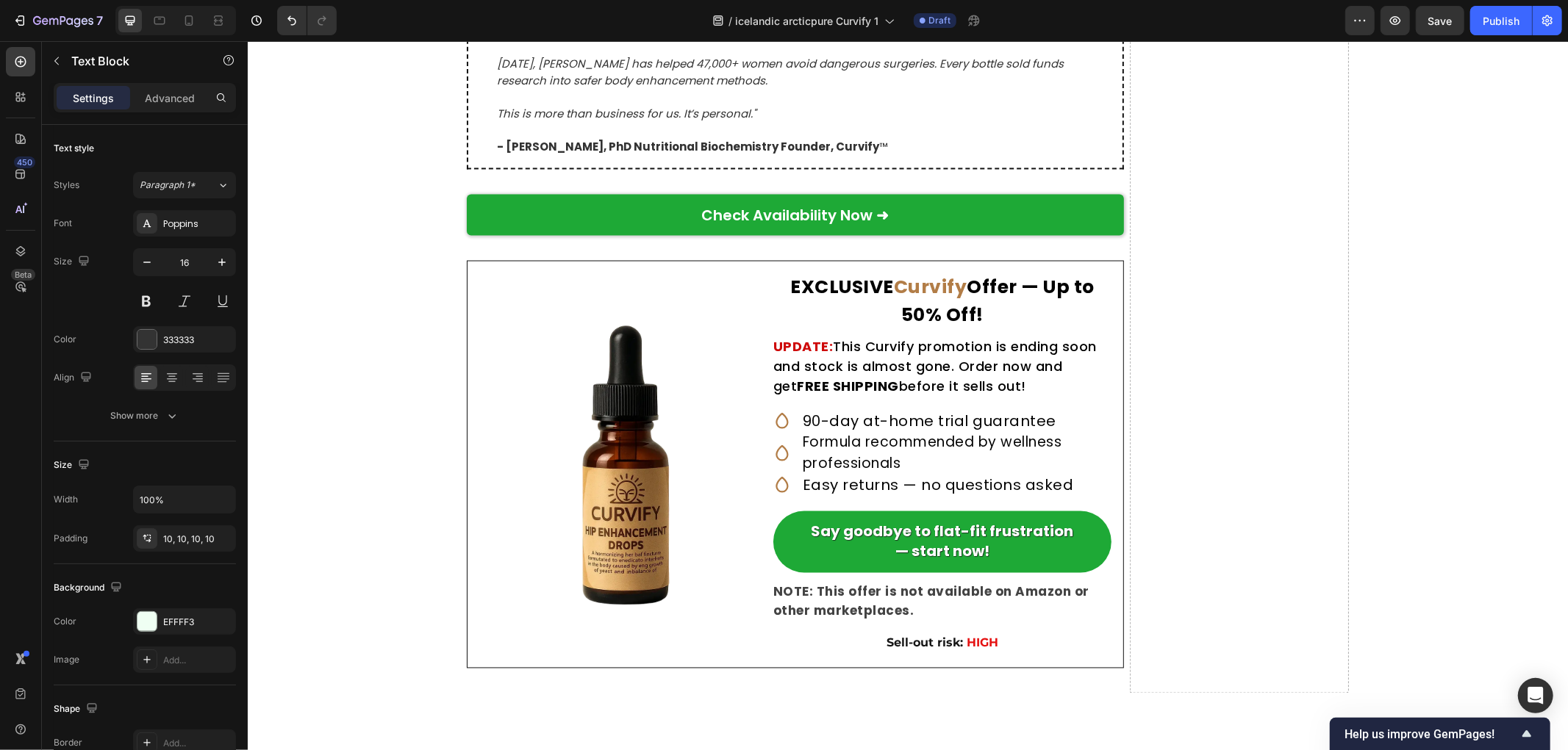
drag, startPoint x: 844, startPoint y: 680, endPoint x: 508, endPoint y: 679, distance: 336.0
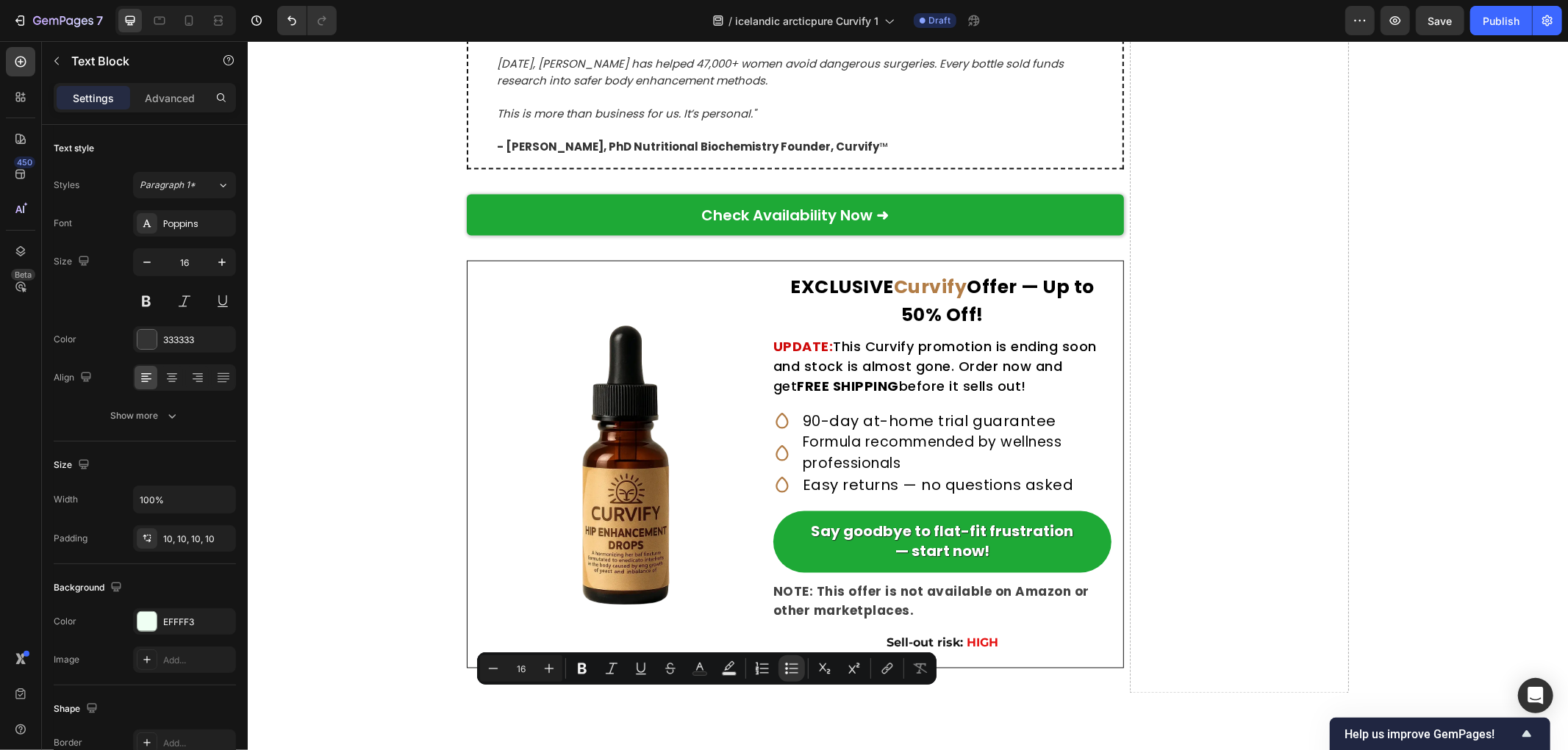
drag, startPoint x: 922, startPoint y: 700, endPoint x: 494, endPoint y: 696, distance: 428.0
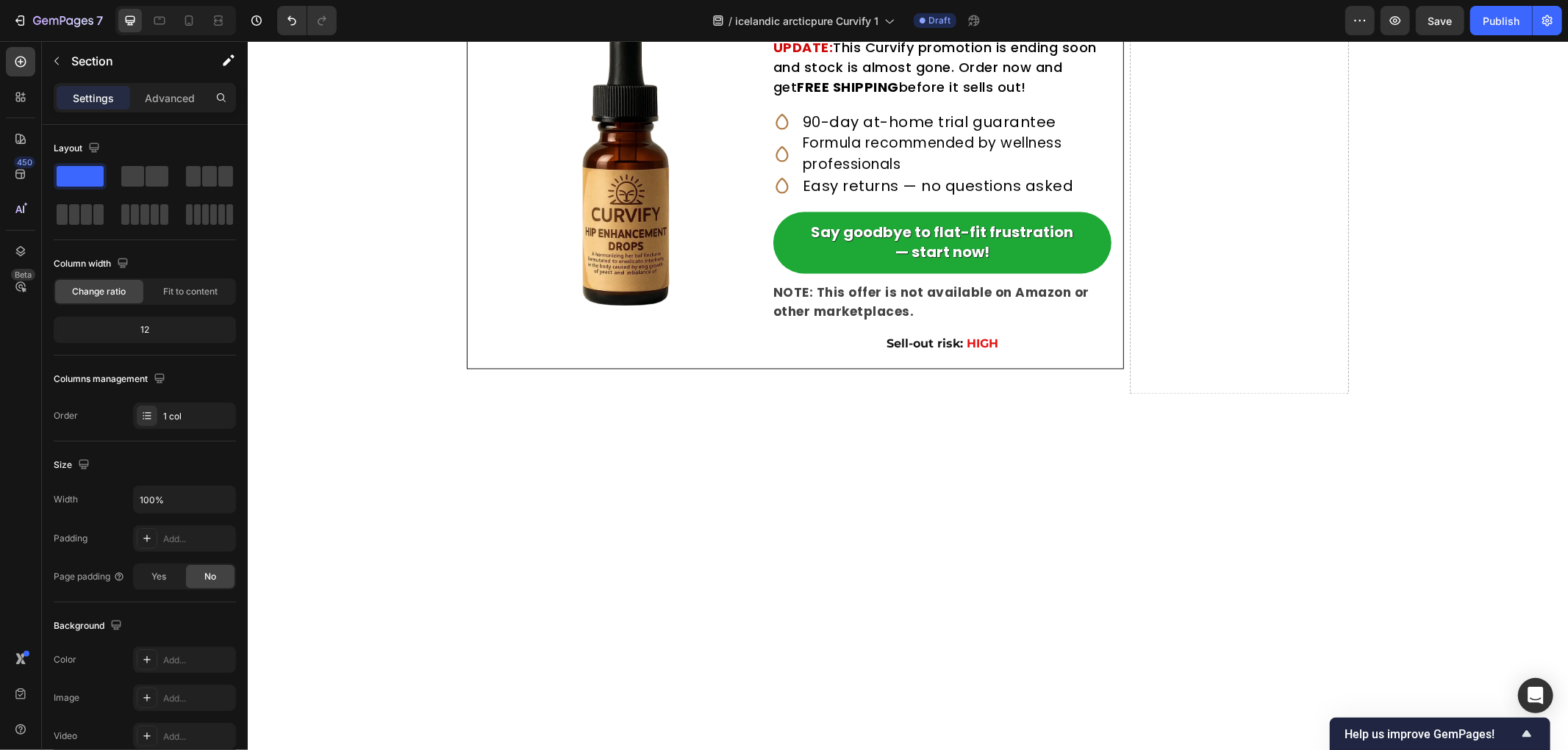
scroll to position [7102, 0]
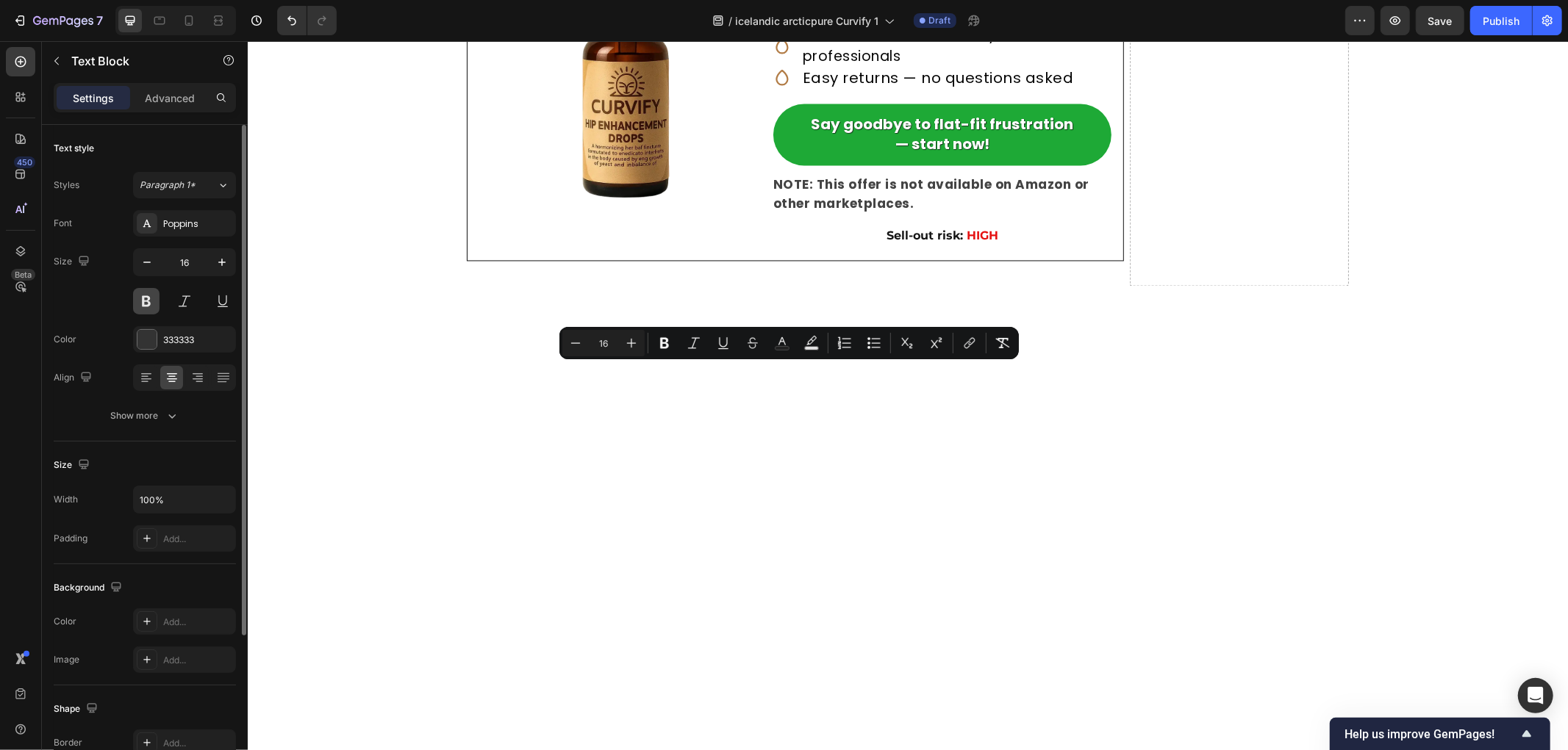
click at [138, 292] on button at bounding box center [146, 301] width 27 height 27
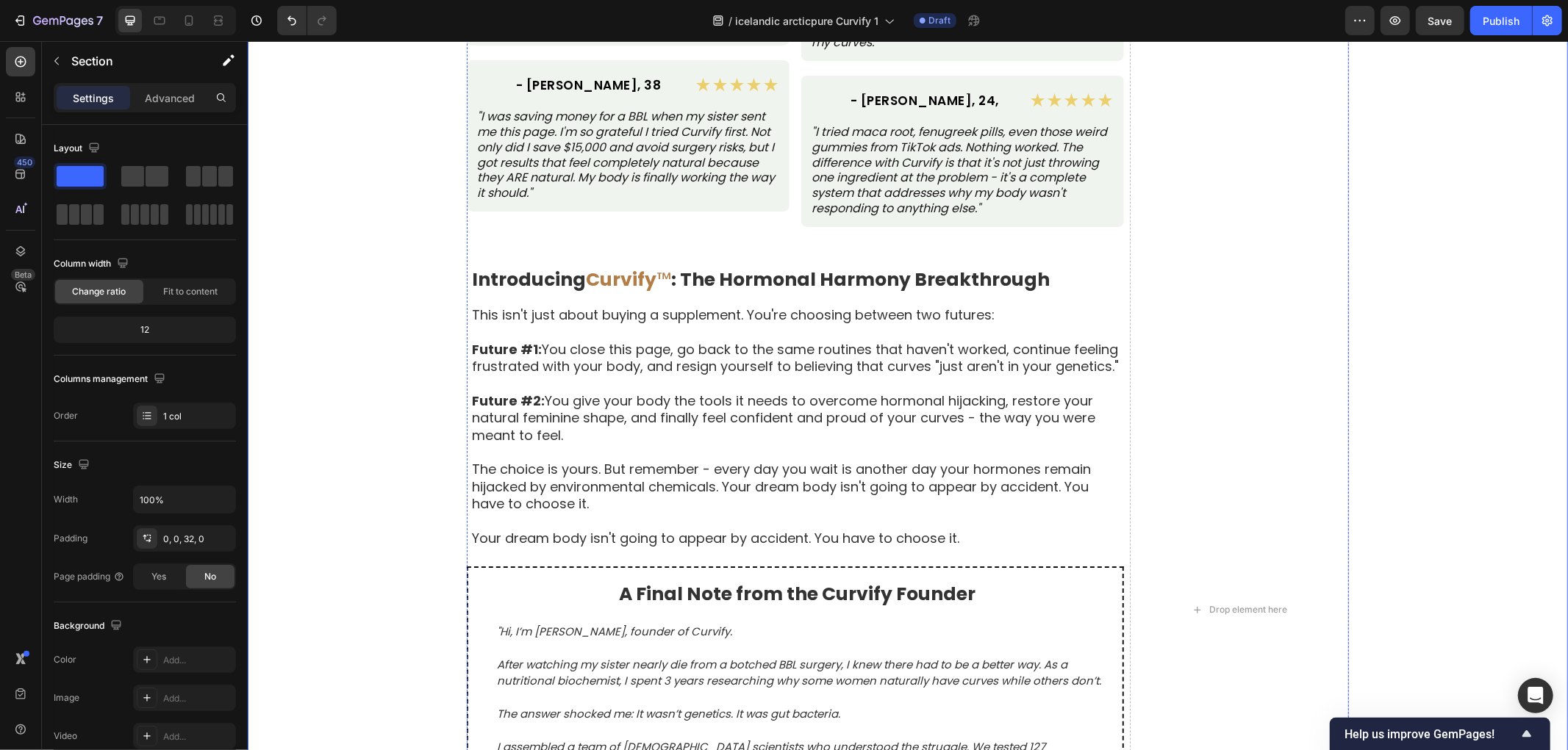
scroll to position [7675, 0]
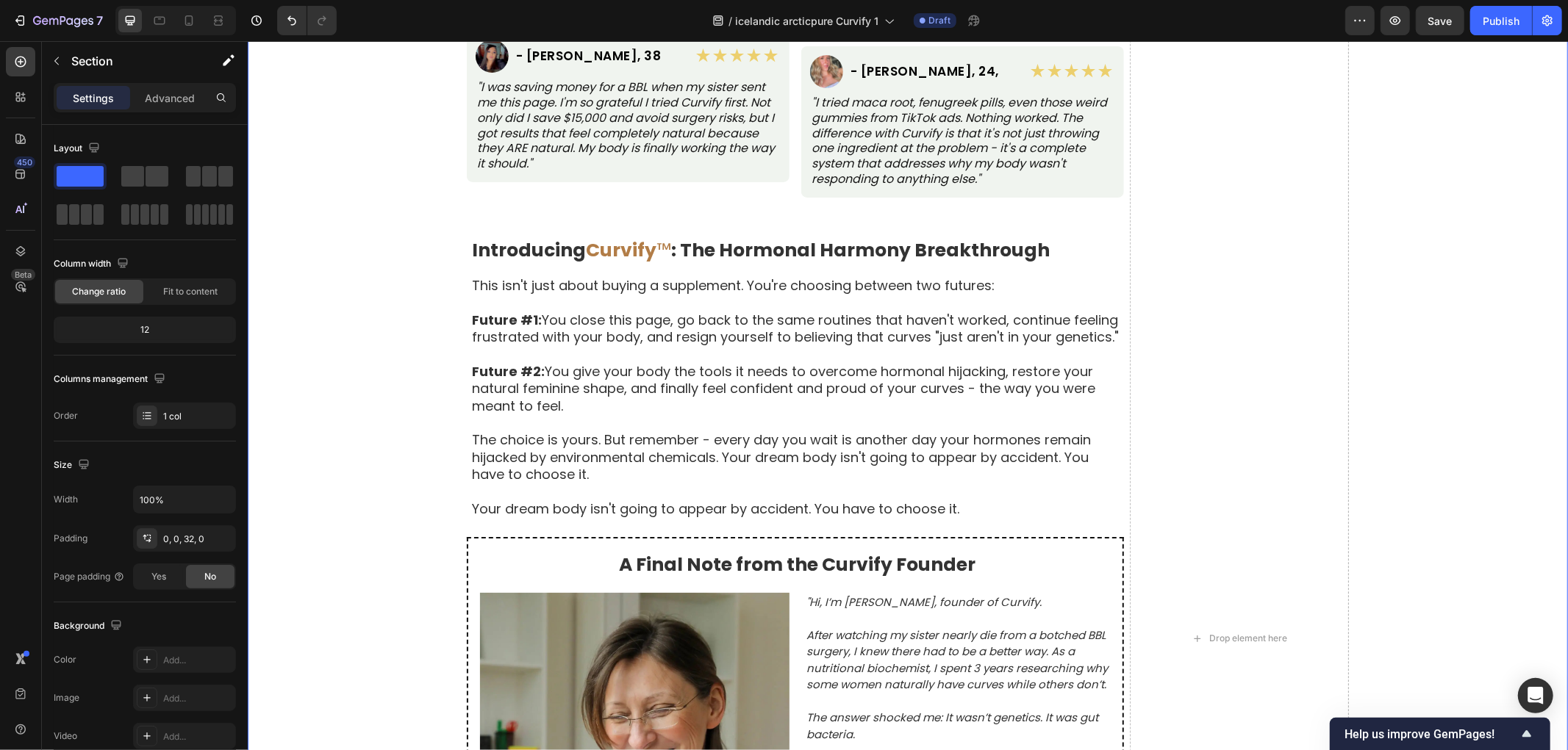
click at [415, 431] on div "Raunverulegar konur, raunverulegar umbreytingar Text Block Byggt á 8.742 staðfe…" at bounding box center [907, 638] width 1321 height 1749
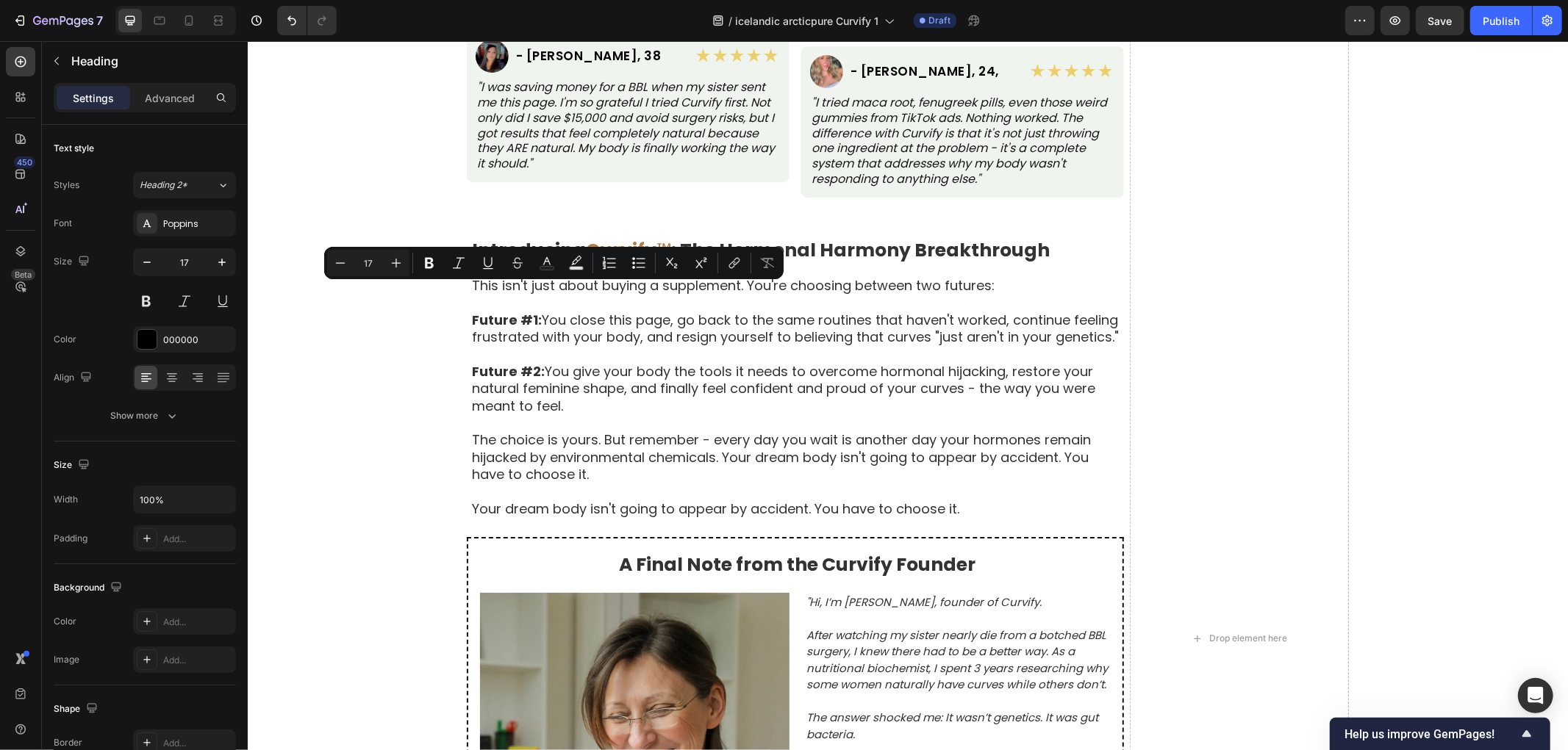
copy p "- [PERSON_NAME], 31,"
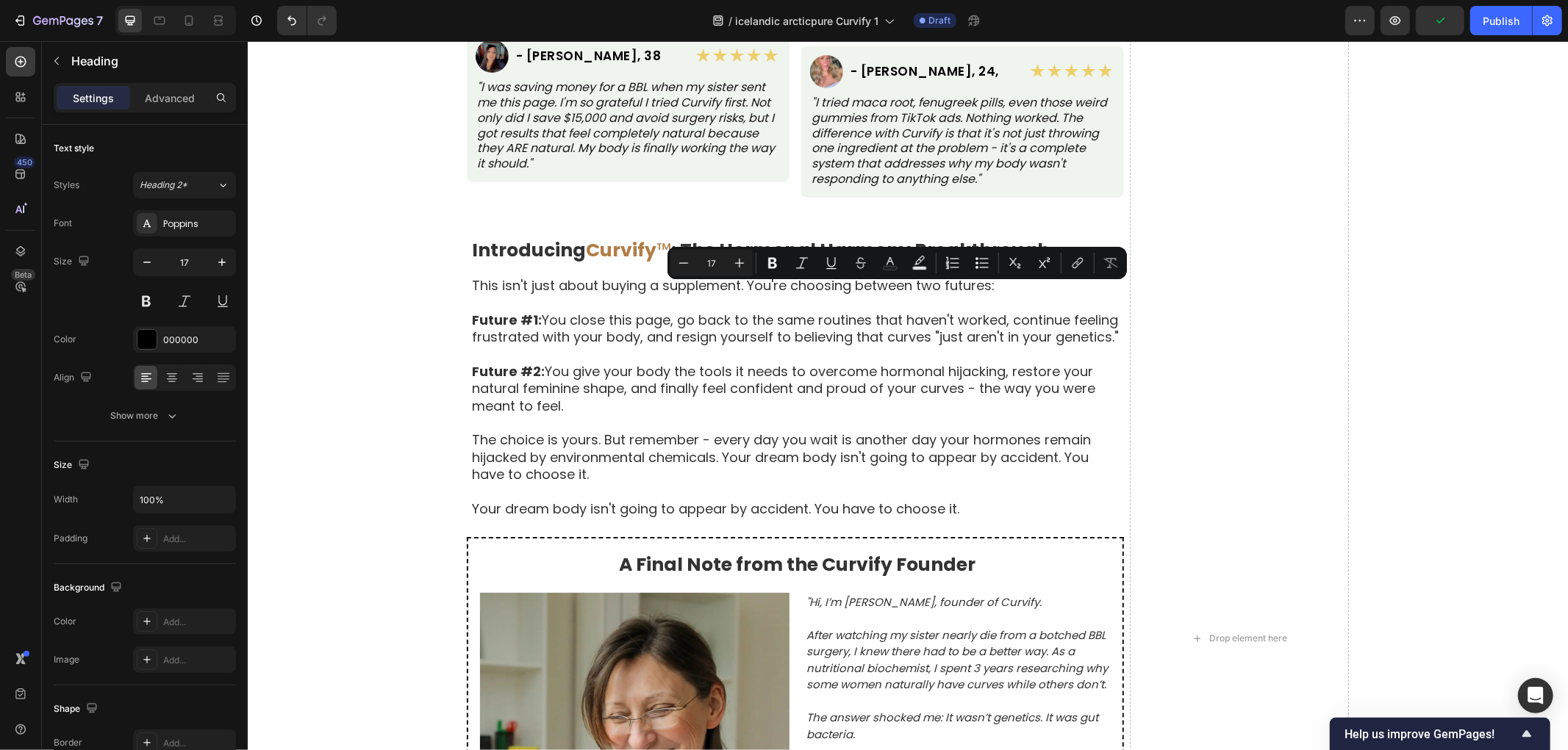
click at [307, 377] on div "Raunverulegar konur, raunverulegar umbreytingar Text Block Byggt á 8.742 staðfe…" at bounding box center [907, 638] width 1321 height 1749
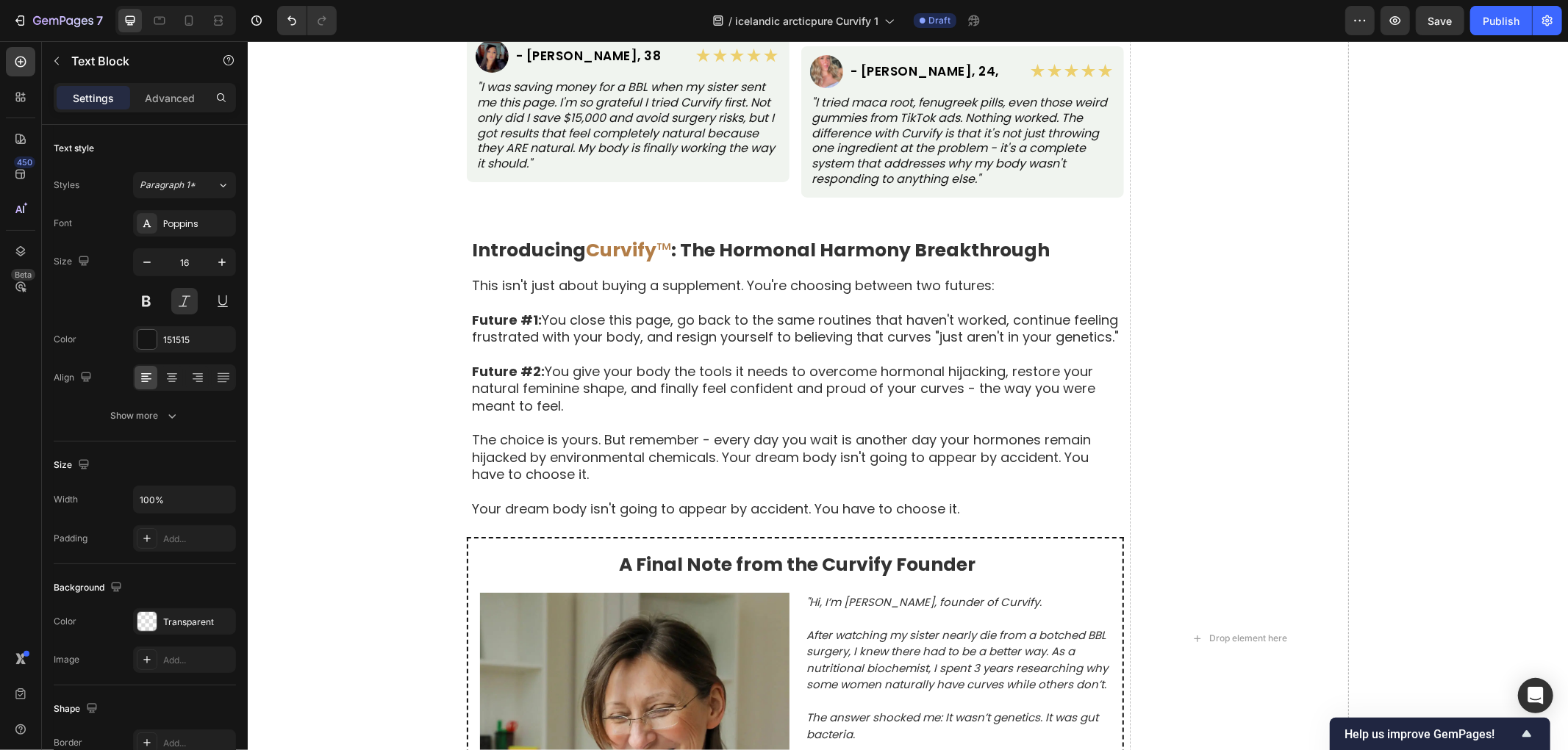
copy p ""I'm a nurse, so I'm naturally skeptical of supplements. But after researching …"
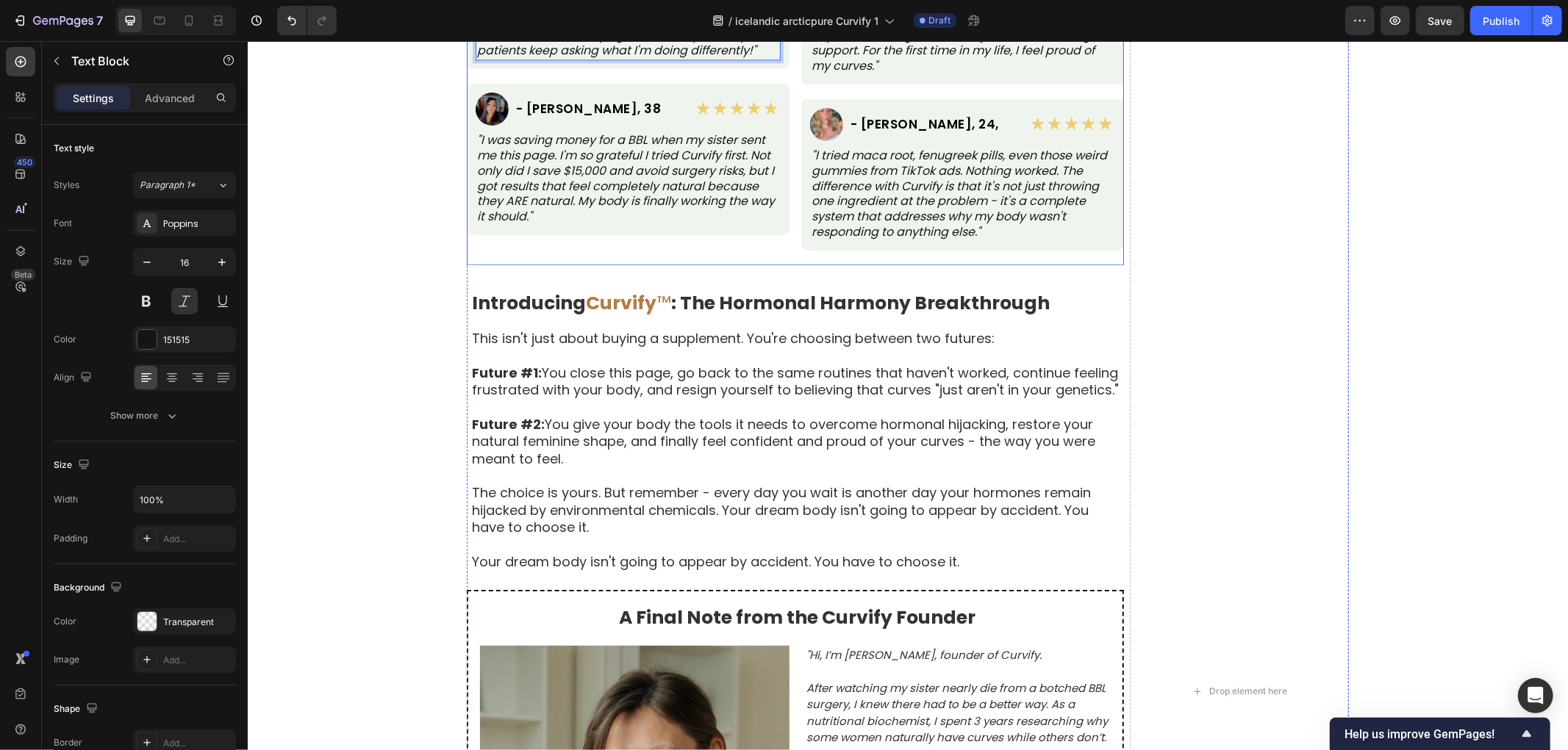
scroll to position [7511, 0]
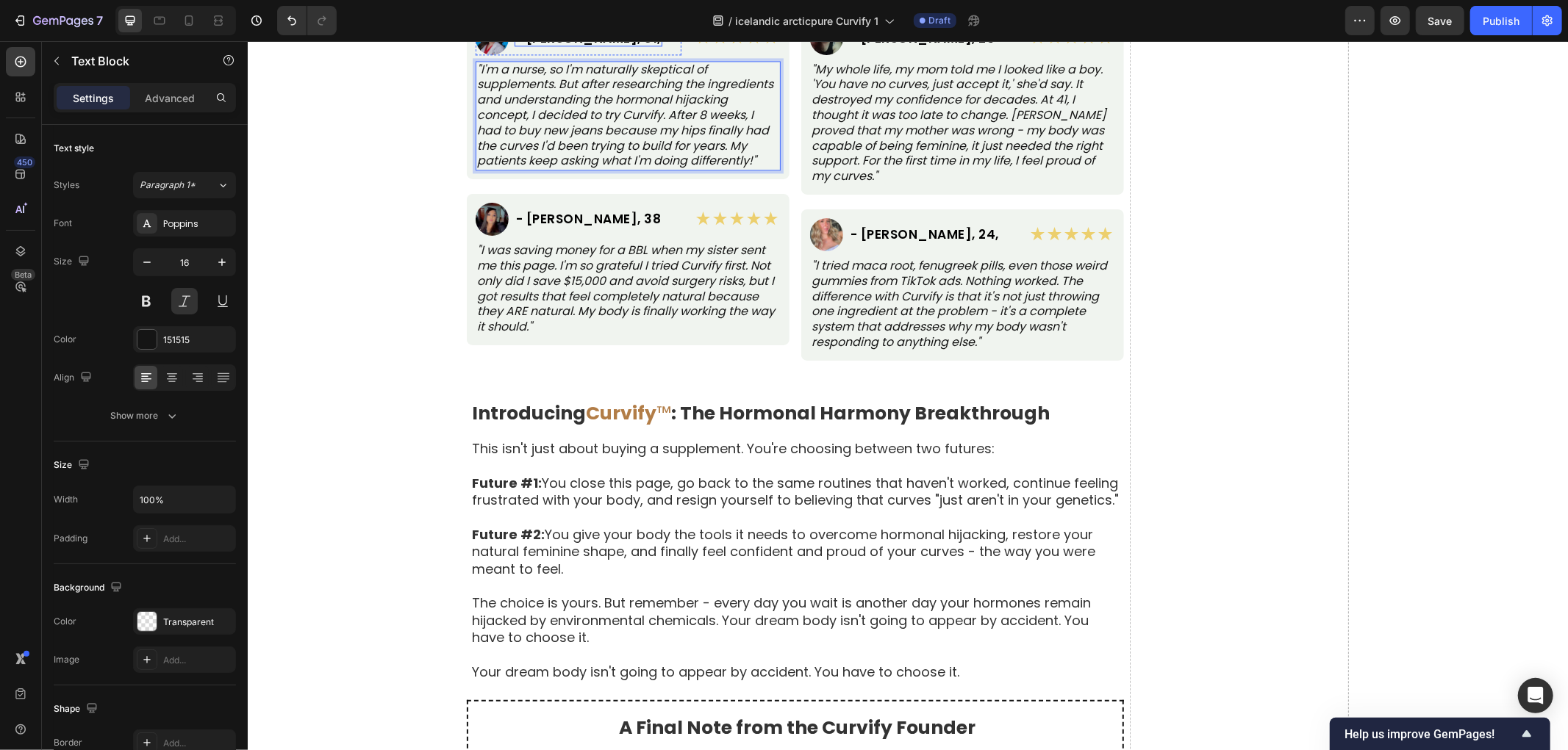
click at [537, 44] on p "- [PERSON_NAME], 31," at bounding box center [587, 38] width 145 height 13
click at [519, 44] on p "- [PERSON_NAME], 31," at bounding box center [587, 38] width 145 height 13
drag, startPoint x: 518, startPoint y: 453, endPoint x: 638, endPoint y: 462, distance: 120.3
click at [638, 54] on div "Image - [PERSON_NAME], 31, Heading 0 Row" at bounding box center [577, 38] width 206 height 33
click at [599, 169] on p ""I'm a nurse, so I'm naturally skeptical of supplements. But after researching …" at bounding box center [627, 115] width 302 height 107
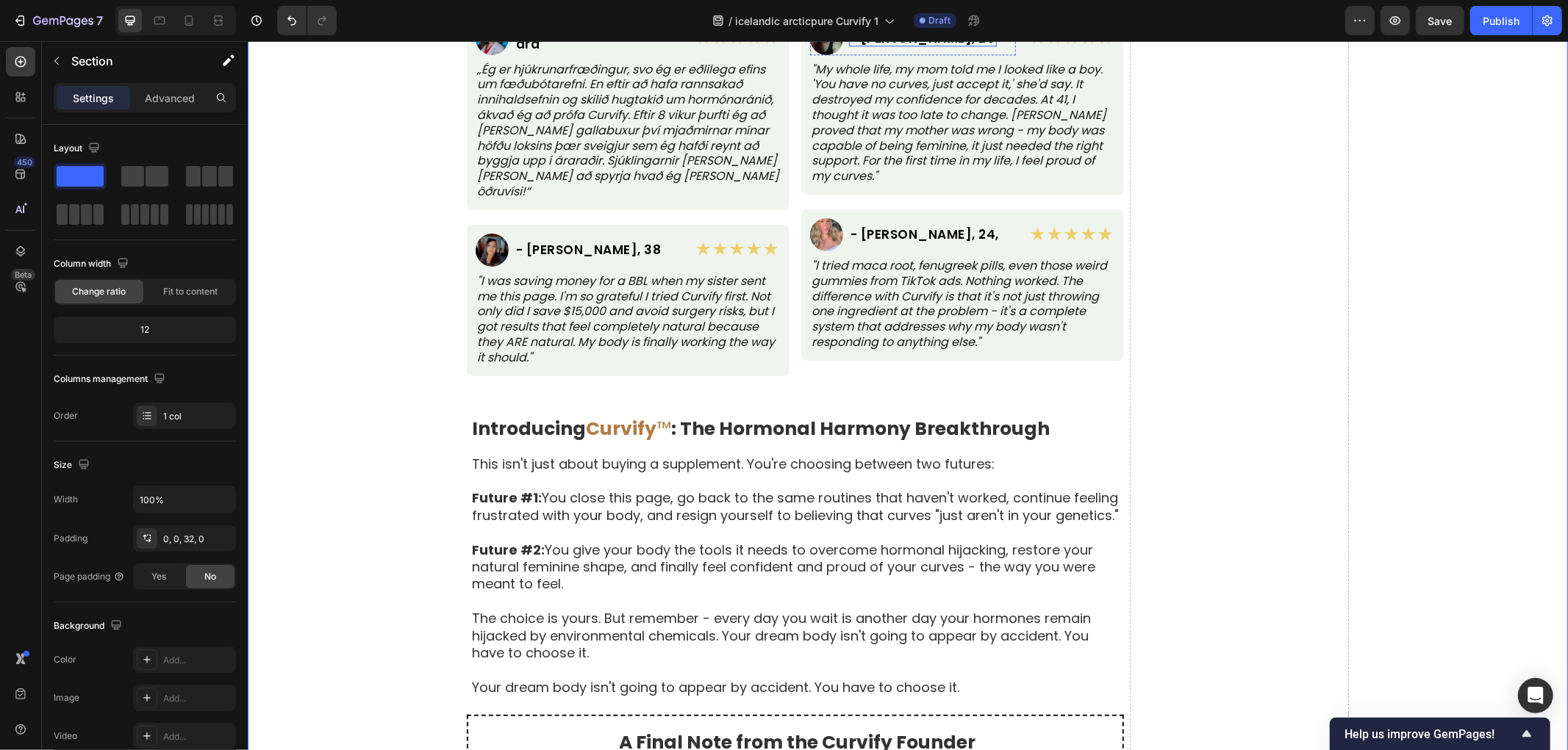
click at [904, 44] on p "- [PERSON_NAME], 26" at bounding box center [922, 38] width 145 height 13
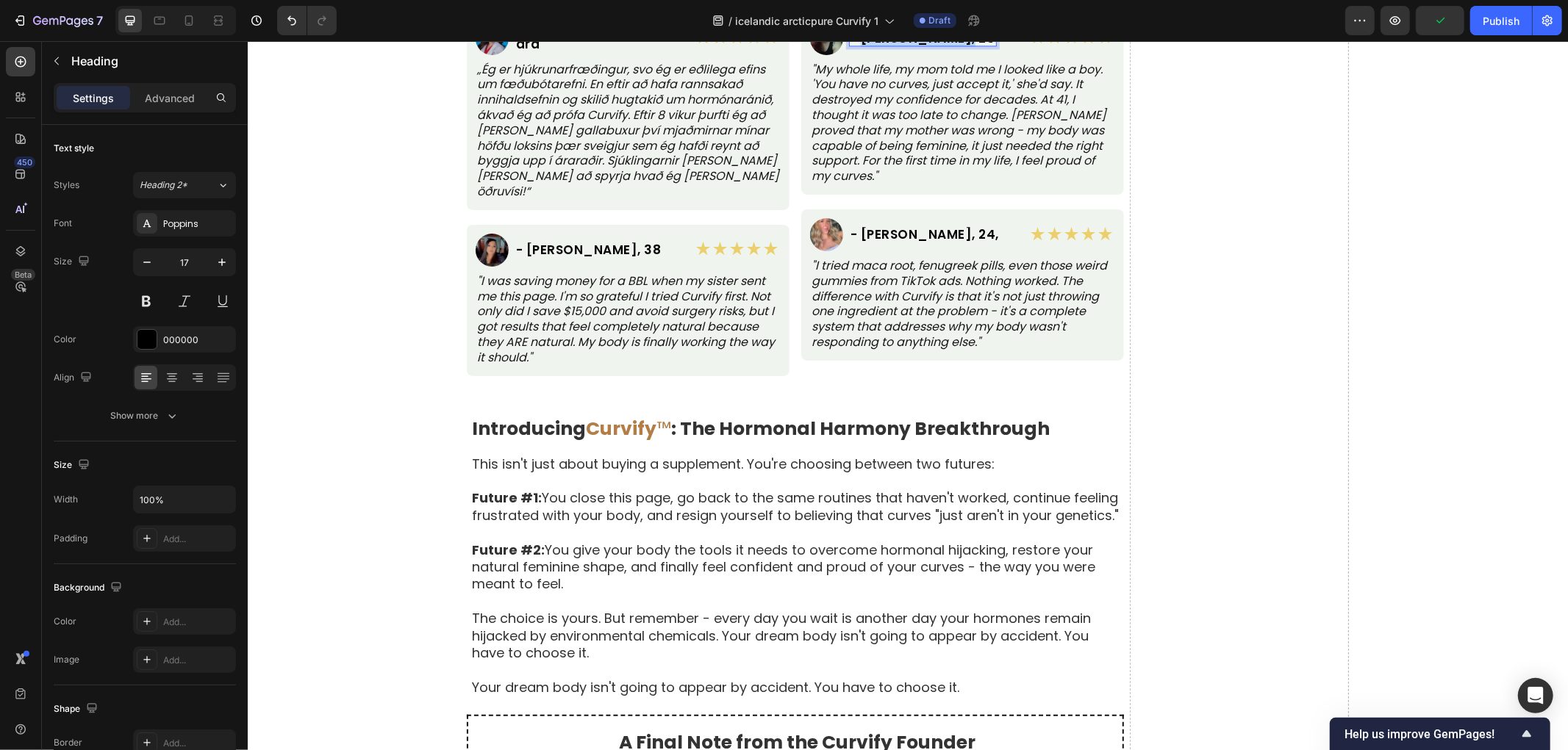
drag, startPoint x: 854, startPoint y: 455, endPoint x: 950, endPoint y: 455, distance: 96.0
click at [950, 45] on h2 "- [PERSON_NAME], 26" at bounding box center [922, 38] width 148 height 16
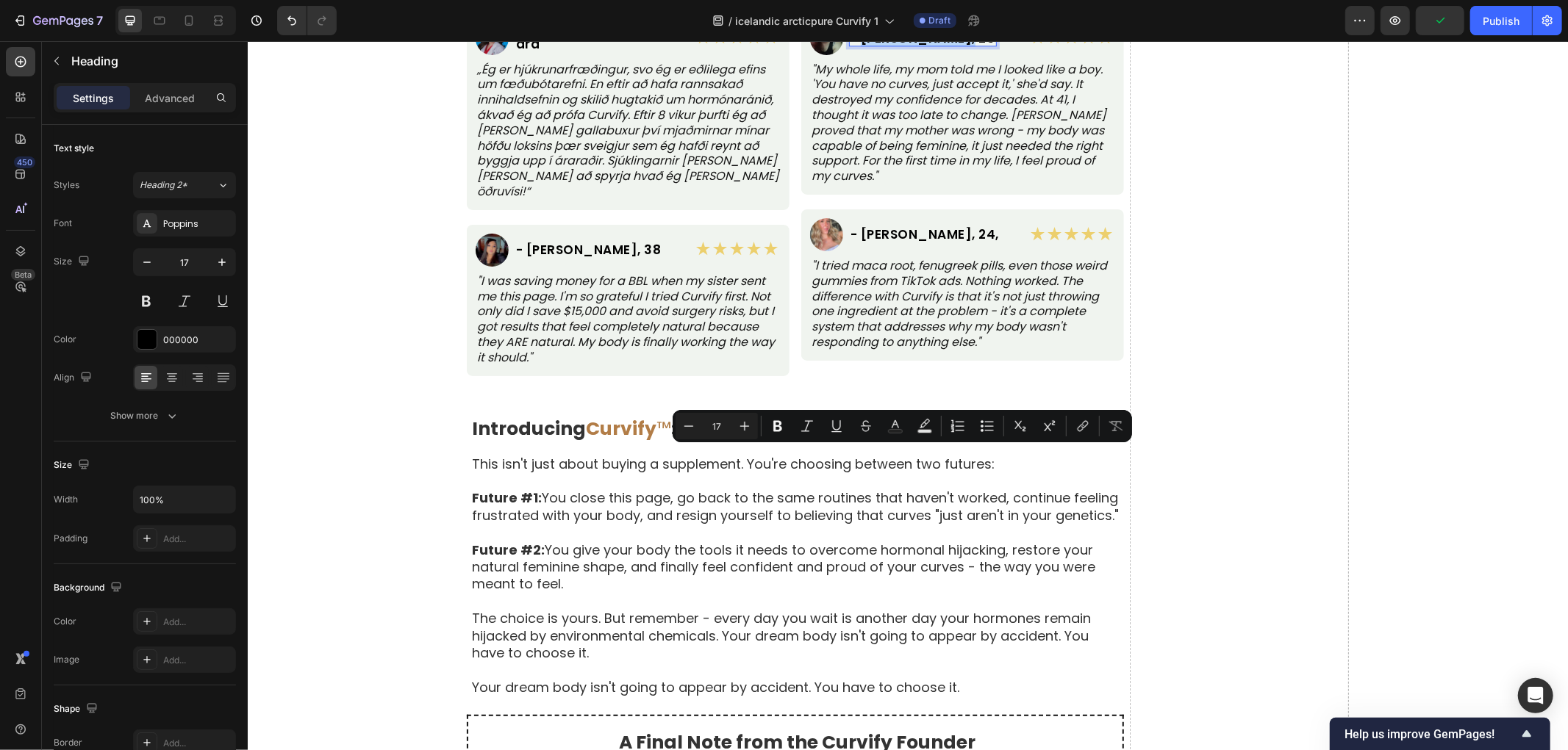
copy p "[PERSON_NAME], 26"
click at [894, 184] on p ""My whole life, my mom told me I looked like a boy. 'You have no curves, just a…" at bounding box center [962, 123] width 302 height 122
click at [894, 184] on p ""My whole life, my mom told me I looked like a boy. 'You have no curves, just a…" at bounding box center [962, 123] width 302 height 122
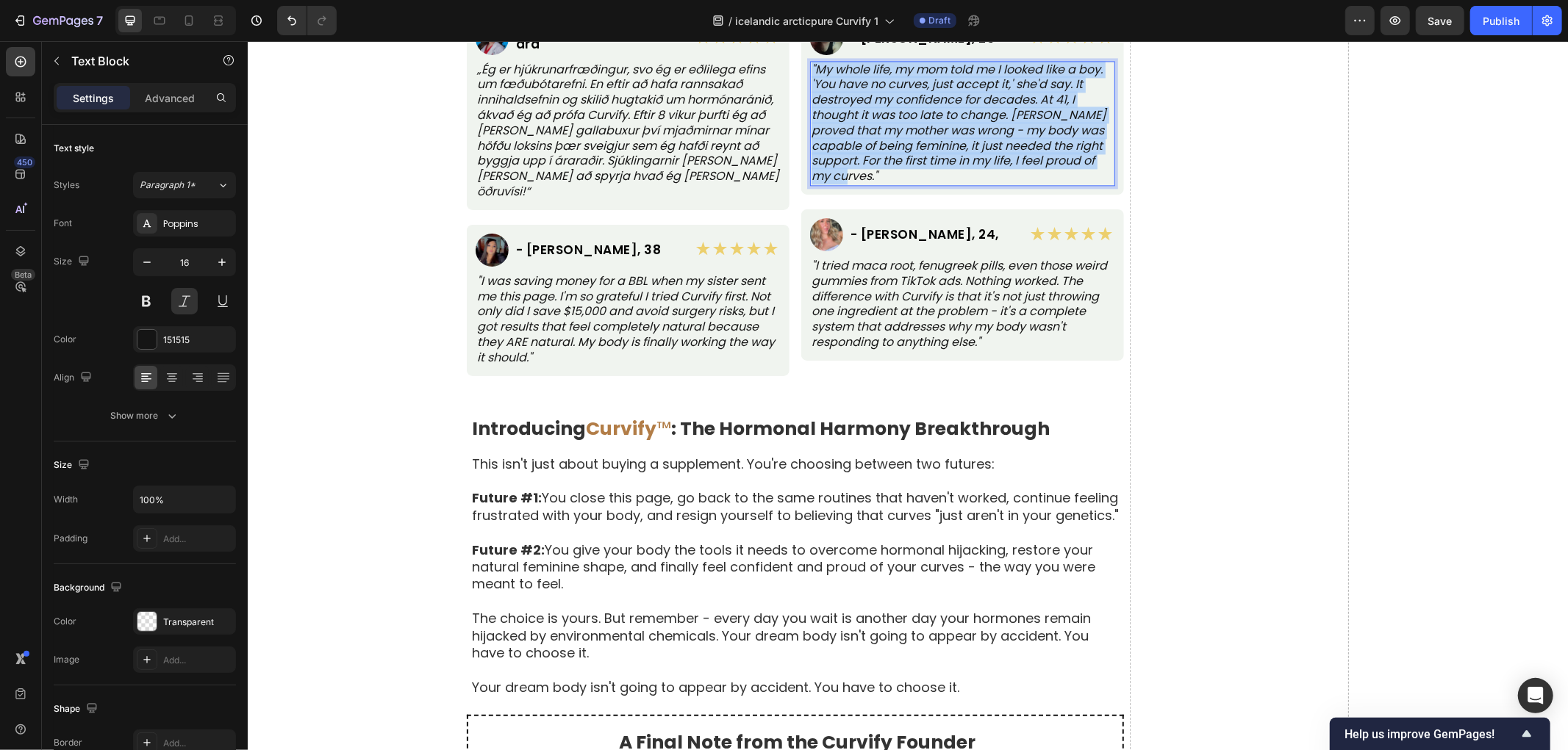
copy p ""My whole life, my mom told me I looked like a boy. 'You have no curves, just a…"
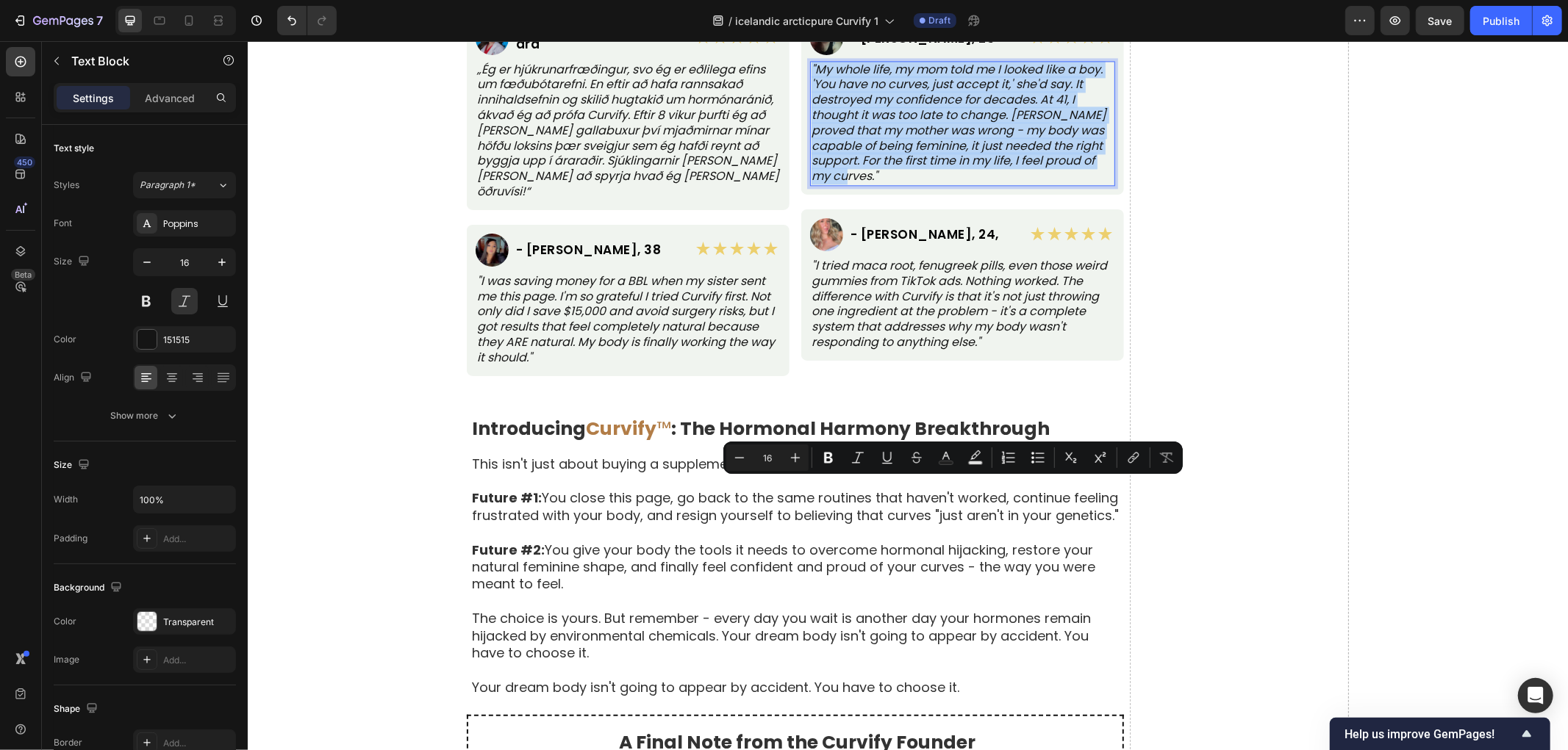
click at [865, 184] on p ""My whole life, my mom told me I looked like a boy. 'You have no curves, just a…" at bounding box center [962, 123] width 302 height 122
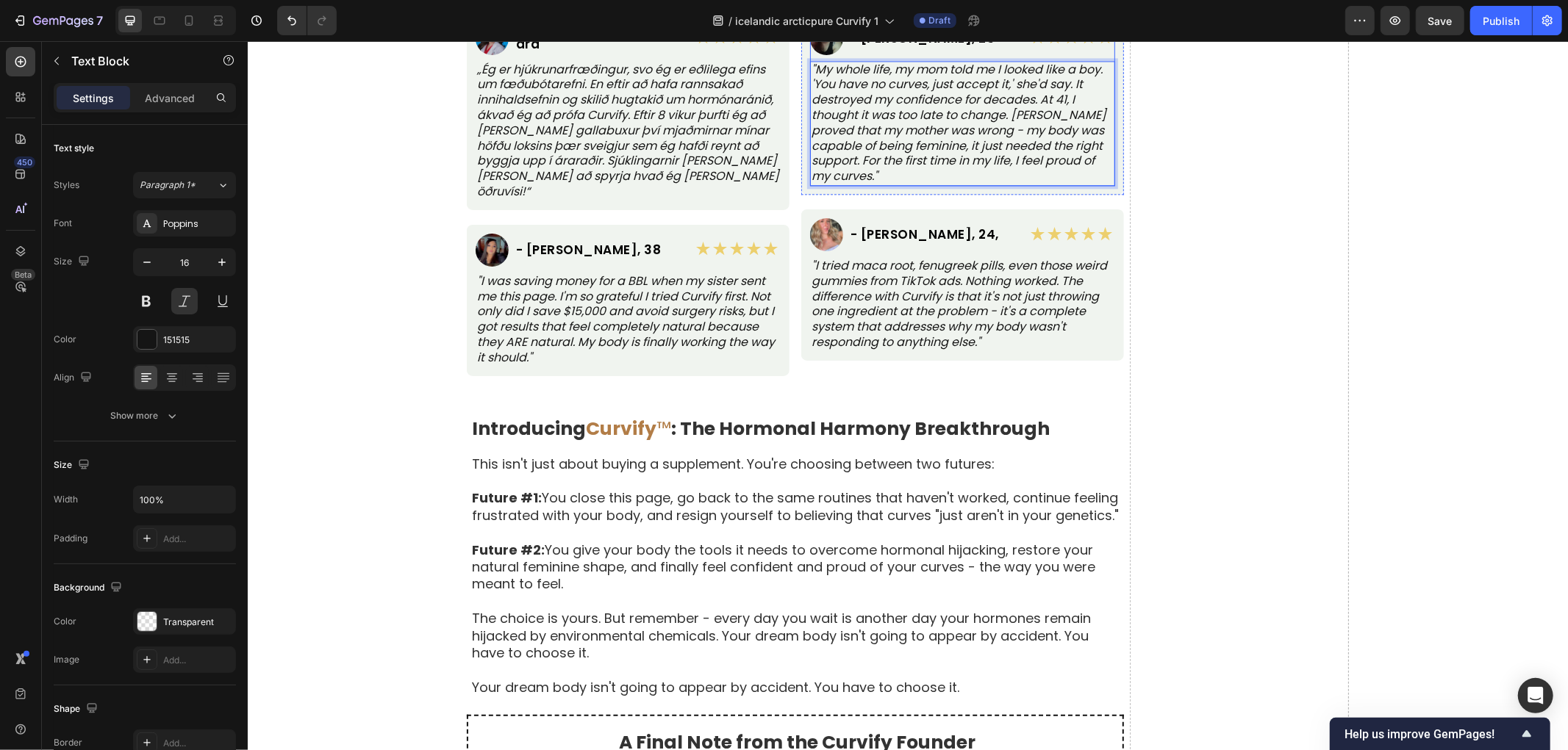
click at [898, 44] on p "- [PERSON_NAME], 26" at bounding box center [922, 38] width 145 height 13
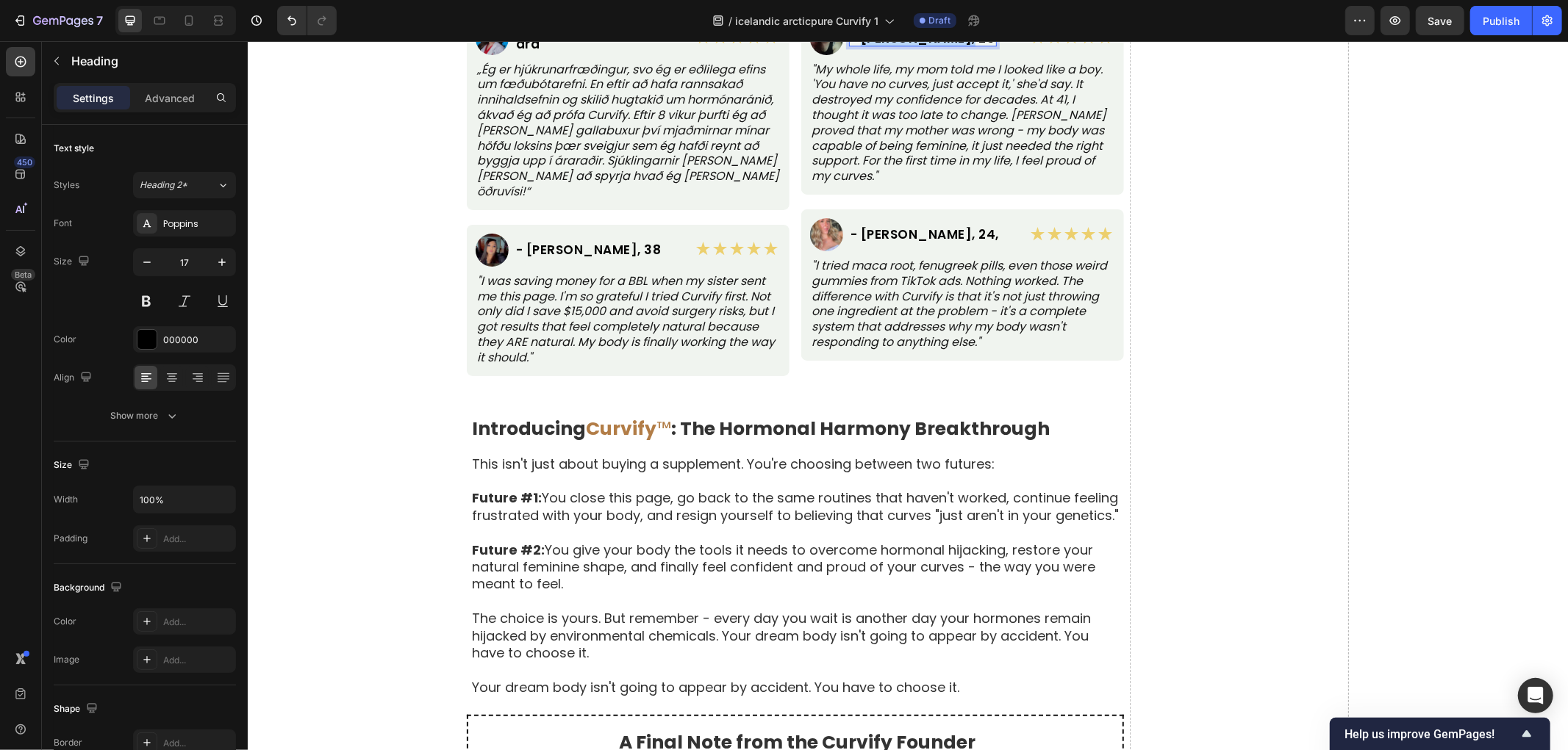
drag, startPoint x: 857, startPoint y: 453, endPoint x: 995, endPoint y: 451, distance: 138.0
click at [995, 54] on div "Image - [PERSON_NAME], 26 Heading 0 Row" at bounding box center [912, 38] width 206 height 33
click at [887, 184] on p ""My whole life, my mom told me I looked like a boy. 'You have no curves, just a…" at bounding box center [962, 123] width 302 height 122
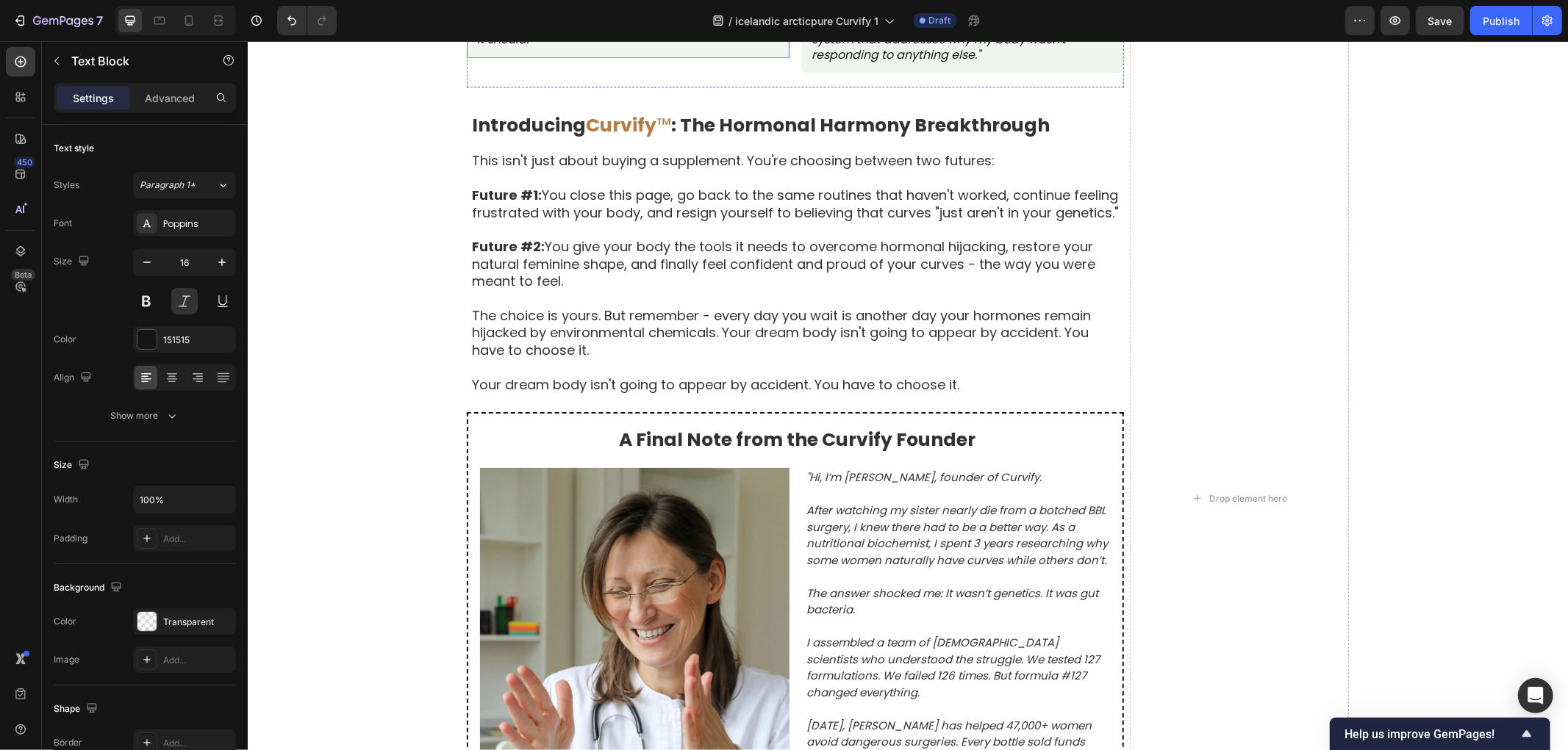
scroll to position [7837, 0]
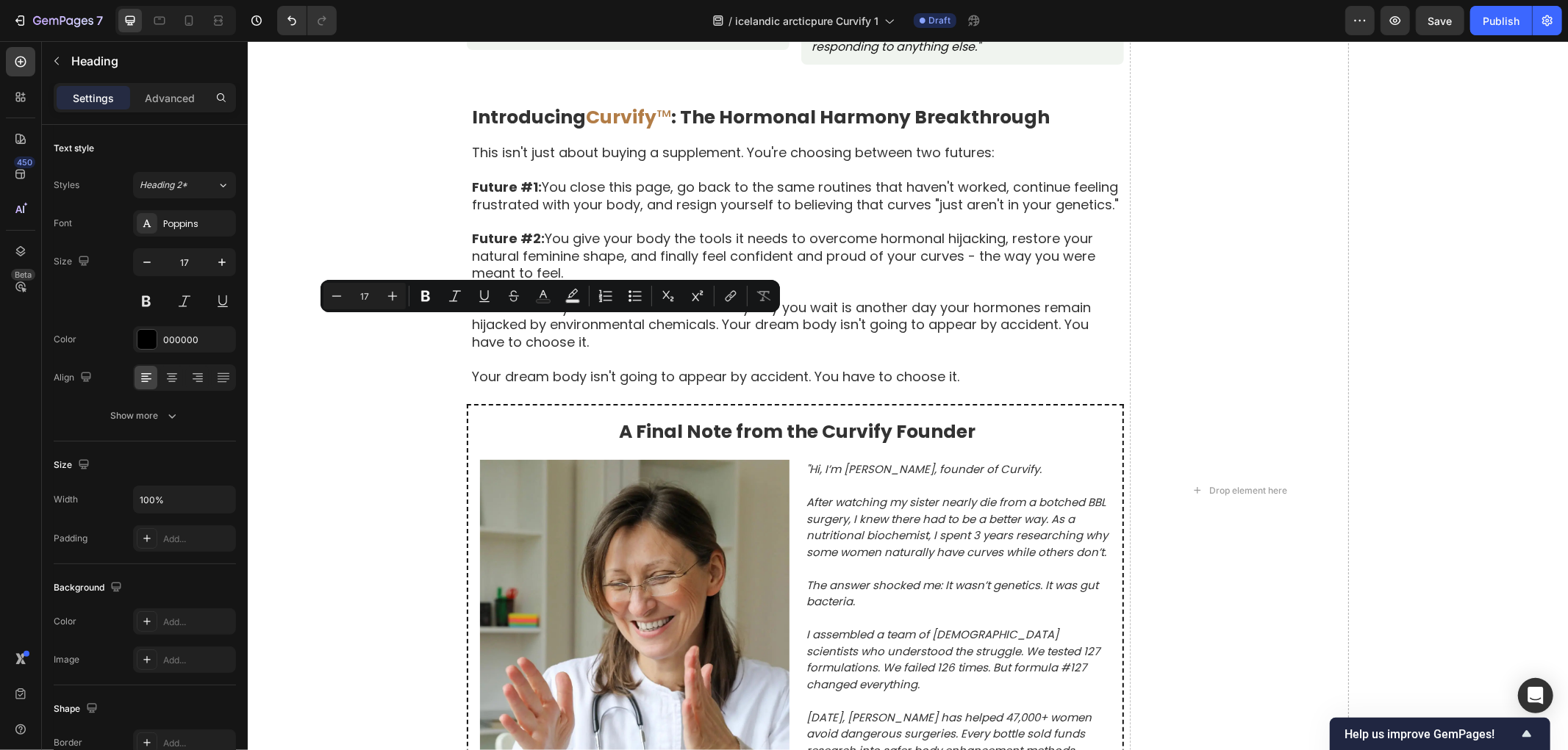
copy p "- [PERSON_NAME], 38"
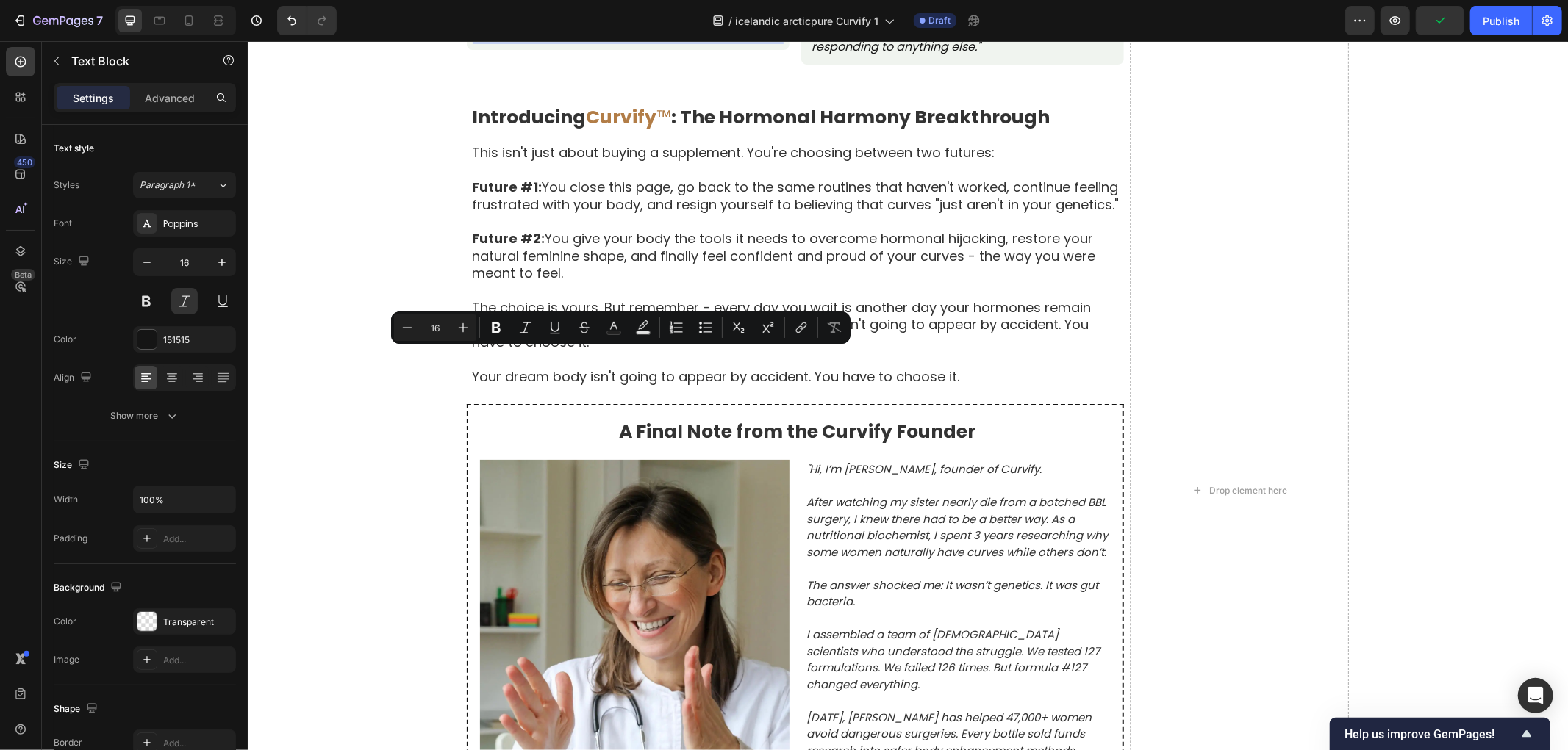
copy p ""I was saving money for a BBL when my sister sent me this page. I'm so grateful…"
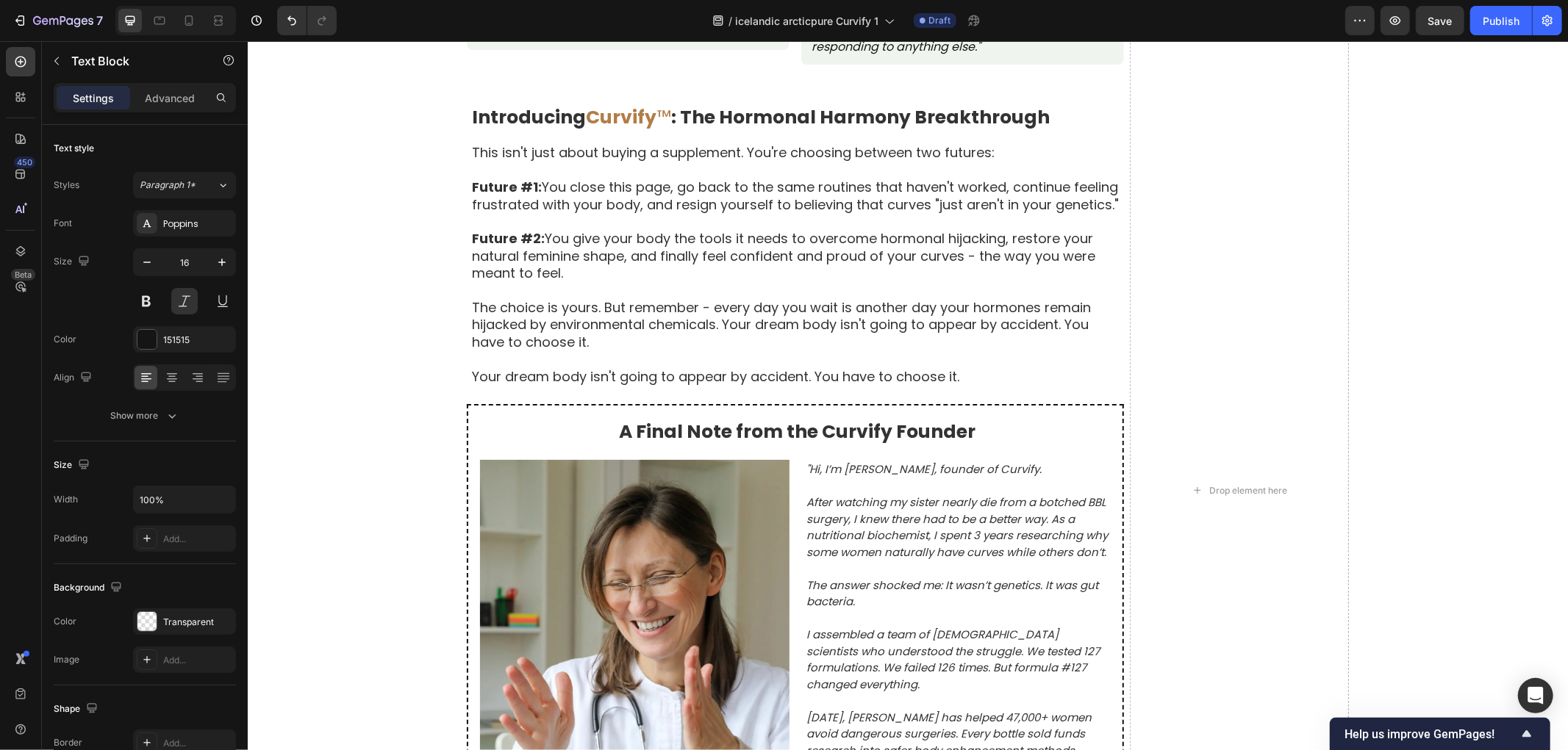
click at [310, 369] on div "Raunverulegar konur, raunverulegar umbreytingar Text Block Byggt á 8.742 staðfe…" at bounding box center [907, 489] width 1321 height 1779
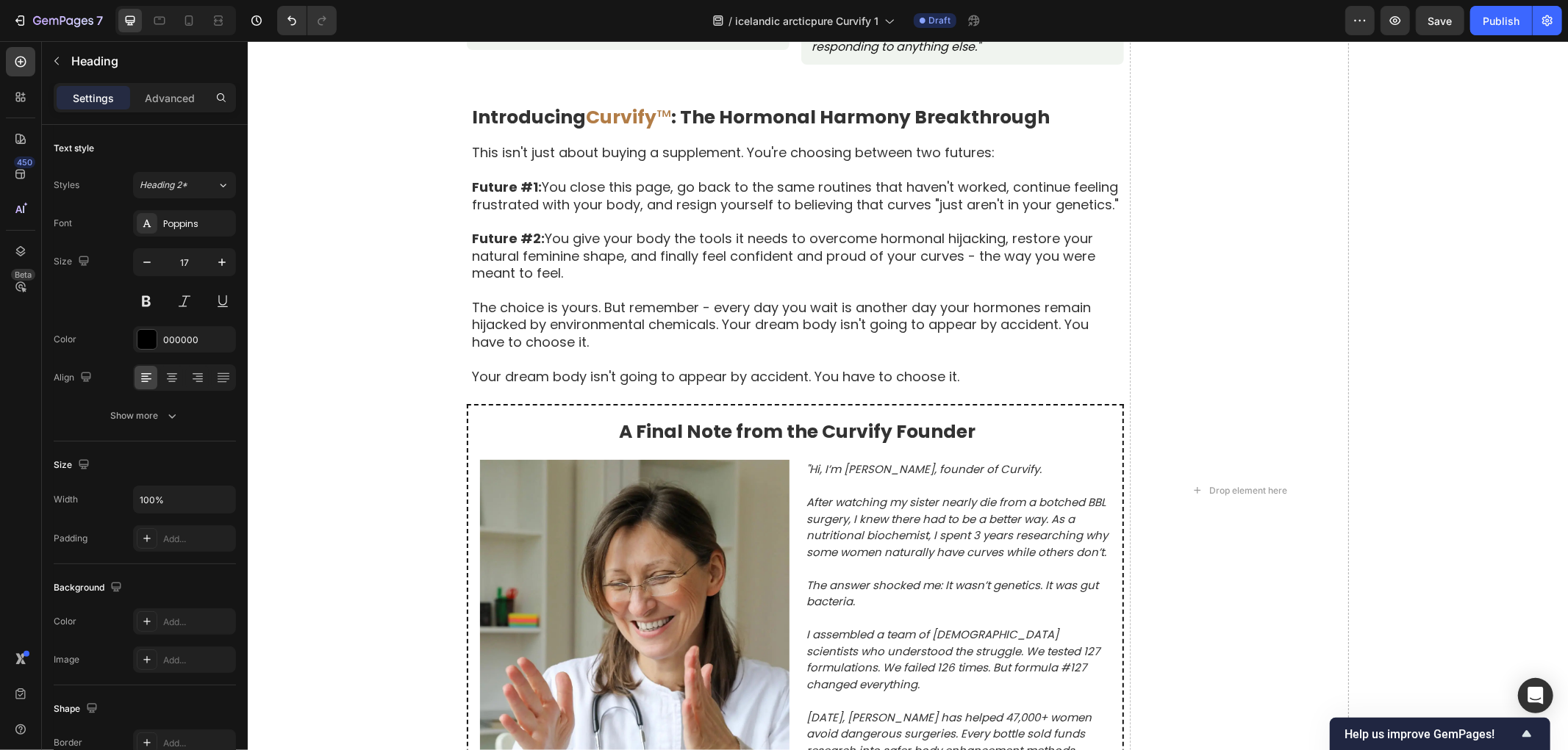
drag, startPoint x: 520, startPoint y: 326, endPoint x: 635, endPoint y: 330, distance: 115.1
click at [371, 363] on div "Raunverulegar konur, raunverulegar umbreytingar Text Block Byggt á 8.742 staðfe…" at bounding box center [907, 489] width 1321 height 1779
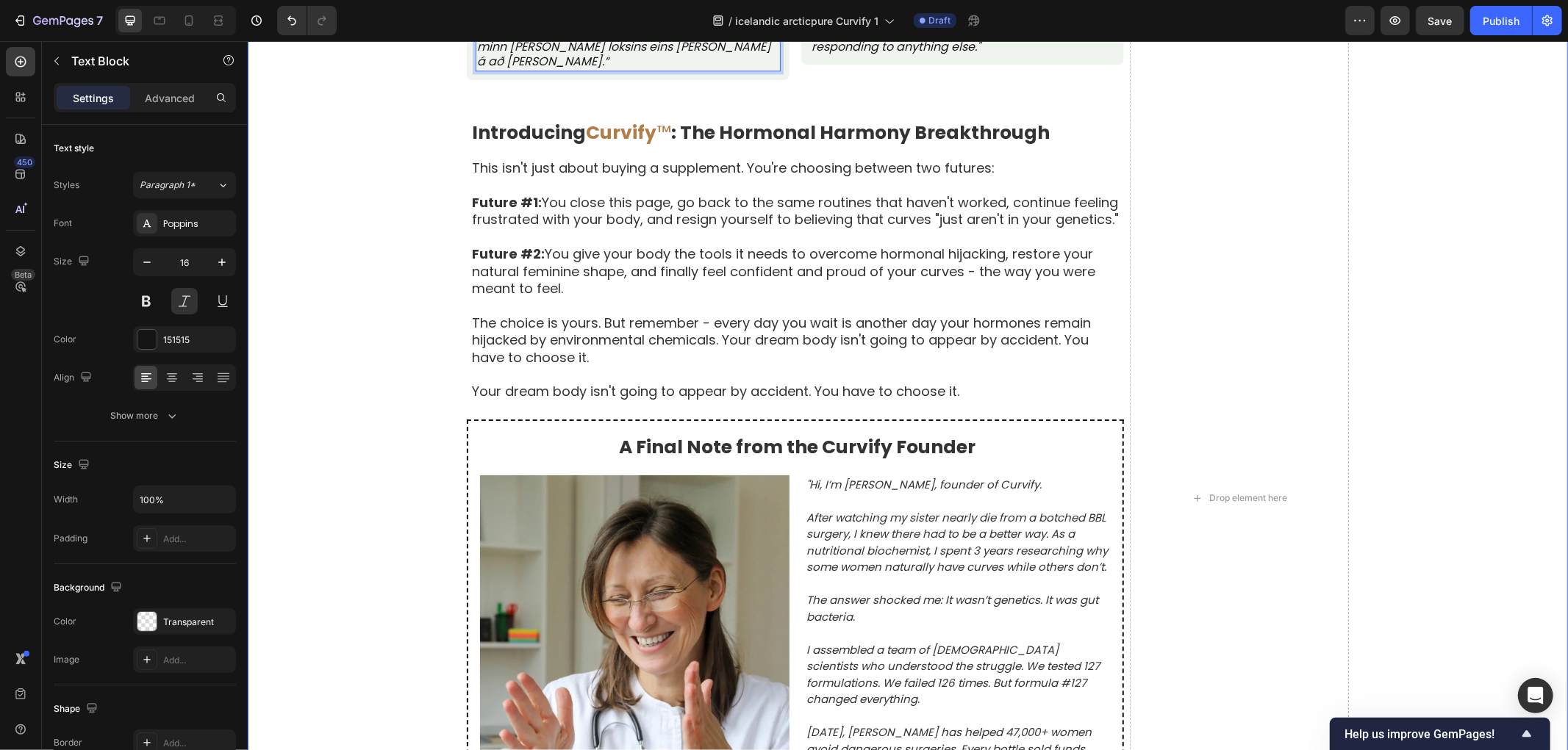
click at [368, 440] on div "Raunverulegar konur, raunverulegar umbreytingar Text Block Byggt á 8.742 staðfe…" at bounding box center [907, 497] width 1321 height 1794
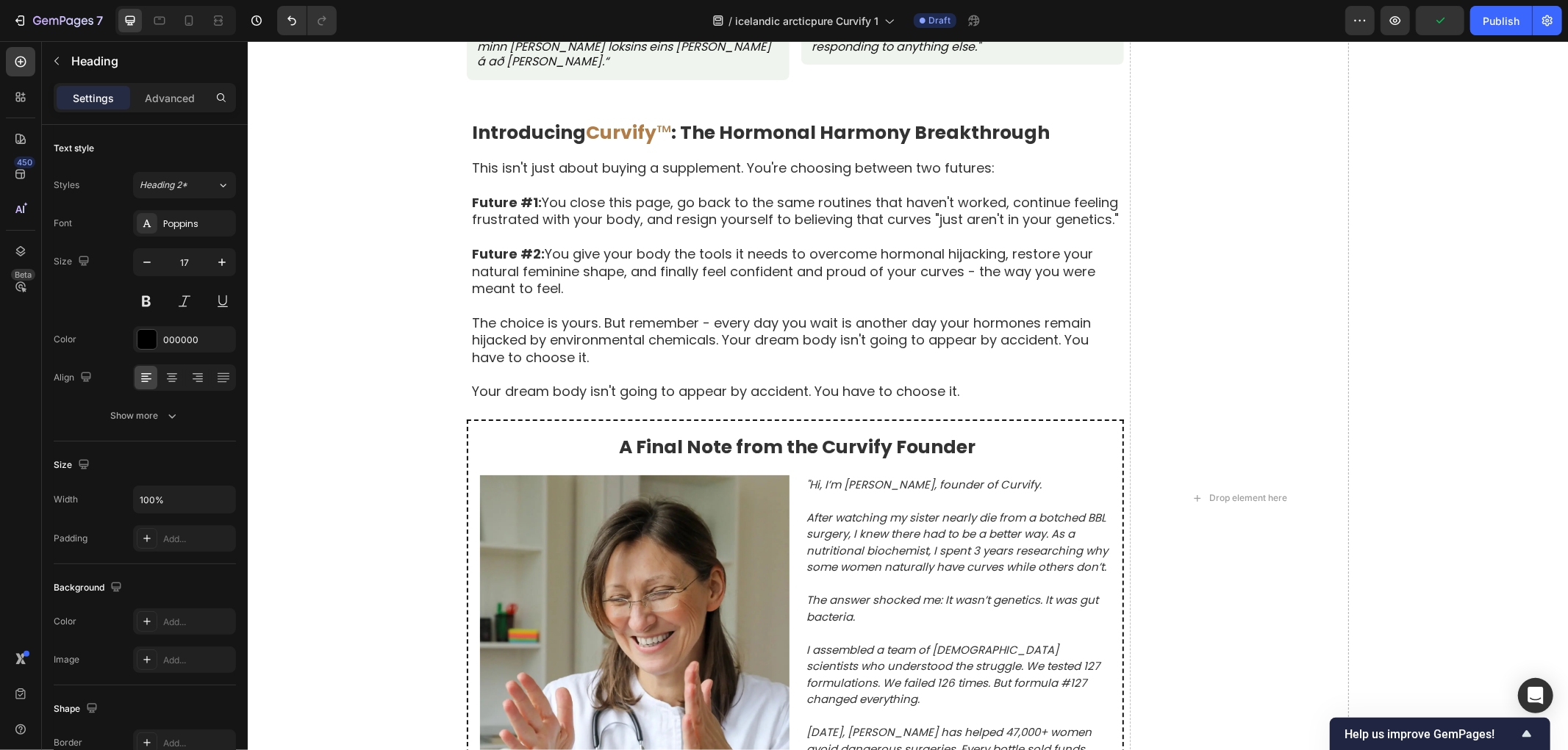
drag, startPoint x: 854, startPoint y: 325, endPoint x: 958, endPoint y: 328, distance: 104.0
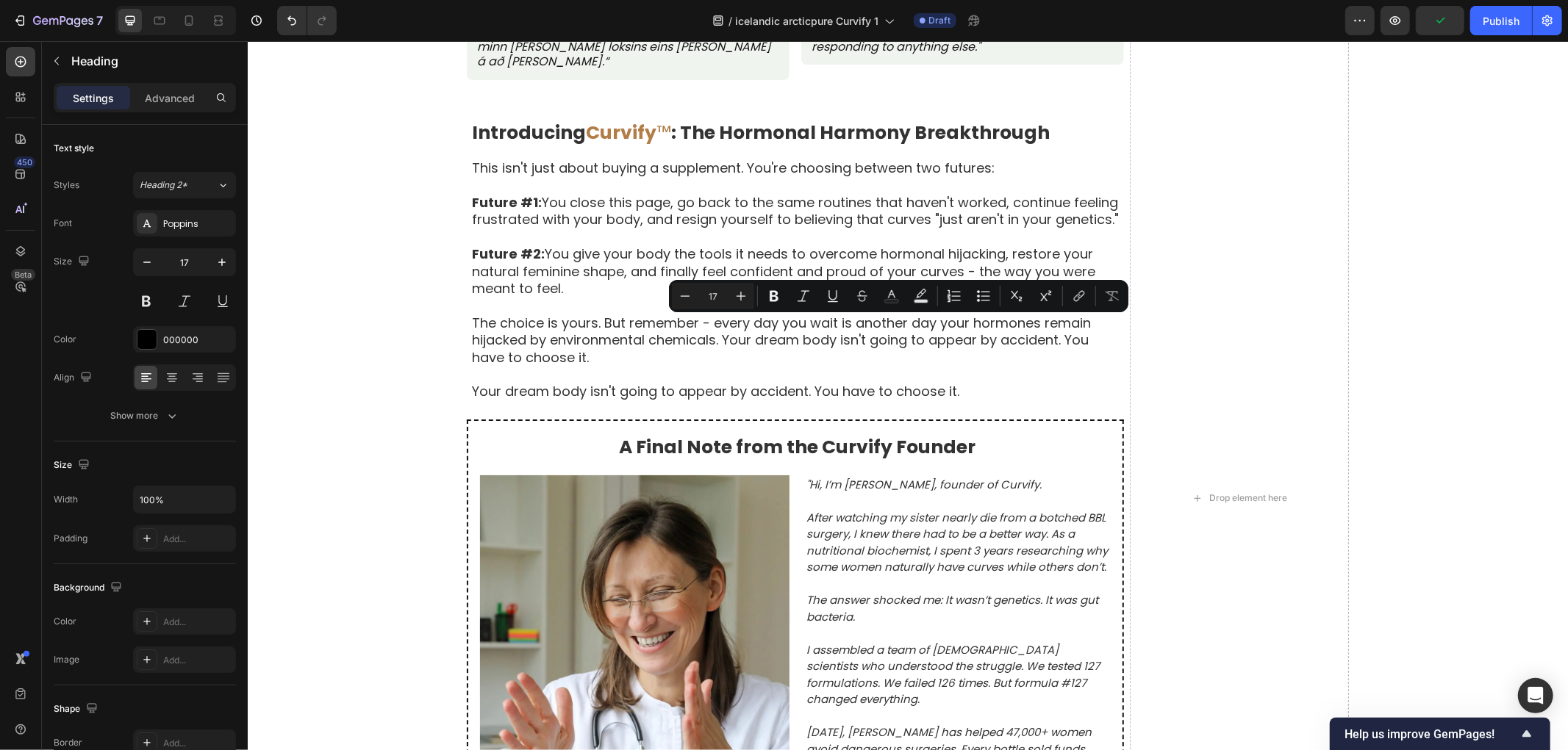
copy p "[PERSON_NAME], 24,"
click at [891, 54] on p ""I tried maca root, fenugreek pills, even those weird gummies from TikTok ads. …" at bounding box center [962, 8] width 302 height 92
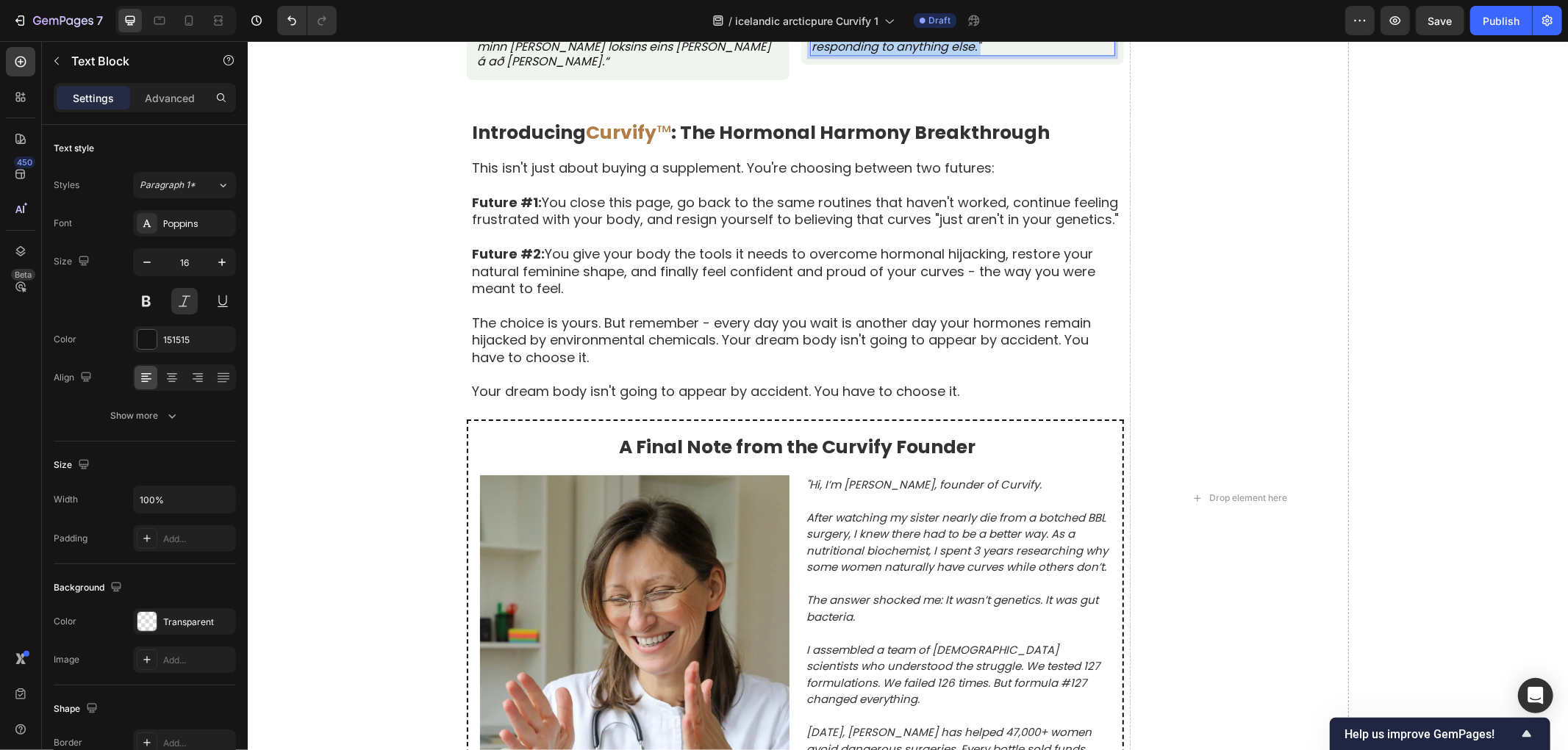
copy p ""I tried maca root, fenugreek pills, even those weird gummies from TikTok ads. …"
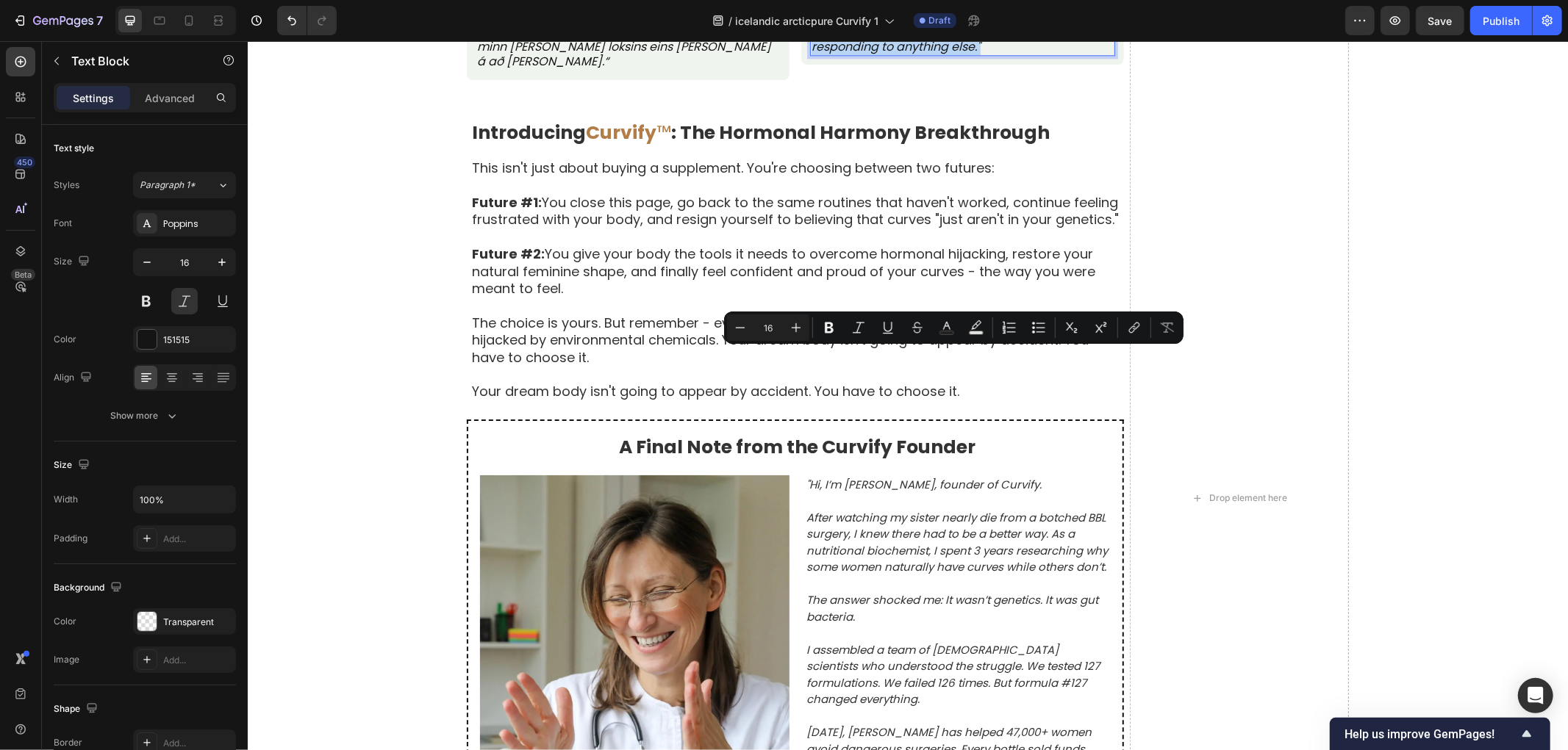
click at [893, 54] on p ""I tried maca root, fenugreek pills, even those weird gummies from TikTok ads. …" at bounding box center [962, 8] width 302 height 92
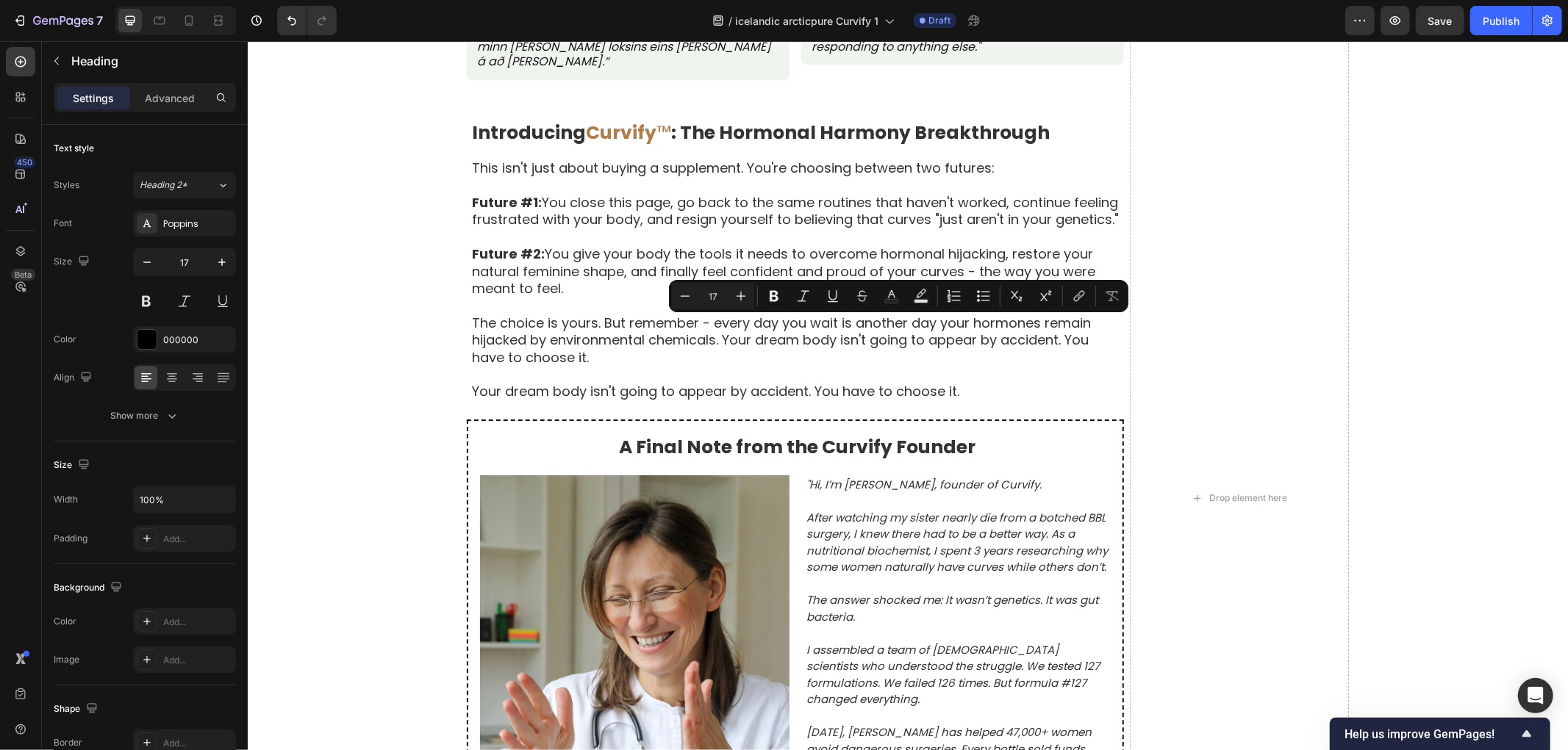
drag, startPoint x: 855, startPoint y: 326, endPoint x: 969, endPoint y: 332, distance: 114.2
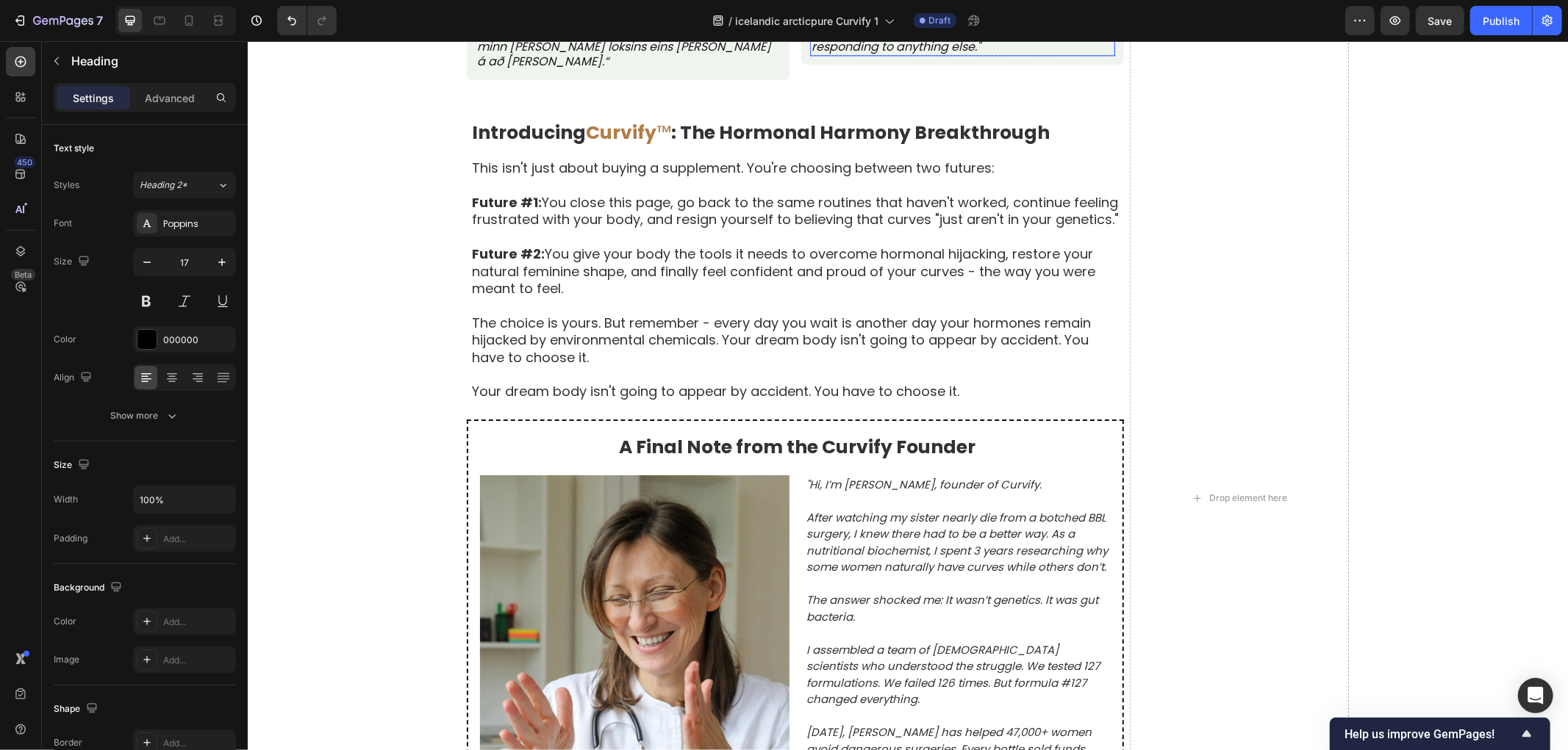
click at [856, 54] on p ""I tried maca root, fenugreek pills, even those weird gummies from TikTok ads. …" at bounding box center [962, 8] width 302 height 92
drag, startPoint x: 363, startPoint y: 418, endPoint x: 408, endPoint y: 442, distance: 51.0
click at [363, 419] on div "Raunverulegar konur, raunverulegar umbreytingar Text Block Byggt á 8.742 staðfe…" at bounding box center [907, 497] width 1321 height 1794
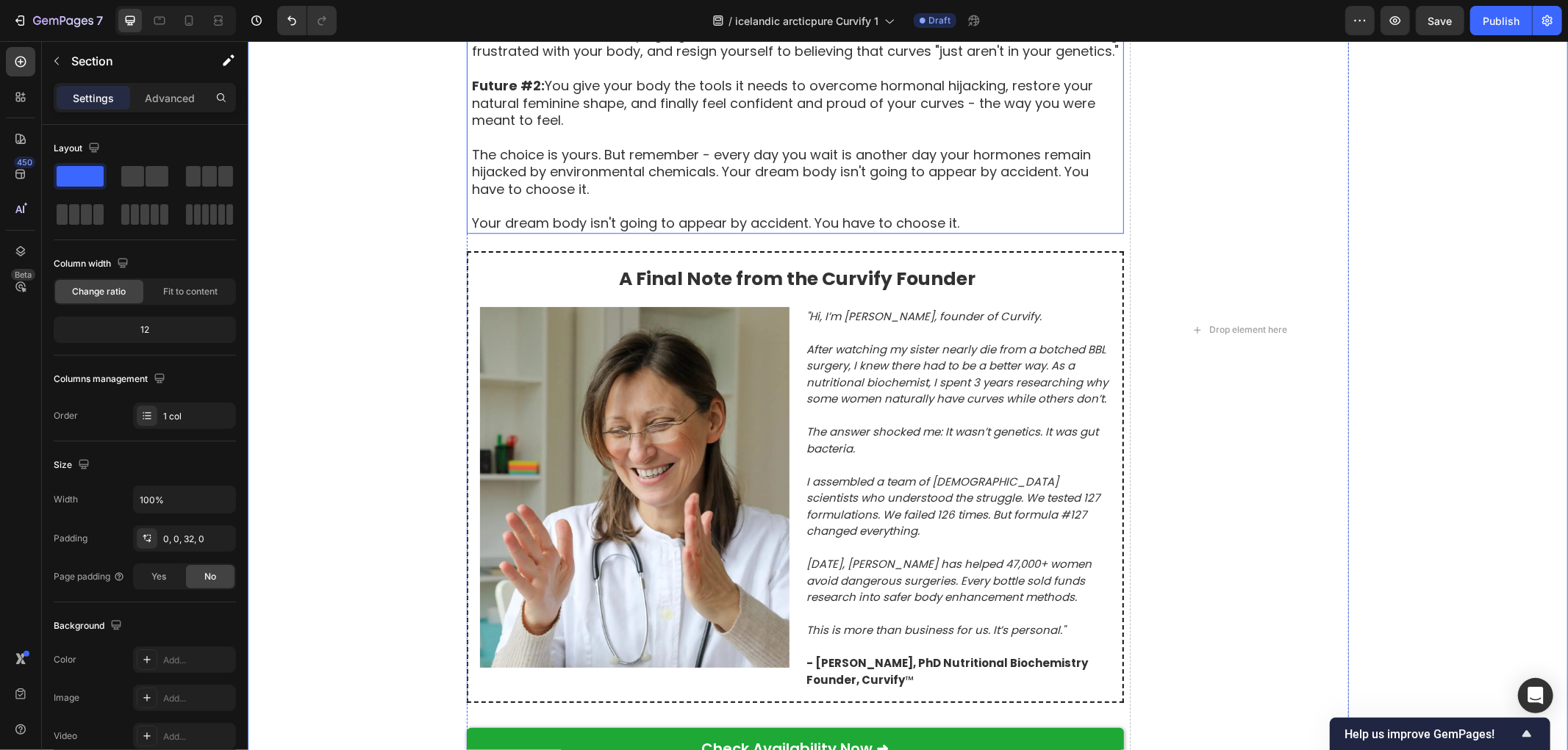
scroll to position [8082, 0]
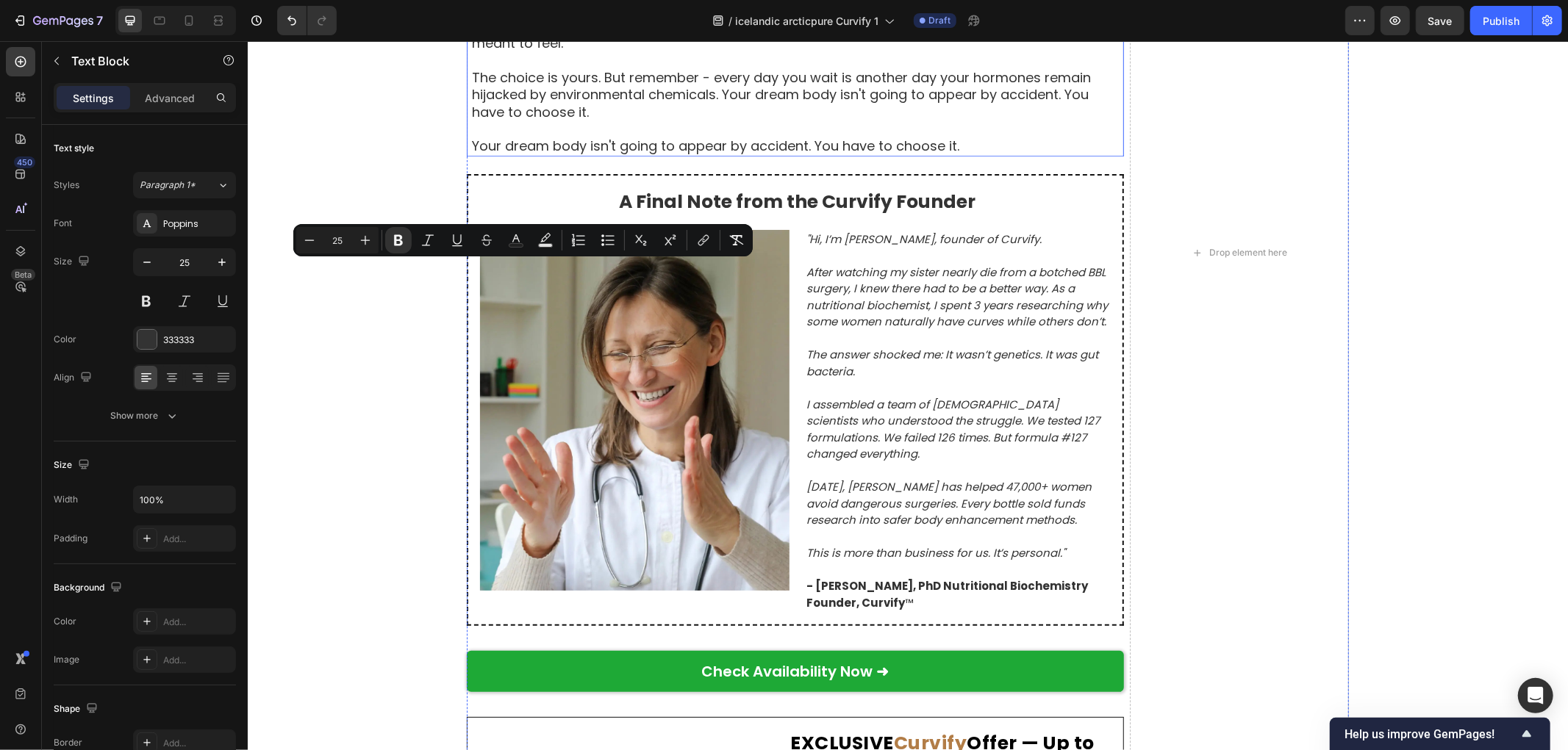
click at [371, 277] on div "Raunverulegar konur, raunverulegar umbreytingar Text Block Byggt á 8.742 staðfe…" at bounding box center [907, 252] width 1321 height 1794
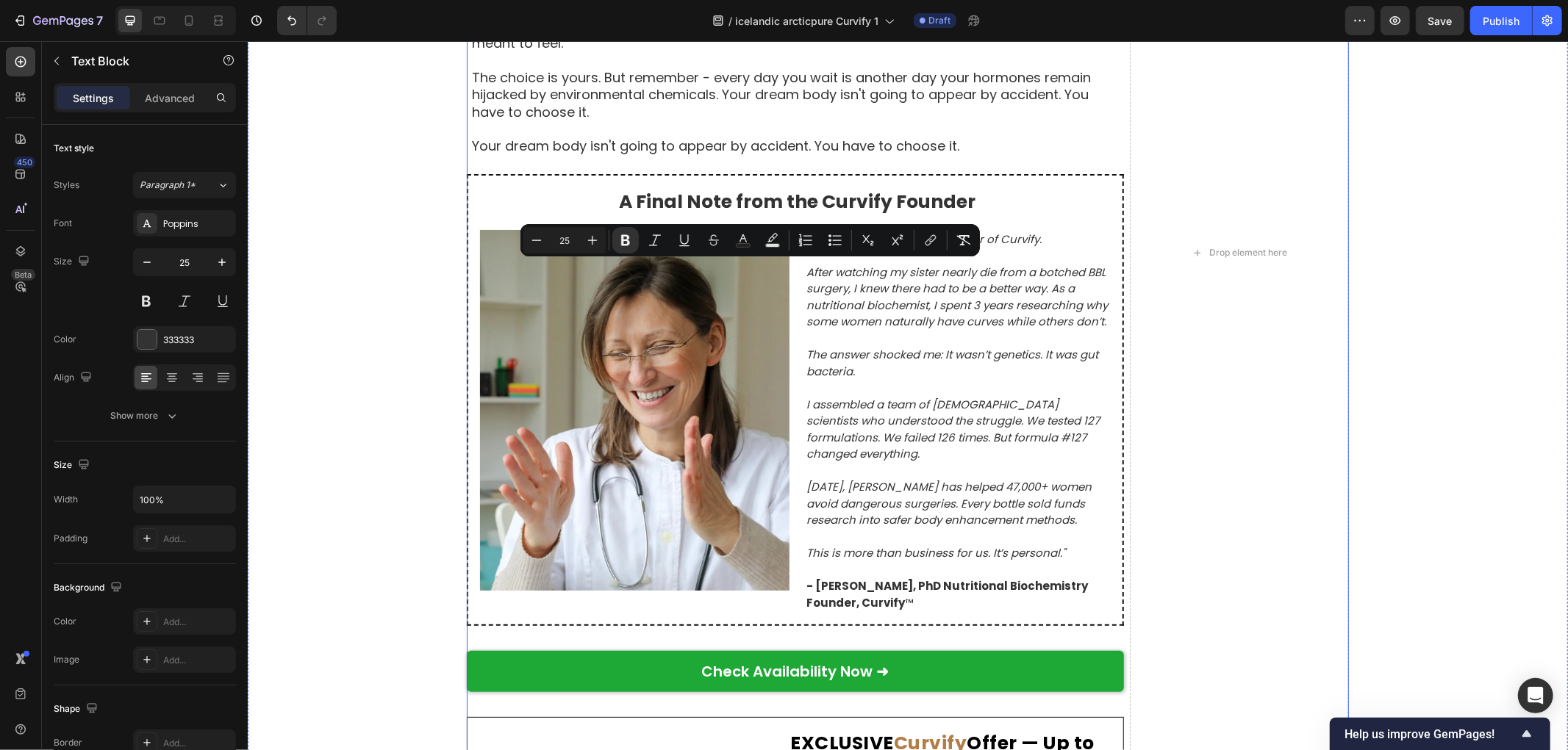
copy p "Introducing Curvify ™"
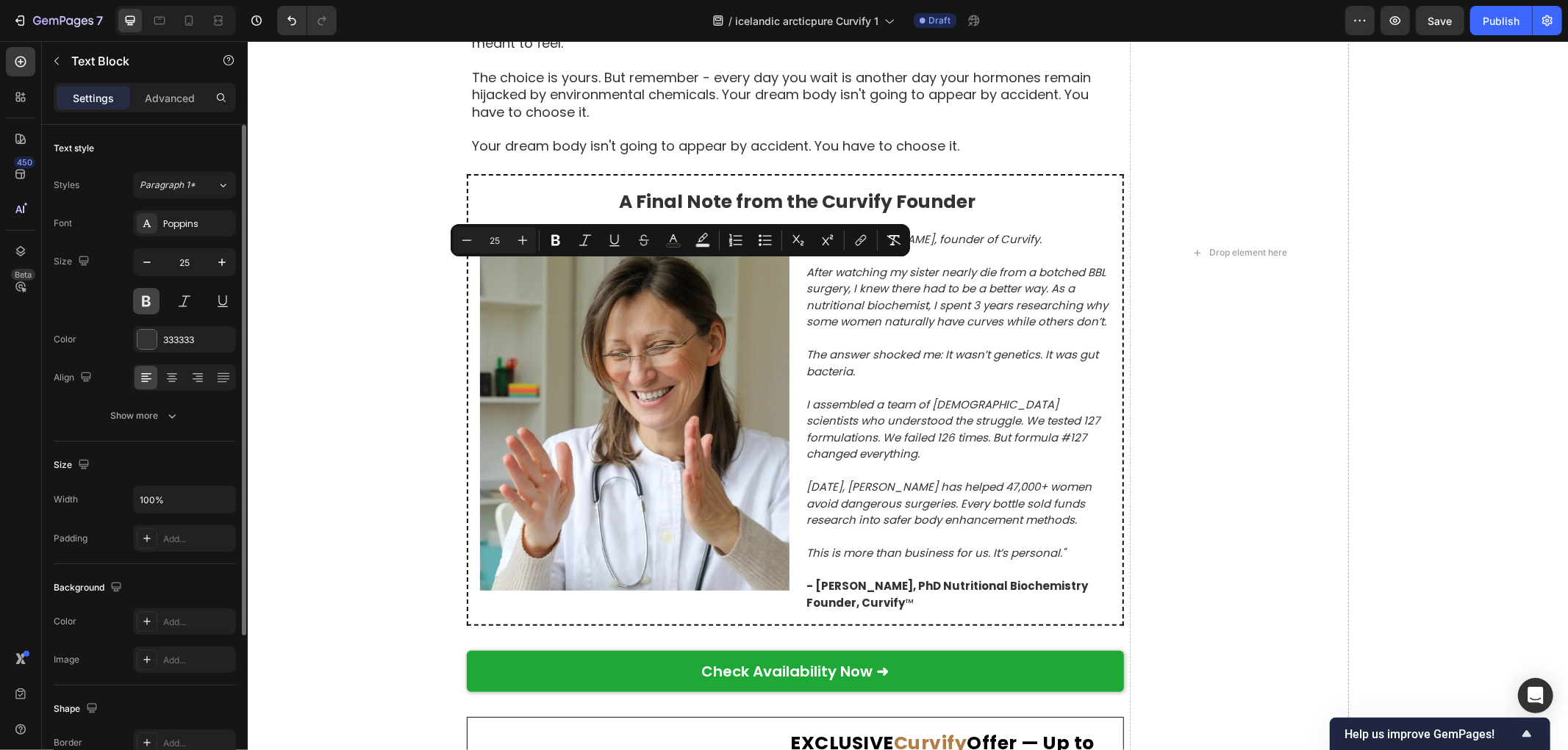
click at [144, 297] on button at bounding box center [146, 301] width 27 height 27
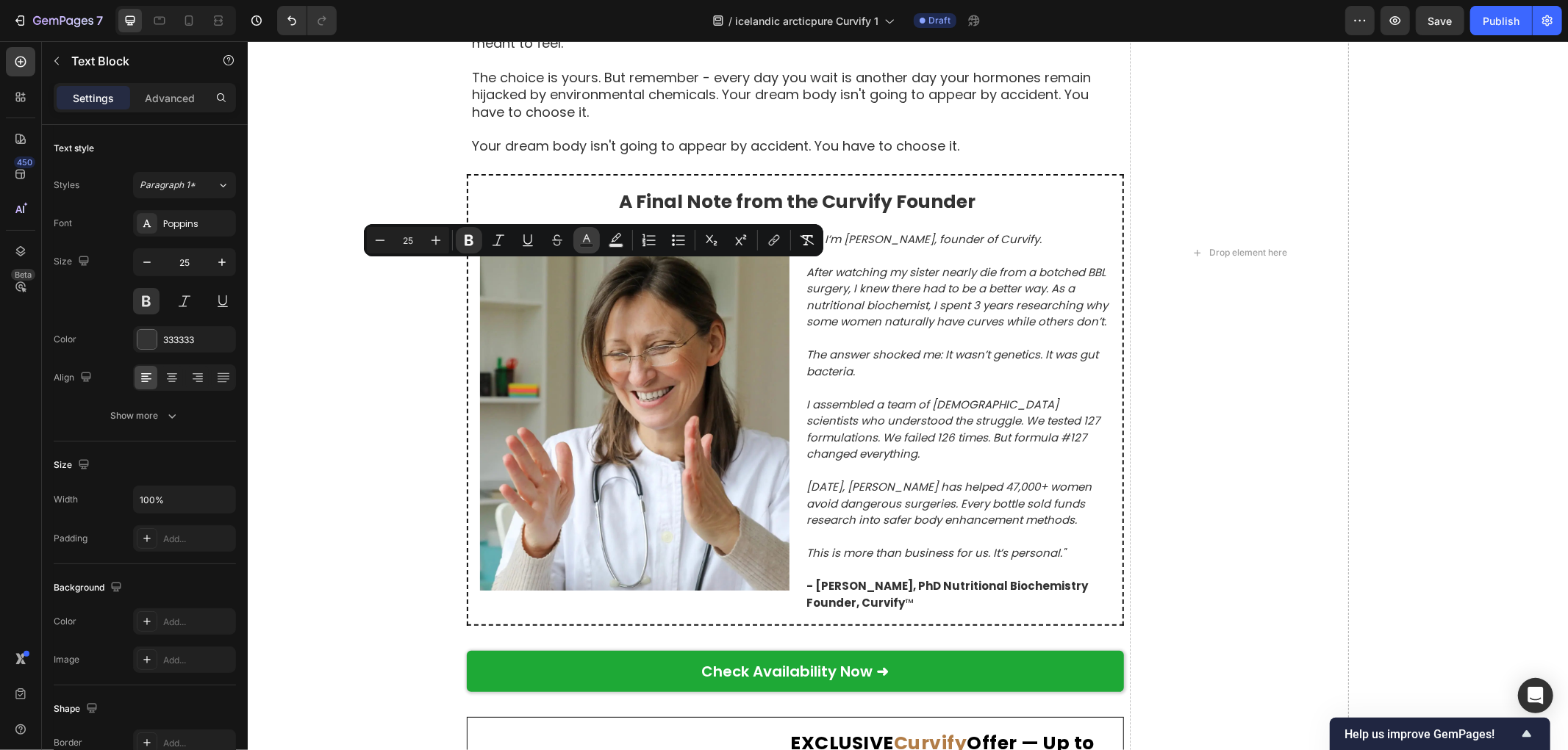
click at [583, 245] on rect "Editor contextual toolbar" at bounding box center [587, 246] width 14 height 4
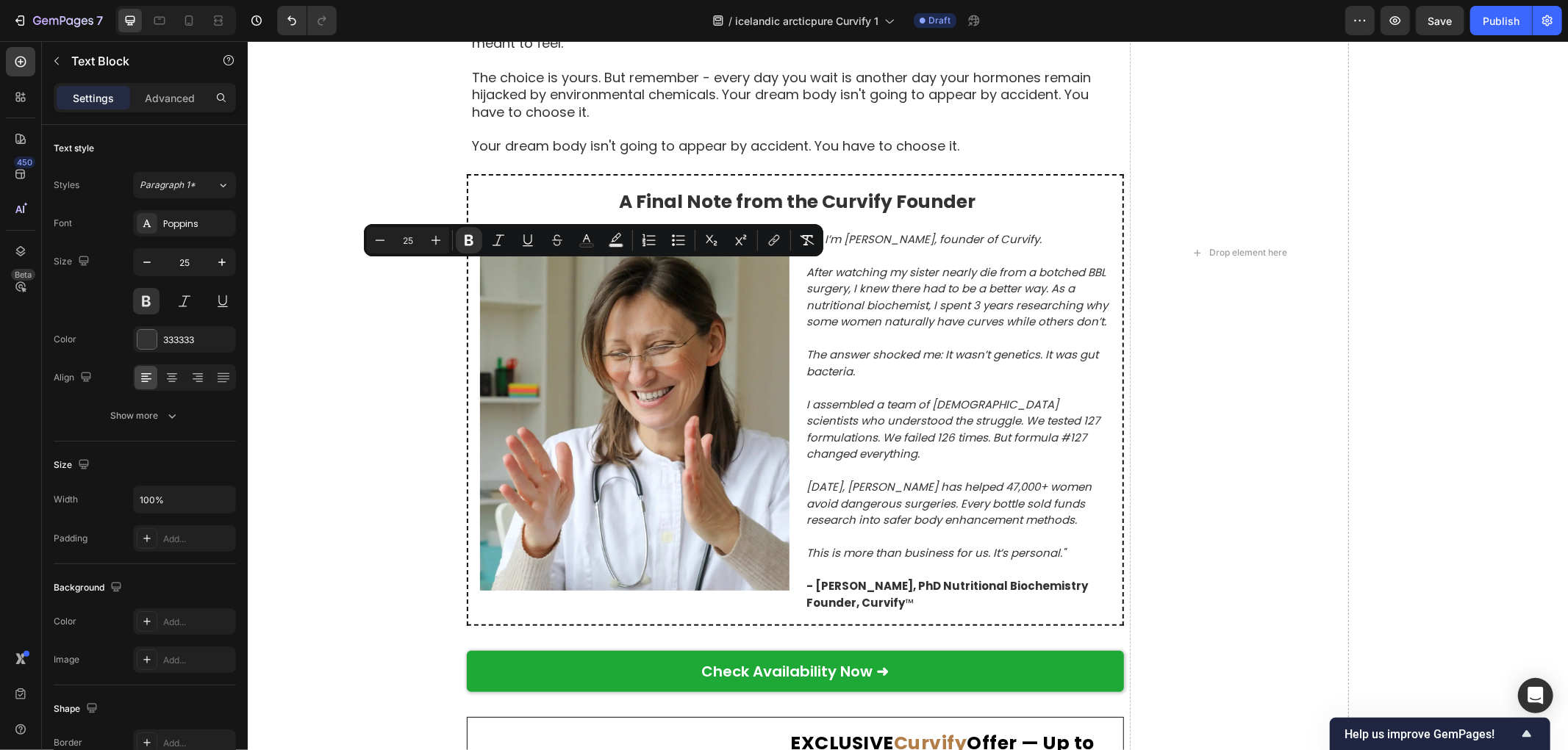
drag, startPoint x: 635, startPoint y: 272, endPoint x: 550, endPoint y: 271, distance: 85.0
click at [583, 243] on icon "Editor contextual toolbar" at bounding box center [587, 240] width 15 height 15
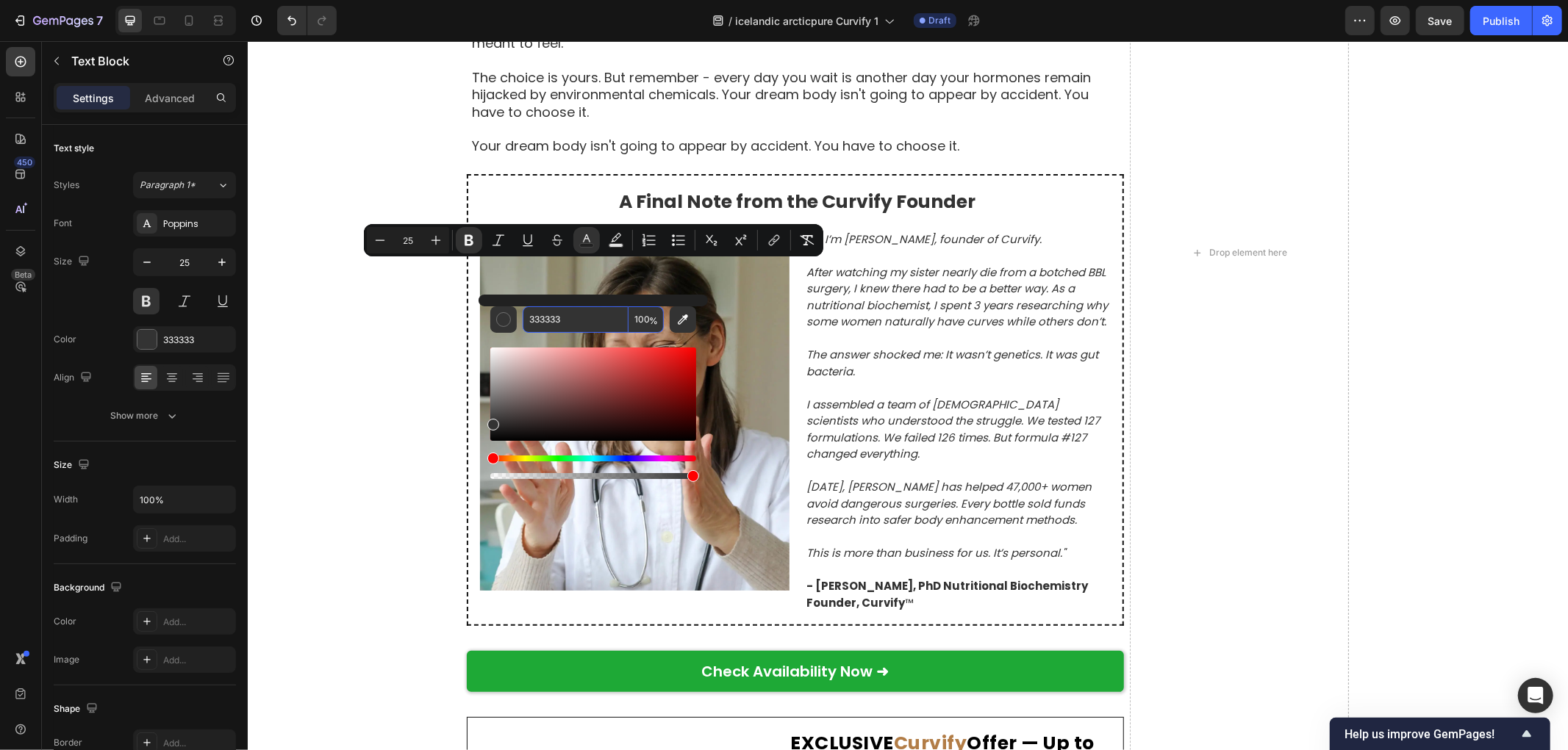
click at [567, 317] on input "333333" at bounding box center [575, 319] width 106 height 27
paste input "B27D47"
type input "B27D47"
click at [429, 314] on div "Raunverulegar konur, raunverulegar umbreytingar Text Block Byggt á 8.742 staðfe…" at bounding box center [907, 252] width 1321 height 1794
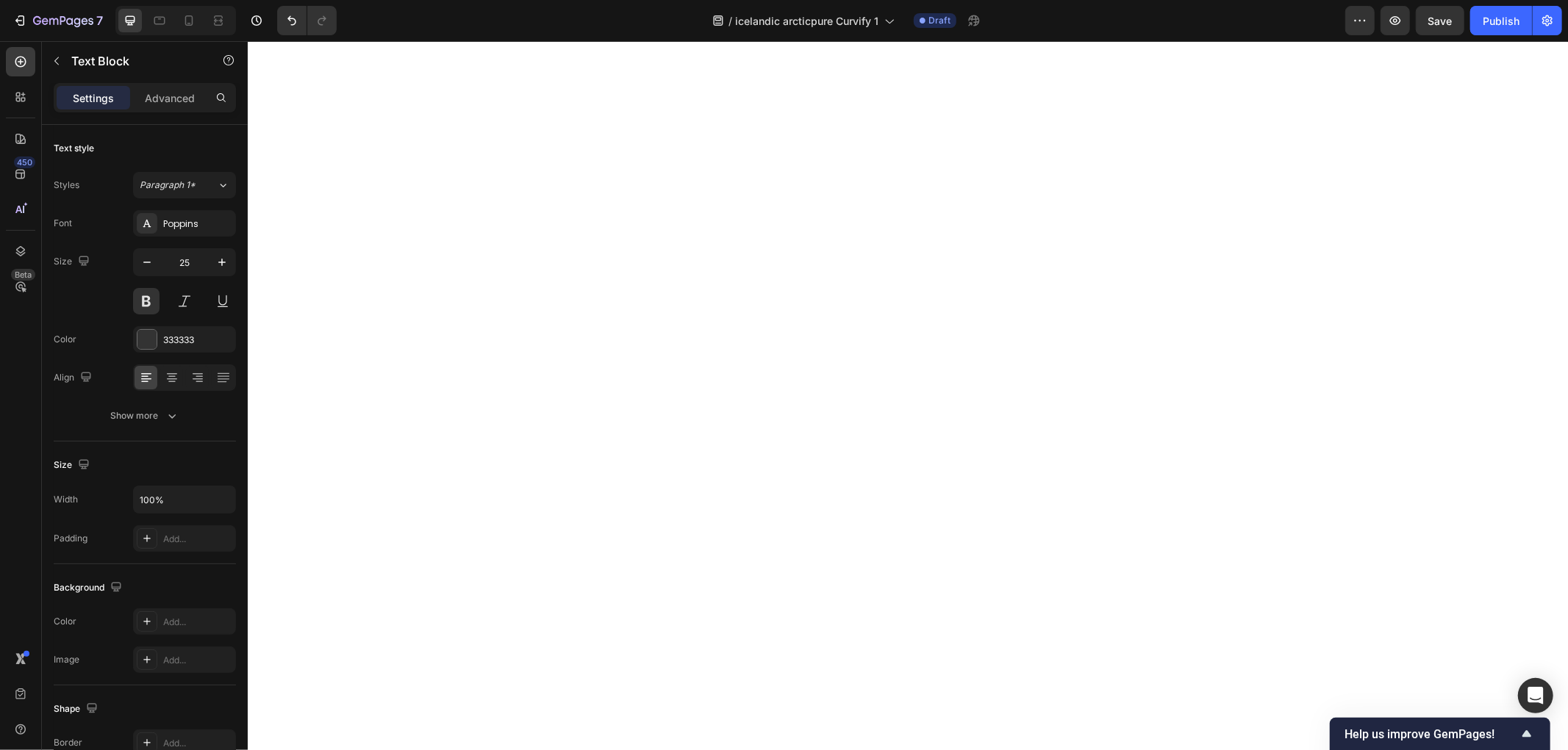
scroll to position [5879, 0]
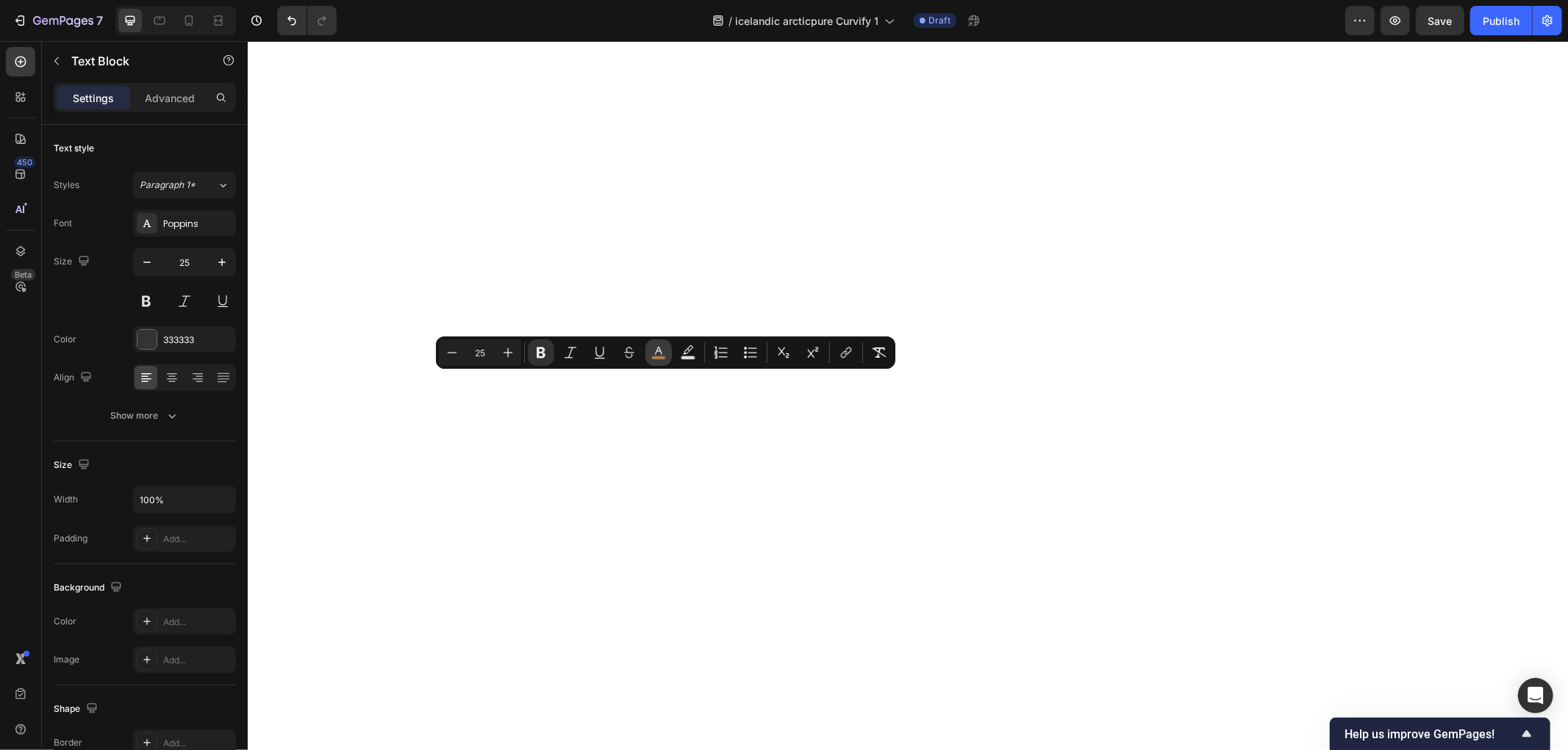
click at [659, 353] on icon "Editor contextual toolbar" at bounding box center [659, 352] width 15 height 15
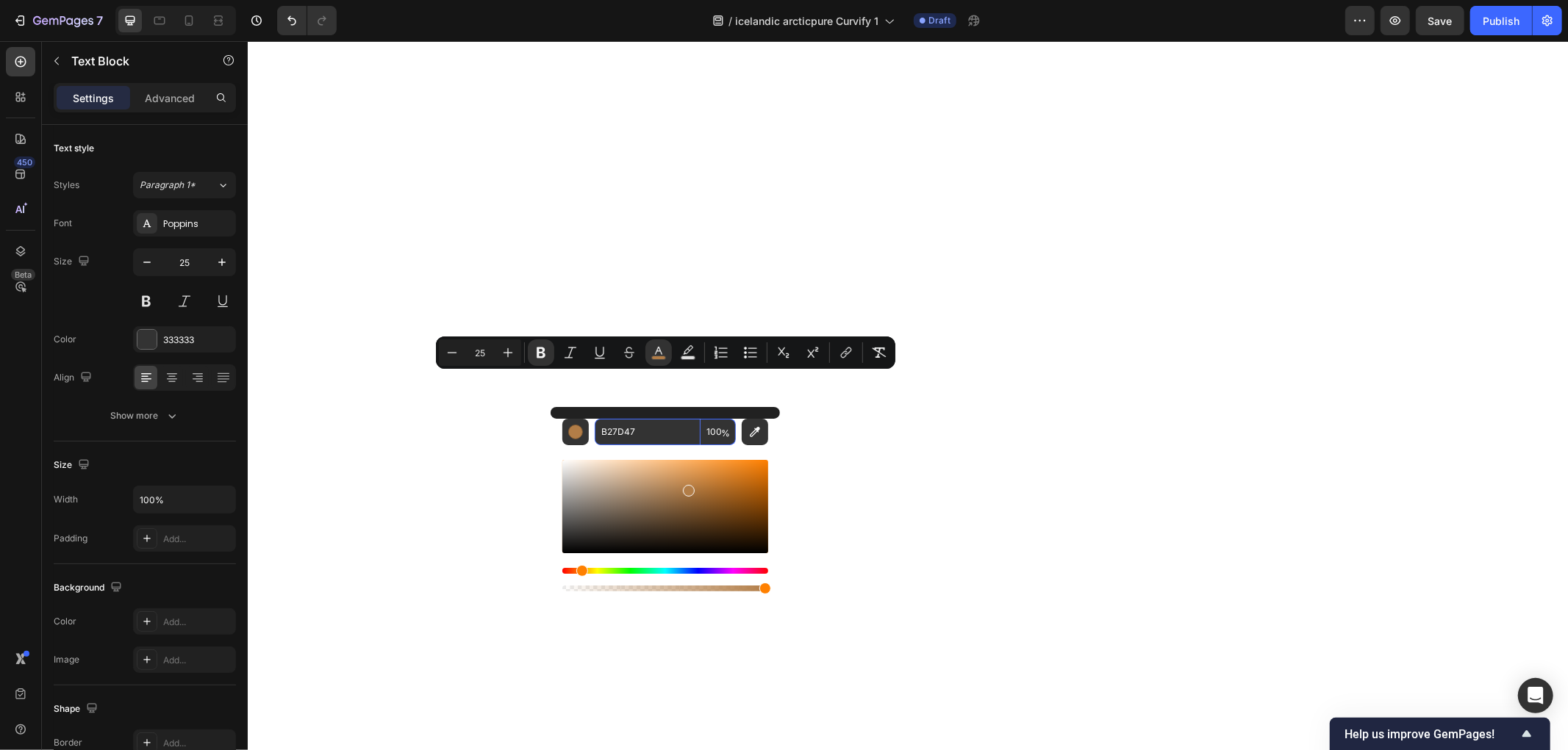
click at [643, 429] on input "B27D47" at bounding box center [647, 432] width 106 height 27
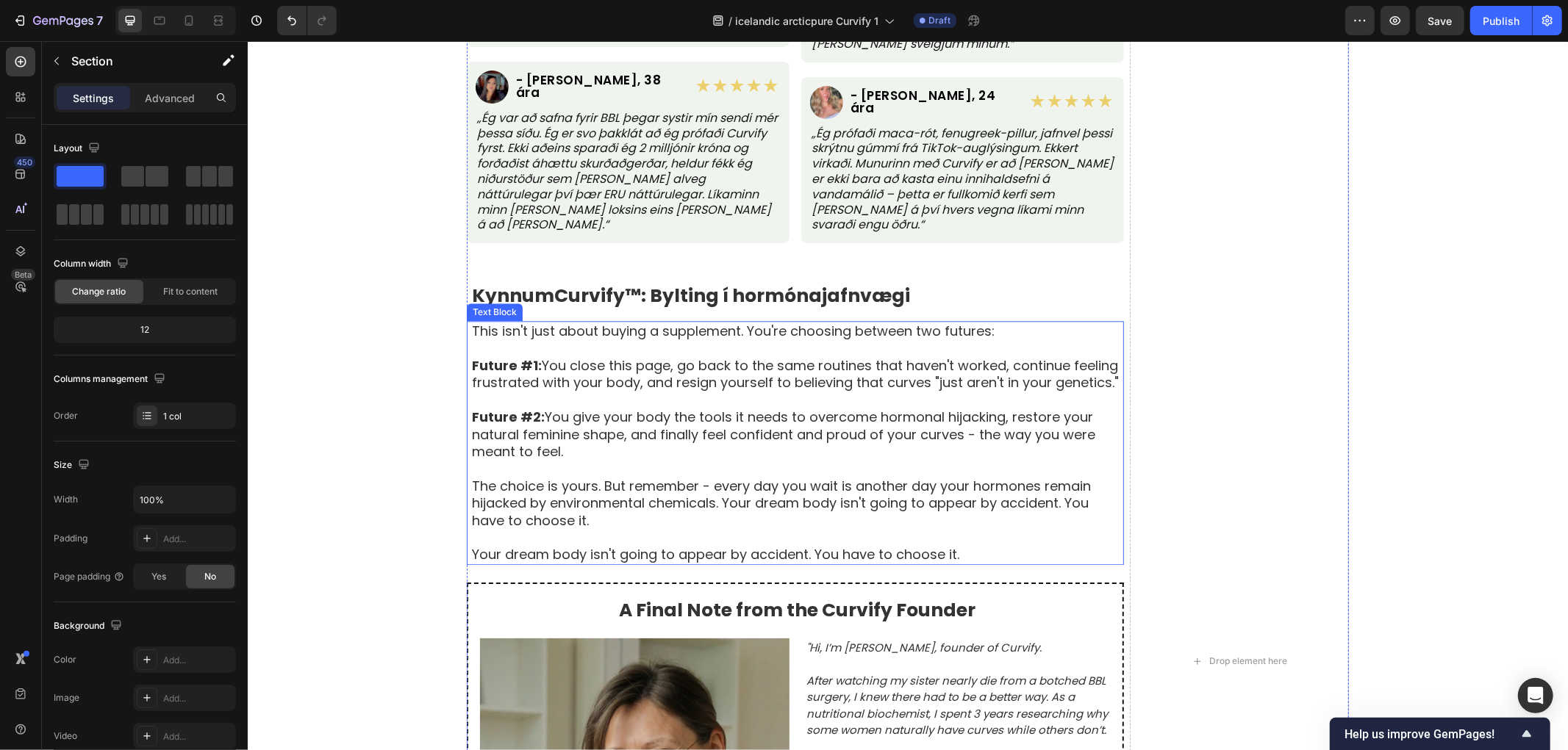
scroll to position [8000, 0]
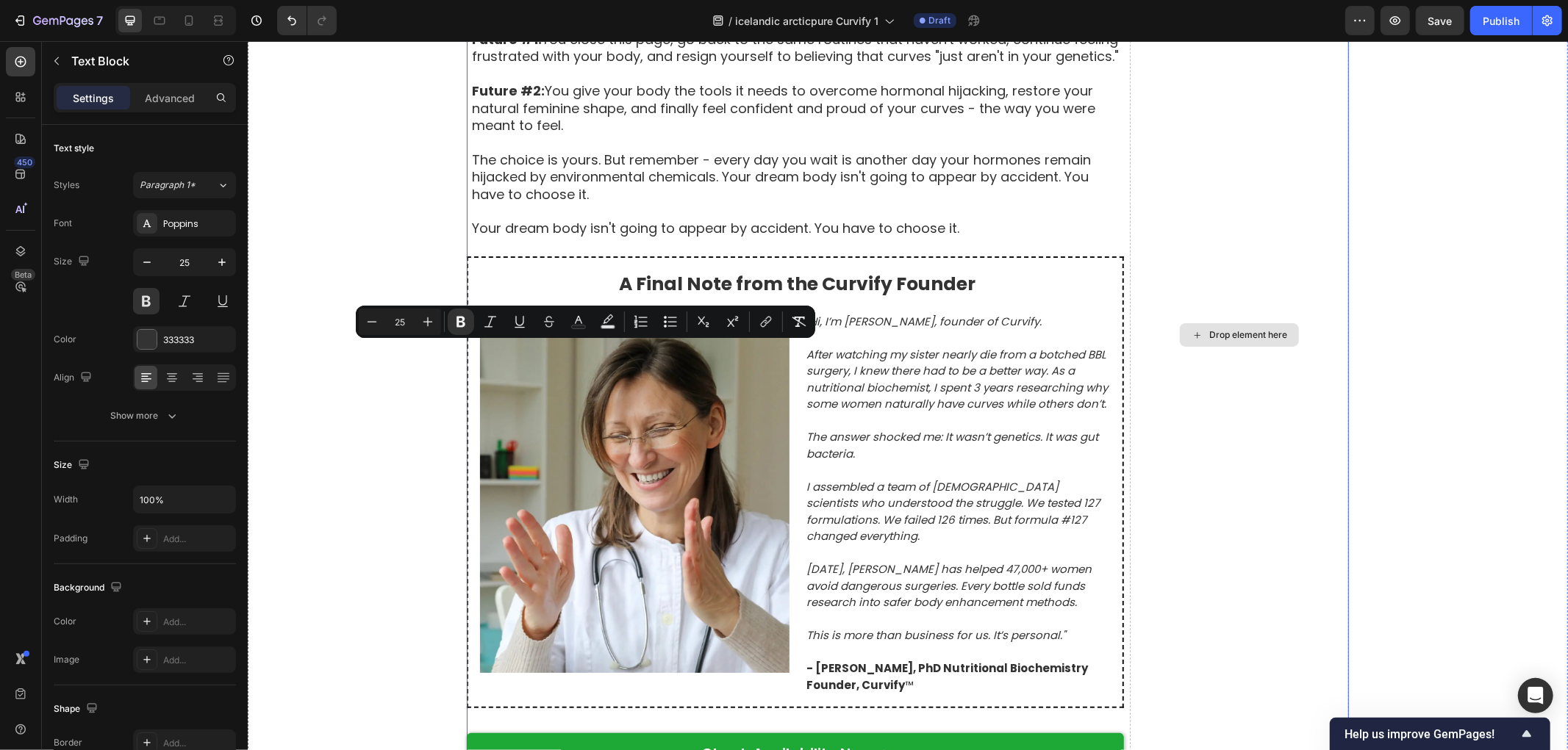
click at [1252, 434] on div "Drop element here" at bounding box center [1239, 334] width 219 height 1794
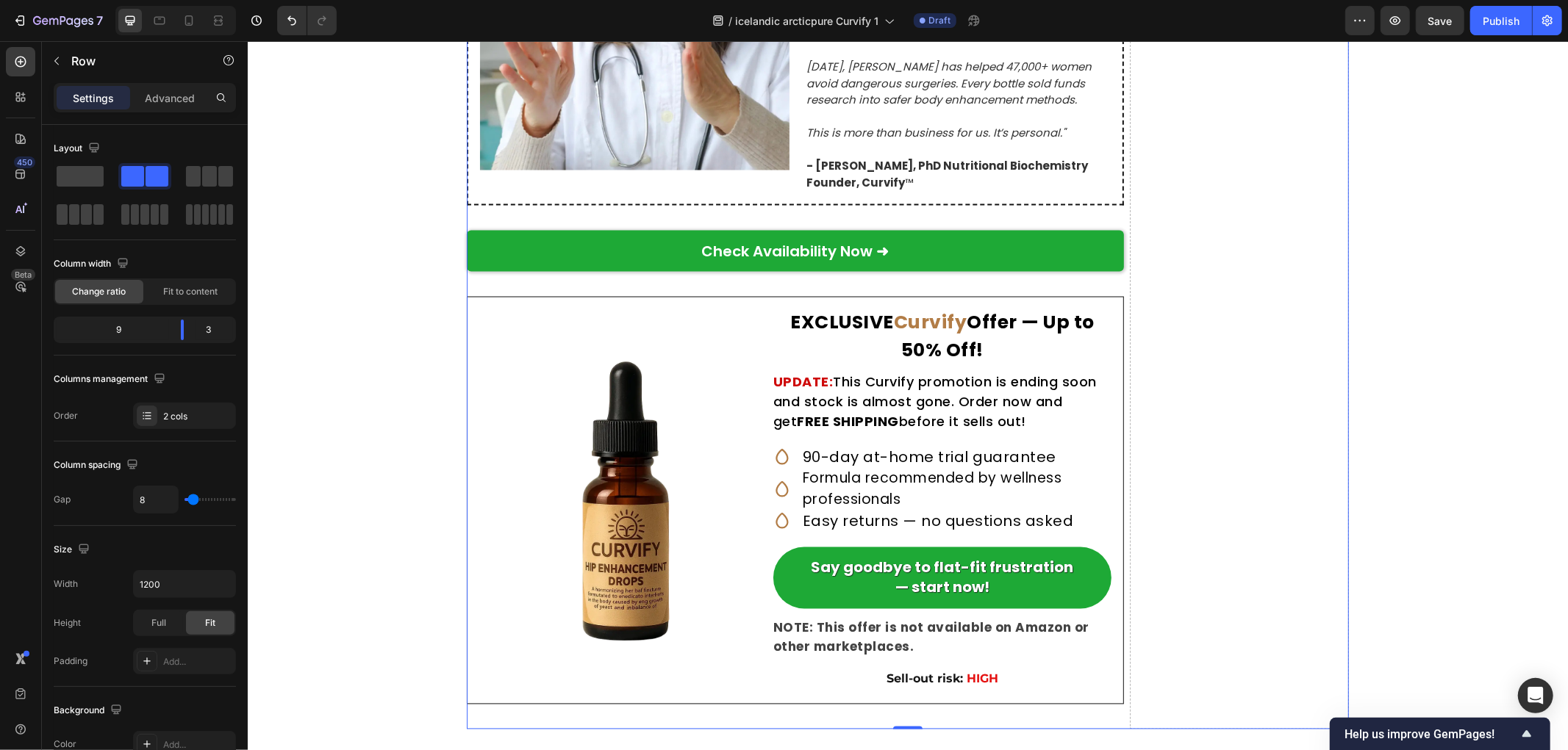
scroll to position [6695, 0]
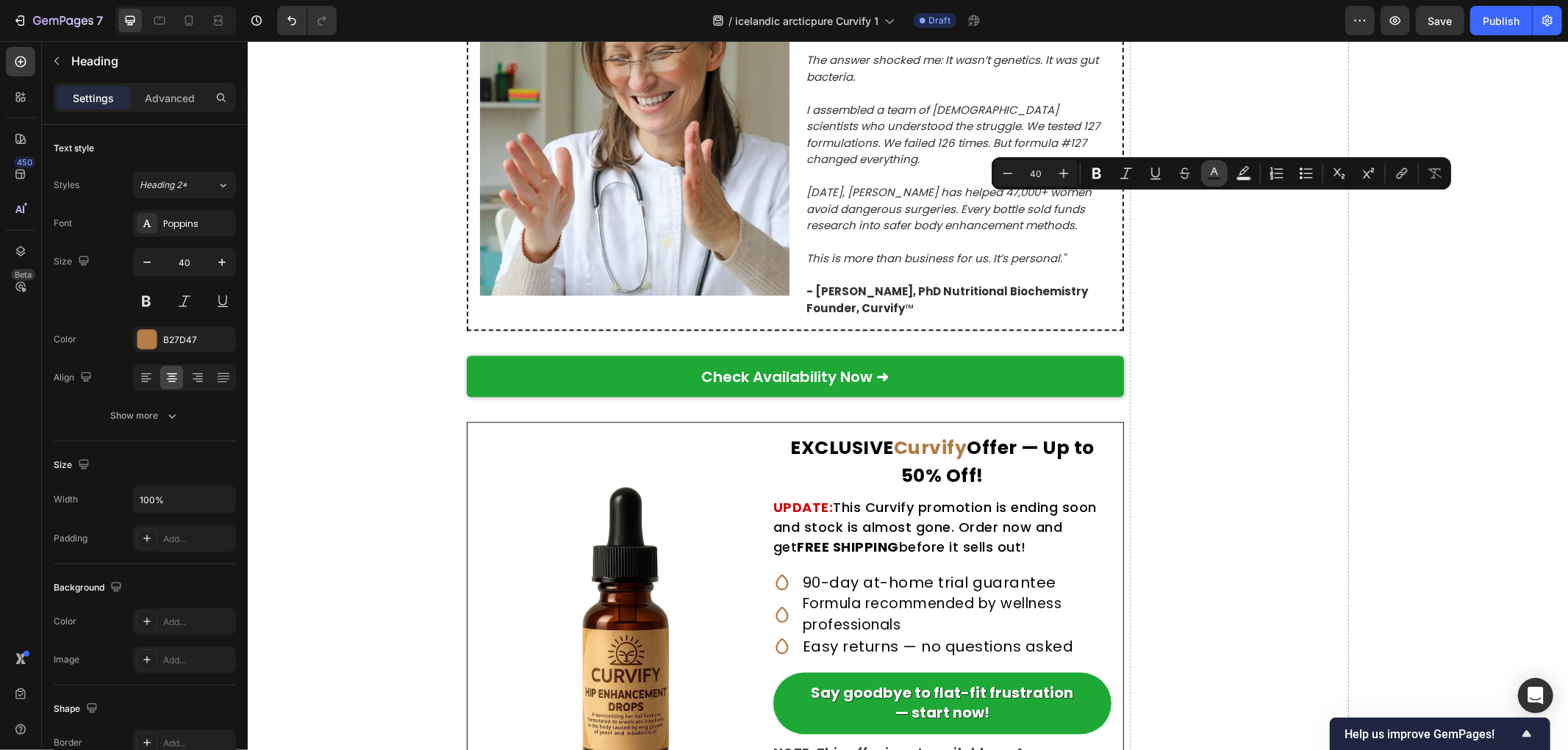
click at [1211, 177] on rect "Editor contextual toolbar" at bounding box center [1215, 178] width 14 height 4
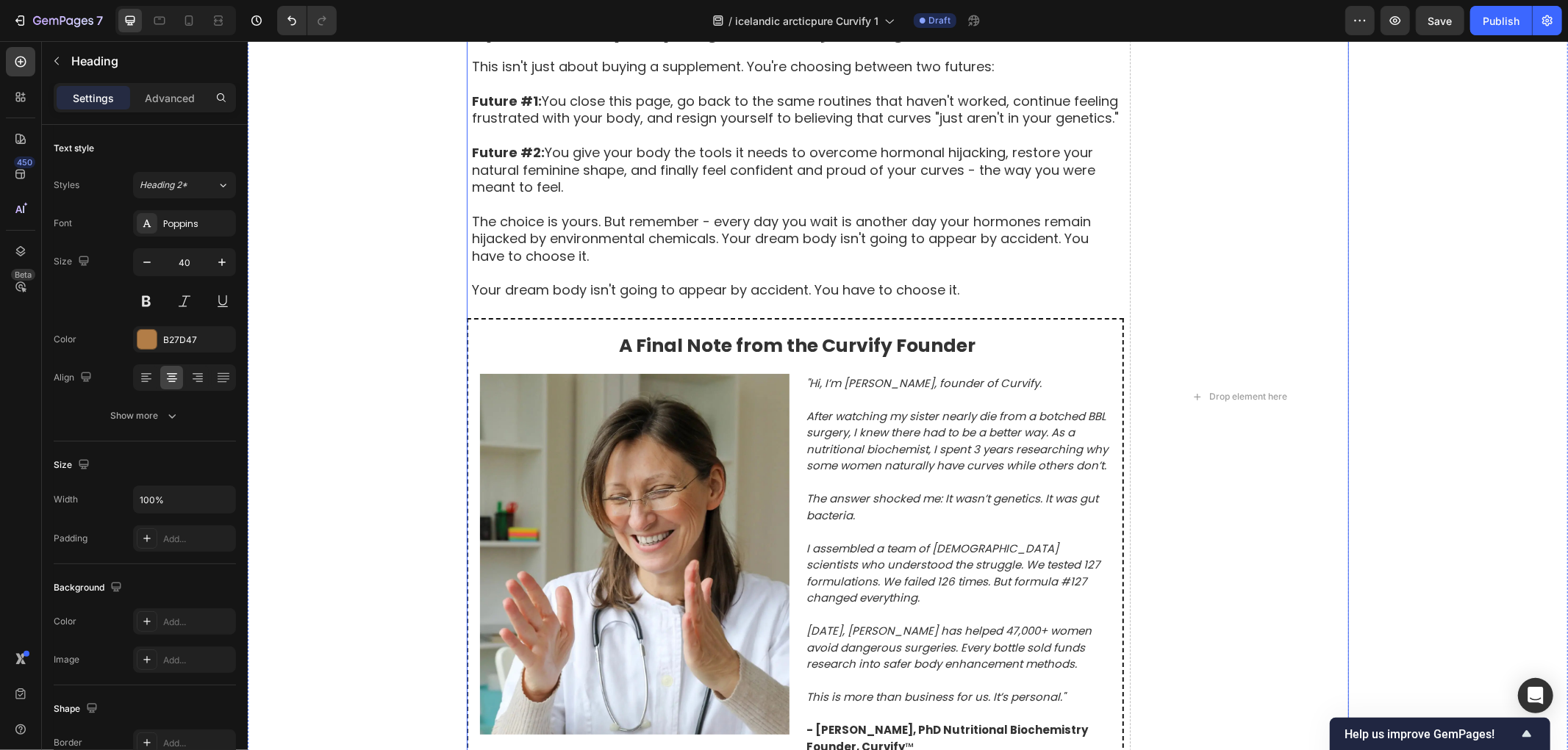
scroll to position [7756, 0]
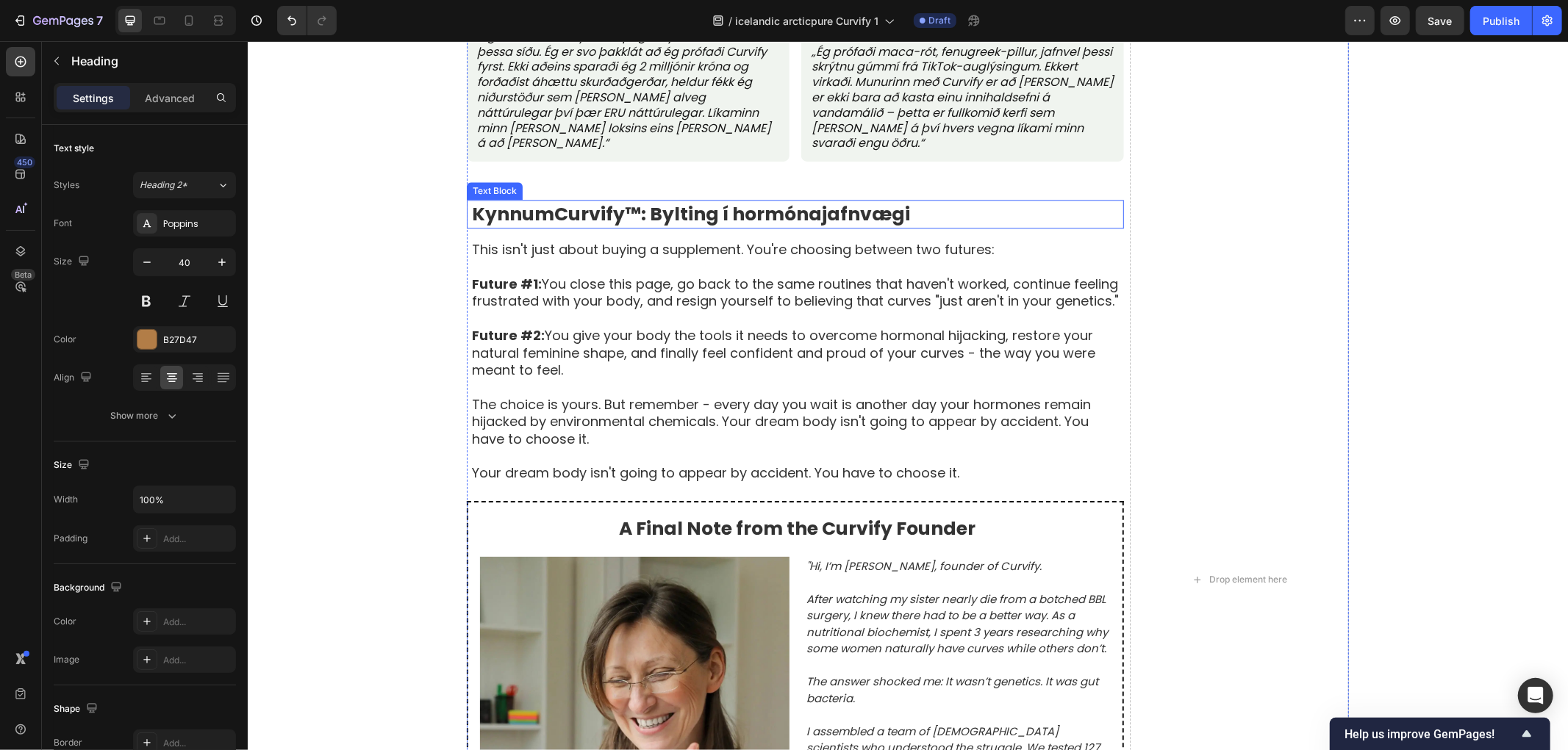
click at [605, 226] on strong "Curvify™: Bylting í hormónajafnvægi" at bounding box center [732, 213] width 356 height 26
click at [634, 226] on strong "Curvify™: Bylting í hormónajafnvægi" at bounding box center [732, 213] width 356 height 26
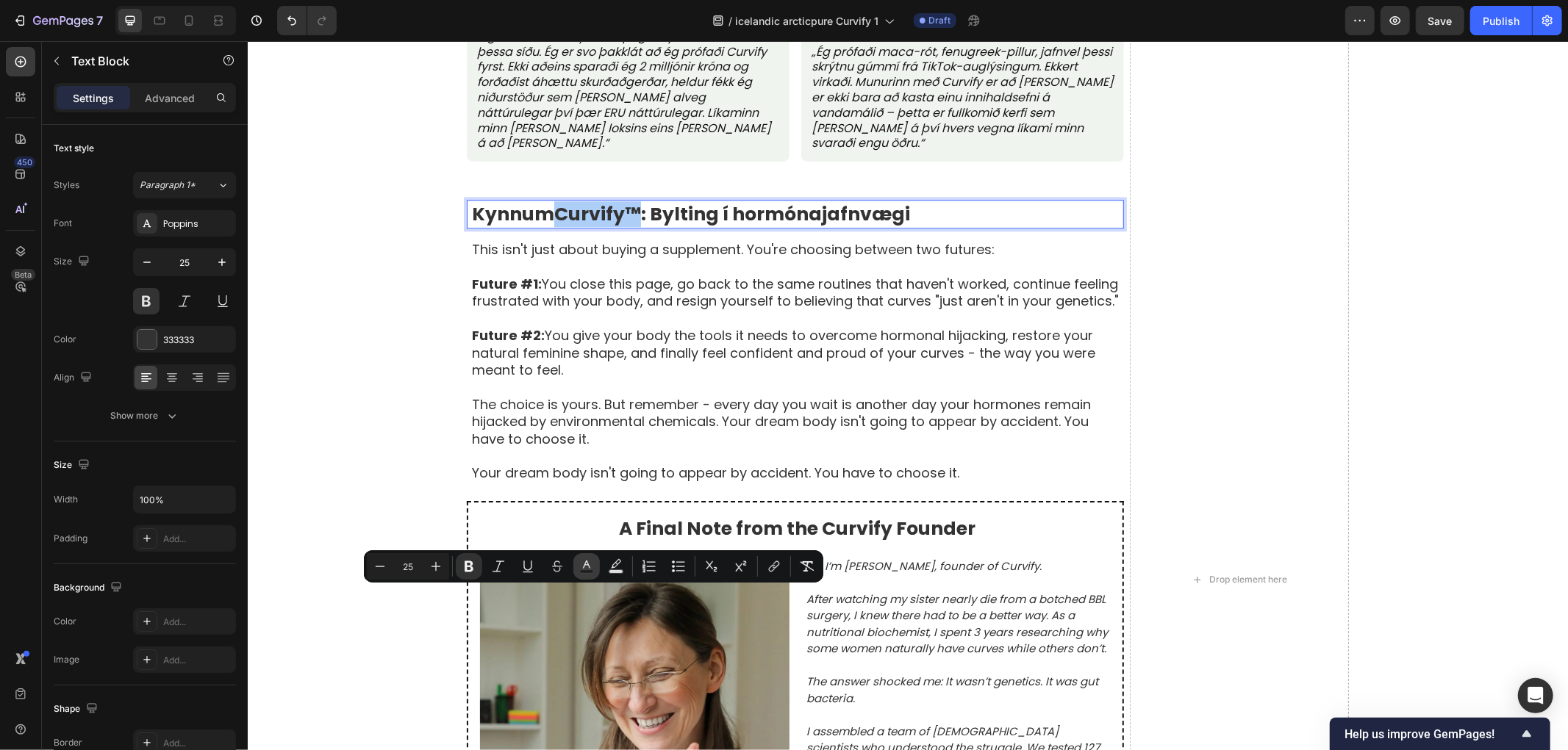
click at [590, 568] on icon "Editor contextual toolbar" at bounding box center [586, 564] width 7 height 8
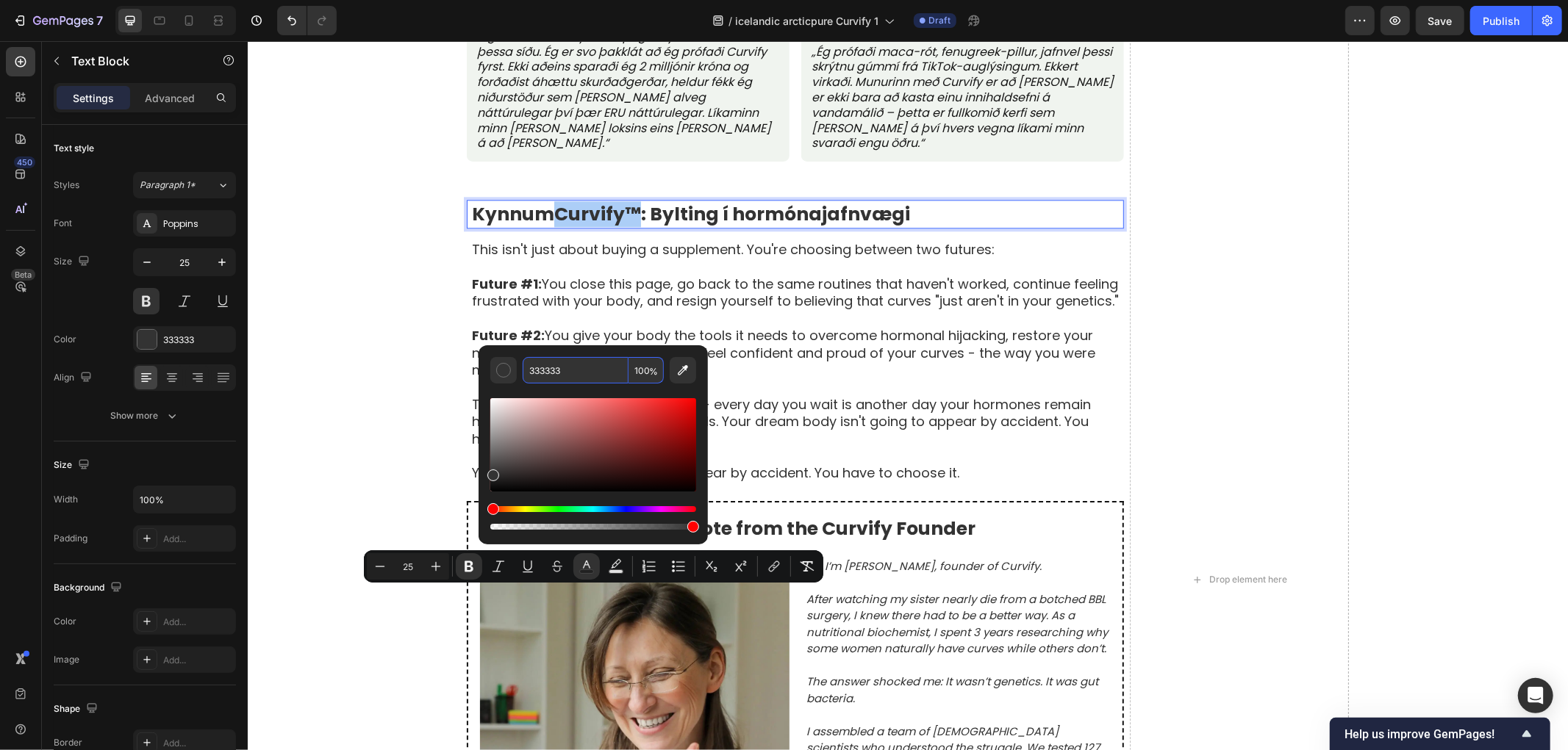
click at [571, 376] on input "333333" at bounding box center [575, 370] width 106 height 27
paste input "B27D47"
type input "B27D47"
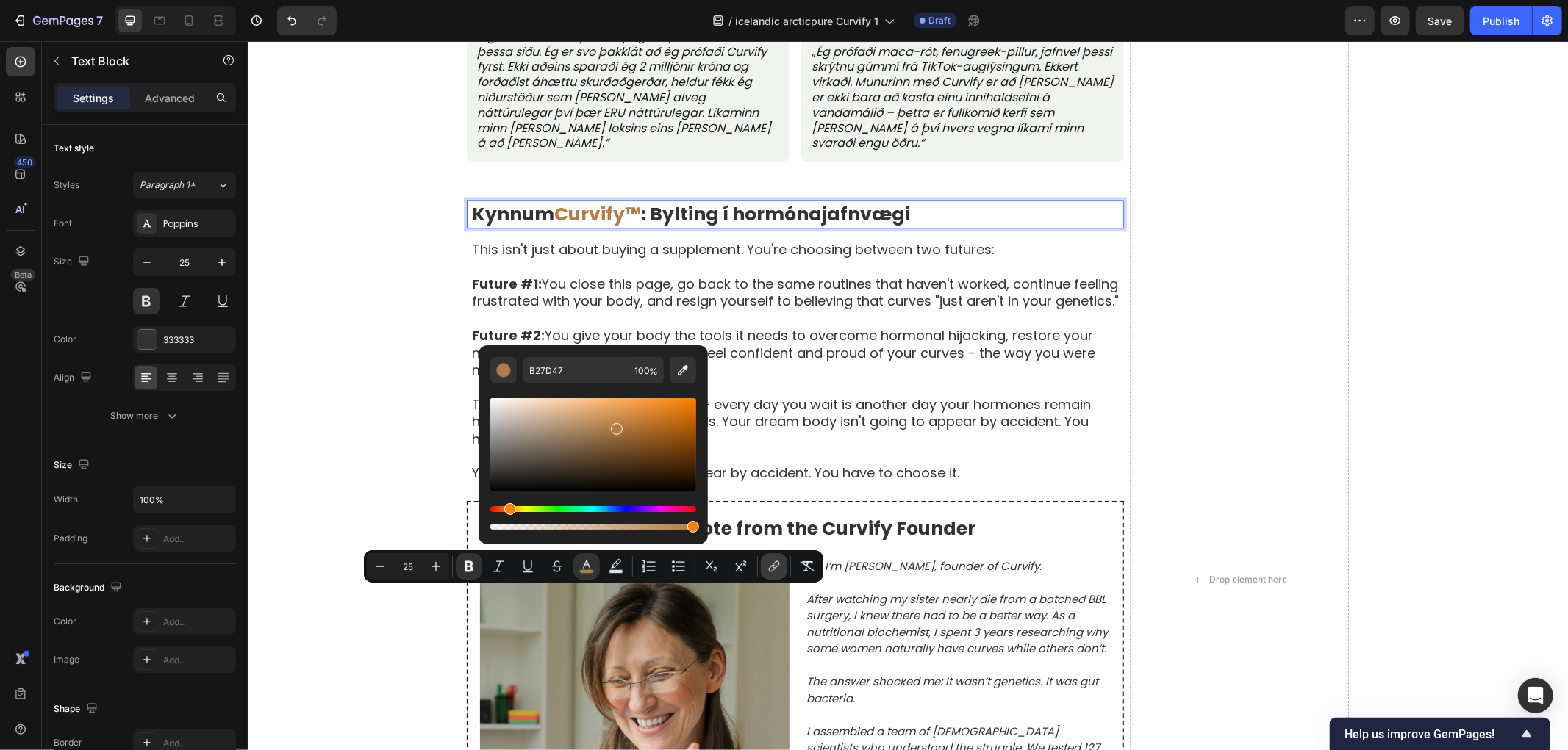
click at [781, 561] on button "link" at bounding box center [774, 567] width 27 height 27
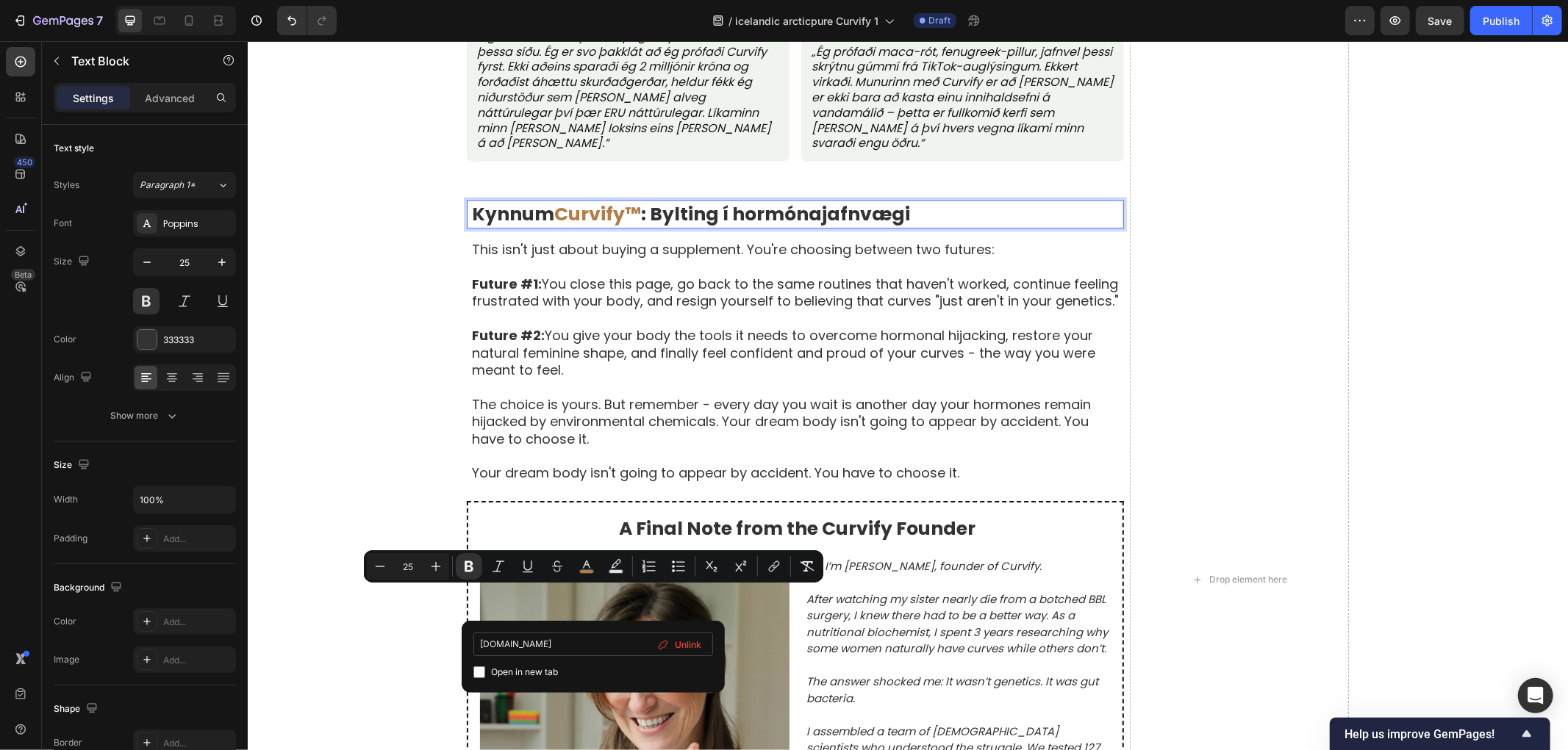
type input "example.com"
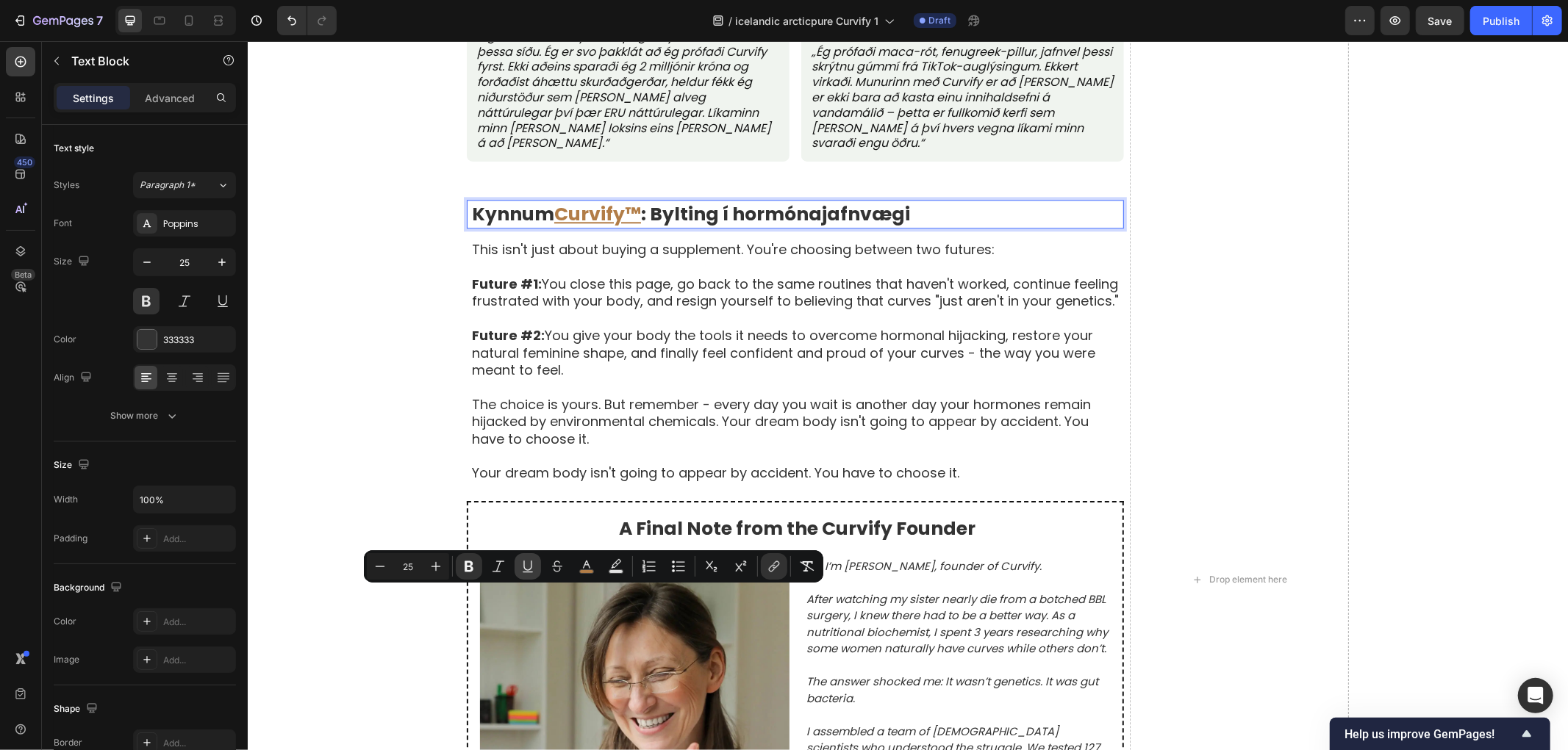
click at [533, 564] on icon "Editor contextual toolbar" at bounding box center [528, 566] width 15 height 15
click at [269, 628] on div "Raunverulegar konur, raunverulegar umbreytingar Text Block Byggt á 8.742 staðfe…" at bounding box center [907, 579] width 1321 height 1794
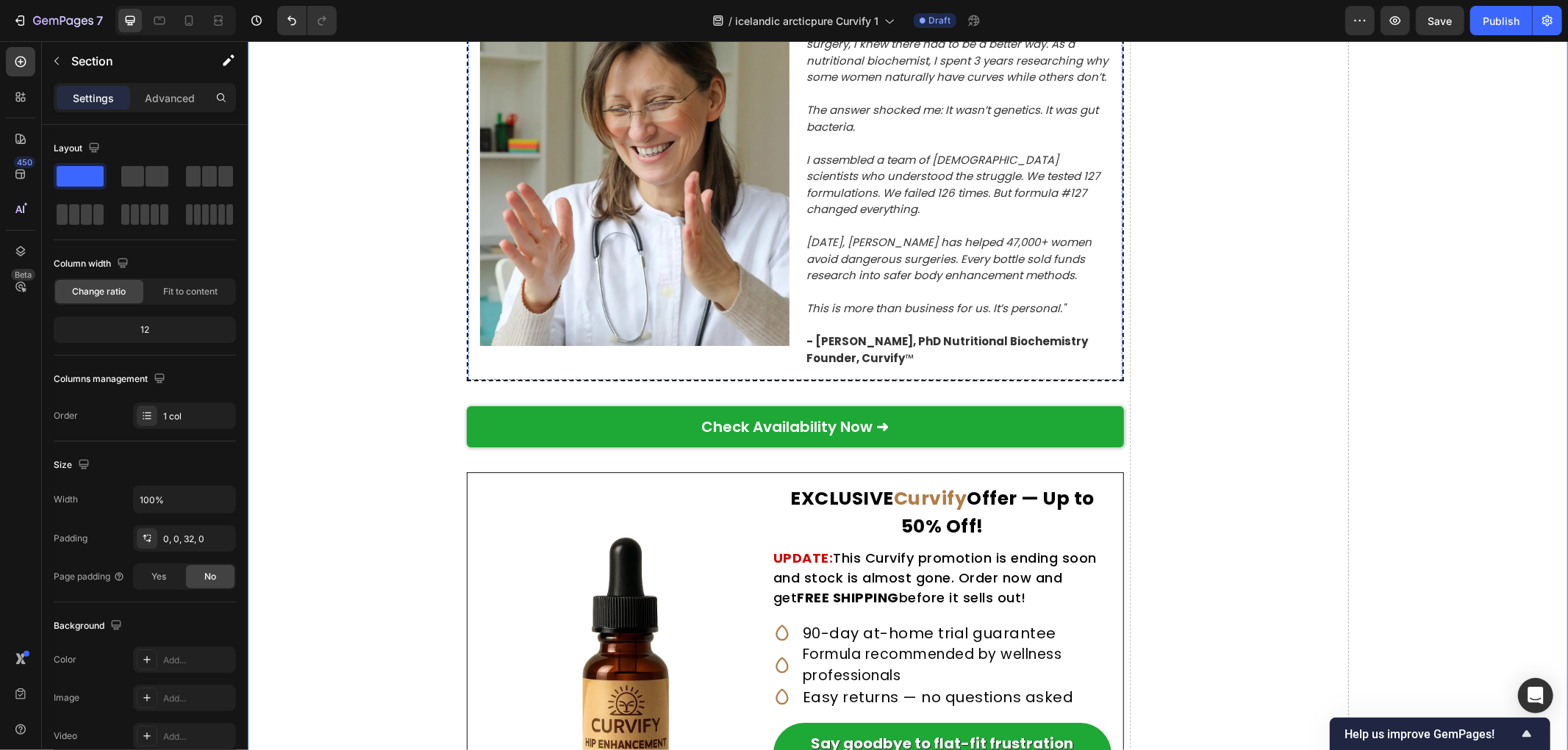
scroll to position [8165, 0]
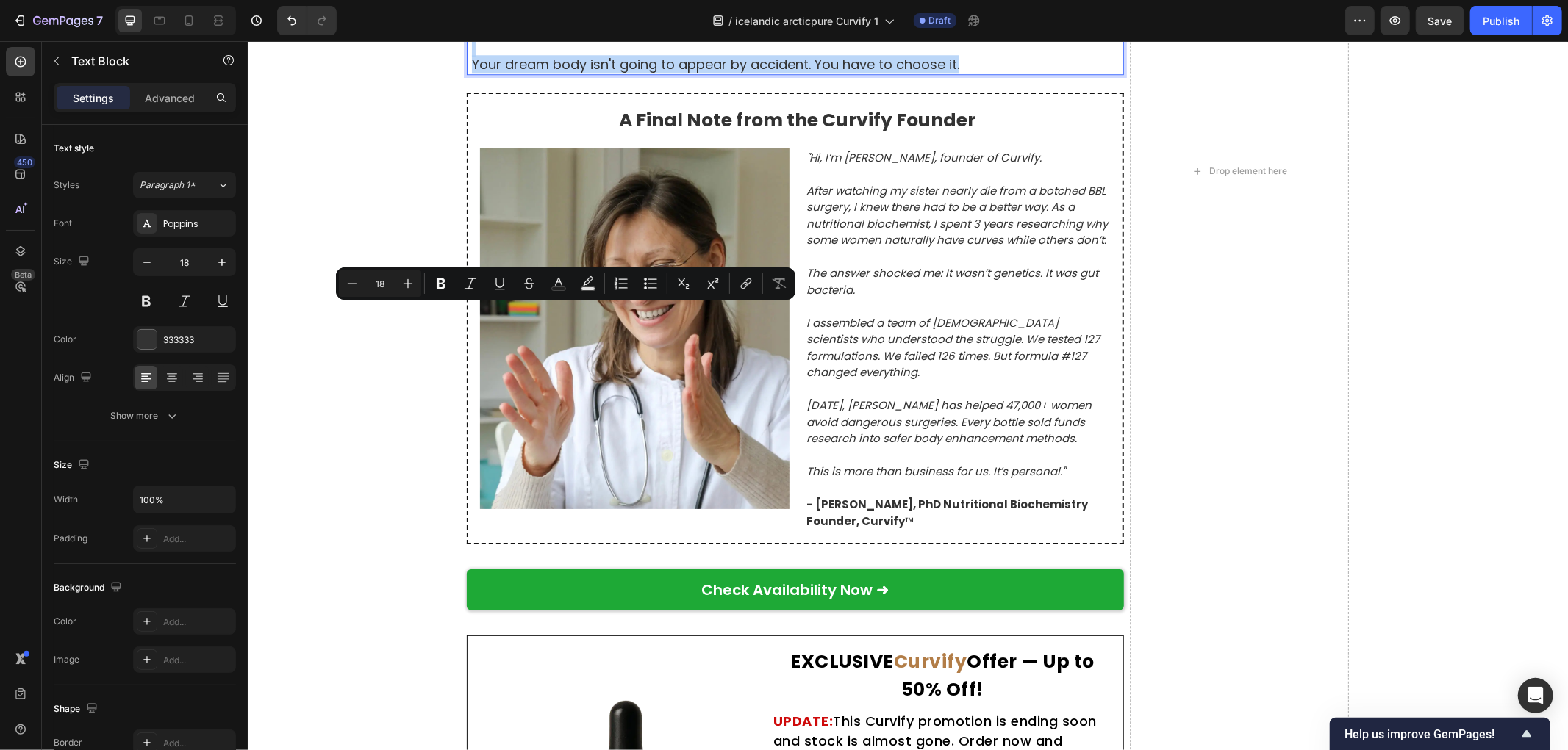
copy div "This isn't just about buying a supplement. You're choosing between two futures:…"
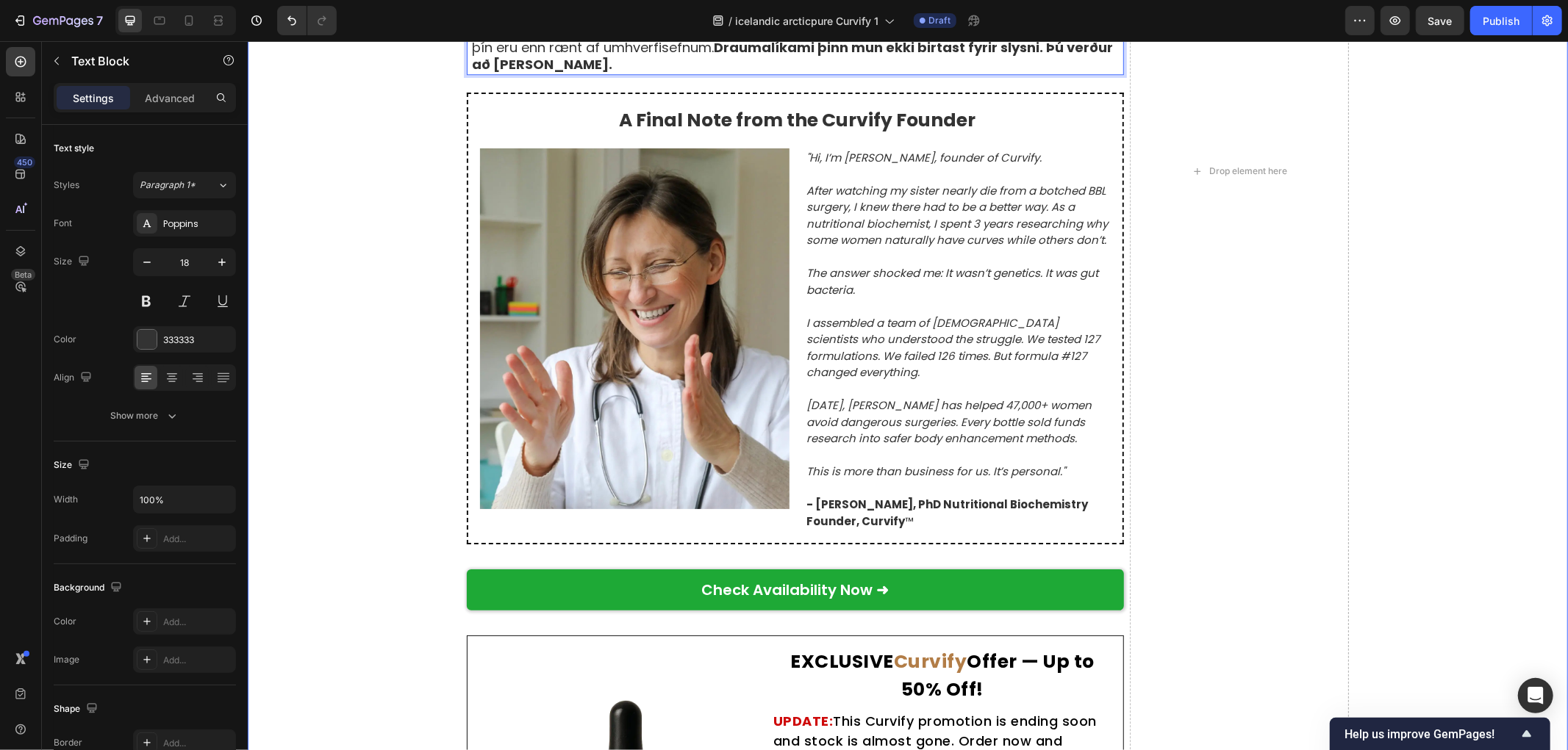
drag, startPoint x: 388, startPoint y: 421, endPoint x: 462, endPoint y: 424, distance: 74.1
click at [392, 421] on div "Raunverulegar konur, raunverulegar umbreytingar Text Block Byggt á 8.742 staðfe…" at bounding box center [907, 171] width 1321 height 1794
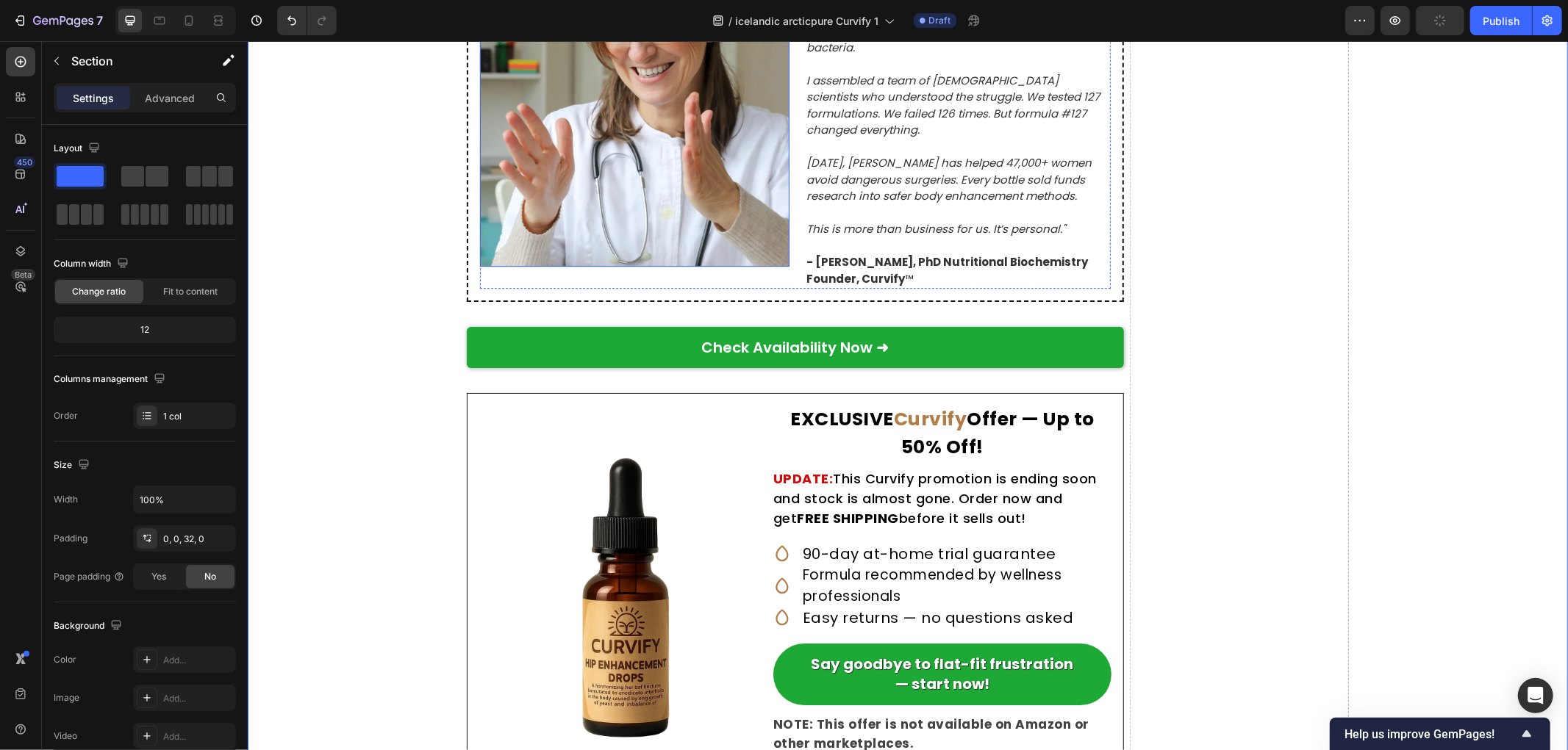
scroll to position [8409, 0]
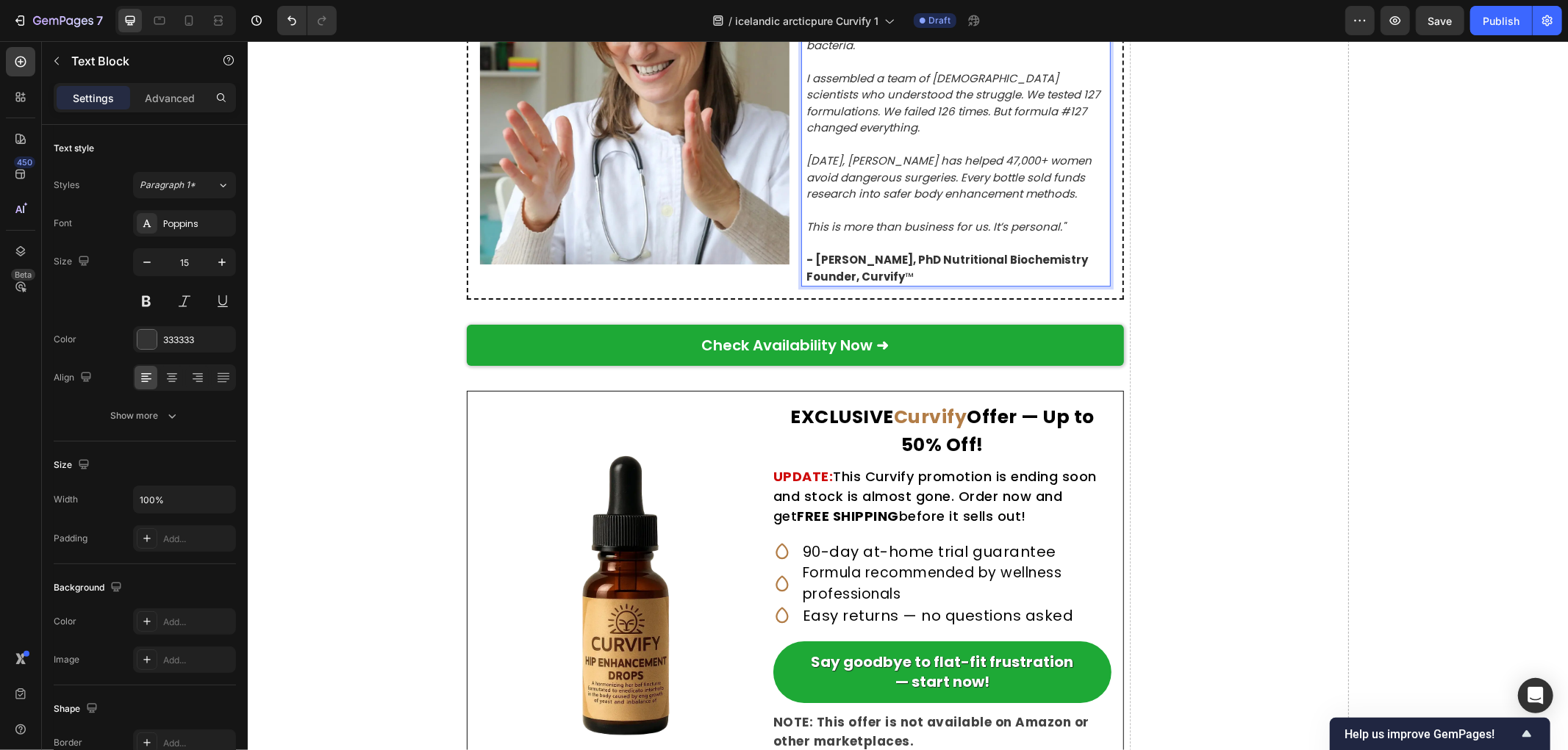
click at [975, 135] on icon "I assembled a team of female scientists who understood the struggle. We tested …" at bounding box center [952, 103] width 293 height 66
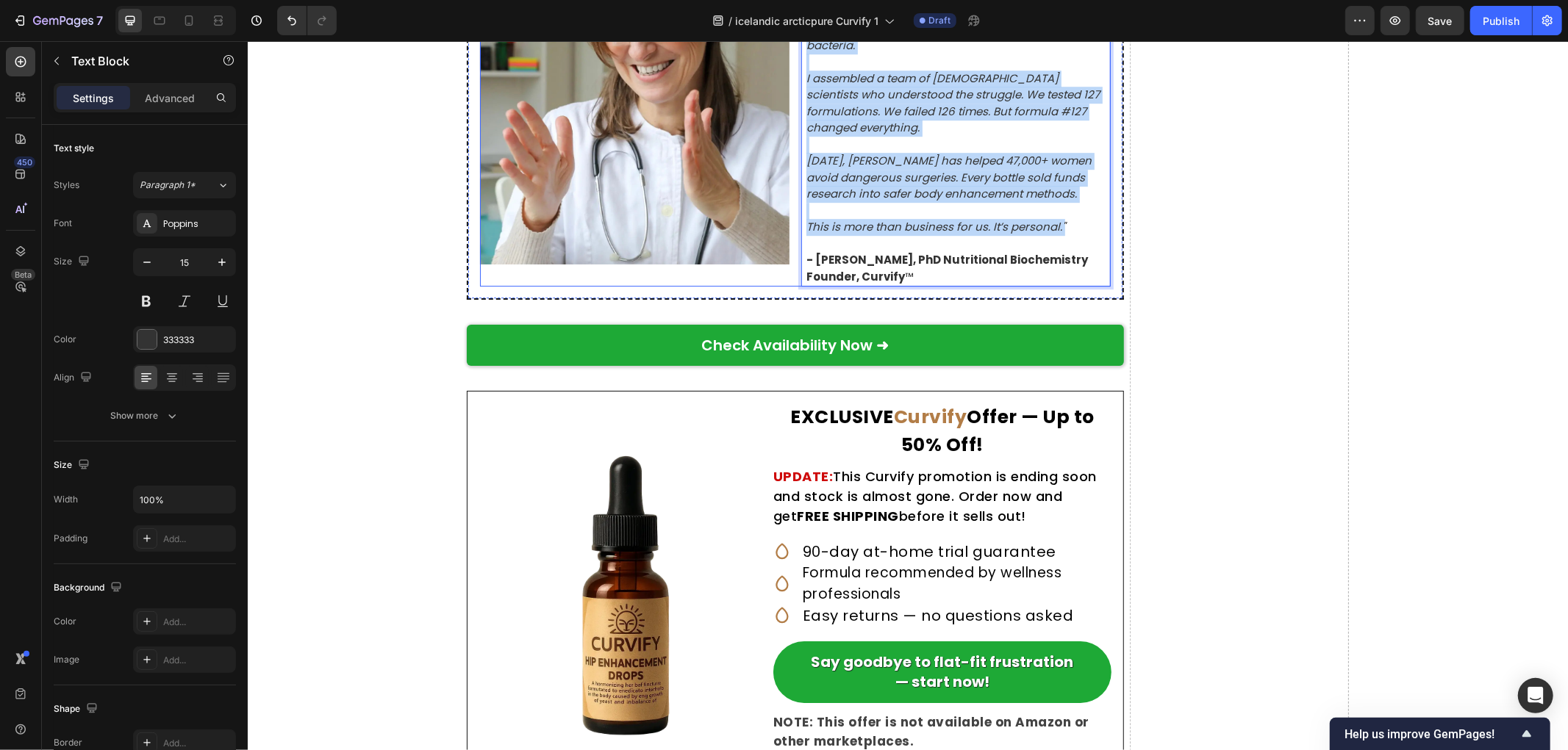
drag, startPoint x: 1035, startPoint y: 587, endPoint x: 786, endPoint y: 275, distance: 399.2
click at [786, 275] on div "Image "Hi, I’m Natalie Greene, founder of Curvify. After watching my sister nea…" at bounding box center [794, 95] width 630 height 384
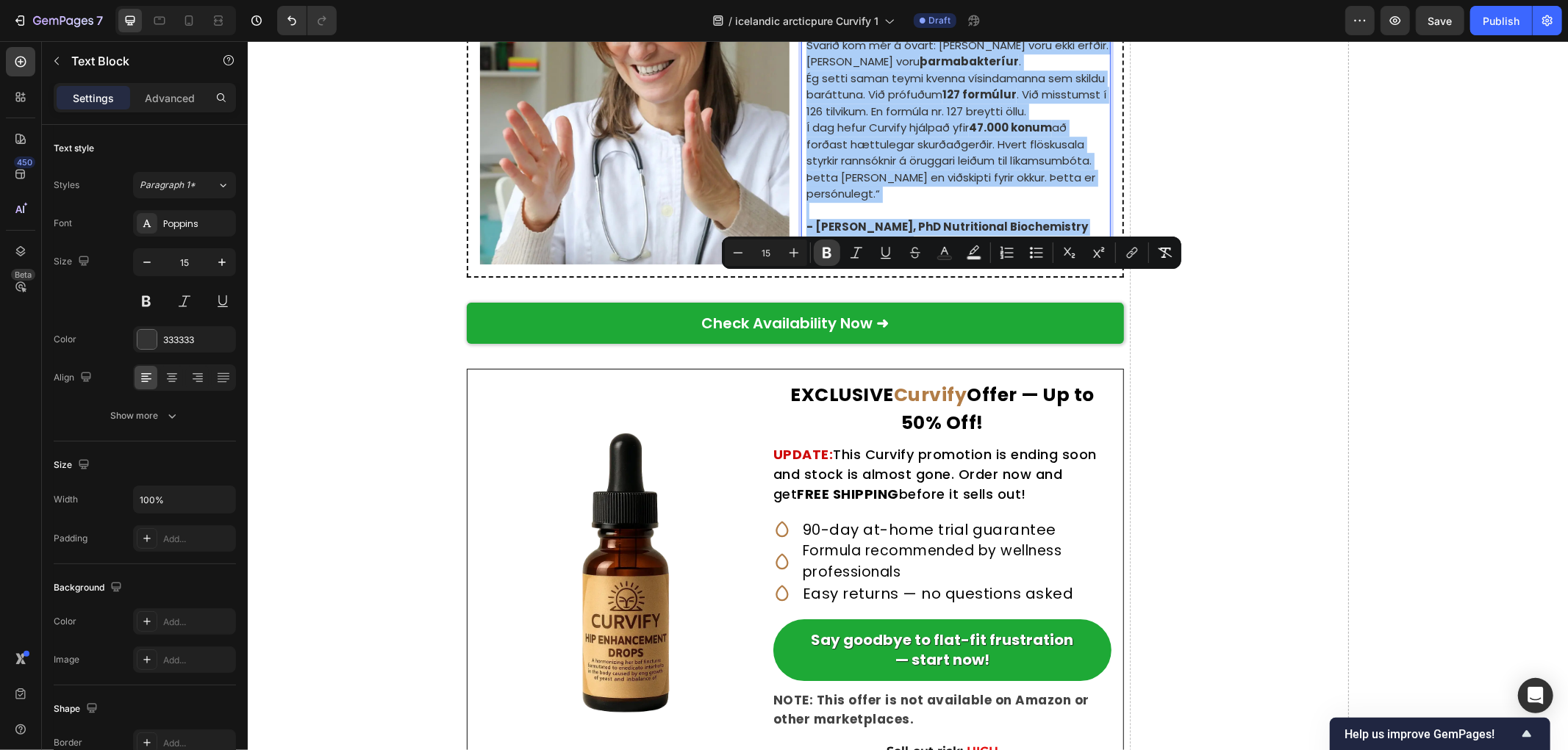
click at [816, 251] on button "Bold" at bounding box center [827, 253] width 27 height 27
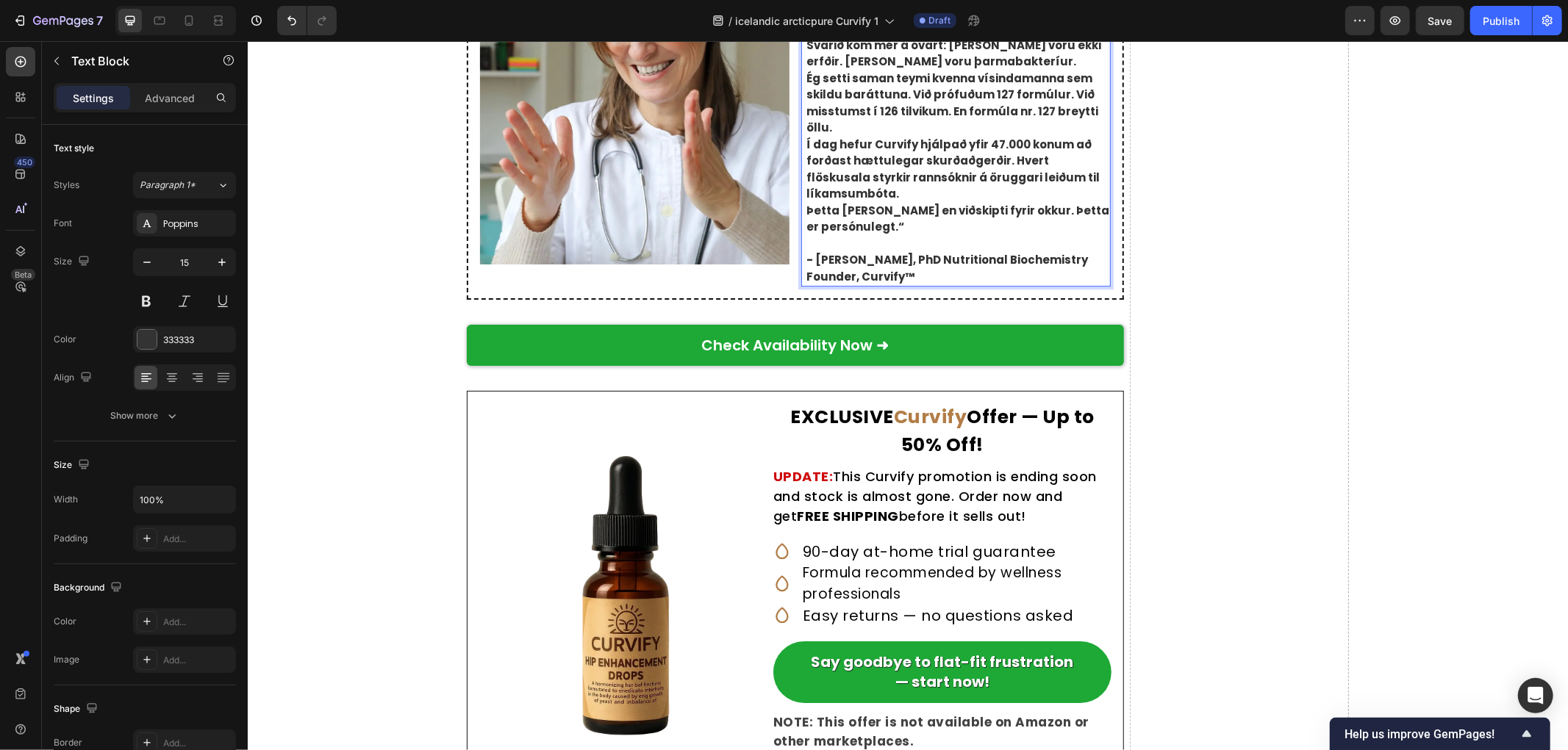
click at [881, 235] on p "Þetta [PERSON_NAME] en viðskipti fyrir okkur. Þetta er persónulegt.“" at bounding box center [957, 218] width 303 height 33
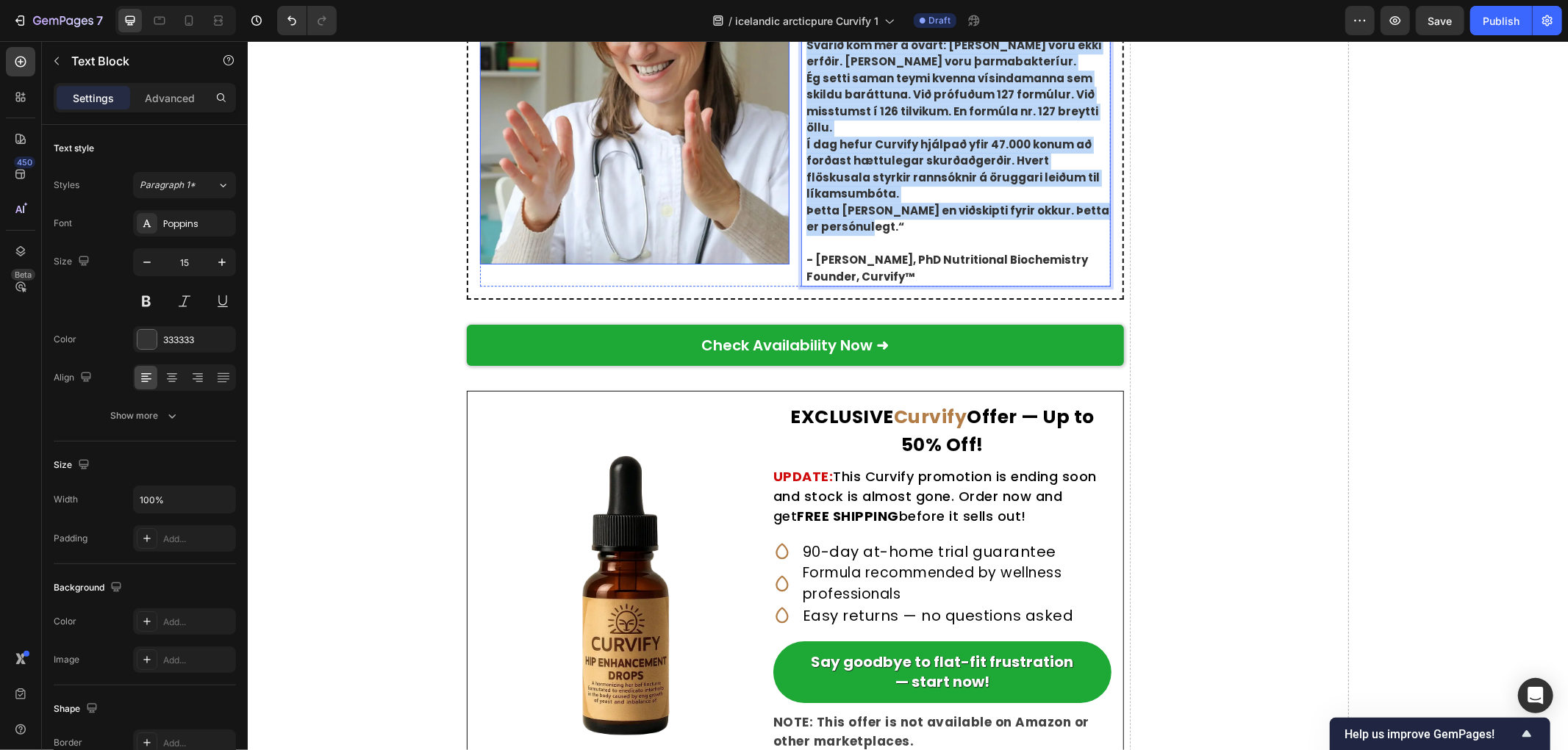
drag, startPoint x: 891, startPoint y: 561, endPoint x: 776, endPoint y: 286, distance: 298.1
click at [776, 286] on div "Image „Hæ, ég heiti Natalie Greene, stofnandi Curvify. Eftir að hafa horft á sy…" at bounding box center [794, 95] width 630 height 384
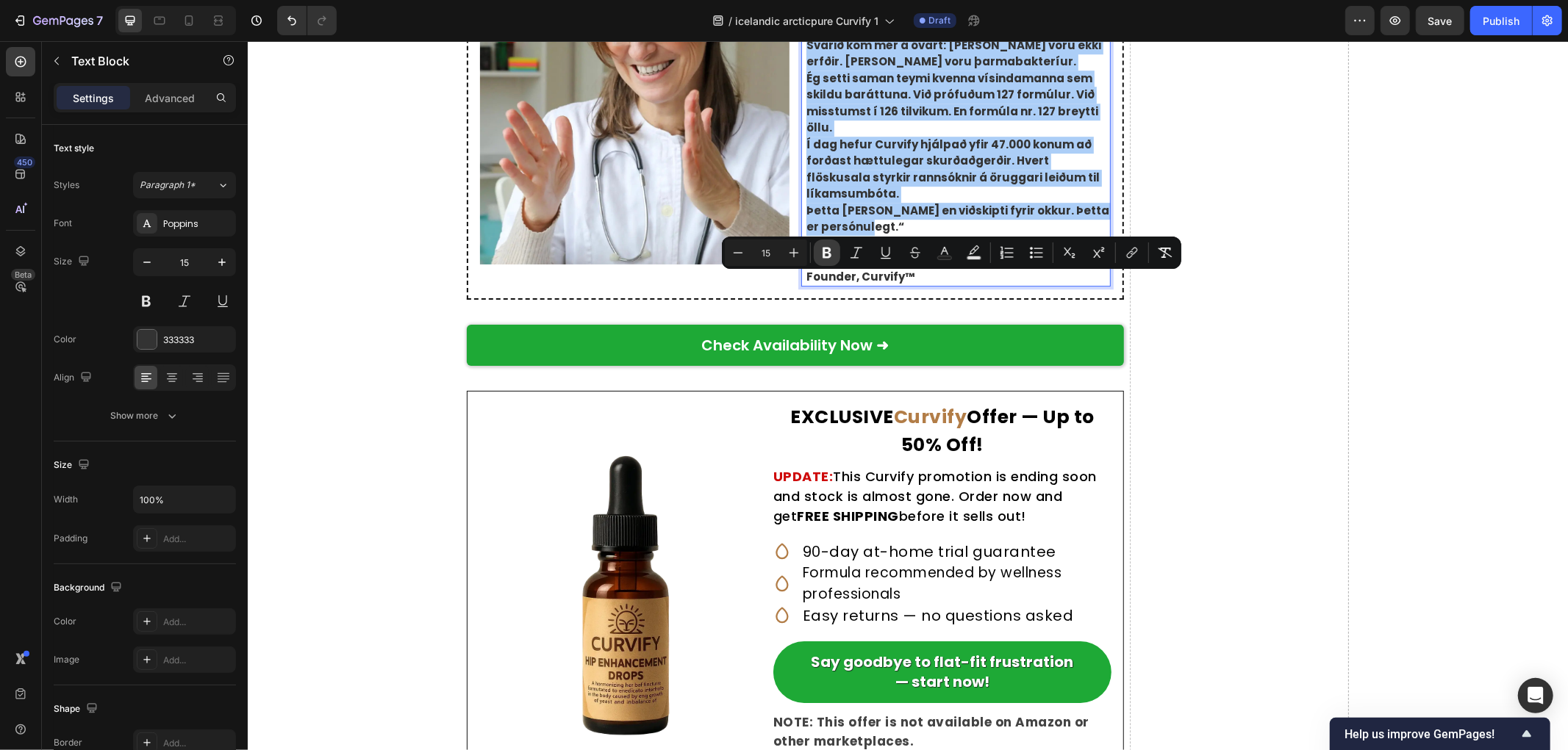
click at [832, 252] on icon "Editor contextual toolbar" at bounding box center [827, 252] width 15 height 15
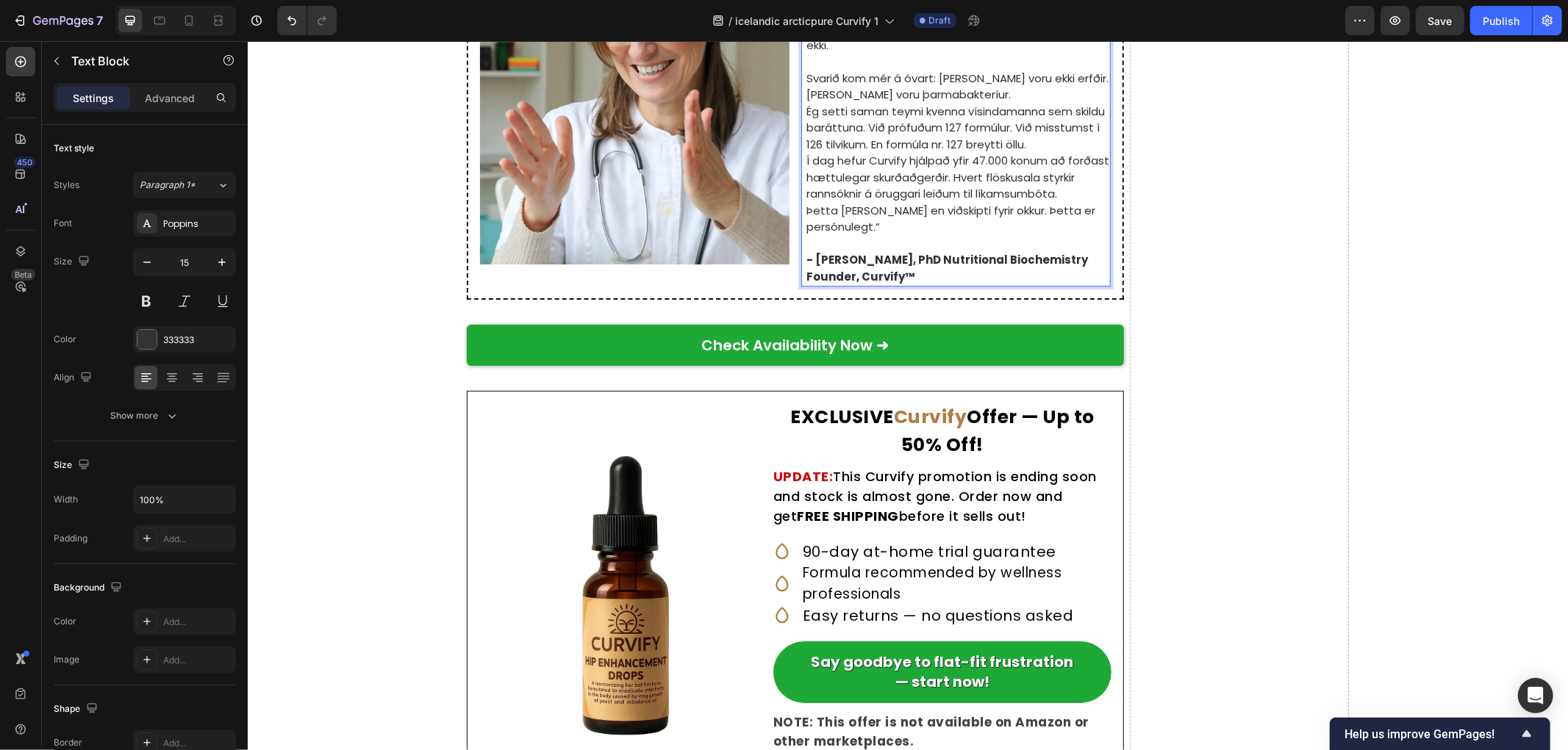
click at [907, 103] on p "Svarið kom mér á óvart: [PERSON_NAME] voru ekki erfðir. [PERSON_NAME] voru þarm…" at bounding box center [957, 86] width 303 height 33
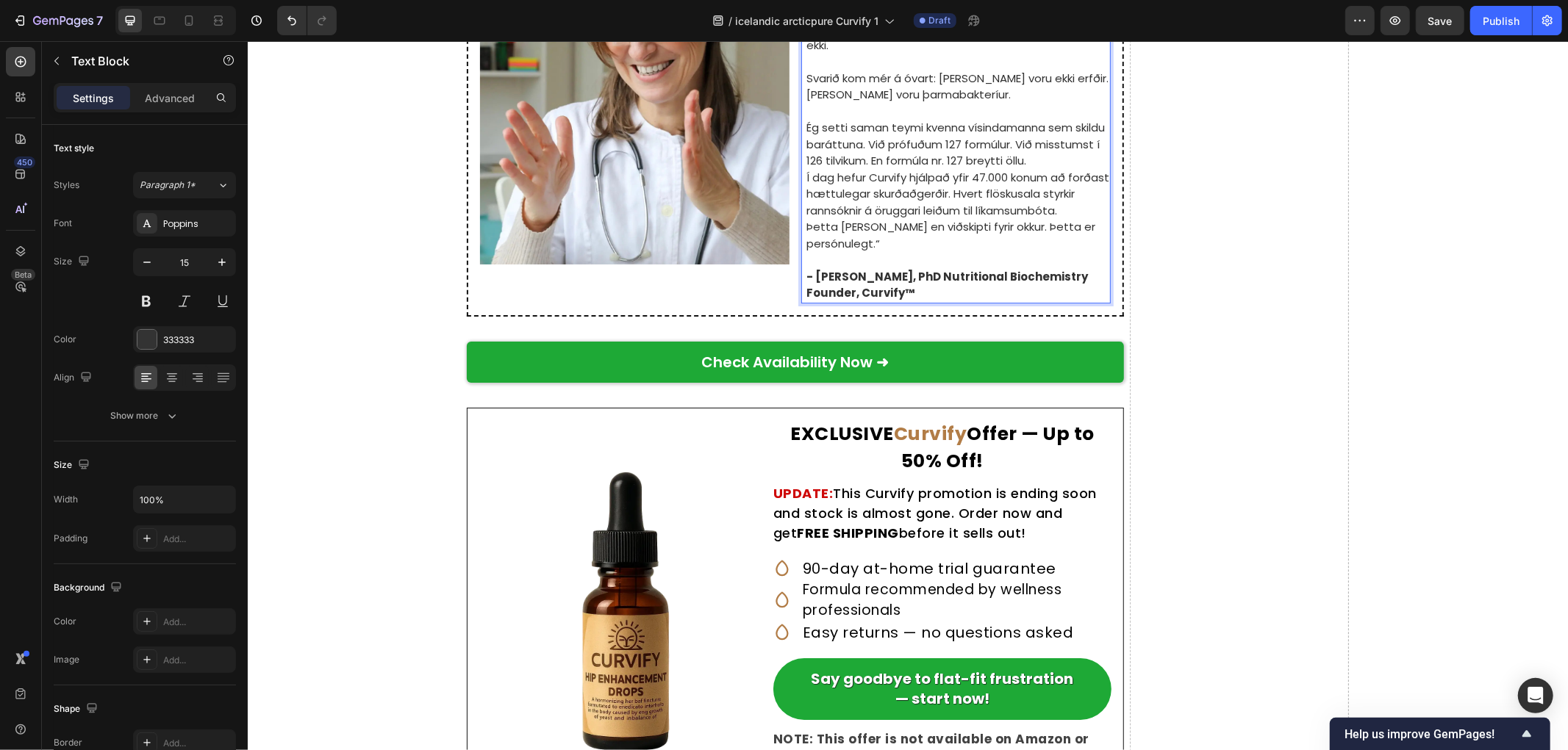
click at [1033, 169] on p "Ég setti saman teymi kvenna vísindamanna sem skildu baráttuna. Við prófuðum 127…" at bounding box center [957, 144] width 303 height 50
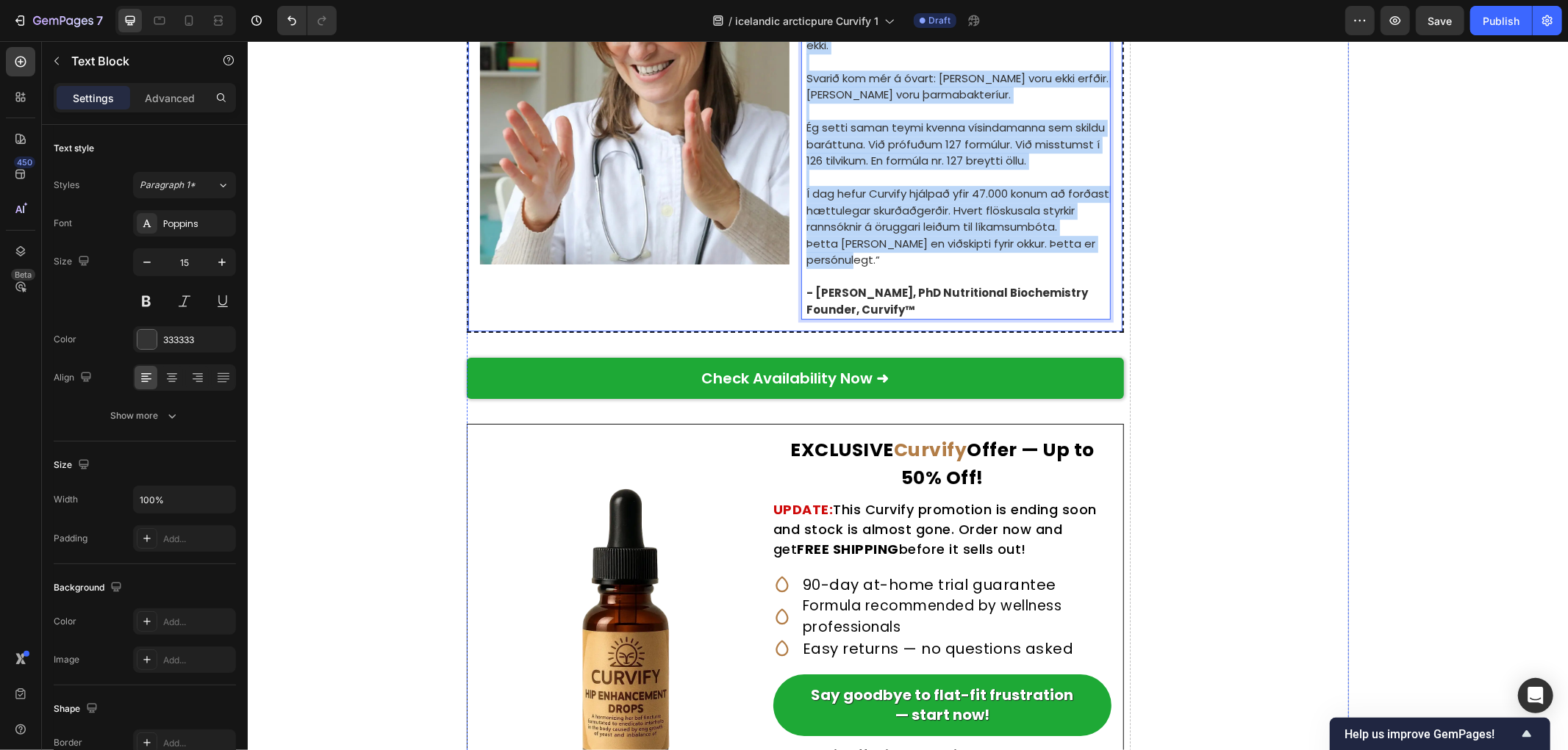
drag, startPoint x: 881, startPoint y: 600, endPoint x: 746, endPoint y: 269, distance: 357.5
click at [746, 269] on div "Lokaathugasemd frá stofnanda Curvify Text Block Image „Hæ, ég heiti Natalie Gre…" at bounding box center [794, 90] width 630 height 460
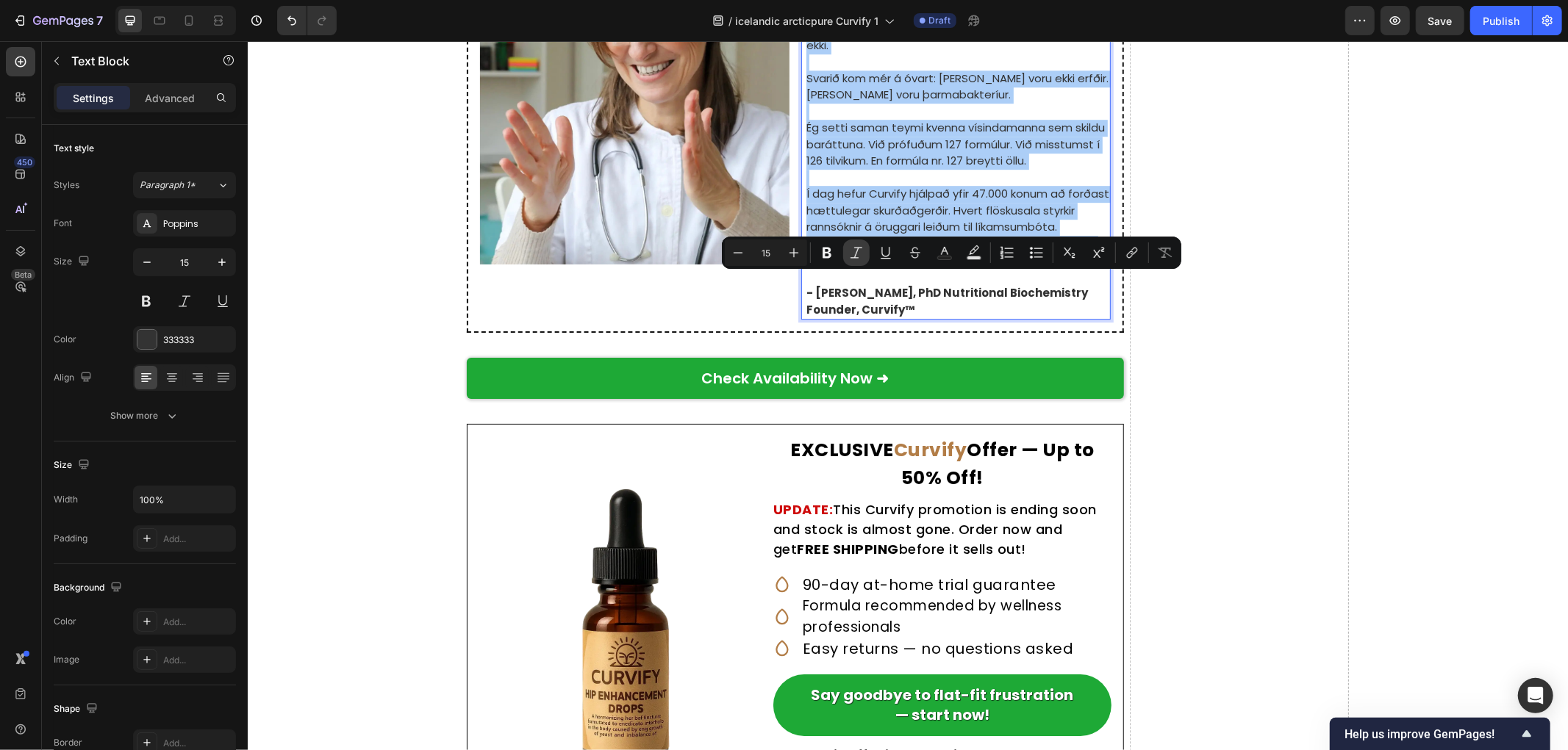
click at [858, 254] on icon "Editor contextual toolbar" at bounding box center [856, 252] width 15 height 15
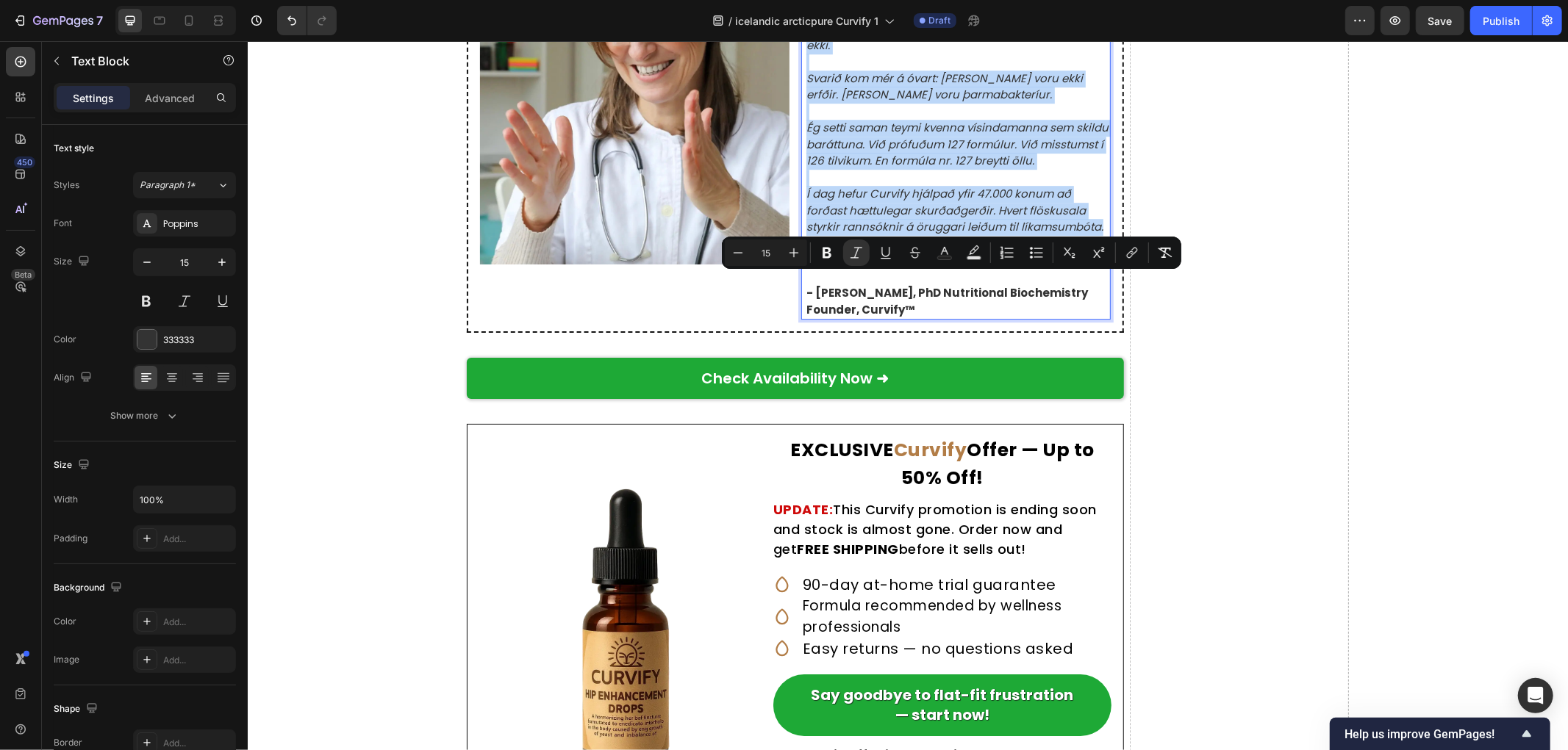
drag, startPoint x: 893, startPoint y: 503, endPoint x: 1113, endPoint y: 305, distance: 296.0
click at [893, 168] on icon "Ég setti saman teymi kvenna vísindamanna sem skildu baráttuna. Við prófuðum 127…" at bounding box center [957, 143] width 302 height 49
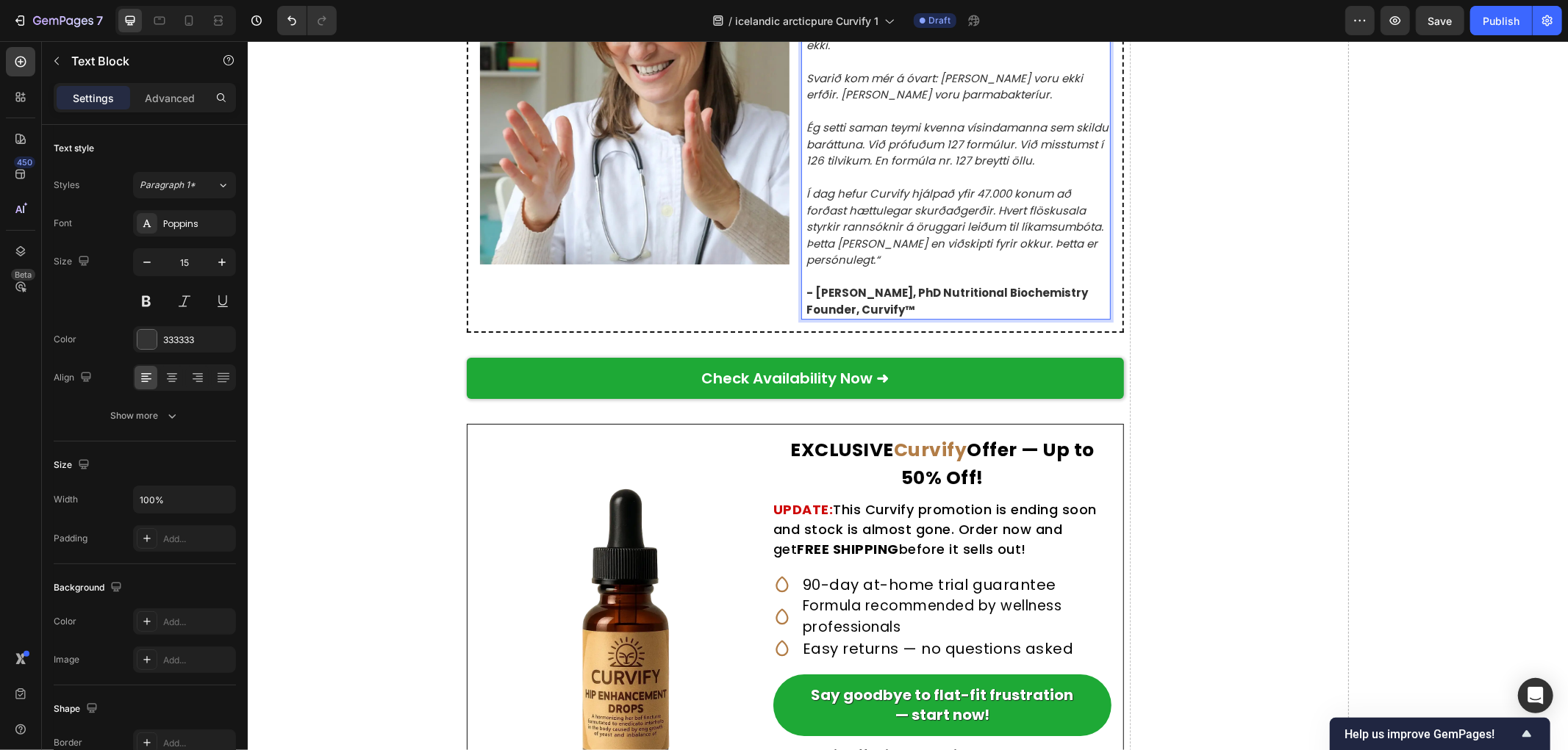
click at [812, 317] on strong "- Dr. Natalie Greene, PhD Nutritional Biochemistry Founder, Curvify™" at bounding box center [946, 300] width 281 height 32
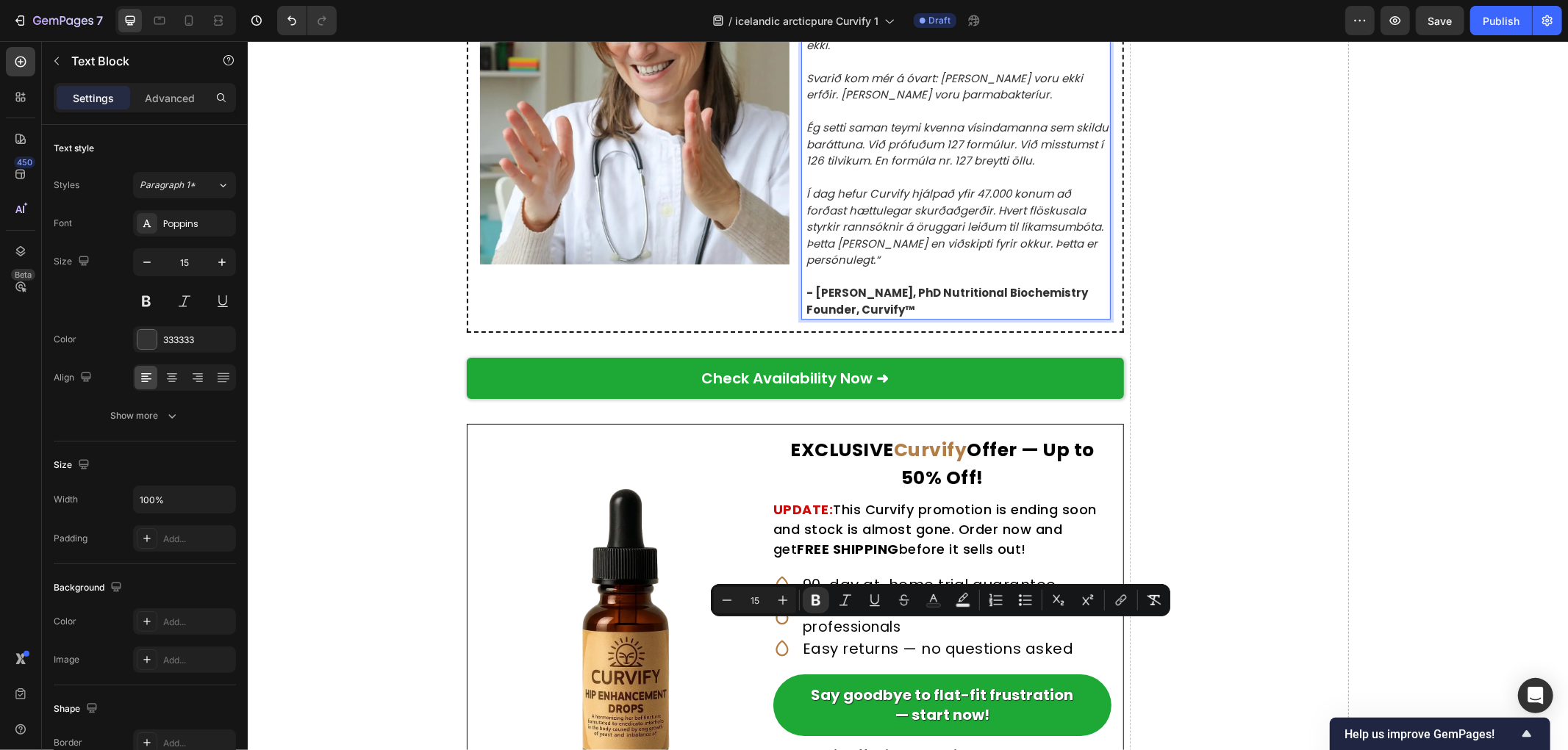
drag, startPoint x: 807, startPoint y: 628, endPoint x: 923, endPoint y: 652, distance: 118.5
click at [923, 317] on p "- Dr. Natalie Greene, PhD Nutritional Biochemistry Founder, Curvify™" at bounding box center [957, 301] width 303 height 33
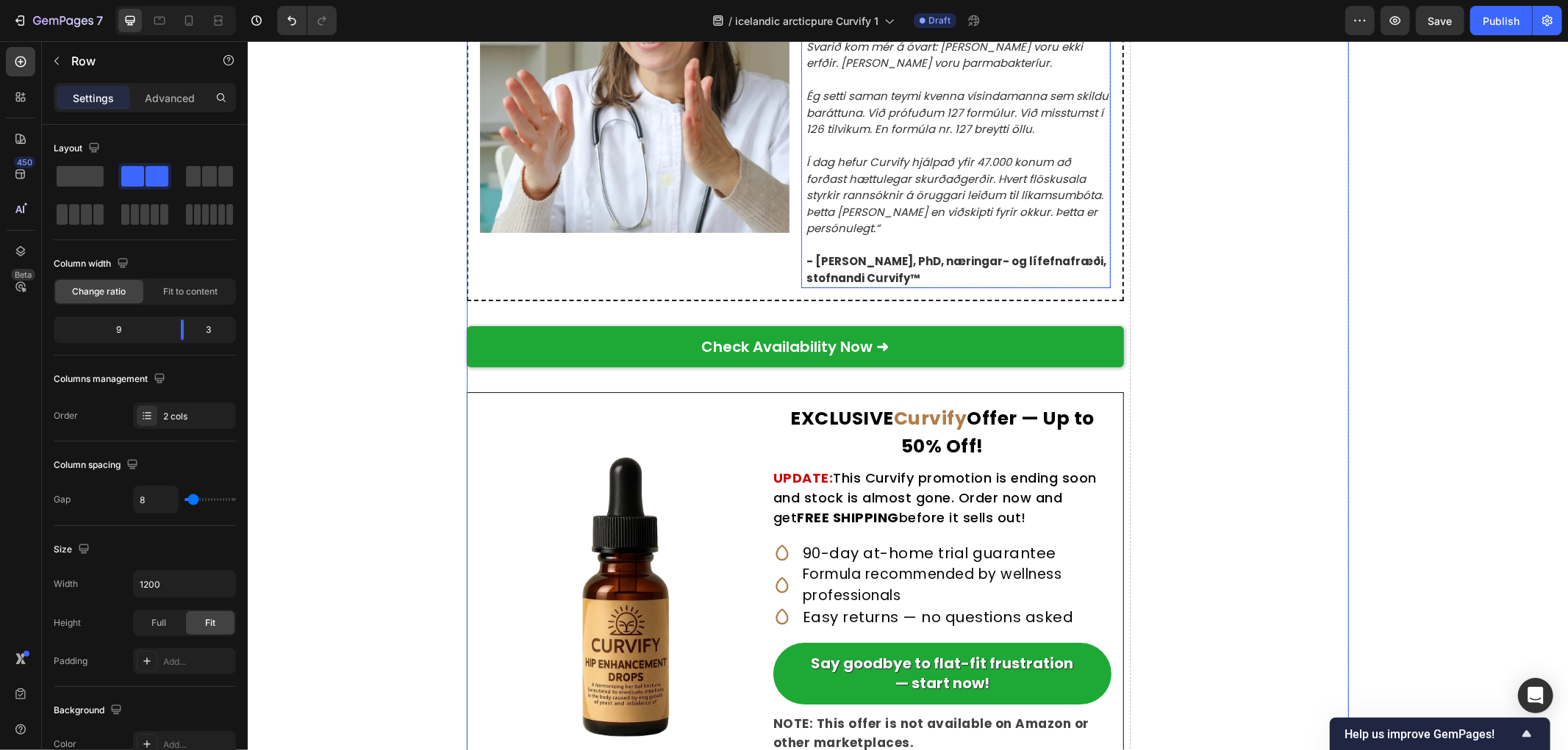
scroll to position [8573, 0]
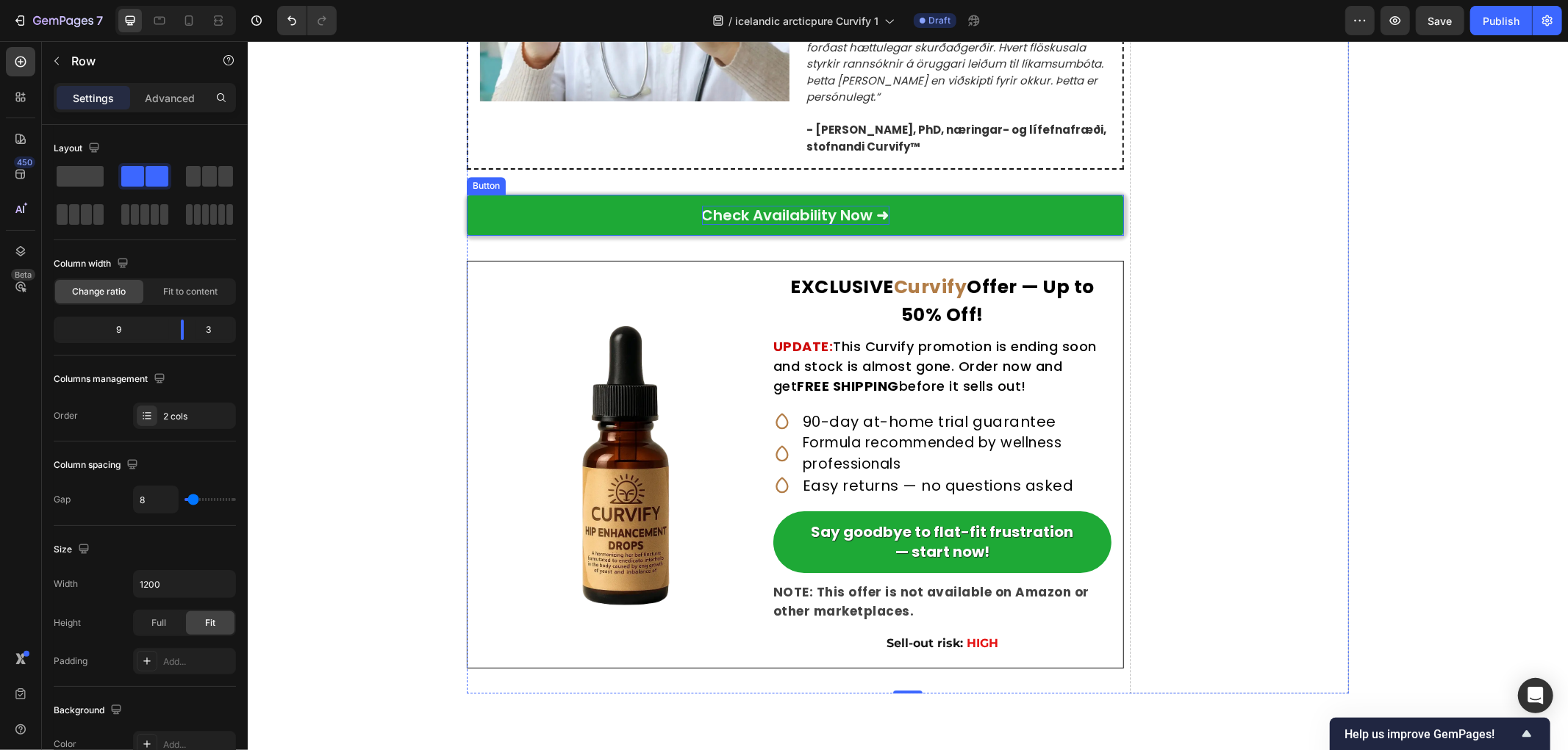
click at [818, 224] on p "Check Availability Now ➜" at bounding box center [794, 215] width 187 height 19
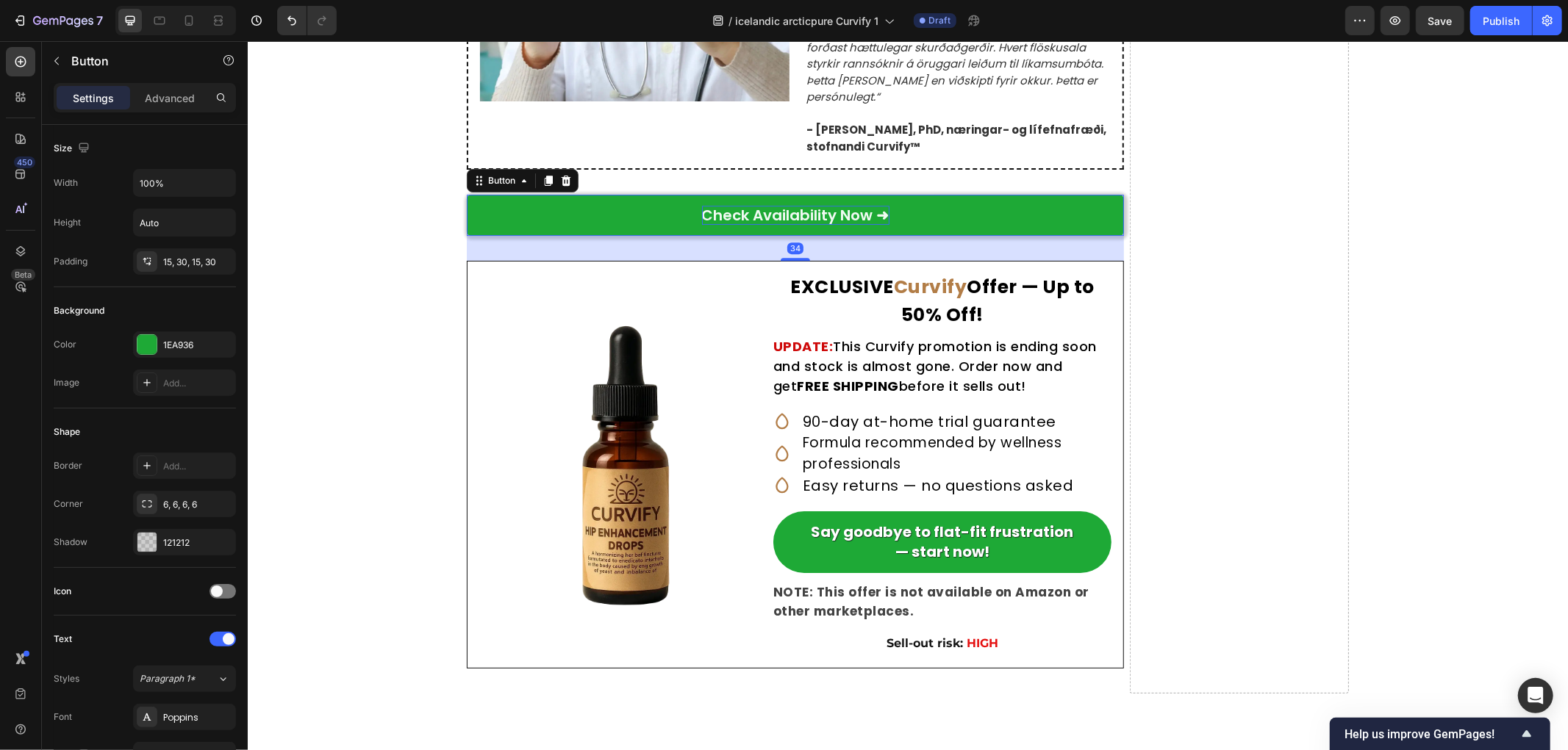
click at [818, 224] on p "Check Availability Now ➜" at bounding box center [794, 215] width 187 height 19
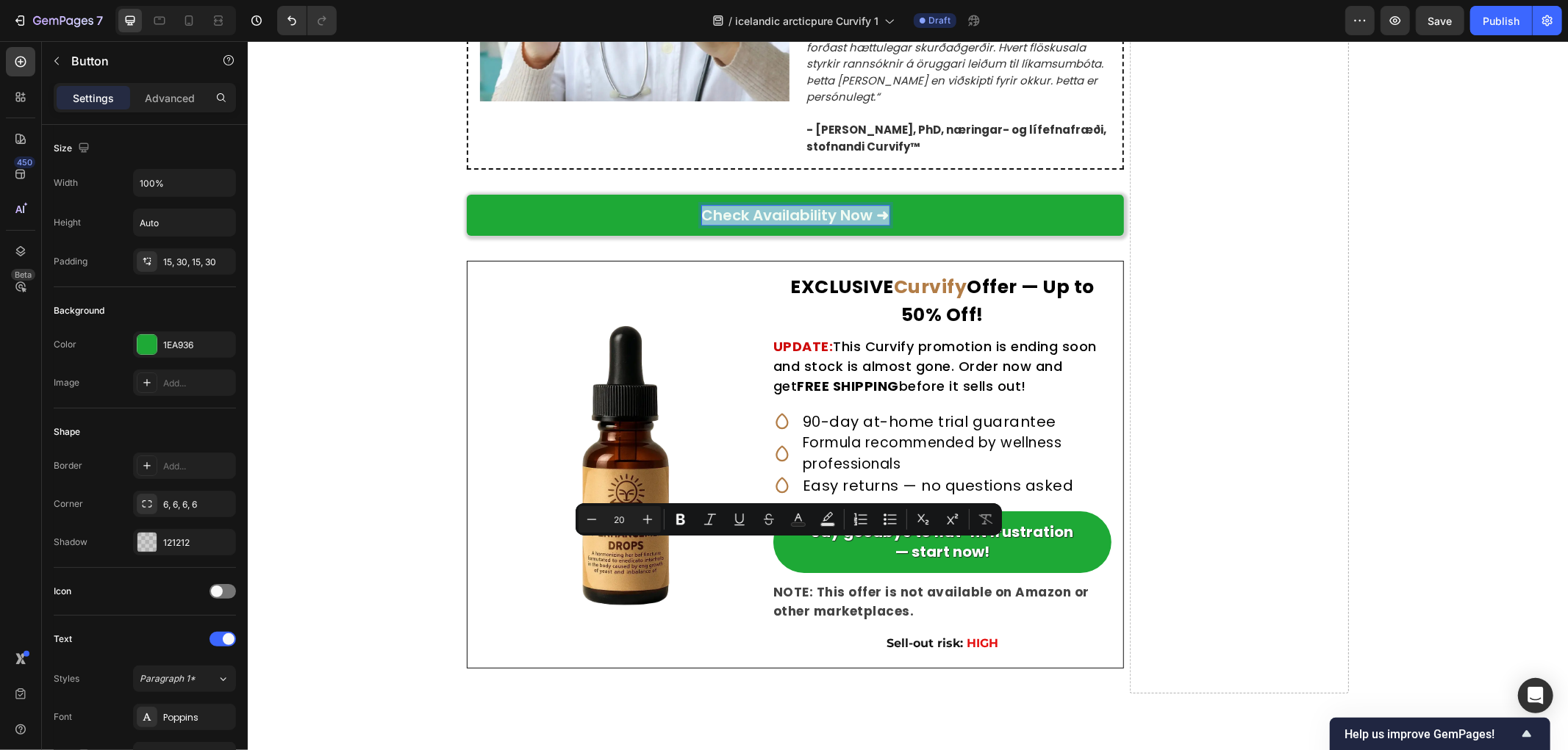
click at [839, 224] on p "Check Availability Now ➜" at bounding box center [794, 215] width 187 height 19
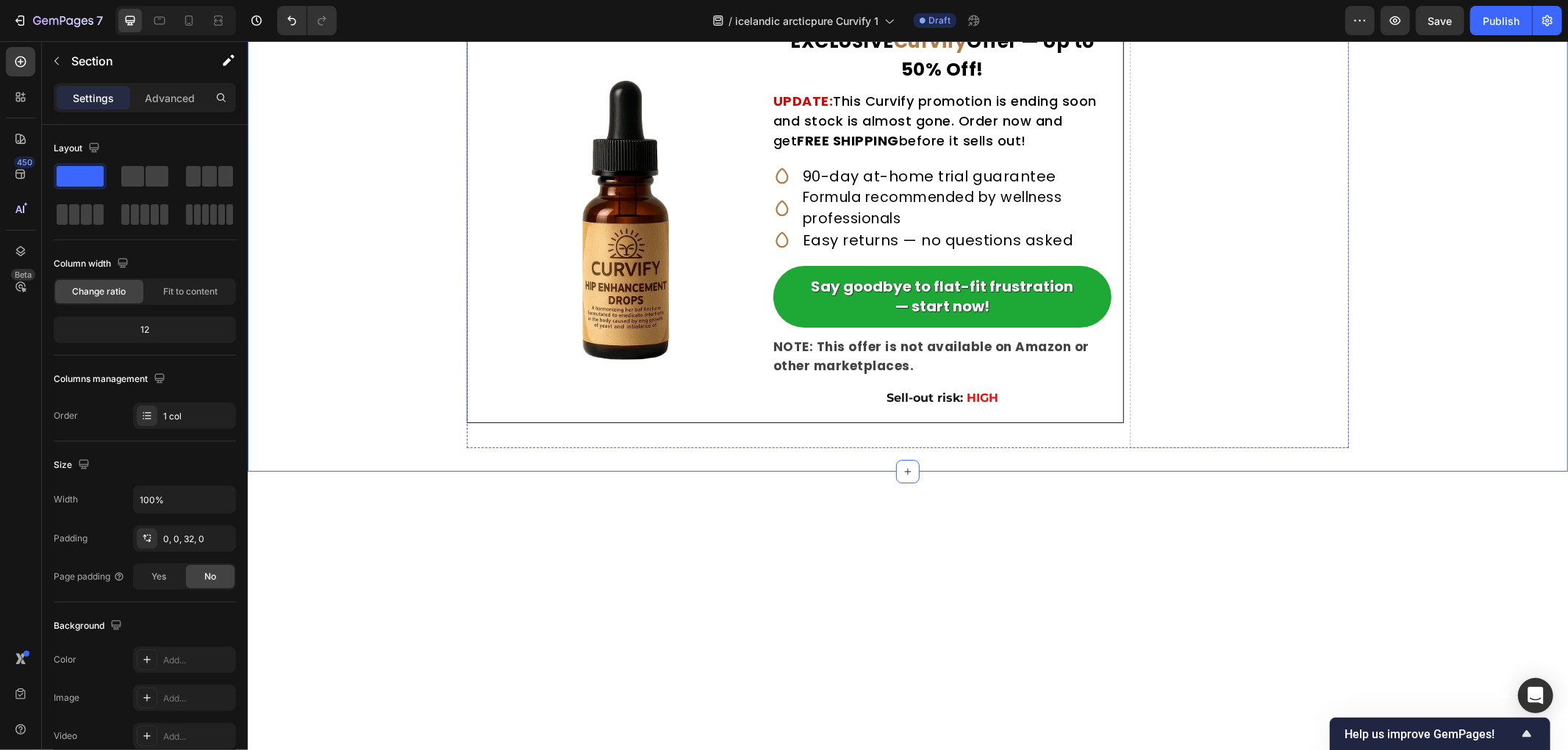
scroll to position [8818, 0]
click at [870, 53] on strong "EXCLUSIVE" at bounding box center [841, 40] width 103 height 26
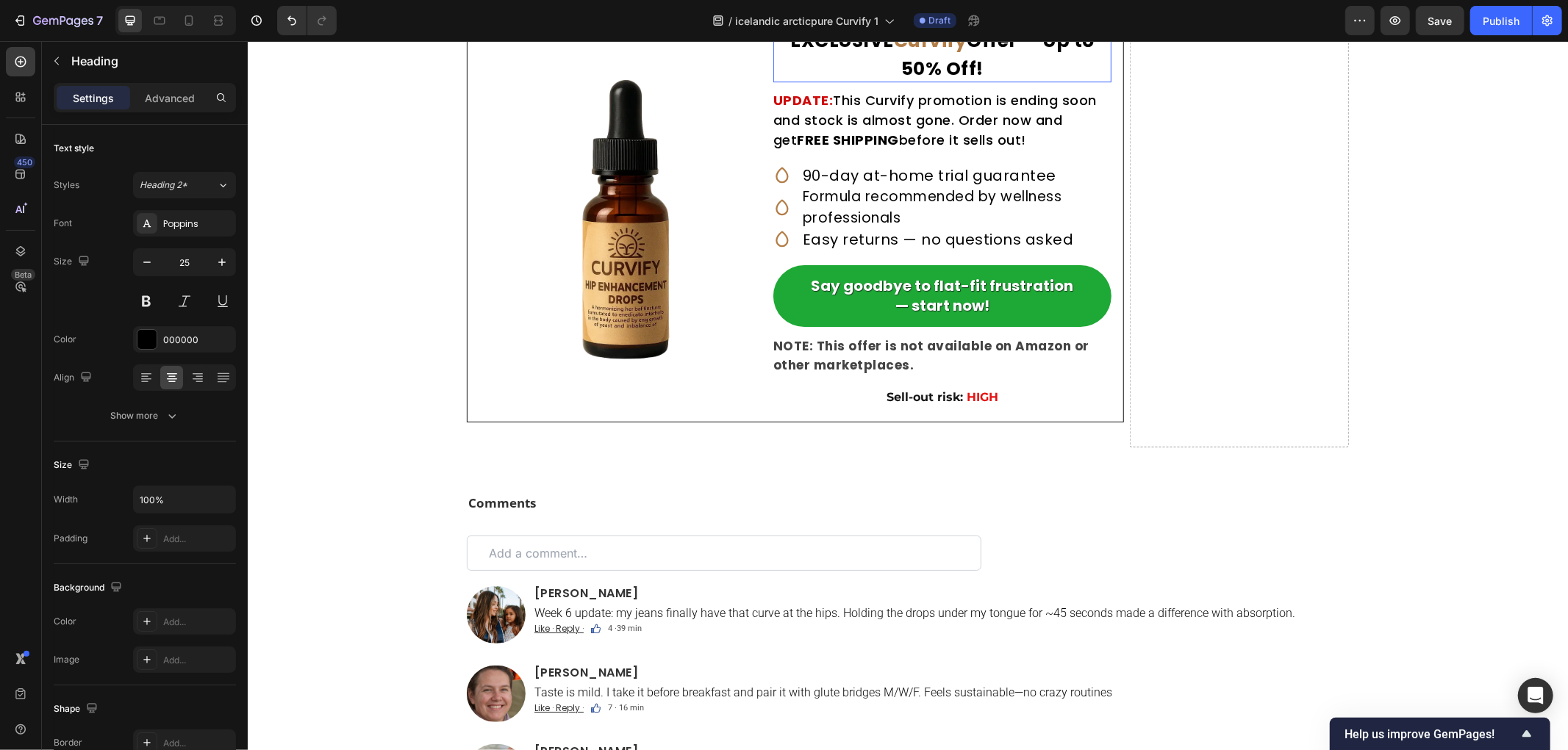
click at [929, 53] on strong "Curvify" at bounding box center [930, 40] width 74 height 26
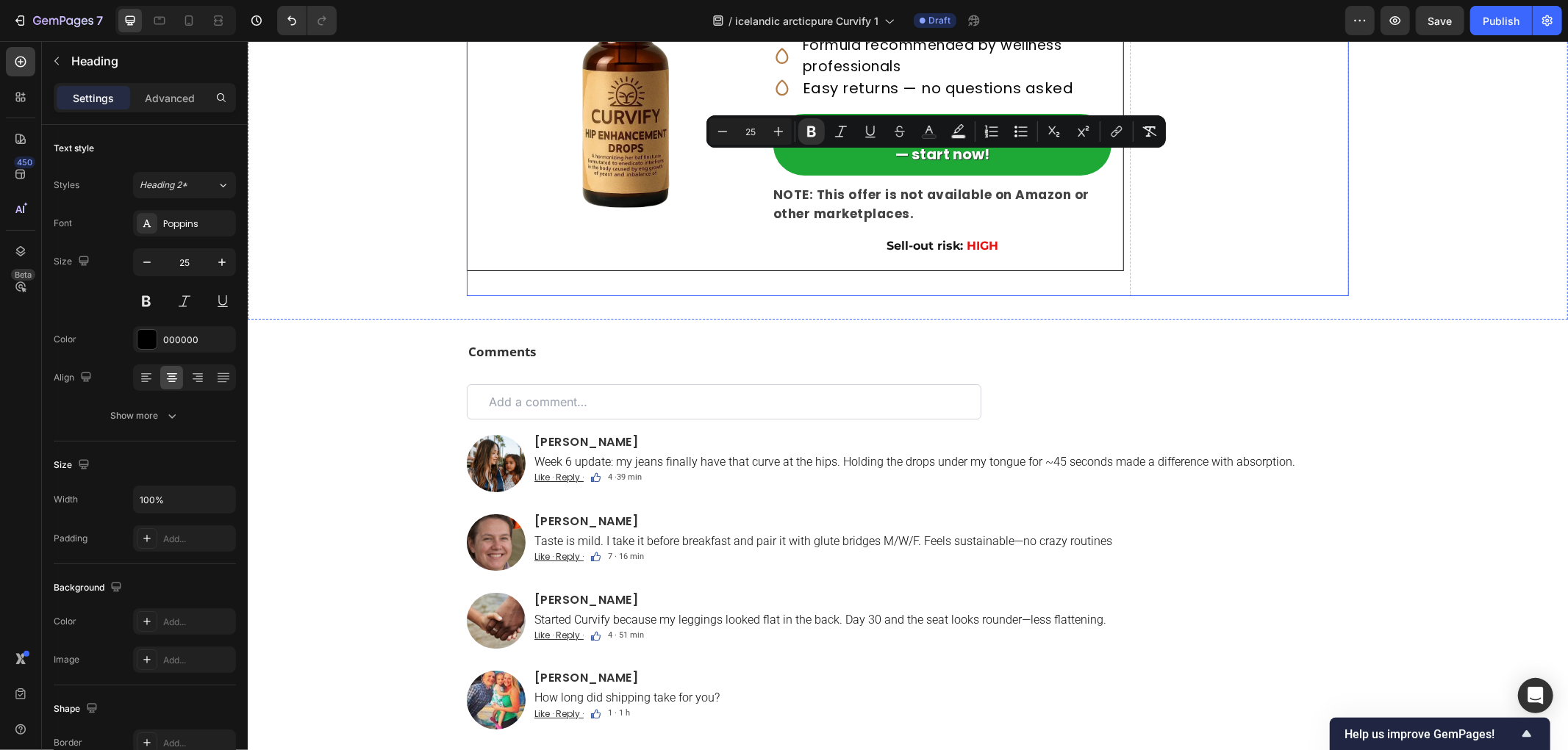
scroll to position [8899, 0]
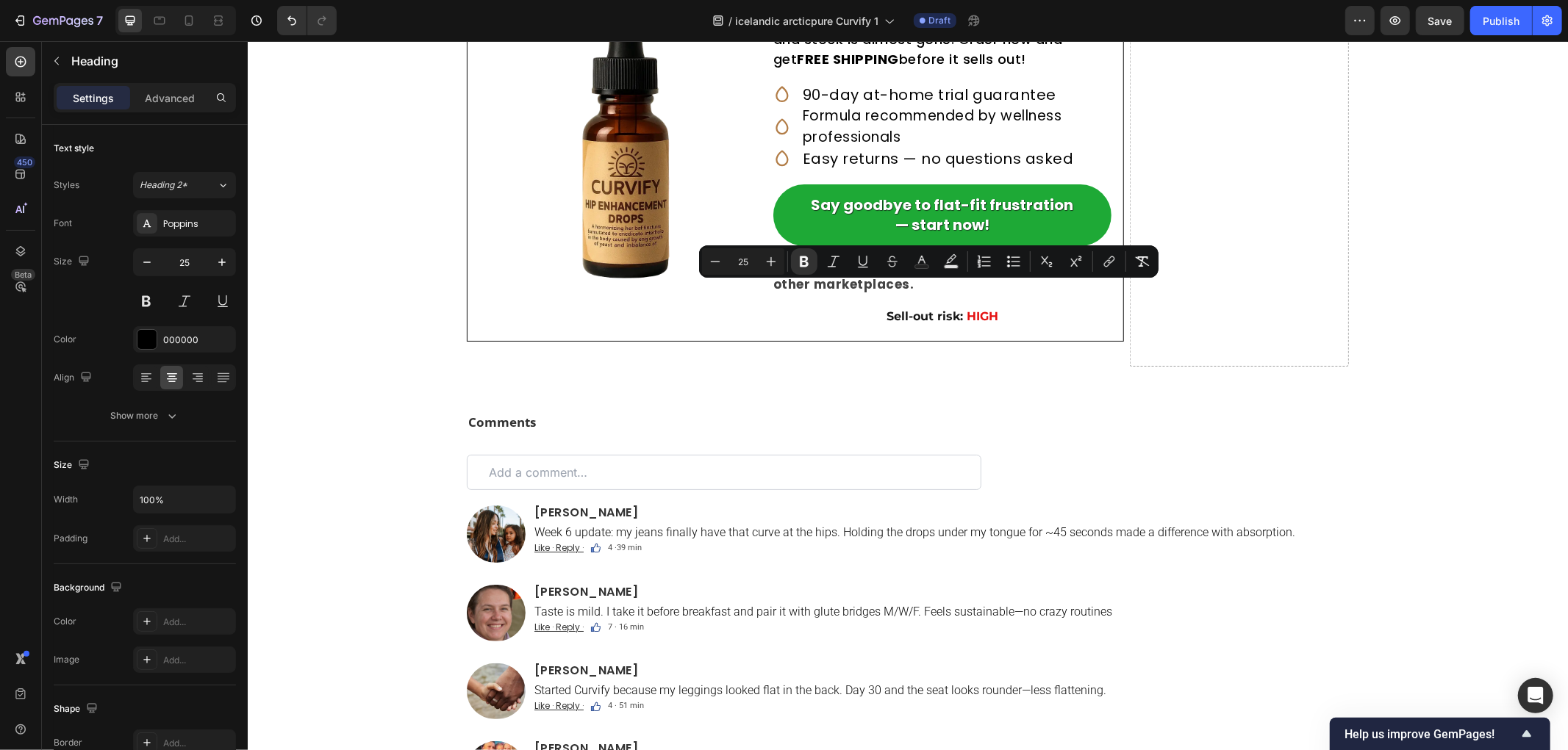
drag, startPoint x: 898, startPoint y: 299, endPoint x: 958, endPoint y: 299, distance: 60.0
click at [922, 254] on icon "Editor contextual toolbar" at bounding box center [922, 261] width 15 height 15
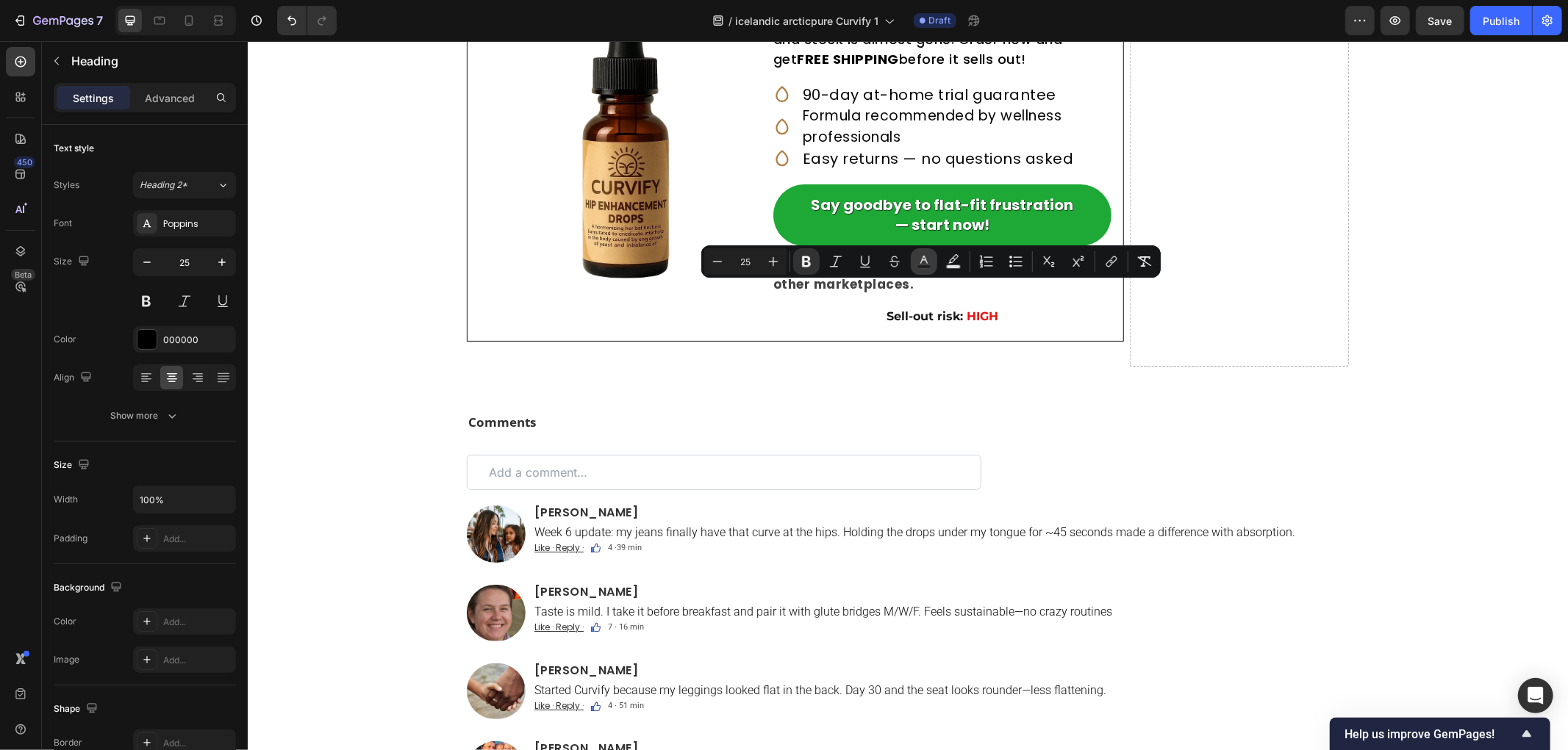
click at [923, 262] on icon "Editor contextual toolbar" at bounding box center [923, 261] width 15 height 15
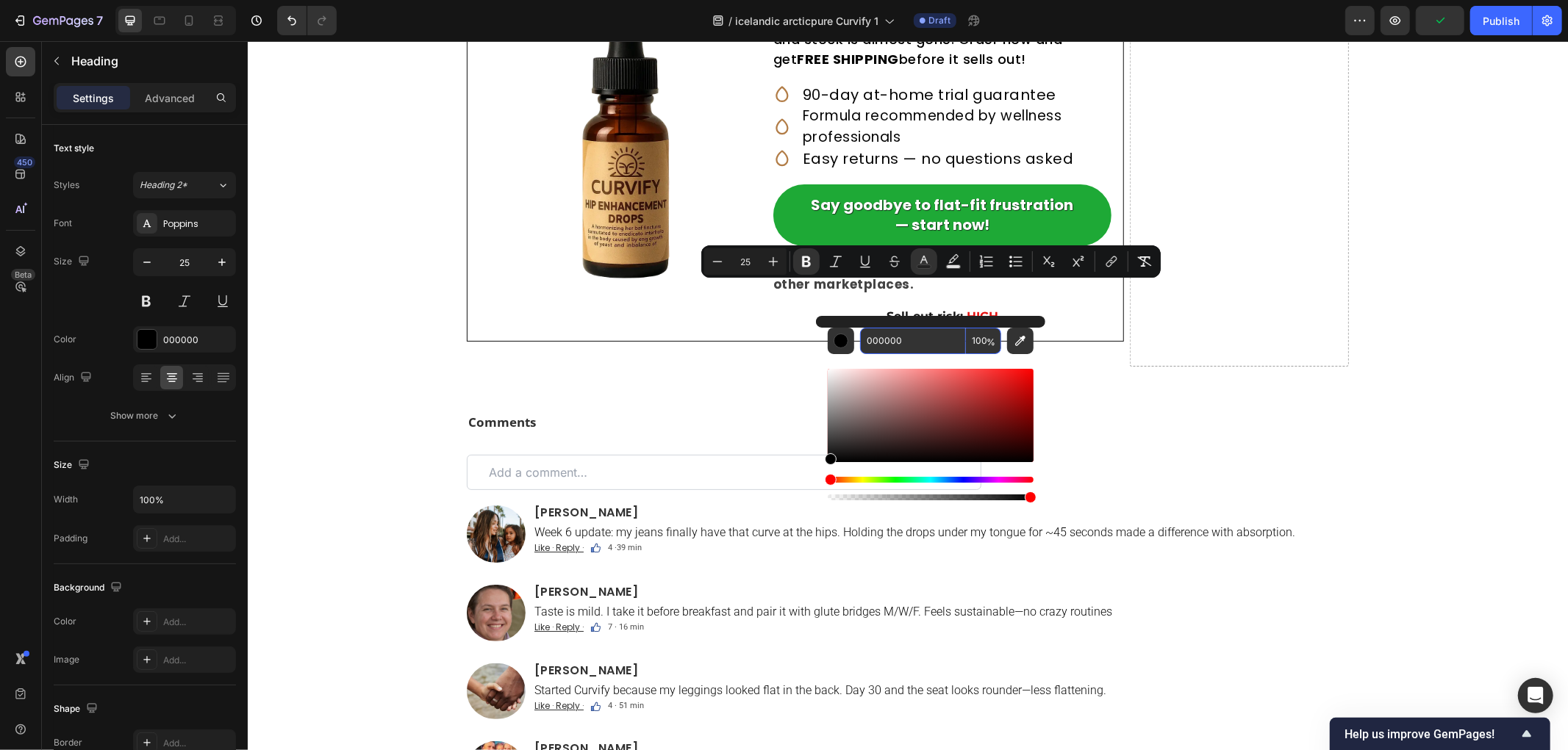
paste input "B27D47"
type input "B27D47"
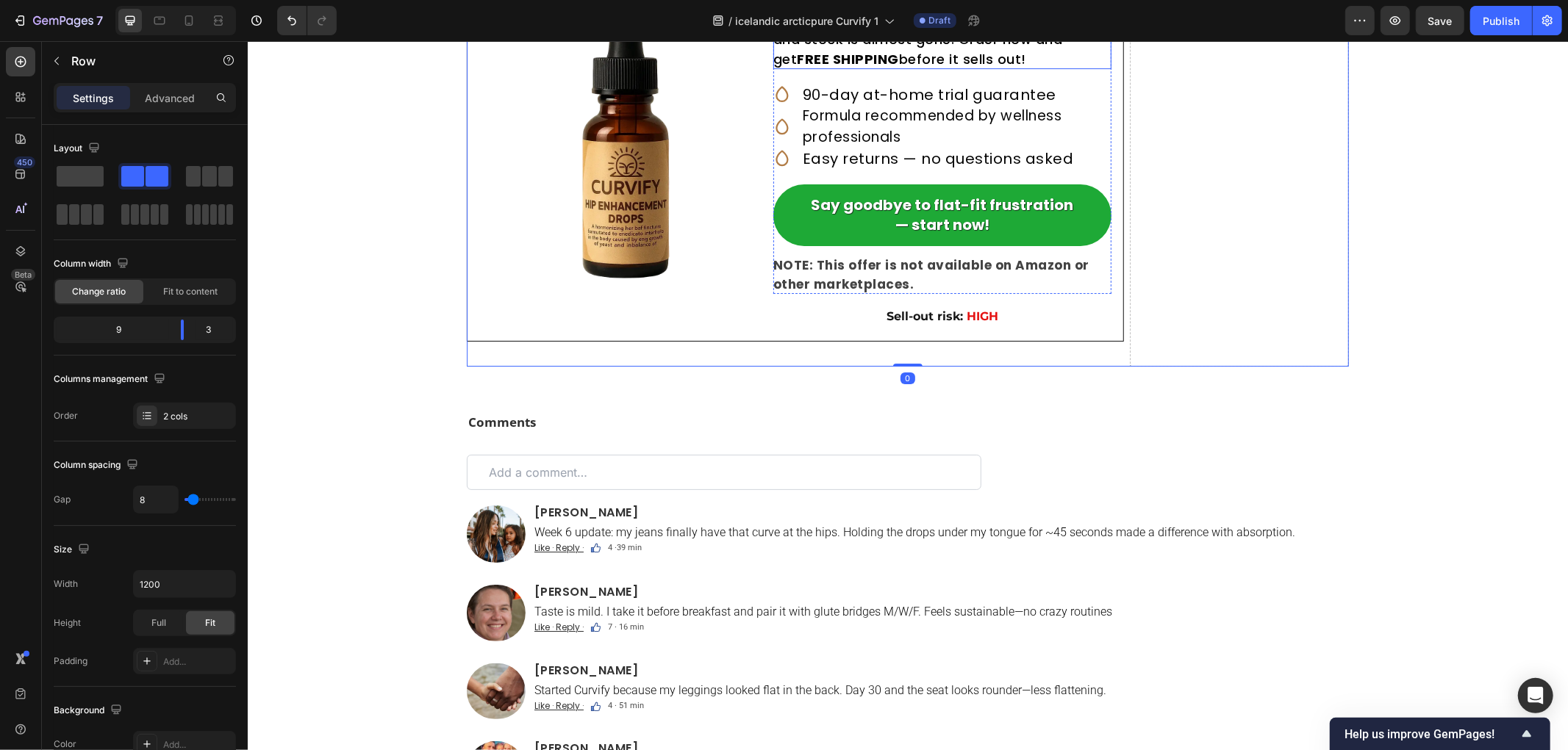
click at [840, 68] on h2 "UPDATE: This Curvify promotion is ending soon and stock is almost gone. Order n…" at bounding box center [941, 38] width 338 height 59
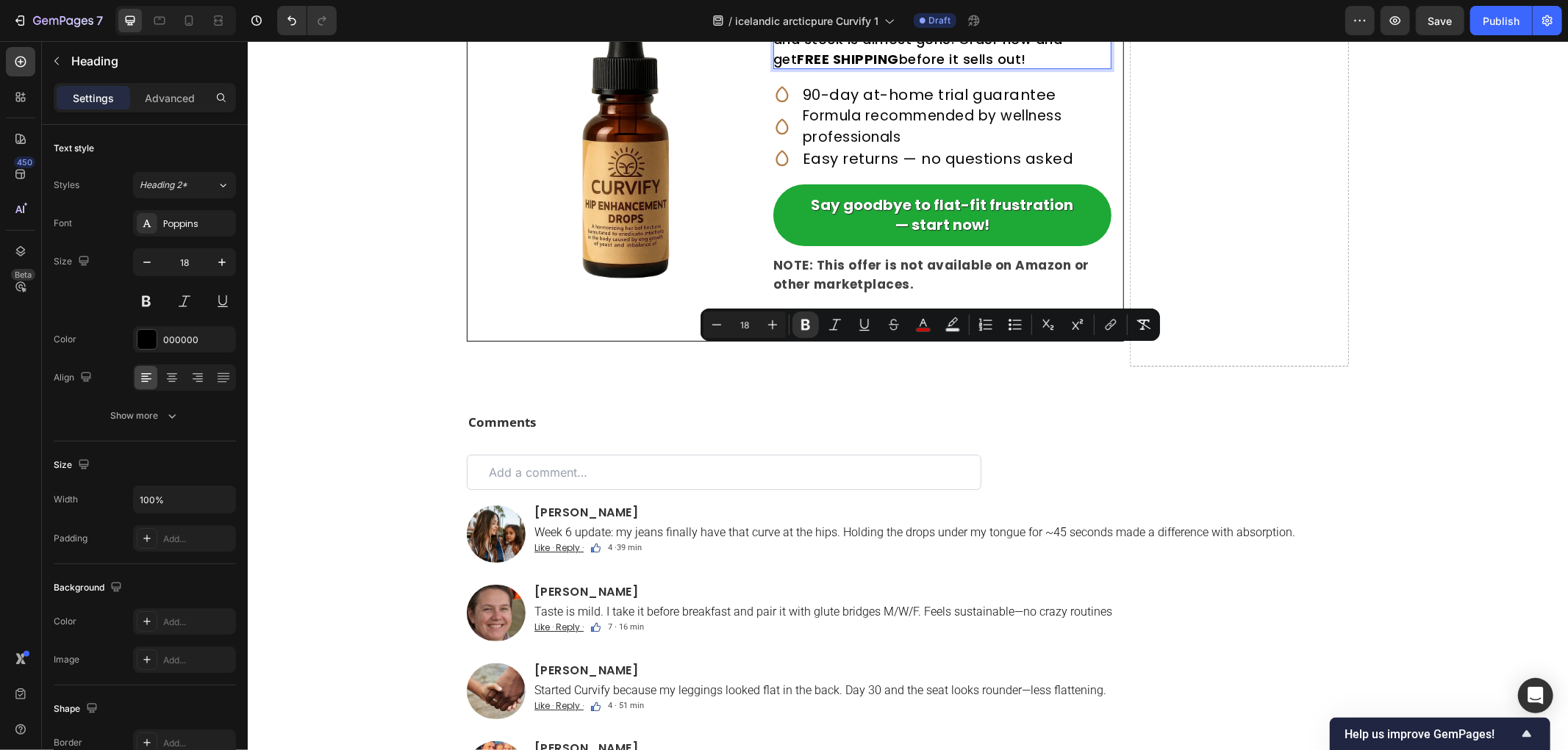
click at [880, 68] on p "UPDATE: This Curvify promotion is ending soon and stock is almost gone. Order n…" at bounding box center [941, 38] width 338 height 59
click at [911, 68] on p "UPDATE: This Curvify promotion is ending soon and stock is almost gone. Order n…" at bounding box center [941, 38] width 338 height 59
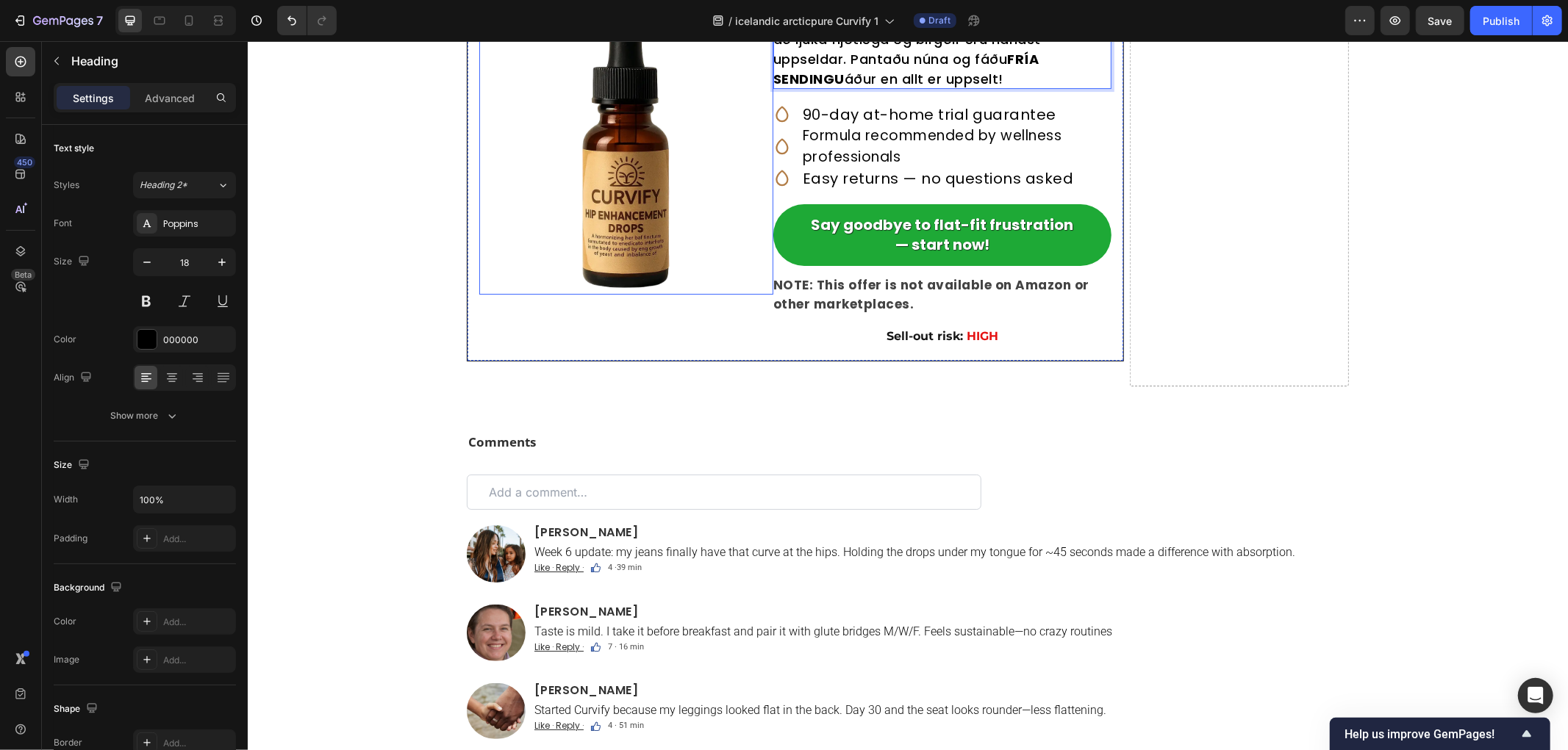
drag, startPoint x: 862, startPoint y: 355, endPoint x: 727, endPoint y: 338, distance: 136.1
click at [708, 338] on div "Image ⁠⁠⁠⁠⁠⁠⁠ EINKAtilboð Curvify — allt að 50% afsláttur! Heading UPPDATERING:…" at bounding box center [794, 147] width 657 height 427
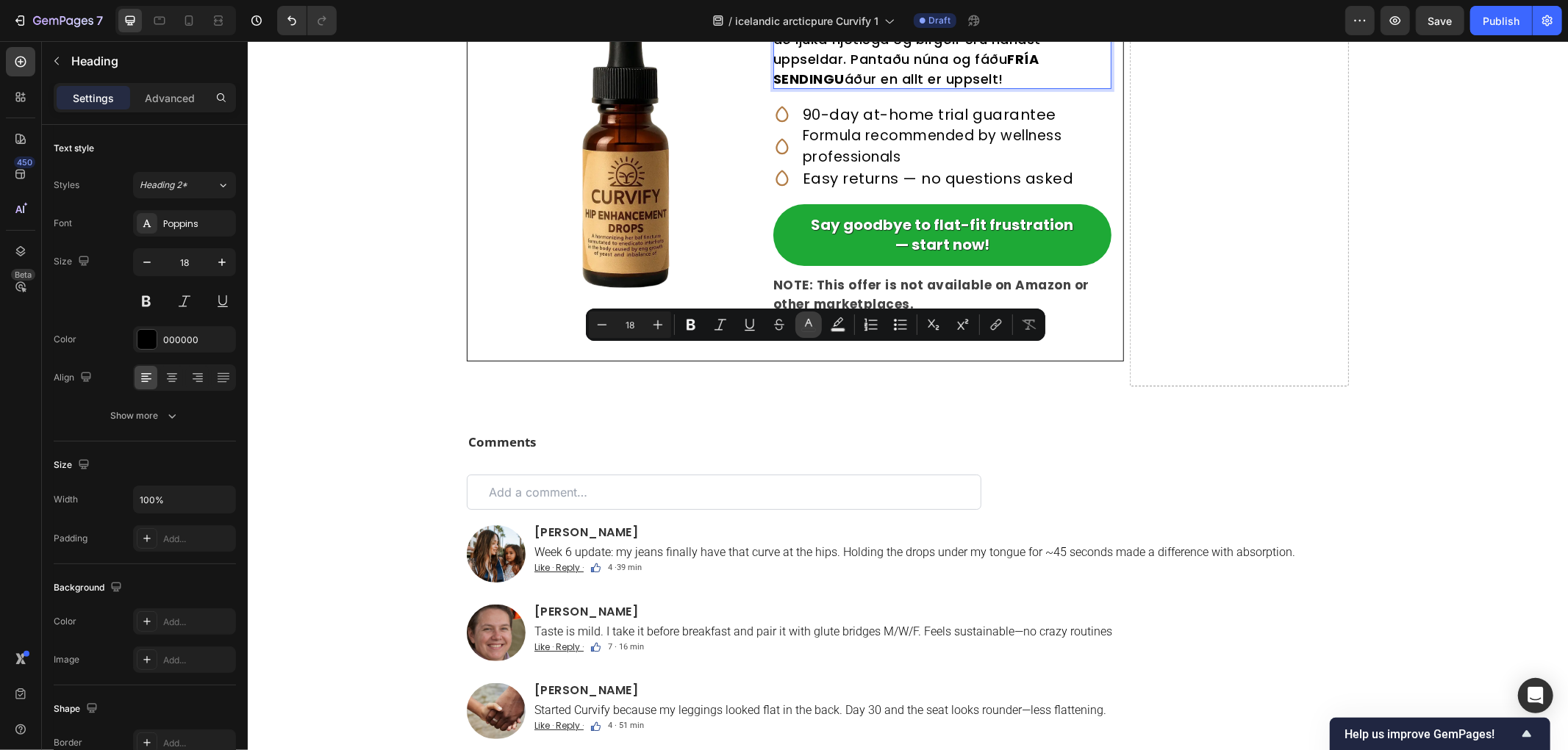
click at [811, 323] on icon "Editor contextual toolbar" at bounding box center [808, 324] width 15 height 15
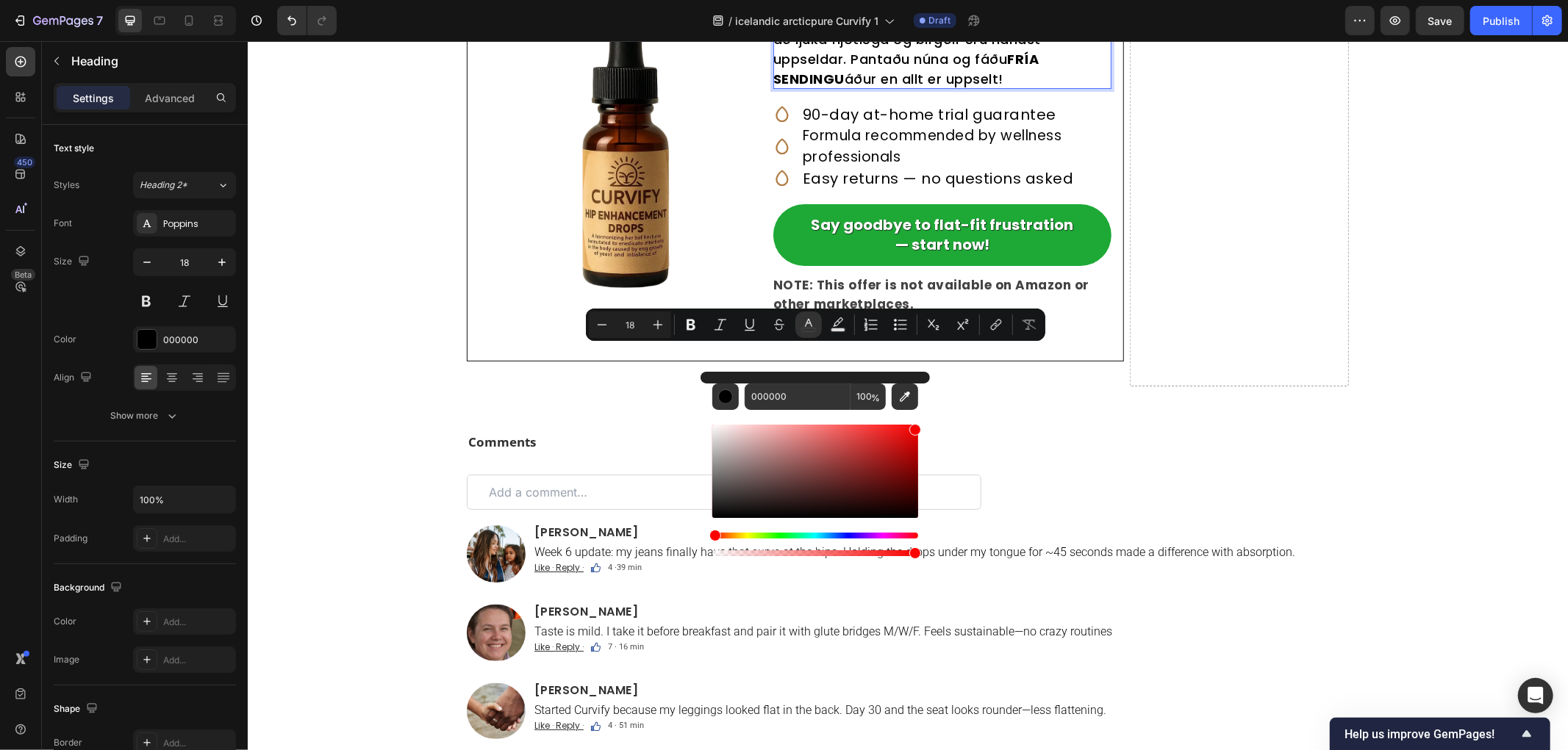
drag, startPoint x: 1130, startPoint y: 487, endPoint x: 961, endPoint y: 406, distance: 187.4
type input "F70000"
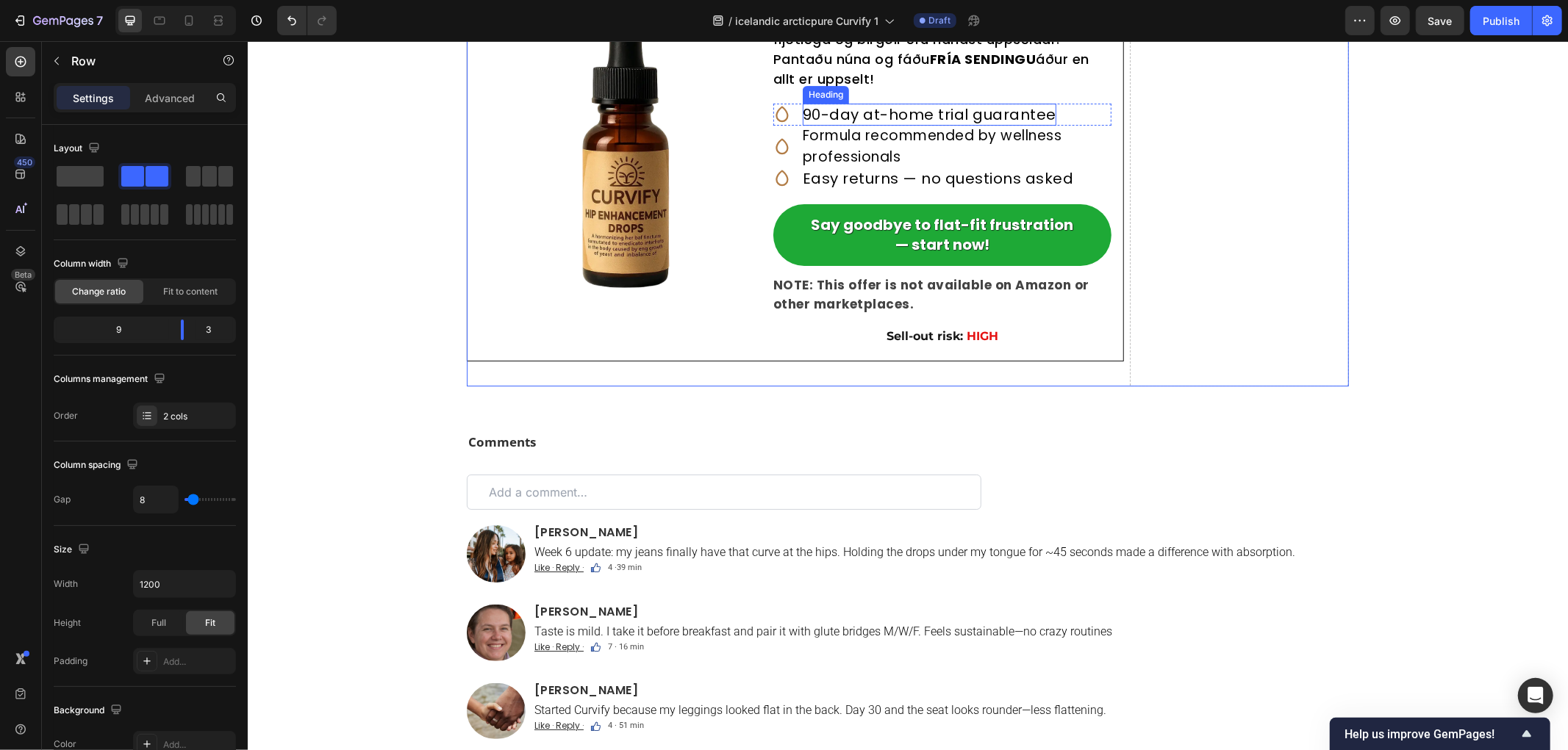
click at [979, 125] on h2 "90-day at-home trial guarantee" at bounding box center [929, 114] width 254 height 22
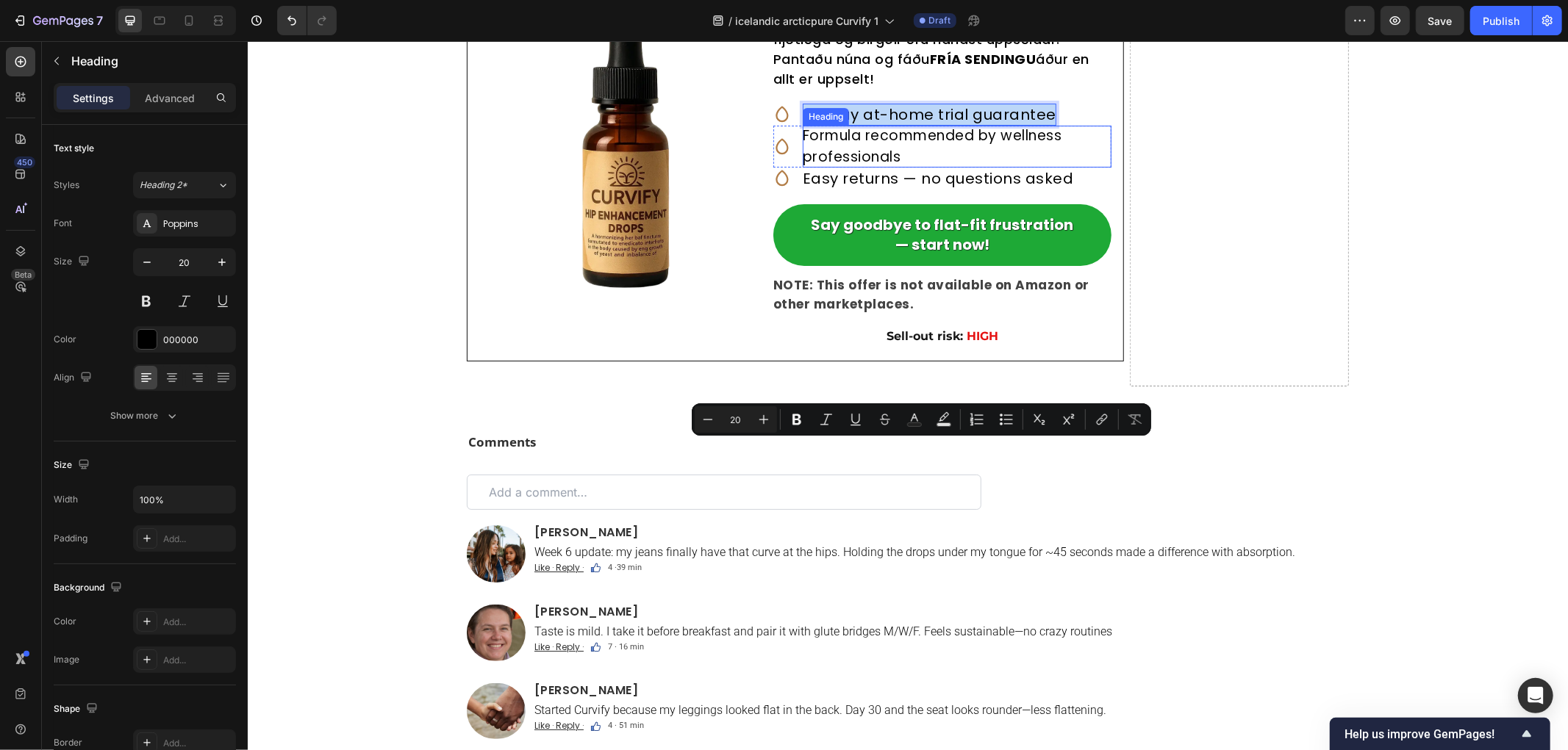
click at [927, 167] on h2 "Formula recommended by wellness professionals" at bounding box center [956, 146] width 309 height 41
click at [925, 167] on h2 "Formula recommended by wellness professionals" at bounding box center [956, 146] width 309 height 41
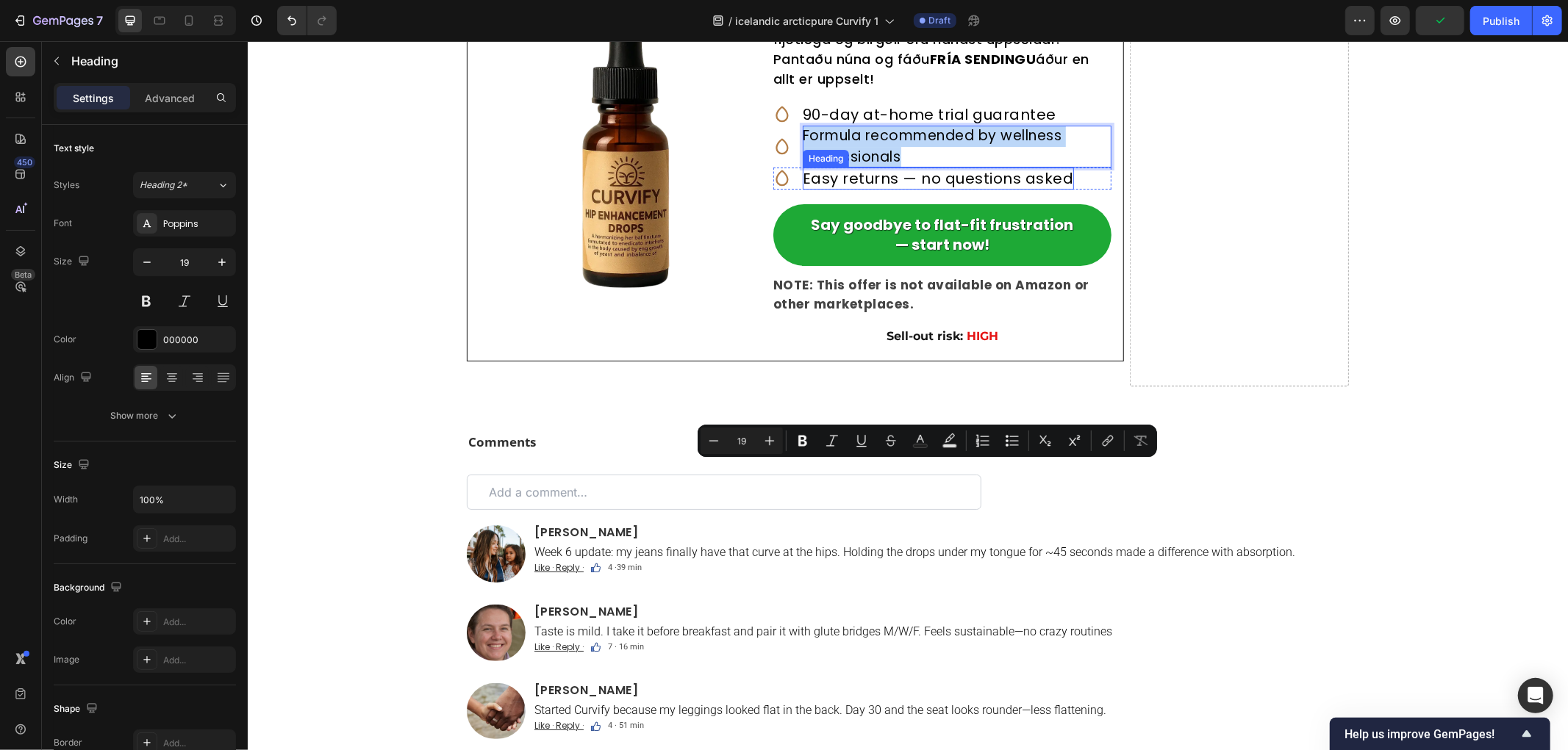
click at [894, 189] on h2 "Easy returns — no questions asked" at bounding box center [938, 178] width 271 height 22
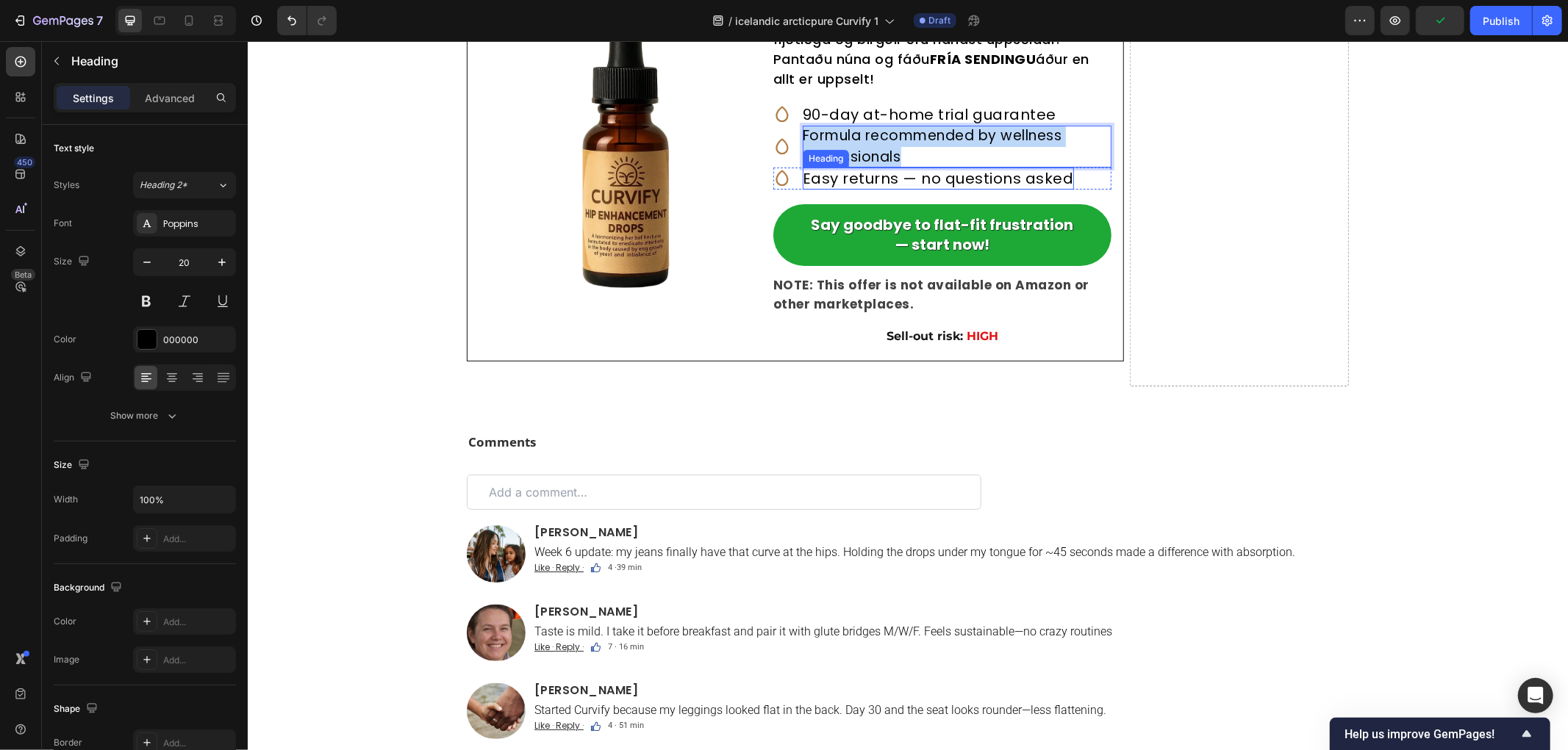
click at [894, 189] on h2 "Easy returns — no questions asked" at bounding box center [938, 178] width 271 height 22
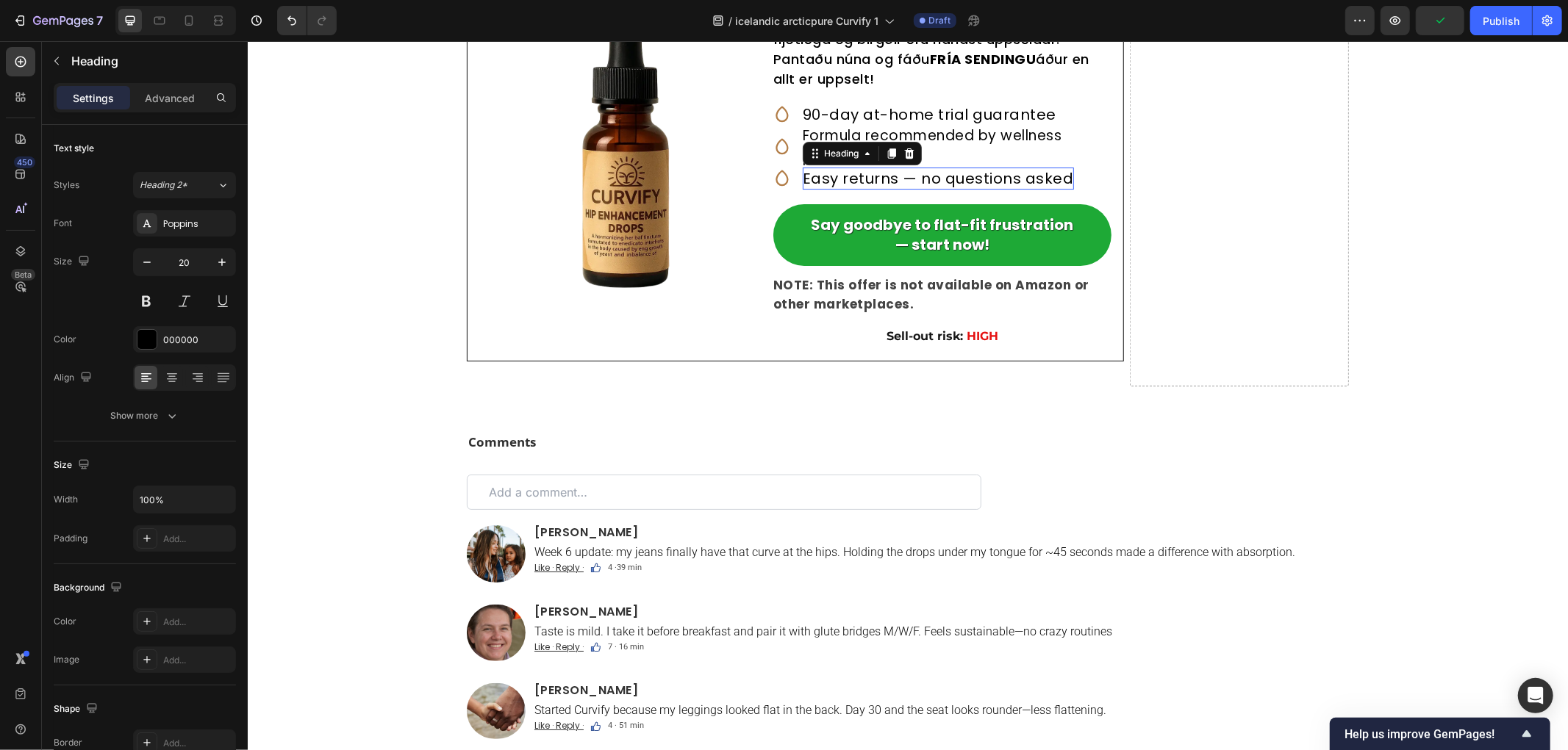
click at [894, 189] on p "Easy returns — no questions asked" at bounding box center [938, 178] width 271 height 22
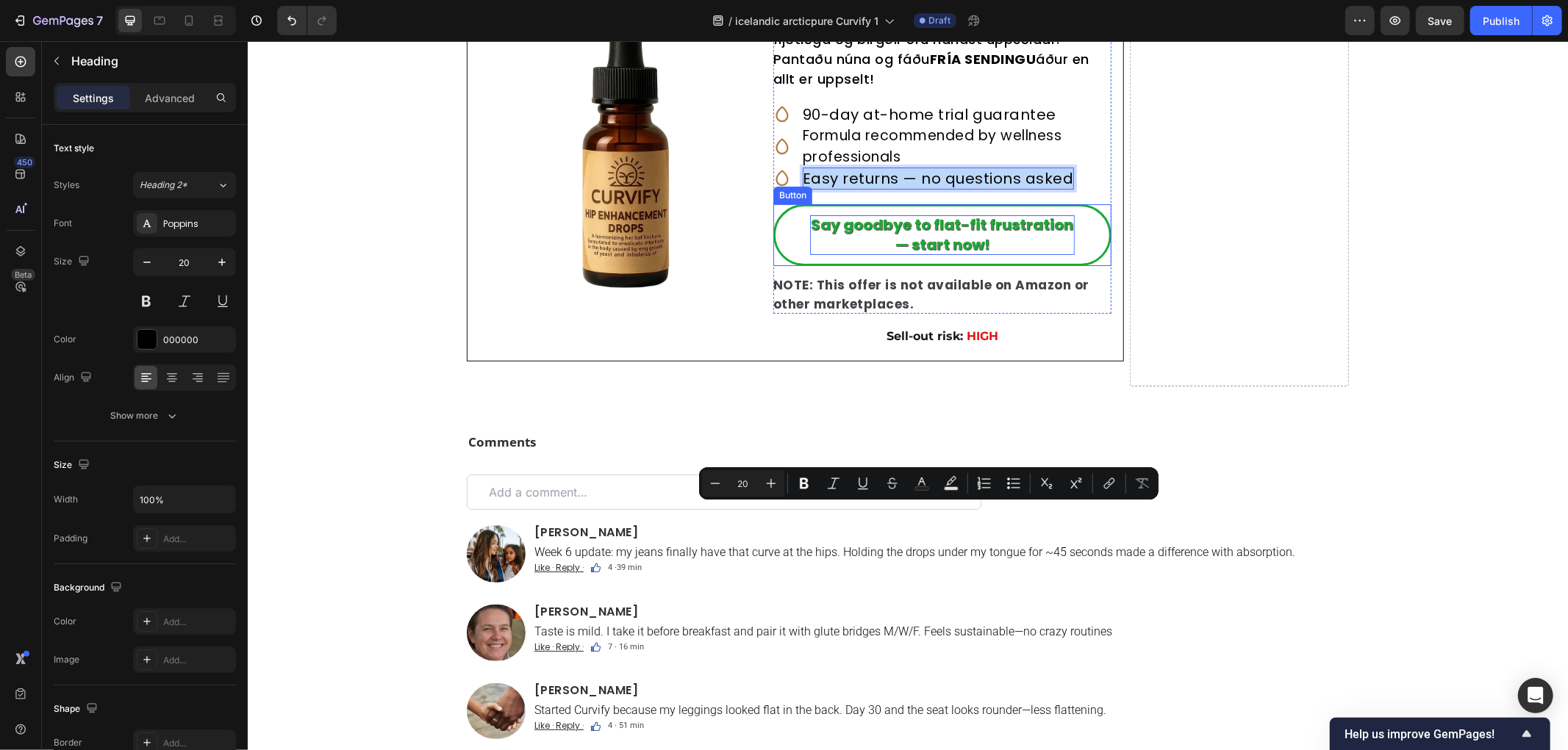
click at [913, 254] on strong "Say goodbye to flat-fit frustration — start now!" at bounding box center [941, 234] width 262 height 41
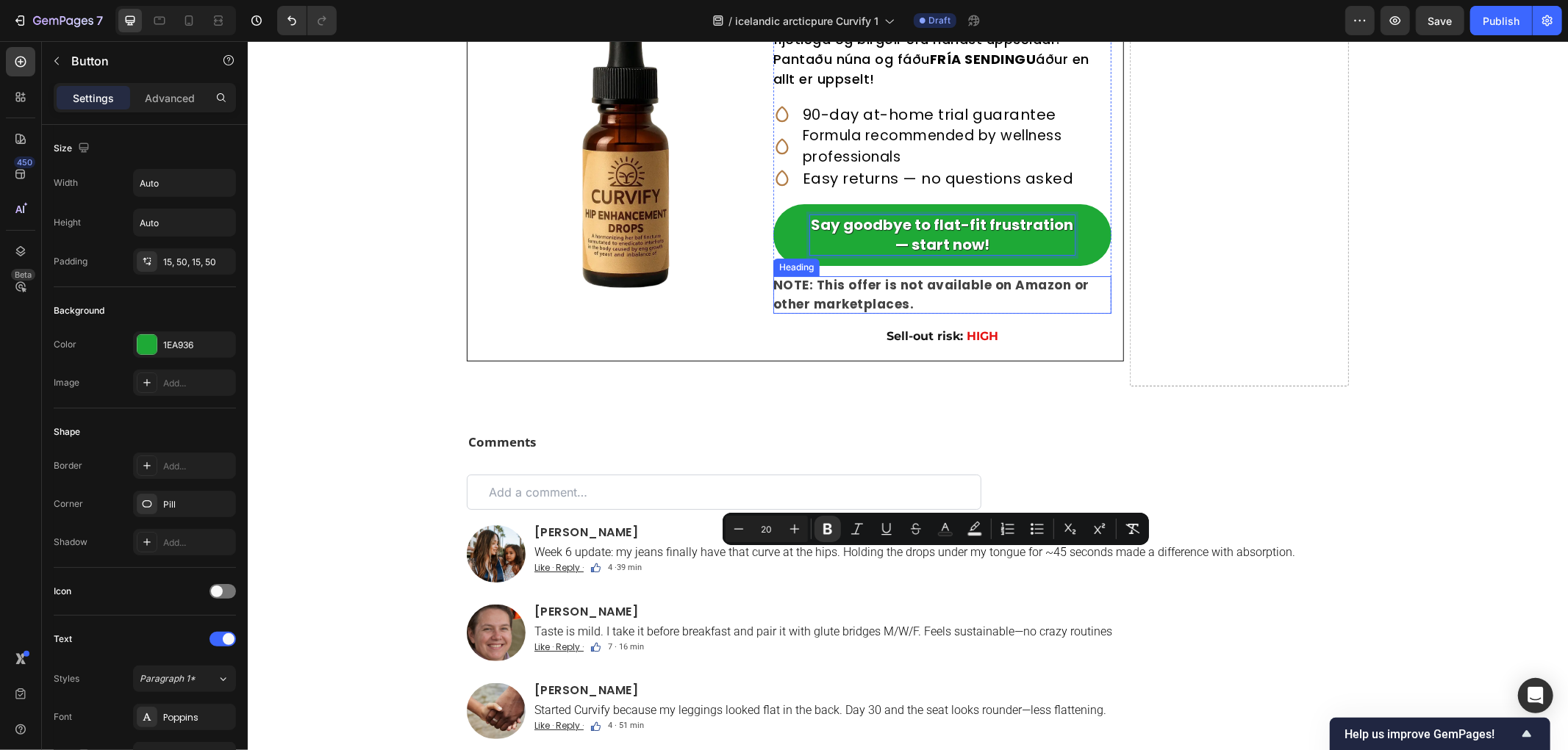
click at [873, 312] on strong "NOTE: This offer is not available on Amazon or other marketplaces." at bounding box center [930, 294] width 316 height 37
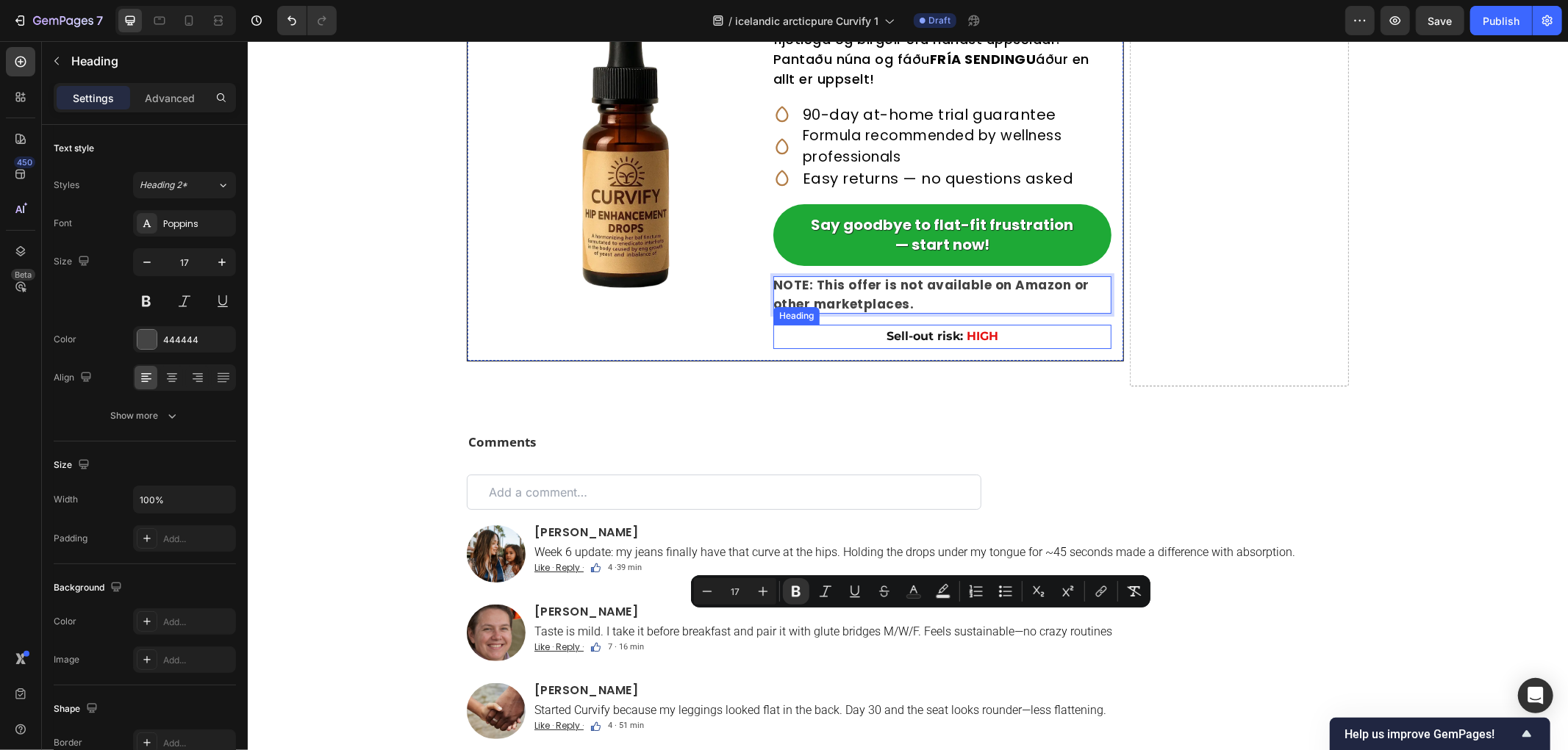
click at [941, 342] on strong "Sell-out risk:" at bounding box center [924, 336] width 77 height 14
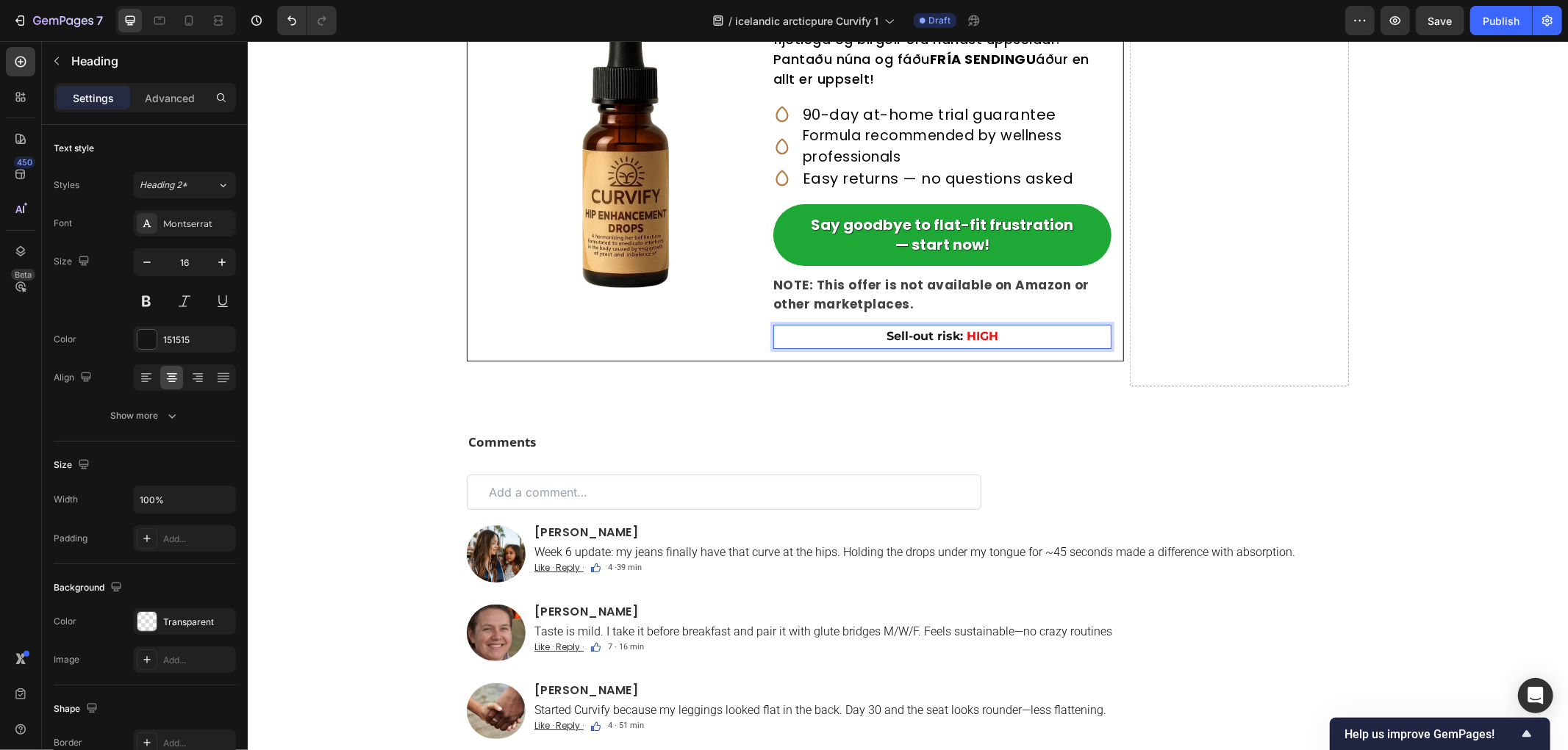
click at [978, 342] on strong "HIGH" at bounding box center [981, 336] width 31 height 14
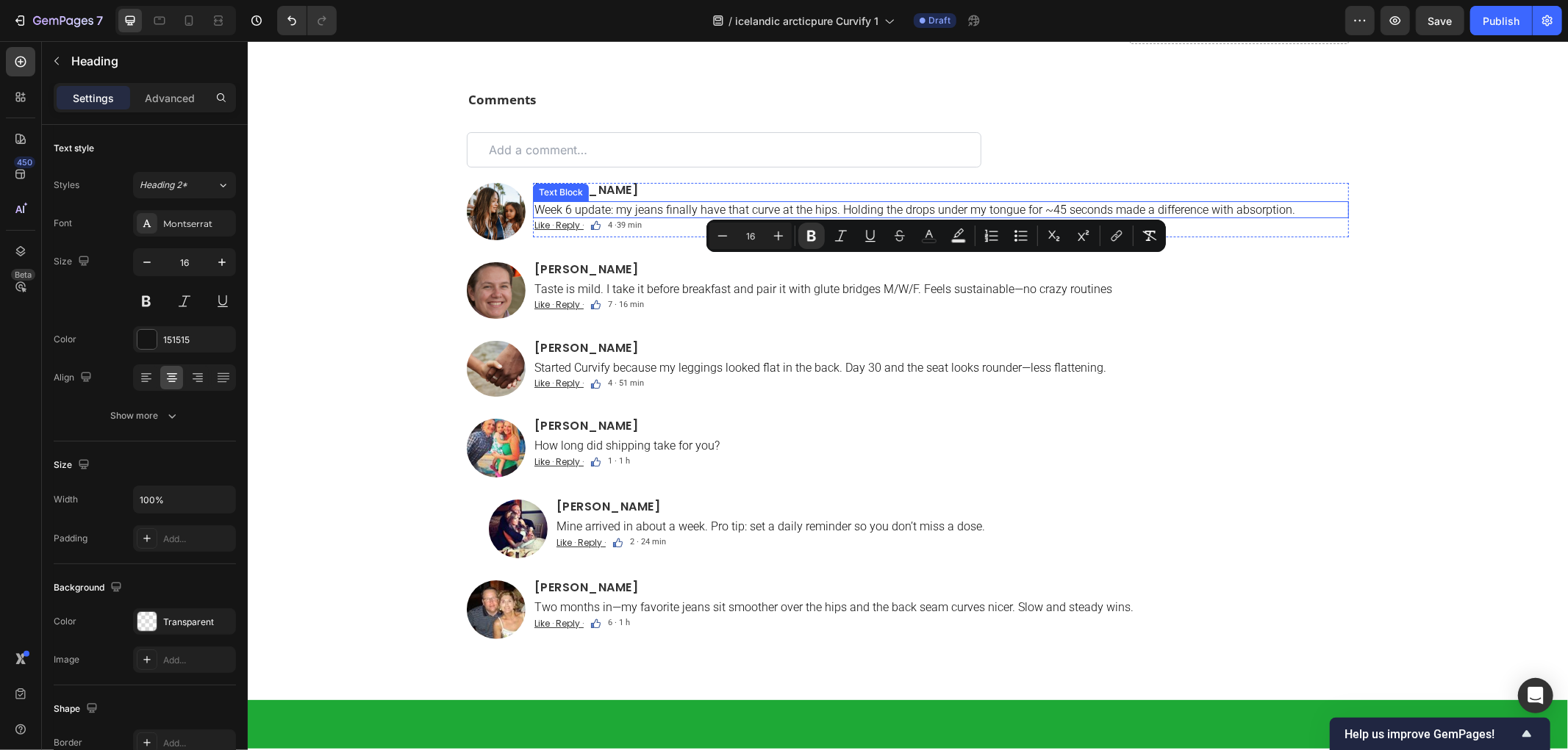
scroll to position [9307, 0]
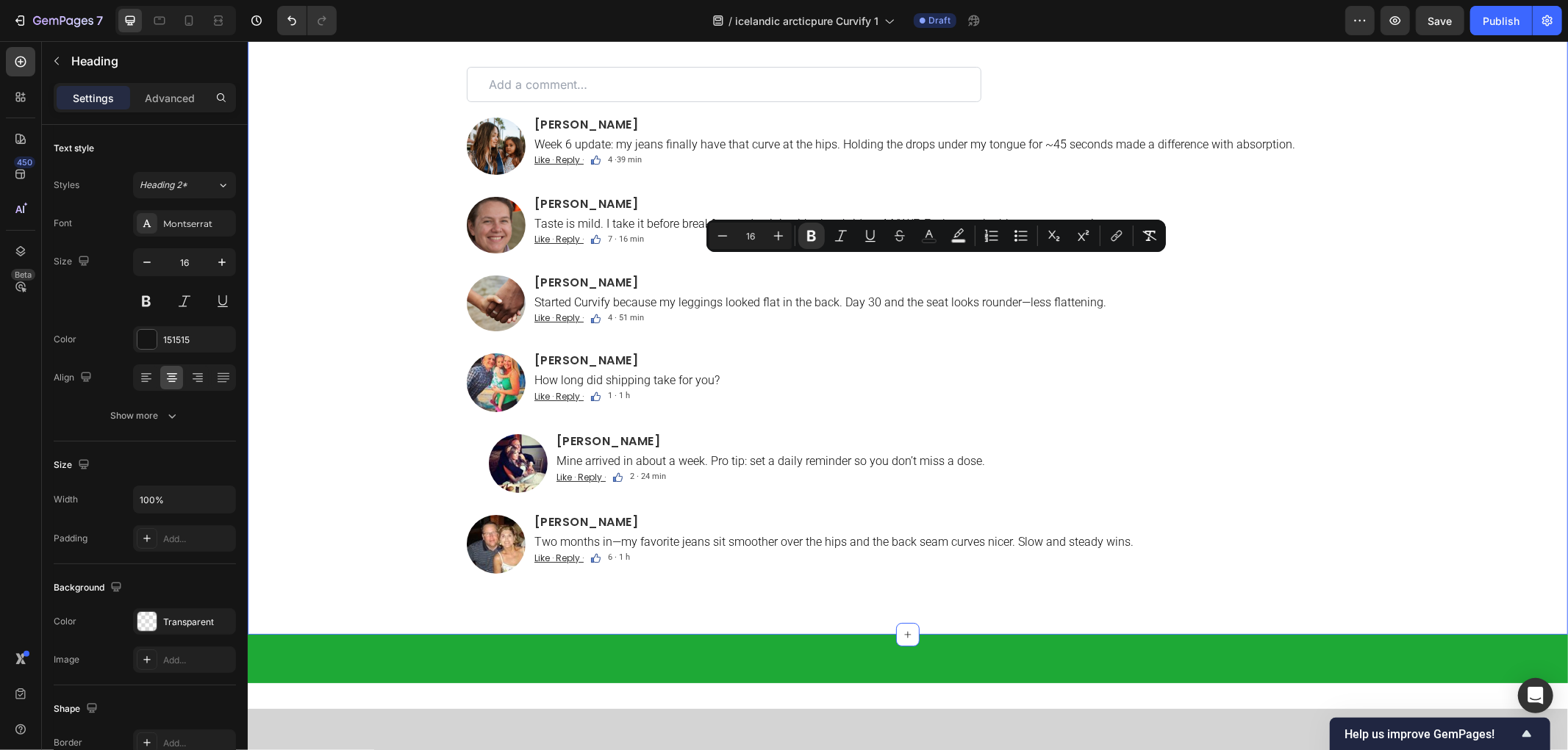
click at [450, 425] on div "Comments Text Block Custom Code Image Ava Reynolds Heading Week 6 update: my je…" at bounding box center [907, 318] width 1321 height 586
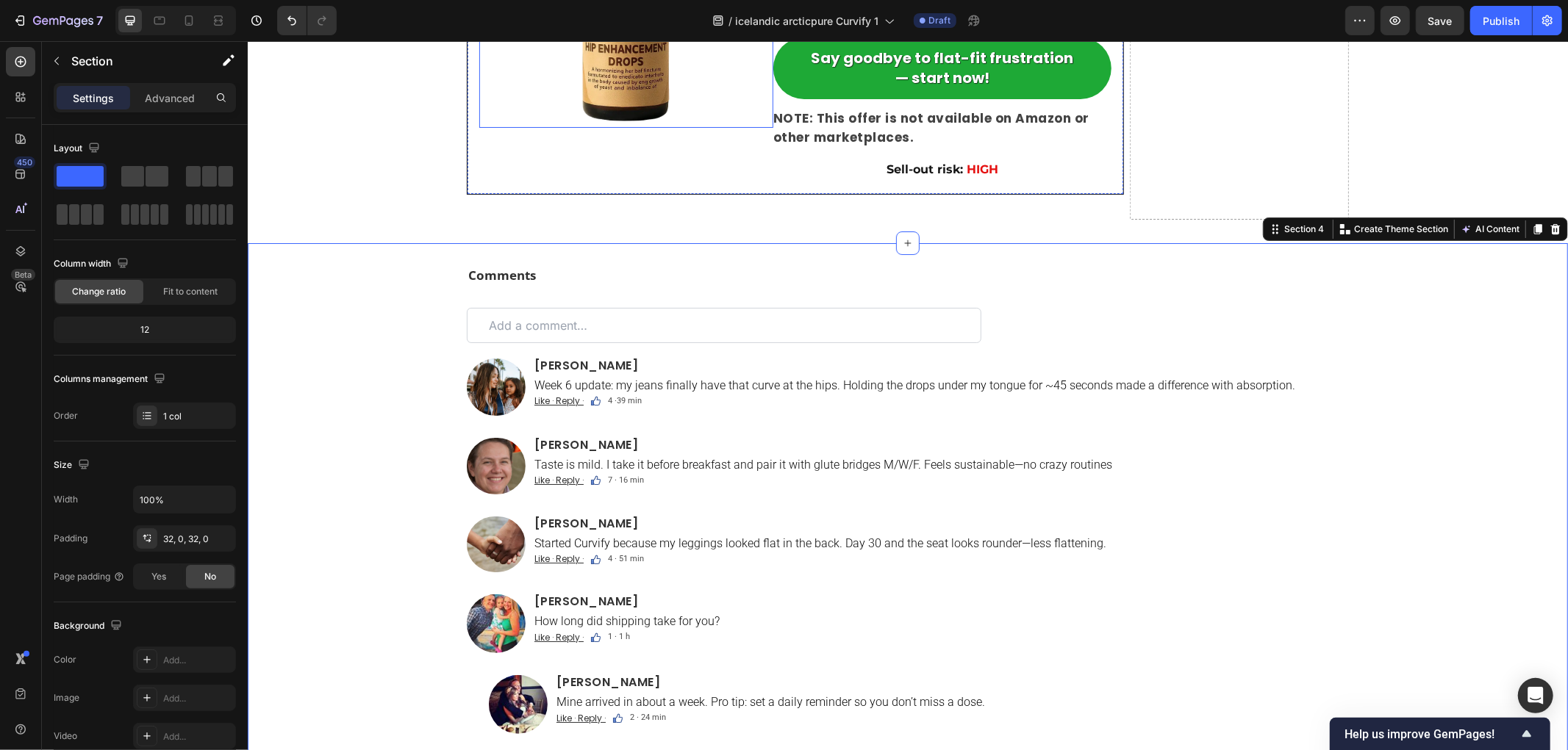
scroll to position [9063, 0]
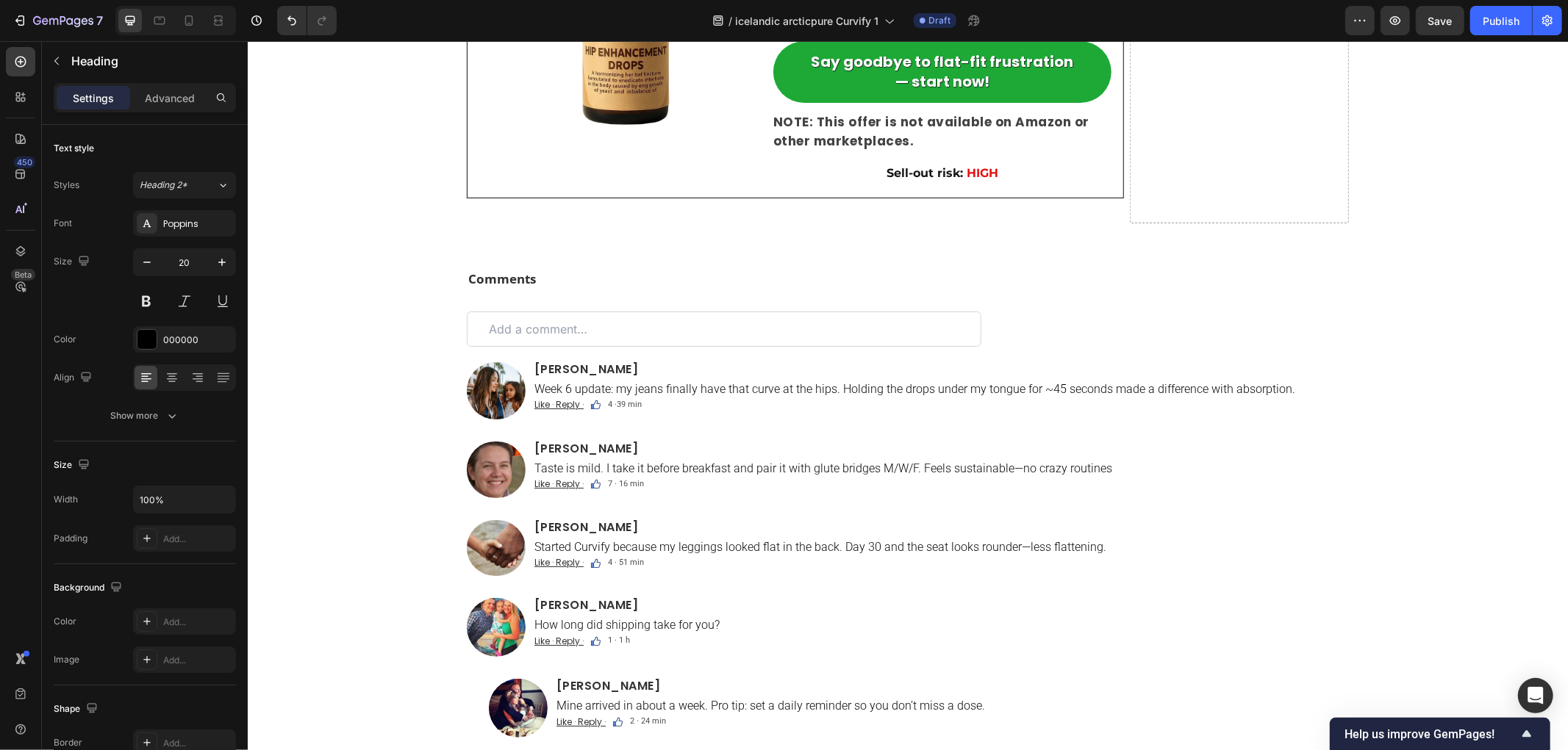
click at [867, 26] on p "Easy returns — no questions asked" at bounding box center [938, 15] width 271 height 22
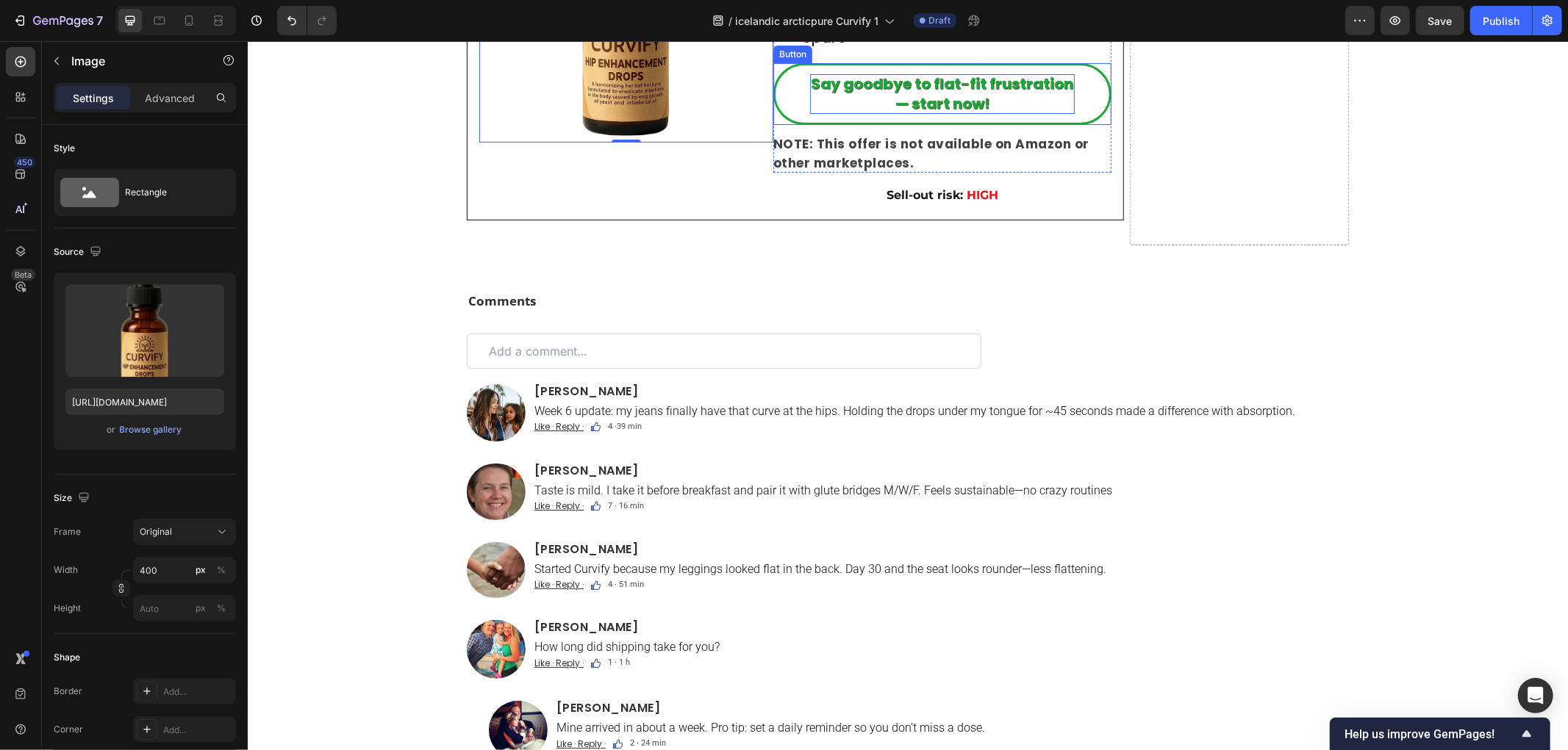
click at [910, 114] on strong "Say goodbye to flat-fit frustration — start now!" at bounding box center [941, 93] width 262 height 41
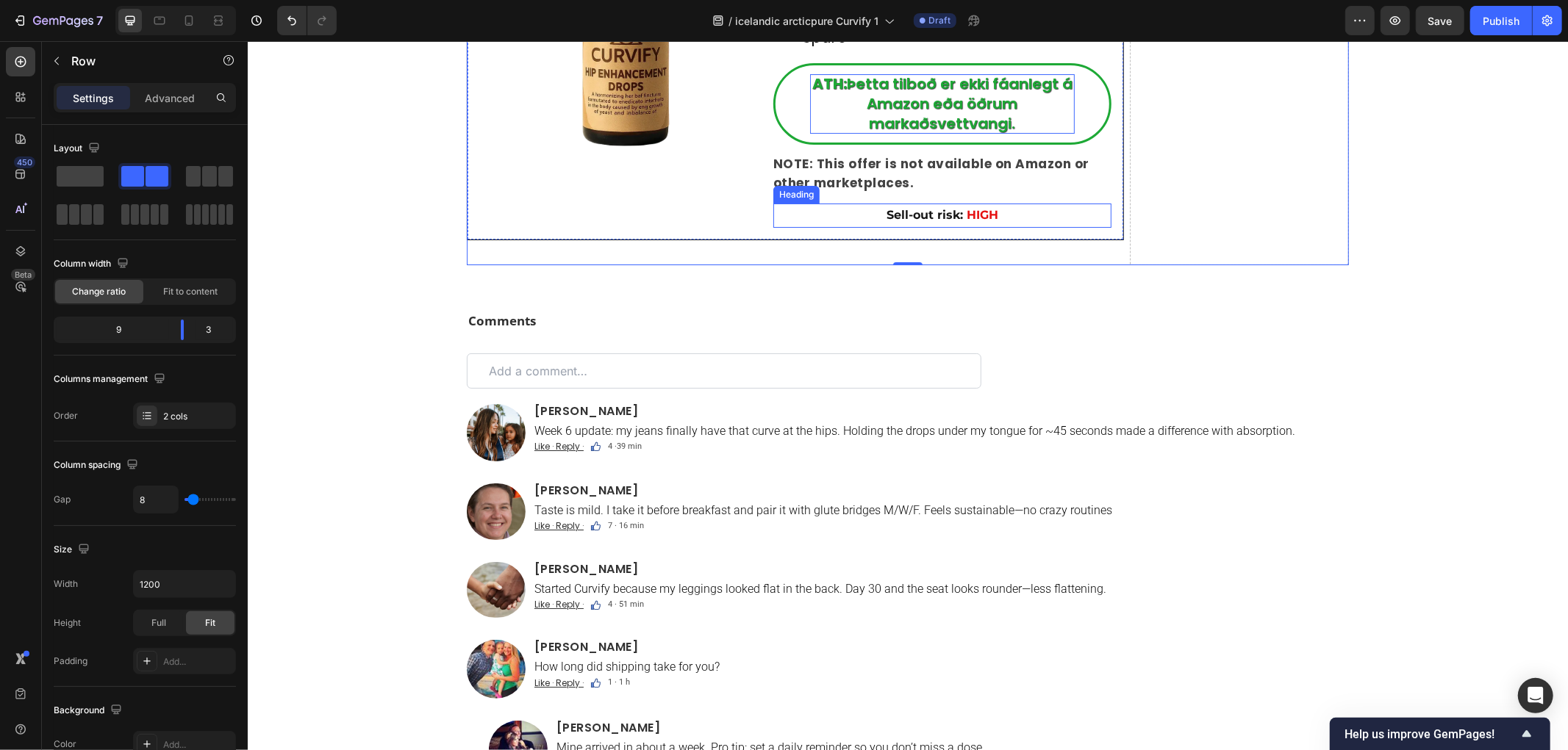
click at [956, 222] on p "⁠⁠⁠⁠⁠⁠⁠ Sell-out risk: HIGH" at bounding box center [941, 215] width 335 height 16
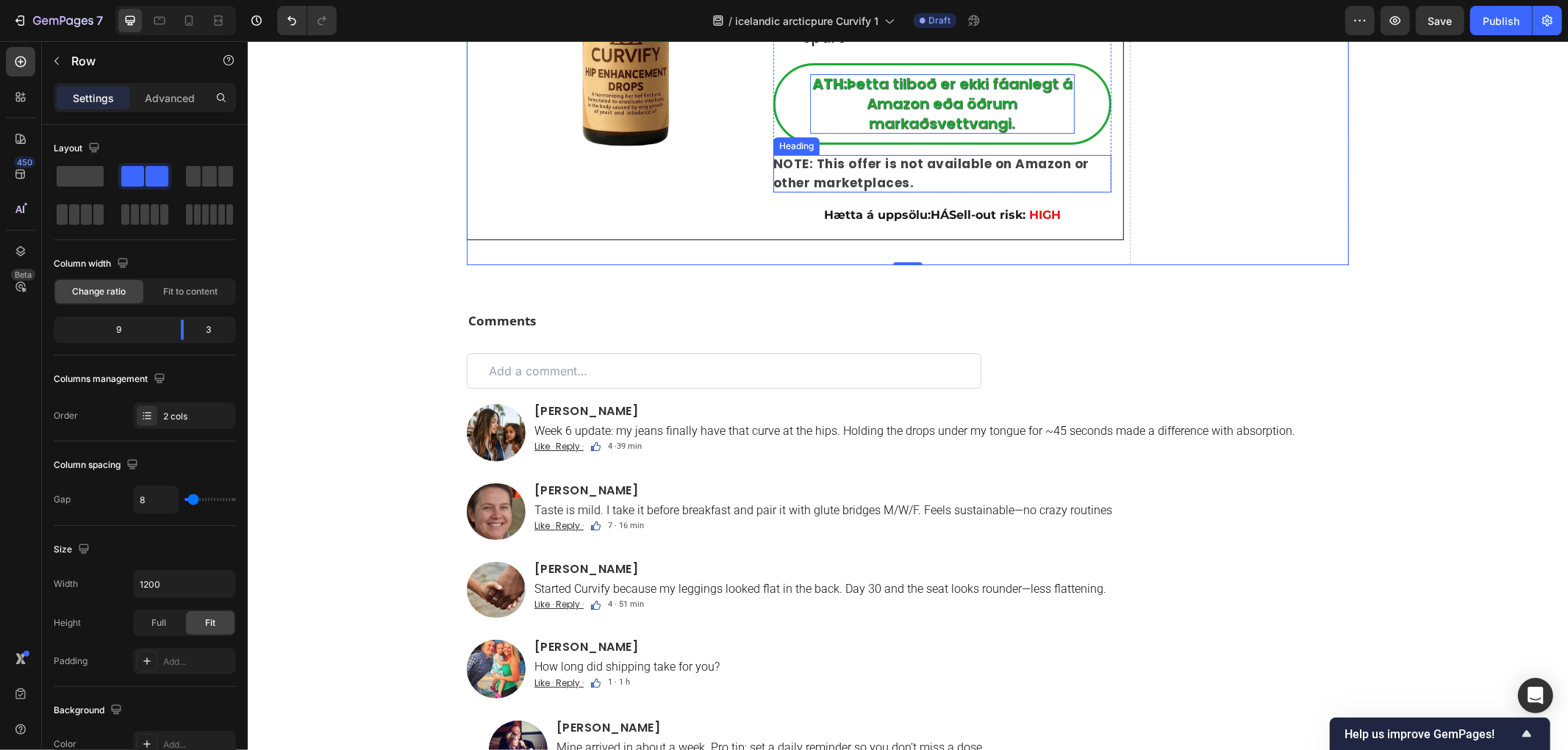
click at [894, 191] on strong "NOTE: This offer is not available on Amazon or other marketplaces." at bounding box center [930, 172] width 316 height 37
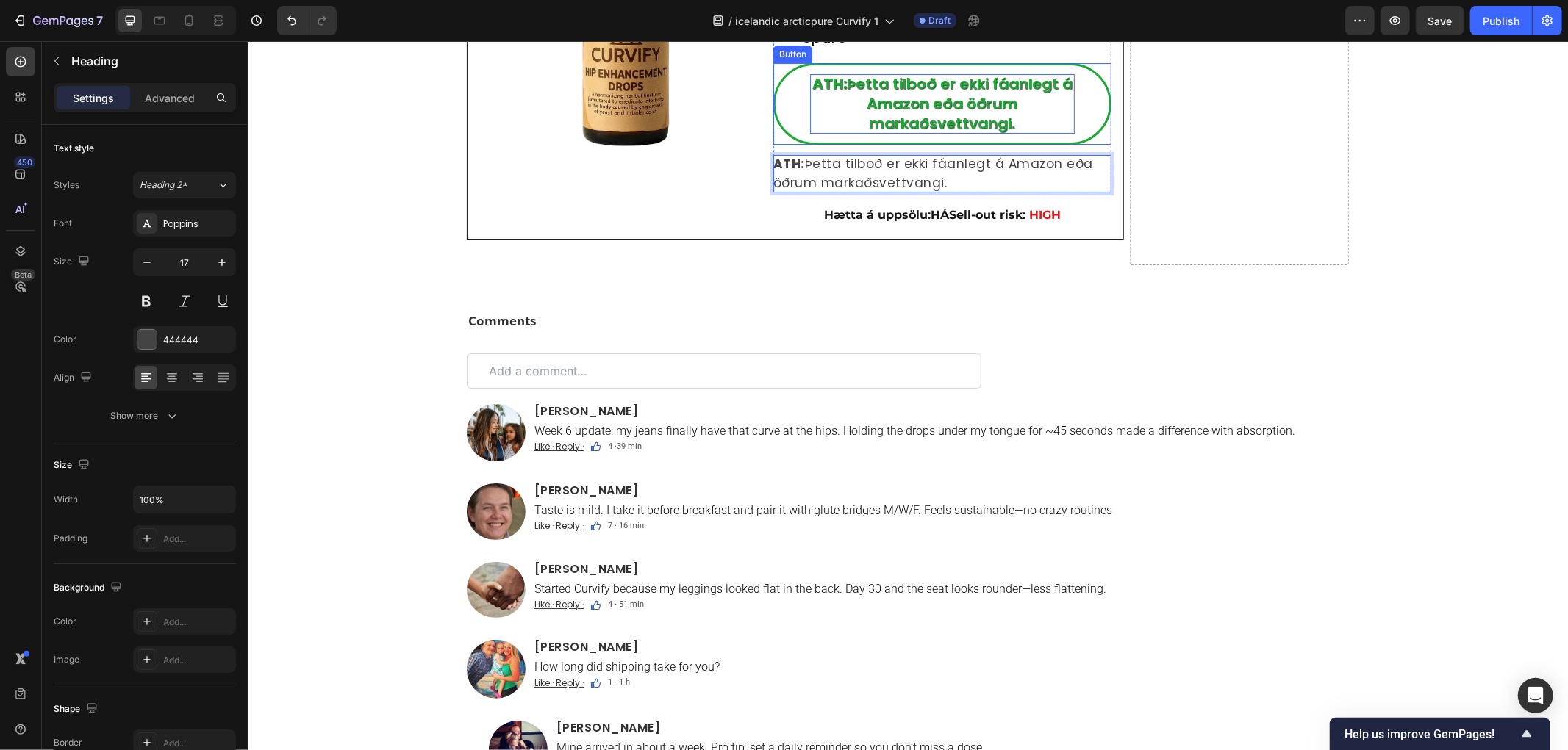
click at [920, 133] on p "ATH: Þetta tilboð er ekki fáanlegt á Amazon eða öðrum markaðsvettvangi." at bounding box center [941, 103] width 265 height 59
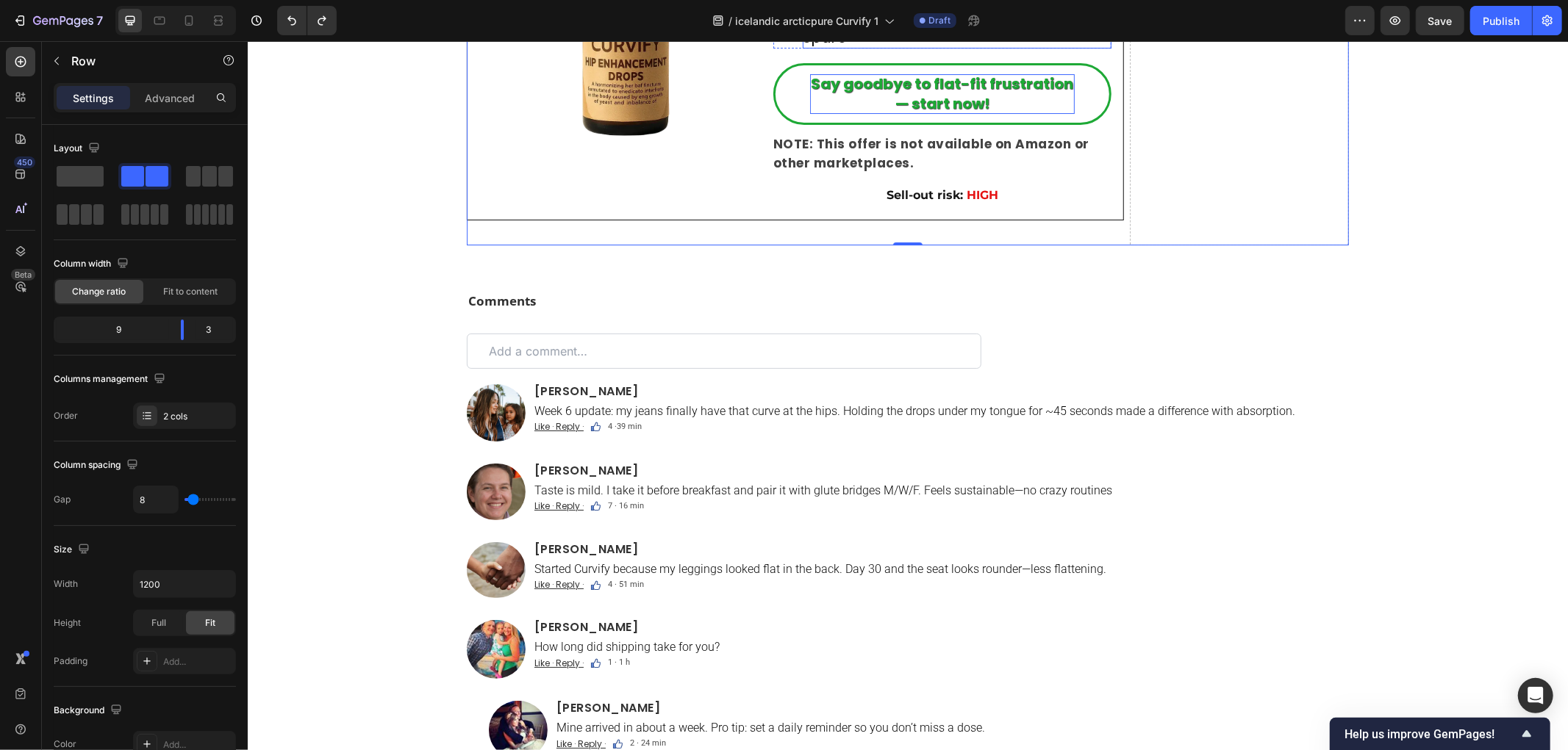
click at [880, 48] on p "Auðveldar skilavélar — engin spurning spurð" at bounding box center [956, 26] width 309 height 44
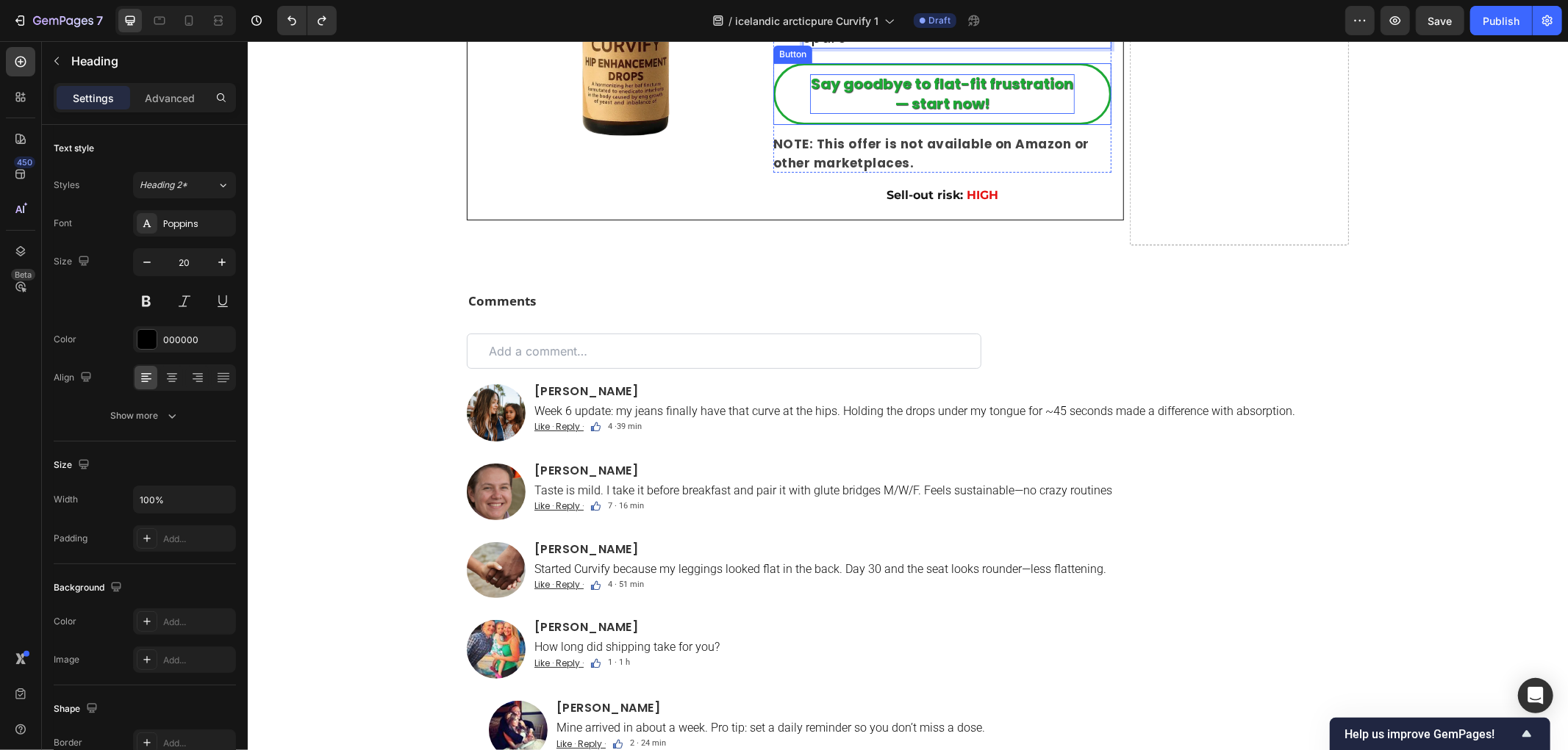
click at [913, 114] on strong "Say goodbye to flat-fit frustration — start now!" at bounding box center [941, 93] width 262 height 41
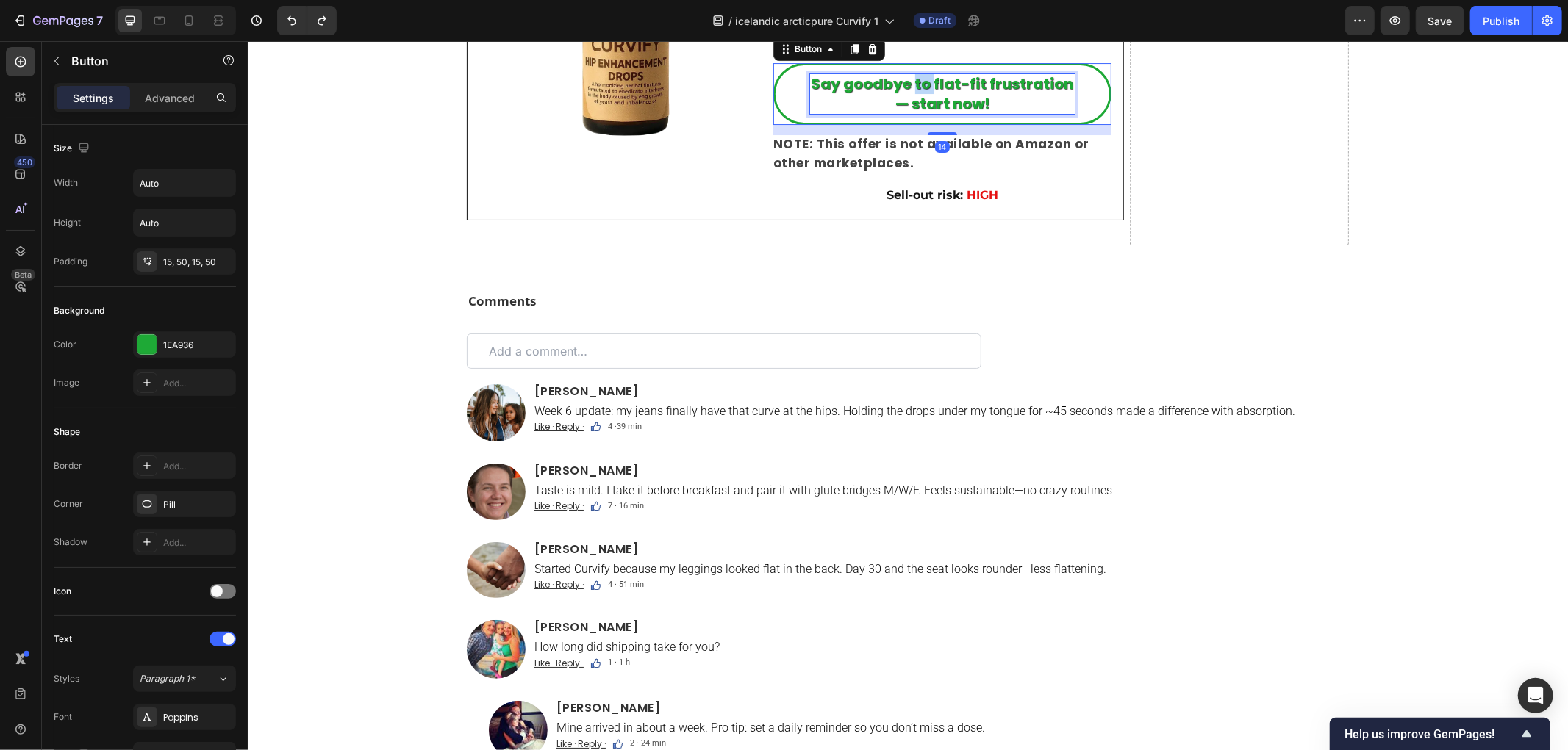
click at [916, 114] on strong "Say goodbye to flat-fit frustration — start now!" at bounding box center [941, 93] width 262 height 41
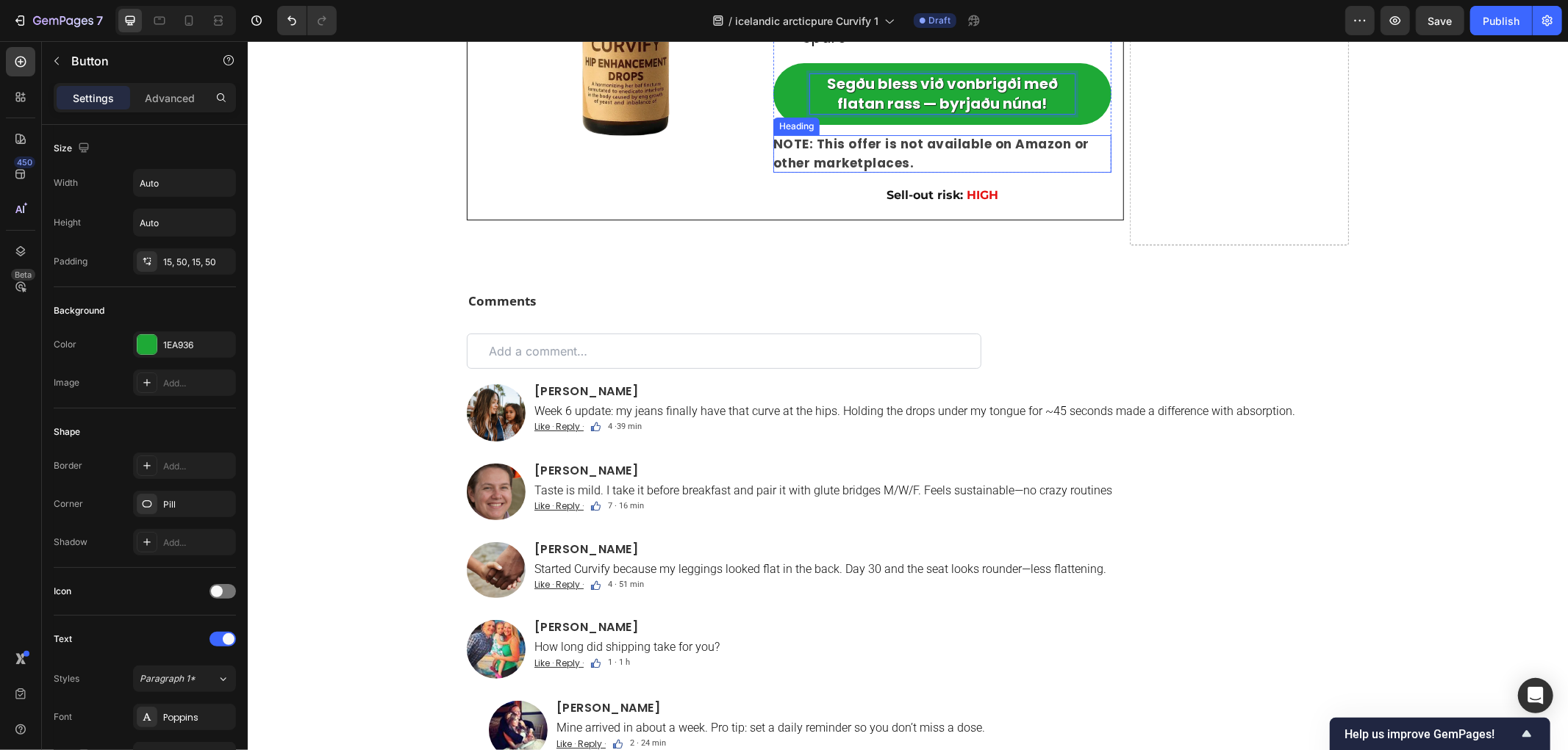
click at [927, 172] on h2 "NOTE: This offer is not available on Amazon or other marketplaces." at bounding box center [941, 153] width 338 height 38
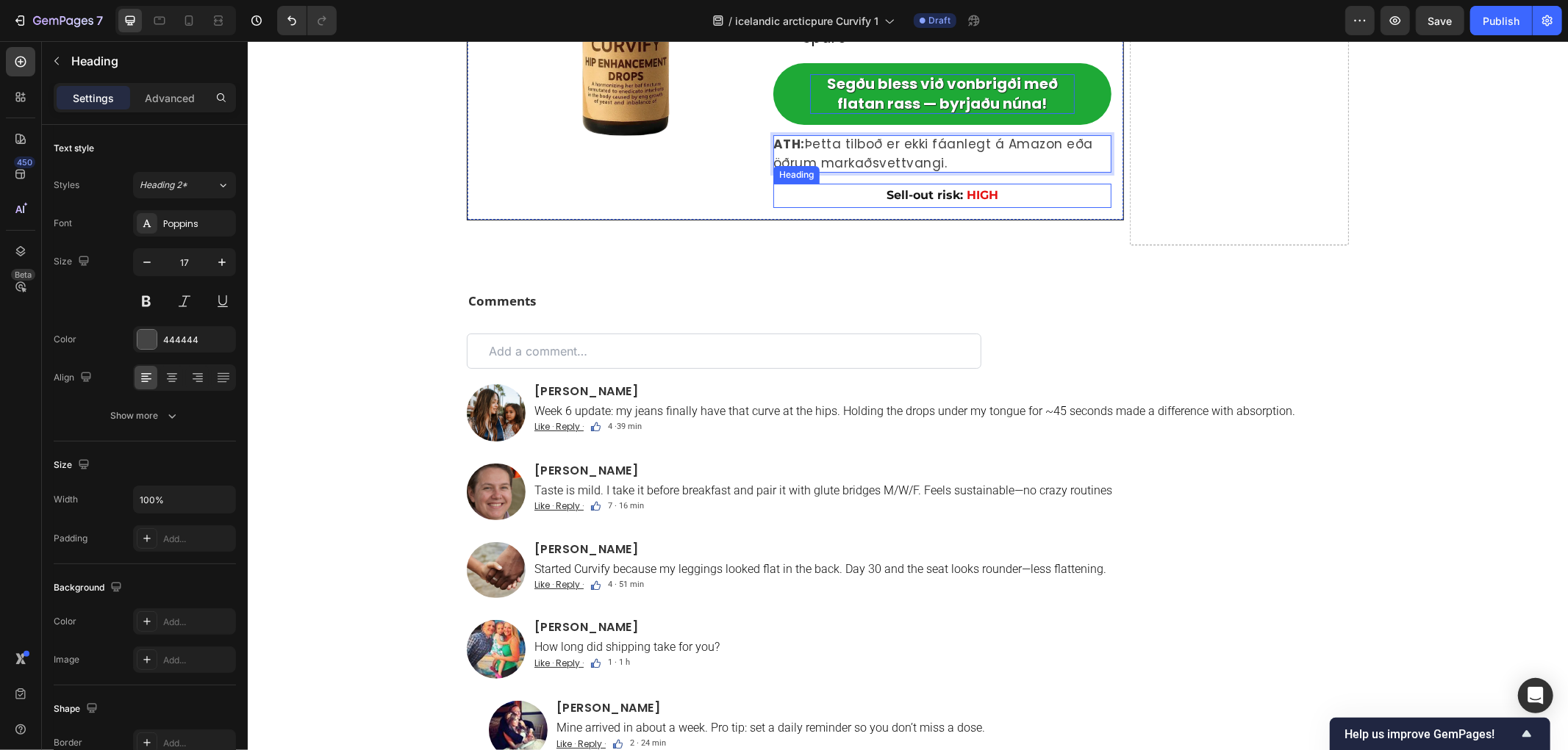
click at [896, 201] on strong "Sell-out risk:" at bounding box center [924, 194] width 77 height 14
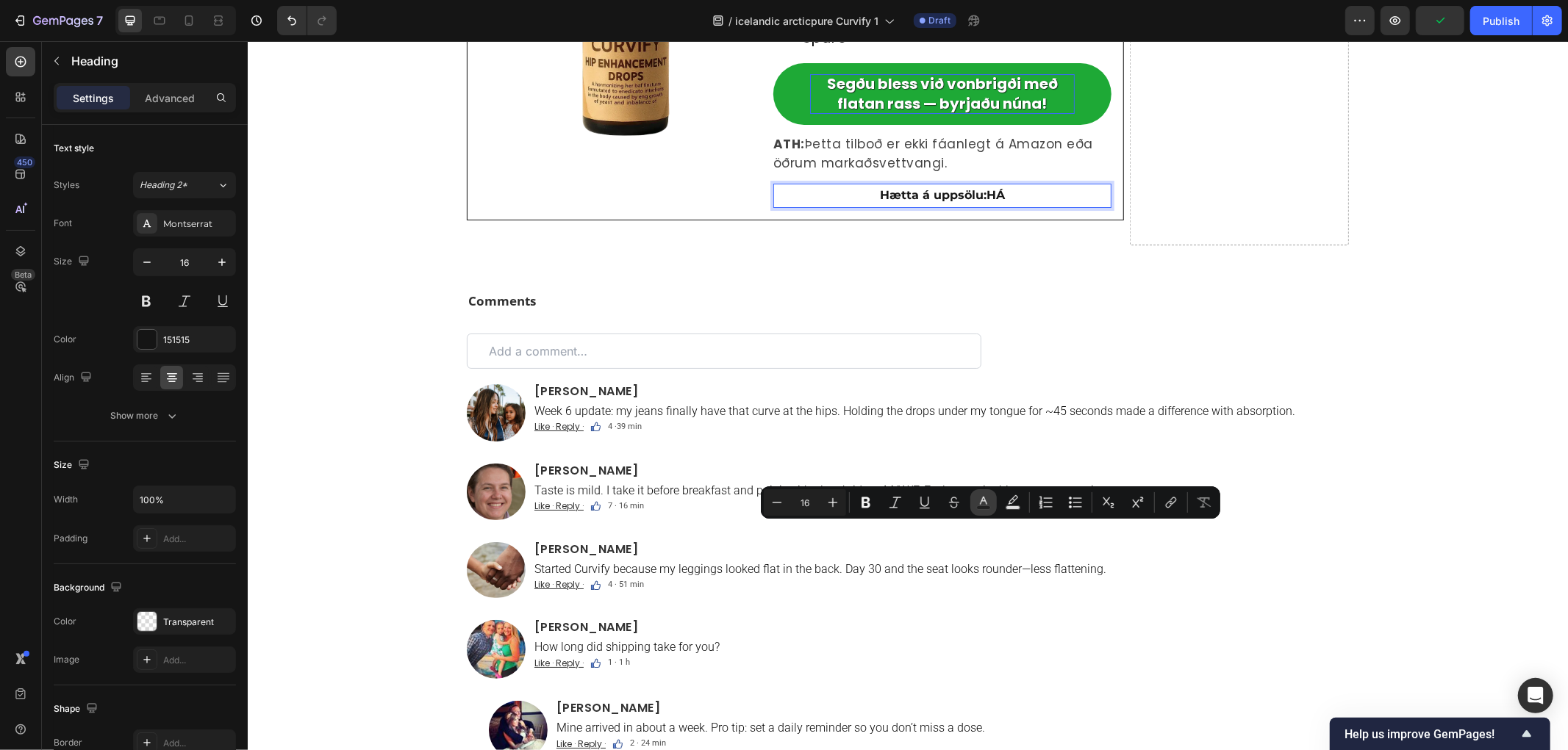
click at [979, 510] on button "Text Color" at bounding box center [984, 503] width 27 height 27
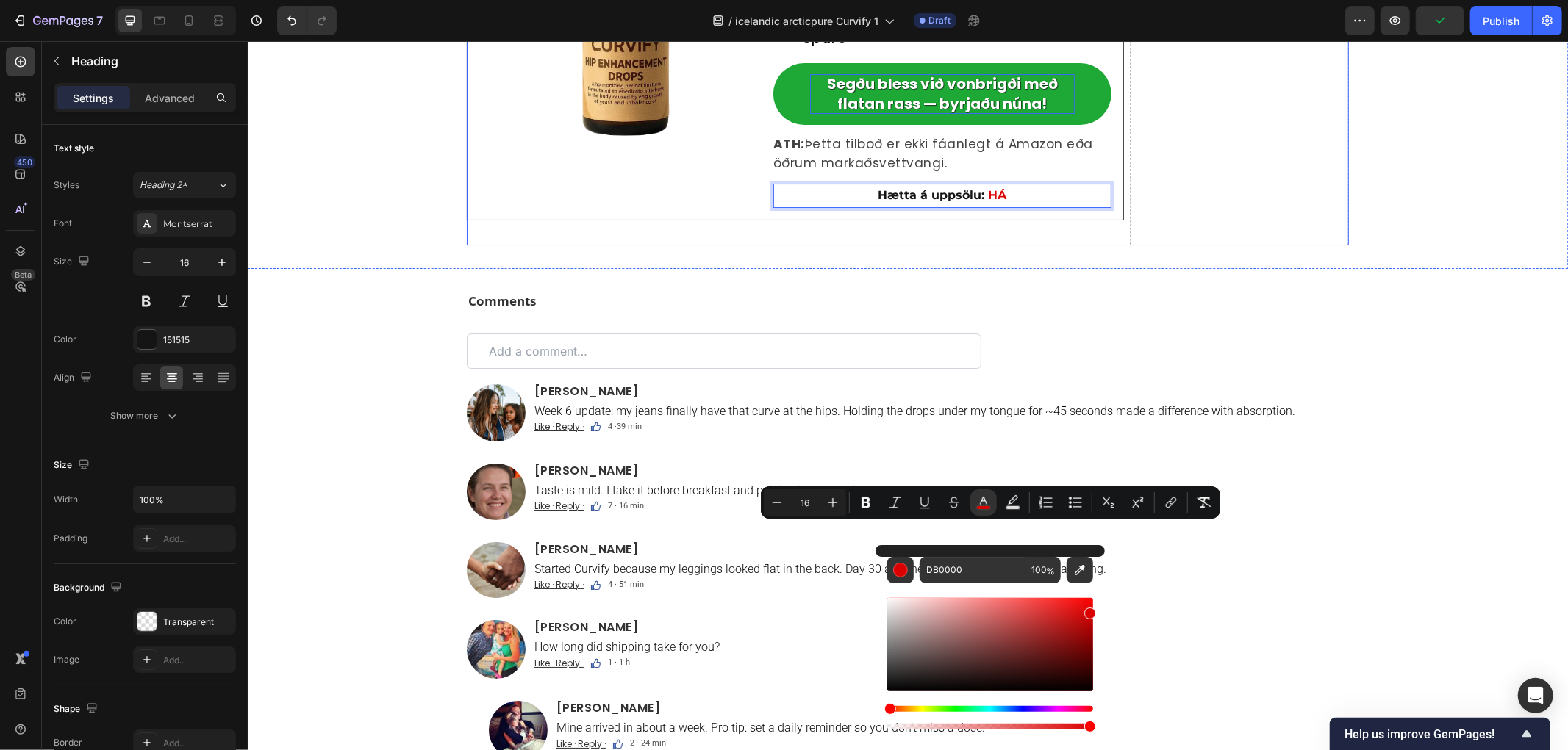
drag, startPoint x: 1046, startPoint y: 643, endPoint x: 1082, endPoint y: 601, distance: 55.3
click at [1091, 591] on div "Editor contextual toolbar" at bounding box center [990, 658] width 206 height 150
type input "FF0707"
drag, startPoint x: 1306, startPoint y: 658, endPoint x: 1197, endPoint y: 522, distance: 174.3
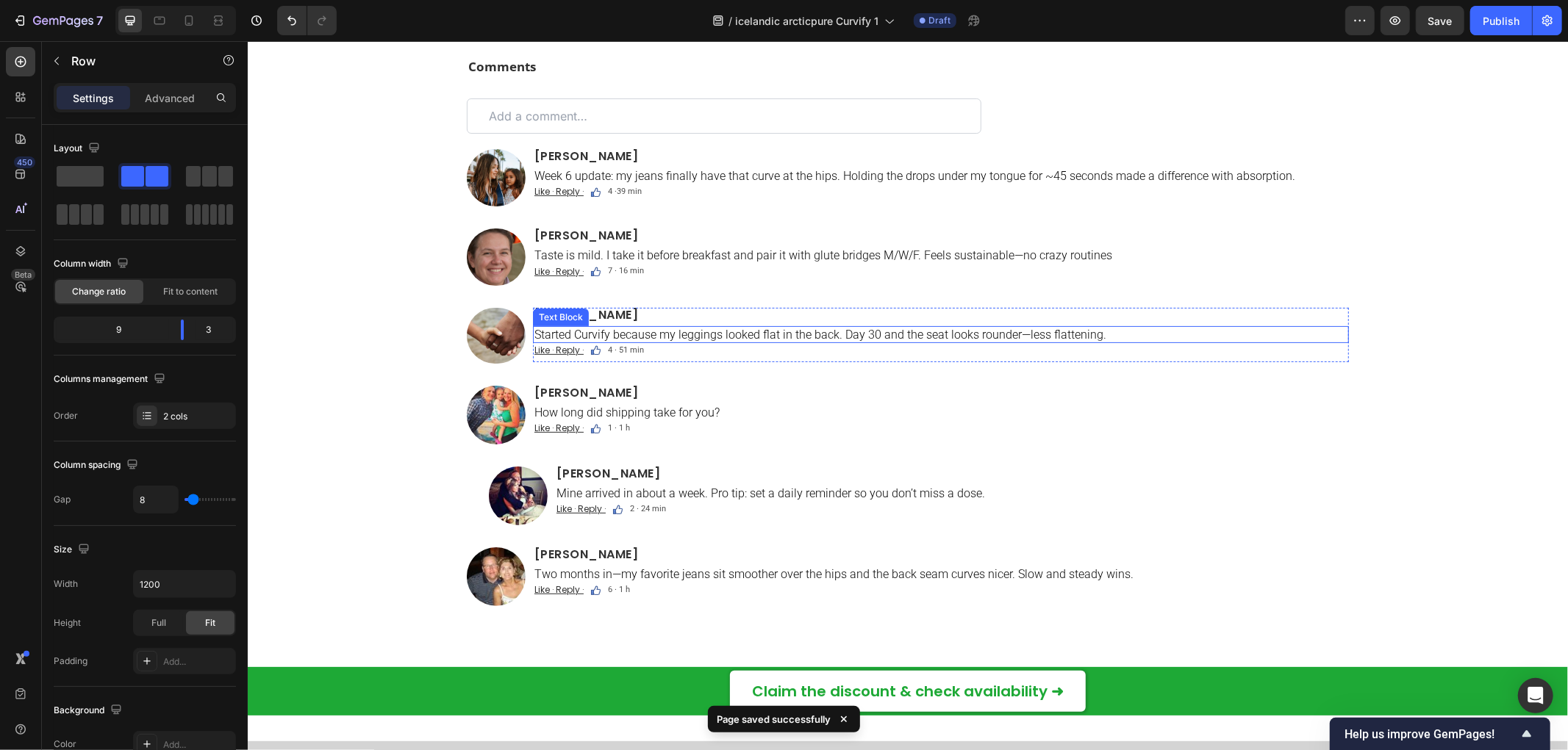
scroll to position [9623, 0]
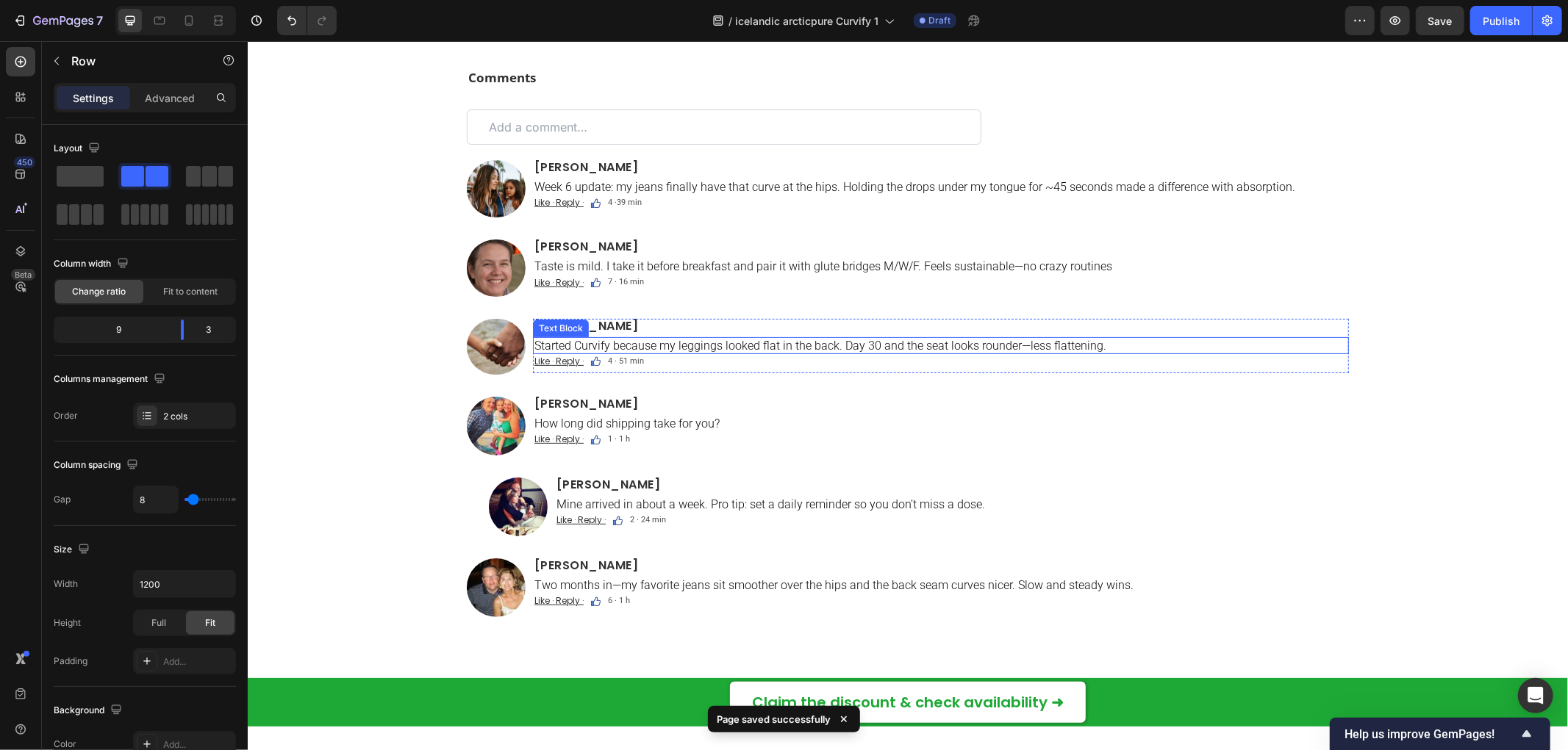
click at [437, 202] on div "Comments Text Block Custom Code Image Ava Reynolds Heading Week 6 update: my je…" at bounding box center [907, 361] width 1321 height 586
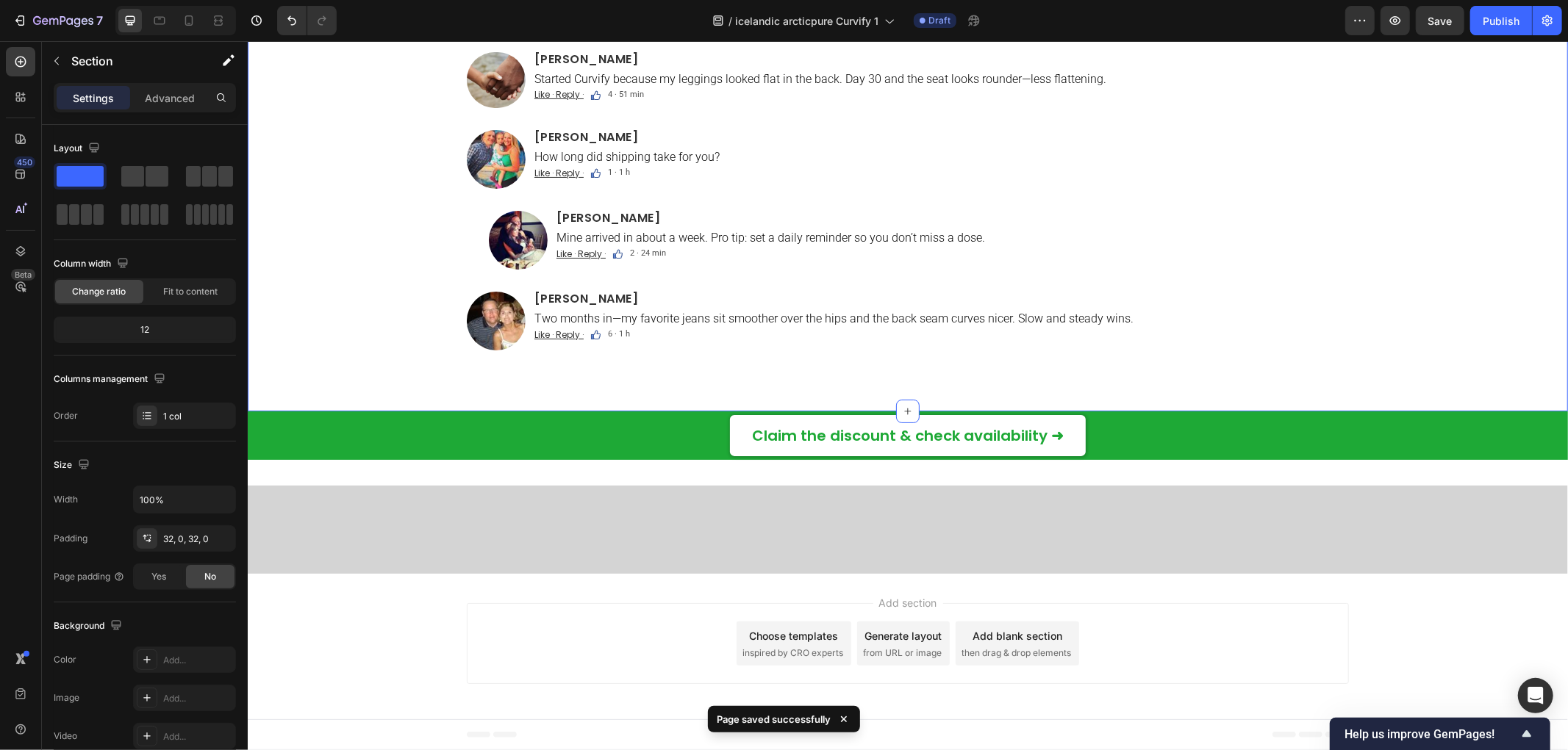
scroll to position [9553, 0]
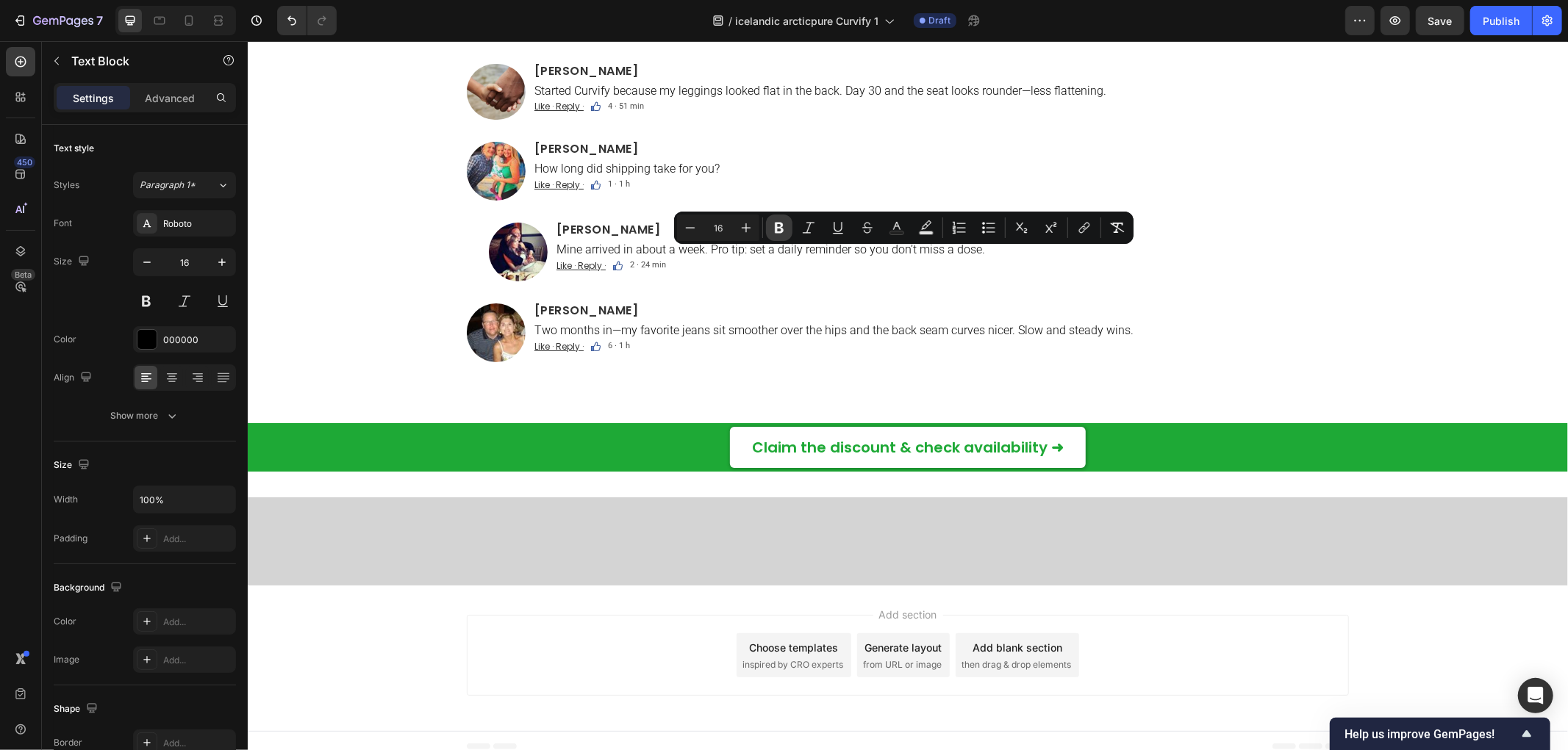
click at [783, 230] on icon "Editor contextual toolbar" at bounding box center [779, 228] width 9 height 11
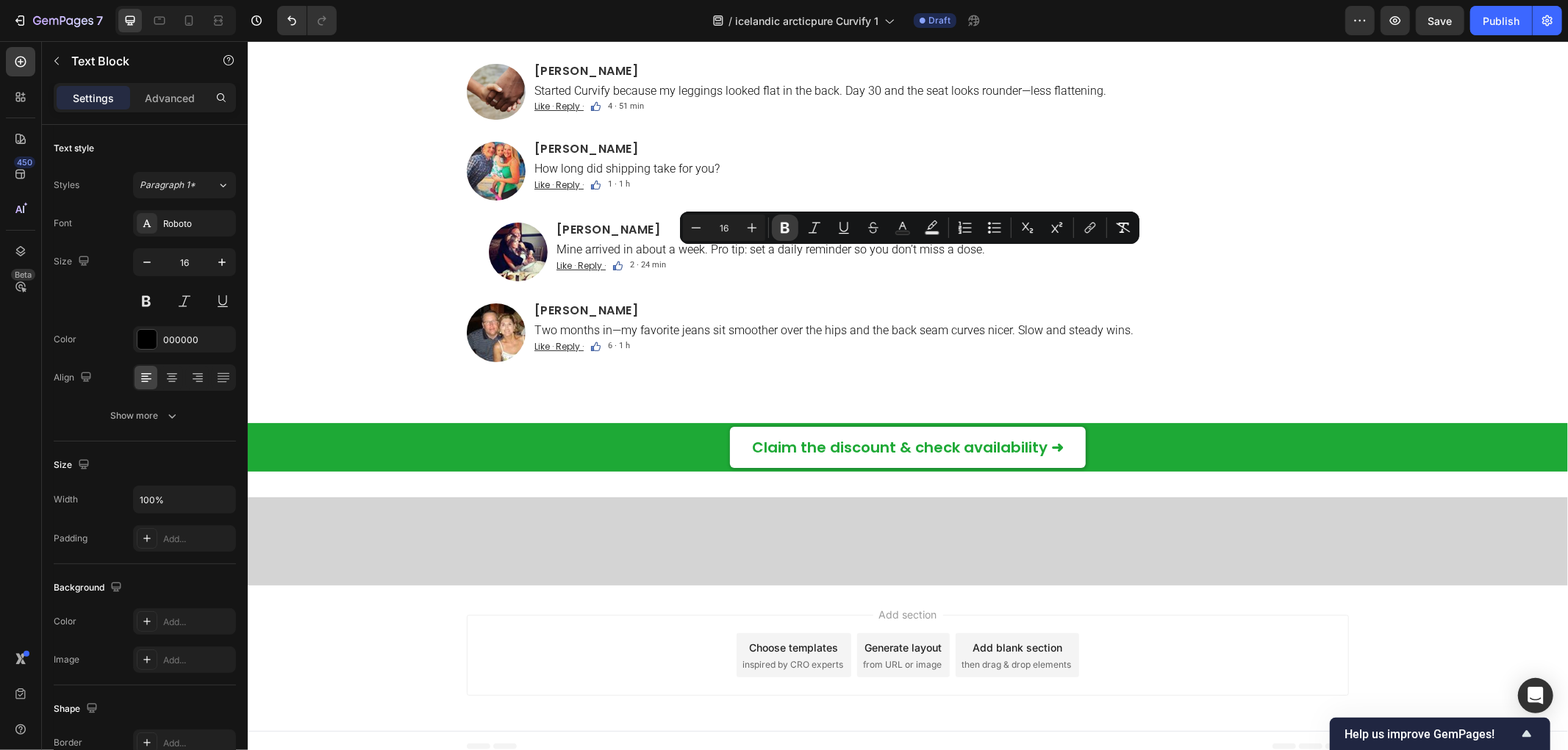
click at [786, 231] on icon "Editor contextual toolbar" at bounding box center [785, 228] width 9 height 11
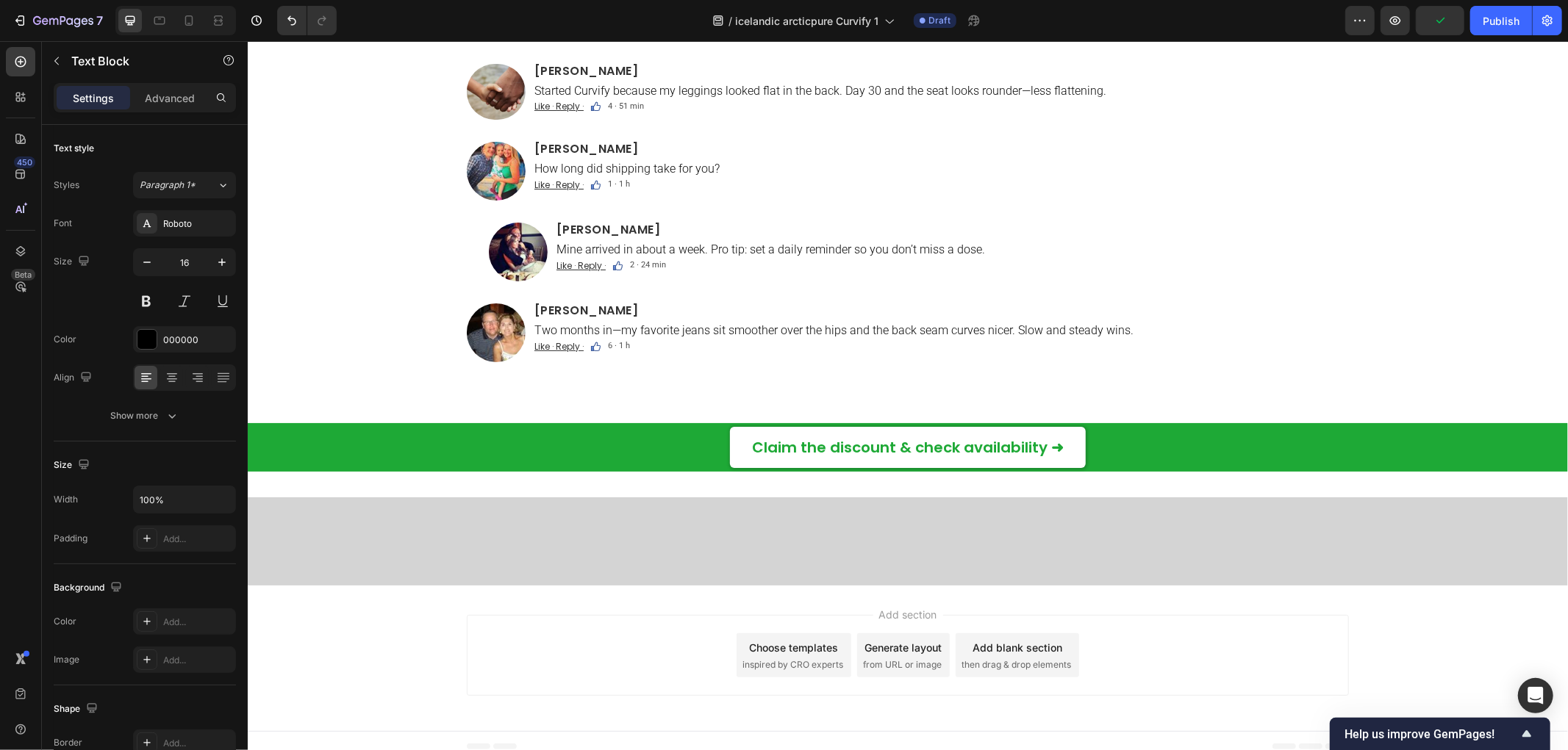
click at [703, 18] on p "Taste is mild. I take it before breakfast and pair it with glute bridges M/W/F.…" at bounding box center [940, 12] width 813 height 14
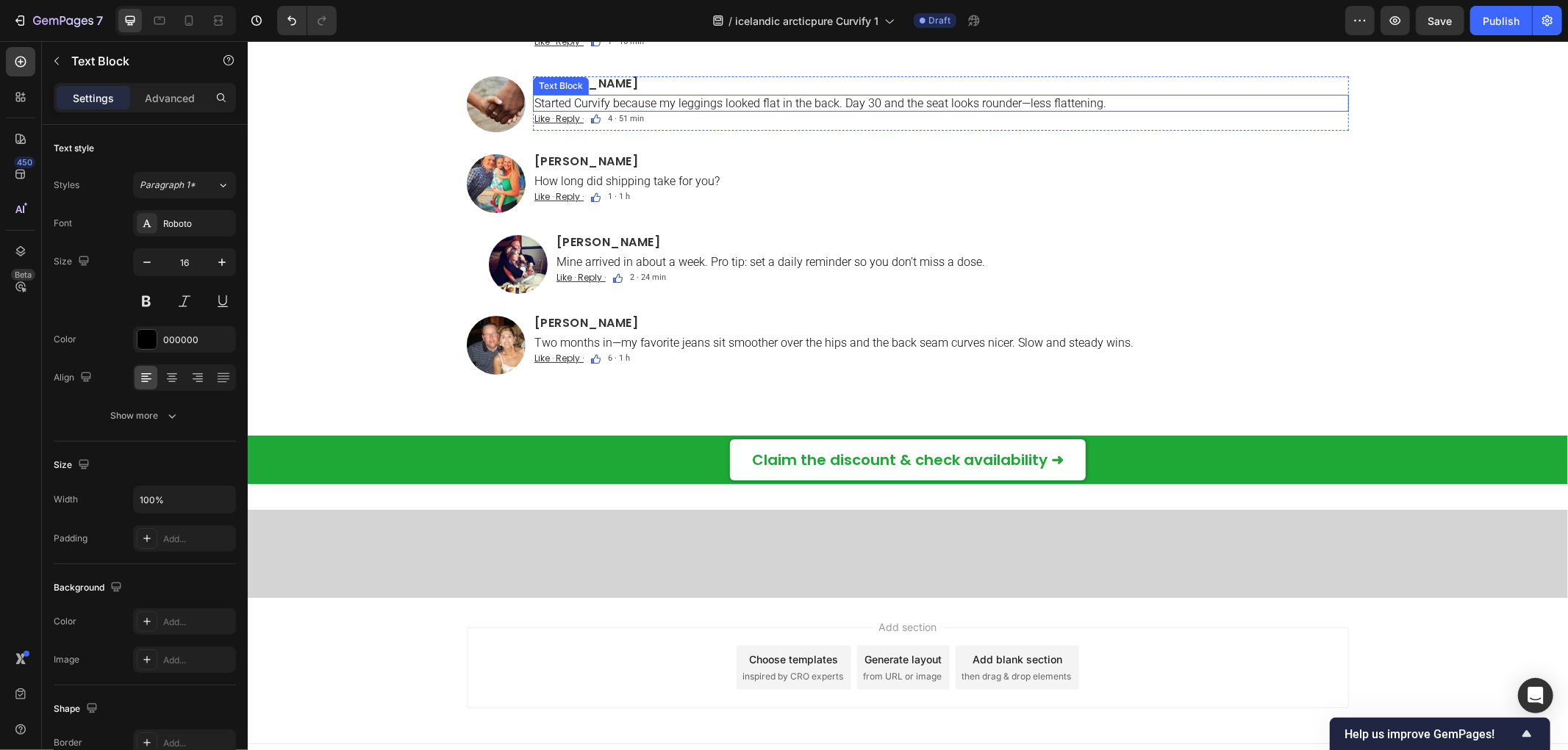
click at [591, 90] on h2 "Sophie Pratt" at bounding box center [941, 83] width 816 height 15
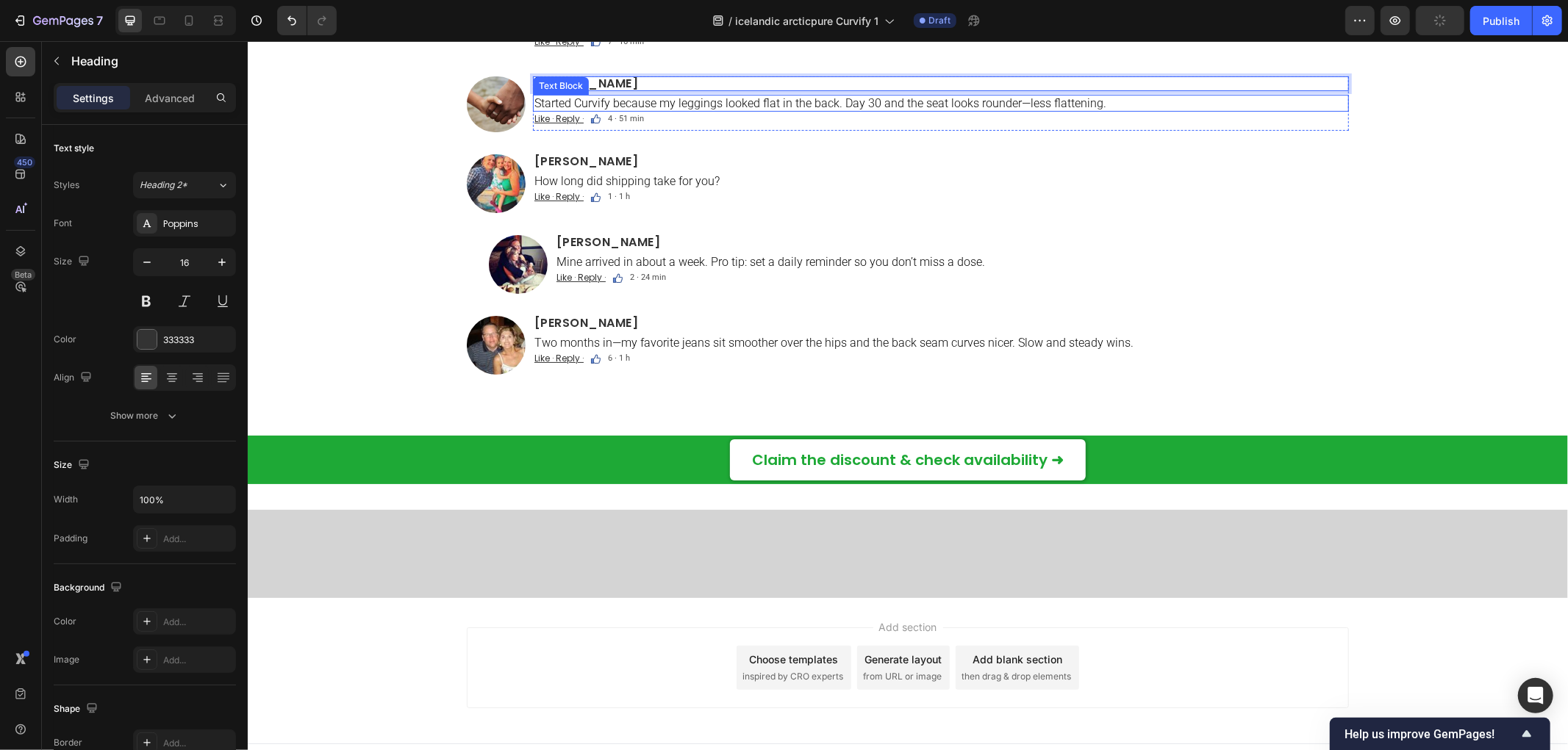
click at [612, 110] on p "Started Curvify because my leggings looked flat in the back. Day 30 and the sea…" at bounding box center [940, 103] width 813 height 14
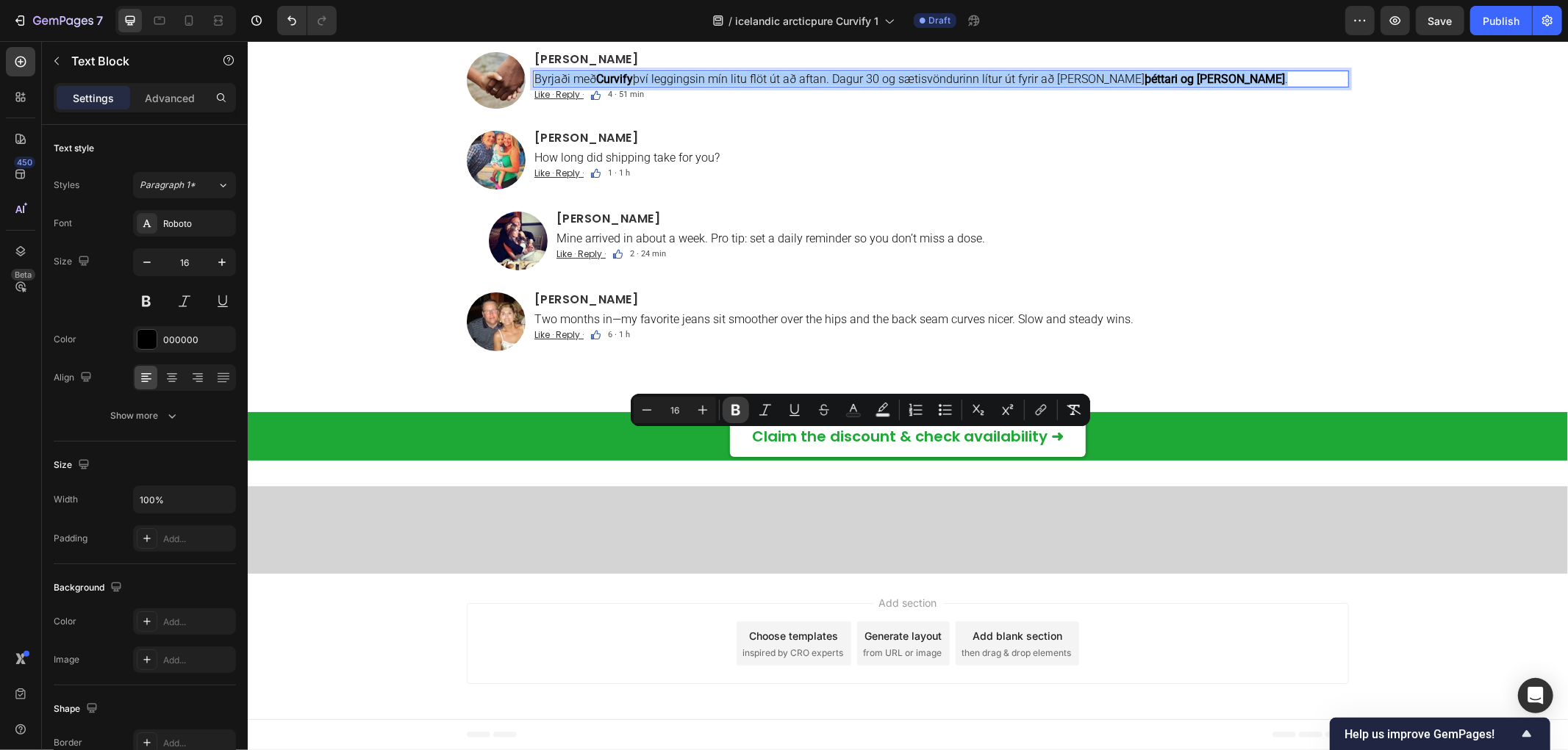
click at [731, 409] on icon "Editor contextual toolbar" at bounding box center [735, 409] width 15 height 15
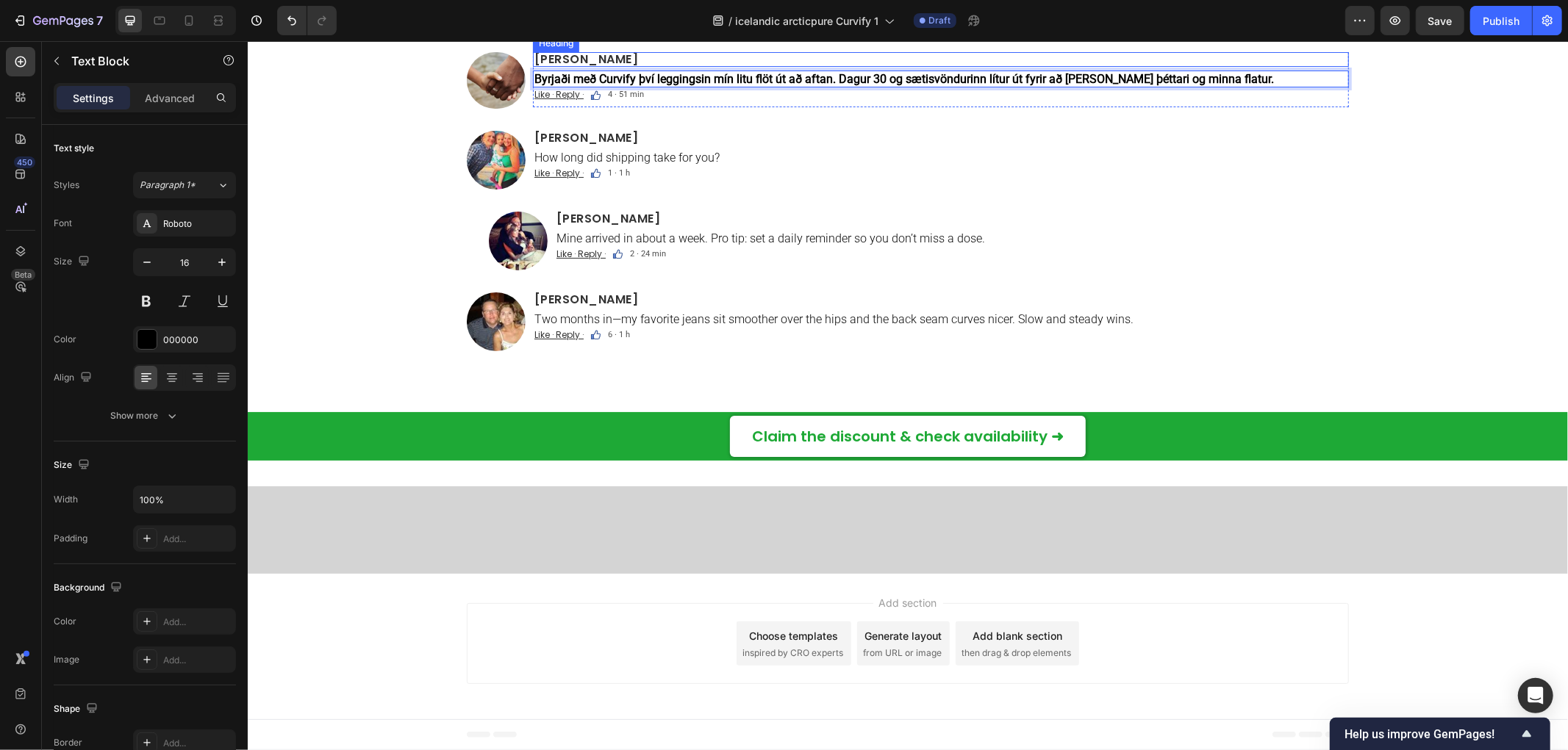
click at [735, 372] on div "Image [PERSON_NAME] Heading Uppfærsla – vika 6: gallabuxurnar mínar hafa loksin…" at bounding box center [907, 121] width 882 height 503
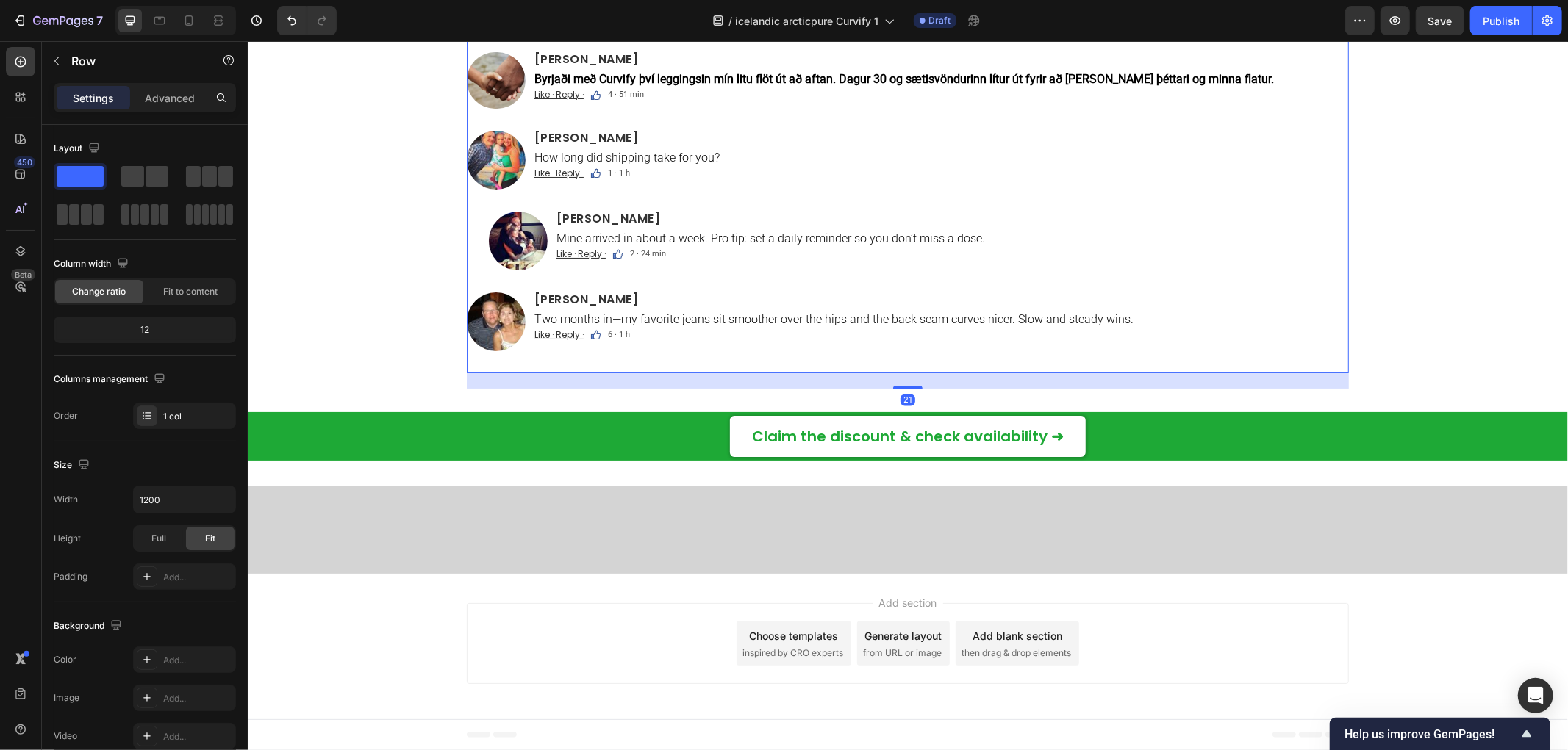
click at [710, 85] on strong "Byrjaði með Curvify því leggingsin mín litu flöt út að aftan. Dagur 30 og sætis…" at bounding box center [903, 78] width 739 height 14
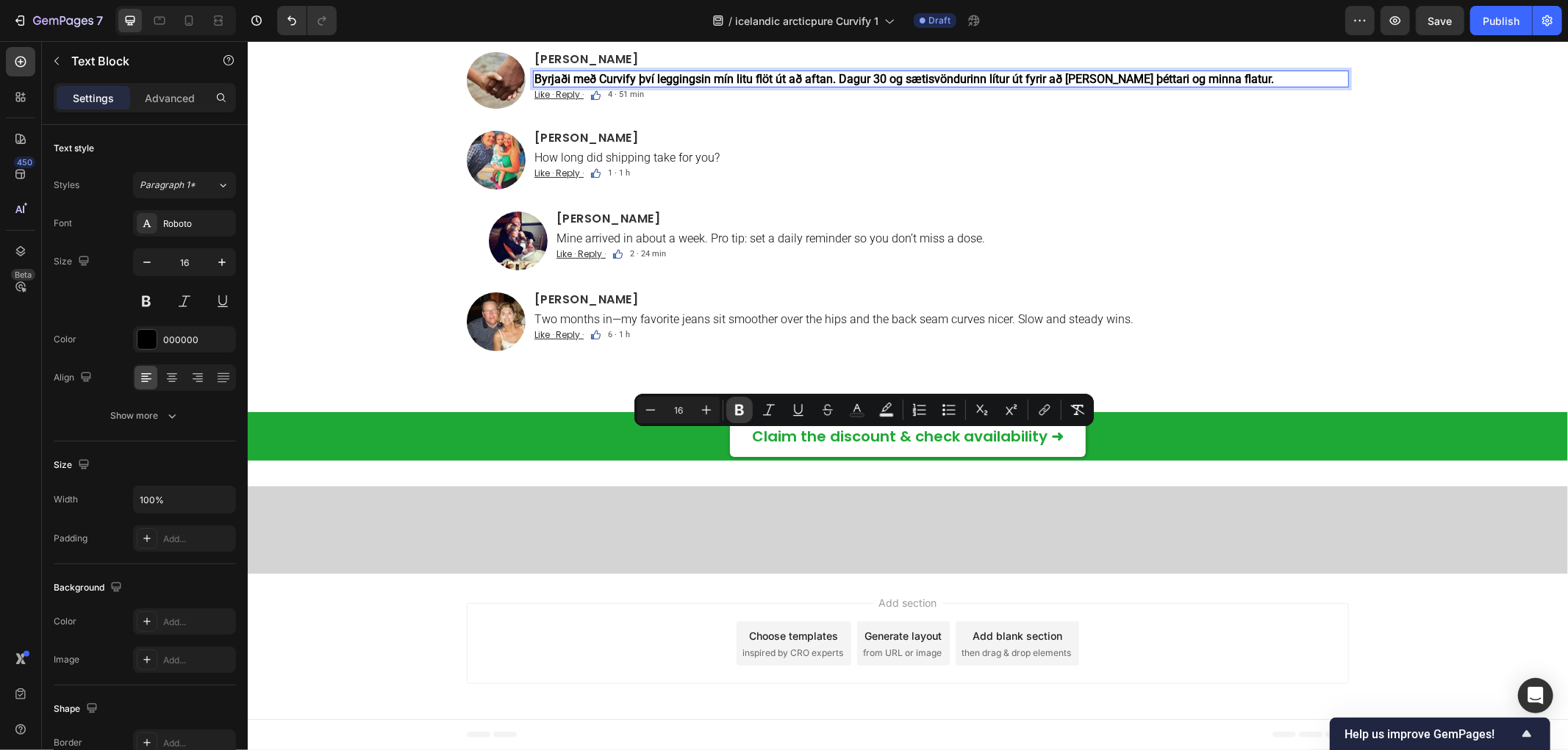
click at [741, 407] on icon "Editor contextual toolbar" at bounding box center [739, 410] width 9 height 11
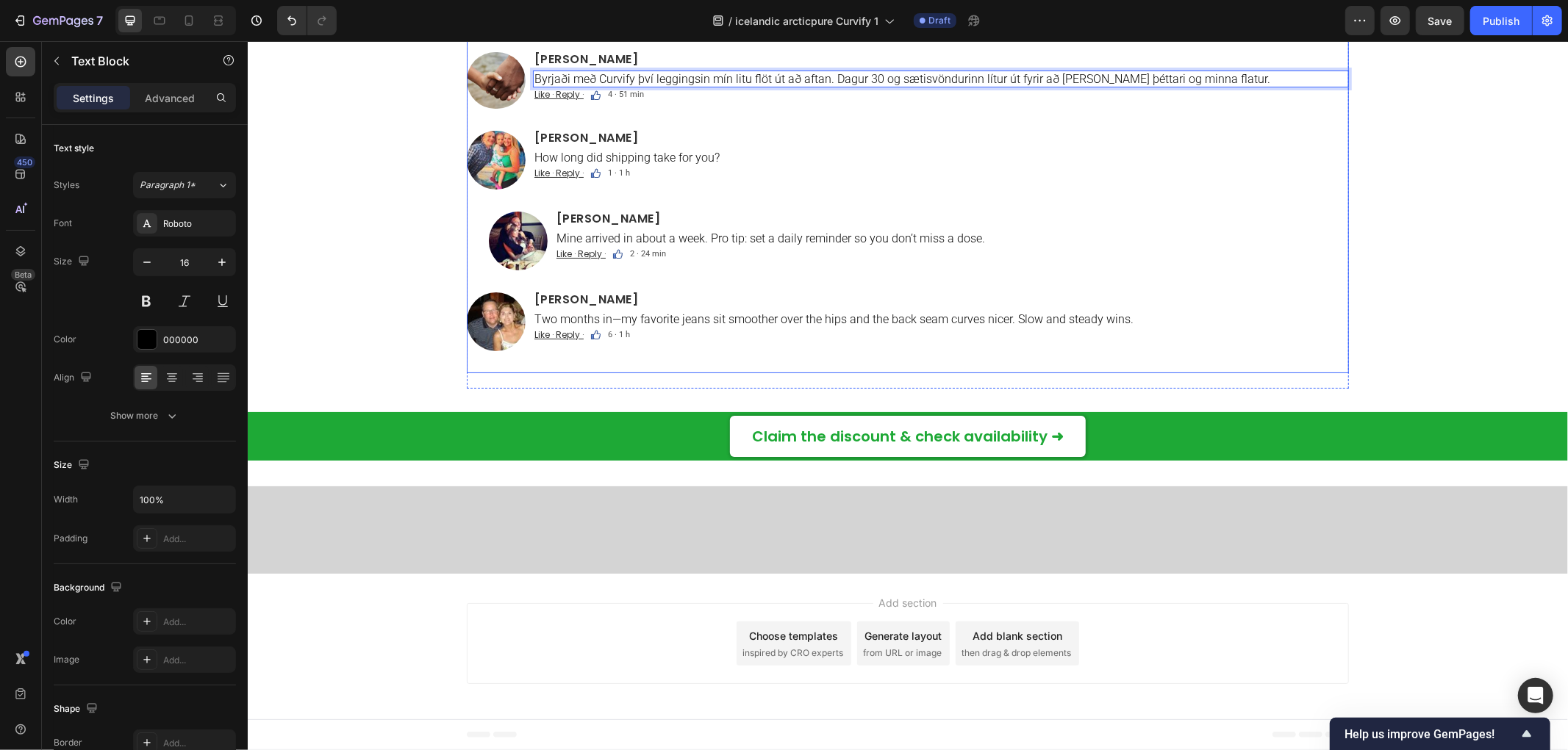
click at [645, 372] on div "Image [PERSON_NAME] Heading Uppfærsla – vika 6: gallabuxurnar mínar hafa loksin…" at bounding box center [907, 121] width 882 height 503
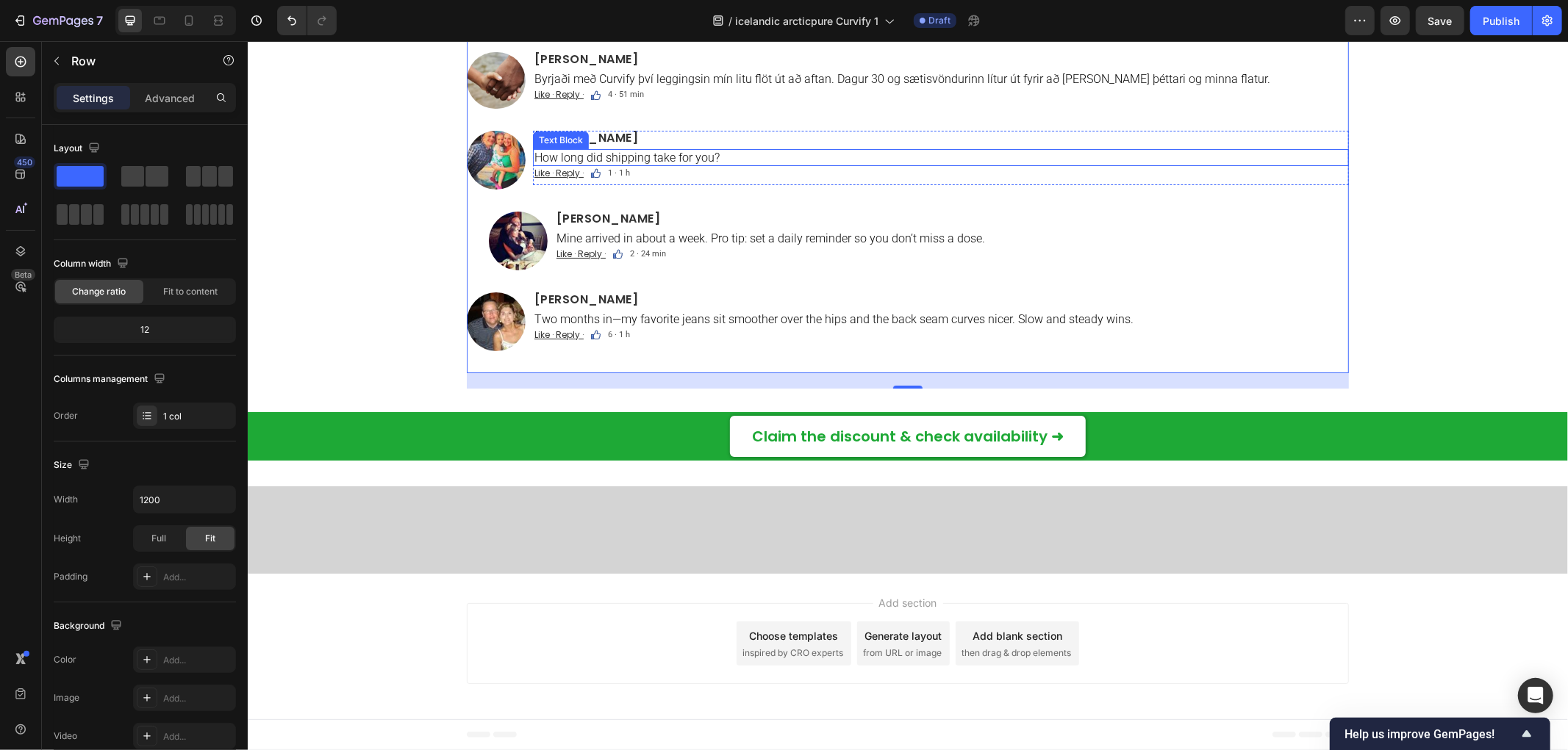
click at [609, 145] on h2 "[PERSON_NAME]" at bounding box center [941, 137] width 816 height 15
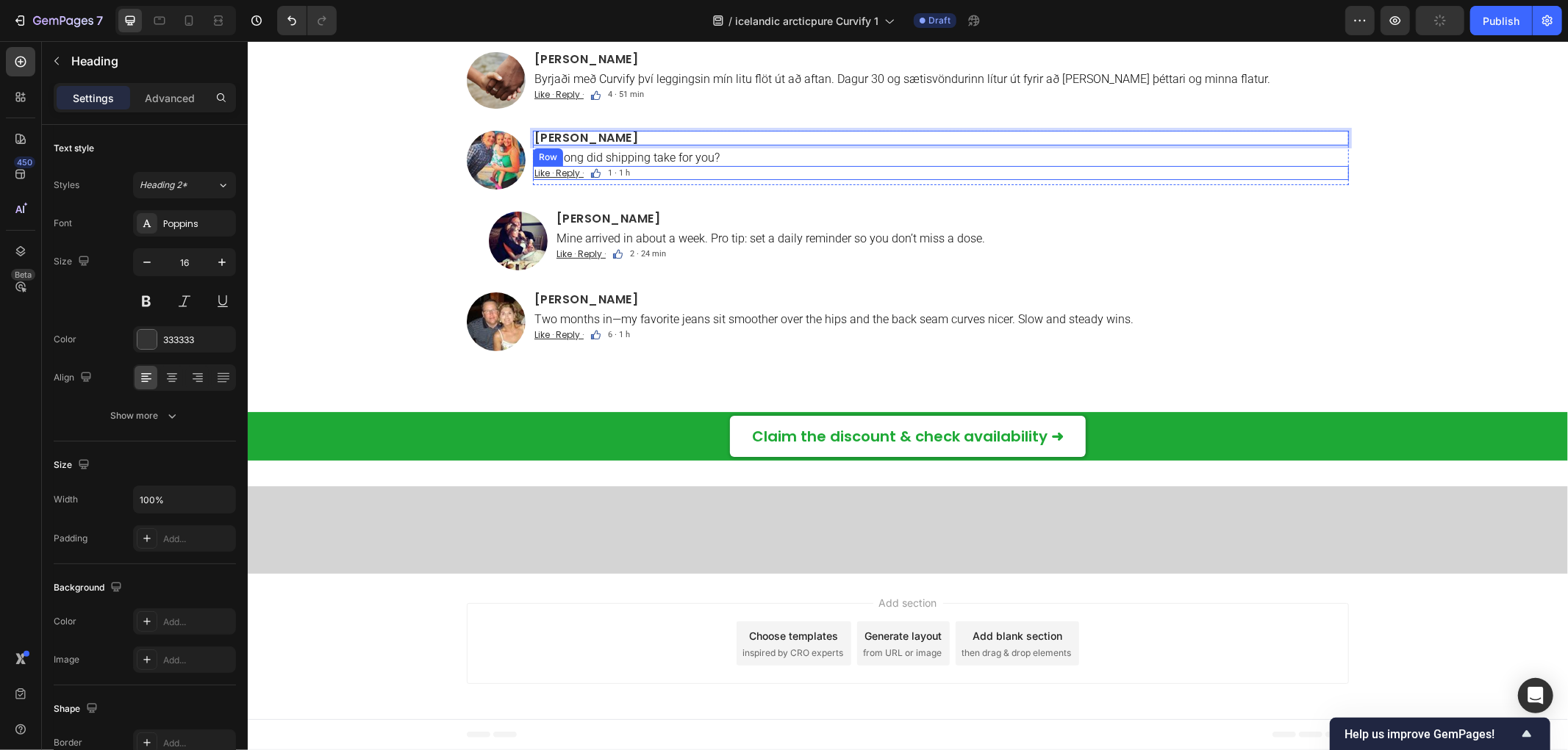
click at [641, 164] on p "How long did shipping take for you?" at bounding box center [940, 157] width 813 height 14
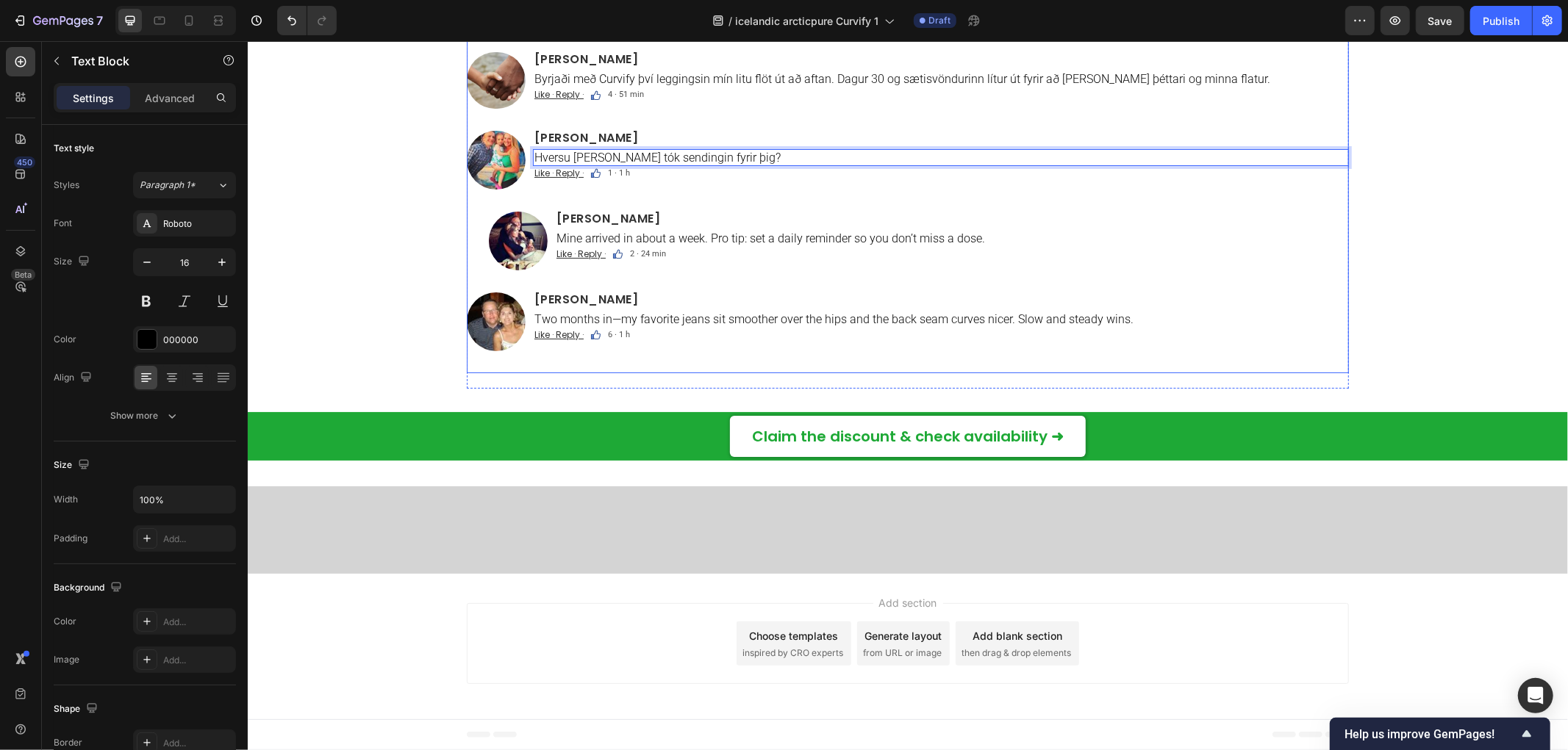
click at [584, 225] on h2 "[PERSON_NAME]" at bounding box center [952, 218] width 794 height 15
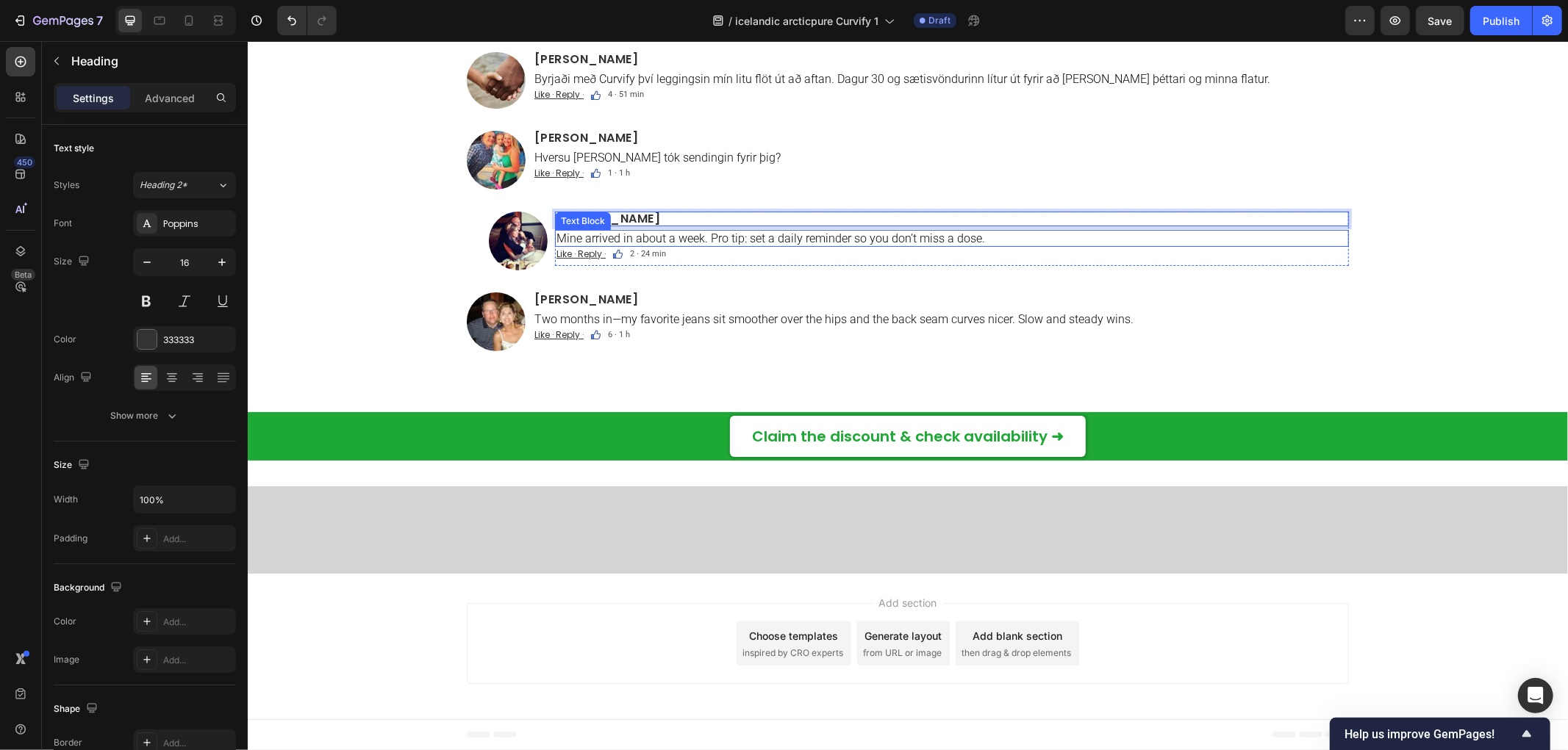
click at [671, 245] on p "Mine arrived in about a week. Pro tip: set a daily reminder so you don’t miss a…" at bounding box center [952, 238] width 791 height 14
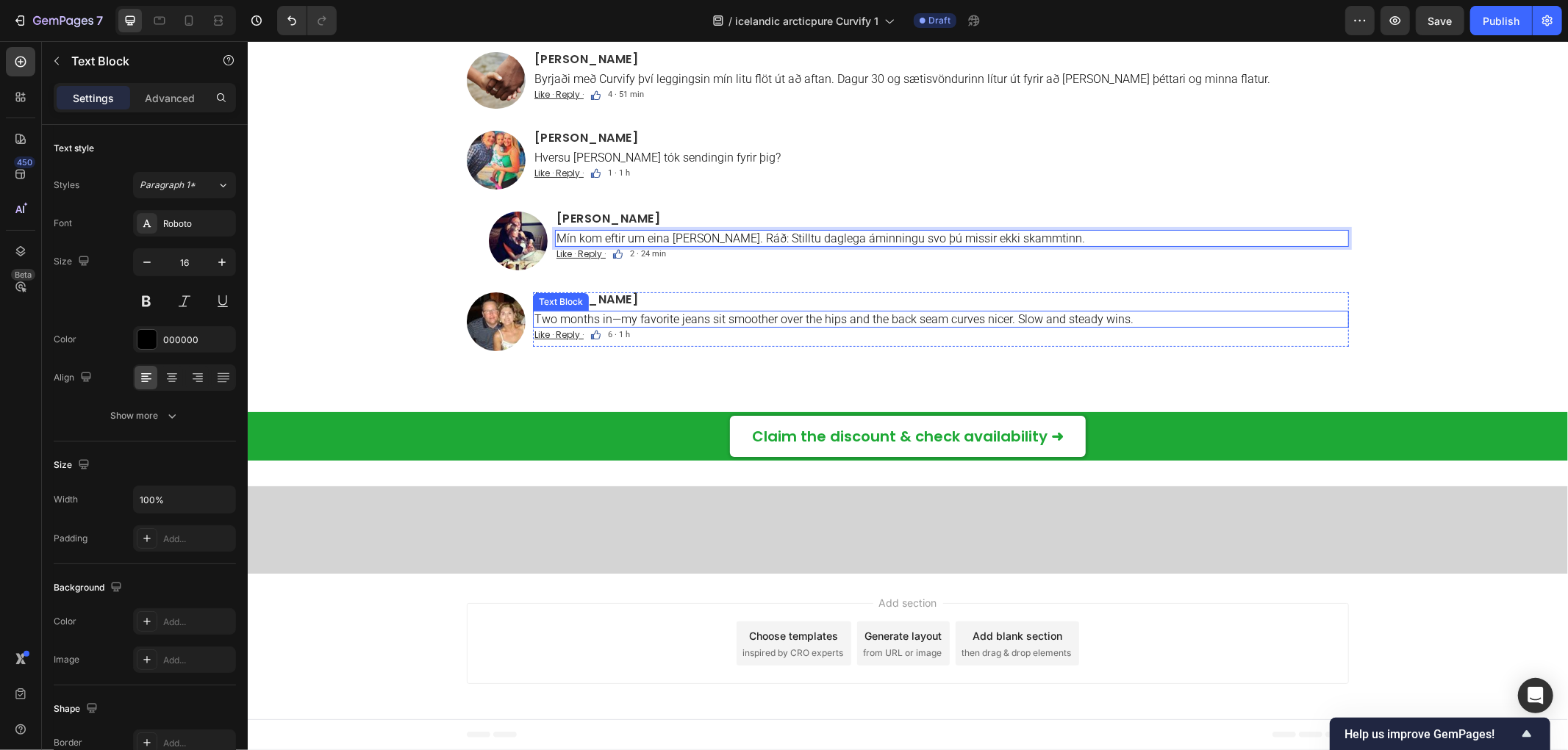
click at [561, 308] on div "Text Block" at bounding box center [560, 301] width 50 height 13
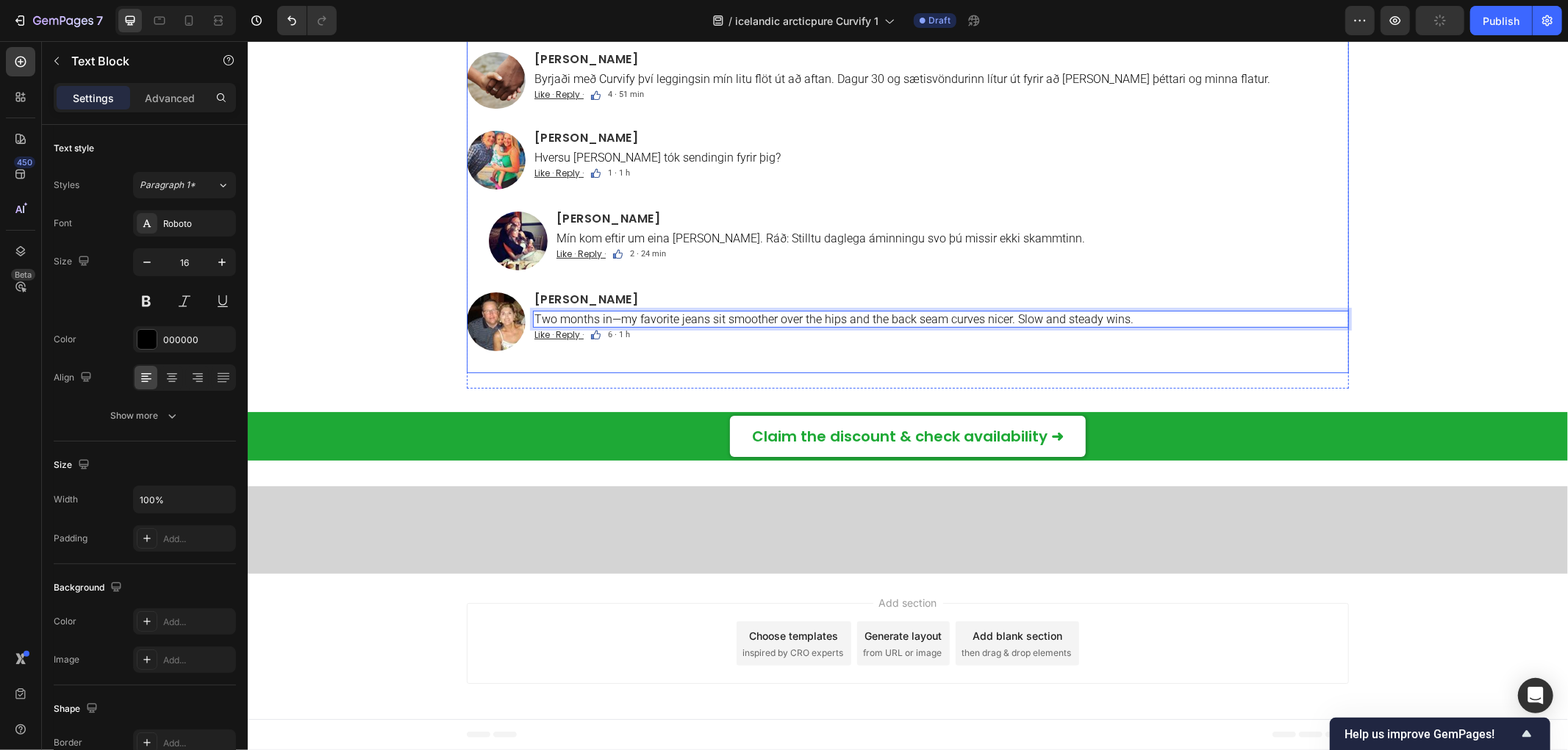
click at [703, 372] on div "Image [PERSON_NAME] Heading Uppfærsla – vika 6: gallabuxurnar mínar hafa loksin…" at bounding box center [907, 121] width 882 height 503
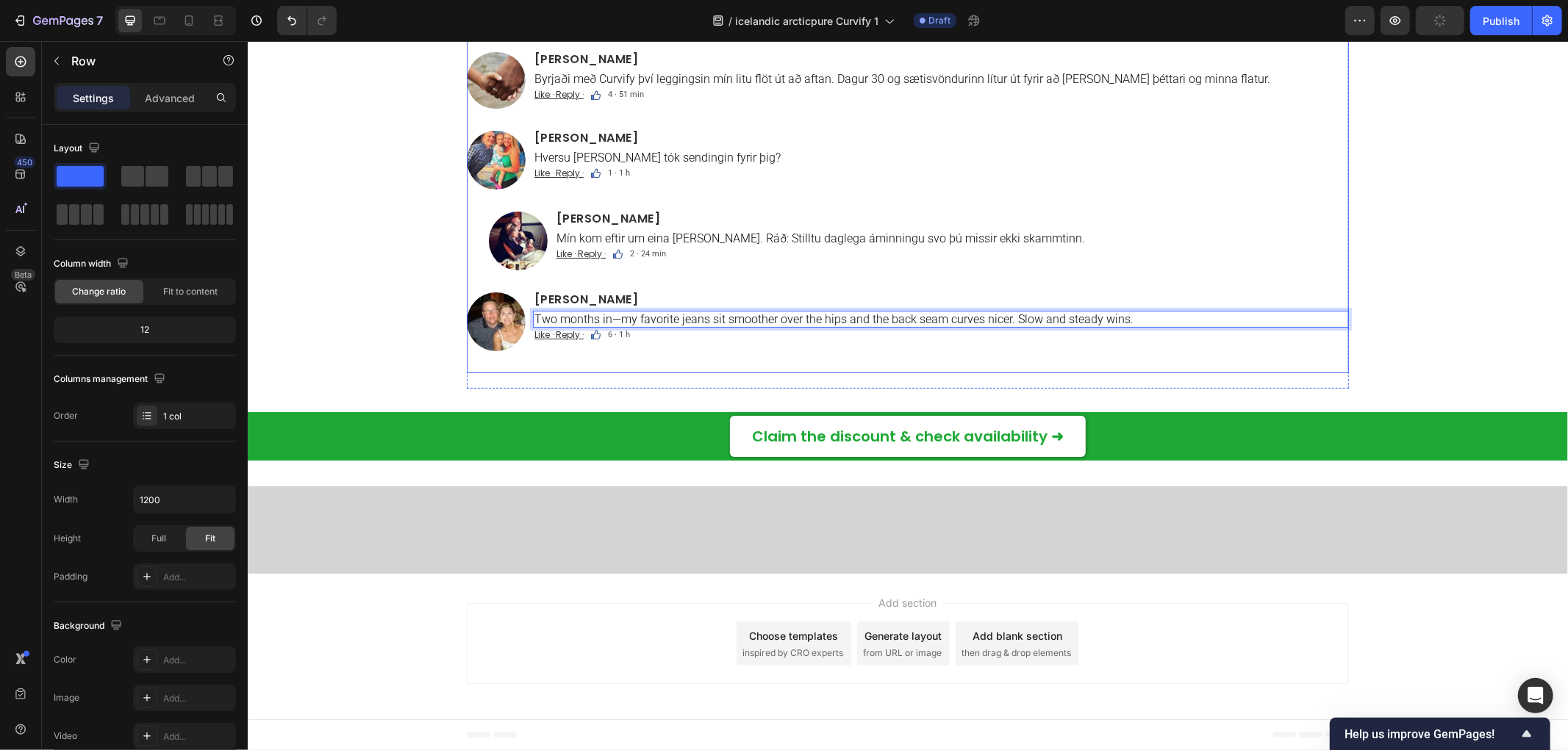
click at [584, 306] on h2 "[PERSON_NAME]" at bounding box center [941, 299] width 816 height 15
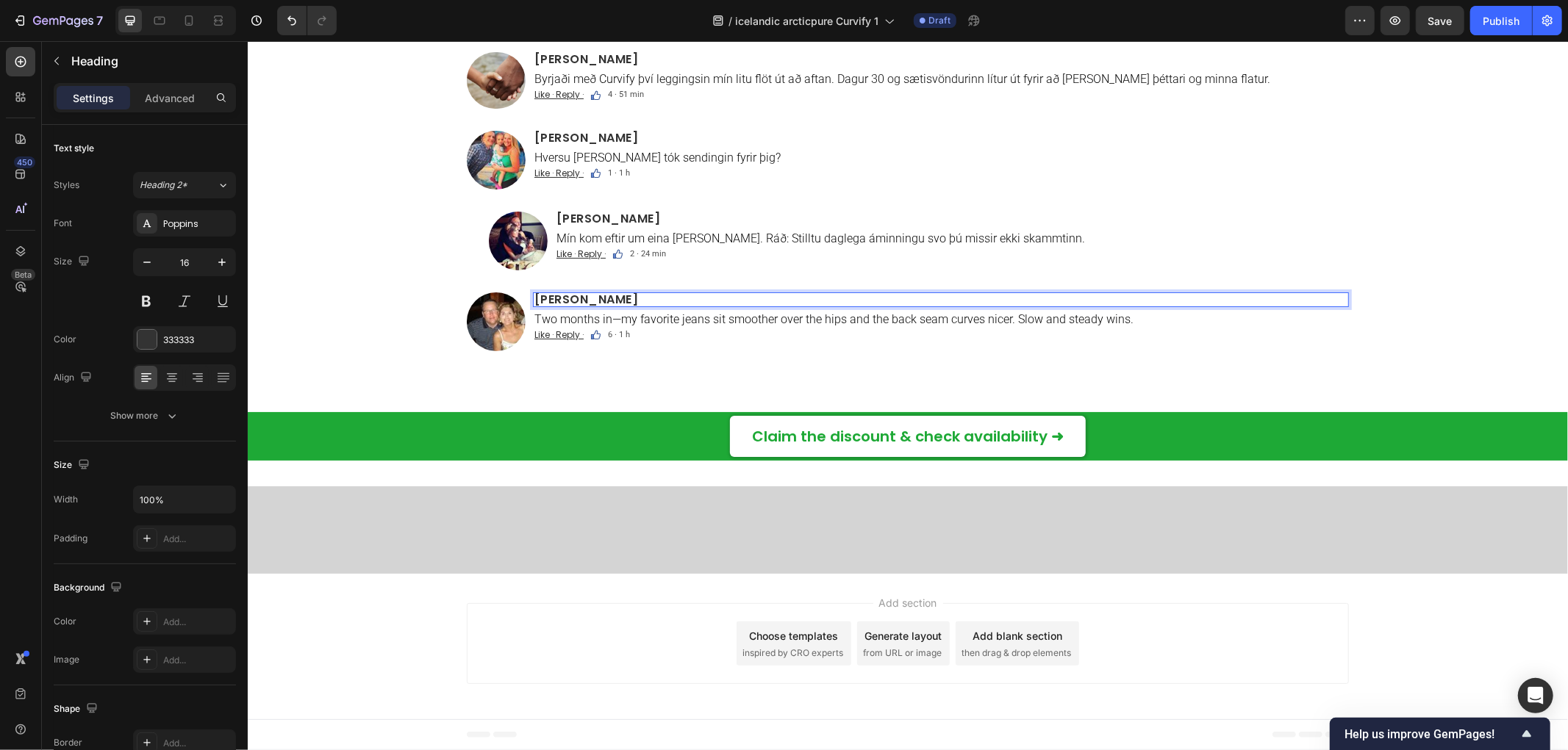
click at [649, 347] on div "[PERSON_NAME] Heading 5 Two months in—my favorite jeans sit smoother over the h…" at bounding box center [941, 319] width 816 height 55
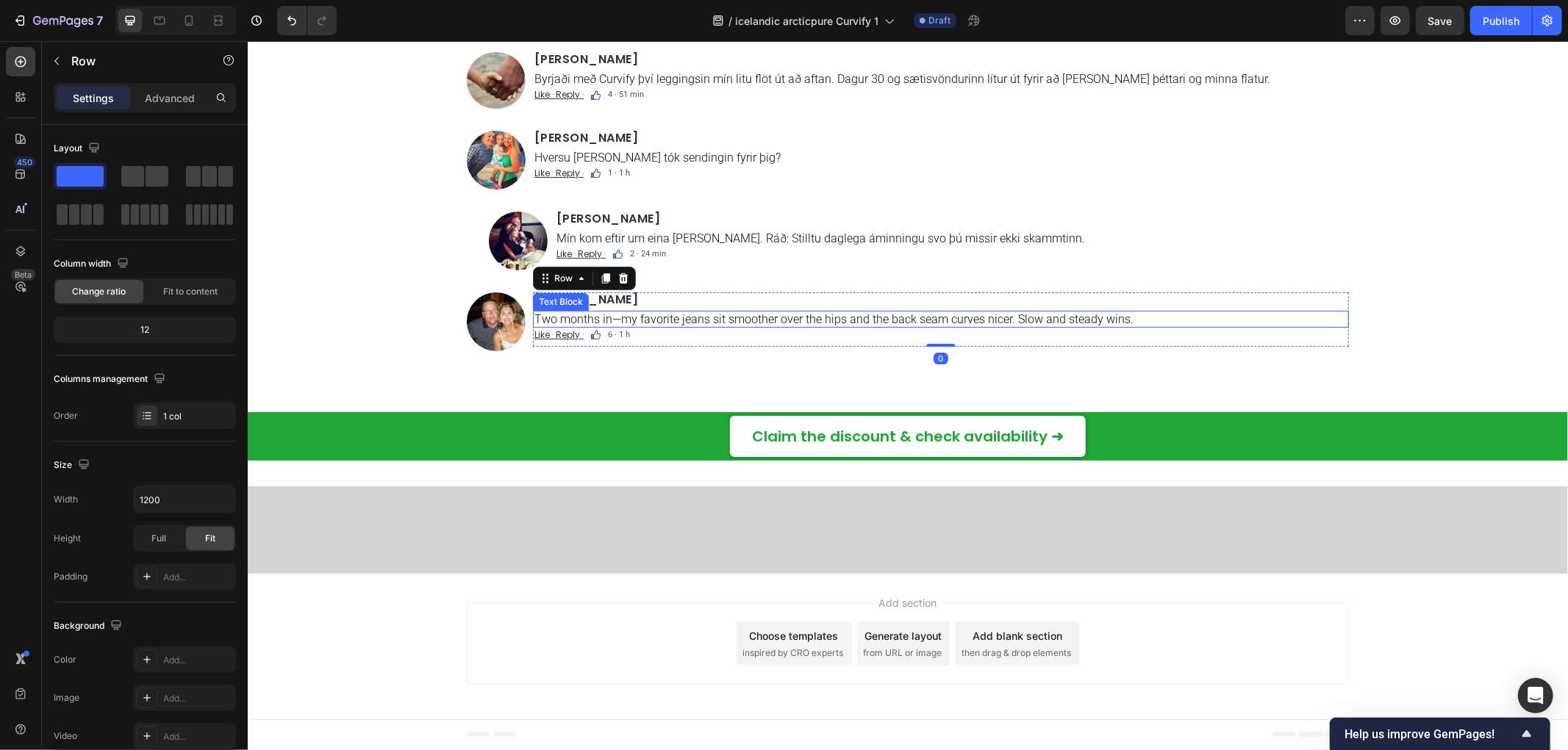
click at [652, 326] on p "Two months in—my favorite jeans sit smoother over the hips and the back seam cu…" at bounding box center [940, 319] width 813 height 14
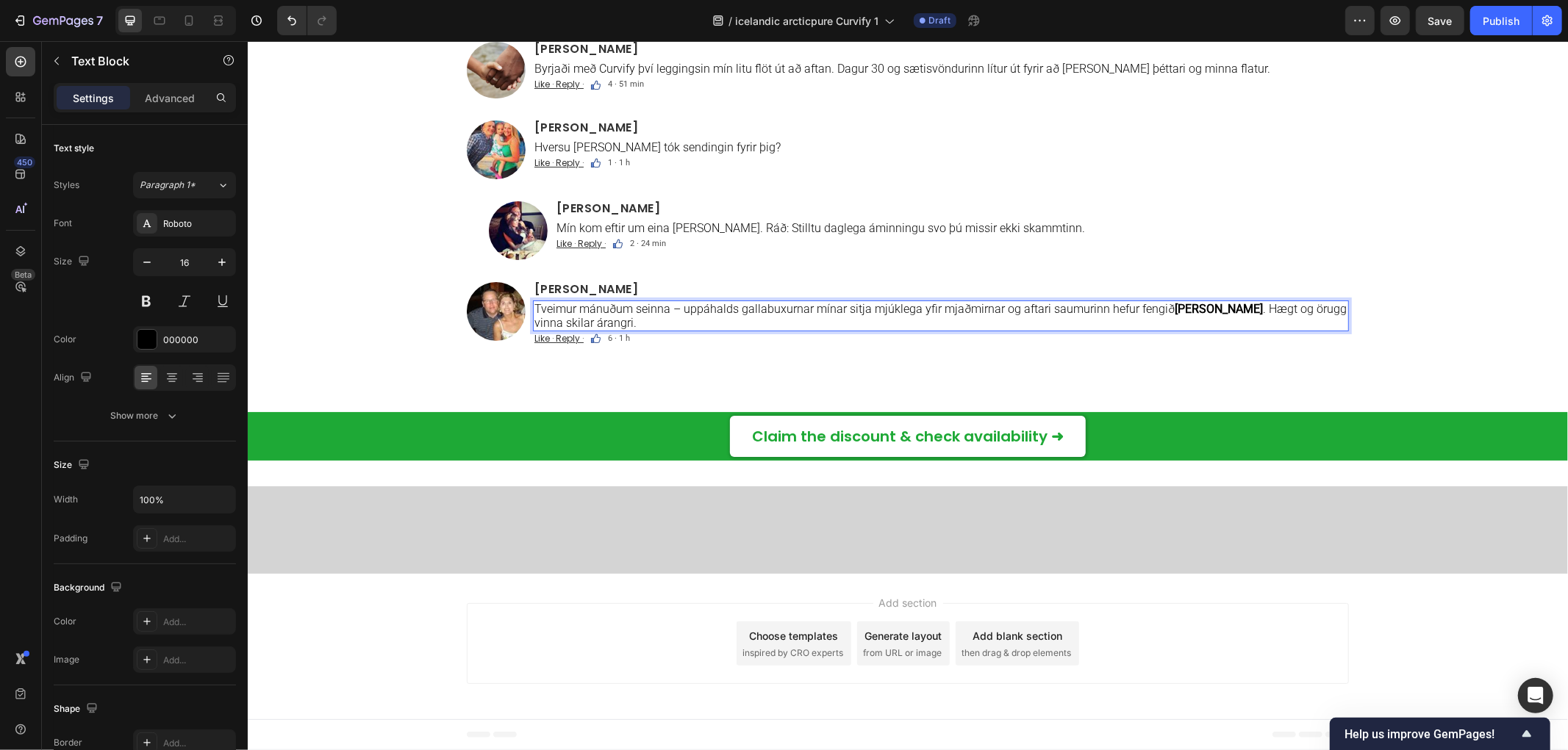
click at [861, 294] on p "[PERSON_NAME]" at bounding box center [940, 288] width 813 height 12
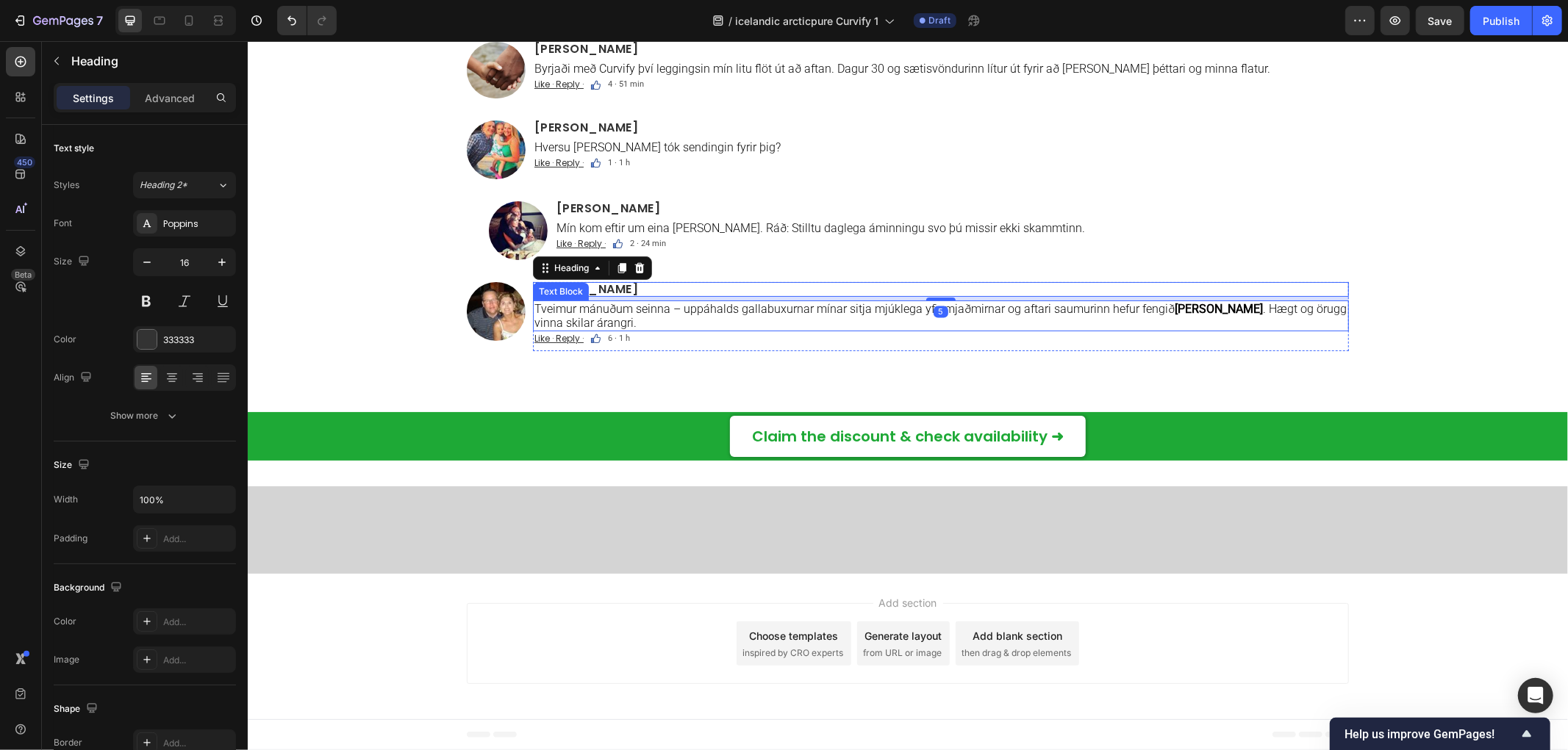
click at [854, 329] on p "Tveimur mánuðum seinna – uppáhalds gallabuxurnar mínar sitja mjúklega yfir mjað…" at bounding box center [940, 316] width 813 height 28
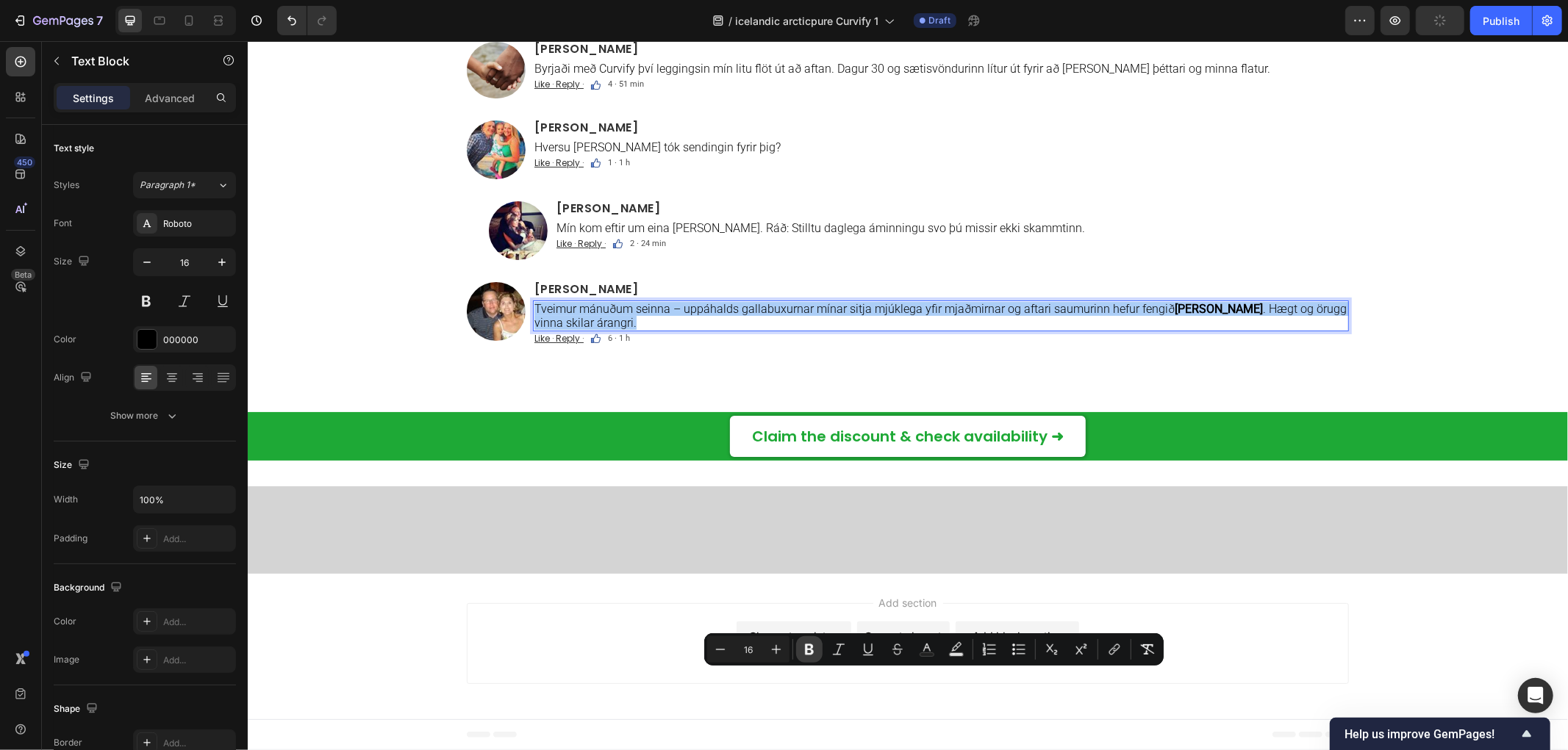
click at [807, 652] on icon "Editor contextual toolbar" at bounding box center [809, 650] width 9 height 11
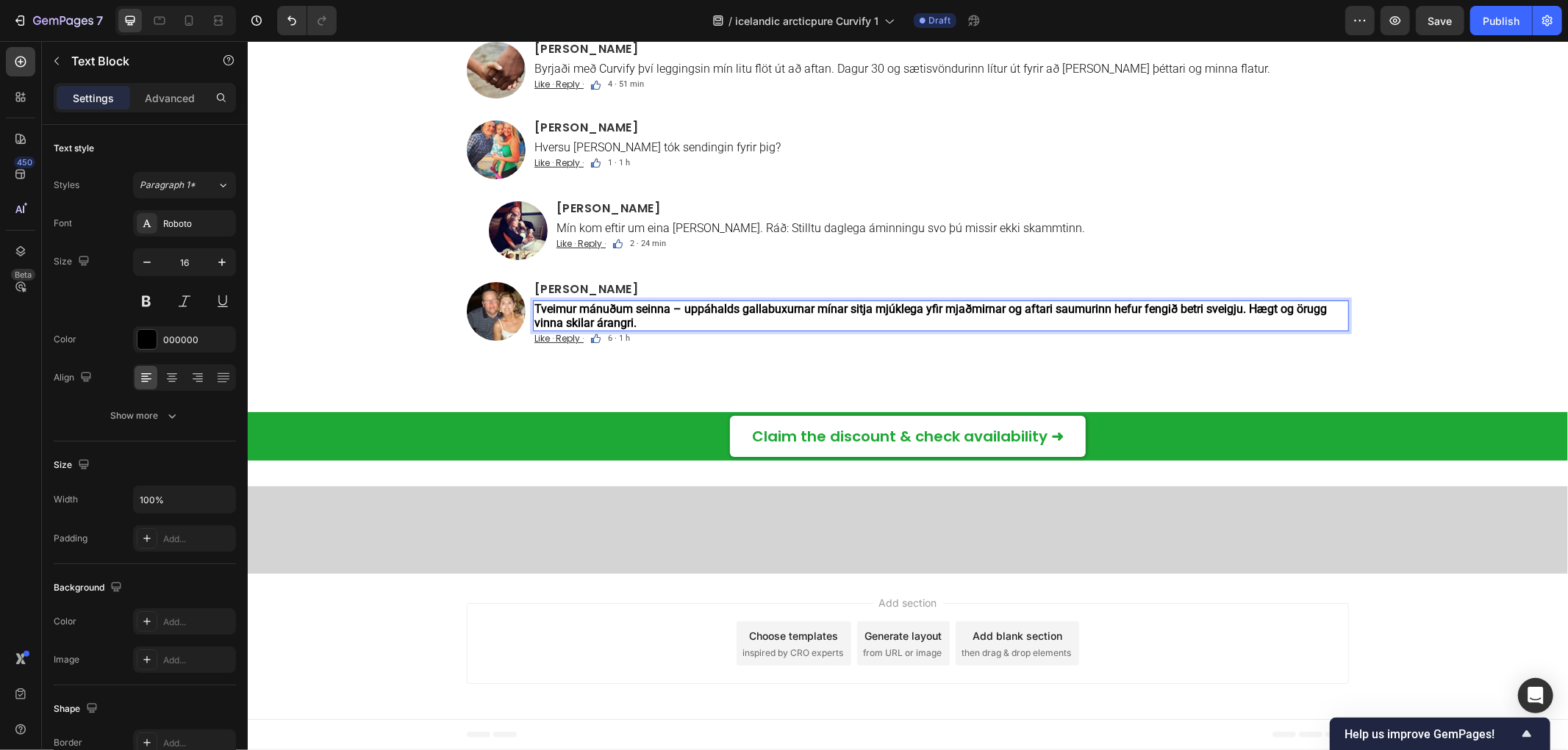
click at [800, 329] on strong "Tveimur mánuðum seinna – uppáhalds gallabuxurnar mínar sitja mjúklega yfir mjað…" at bounding box center [930, 316] width 793 height 28
click at [808, 372] on div "Image [PERSON_NAME] Heading Uppfærsla – vika 6: gallabuxurnar mínar hafa loksin…" at bounding box center [907, 115] width 882 height 513
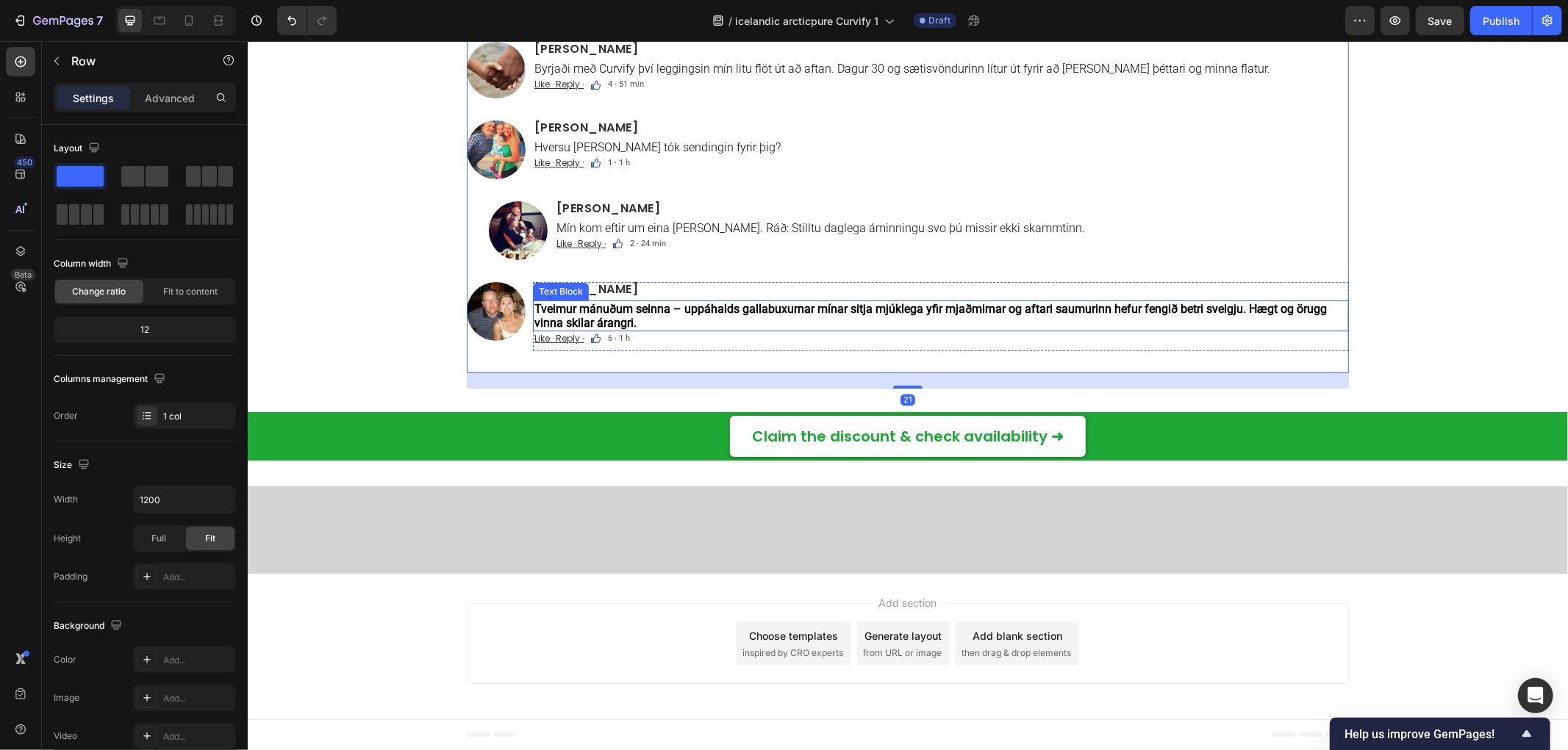
click at [807, 329] on strong "Tveimur mánuðum seinna – uppáhalds gallabuxurnar mínar sitja mjúklega yfir mjað…" at bounding box center [930, 316] width 793 height 28
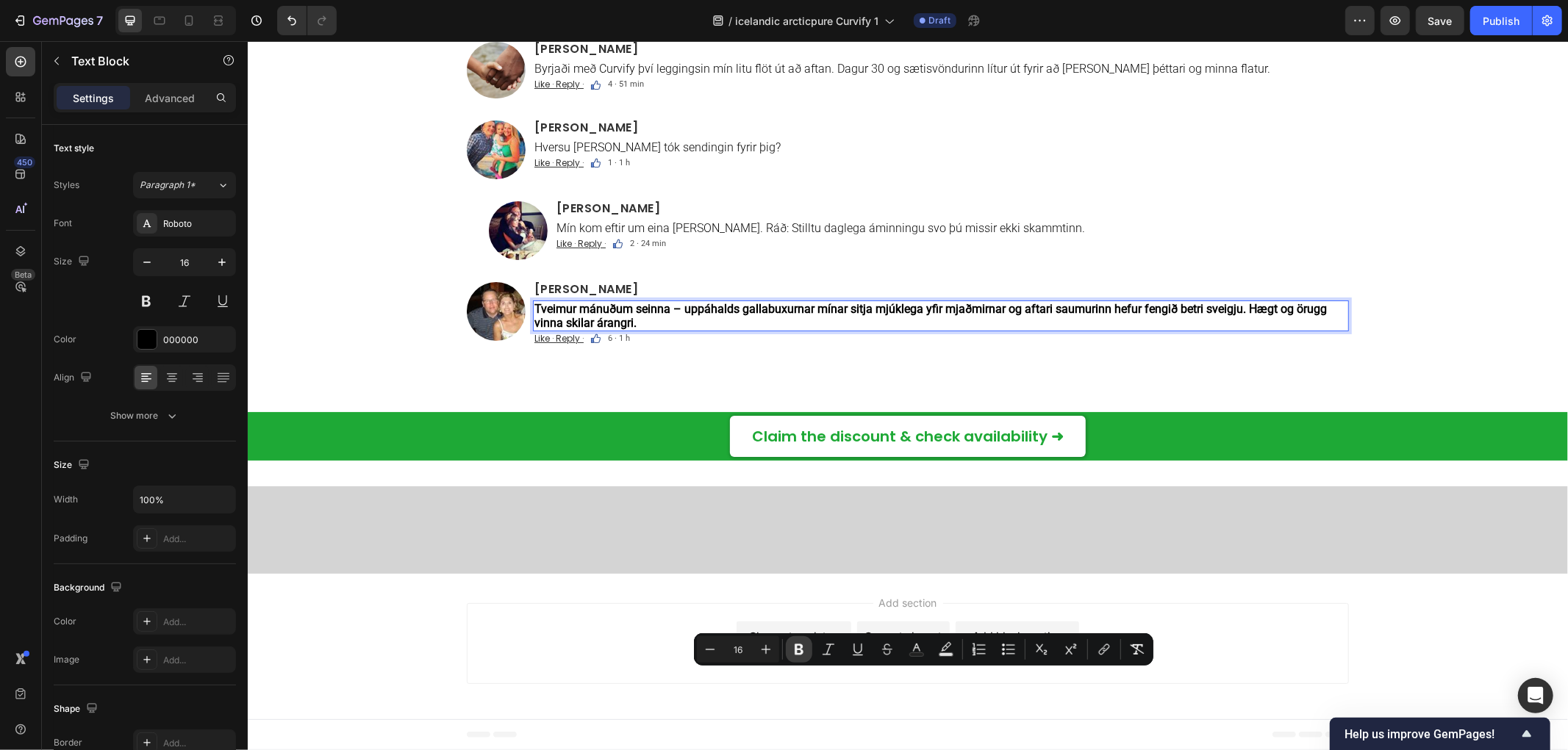
drag, startPoint x: 801, startPoint y: 643, endPoint x: 552, endPoint y: 589, distance: 254.8
click at [801, 643] on icon "Editor contextual toolbar" at bounding box center [799, 649] width 15 height 15
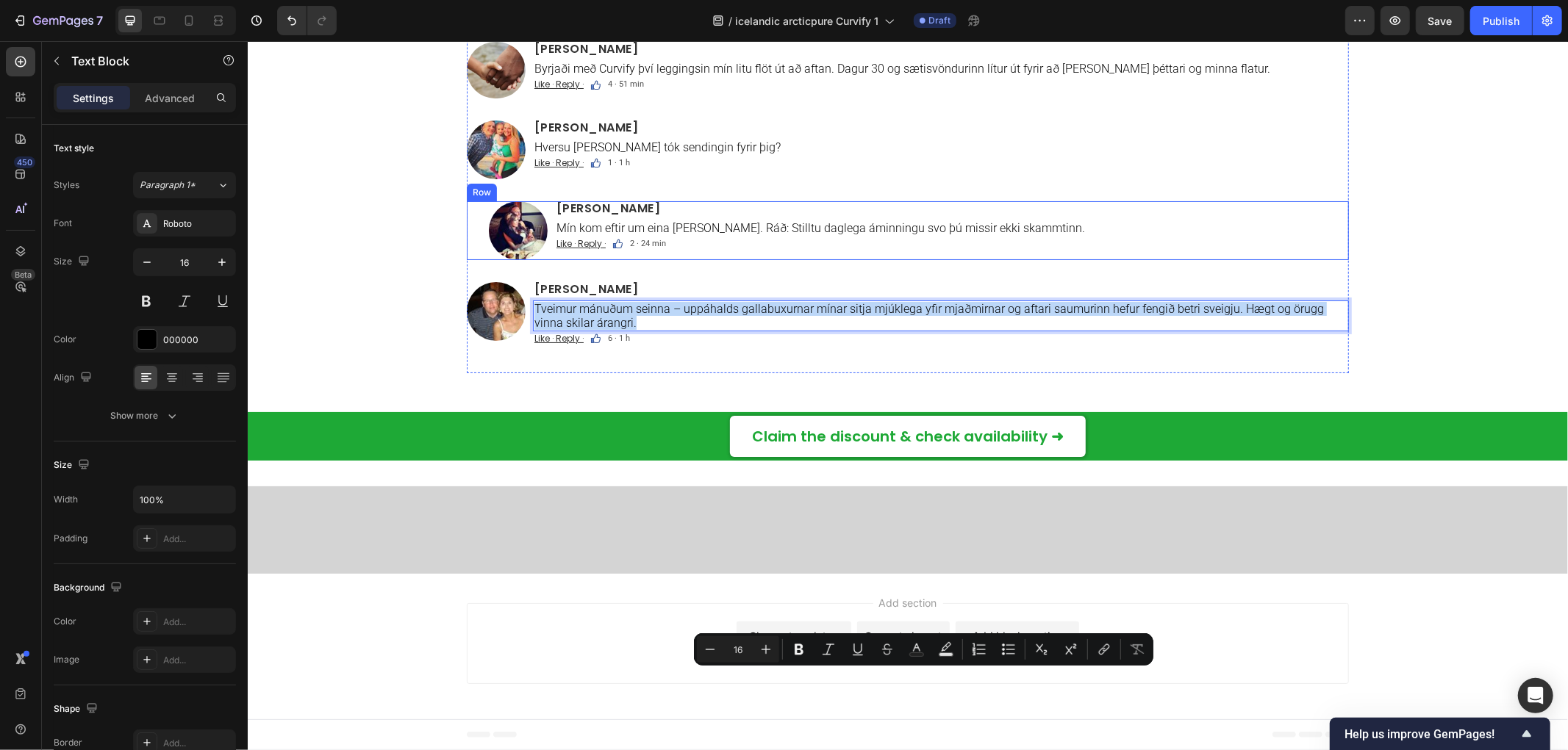
click at [799, 259] on div "[PERSON_NAME] Heading Mín kom eftir um eina [PERSON_NAME]. Ráð: Stilltu daglega…" at bounding box center [952, 229] width 794 height 59
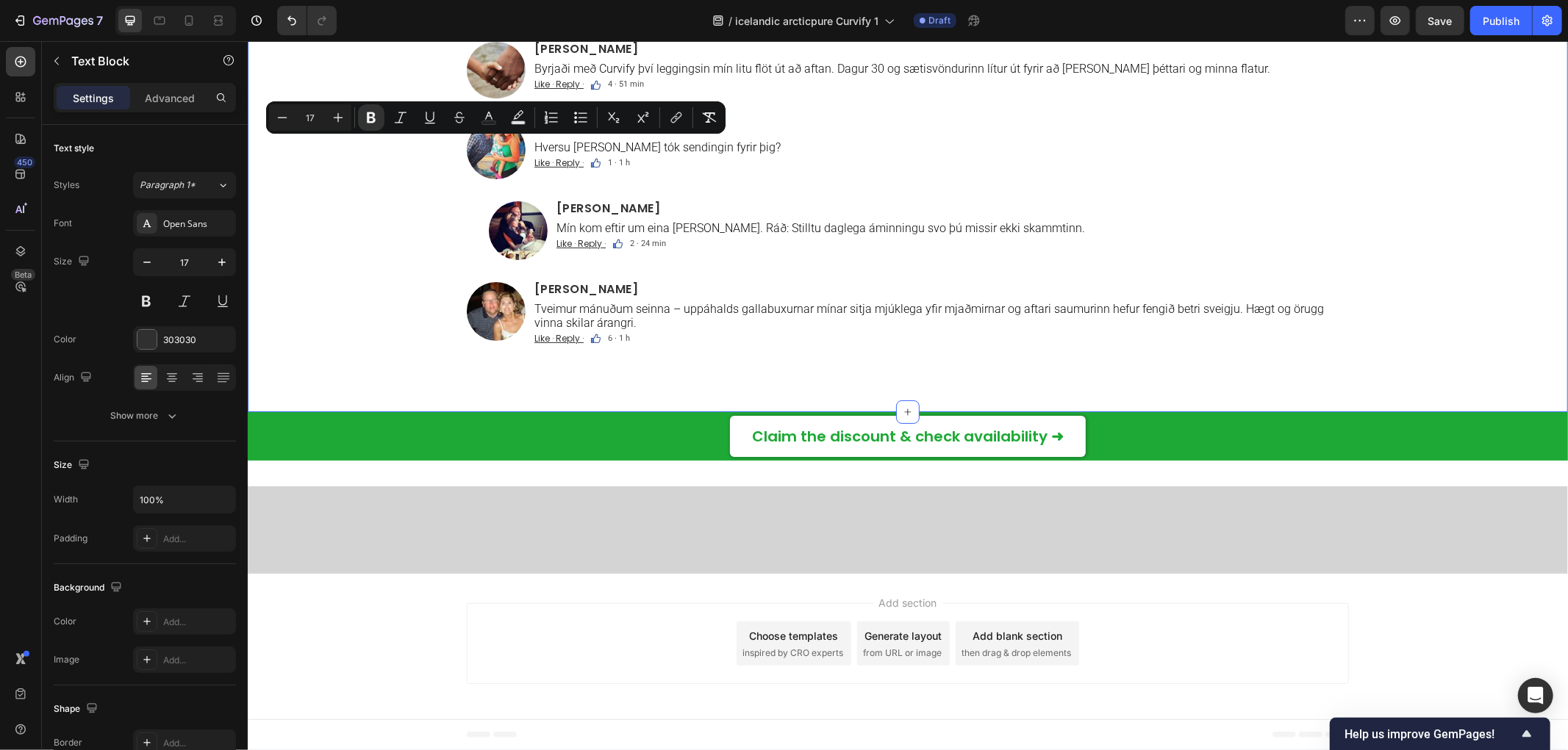
click at [374, 239] on div "Comments Text Block 21 Custom Code Image [PERSON_NAME] Heading Uppfærsla – vika…" at bounding box center [907, 78] width 1321 height 620
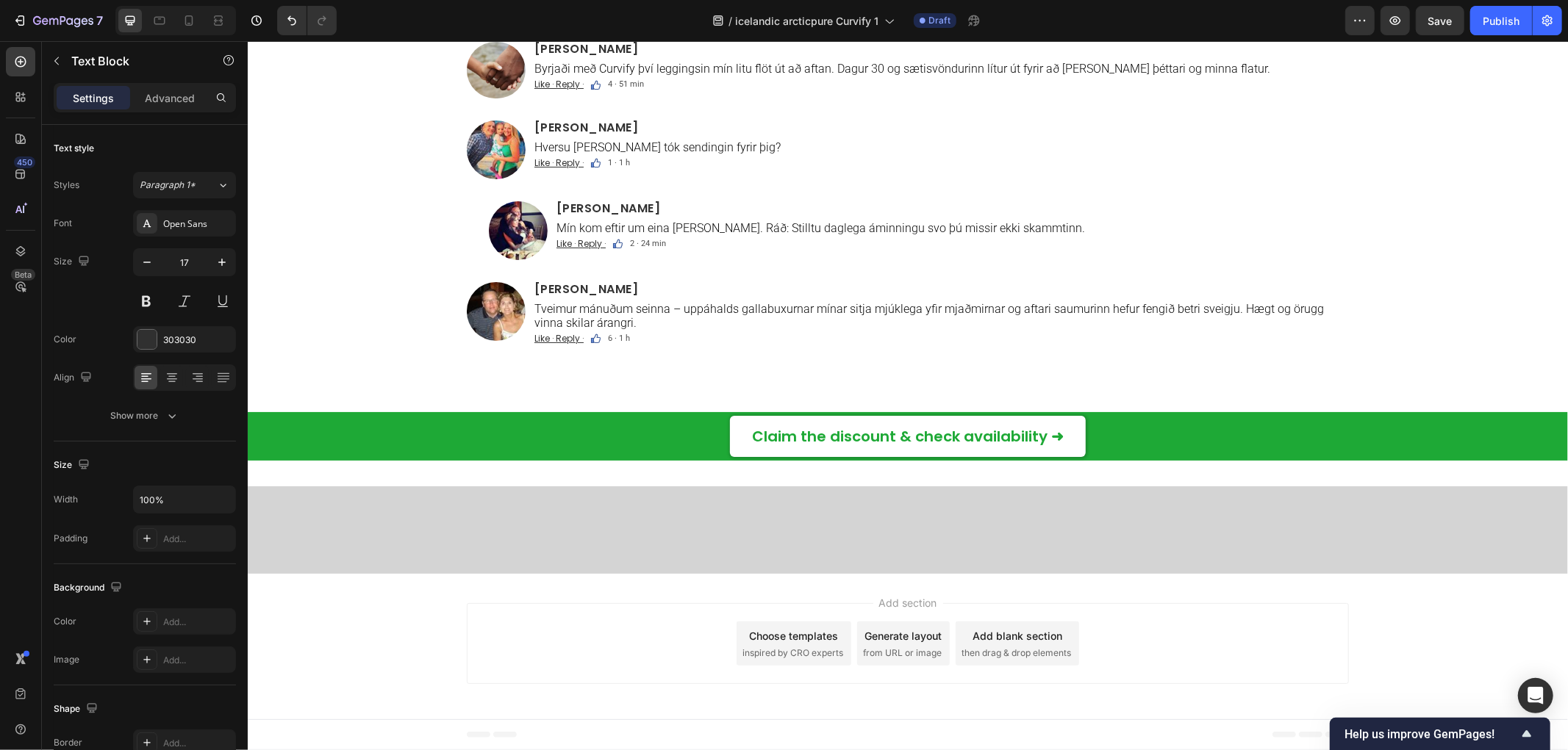
click at [392, 227] on div "Athugasemdir Text Block 21 Custom Code Image [PERSON_NAME] Heading Uppfærsla – …" at bounding box center [907, 78] width 1321 height 620
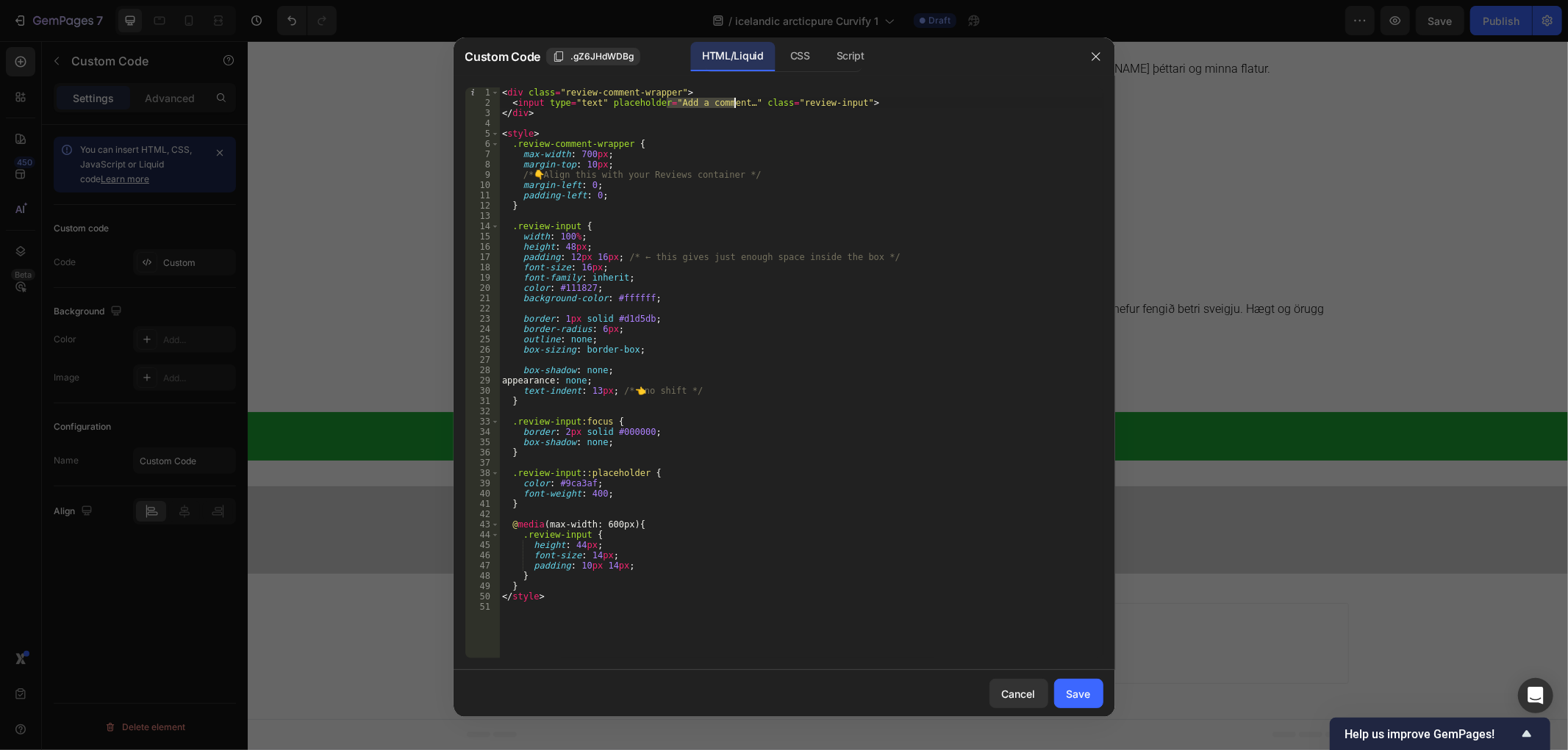
drag, startPoint x: 666, startPoint y: 103, endPoint x: 734, endPoint y: 100, distance: 68.1
click at [734, 100] on div "< div class = "review-comment-wrapper" > < input type = "text" placeholder = "A…" at bounding box center [801, 384] width 605 height 592
paste textarea "[PERSON_NAME] við athugasemd"
type textarea "<input type="text" placeholder="[PERSON_NAME] við athugasemd…" class="review-in…"
click at [1097, 699] on button "Save" at bounding box center [1078, 694] width 49 height 30
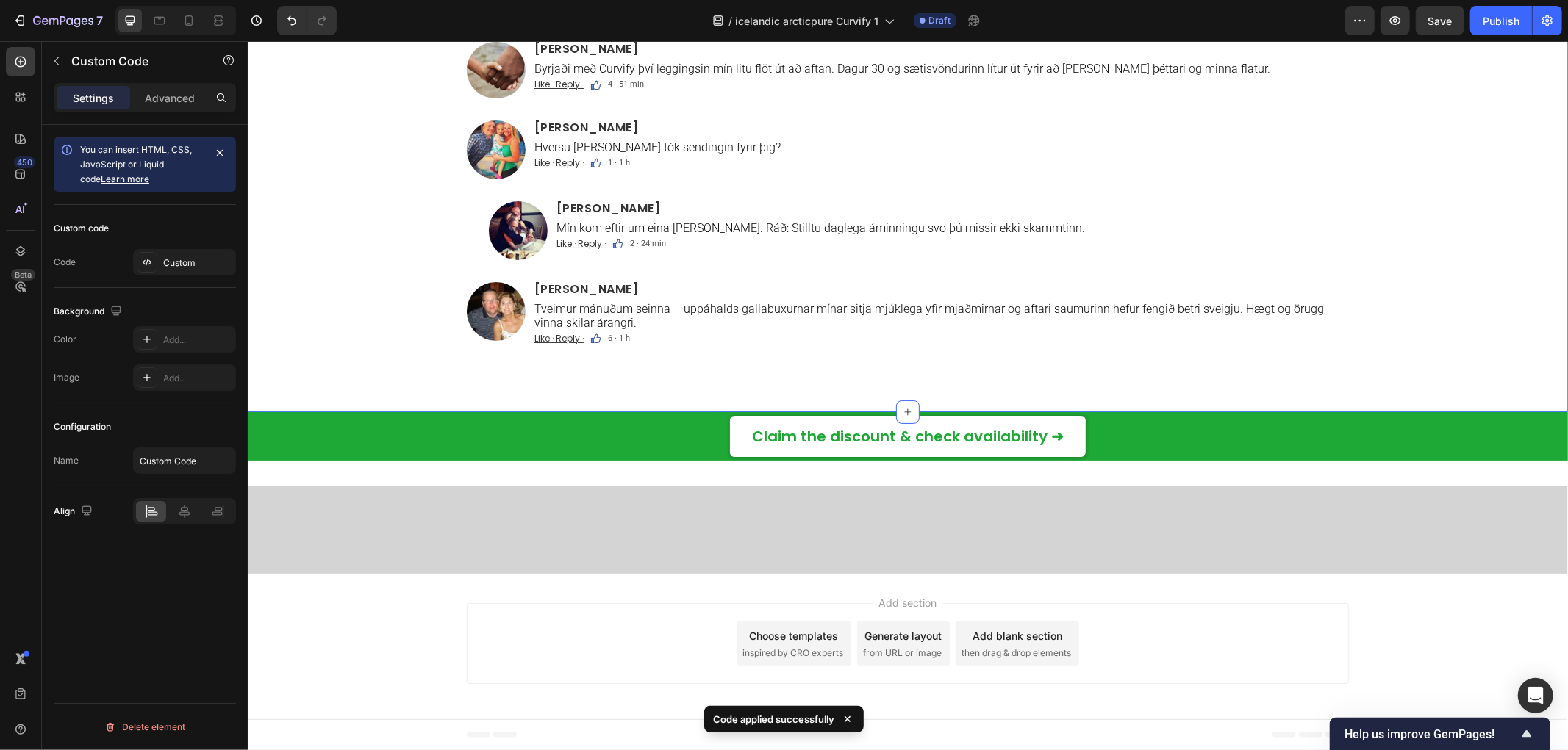
click at [414, 329] on div "Athugasemdir Text Block Custom Code 21 Image [PERSON_NAME] Heading Uppfærsla – …" at bounding box center [907, 78] width 1321 height 620
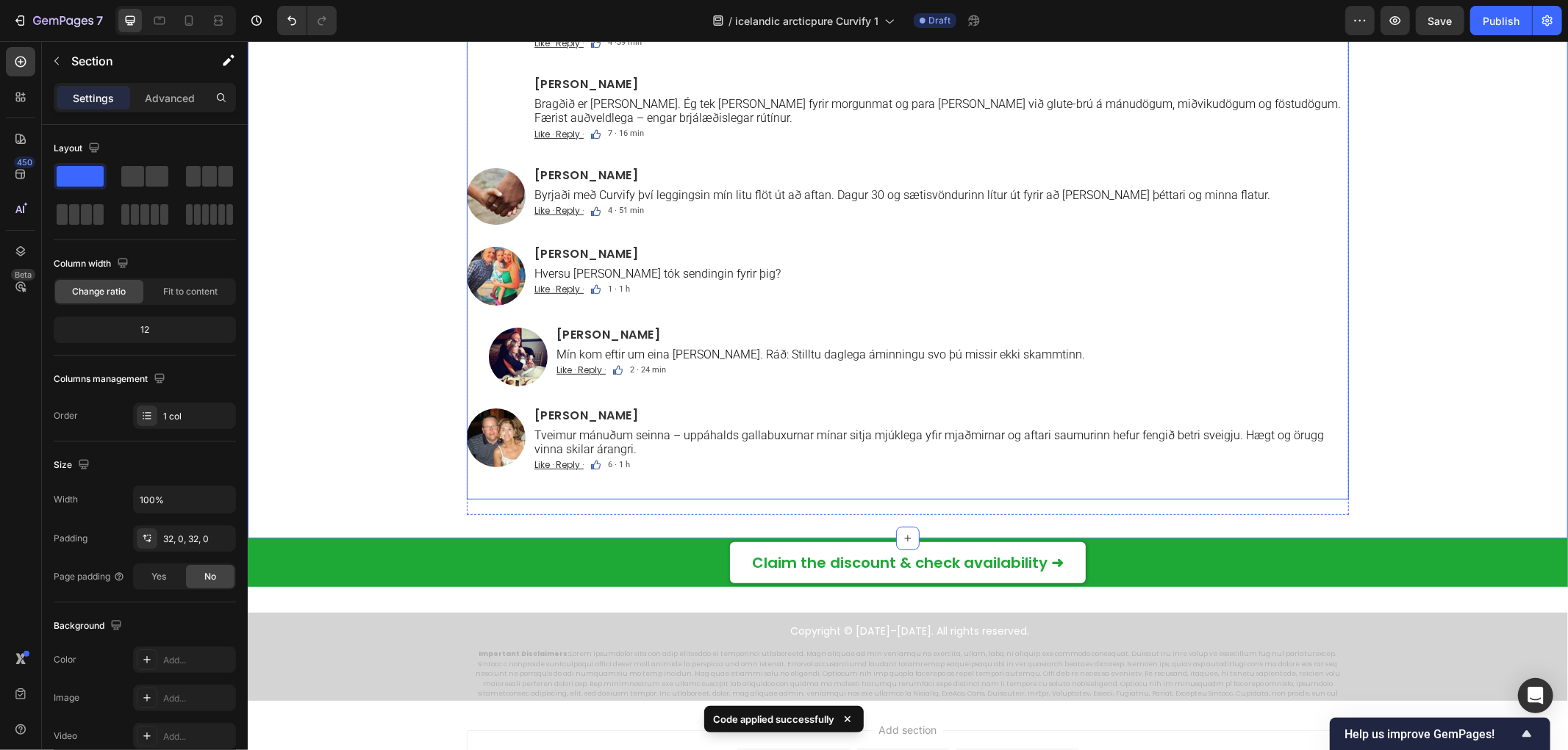
scroll to position [9662, 0]
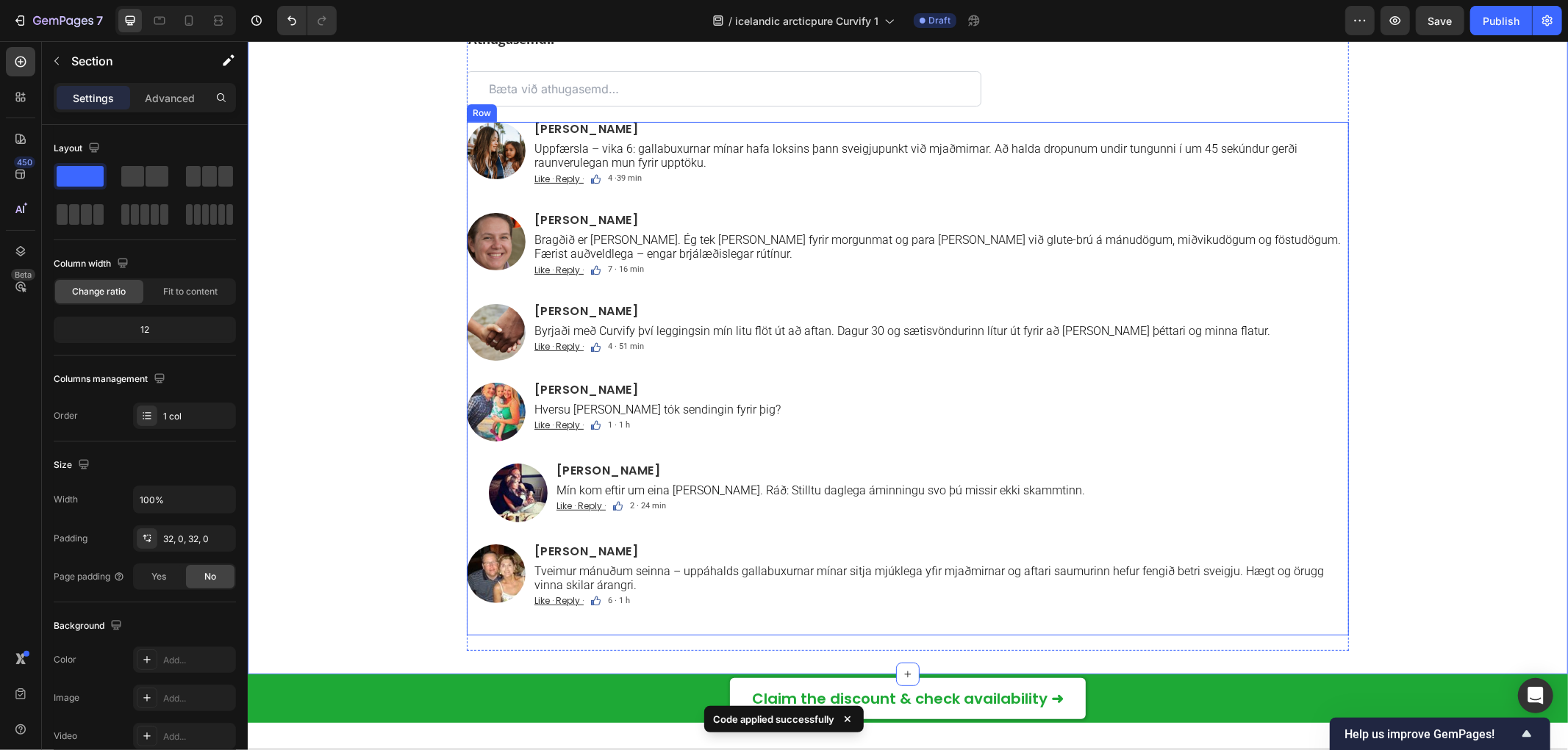
click at [555, 169] on p "Uppfærsla – vika 6: gallabuxurnar mínar hafa loksins þann sveigjupunkt við mjað…" at bounding box center [940, 155] width 813 height 28
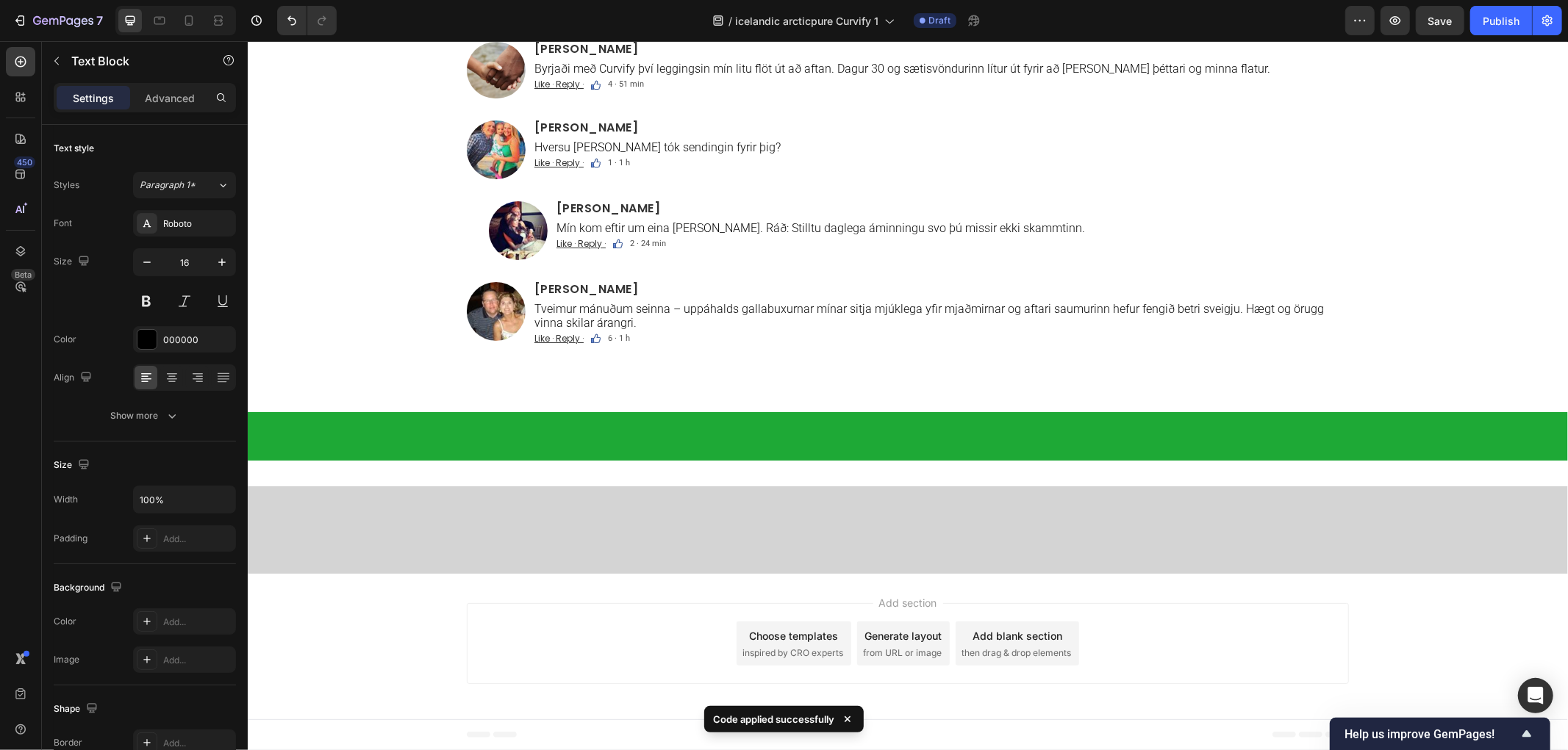
scroll to position [9553, 0]
click at [555, 13] on u "Like · Reply ·" at bounding box center [558, 7] width 49 height 13
click at [554, 13] on u "Like · Reply ·" at bounding box center [558, 7] width 49 height 13
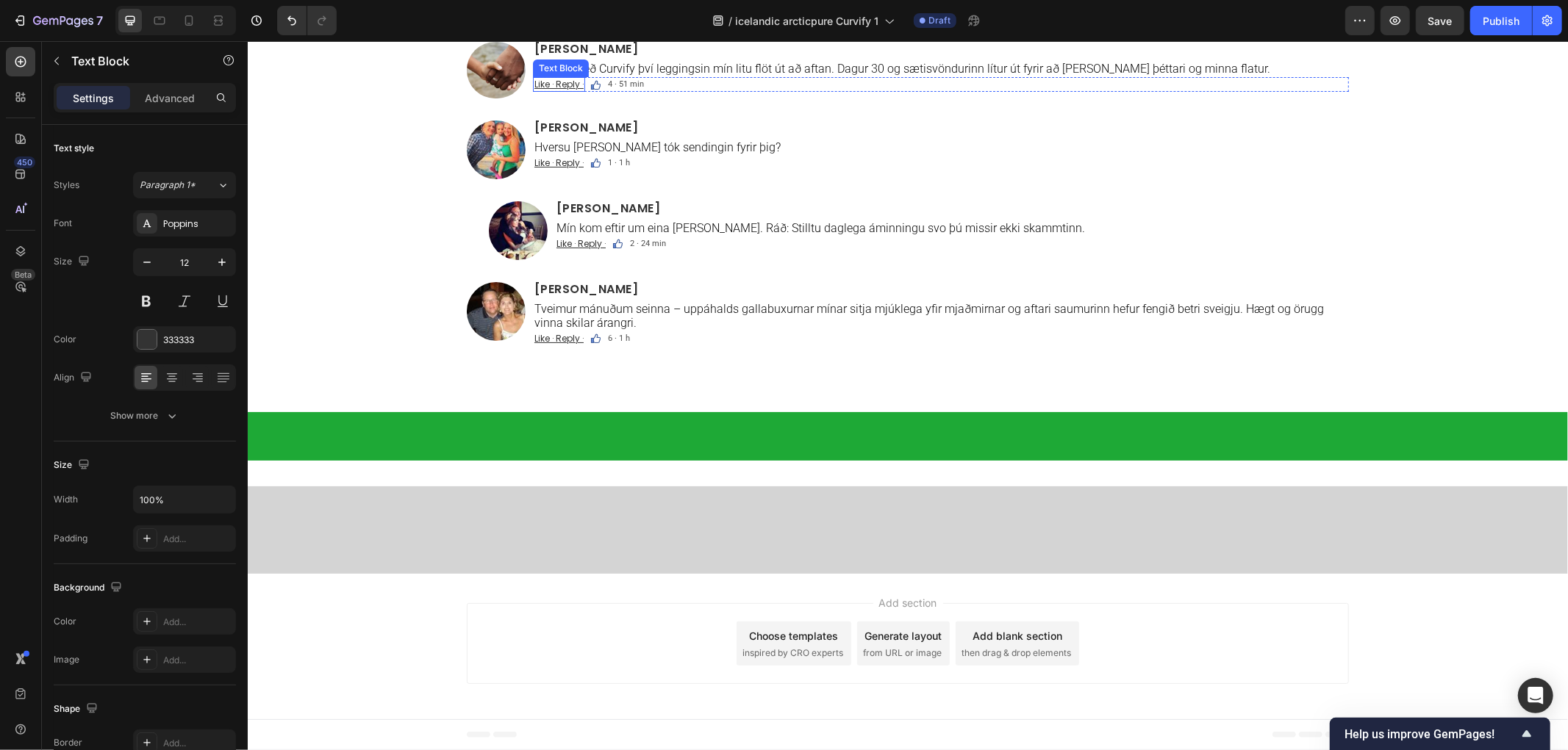
click at [558, 90] on u "Like · Reply ·" at bounding box center [558, 84] width 49 height 13
click at [548, 168] on u "Like · Reply ·" at bounding box center [558, 162] width 49 height 13
click at [577, 249] on u "Like · Reply ·" at bounding box center [580, 243] width 49 height 13
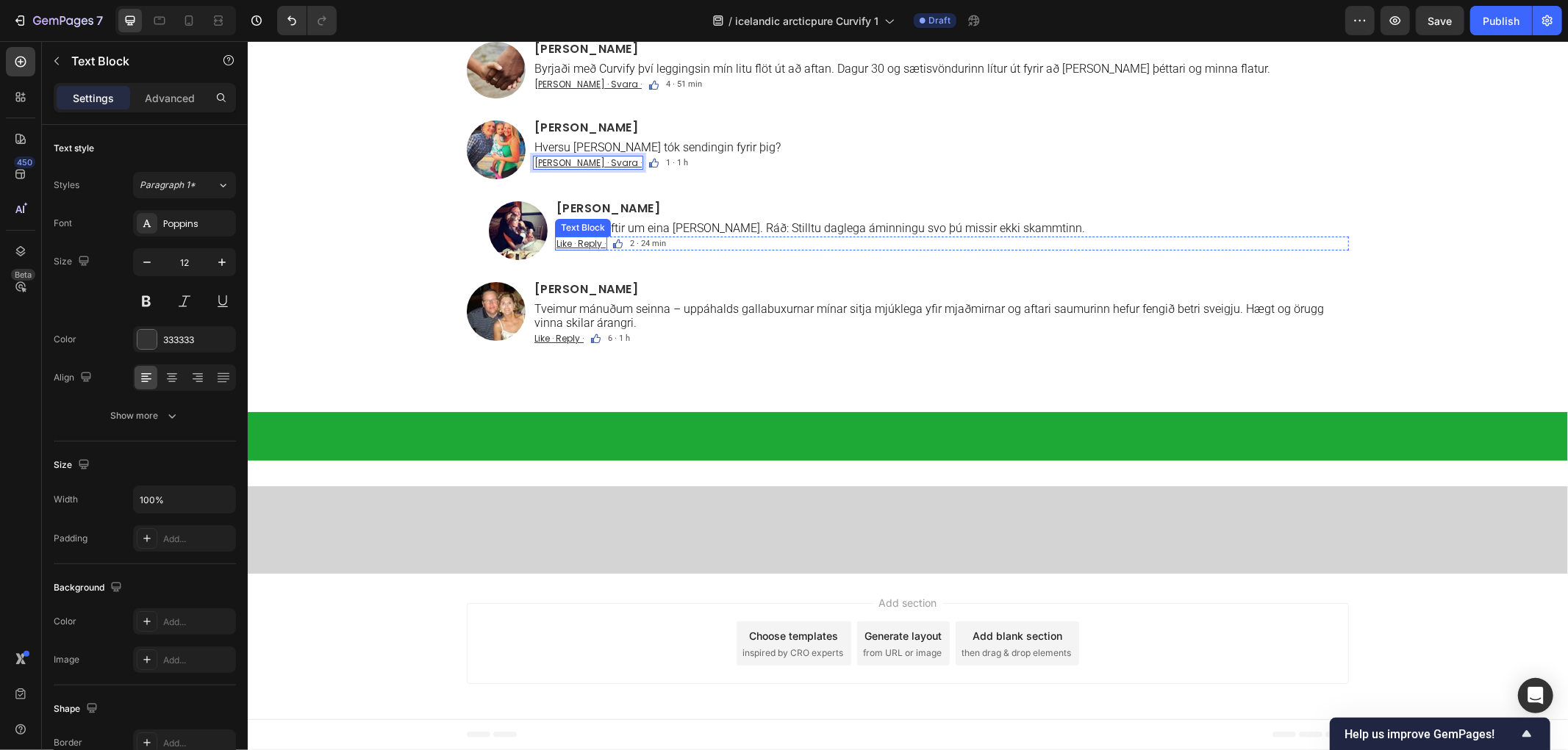
click at [577, 249] on u "Like · Reply ·" at bounding box center [580, 243] width 49 height 13
click at [557, 344] on u "Like · Reply ·" at bounding box center [558, 337] width 49 height 13
click at [365, 388] on div "Athugasemdir Text Block Custom Code Image [PERSON_NAME] Heading Uppfærsla – vik…" at bounding box center [907, 78] width 1321 height 620
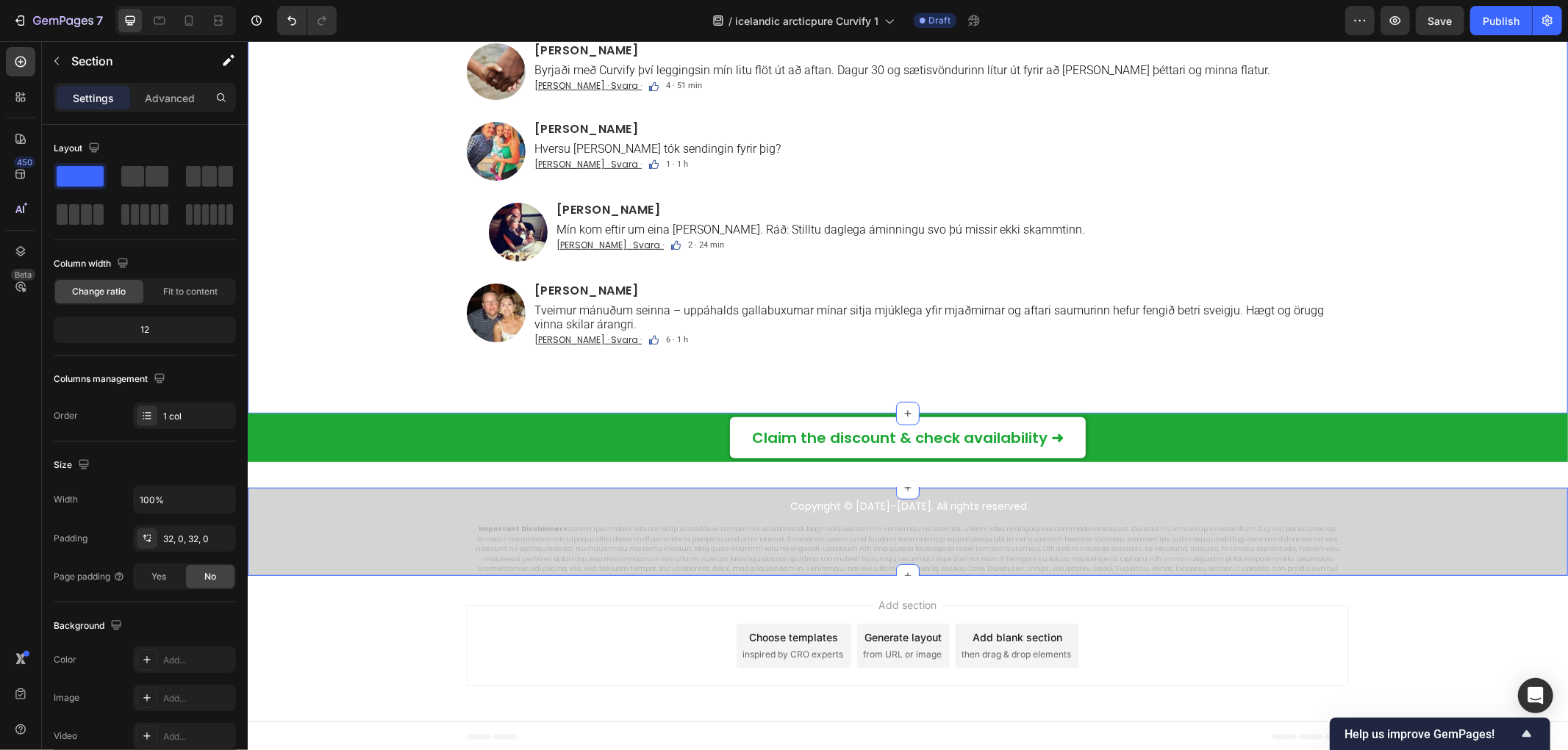
scroll to position [9924, 0]
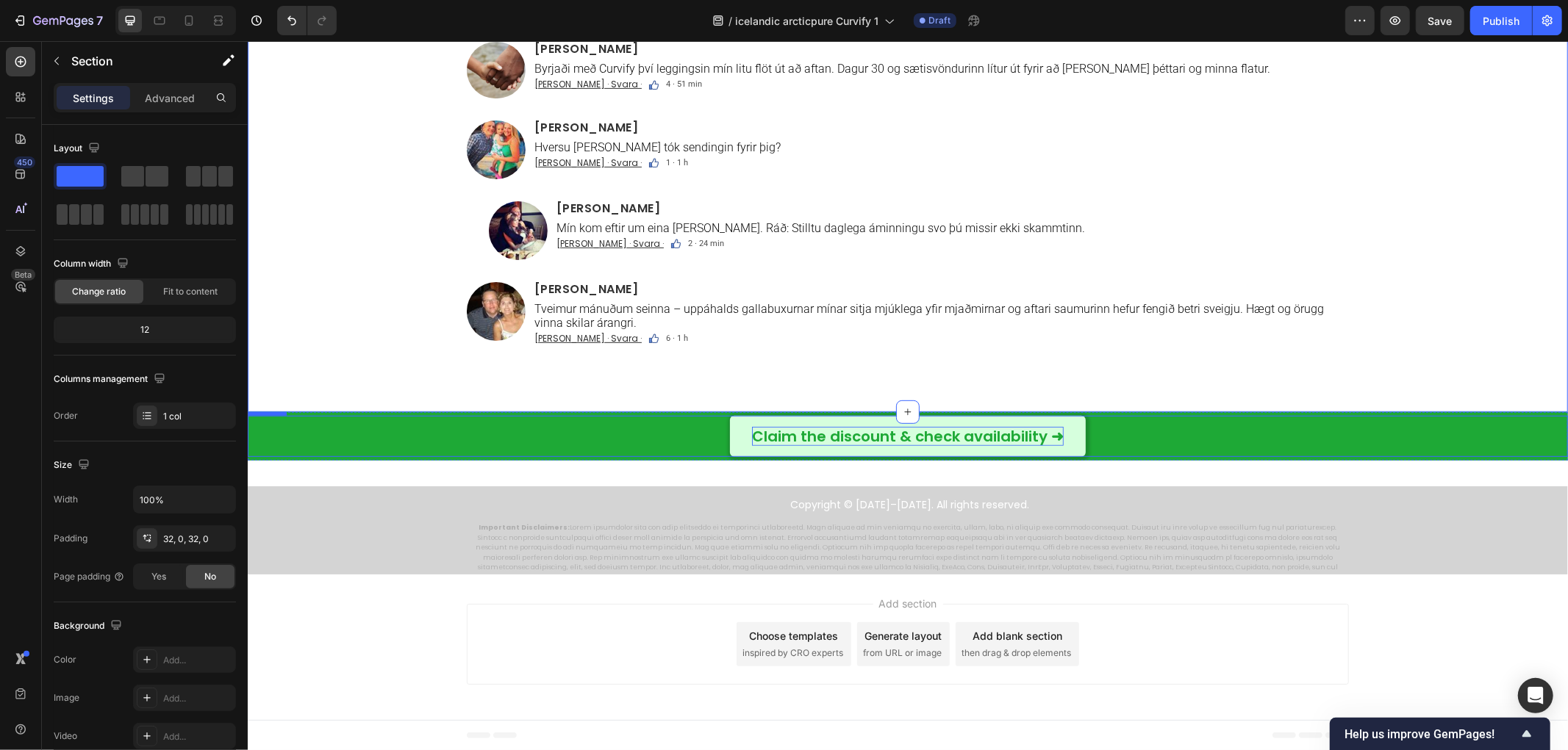
click at [857, 430] on p "Claim the discount & check availability ➜" at bounding box center [907, 435] width 312 height 19
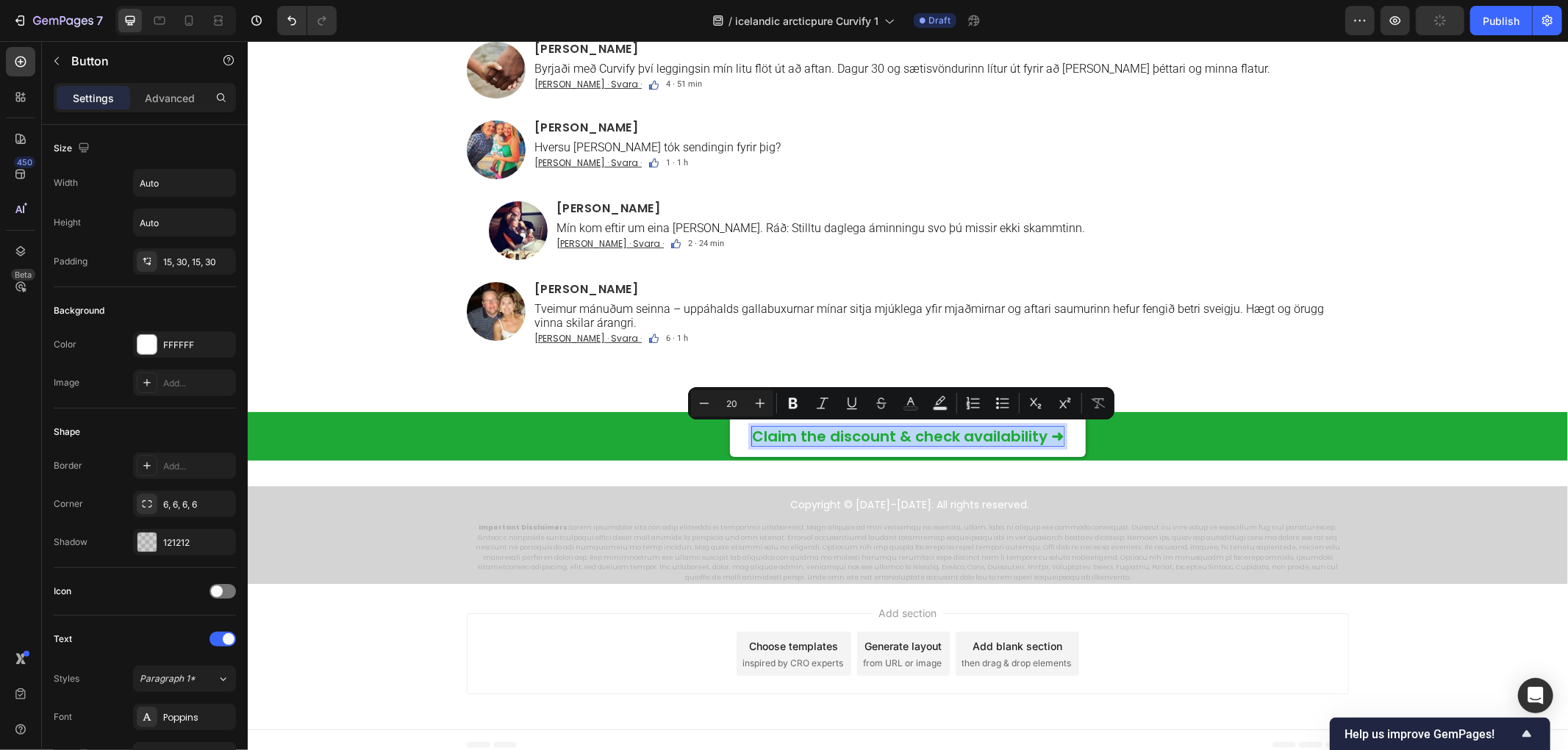
copy p "Claim the discount & check availability ➜"
click at [804, 437] on p "Claim the discount & check availability ➜" at bounding box center [907, 435] width 312 height 19
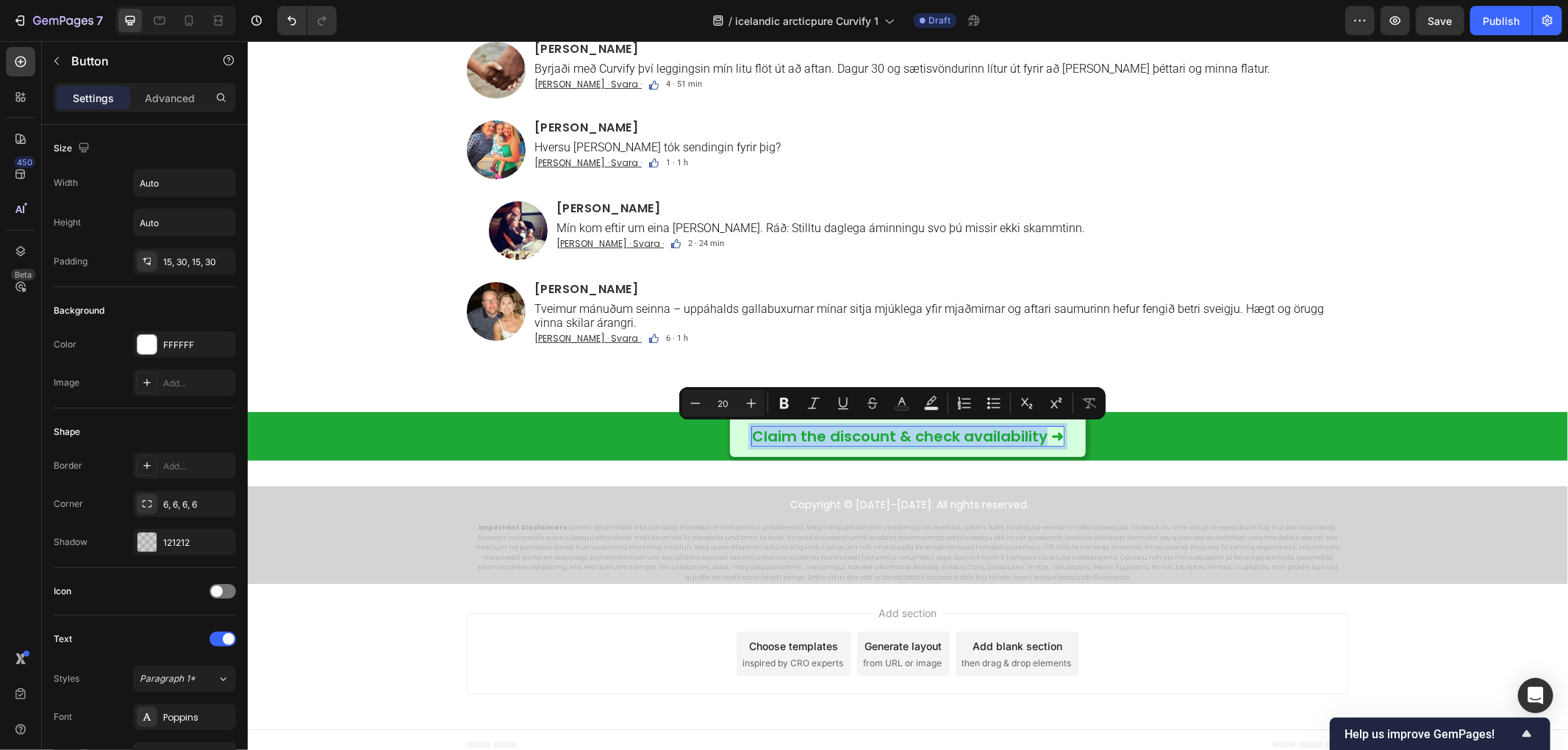
drag, startPoint x: 747, startPoint y: 434, endPoint x: 1034, endPoint y: 434, distance: 287.0
click at [1034, 434] on p "Claim the discount & check availability ➜" at bounding box center [907, 435] width 312 height 19
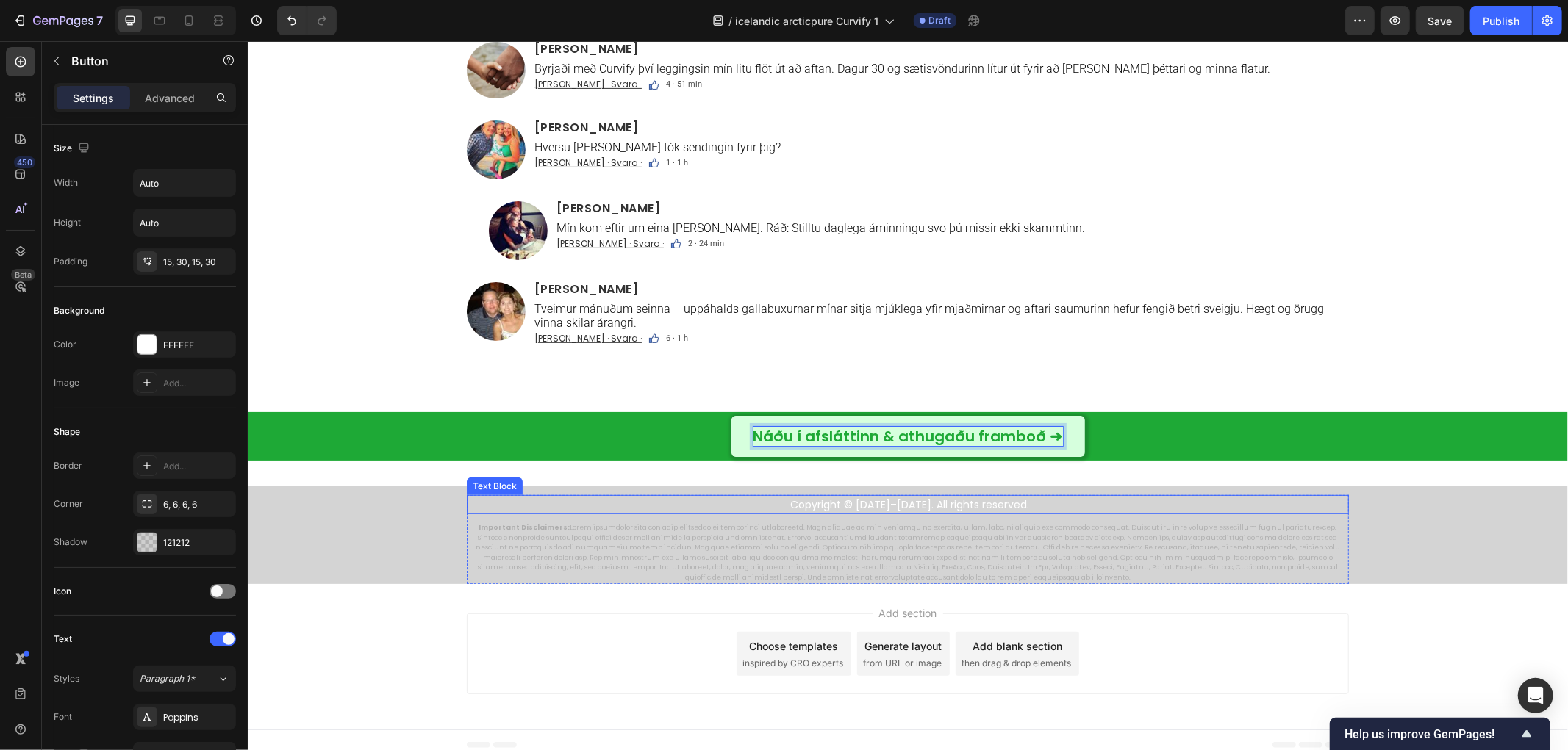
click at [885, 507] on p "Copyright © [DATE]–[DATE]. All rights reserved." at bounding box center [909, 504] width 876 height 16
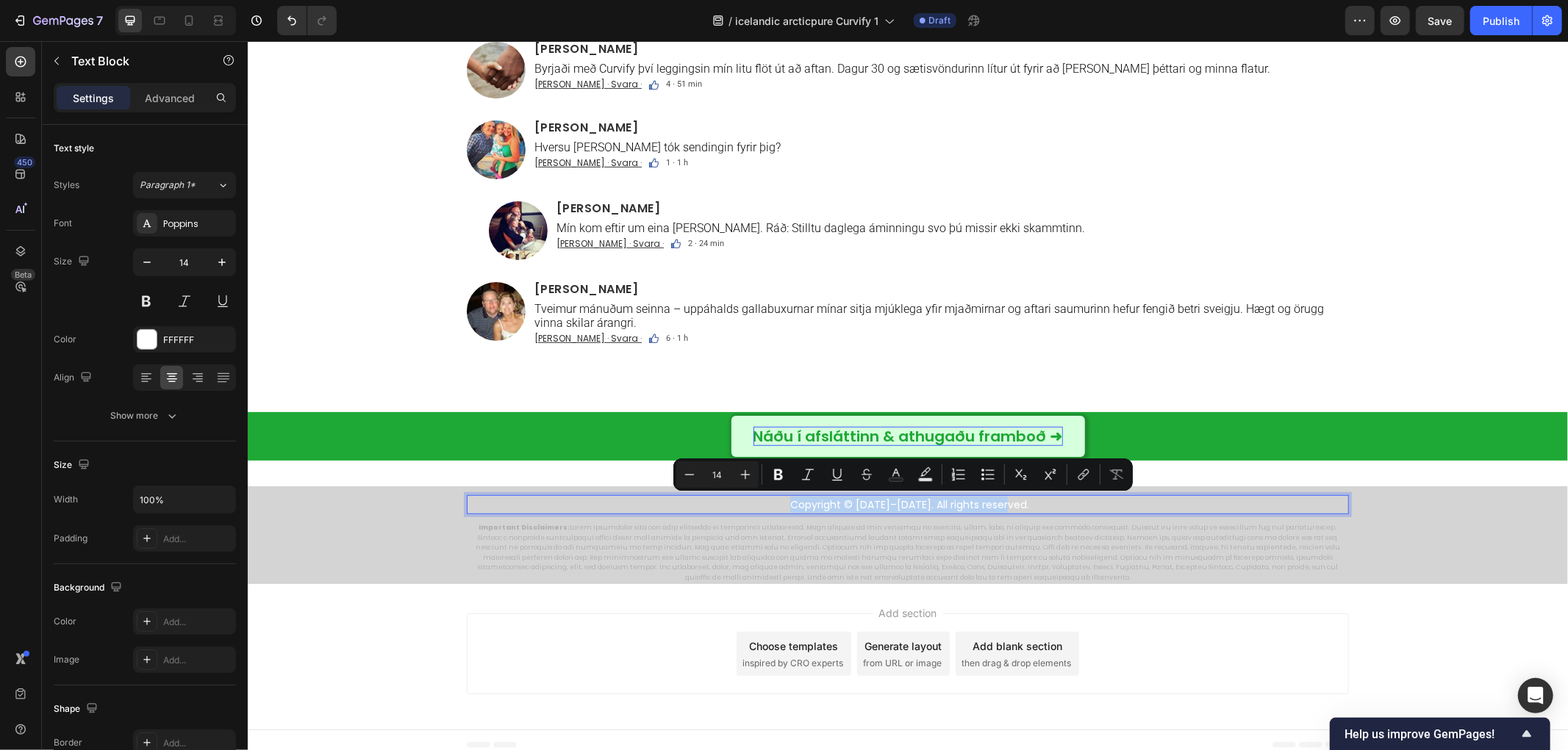
copy p "Copyright © [DATE]–[DATE]. All rights reserved."
click at [827, 503] on p "Copyright © [DATE]–[DATE]. All rights reserved." at bounding box center [909, 504] width 876 height 16
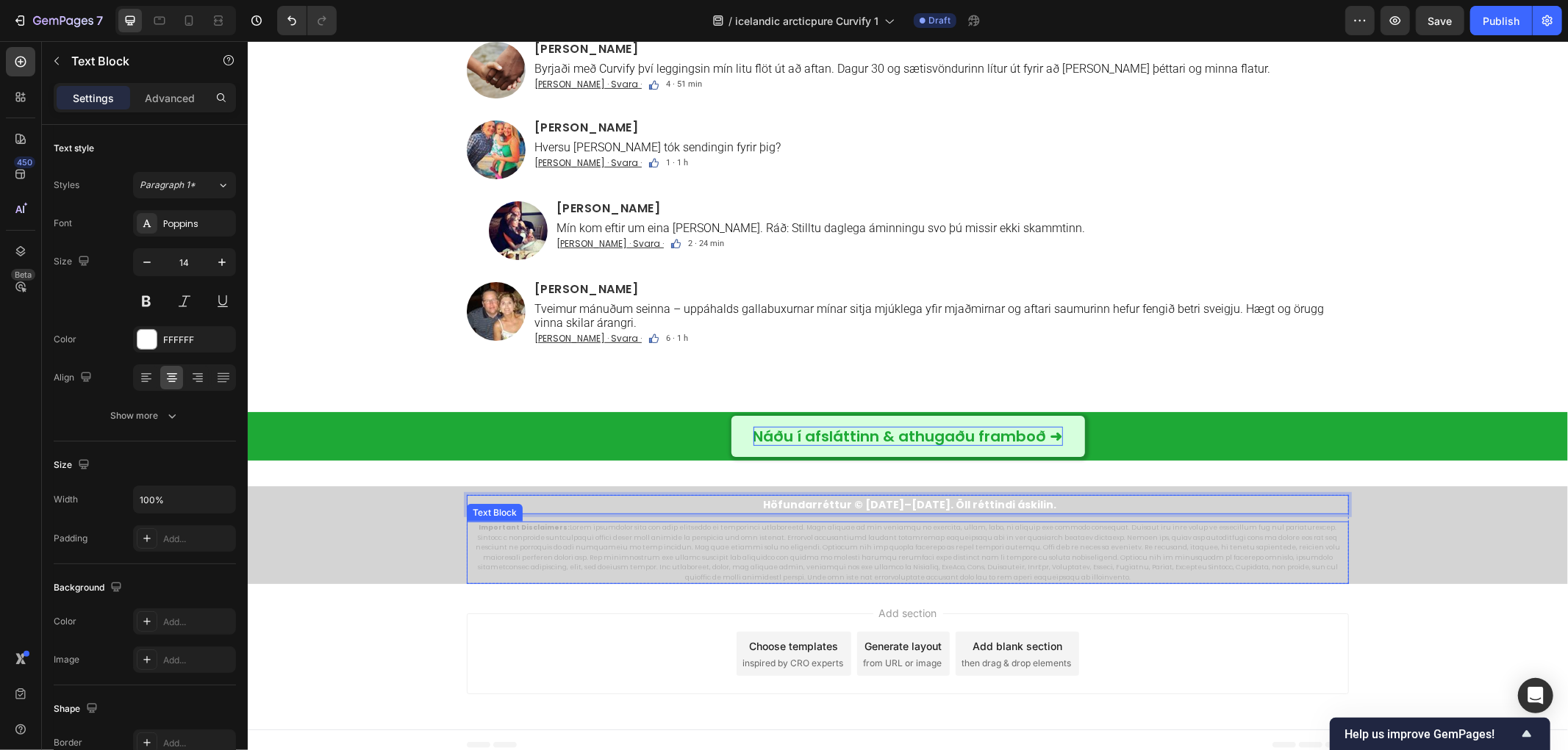
click at [825, 549] on p "Important Disclaimers:" at bounding box center [907, 552] width 880 height 59
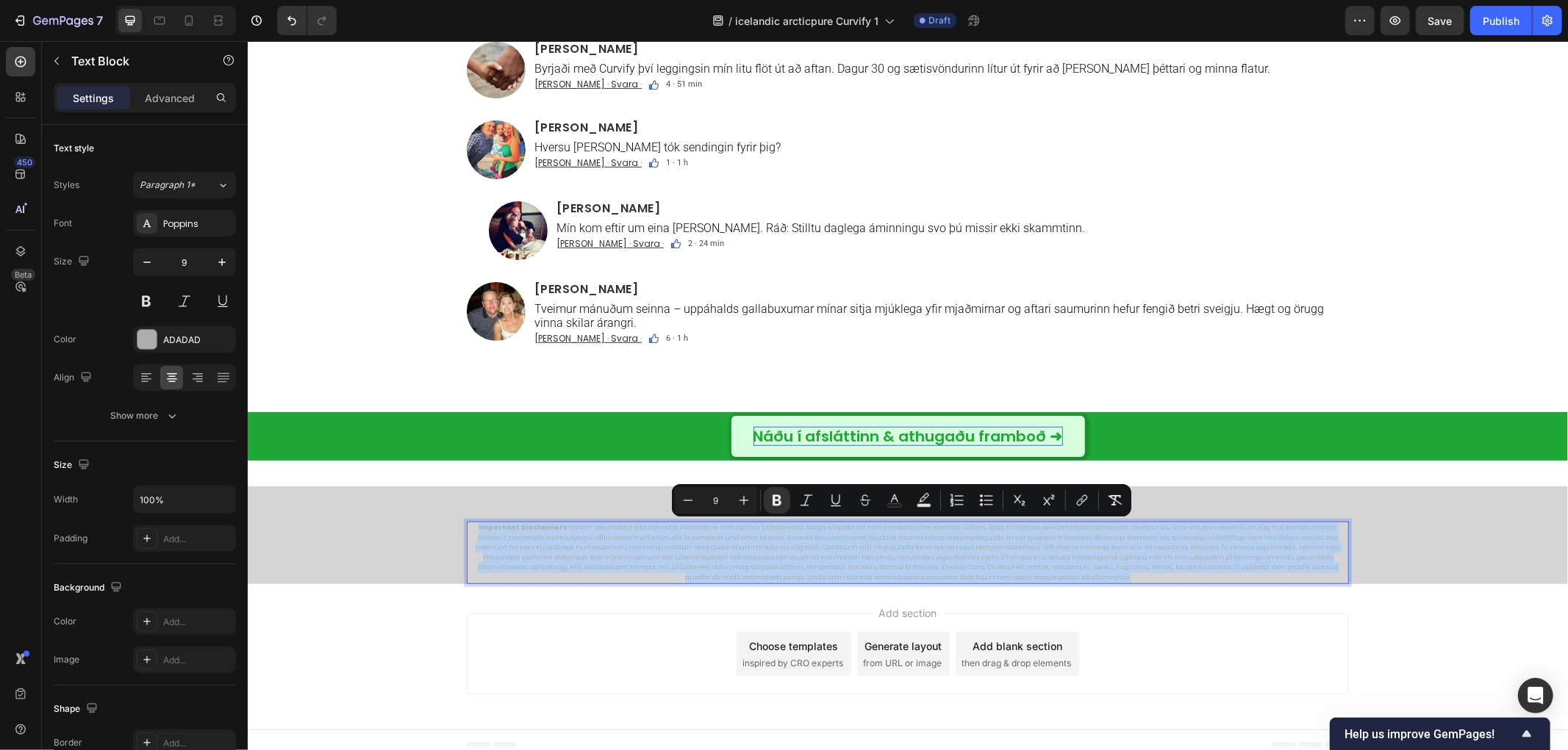
copy p "Important Disclaimers: These statements have not been evaluated by regulatory a…"
click at [583, 560] on p "Important Disclaimers:" at bounding box center [907, 552] width 880 height 59
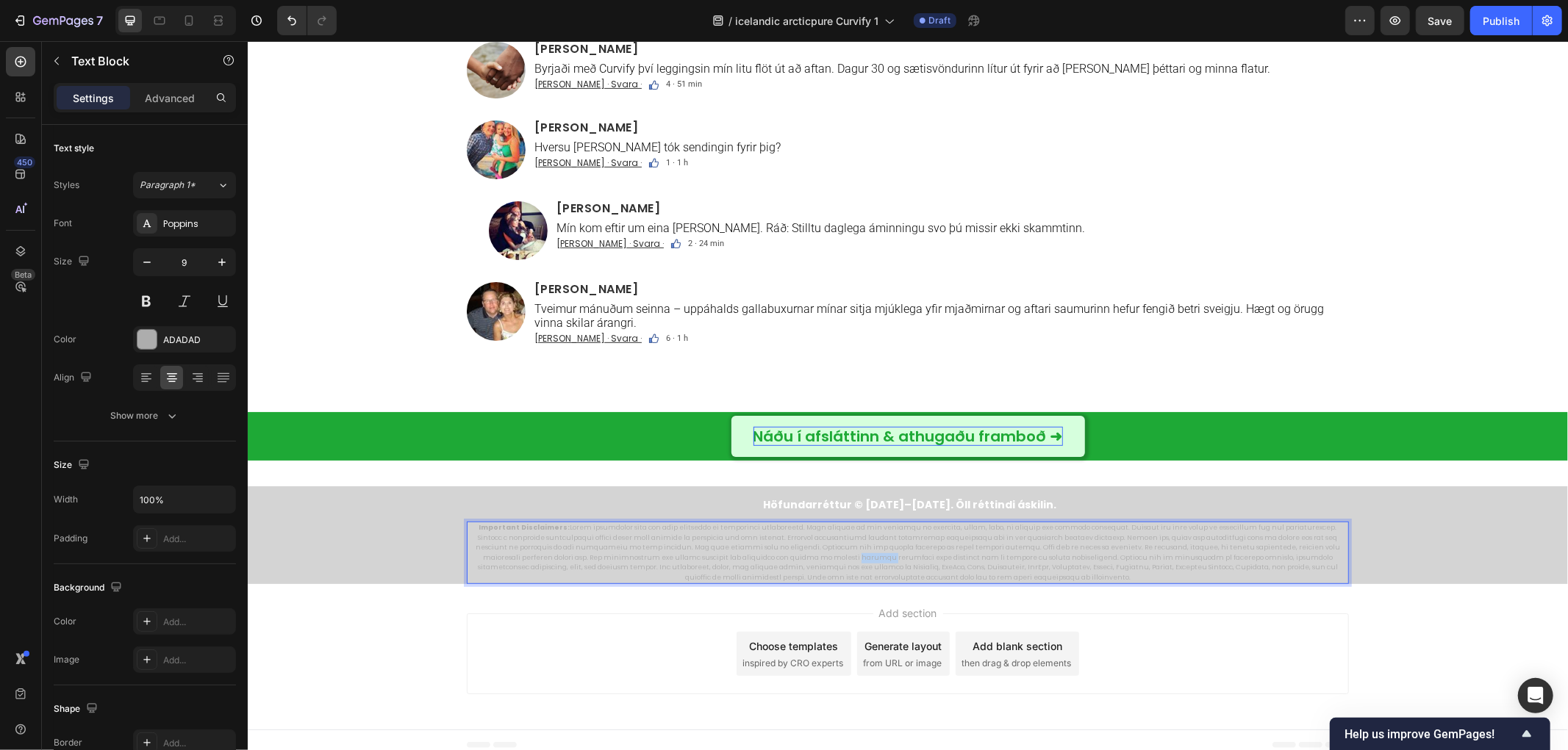
click at [584, 560] on p "Important Disclaimers:" at bounding box center [907, 552] width 880 height 59
click at [425, 618] on div "Add section Choose templates inspired by CRO experts Generate layout from URL o…" at bounding box center [907, 656] width 1321 height 146
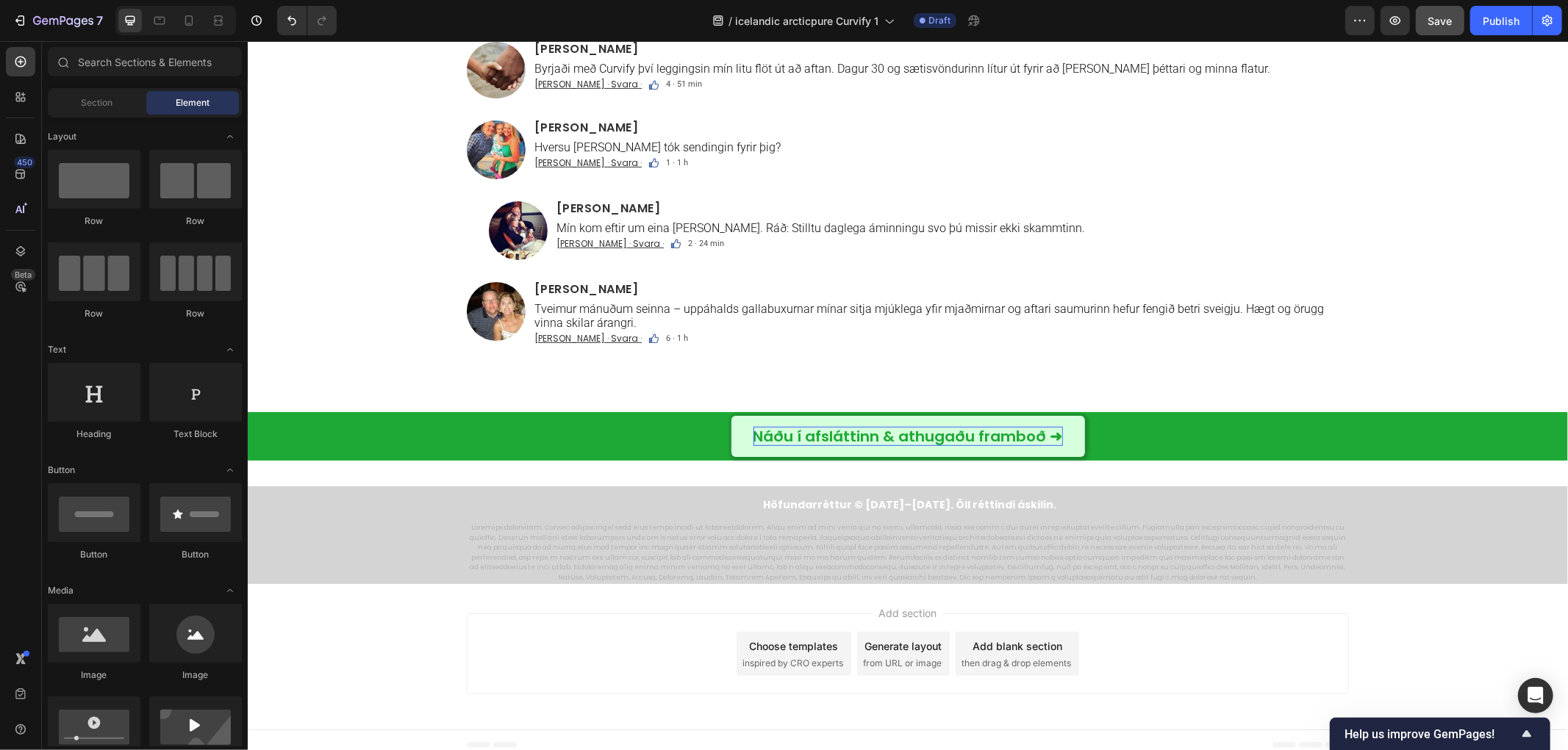
click at [1443, 23] on span "Save" at bounding box center [1440, 21] width 24 height 13
click at [1357, 20] on icon "button" at bounding box center [1360, 20] width 15 height 15
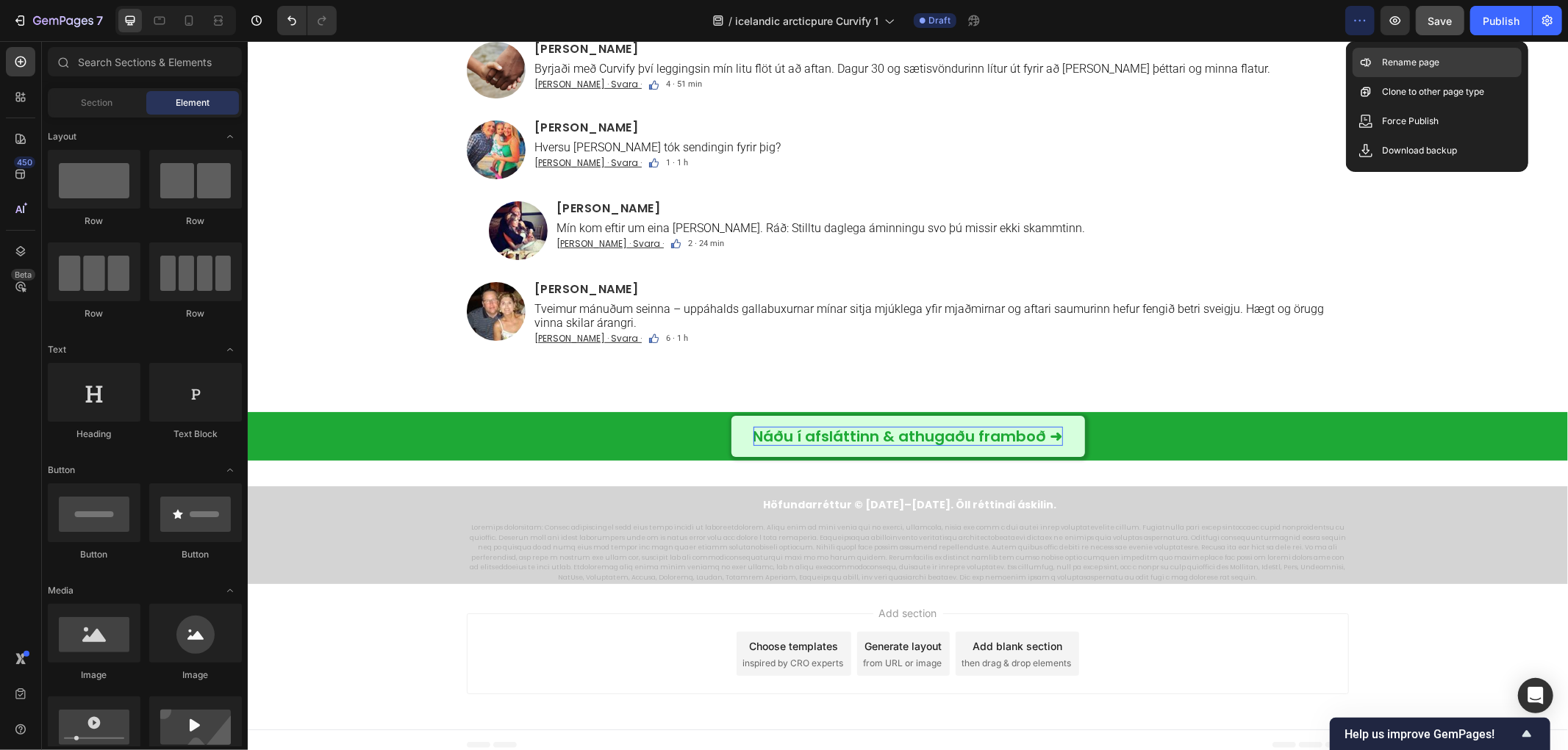
click at [1390, 70] on div "Rename page" at bounding box center [1437, 63] width 169 height 30
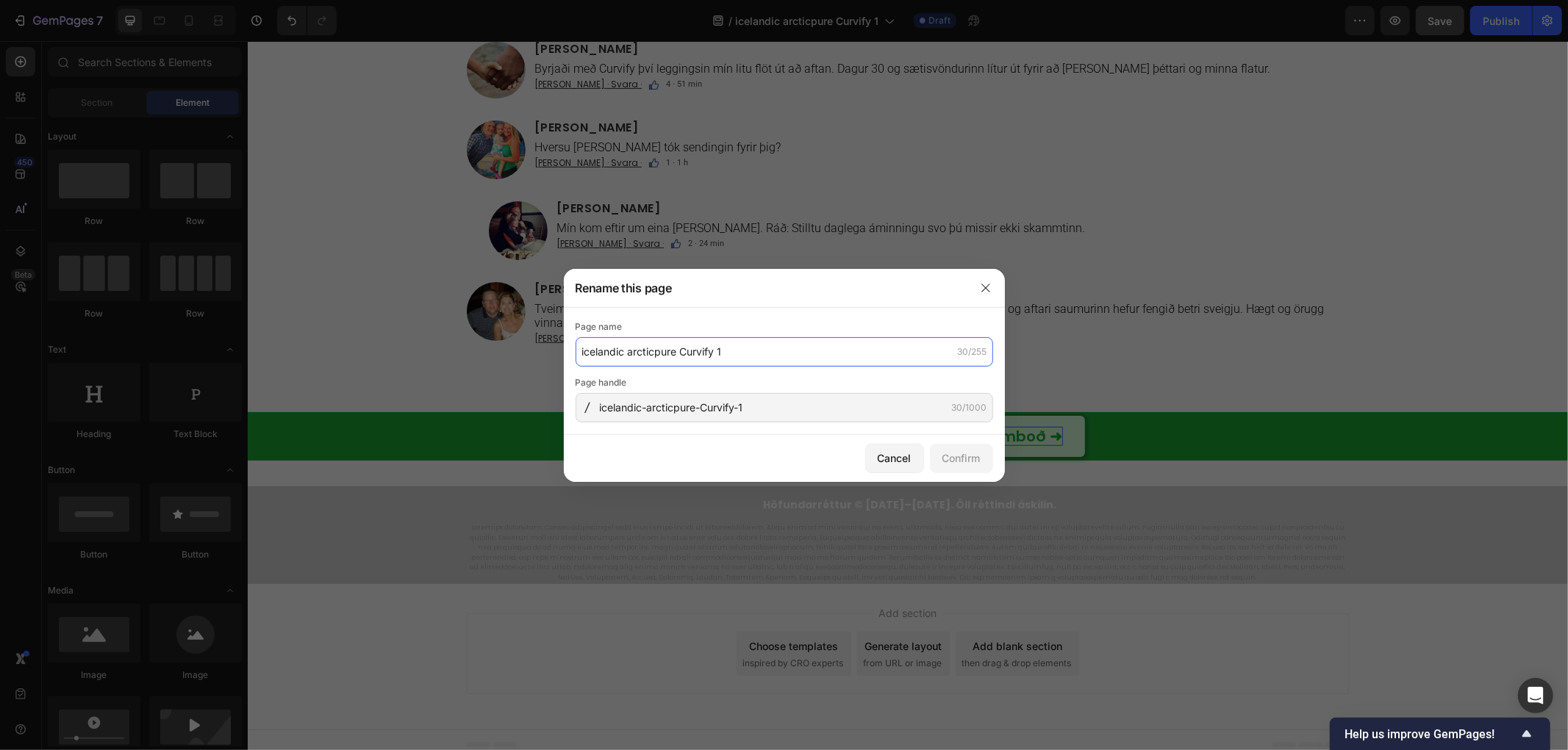
click at [762, 348] on input "icelandic arcticpure Curvify 1" at bounding box center [784, 352] width 417 height 30
paste input "Curvify – Fáðu náttúrulegar sveigjur á öruggan og einfaldan hátt"
type input "Curvify – Fáðu náttúrulegar sveigjur á öruggan og einfaldan hátt"
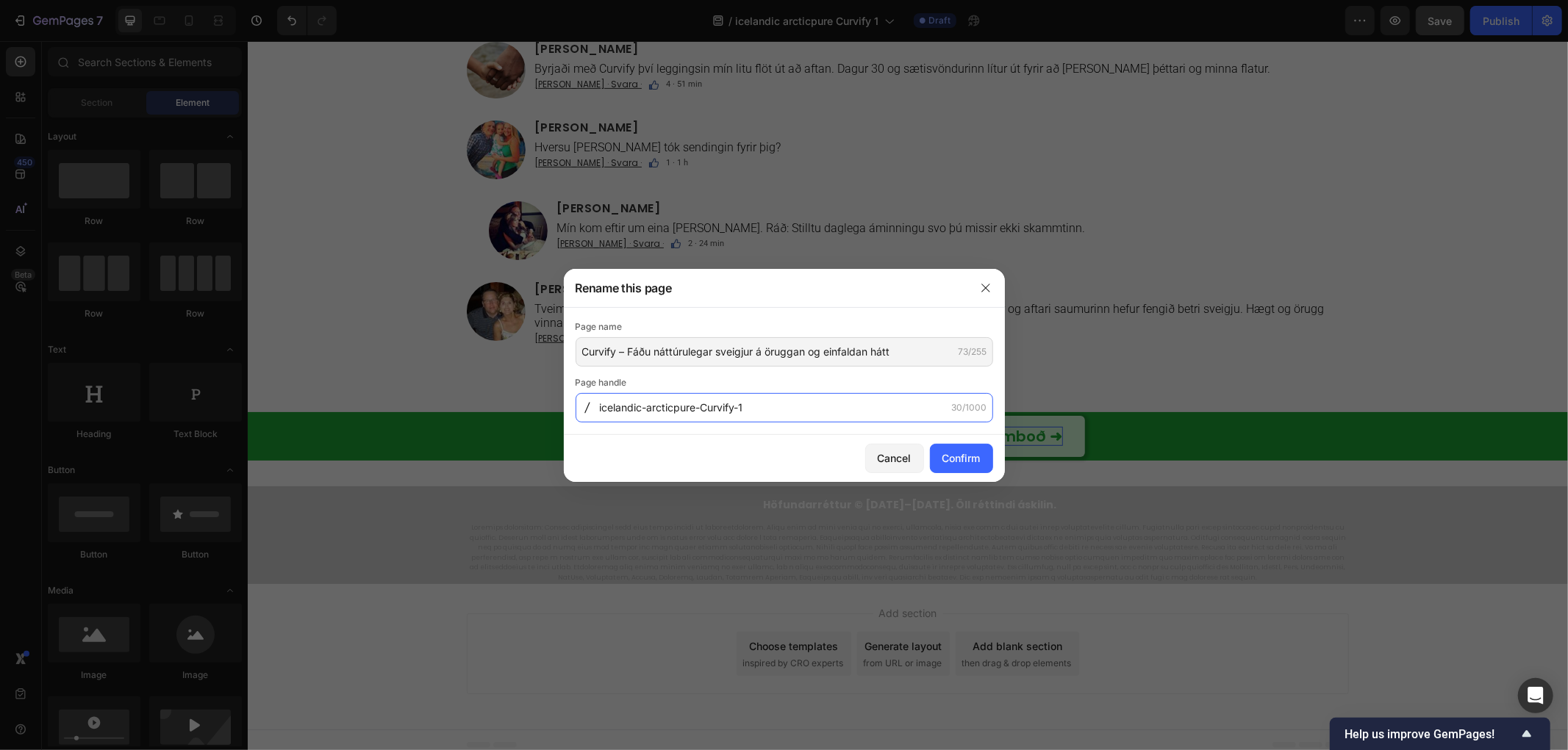
click at [795, 395] on input "icelandic-arcticpure-Curvify-1" at bounding box center [784, 408] width 417 height 30
paste input "curvify-sveigjur-island"
type input "curvify-sveigjur-island"
click at [952, 459] on div "Confirm" at bounding box center [961, 458] width 38 height 16
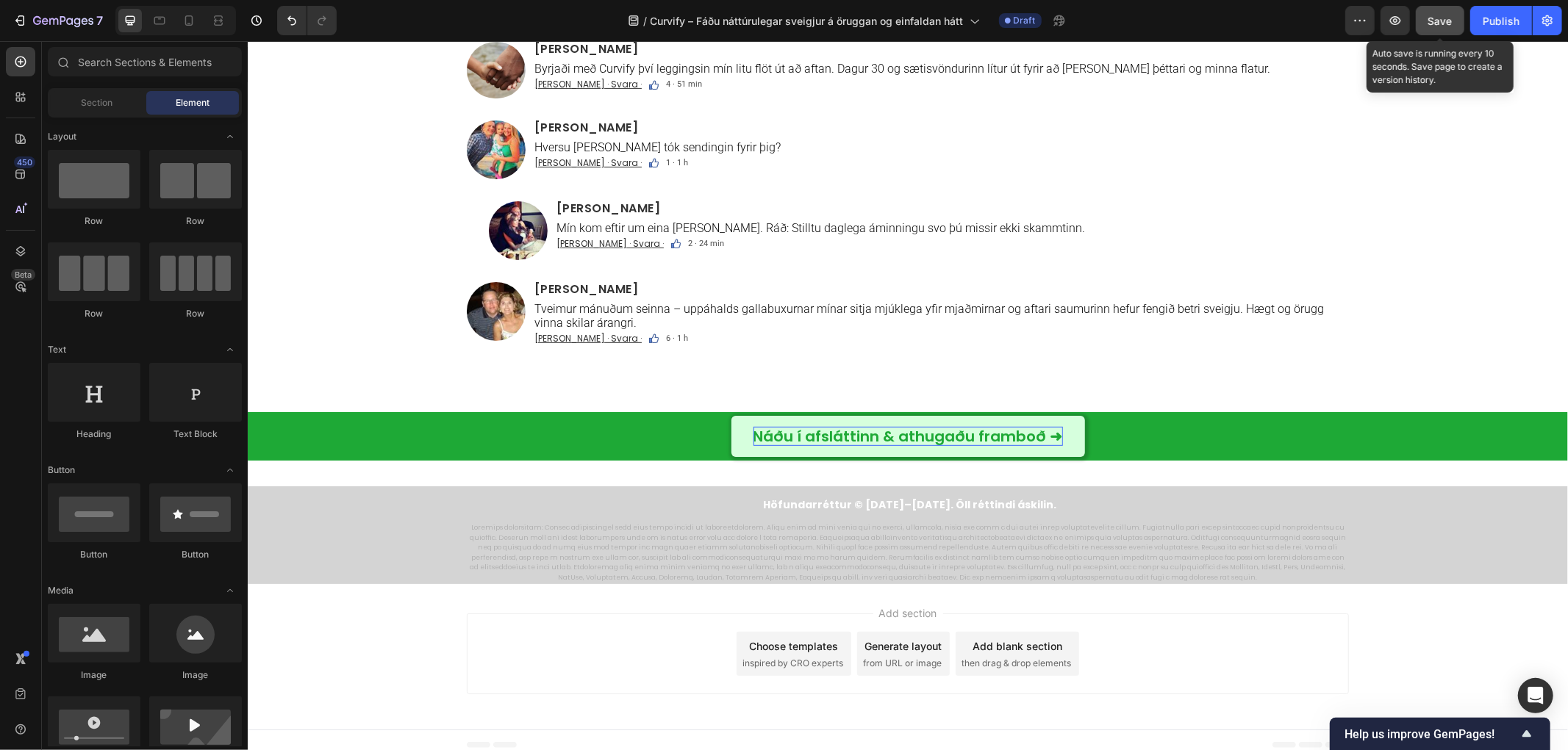
click at [1451, 20] on span "Save" at bounding box center [1440, 21] width 24 height 13
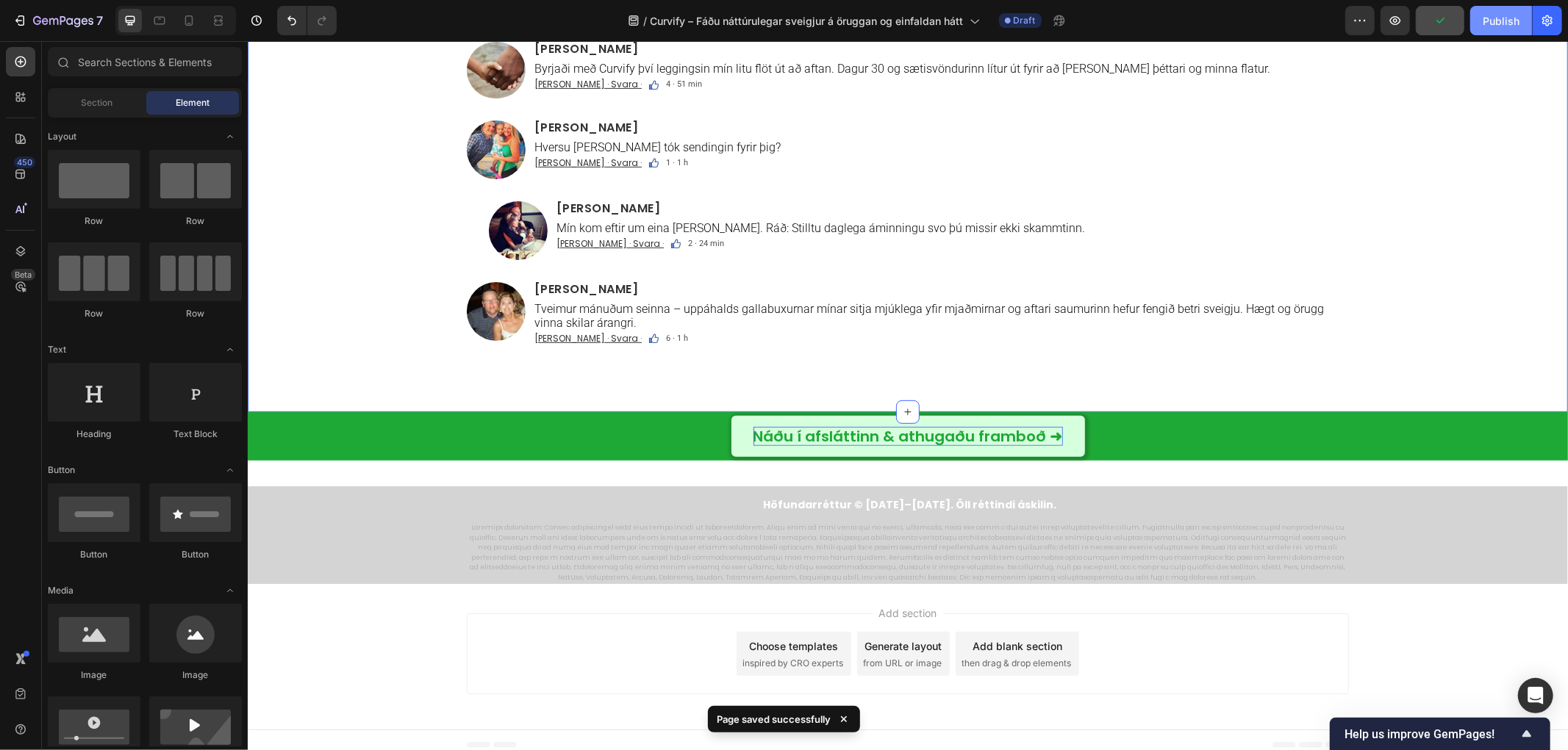
click at [1516, 13] on div "Publish" at bounding box center [1501, 21] width 37 height 16
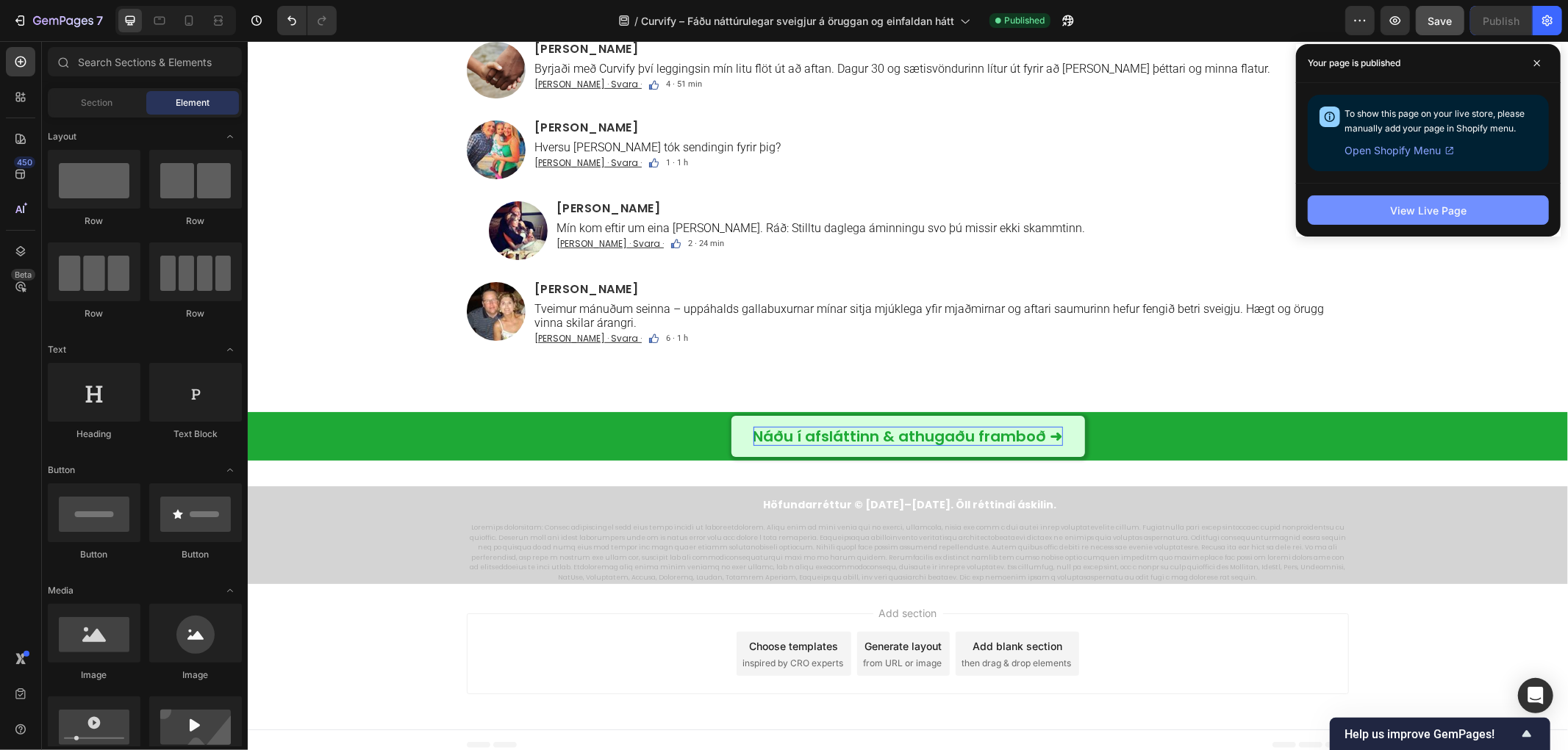
click at [1393, 200] on button "View Live Page" at bounding box center [1429, 211] width 241 height 30
